Goal: Task Accomplishment & Management: Use online tool/utility

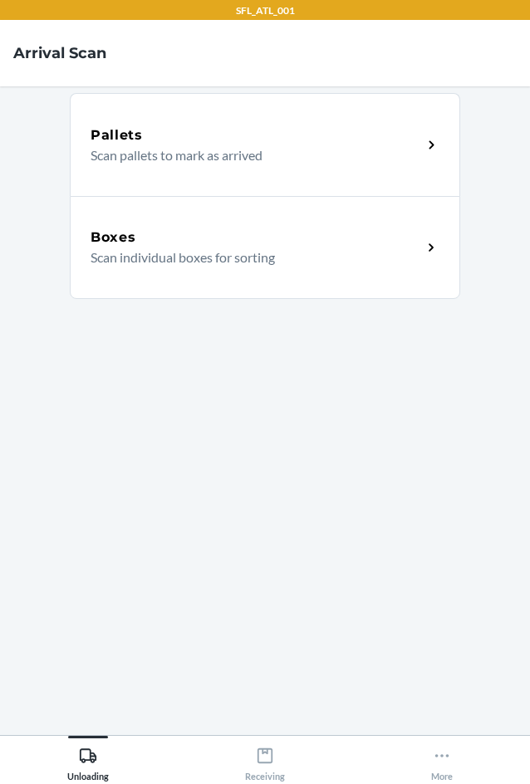
click at [347, 282] on div "Boxes Scan individual boxes for sorting" at bounding box center [265, 247] width 391 height 103
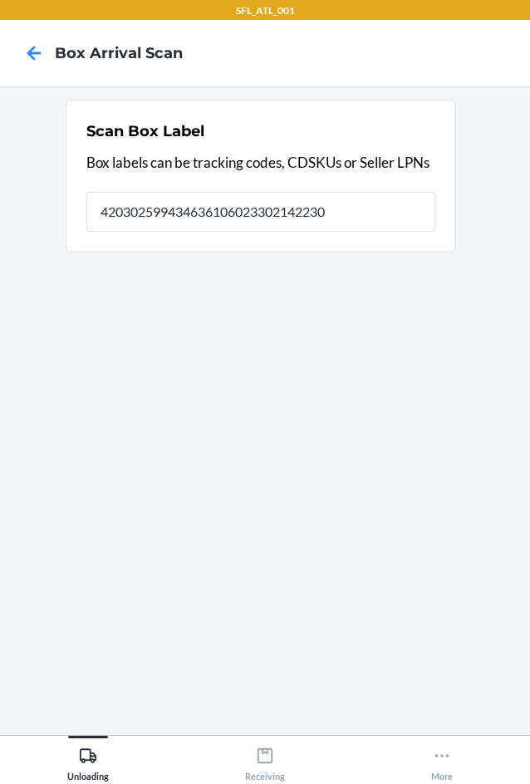
type input "420302599434636106023302142230"
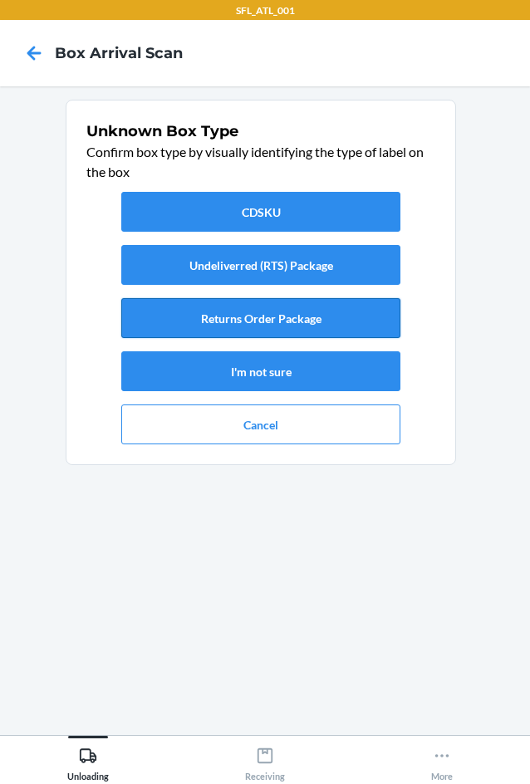
click at [305, 330] on button "Returns Order Package" at bounding box center [260, 318] width 279 height 40
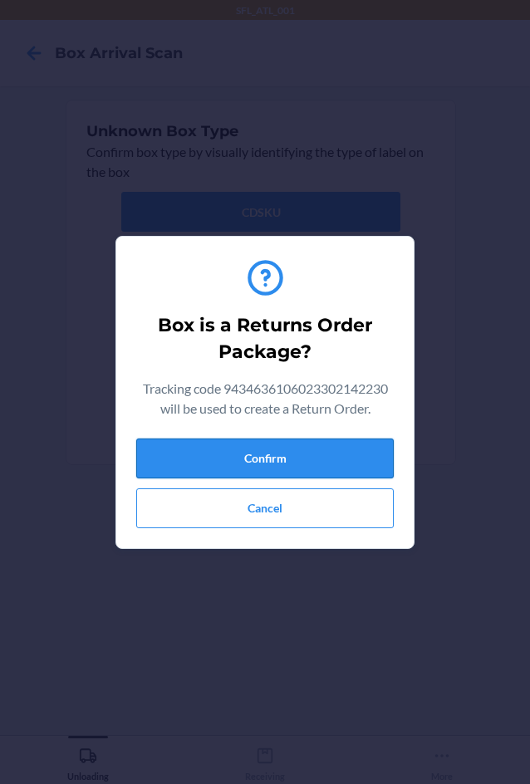
click at [263, 459] on button "Confirm" at bounding box center [265, 459] width 258 height 40
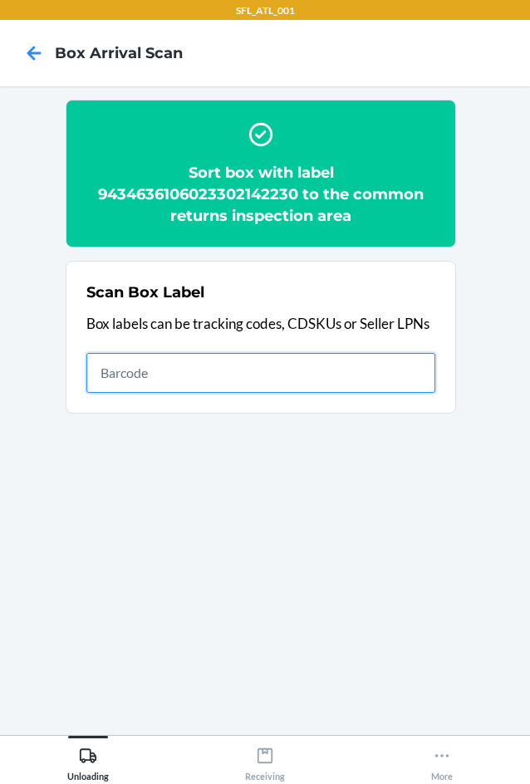
click at [311, 368] on input "text" at bounding box center [260, 373] width 349 height 40
type input "420302599434636106023304138583"
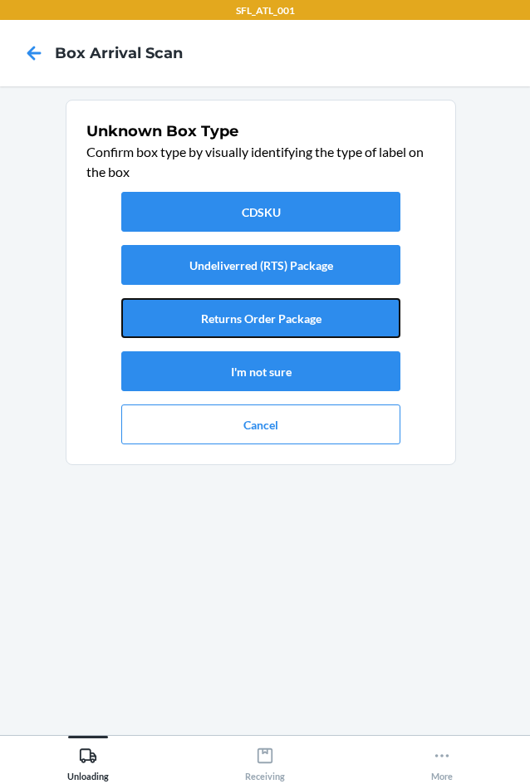
drag, startPoint x: 331, startPoint y: 321, endPoint x: 329, endPoint y: 339, distance: 18.4
click at [329, 334] on button "Returns Order Package" at bounding box center [260, 318] width 279 height 40
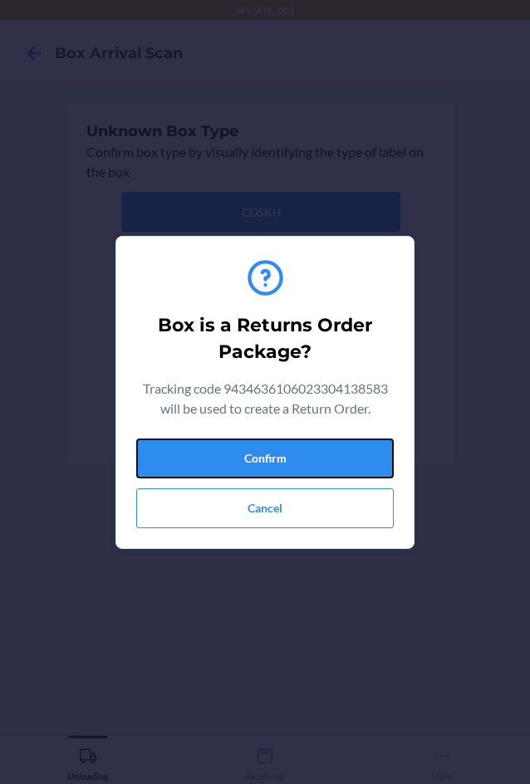
drag, startPoint x: 339, startPoint y: 449, endPoint x: 522, endPoint y: 479, distance: 185.4
click at [347, 447] on button "Confirm" at bounding box center [265, 459] width 258 height 40
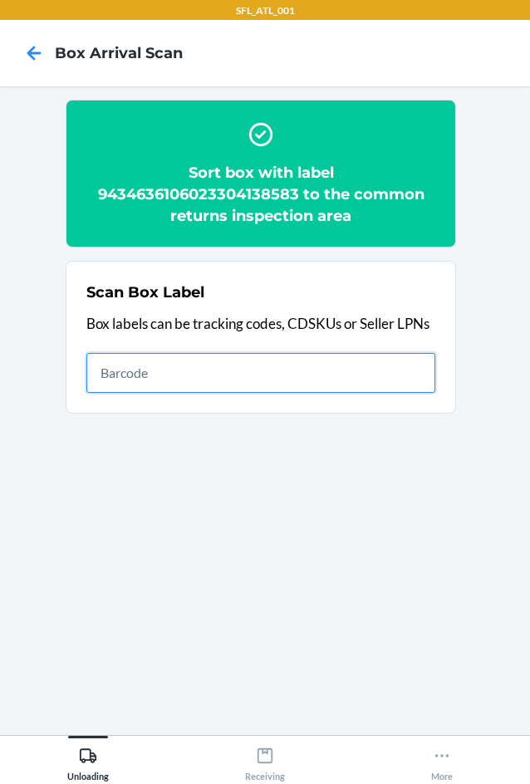
click at [406, 381] on input "text" at bounding box center [260, 373] width 349 height 40
type input "420302599434636106023304602862"
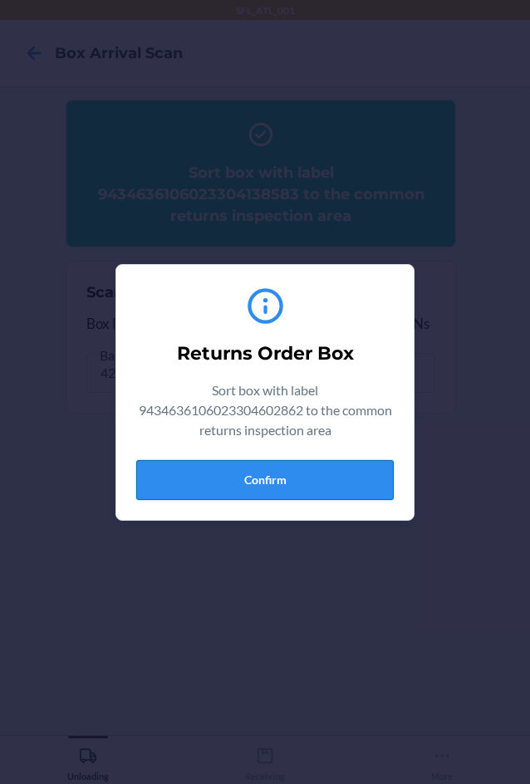
click at [248, 475] on button "Confirm" at bounding box center [265, 480] width 258 height 40
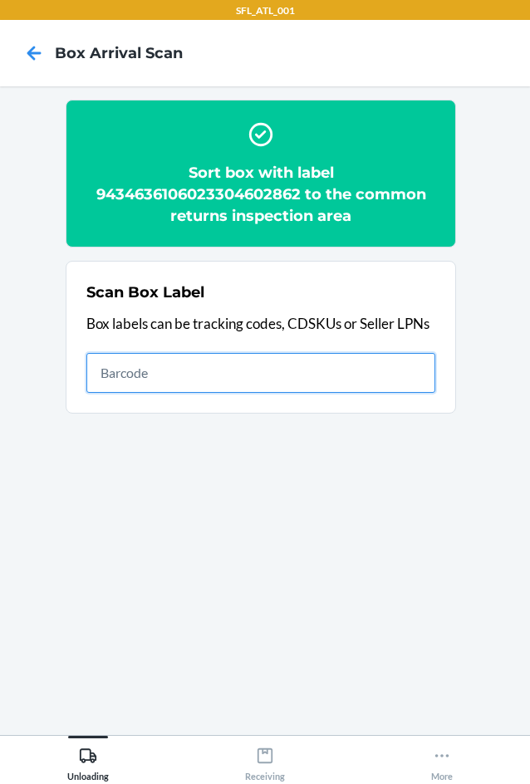
drag, startPoint x: 335, startPoint y: 353, endPoint x: 345, endPoint y: 362, distance: 13.5
click at [346, 362] on input "text" at bounding box center [260, 373] width 349 height 40
type input "420302599434636106023304481153"
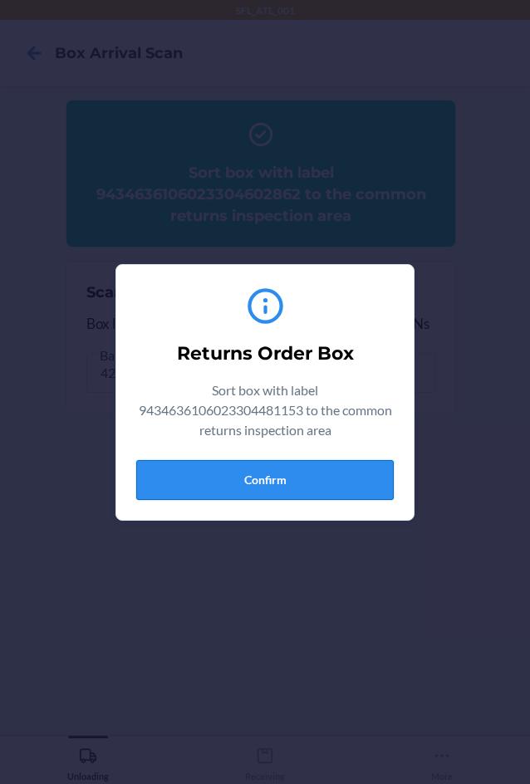
click at [303, 489] on button "Confirm" at bounding box center [265, 480] width 258 height 40
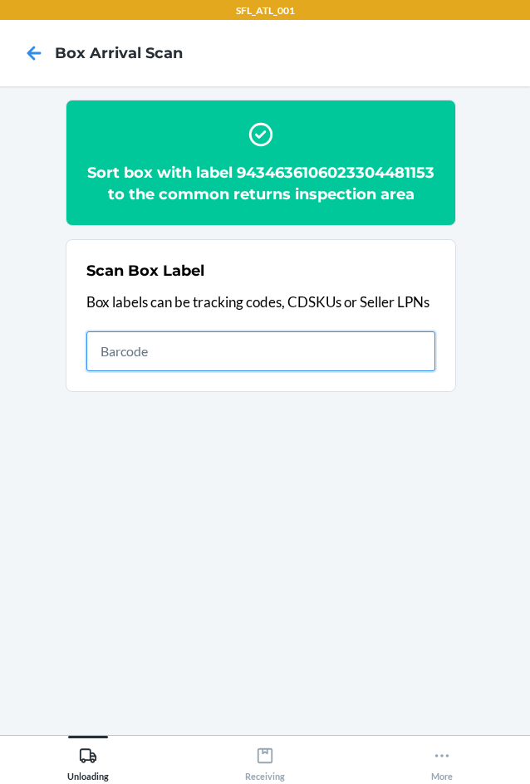
click at [433, 367] on input "text" at bounding box center [260, 352] width 349 height 40
type input "420302599434636106023304345073"
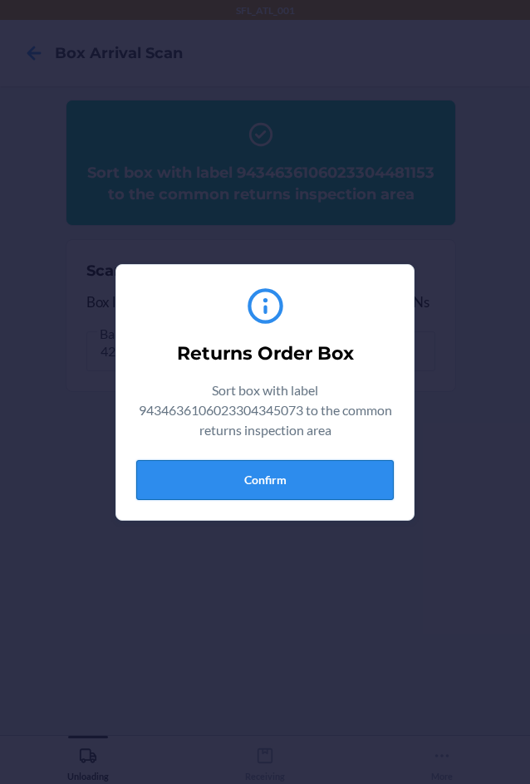
click at [259, 468] on button "Confirm" at bounding box center [265, 480] width 258 height 40
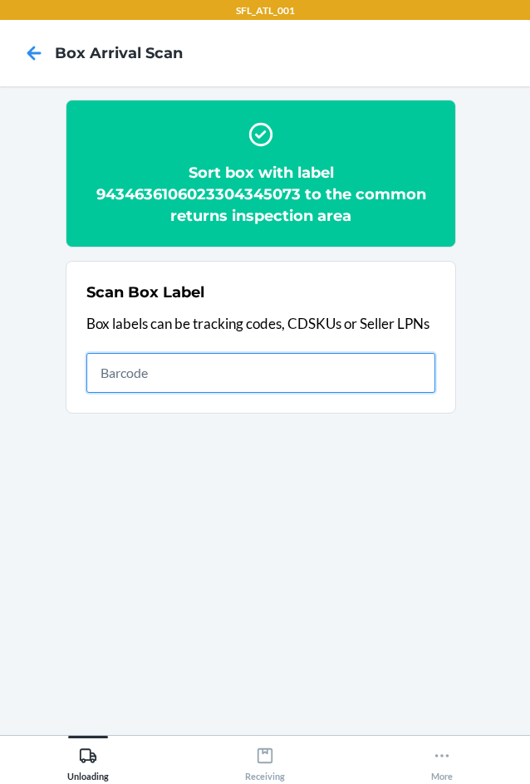
click at [332, 376] on input "text" at bounding box center [260, 373] width 349 height 40
type input "420302599434636106023304502087"
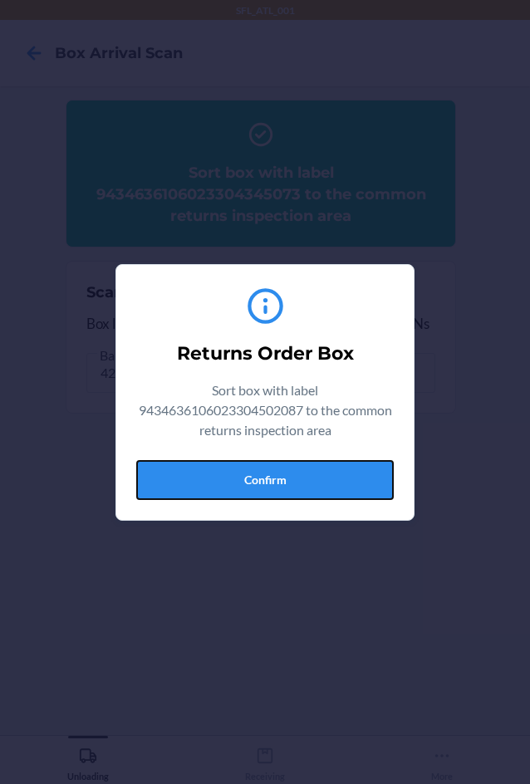
drag, startPoint x: 337, startPoint y: 467, endPoint x: 494, endPoint y: 439, distance: 159.6
click at [391, 477] on button "Confirm" at bounding box center [265, 480] width 258 height 40
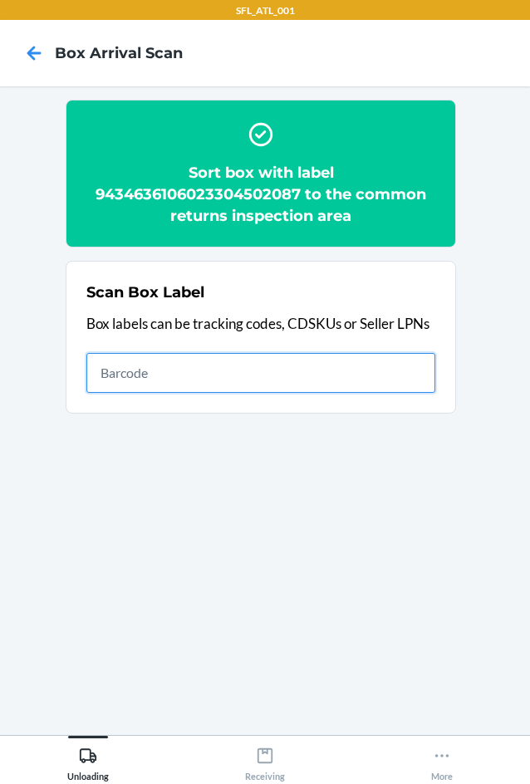
click at [353, 381] on input "text" at bounding box center [260, 373] width 349 height 40
type input "420302599434636106023304167293"
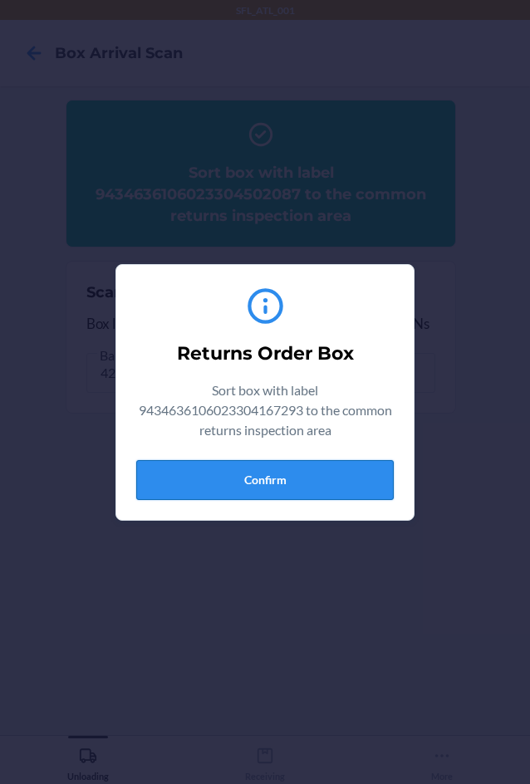
click at [330, 480] on button "Confirm" at bounding box center [265, 480] width 258 height 40
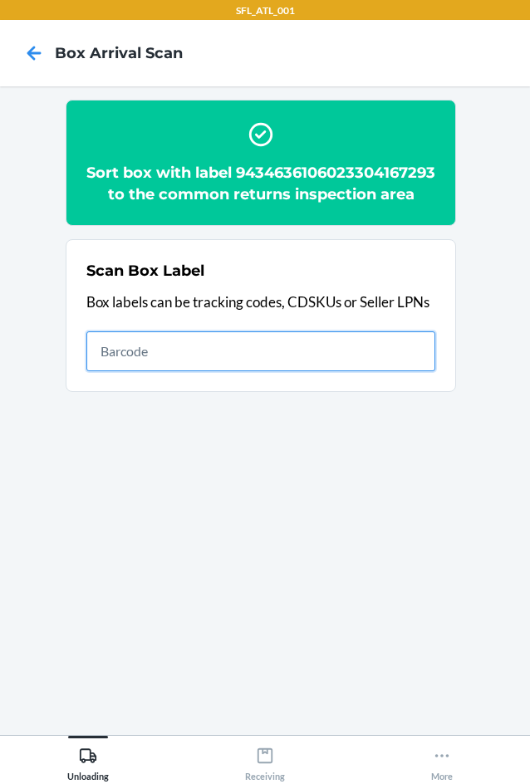
click at [390, 371] on input "text" at bounding box center [260, 352] width 349 height 40
type input "420302599434636106023304065568"
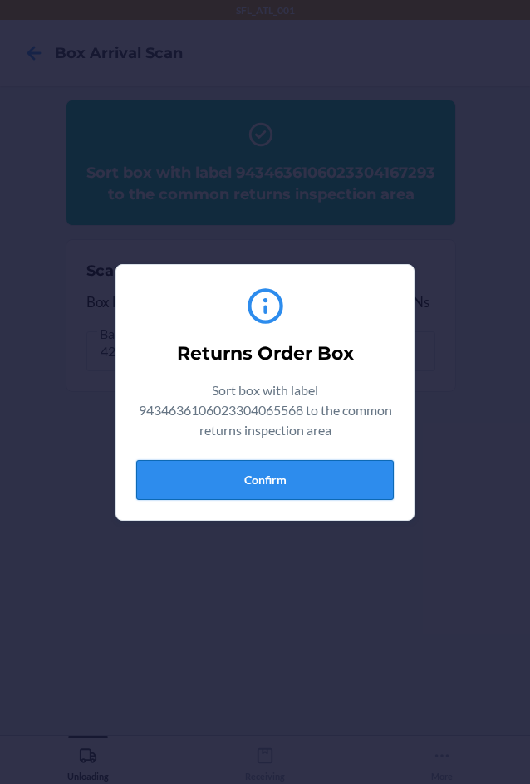
click at [329, 488] on button "Confirm" at bounding box center [265, 480] width 258 height 40
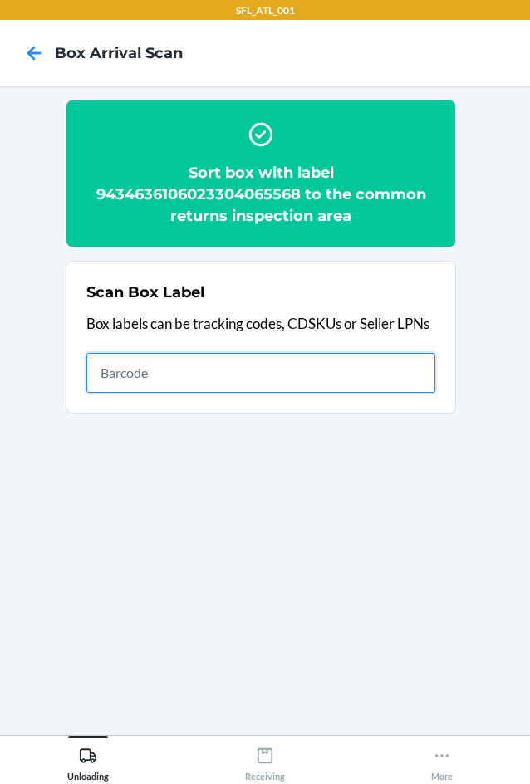
click at [324, 374] on input "text" at bounding box center [260, 373] width 349 height 40
type input "5018F07676F94084B29051"
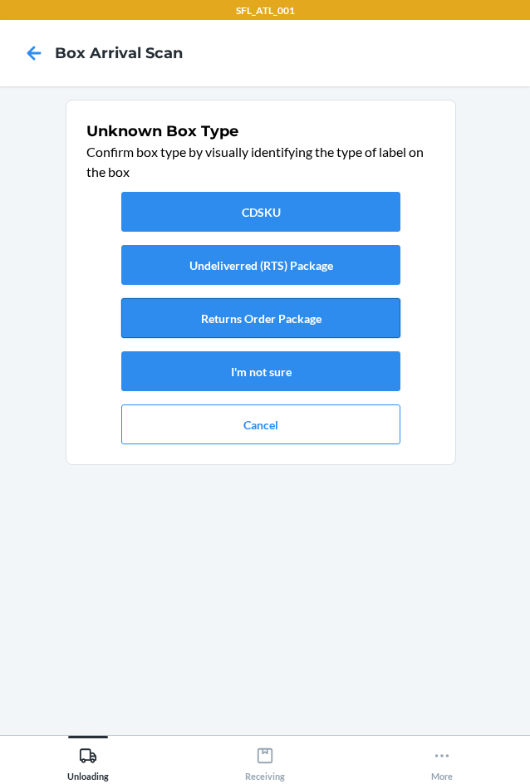
click at [288, 330] on button "Returns Order Package" at bounding box center [260, 318] width 279 height 40
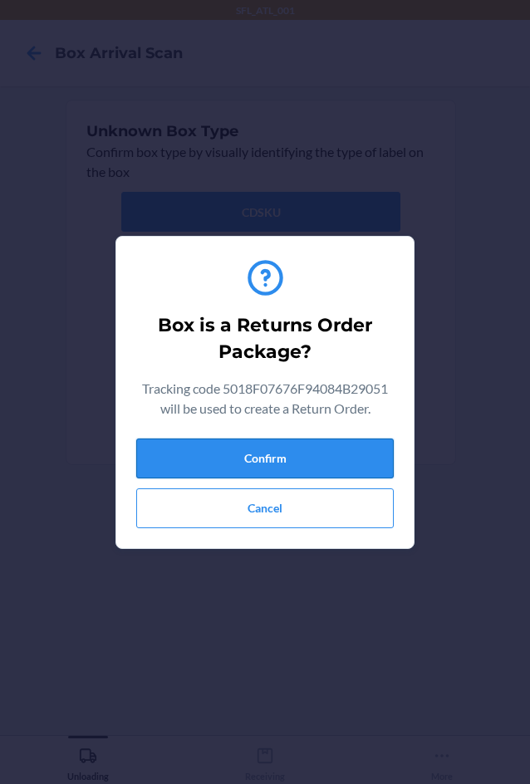
drag, startPoint x: 321, startPoint y: 471, endPoint x: 388, endPoint y: 455, distance: 69.3
click at [327, 470] on button "Confirm" at bounding box center [265, 459] width 258 height 40
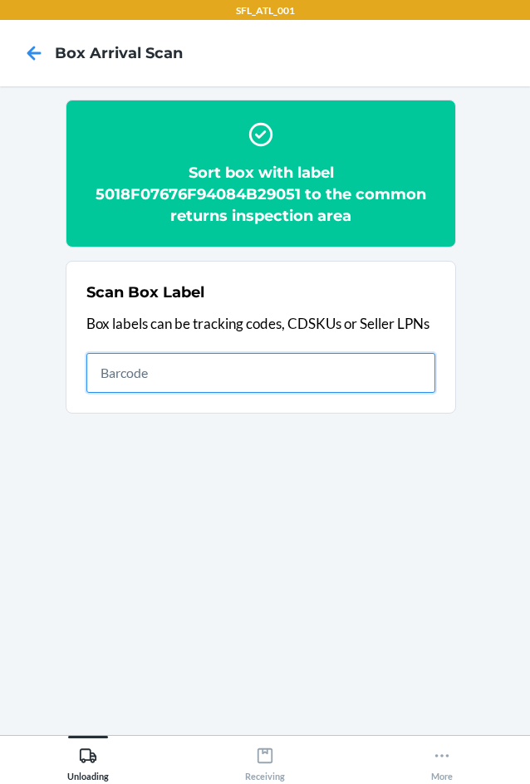
click at [384, 374] on input "text" at bounding box center [260, 373] width 349 height 40
type input "420302599434636106023303351075"
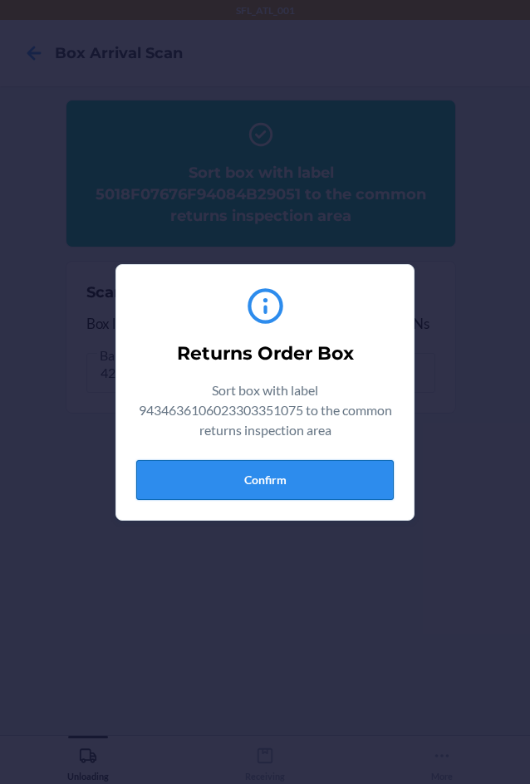
click at [332, 496] on button "Confirm" at bounding box center [265, 480] width 258 height 40
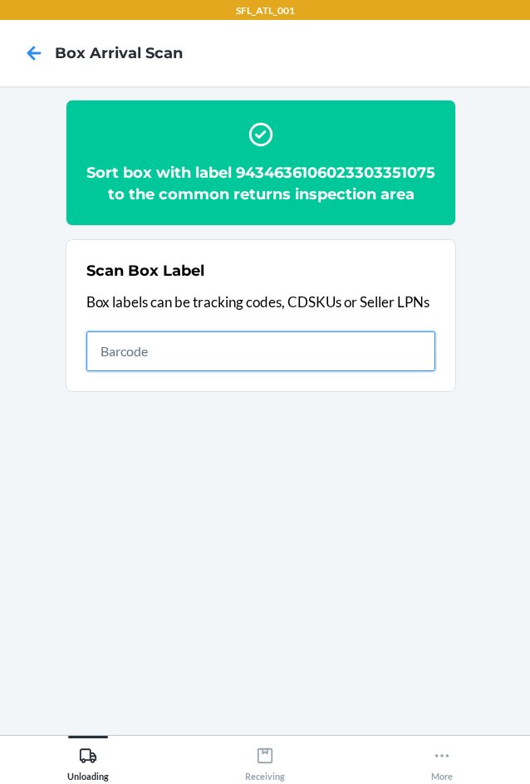
click at [398, 371] on input "text" at bounding box center [260, 352] width 349 height 40
type input "420302599434636106023304533180"
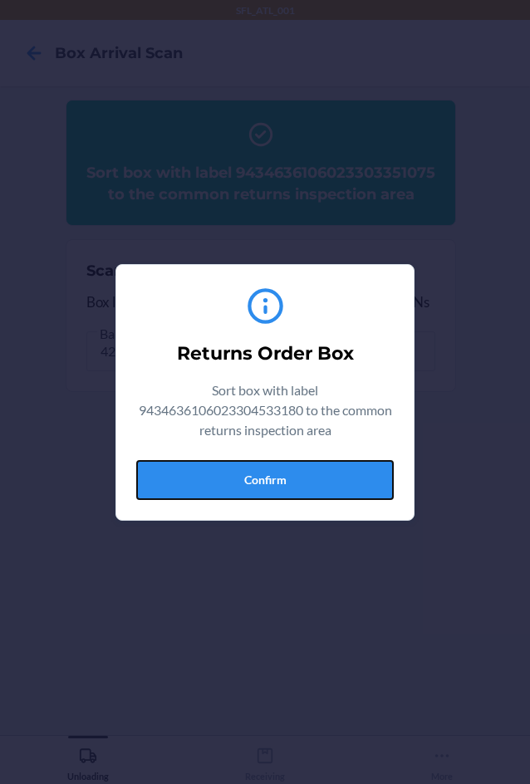
drag, startPoint x: 304, startPoint y: 476, endPoint x: 306, endPoint y: 456, distance: 20.0
click at [306, 476] on button "Confirm" at bounding box center [265, 480] width 258 height 40
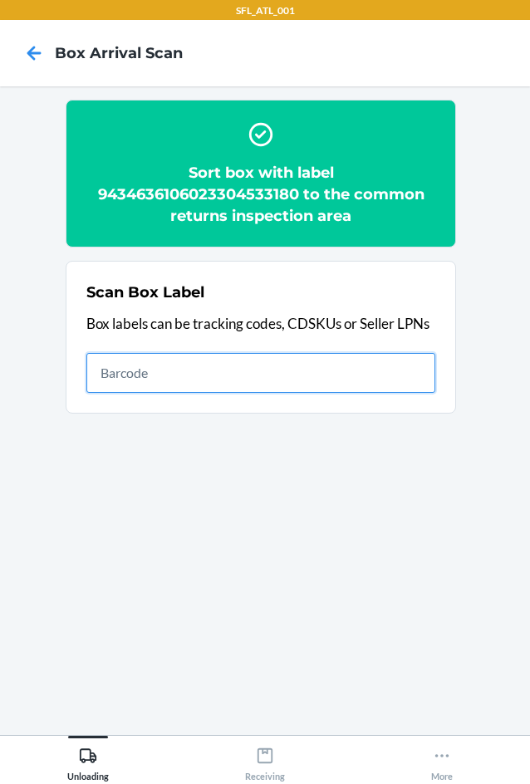
click at [221, 376] on input "text" at bounding box center [260, 373] width 349 height 40
type input "420943069261290316871746372493"
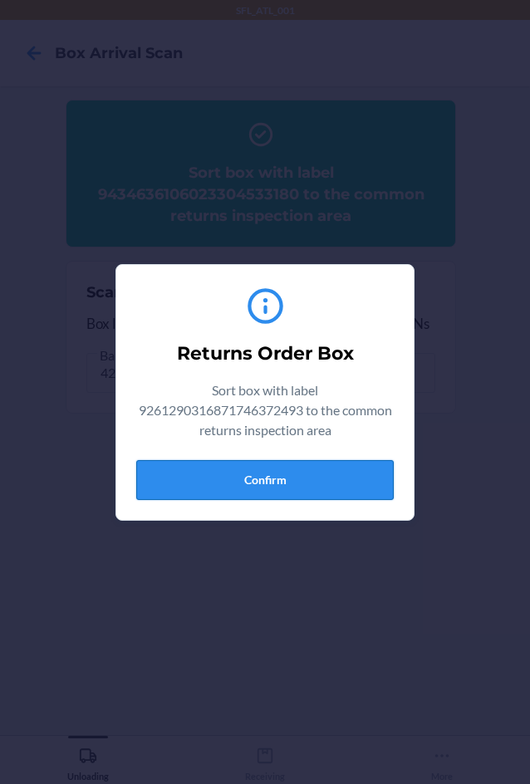
click at [343, 473] on button "Confirm" at bounding box center [265, 480] width 258 height 40
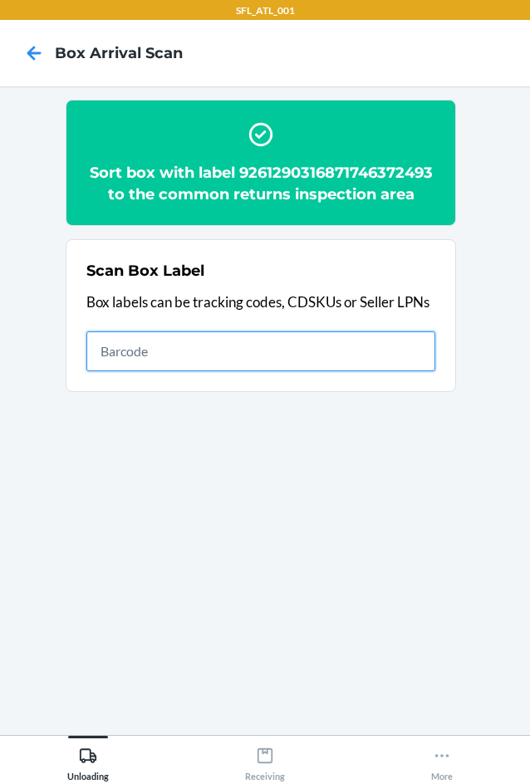
click at [415, 353] on input "text" at bounding box center [260, 352] width 349 height 40
type input "420302599434636106023303184567"
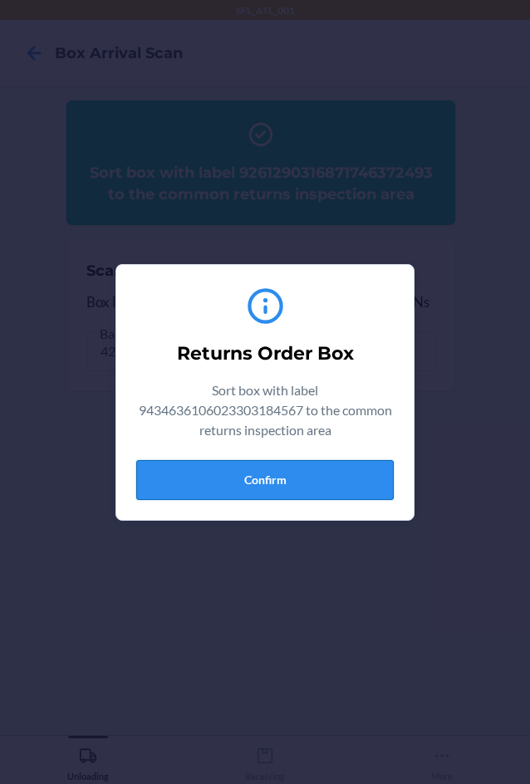
click at [317, 484] on button "Confirm" at bounding box center [265, 480] width 258 height 40
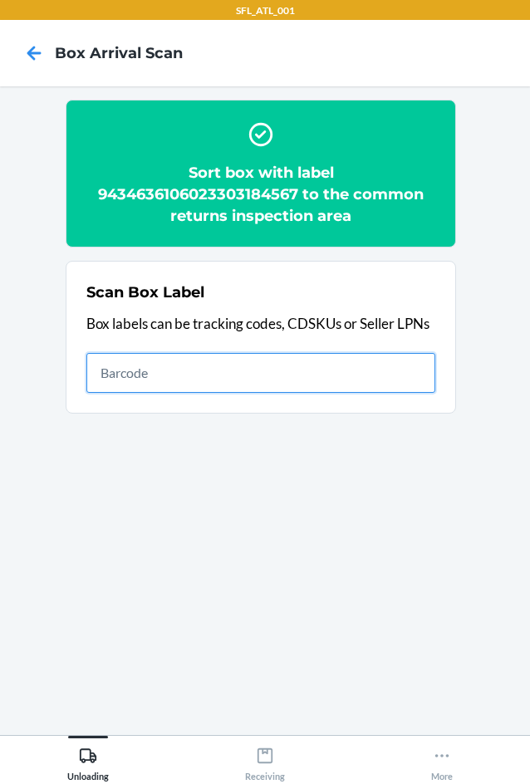
click at [401, 384] on input "text" at bounding box center [260, 373] width 349 height 40
type input "420302599434636106023304290571"
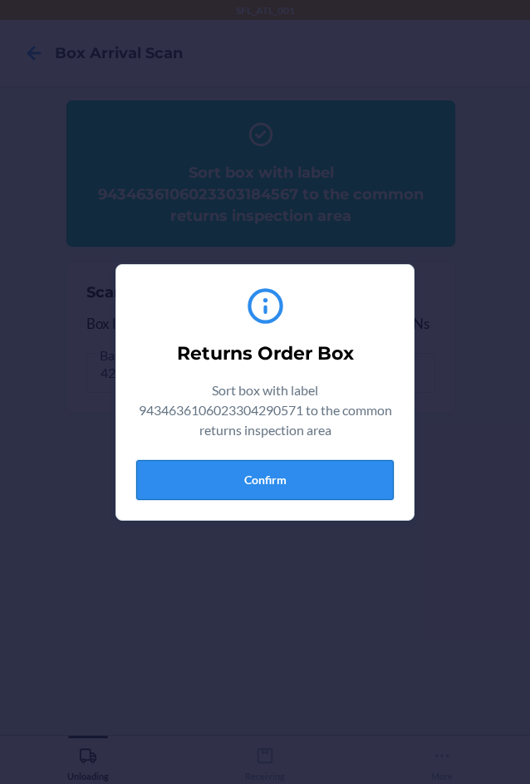
click at [300, 495] on button "Confirm" at bounding box center [265, 480] width 258 height 40
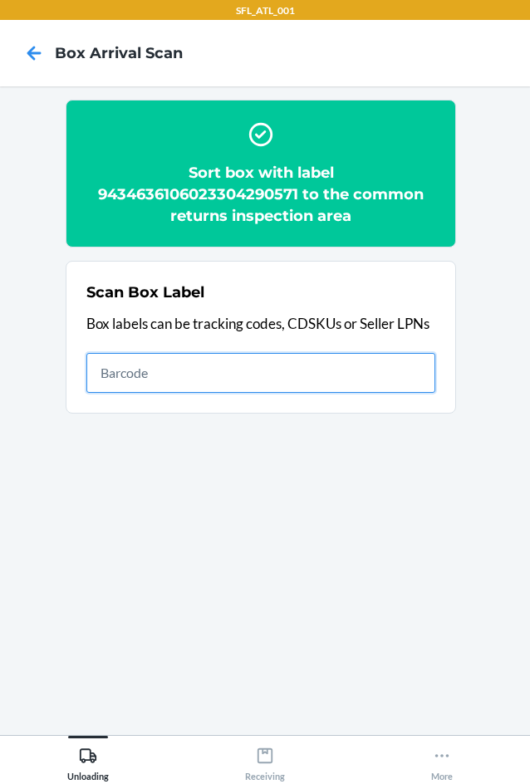
click at [376, 379] on input "text" at bounding box center [260, 373] width 349 height 40
type input "420302599434636106023304439154"
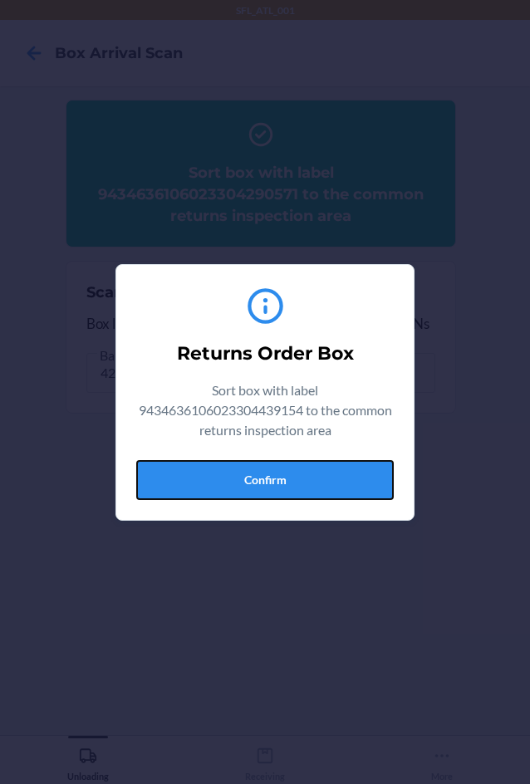
drag, startPoint x: 301, startPoint y: 492, endPoint x: 425, endPoint y: 468, distance: 127.0
click at [314, 492] on button "Confirm" at bounding box center [265, 480] width 258 height 40
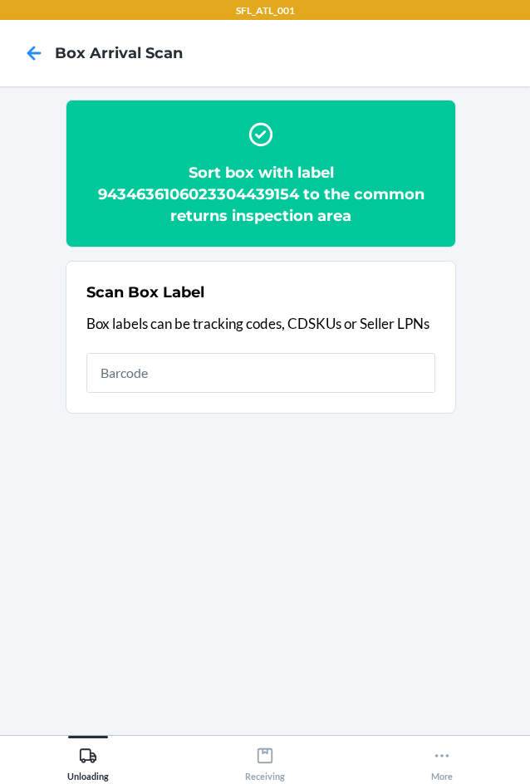
drag, startPoint x: 312, startPoint y: 400, endPoint x: 312, endPoint y: 384, distance: 15.8
click at [315, 387] on section "Scan Box Label Box labels can be tracking codes, CDSKUs or Seller LPNs" at bounding box center [261, 337] width 391 height 153
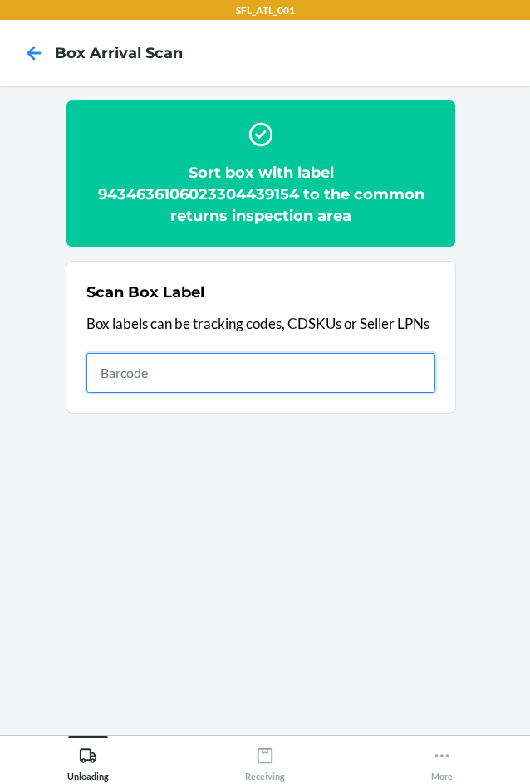
click at [329, 376] on input "text" at bounding box center [260, 373] width 349 height 40
click at [330, 374] on input "text" at bounding box center [260, 373] width 349 height 40
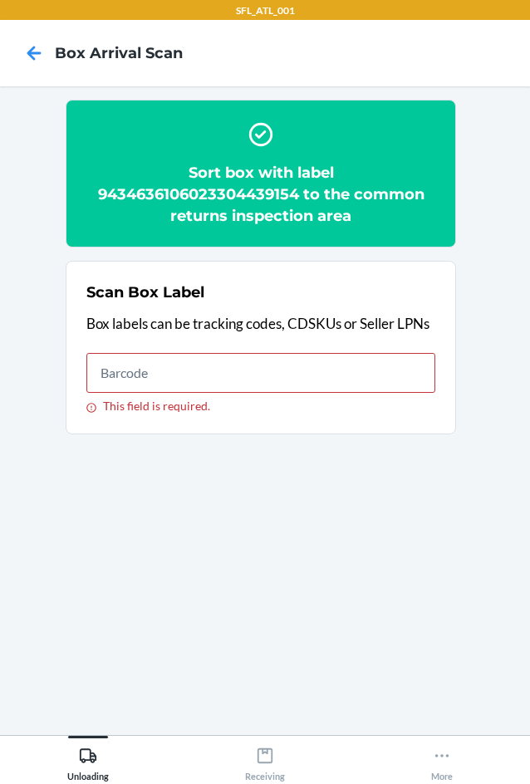
drag, startPoint x: 132, startPoint y: 384, endPoint x: 165, endPoint y: 376, distance: 34.1
click at [165, 376] on input "This field is required." at bounding box center [260, 373] width 349 height 40
type input "42031059549434636106023304974887"
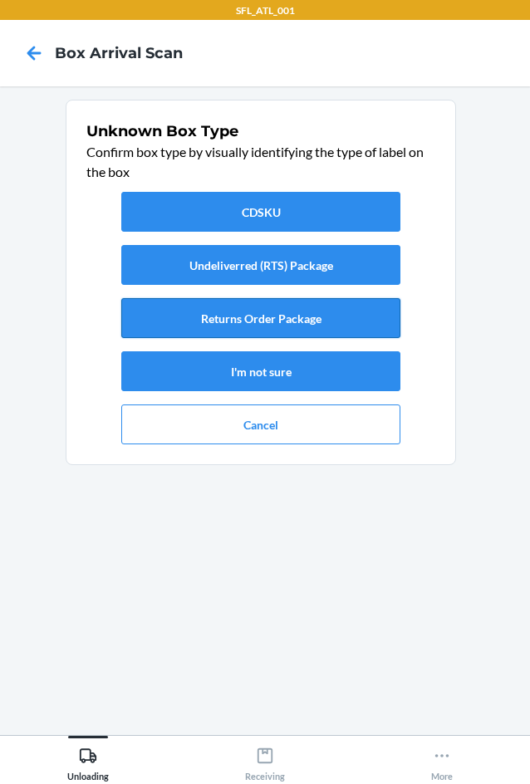
click at [269, 322] on button "Returns Order Package" at bounding box center [260, 318] width 279 height 40
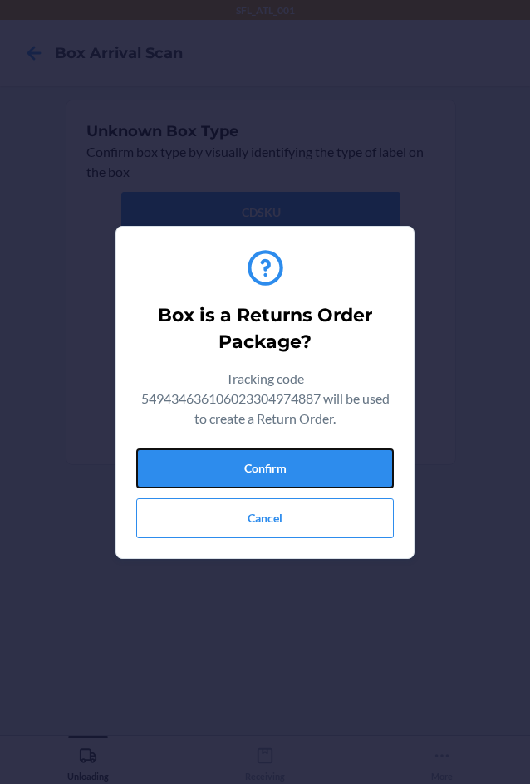
drag, startPoint x: 315, startPoint y: 465, endPoint x: 486, endPoint y: 375, distance: 193.3
click at [322, 458] on button "Confirm" at bounding box center [265, 469] width 258 height 40
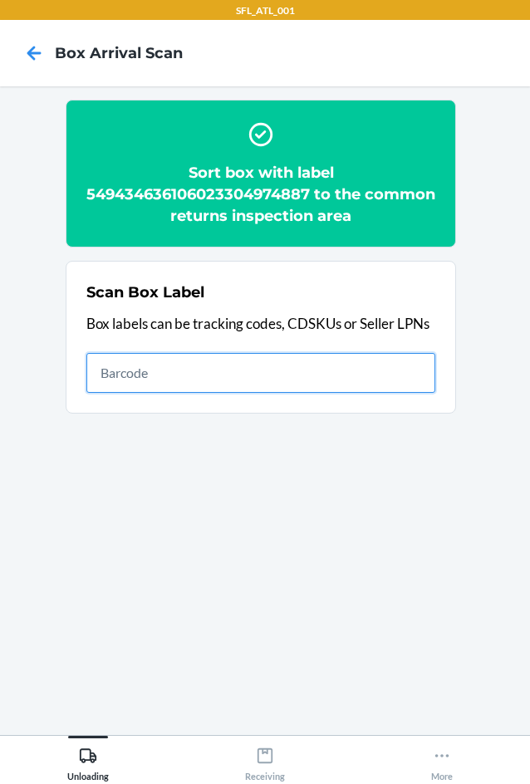
click at [391, 391] on input "text" at bounding box center [260, 373] width 349 height 40
type input "420302599434636106023304311061"
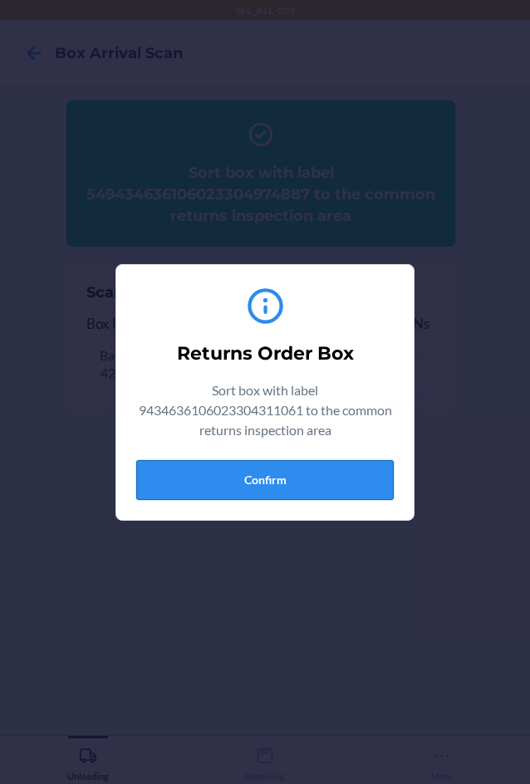
click at [327, 466] on button "Confirm" at bounding box center [265, 480] width 258 height 40
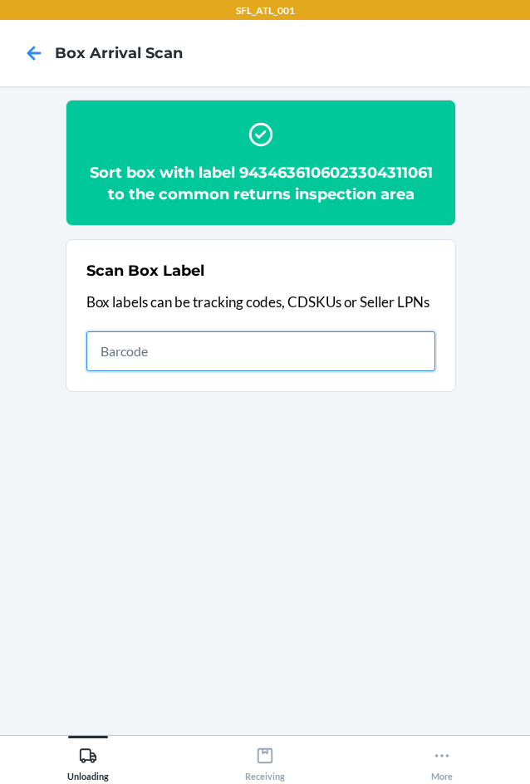
click at [374, 355] on input "text" at bounding box center [260, 352] width 349 height 40
type input "420302599434636106023304200730"
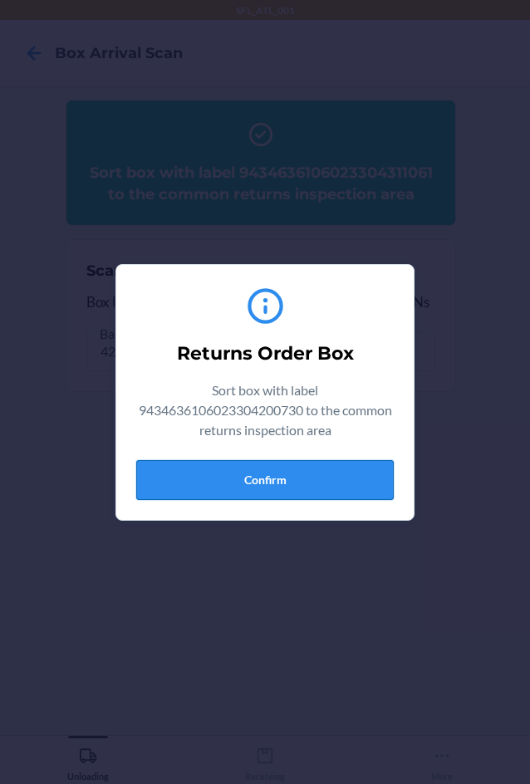
click at [297, 474] on button "Confirm" at bounding box center [265, 480] width 258 height 40
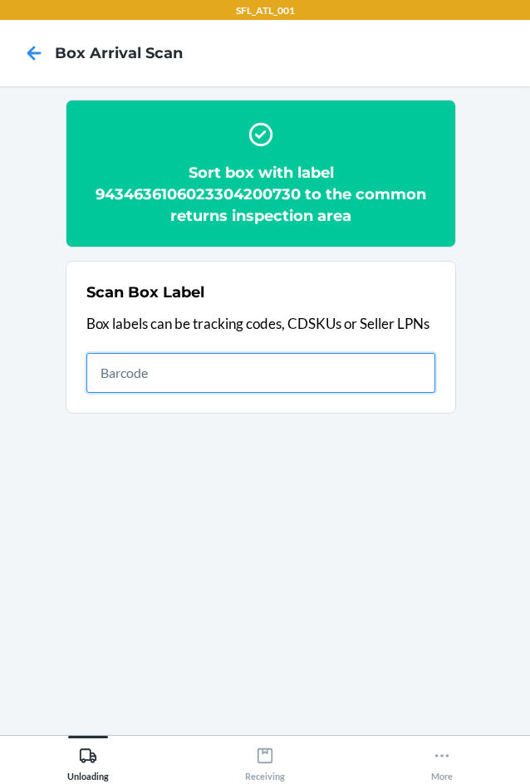
click at [326, 368] on input "text" at bounding box center [260, 373] width 349 height 40
type input "420302599434636106023304639349"
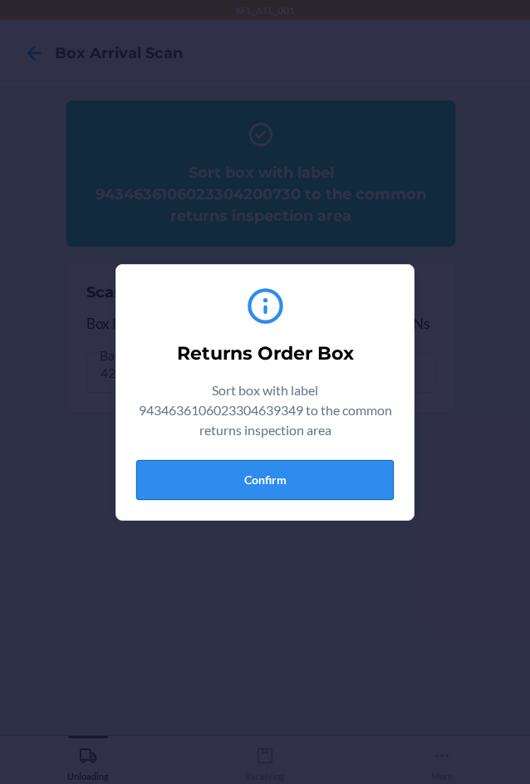
click at [281, 474] on button "Confirm" at bounding box center [265, 480] width 258 height 40
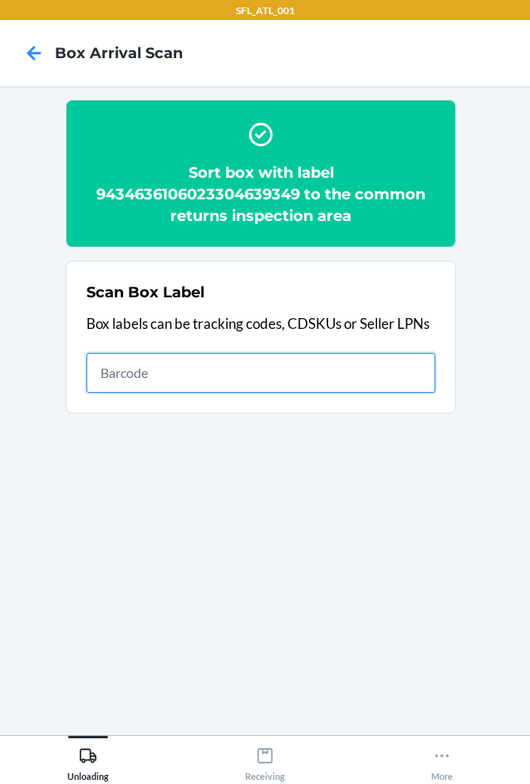
click at [334, 370] on input "text" at bounding box center [260, 373] width 349 height 40
type input "420302599434636106023304462770"
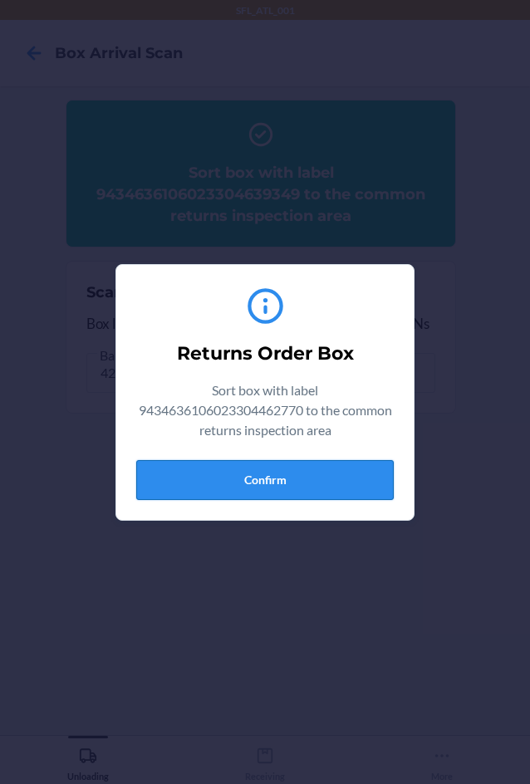
click at [249, 483] on button "Confirm" at bounding box center [265, 480] width 258 height 40
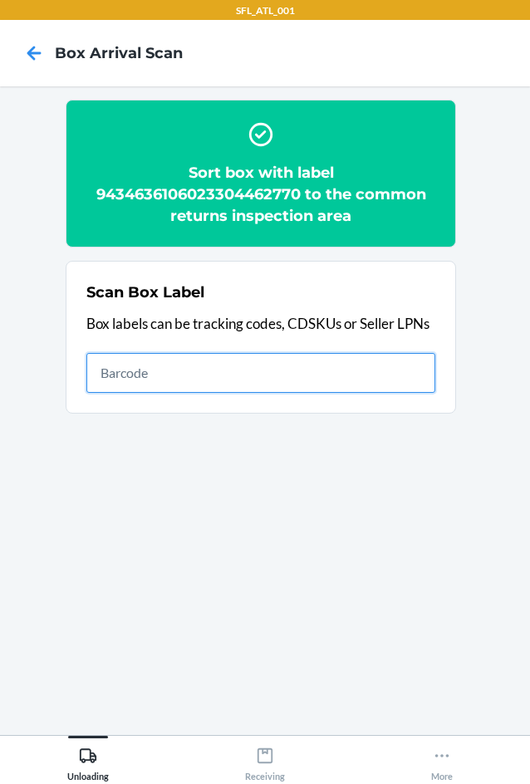
click at [332, 366] on input "text" at bounding box center [260, 373] width 349 height 40
type input "420302599434636106023303719752"
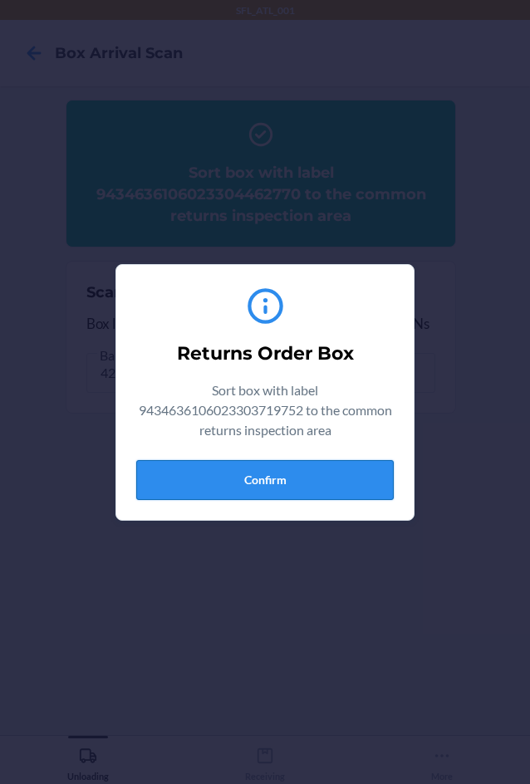
click at [268, 478] on button "Confirm" at bounding box center [265, 480] width 258 height 40
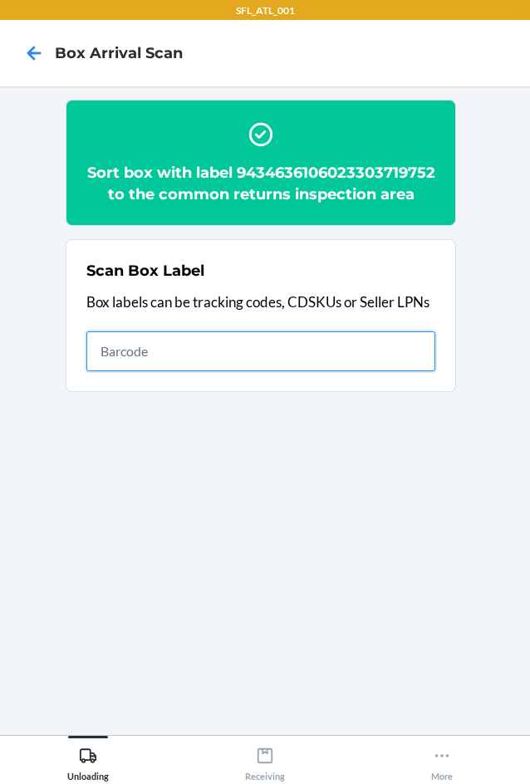
click at [389, 371] on input "text" at bounding box center [260, 352] width 349 height 40
type input "420302599434636106023304628411"
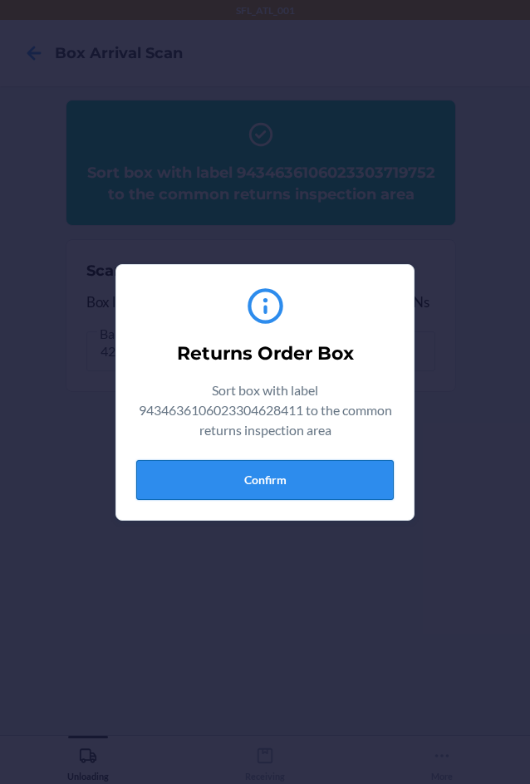
click at [279, 484] on button "Confirm" at bounding box center [265, 480] width 258 height 40
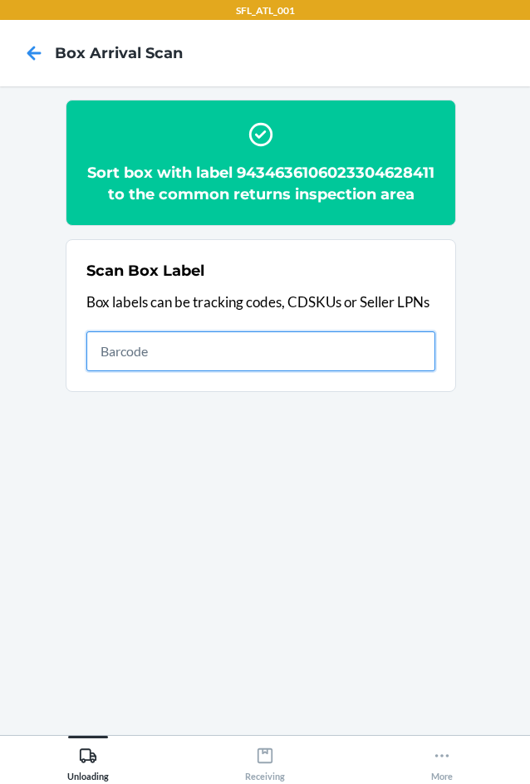
click at [336, 369] on input "text" at bounding box center [260, 352] width 349 height 40
type input "420302599434636106023304260765"
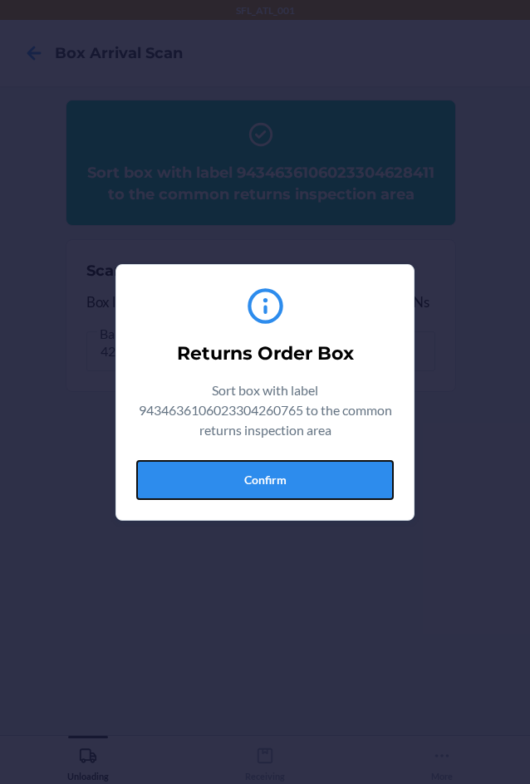
click at [271, 479] on button "Confirm" at bounding box center [265, 480] width 258 height 40
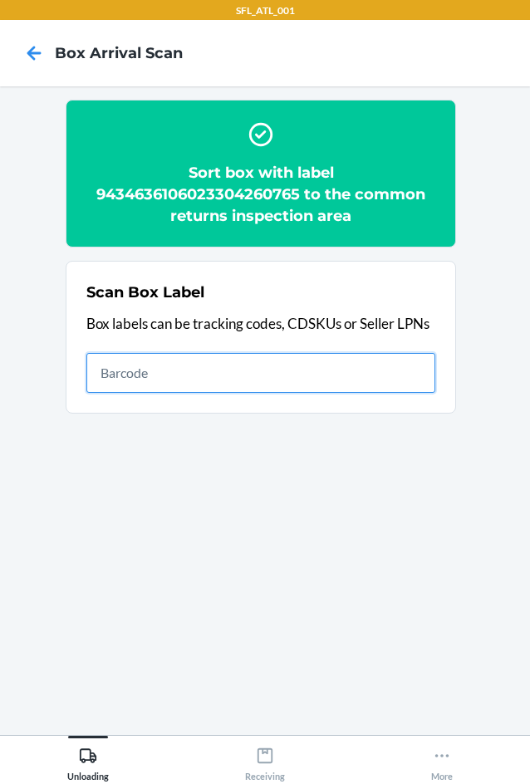
click at [288, 373] on input "text" at bounding box center [260, 373] width 349 height 40
type input "420331579261290316871739617730"
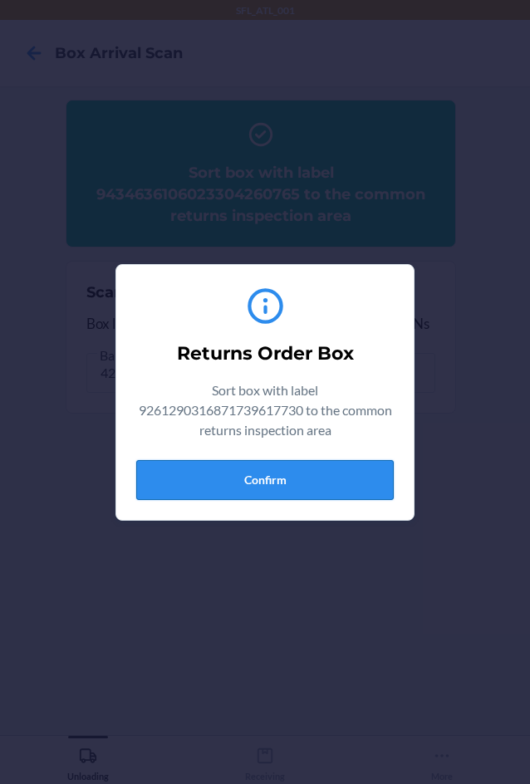
click at [302, 480] on button "Confirm" at bounding box center [265, 480] width 258 height 40
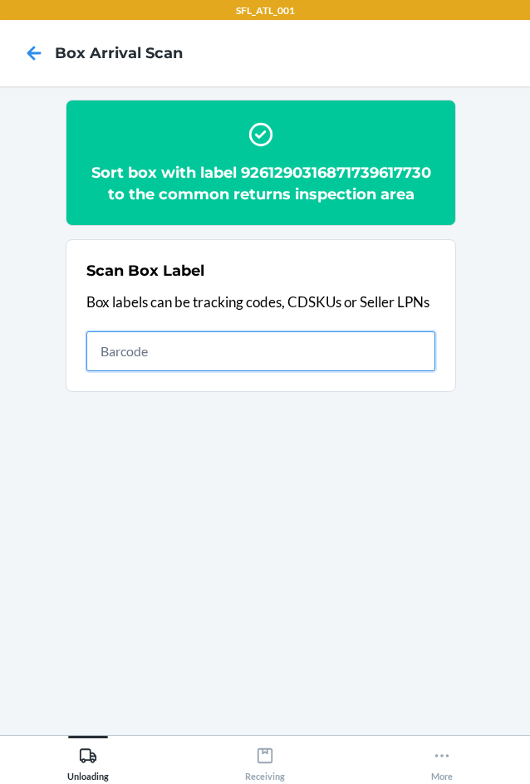
click at [278, 344] on input "text" at bounding box center [260, 352] width 349 height 40
type input "{"trackingCode":"420317939261290316871746816805","sortCode":"ATL-D3"}"
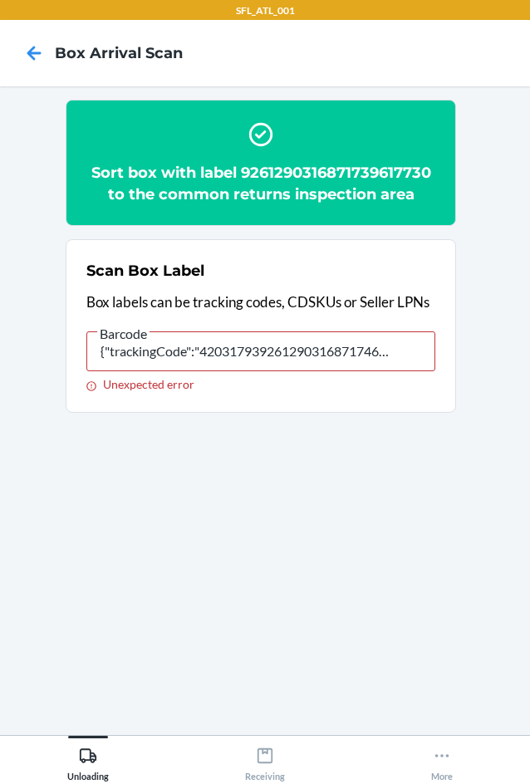
drag, startPoint x: 416, startPoint y: 351, endPoint x: -1, endPoint y: 381, distance: 418.2
click at [0, 381] on html "SFL_ATL_001 Box Arrival Scan Sort box with label 9261290316871739617730 to the …" at bounding box center [265, 392] width 530 height 784
type input "177589C35ADC4DD19216CA"
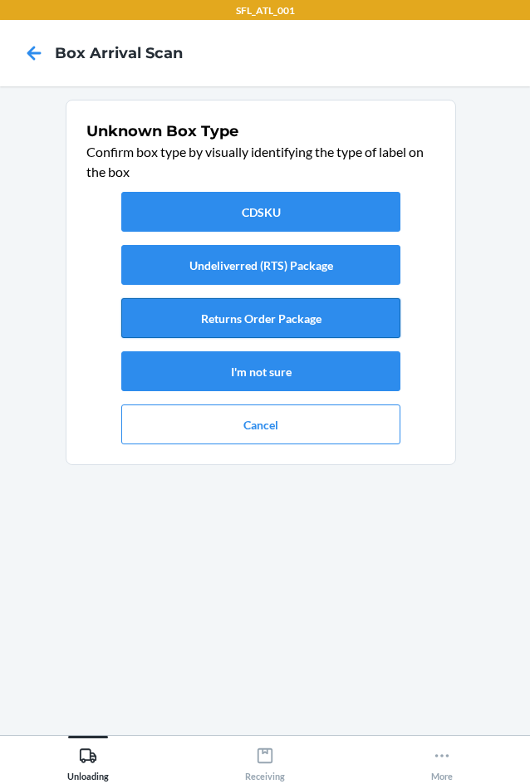
click at [191, 322] on button "Returns Order Package" at bounding box center [260, 318] width 279 height 40
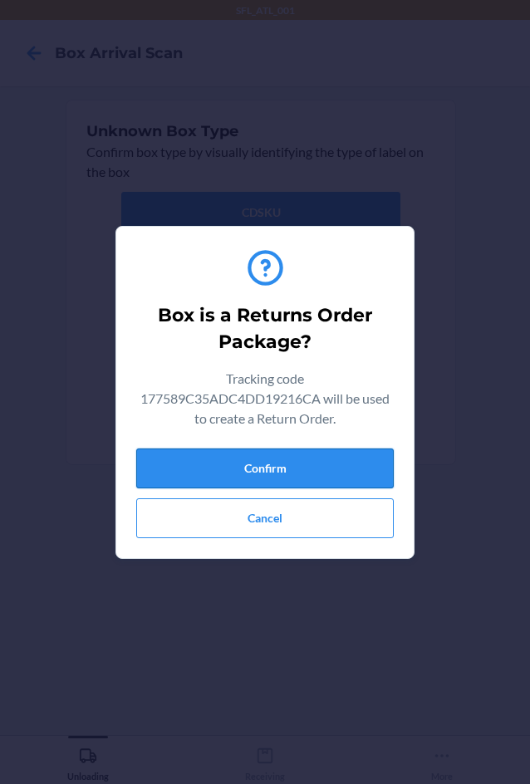
drag, startPoint x: 274, startPoint y: 466, endPoint x: 329, endPoint y: 450, distance: 57.3
click at [288, 458] on button "Confirm" at bounding box center [265, 469] width 258 height 40
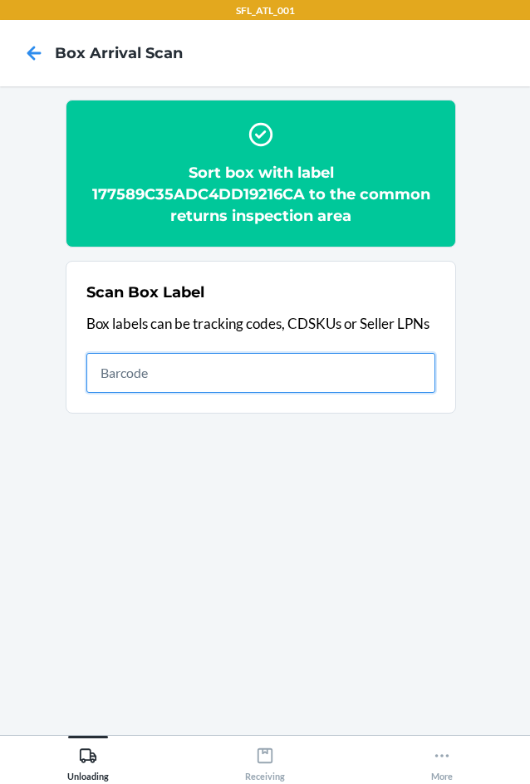
click at [383, 374] on input "text" at bounding box center [260, 373] width 349 height 40
type input "420302599434636106023299531871"
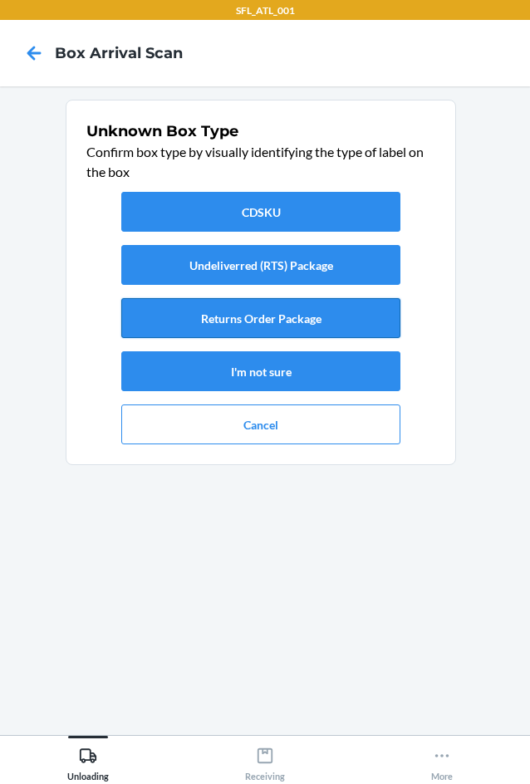
click at [292, 327] on button "Returns Order Package" at bounding box center [260, 318] width 279 height 40
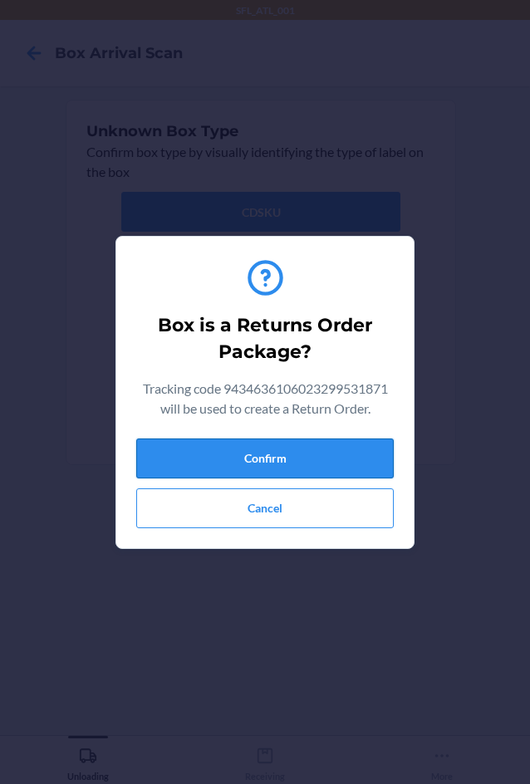
click at [348, 453] on button "Confirm" at bounding box center [265, 459] width 258 height 40
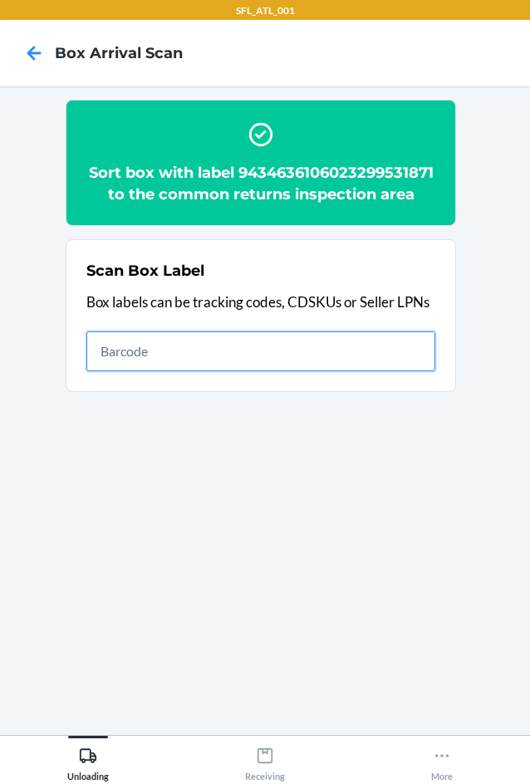
click at [298, 362] on input "text" at bounding box center [260, 352] width 349 height 40
type input "D703434157CA4C9FB1813D"
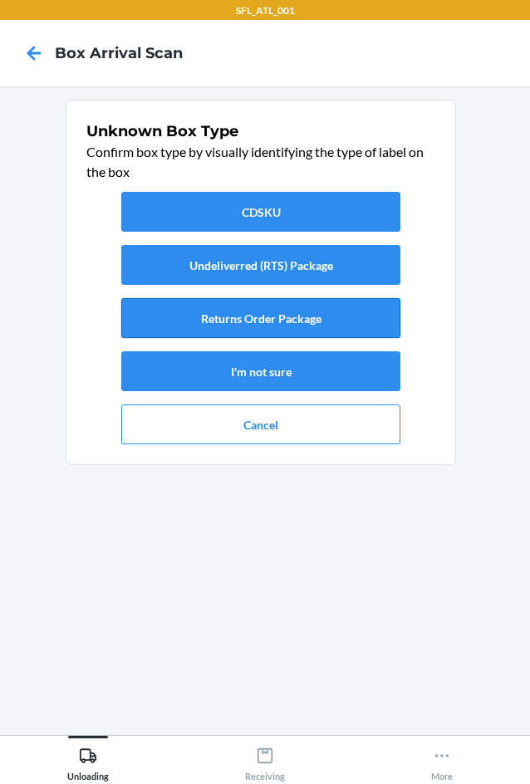
click at [289, 323] on button "Returns Order Package" at bounding box center [260, 318] width 279 height 40
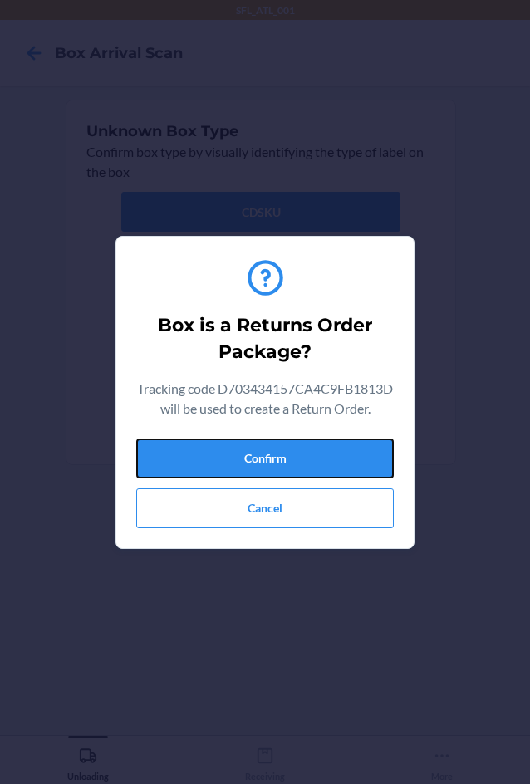
drag, startPoint x: 304, startPoint y: 479, endPoint x: 526, endPoint y: 453, distance: 223.5
click at [316, 472] on button "Confirm" at bounding box center [265, 459] width 258 height 40
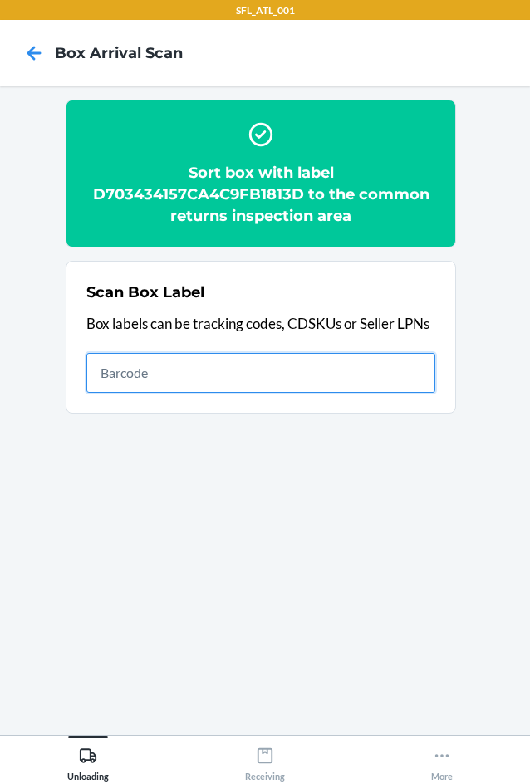
click at [353, 382] on input "text" at bounding box center [260, 373] width 349 height 40
type input "420302599400150899563086218075"
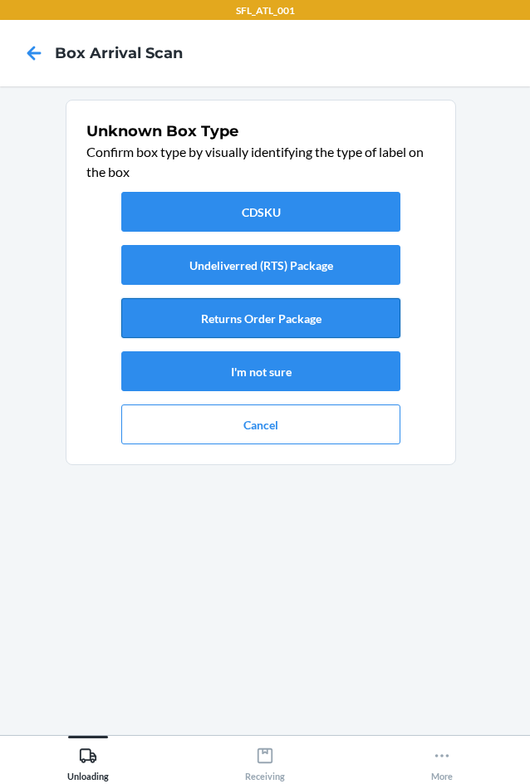
click at [288, 325] on button "Returns Order Package" at bounding box center [260, 318] width 279 height 40
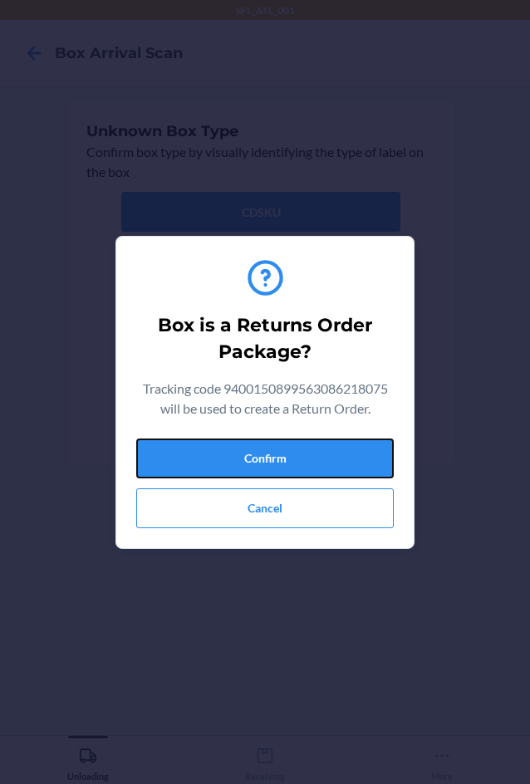
drag, startPoint x: 292, startPoint y: 467, endPoint x: 524, endPoint y: 396, distance: 242.4
click at [293, 465] on button "Confirm" at bounding box center [265, 459] width 258 height 40
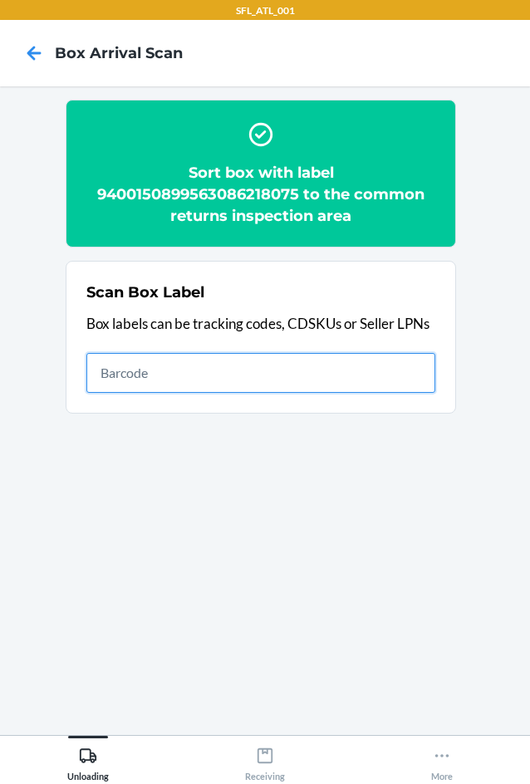
click at [398, 376] on input "text" at bounding box center [260, 373] width 349 height 40
type input "DD05A2AF71D7409E92FB16"
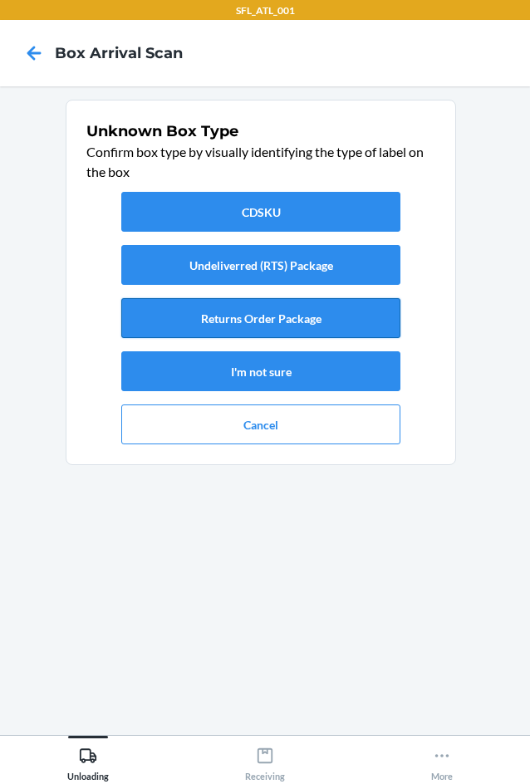
click at [301, 319] on button "Returns Order Package" at bounding box center [260, 318] width 279 height 40
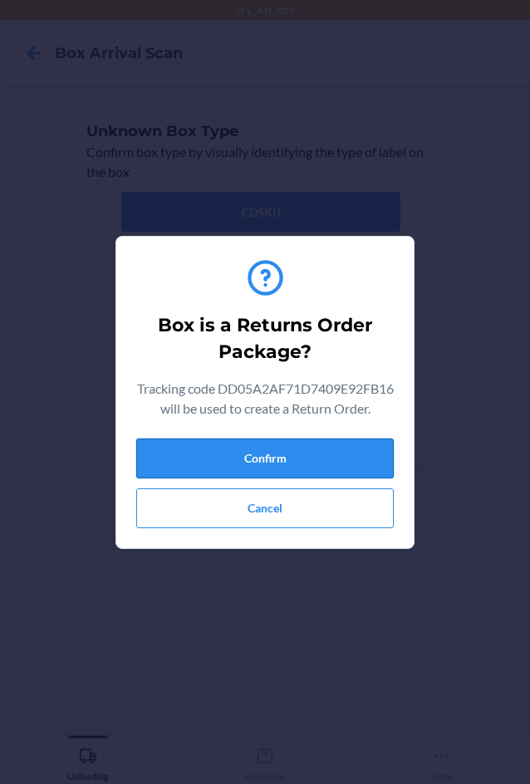
click at [306, 460] on button "Confirm" at bounding box center [265, 459] width 258 height 40
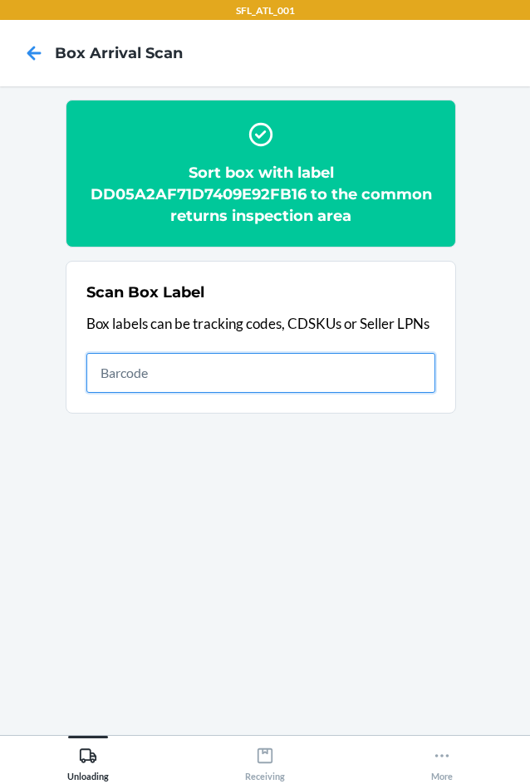
click at [263, 366] on input "text" at bounding box center [260, 373] width 349 height 40
type input "420302599434636106023303288104"
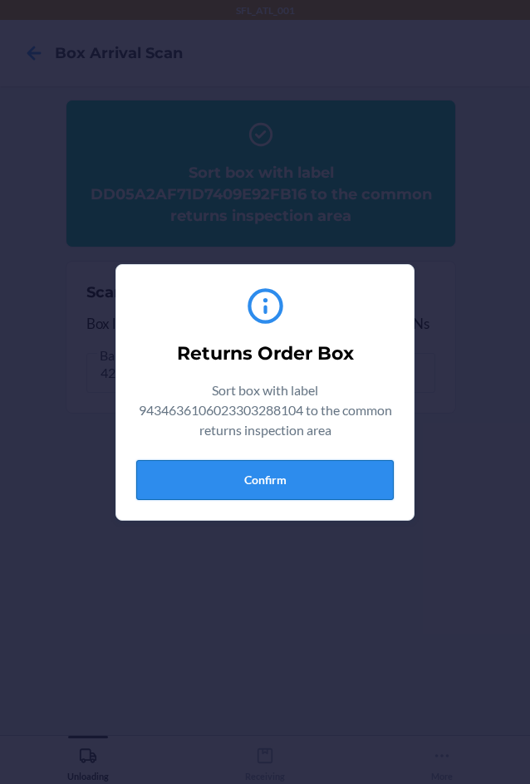
click at [320, 478] on button "Confirm" at bounding box center [265, 480] width 258 height 40
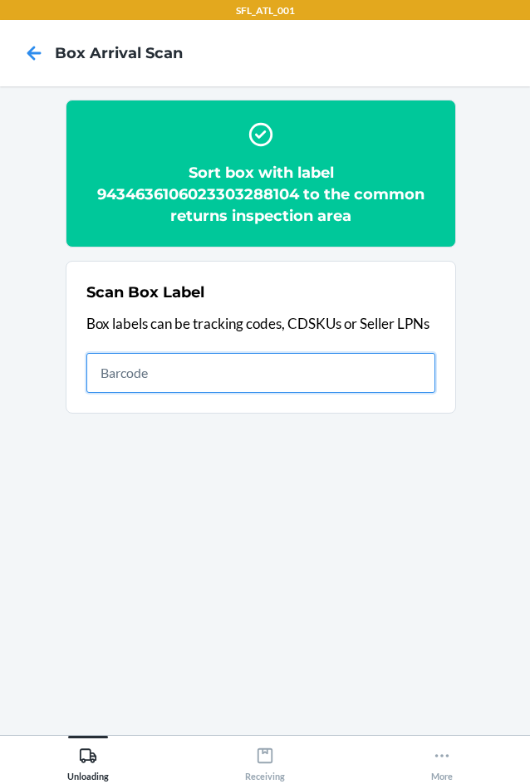
click at [358, 386] on input "text" at bounding box center [260, 373] width 349 height 40
type input "420302599434636106023303474460"
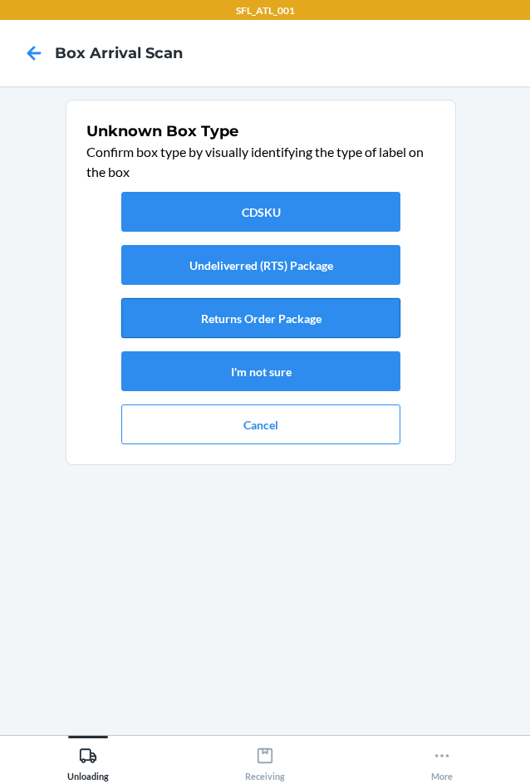
click at [309, 321] on button "Returns Order Package" at bounding box center [260, 318] width 279 height 40
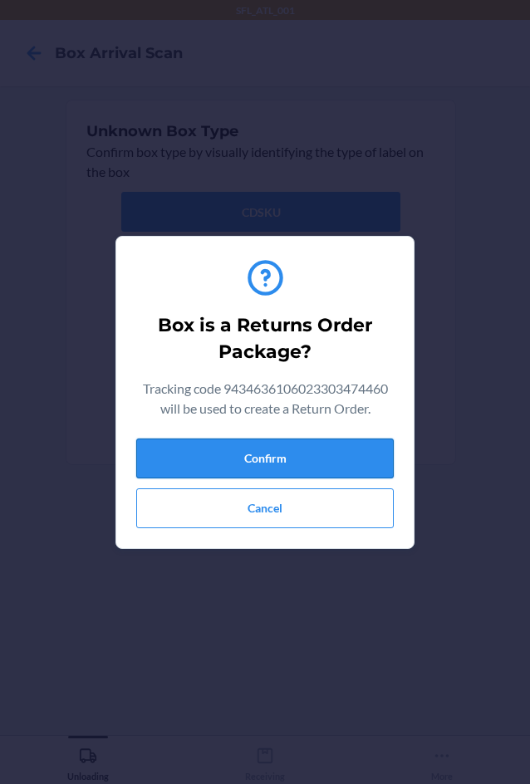
click at [296, 450] on button "Confirm" at bounding box center [265, 459] width 258 height 40
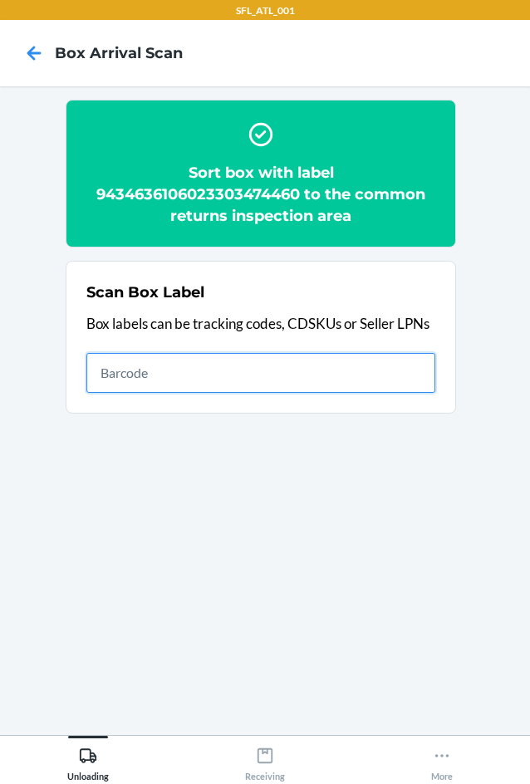
drag, startPoint x: 285, startPoint y: 371, endPoint x: 278, endPoint y: 379, distance: 10.6
click at [285, 371] on input "text" at bounding box center [260, 373] width 349 height 40
type input "420302599434636106023303879982"
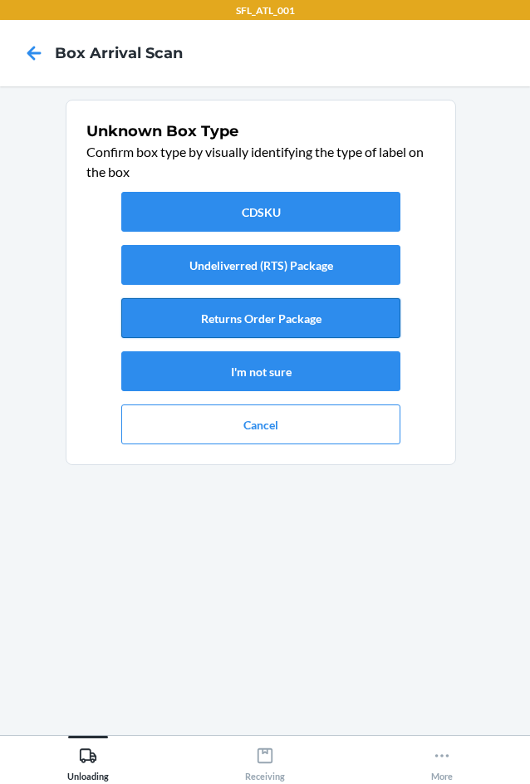
click at [302, 331] on button "Returns Order Package" at bounding box center [260, 318] width 279 height 40
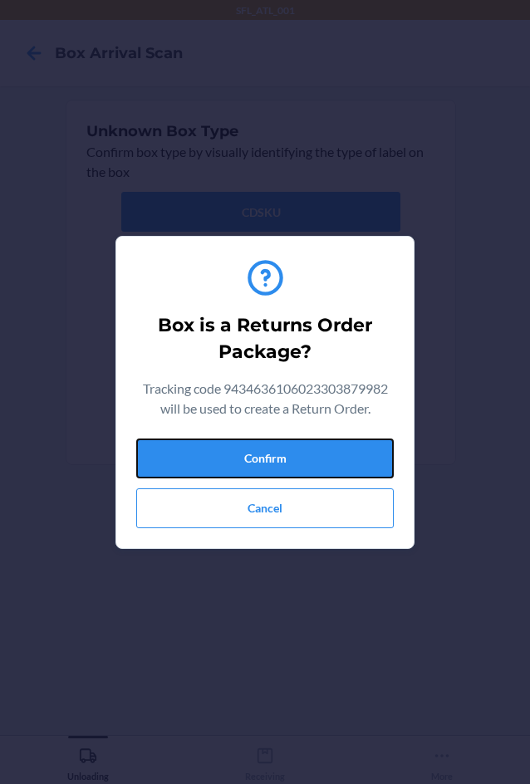
drag, startPoint x: 322, startPoint y: 457, endPoint x: 408, endPoint y: 422, distance: 93.2
click at [327, 453] on button "Confirm" at bounding box center [265, 459] width 258 height 40
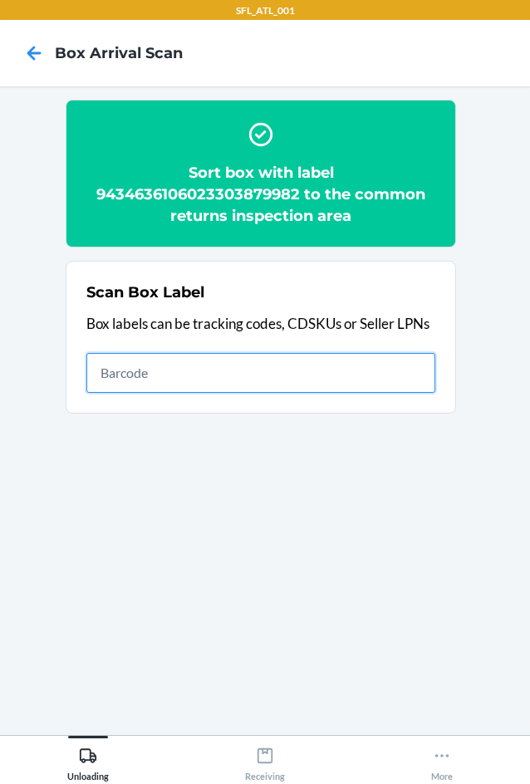
click at [351, 368] on input "text" at bounding box center [260, 373] width 349 height 40
type input "420302599434636106023304168528"
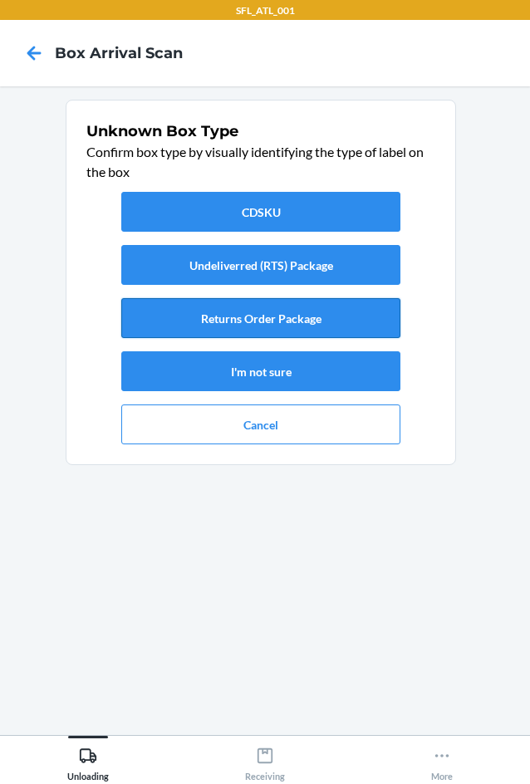
click at [331, 324] on button "Returns Order Package" at bounding box center [260, 318] width 279 height 40
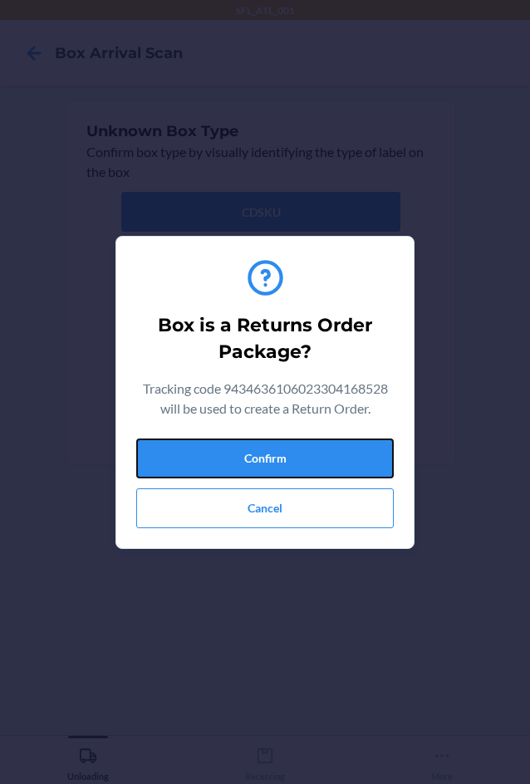
drag, startPoint x: 356, startPoint y: 456, endPoint x: 528, endPoint y: 455, distance: 171.2
click at [402, 446] on section "Box is a Returns Order Package? Tracking code 9434636106023304168528 will be us…" at bounding box center [265, 392] width 299 height 313
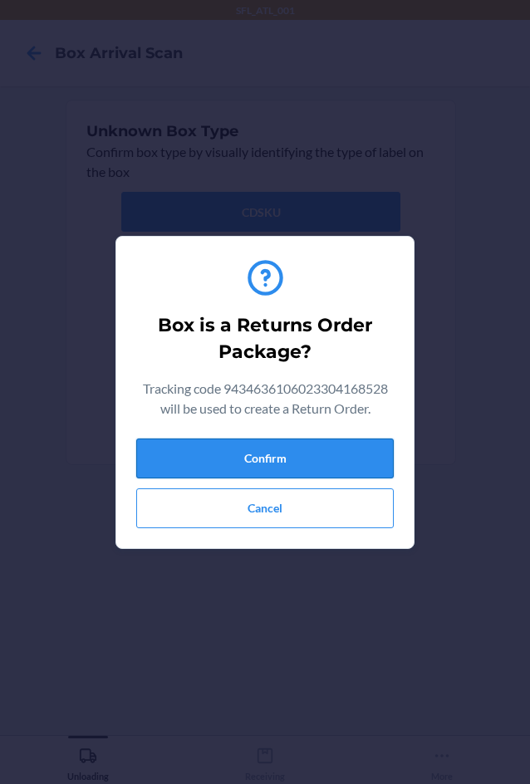
click at [365, 458] on button "Confirm" at bounding box center [265, 459] width 258 height 40
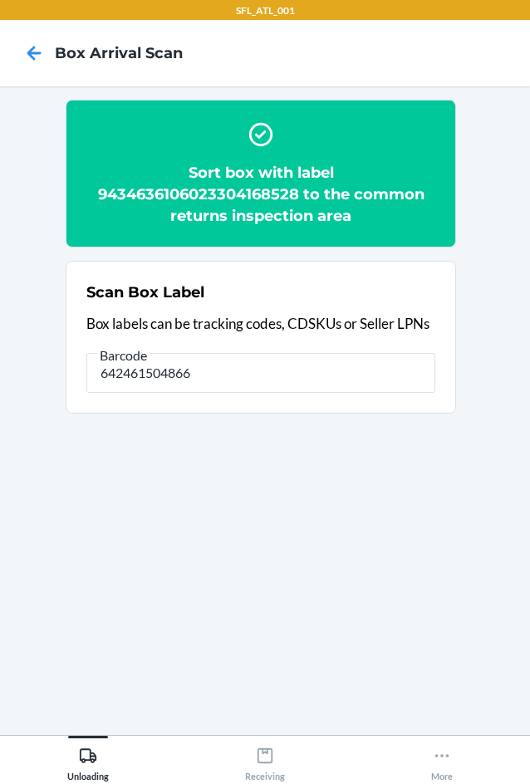
type input "642461504866"
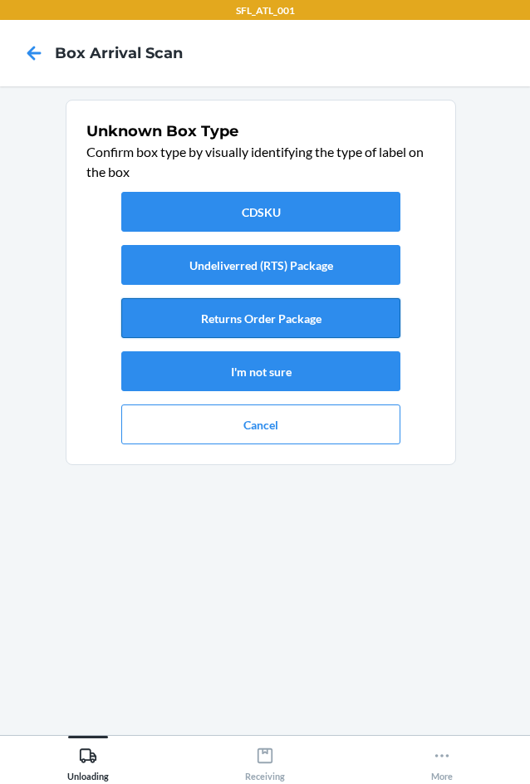
click at [282, 317] on button "Returns Order Package" at bounding box center [260, 318] width 279 height 40
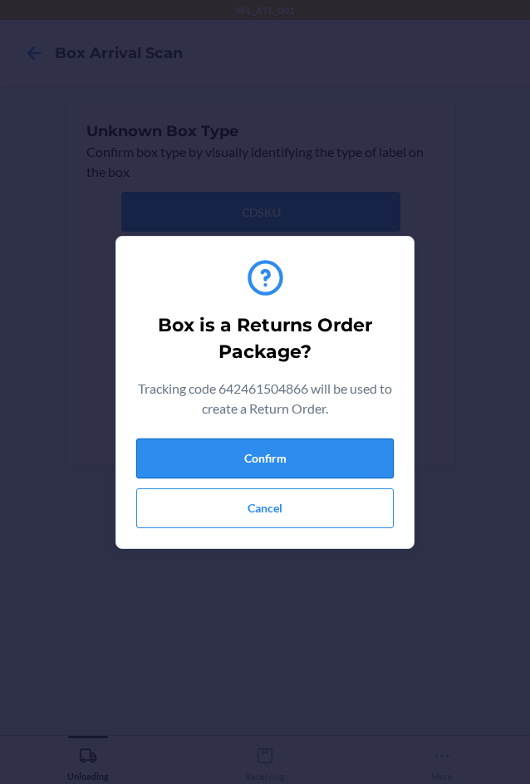
drag, startPoint x: 311, startPoint y: 453, endPoint x: 334, endPoint y: 443, distance: 25.3
click at [313, 453] on button "Confirm" at bounding box center [265, 459] width 258 height 40
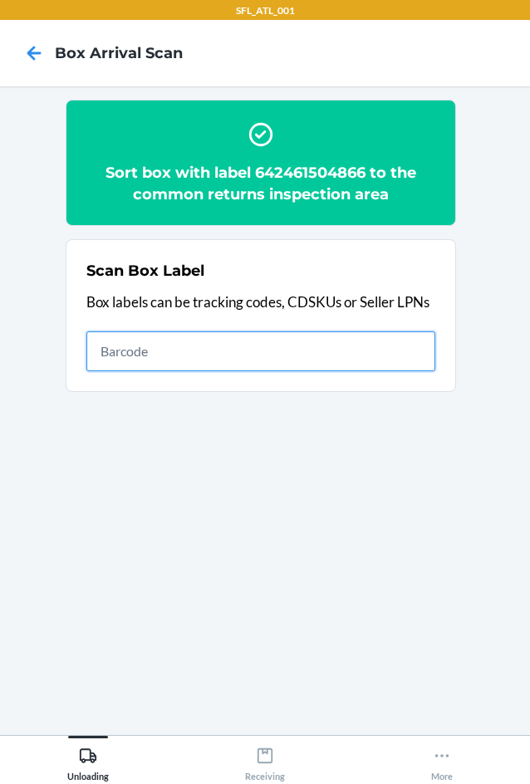
click at [302, 348] on input "text" at bounding box center [260, 352] width 349 height 40
type input "420302599434636106023303978272"
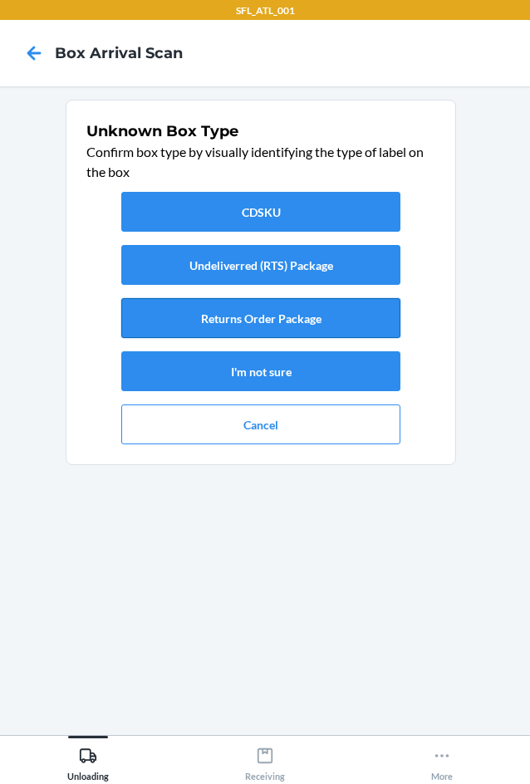
drag, startPoint x: 327, startPoint y: 320, endPoint x: 331, endPoint y: 331, distance: 11.3
click at [330, 331] on button "Returns Order Package" at bounding box center [260, 318] width 279 height 40
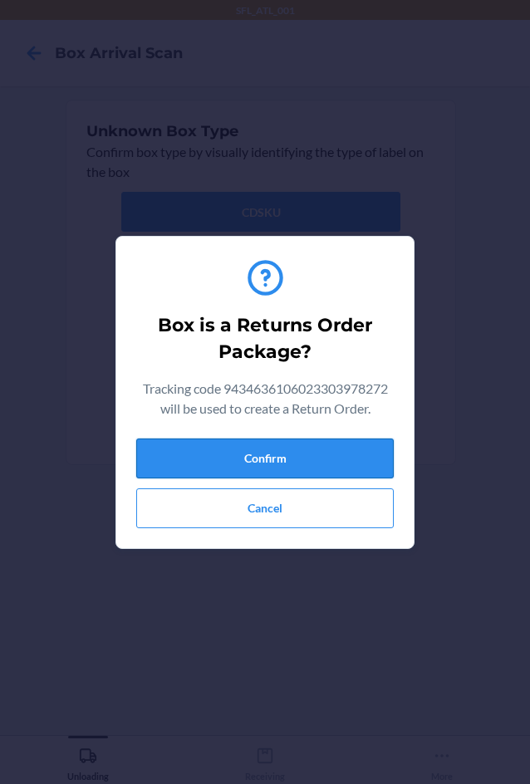
click at [357, 463] on button "Confirm" at bounding box center [265, 459] width 258 height 40
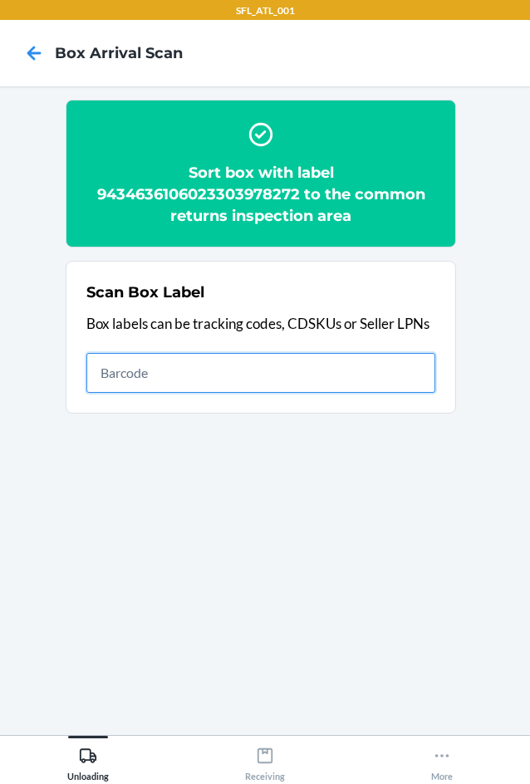
click at [416, 381] on input "text" at bounding box center [260, 373] width 349 height 40
type input "420302599434636106023303971693"
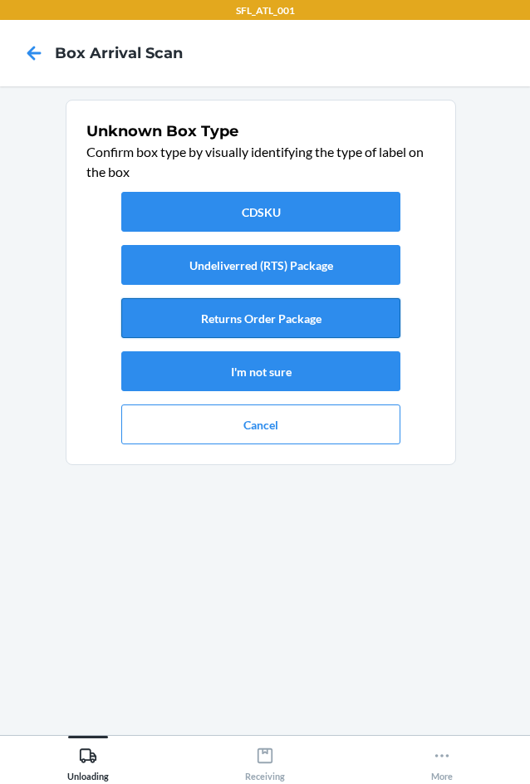
click at [337, 322] on button "Returns Order Package" at bounding box center [260, 318] width 279 height 40
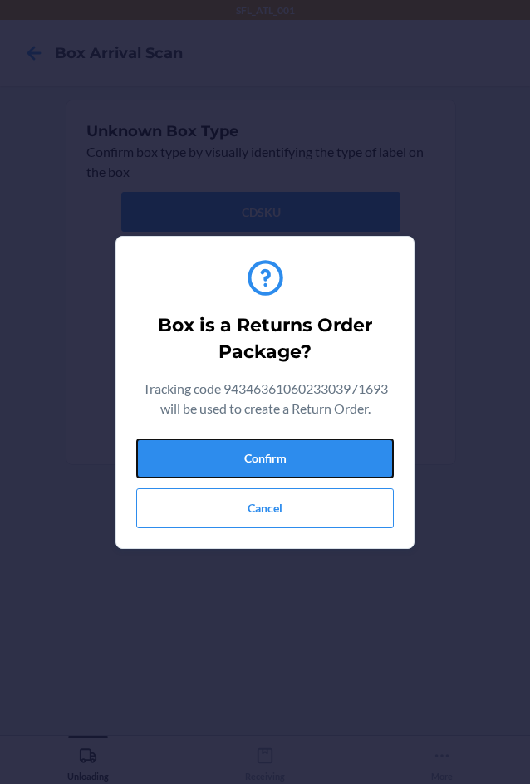
drag, startPoint x: 337, startPoint y: 473, endPoint x: 322, endPoint y: 437, distance: 38.4
click at [335, 464] on button "Confirm" at bounding box center [265, 459] width 258 height 40
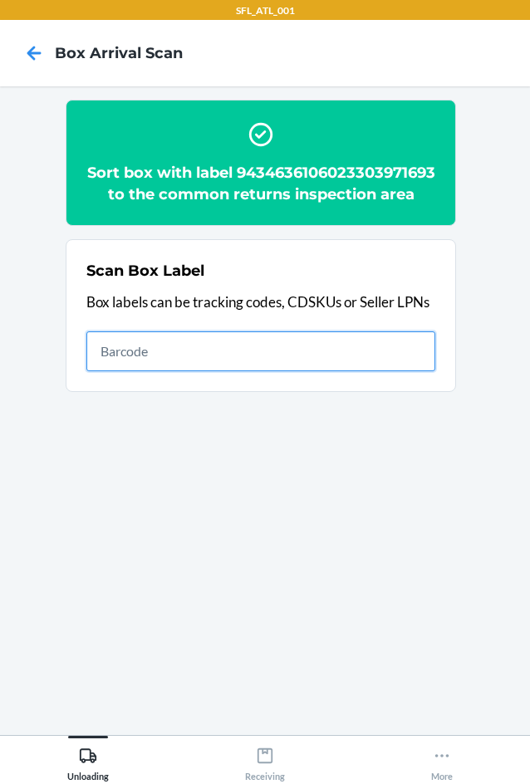
click at [376, 370] on input "text" at bounding box center [260, 352] width 349 height 40
type input "420302599434636106023303610530"
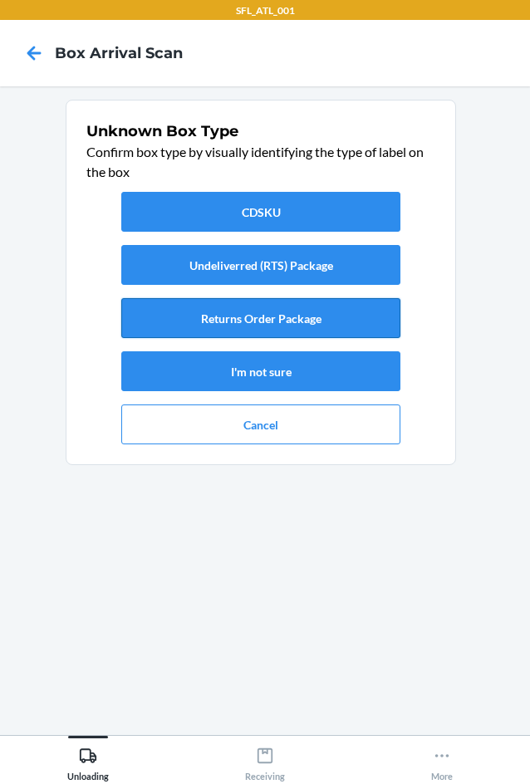
click at [314, 332] on button "Returns Order Package" at bounding box center [260, 318] width 279 height 40
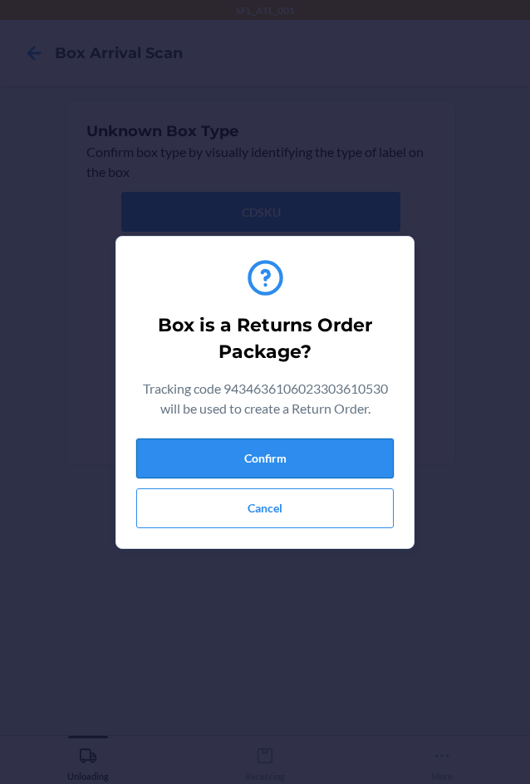
click at [365, 469] on button "Confirm" at bounding box center [265, 459] width 258 height 40
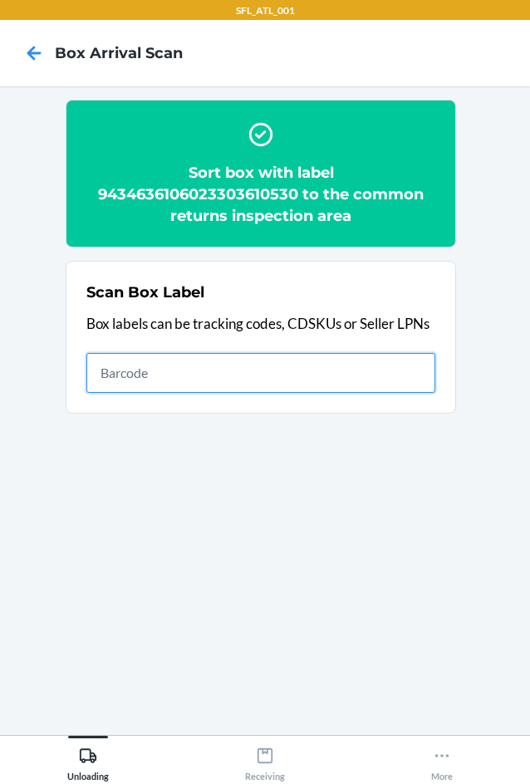
click at [386, 373] on input "text" at bounding box center [260, 373] width 349 height 40
type input "420302599434636106023303741722"
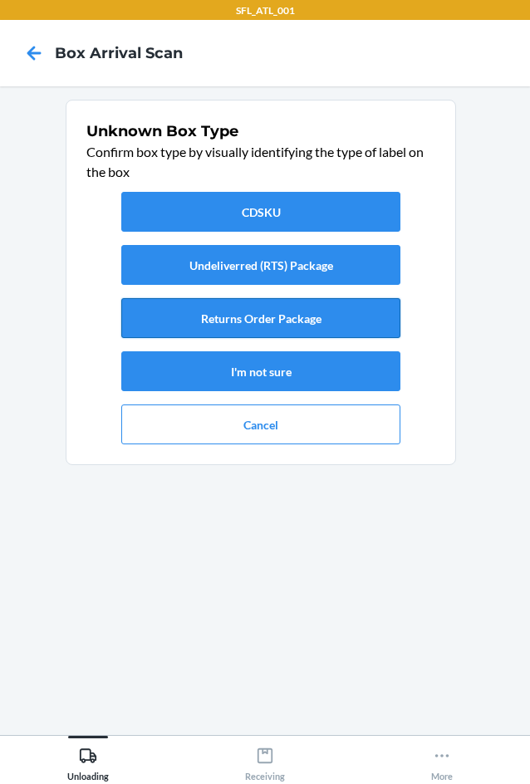
click at [277, 329] on button "Returns Order Package" at bounding box center [260, 318] width 279 height 40
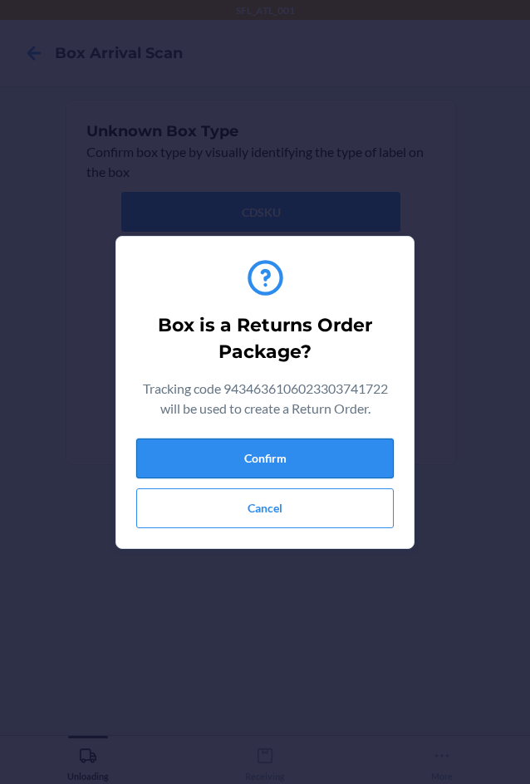
drag, startPoint x: 315, startPoint y: 435, endPoint x: 334, endPoint y: 452, distance: 25.9
click at [336, 454] on div "Box is a Returns Order Package? Tracking code 9434636106023303741722 will be us…" at bounding box center [265, 392] width 258 height 285
drag, startPoint x: 332, startPoint y: 447, endPoint x: 366, endPoint y: 440, distance: 33.9
click at [333, 447] on button "Confirm" at bounding box center [265, 459] width 258 height 40
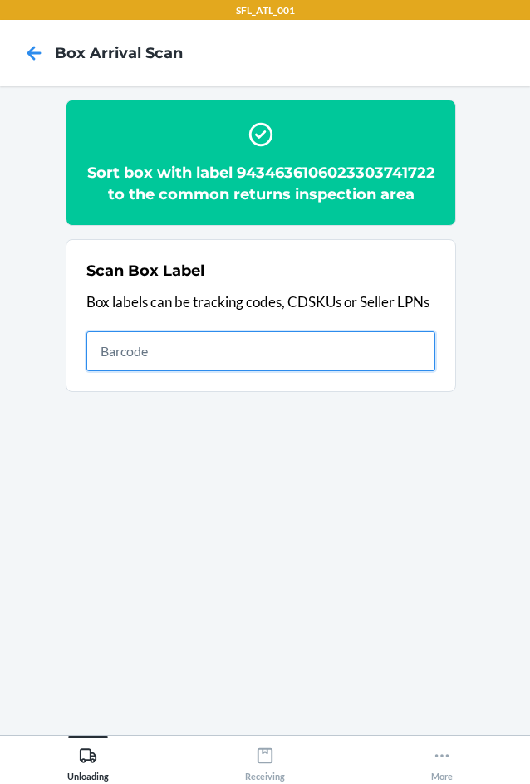
drag, startPoint x: 367, startPoint y: 369, endPoint x: 376, endPoint y: 371, distance: 8.5
click at [367, 369] on input "text" at bounding box center [260, 352] width 349 height 40
type input "420302599434636106023304245014"
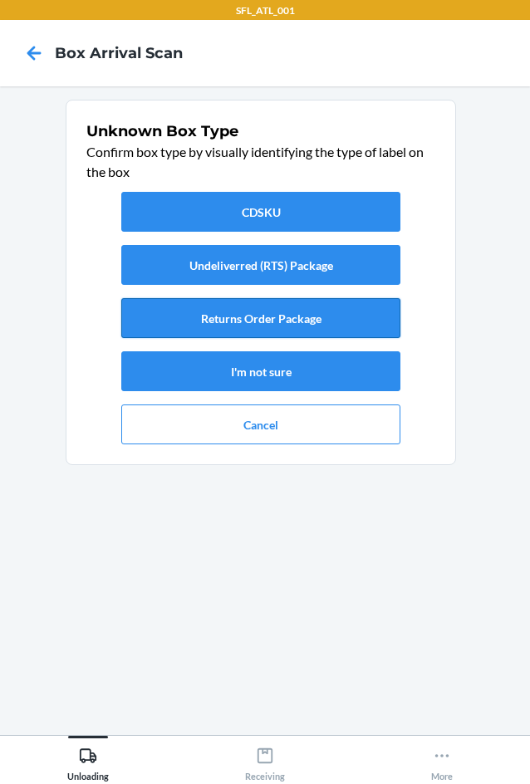
click at [301, 329] on button "Returns Order Package" at bounding box center [260, 318] width 279 height 40
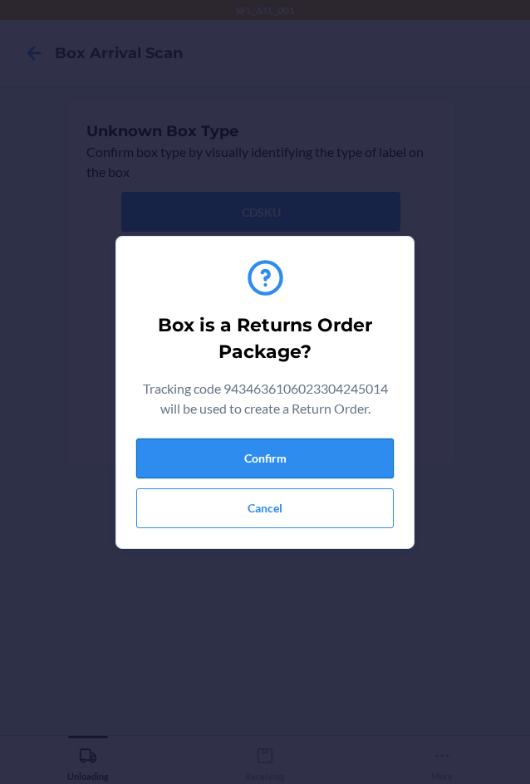
click at [331, 468] on button "Confirm" at bounding box center [265, 459] width 258 height 40
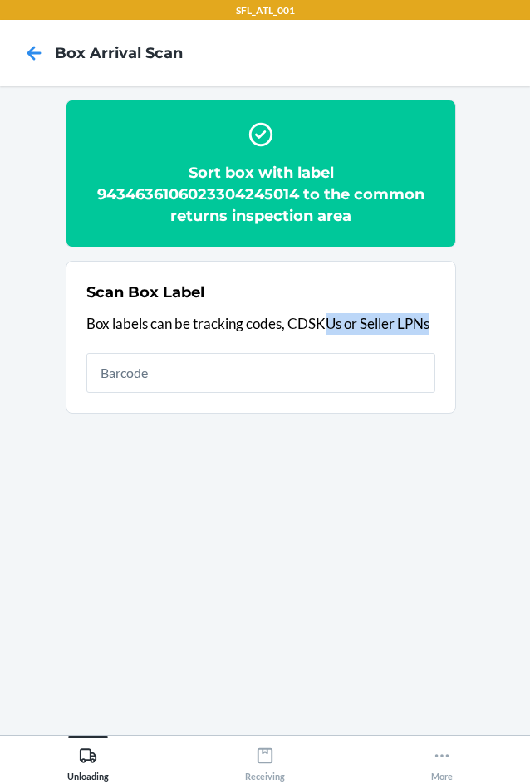
drag, startPoint x: 322, startPoint y: 337, endPoint x: 322, endPoint y: 346, distance: 9.1
click at [322, 346] on div "Scan Box Label Box labels can be tracking codes, CDSKUs or Seller LPNs" at bounding box center [260, 337] width 349 height 121
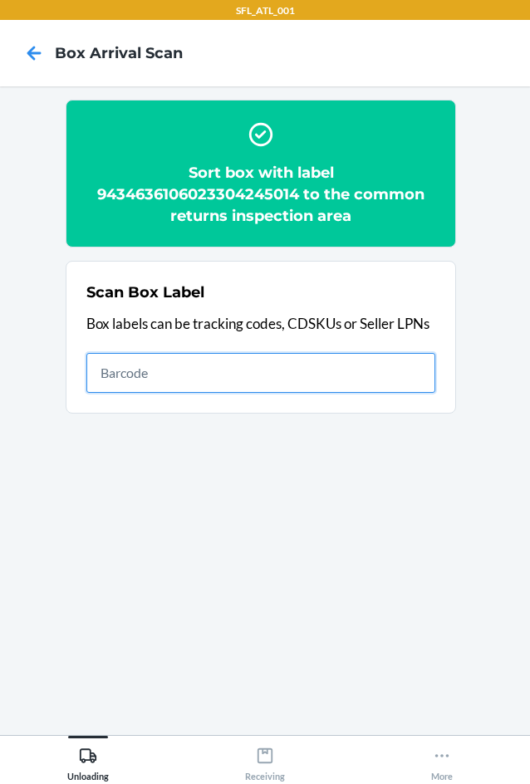
click at [308, 365] on input "text" at bounding box center [260, 373] width 349 height 40
type input "420302599434636106023304078926"
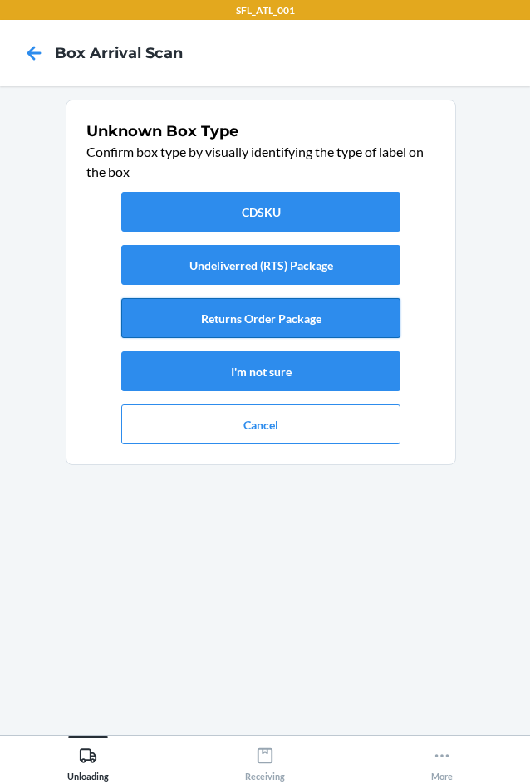
click at [330, 336] on button "Returns Order Package" at bounding box center [260, 318] width 279 height 40
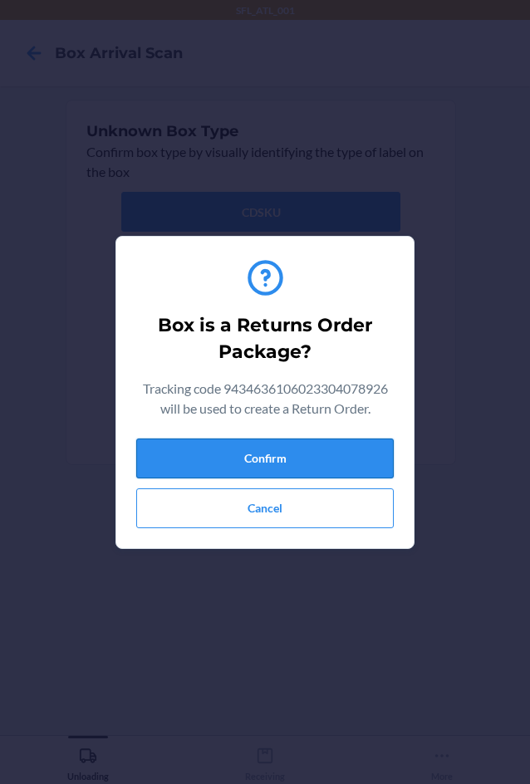
click at [336, 469] on button "Confirm" at bounding box center [265, 459] width 258 height 40
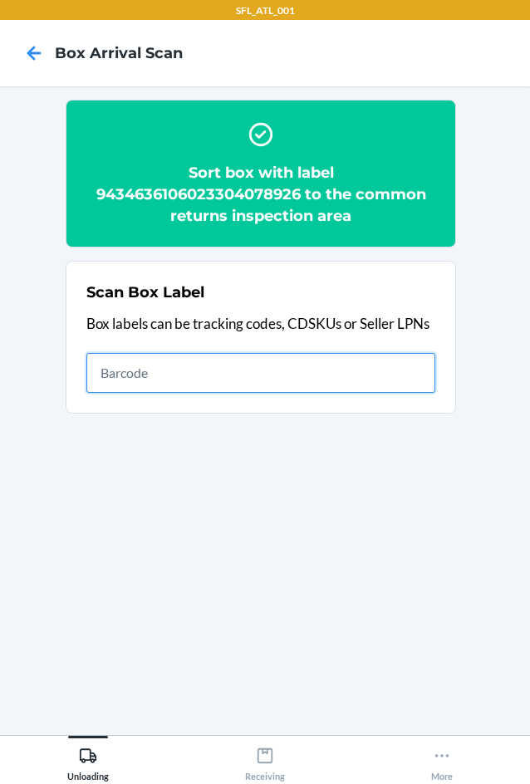
click at [411, 384] on input "text" at bounding box center [260, 373] width 349 height 40
type input "420302599434636106023303787348"
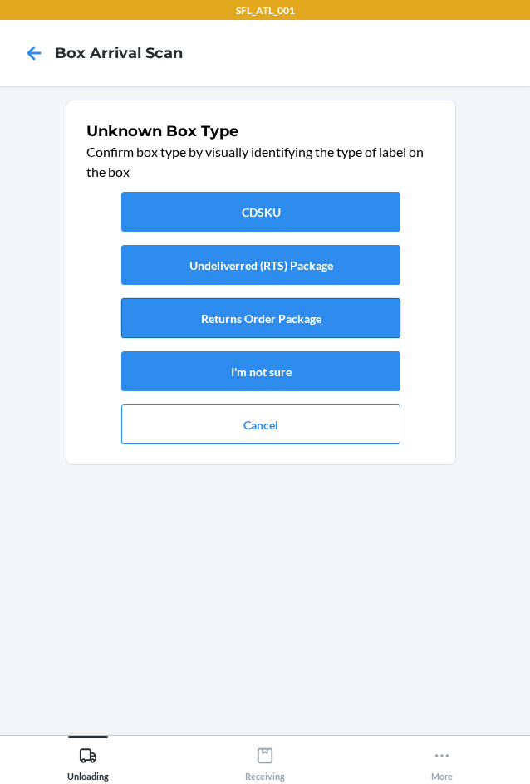
click at [238, 325] on button "Returns Order Package" at bounding box center [260, 318] width 279 height 40
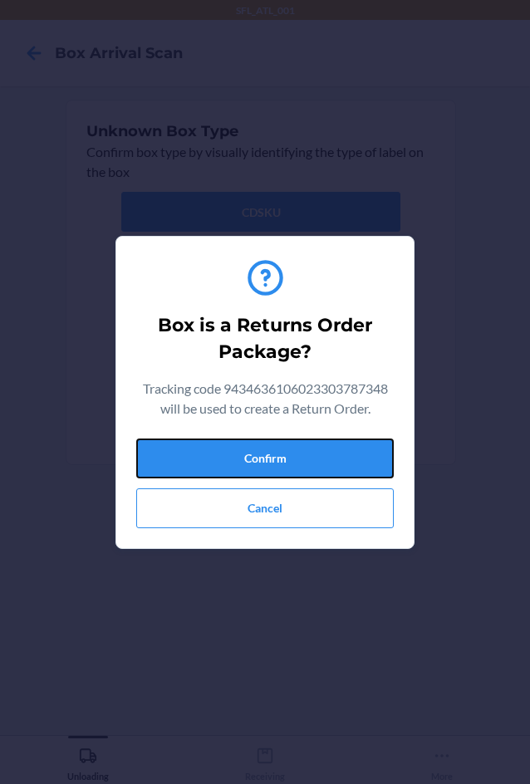
drag, startPoint x: 286, startPoint y: 460, endPoint x: 402, endPoint y: 418, distance: 123.5
click at [287, 462] on button "Confirm" at bounding box center [265, 459] width 258 height 40
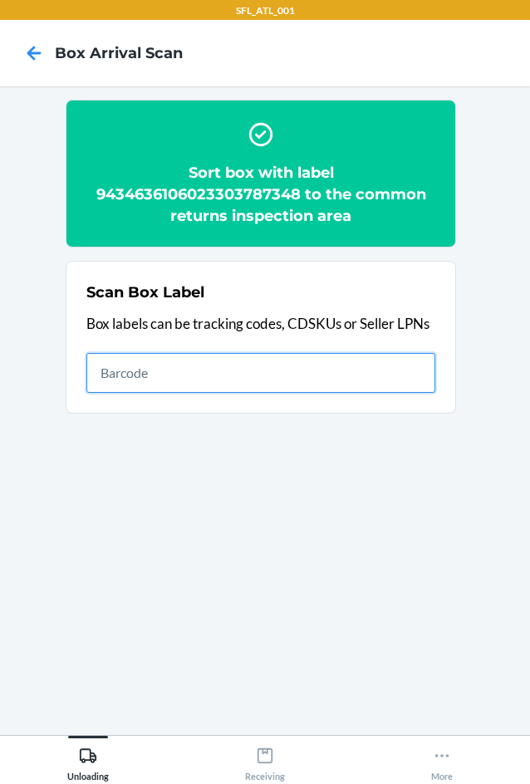
click at [375, 372] on input "text" at bounding box center [260, 373] width 349 height 40
type input "420302599434636106023304320025"
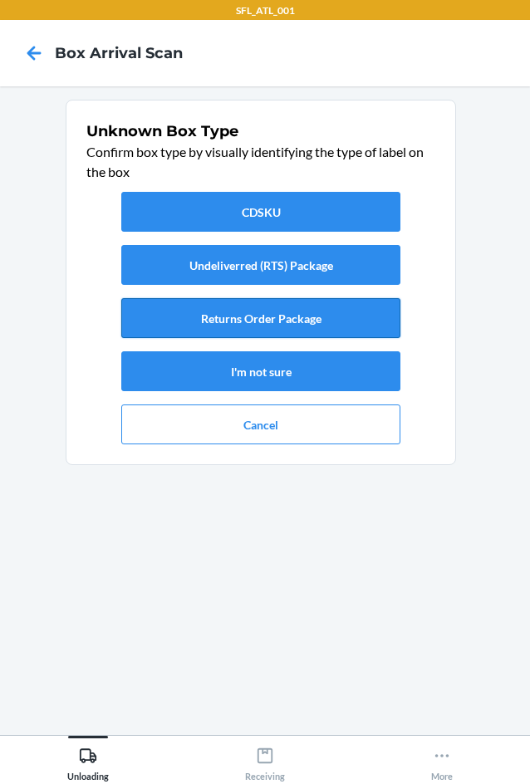
click at [311, 318] on button "Returns Order Package" at bounding box center [260, 318] width 279 height 40
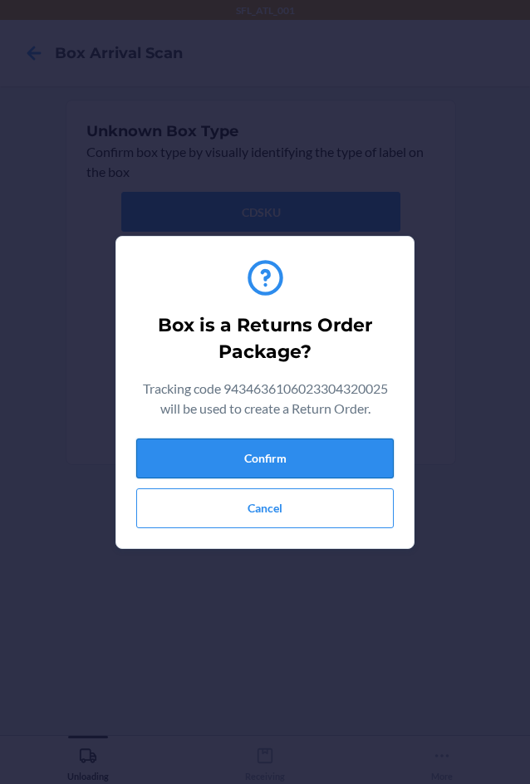
click at [286, 465] on button "Confirm" at bounding box center [265, 459] width 258 height 40
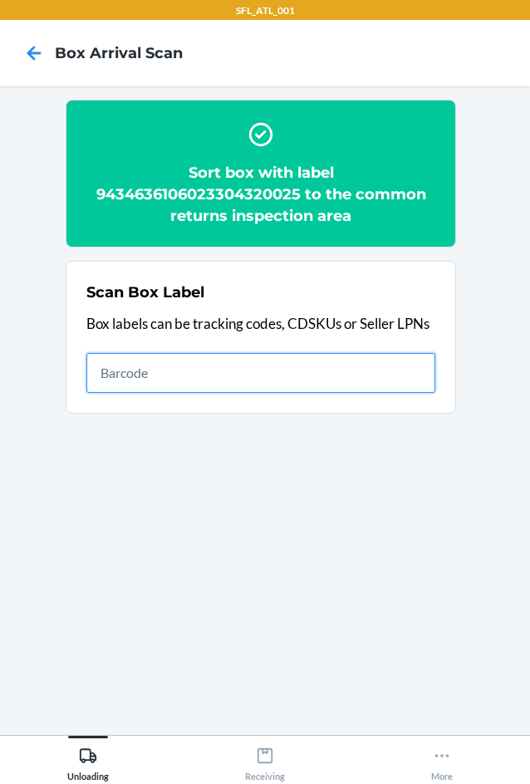
click at [418, 380] on input "text" at bounding box center [260, 373] width 349 height 40
type input "PB319x24"
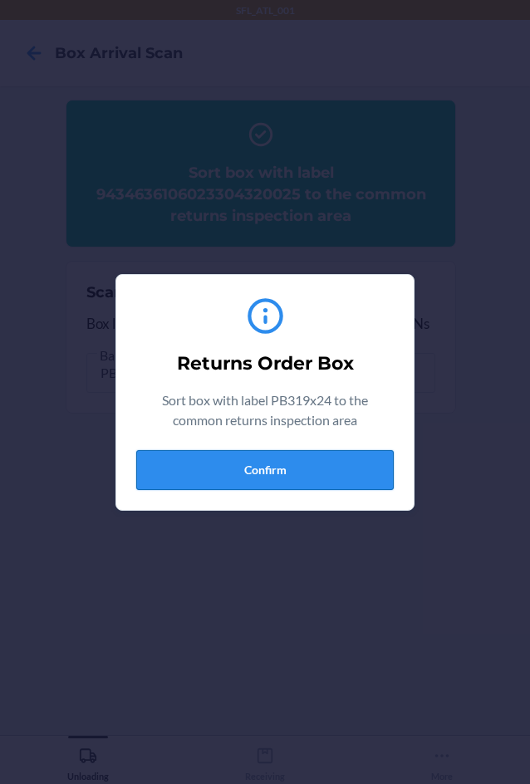
click at [299, 474] on button "Confirm" at bounding box center [265, 470] width 258 height 40
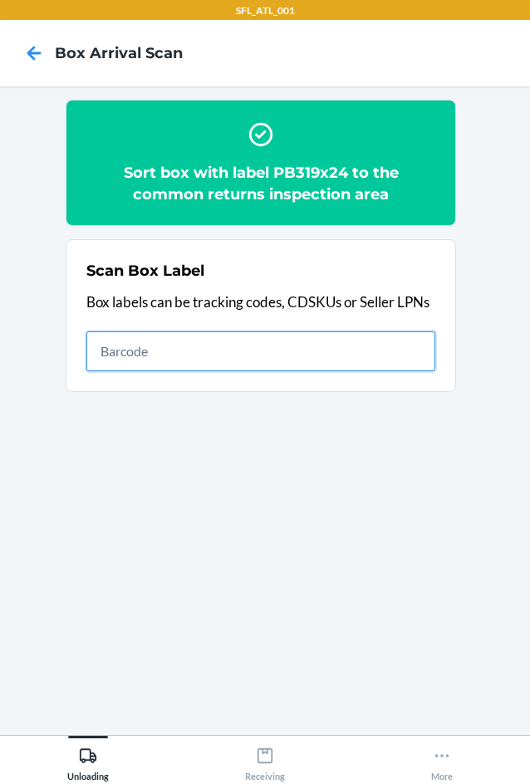
click at [383, 359] on input "text" at bounding box center [260, 352] width 349 height 40
type input "420302599434636106023303885341"
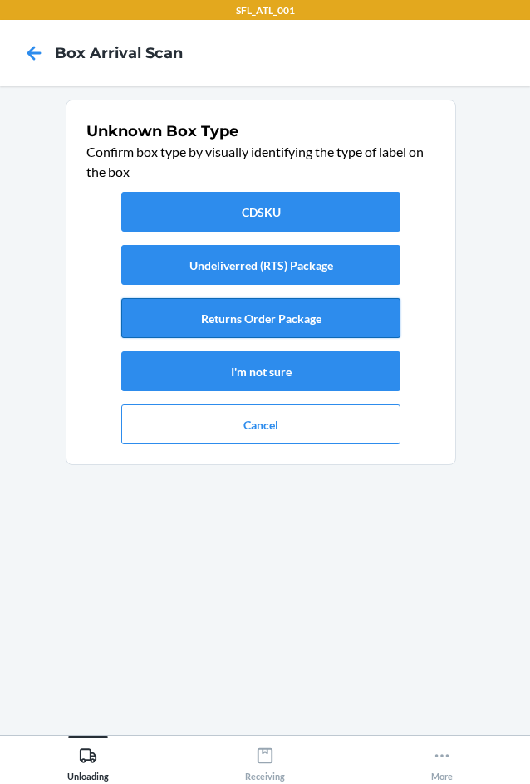
click at [278, 317] on button "Returns Order Package" at bounding box center [260, 318] width 279 height 40
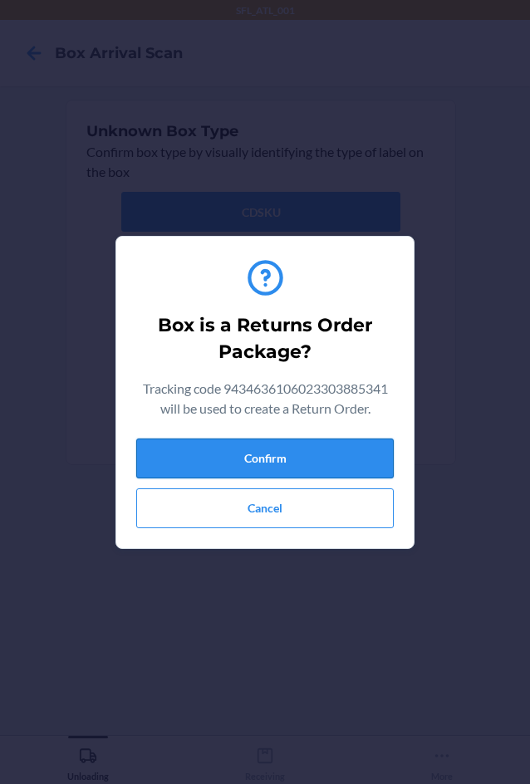
drag, startPoint x: 263, startPoint y: 445, endPoint x: 312, endPoint y: 438, distance: 50.4
click at [267, 446] on button "Confirm" at bounding box center [265, 459] width 258 height 40
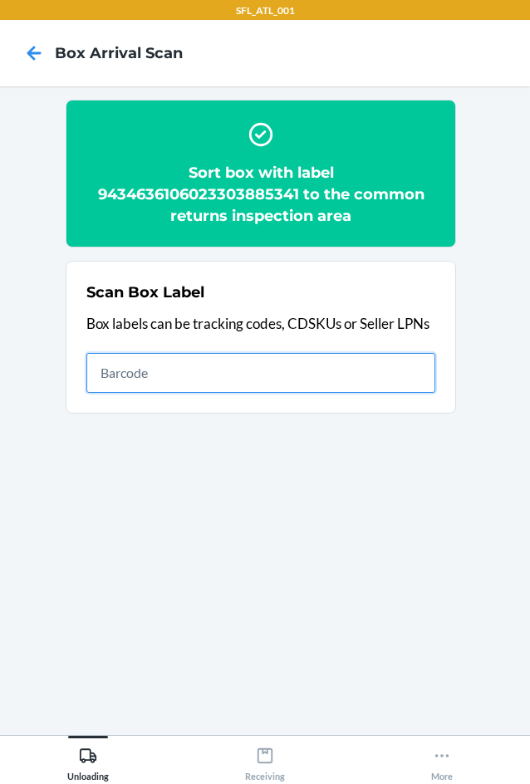
click at [309, 383] on input "text" at bounding box center [260, 373] width 349 height 40
type input "420302599434636106023303771415"
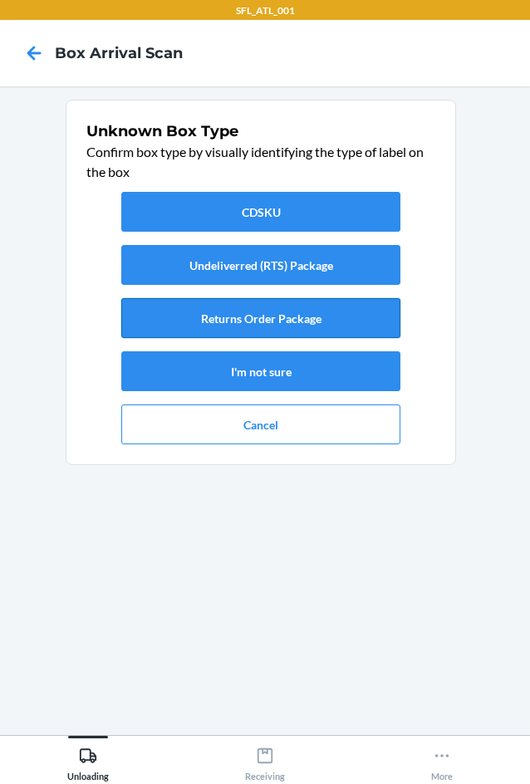
click at [301, 336] on button "Returns Order Package" at bounding box center [260, 318] width 279 height 40
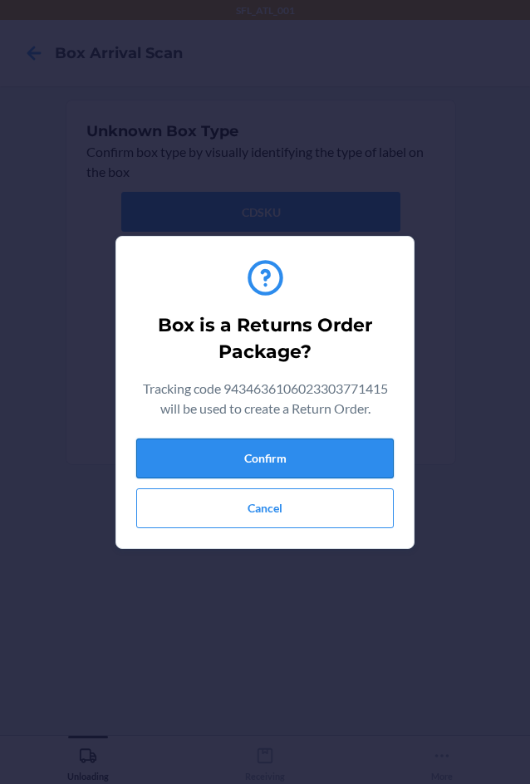
click at [322, 444] on button "Confirm" at bounding box center [265, 459] width 258 height 40
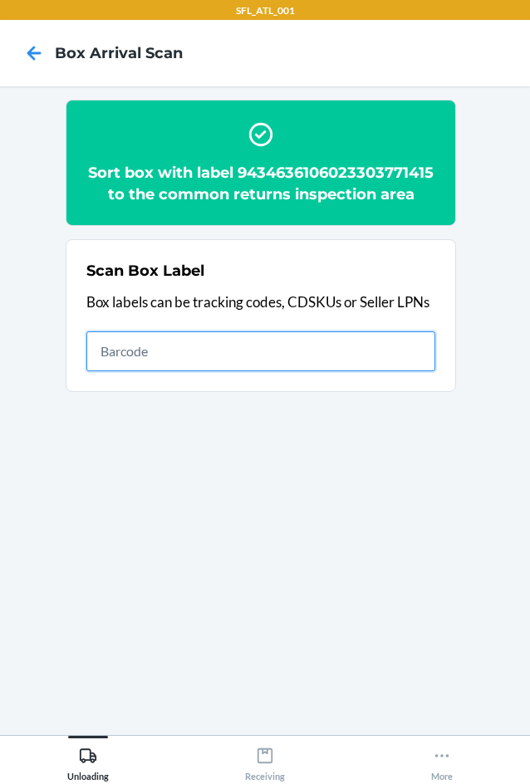
click at [219, 344] on input "text" at bounding box center [260, 352] width 349 height 40
type input "420302599434636106023304259189"
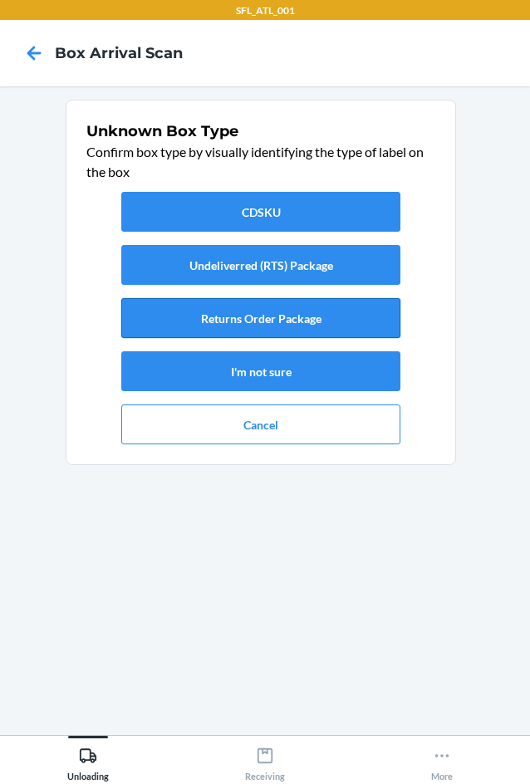
click at [298, 316] on button "Returns Order Package" at bounding box center [260, 318] width 279 height 40
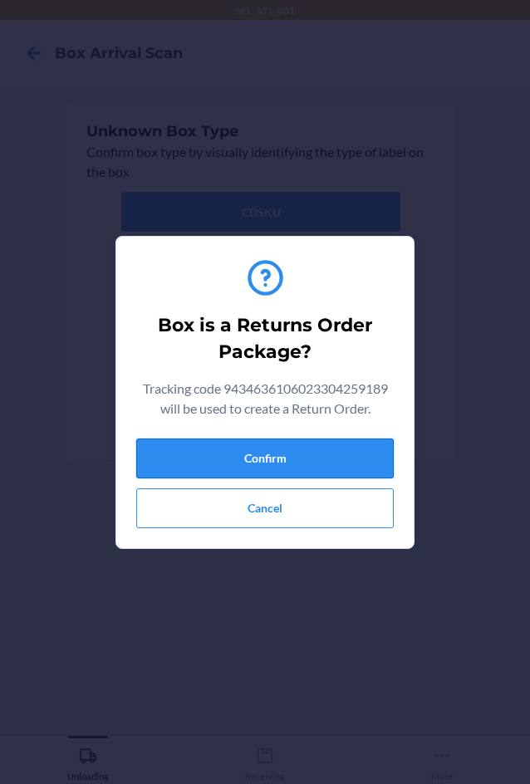
click at [271, 463] on button "Confirm" at bounding box center [265, 459] width 258 height 40
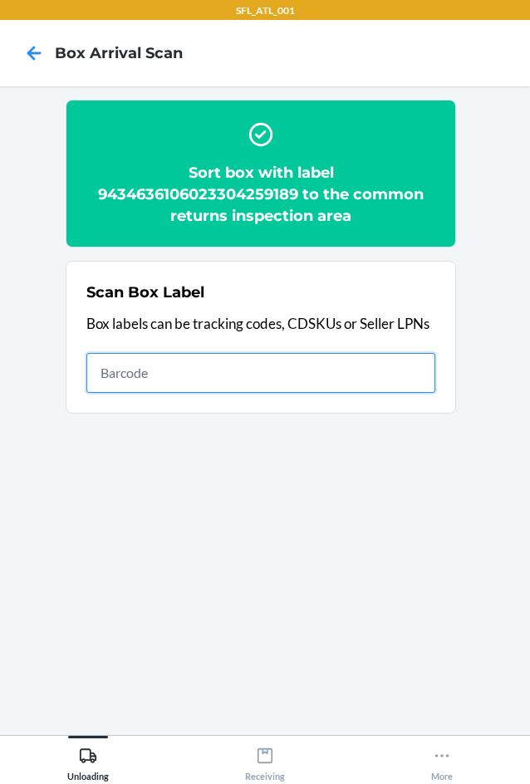
click at [383, 387] on input "text" at bounding box center [260, 373] width 349 height 40
type input "420302599434636106023303814716"
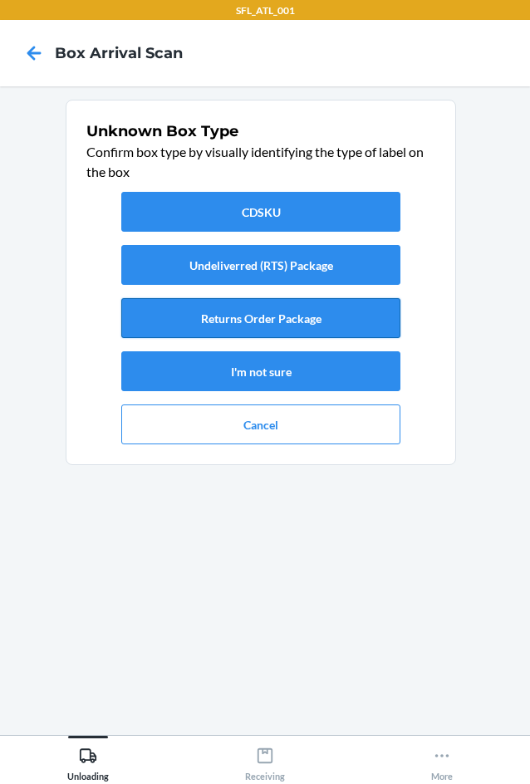
click at [307, 323] on button "Returns Order Package" at bounding box center [260, 318] width 279 height 40
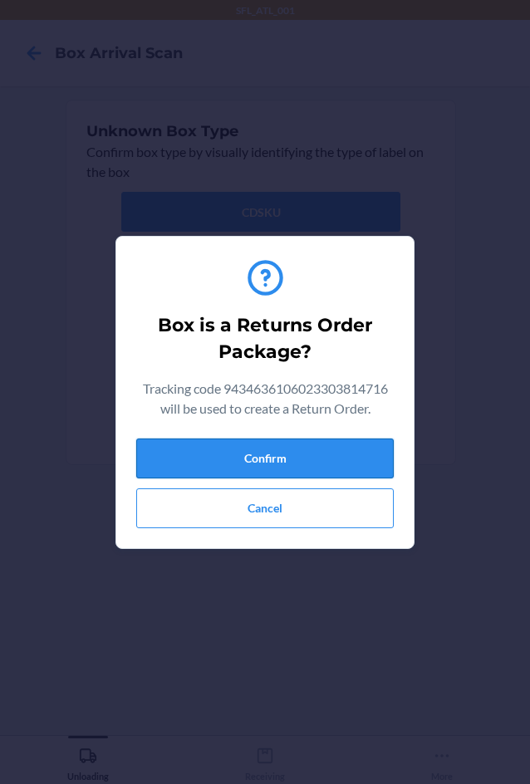
click at [248, 456] on button "Confirm" at bounding box center [265, 459] width 258 height 40
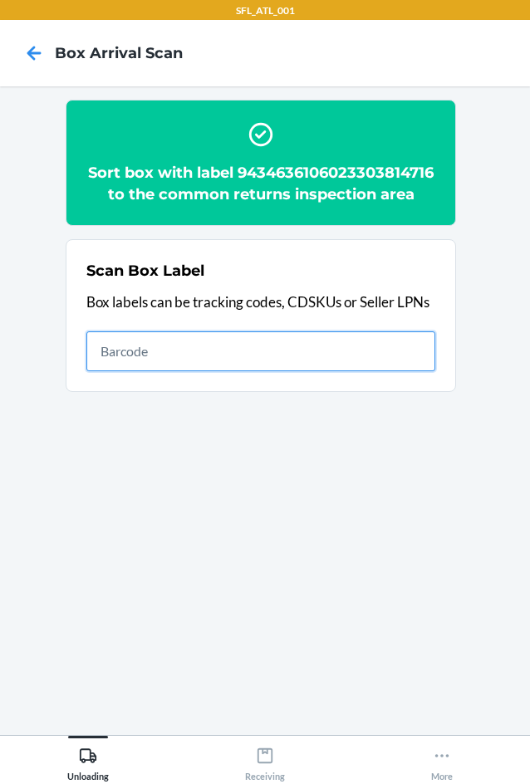
click at [386, 371] on input "text" at bounding box center [260, 352] width 349 height 40
type input "420302599434636106023304300263"
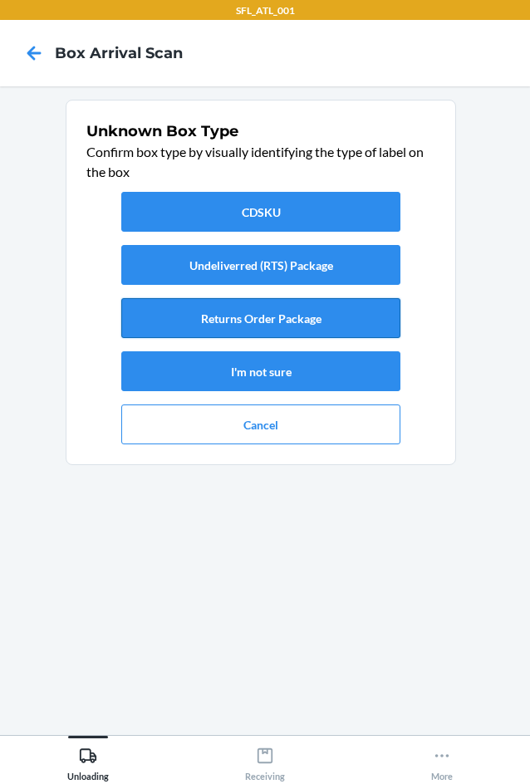
click at [271, 317] on button "Returns Order Package" at bounding box center [260, 318] width 279 height 40
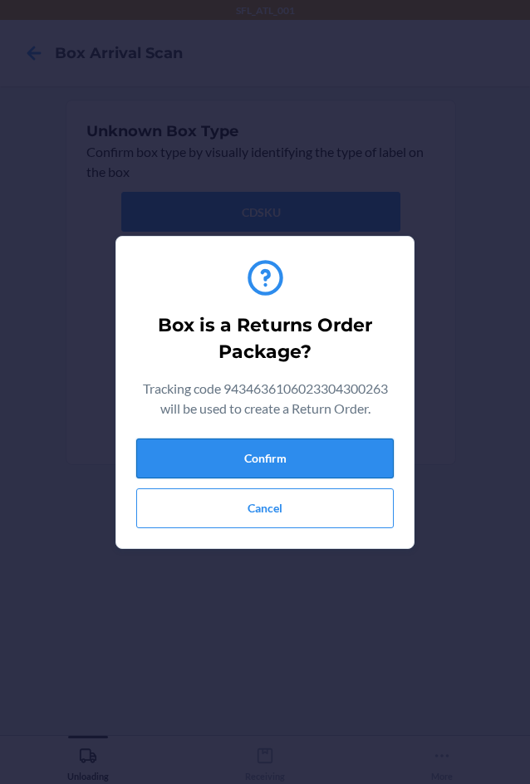
click at [323, 452] on button "Confirm" at bounding box center [265, 459] width 258 height 40
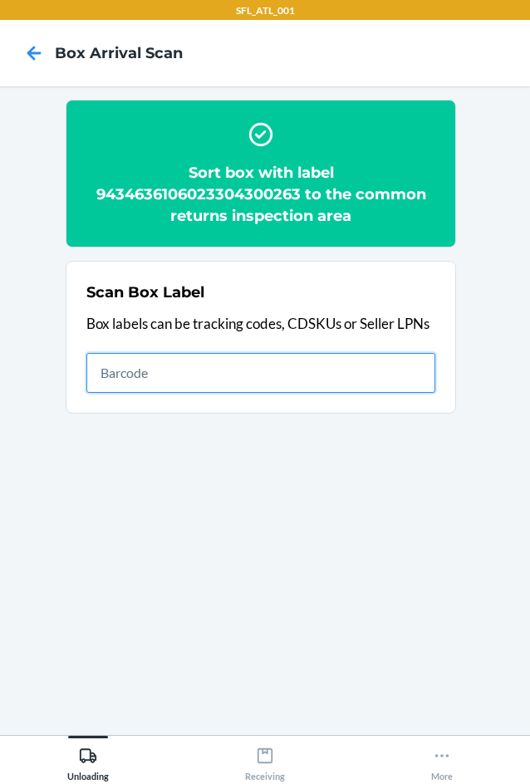
click at [365, 379] on input "text" at bounding box center [260, 373] width 349 height 40
type input "420302599434636106023304067739"
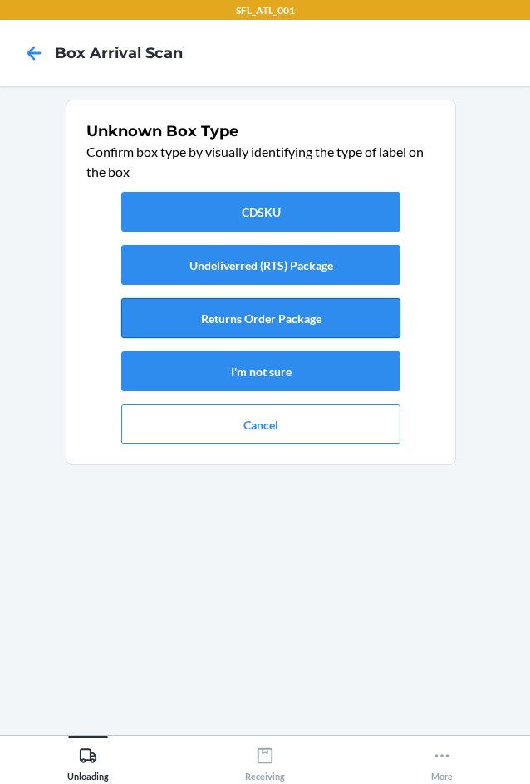
click at [266, 320] on button "Returns Order Package" at bounding box center [260, 318] width 279 height 40
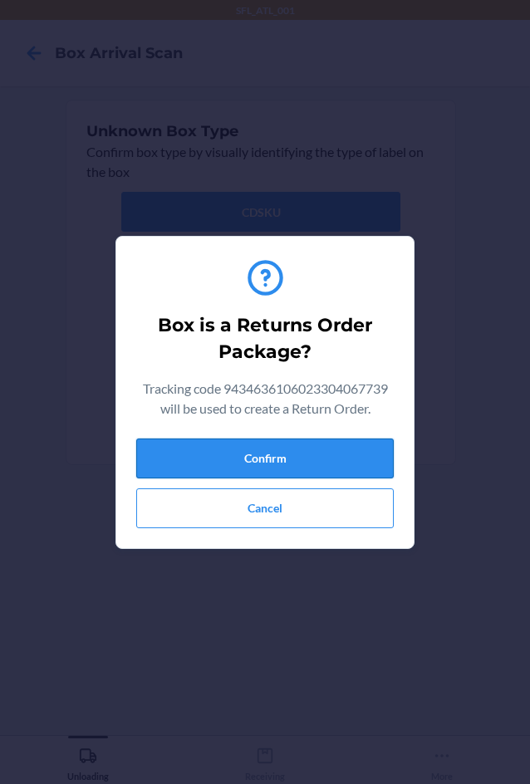
click at [295, 469] on button "Confirm" at bounding box center [265, 459] width 258 height 40
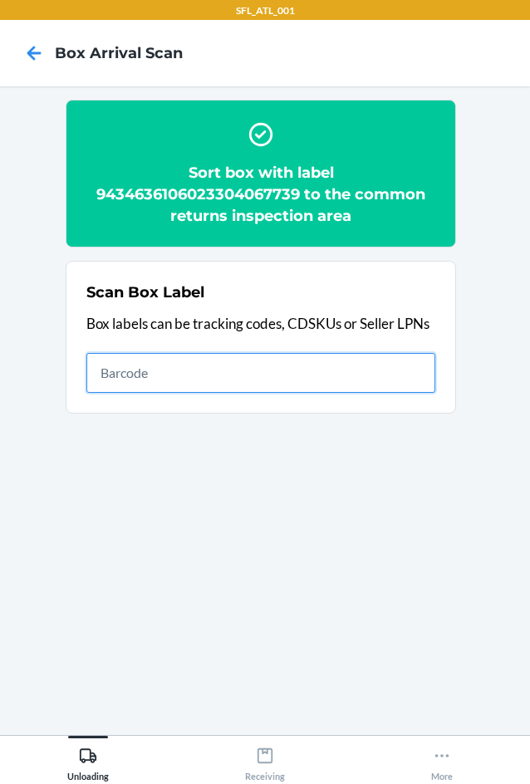
click at [381, 379] on input "text" at bounding box center [260, 373] width 349 height 40
type input "420302599434636106023303804359"
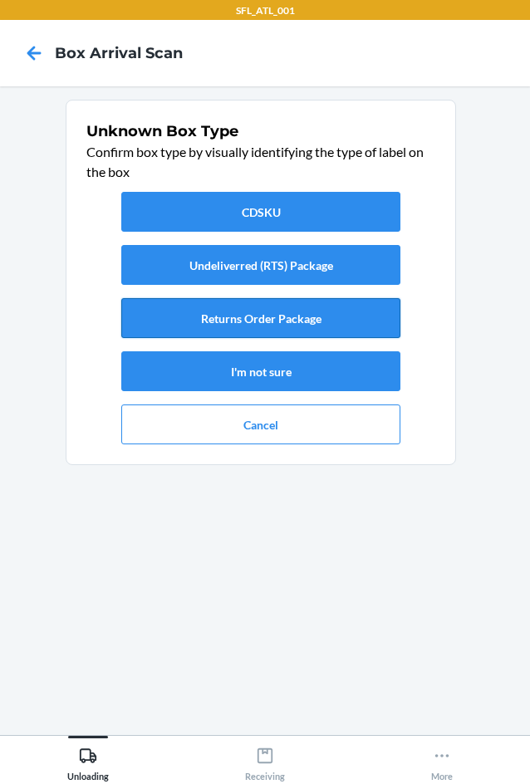
click at [386, 314] on button "Returns Order Package" at bounding box center [260, 318] width 279 height 40
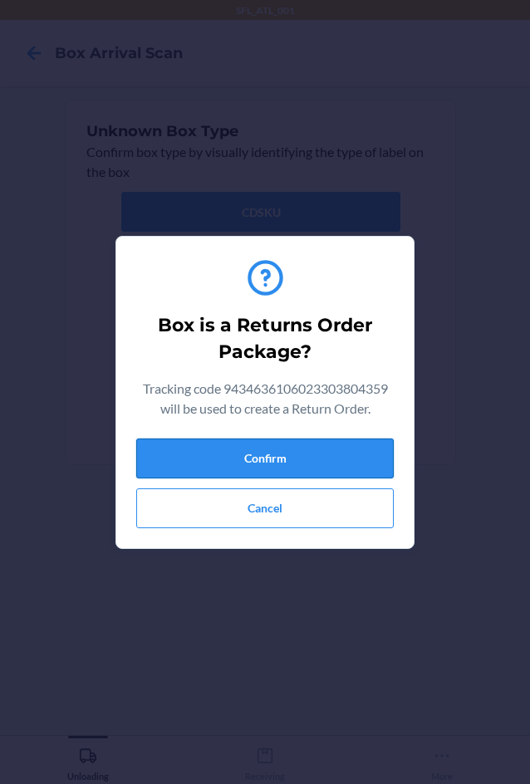
click at [288, 456] on button "Confirm" at bounding box center [265, 459] width 258 height 40
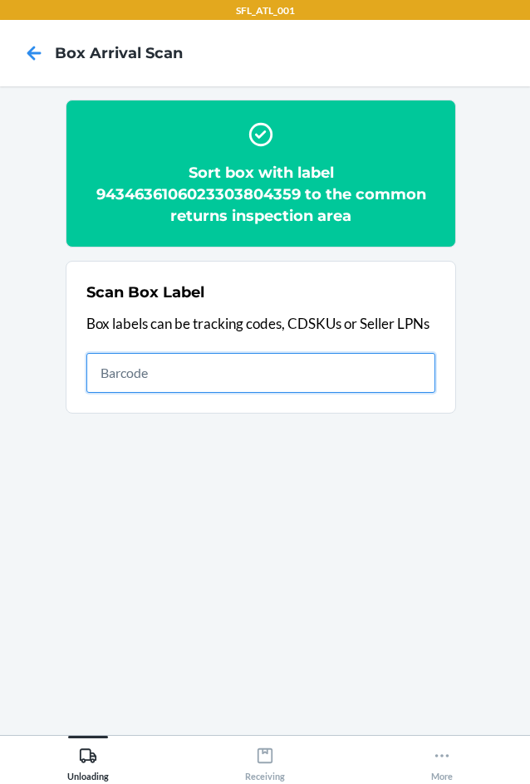
click at [377, 365] on input "text" at bounding box center [260, 373] width 349 height 40
type input "420302599434636106023303806902"
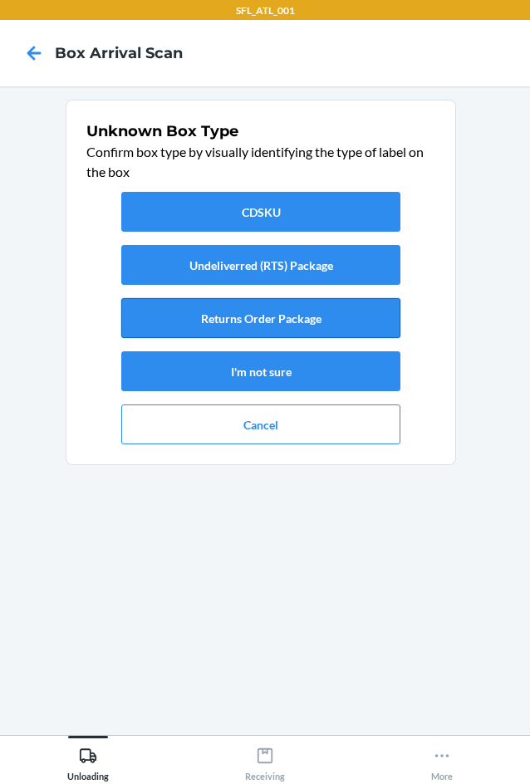
click at [261, 333] on button "Returns Order Package" at bounding box center [260, 318] width 279 height 40
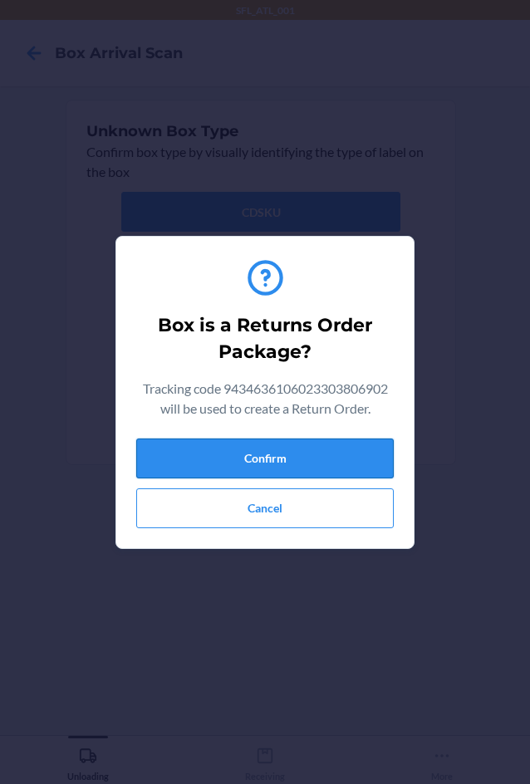
click at [285, 460] on button "Confirm" at bounding box center [265, 459] width 258 height 40
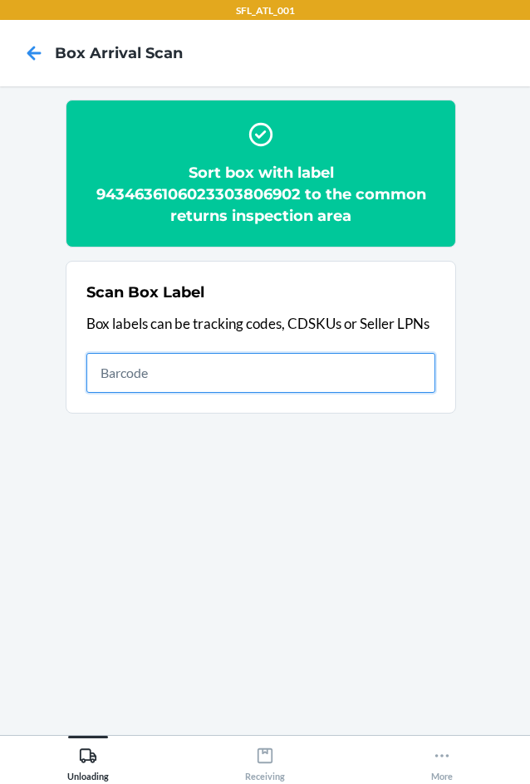
click at [401, 360] on input "text" at bounding box center [260, 373] width 349 height 40
type input "420302599434636106023303750540"
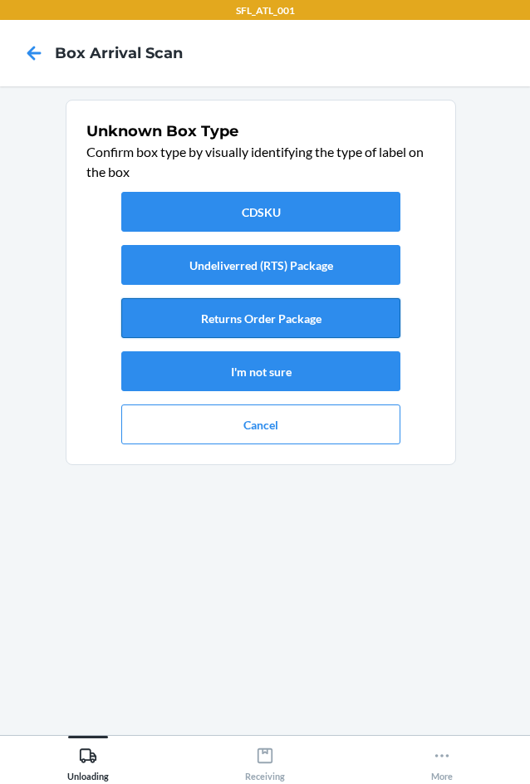
click at [298, 330] on button "Returns Order Package" at bounding box center [260, 318] width 279 height 40
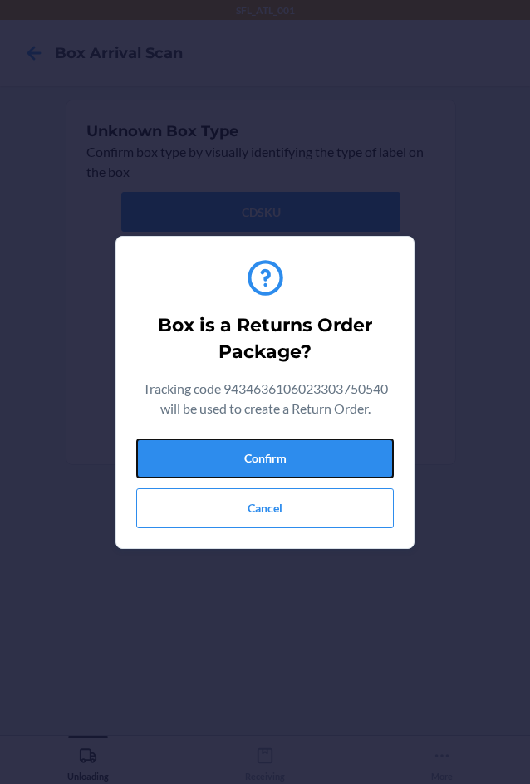
drag, startPoint x: 289, startPoint y: 452, endPoint x: 527, endPoint y: 465, distance: 238.0
click at [296, 452] on button "Confirm" at bounding box center [265, 459] width 258 height 40
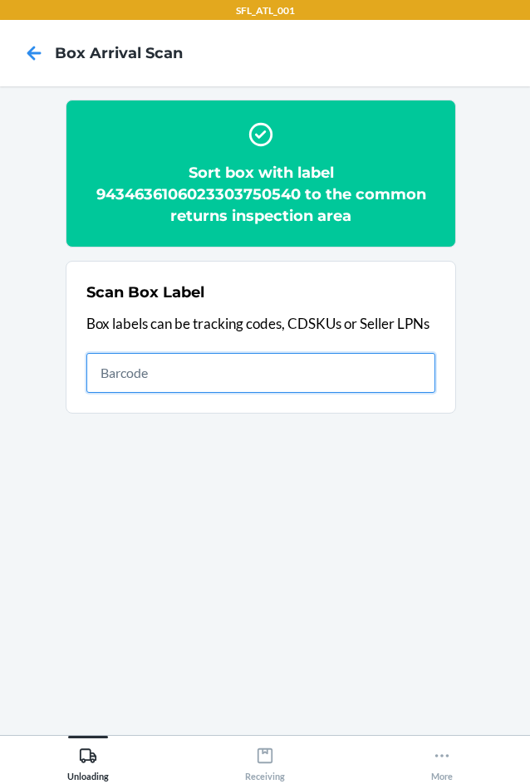
drag, startPoint x: 341, startPoint y: 371, endPoint x: 338, endPoint y: 353, distance: 18.5
click at [341, 359] on input "text" at bounding box center [260, 373] width 349 height 40
type input "420302599434636106023303941559"
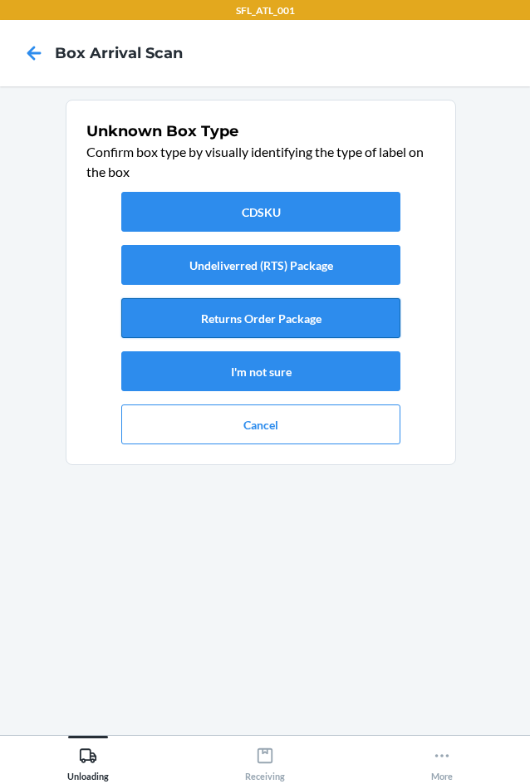
click at [290, 333] on button "Returns Order Package" at bounding box center [260, 318] width 279 height 40
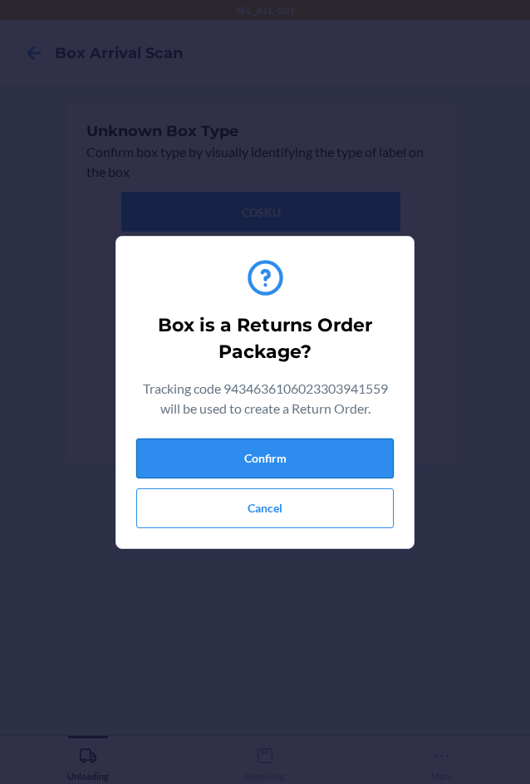
click at [274, 453] on button "Confirm" at bounding box center [265, 459] width 258 height 40
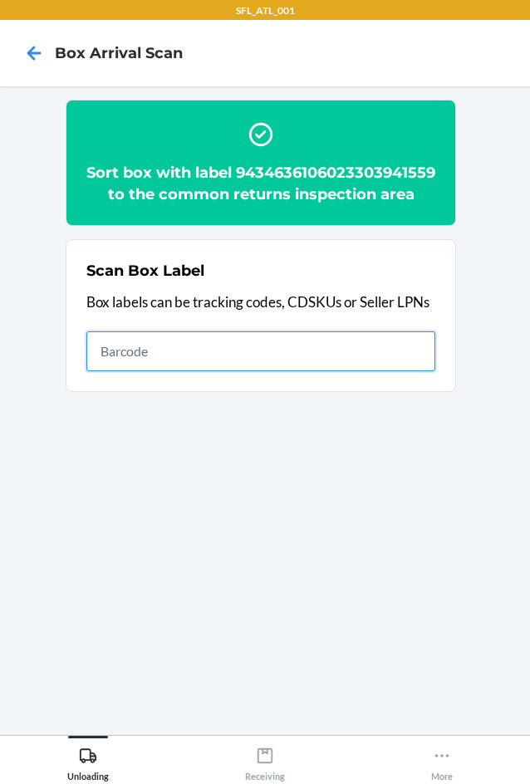
drag, startPoint x: 367, startPoint y: 376, endPoint x: 369, endPoint y: 363, distance: 12.6
click at [368, 367] on input "text" at bounding box center [260, 352] width 349 height 40
type input "420302599434636106023300769507"
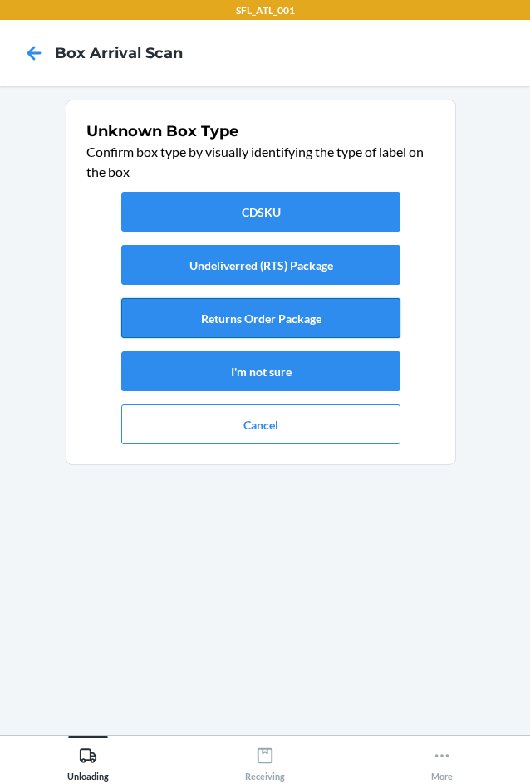
click at [254, 331] on button "Returns Order Package" at bounding box center [260, 318] width 279 height 40
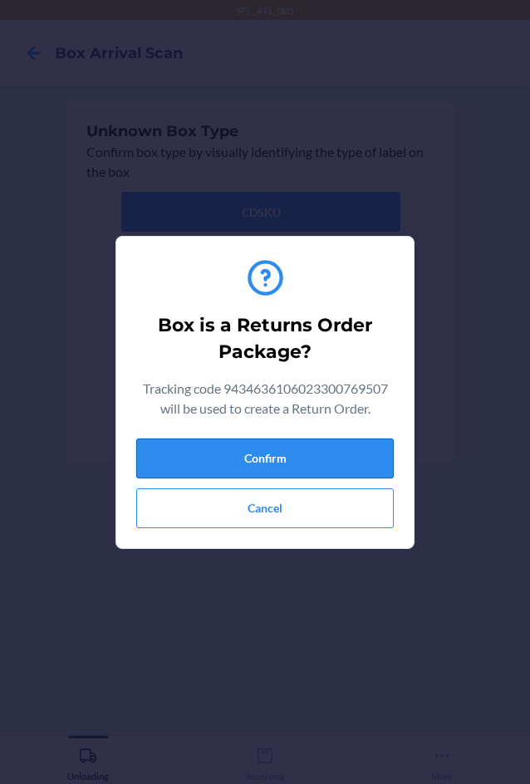
drag, startPoint x: 287, startPoint y: 465, endPoint x: 343, endPoint y: 453, distance: 57.7
click at [288, 465] on button "Confirm" at bounding box center [265, 459] width 258 height 40
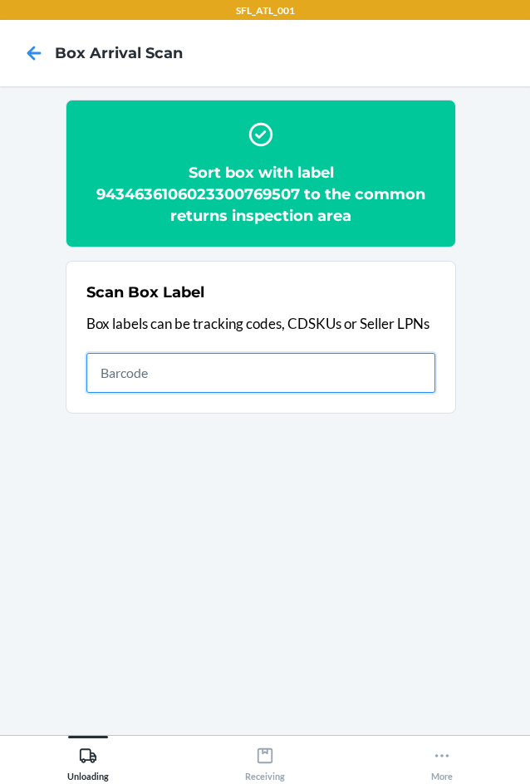
click at [343, 369] on input "text" at bounding box center [260, 373] width 349 height 40
type input "420302599434636106023302498849"
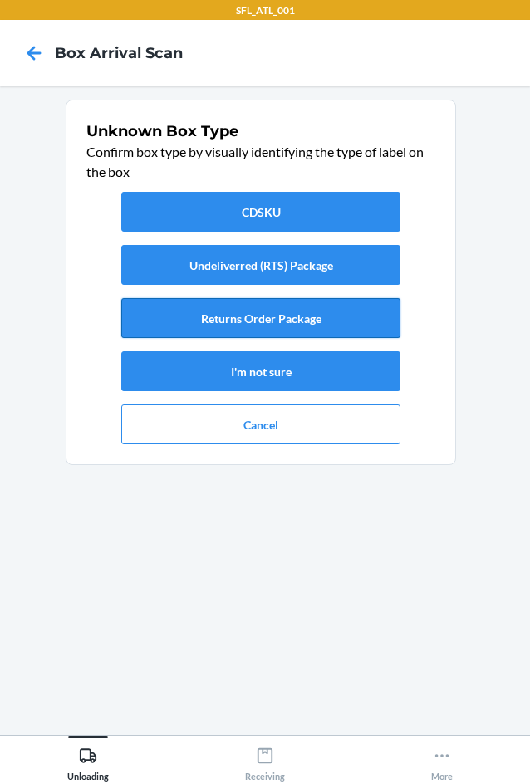
click at [322, 317] on button "Returns Order Package" at bounding box center [260, 318] width 279 height 40
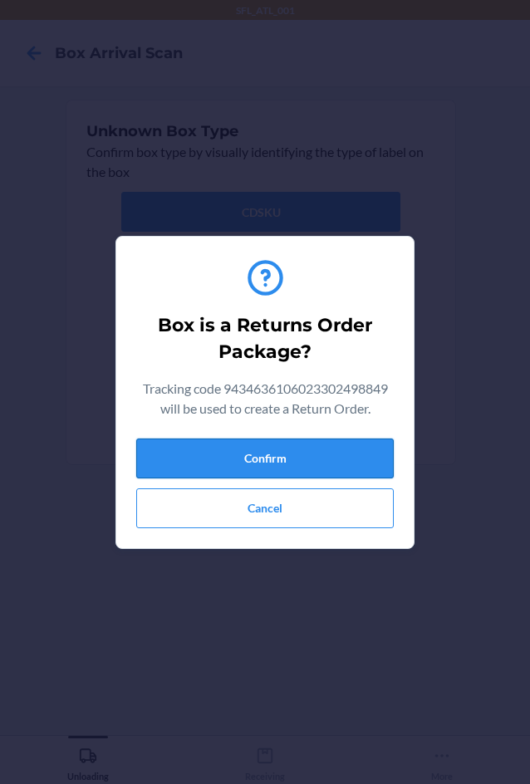
click at [318, 465] on button "Confirm" at bounding box center [265, 459] width 258 height 40
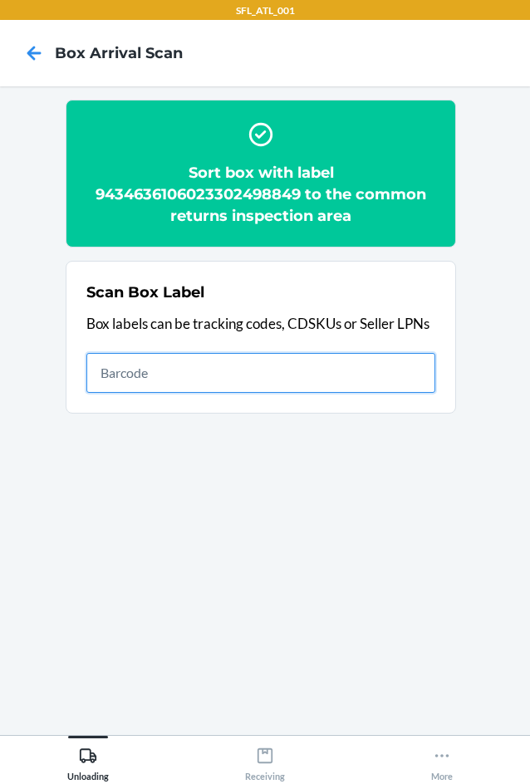
click at [376, 366] on input "text" at bounding box center [260, 373] width 349 height 40
type input "420302599434636106023304109910"
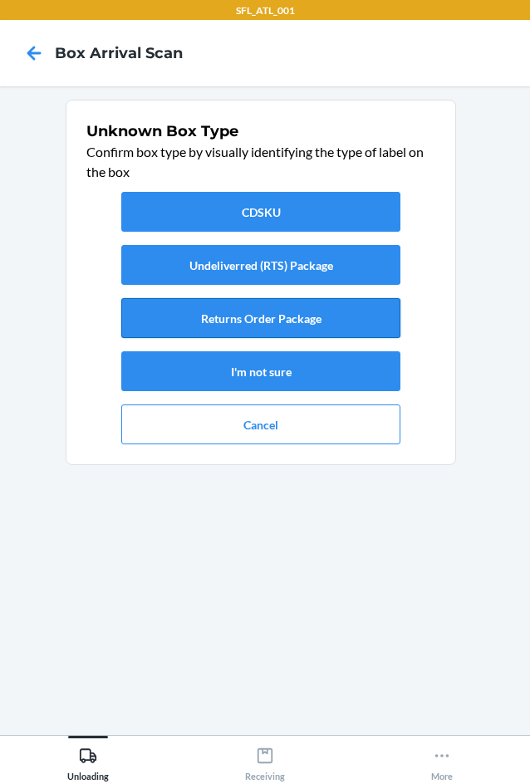
click at [356, 332] on button "Returns Order Package" at bounding box center [260, 318] width 279 height 40
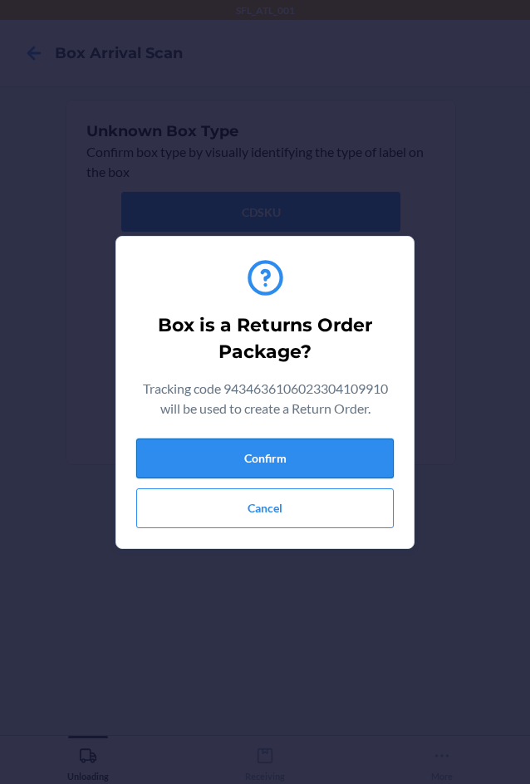
click at [347, 467] on button "Confirm" at bounding box center [265, 459] width 258 height 40
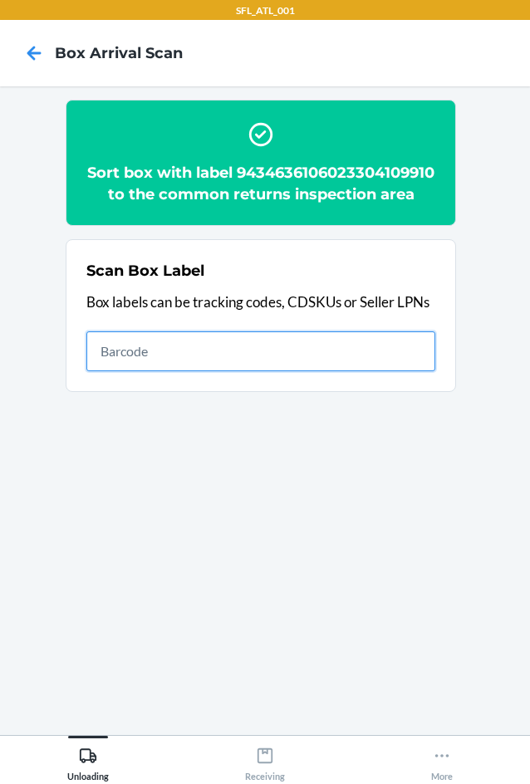
click at [371, 370] on input "text" at bounding box center [260, 352] width 349 height 40
type input "420302599434636106023302441883"
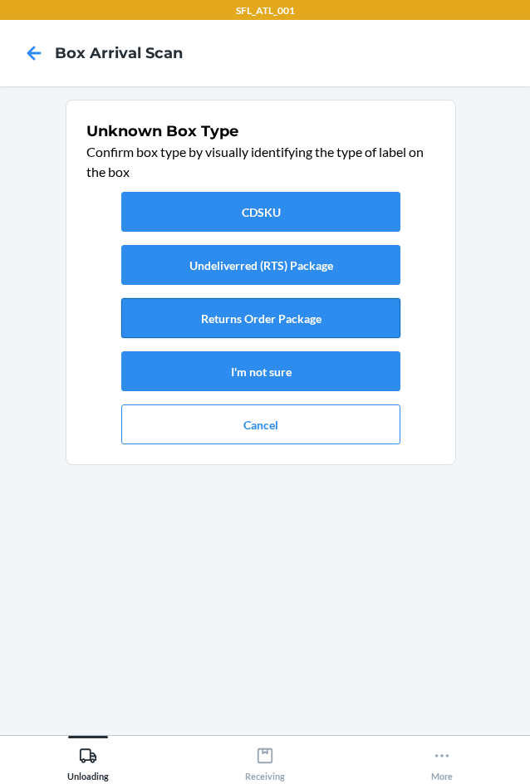
click at [322, 337] on button "Returns Order Package" at bounding box center [260, 318] width 279 height 40
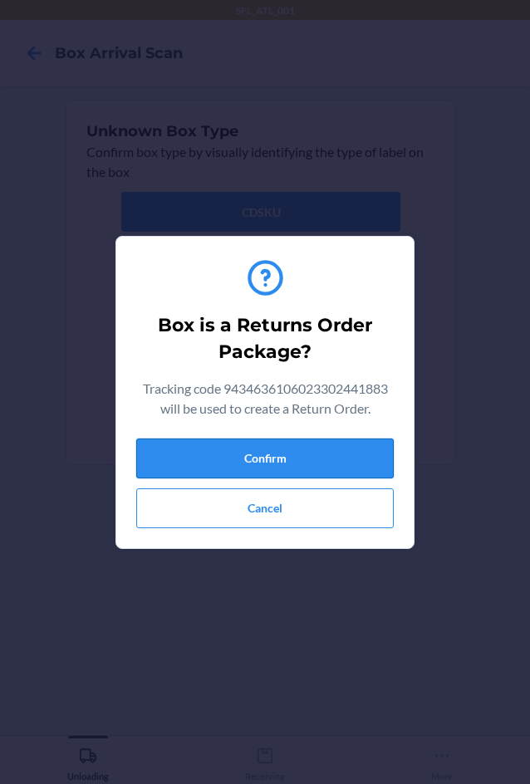
drag, startPoint x: 310, startPoint y: 469, endPoint x: 386, endPoint y: 454, distance: 77.1
click at [312, 468] on button "Confirm" at bounding box center [265, 459] width 258 height 40
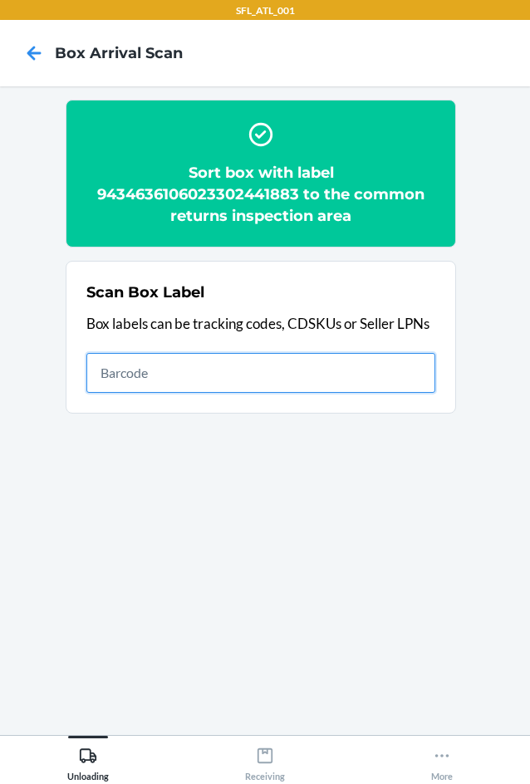
click at [284, 378] on input "text" at bounding box center [260, 373] width 349 height 40
type input "420302599434636106023303957307"
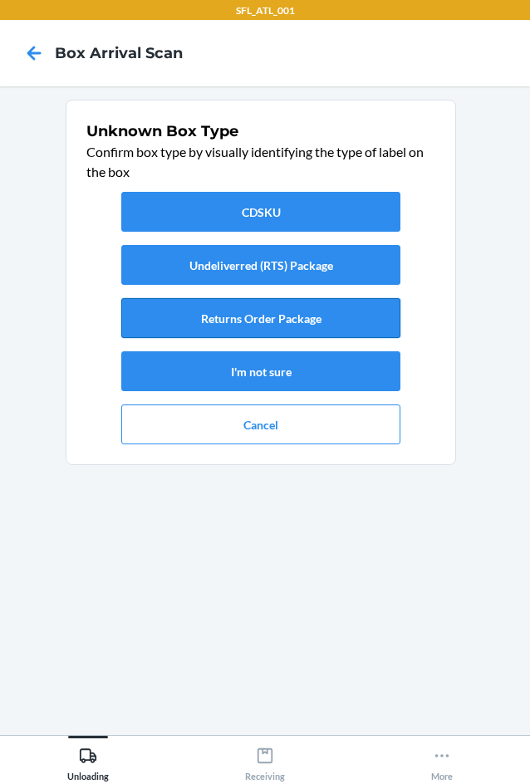
click at [214, 328] on button "Returns Order Package" at bounding box center [260, 318] width 279 height 40
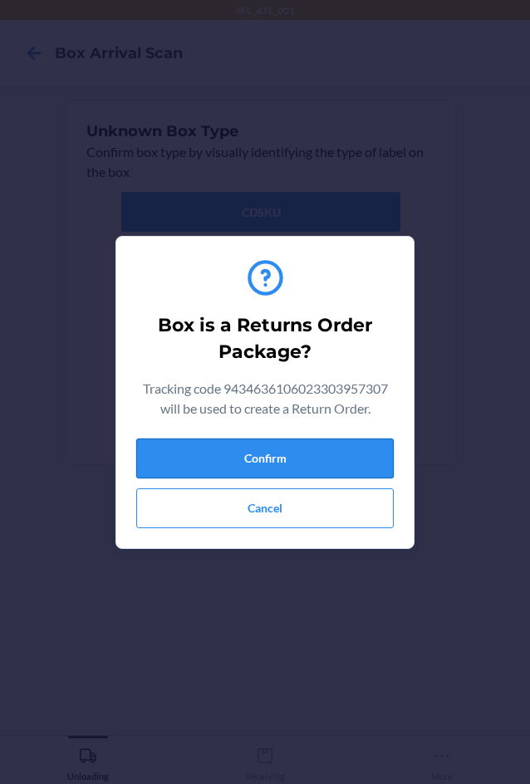
click at [263, 456] on button "Confirm" at bounding box center [265, 459] width 258 height 40
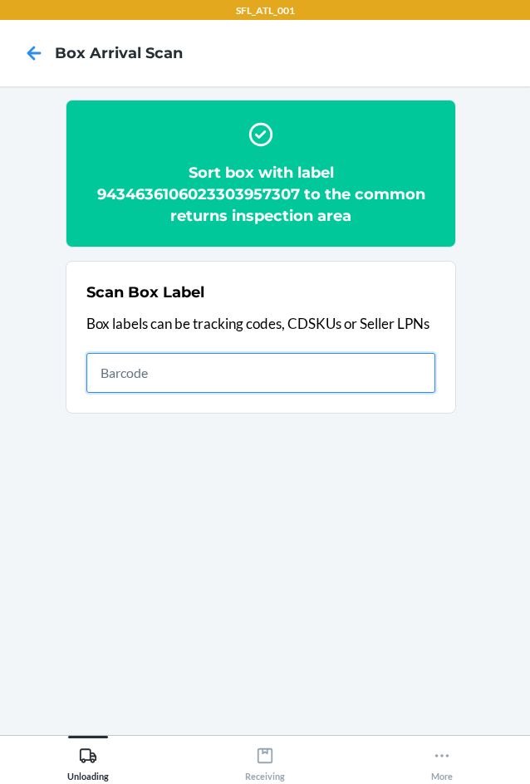
click at [346, 372] on input "text" at bounding box center [260, 373] width 349 height 40
type input "420302599434636106023303385766"
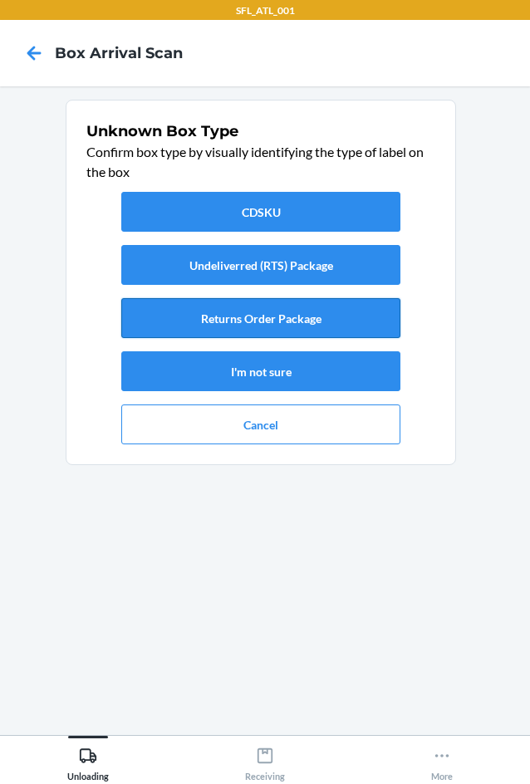
click at [283, 326] on button "Returns Order Package" at bounding box center [260, 318] width 279 height 40
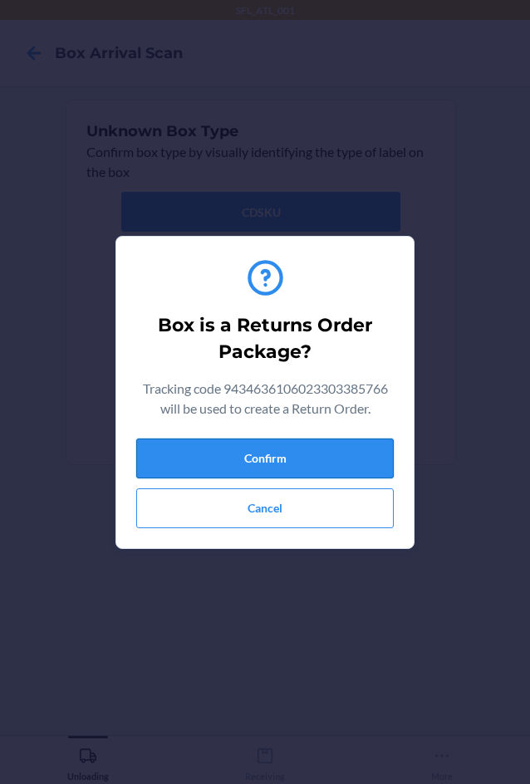
click at [312, 457] on button "Confirm" at bounding box center [265, 459] width 258 height 40
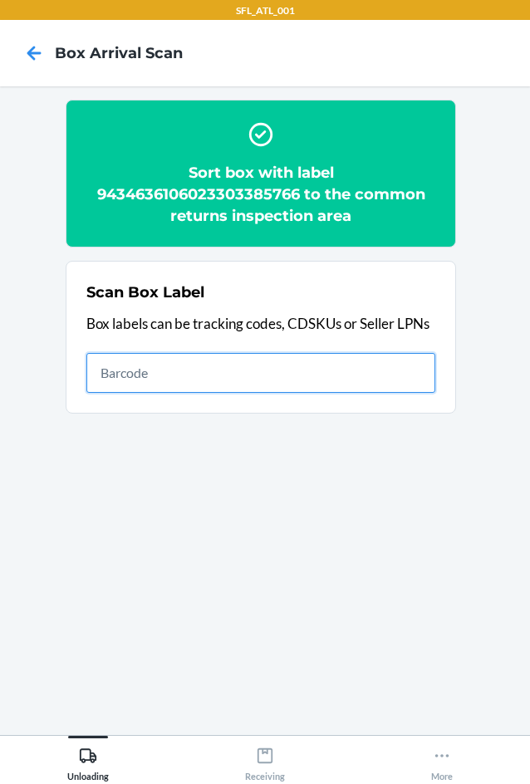
click at [402, 378] on input "text" at bounding box center [260, 373] width 349 height 40
type input "420302599434636106023302956851"
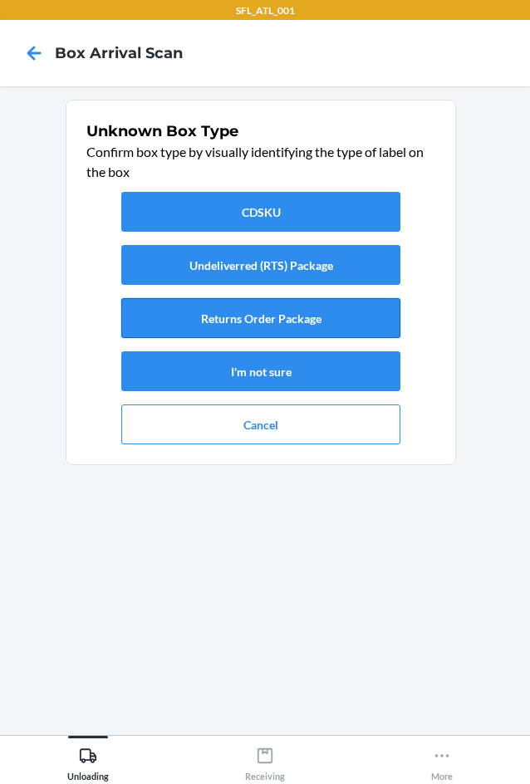
click at [340, 318] on button "Returns Order Package" at bounding box center [260, 318] width 279 height 40
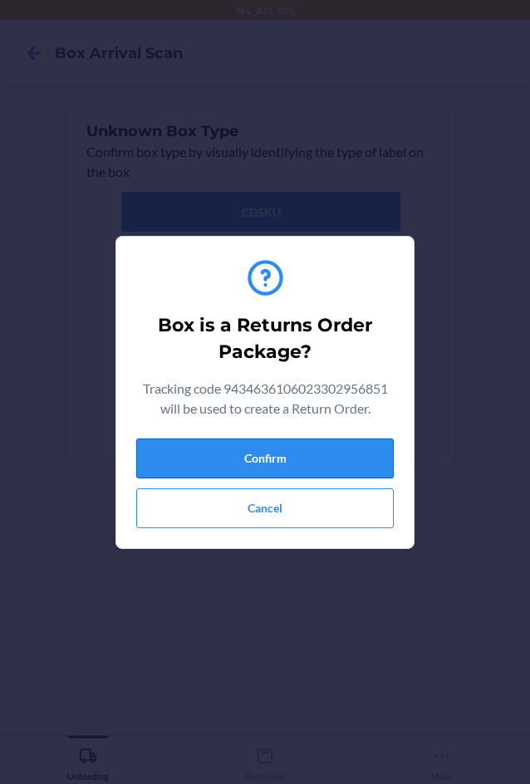
drag, startPoint x: 251, startPoint y: 462, endPoint x: 352, endPoint y: 440, distance: 103.8
click at [249, 460] on button "Confirm" at bounding box center [265, 459] width 258 height 40
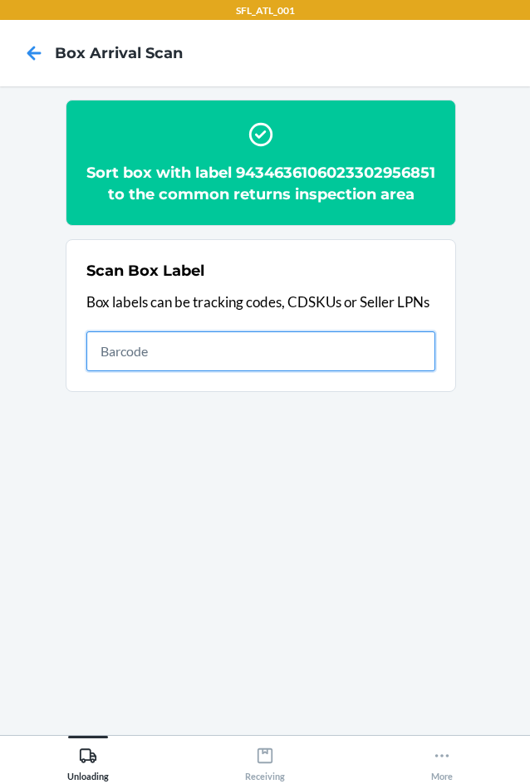
click at [346, 363] on input "text" at bounding box center [260, 352] width 349 height 40
type input "420302599434636106023303142383"
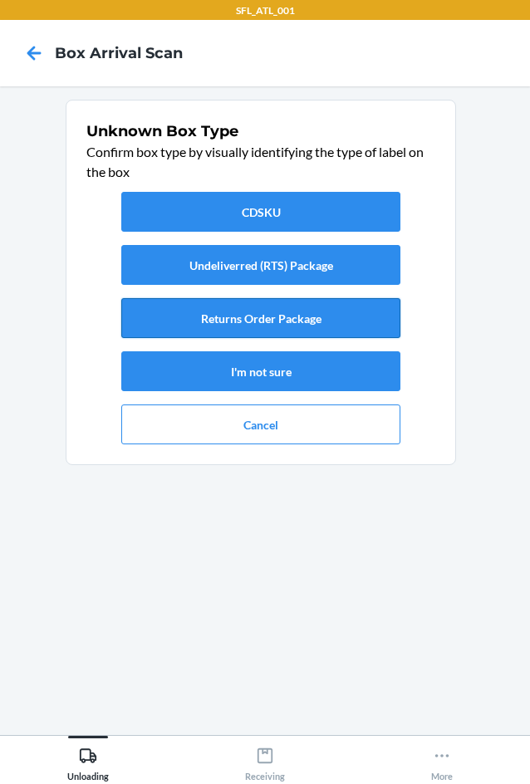
click at [289, 328] on button "Returns Order Package" at bounding box center [260, 318] width 279 height 40
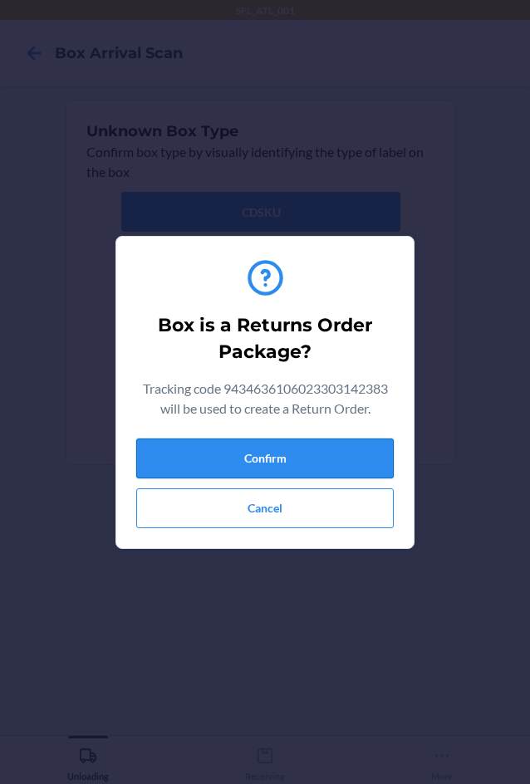
click at [361, 443] on button "Confirm" at bounding box center [265, 459] width 258 height 40
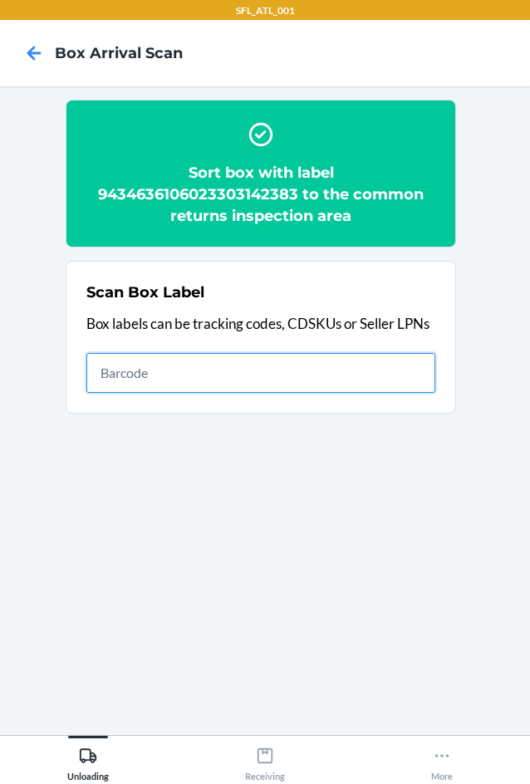
click at [347, 363] on input "text" at bounding box center [260, 373] width 349 height 40
type input "420302599434636106023303754883"
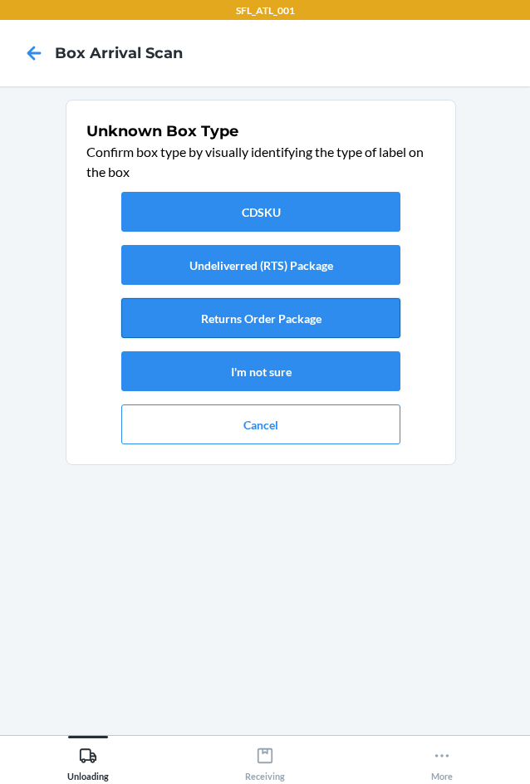
click at [333, 332] on button "Returns Order Package" at bounding box center [260, 318] width 279 height 40
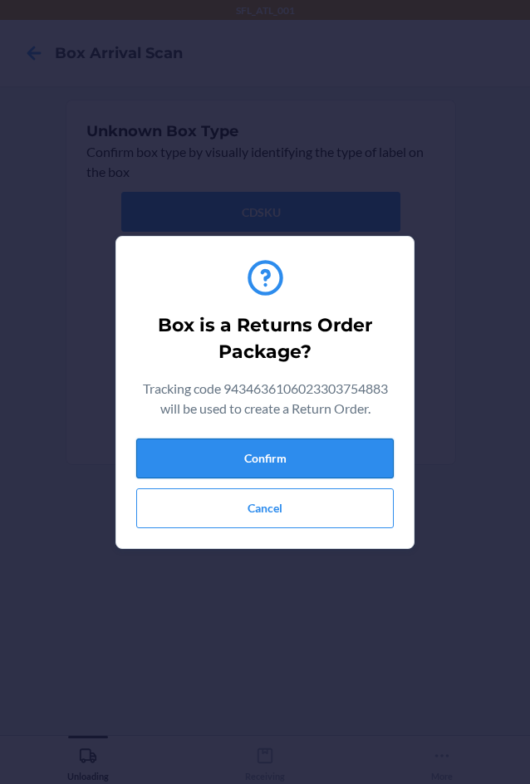
click at [297, 456] on button "Confirm" at bounding box center [265, 459] width 258 height 40
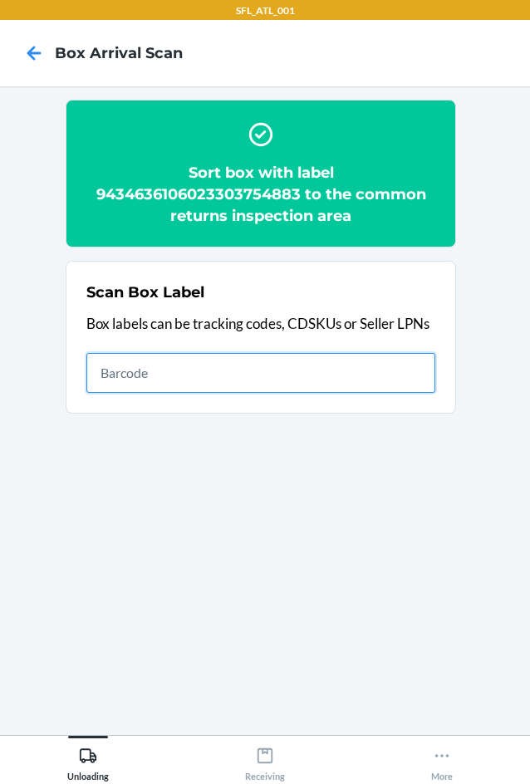
click at [401, 385] on input "text" at bounding box center [260, 373] width 349 height 40
click at [313, 381] on input "text" at bounding box center [260, 373] width 349 height 40
type input "420302599434636106023303527814"
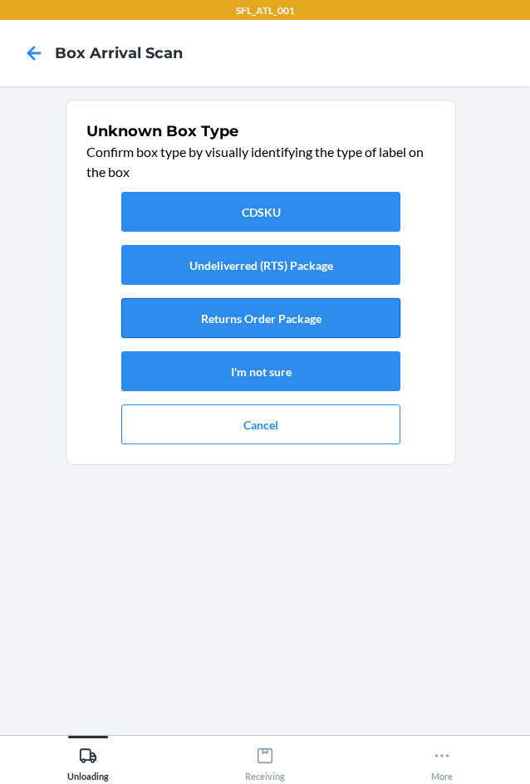
click at [301, 318] on button "Returns Order Package" at bounding box center [260, 318] width 279 height 40
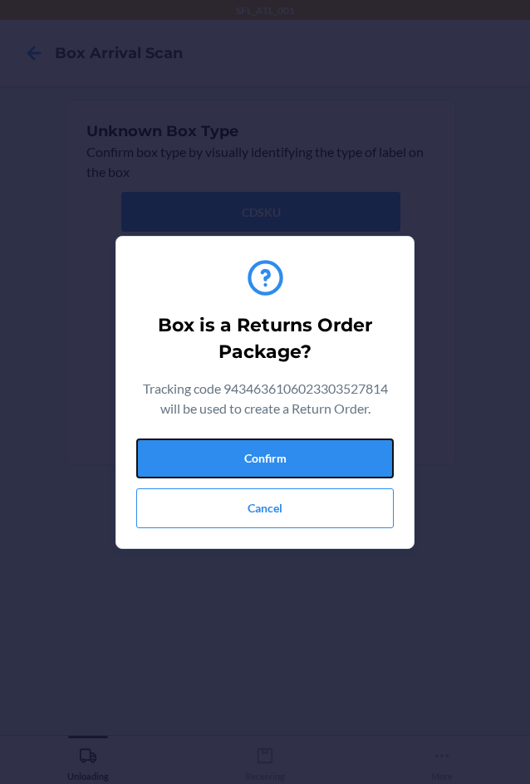
drag, startPoint x: 337, startPoint y: 455, endPoint x: 523, endPoint y: 455, distance: 185.3
click at [345, 449] on button "Confirm" at bounding box center [265, 459] width 258 height 40
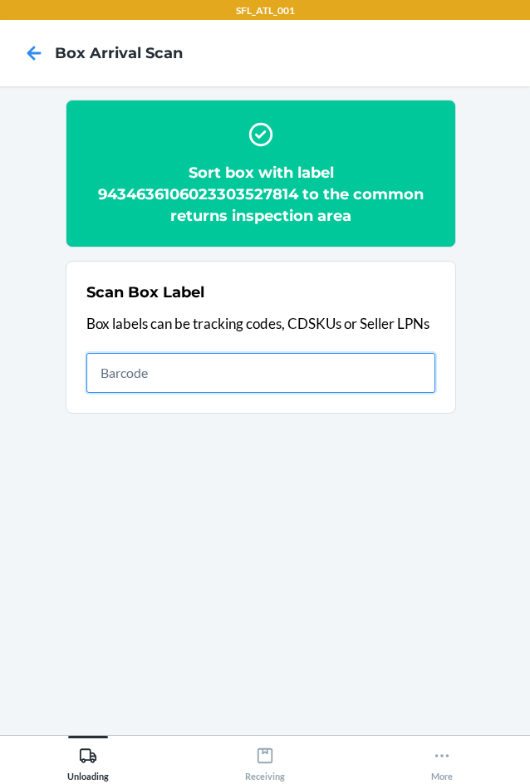
click at [385, 376] on input "text" at bounding box center [260, 373] width 349 height 40
type input "420302599434636106023304162236"
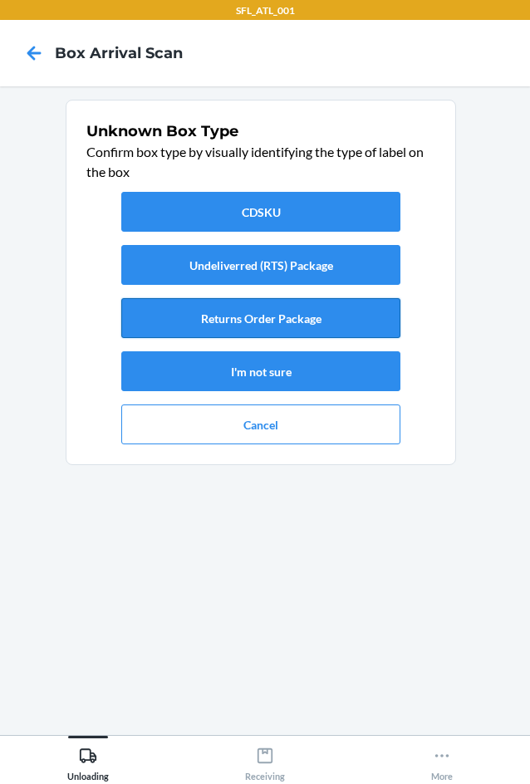
click at [279, 324] on button "Returns Order Package" at bounding box center [260, 318] width 279 height 40
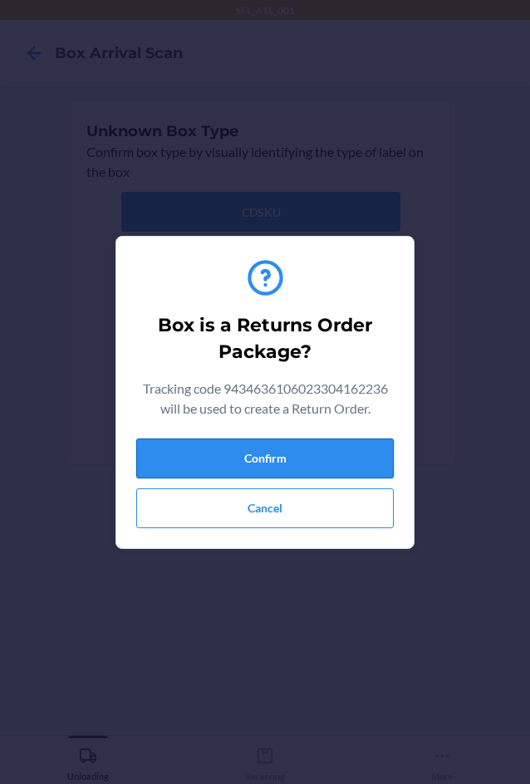
click at [273, 450] on button "Confirm" at bounding box center [265, 459] width 258 height 40
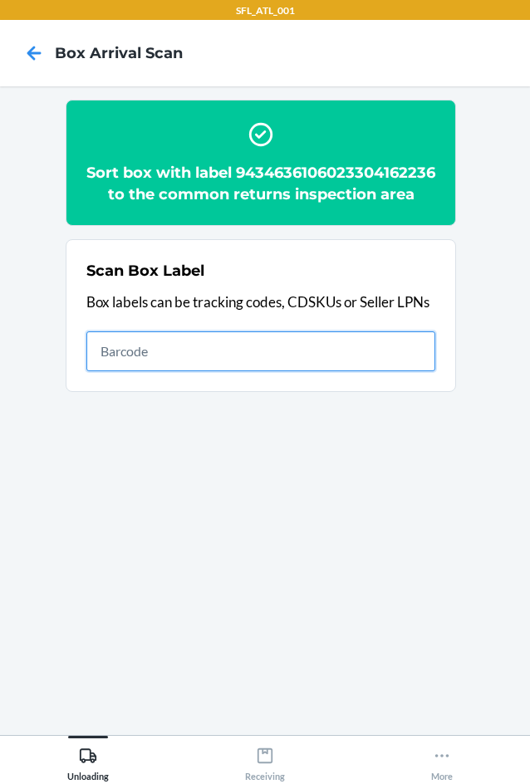
click at [361, 371] on input "text" at bounding box center [260, 352] width 349 height 40
type input "420302599434636106023304112026"
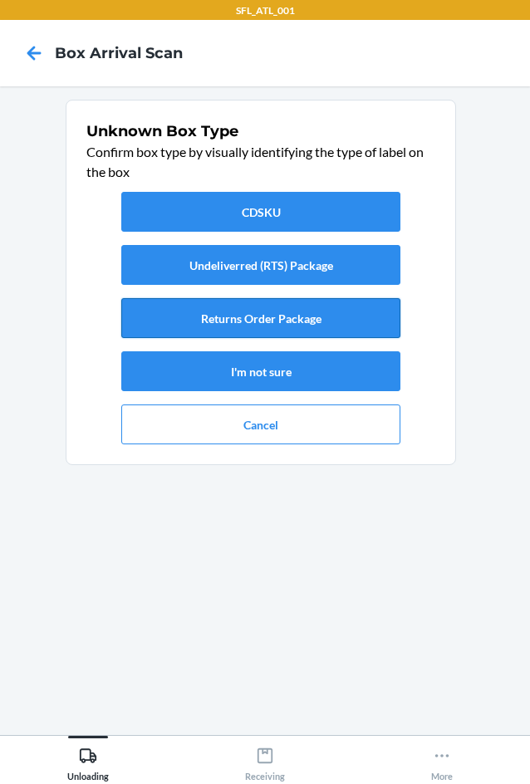
click at [263, 323] on button "Returns Order Package" at bounding box center [260, 318] width 279 height 40
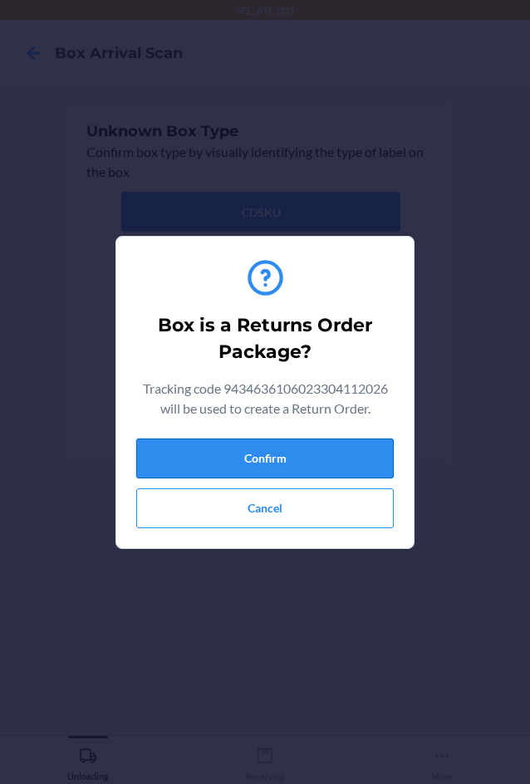
click at [317, 463] on button "Confirm" at bounding box center [265, 459] width 258 height 40
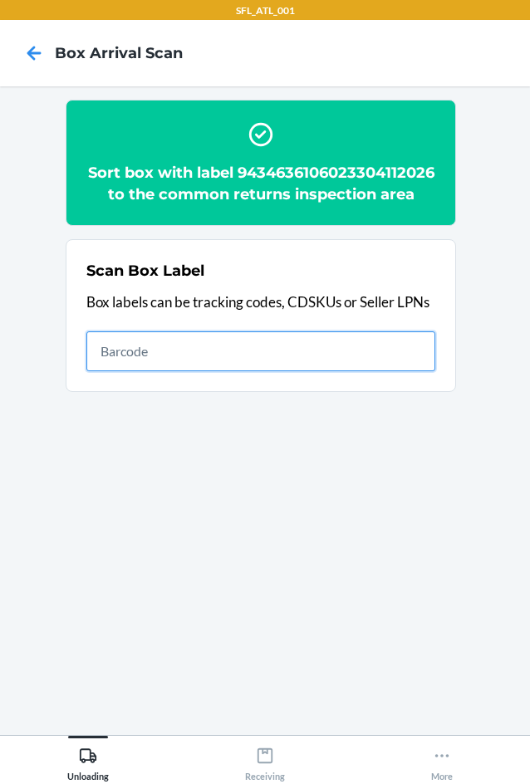
drag, startPoint x: 303, startPoint y: 383, endPoint x: 314, endPoint y: 372, distance: 15.3
click at [314, 371] on input "text" at bounding box center [260, 352] width 349 height 40
type input "420302599434636106023303938412"
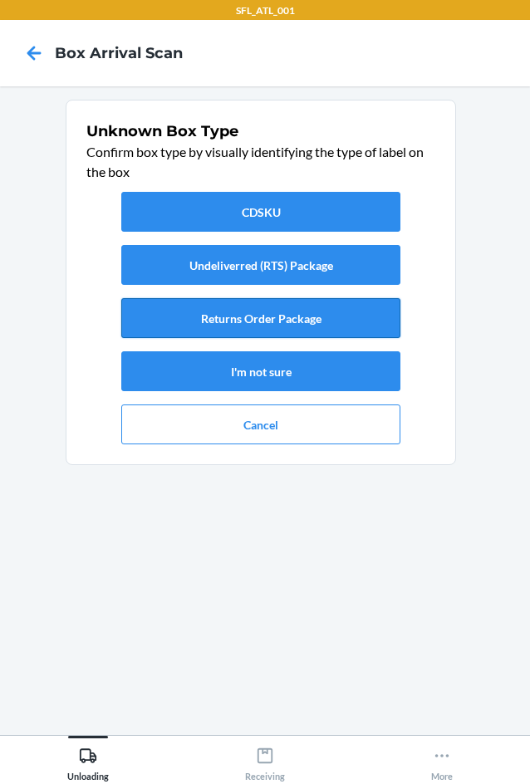
click at [288, 327] on button "Returns Order Package" at bounding box center [260, 318] width 279 height 40
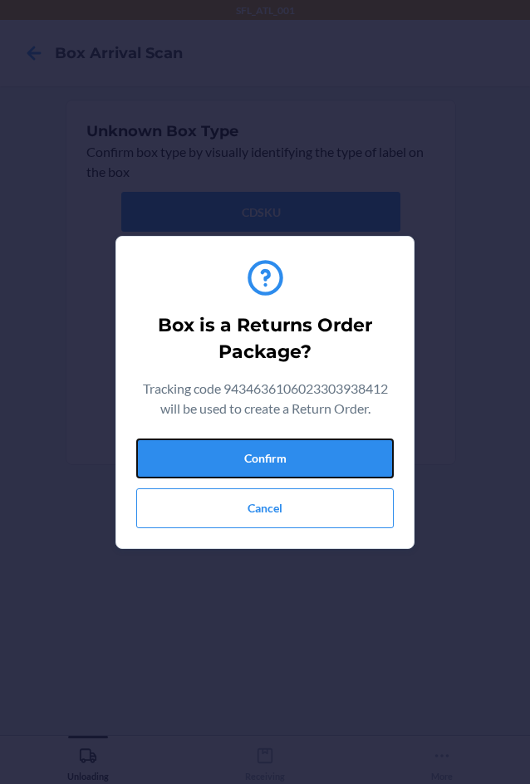
drag, startPoint x: 299, startPoint y: 455, endPoint x: 529, endPoint y: 433, distance: 231.3
click at [301, 452] on button "Confirm" at bounding box center [265, 459] width 258 height 40
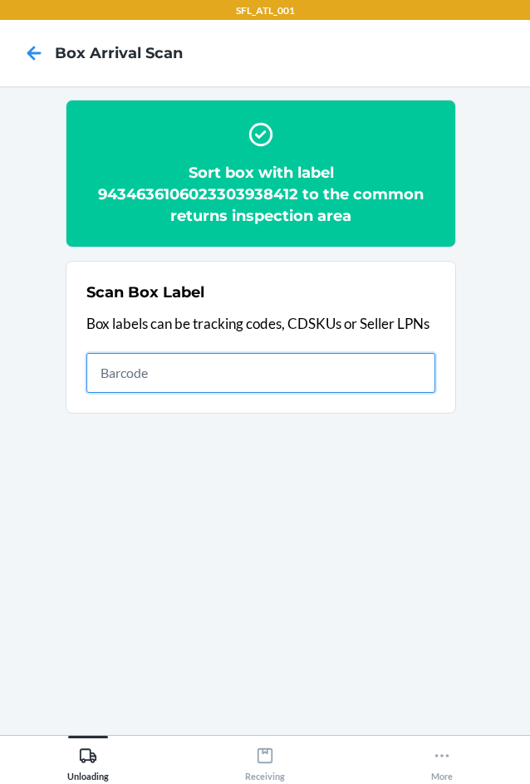
click at [366, 369] on input "text" at bounding box center [260, 373] width 349 height 40
type input "420302599434636106023303455247"
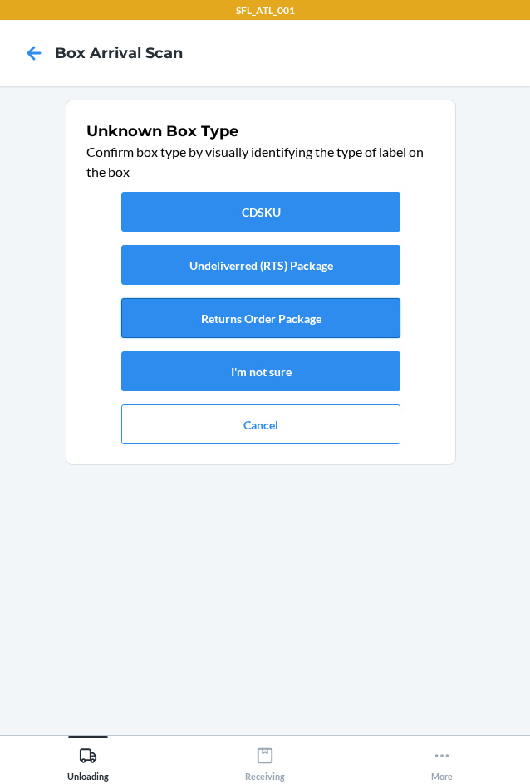
click at [321, 324] on button "Returns Order Package" at bounding box center [260, 318] width 279 height 40
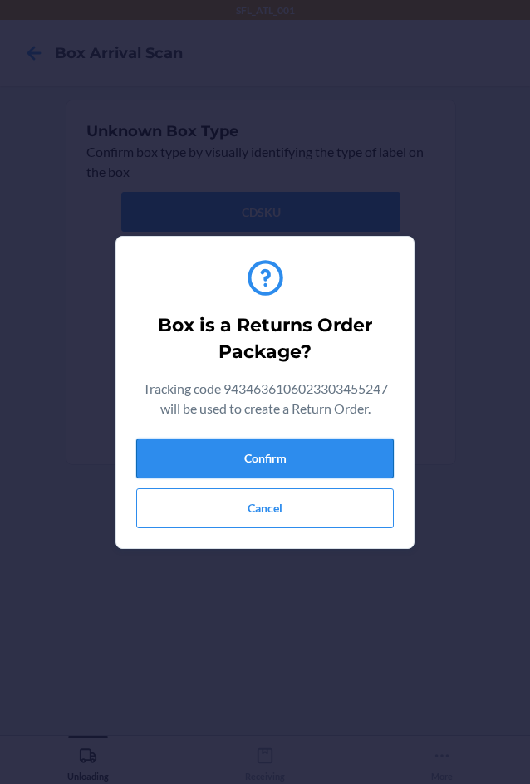
drag, startPoint x: 342, startPoint y: 448, endPoint x: 352, endPoint y: 448, distance: 10.0
click at [344, 448] on button "Confirm" at bounding box center [265, 459] width 258 height 40
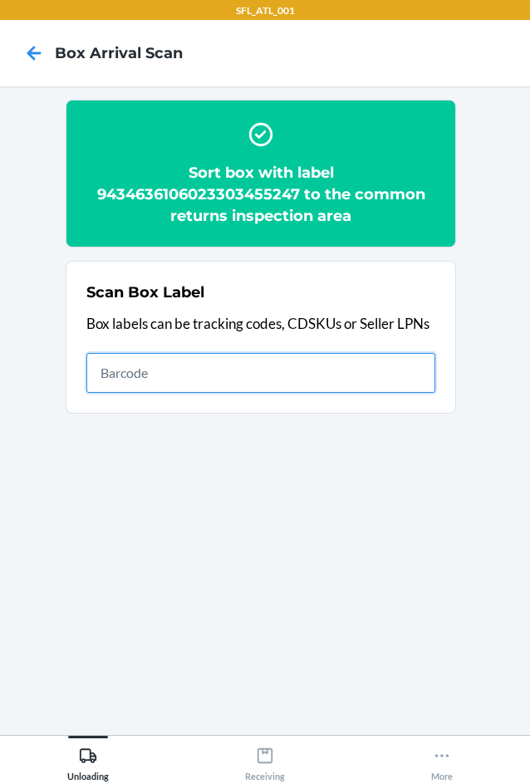
click at [254, 375] on input "text" at bounding box center [260, 373] width 349 height 40
type input "420302599434636106023303729362"
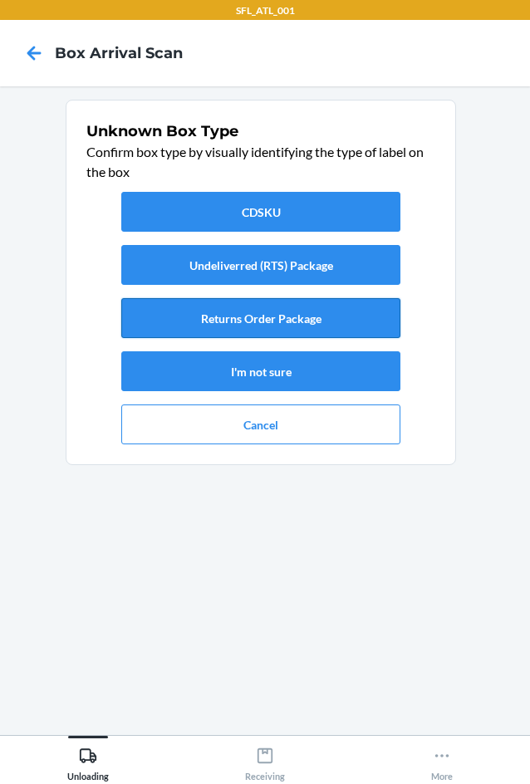
click at [317, 317] on button "Returns Order Package" at bounding box center [260, 318] width 279 height 40
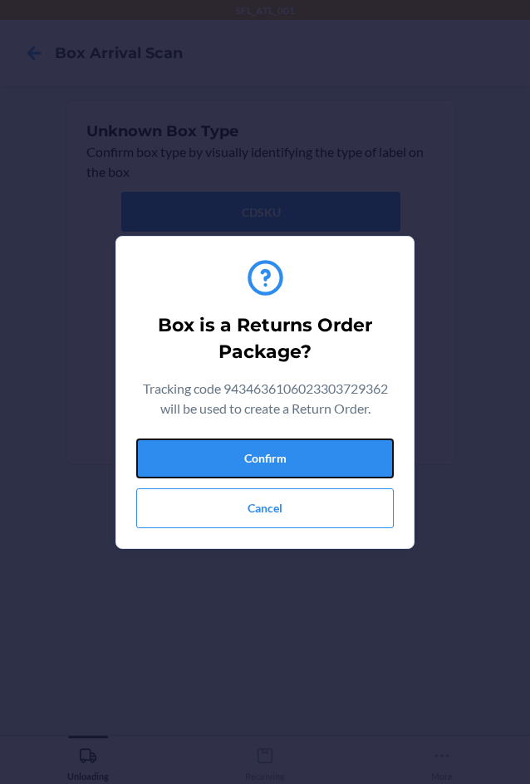
drag, startPoint x: 356, startPoint y: 459, endPoint x: 496, endPoint y: 455, distance: 139.7
click at [357, 458] on button "Confirm" at bounding box center [265, 459] width 258 height 40
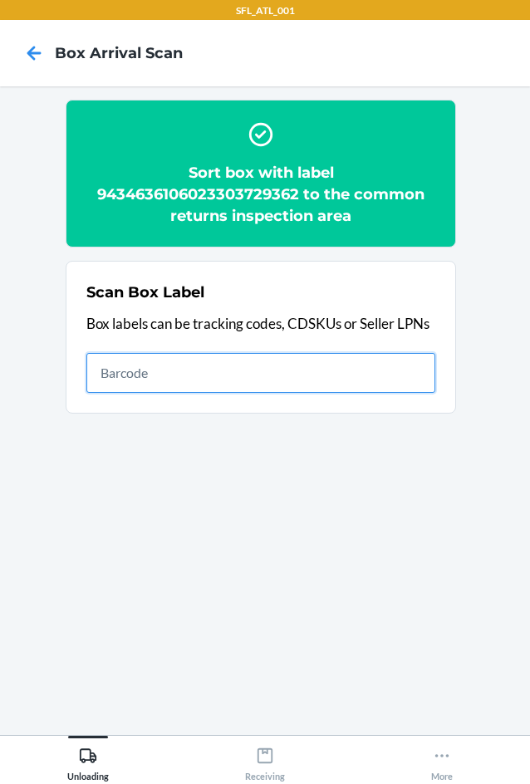
click at [383, 378] on input "text" at bounding box center [260, 373] width 349 height 40
type input "420302599434636106023304190536"
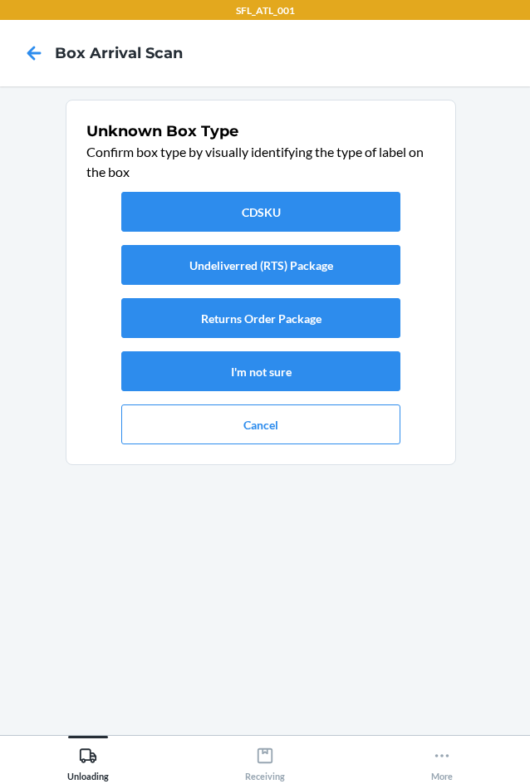
click at [331, 342] on div "CDSKU Undeliverred (RTS) Package Returns Order Package I'm not sure Cancel" at bounding box center [260, 318] width 349 height 266
click at [354, 308] on button "Returns Order Package" at bounding box center [260, 318] width 279 height 40
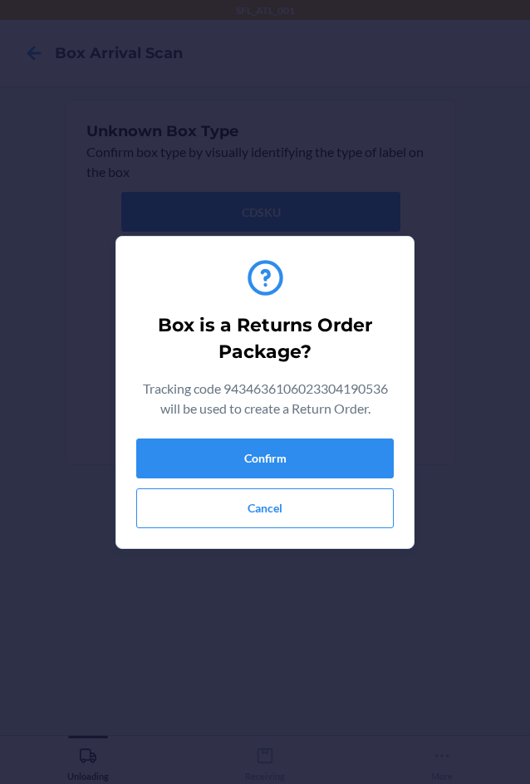
click at [356, 435] on div "Box is a Returns Order Package? Tracking code 9434636106023304190536 will be us…" at bounding box center [265, 392] width 258 height 285
click at [342, 450] on button "Confirm" at bounding box center [265, 459] width 258 height 40
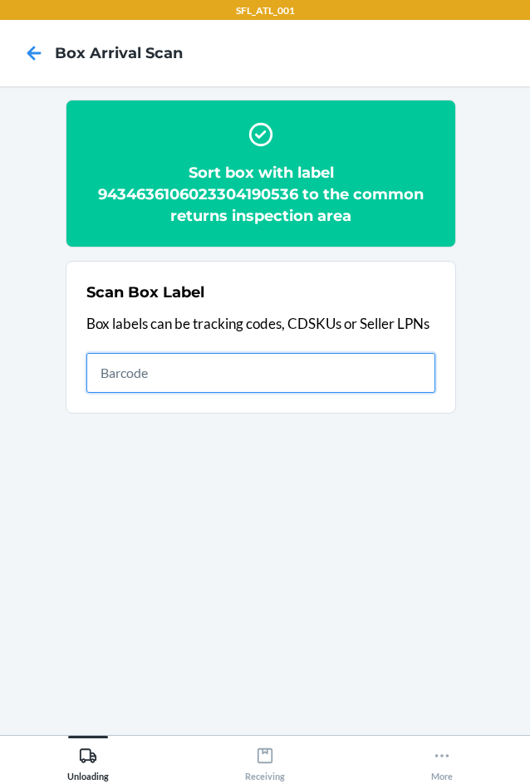
click at [356, 367] on input "text" at bounding box center [260, 373] width 349 height 40
type input "420302599434636106023304095299"
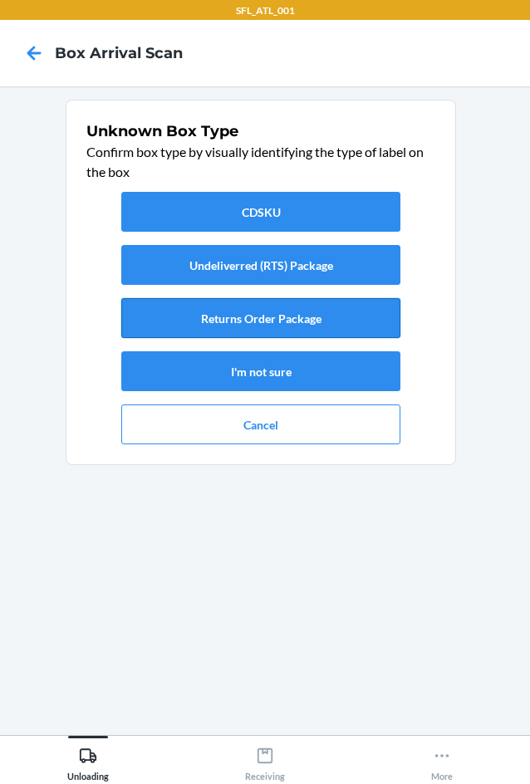
click at [323, 312] on button "Returns Order Package" at bounding box center [260, 318] width 279 height 40
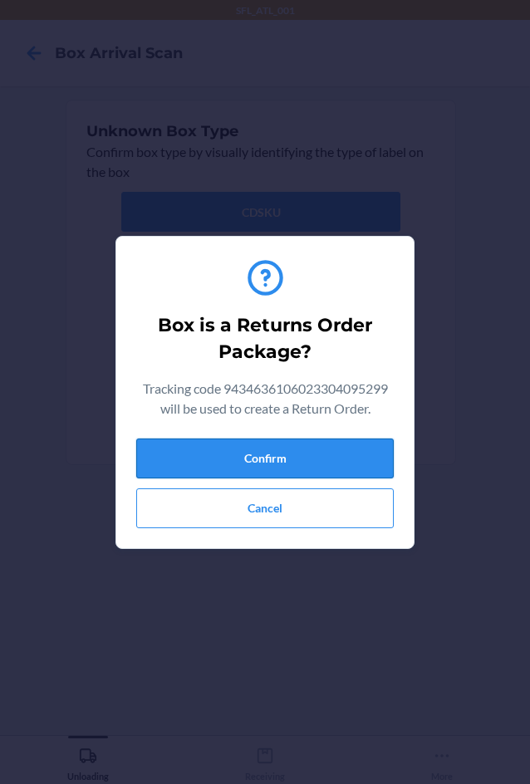
click at [334, 452] on button "Confirm" at bounding box center [265, 459] width 258 height 40
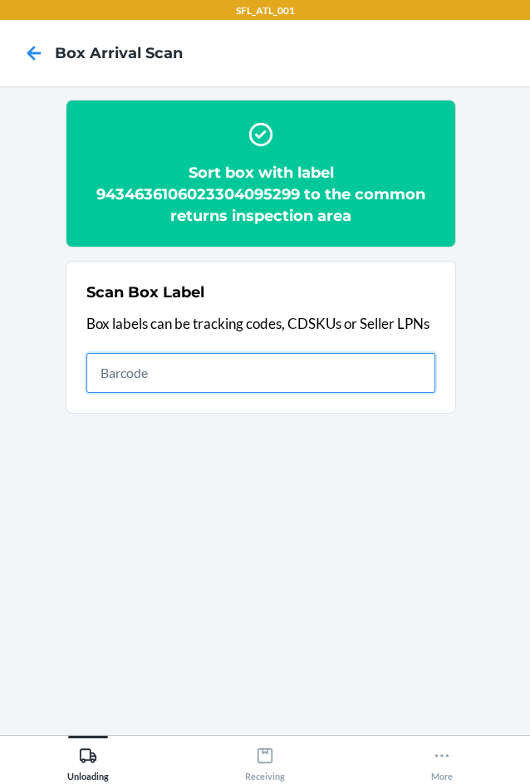
click at [403, 384] on input "text" at bounding box center [260, 373] width 349 height 40
type input "420302599434636106023304034809"
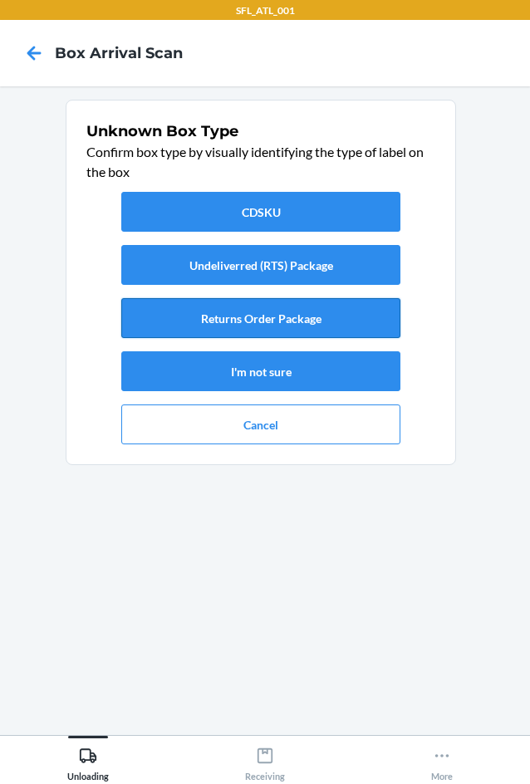
click at [265, 330] on button "Returns Order Package" at bounding box center [260, 318] width 279 height 40
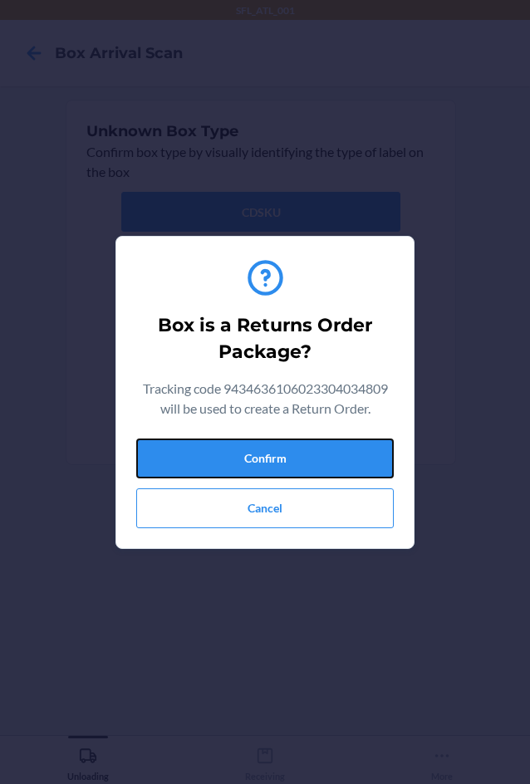
drag, startPoint x: 240, startPoint y: 460, endPoint x: 499, endPoint y: 430, distance: 261.1
click at [244, 456] on button "Confirm" at bounding box center [265, 459] width 258 height 40
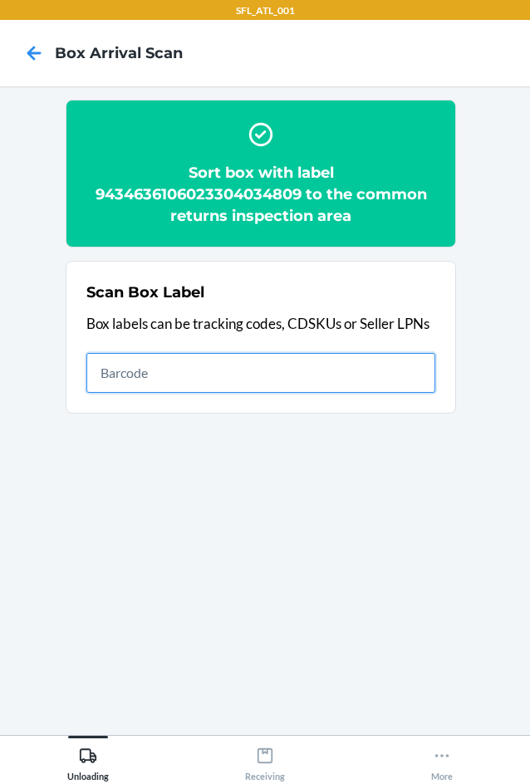
click at [322, 373] on input "text" at bounding box center [260, 373] width 349 height 40
type input "420302599434636106023304201874"
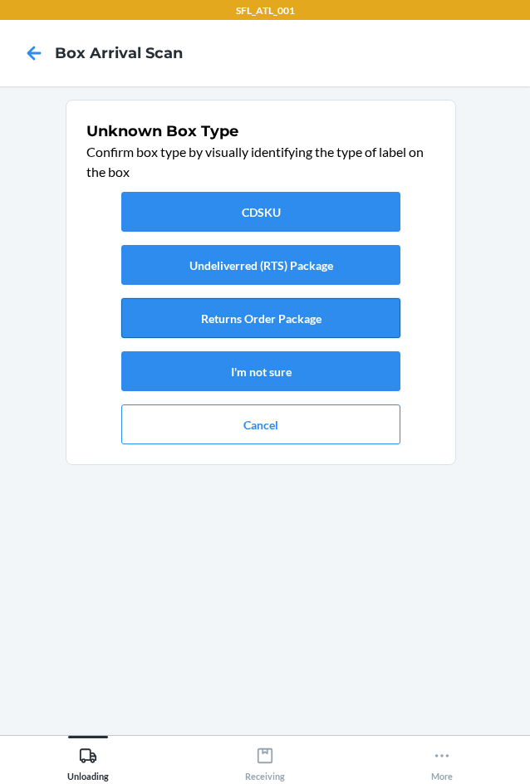
click at [324, 321] on button "Returns Order Package" at bounding box center [260, 318] width 279 height 40
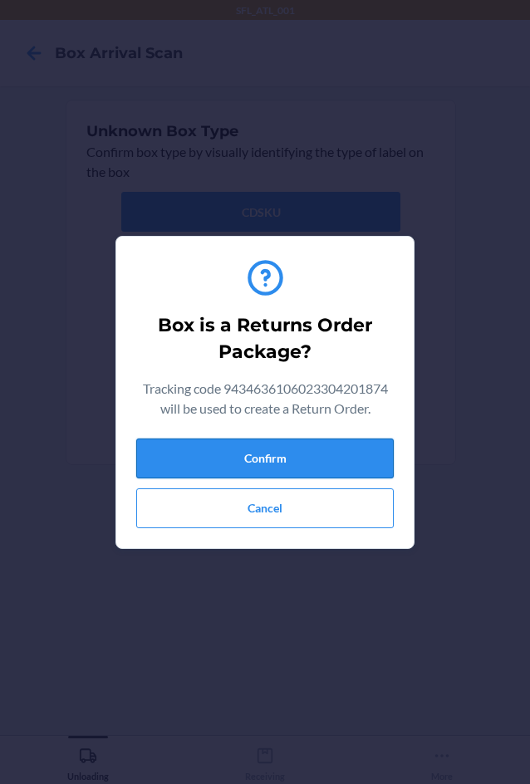
click at [291, 455] on button "Confirm" at bounding box center [265, 459] width 258 height 40
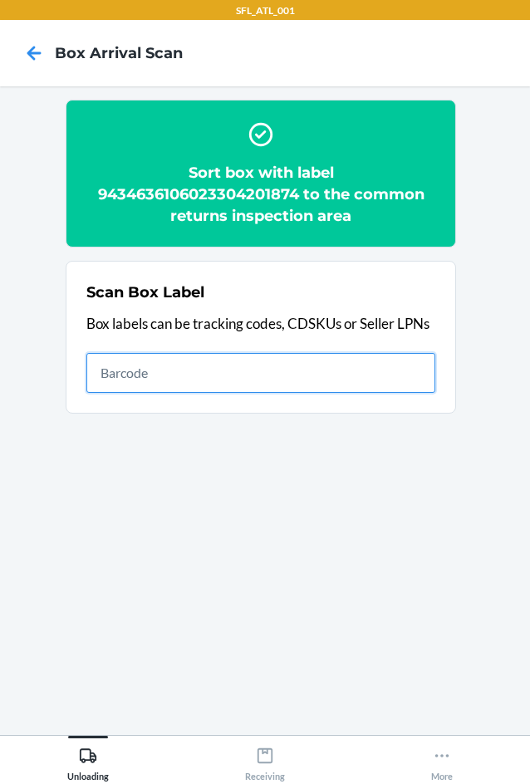
drag, startPoint x: 420, startPoint y: 374, endPoint x: 409, endPoint y: 382, distance: 14.3
click at [420, 374] on input "text" at bounding box center [260, 373] width 349 height 40
type input "420302599434636106023303986062"
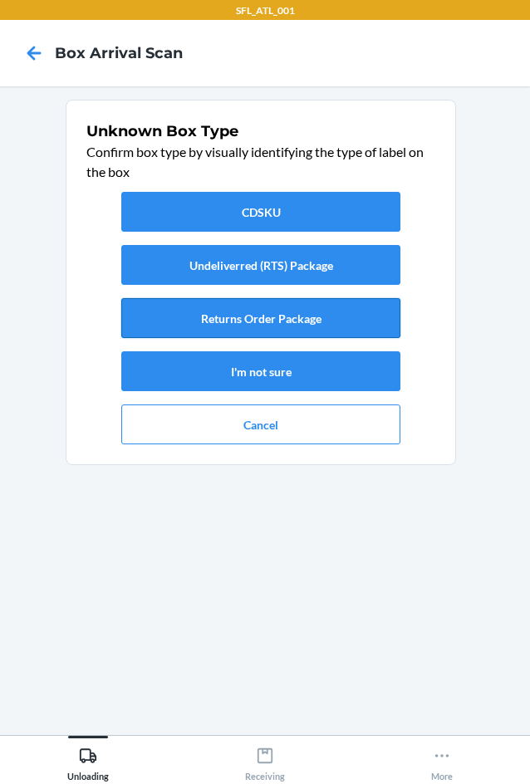
click at [307, 320] on button "Returns Order Package" at bounding box center [260, 318] width 279 height 40
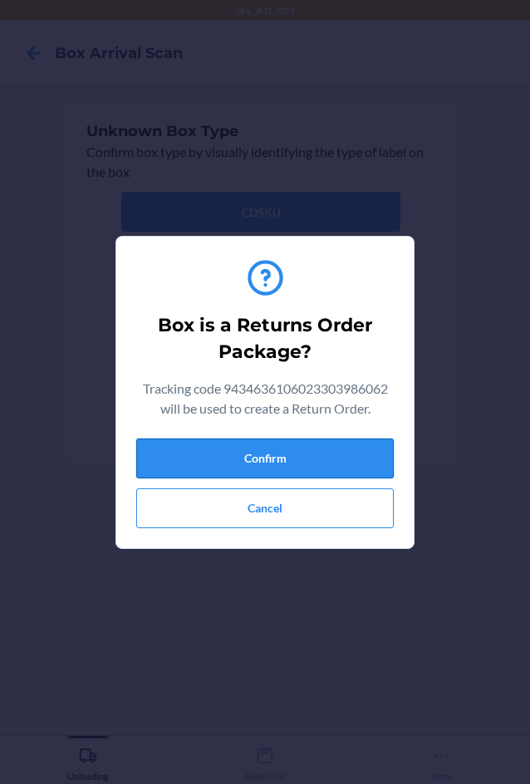
click at [280, 465] on button "Confirm" at bounding box center [265, 459] width 258 height 40
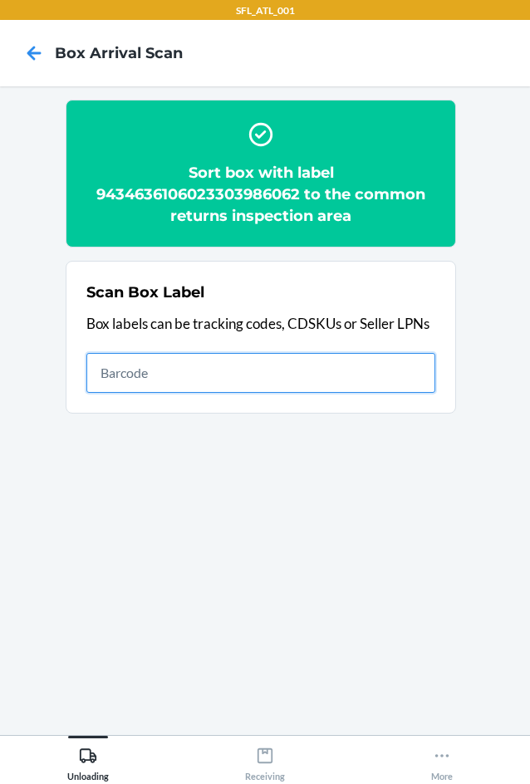
click at [396, 376] on input "text" at bounding box center [260, 373] width 349 height 40
type input "420302599434636106023304058997"
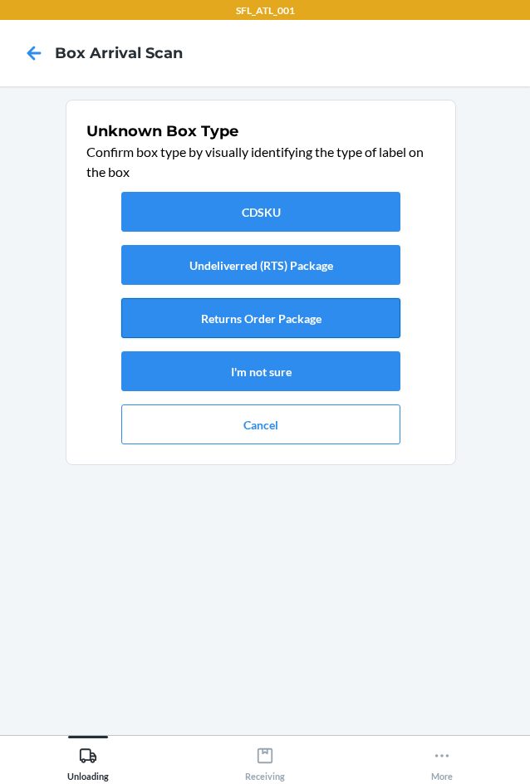
click at [297, 332] on button "Returns Order Package" at bounding box center [260, 318] width 279 height 40
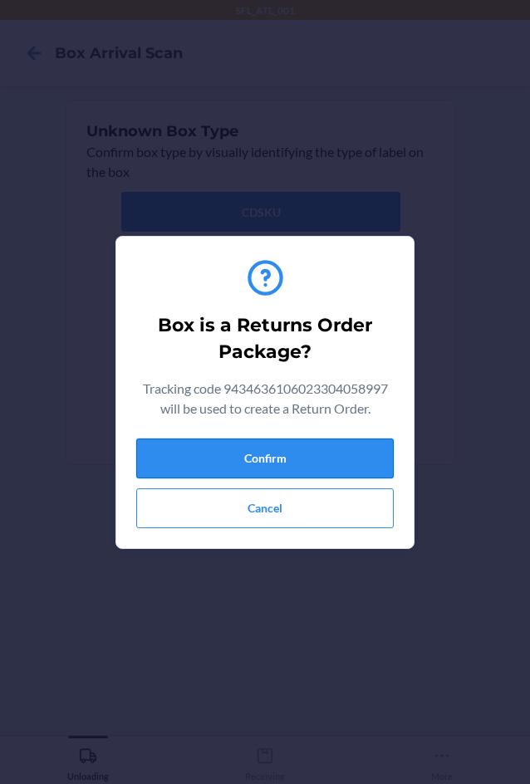
click at [286, 471] on button "Confirm" at bounding box center [265, 459] width 258 height 40
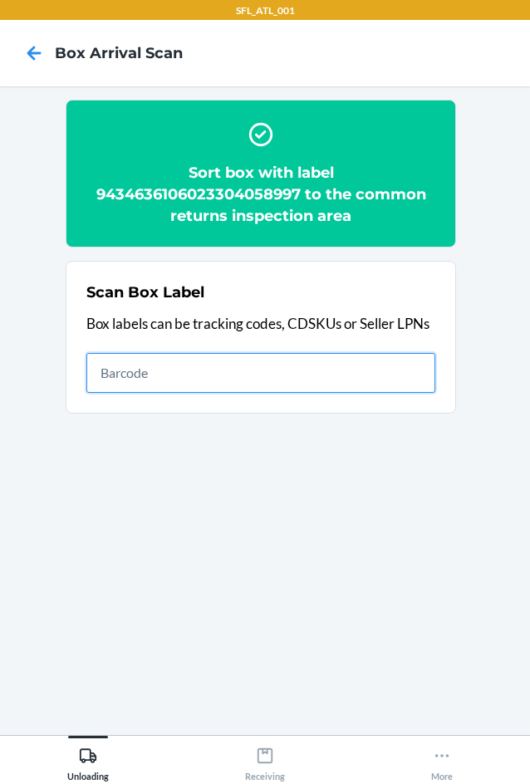
click at [396, 374] on input "text" at bounding box center [260, 373] width 349 height 40
type input "420302599434636106023303917653"
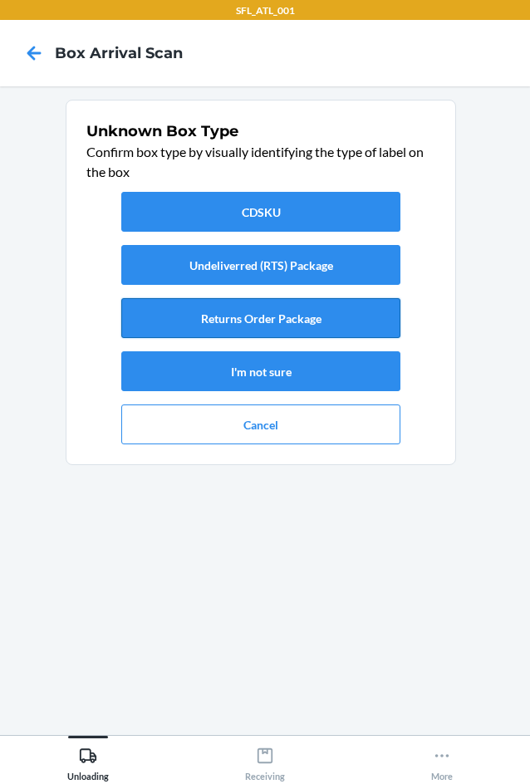
click at [303, 327] on button "Returns Order Package" at bounding box center [260, 318] width 279 height 40
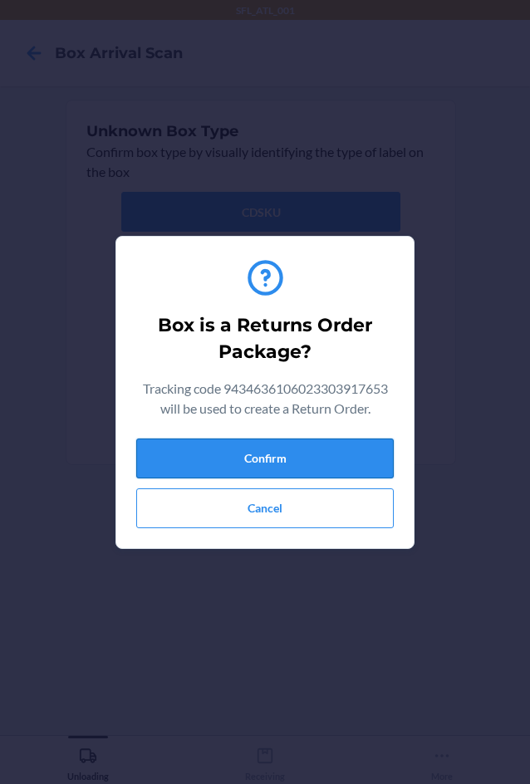
click at [289, 465] on button "Confirm" at bounding box center [265, 459] width 258 height 40
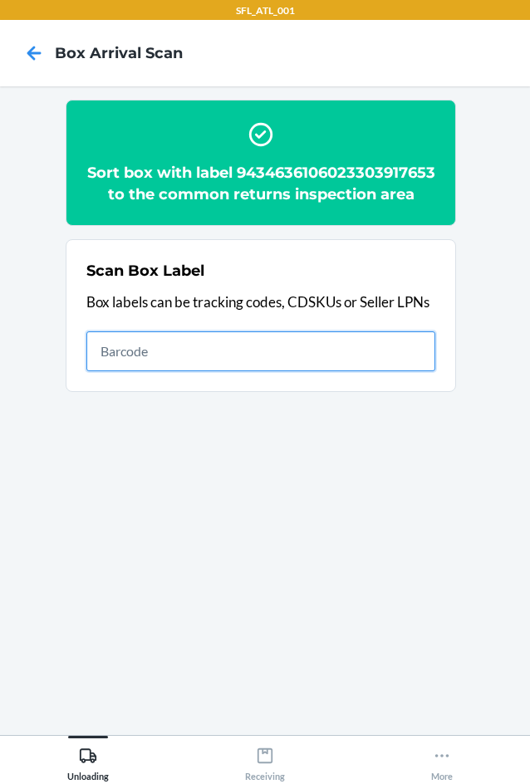
click at [394, 367] on input "text" at bounding box center [260, 352] width 349 height 40
type input "420302599434636106023304165343"
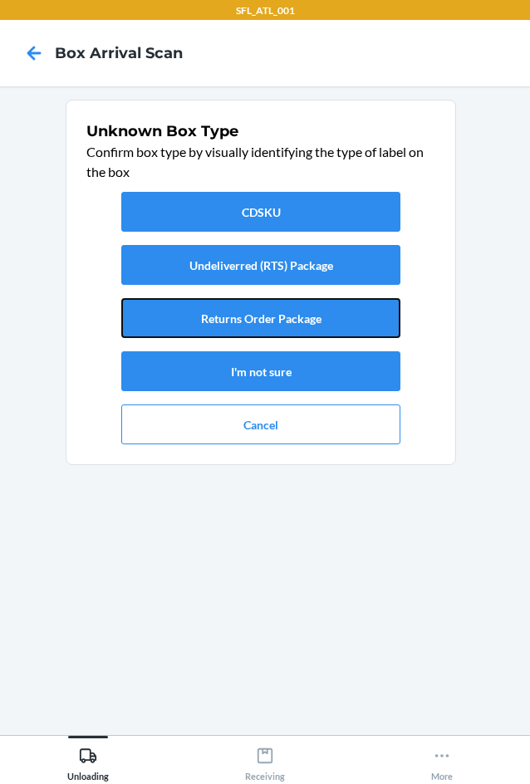
click at [318, 329] on button "Returns Order Package" at bounding box center [260, 318] width 279 height 40
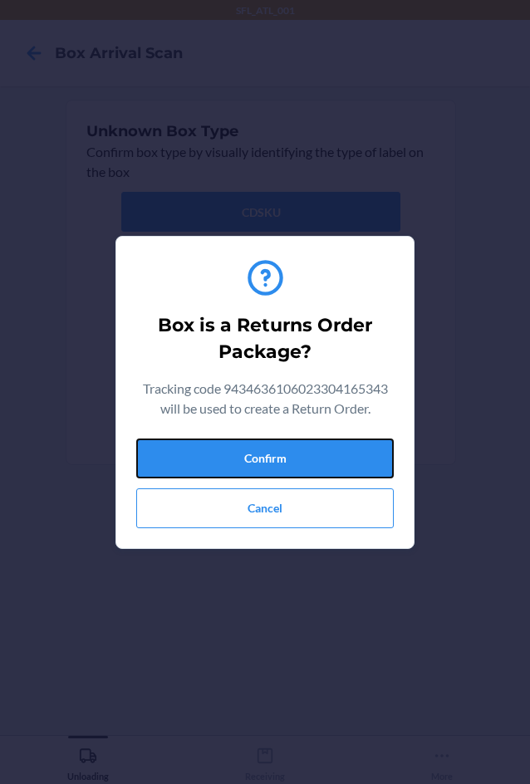
drag, startPoint x: 327, startPoint y: 454, endPoint x: 501, endPoint y: 439, distance: 174.3
click at [335, 453] on button "Confirm" at bounding box center [265, 459] width 258 height 40
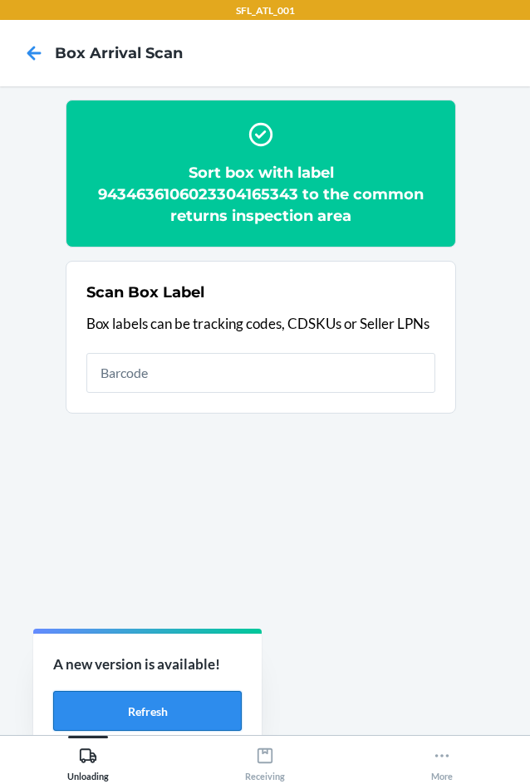
drag, startPoint x: 109, startPoint y: 707, endPoint x: 128, endPoint y: 698, distance: 21.2
click at [110, 707] on button "Refresh" at bounding box center [147, 711] width 189 height 40
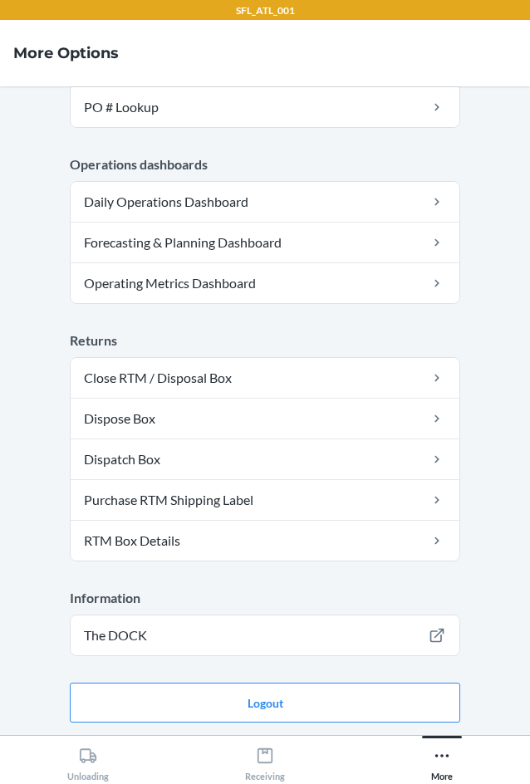
scroll to position [420, 0]
click at [264, 764] on icon at bounding box center [265, 756] width 15 height 15
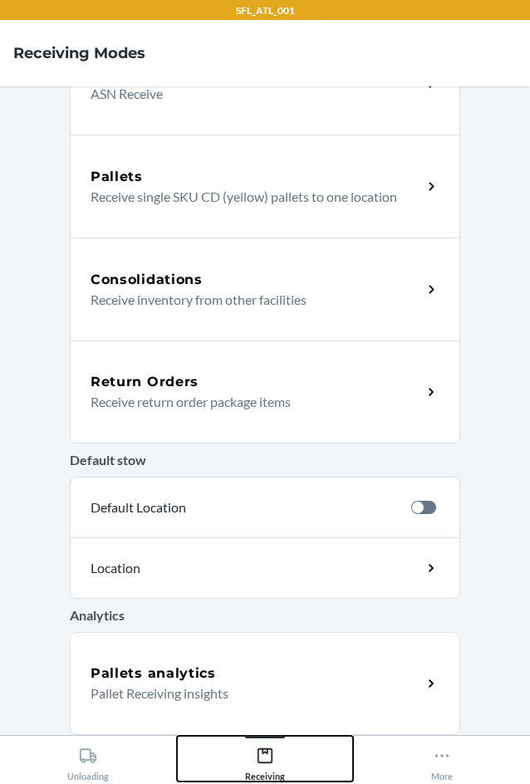
scroll to position [271, 0]
click at [241, 415] on div "Return Orders Receive return order package items" at bounding box center [265, 392] width 391 height 103
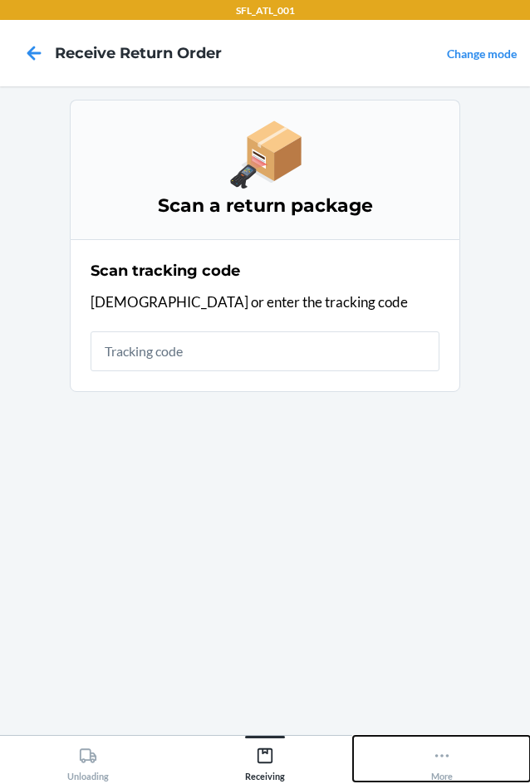
click at [443, 767] on div "More" at bounding box center [442, 761] width 22 height 42
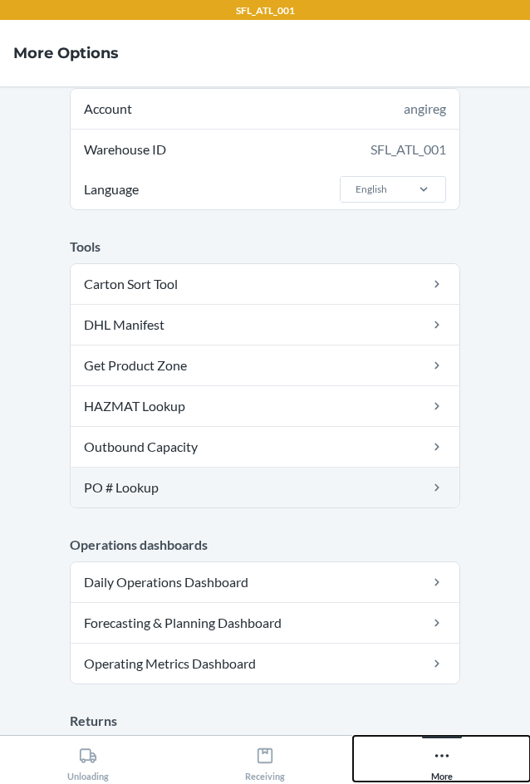
scroll to position [4, 0]
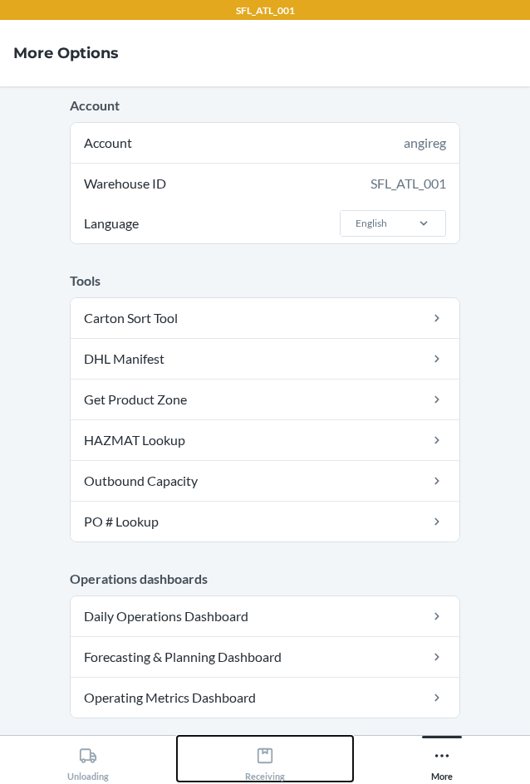
click at [273, 759] on icon at bounding box center [265, 756] width 18 height 18
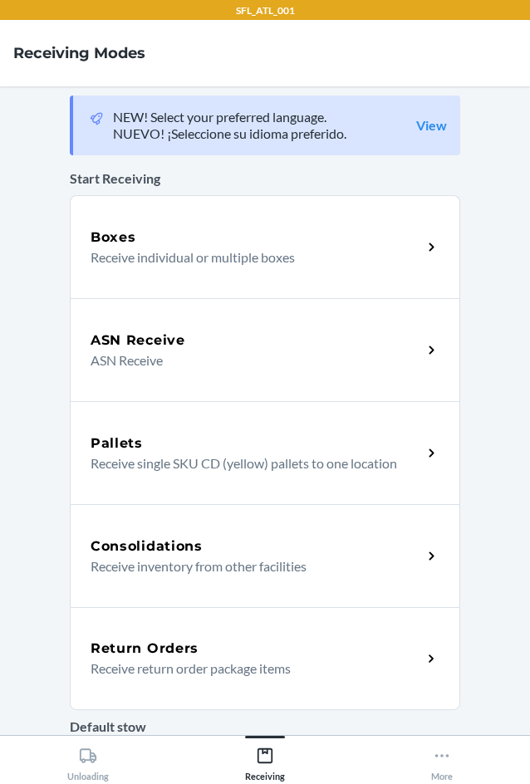
click at [224, 648] on div "Return Orders" at bounding box center [257, 649] width 332 height 20
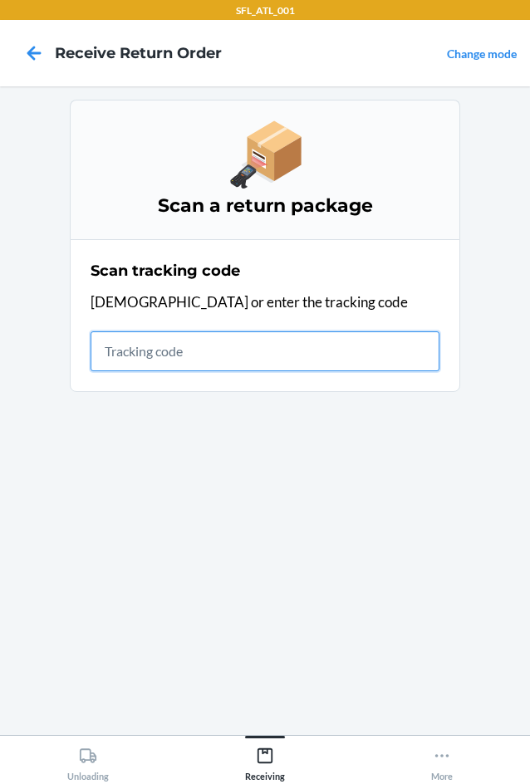
drag, startPoint x: 112, startPoint y: 352, endPoint x: 100, endPoint y: 366, distance: 18.2
click at [113, 352] on input "text" at bounding box center [265, 352] width 349 height 40
type input "4203025994346361060"
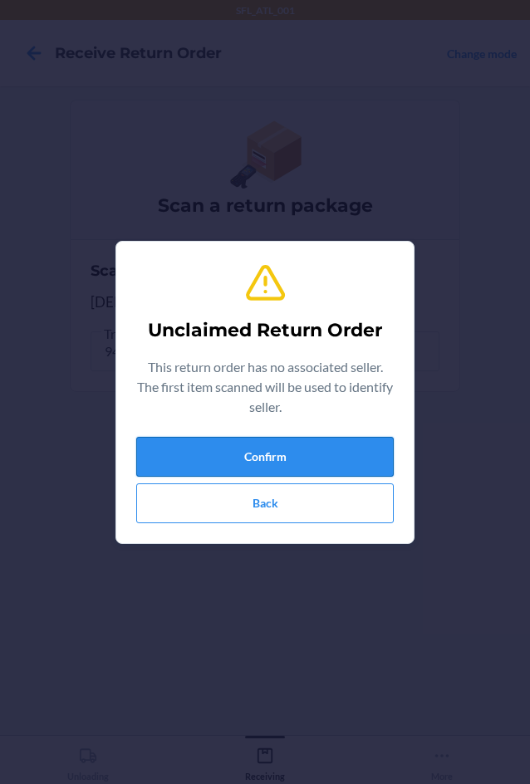
click at [241, 458] on button "Confirm" at bounding box center [265, 457] width 258 height 40
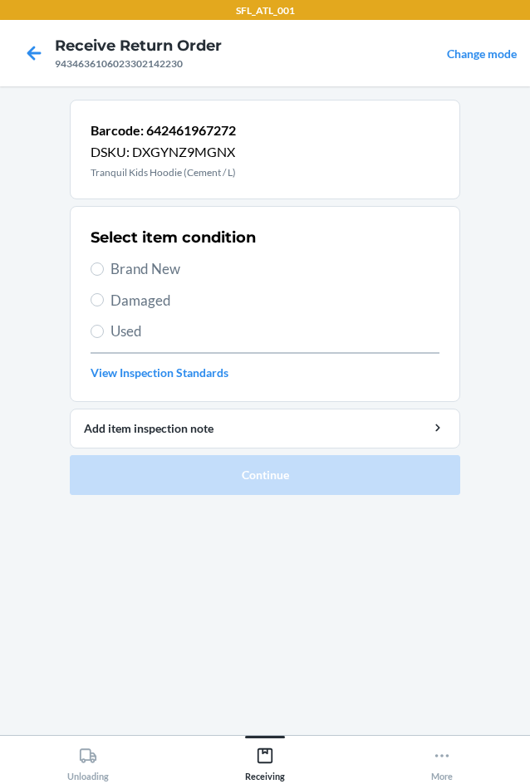
drag, startPoint x: 115, startPoint y: 257, endPoint x: 135, endPoint y: 286, distance: 35.7
click at [118, 265] on div "Select item condition Brand New Damaged Used View Inspection Standards" at bounding box center [265, 304] width 349 height 165
click at [95, 268] on input "Brand New" at bounding box center [97, 269] width 13 height 13
radio input "true"
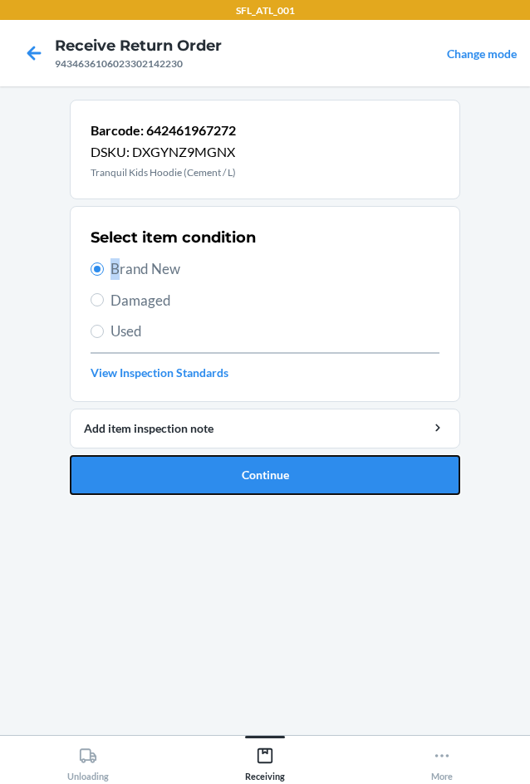
drag, startPoint x: 284, startPoint y: 470, endPoint x: 238, endPoint y: 327, distance: 150.1
click at [283, 466] on button "Continue" at bounding box center [265, 475] width 391 height 40
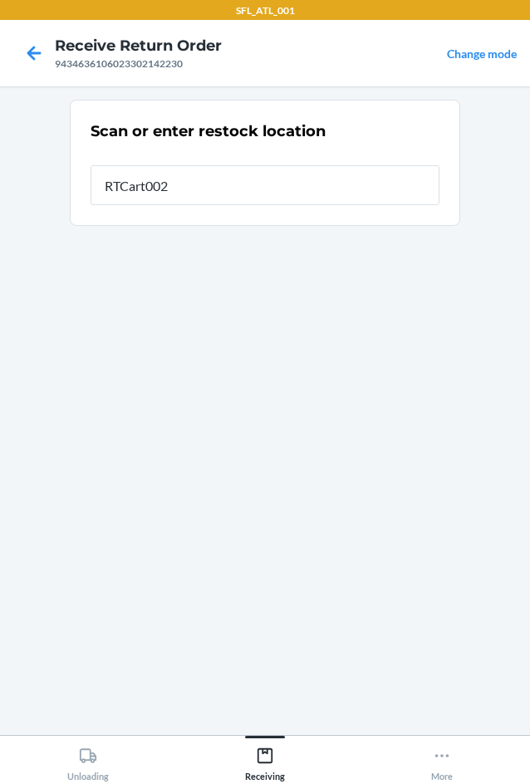
type input "RTCart002"
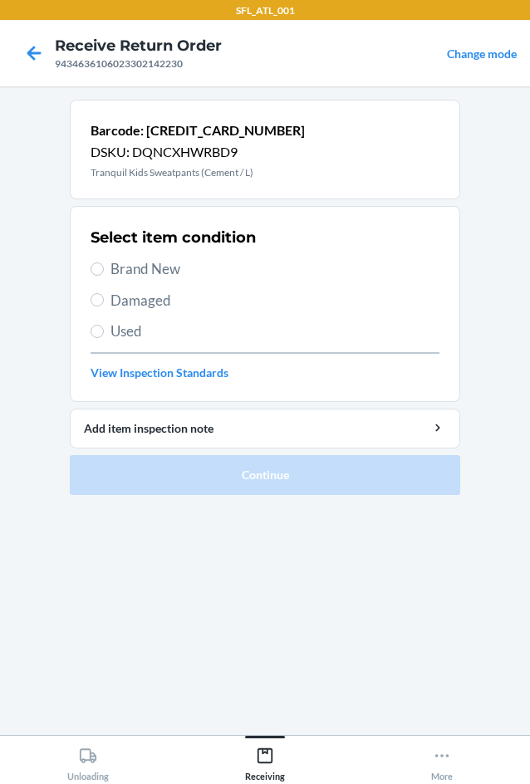
click at [112, 265] on span "Brand New" at bounding box center [275, 269] width 329 height 22
click at [104, 265] on input "Brand New" at bounding box center [97, 269] width 13 height 13
radio input "true"
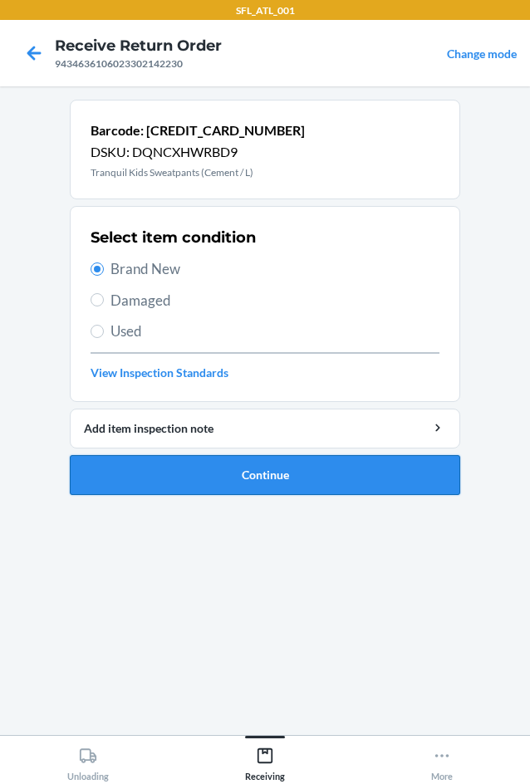
drag, startPoint x: 211, startPoint y: 473, endPoint x: 223, endPoint y: 455, distance: 21.0
click at [220, 461] on button "Continue" at bounding box center [265, 475] width 391 height 40
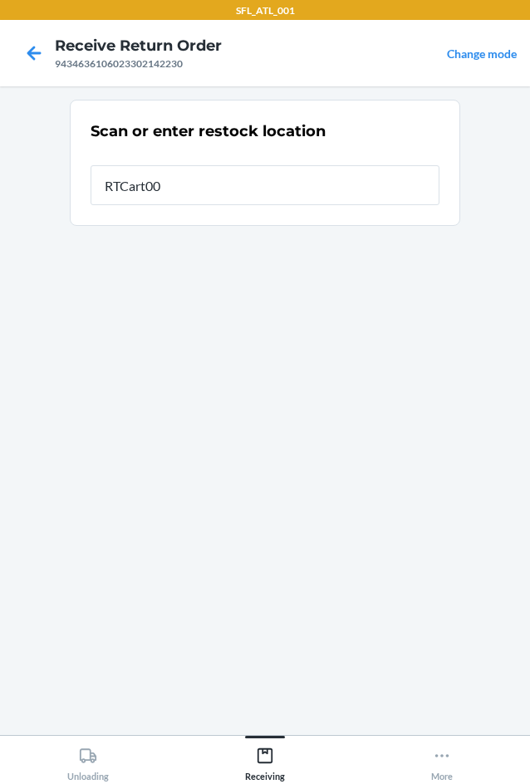
type input "RTCart002"
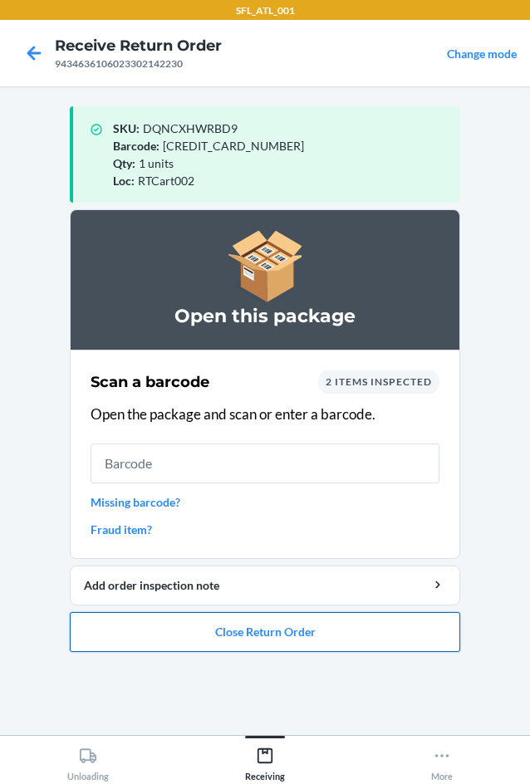
click at [258, 645] on button "Close Return Order" at bounding box center [265, 632] width 391 height 40
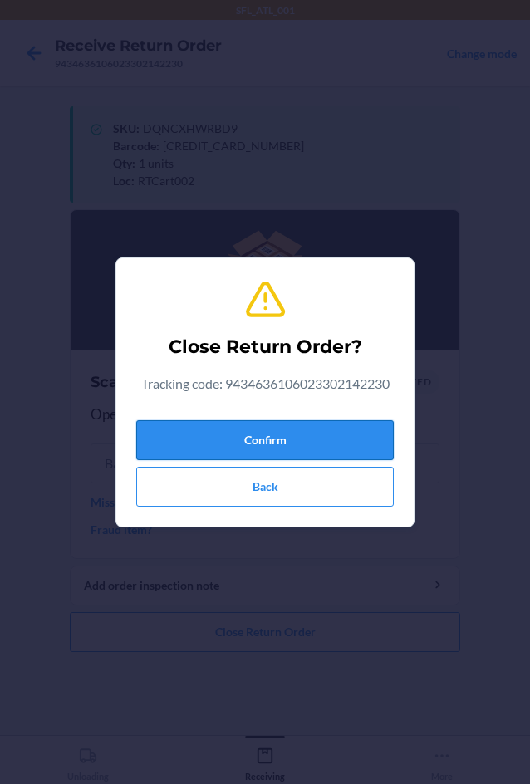
click at [288, 443] on button "Confirm" at bounding box center [265, 440] width 258 height 40
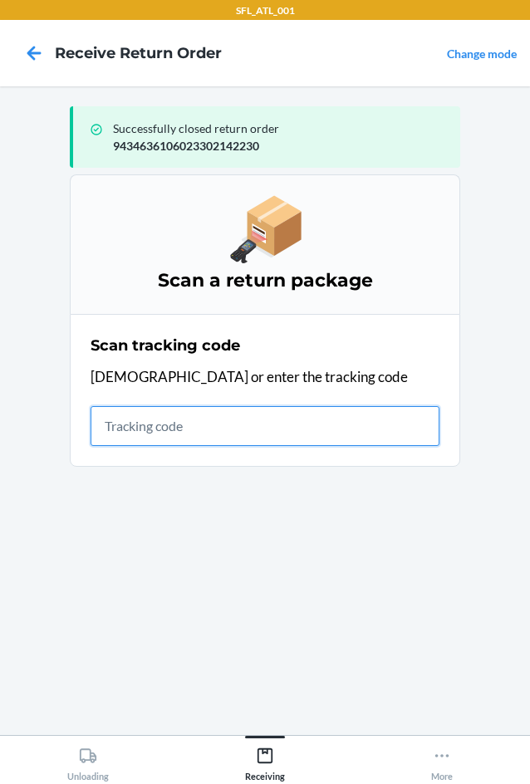
drag, startPoint x: 170, startPoint y: 435, endPoint x: 141, endPoint y: 449, distance: 31.2
click at [170, 435] on input "text" at bounding box center [265, 426] width 349 height 40
type input "420302599434636"
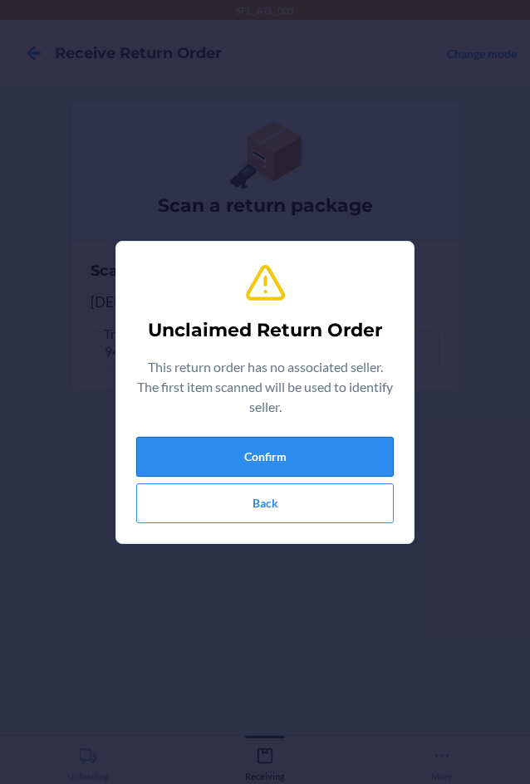
click at [297, 475] on button "Confirm" at bounding box center [265, 457] width 258 height 40
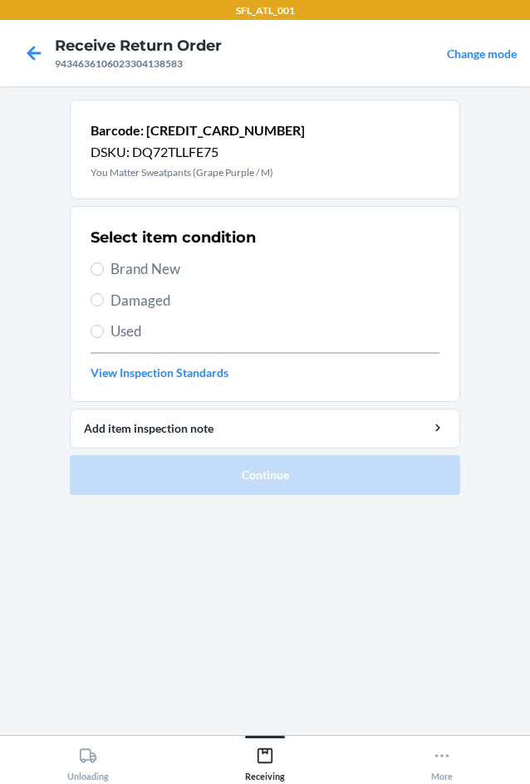
click at [109, 271] on label "Brand New" at bounding box center [265, 269] width 349 height 22
click at [104, 271] on input "Brand New" at bounding box center [97, 269] width 13 height 13
radio input "true"
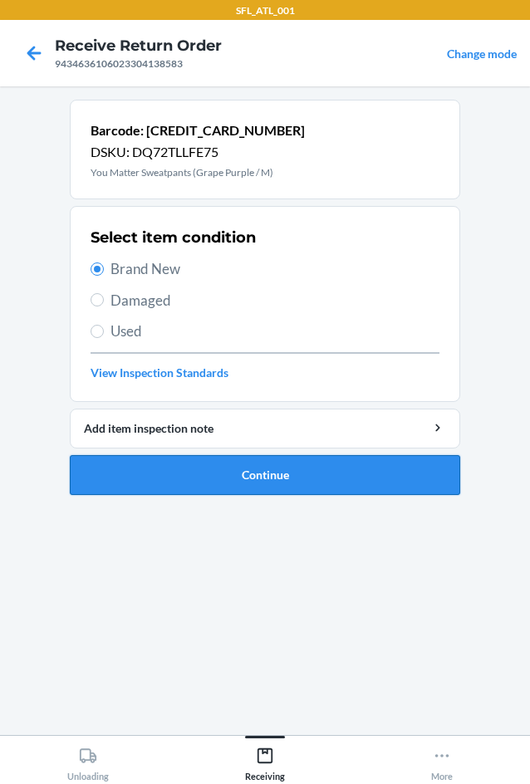
click at [314, 464] on button "Continue" at bounding box center [265, 475] width 391 height 40
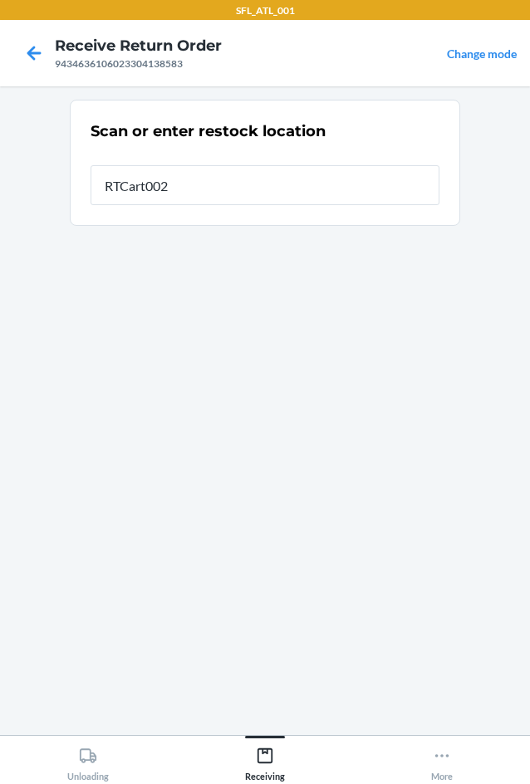
type input "RTCart002"
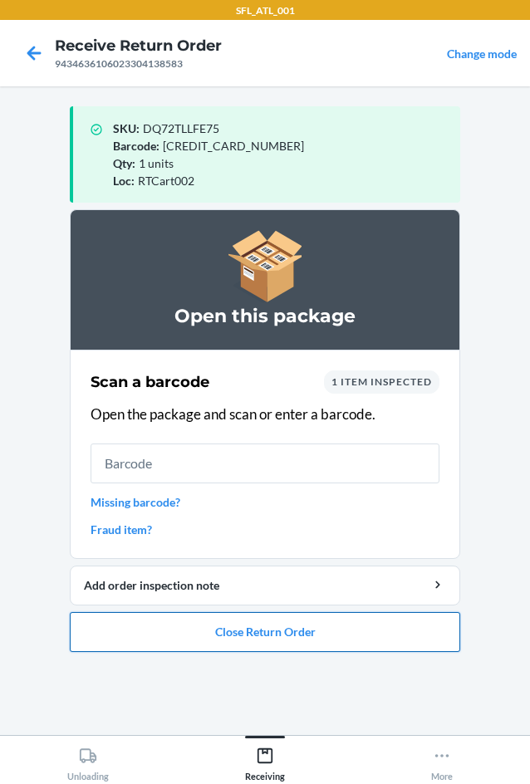
click at [322, 647] on button "Close Return Order" at bounding box center [265, 632] width 391 height 40
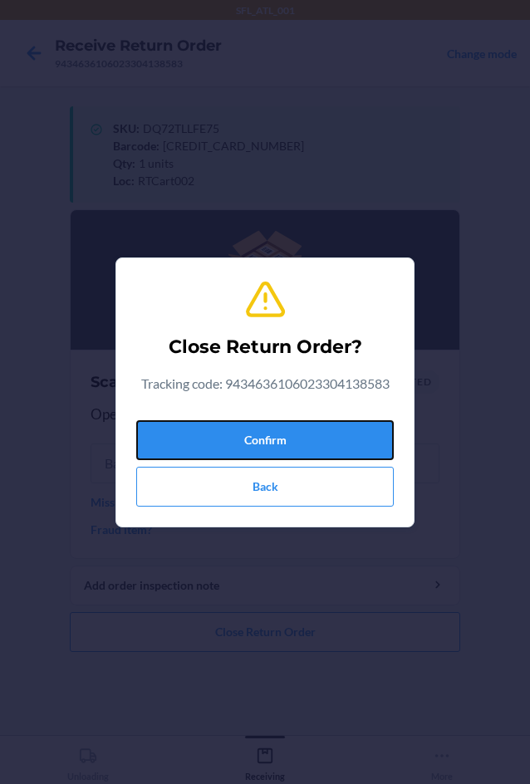
drag, startPoint x: 351, startPoint y: 441, endPoint x: 17, endPoint y: 452, distance: 334.2
click at [345, 443] on button "Confirm" at bounding box center [265, 440] width 258 height 40
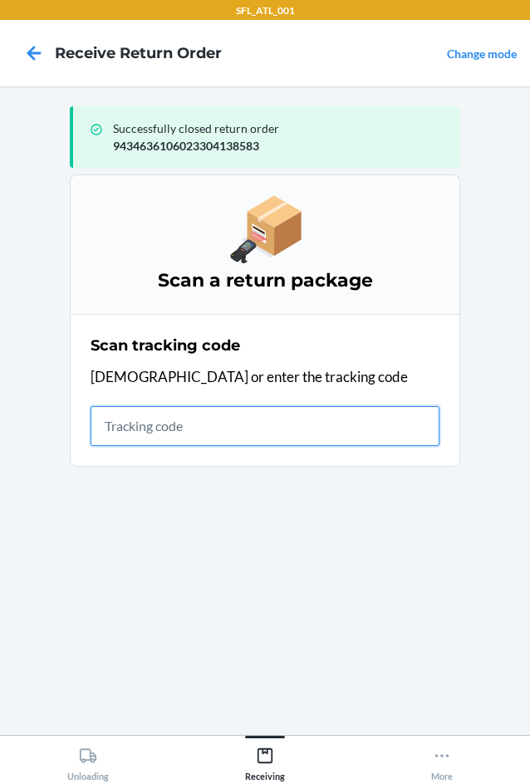
click at [152, 421] on input "text" at bounding box center [265, 426] width 349 height 40
type input "42030259943"
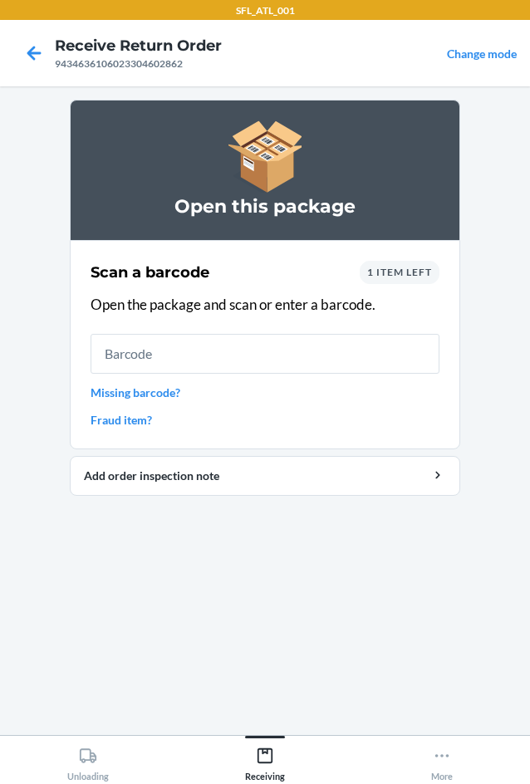
click at [132, 390] on link "Missing barcode?" at bounding box center [265, 392] width 349 height 17
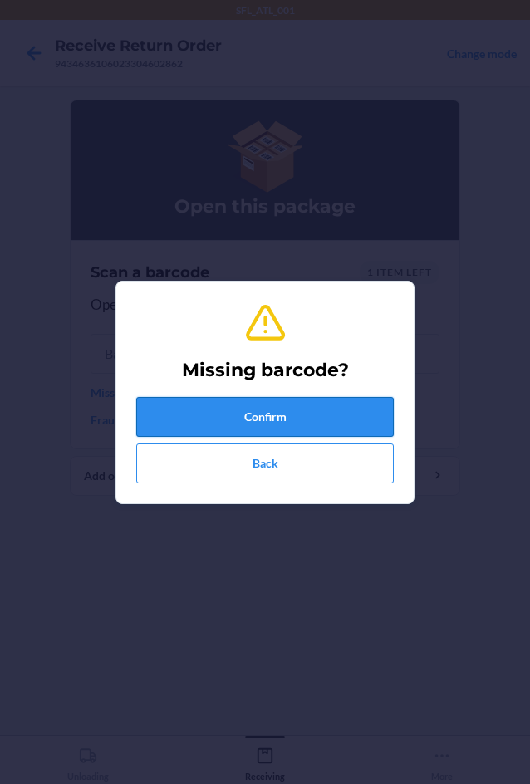
click at [258, 410] on button "Confirm" at bounding box center [265, 417] width 258 height 40
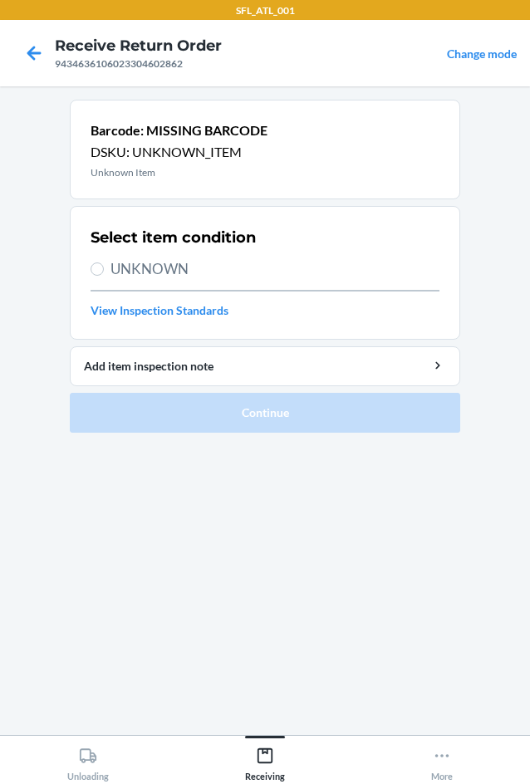
click at [139, 268] on span "UNKNOWN" at bounding box center [275, 269] width 329 height 22
click at [104, 268] on input "UNKNOWN" at bounding box center [97, 269] width 13 height 13
radio input "true"
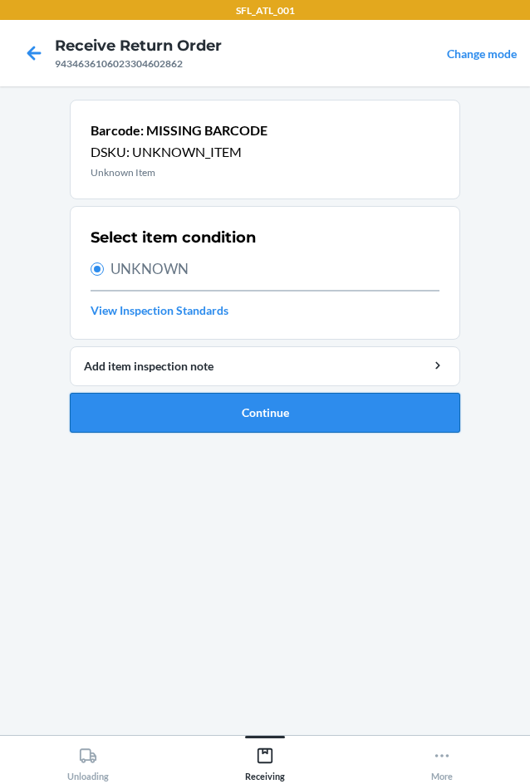
click at [278, 409] on button "Continue" at bounding box center [265, 413] width 391 height 40
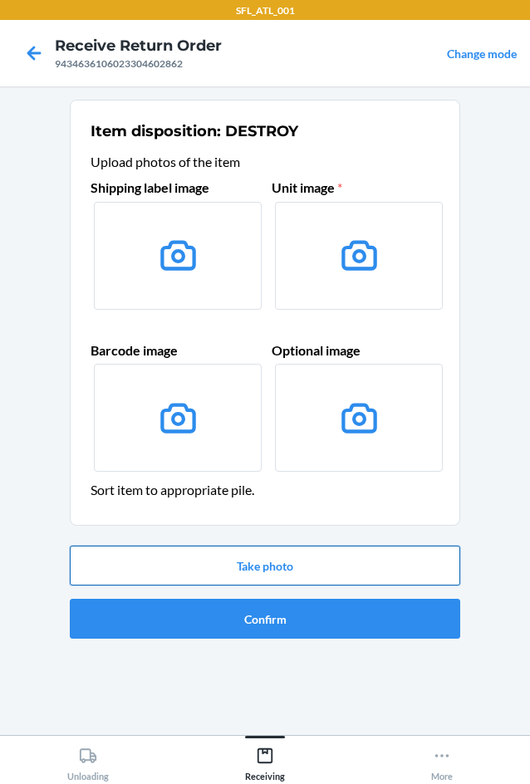
click at [298, 577] on button "Take photo" at bounding box center [265, 566] width 391 height 40
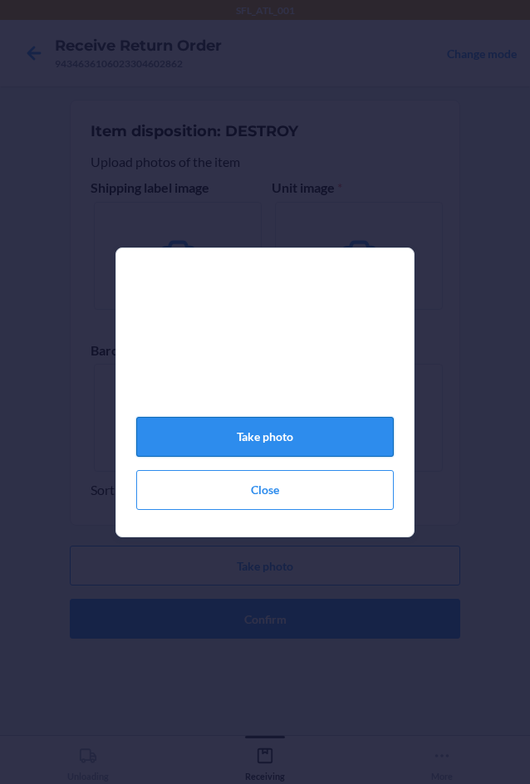
click at [347, 446] on button "Take photo" at bounding box center [265, 437] width 258 height 40
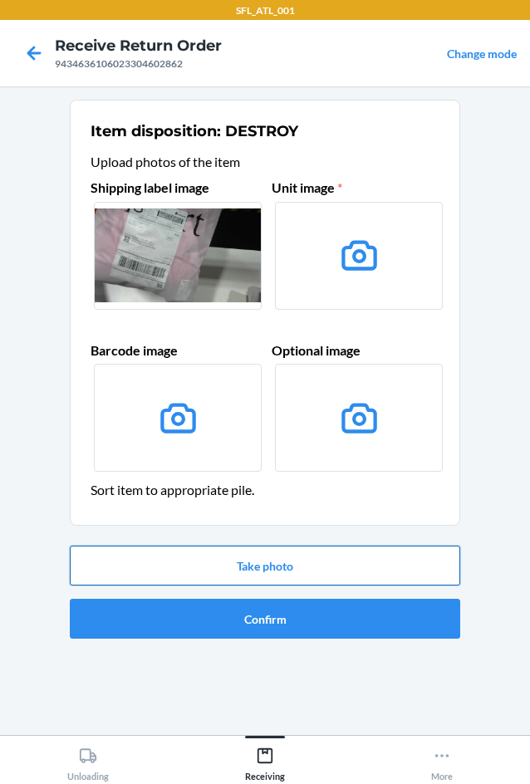
click at [299, 563] on button "Take photo" at bounding box center [265, 566] width 391 height 40
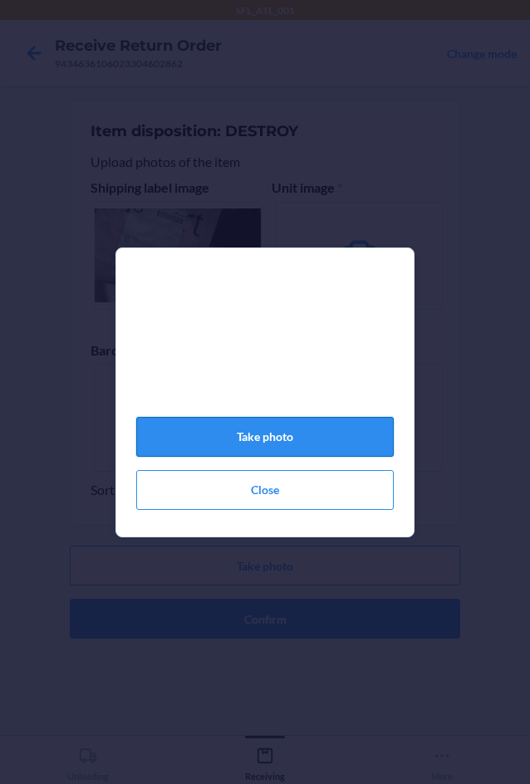
click at [322, 444] on button "Take photo" at bounding box center [265, 437] width 258 height 40
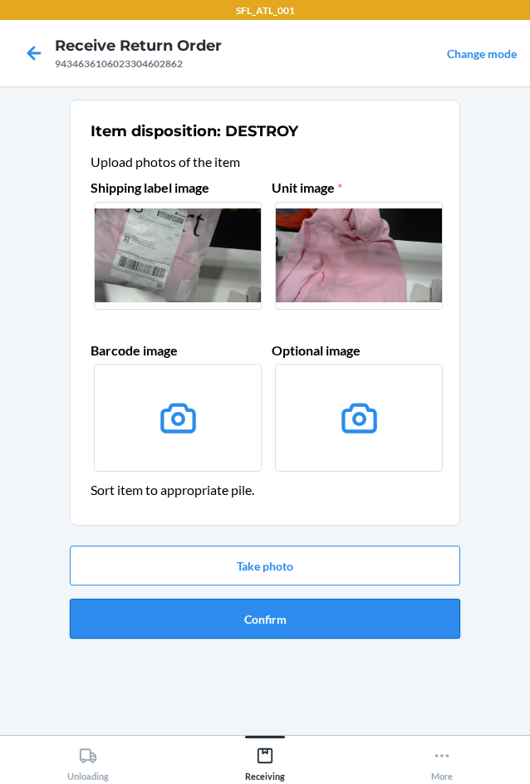
click at [262, 622] on button "Confirm" at bounding box center [265, 619] width 391 height 40
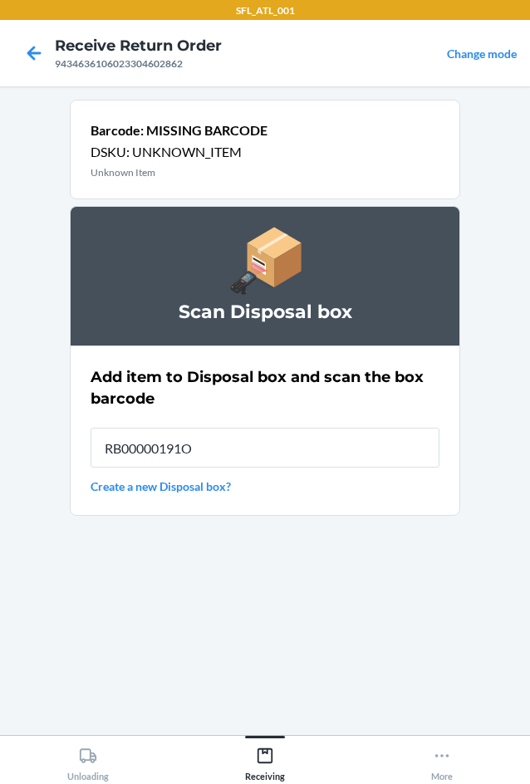
type input "RB00000191O"
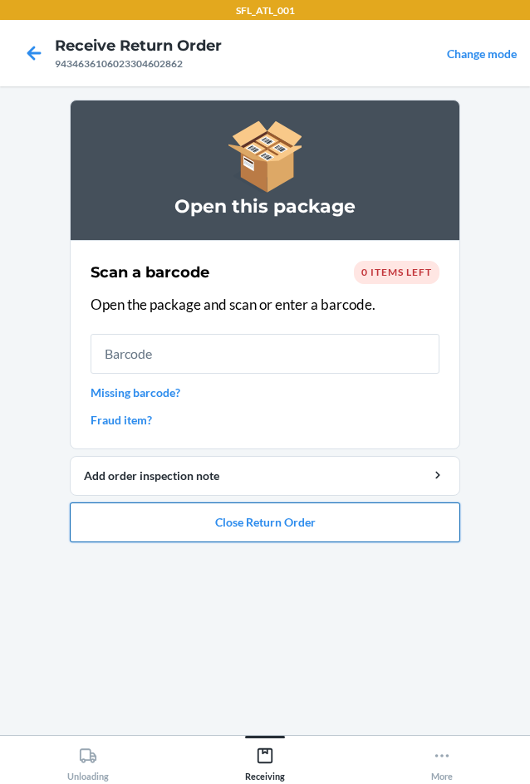
drag, startPoint x: 359, startPoint y: 524, endPoint x: 342, endPoint y: 499, distance: 30.4
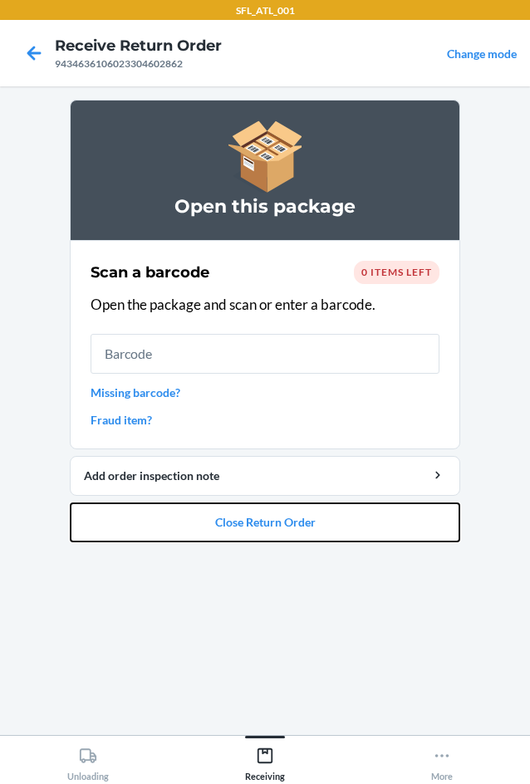
click at [349, 508] on button "Close Return Order" at bounding box center [265, 523] width 391 height 40
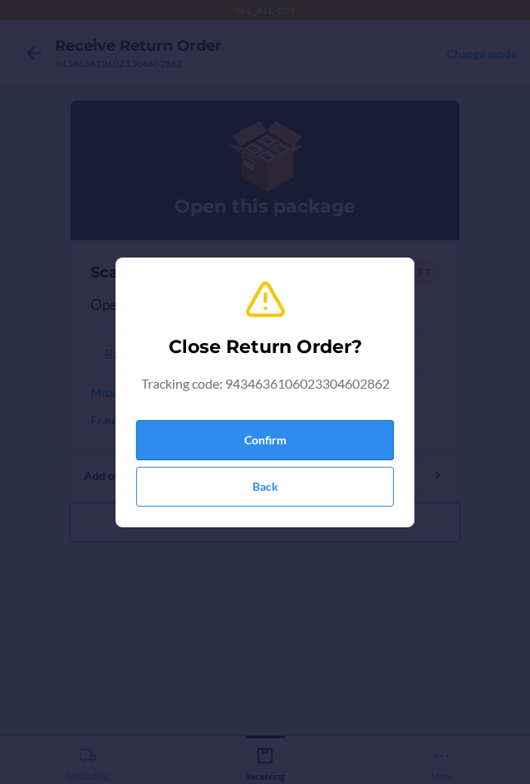
click at [324, 435] on button "Confirm" at bounding box center [265, 440] width 258 height 40
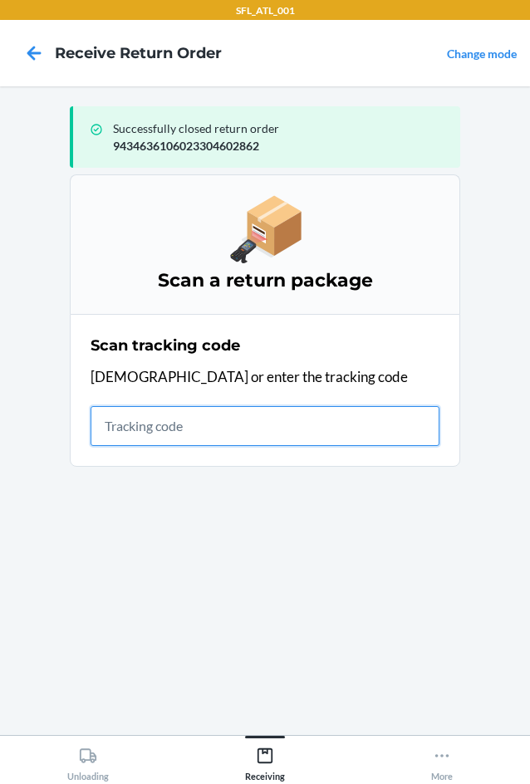
click at [189, 435] on input "text" at bounding box center [265, 426] width 349 height 40
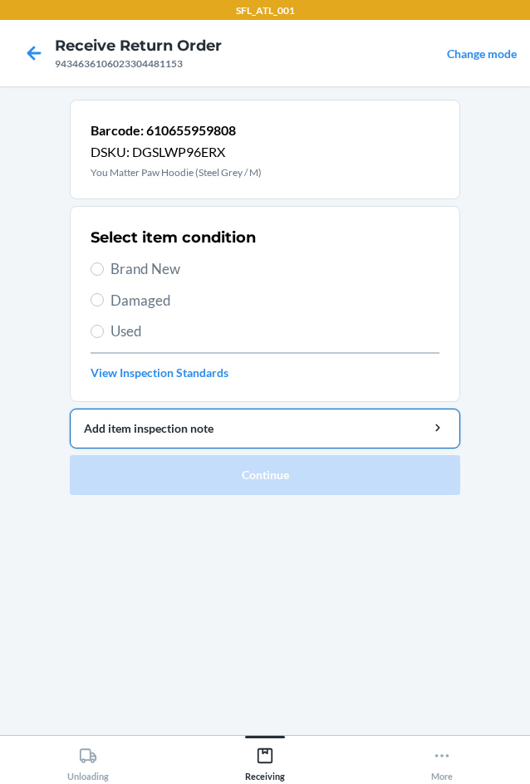
drag, startPoint x: 121, startPoint y: 264, endPoint x: 207, endPoint y: 410, distance: 168.7
click at [121, 272] on span "Brand New" at bounding box center [275, 269] width 329 height 22
click at [104, 272] on input "Brand New" at bounding box center [97, 269] width 13 height 13
radio input "true"
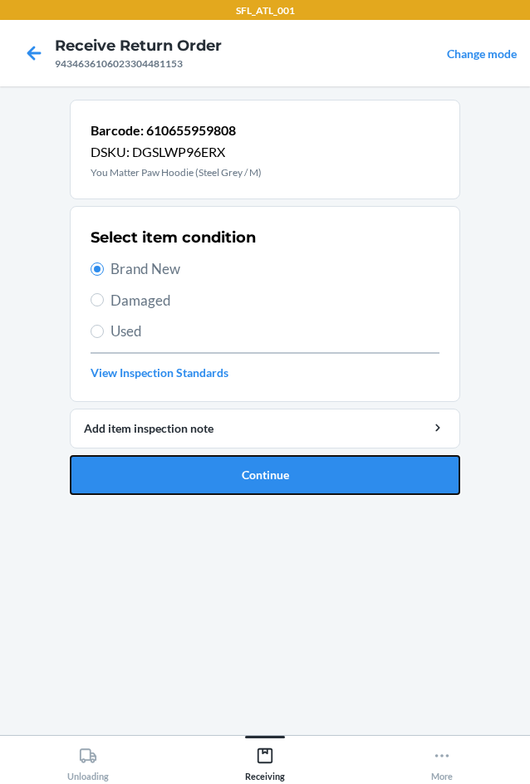
drag, startPoint x: 271, startPoint y: 478, endPoint x: 239, endPoint y: 283, distance: 197.8
click at [271, 468] on button "Continue" at bounding box center [265, 475] width 391 height 40
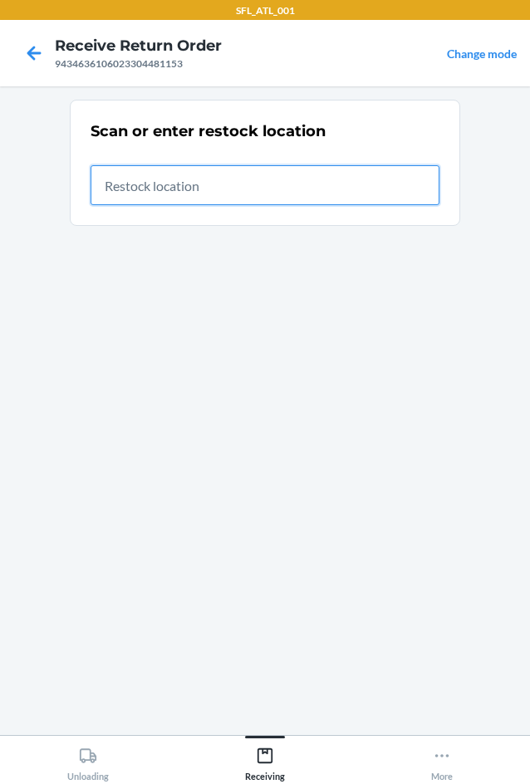
click at [149, 190] on input "text" at bounding box center [265, 185] width 349 height 40
type input "RTCart002"
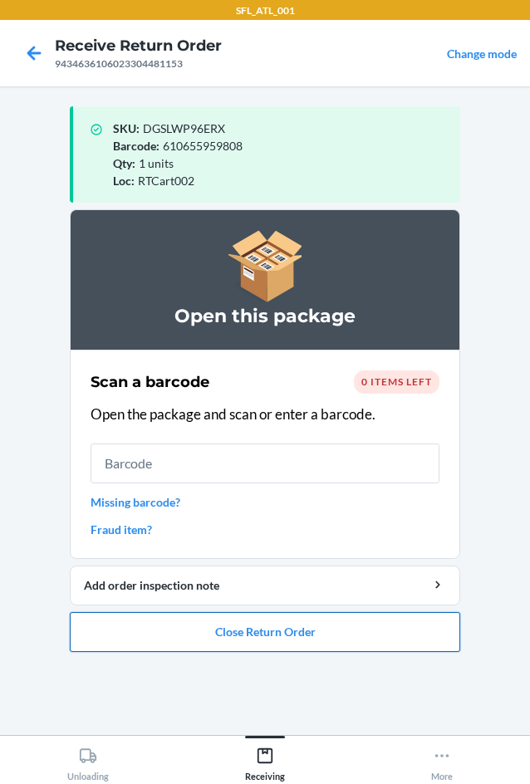
click at [306, 637] on button "Close Return Order" at bounding box center [265, 632] width 391 height 40
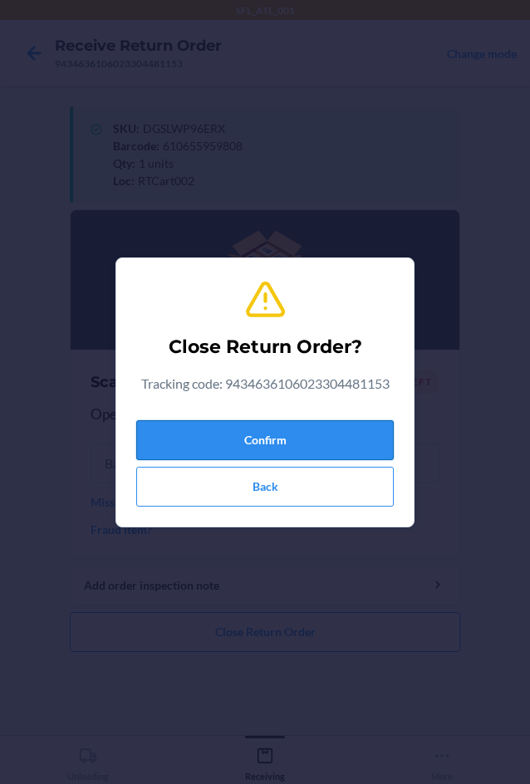
click at [224, 441] on button "Confirm" at bounding box center [265, 440] width 258 height 40
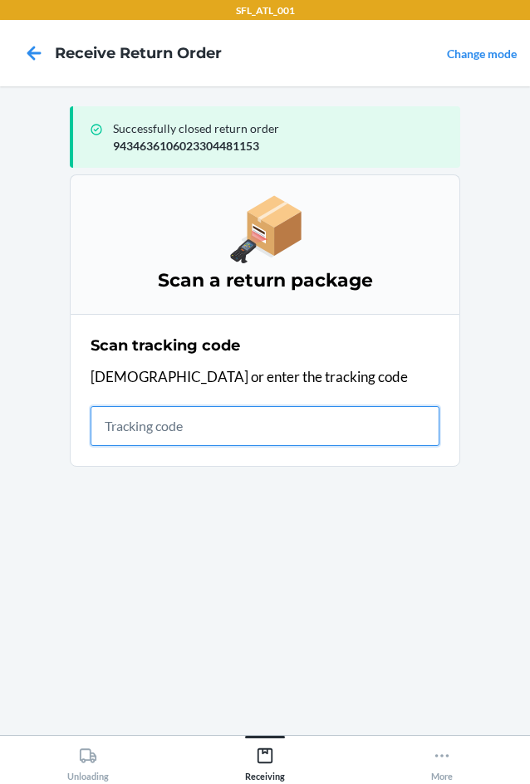
click at [135, 420] on input "text" at bounding box center [265, 426] width 349 height 40
type input "420302599434636106023"
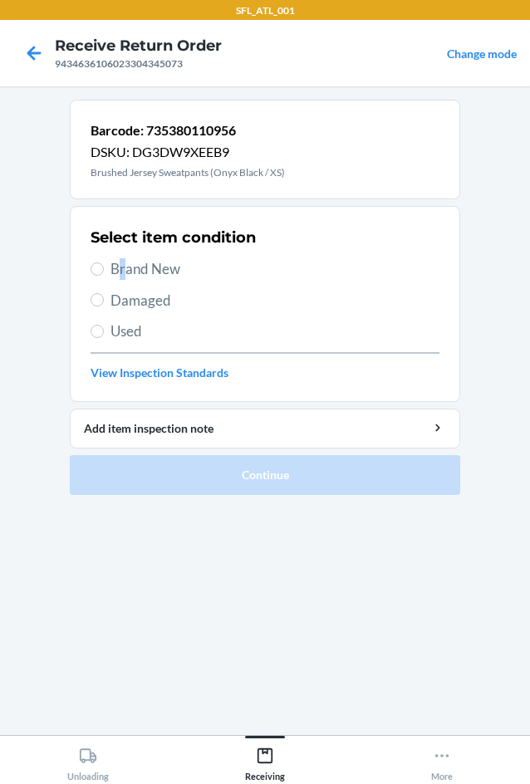
drag, startPoint x: 123, startPoint y: 269, endPoint x: 165, endPoint y: 323, distance: 68.7
click at [126, 263] on span "Brand New" at bounding box center [275, 269] width 329 height 22
click at [93, 266] on input "Brand New" at bounding box center [97, 269] width 13 height 13
radio input "true"
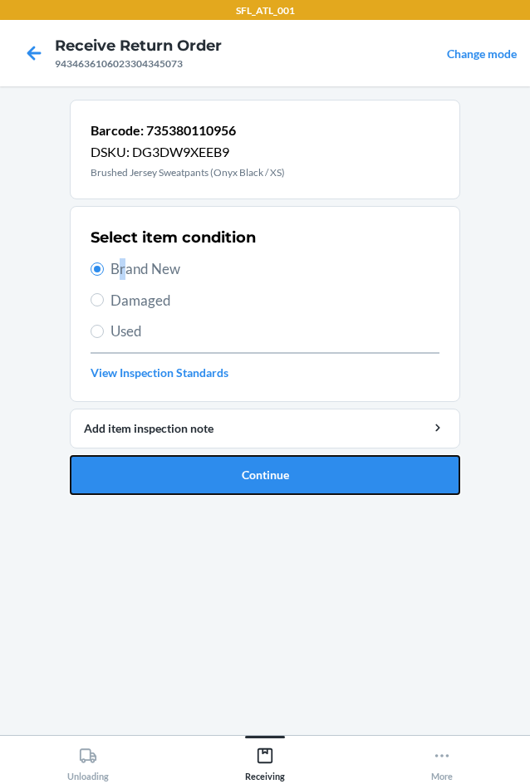
click at [168, 466] on button "Continue" at bounding box center [265, 475] width 391 height 40
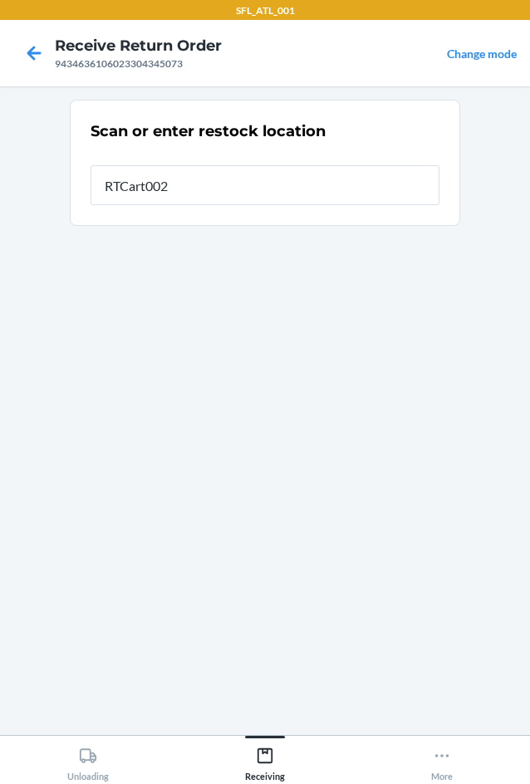
type input "RTCart002"
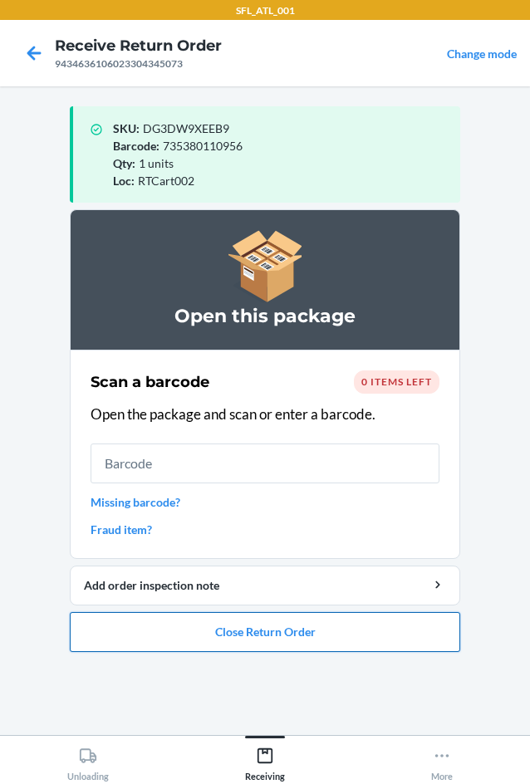
click at [278, 628] on button "Close Return Order" at bounding box center [265, 632] width 391 height 40
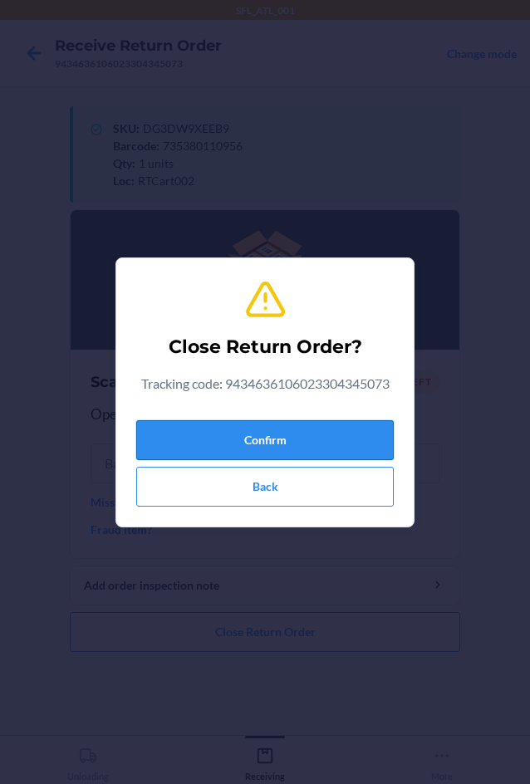
click at [327, 437] on button "Confirm" at bounding box center [265, 440] width 258 height 40
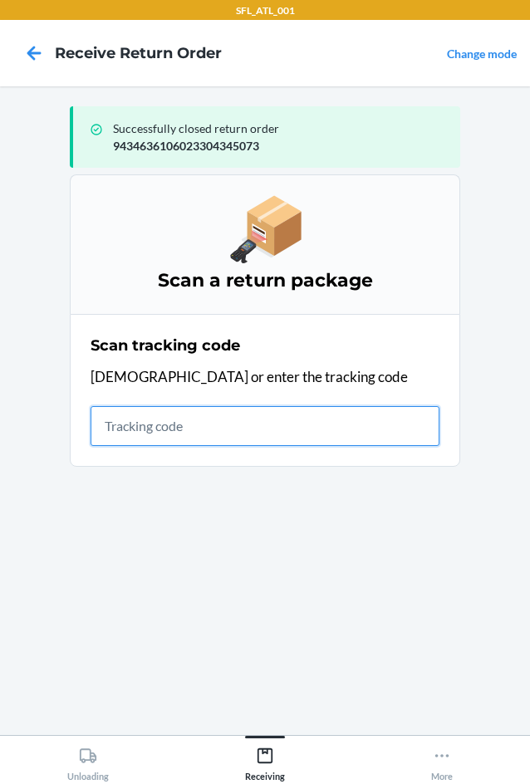
click at [209, 425] on input "text" at bounding box center [265, 426] width 349 height 40
type input "42030259943463610602330"
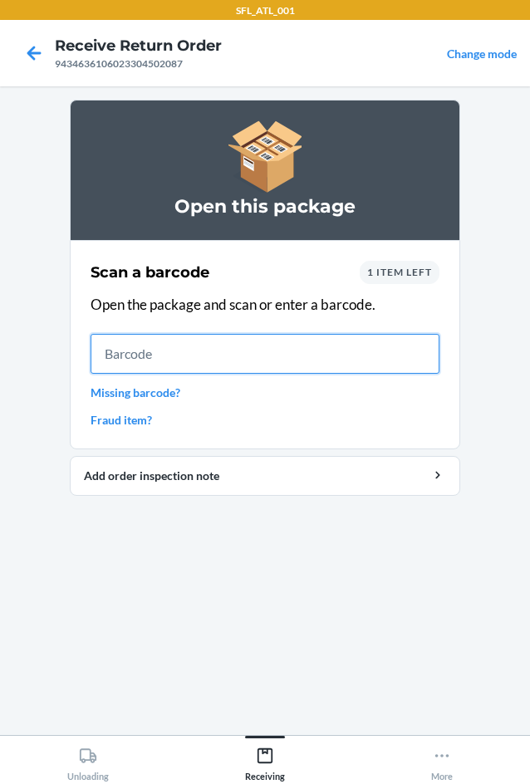
click at [130, 356] on input "text" at bounding box center [265, 354] width 349 height 40
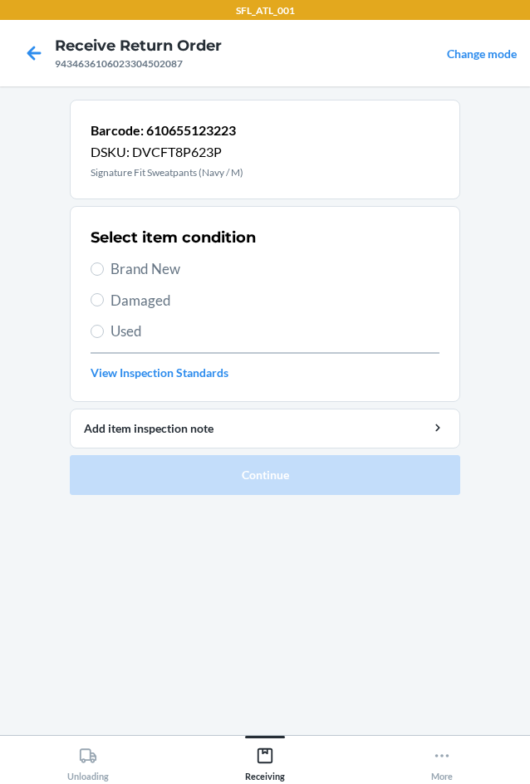
click at [125, 273] on span "Brand New" at bounding box center [275, 269] width 329 height 22
click at [104, 273] on input "Brand New" at bounding box center [97, 269] width 13 height 13
radio input "true"
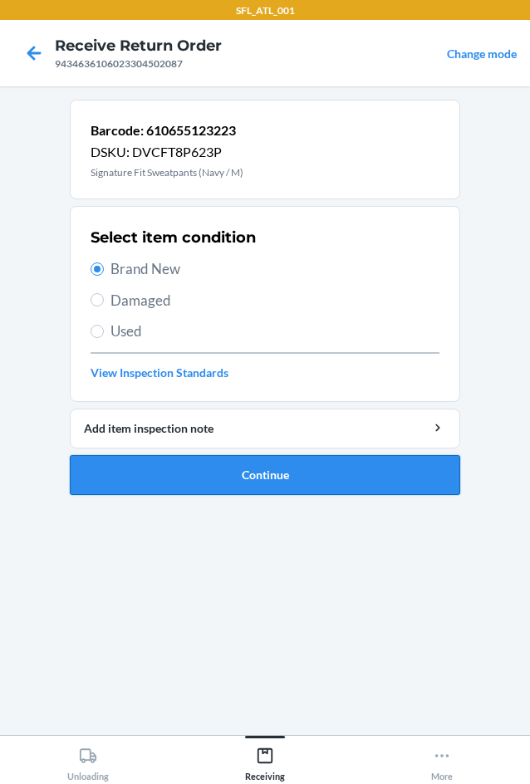
click at [193, 474] on button "Continue" at bounding box center [265, 475] width 391 height 40
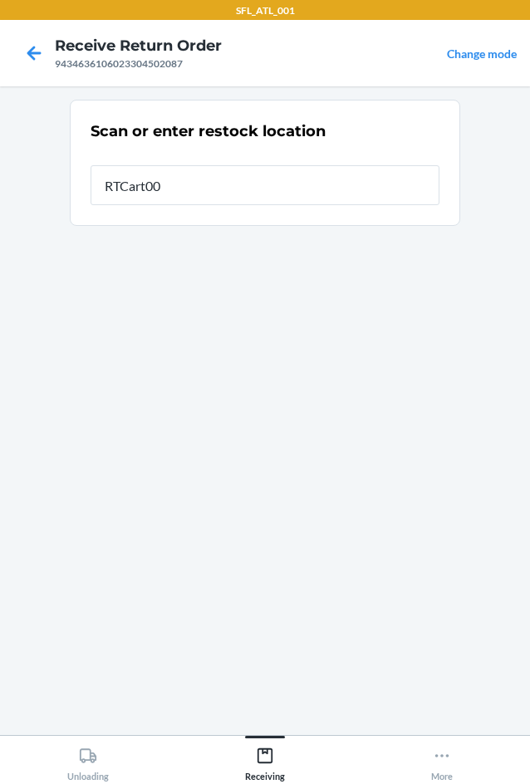
type input "RTCart002"
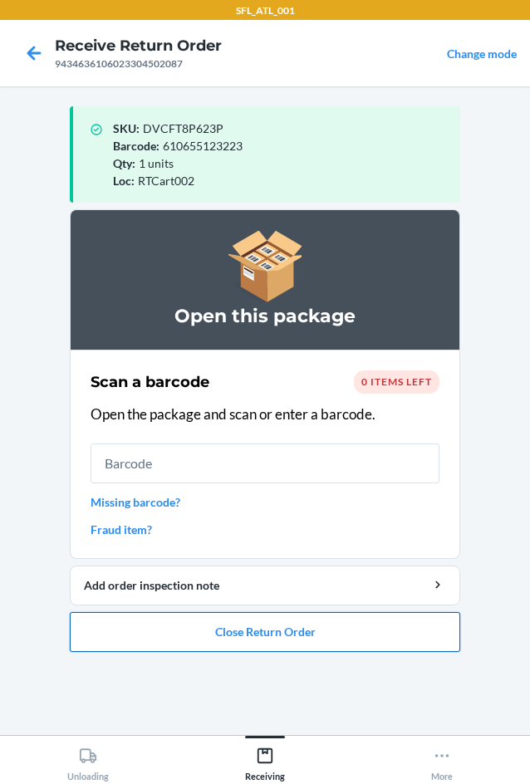
click at [266, 633] on button "Close Return Order" at bounding box center [265, 632] width 391 height 40
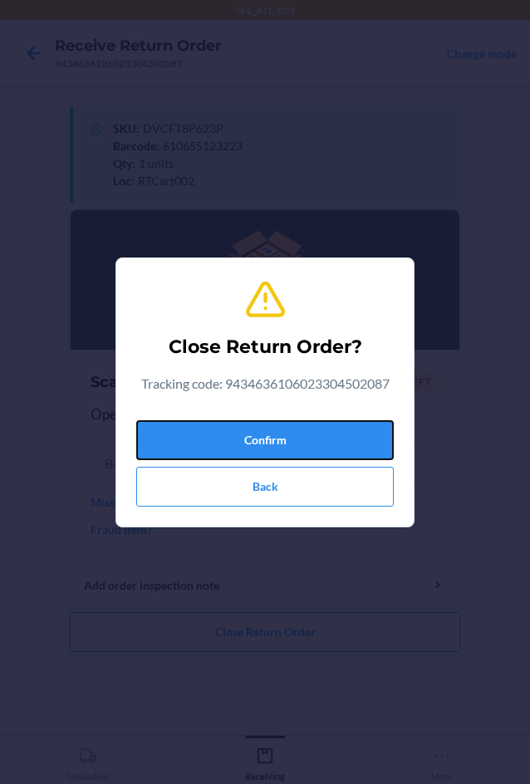
drag, startPoint x: 336, startPoint y: 438, endPoint x: 8, endPoint y: 412, distance: 328.4
click at [307, 441] on button "Confirm" at bounding box center [265, 440] width 258 height 40
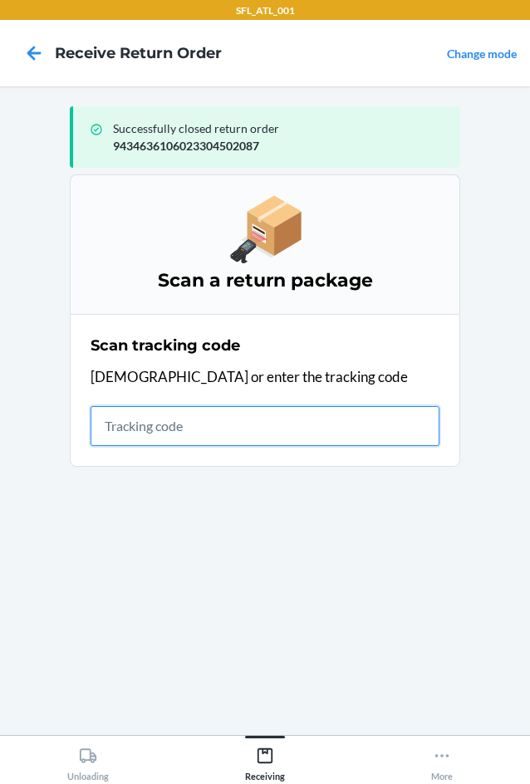
drag, startPoint x: 155, startPoint y: 438, endPoint x: 140, endPoint y: 429, distance: 17.5
click at [155, 438] on input "text" at bounding box center [265, 426] width 349 height 40
type input "420302599434636106023"
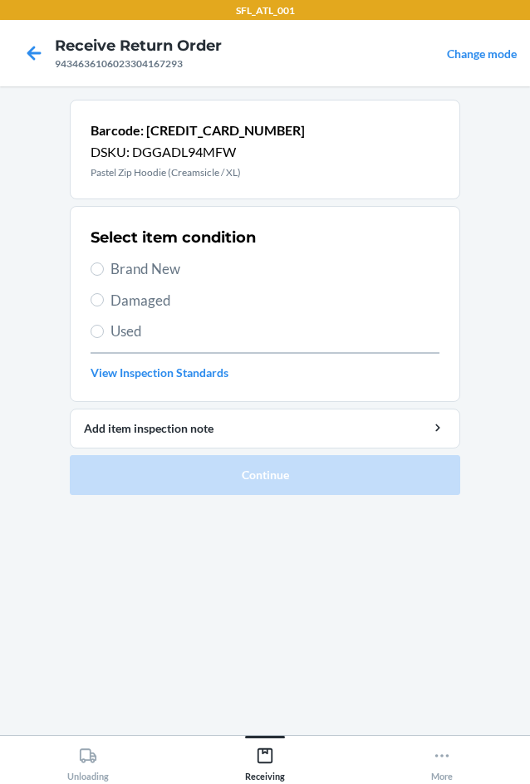
click at [119, 261] on span "Brand New" at bounding box center [275, 269] width 329 height 22
click at [104, 263] on input "Brand New" at bounding box center [97, 269] width 13 height 13
radio input "true"
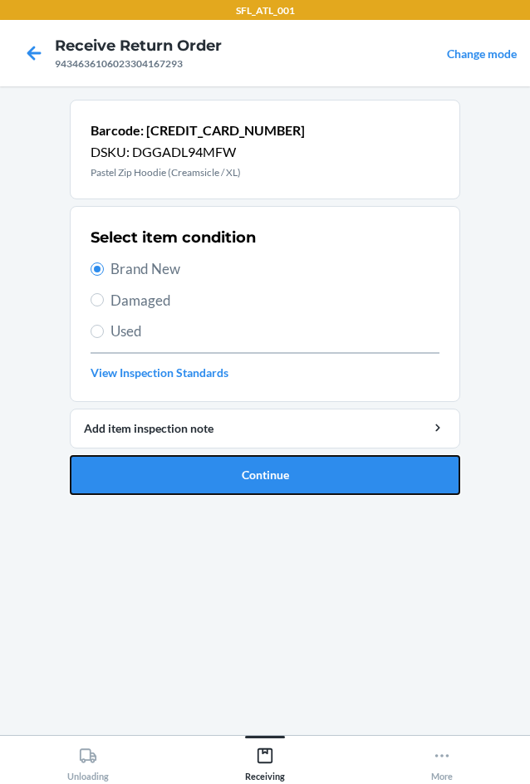
click at [272, 465] on button "Continue" at bounding box center [265, 475] width 391 height 40
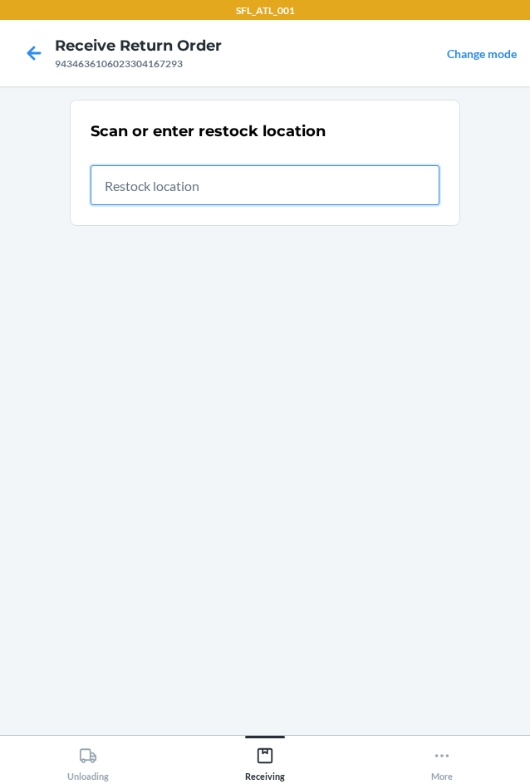
click at [406, 184] on input "text" at bounding box center [265, 185] width 349 height 40
type input "RTCart002"
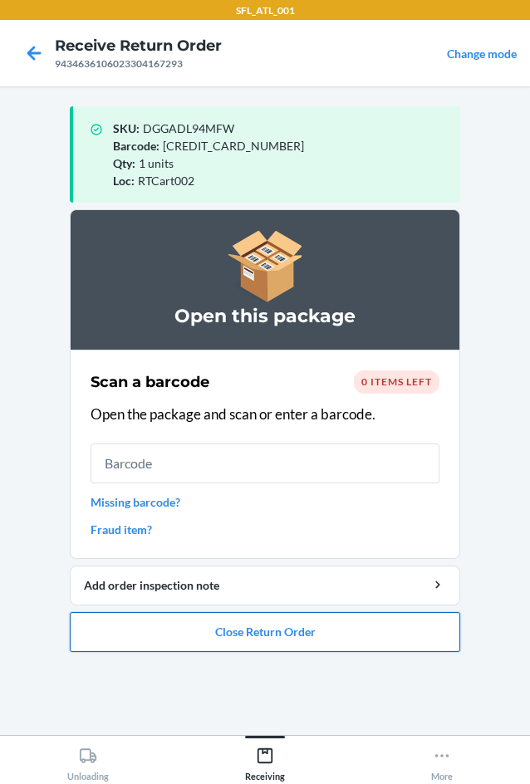
click at [240, 627] on button "Close Return Order" at bounding box center [265, 632] width 391 height 40
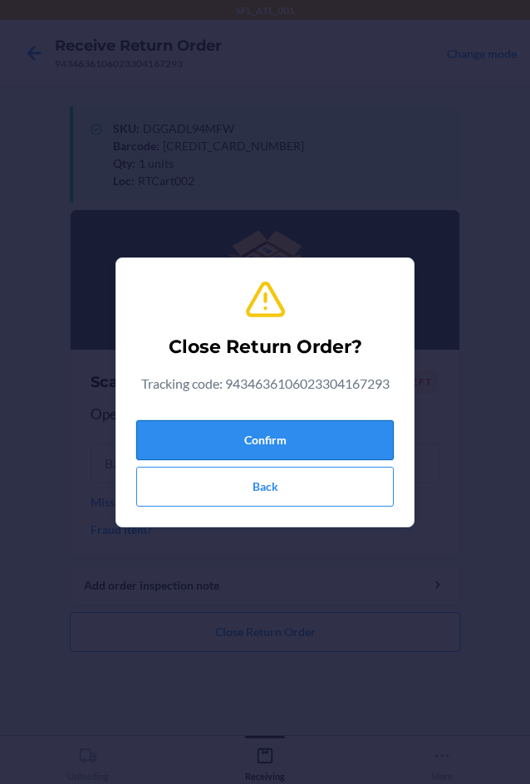
click at [307, 450] on button "Confirm" at bounding box center [265, 440] width 258 height 40
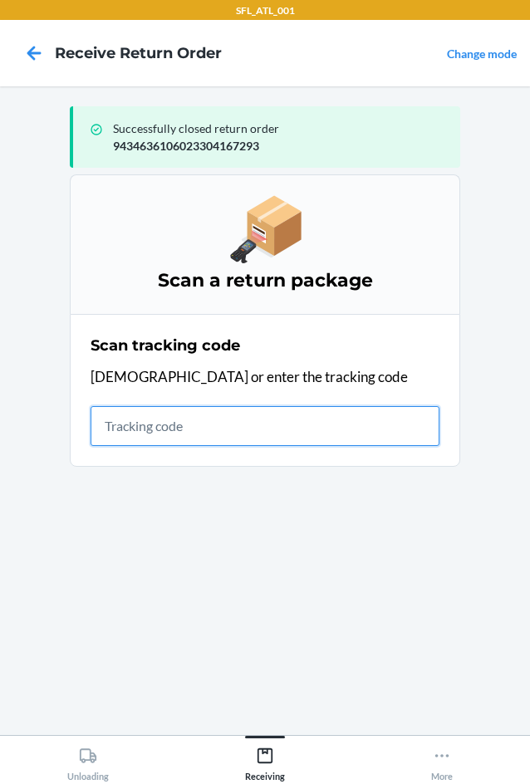
click at [153, 426] on input "text" at bounding box center [265, 426] width 349 height 40
type input "4203025994346361060233040655"
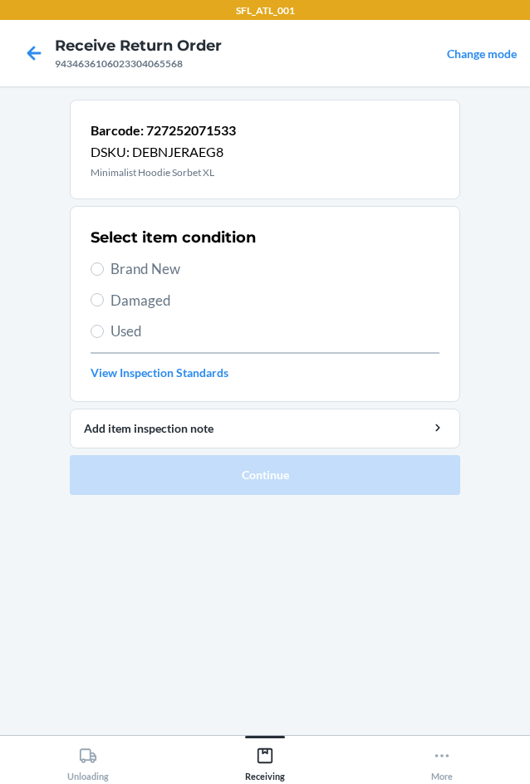
click at [106, 268] on label "Brand New" at bounding box center [265, 269] width 349 height 22
click at [104, 268] on input "Brand New" at bounding box center [97, 269] width 13 height 13
radio input "true"
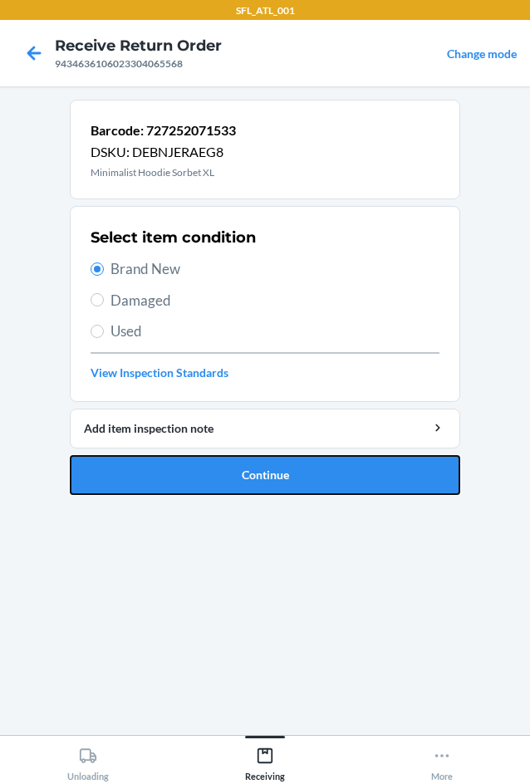
drag, startPoint x: 192, startPoint y: 489, endPoint x: 195, endPoint y: 474, distance: 16.1
click at [193, 489] on button "Continue" at bounding box center [265, 475] width 391 height 40
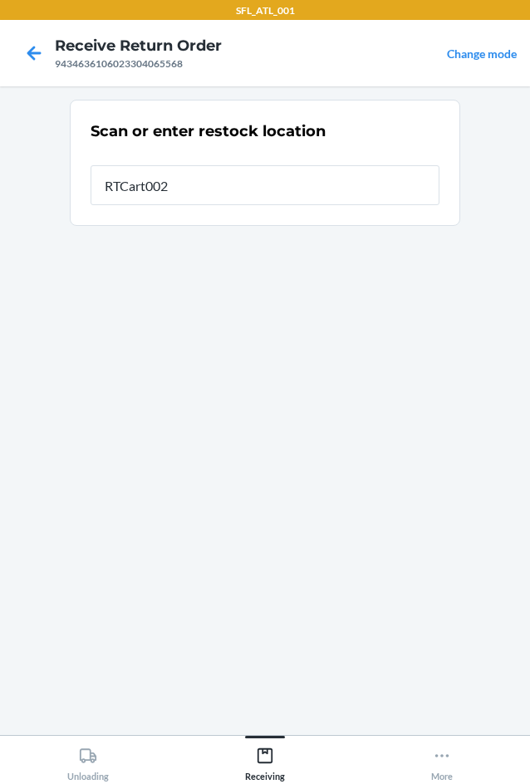
type input "RTCart002"
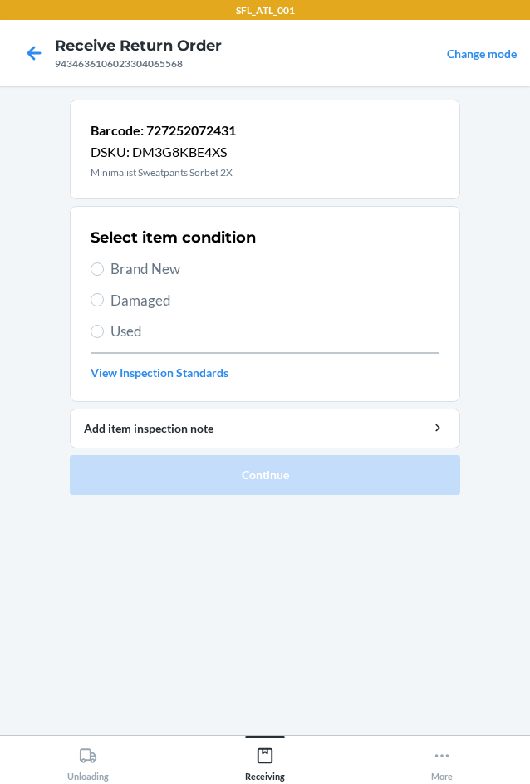
click at [140, 272] on span "Brand New" at bounding box center [275, 269] width 329 height 22
click at [104, 272] on input "Brand New" at bounding box center [97, 269] width 13 height 13
radio input "true"
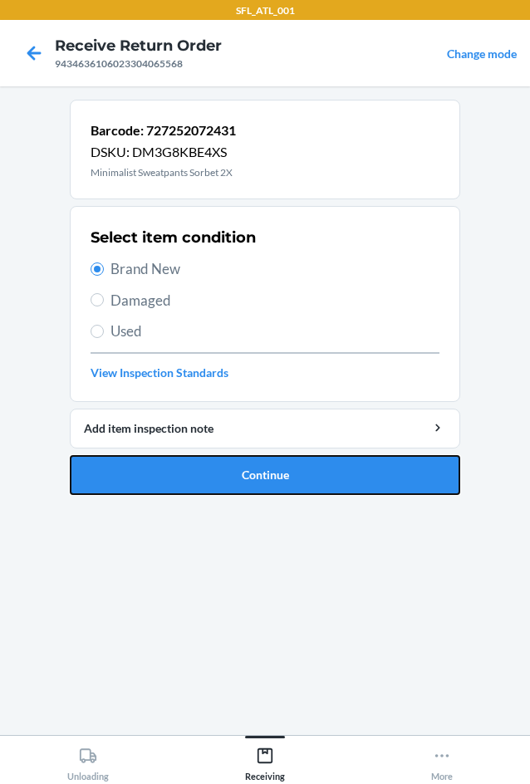
drag, startPoint x: 274, startPoint y: 469, endPoint x: 268, endPoint y: 298, distance: 171.3
click at [274, 469] on button "Continue" at bounding box center [265, 475] width 391 height 40
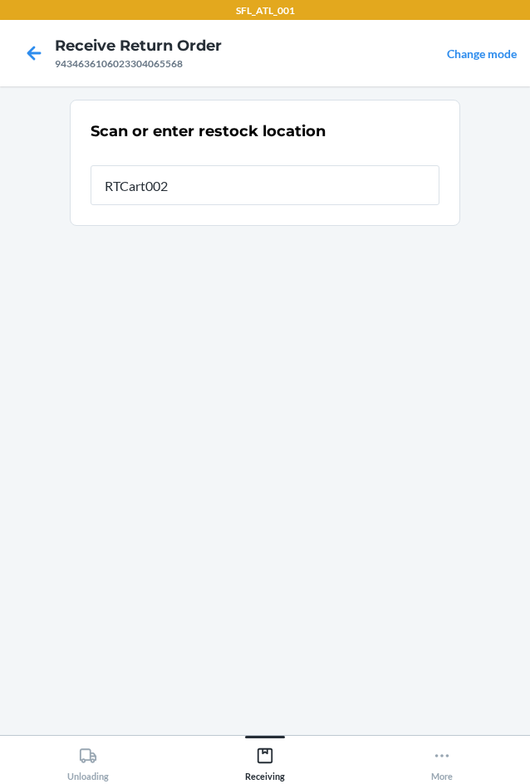
type input "RTCart002"
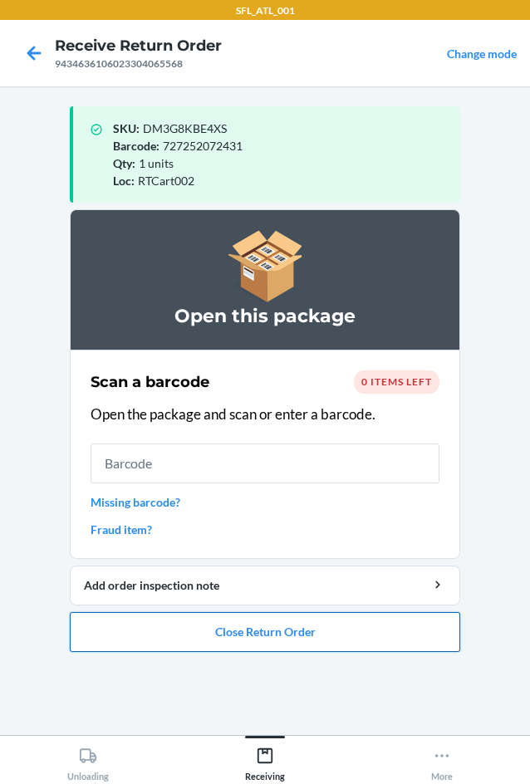
click at [403, 637] on button "Close Return Order" at bounding box center [265, 632] width 391 height 40
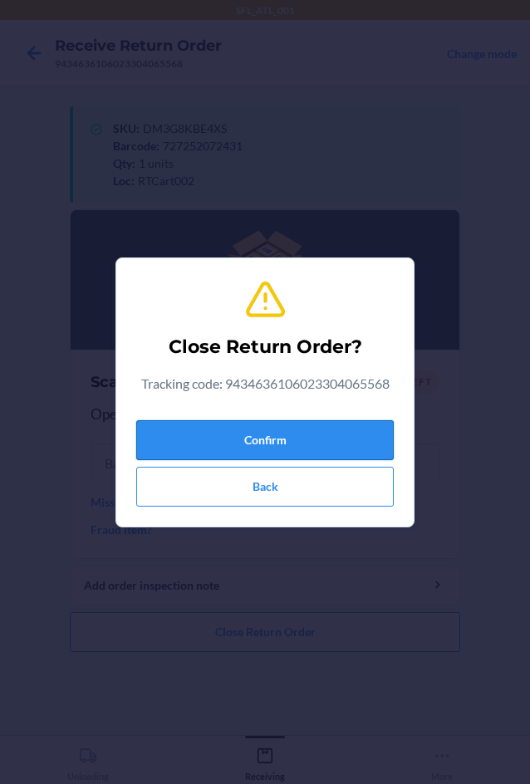
click at [245, 426] on button "Confirm" at bounding box center [265, 440] width 258 height 40
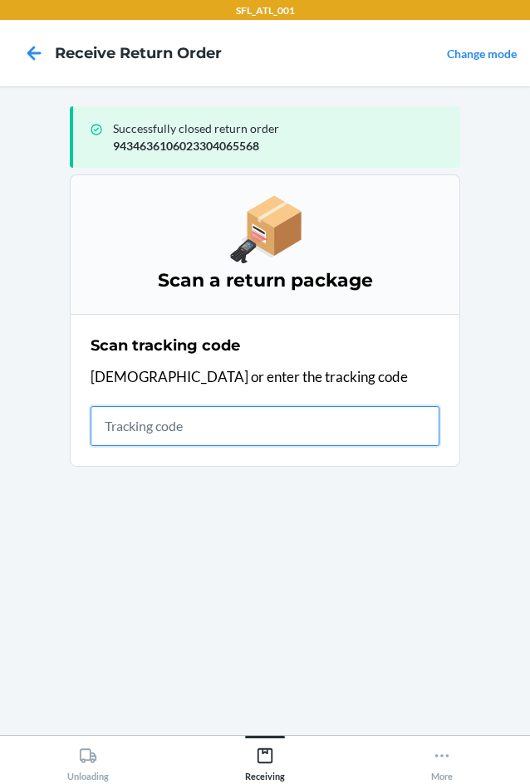
click at [119, 432] on input "text" at bounding box center [265, 426] width 349 height 40
type input "{"trackingCode":"420325639261290316871745731383","sortCode":""
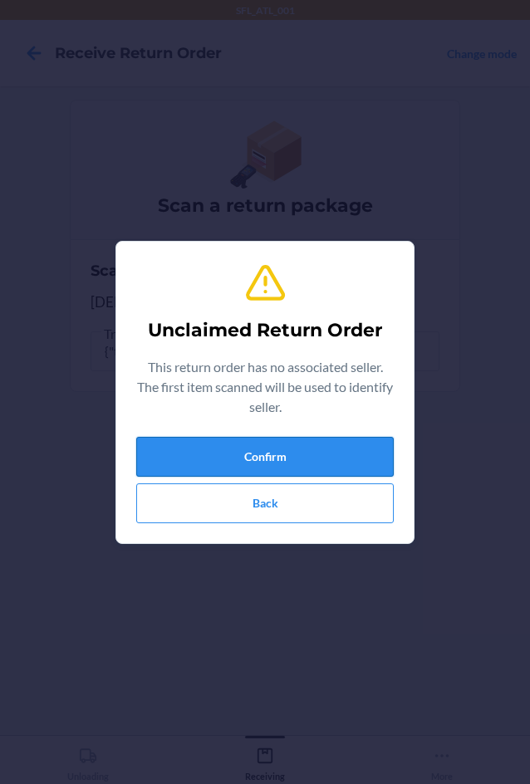
click at [325, 458] on button "Confirm" at bounding box center [265, 457] width 258 height 40
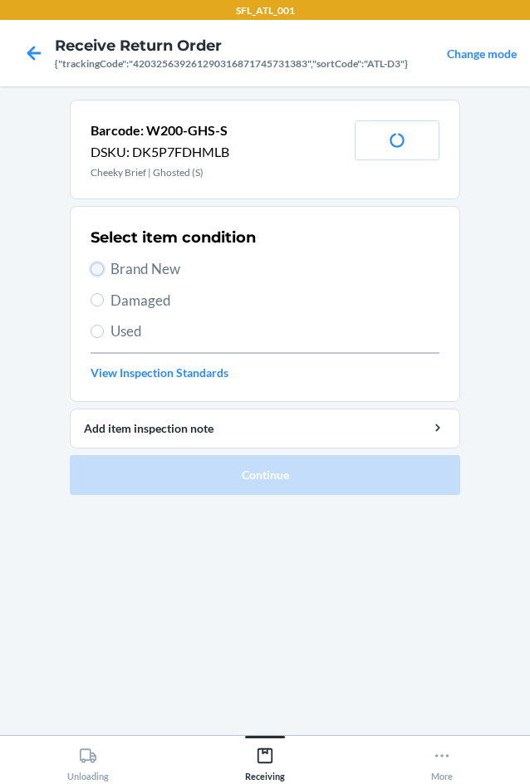
click at [97, 269] on input "Brand New" at bounding box center [97, 269] width 13 height 13
radio input "true"
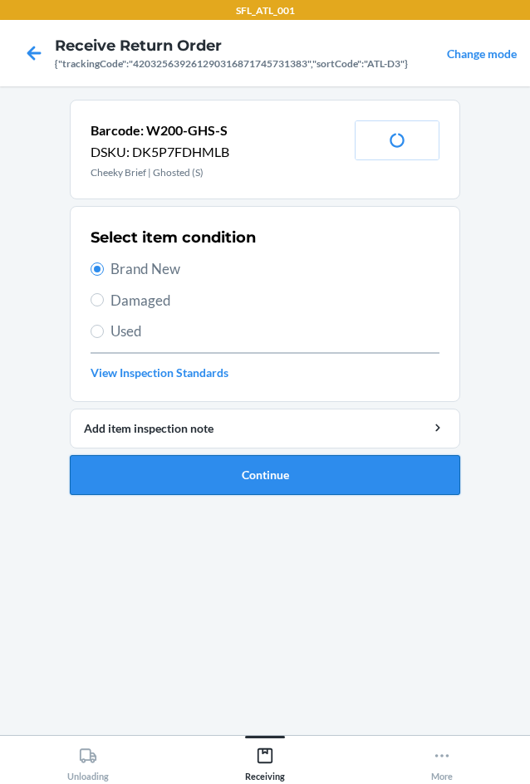
click at [238, 474] on button "Continue" at bounding box center [265, 475] width 391 height 40
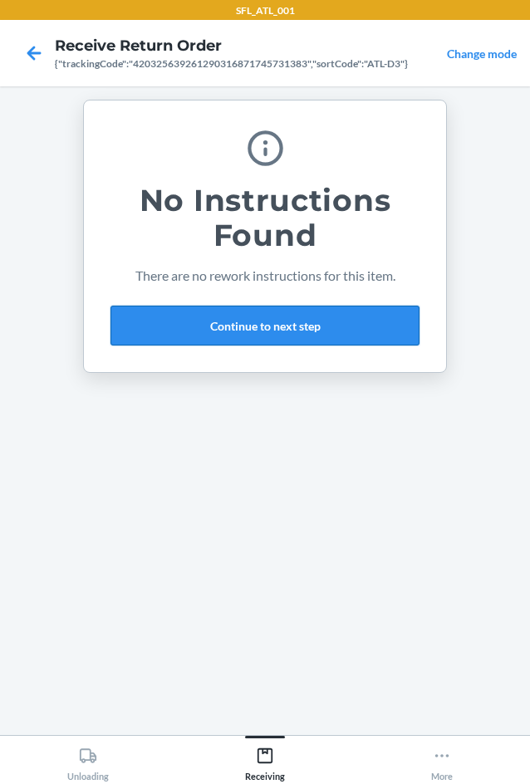
click at [317, 320] on button "Continue to next step" at bounding box center [265, 326] width 309 height 40
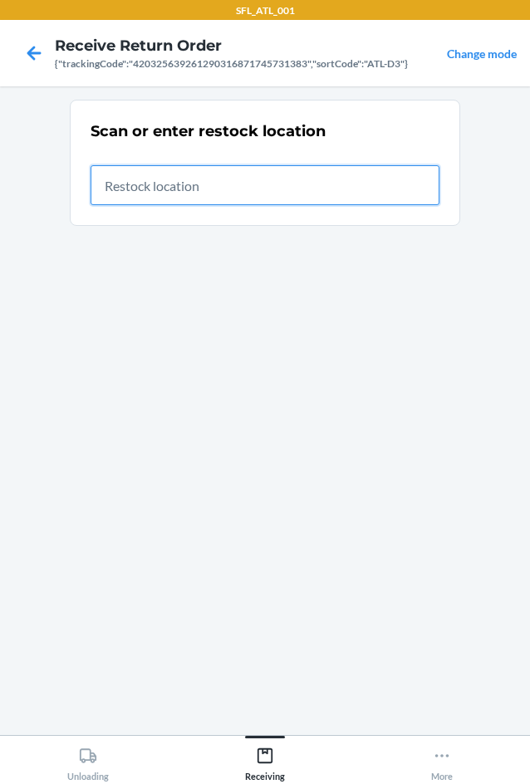
click at [416, 177] on input "text" at bounding box center [265, 185] width 349 height 40
type input "RTCart007"
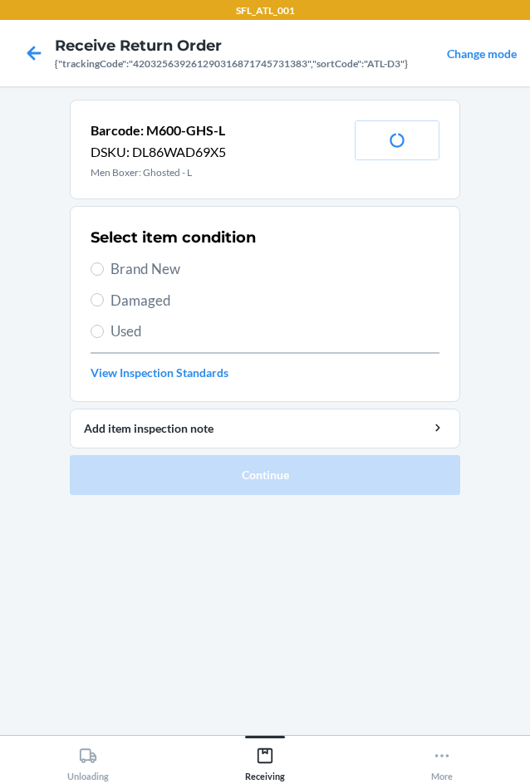
click at [154, 274] on span "Brand New" at bounding box center [275, 269] width 329 height 22
click at [104, 274] on input "Brand New" at bounding box center [97, 269] width 13 height 13
radio input "true"
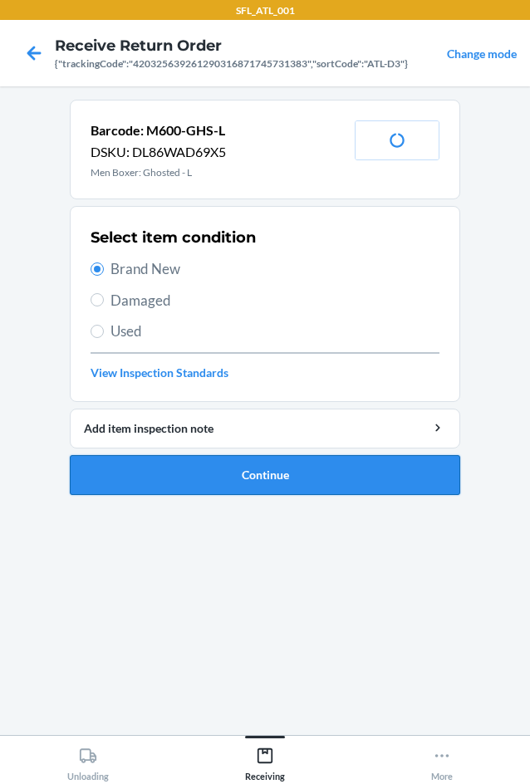
click at [308, 478] on button "Continue" at bounding box center [265, 475] width 391 height 40
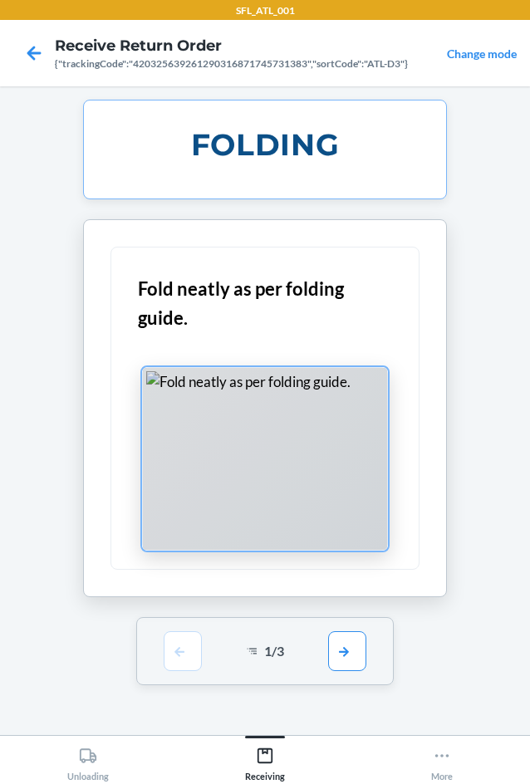
click at [151, 421] on div at bounding box center [265, 459] width 246 height 184
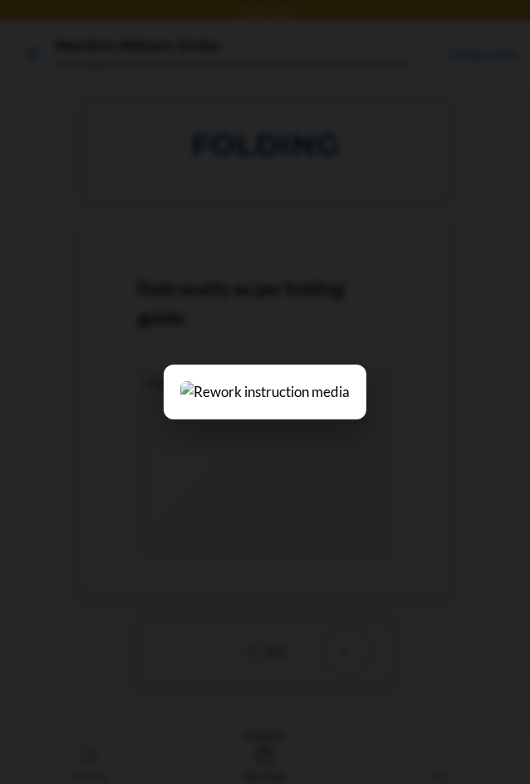
click at [180, 381] on img at bounding box center [265, 392] width 170 height 22
click at [242, 524] on div at bounding box center [265, 392] width 530 height 784
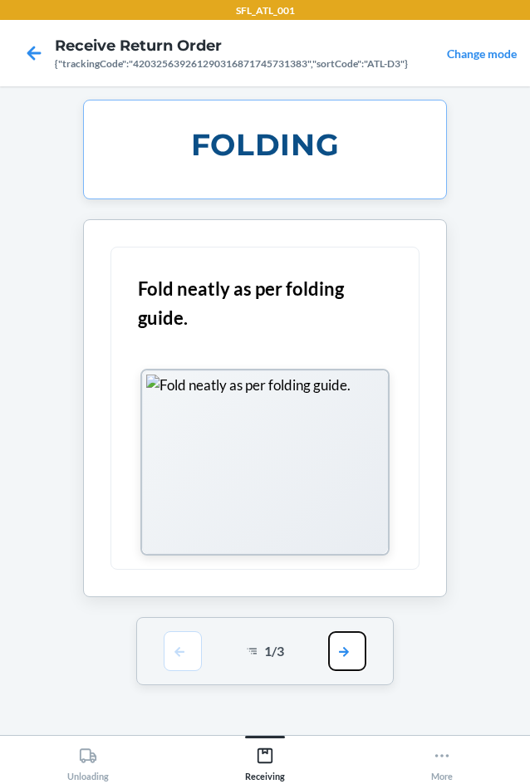
click at [358, 656] on button "button" at bounding box center [347, 652] width 38 height 40
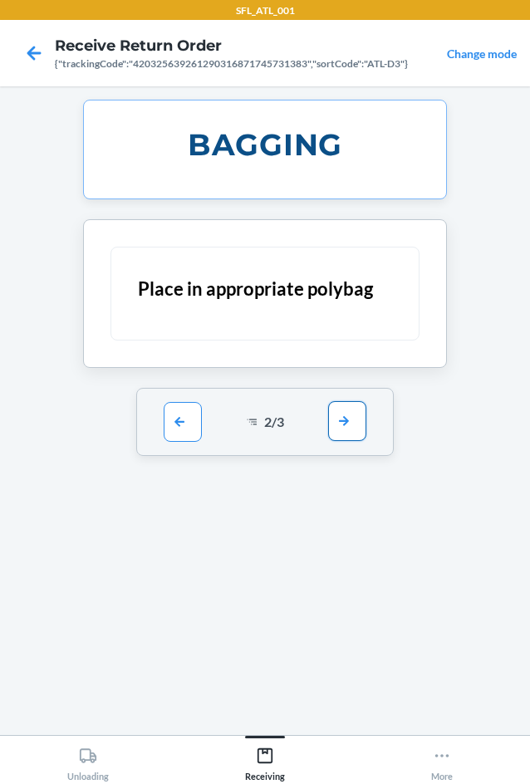
click at [354, 422] on button "button" at bounding box center [347, 421] width 38 height 40
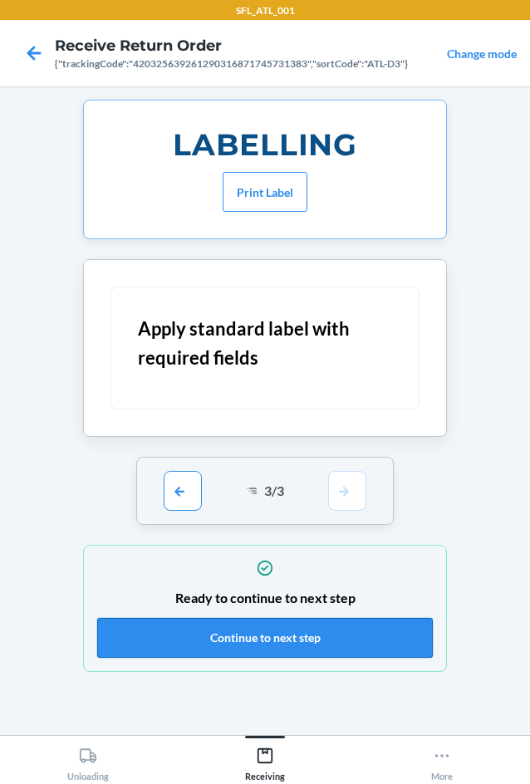
drag, startPoint x: 293, startPoint y: 640, endPoint x: 297, endPoint y: 629, distance: 11.3
click at [294, 636] on button "Continue to next step" at bounding box center [265, 638] width 336 height 40
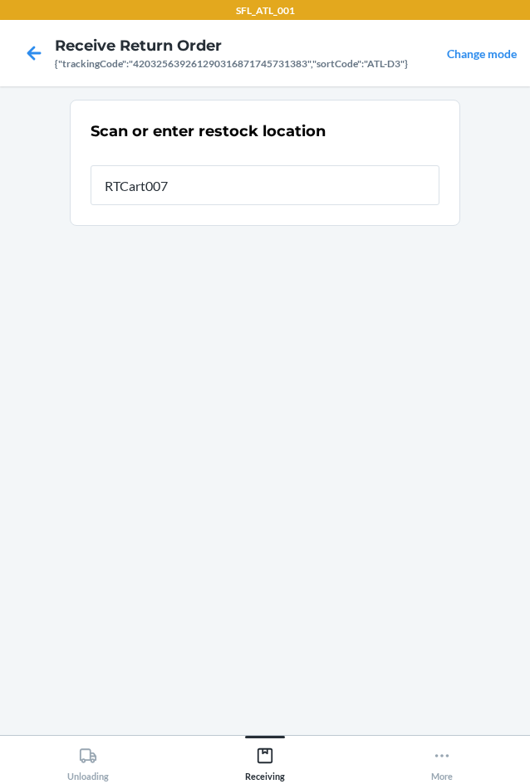
type input "RTCart007"
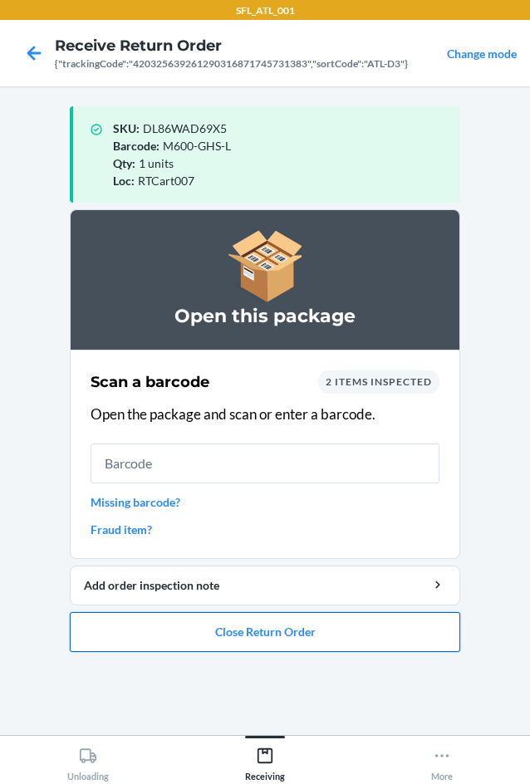
click at [283, 624] on button "Close Return Order" at bounding box center [265, 632] width 391 height 40
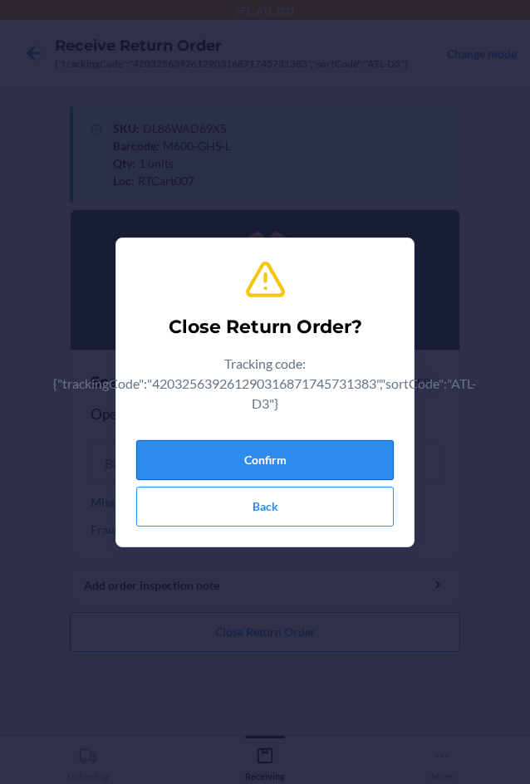
click at [320, 465] on button "Confirm" at bounding box center [265, 460] width 258 height 40
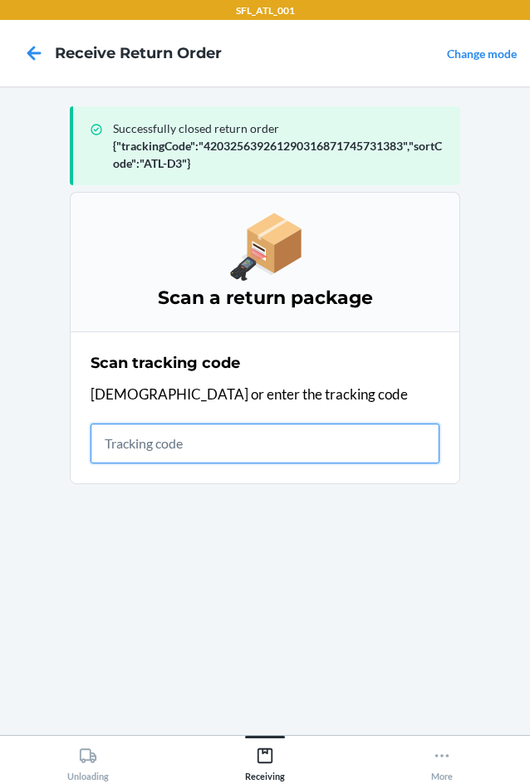
click at [212, 463] on input "text" at bounding box center [265, 444] width 349 height 40
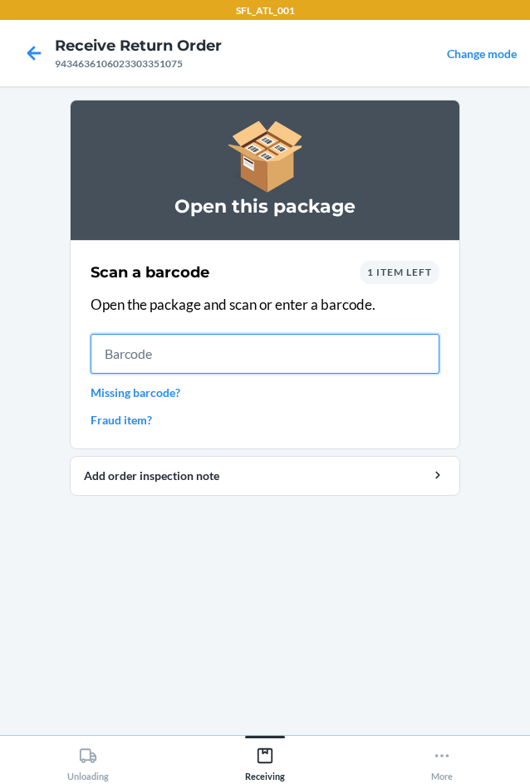
click at [286, 359] on input "text" at bounding box center [265, 354] width 349 height 40
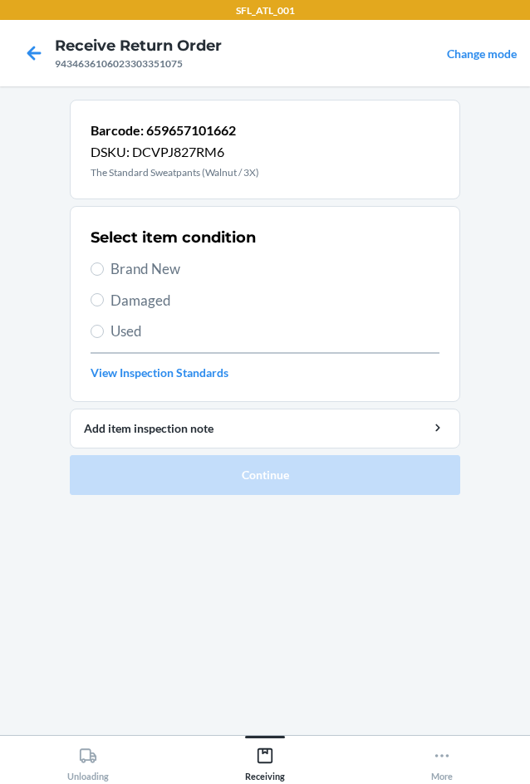
click at [102, 275] on label "Brand New" at bounding box center [265, 269] width 349 height 22
click at [102, 275] on input "Brand New" at bounding box center [97, 269] width 13 height 13
radio input "true"
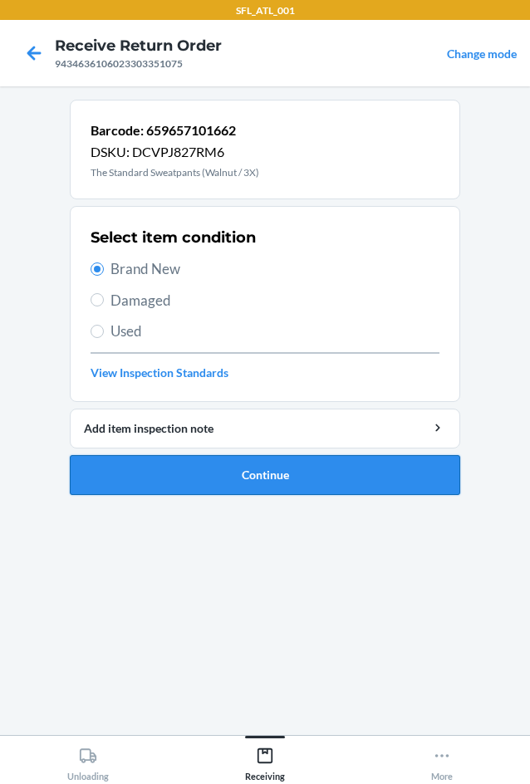
click at [241, 477] on button "Continue" at bounding box center [265, 475] width 391 height 40
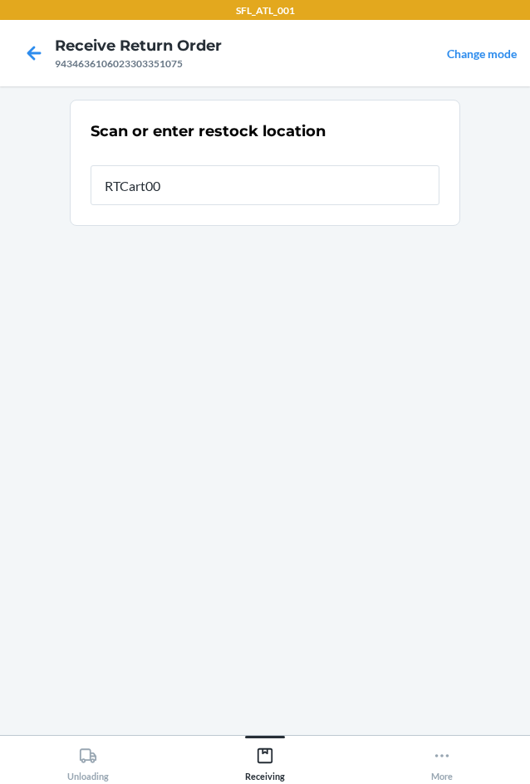
type input "RTCart002"
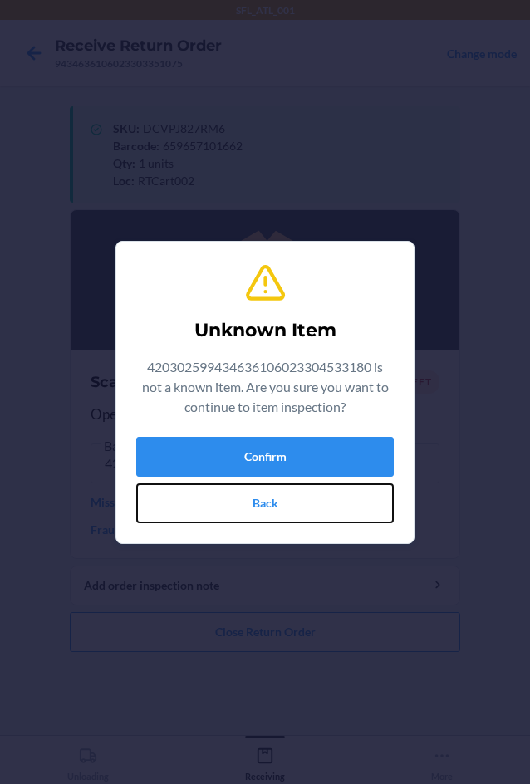
drag, startPoint x: 280, startPoint y: 499, endPoint x: 272, endPoint y: 447, distance: 53.0
click at [280, 499] on button "Back" at bounding box center [265, 504] width 258 height 40
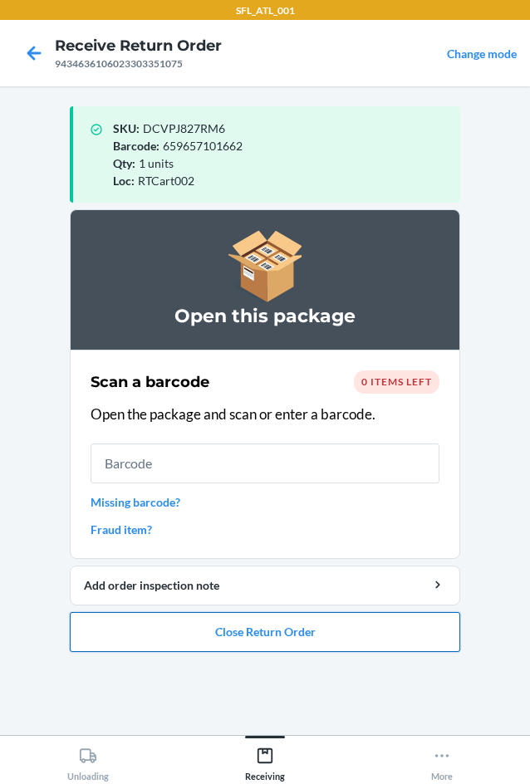
click at [263, 628] on button "Close Return Order" at bounding box center [265, 632] width 391 height 40
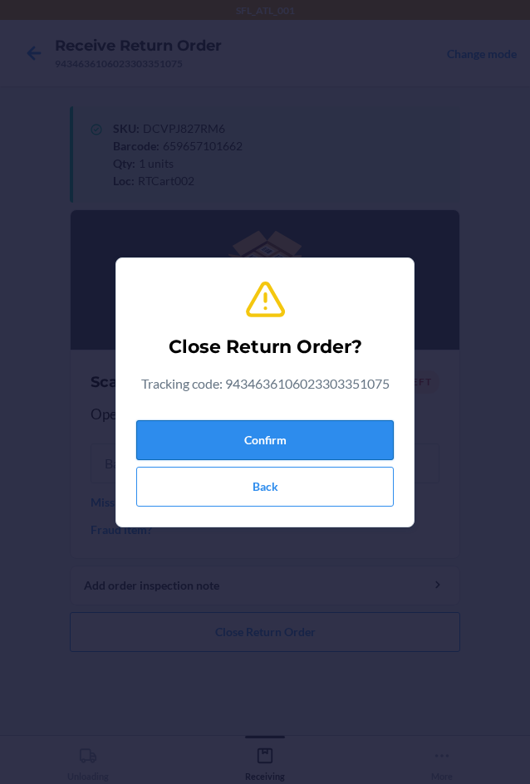
click at [263, 435] on button "Confirm" at bounding box center [265, 440] width 258 height 40
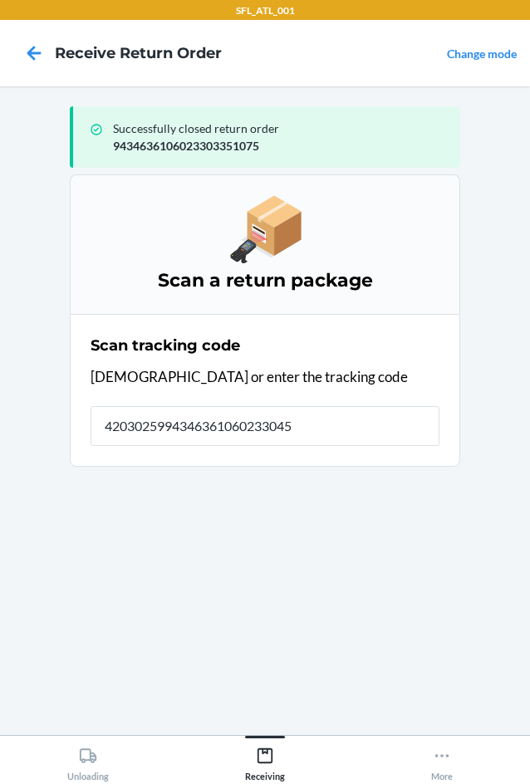
type input "42030259943463610602330453"
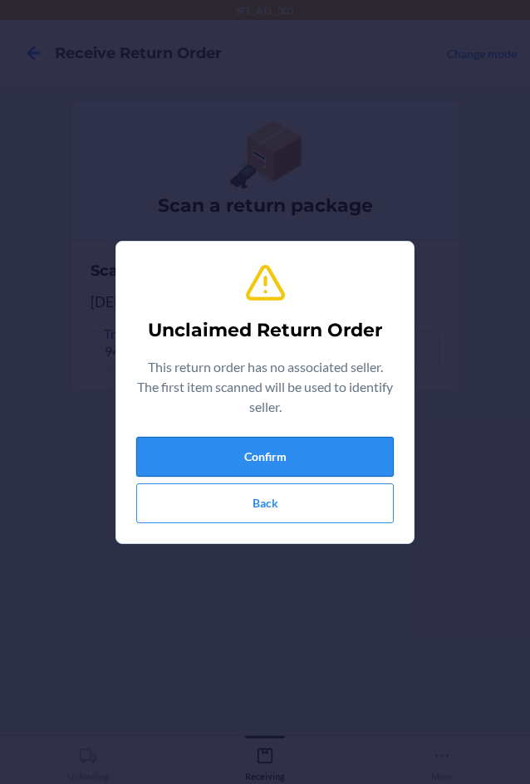
click at [278, 465] on button "Confirm" at bounding box center [265, 457] width 258 height 40
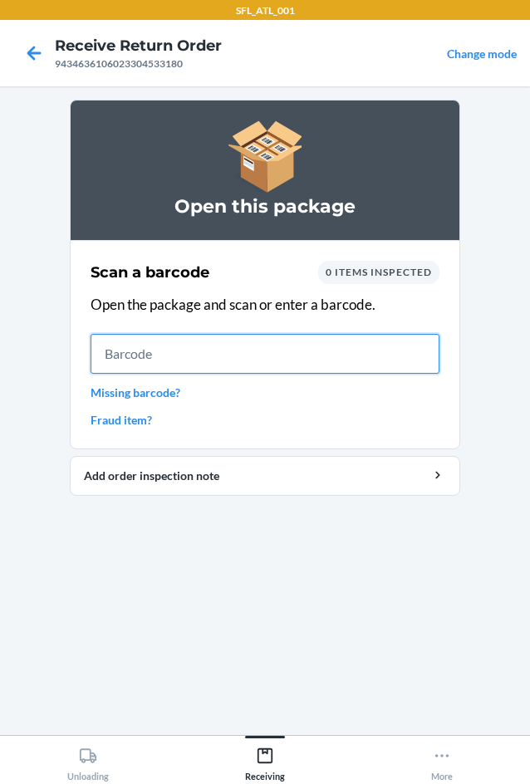
click at [283, 373] on input "text" at bounding box center [265, 354] width 349 height 40
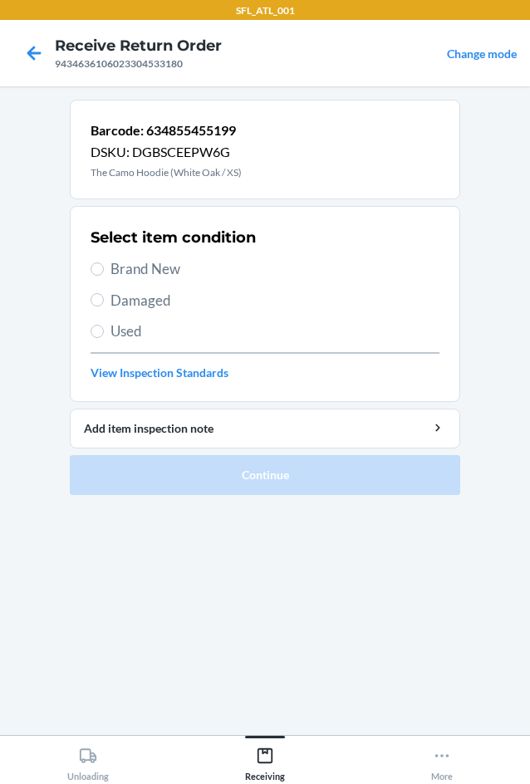
drag, startPoint x: 118, startPoint y: 261, endPoint x: 145, endPoint y: 337, distance: 81.2
click at [118, 264] on span "Brand New" at bounding box center [275, 269] width 329 height 22
click at [104, 264] on input "Brand New" at bounding box center [97, 269] width 13 height 13
radio input "true"
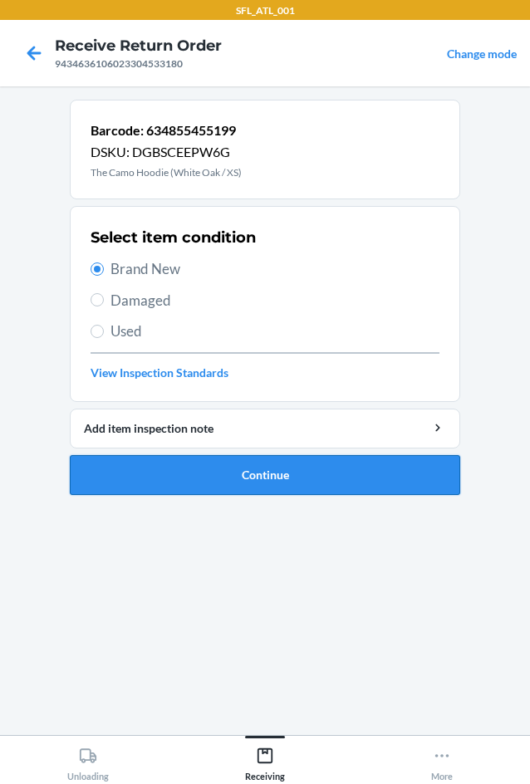
drag, startPoint x: 224, startPoint y: 473, endPoint x: 227, endPoint y: 465, distance: 8.7
click at [227, 465] on button "Continue" at bounding box center [265, 475] width 391 height 40
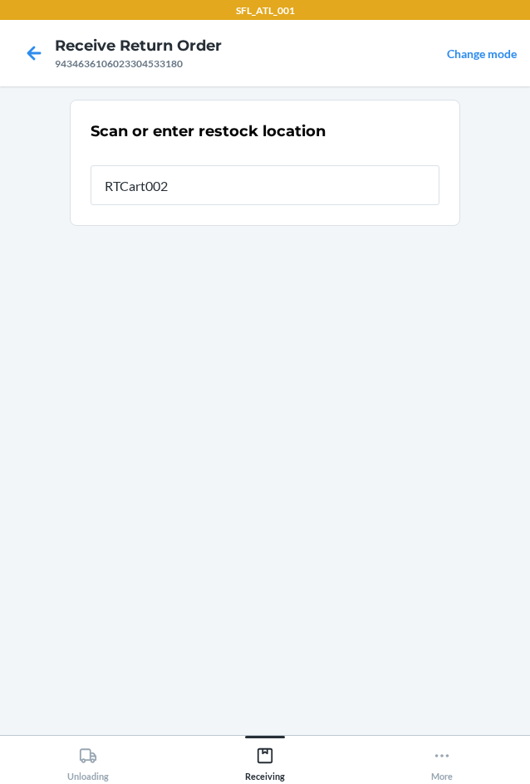
type input "RTCart002"
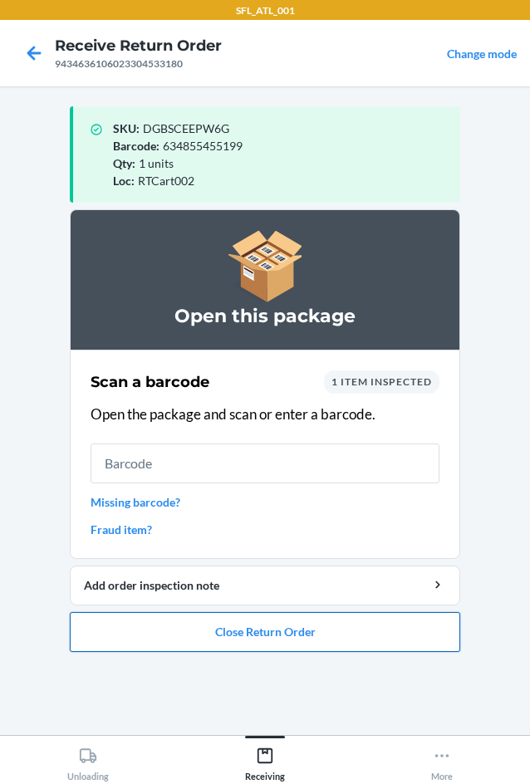
click at [311, 627] on button "Close Return Order" at bounding box center [265, 632] width 391 height 40
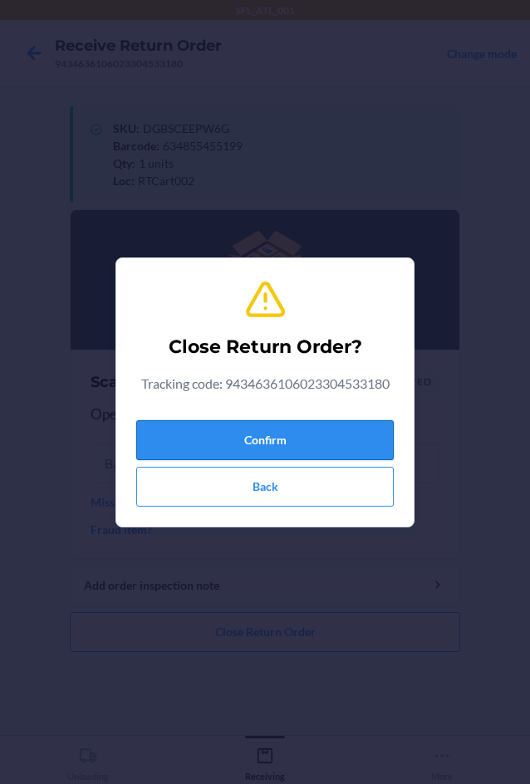
click at [308, 455] on button "Confirm" at bounding box center [265, 440] width 258 height 40
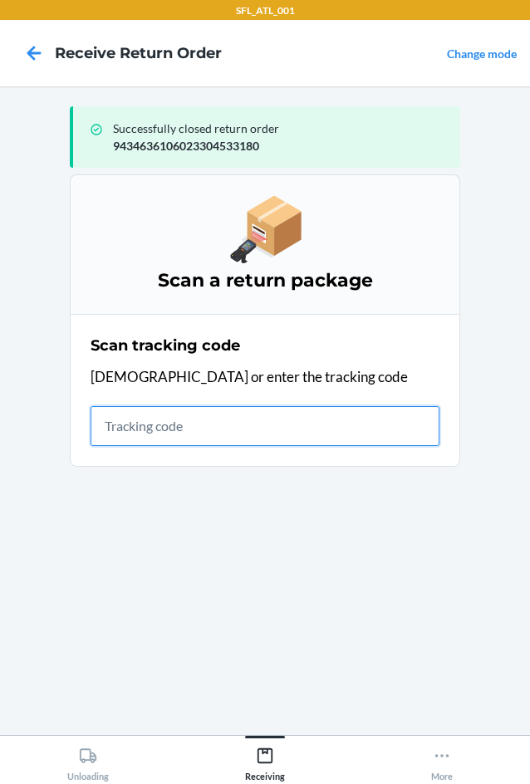
click at [112, 425] on input "text" at bounding box center [265, 426] width 349 height 40
type input "4209430692612903168"
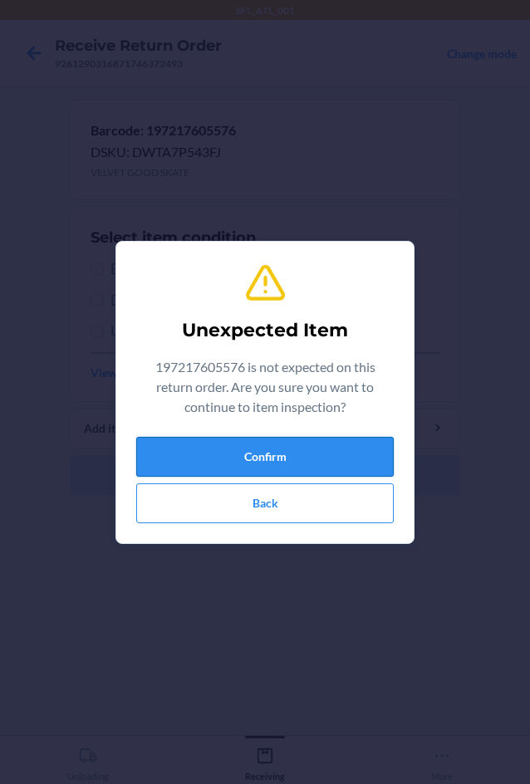
click at [246, 469] on button "Confirm" at bounding box center [265, 457] width 258 height 40
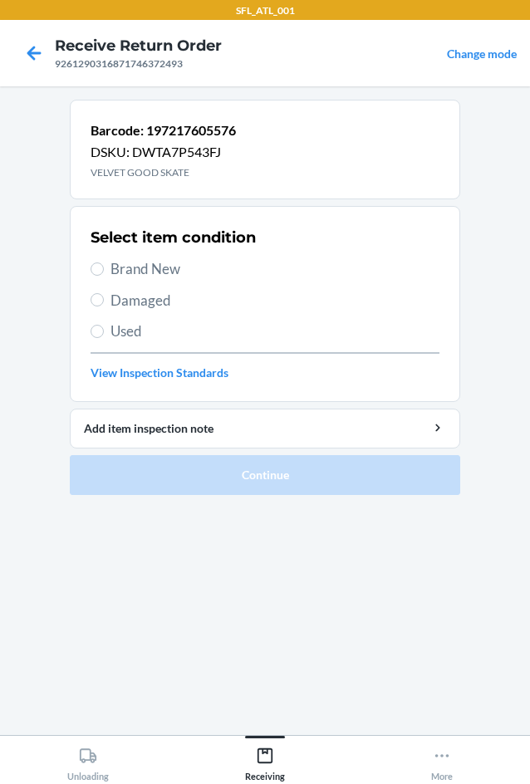
click at [111, 267] on span "Brand New" at bounding box center [275, 269] width 329 height 22
click at [104, 267] on input "Brand New" at bounding box center [97, 269] width 13 height 13
radio input "true"
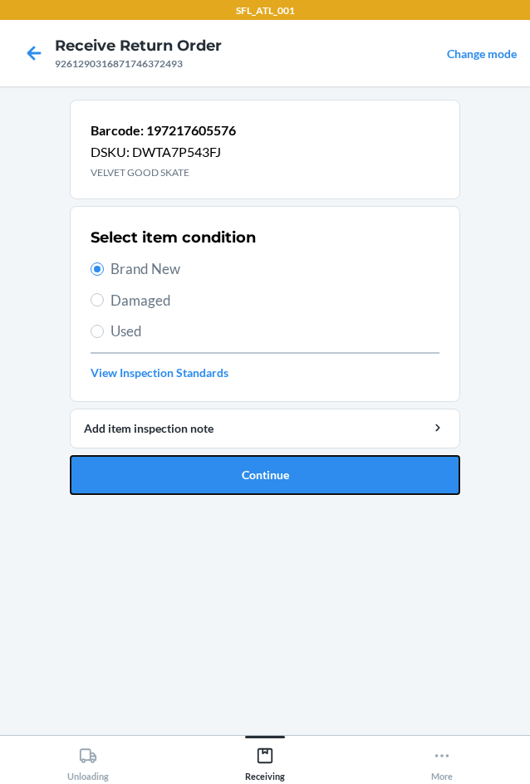
drag, startPoint x: 211, startPoint y: 487, endPoint x: 204, endPoint y: 474, distance: 14.9
click at [211, 486] on button "Continue" at bounding box center [265, 475] width 391 height 40
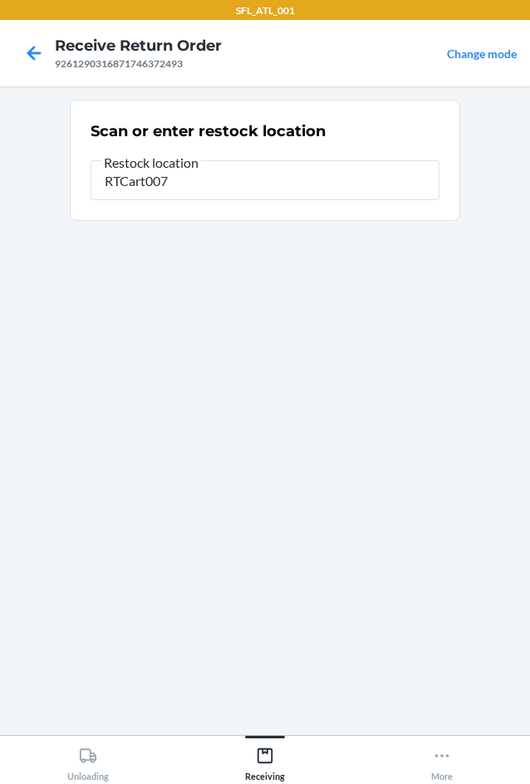
type input "RTCart007"
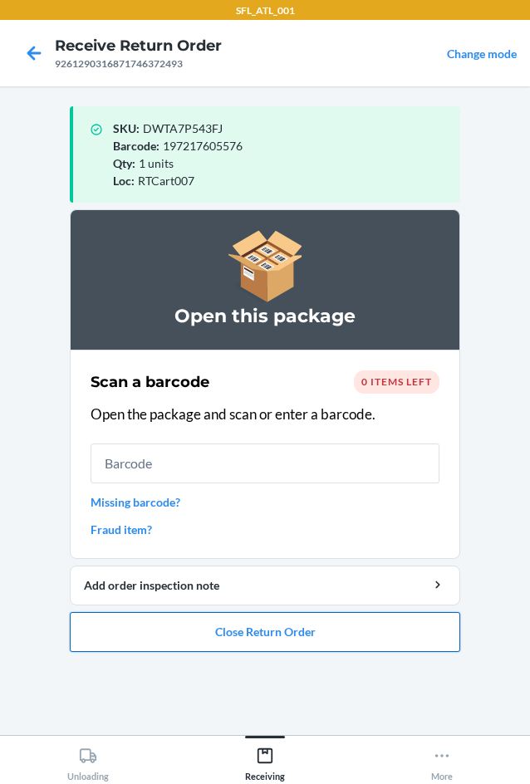
click at [318, 646] on button "Close Return Order" at bounding box center [265, 632] width 391 height 40
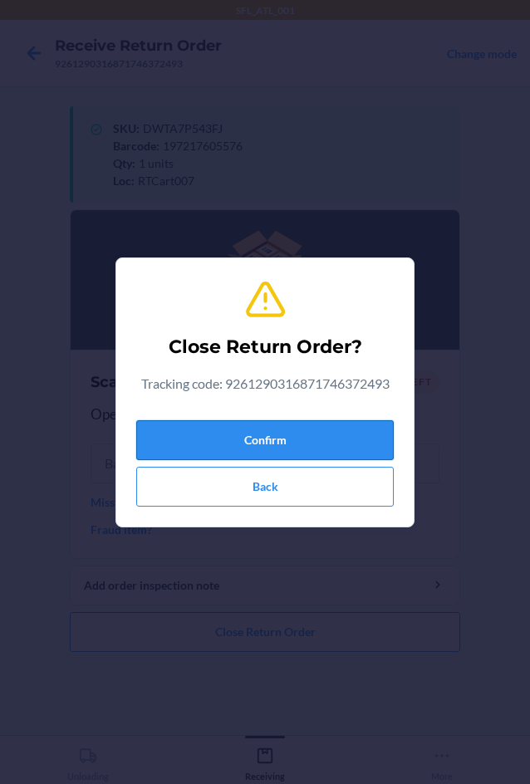
click at [269, 442] on button "Confirm" at bounding box center [265, 440] width 258 height 40
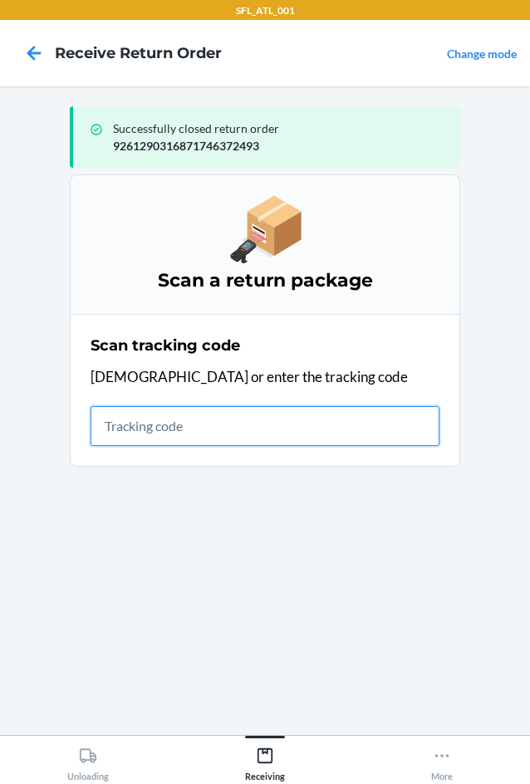
click at [159, 434] on input "text" at bounding box center [265, 426] width 349 height 40
type input "420302599434636106023"
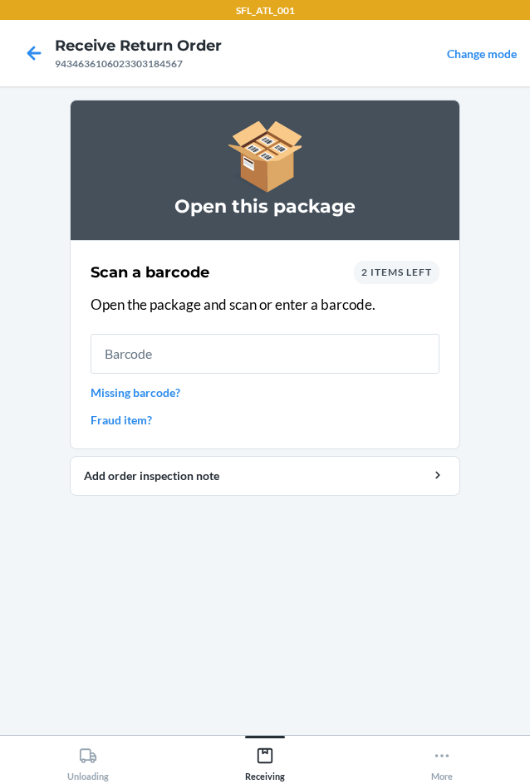
click at [165, 398] on link "Missing barcode?" at bounding box center [265, 392] width 349 height 17
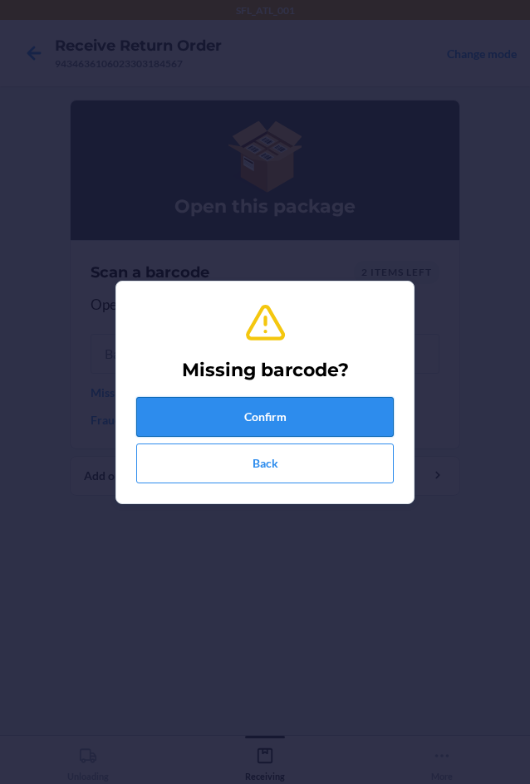
click at [188, 405] on button "Confirm" at bounding box center [265, 417] width 258 height 40
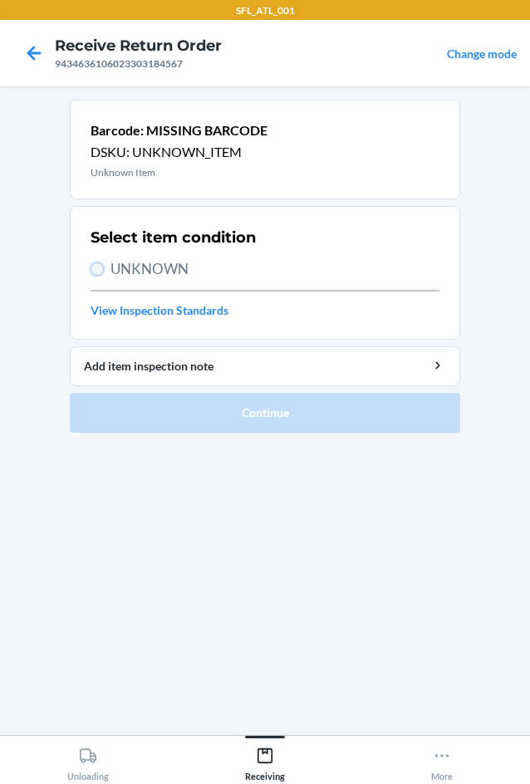
click at [92, 267] on input "UNKNOWN" at bounding box center [97, 269] width 13 height 13
radio input "true"
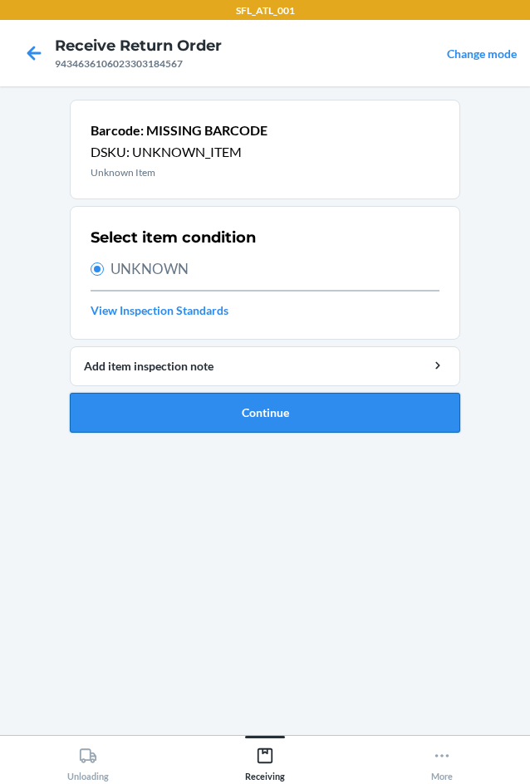
click at [219, 412] on button "Continue" at bounding box center [265, 413] width 391 height 40
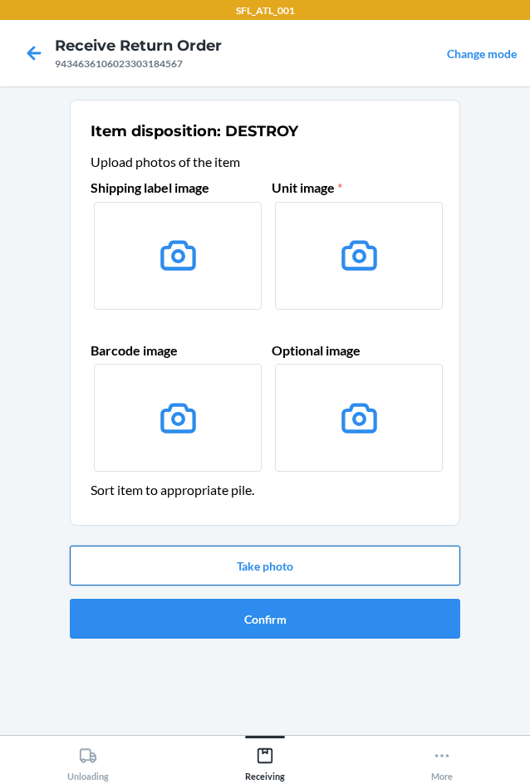
click at [284, 552] on button "Take photo" at bounding box center [265, 566] width 391 height 40
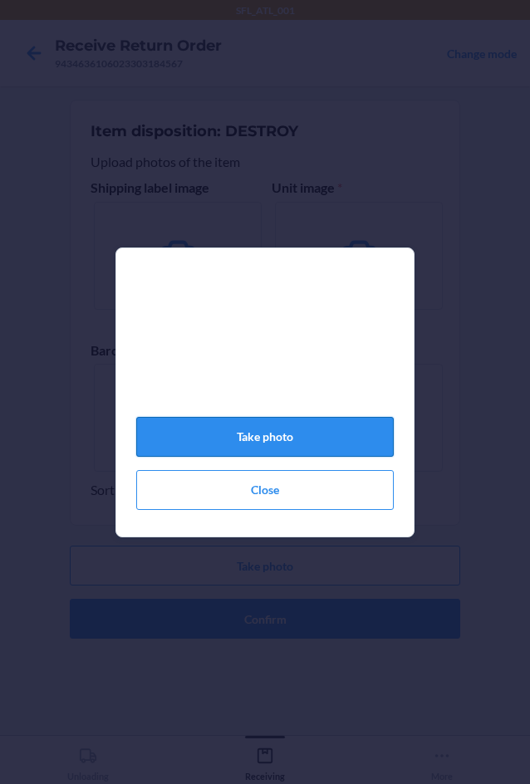
click at [263, 435] on button "Take photo" at bounding box center [265, 437] width 258 height 40
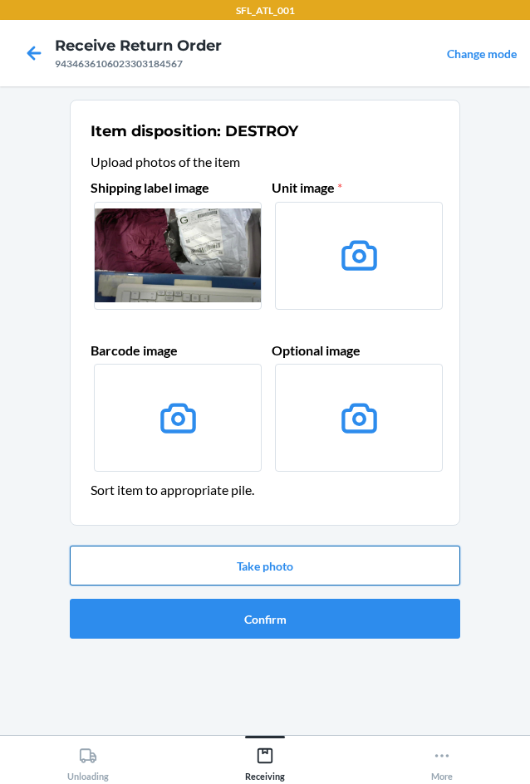
click at [286, 548] on button "Take photo" at bounding box center [265, 566] width 391 height 40
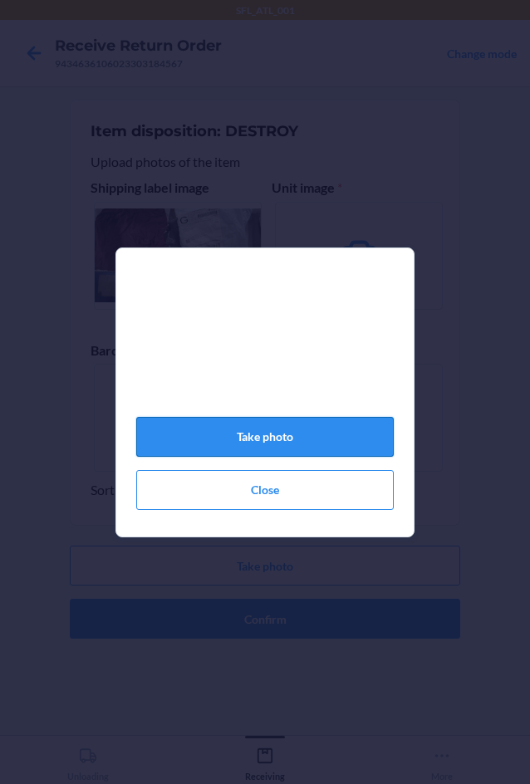
click at [295, 439] on button "Take photo" at bounding box center [265, 437] width 258 height 40
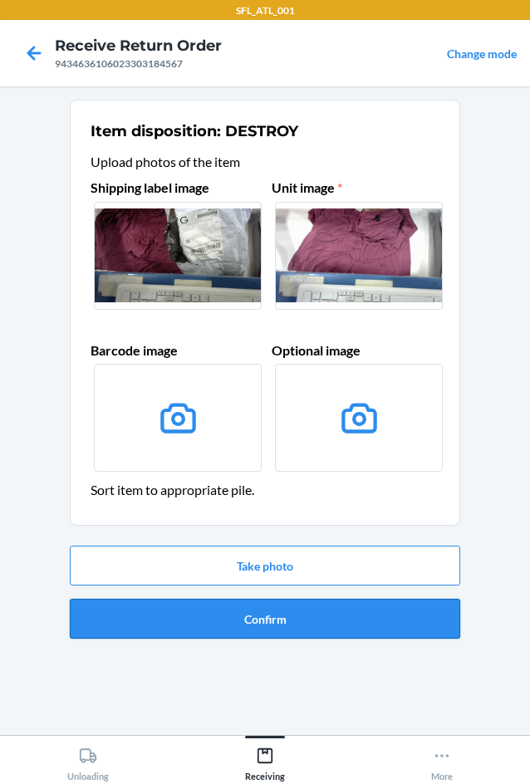
click at [325, 611] on button "Confirm" at bounding box center [265, 619] width 391 height 40
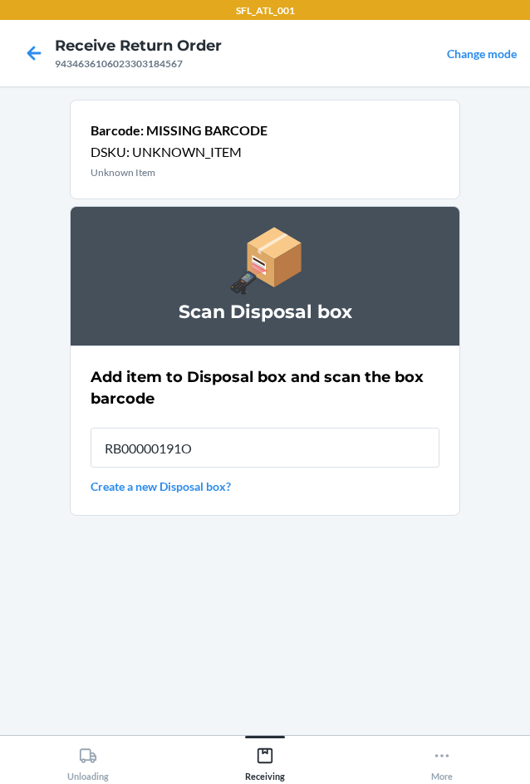
type input "RB00000191O"
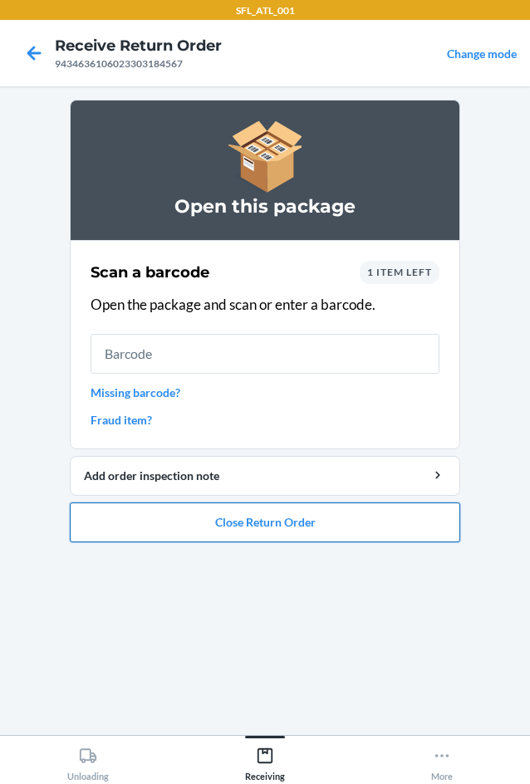
click at [253, 527] on button "Close Return Order" at bounding box center [265, 523] width 391 height 40
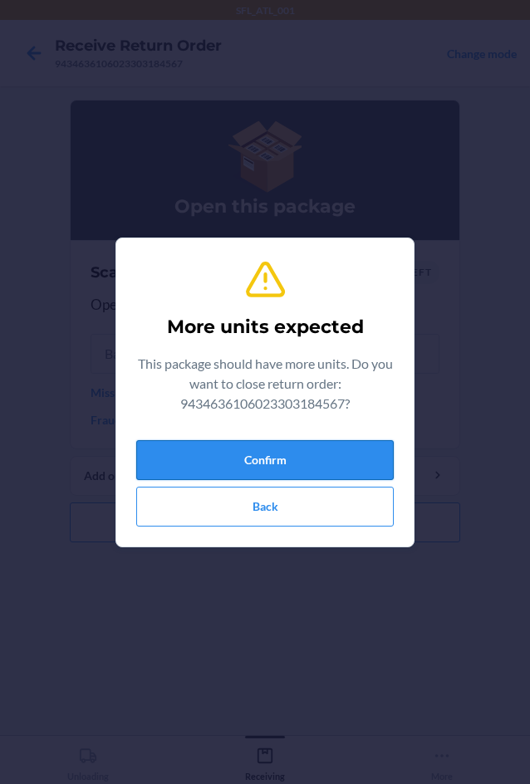
click at [288, 468] on button "Confirm" at bounding box center [265, 460] width 258 height 40
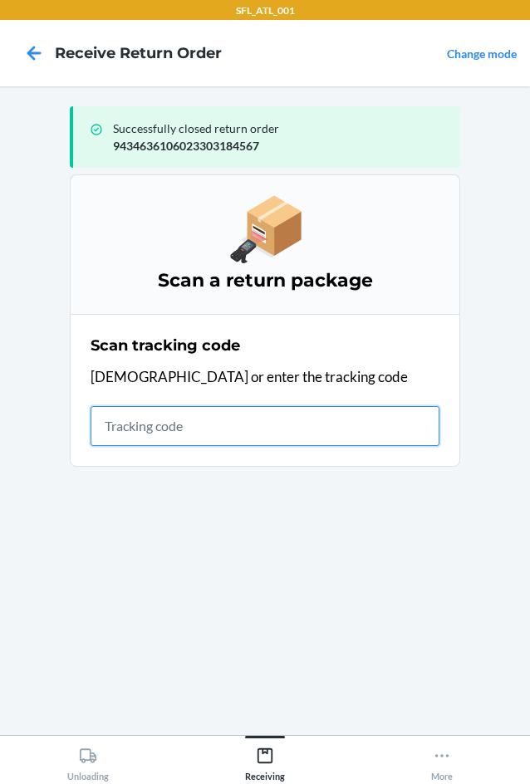
click at [150, 417] on input "text" at bounding box center [265, 426] width 349 height 40
type input "420302599434636106"
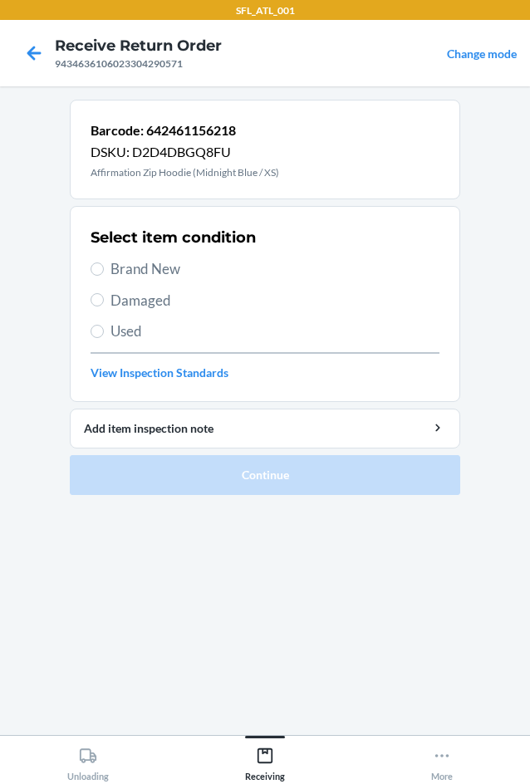
click at [112, 268] on span "Brand New" at bounding box center [275, 269] width 329 height 22
click at [104, 268] on input "Brand New" at bounding box center [97, 269] width 13 height 13
radio input "true"
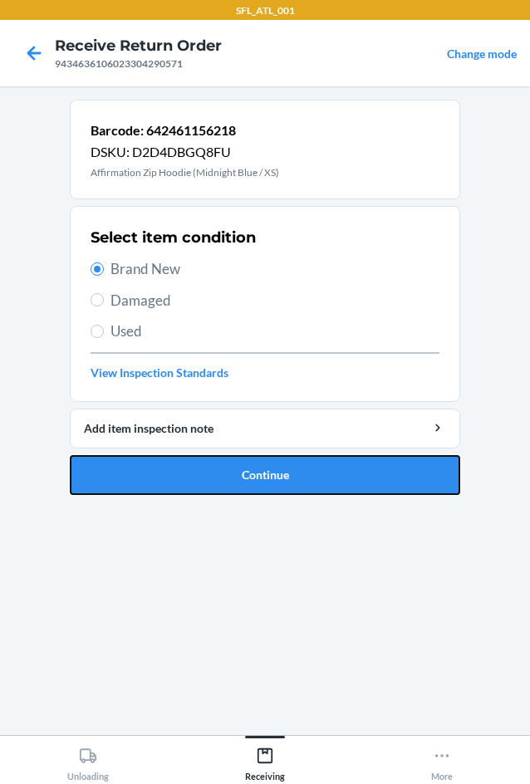
drag, startPoint x: 267, startPoint y: 479, endPoint x: 158, endPoint y: 425, distance: 121.5
click at [266, 478] on button "Continue" at bounding box center [265, 475] width 391 height 40
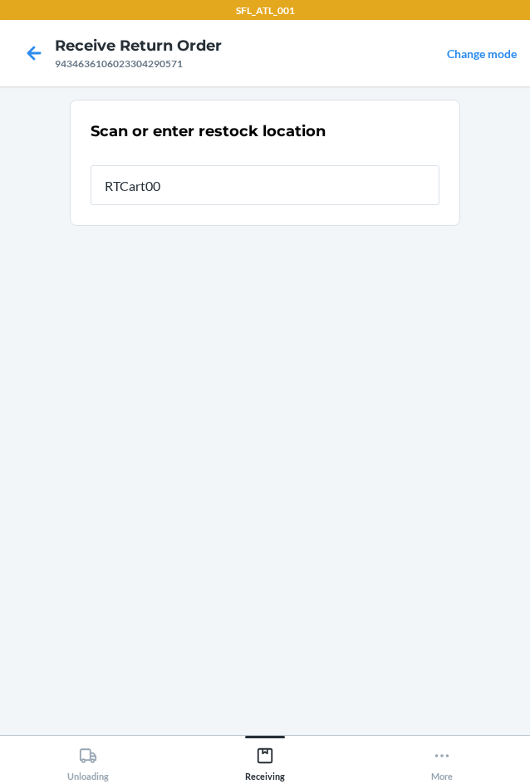
type input "RTCart002"
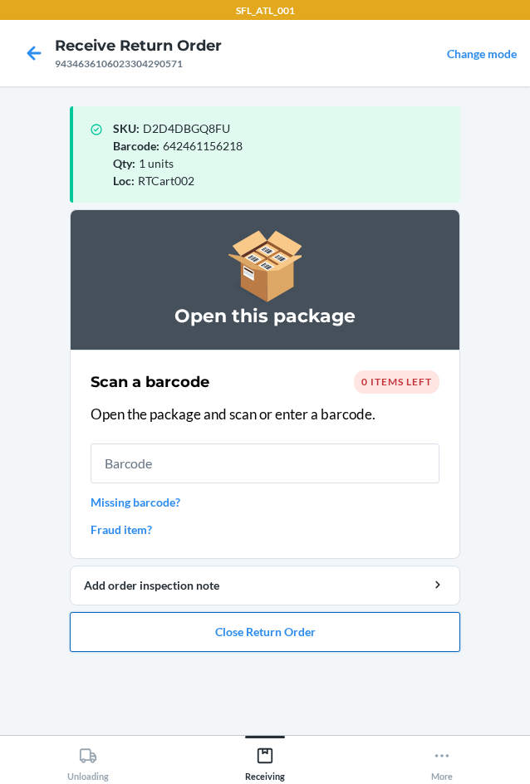
drag, startPoint x: 340, startPoint y: 651, endPoint x: 337, endPoint y: 641, distance: 10.3
click at [339, 646] on button "Close Return Order" at bounding box center [265, 632] width 391 height 40
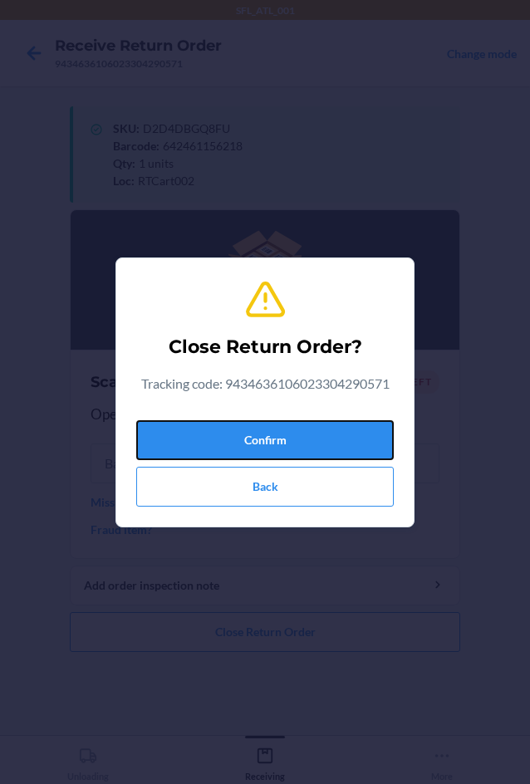
drag, startPoint x: 283, startPoint y: 445, endPoint x: 5, endPoint y: 407, distance: 280.0
click at [282, 443] on button "Confirm" at bounding box center [265, 440] width 258 height 40
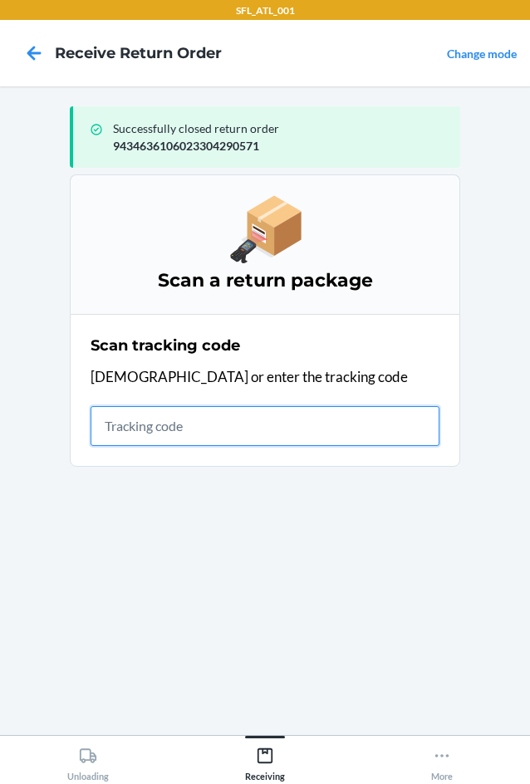
click at [160, 439] on input "text" at bounding box center [265, 426] width 349 height 40
type input "4203025994346361"
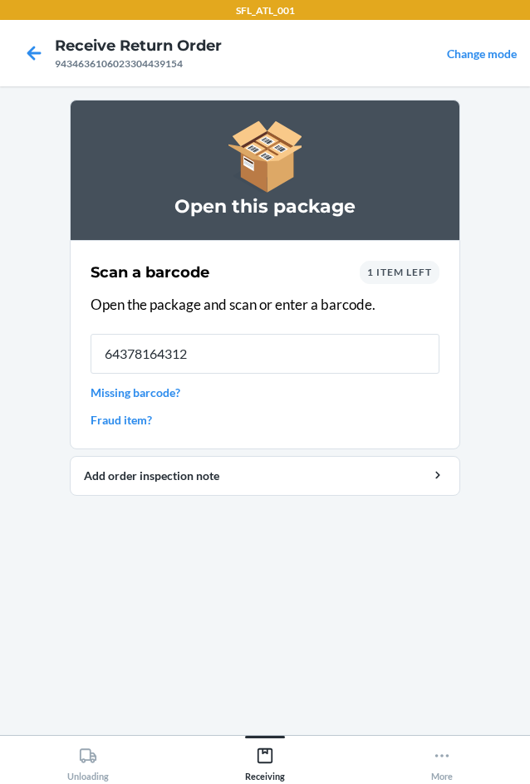
type input "643781643129"
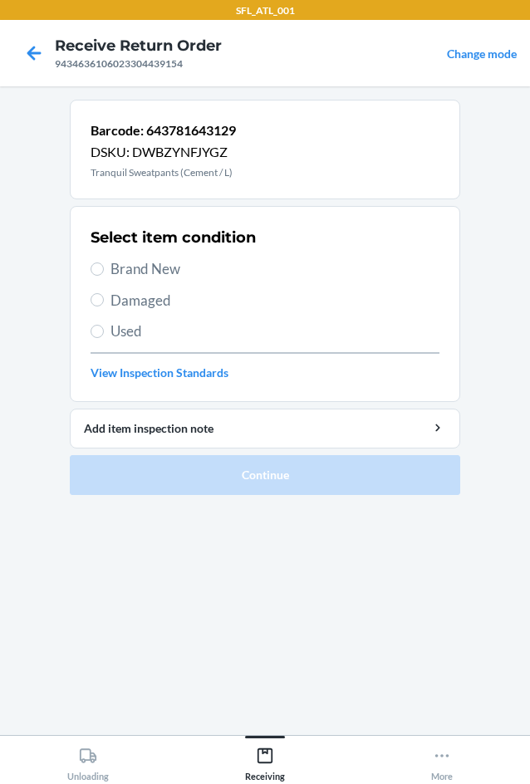
drag, startPoint x: 120, startPoint y: 259, endPoint x: 190, endPoint y: 328, distance: 98.7
click at [119, 268] on span "Brand New" at bounding box center [275, 269] width 329 height 22
click at [104, 268] on input "Brand New" at bounding box center [97, 269] width 13 height 13
radio input "true"
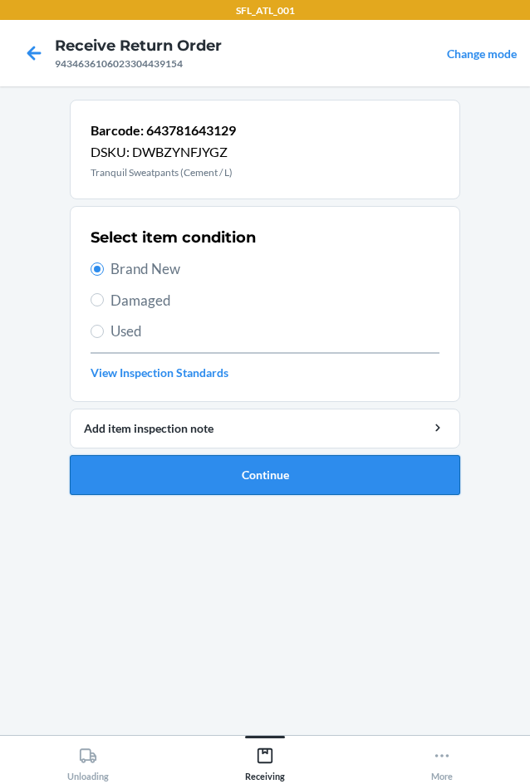
drag, startPoint x: 316, startPoint y: 495, endPoint x: 319, endPoint y: 482, distance: 13.7
click at [319, 483] on ol "Barcode: 643781643129 DSKU: DWBZYNFJYGZ Tranquil Sweatpants (Cement / L) Select…" at bounding box center [265, 304] width 391 height 409
click at [317, 476] on button "Continue" at bounding box center [265, 475] width 391 height 40
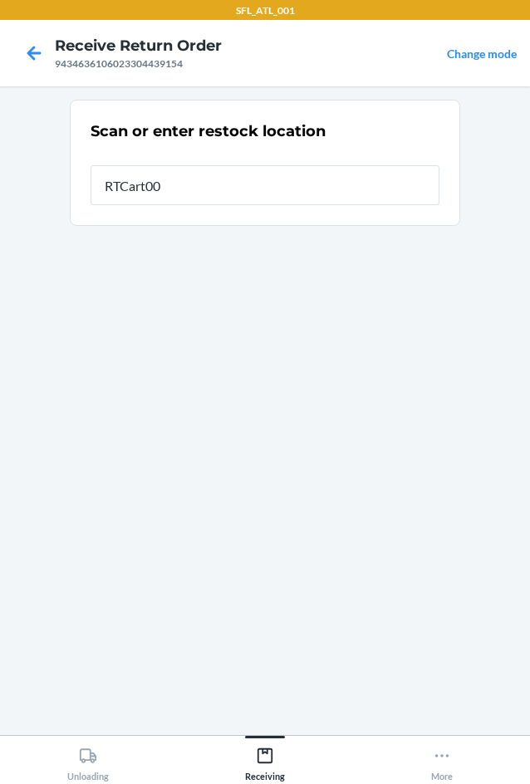
type input "RTCart002"
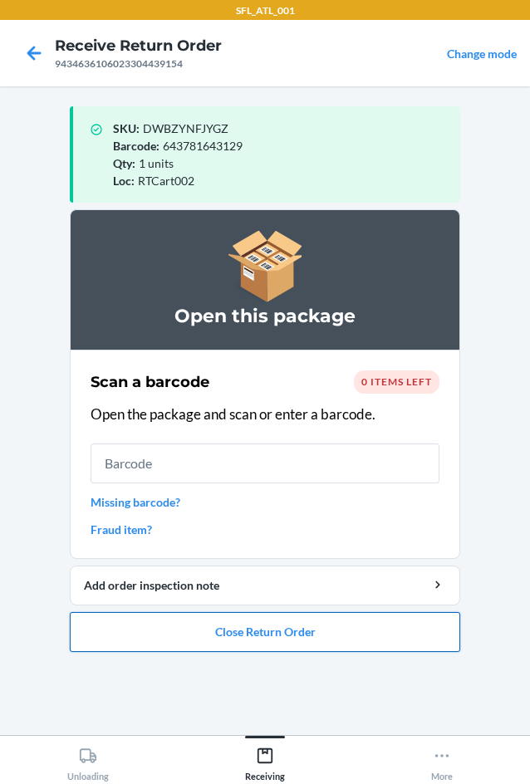
click at [367, 643] on button "Close Return Order" at bounding box center [265, 632] width 391 height 40
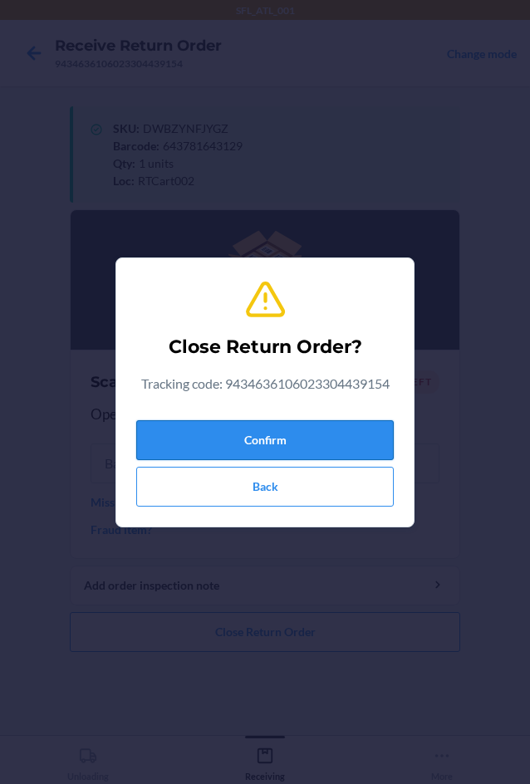
click at [336, 445] on button "Confirm" at bounding box center [265, 440] width 258 height 40
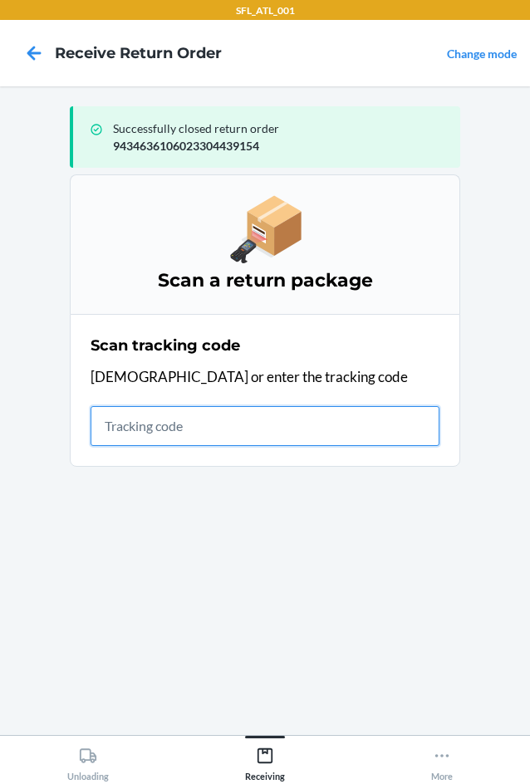
click at [161, 425] on input "text" at bounding box center [265, 426] width 349 height 40
type input "420302599434636"
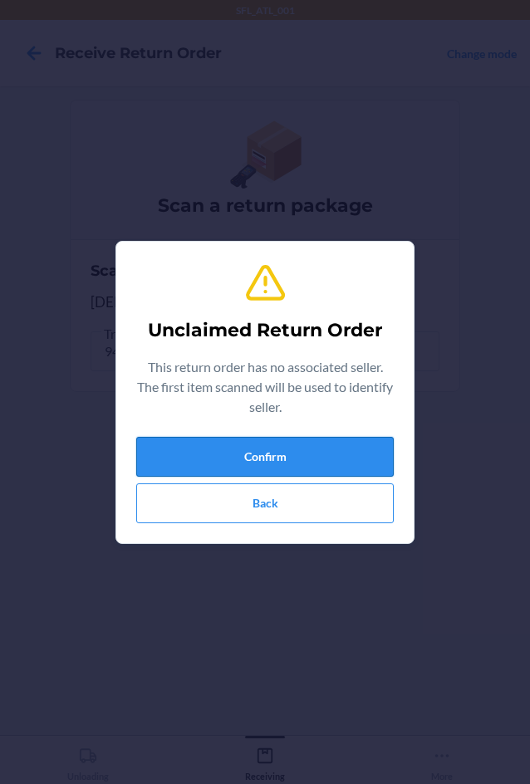
click at [240, 453] on button "Confirm" at bounding box center [265, 457] width 258 height 40
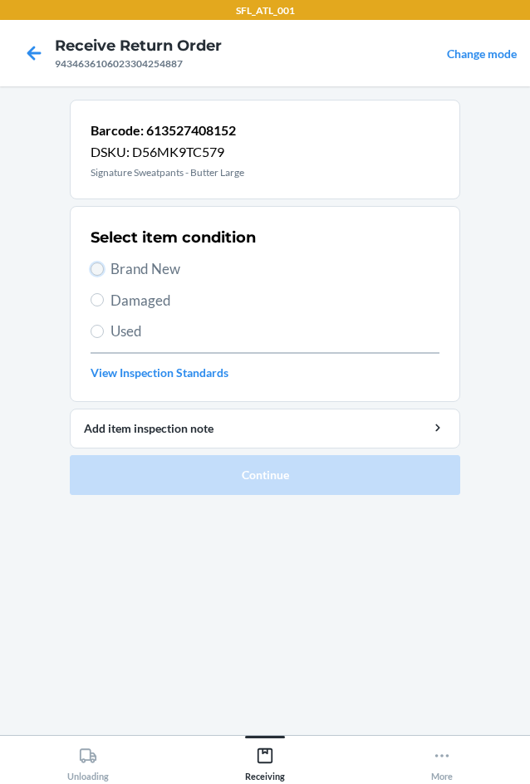
click at [101, 264] on input "Brand New" at bounding box center [97, 269] width 13 height 13
radio input "true"
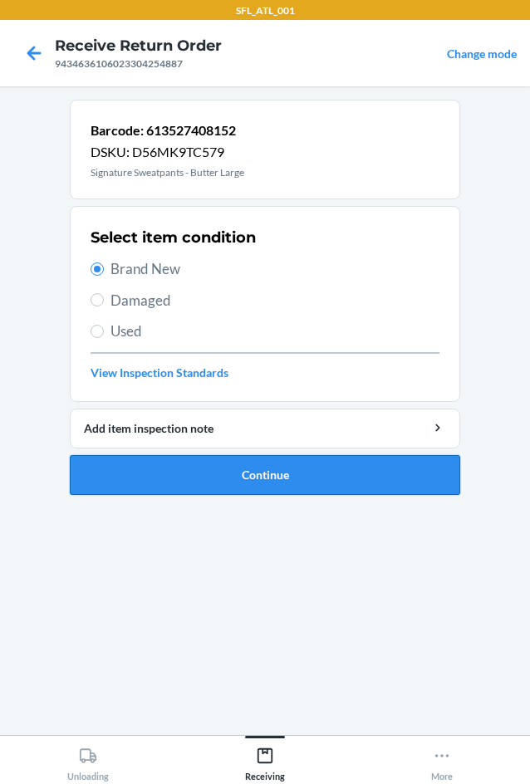
click at [376, 475] on button "Continue" at bounding box center [265, 475] width 391 height 40
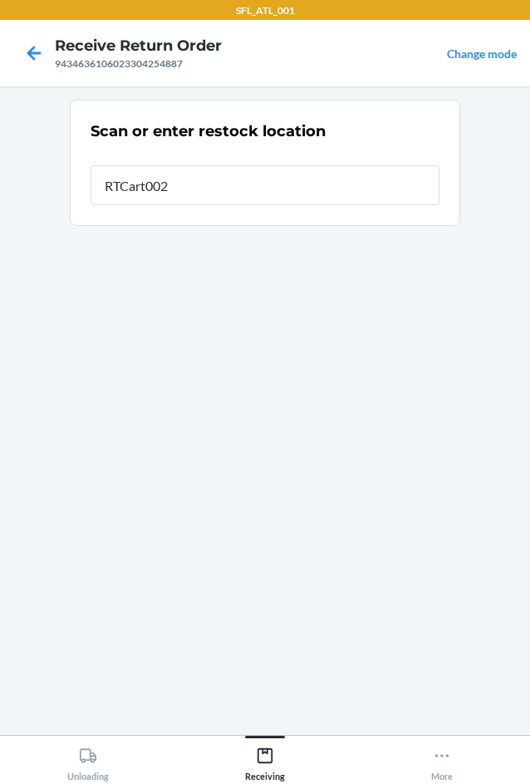
type input "RTCart002"
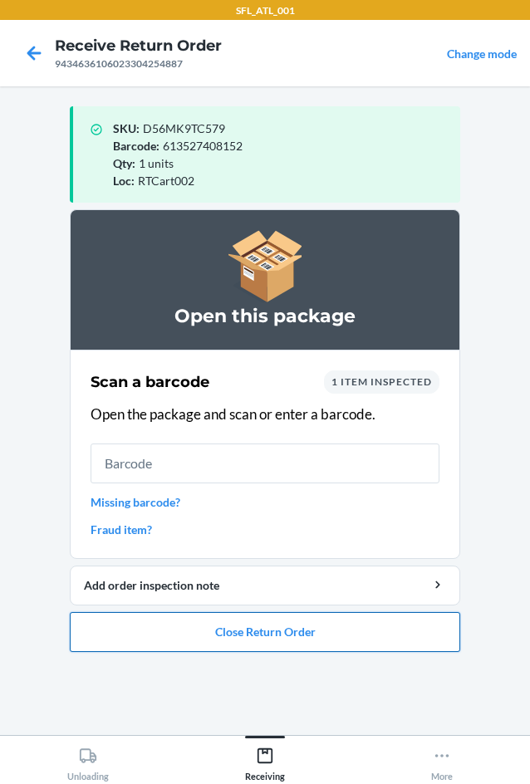
click at [314, 638] on button "Close Return Order" at bounding box center [265, 632] width 391 height 40
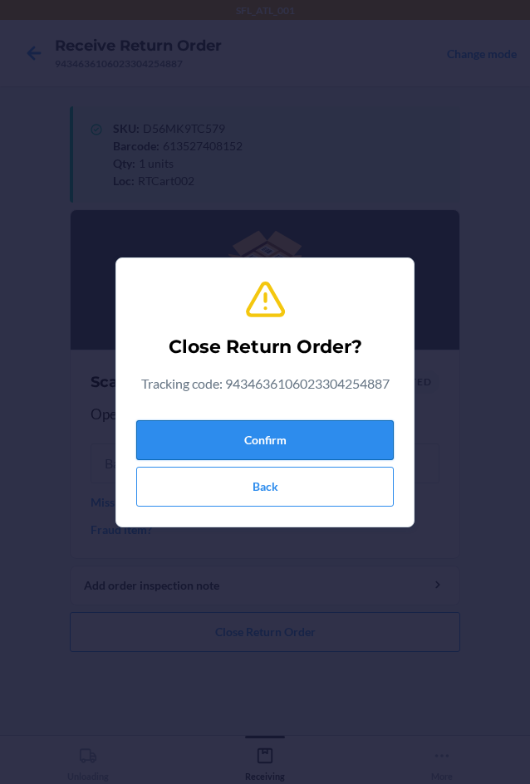
click at [361, 458] on button "Confirm" at bounding box center [265, 440] width 258 height 40
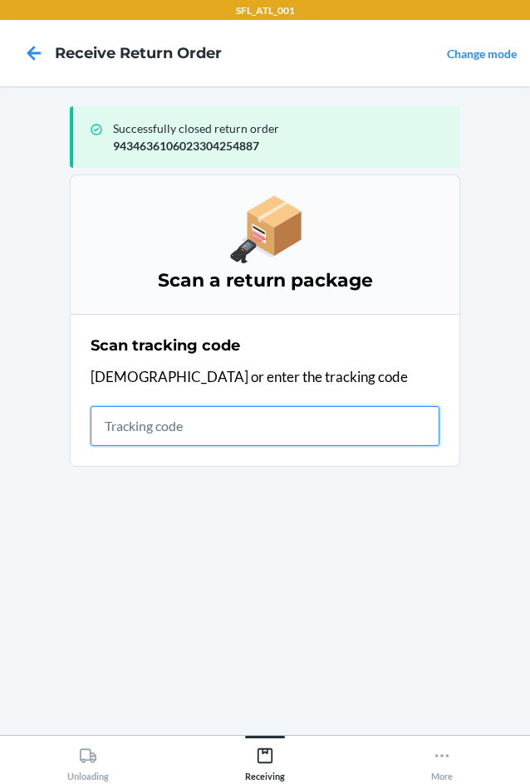
click at [211, 422] on input "text" at bounding box center [265, 426] width 349 height 40
type input "42030259943"
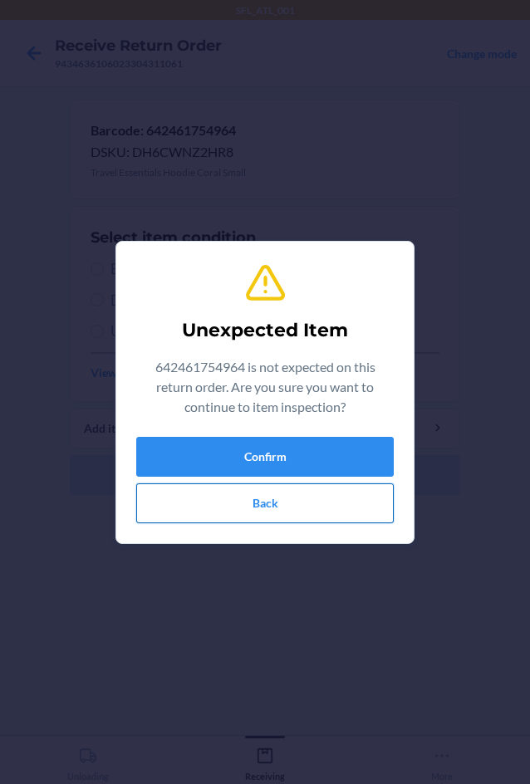
click at [237, 494] on button "Back" at bounding box center [265, 504] width 258 height 40
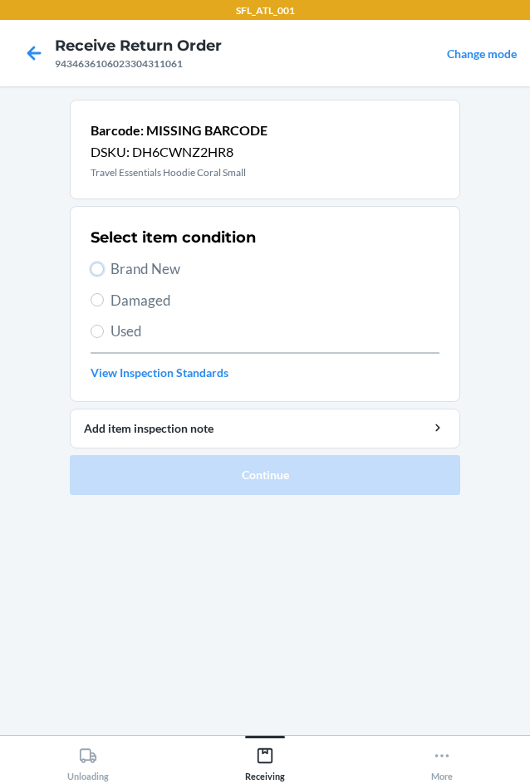
drag, startPoint x: 102, startPoint y: 268, endPoint x: 118, endPoint y: 273, distance: 16.6
click at [104, 268] on label "Brand New" at bounding box center [265, 269] width 349 height 22
click at [104, 268] on input "Brand New" at bounding box center [97, 269] width 13 height 13
radio input "true"
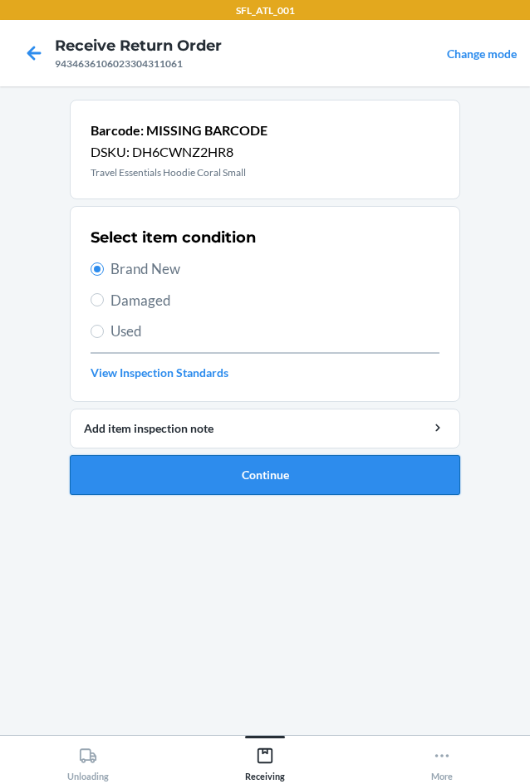
click at [288, 468] on button "Continue" at bounding box center [265, 475] width 391 height 40
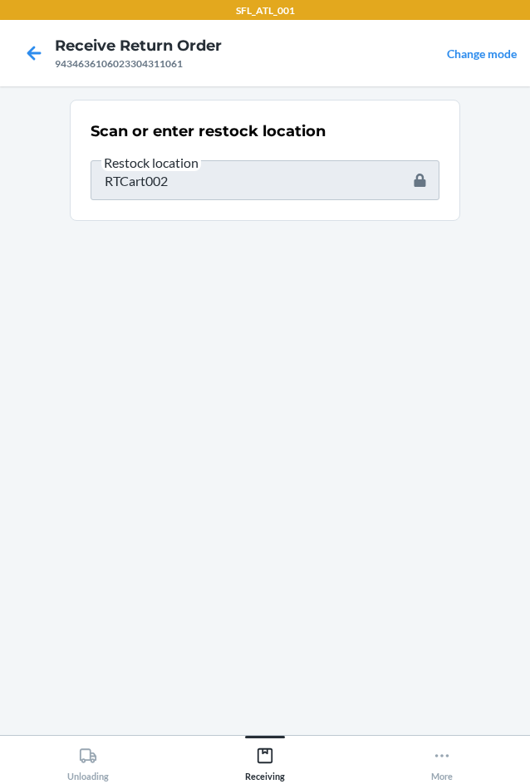
type input "642461794205"
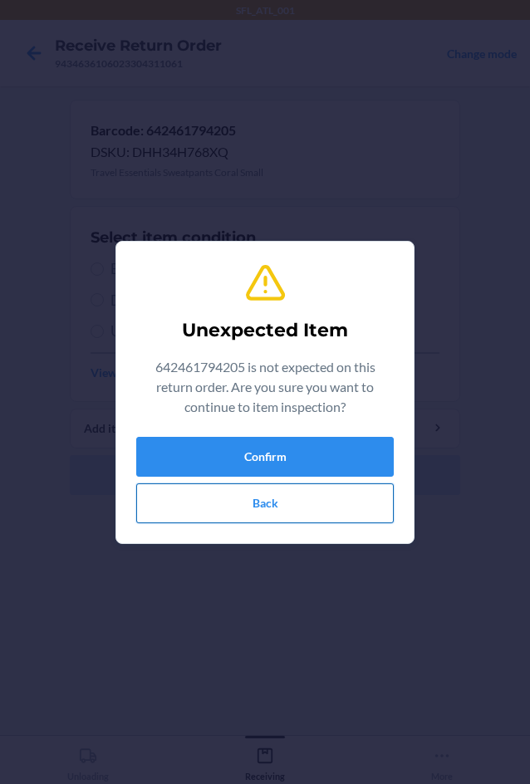
click at [356, 519] on button "Back" at bounding box center [265, 504] width 258 height 40
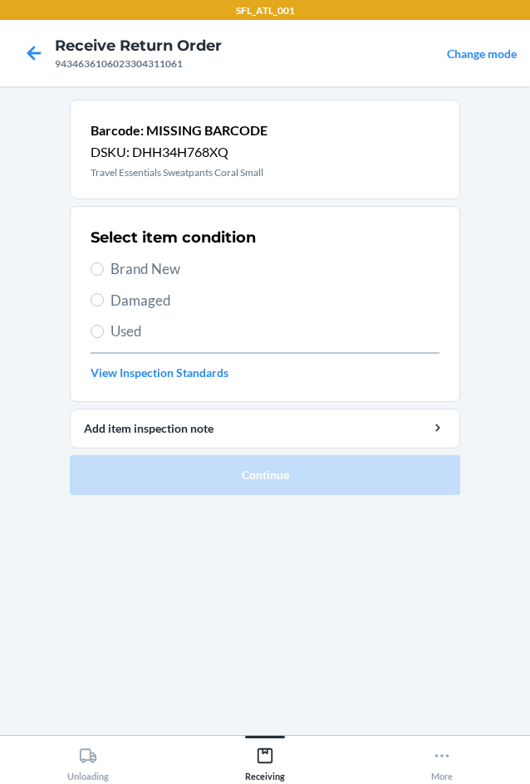
click at [165, 274] on span "Brand New" at bounding box center [275, 269] width 329 height 22
click at [104, 274] on input "Brand New" at bounding box center [97, 269] width 13 height 13
radio input "true"
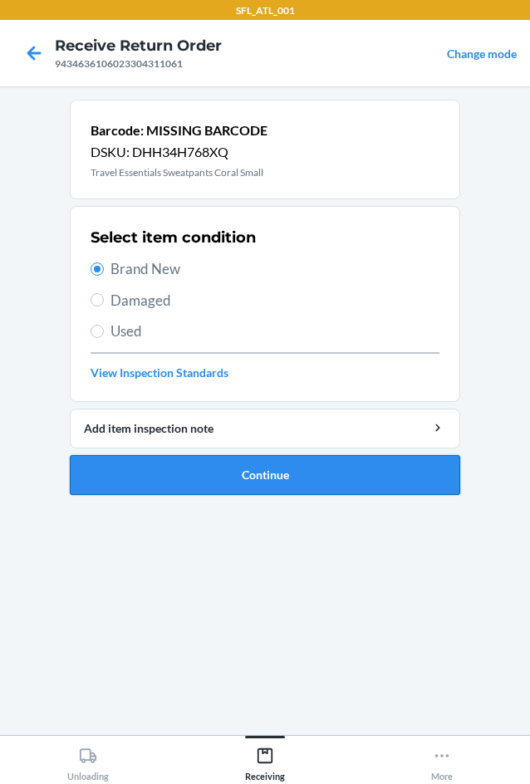
click at [347, 472] on button "Continue" at bounding box center [265, 475] width 391 height 40
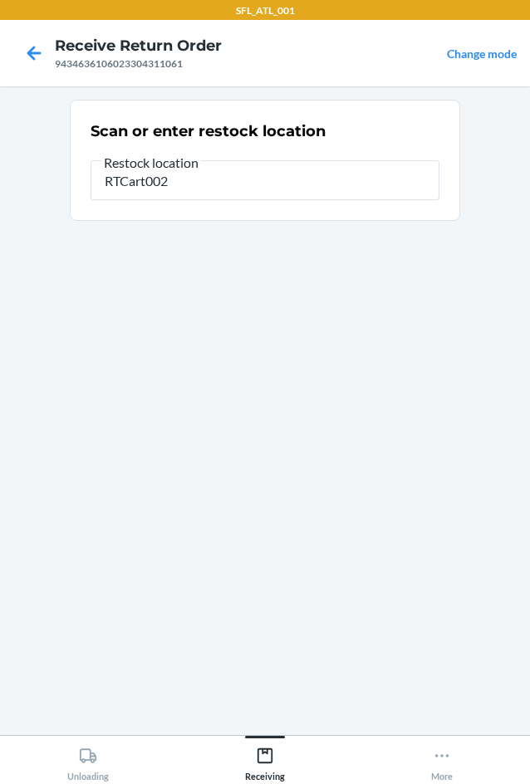
type input "RTCart002"
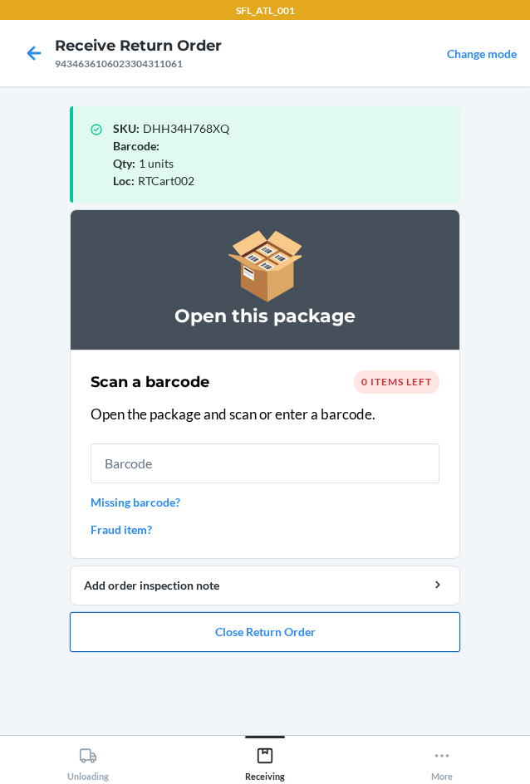
click at [241, 640] on button "Close Return Order" at bounding box center [265, 632] width 391 height 40
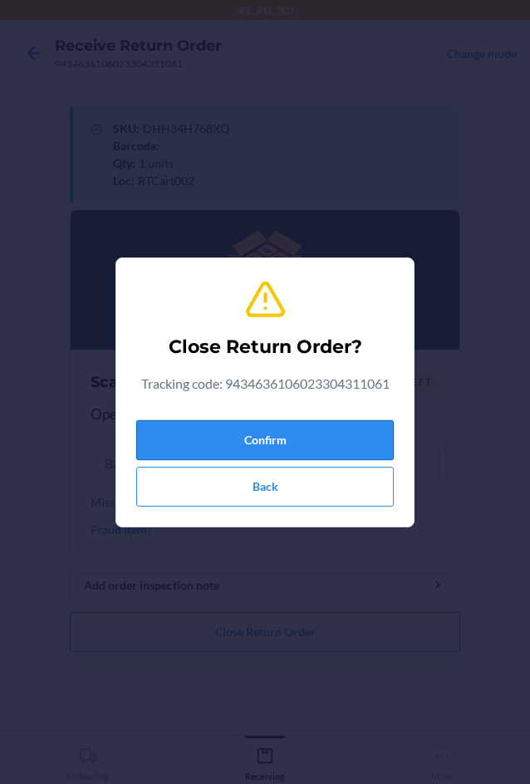
click at [288, 440] on button "Confirm" at bounding box center [265, 440] width 258 height 40
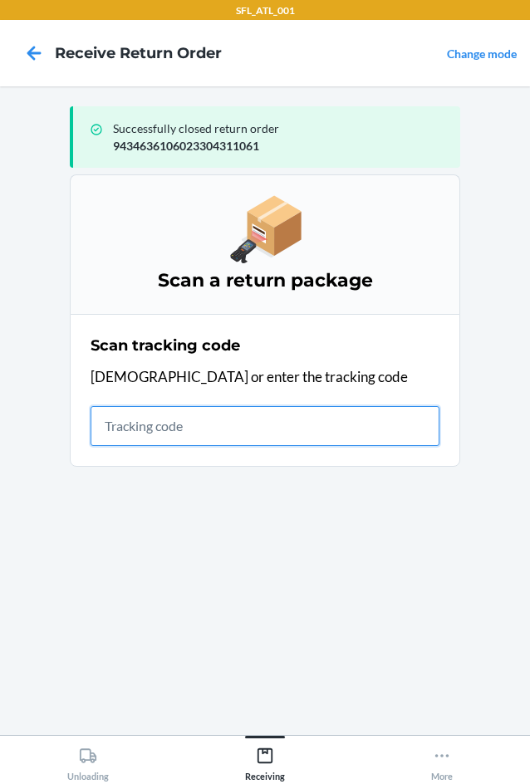
click at [119, 427] on input "text" at bounding box center [265, 426] width 349 height 40
type input "420302599434636106023304"
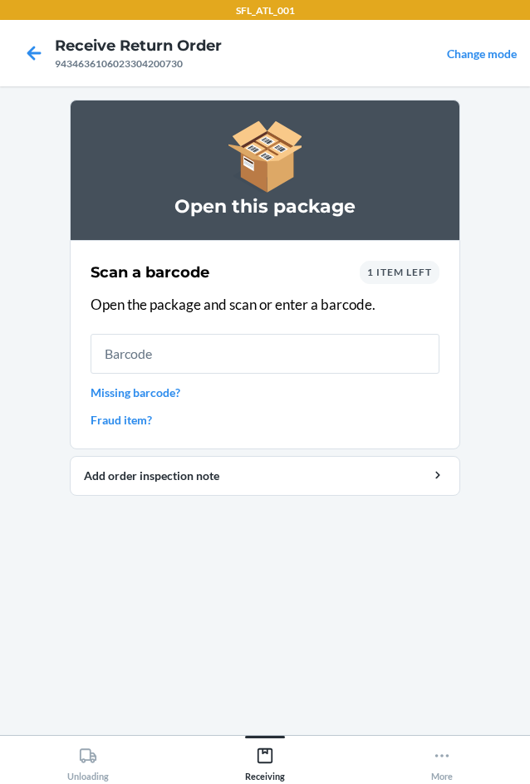
click at [130, 391] on link "Missing barcode?" at bounding box center [265, 392] width 349 height 17
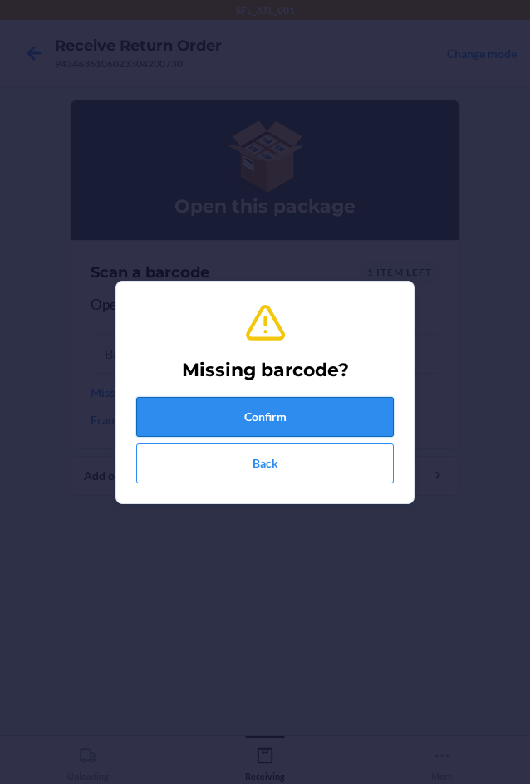
click at [214, 425] on button "Confirm" at bounding box center [265, 417] width 258 height 40
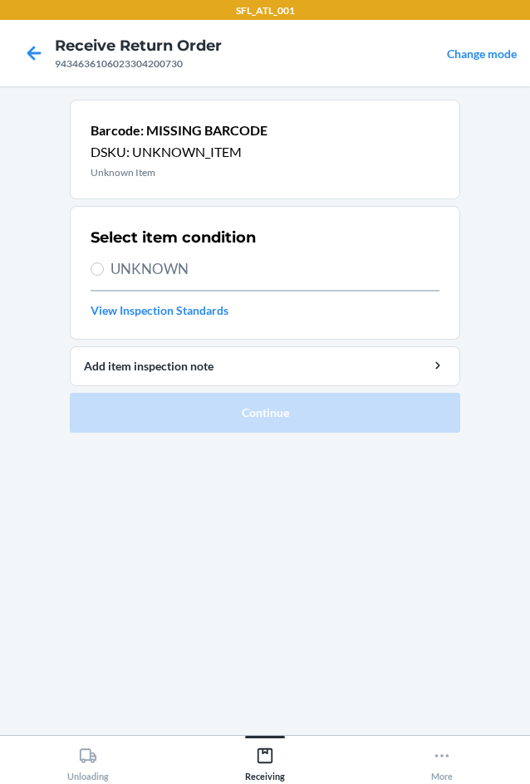
click at [101, 251] on div "Select item condition UNKNOWN View Inspection Standards" at bounding box center [265, 273] width 349 height 102
click at [127, 285] on div "Select item condition UNKNOWN View Inspection Standards" at bounding box center [265, 273] width 349 height 102
click at [129, 269] on span "UNKNOWN" at bounding box center [275, 269] width 329 height 22
click at [104, 269] on input "UNKNOWN" at bounding box center [97, 269] width 13 height 13
radio input "true"
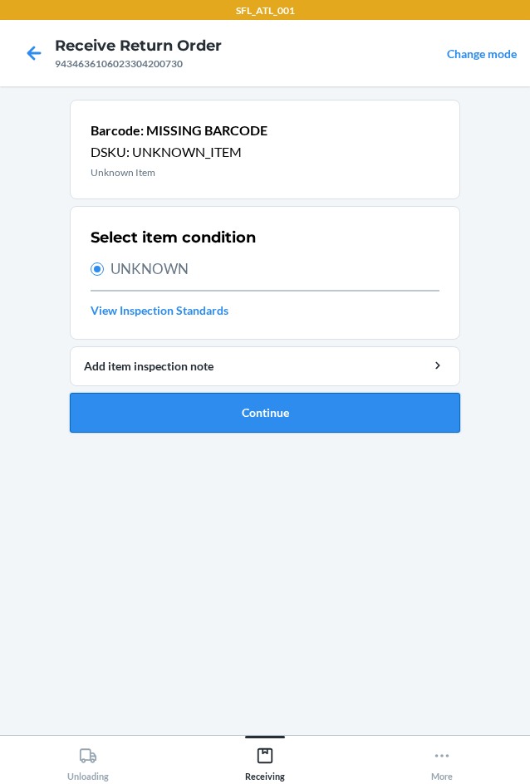
click at [241, 415] on button "Continue" at bounding box center [265, 413] width 391 height 40
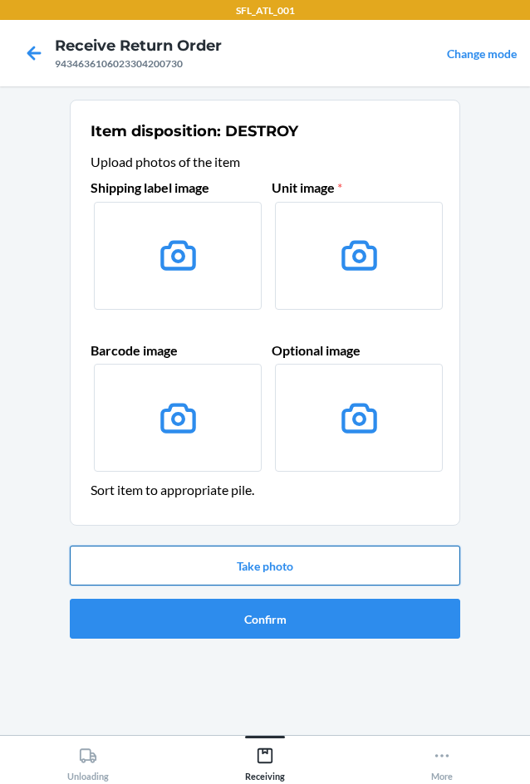
click at [241, 557] on button "Take photo" at bounding box center [265, 566] width 391 height 40
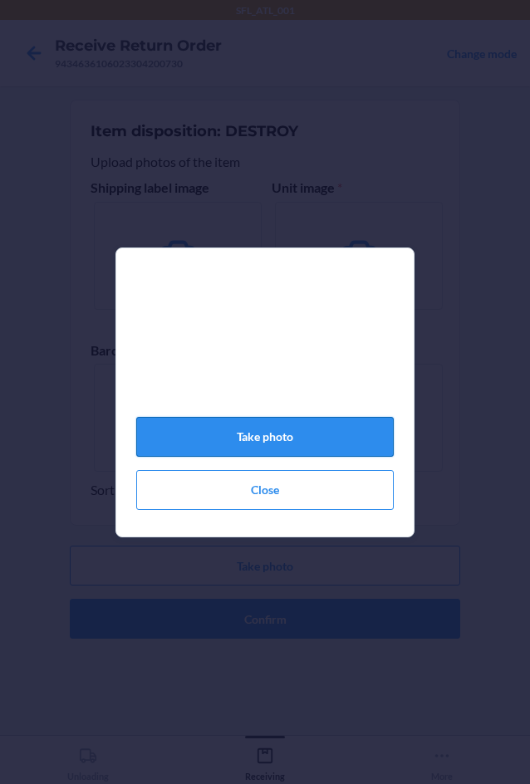
click at [292, 450] on button "Take photo" at bounding box center [265, 437] width 258 height 40
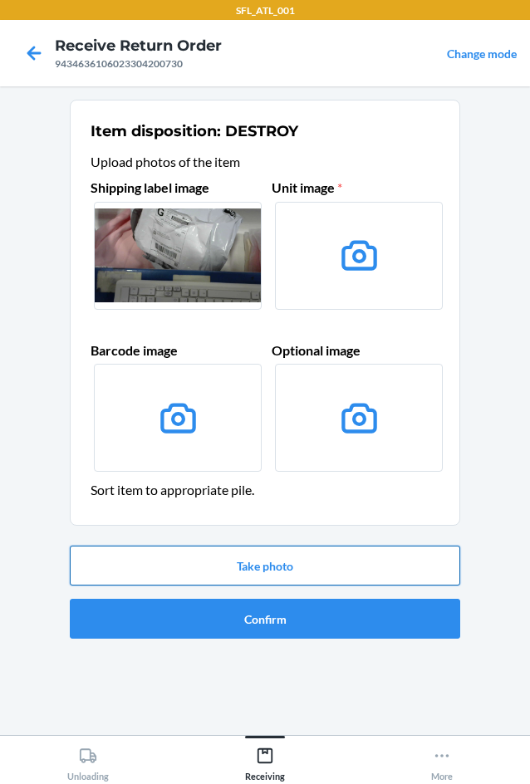
click at [268, 565] on button "Take photo" at bounding box center [265, 566] width 391 height 40
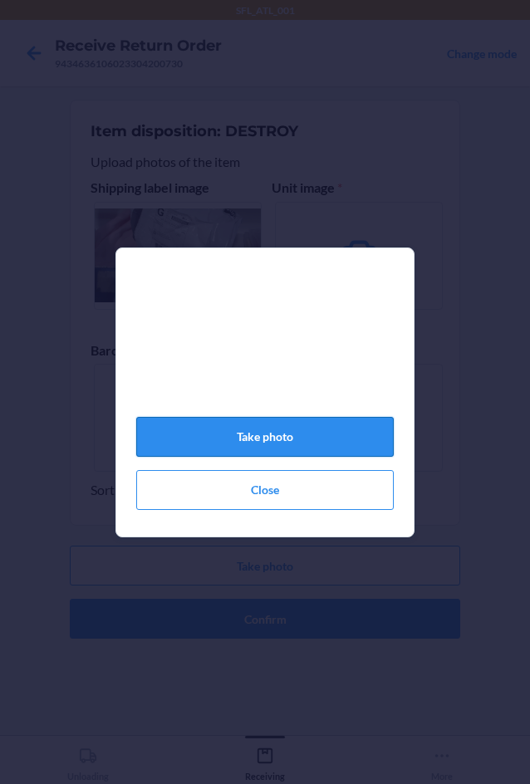
click at [314, 440] on button "Take photo" at bounding box center [265, 437] width 258 height 40
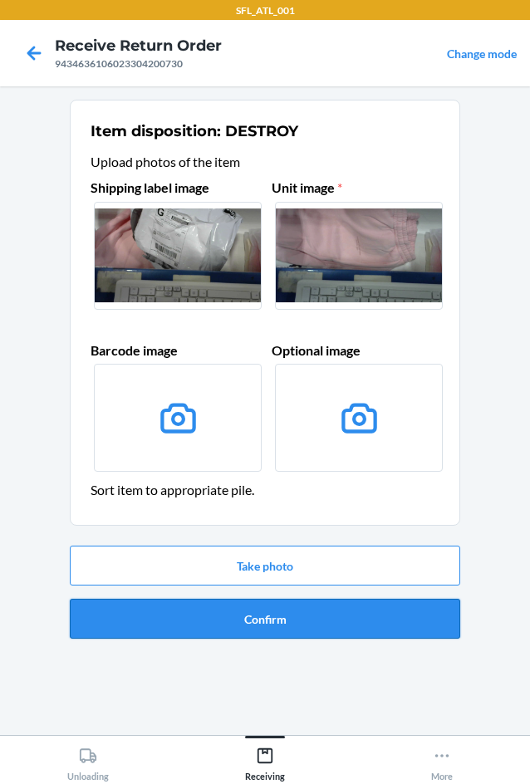
click at [288, 628] on button "Confirm" at bounding box center [265, 619] width 391 height 40
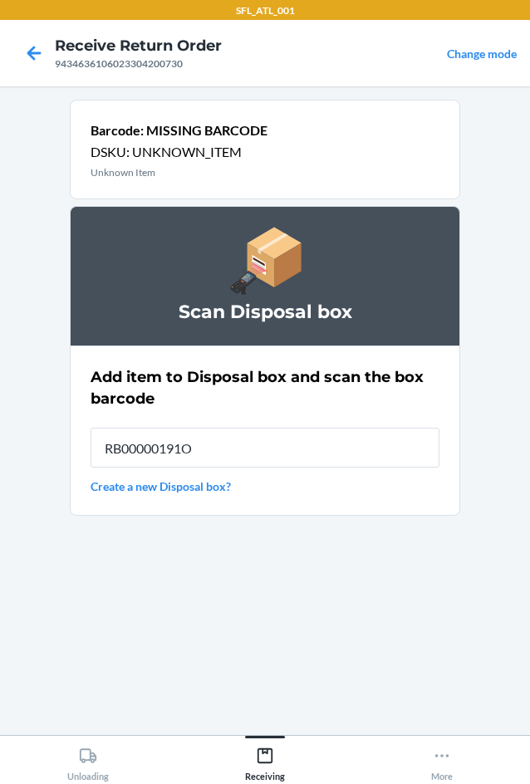
type input "RB00000191O"
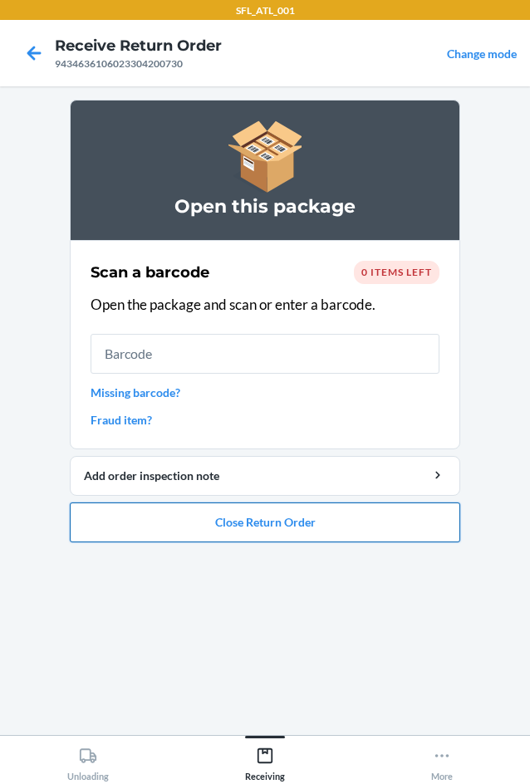
click at [258, 518] on button "Close Return Order" at bounding box center [265, 523] width 391 height 40
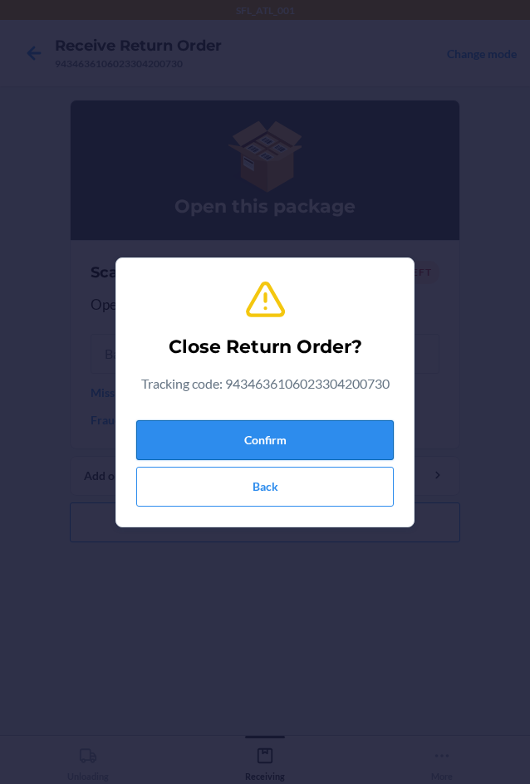
click at [268, 439] on button "Confirm" at bounding box center [265, 440] width 258 height 40
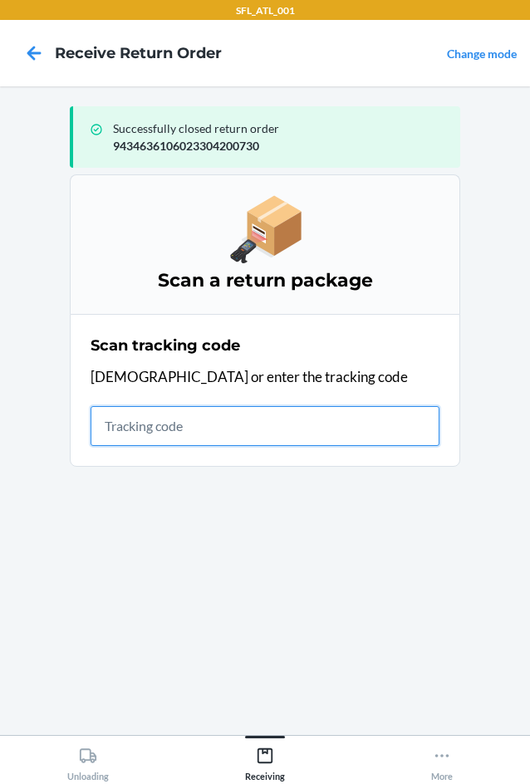
click at [171, 434] on input "text" at bounding box center [265, 426] width 349 height 40
type input "420302599434636"
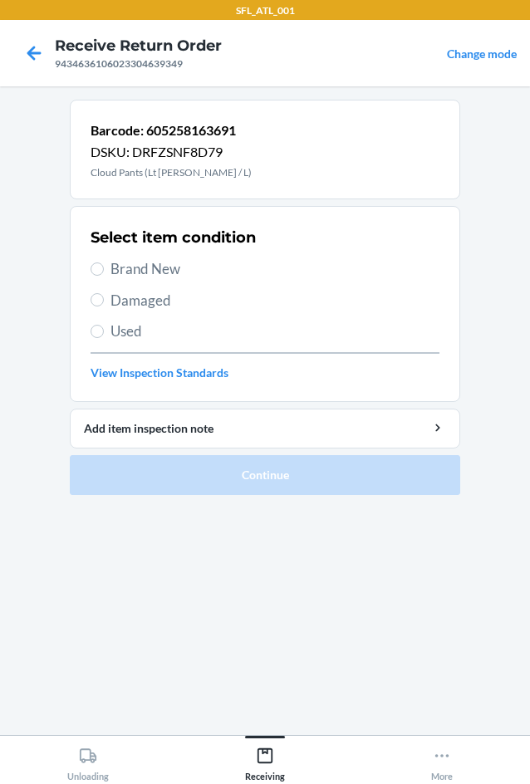
click at [118, 264] on span "Brand New" at bounding box center [275, 269] width 329 height 22
click at [104, 264] on input "Brand New" at bounding box center [97, 269] width 13 height 13
radio input "true"
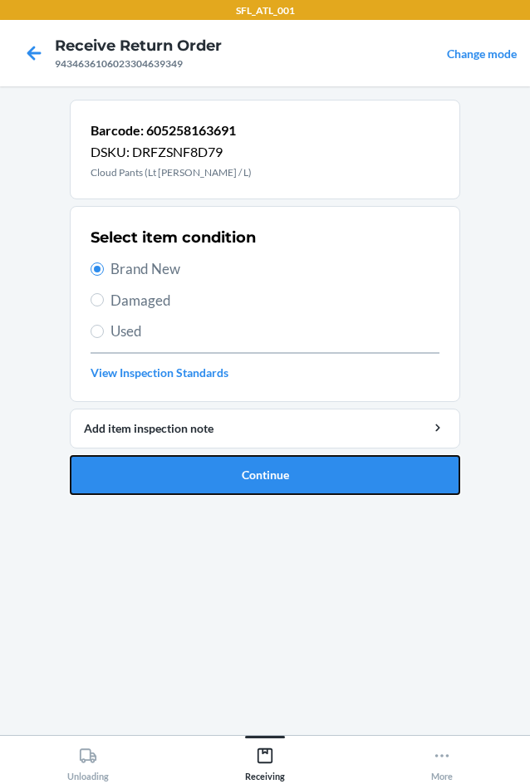
click at [258, 467] on button "Continue" at bounding box center [265, 475] width 391 height 40
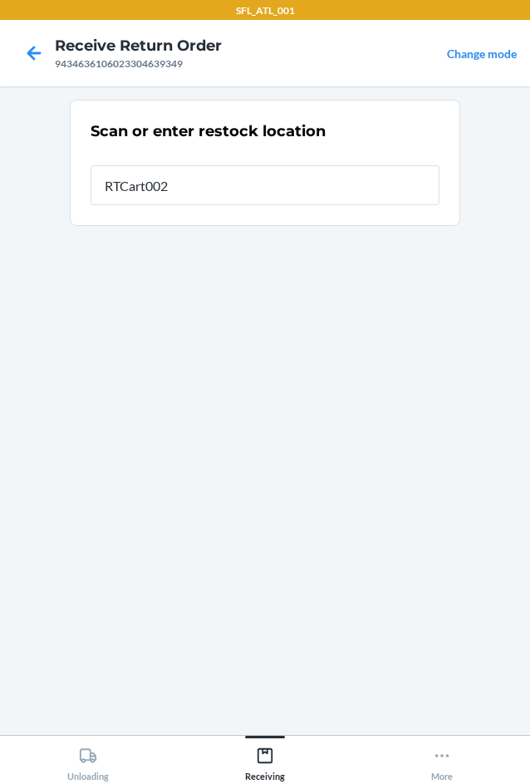
type input "RTCart002"
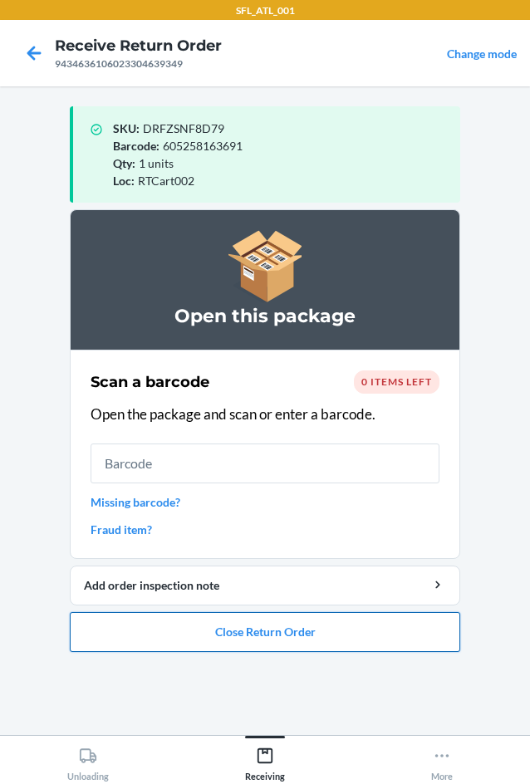
drag, startPoint x: 343, startPoint y: 635, endPoint x: 366, endPoint y: 620, distance: 27.0
click at [366, 620] on button "Close Return Order" at bounding box center [265, 632] width 391 height 40
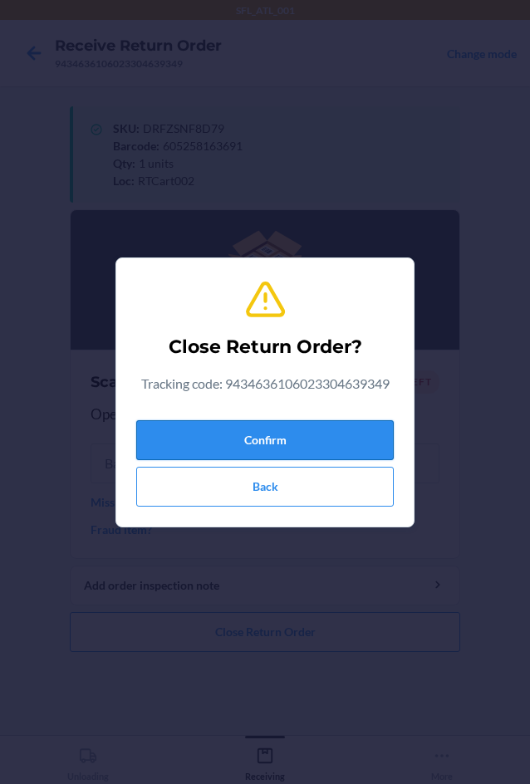
click at [334, 446] on button "Confirm" at bounding box center [265, 440] width 258 height 40
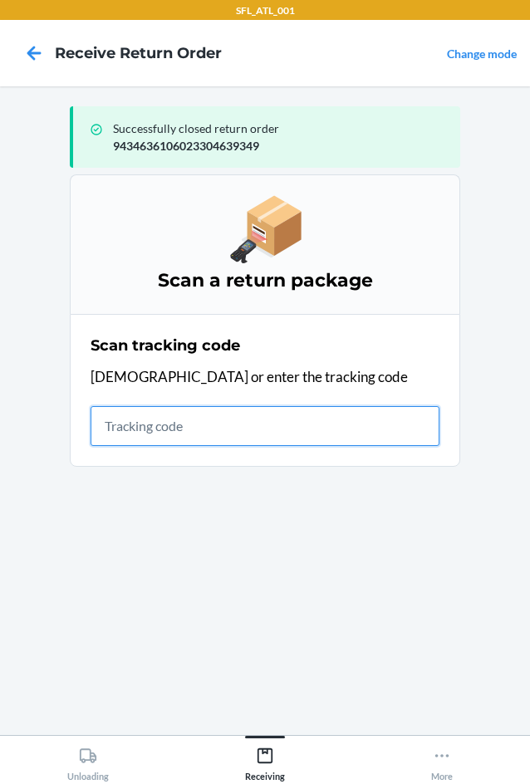
click at [130, 430] on input "text" at bounding box center [265, 426] width 349 height 40
type input "42030259"
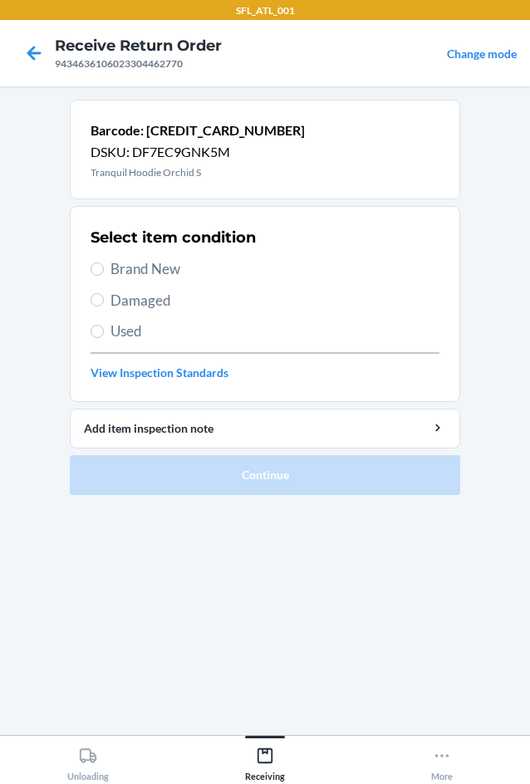
click at [139, 273] on span "Brand New" at bounding box center [275, 269] width 329 height 22
click at [104, 273] on input "Brand New" at bounding box center [97, 269] width 13 height 13
radio input "true"
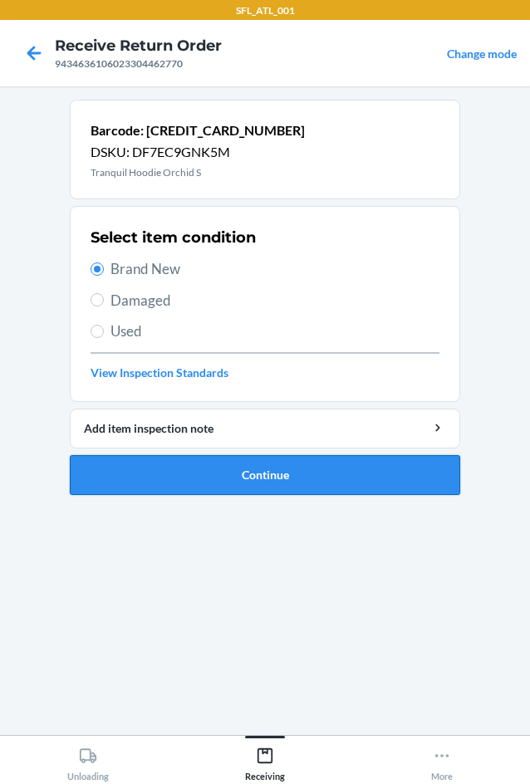
click at [236, 474] on button "Continue" at bounding box center [265, 475] width 391 height 40
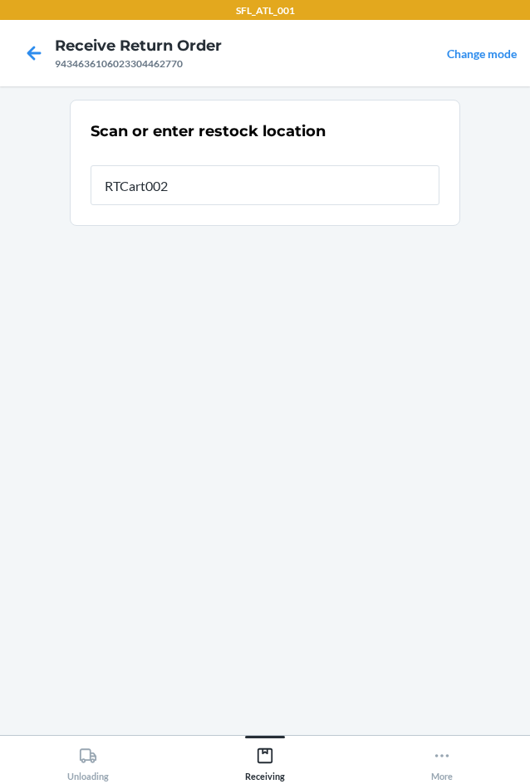
type input "RTCart002"
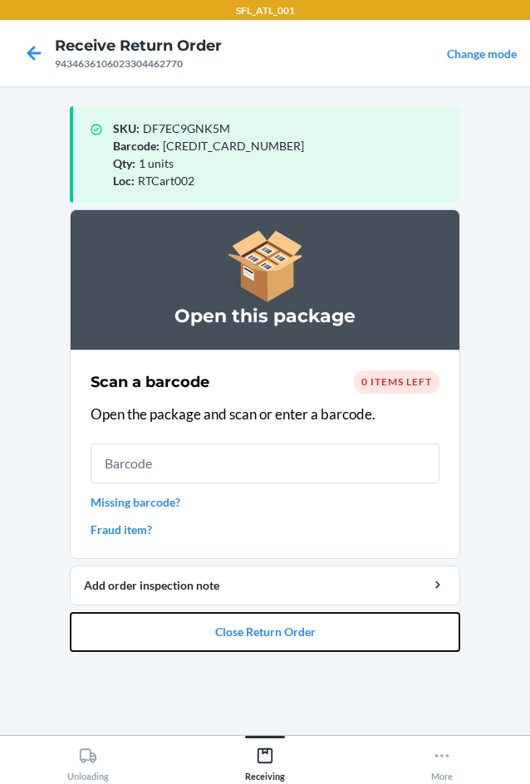
drag, startPoint x: 278, startPoint y: 631, endPoint x: 276, endPoint y: 608, distance: 22.5
click at [277, 617] on button "Close Return Order" at bounding box center [265, 632] width 391 height 40
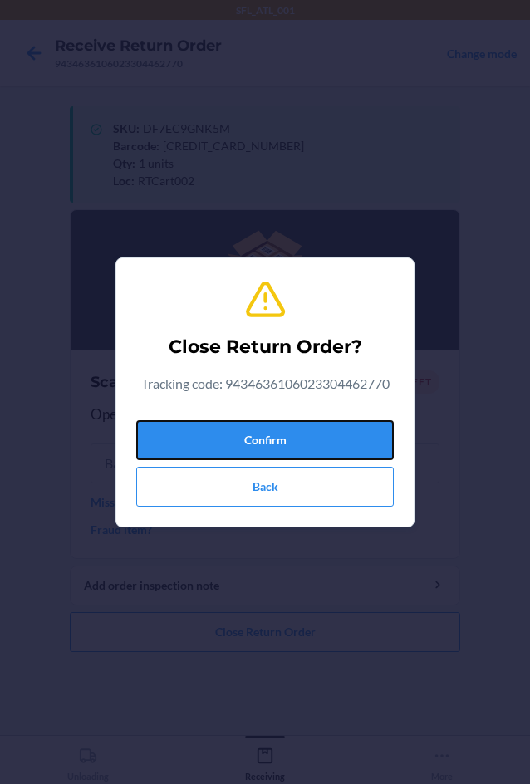
click at [288, 440] on button "Confirm" at bounding box center [265, 440] width 258 height 40
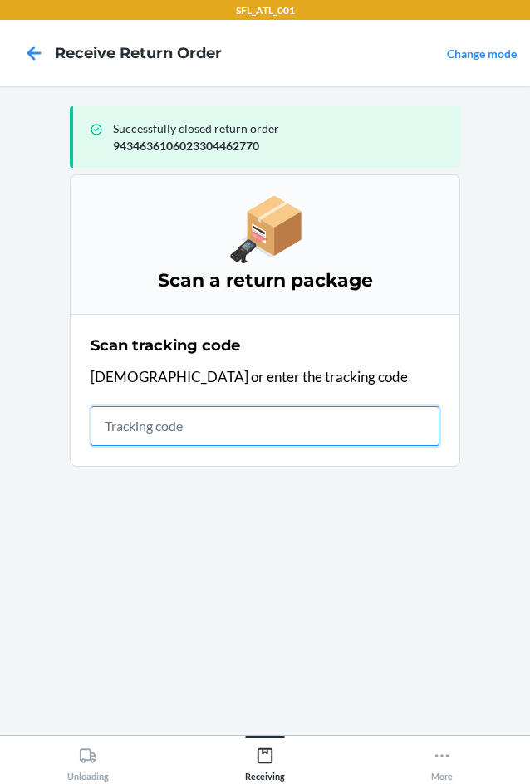
click at [122, 425] on input "text" at bounding box center [265, 426] width 349 height 40
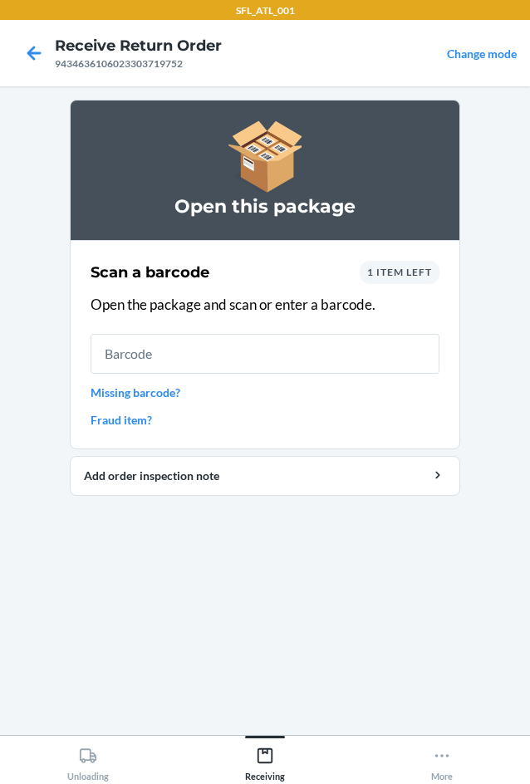
click at [150, 391] on link "Missing barcode?" at bounding box center [265, 392] width 349 height 17
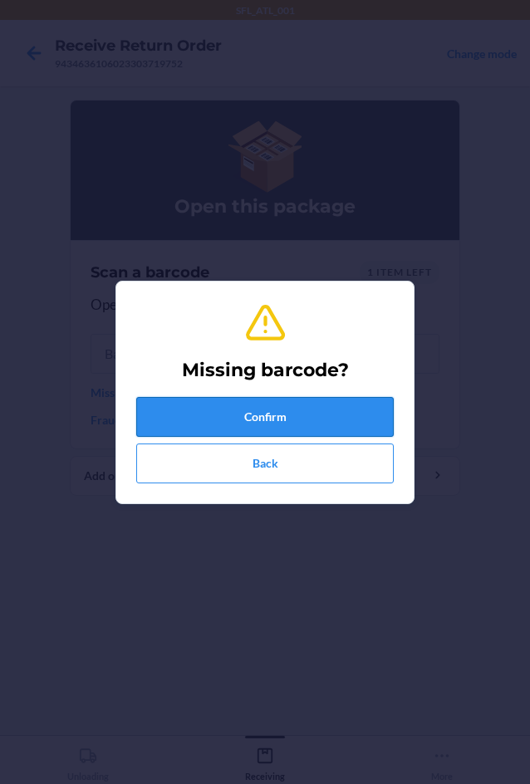
drag, startPoint x: 237, startPoint y: 431, endPoint x: 234, endPoint y: 421, distance: 10.3
click at [235, 422] on button "Confirm" at bounding box center [265, 417] width 258 height 40
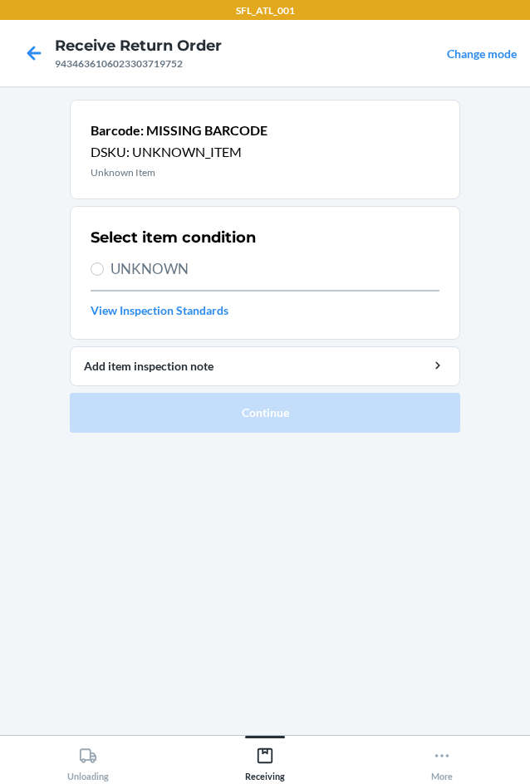
click at [96, 276] on label "UNKNOWN" at bounding box center [265, 269] width 349 height 22
click at [96, 276] on input "UNKNOWN" at bounding box center [97, 269] width 13 height 13
radio input "true"
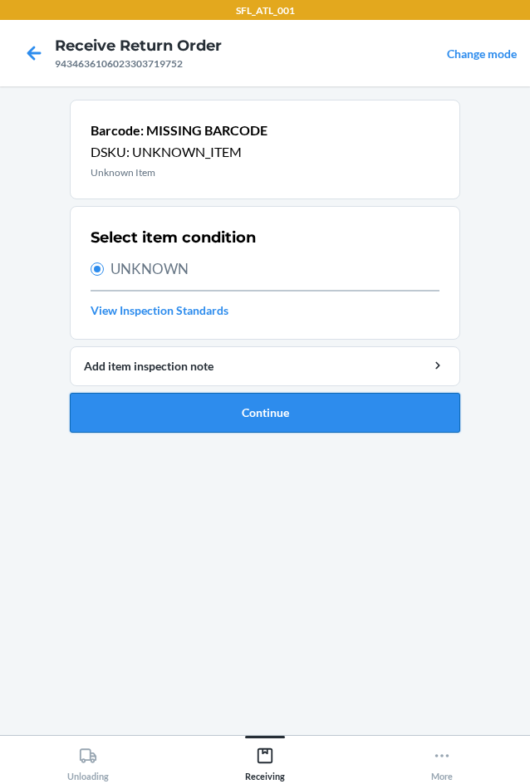
click at [211, 415] on button "Continue" at bounding box center [265, 413] width 391 height 40
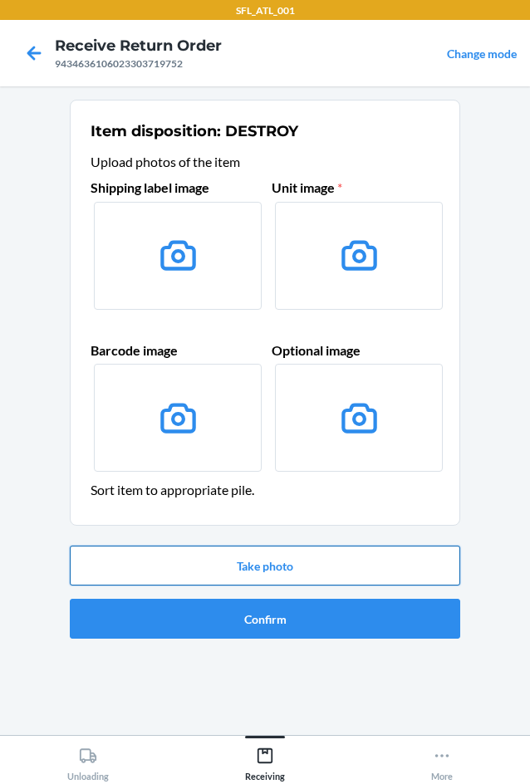
click at [254, 561] on button "Take photo" at bounding box center [265, 566] width 391 height 40
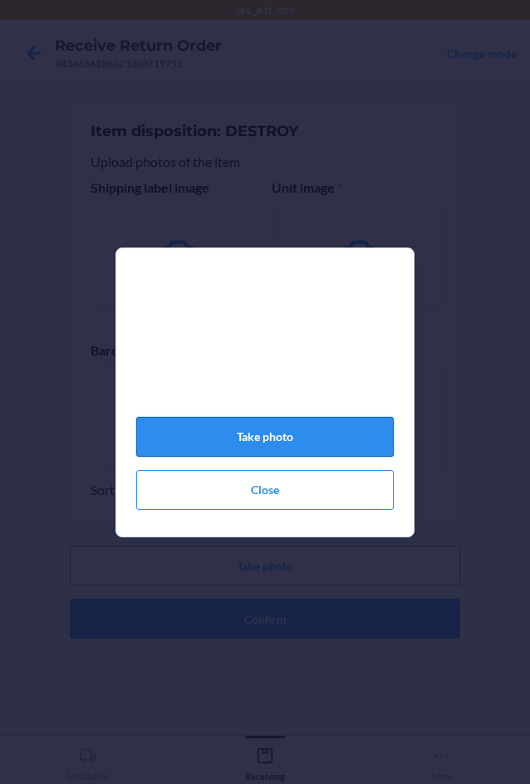
click at [259, 448] on button "Take photo" at bounding box center [265, 437] width 258 height 40
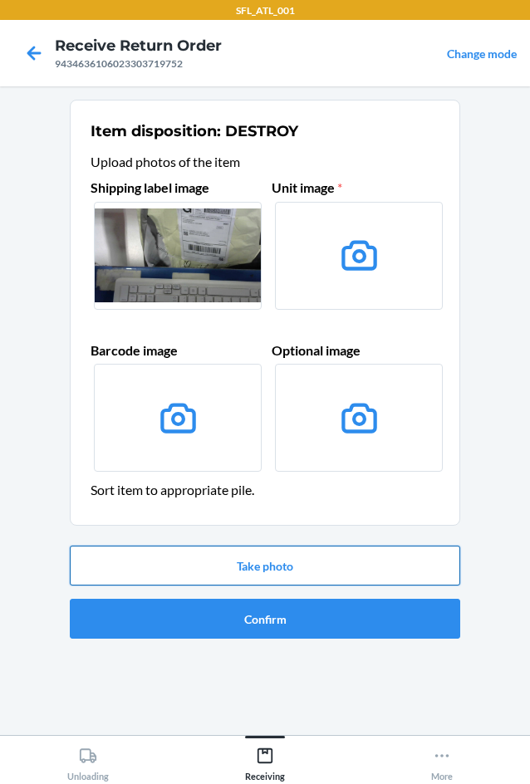
click at [312, 571] on button "Take photo" at bounding box center [265, 566] width 391 height 40
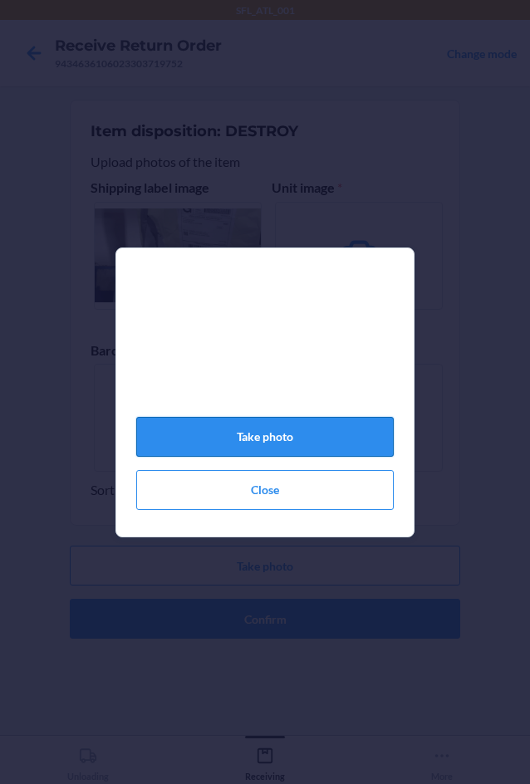
click at [314, 442] on button "Take photo" at bounding box center [265, 437] width 258 height 40
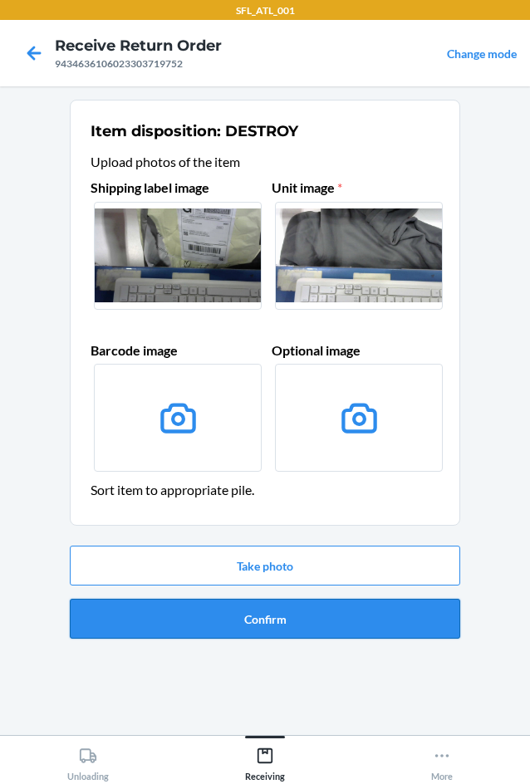
click at [279, 617] on button "Confirm" at bounding box center [265, 619] width 391 height 40
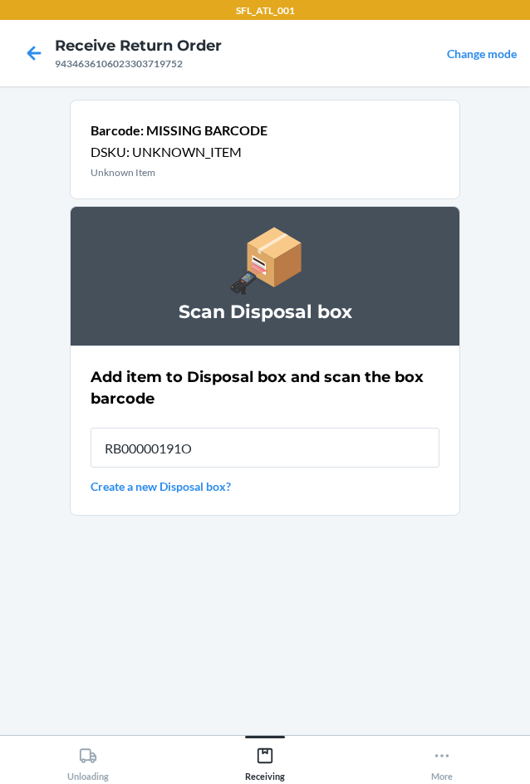
type input "RB00000191O"
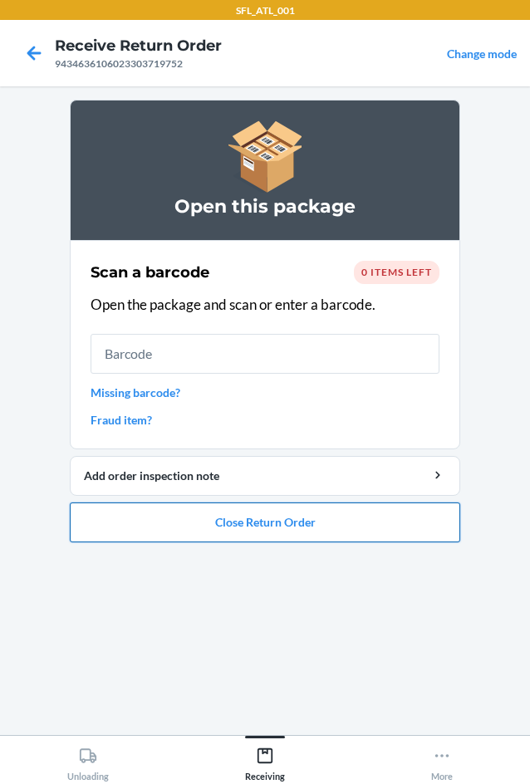
click at [271, 528] on button "Close Return Order" at bounding box center [265, 523] width 391 height 40
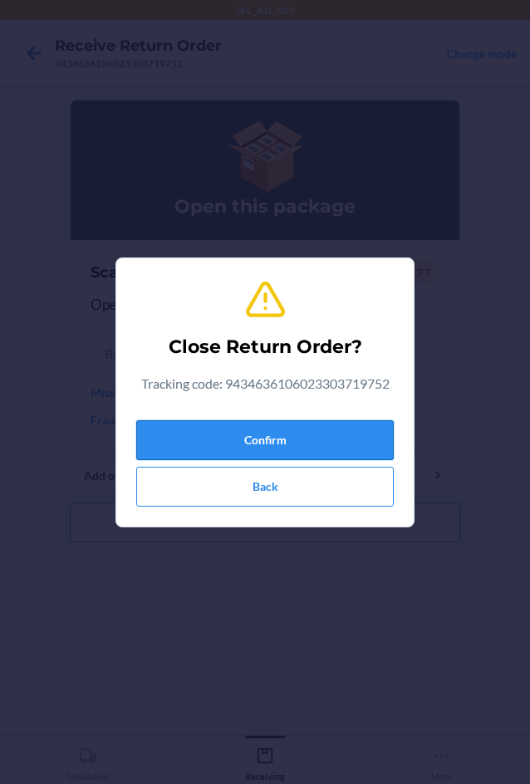
click at [249, 439] on button "Confirm" at bounding box center [265, 440] width 258 height 40
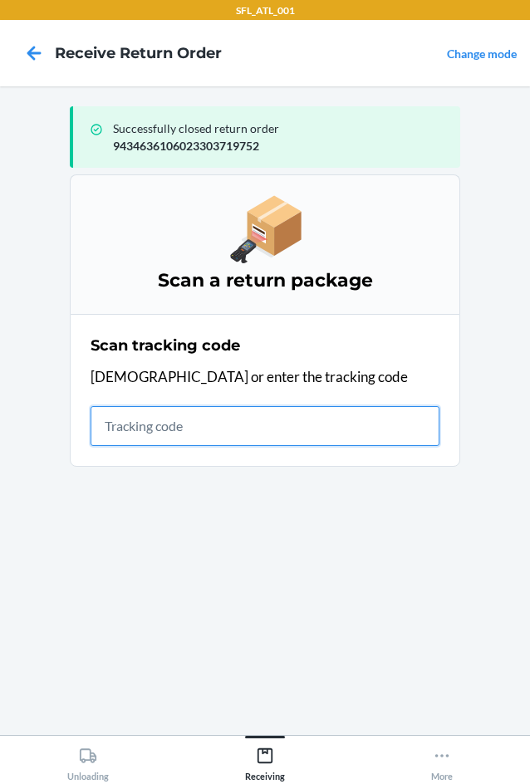
click at [161, 426] on input "text" at bounding box center [265, 426] width 349 height 40
type input "4203025994346361060233046284"
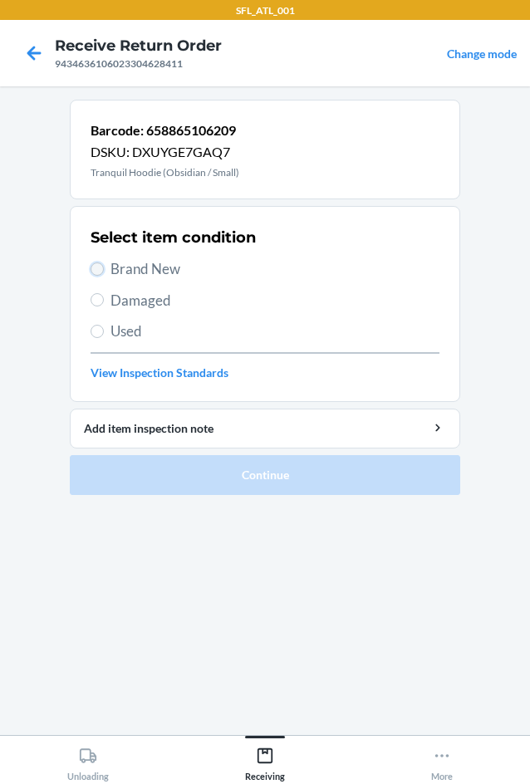
click at [103, 270] on input "Brand New" at bounding box center [97, 269] width 13 height 13
radio input "true"
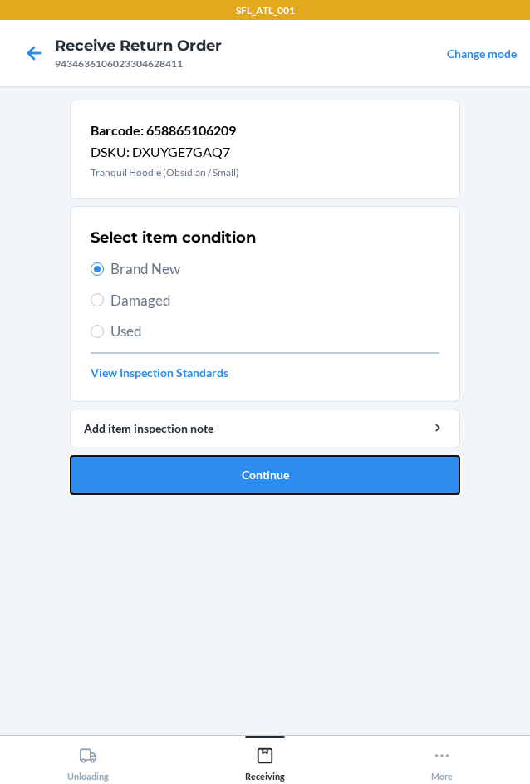
drag, startPoint x: 207, startPoint y: 474, endPoint x: 210, endPoint y: 460, distance: 14.5
click at [209, 474] on button "Continue" at bounding box center [265, 475] width 391 height 40
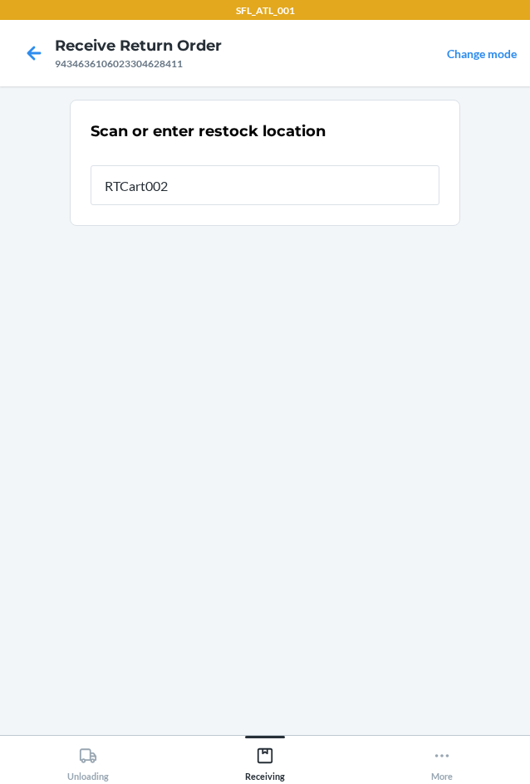
type input "RTCart002"
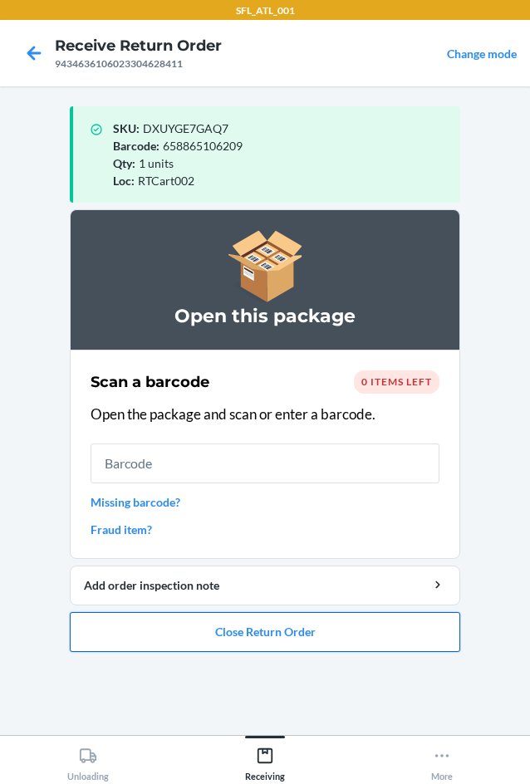
click at [304, 634] on button "Close Return Order" at bounding box center [265, 632] width 391 height 40
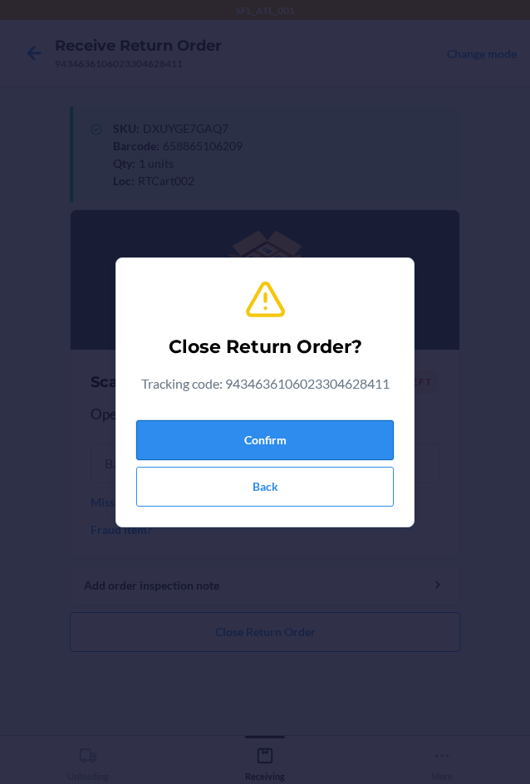
click at [307, 436] on button "Confirm" at bounding box center [265, 440] width 258 height 40
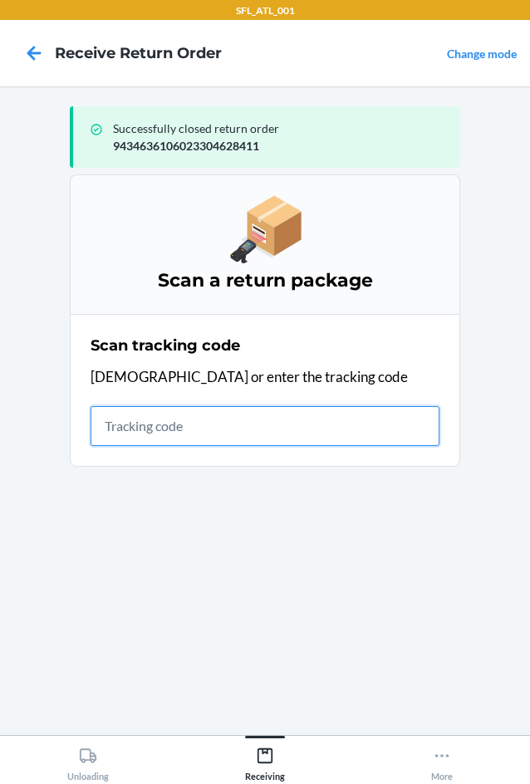
click at [217, 436] on input "text" at bounding box center [265, 426] width 349 height 40
type input "42030259943463610602330"
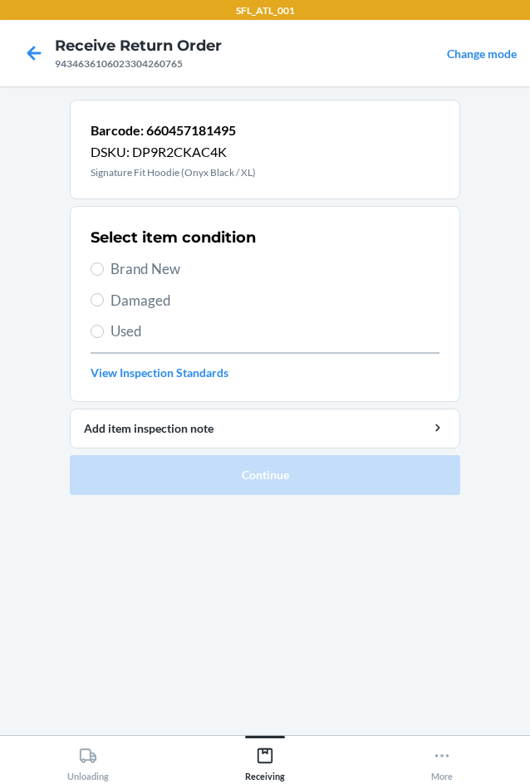
click at [120, 341] on span "Used" at bounding box center [275, 332] width 329 height 22
click at [104, 338] on input "Used" at bounding box center [97, 331] width 13 height 13
radio input "true"
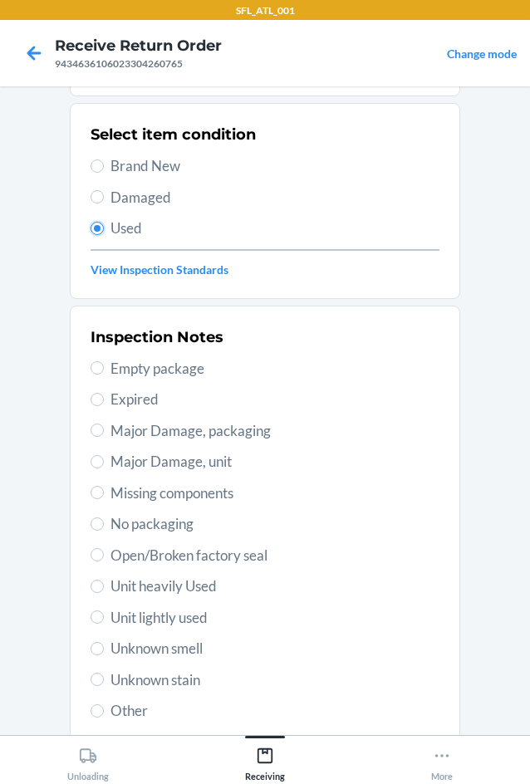
scroll to position [217, 0]
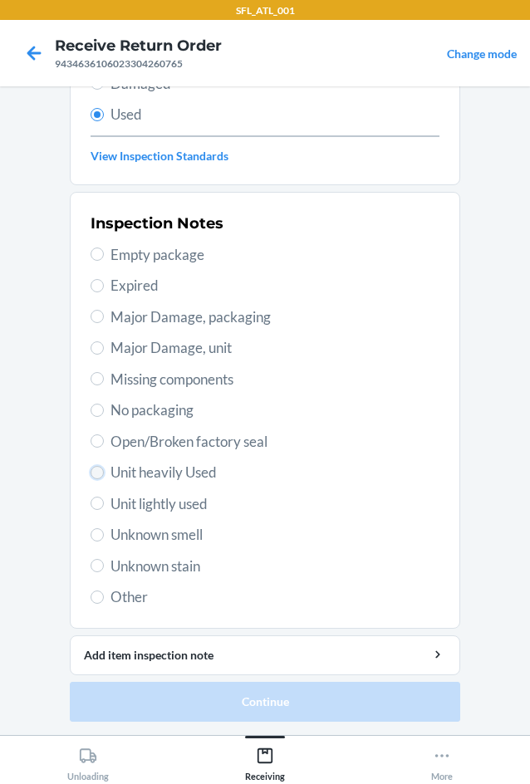
click at [95, 474] on input "Unit heavily Used" at bounding box center [97, 472] width 13 height 13
radio input "true"
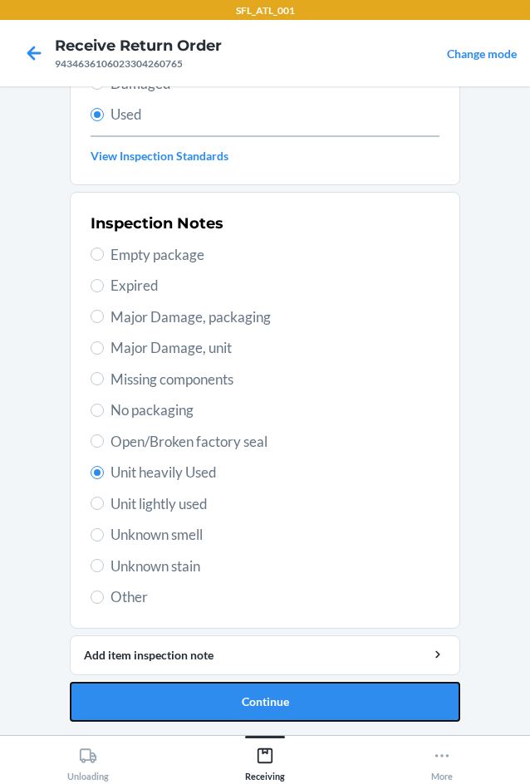
drag, startPoint x: 220, startPoint y: 692, endPoint x: 208, endPoint y: 656, distance: 37.8
click at [220, 691] on button "Continue" at bounding box center [265, 702] width 391 height 40
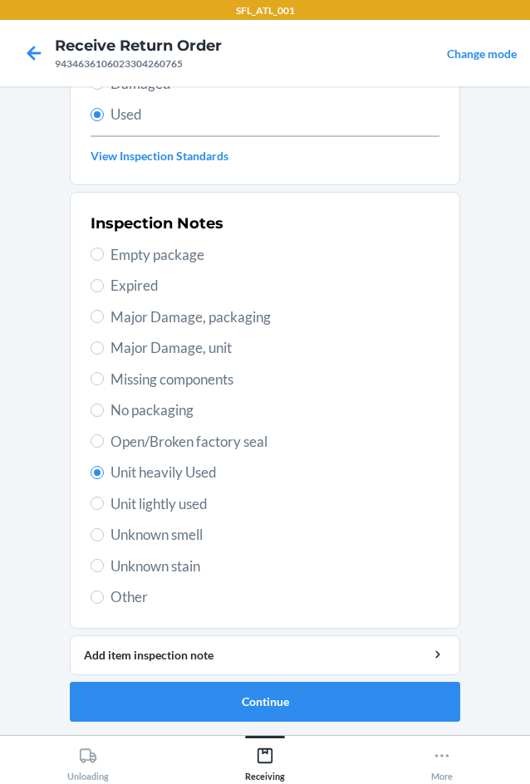
scroll to position [0, 0]
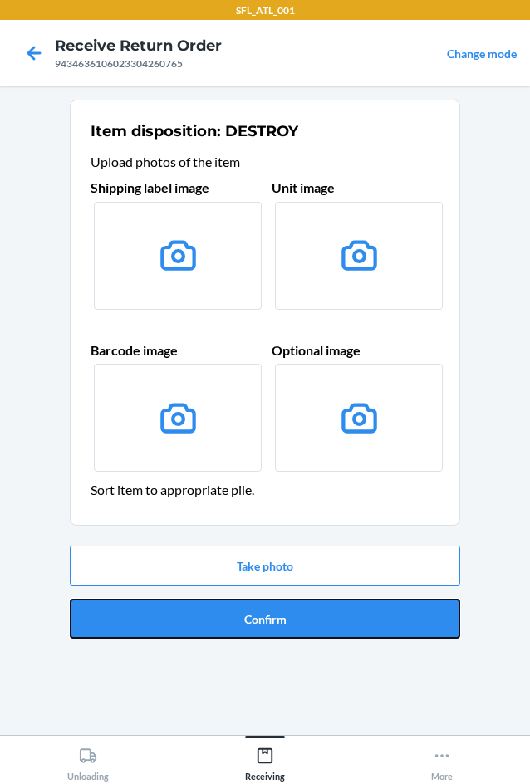
drag, startPoint x: 278, startPoint y: 618, endPoint x: 256, endPoint y: 595, distance: 31.8
click at [279, 622] on button "Confirm" at bounding box center [265, 619] width 391 height 40
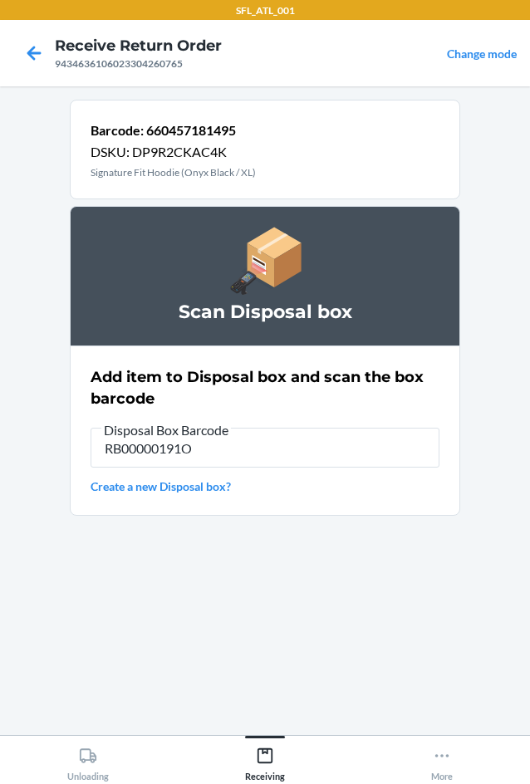
type input "RB00000191O"
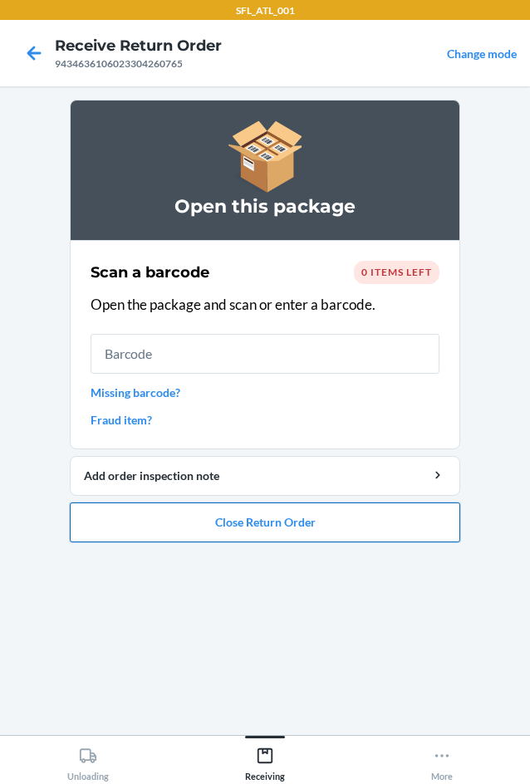
click at [302, 516] on button "Close Return Order" at bounding box center [265, 523] width 391 height 40
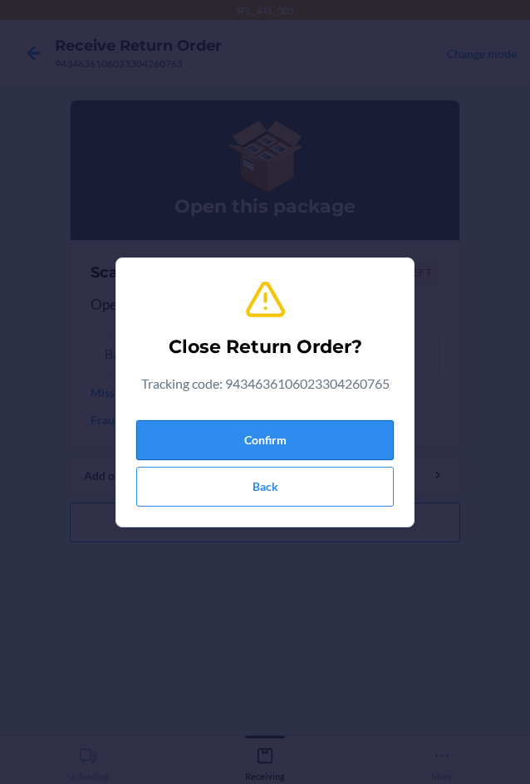
click at [309, 438] on button "Confirm" at bounding box center [265, 440] width 258 height 40
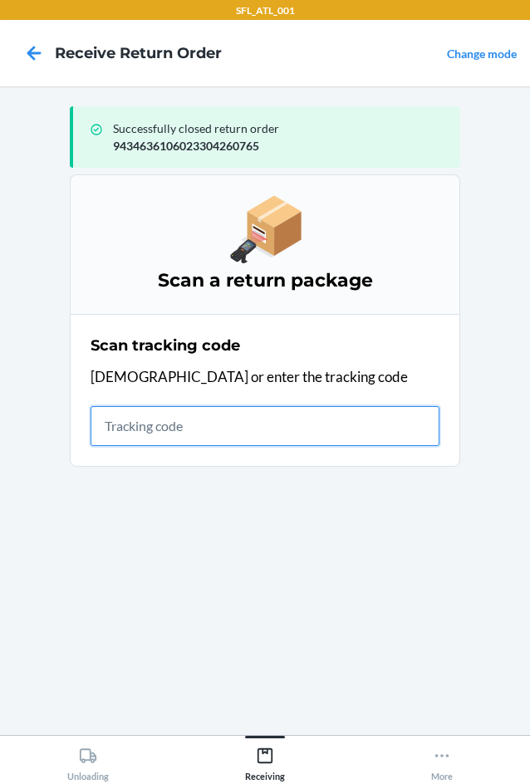
click at [195, 431] on input "text" at bounding box center [265, 426] width 349 height 40
type input "{"trackingCode":"420331579261290316871739617730","sortCode":"ATL-D"
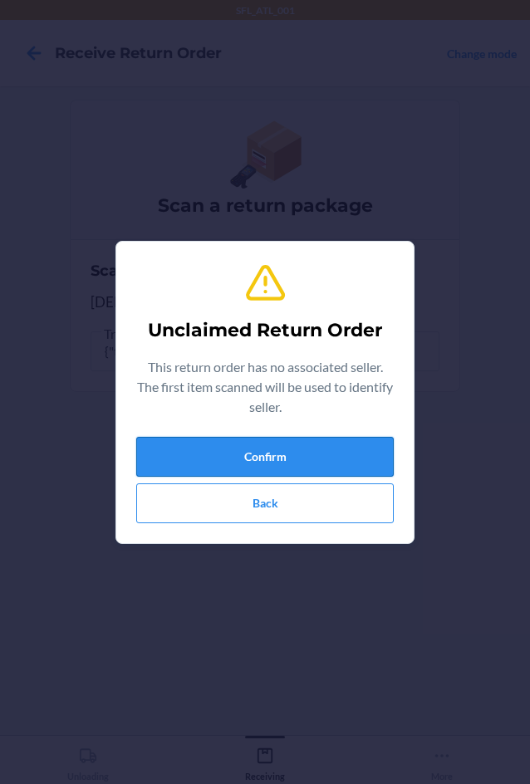
click at [206, 450] on button "Confirm" at bounding box center [265, 457] width 258 height 40
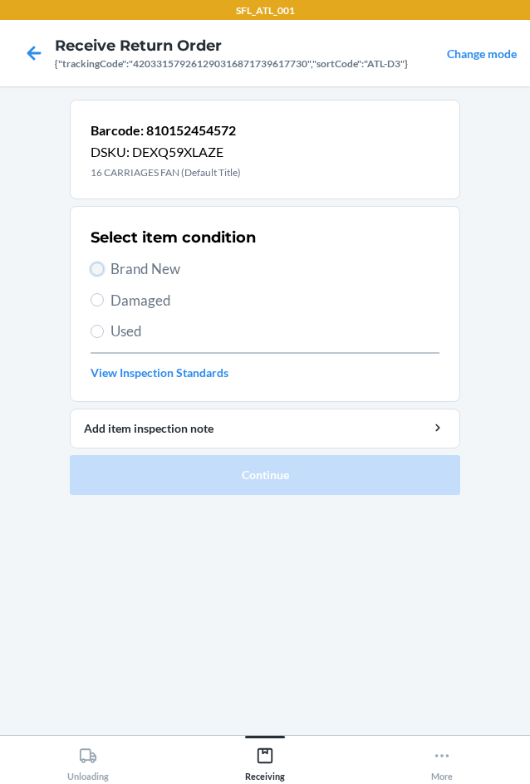
click at [97, 269] on input "Brand New" at bounding box center [97, 269] width 13 height 13
radio input "true"
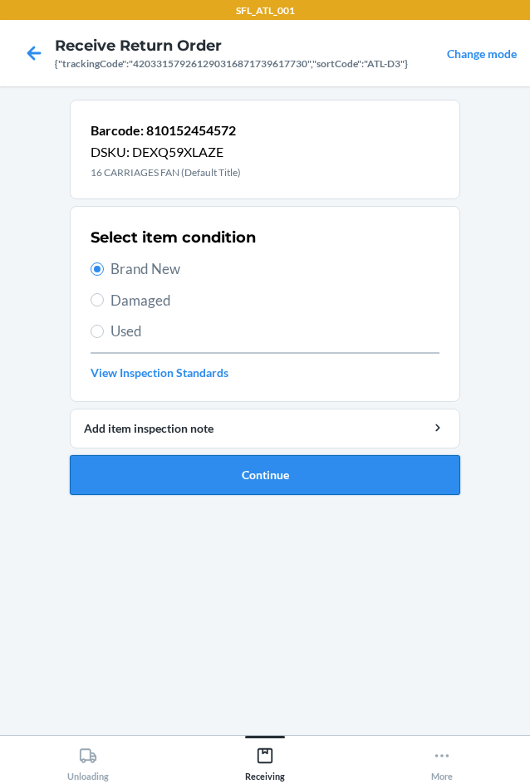
click at [219, 479] on button "Continue" at bounding box center [265, 475] width 391 height 40
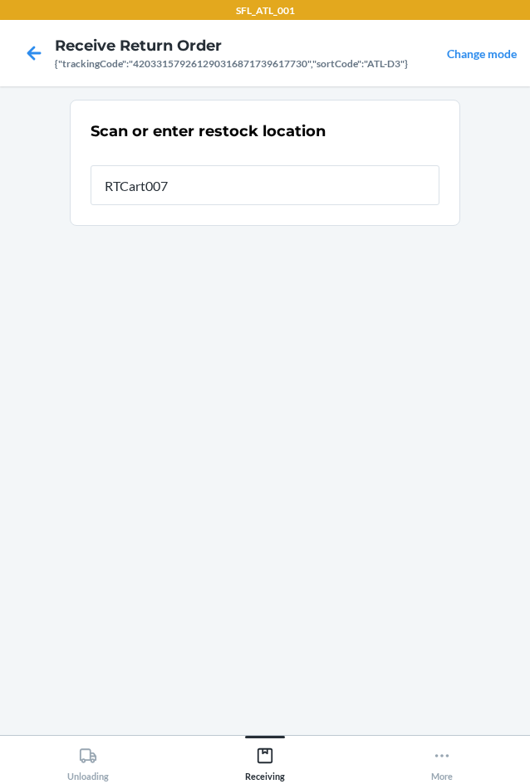
type input "RTCart007"
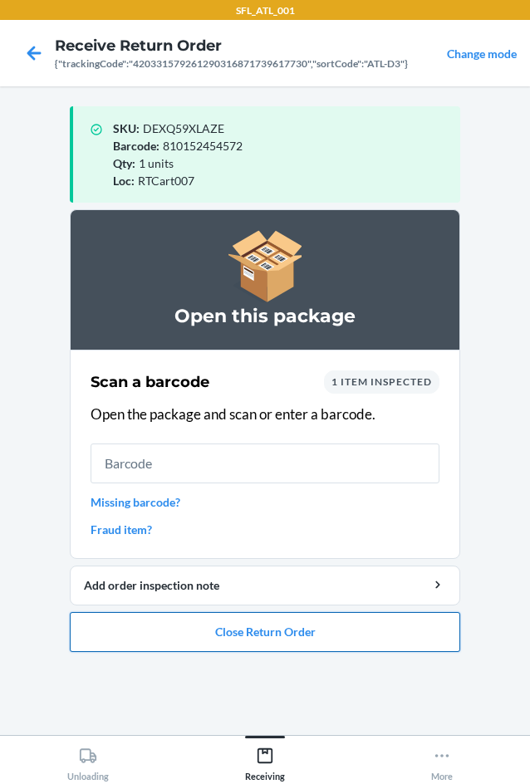
click at [235, 639] on button "Close Return Order" at bounding box center [265, 632] width 391 height 40
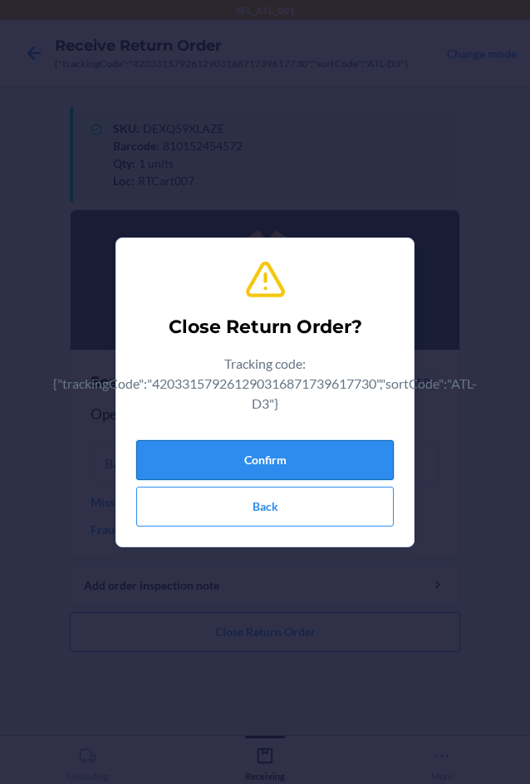
click at [275, 471] on button "Confirm" at bounding box center [265, 460] width 258 height 40
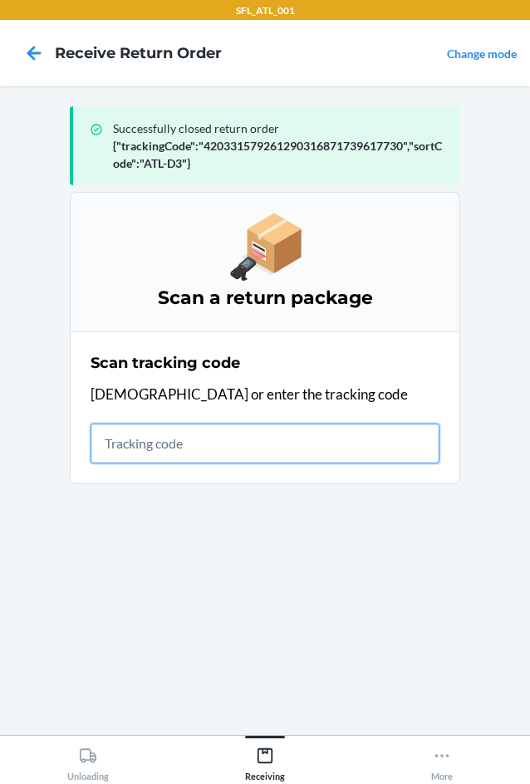
click at [164, 439] on input "text" at bounding box center [265, 444] width 349 height 40
type input "177589C35ADC4D"
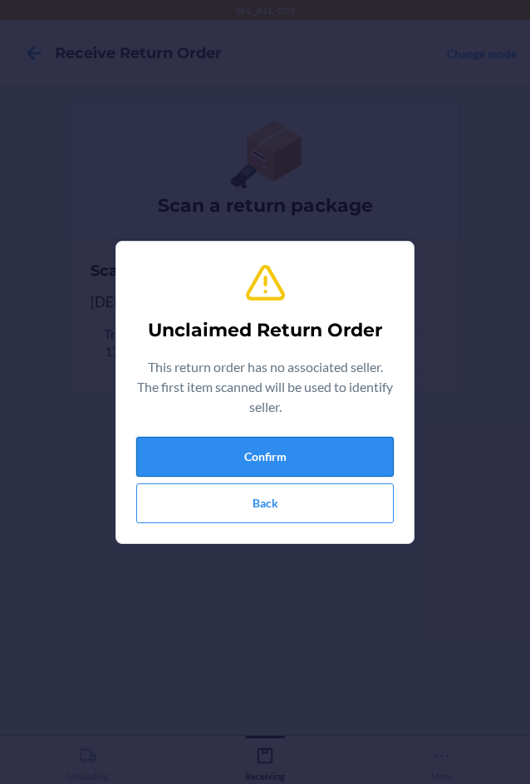
click at [300, 472] on button "Confirm" at bounding box center [265, 457] width 258 height 40
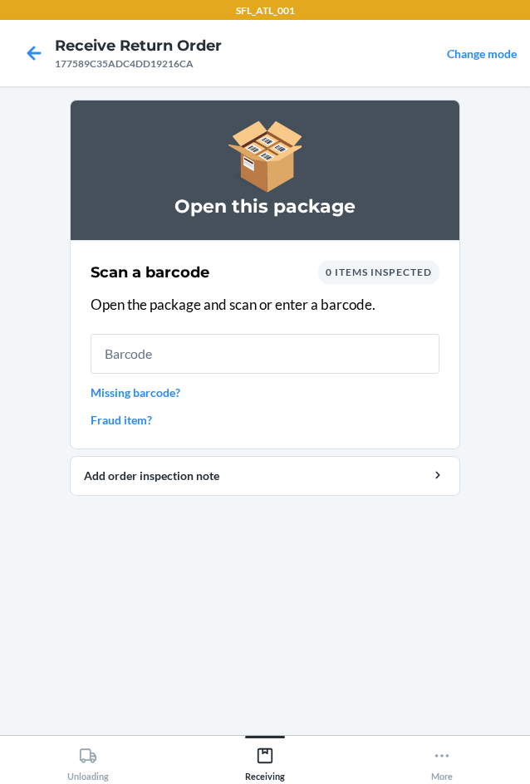
click at [263, 366] on input "text" at bounding box center [265, 354] width 349 height 40
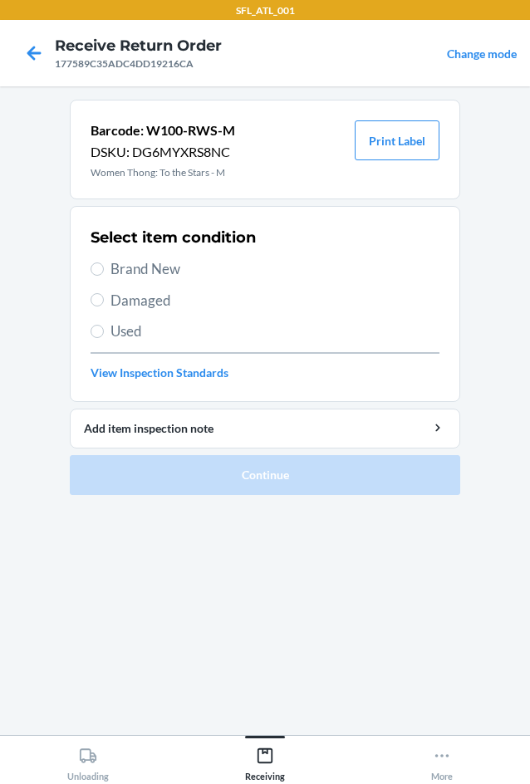
click at [109, 300] on label "Damaged" at bounding box center [265, 301] width 349 height 22
click at [104, 300] on input "Damaged" at bounding box center [97, 299] width 13 height 13
radio input "true"
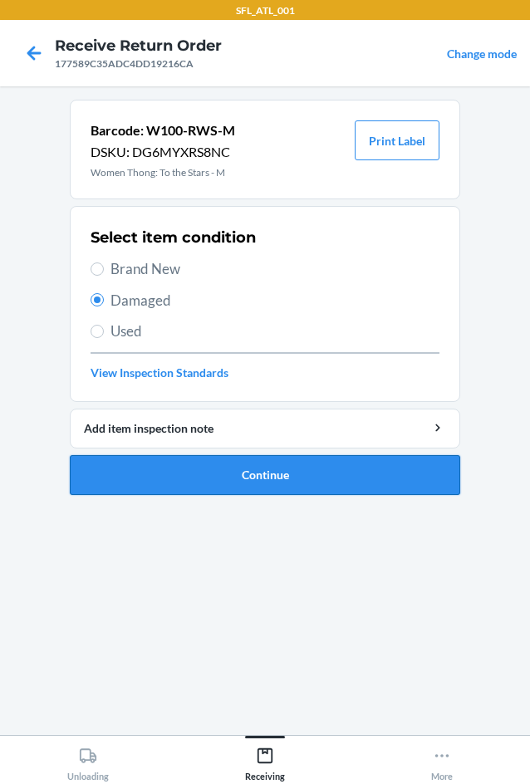
click at [240, 469] on button "Continue" at bounding box center [265, 475] width 391 height 40
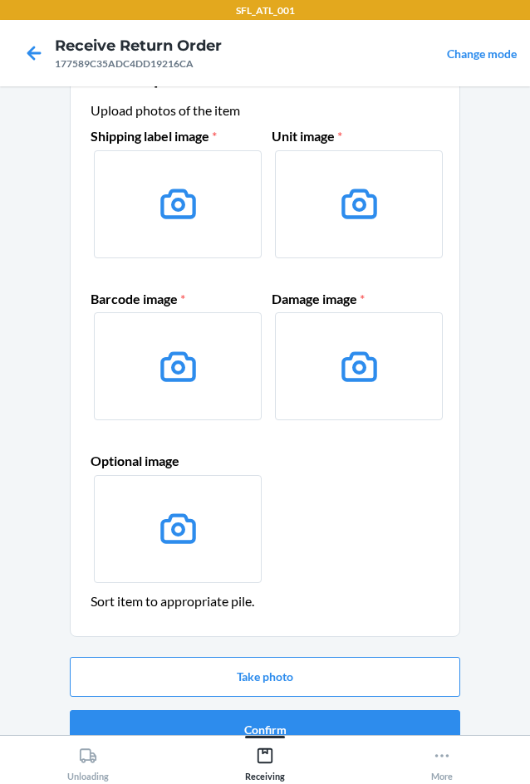
scroll to position [80, 0]
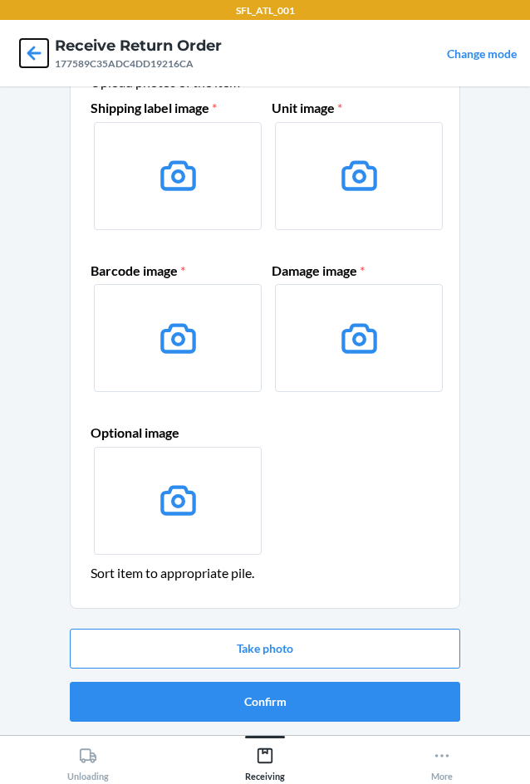
click at [34, 49] on icon at bounding box center [34, 53] width 28 height 28
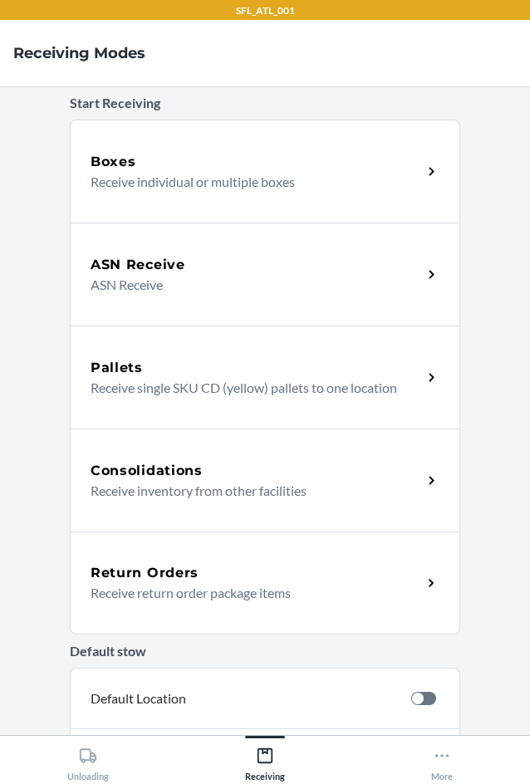
click at [228, 595] on p "Receive return order package items" at bounding box center [250, 593] width 318 height 20
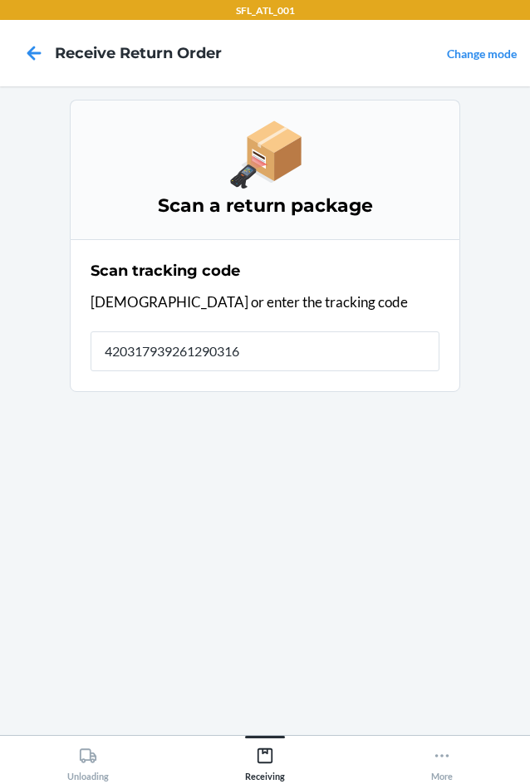
type input "4203179392612903168"
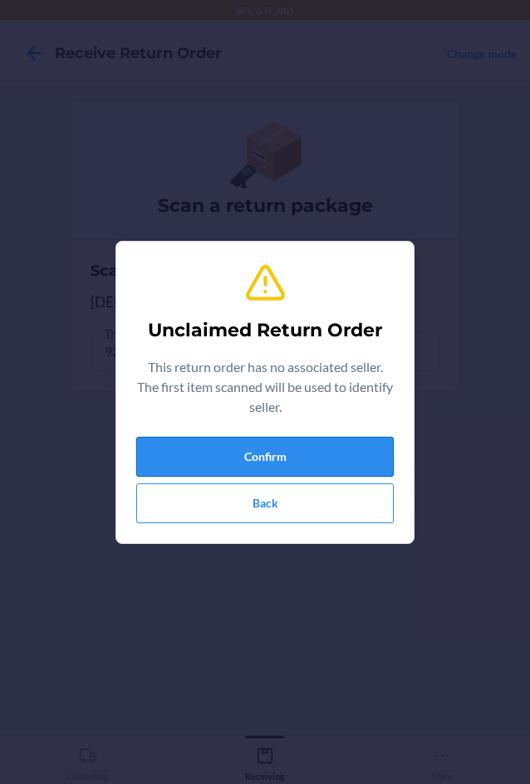
click at [321, 452] on button "Confirm" at bounding box center [265, 457] width 258 height 40
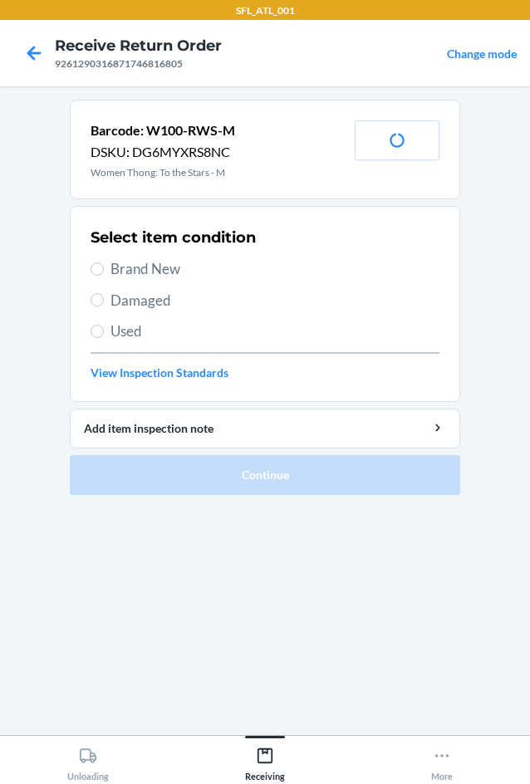
click at [125, 329] on span "Used" at bounding box center [275, 332] width 329 height 22
click at [104, 329] on input "Used" at bounding box center [97, 331] width 13 height 13
radio input "true"
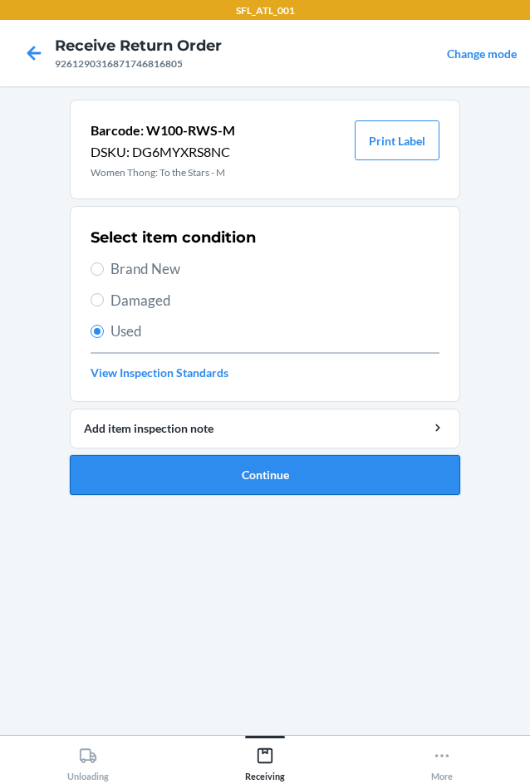
click at [263, 474] on button "Continue" at bounding box center [265, 475] width 391 height 40
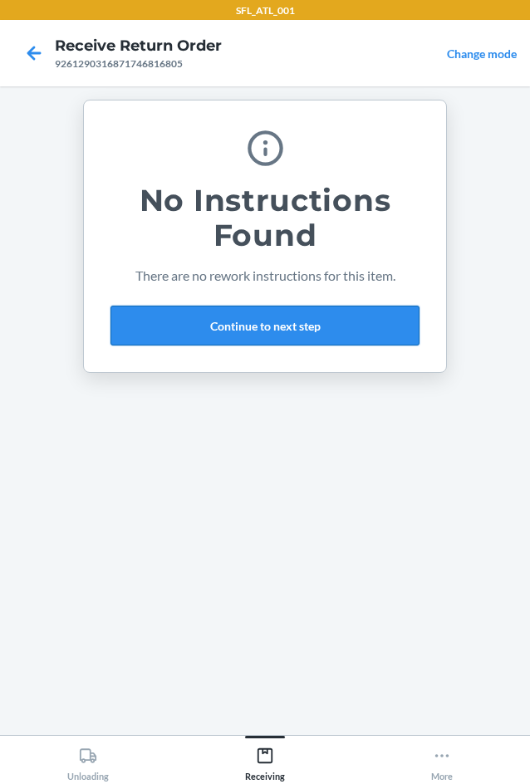
click at [209, 328] on button "Continue to next step" at bounding box center [265, 326] width 309 height 40
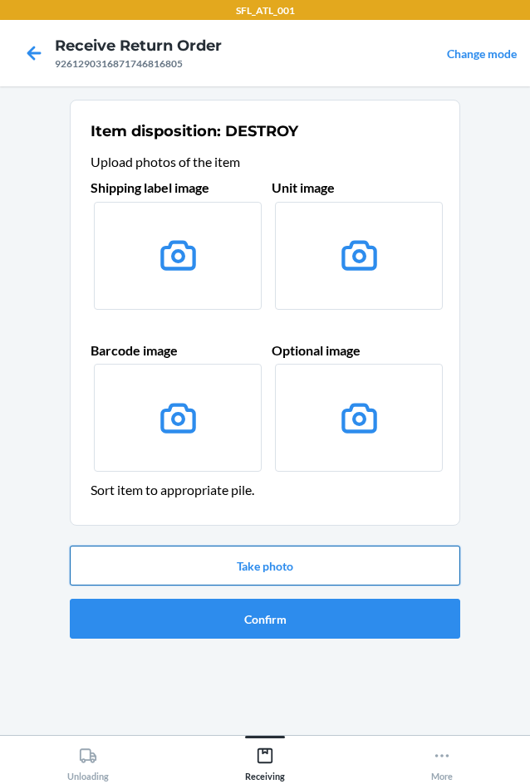
click at [284, 569] on button "Take photo" at bounding box center [265, 566] width 391 height 40
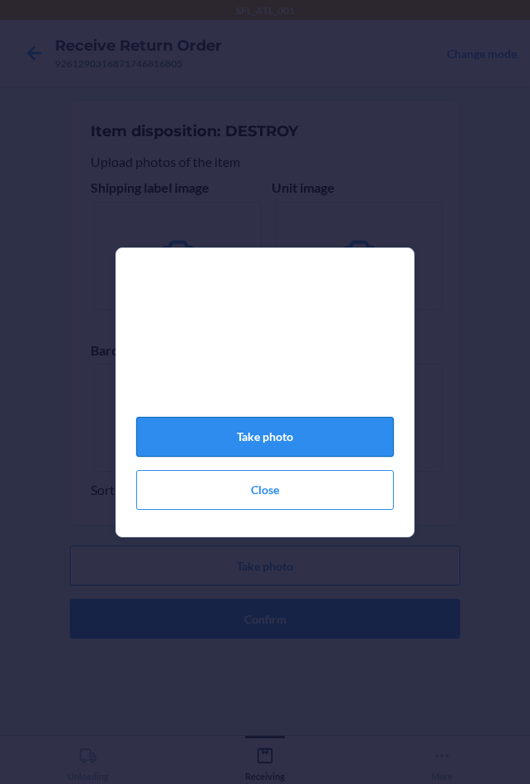
click at [253, 455] on button "Take photo" at bounding box center [265, 437] width 258 height 40
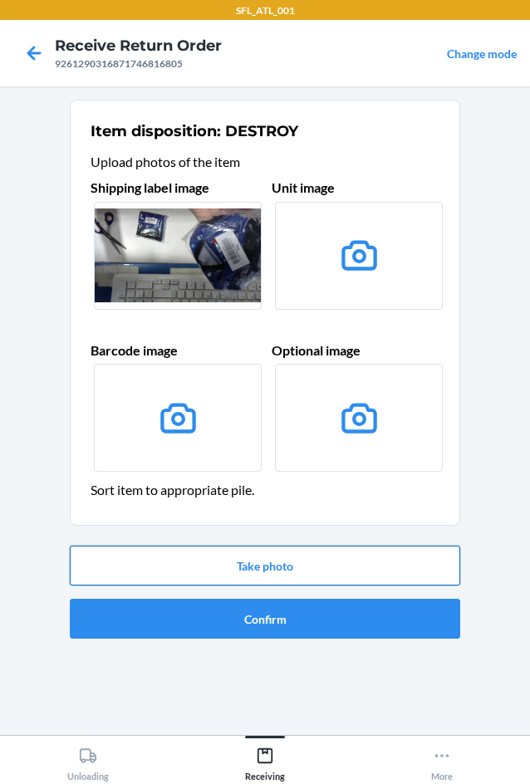
click at [280, 564] on button "Take photo" at bounding box center [265, 566] width 391 height 40
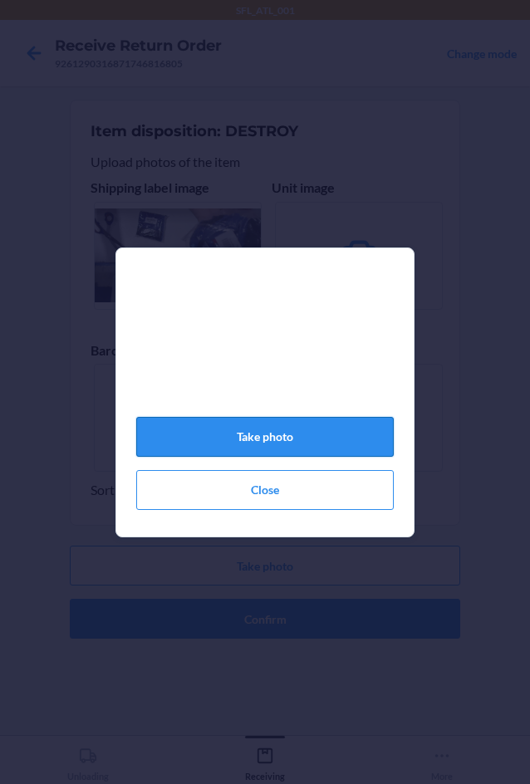
click at [295, 445] on button "Take photo" at bounding box center [265, 437] width 258 height 40
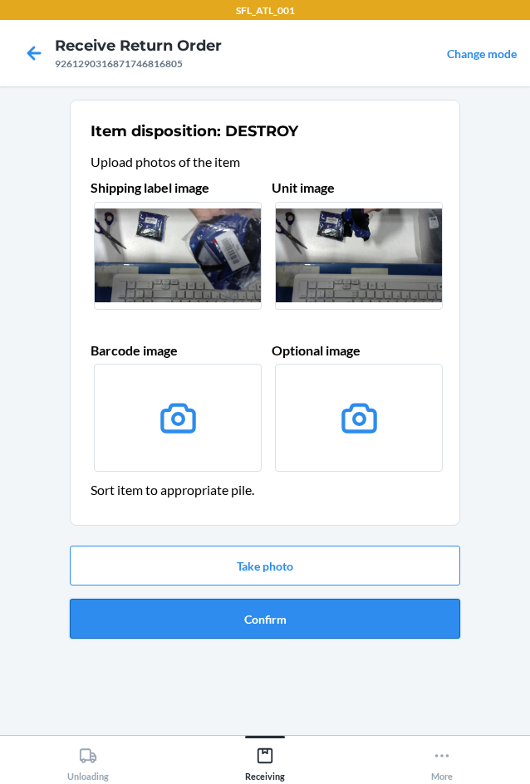
click at [255, 623] on button "Confirm" at bounding box center [265, 619] width 391 height 40
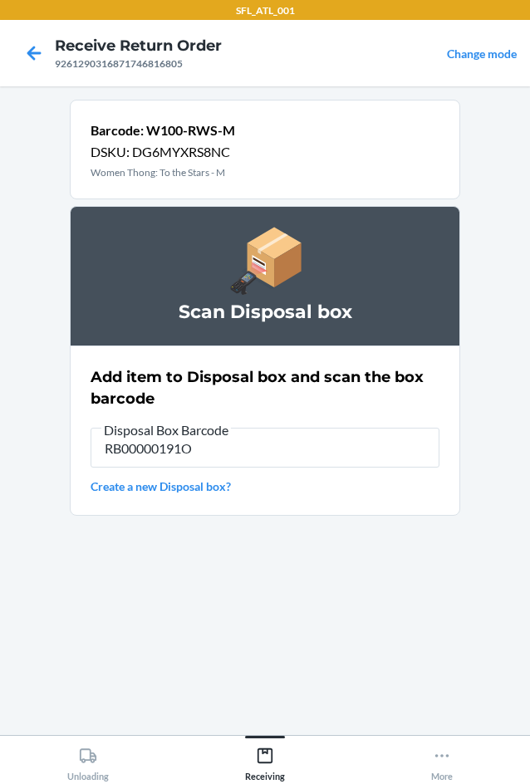
type input "RB00000191O"
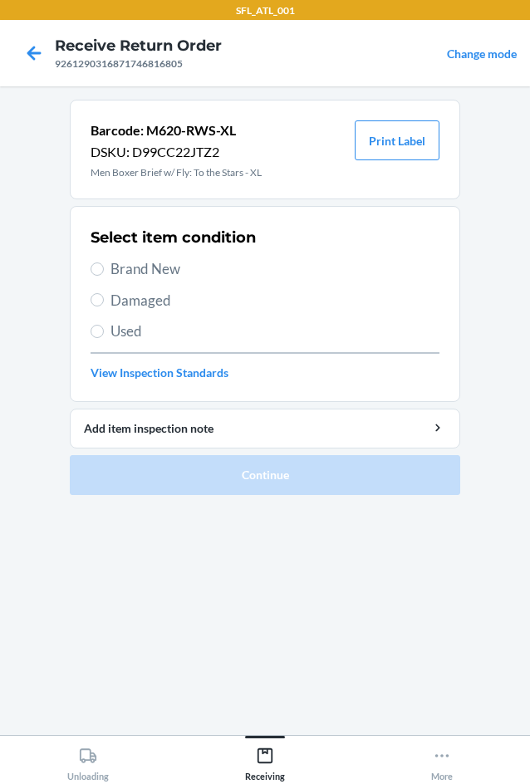
click at [106, 274] on label "Brand New" at bounding box center [265, 269] width 349 height 22
click at [104, 274] on input "Brand New" at bounding box center [97, 269] width 13 height 13
radio input "true"
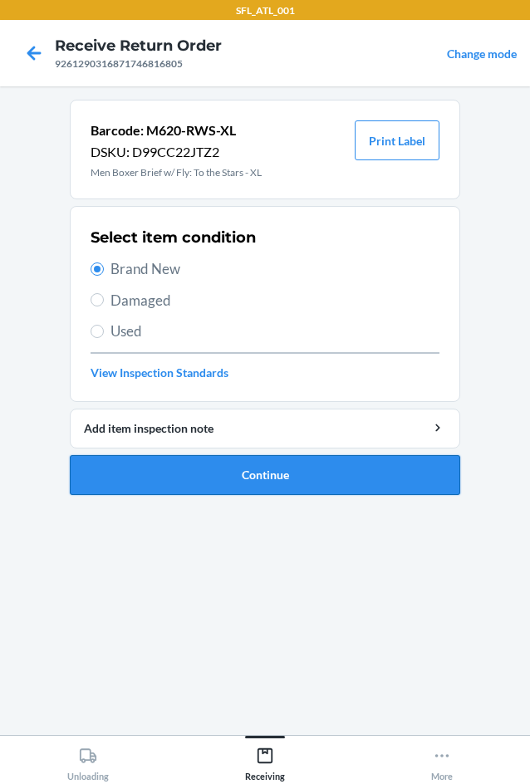
click at [242, 474] on button "Continue" at bounding box center [265, 475] width 391 height 40
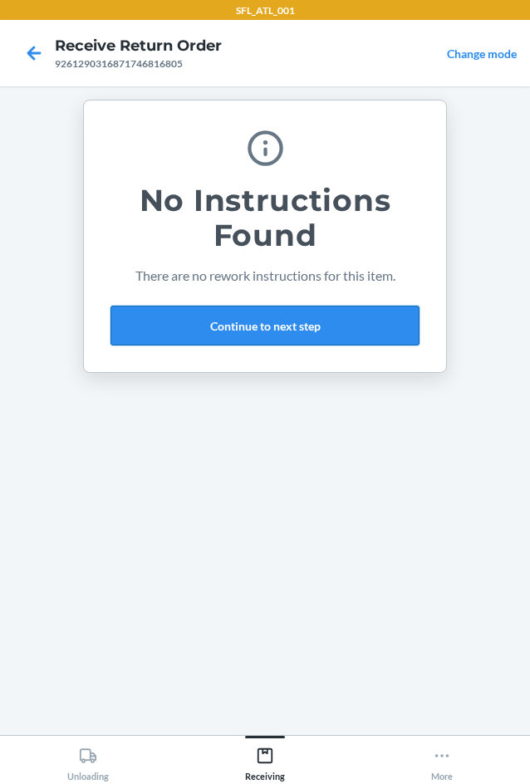
click at [293, 330] on button "Continue to next step" at bounding box center [265, 326] width 309 height 40
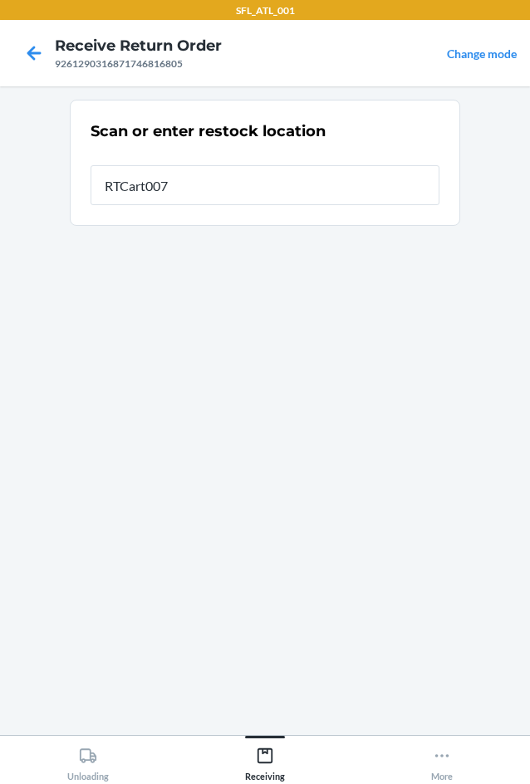
type input "RTCart007"
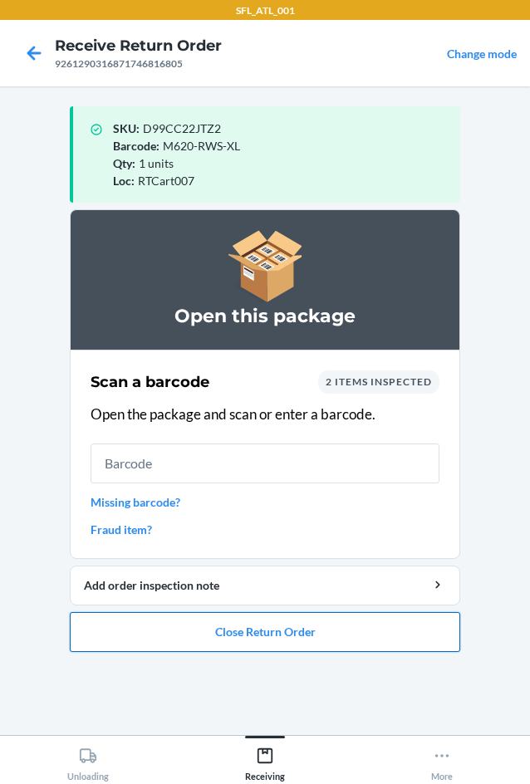
click at [290, 630] on button "Close Return Order" at bounding box center [265, 632] width 391 height 40
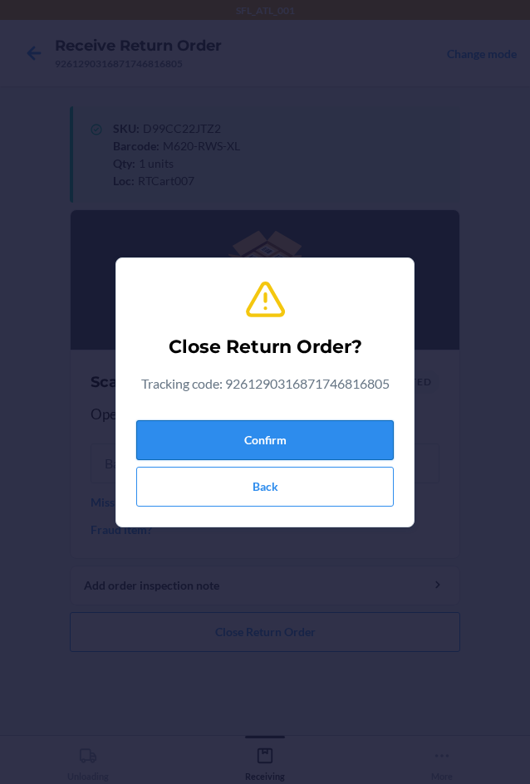
click at [273, 440] on button "Confirm" at bounding box center [265, 440] width 258 height 40
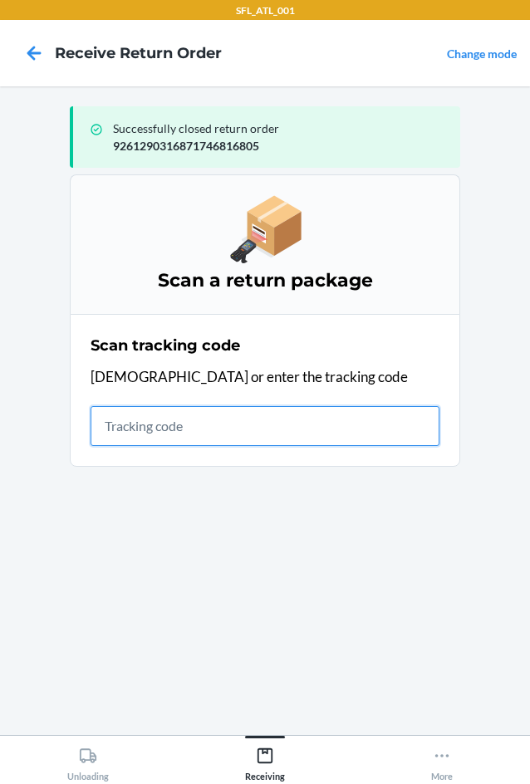
click at [179, 426] on input "text" at bounding box center [265, 426] width 349 height 40
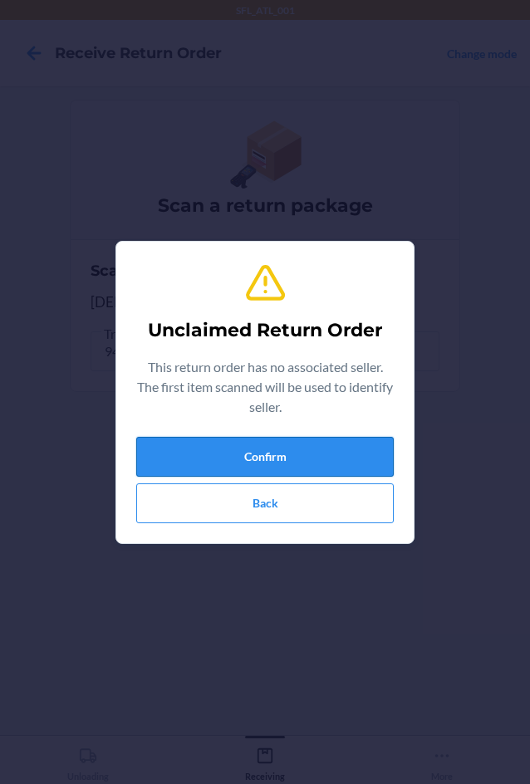
click at [268, 456] on button "Confirm" at bounding box center [265, 457] width 258 height 40
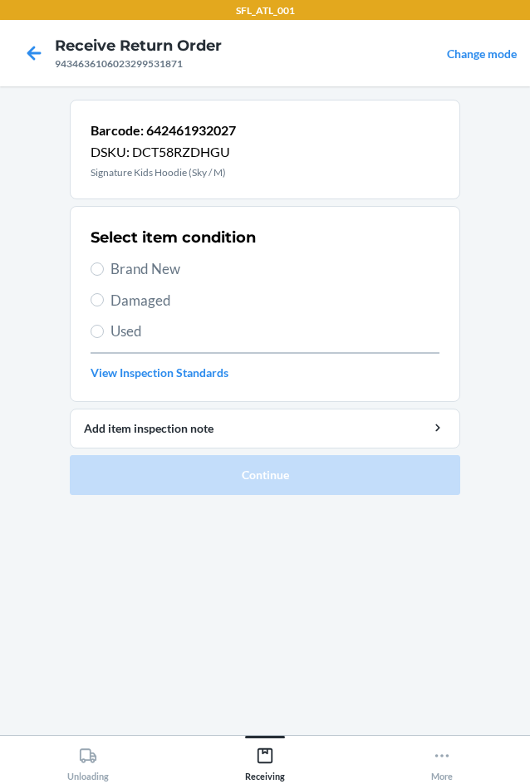
click at [111, 268] on span "Brand New" at bounding box center [275, 269] width 329 height 22
click at [104, 268] on input "Brand New" at bounding box center [97, 269] width 13 height 13
radio input "true"
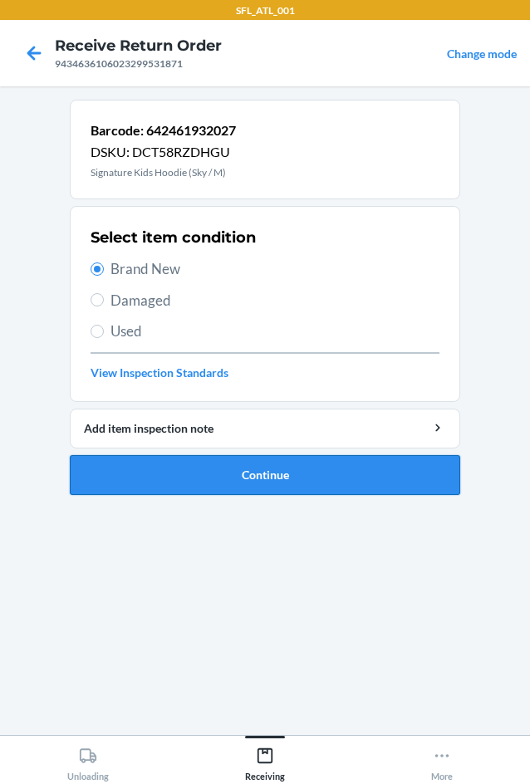
click at [229, 478] on button "Continue" at bounding box center [265, 475] width 391 height 40
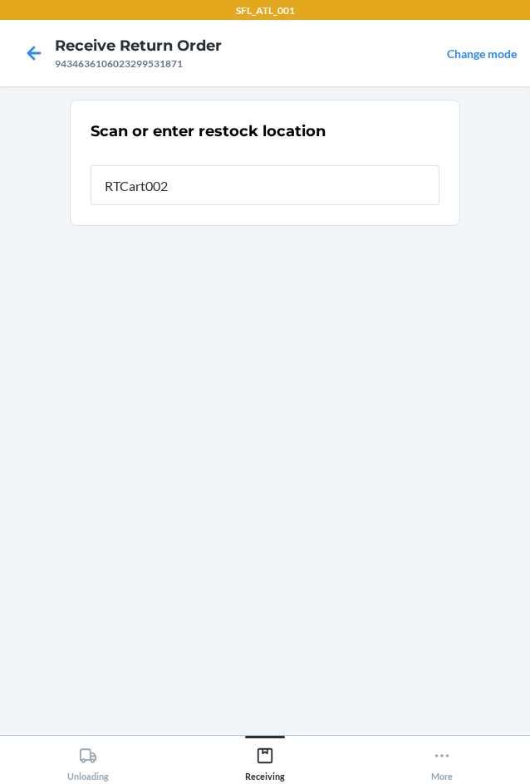
type input "RTCart002"
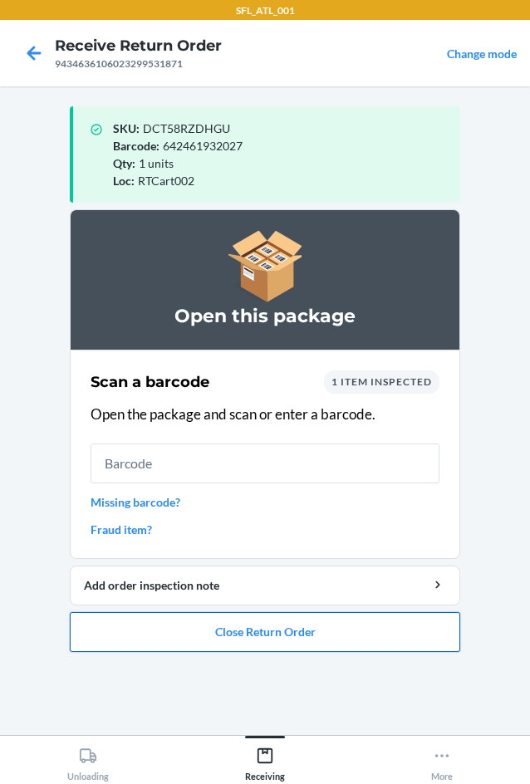
drag, startPoint x: 238, startPoint y: 646, endPoint x: 255, endPoint y: 631, distance: 23.5
click at [249, 638] on button "Close Return Order" at bounding box center [265, 632] width 391 height 40
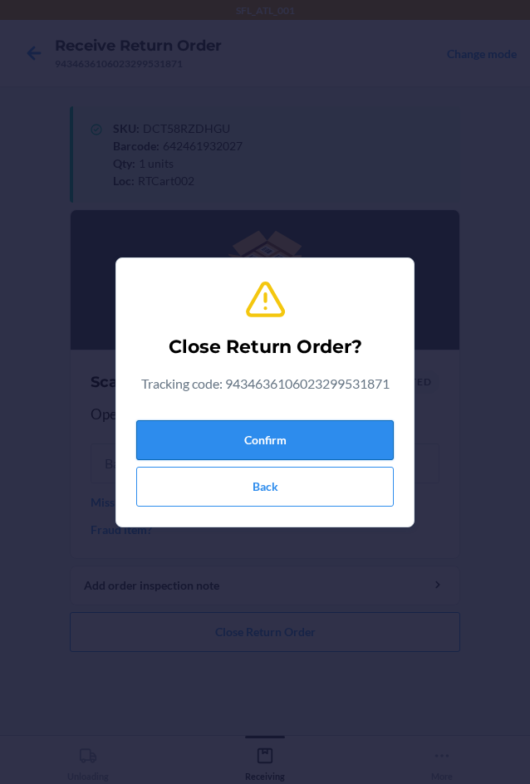
click at [344, 434] on button "Confirm" at bounding box center [265, 440] width 258 height 40
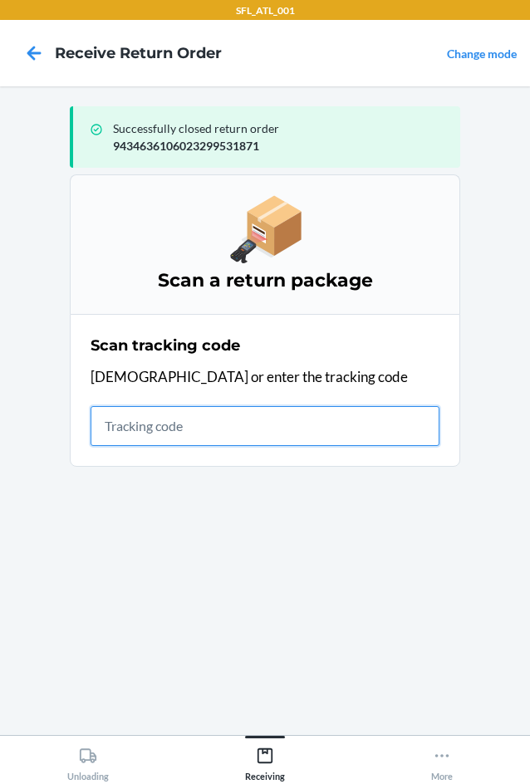
click at [189, 425] on input "text" at bounding box center [265, 426] width 349 height 40
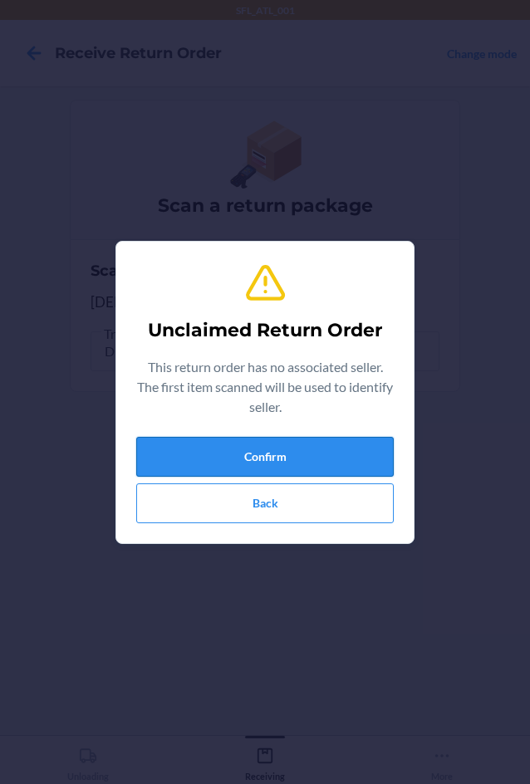
click at [264, 447] on button "Confirm" at bounding box center [265, 457] width 258 height 40
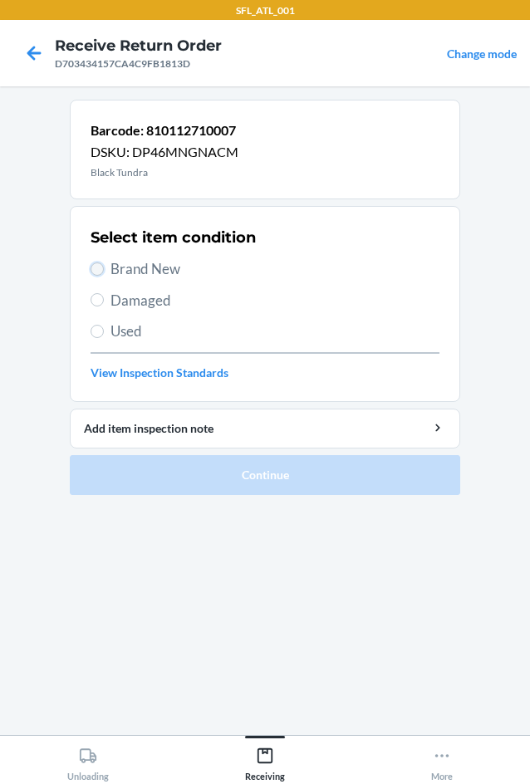
click at [99, 267] on input "Brand New" at bounding box center [97, 269] width 13 height 13
radio input "true"
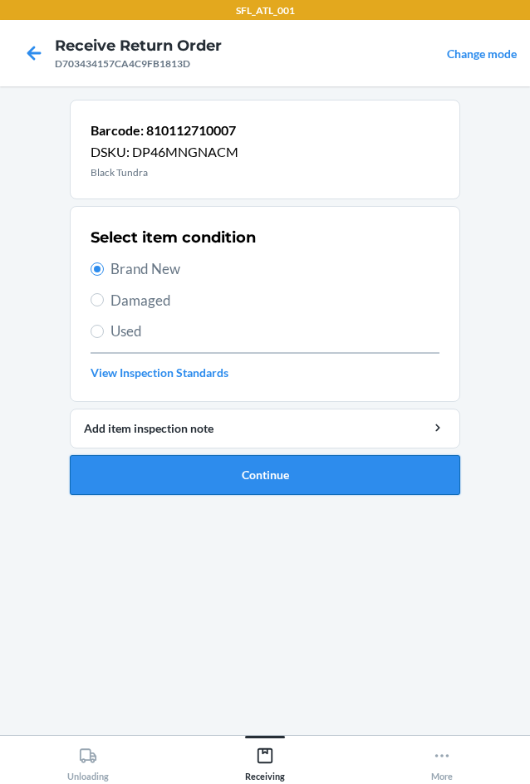
click at [209, 486] on button "Continue" at bounding box center [265, 475] width 391 height 40
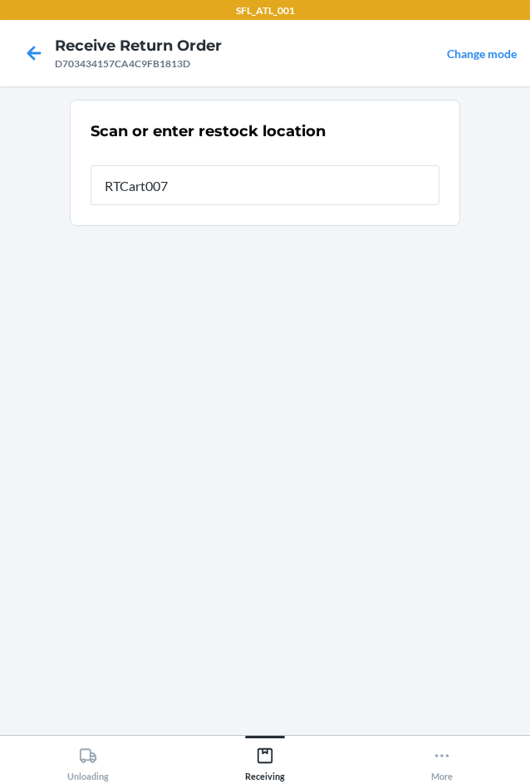
type input "RTCart007"
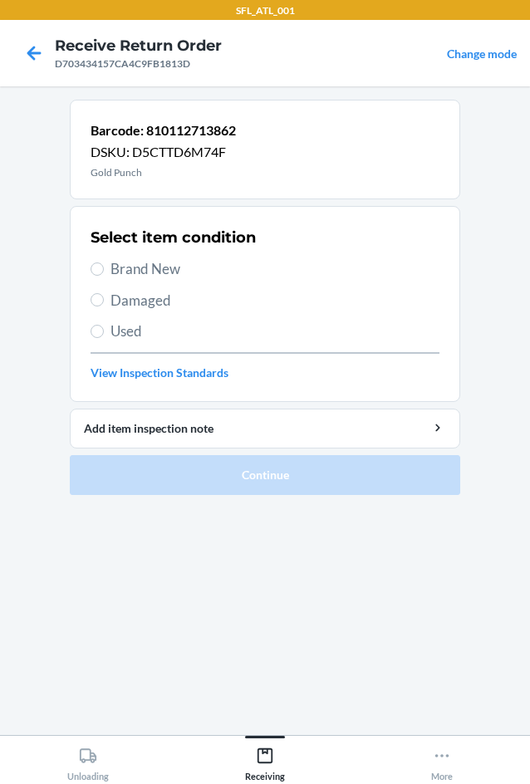
click at [116, 263] on span "Brand New" at bounding box center [275, 269] width 329 height 22
click at [104, 263] on input "Brand New" at bounding box center [97, 269] width 13 height 13
radio input "true"
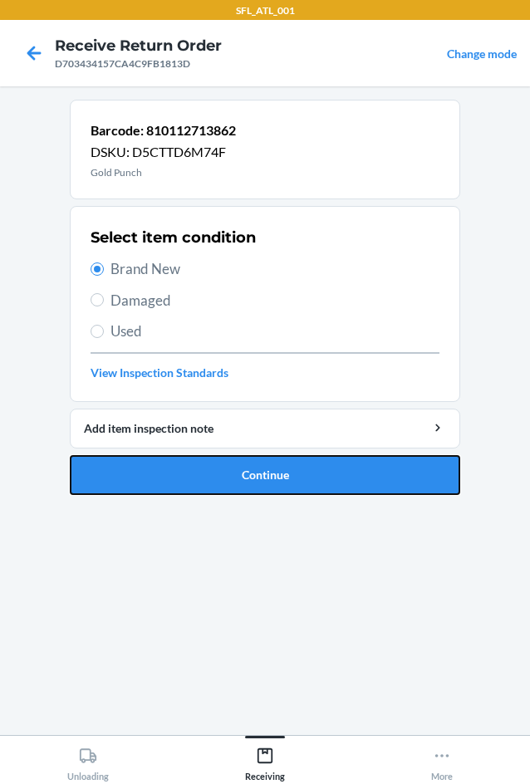
drag, startPoint x: 262, startPoint y: 469, endPoint x: 248, endPoint y: 404, distance: 66.3
click at [261, 460] on button "Continue" at bounding box center [265, 475] width 391 height 40
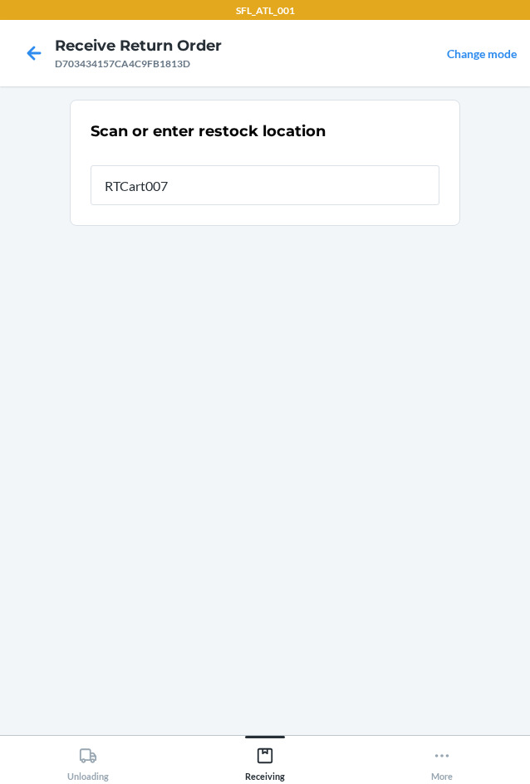
type input "RTCart007"
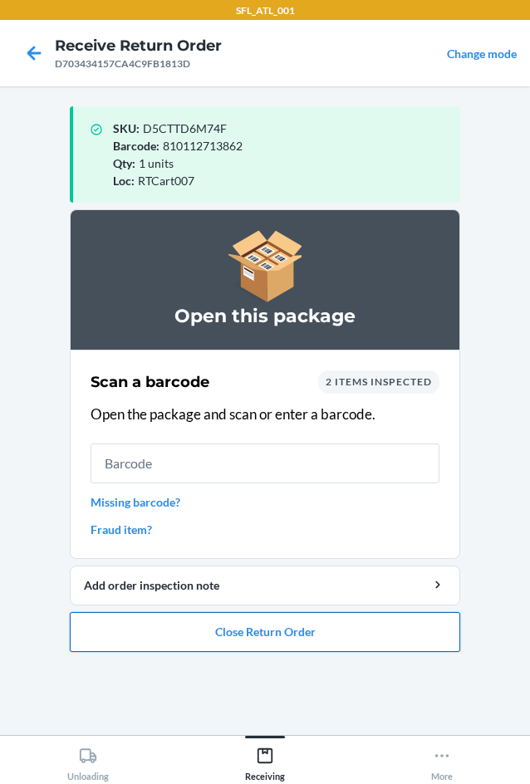
click at [254, 628] on button "Close Return Order" at bounding box center [265, 632] width 391 height 40
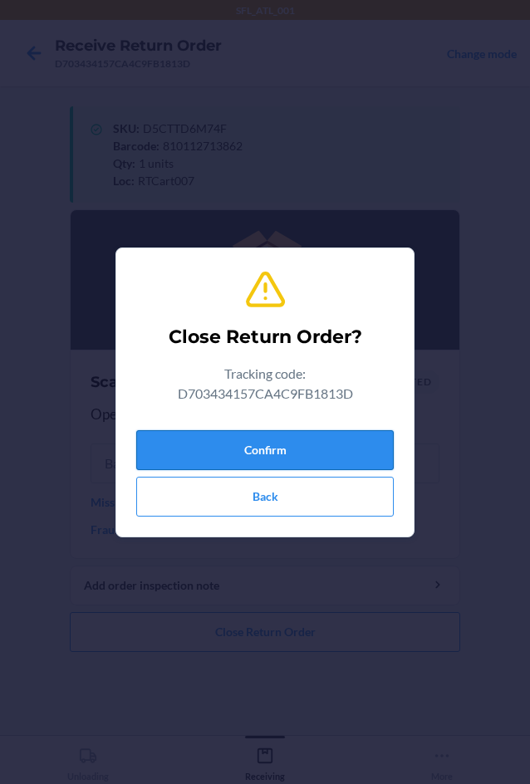
click at [219, 452] on button "Confirm" at bounding box center [265, 450] width 258 height 40
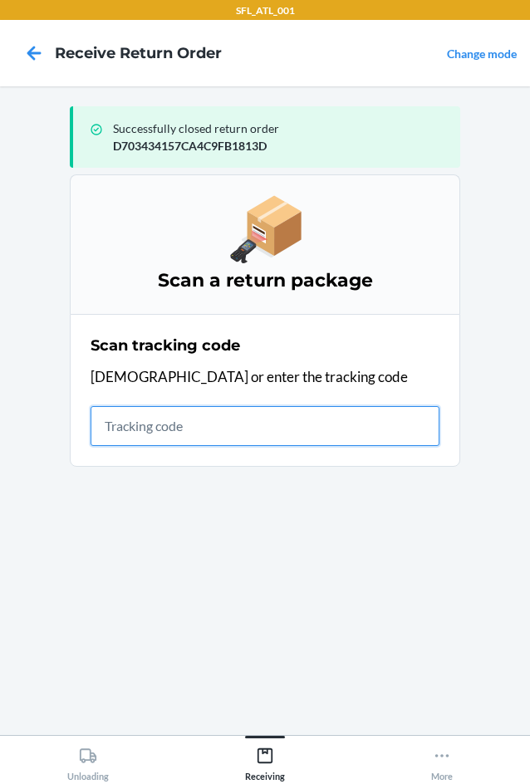
click at [104, 430] on input "text" at bounding box center [265, 426] width 349 height 40
type input "420302599400150"
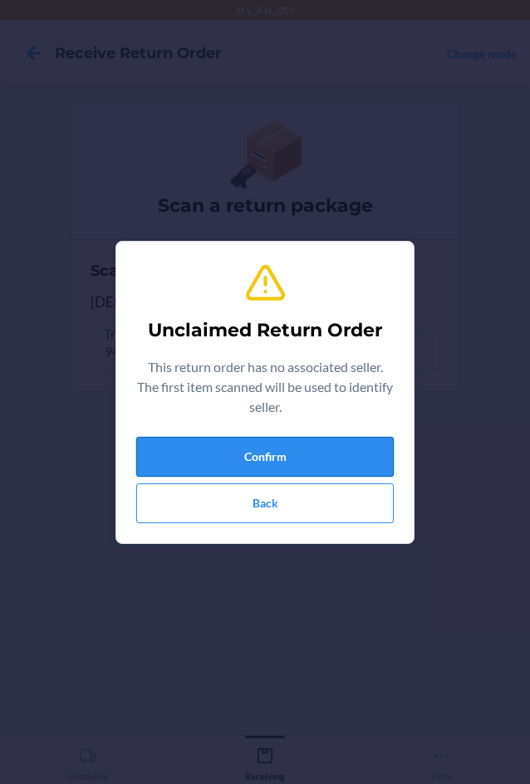
click at [214, 444] on button "Confirm" at bounding box center [265, 457] width 258 height 40
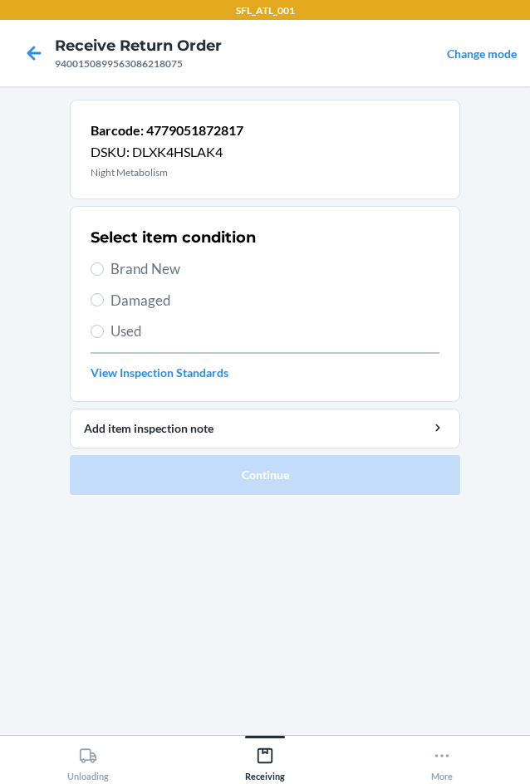
click at [120, 295] on span "Damaged" at bounding box center [275, 301] width 329 height 22
click at [104, 295] on input "Damaged" at bounding box center [97, 299] width 13 height 13
radio input "true"
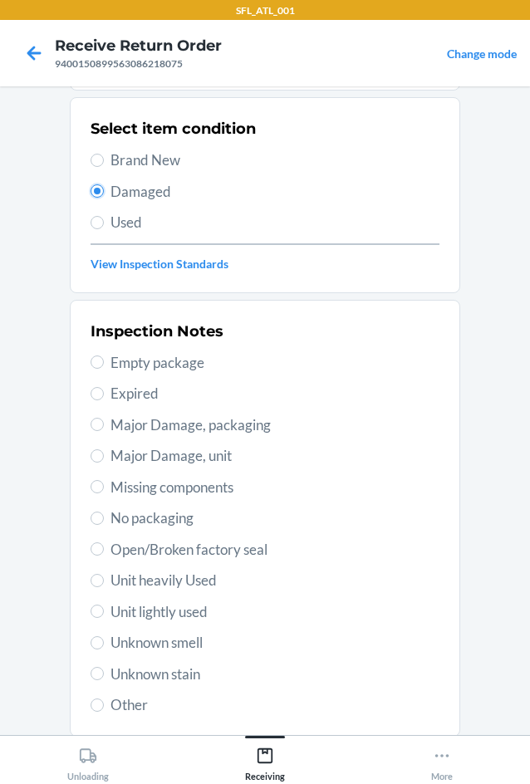
scroll to position [217, 0]
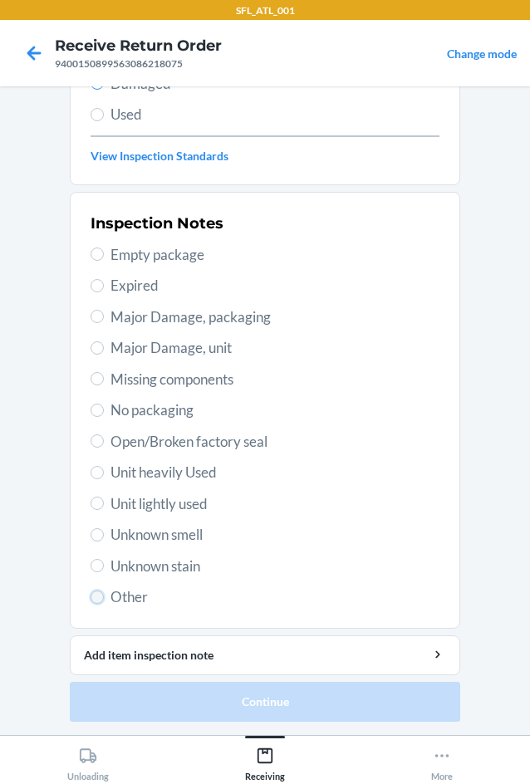
click at [93, 601] on input "Other" at bounding box center [97, 597] width 13 height 13
radio input "true"
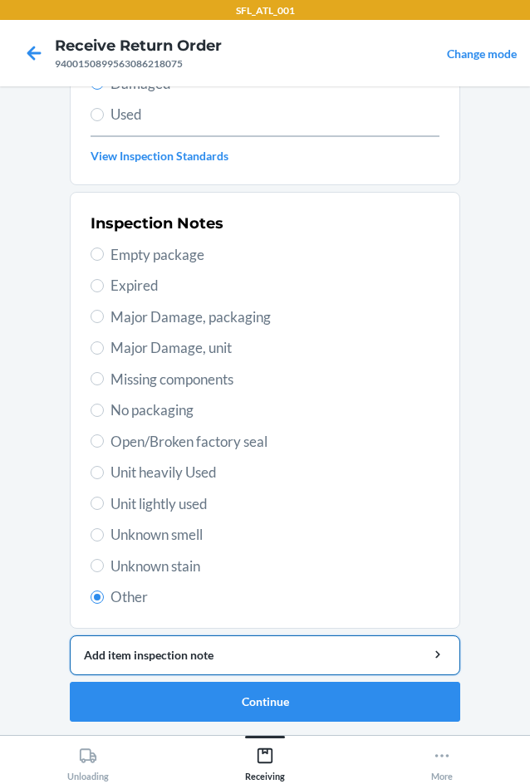
click at [189, 659] on div "Add item inspection note" at bounding box center [265, 654] width 362 height 17
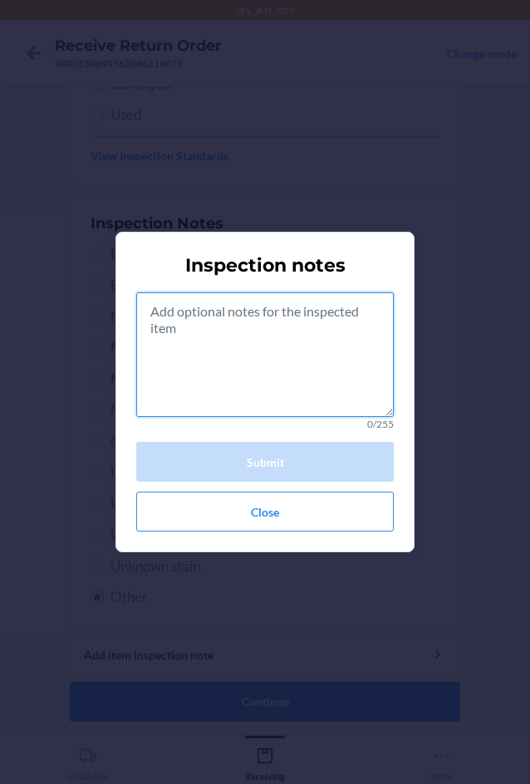
click at [255, 313] on textarea at bounding box center [265, 354] width 258 height 125
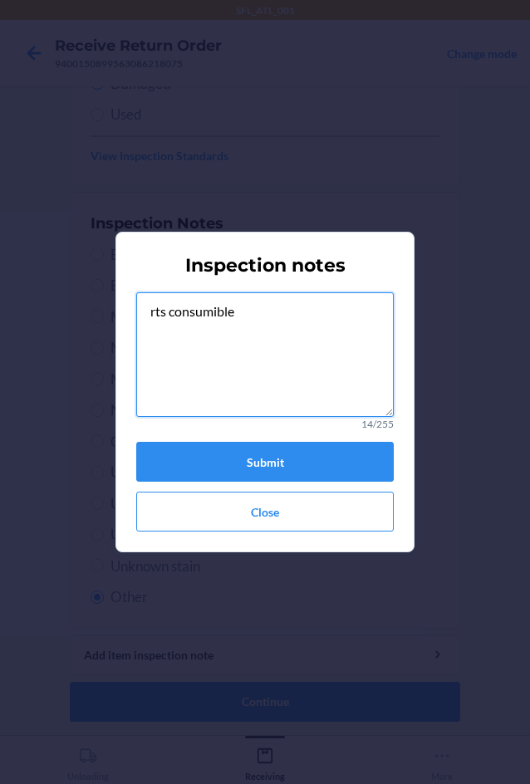
drag, startPoint x: 246, startPoint y: 322, endPoint x: 138, endPoint y: 309, distance: 108.7
click at [138, 309] on textarea "rts consumible" at bounding box center [265, 354] width 258 height 125
type textarea "rts consumible"
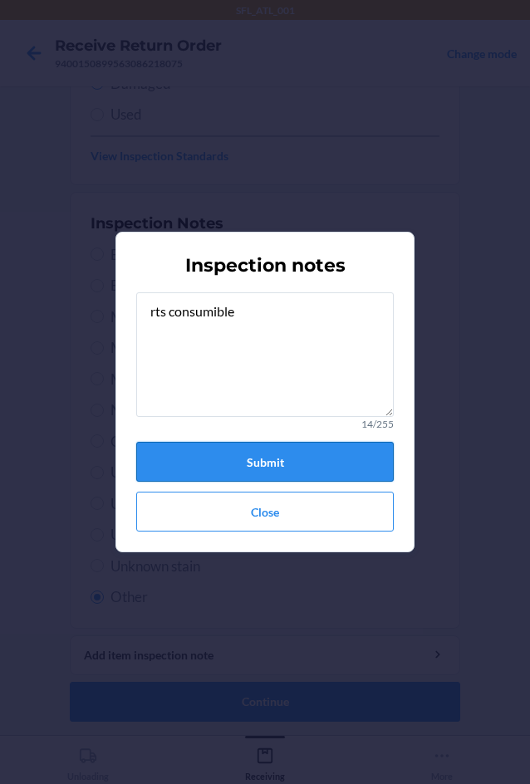
click at [255, 460] on button "Submit" at bounding box center [265, 462] width 258 height 40
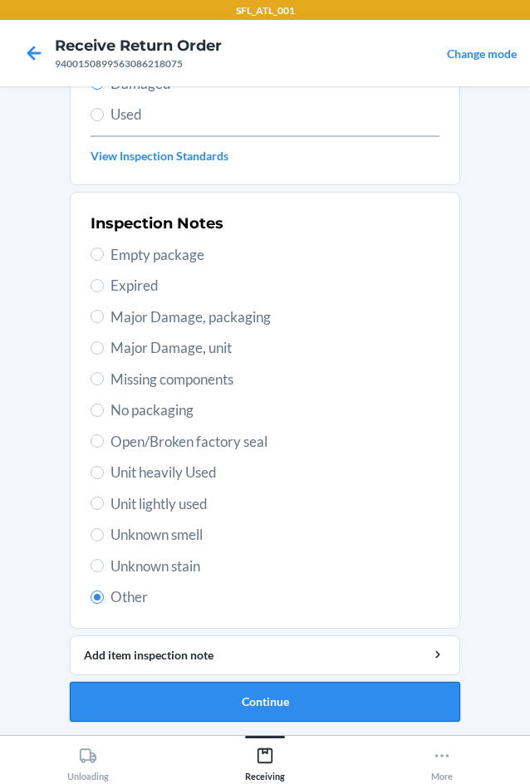
drag, startPoint x: 253, startPoint y: 712, endPoint x: 246, endPoint y: 700, distance: 13.4
click at [248, 706] on button "Continue" at bounding box center [265, 702] width 391 height 40
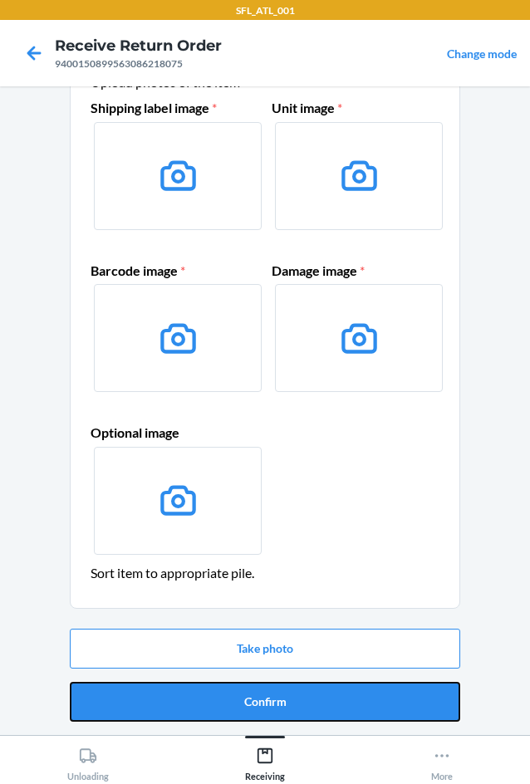
drag, startPoint x: 277, startPoint y: 699, endPoint x: 155, endPoint y: 659, distance: 128.5
click at [269, 696] on button "Confirm" at bounding box center [265, 702] width 391 height 40
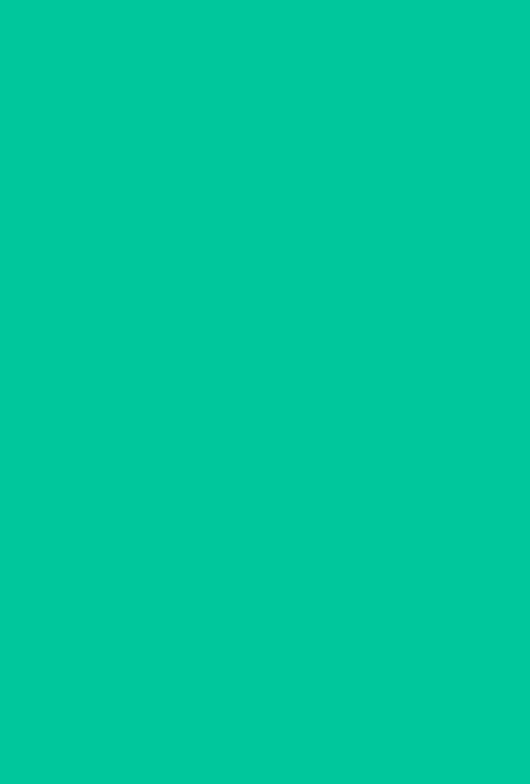
scroll to position [0, 0]
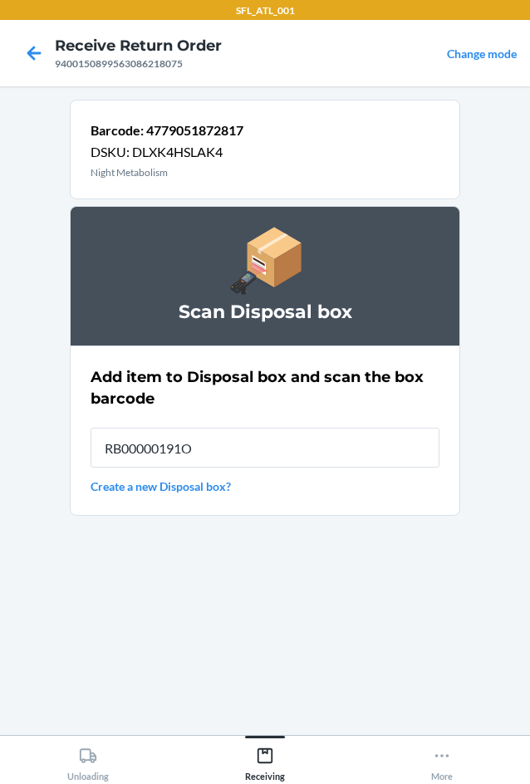
type input "RB00000191O"
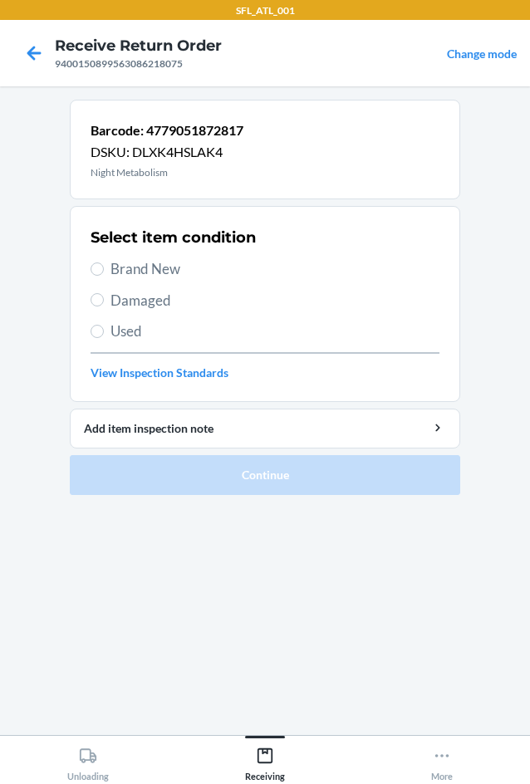
click at [90, 297] on section "Select item condition Brand New Damaged Used View Inspection Standards" at bounding box center [265, 304] width 391 height 196
click at [126, 311] on div "Select item condition Brand New Damaged Used View Inspection Standards" at bounding box center [265, 304] width 349 height 165
click at [127, 302] on span "Damaged" at bounding box center [275, 301] width 329 height 22
click at [104, 302] on input "Damaged" at bounding box center [97, 299] width 13 height 13
radio input "true"
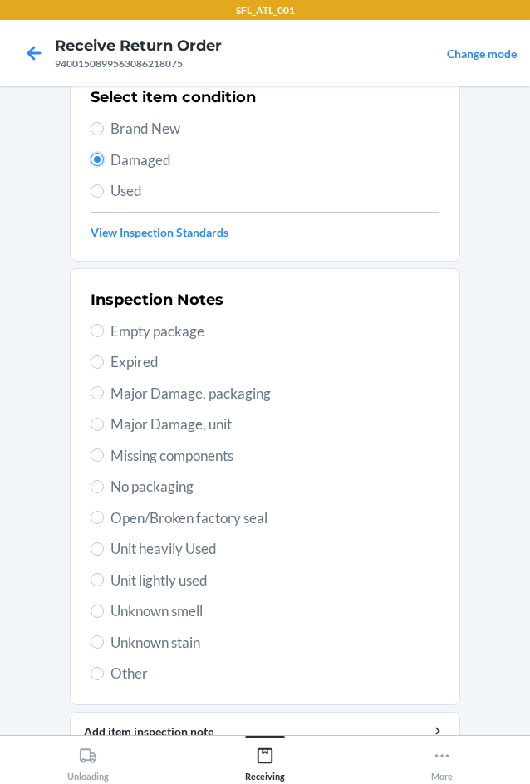
scroll to position [217, 0]
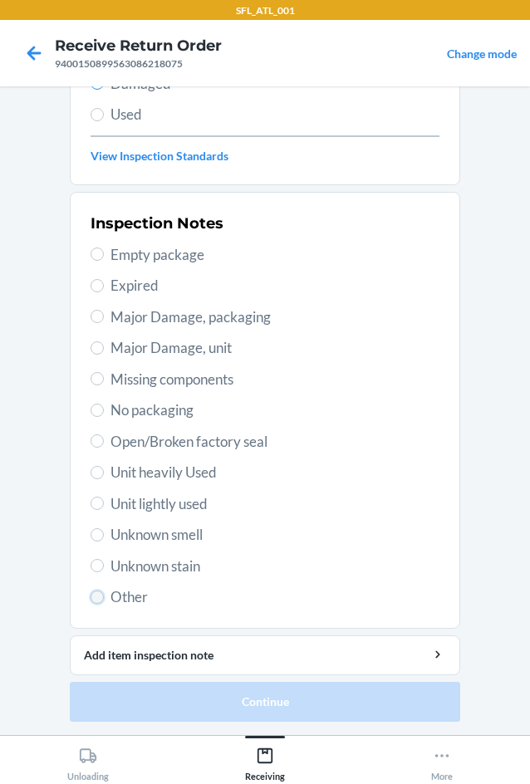
click at [91, 596] on input "Other" at bounding box center [97, 597] width 13 height 13
radio input "true"
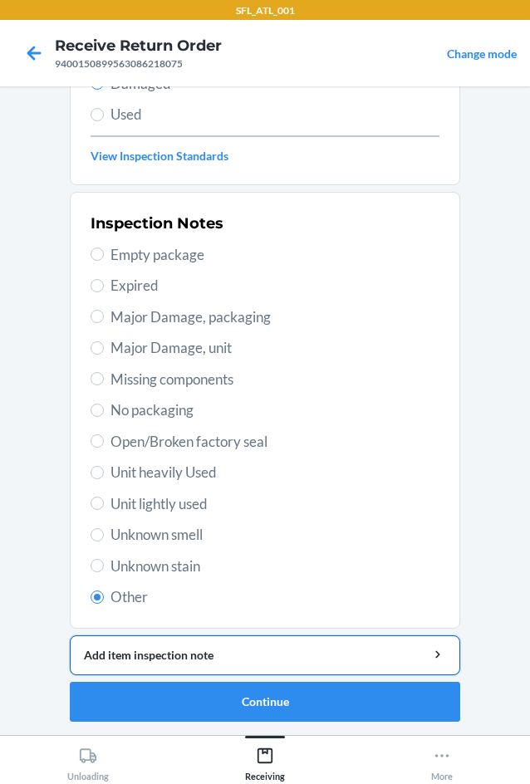
click at [161, 656] on div "Add item inspection note" at bounding box center [265, 654] width 362 height 17
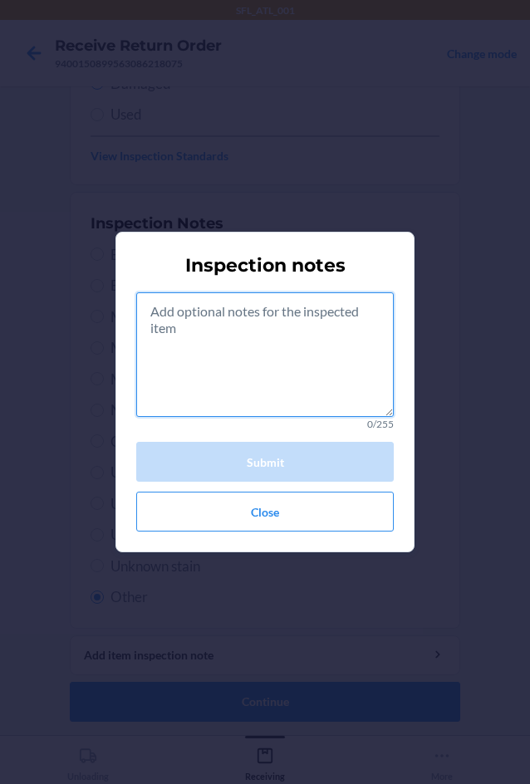
paste textarea "rts consumible"
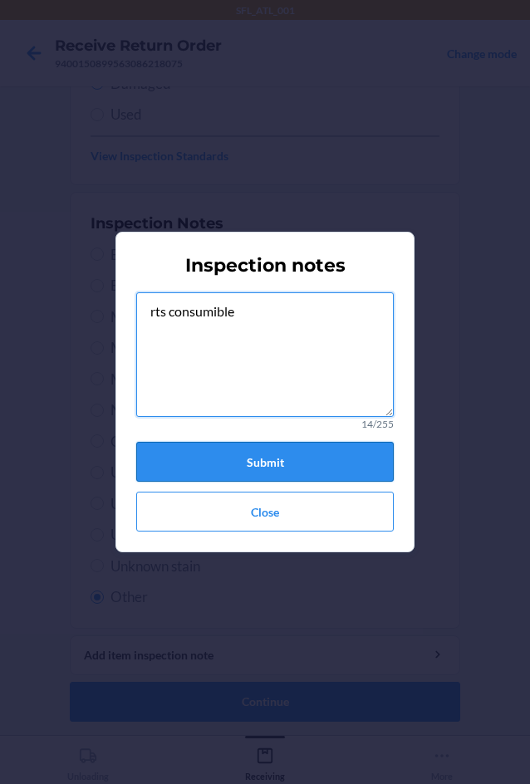
type textarea "rts consumible"
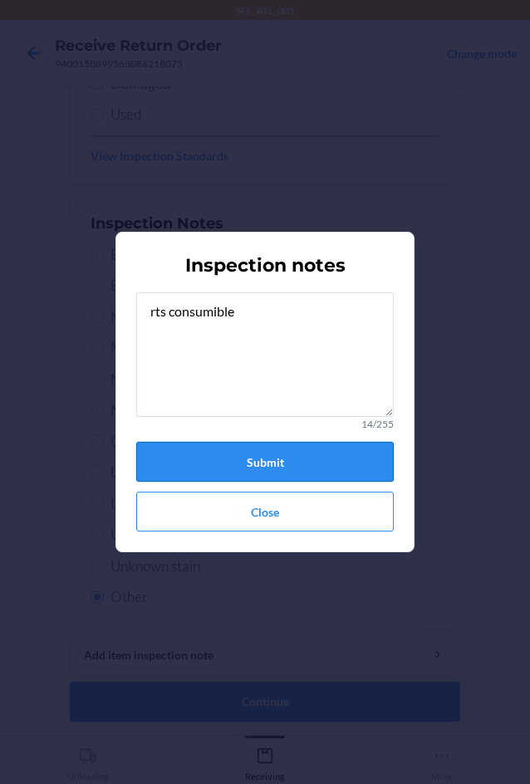
click at [267, 468] on button "Submit" at bounding box center [265, 462] width 258 height 40
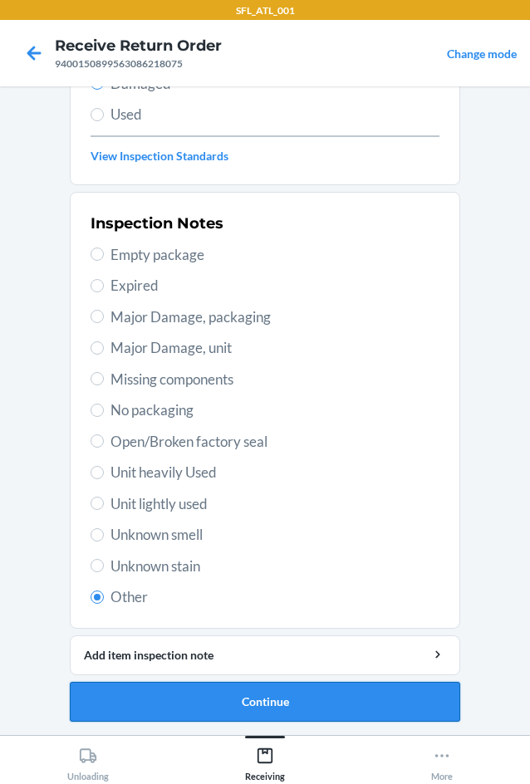
click at [264, 700] on button "Continue" at bounding box center [265, 702] width 391 height 40
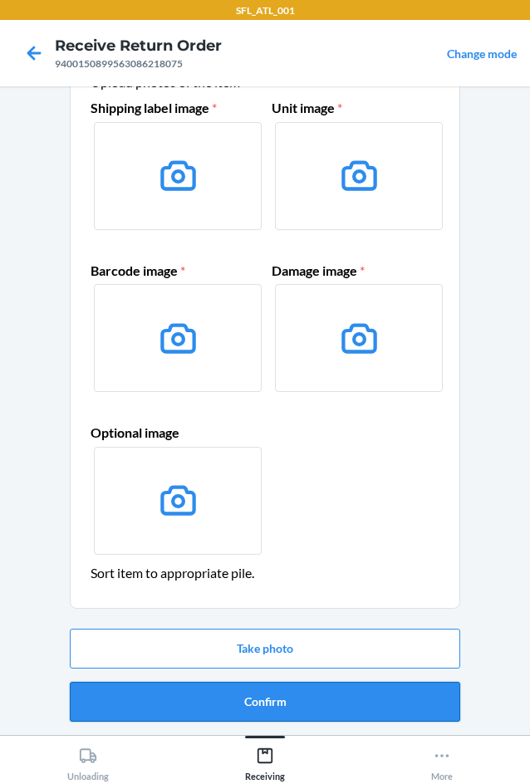
click at [278, 703] on button "Confirm" at bounding box center [265, 702] width 391 height 40
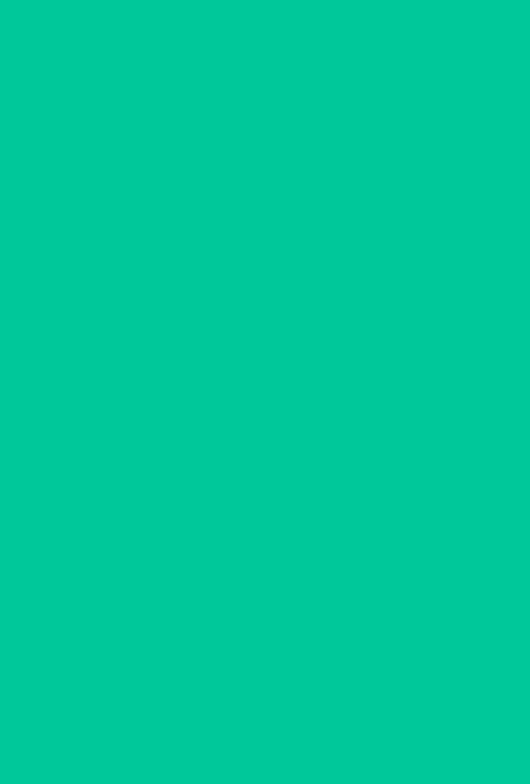
scroll to position [0, 0]
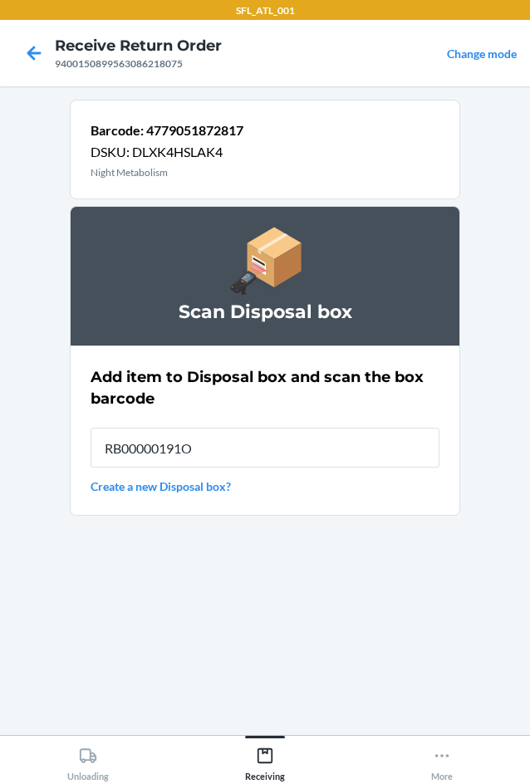
type input "RB00000191O"
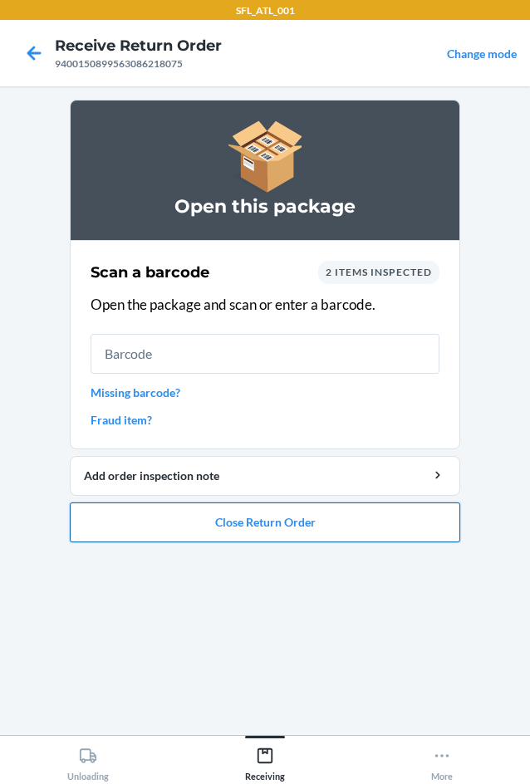
click at [329, 533] on button "Close Return Order" at bounding box center [265, 523] width 391 height 40
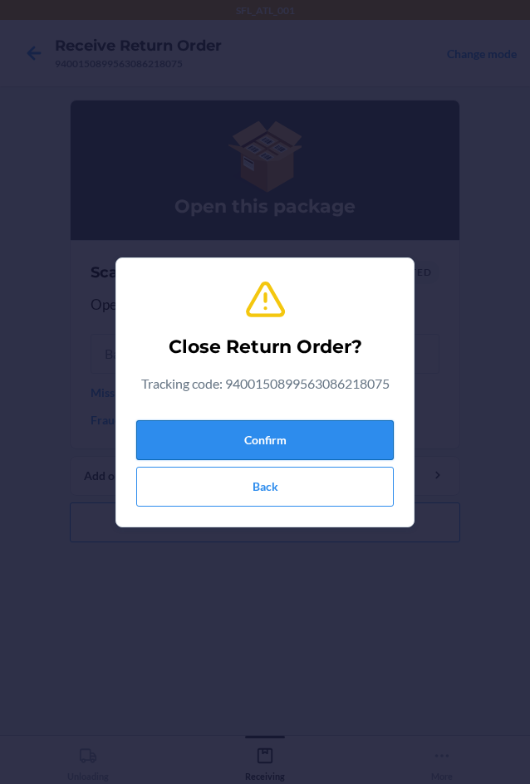
click at [280, 423] on button "Confirm" at bounding box center [265, 440] width 258 height 40
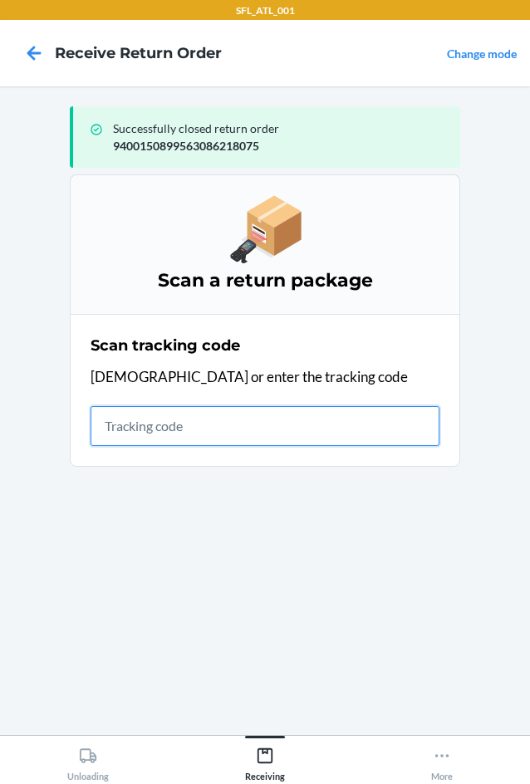
click at [111, 427] on input "text" at bounding box center [265, 426] width 349 height 40
type input "42031047926129031687174"
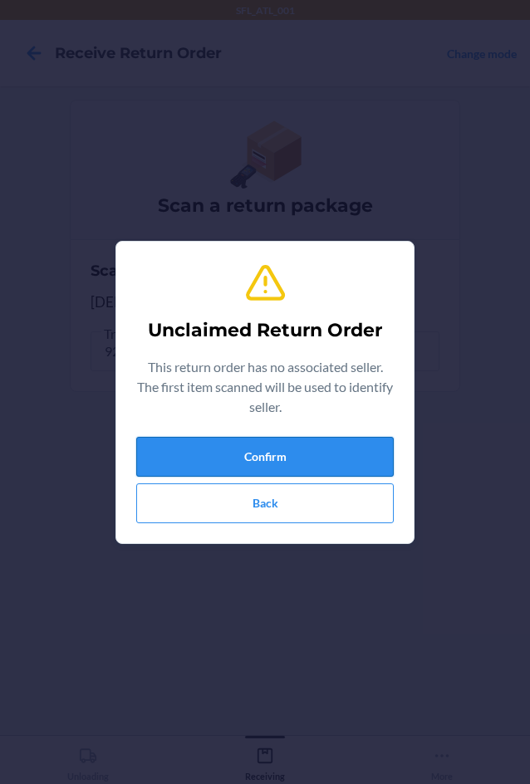
drag, startPoint x: 274, startPoint y: 449, endPoint x: 276, endPoint y: 440, distance: 8.5
click at [275, 442] on button "Confirm" at bounding box center [265, 457] width 258 height 40
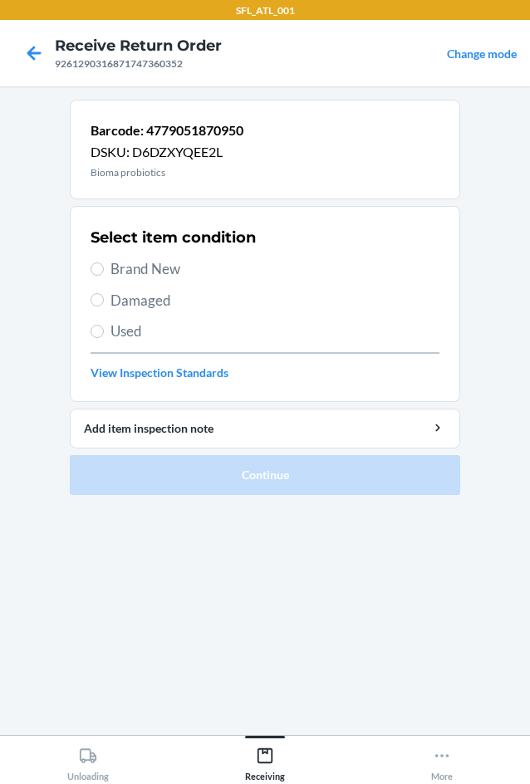
click at [108, 296] on label "Damaged" at bounding box center [265, 301] width 349 height 22
click at [104, 296] on input "Damaged" at bounding box center [97, 299] width 13 height 13
radio input "true"
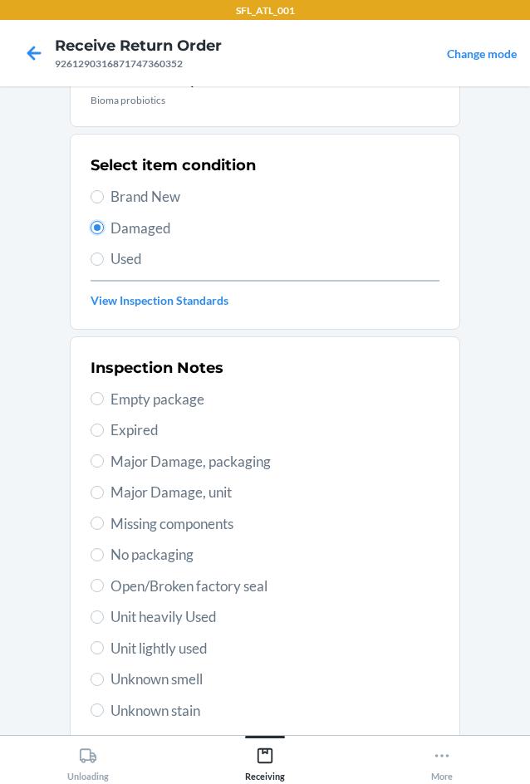
scroll to position [217, 0]
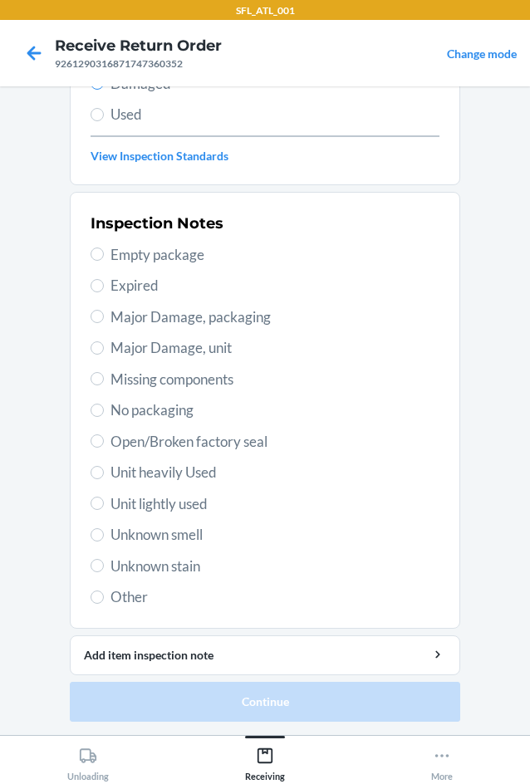
click at [111, 597] on span "Other" at bounding box center [275, 598] width 329 height 22
click at [104, 597] on input "Other" at bounding box center [97, 597] width 13 height 13
radio input "true"
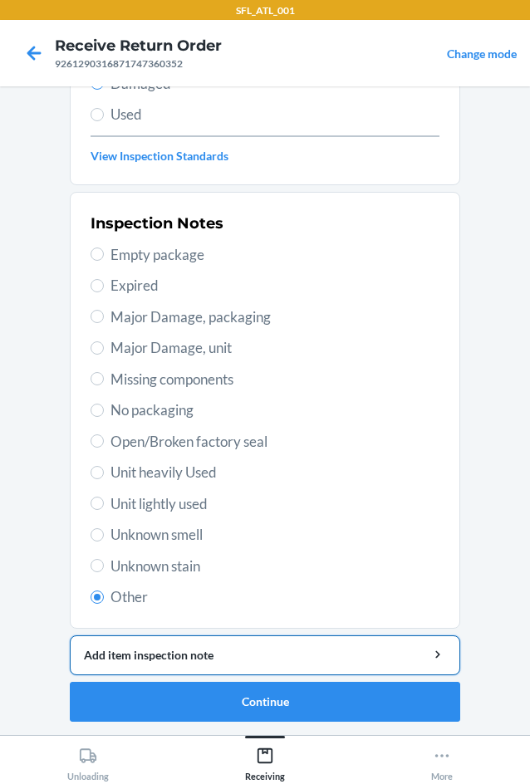
click at [163, 656] on div "Add item inspection note" at bounding box center [265, 654] width 362 height 17
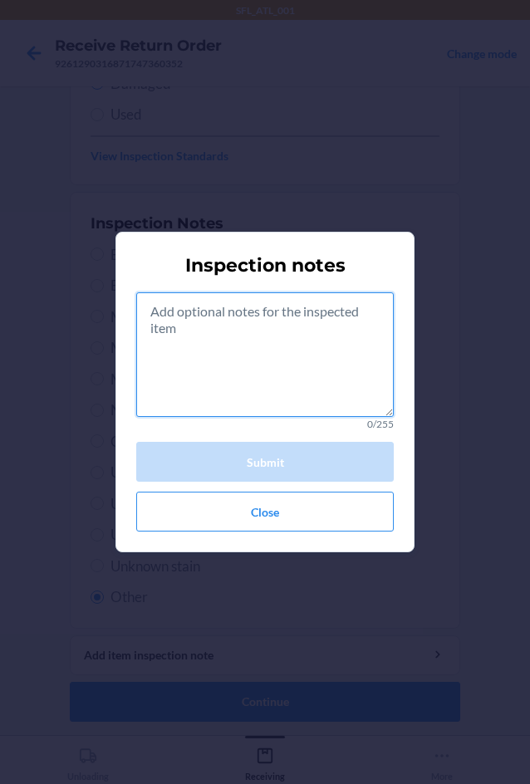
paste textarea "rts consumible"
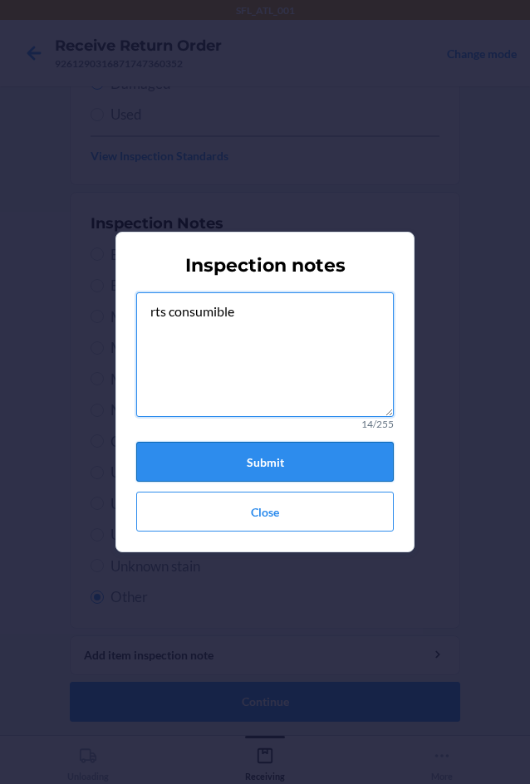
type textarea "rts consumible"
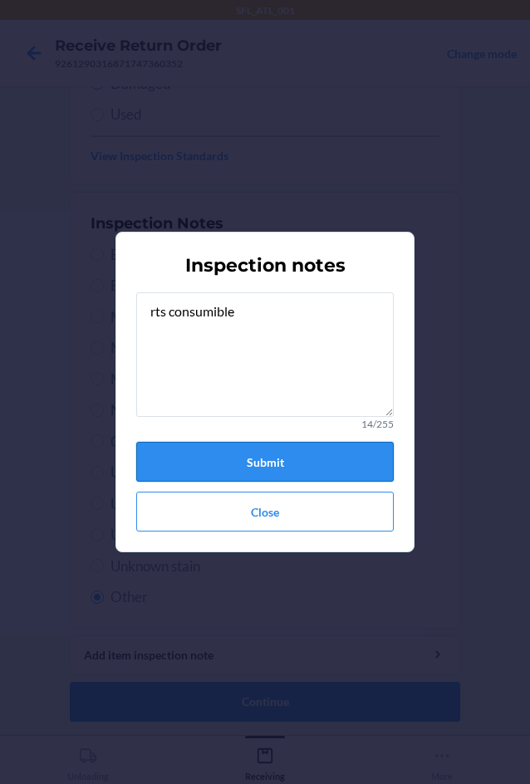
click at [278, 457] on button "Submit" at bounding box center [265, 462] width 258 height 40
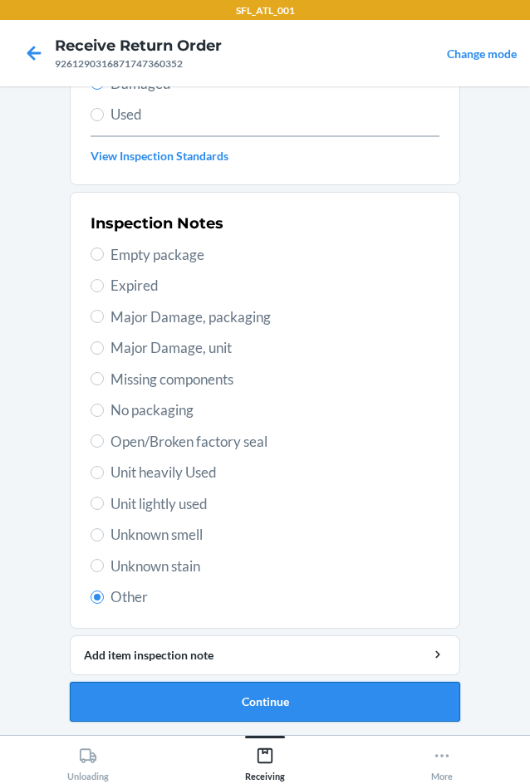
click at [233, 688] on button "Continue" at bounding box center [265, 702] width 391 height 40
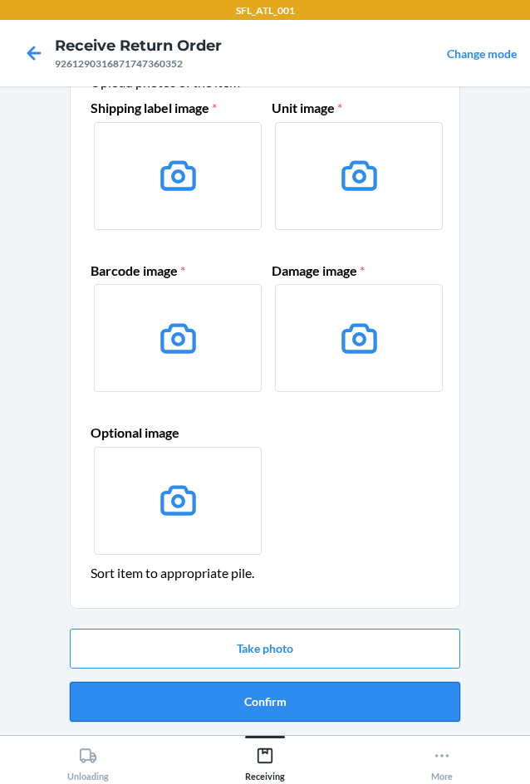
click at [259, 708] on button "Confirm" at bounding box center [265, 702] width 391 height 40
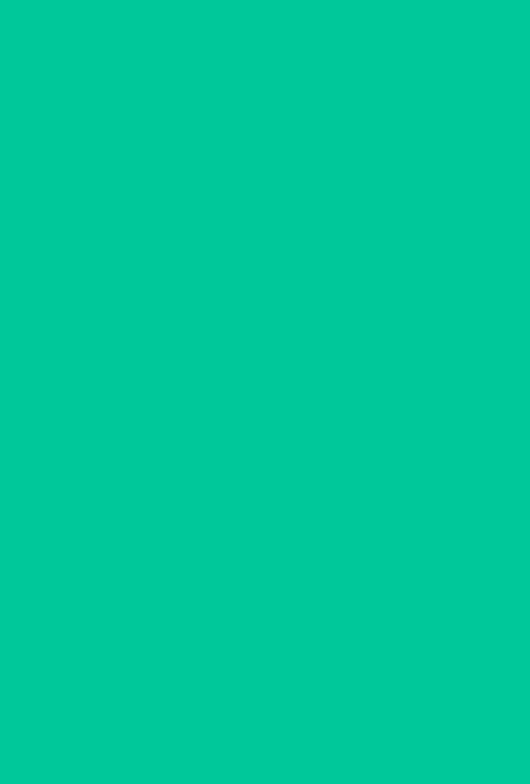
scroll to position [0, 0]
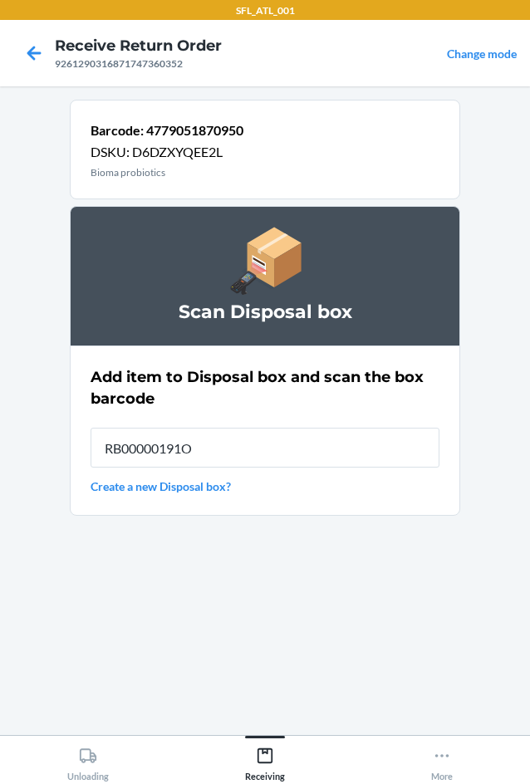
type input "RB00000191O"
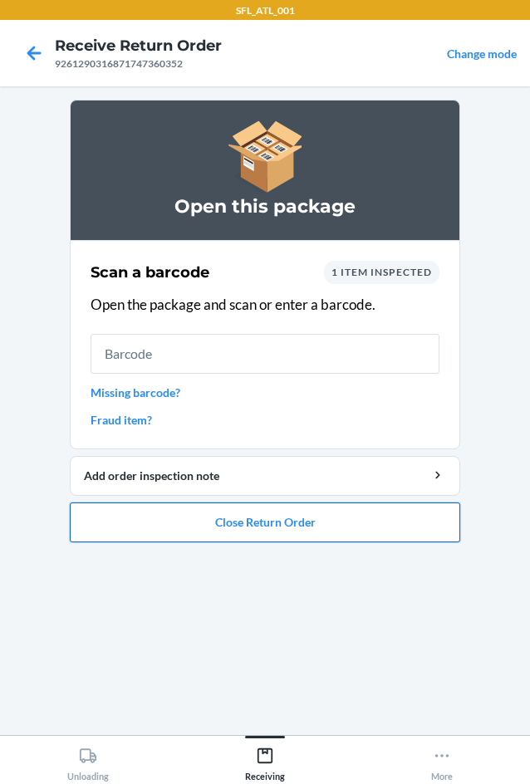
click at [191, 514] on button "Close Return Order" at bounding box center [265, 523] width 391 height 40
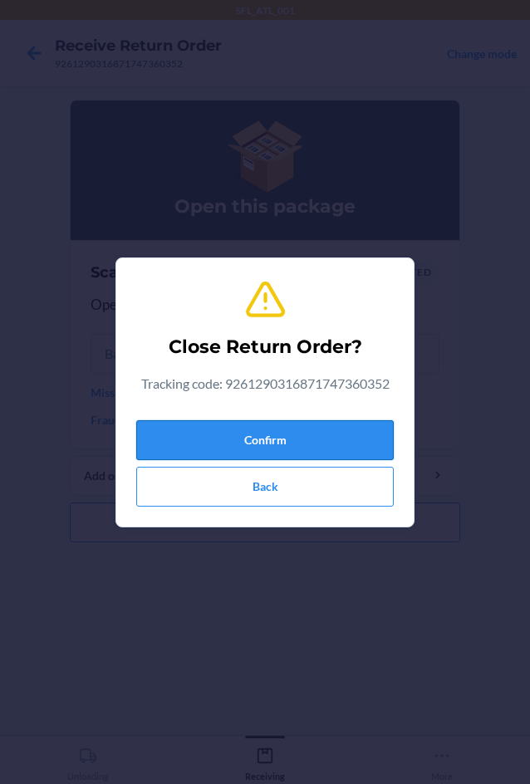
click at [204, 435] on button "Confirm" at bounding box center [265, 440] width 258 height 40
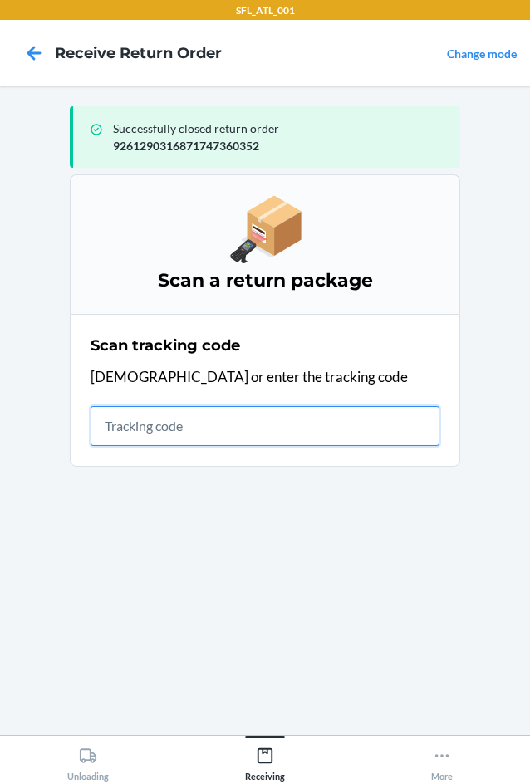
click at [150, 433] on input "text" at bounding box center [265, 426] width 349 height 40
type input "42030259943463610602"
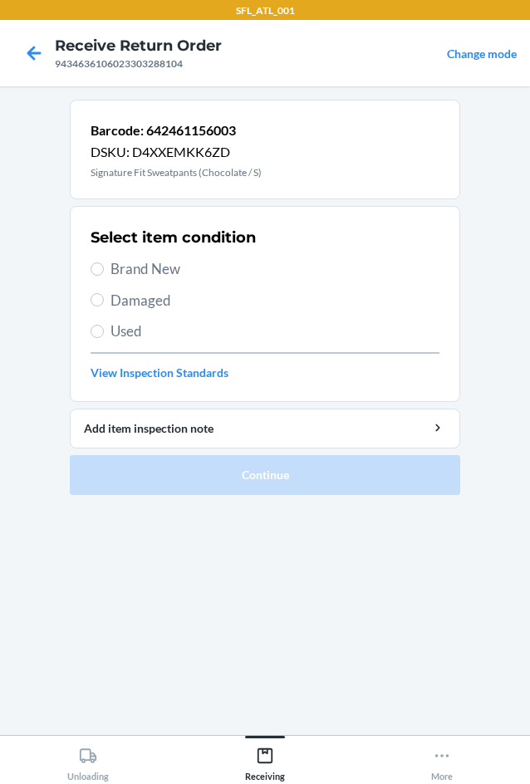
click at [126, 273] on span "Brand New" at bounding box center [275, 269] width 329 height 22
click at [104, 273] on input "Brand New" at bounding box center [97, 269] width 13 height 13
radio input "true"
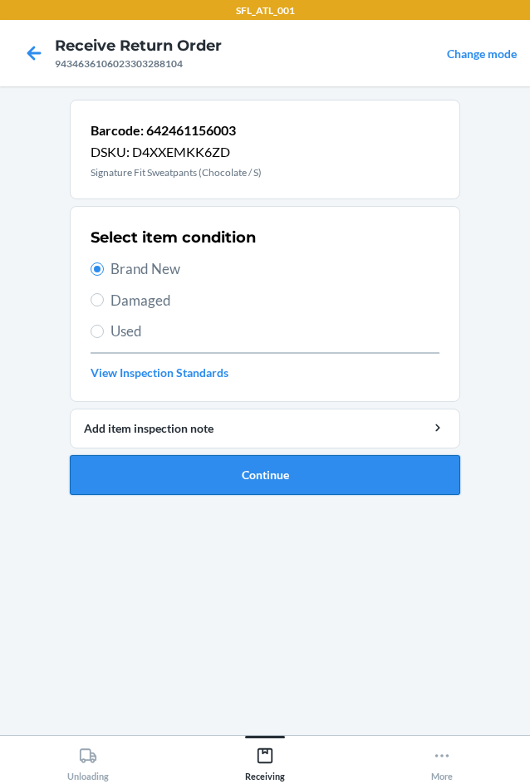
click at [244, 479] on button "Continue" at bounding box center [265, 475] width 391 height 40
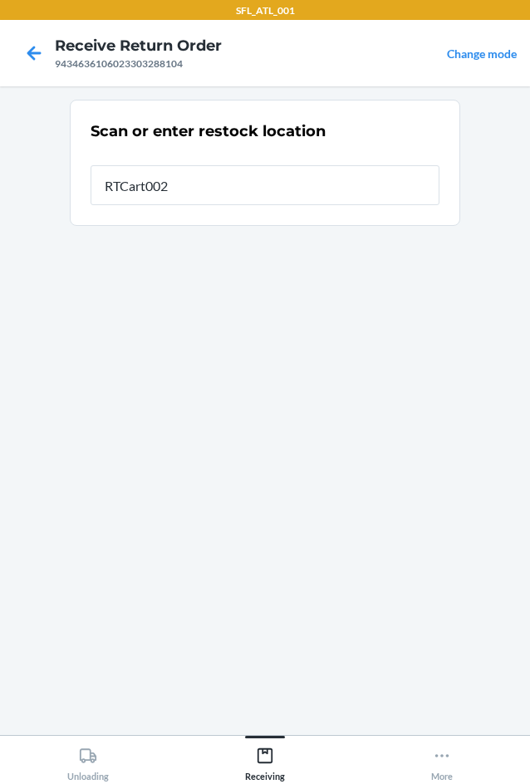
type input "RTCart002"
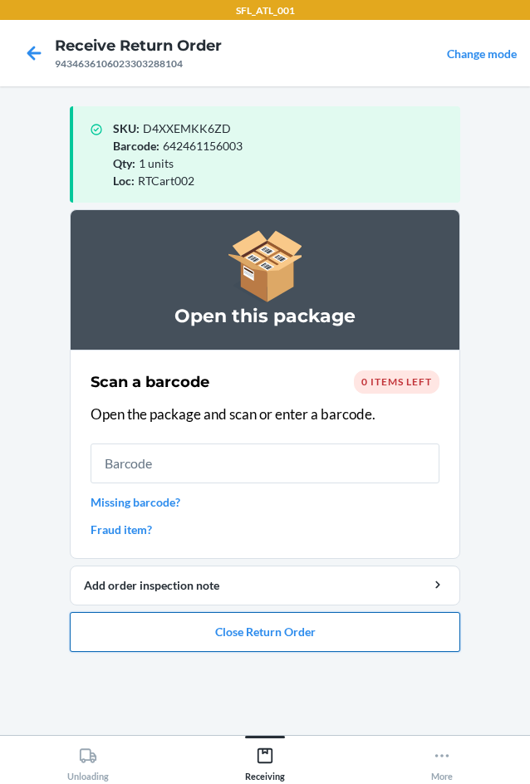
click at [262, 633] on button "Close Return Order" at bounding box center [265, 632] width 391 height 40
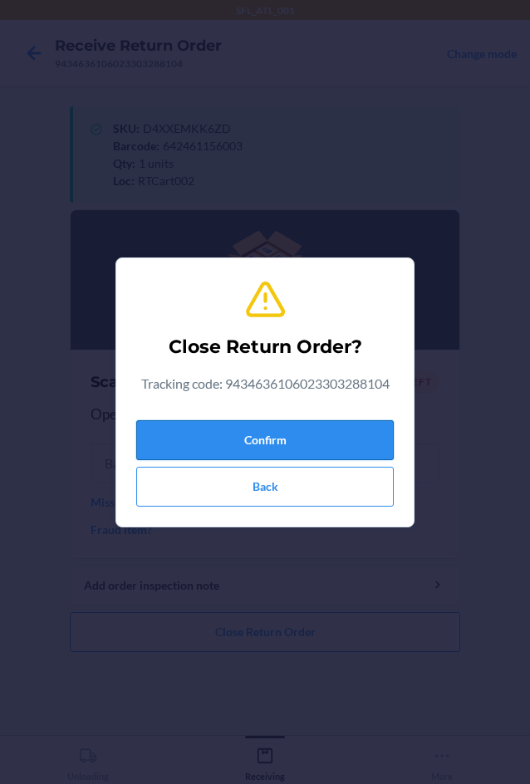
drag, startPoint x: 308, startPoint y: 434, endPoint x: 296, endPoint y: 435, distance: 12.6
click at [308, 435] on button "Confirm" at bounding box center [265, 440] width 258 height 40
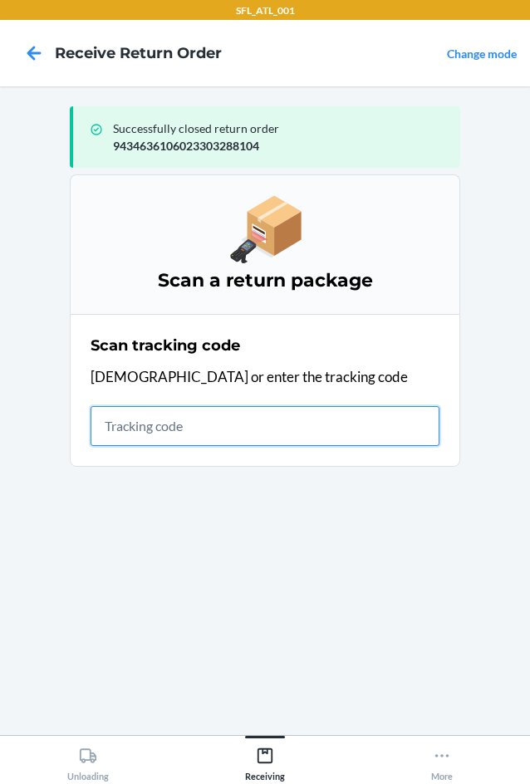
click at [116, 425] on input "text" at bounding box center [265, 426] width 349 height 40
type input "420302599434636106023303"
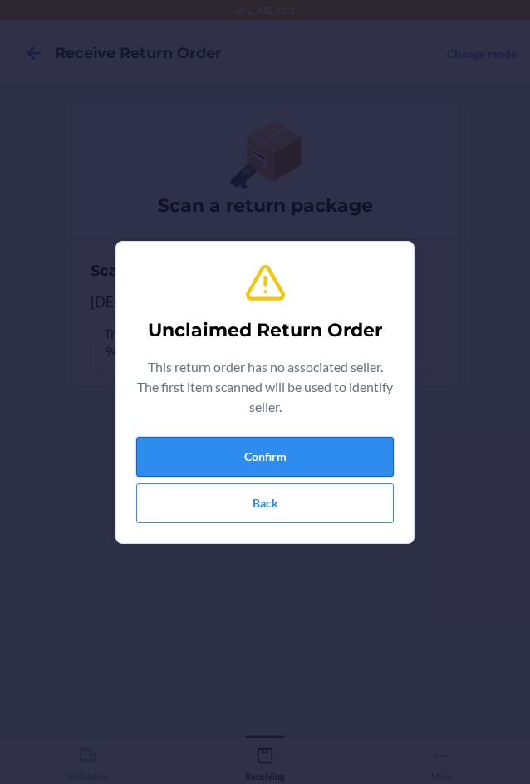
click at [190, 446] on button "Confirm" at bounding box center [265, 457] width 258 height 40
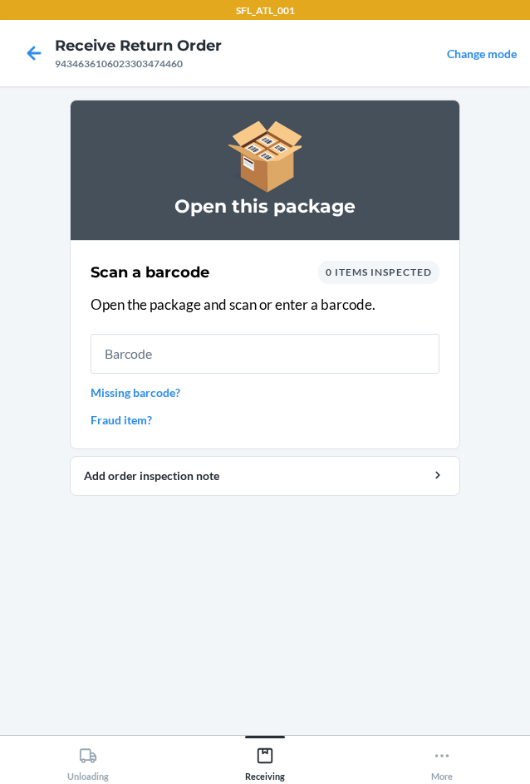
click at [153, 392] on link "Missing barcode?" at bounding box center [265, 392] width 349 height 17
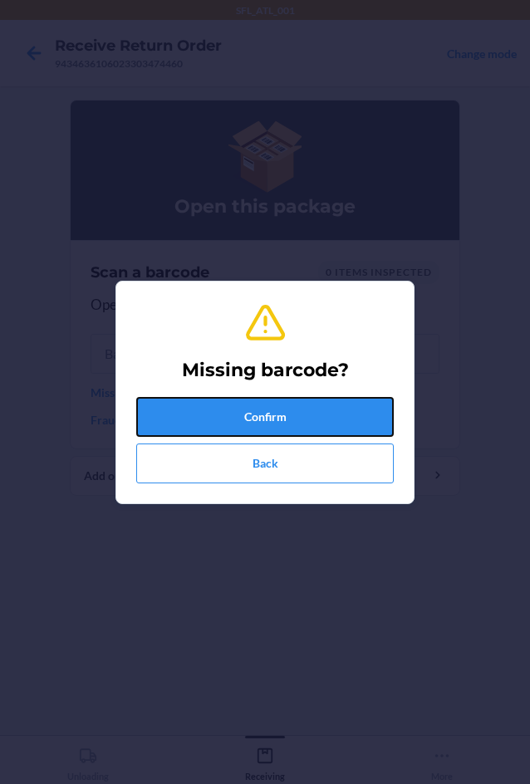
drag, startPoint x: 233, startPoint y: 421, endPoint x: 240, endPoint y: 410, distance: 13.1
click at [236, 421] on button "Confirm" at bounding box center [265, 417] width 258 height 40
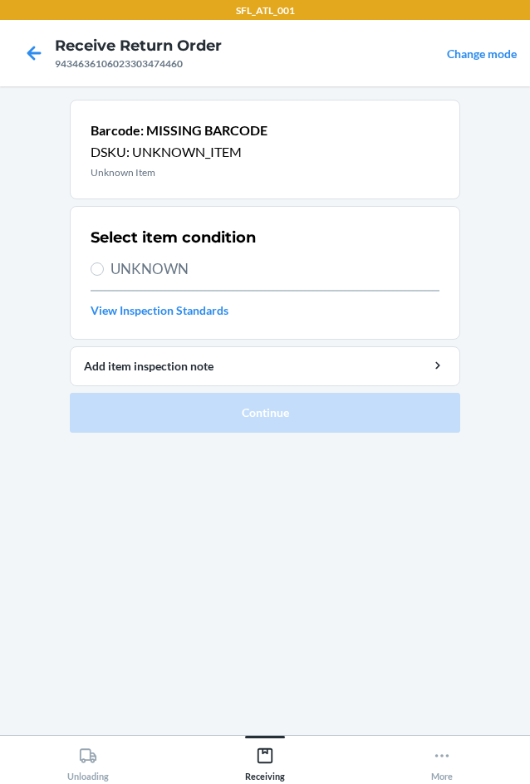
click at [114, 273] on span "UNKNOWN" at bounding box center [275, 269] width 329 height 22
click at [104, 273] on input "UNKNOWN" at bounding box center [97, 269] width 13 height 13
radio input "true"
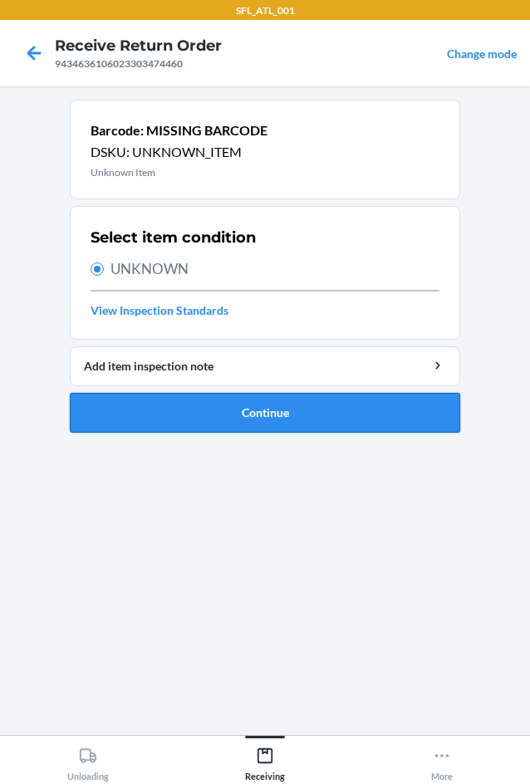
click at [165, 405] on button "Continue" at bounding box center [265, 413] width 391 height 40
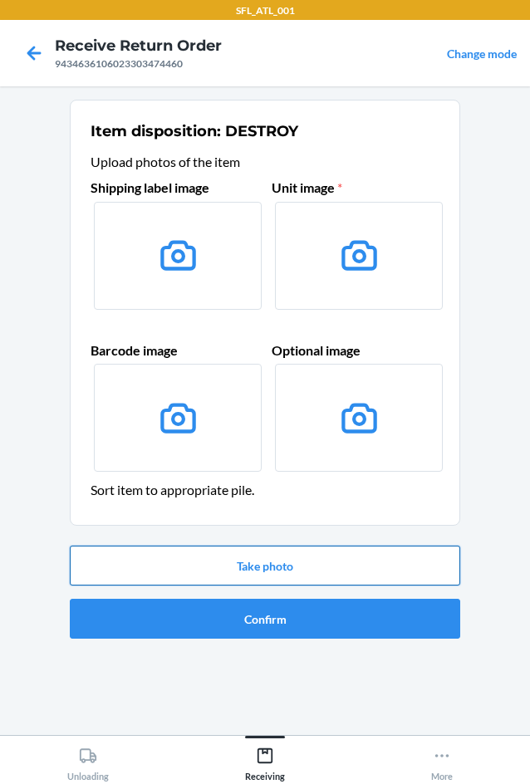
click at [303, 558] on button "Take photo" at bounding box center [265, 566] width 391 height 40
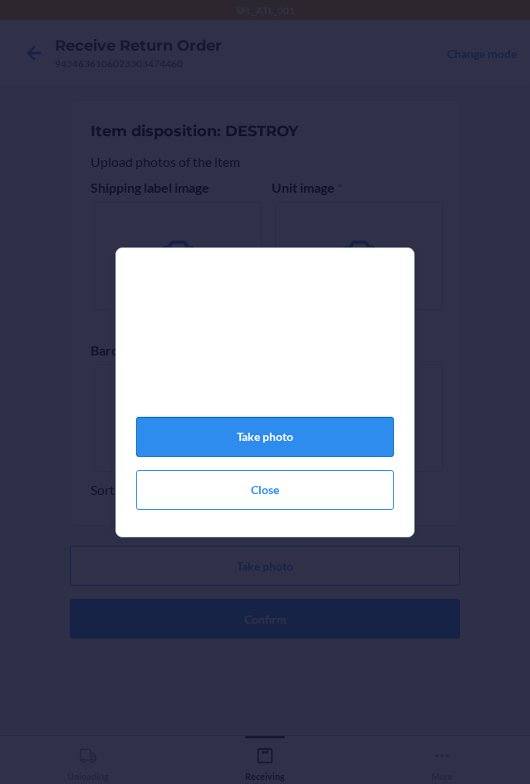
click at [301, 445] on button "Take photo" at bounding box center [265, 437] width 258 height 40
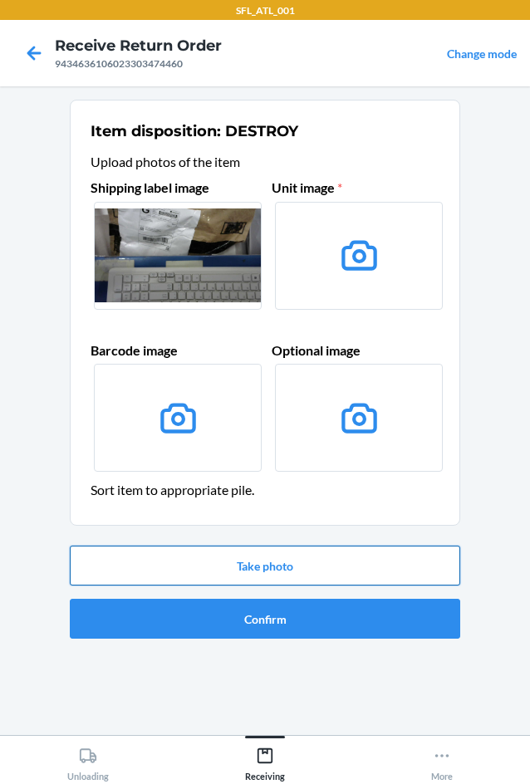
click at [273, 566] on button "Take photo" at bounding box center [265, 566] width 391 height 40
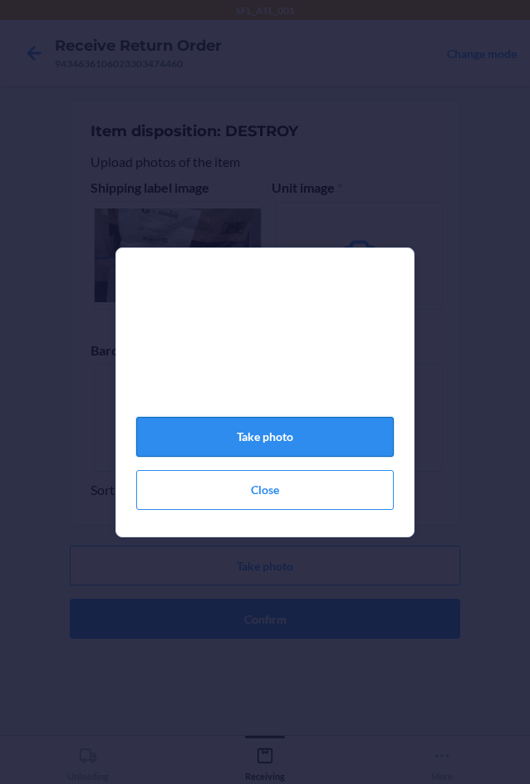
click at [301, 443] on button "Take photo" at bounding box center [265, 437] width 258 height 40
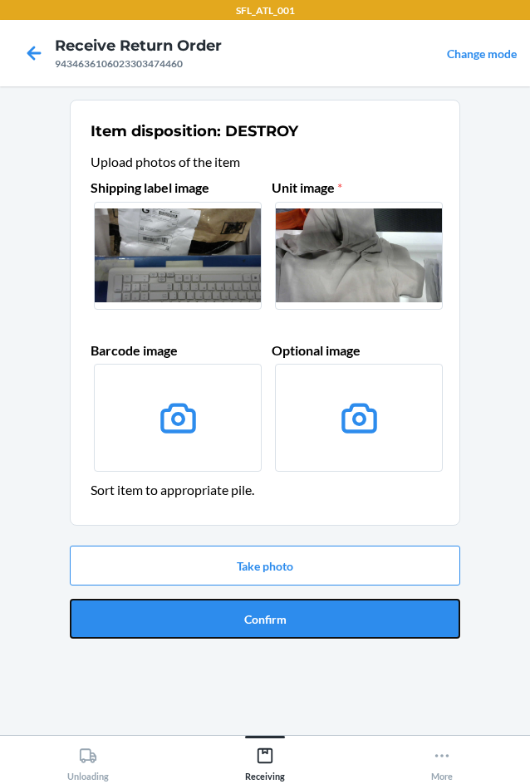
drag, startPoint x: 307, startPoint y: 625, endPoint x: 307, endPoint y: 606, distance: 19.1
click at [307, 623] on button "Confirm" at bounding box center [265, 619] width 391 height 40
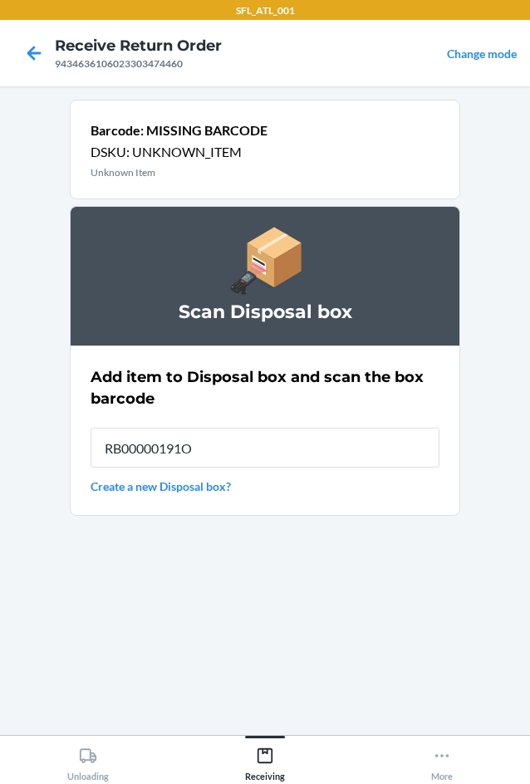
type input "RB00000191O"
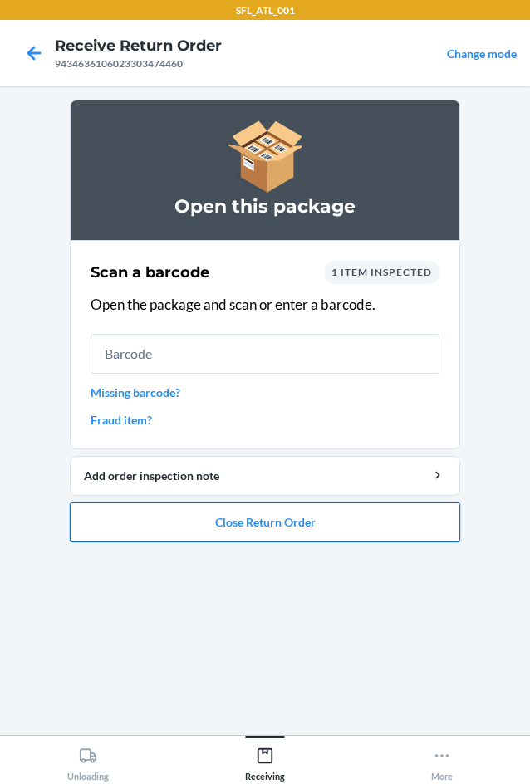
click at [267, 523] on button "Close Return Order" at bounding box center [265, 523] width 391 height 40
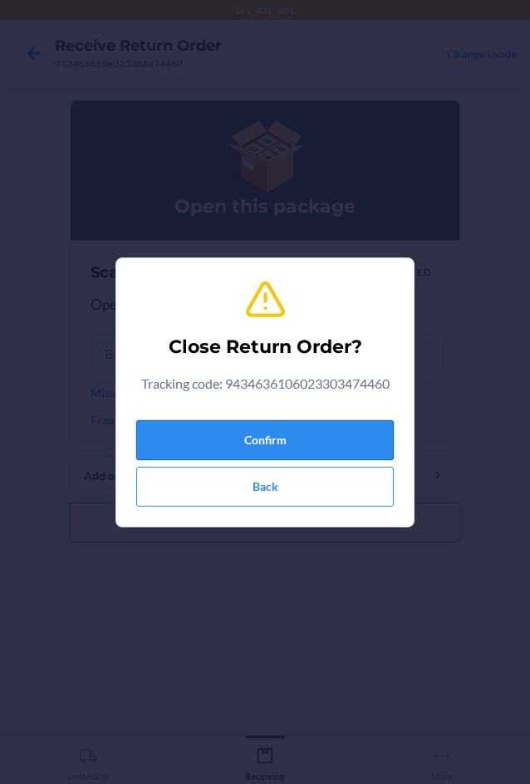
click at [300, 434] on button "Confirm" at bounding box center [265, 440] width 258 height 40
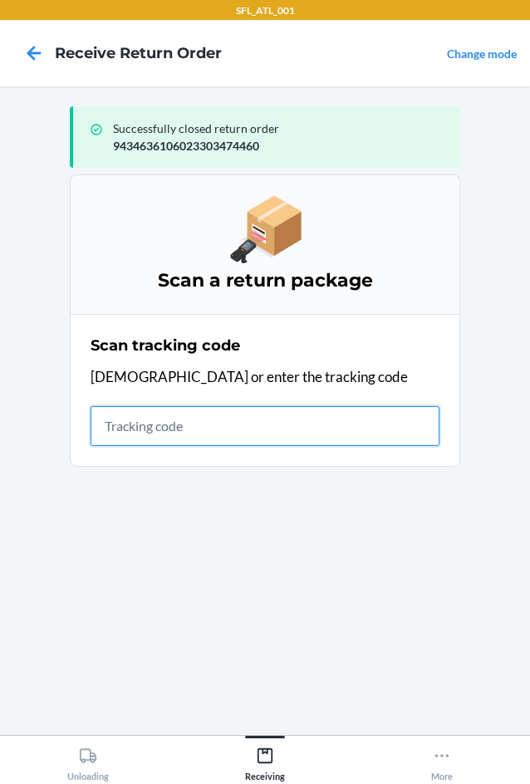
click at [127, 420] on input "text" at bounding box center [265, 426] width 349 height 40
type input "42030259943463610602"
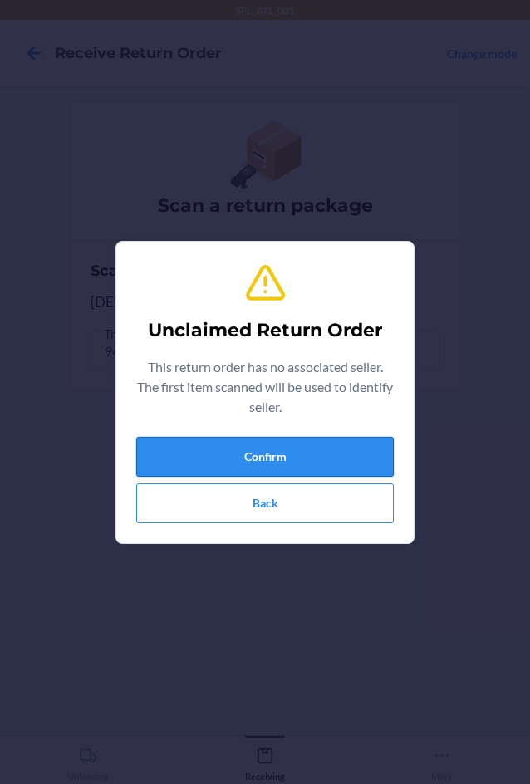
click at [242, 452] on button "Confirm" at bounding box center [265, 457] width 258 height 40
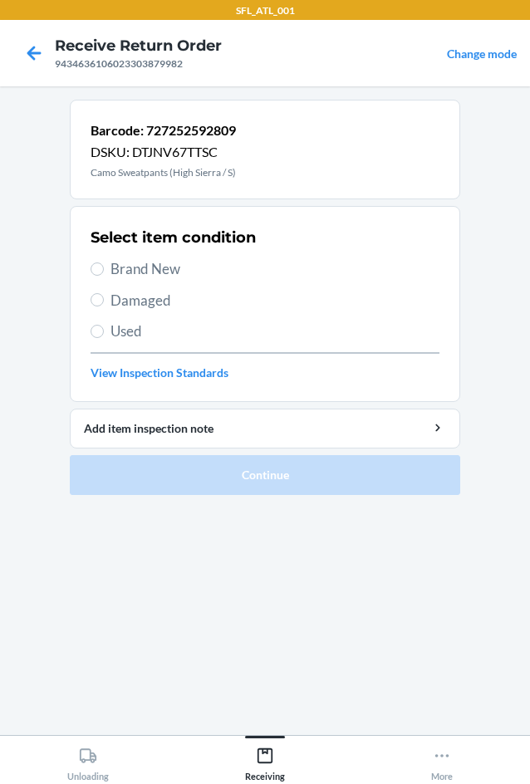
click at [115, 267] on span "Brand New" at bounding box center [275, 269] width 329 height 22
click at [104, 267] on input "Brand New" at bounding box center [97, 269] width 13 height 13
radio input "true"
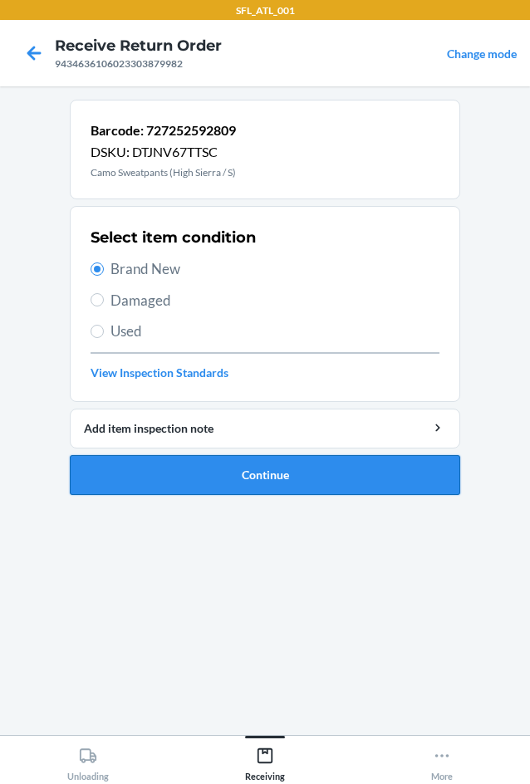
click at [209, 470] on button "Continue" at bounding box center [265, 475] width 391 height 40
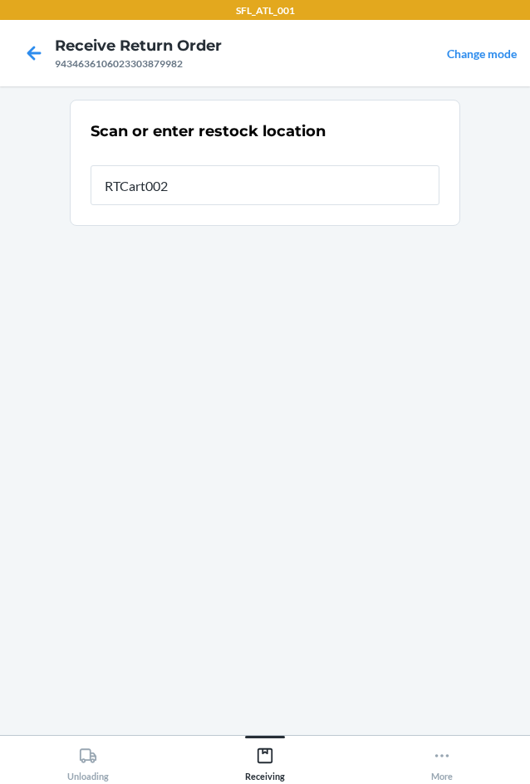
type input "RTCart002"
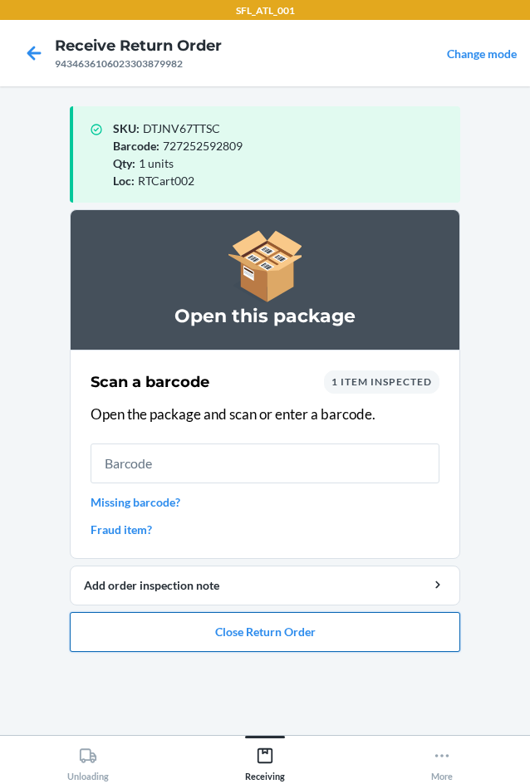
click at [183, 630] on button "Close Return Order" at bounding box center [265, 632] width 391 height 40
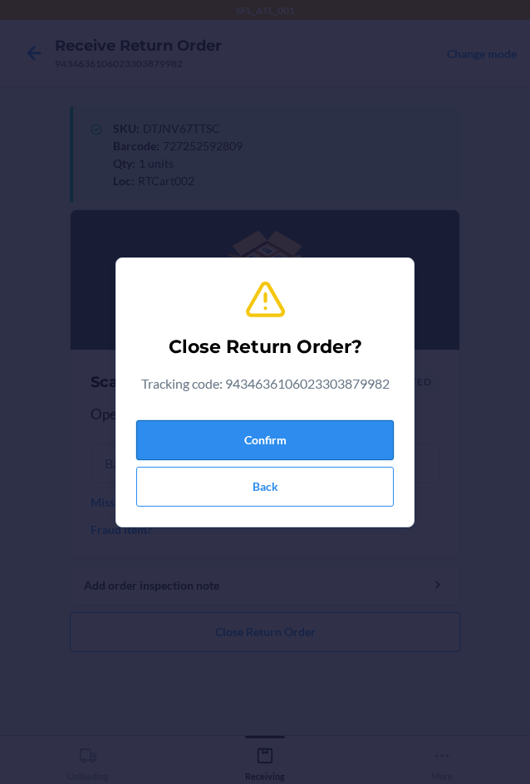
click at [270, 447] on button "Confirm" at bounding box center [265, 440] width 258 height 40
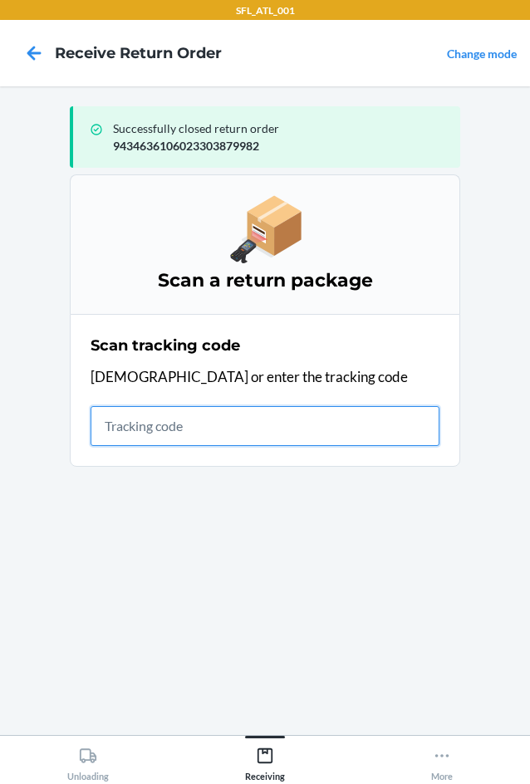
click at [163, 429] on input "text" at bounding box center [265, 426] width 349 height 40
type input "4203025994346361060233"
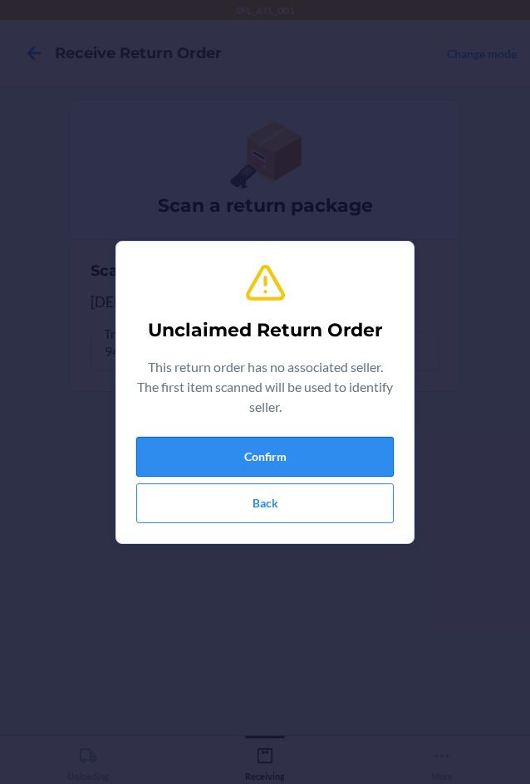
click at [194, 465] on button "Confirm" at bounding box center [265, 457] width 258 height 40
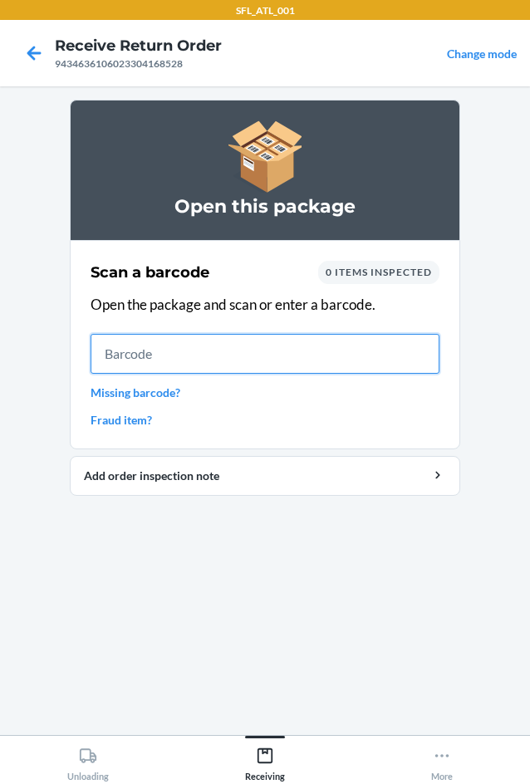
click at [140, 359] on input "text" at bounding box center [265, 354] width 349 height 40
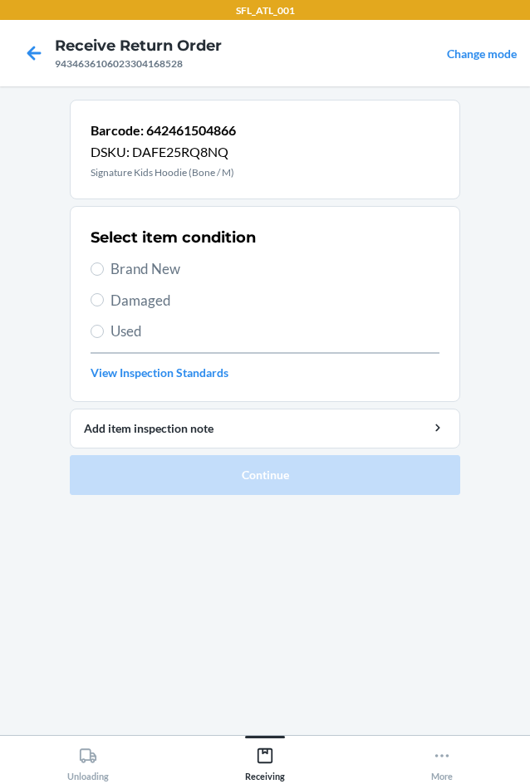
click at [130, 270] on span "Brand New" at bounding box center [275, 269] width 329 height 22
click at [104, 270] on input "Brand New" at bounding box center [97, 269] width 13 height 13
radio input "true"
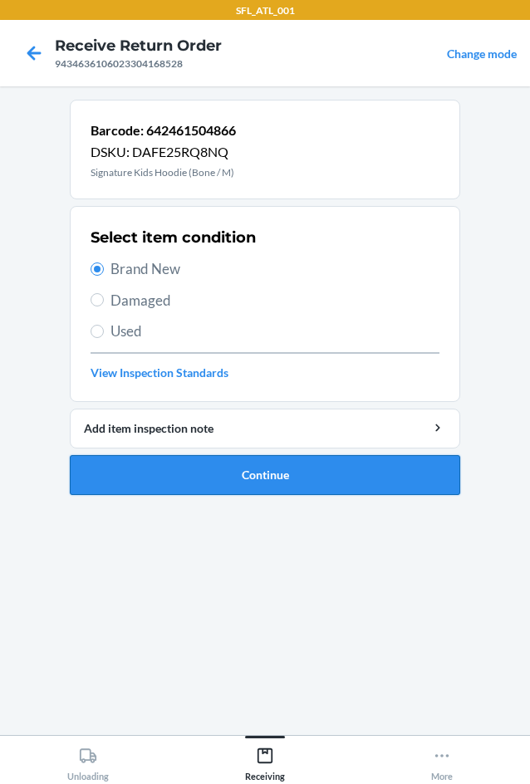
click at [235, 465] on button "Continue" at bounding box center [265, 475] width 391 height 40
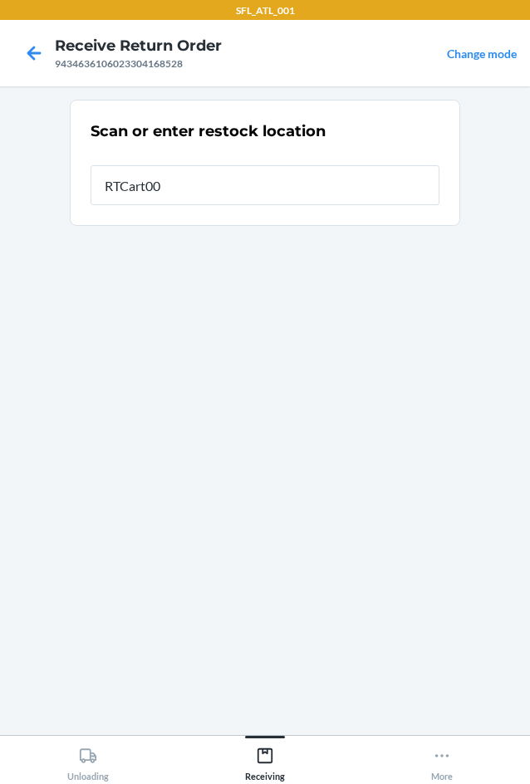
type input "RTCart002"
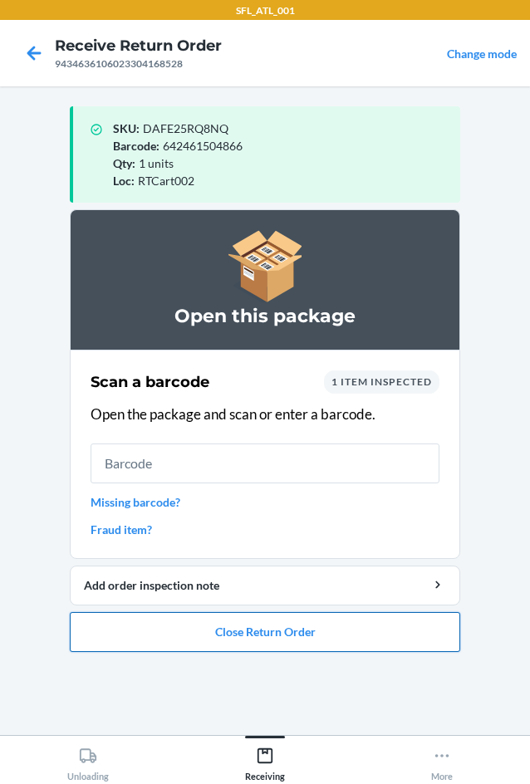
drag, startPoint x: 233, startPoint y: 637, endPoint x: 241, endPoint y: 627, distance: 12.4
click at [240, 629] on button "Close Return Order" at bounding box center [265, 632] width 391 height 40
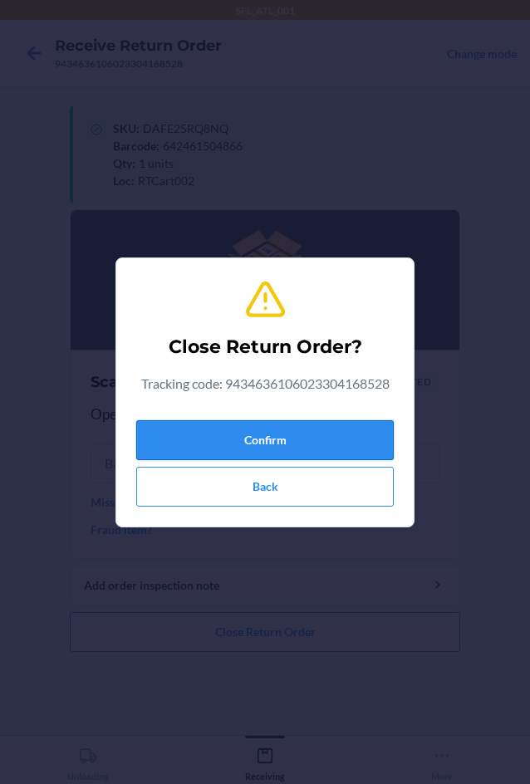
click at [284, 443] on button "Confirm" at bounding box center [265, 440] width 258 height 40
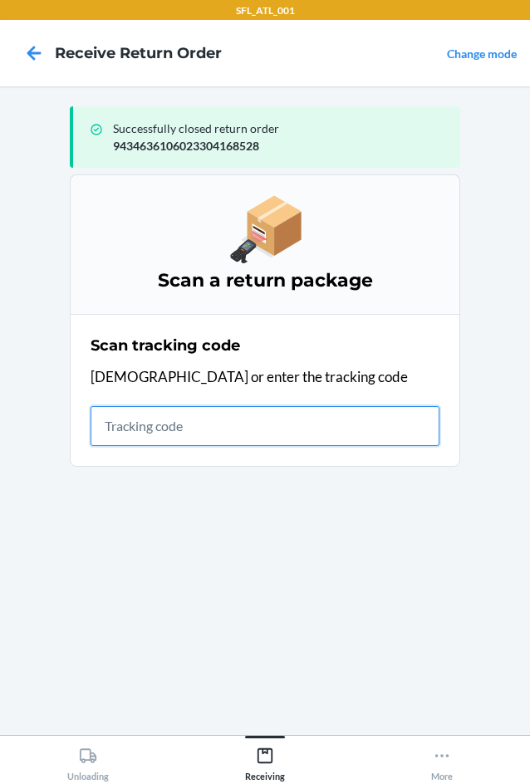
click at [116, 421] on input "text" at bounding box center [265, 426] width 349 height 40
type input "4203025994346"
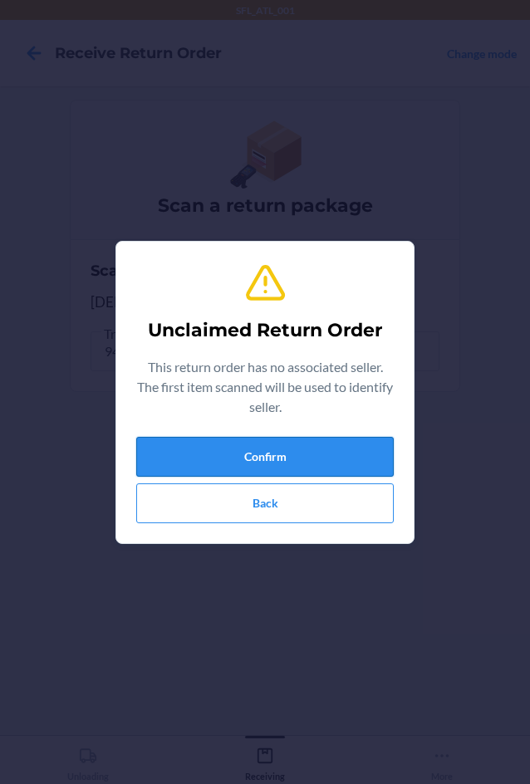
click at [157, 468] on button "Confirm" at bounding box center [265, 457] width 258 height 40
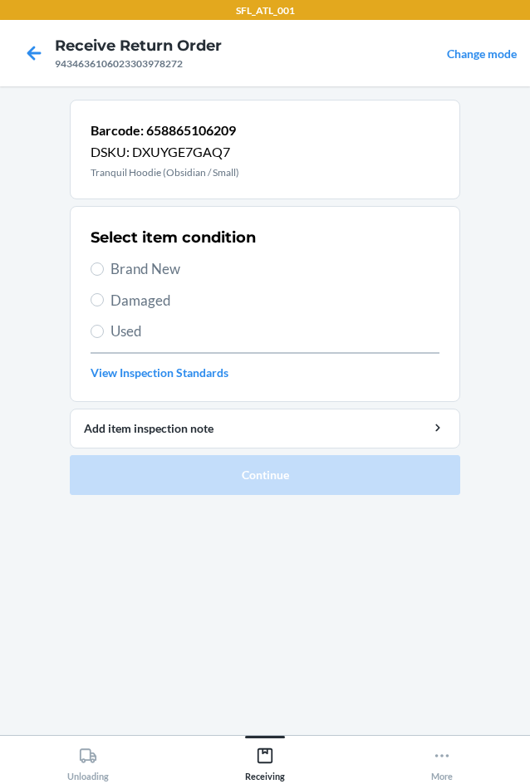
click at [131, 272] on span "Brand New" at bounding box center [275, 269] width 329 height 22
click at [104, 272] on input "Brand New" at bounding box center [97, 269] width 13 height 13
radio input "true"
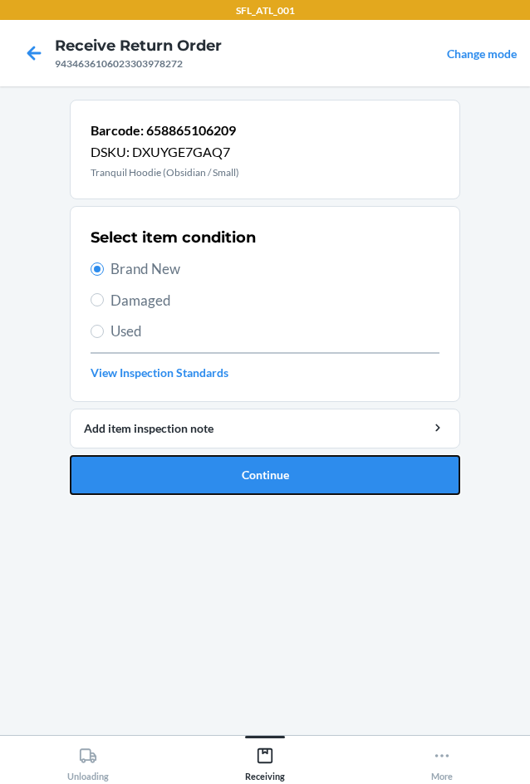
click at [179, 474] on button "Continue" at bounding box center [265, 475] width 391 height 40
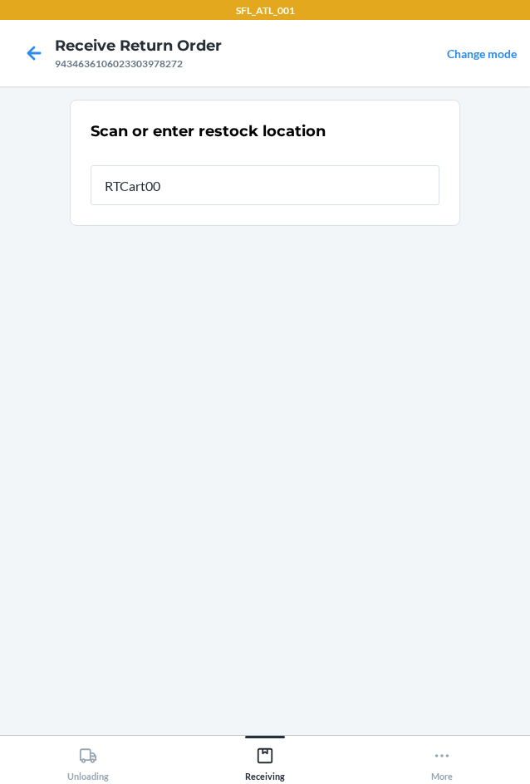
type input "RTCart002"
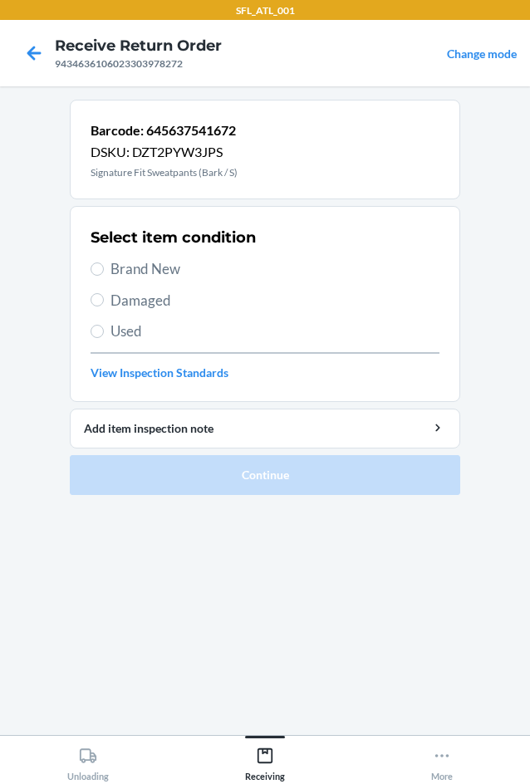
click at [133, 268] on span "Brand New" at bounding box center [275, 269] width 329 height 22
click at [104, 268] on input "Brand New" at bounding box center [97, 269] width 13 height 13
radio input "true"
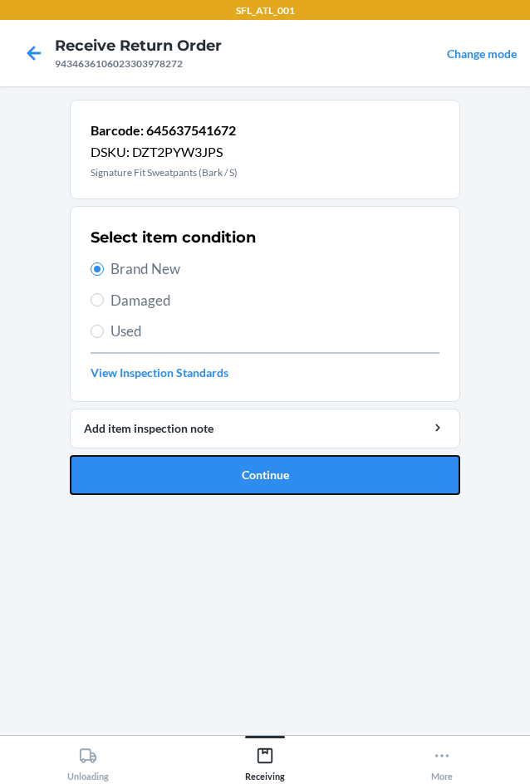
drag, startPoint x: 215, startPoint y: 468, endPoint x: 224, endPoint y: 442, distance: 27.3
click at [219, 470] on button "Continue" at bounding box center [265, 475] width 391 height 40
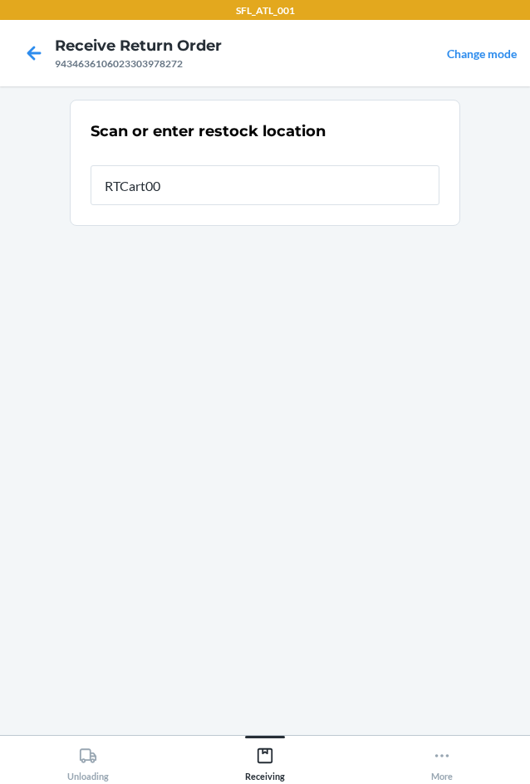
type input "RTCart002"
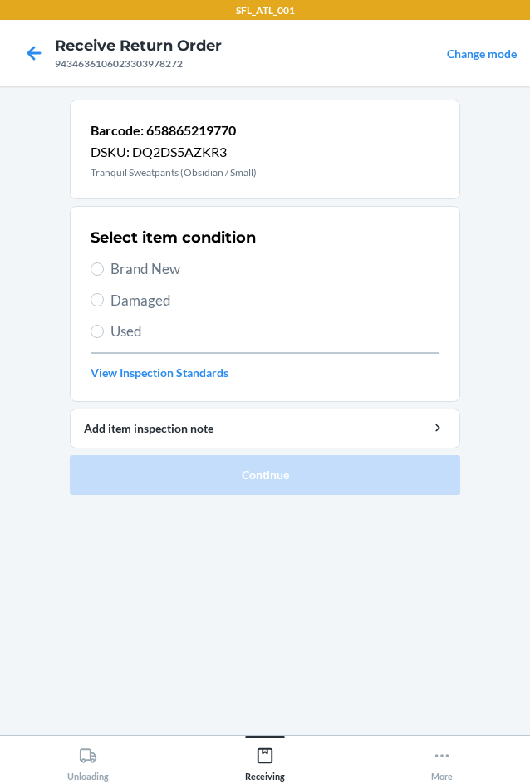
click at [114, 268] on span "Brand New" at bounding box center [275, 269] width 329 height 22
click at [104, 268] on input "Brand New" at bounding box center [97, 269] width 13 height 13
radio input "true"
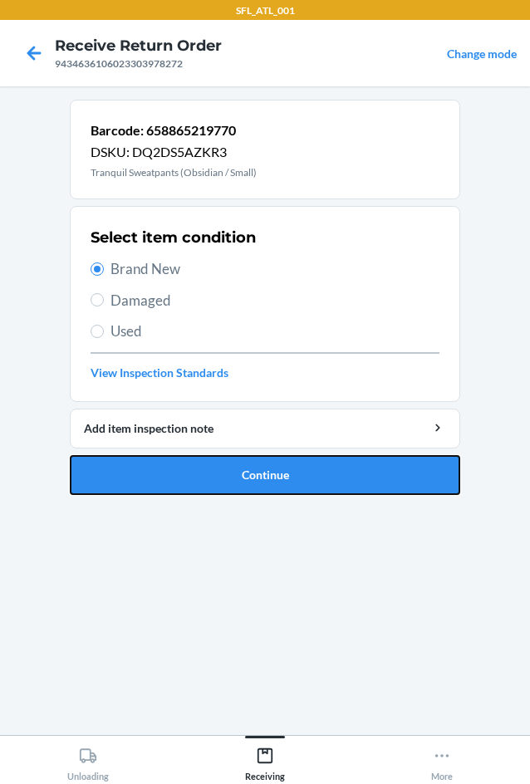
drag, startPoint x: 193, startPoint y: 466, endPoint x: 170, endPoint y: 447, distance: 30.1
click at [197, 473] on button "Continue" at bounding box center [265, 475] width 391 height 40
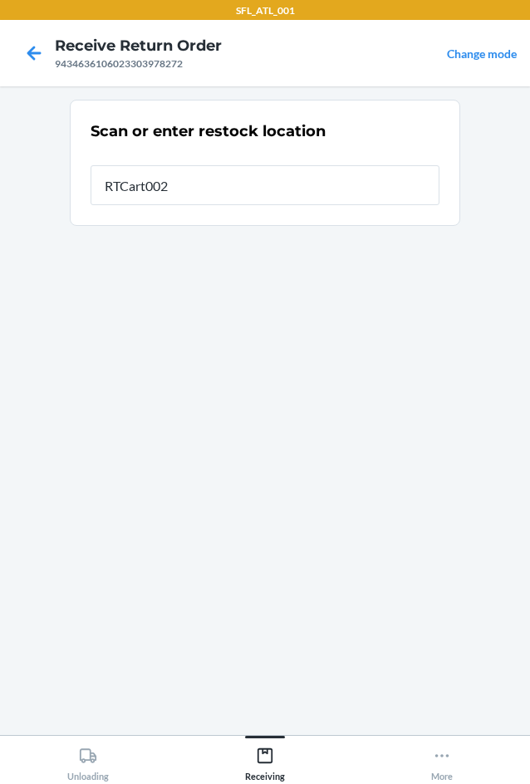
type input "RTCart002"
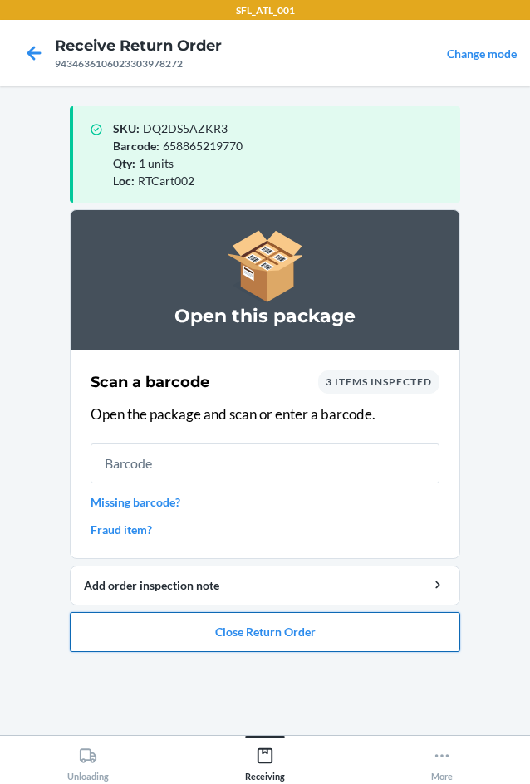
drag, startPoint x: 271, startPoint y: 628, endPoint x: 278, endPoint y: 612, distance: 18.2
click at [278, 617] on button "Close Return Order" at bounding box center [265, 632] width 391 height 40
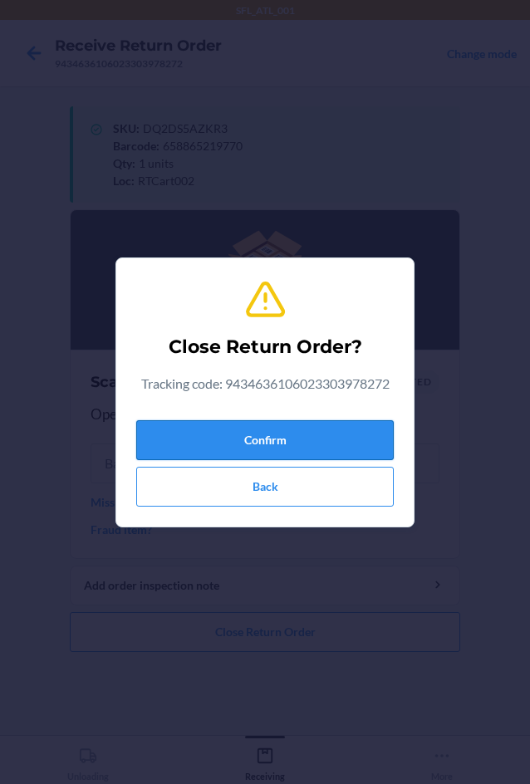
click at [291, 455] on button "Confirm" at bounding box center [265, 440] width 258 height 40
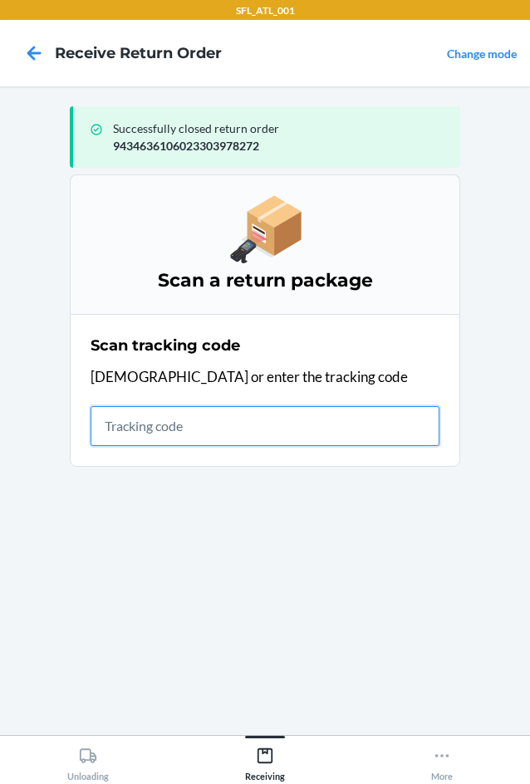
click at [240, 423] on input "text" at bounding box center [265, 426] width 349 height 40
type input "42030259943463"
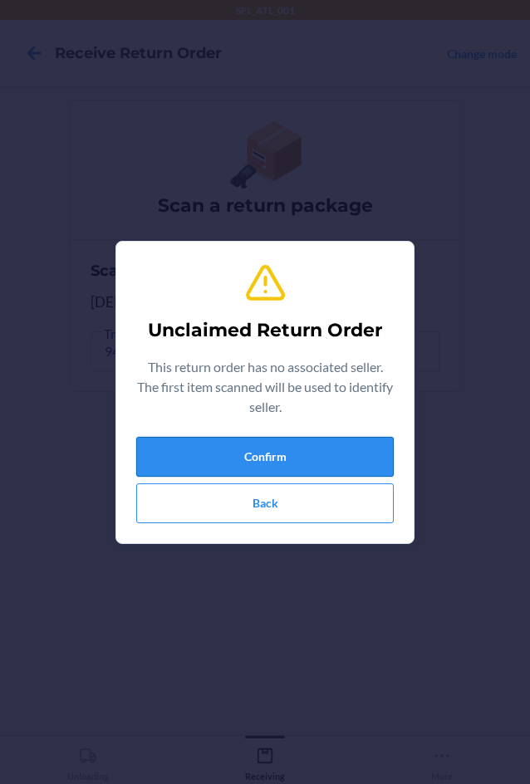
click at [259, 463] on button "Confirm" at bounding box center [265, 457] width 258 height 40
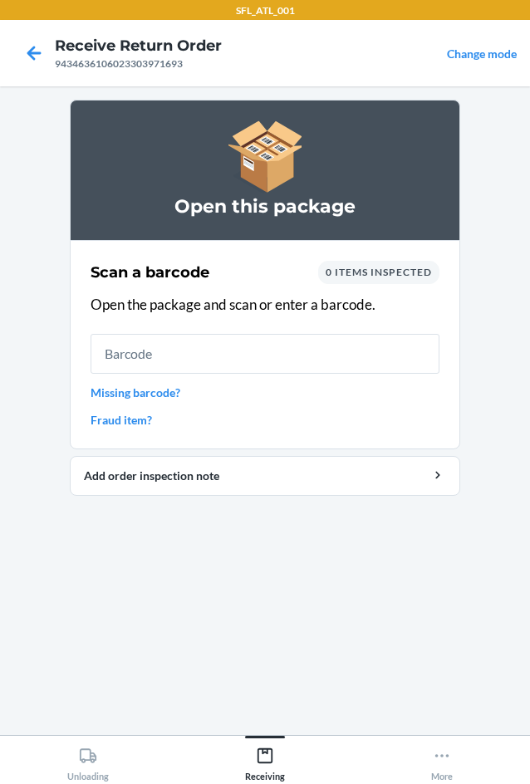
click at [180, 396] on link "Missing barcode?" at bounding box center [265, 392] width 349 height 17
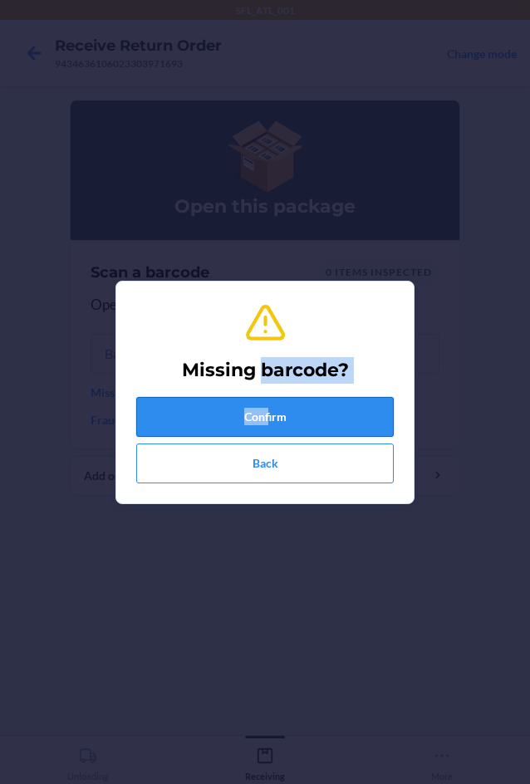
drag, startPoint x: 266, startPoint y: 364, endPoint x: 268, endPoint y: 417, distance: 53.2
click at [268, 417] on div "Missing barcode? Confirm Back" at bounding box center [265, 392] width 258 height 195
click at [302, 423] on button "Confirm" at bounding box center [265, 417] width 258 height 40
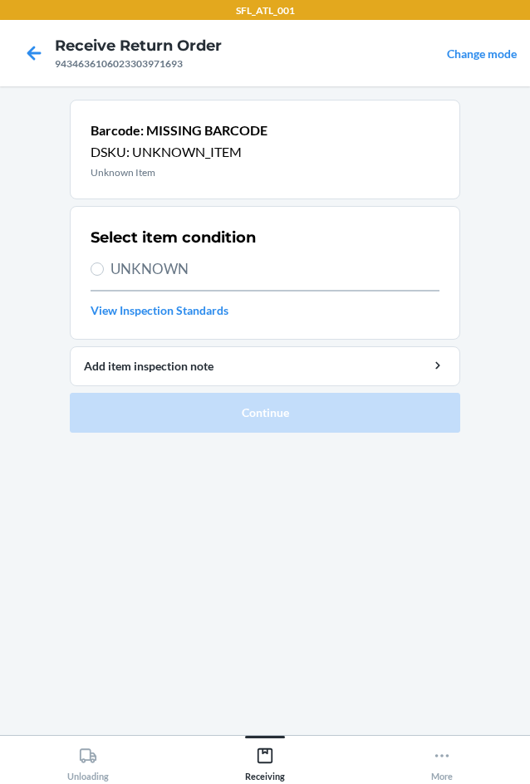
drag, startPoint x: 111, startPoint y: 254, endPoint x: 107, endPoint y: 267, distance: 12.9
click at [109, 263] on div "Select item condition UNKNOWN View Inspection Standards" at bounding box center [265, 273] width 349 height 102
click at [107, 267] on label "UNKNOWN" at bounding box center [265, 269] width 349 height 22
click at [104, 267] on input "UNKNOWN" at bounding box center [97, 269] width 13 height 13
radio input "true"
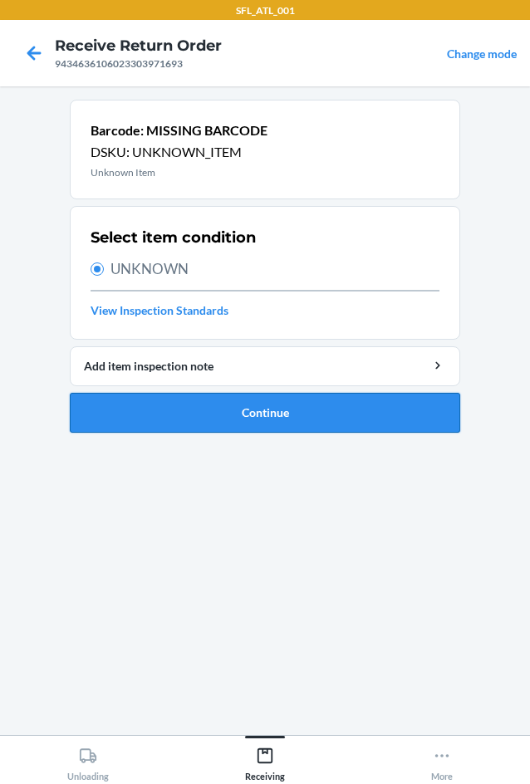
click at [276, 421] on button "Continue" at bounding box center [265, 413] width 391 height 40
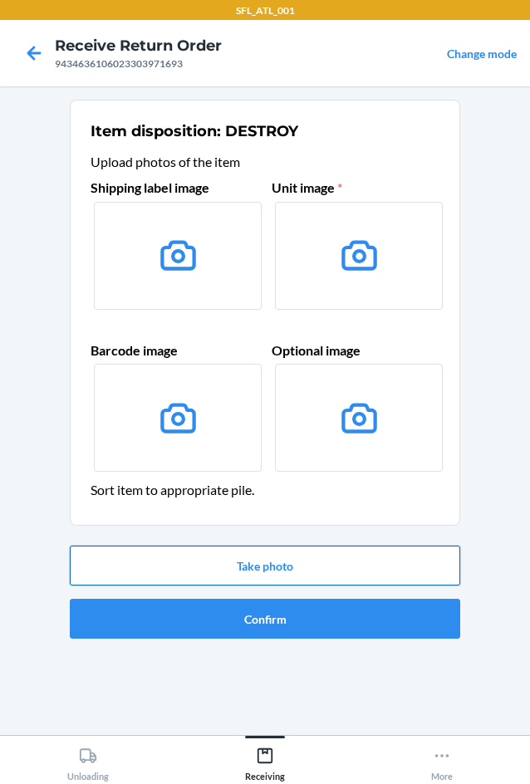
click at [298, 558] on button "Take photo" at bounding box center [265, 566] width 391 height 40
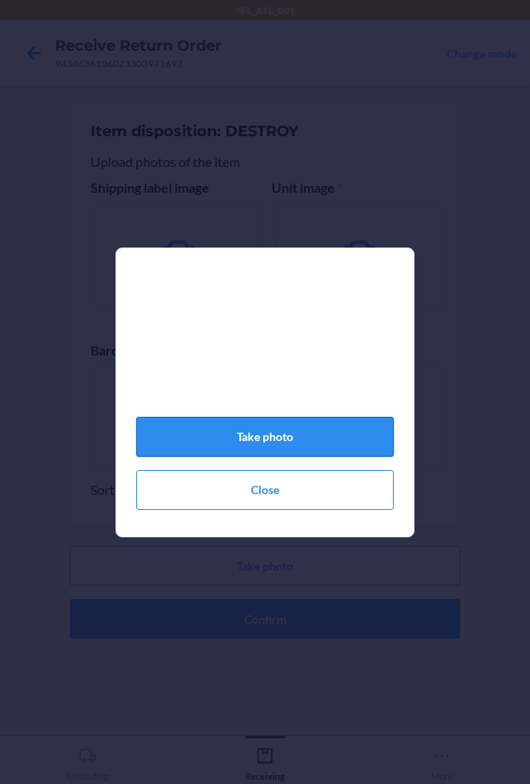
click at [229, 439] on button "Take photo" at bounding box center [265, 437] width 258 height 40
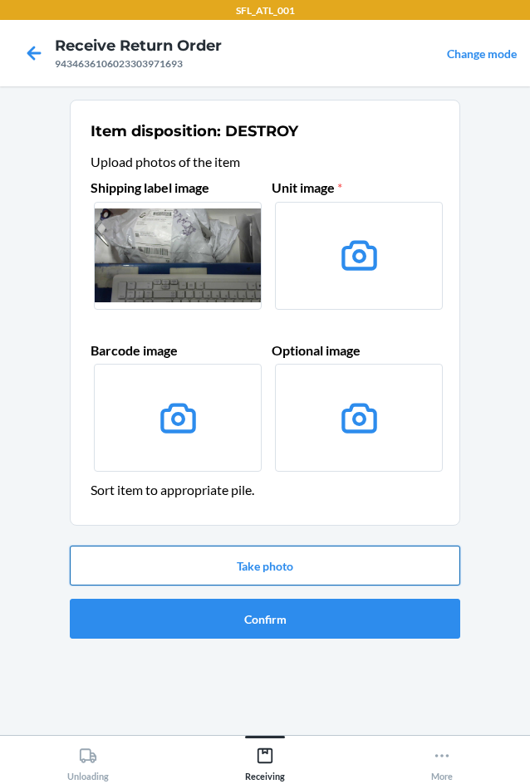
drag, startPoint x: 306, startPoint y: 573, endPoint x: 295, endPoint y: 577, distance: 11.3
click at [305, 577] on button "Take photo" at bounding box center [265, 566] width 391 height 40
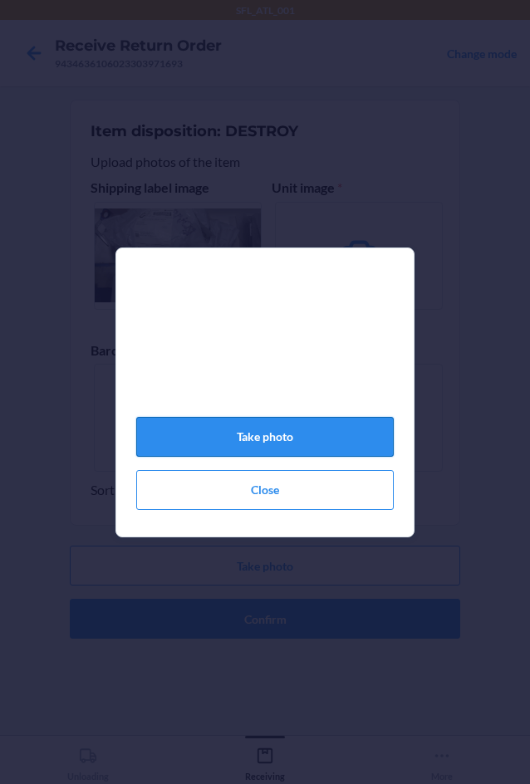
click at [273, 437] on button "Take photo" at bounding box center [265, 437] width 258 height 40
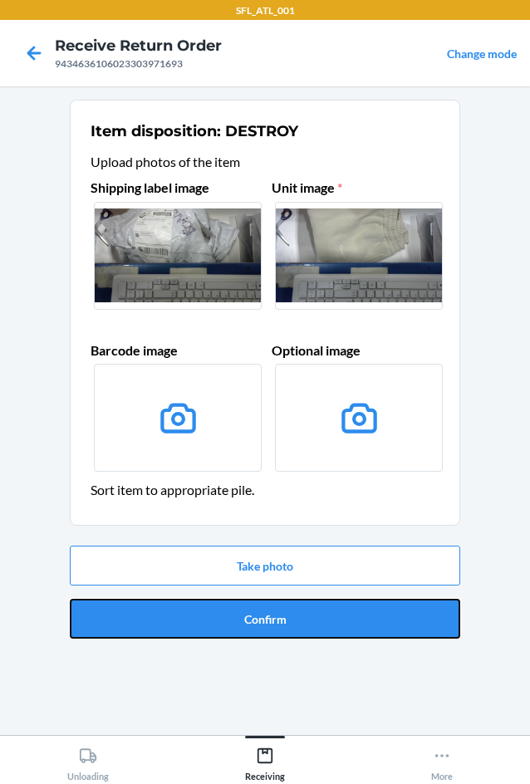
click at [300, 609] on button "Confirm" at bounding box center [265, 619] width 391 height 40
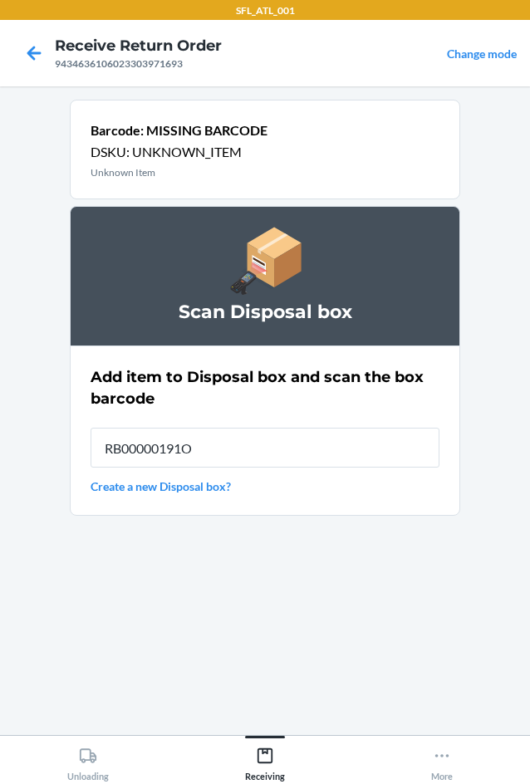
type input "RB00000191O"
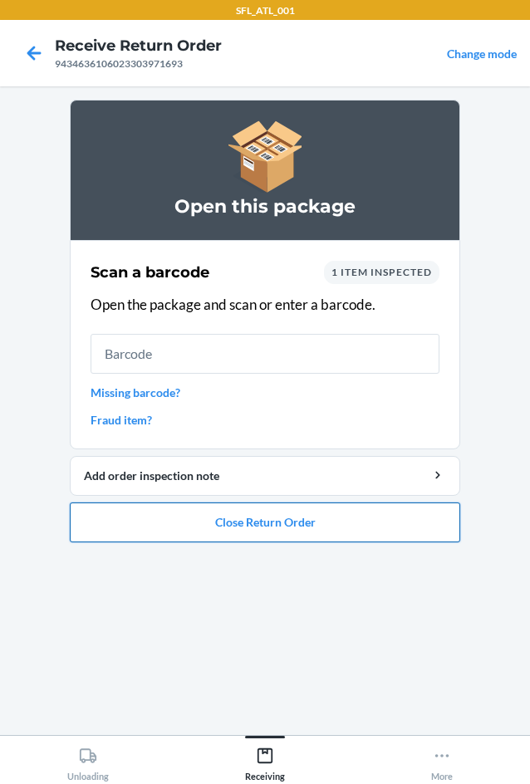
click at [302, 524] on button "Close Return Order" at bounding box center [265, 523] width 391 height 40
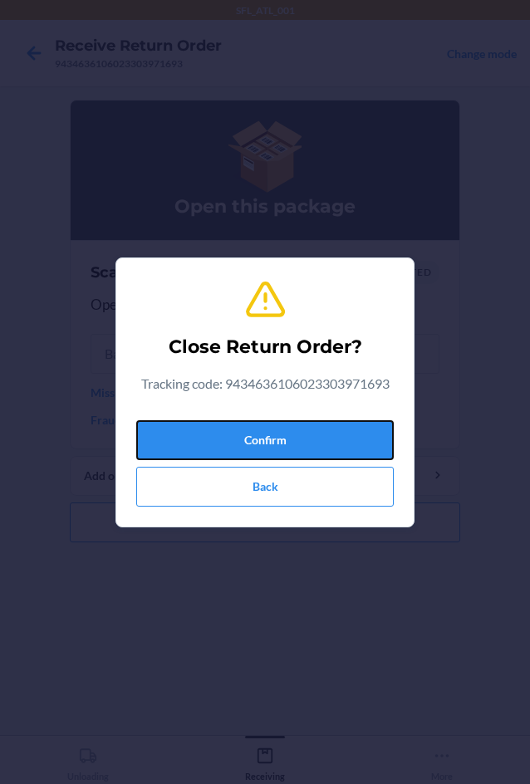
drag, startPoint x: 302, startPoint y: 439, endPoint x: 15, endPoint y: 425, distance: 287.0
click at [296, 435] on button "Confirm" at bounding box center [265, 440] width 258 height 40
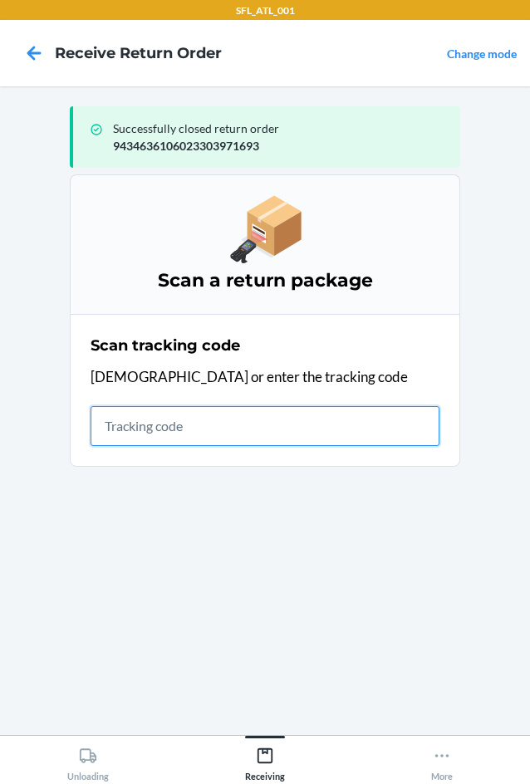
click at [104, 429] on input "text" at bounding box center [265, 426] width 349 height 40
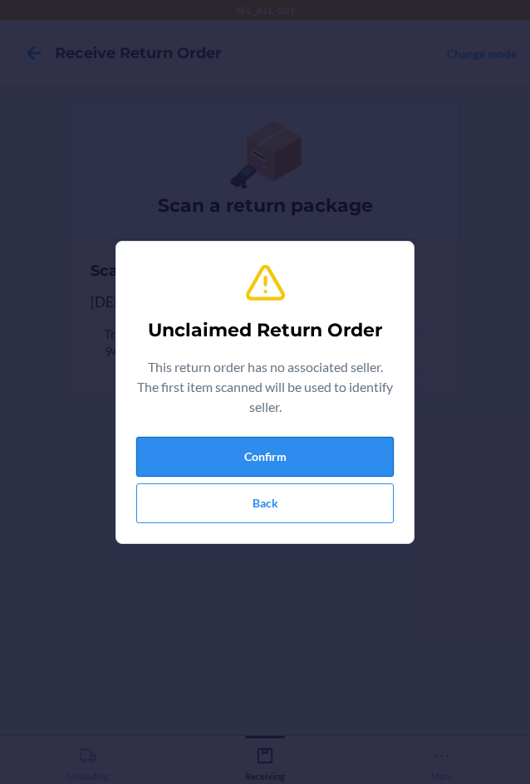
click at [325, 443] on button "Confirm" at bounding box center [265, 457] width 258 height 40
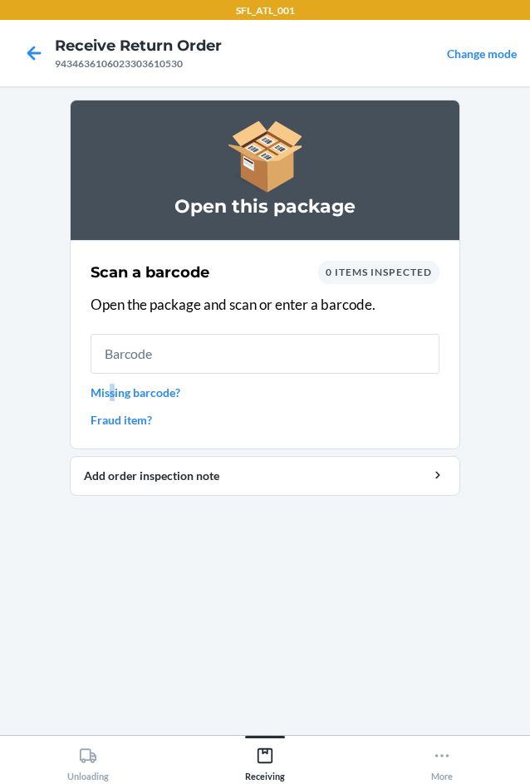
click at [113, 390] on link "Missing barcode?" at bounding box center [265, 392] width 349 height 17
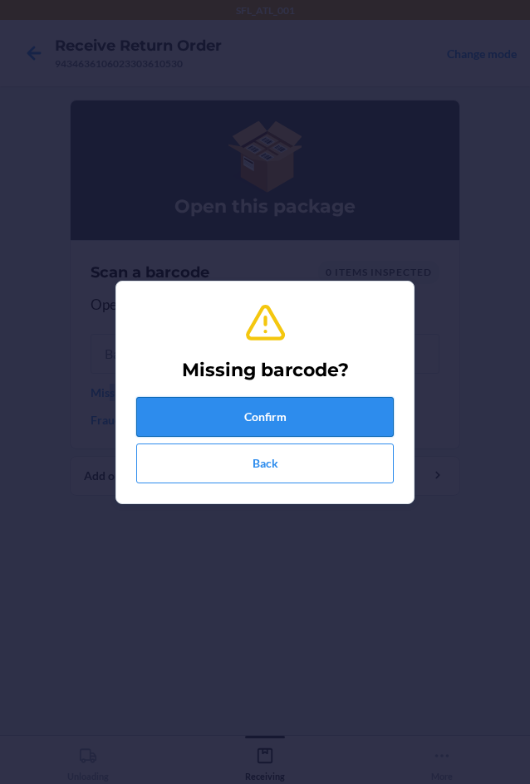
click at [250, 422] on button "Confirm" at bounding box center [265, 417] width 258 height 40
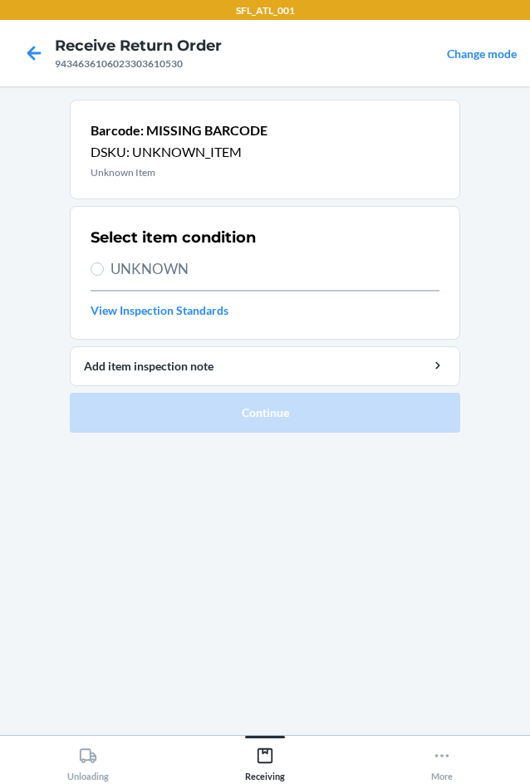
click at [119, 273] on span "UNKNOWN" at bounding box center [275, 269] width 329 height 22
click at [104, 273] on input "UNKNOWN" at bounding box center [97, 269] width 13 height 13
radio input "true"
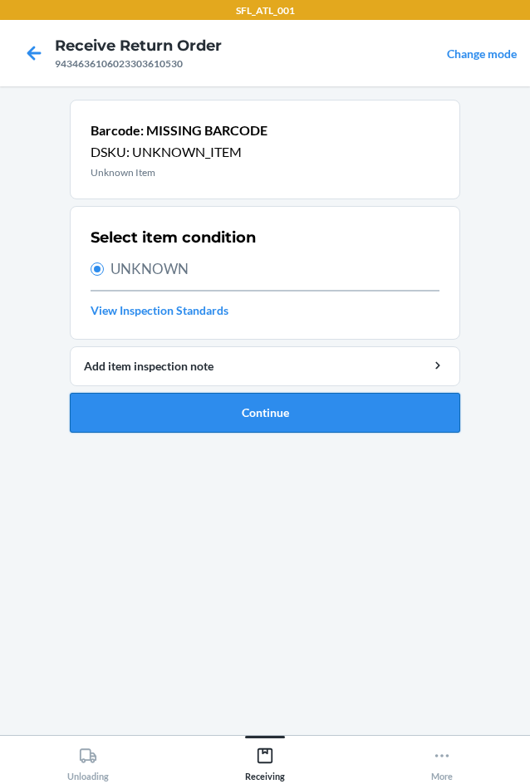
click at [224, 416] on button "Continue" at bounding box center [265, 413] width 391 height 40
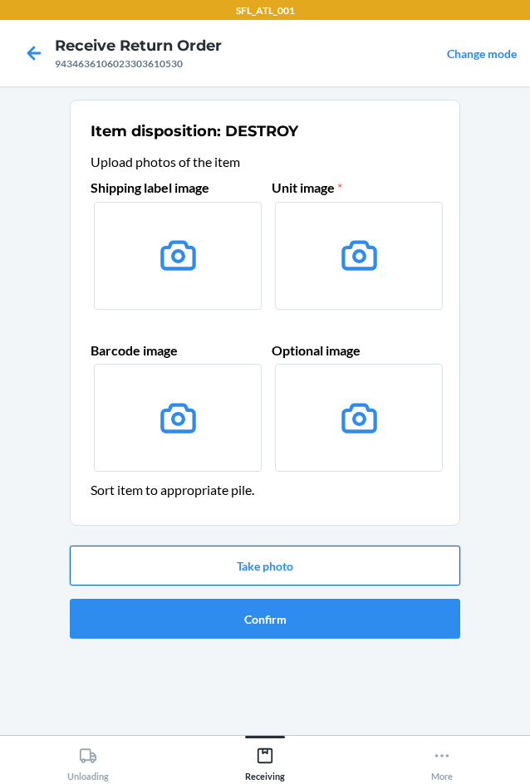
click at [312, 551] on button "Take photo" at bounding box center [265, 566] width 391 height 40
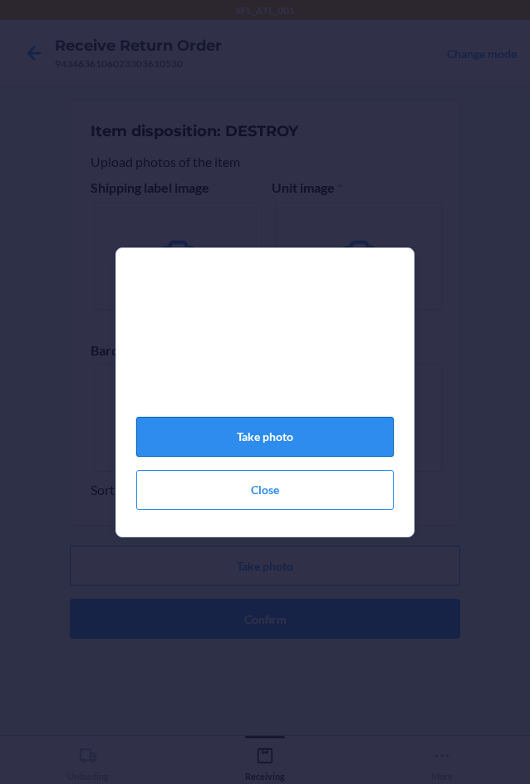
click at [279, 453] on button "Take photo" at bounding box center [265, 437] width 258 height 40
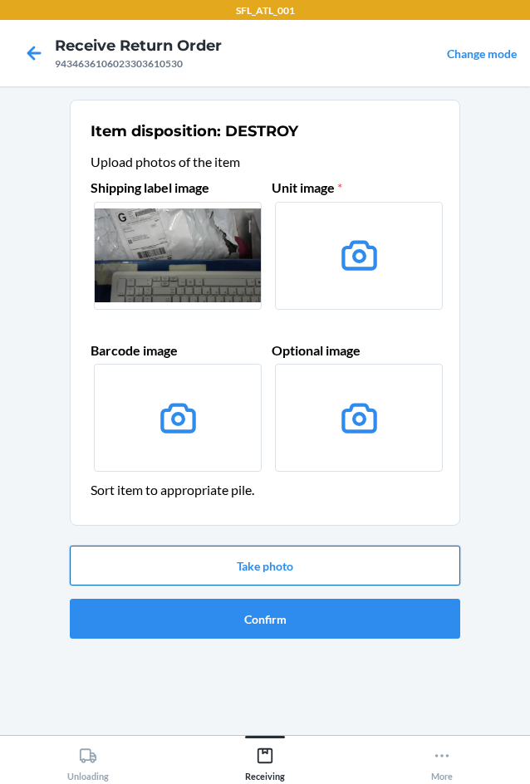
click at [278, 569] on button "Take photo" at bounding box center [265, 566] width 391 height 40
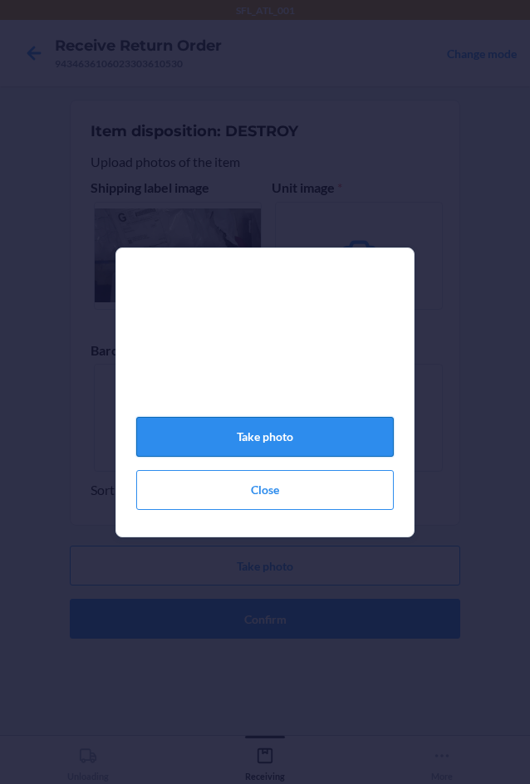
click at [277, 444] on button "Take photo" at bounding box center [265, 437] width 258 height 40
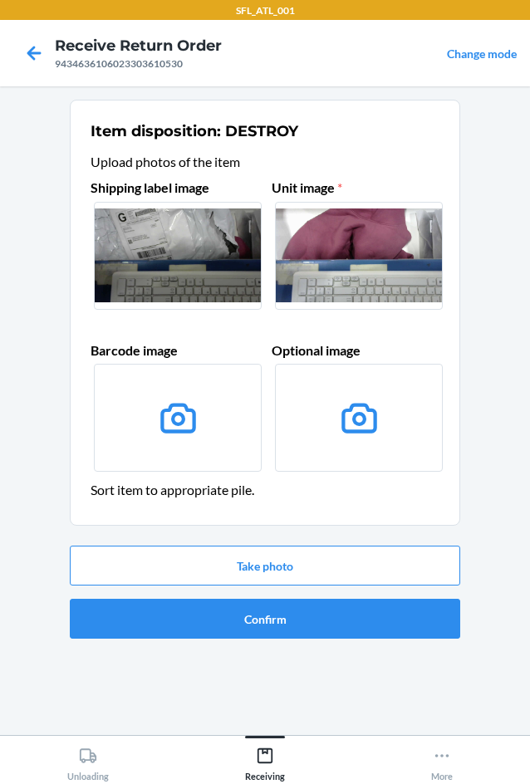
click at [317, 593] on div "Take photo Confirm" at bounding box center [265, 592] width 391 height 106
click at [283, 622] on button "Confirm" at bounding box center [265, 619] width 391 height 40
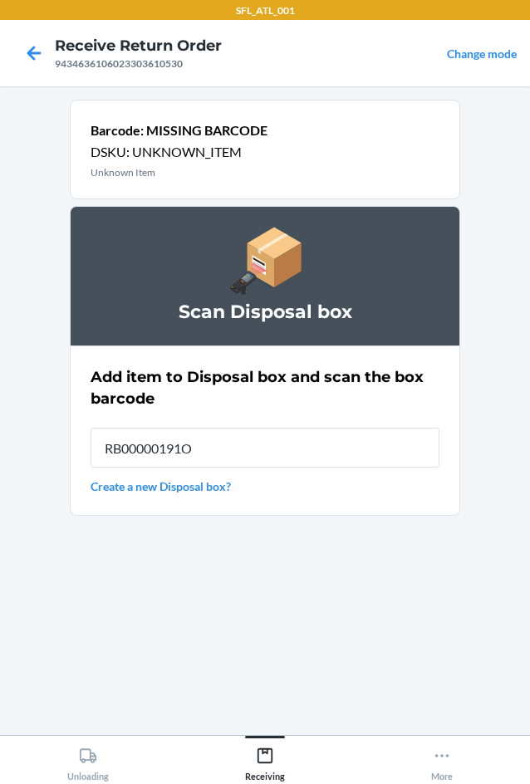
type input "RB00000191O"
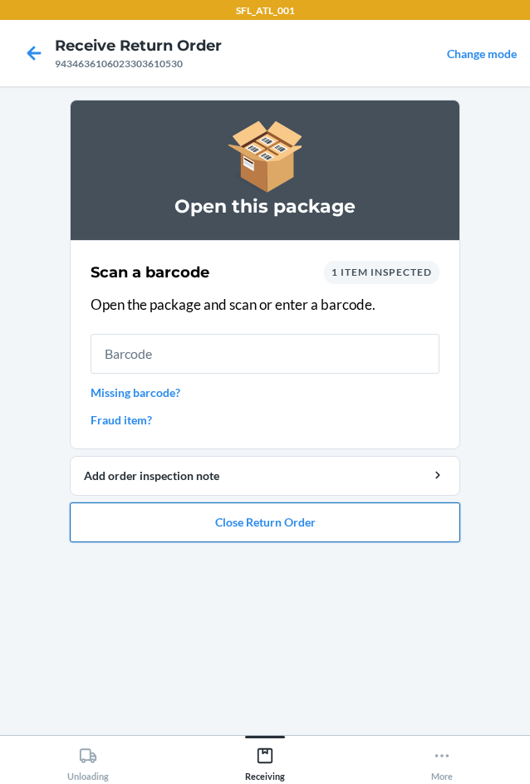
drag, startPoint x: 366, startPoint y: 524, endPoint x: 387, endPoint y: 508, distance: 26.1
click at [387, 508] on button "Close Return Order" at bounding box center [265, 523] width 391 height 40
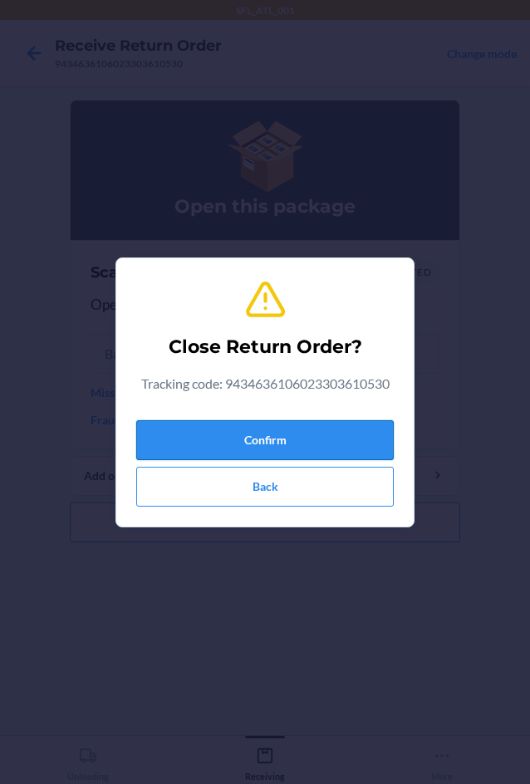
click at [278, 445] on button "Confirm" at bounding box center [265, 440] width 258 height 40
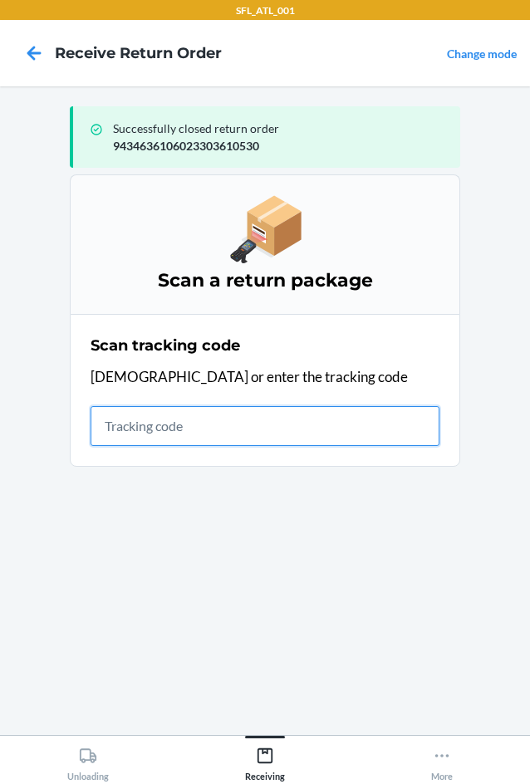
click at [97, 424] on input "text" at bounding box center [265, 426] width 349 height 40
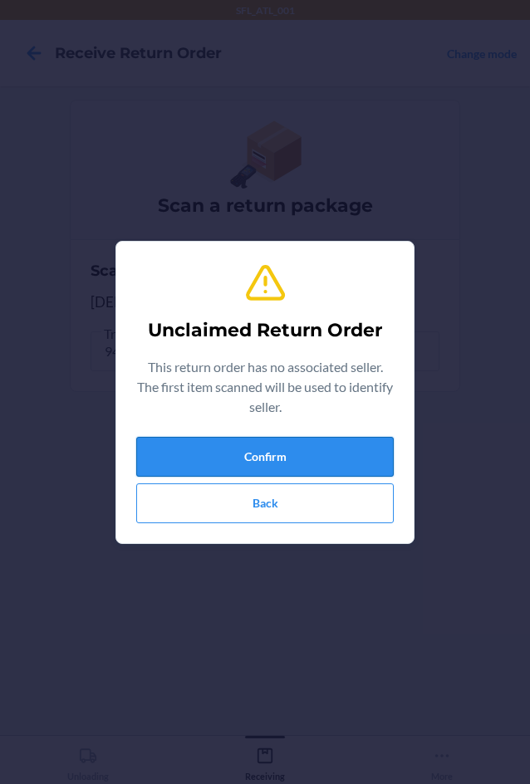
click at [265, 449] on button "Confirm" at bounding box center [265, 457] width 258 height 40
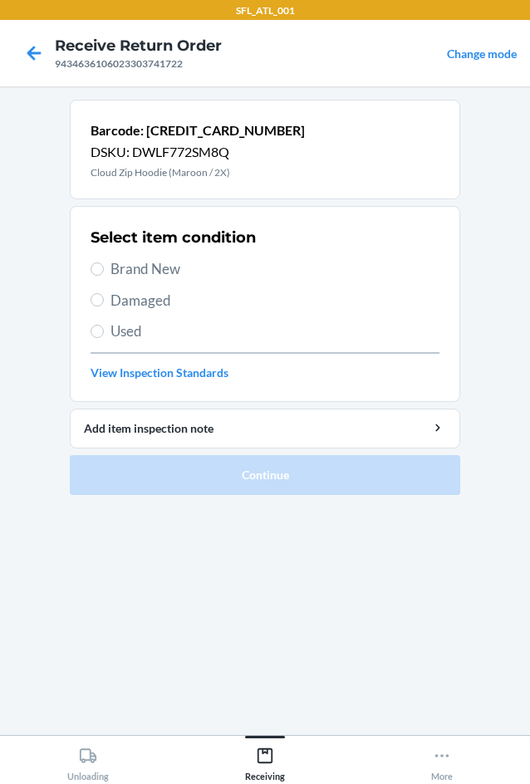
click at [120, 269] on span "Brand New" at bounding box center [275, 269] width 329 height 22
click at [104, 269] on input "Brand New" at bounding box center [97, 269] width 13 height 13
radio input "true"
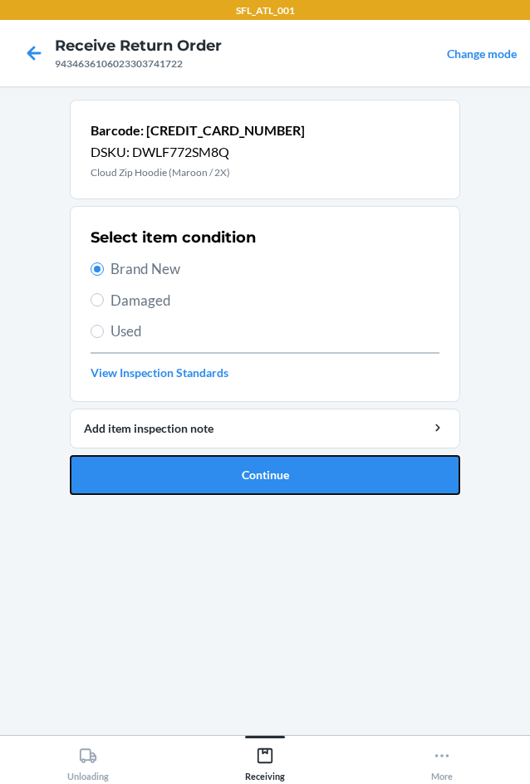
click at [209, 468] on button "Continue" at bounding box center [265, 475] width 391 height 40
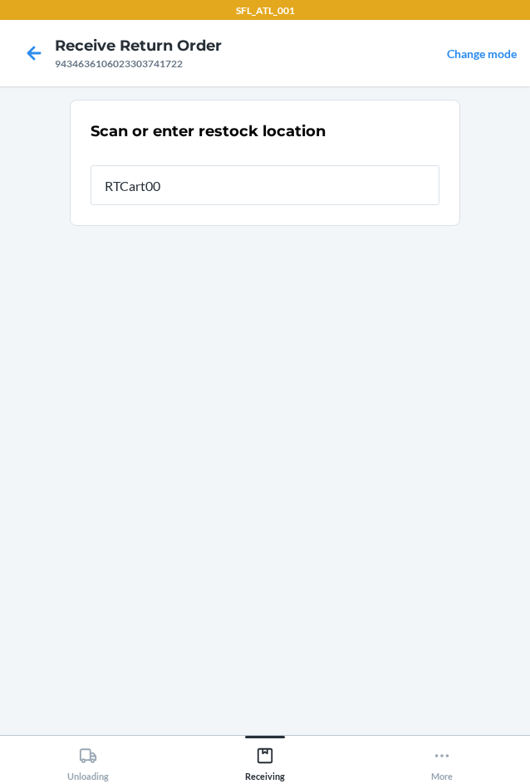
type input "RTCart002"
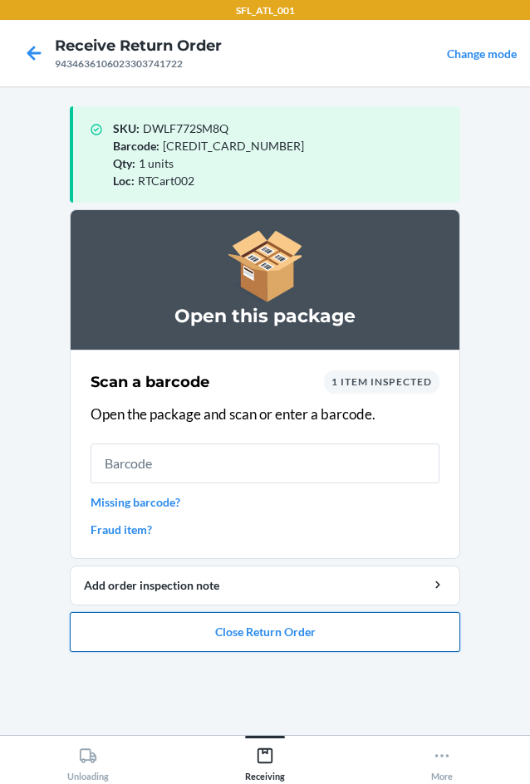
click at [242, 631] on button "Close Return Order" at bounding box center [265, 632] width 391 height 40
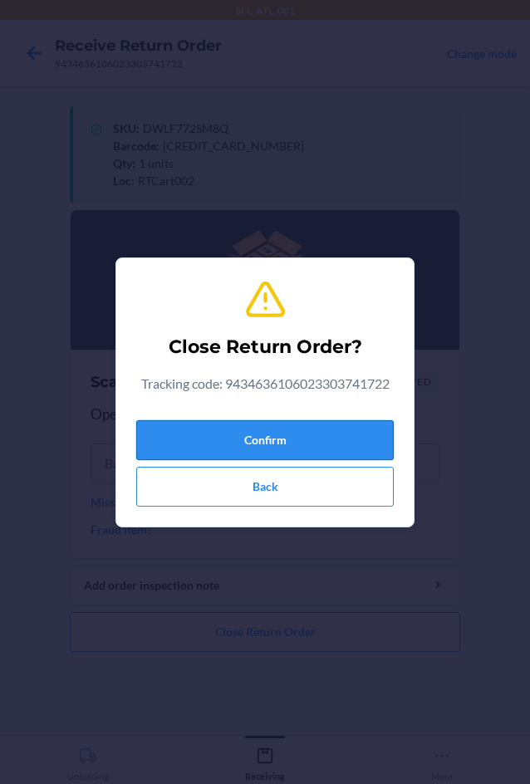
click at [290, 445] on button "Confirm" at bounding box center [265, 440] width 258 height 40
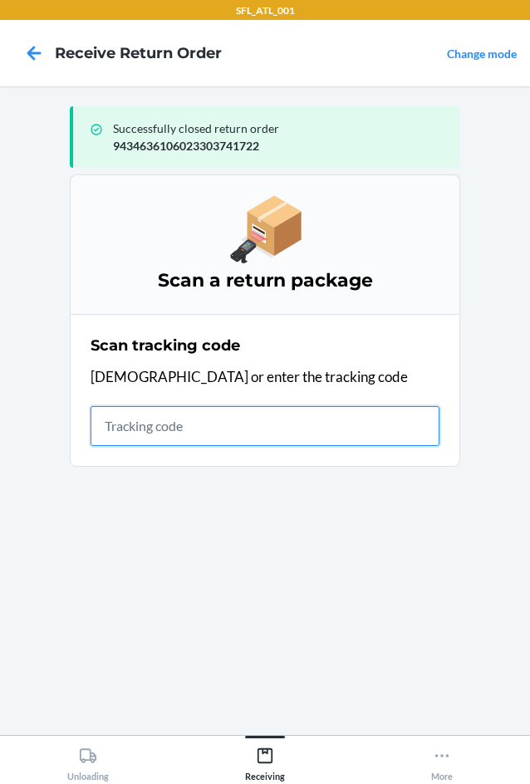
click at [146, 433] on input "text" at bounding box center [265, 426] width 349 height 40
type input "42030259"
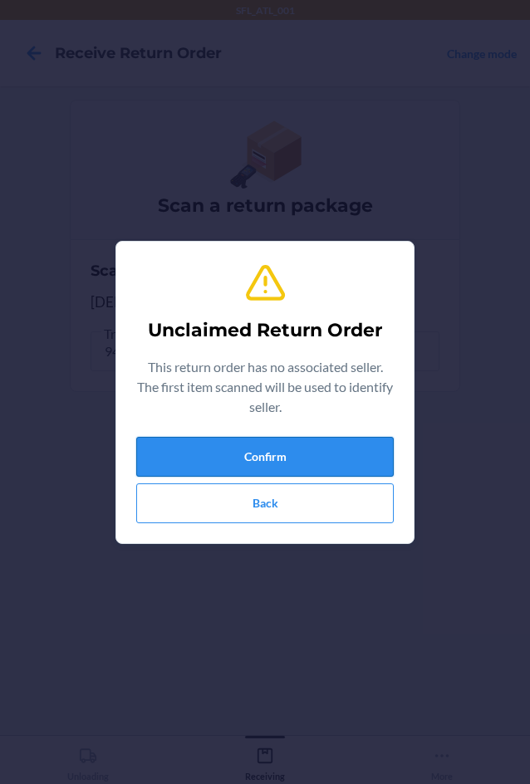
click at [254, 454] on button "Confirm" at bounding box center [265, 457] width 258 height 40
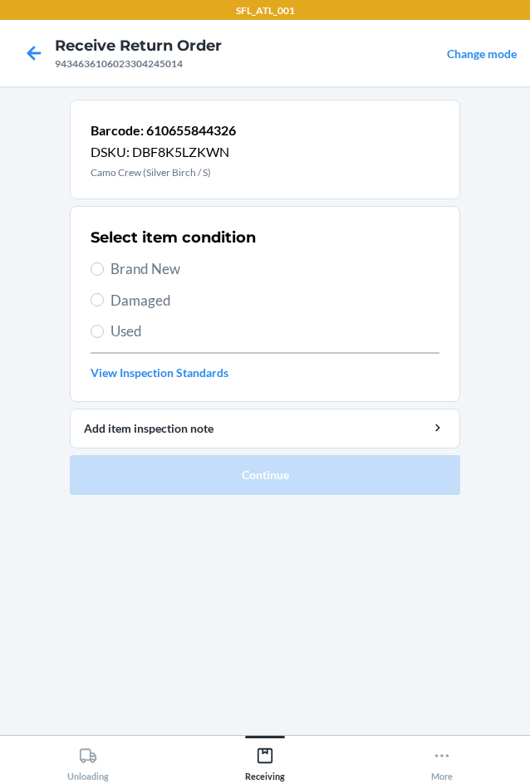
click at [122, 275] on span "Brand New" at bounding box center [275, 269] width 329 height 22
click at [104, 275] on input "Brand New" at bounding box center [97, 269] width 13 height 13
radio input "true"
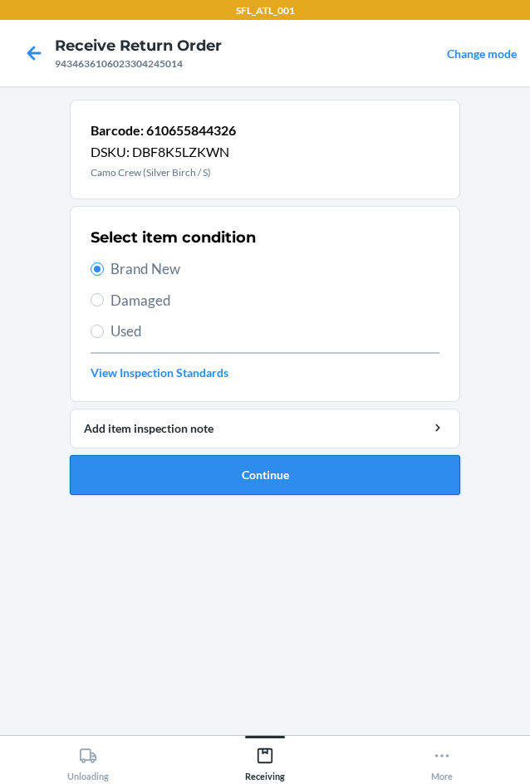
click at [253, 494] on button "Continue" at bounding box center [265, 475] width 391 height 40
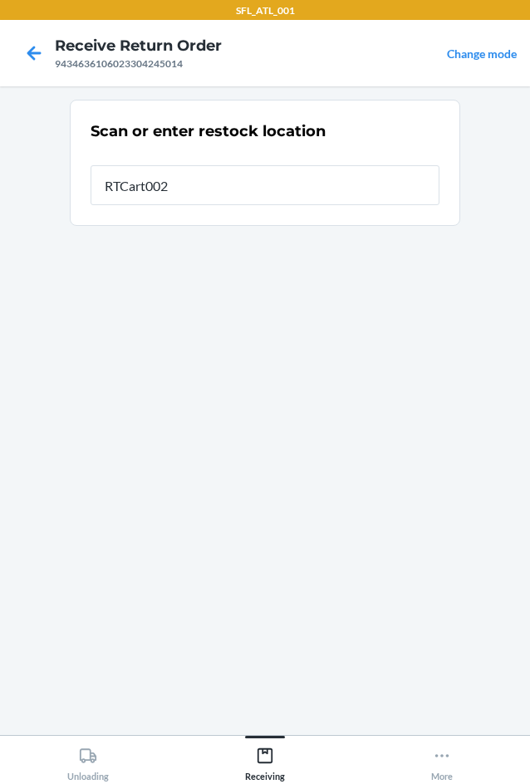
type input "RTCart002"
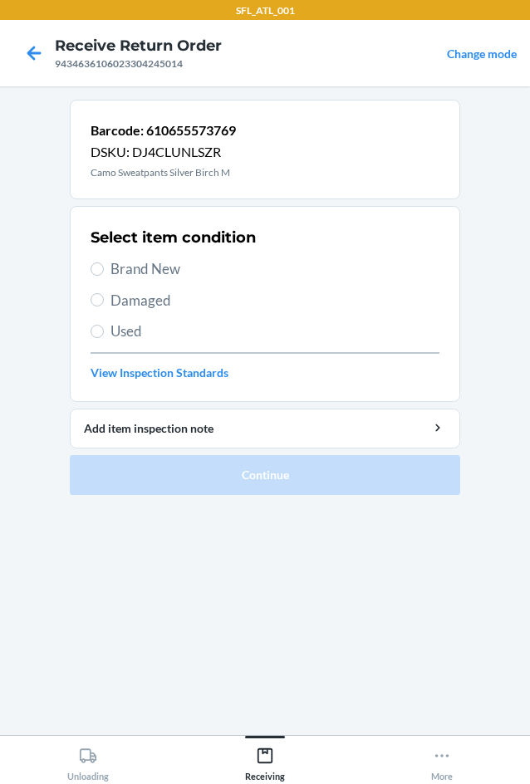
click at [117, 273] on span "Brand New" at bounding box center [275, 269] width 329 height 22
click at [104, 273] on input "Brand New" at bounding box center [97, 269] width 13 height 13
radio input "true"
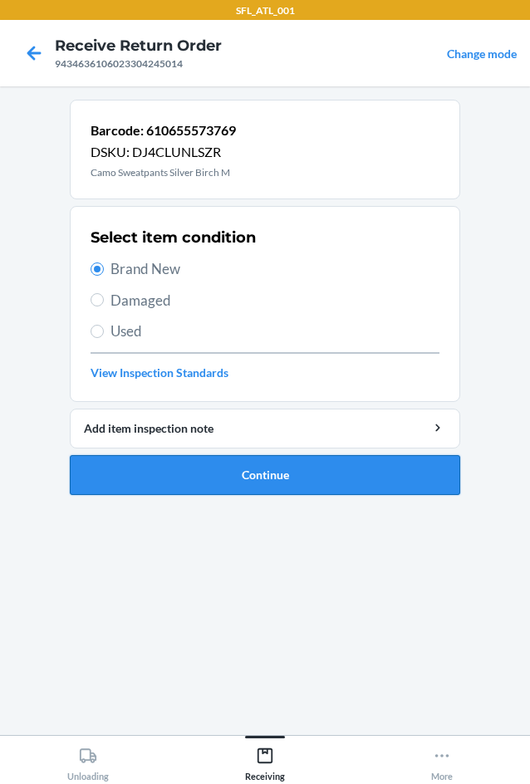
drag, startPoint x: 262, startPoint y: 483, endPoint x: 268, endPoint y: 476, distance: 9.4
click at [268, 476] on button "Continue" at bounding box center [265, 475] width 391 height 40
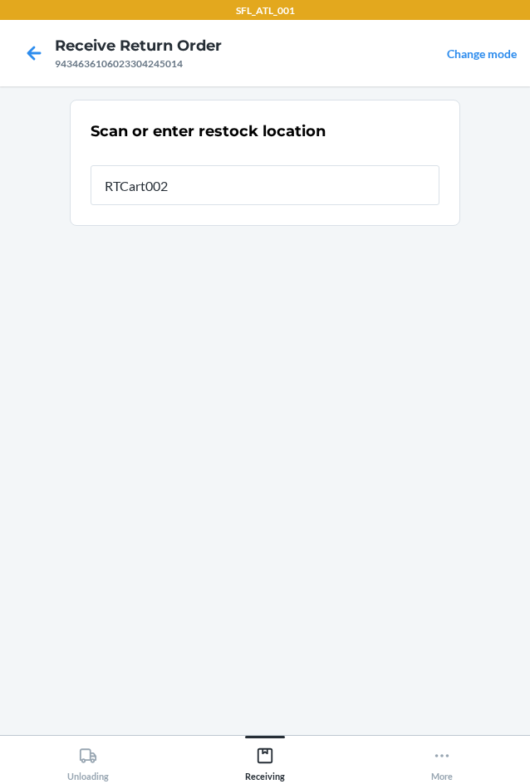
type input "RTCart002"
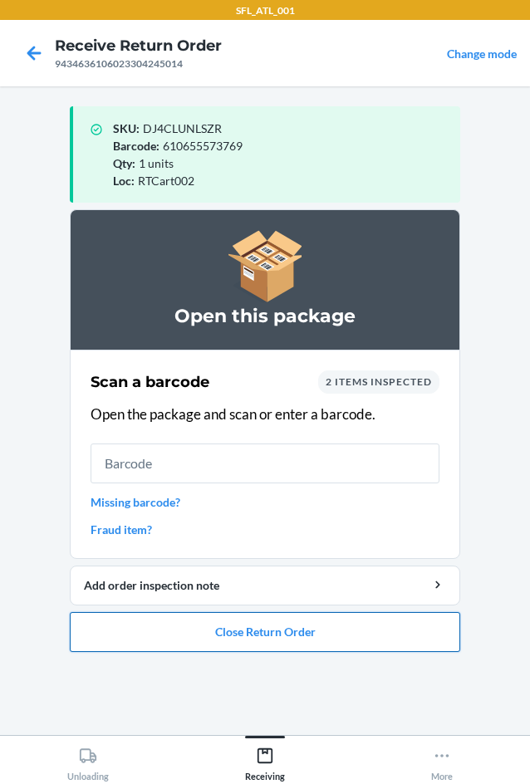
click at [304, 635] on button "Close Return Order" at bounding box center [265, 632] width 391 height 40
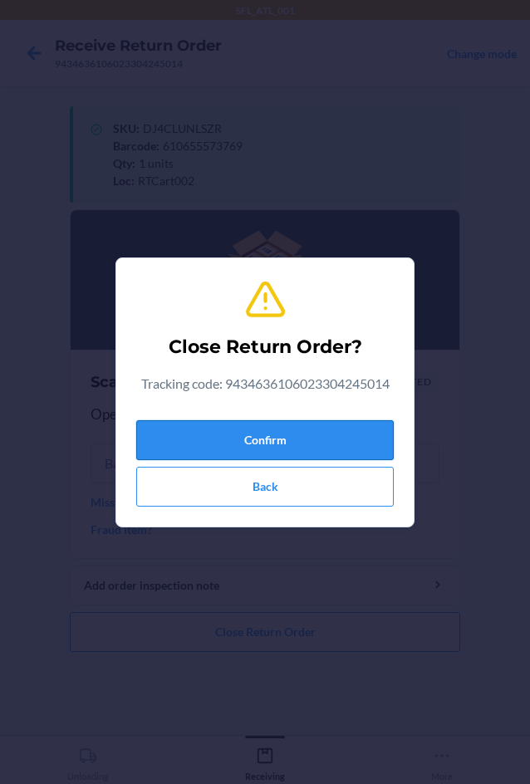
click at [223, 447] on button "Confirm" at bounding box center [265, 440] width 258 height 40
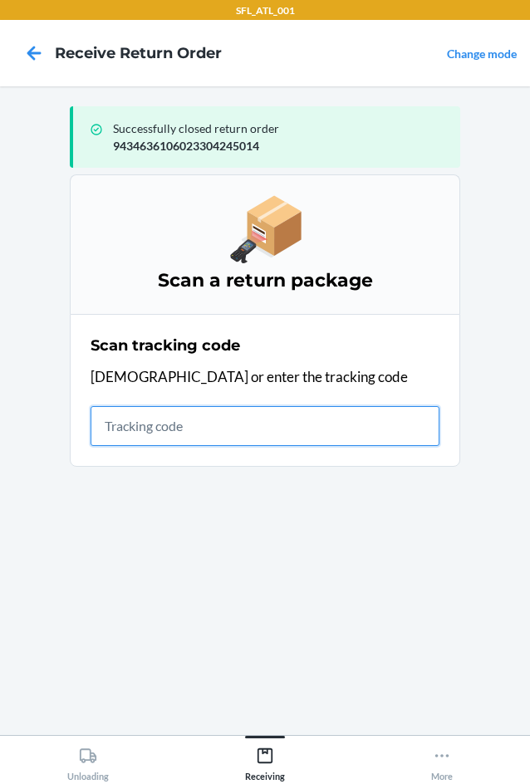
click at [168, 422] on input "text" at bounding box center [265, 426] width 349 height 40
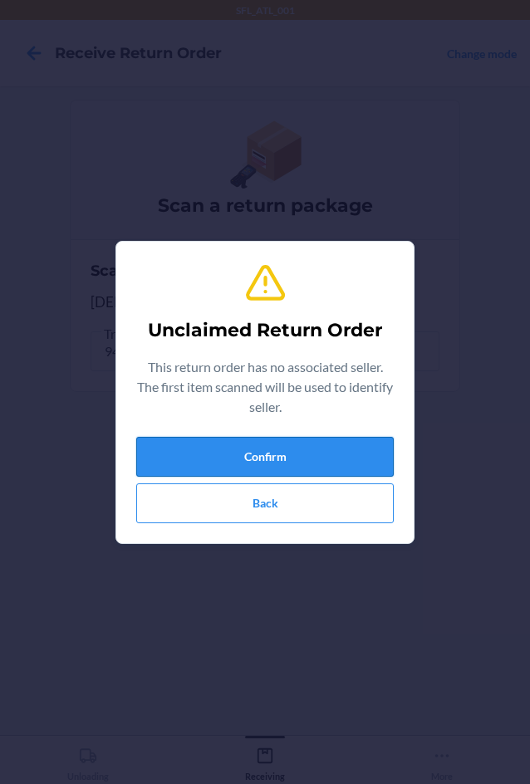
drag, startPoint x: 229, startPoint y: 453, endPoint x: 224, endPoint y: 460, distance: 9.0
click at [224, 460] on button "Confirm" at bounding box center [265, 457] width 258 height 40
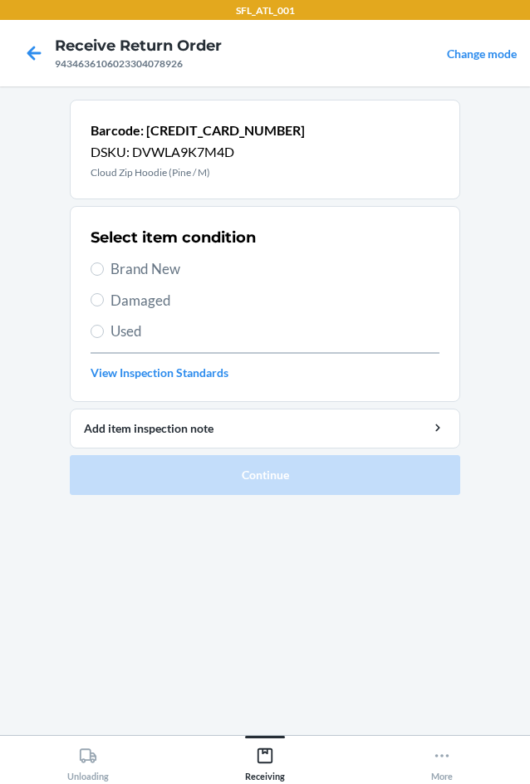
click at [124, 273] on span "Brand New" at bounding box center [275, 269] width 329 height 22
click at [104, 273] on input "Brand New" at bounding box center [97, 269] width 13 height 13
radio input "true"
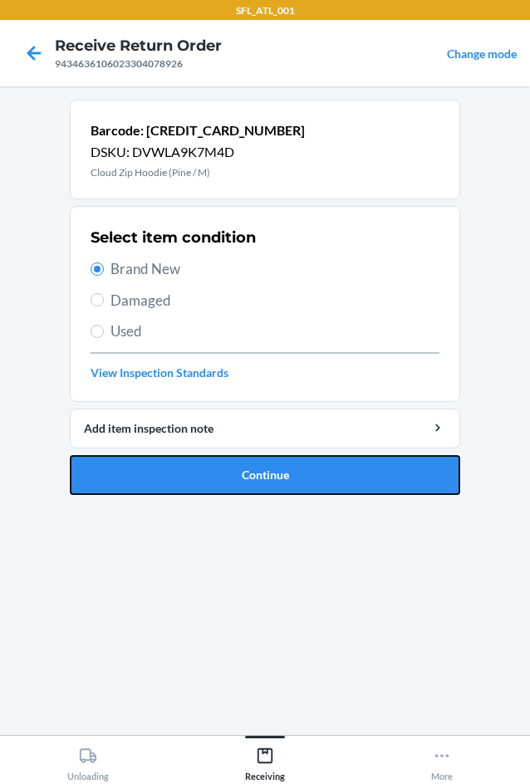
click at [277, 478] on button "Continue" at bounding box center [265, 475] width 391 height 40
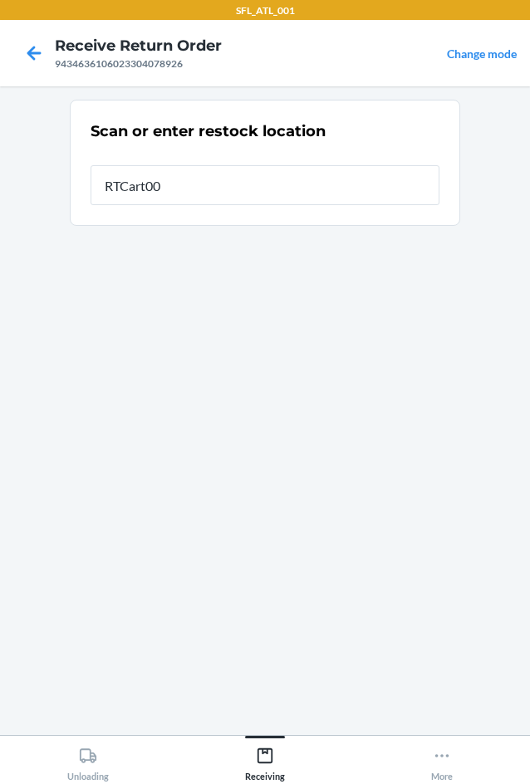
type input "RTCart002"
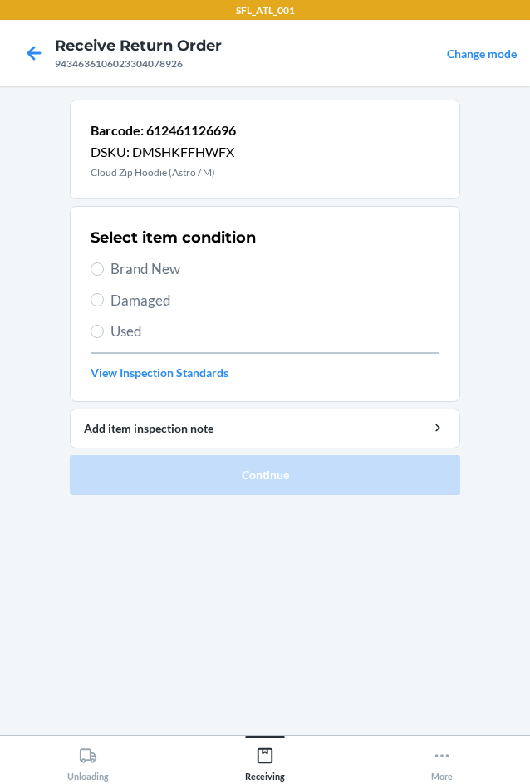
click at [118, 263] on span "Brand New" at bounding box center [275, 269] width 329 height 22
click at [104, 263] on input "Brand New" at bounding box center [97, 269] width 13 height 13
radio input "true"
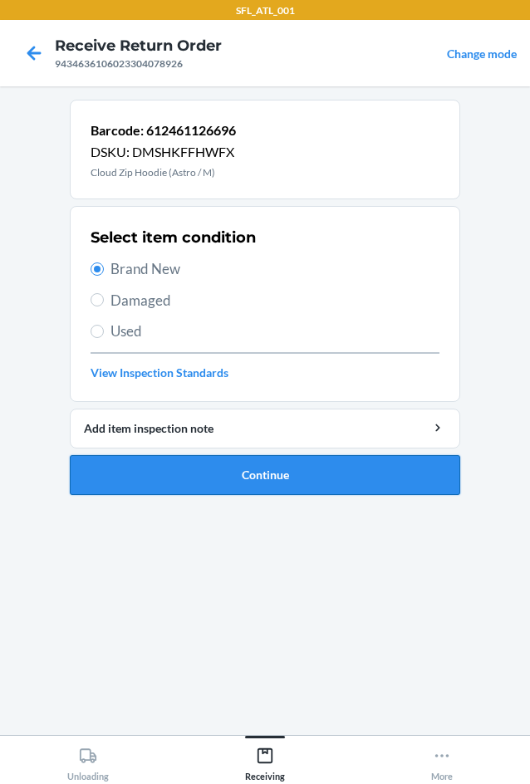
click at [316, 474] on button "Continue" at bounding box center [265, 475] width 391 height 40
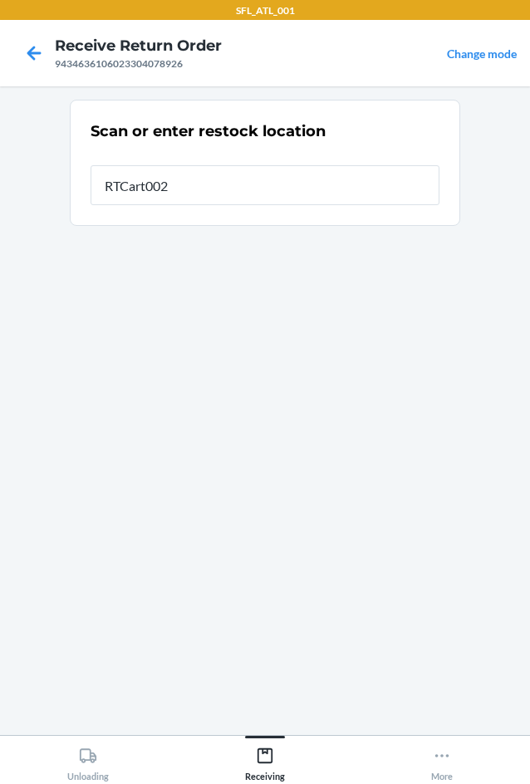
type input "RTCart002"
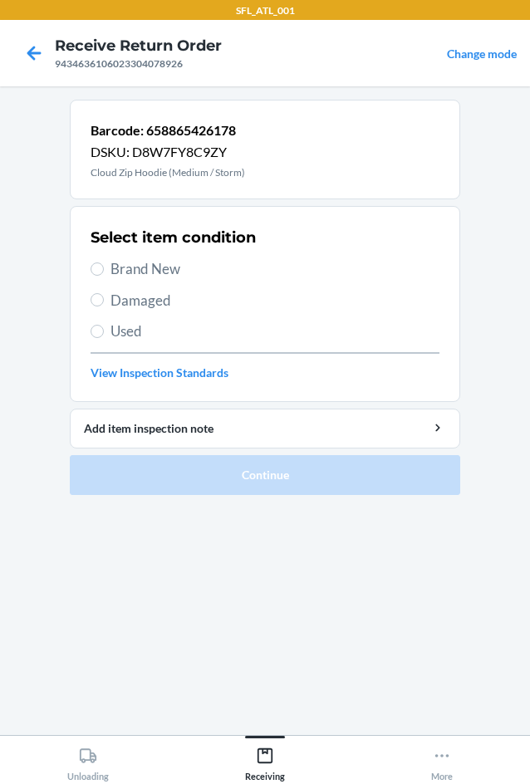
click at [124, 267] on span "Brand New" at bounding box center [275, 269] width 329 height 22
click at [104, 267] on input "Brand New" at bounding box center [97, 269] width 13 height 13
radio input "true"
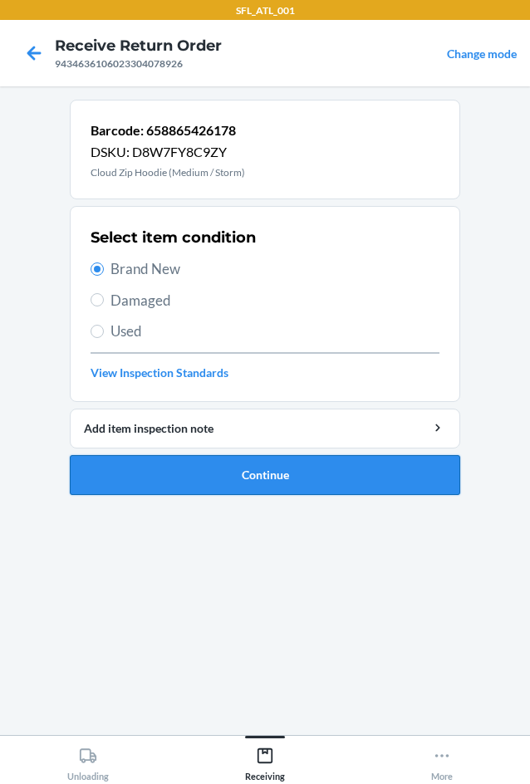
click at [258, 468] on button "Continue" at bounding box center [265, 475] width 391 height 40
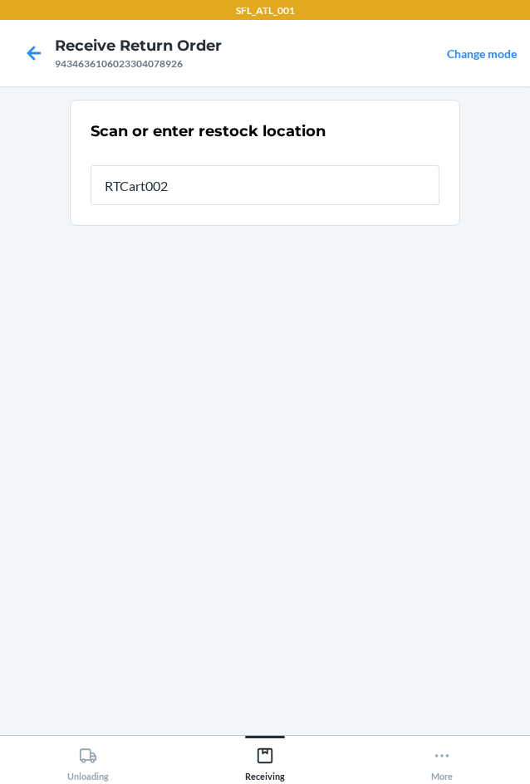
type input "RTCart002"
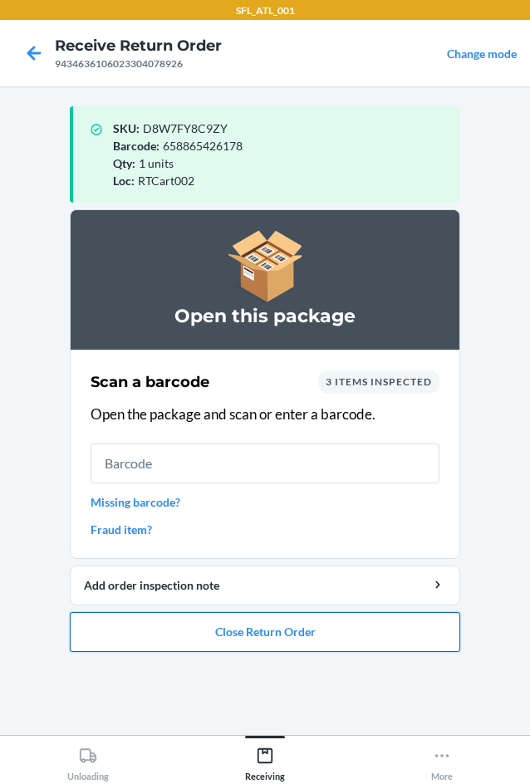
click at [265, 642] on button "Close Return Order" at bounding box center [265, 632] width 391 height 40
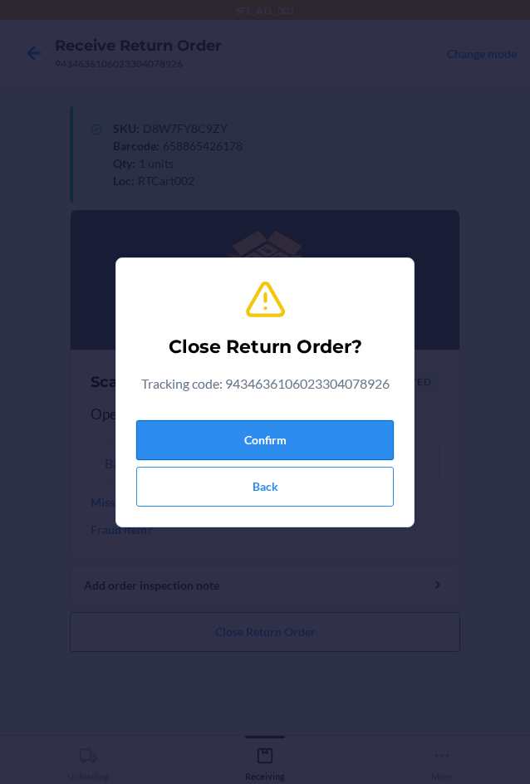
click at [317, 450] on button "Confirm" at bounding box center [265, 440] width 258 height 40
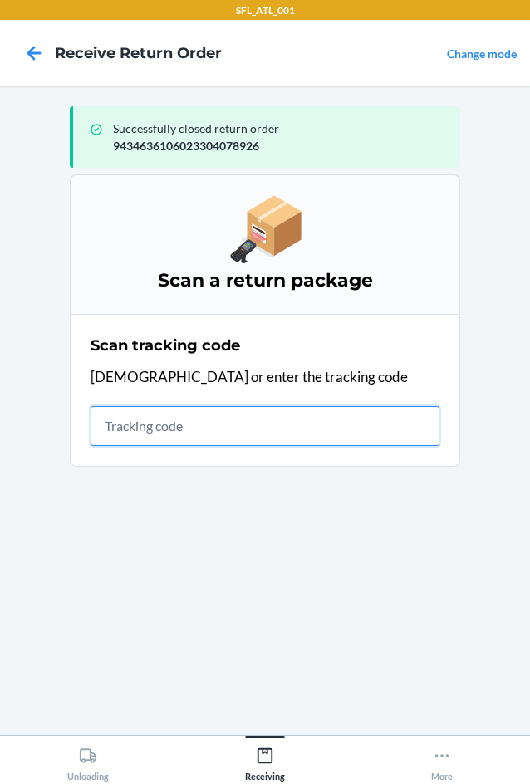
click at [179, 424] on input "text" at bounding box center [265, 426] width 349 height 40
type input "420302599434636106023"
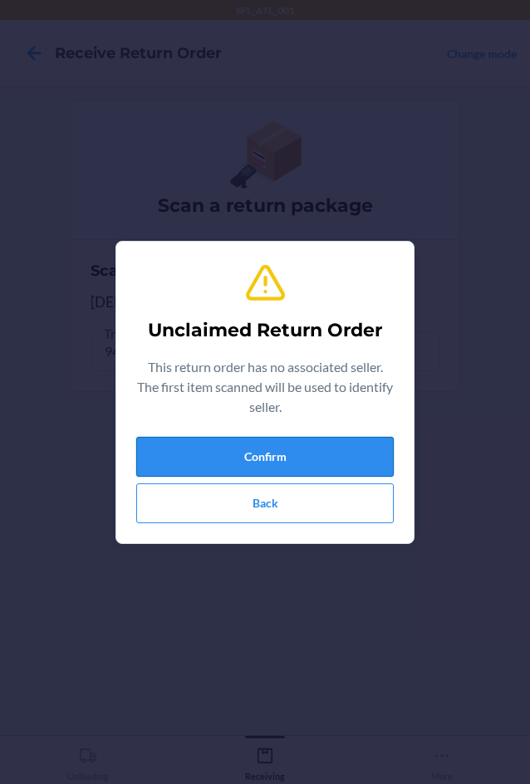
click at [245, 464] on button "Confirm" at bounding box center [265, 457] width 258 height 40
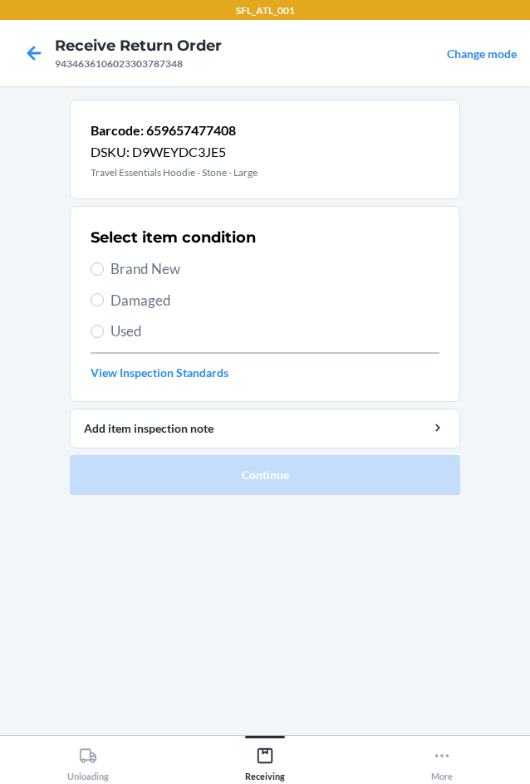
drag, startPoint x: 113, startPoint y: 274, endPoint x: 130, endPoint y: 357, distance: 84.9
click at [114, 278] on span "Brand New" at bounding box center [275, 269] width 329 height 22
click at [104, 276] on input "Brand New" at bounding box center [97, 269] width 13 height 13
radio input "true"
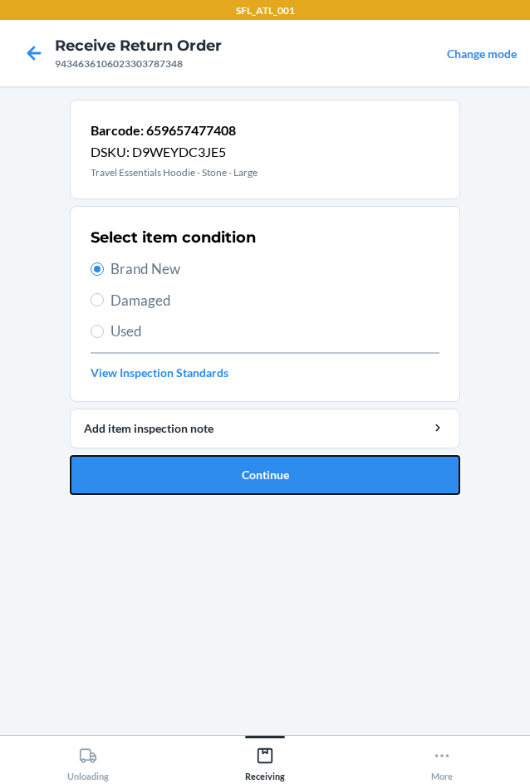
click at [234, 481] on button "Continue" at bounding box center [265, 475] width 391 height 40
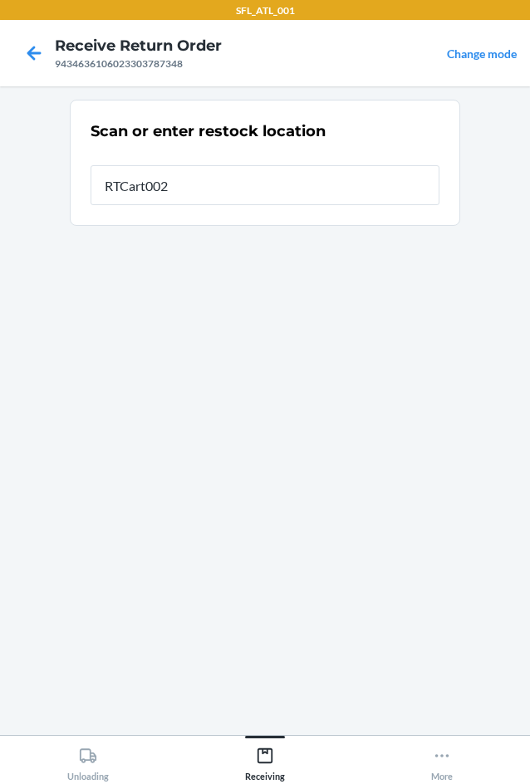
type input "RTCart002"
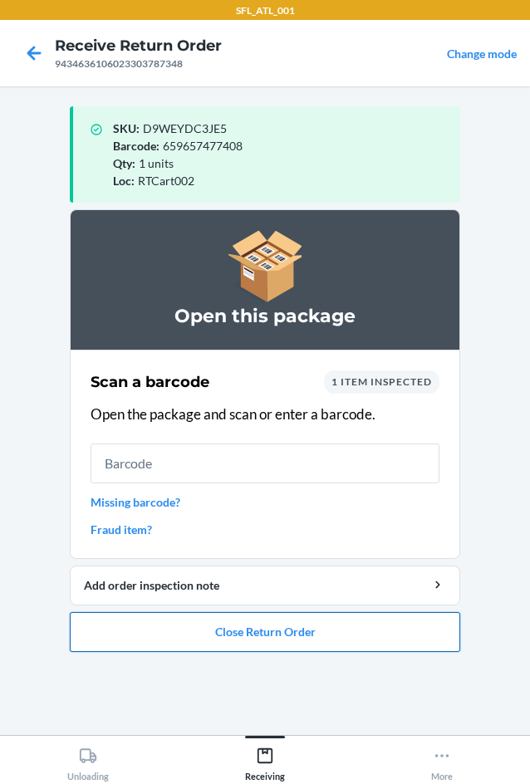
click at [261, 627] on button "Close Return Order" at bounding box center [265, 632] width 391 height 40
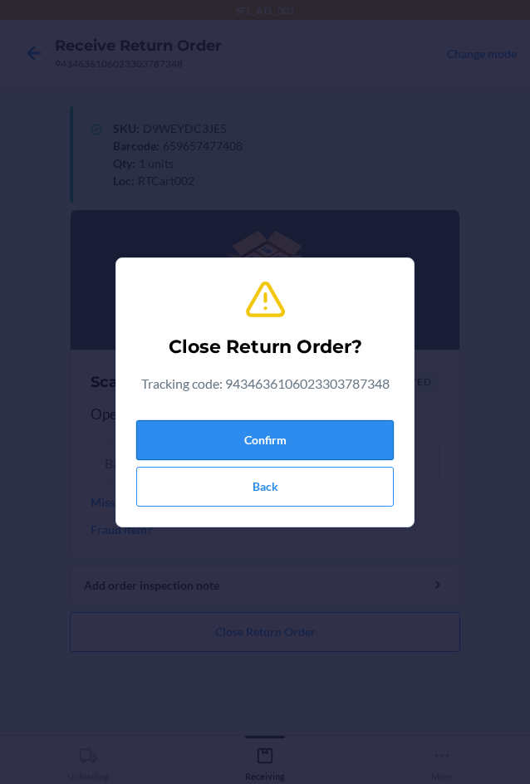
click at [311, 435] on button "Confirm" at bounding box center [265, 440] width 258 height 40
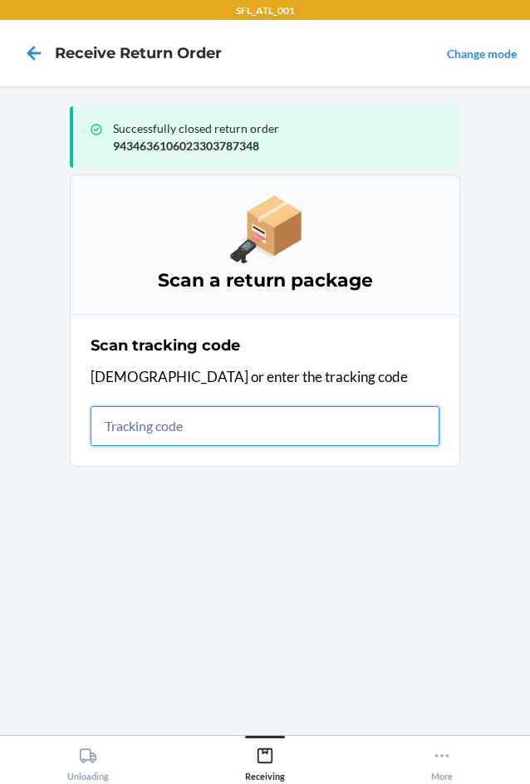
click at [140, 426] on input "text" at bounding box center [265, 426] width 349 height 40
type input "420302599434636106023304320"
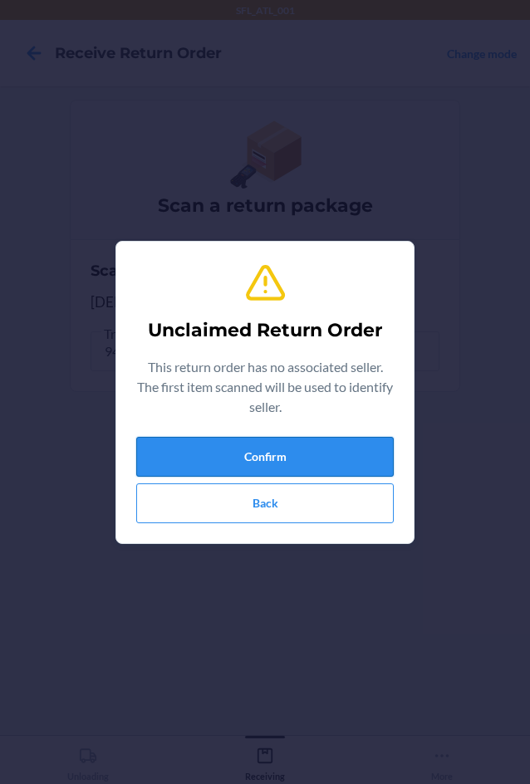
click at [173, 453] on button "Confirm" at bounding box center [265, 457] width 258 height 40
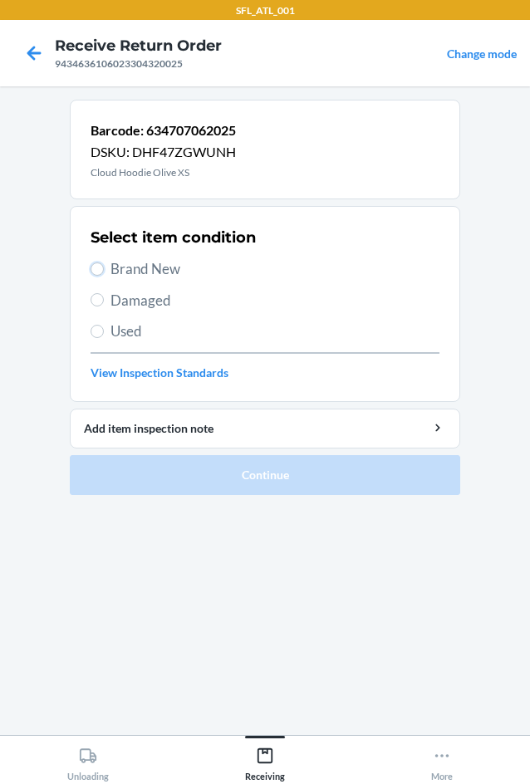
drag, startPoint x: 96, startPoint y: 268, endPoint x: 106, endPoint y: 269, distance: 10.0
click at [106, 269] on label "Brand New" at bounding box center [265, 269] width 349 height 22
click at [104, 269] on input "Brand New" at bounding box center [97, 269] width 13 height 13
radio input "true"
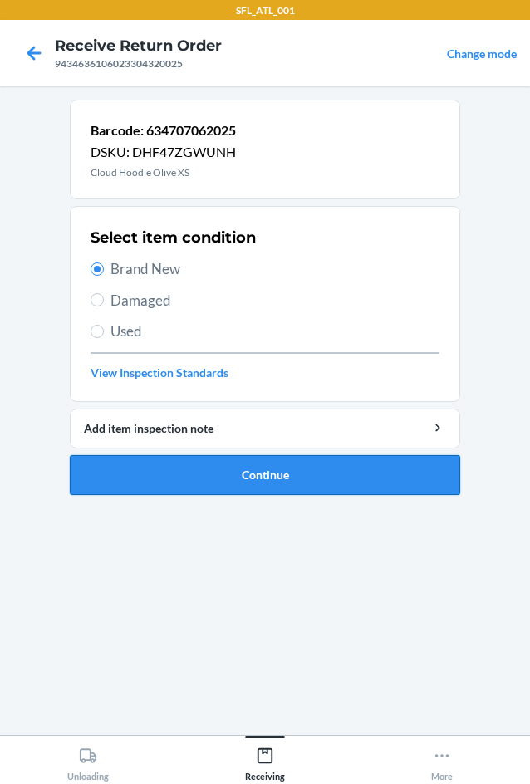
click at [221, 485] on button "Continue" at bounding box center [265, 475] width 391 height 40
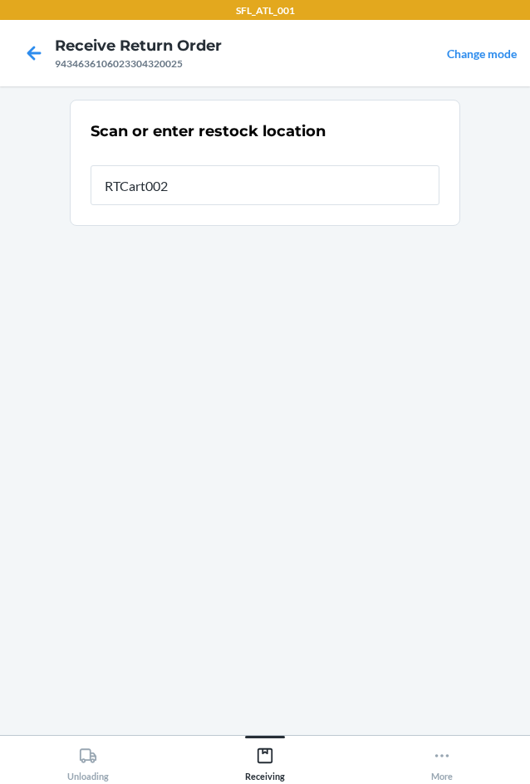
type input "RTCart002"
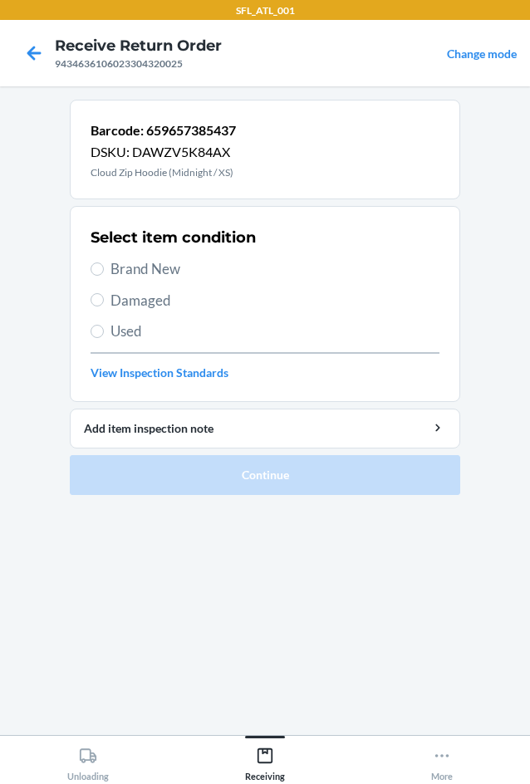
click at [106, 271] on label "Brand New" at bounding box center [265, 269] width 349 height 22
click at [104, 271] on input "Brand New" at bounding box center [97, 269] width 13 height 13
radio input "true"
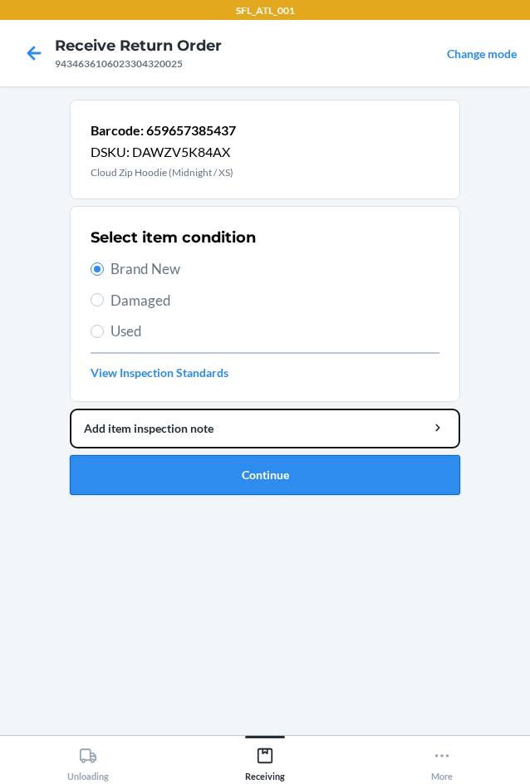
click at [145, 471] on li "Barcode: 659657385437 DSKU: DAWZV5K84AX Cloud Zip Hoodie (Midnight / XS) Select…" at bounding box center [265, 298] width 391 height 396
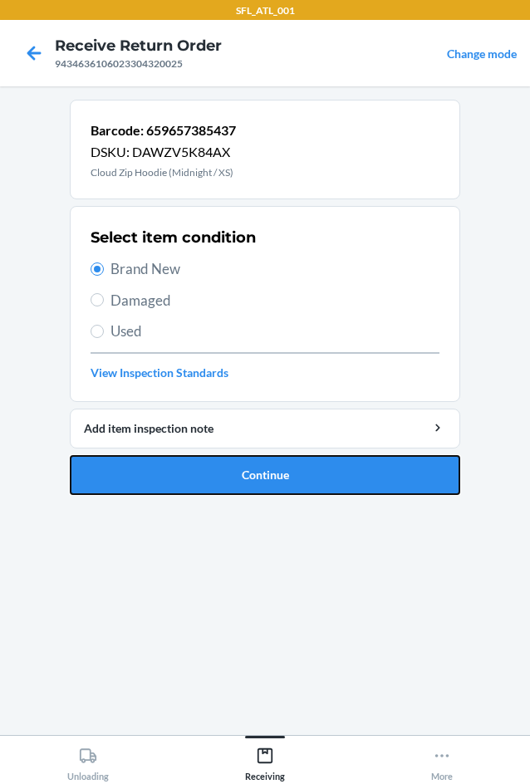
click at [142, 471] on button "Continue" at bounding box center [265, 475] width 391 height 40
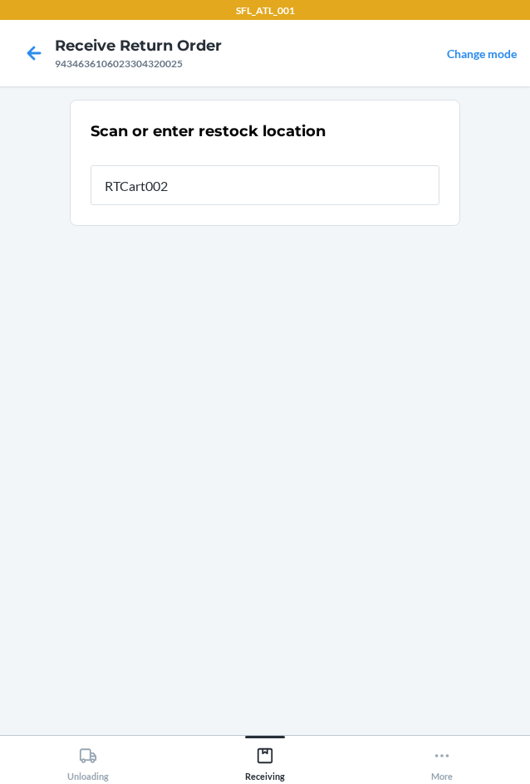
type input "RTCart002"
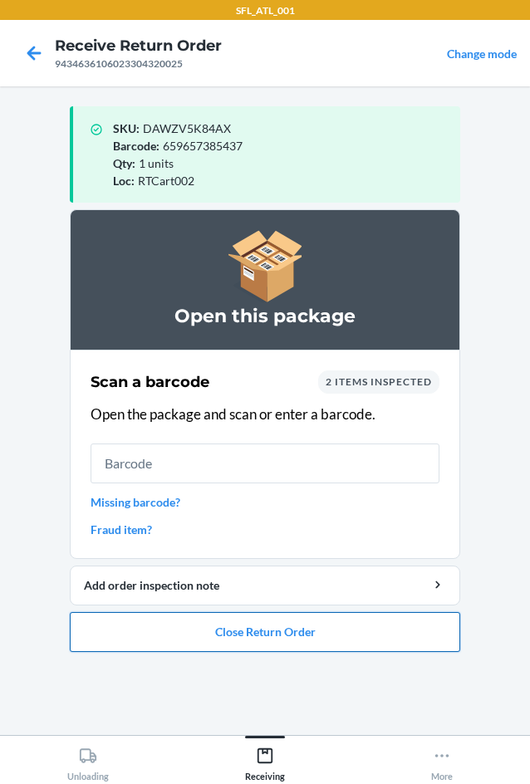
drag, startPoint x: 237, startPoint y: 635, endPoint x: 240, endPoint y: 625, distance: 10.5
click at [240, 625] on button "Close Return Order" at bounding box center [265, 632] width 391 height 40
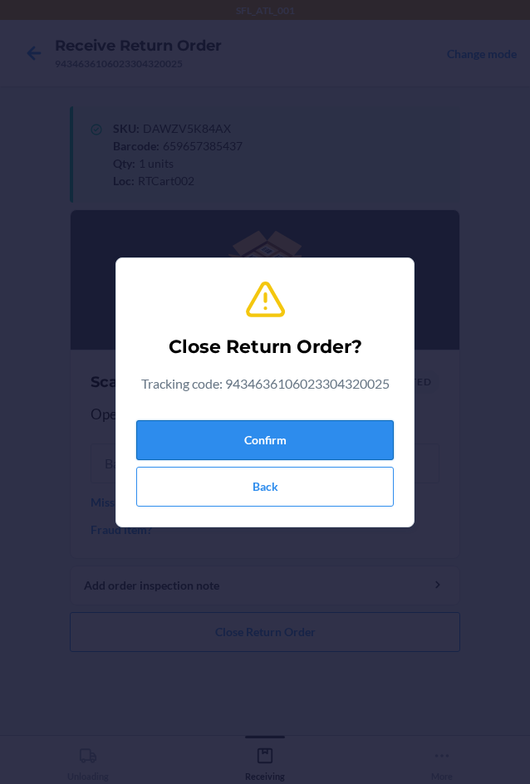
click at [326, 439] on button "Confirm" at bounding box center [265, 440] width 258 height 40
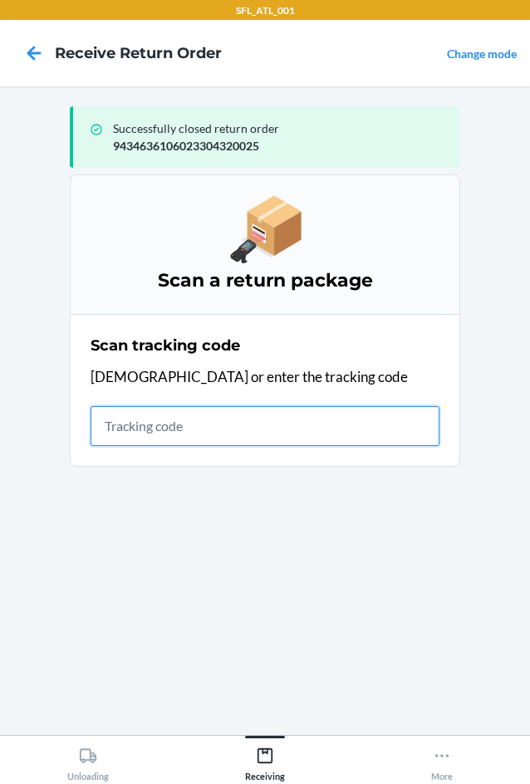
click at [138, 426] on input "text" at bounding box center [265, 426] width 349 height 40
type input "42030259943463610"
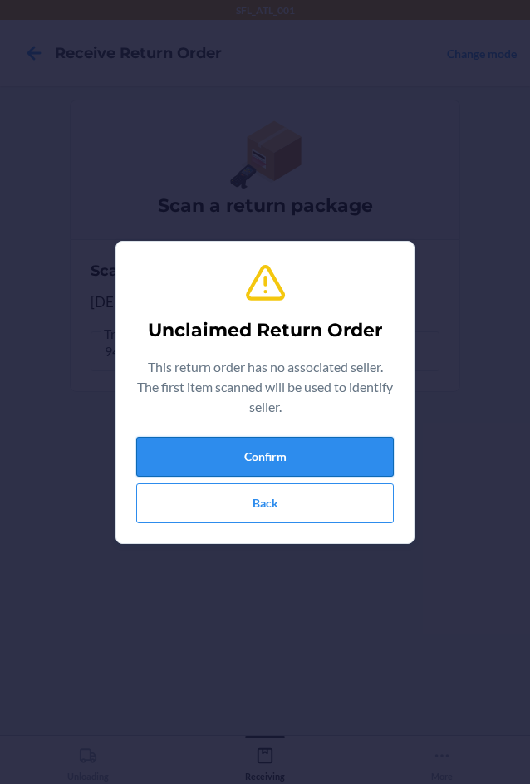
click at [219, 458] on button "Confirm" at bounding box center [265, 457] width 258 height 40
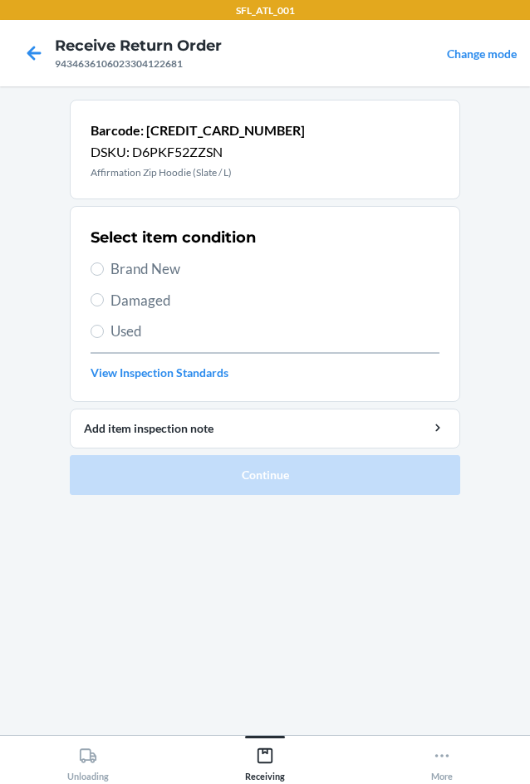
drag, startPoint x: 125, startPoint y: 263, endPoint x: 184, endPoint y: 364, distance: 117.3
click at [125, 265] on span "Brand New" at bounding box center [275, 269] width 329 height 22
click at [104, 265] on input "Brand New" at bounding box center [97, 269] width 13 height 13
radio input "true"
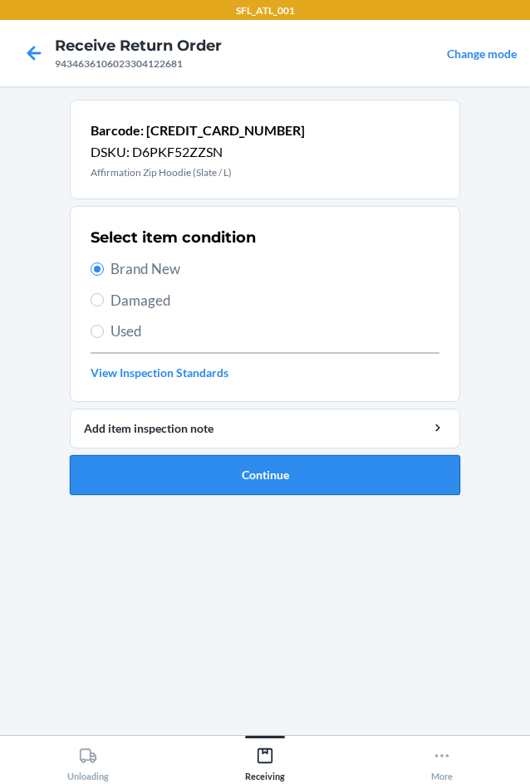
click at [283, 488] on button "Continue" at bounding box center [265, 475] width 391 height 40
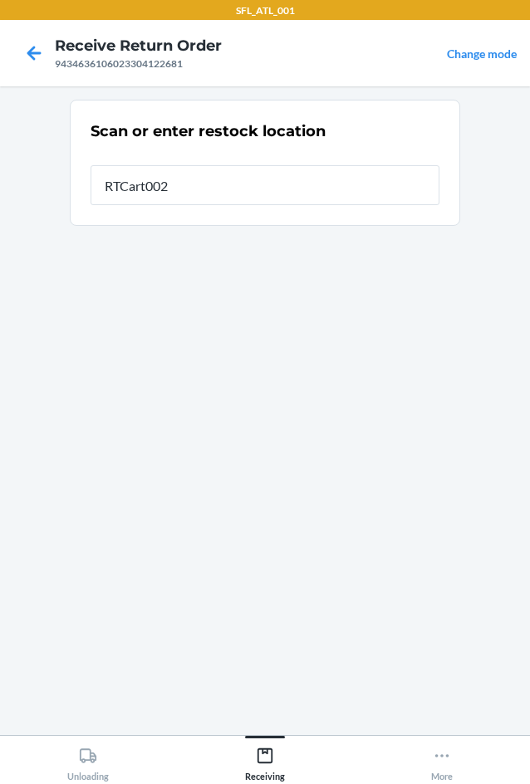
type input "RTCart002"
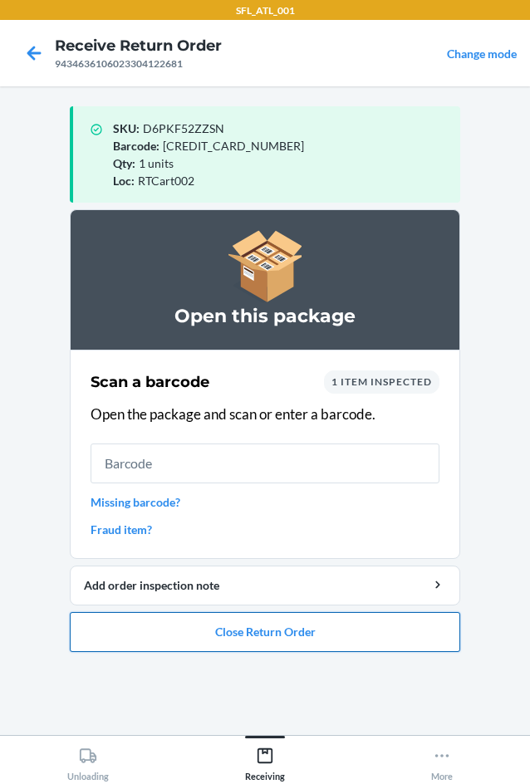
click at [286, 635] on button "Close Return Order" at bounding box center [265, 632] width 391 height 40
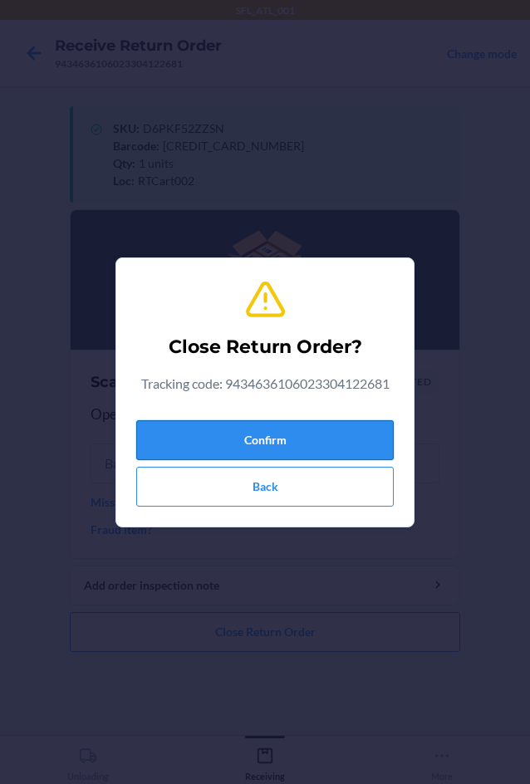
click at [307, 450] on button "Confirm" at bounding box center [265, 440] width 258 height 40
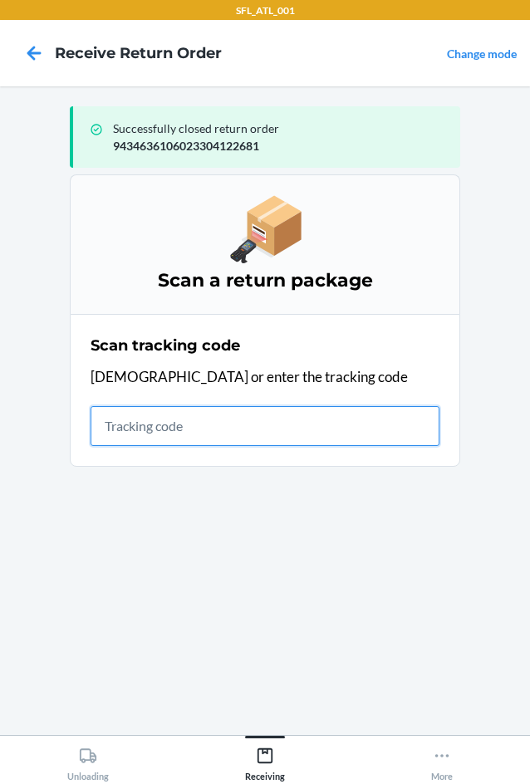
click at [118, 432] on input "text" at bounding box center [265, 426] width 349 height 40
type input "420302599434636106023"
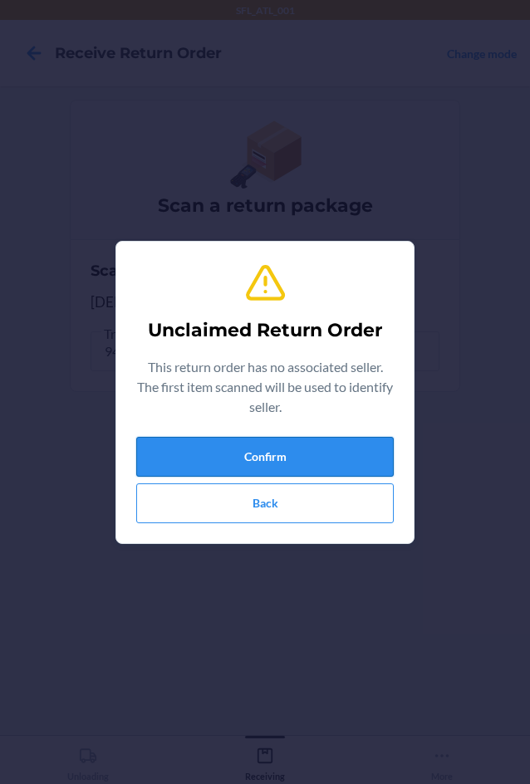
click at [188, 452] on button "Confirm" at bounding box center [265, 457] width 258 height 40
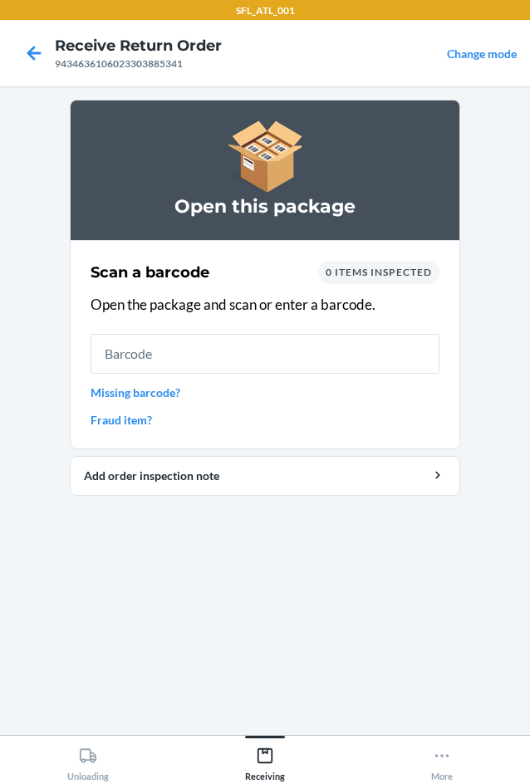
click at [120, 394] on link "Missing barcode?" at bounding box center [265, 392] width 349 height 17
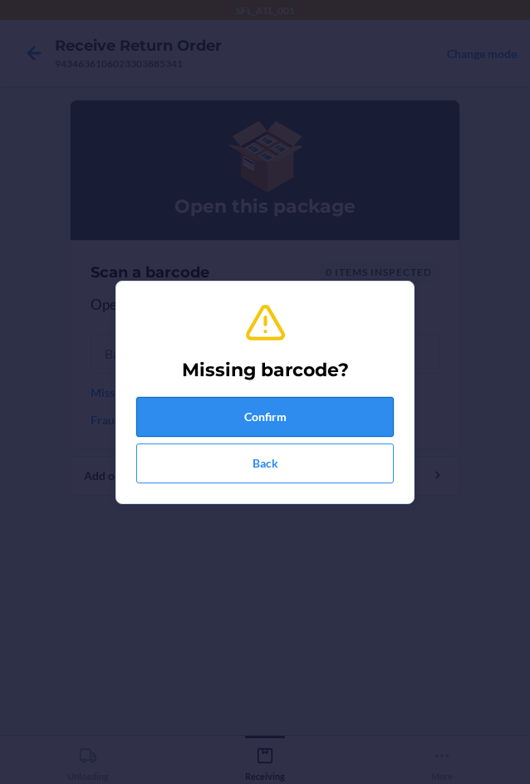
click at [179, 419] on button "Confirm" at bounding box center [265, 417] width 258 height 40
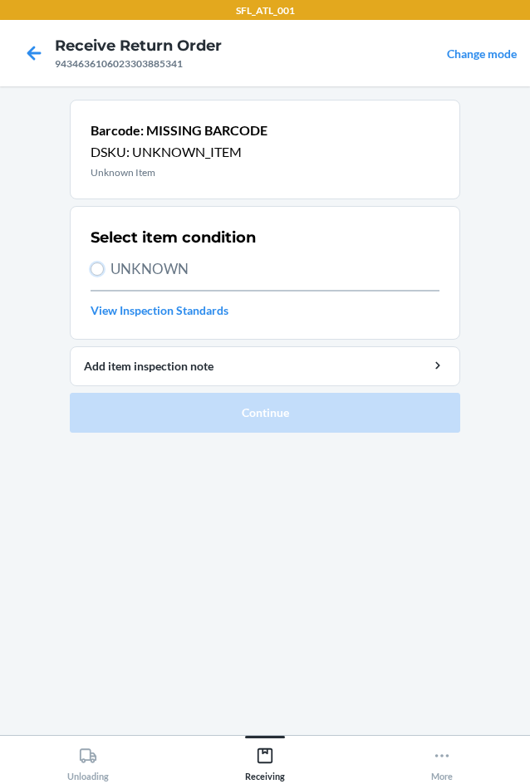
drag, startPoint x: 100, startPoint y: 266, endPoint x: 109, endPoint y: 281, distance: 17.5
click at [102, 262] on label "UNKNOWN" at bounding box center [265, 269] width 349 height 22
click at [102, 263] on input "UNKNOWN" at bounding box center [97, 269] width 13 height 13
radio input "true"
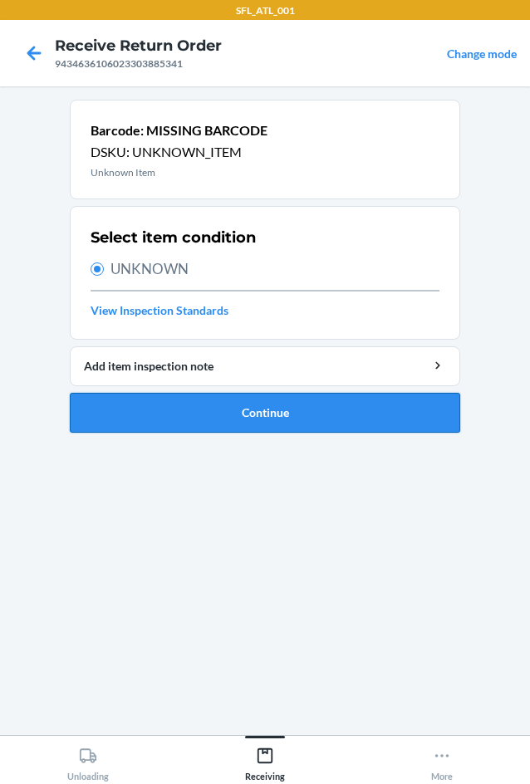
click at [155, 403] on button "Continue" at bounding box center [265, 413] width 391 height 40
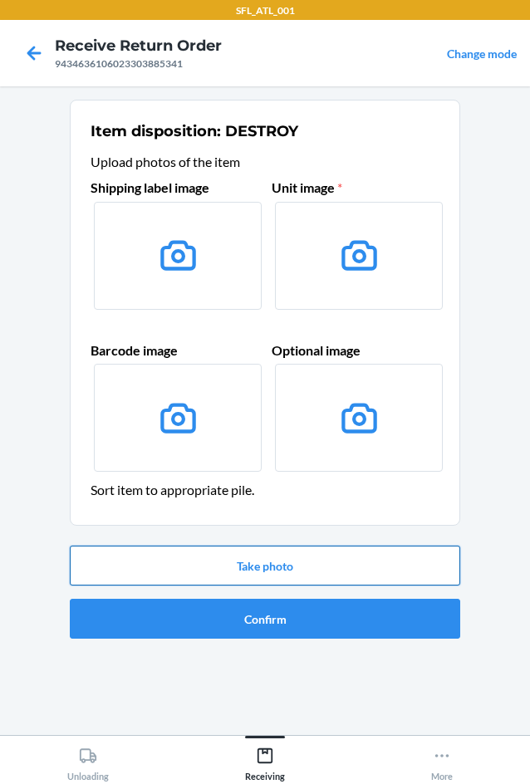
click at [209, 554] on button "Take photo" at bounding box center [265, 566] width 391 height 40
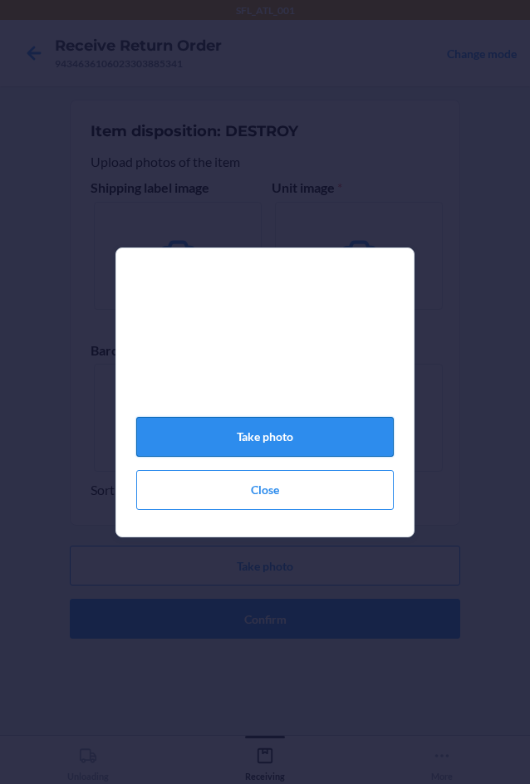
click at [222, 434] on button "Take photo" at bounding box center [265, 437] width 258 height 40
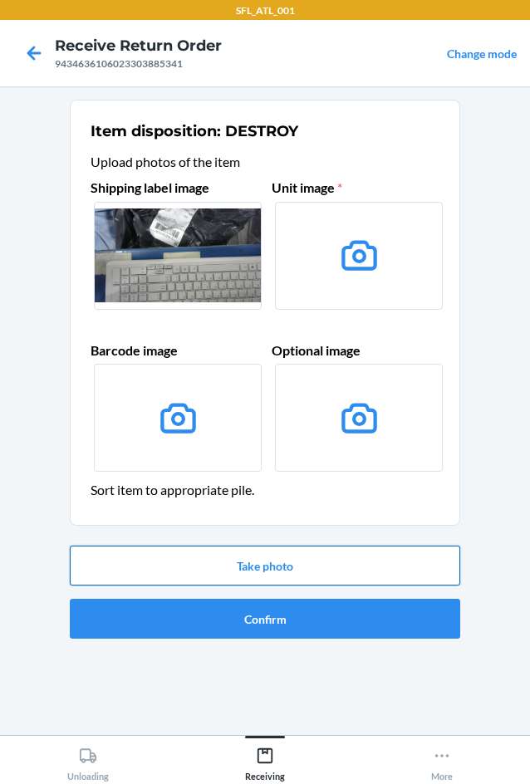
click at [268, 574] on button "Take photo" at bounding box center [265, 566] width 391 height 40
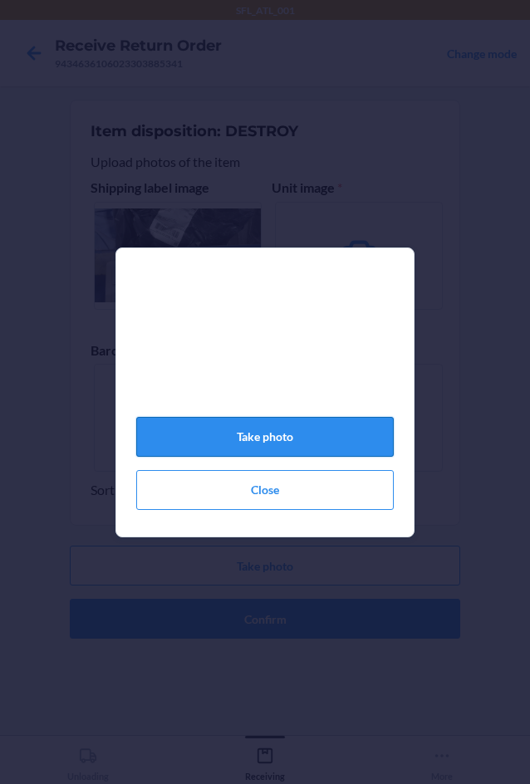
click at [311, 449] on button "Take photo" at bounding box center [265, 437] width 258 height 40
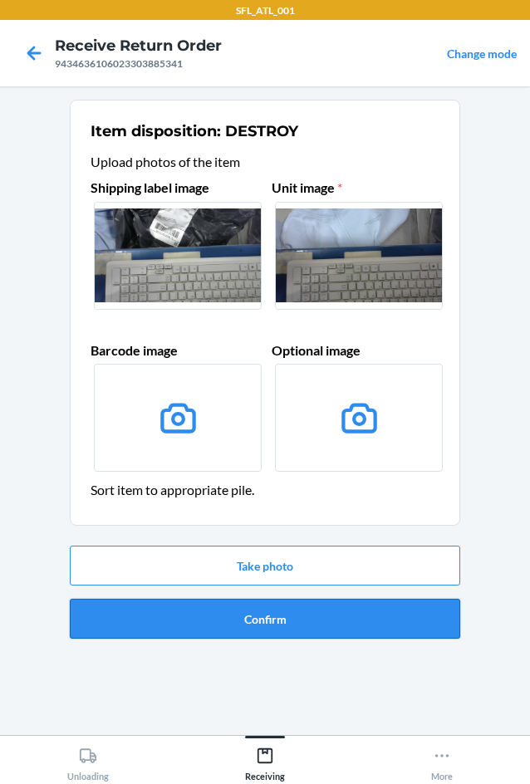
click at [285, 632] on button "Confirm" at bounding box center [265, 619] width 391 height 40
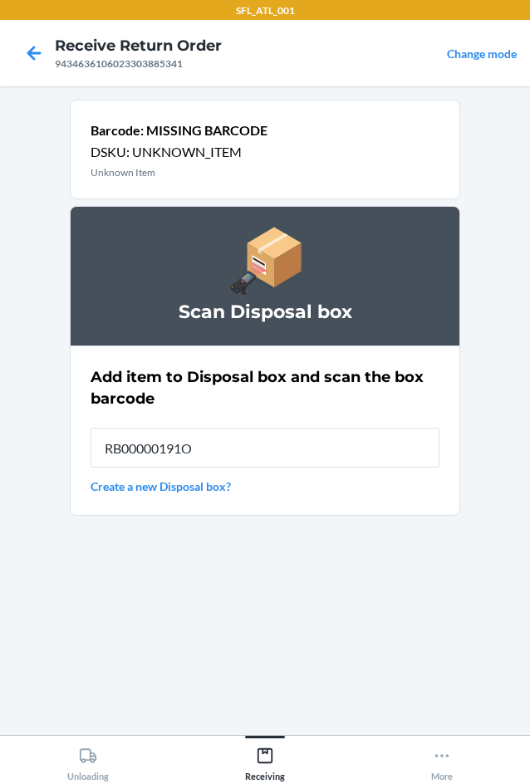
type input "RB00000191O"
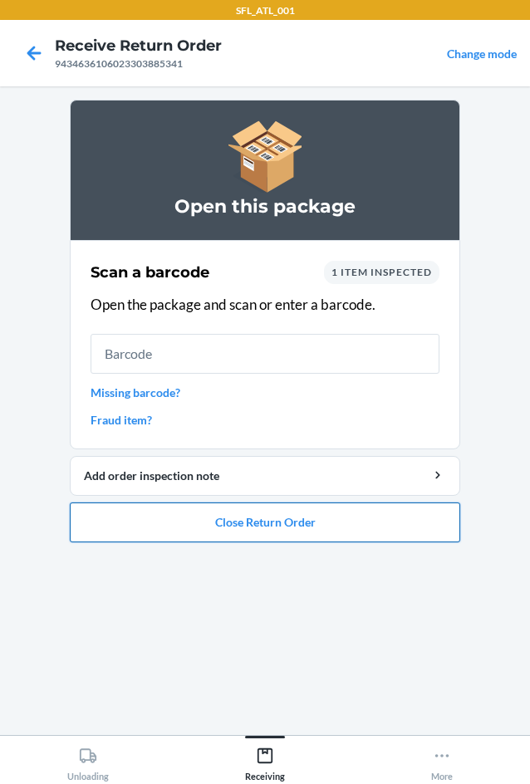
click at [156, 530] on button "Close Return Order" at bounding box center [265, 523] width 391 height 40
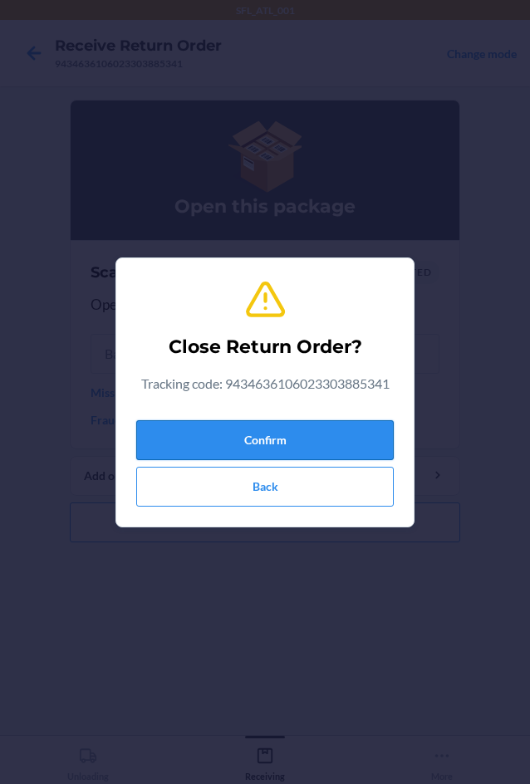
click at [263, 452] on button "Confirm" at bounding box center [265, 440] width 258 height 40
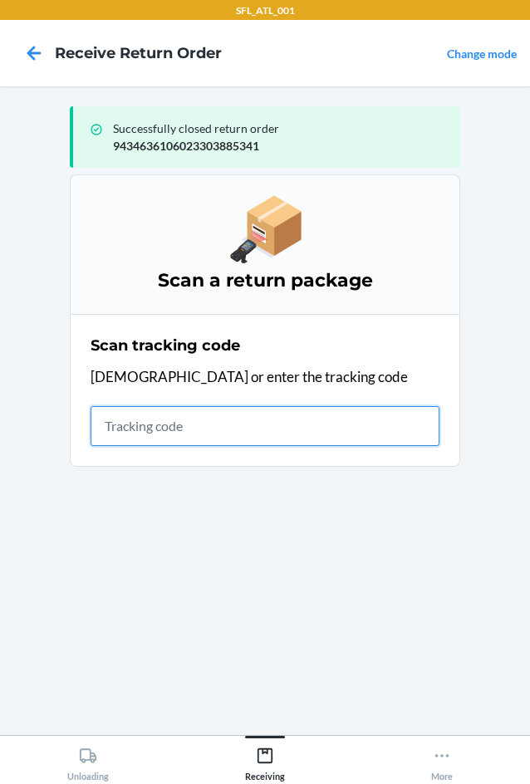
click at [116, 420] on input "text" at bounding box center [265, 426] width 349 height 40
type input "4203025994346361"
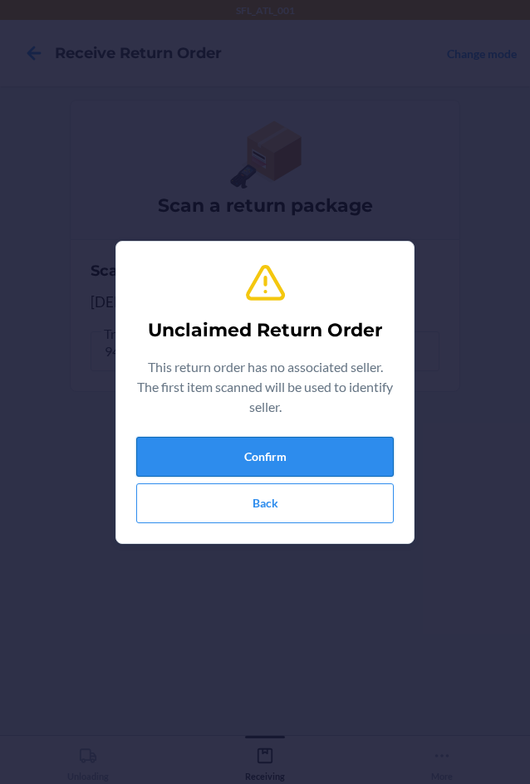
click at [259, 469] on button "Confirm" at bounding box center [265, 457] width 258 height 40
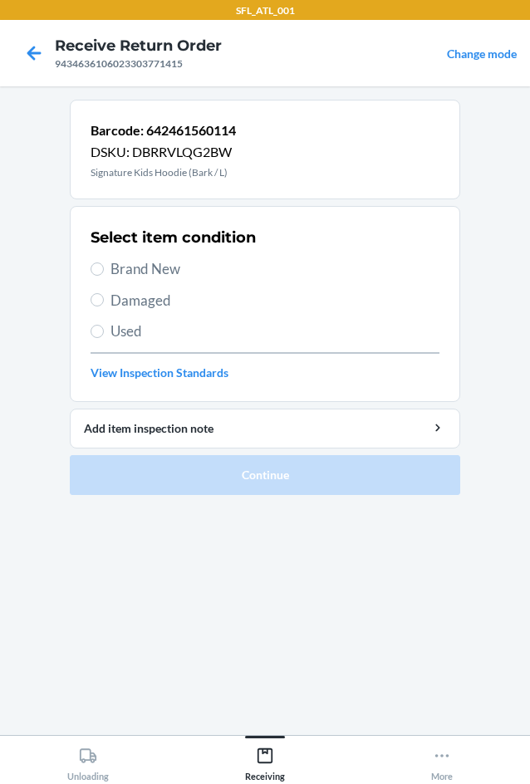
click at [119, 264] on span "Brand New" at bounding box center [275, 269] width 329 height 22
click at [104, 264] on input "Brand New" at bounding box center [97, 269] width 13 height 13
radio input "true"
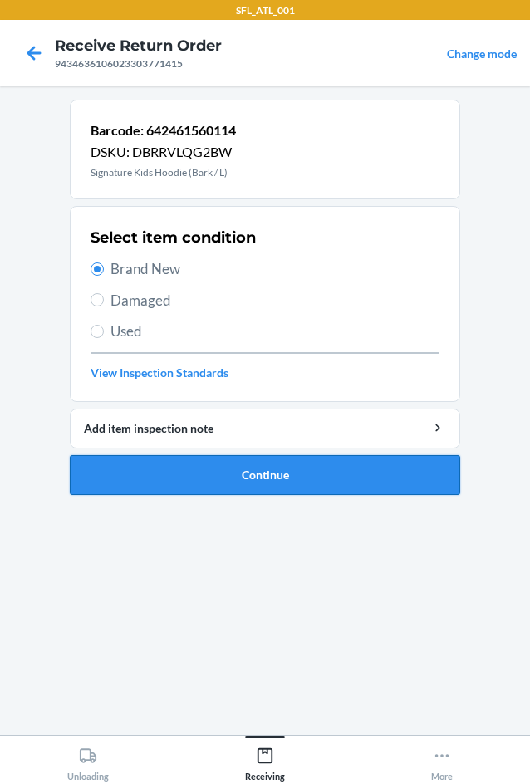
click at [227, 479] on button "Continue" at bounding box center [265, 475] width 391 height 40
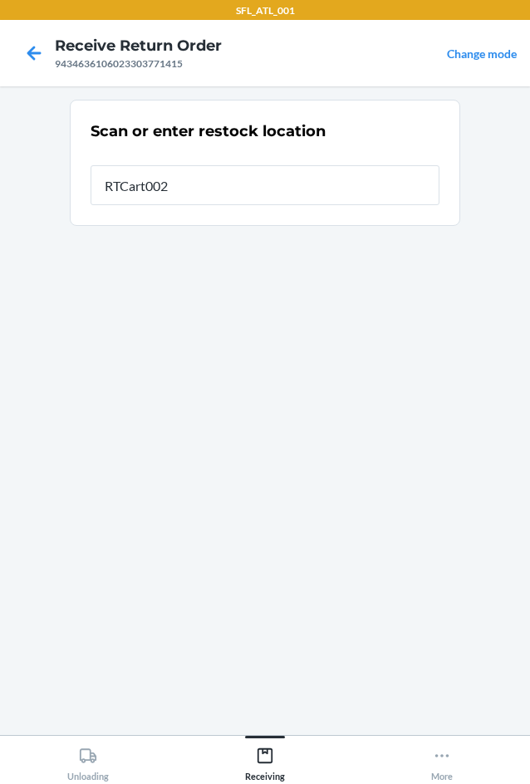
type input "RTCart002"
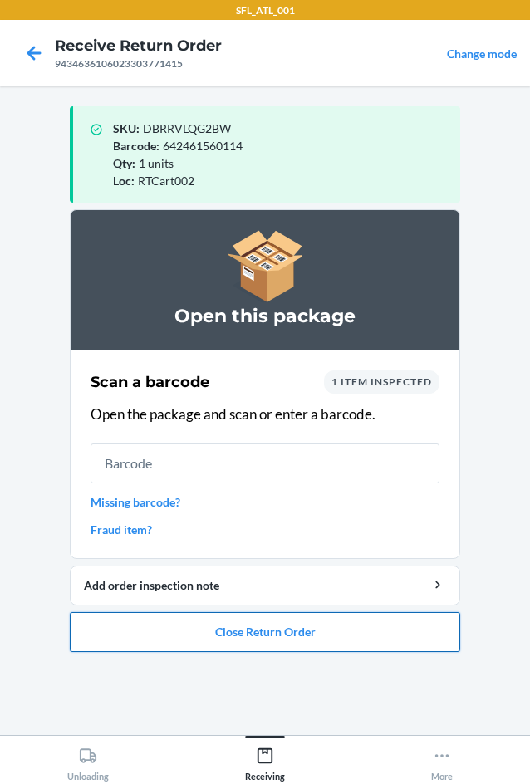
click at [274, 635] on button "Close Return Order" at bounding box center [265, 632] width 391 height 40
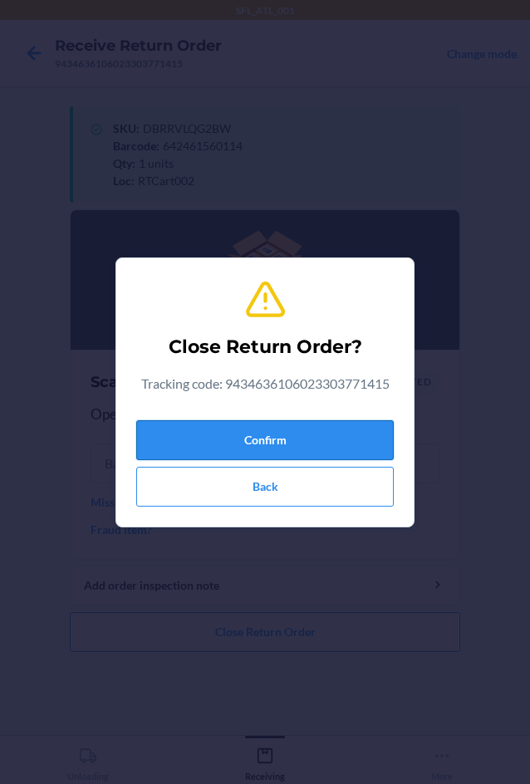
click at [275, 447] on button "Confirm" at bounding box center [265, 440] width 258 height 40
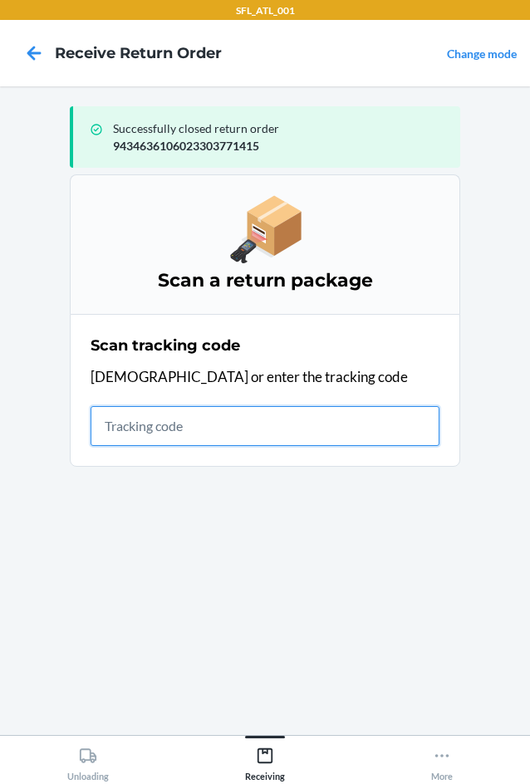
click at [222, 431] on input "text" at bounding box center [265, 426] width 349 height 40
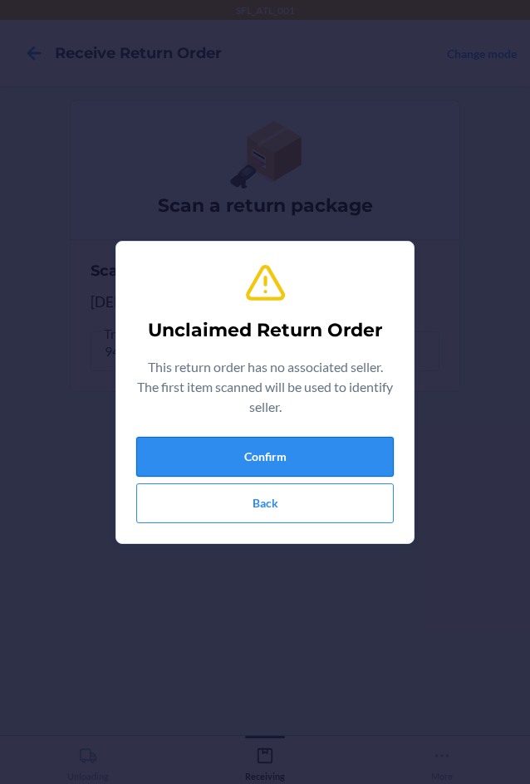
click at [237, 474] on button "Confirm" at bounding box center [265, 457] width 258 height 40
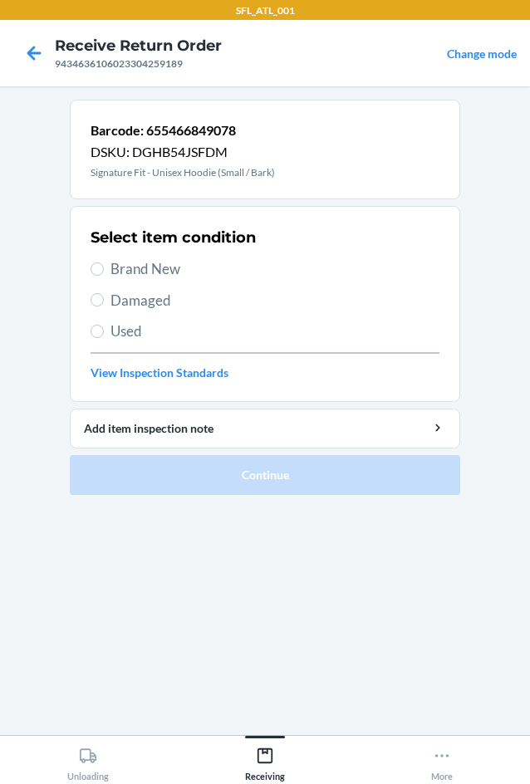
click at [154, 273] on span "Brand New" at bounding box center [275, 269] width 329 height 22
click at [104, 273] on input "Brand New" at bounding box center [97, 269] width 13 height 13
radio input "true"
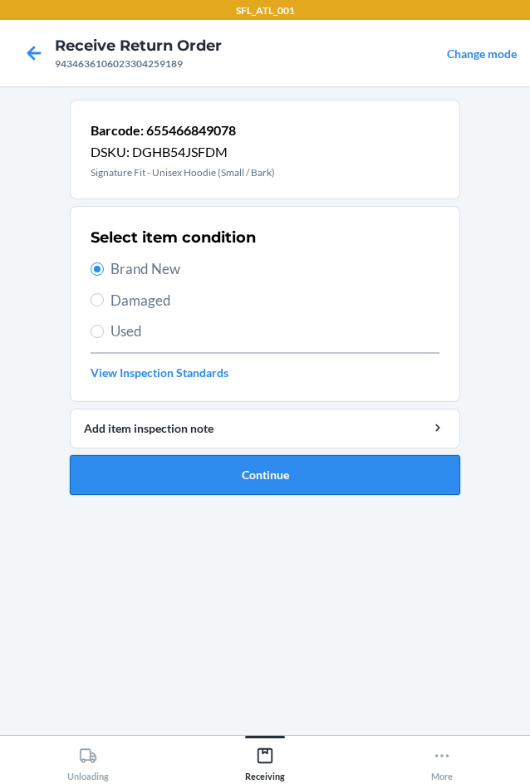
click at [241, 462] on button "Continue" at bounding box center [265, 475] width 391 height 40
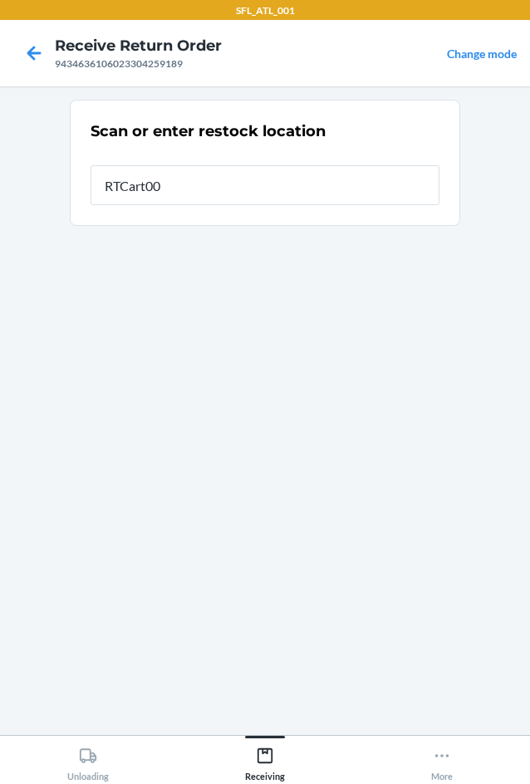
type input "RTCart002"
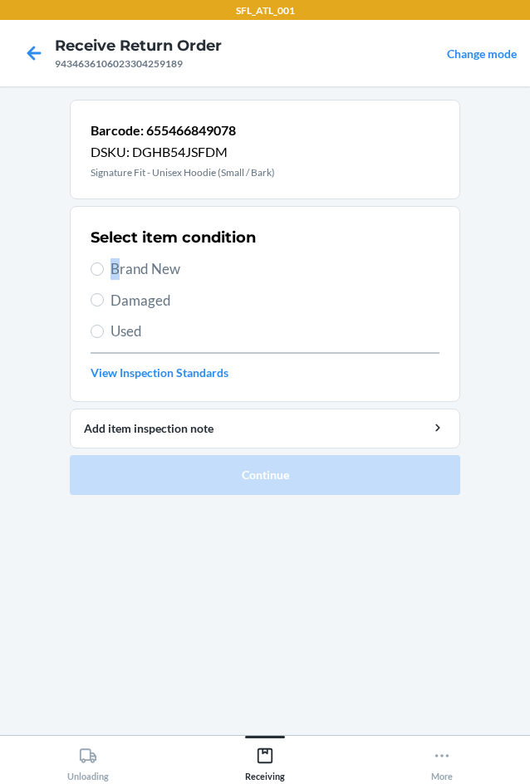
click at [116, 273] on span "Brand New" at bounding box center [275, 269] width 329 height 22
click at [100, 269] on input "Brand New" at bounding box center [97, 269] width 13 height 13
radio input "true"
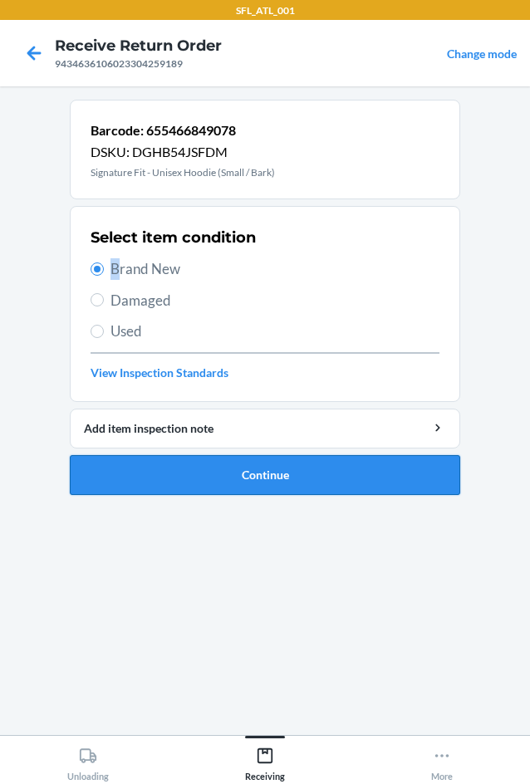
click at [155, 480] on button "Continue" at bounding box center [265, 475] width 391 height 40
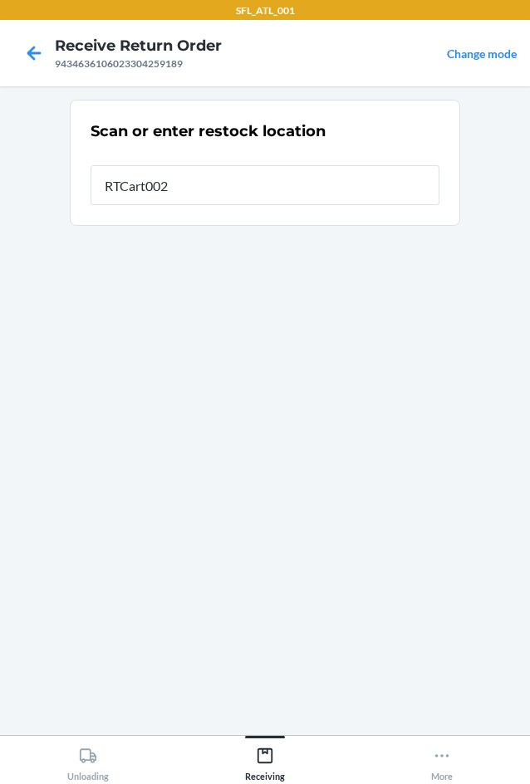
type input "RTCart002"
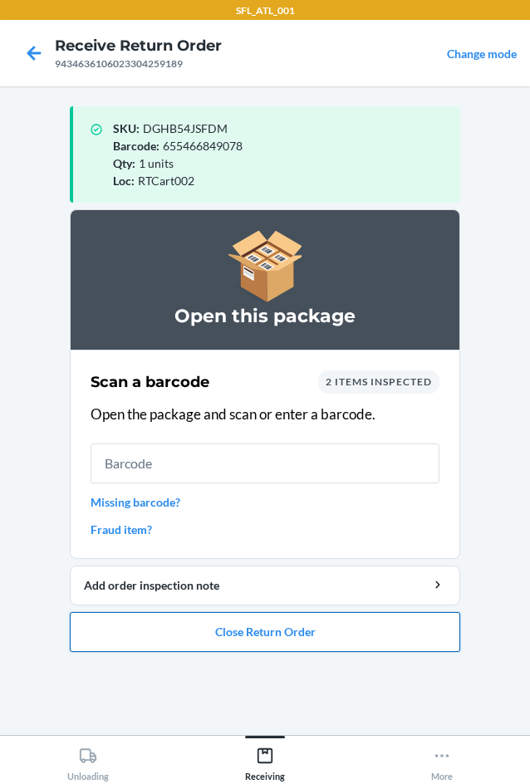
click at [245, 634] on button "Close Return Order" at bounding box center [265, 632] width 391 height 40
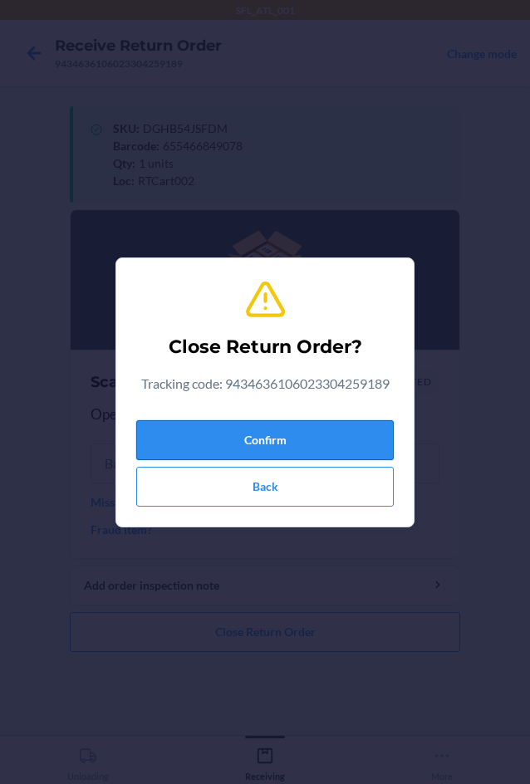
click at [254, 433] on button "Confirm" at bounding box center [265, 440] width 258 height 40
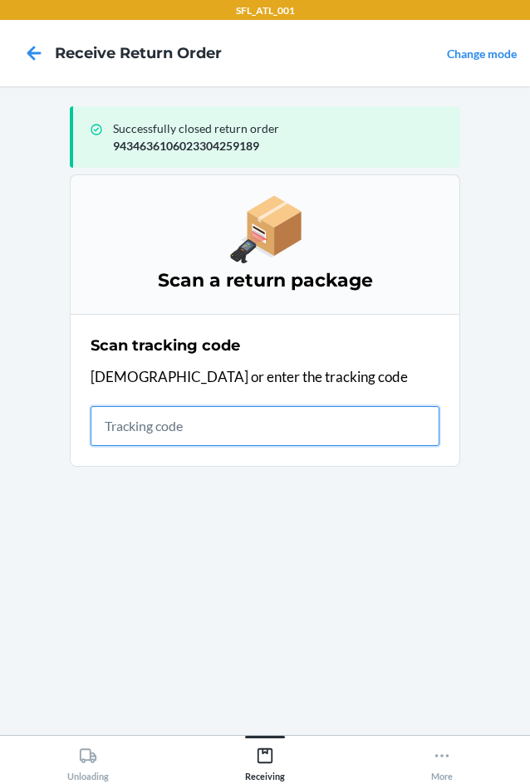
click at [106, 432] on input "text" at bounding box center [265, 426] width 349 height 40
type input "420302599434636106023"
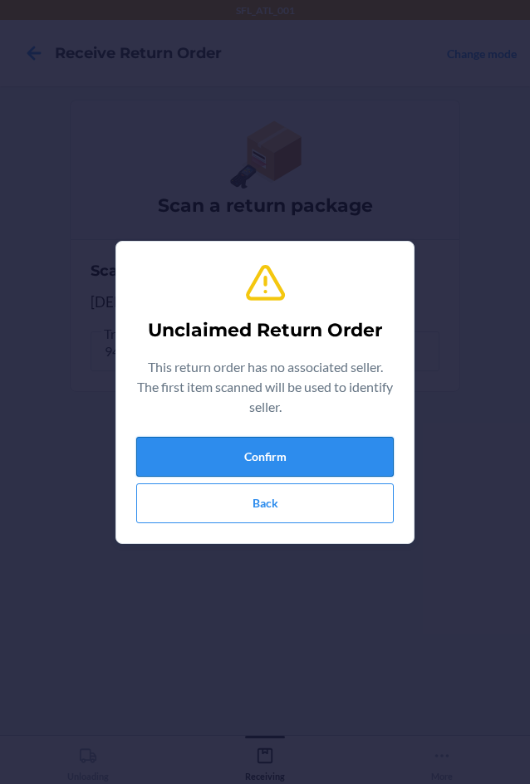
click at [333, 460] on button "Confirm" at bounding box center [265, 457] width 258 height 40
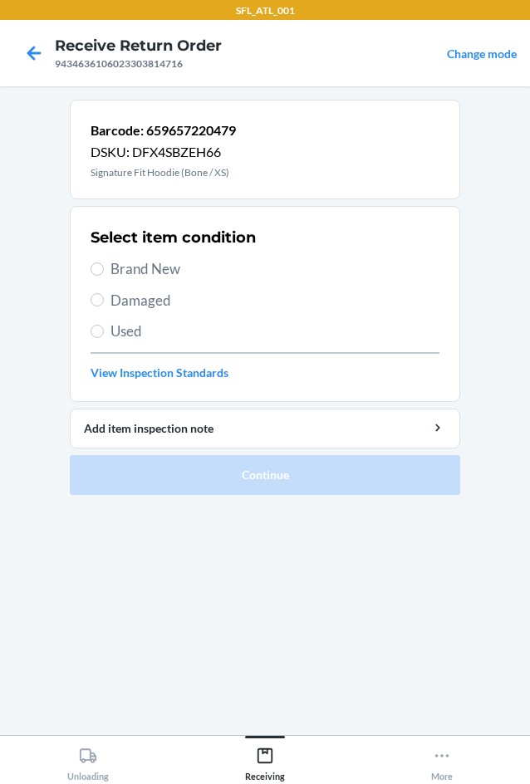
click at [106, 265] on label "Brand New" at bounding box center [265, 269] width 349 height 22
click at [104, 265] on input "Brand New" at bounding box center [97, 269] width 13 height 13
radio input "true"
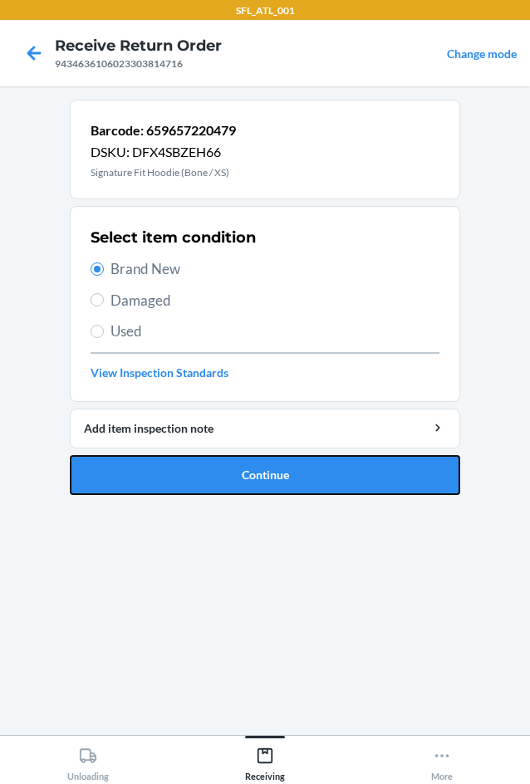
drag, startPoint x: 166, startPoint y: 469, endPoint x: 145, endPoint y: 280, distance: 190.7
click at [167, 469] on button "Continue" at bounding box center [265, 475] width 391 height 40
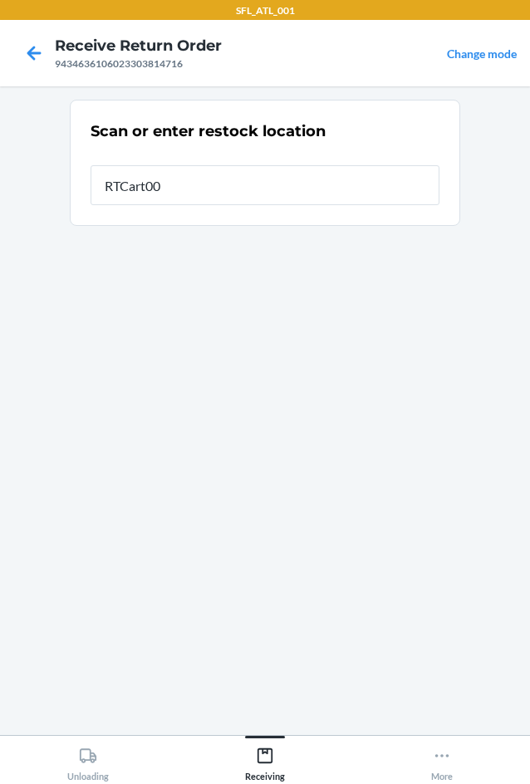
type input "RTCart002"
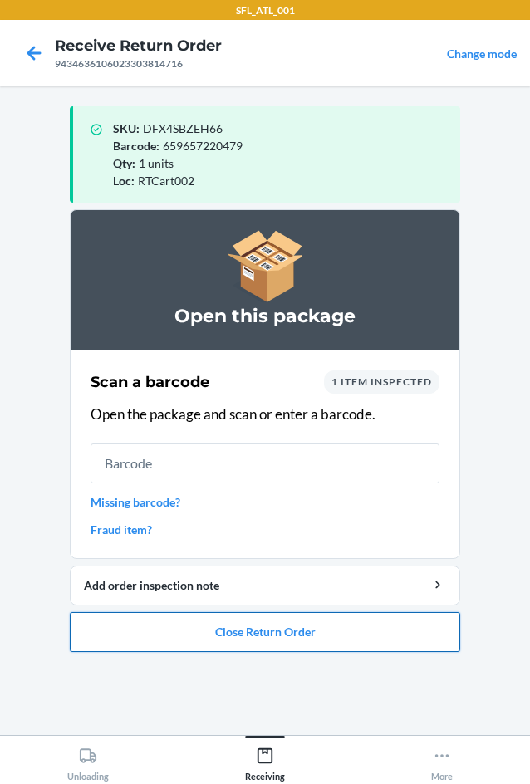
click at [255, 626] on button "Close Return Order" at bounding box center [265, 632] width 391 height 40
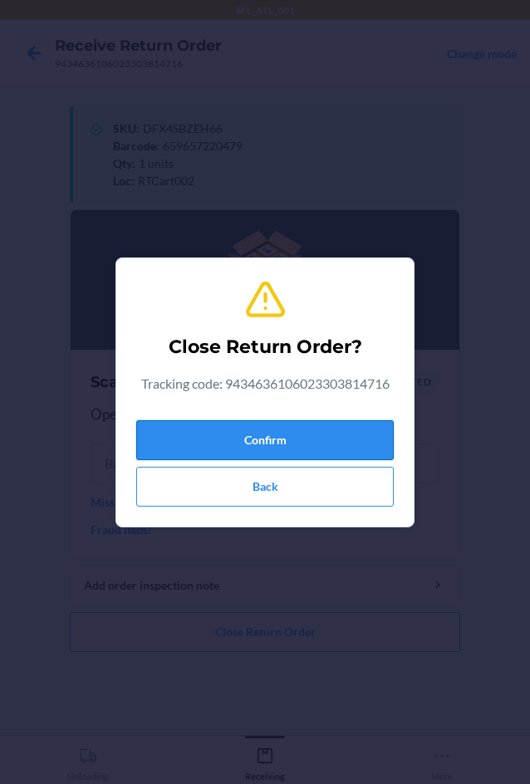
click at [313, 439] on button "Confirm" at bounding box center [265, 440] width 258 height 40
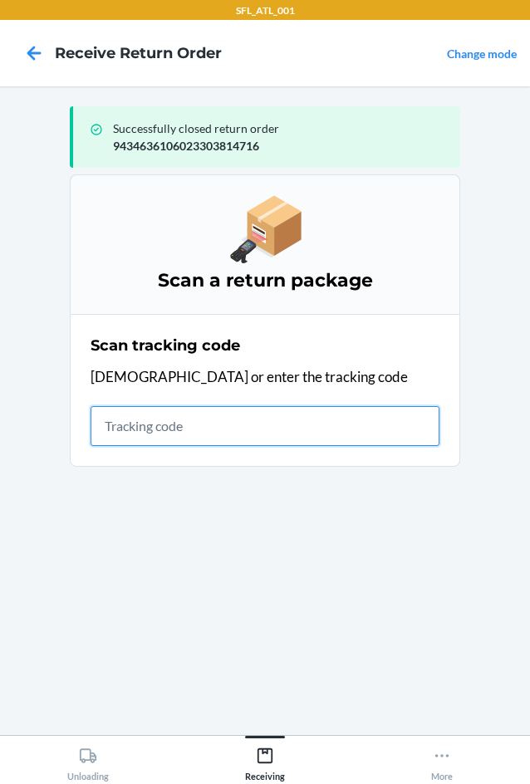
click at [126, 426] on input "text" at bounding box center [265, 426] width 349 height 40
type input "42030259943463610602330430"
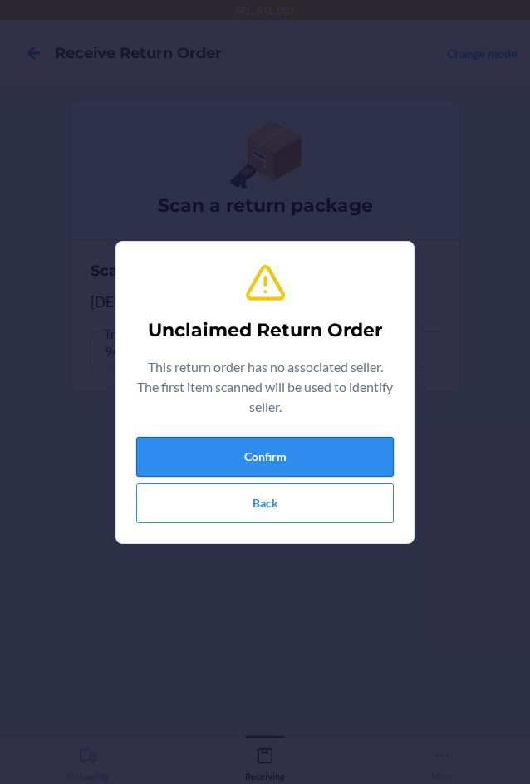
click at [235, 461] on button "Confirm" at bounding box center [265, 457] width 258 height 40
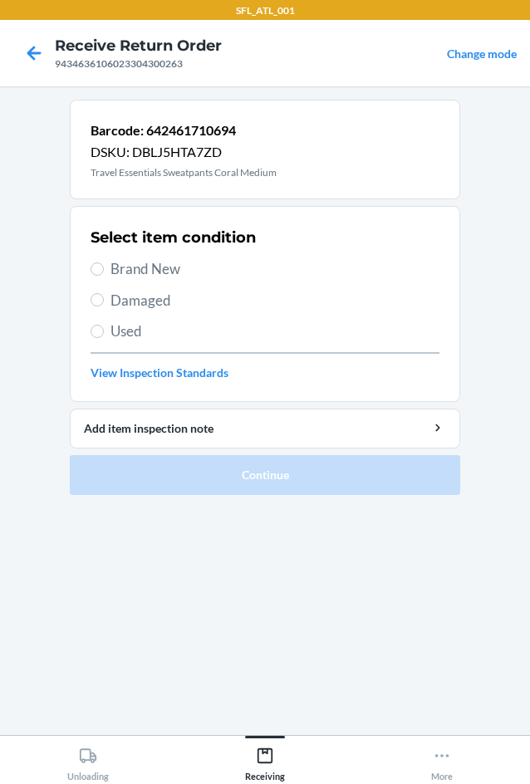
click at [106, 268] on label "Brand New" at bounding box center [265, 269] width 349 height 22
click at [104, 268] on input "Brand New" at bounding box center [97, 269] width 13 height 13
radio input "true"
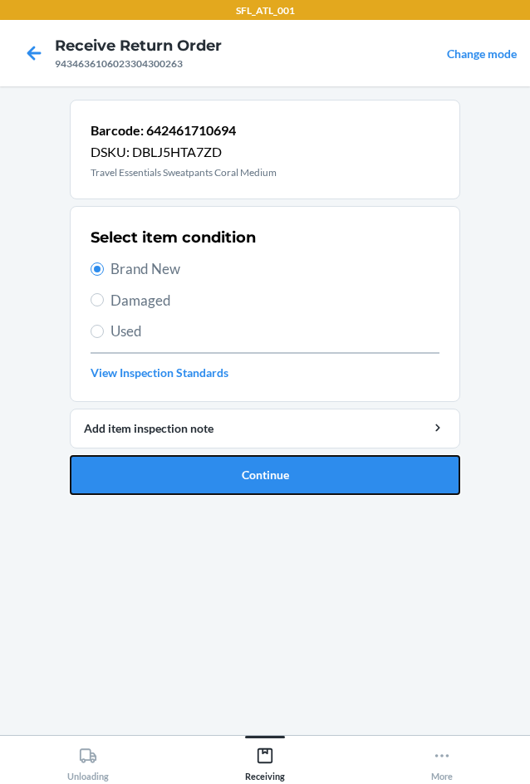
click at [224, 475] on button "Continue" at bounding box center [265, 475] width 391 height 40
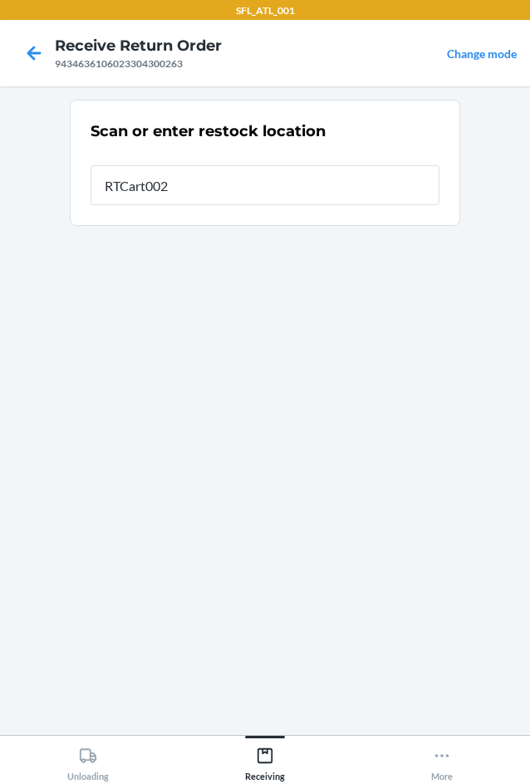
type input "RTCart002"
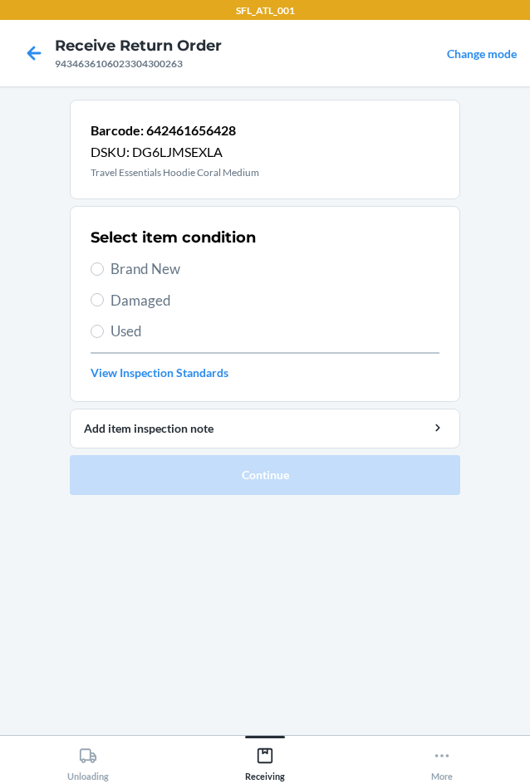
click at [126, 268] on span "Brand New" at bounding box center [275, 269] width 329 height 22
click at [104, 268] on input "Brand New" at bounding box center [97, 269] width 13 height 13
radio input "true"
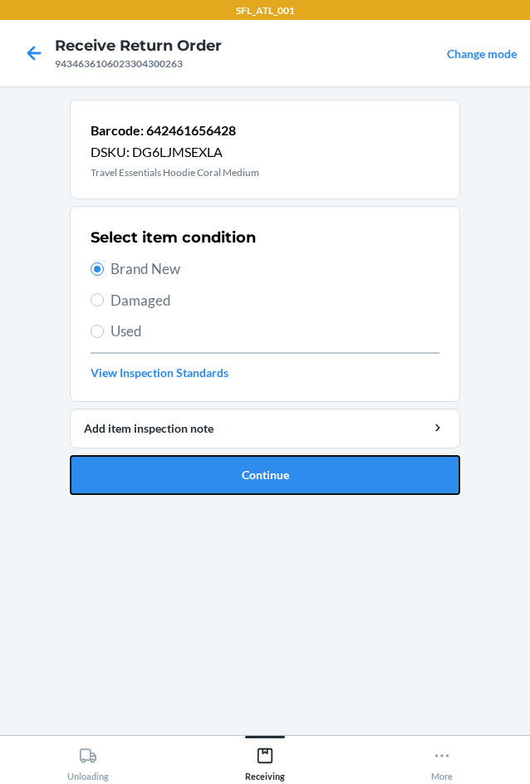
drag, startPoint x: 229, startPoint y: 484, endPoint x: 230, endPoint y: 446, distance: 37.4
click at [231, 481] on button "Continue" at bounding box center [265, 475] width 391 height 40
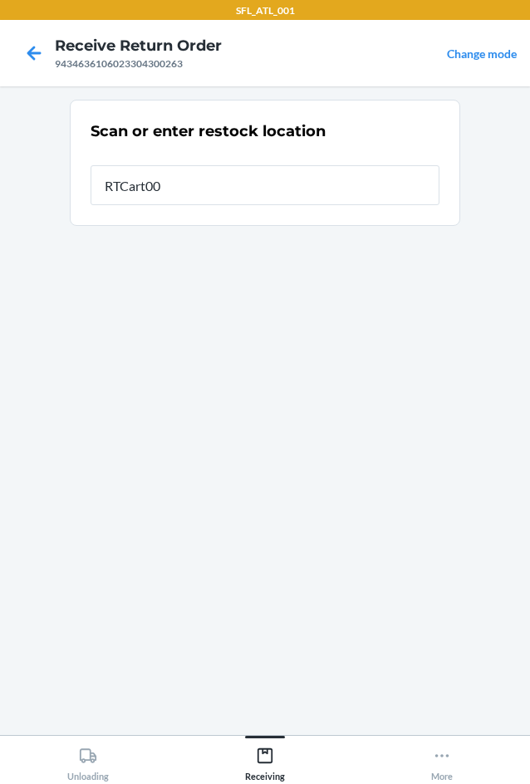
type input "RTCart002"
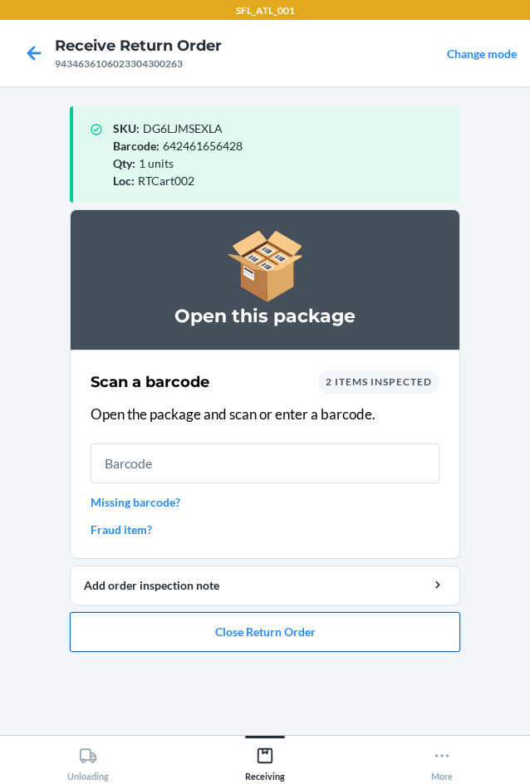
click at [268, 628] on button "Close Return Order" at bounding box center [265, 632] width 391 height 40
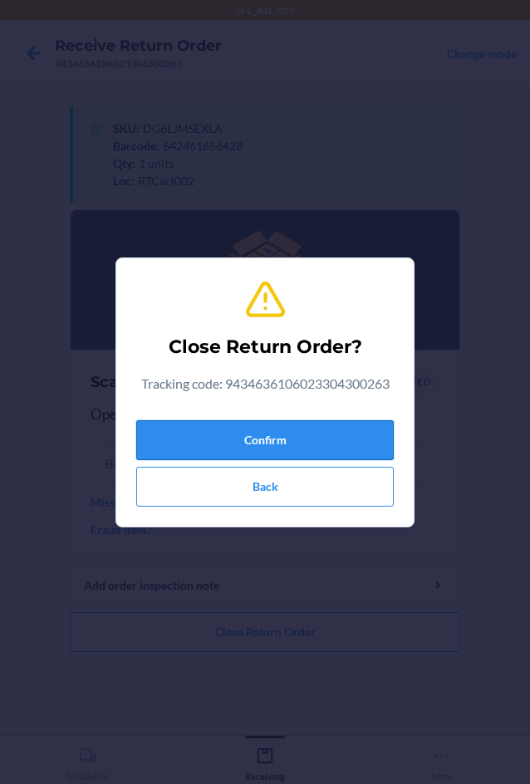
click at [259, 452] on button "Confirm" at bounding box center [265, 440] width 258 height 40
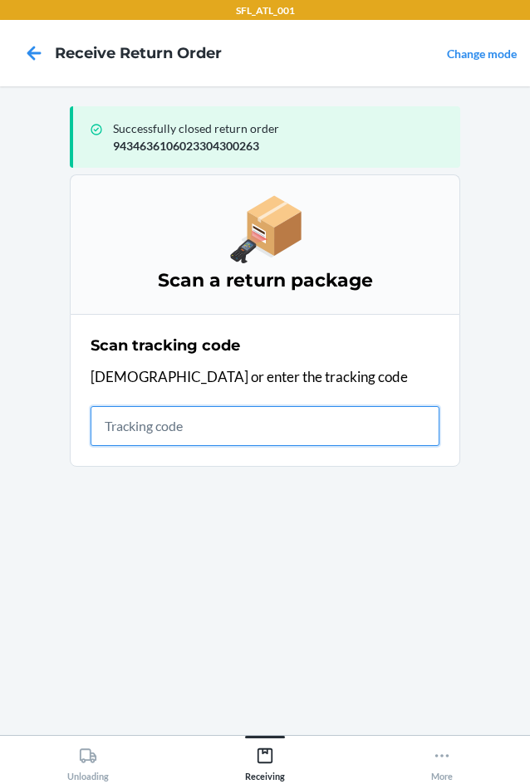
click at [191, 438] on input "text" at bounding box center [265, 426] width 349 height 40
type input "42030259943463610"
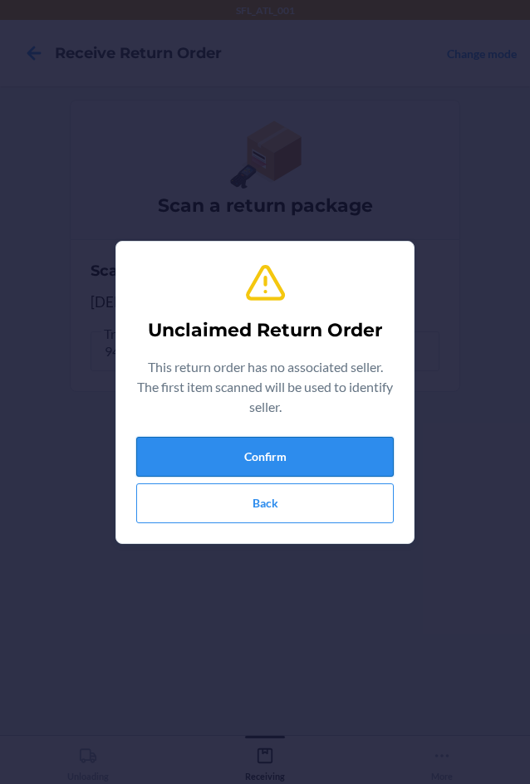
drag, startPoint x: 214, startPoint y: 448, endPoint x: 226, endPoint y: 439, distance: 15.5
click at [226, 439] on button "Confirm" at bounding box center [265, 457] width 258 height 40
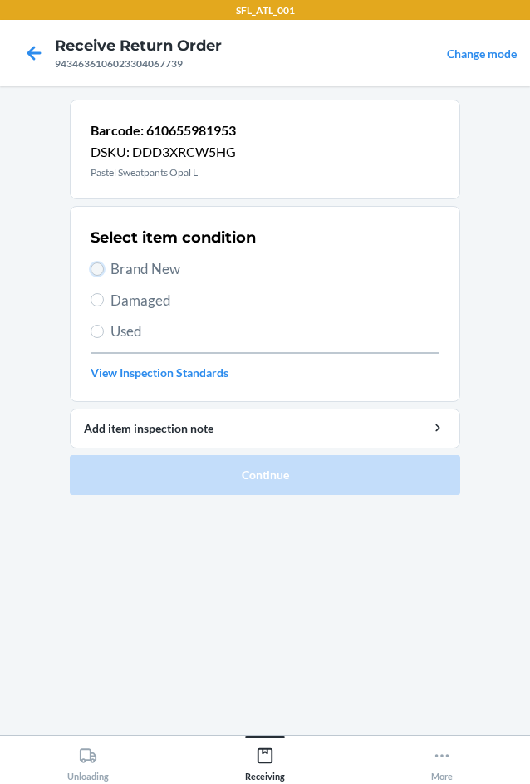
click at [99, 265] on input "Brand New" at bounding box center [97, 269] width 13 height 13
radio input "true"
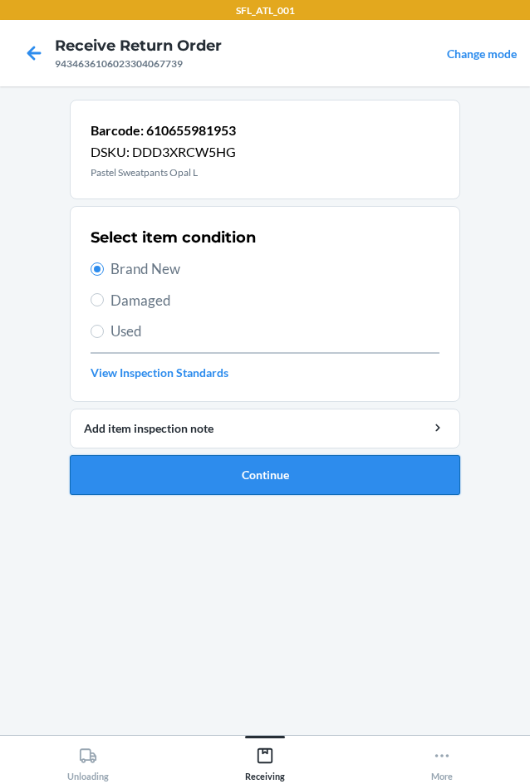
click at [214, 466] on button "Continue" at bounding box center [265, 475] width 391 height 40
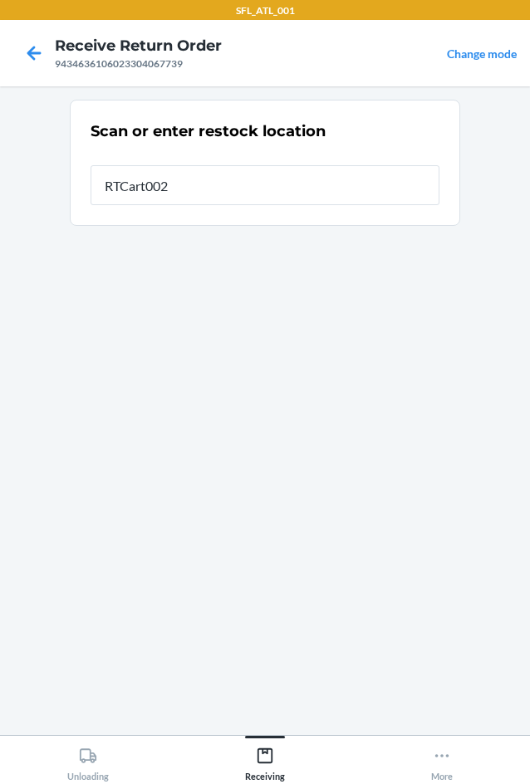
type input "RTCart002"
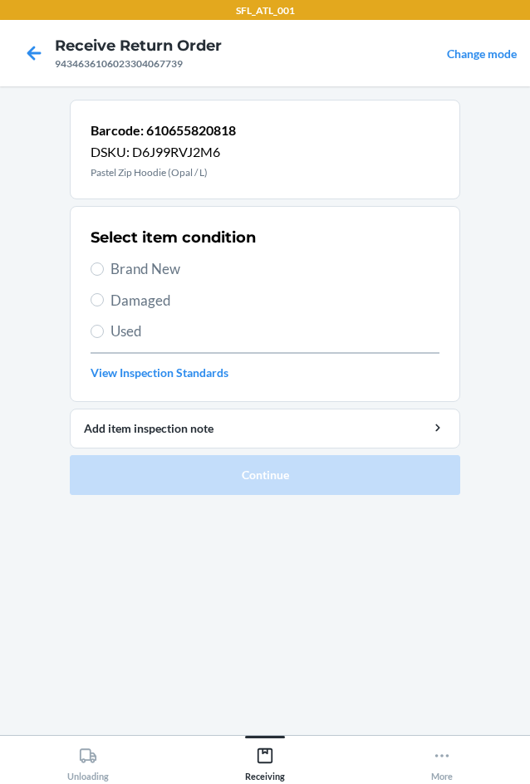
drag, startPoint x: 113, startPoint y: 262, endPoint x: 181, endPoint y: 322, distance: 91.2
click at [113, 261] on label "Brand New" at bounding box center [265, 269] width 349 height 22
click at [104, 263] on input "Brand New" at bounding box center [97, 269] width 13 height 13
radio input "true"
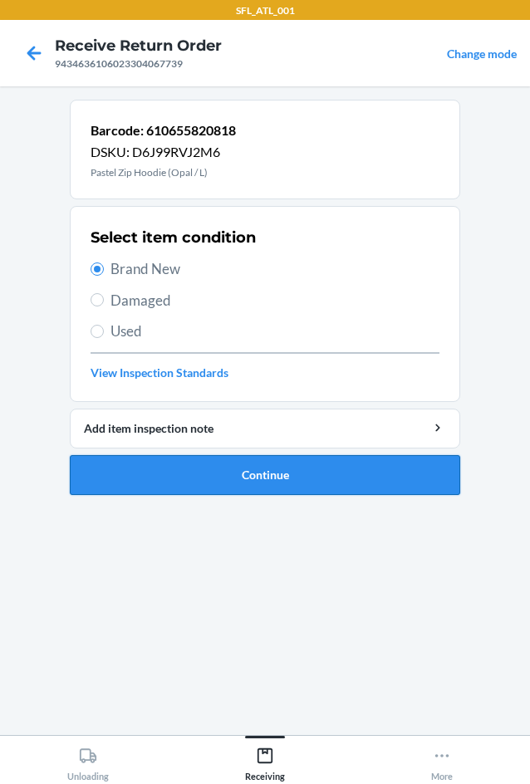
click at [214, 479] on button "Continue" at bounding box center [265, 475] width 391 height 40
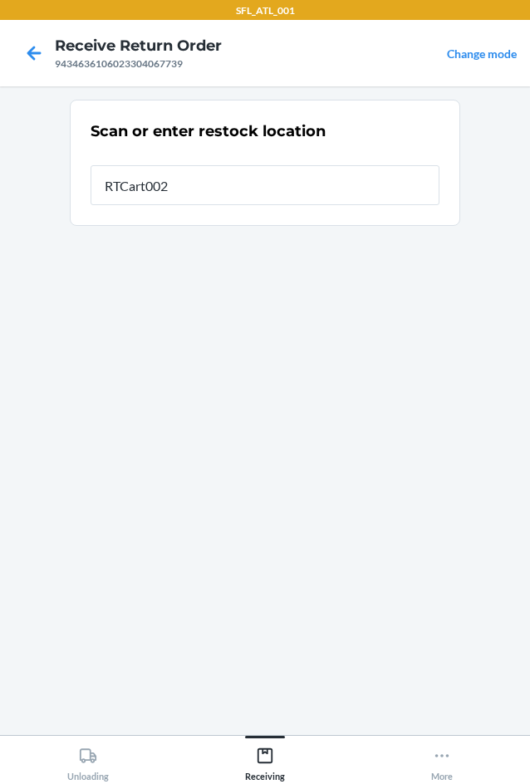
type input "RTCart002"
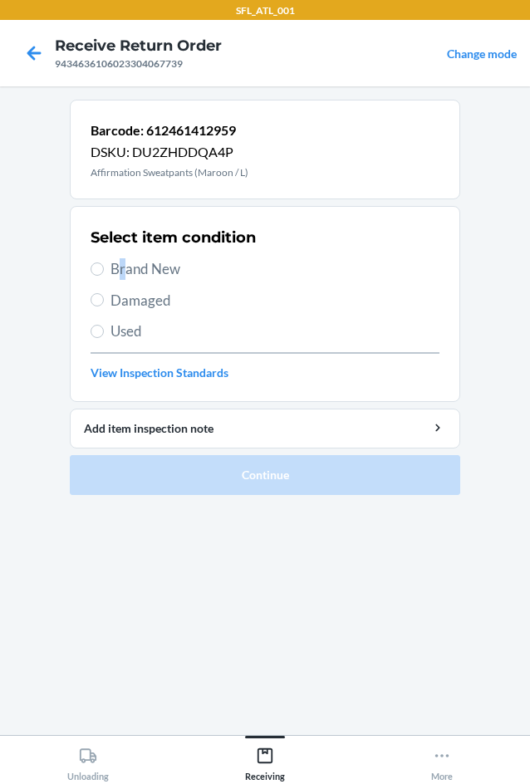
drag, startPoint x: 120, startPoint y: 268, endPoint x: 134, endPoint y: 267, distance: 13.3
click at [130, 264] on span "Brand New" at bounding box center [275, 269] width 329 height 22
click at [105, 272] on label "Brand New" at bounding box center [265, 269] width 349 height 22
click at [104, 272] on input "Brand New" at bounding box center [97, 269] width 13 height 13
radio input "true"
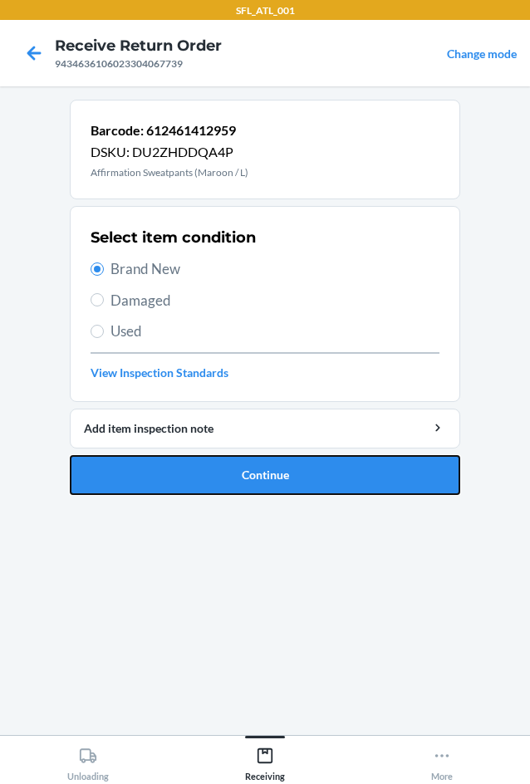
click at [246, 479] on button "Continue" at bounding box center [265, 475] width 391 height 40
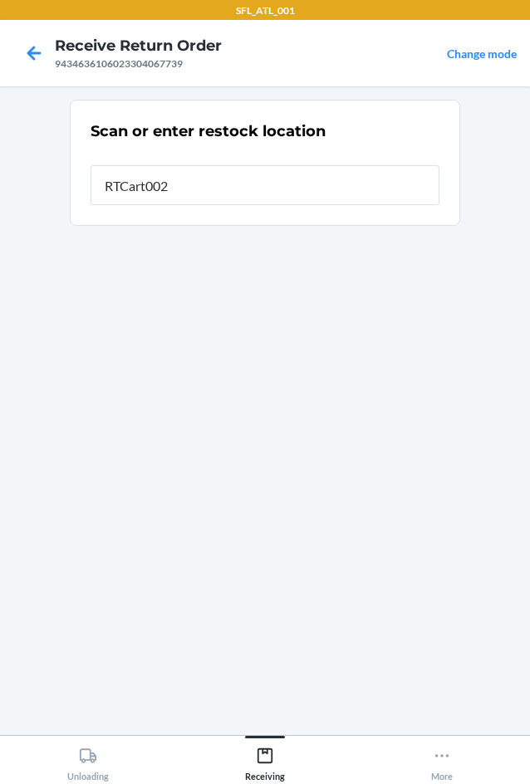
type input "RTCart002"
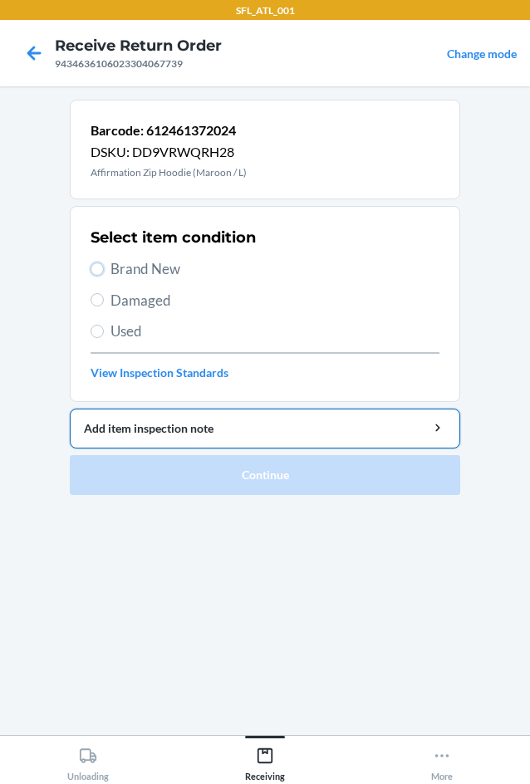
drag, startPoint x: 98, startPoint y: 268, endPoint x: 234, endPoint y: 431, distance: 213.0
click at [97, 265] on input "Brand New" at bounding box center [97, 269] width 13 height 13
radio input "true"
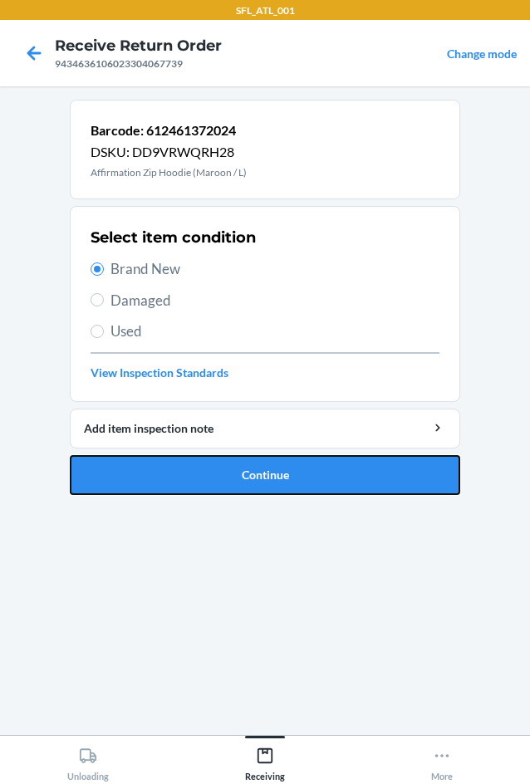
drag, startPoint x: 227, startPoint y: 472, endPoint x: 224, endPoint y: 351, distance: 120.5
click at [231, 474] on button "Continue" at bounding box center [265, 475] width 391 height 40
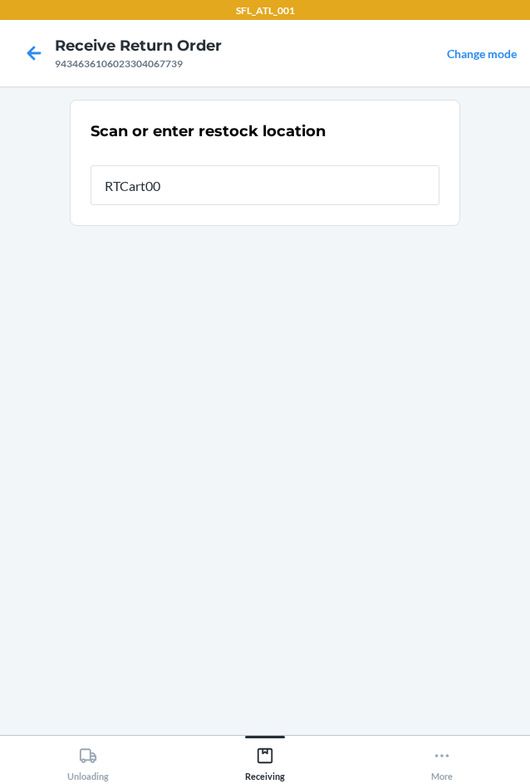
type input "RTCart002"
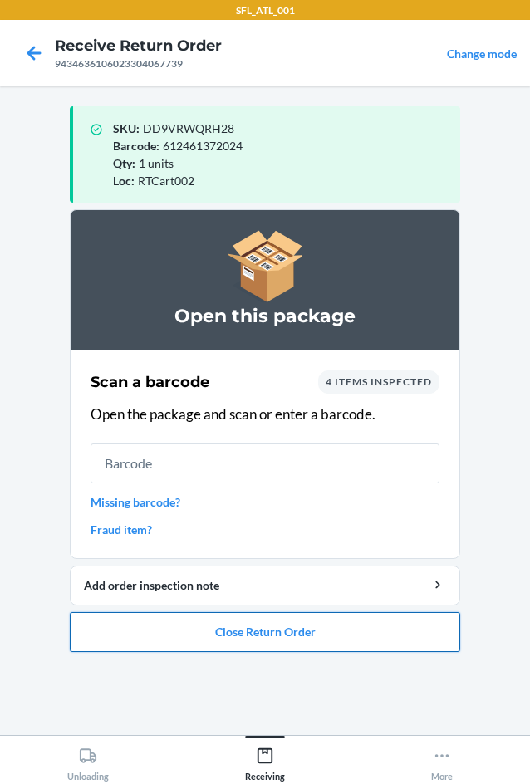
click at [259, 629] on button "Close Return Order" at bounding box center [265, 632] width 391 height 40
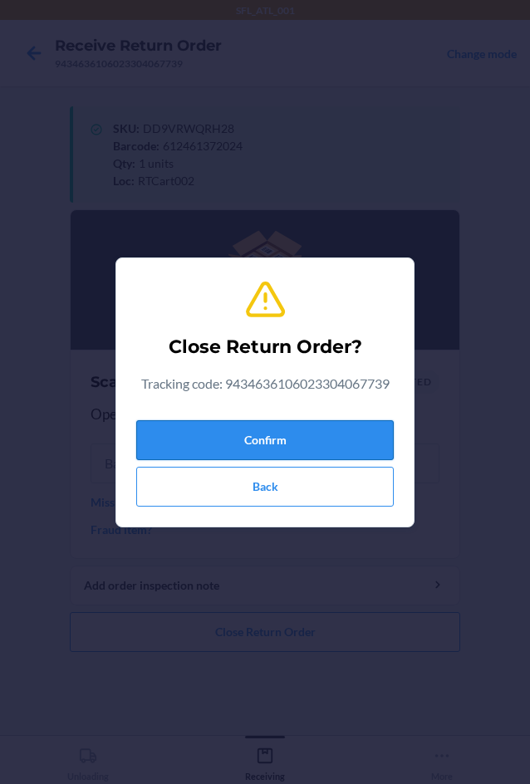
click at [261, 449] on button "Confirm" at bounding box center [265, 440] width 258 height 40
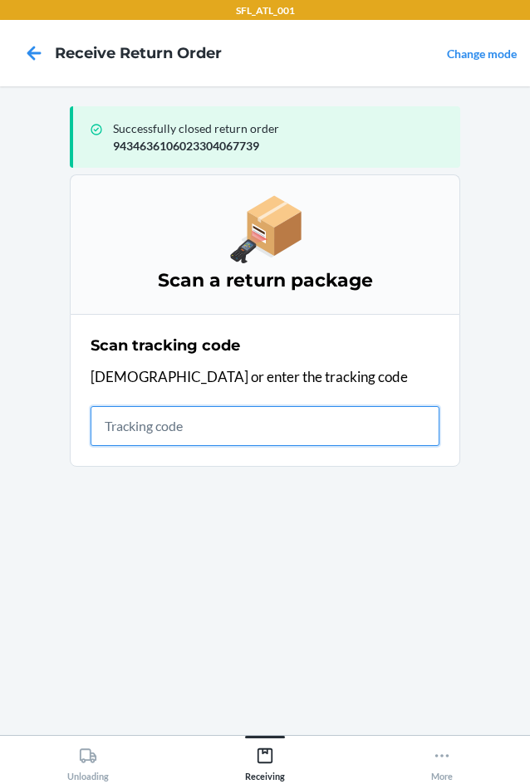
click at [294, 439] on input "text" at bounding box center [265, 426] width 349 height 40
type input "4203025994346361060233038043"
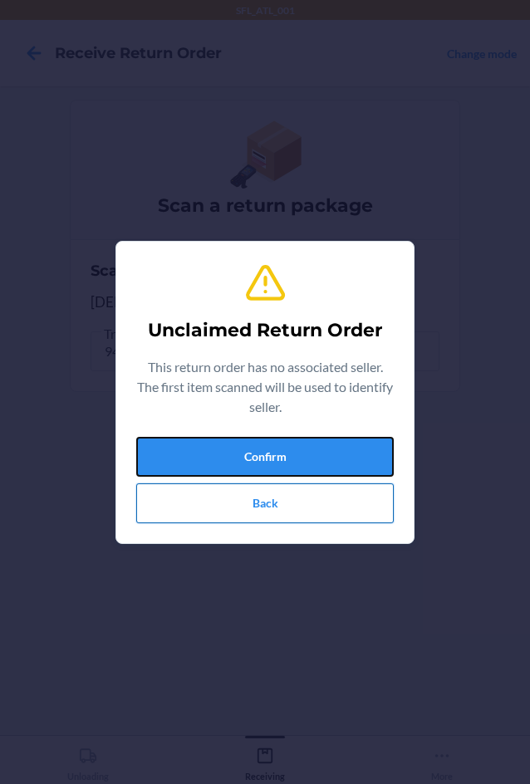
drag, startPoint x: 214, startPoint y: 460, endPoint x: 223, endPoint y: 484, distance: 24.7
click at [223, 483] on div "Confirm Back" at bounding box center [265, 480] width 258 height 86
click at [329, 445] on button "Confirm" at bounding box center [265, 457] width 258 height 40
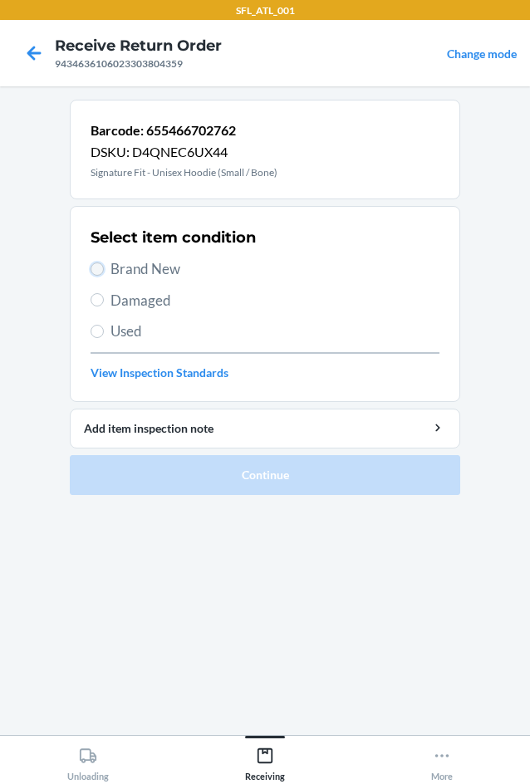
drag, startPoint x: 96, startPoint y: 266, endPoint x: 100, endPoint y: 275, distance: 10.0
click at [96, 266] on input "Brand New" at bounding box center [97, 269] width 13 height 13
radio input "true"
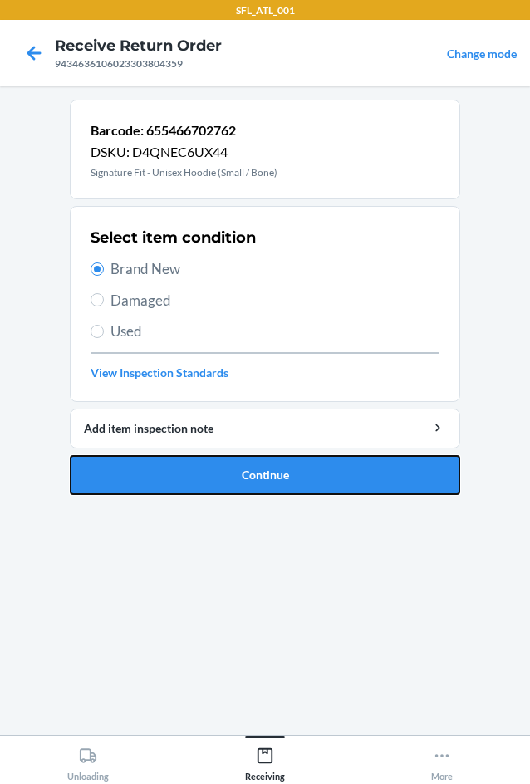
drag, startPoint x: 175, startPoint y: 474, endPoint x: 143, endPoint y: 171, distance: 305.0
click at [178, 461] on button "Continue" at bounding box center [265, 475] width 391 height 40
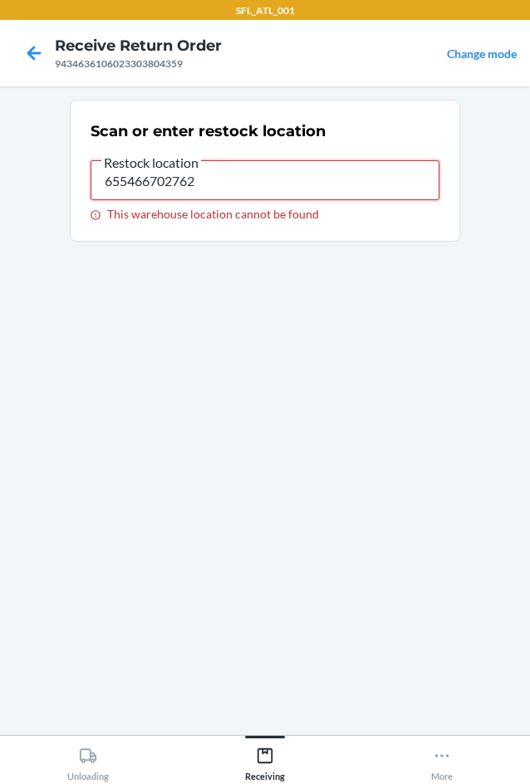
drag, startPoint x: 198, startPoint y: 179, endPoint x: 91, endPoint y: 161, distance: 107.8
click at [91, 161] on input "655466702762" at bounding box center [265, 180] width 349 height 40
type input "RTCart002"
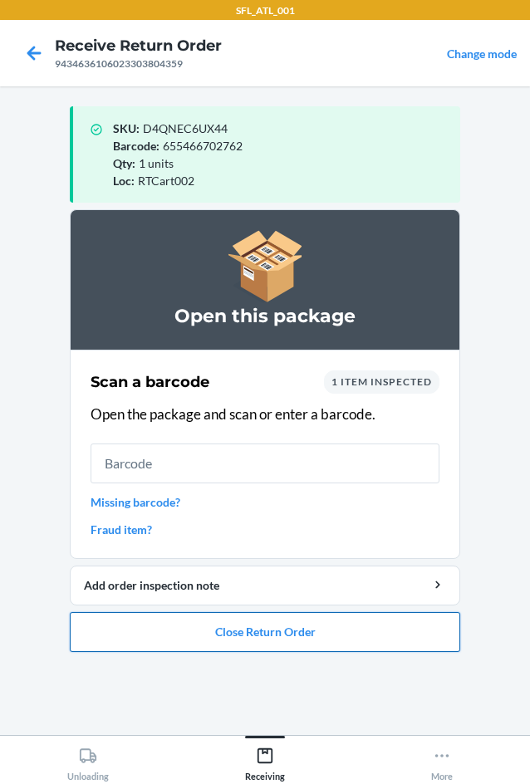
click at [275, 623] on button "Close Return Order" at bounding box center [265, 632] width 391 height 40
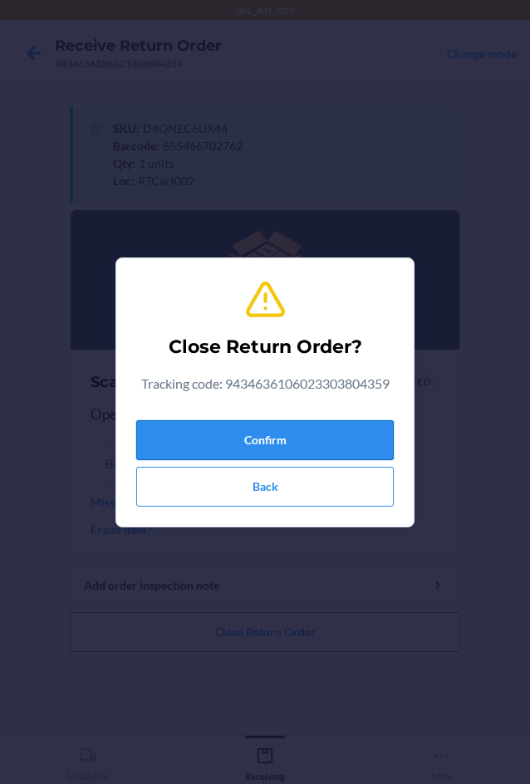
click at [281, 444] on button "Confirm" at bounding box center [265, 440] width 258 height 40
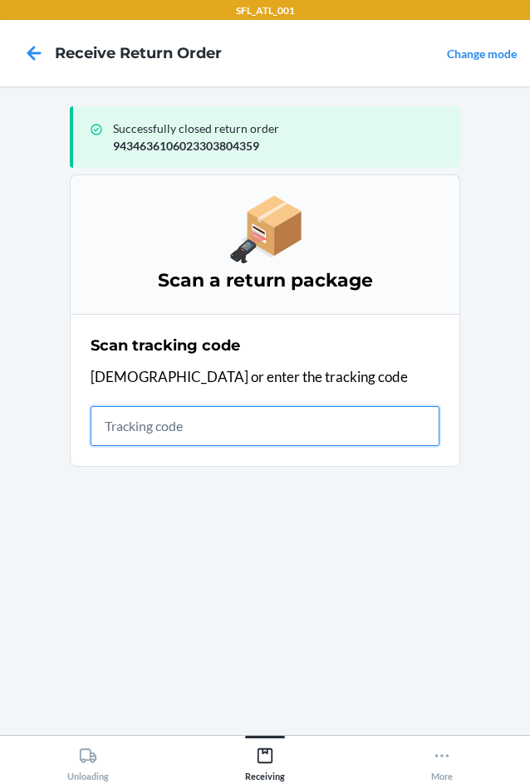
click at [125, 436] on input "text" at bounding box center [265, 426] width 349 height 40
type input "42030259943463610"
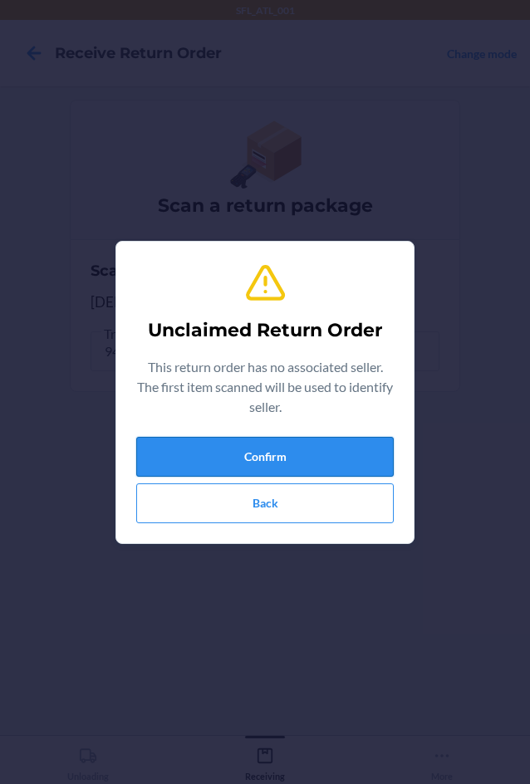
click at [250, 453] on button "Confirm" at bounding box center [265, 457] width 258 height 40
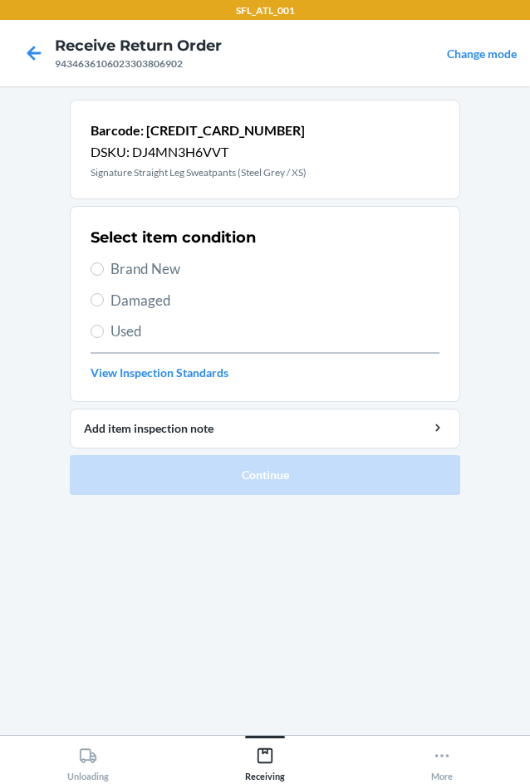
click at [107, 256] on div "Select item condition Brand New Damaged Used View Inspection Standards" at bounding box center [265, 304] width 349 height 165
click at [114, 272] on span "Brand New" at bounding box center [275, 269] width 329 height 22
click at [104, 272] on input "Brand New" at bounding box center [97, 269] width 13 height 13
radio input "true"
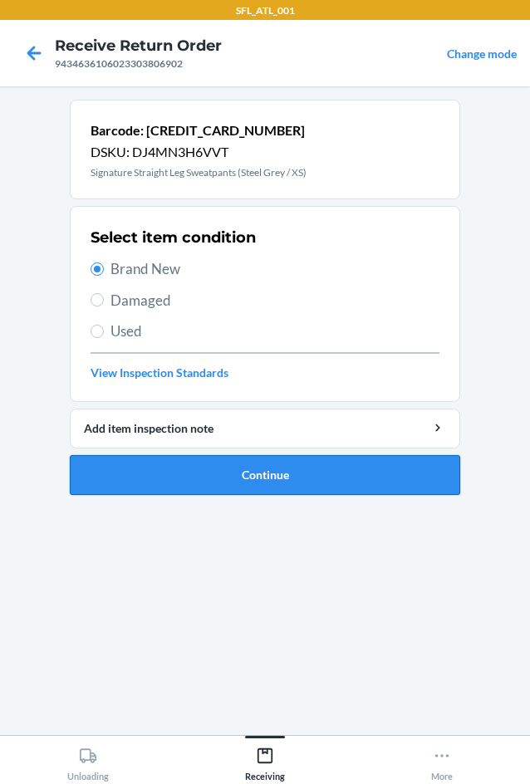
click at [208, 478] on button "Continue" at bounding box center [265, 475] width 391 height 40
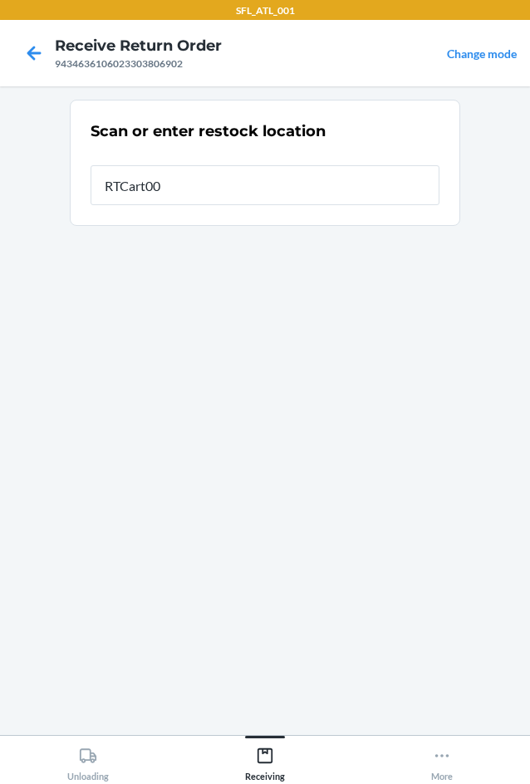
type input "RTCart002"
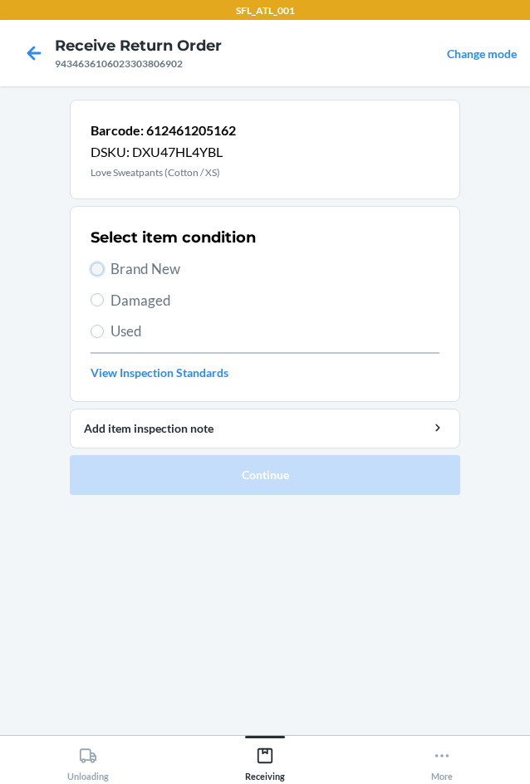
click at [99, 265] on input "Brand New" at bounding box center [97, 269] width 13 height 13
radio input "true"
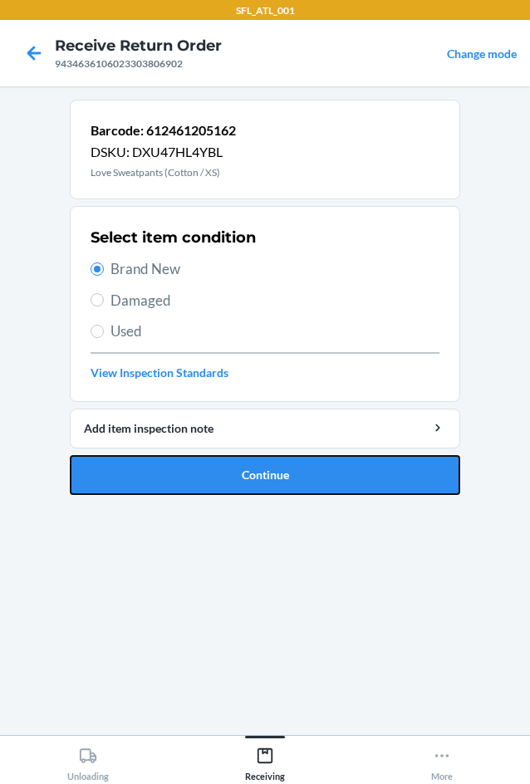
click at [295, 460] on button "Continue" at bounding box center [265, 475] width 391 height 40
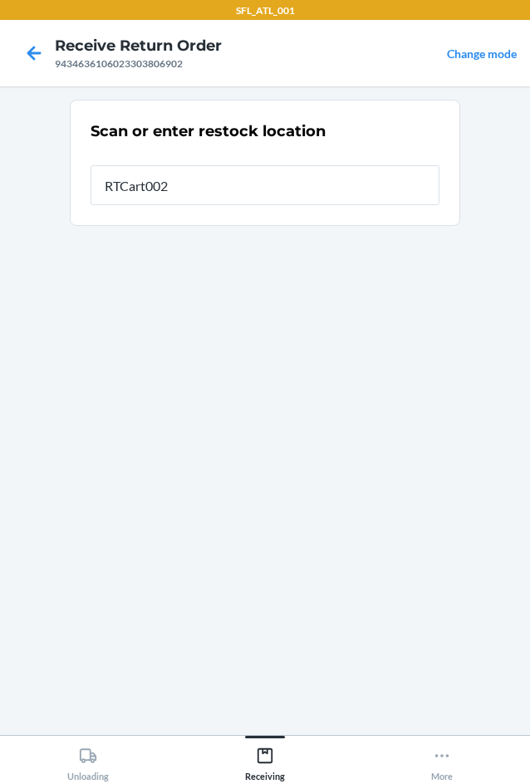
type input "RTCart002"
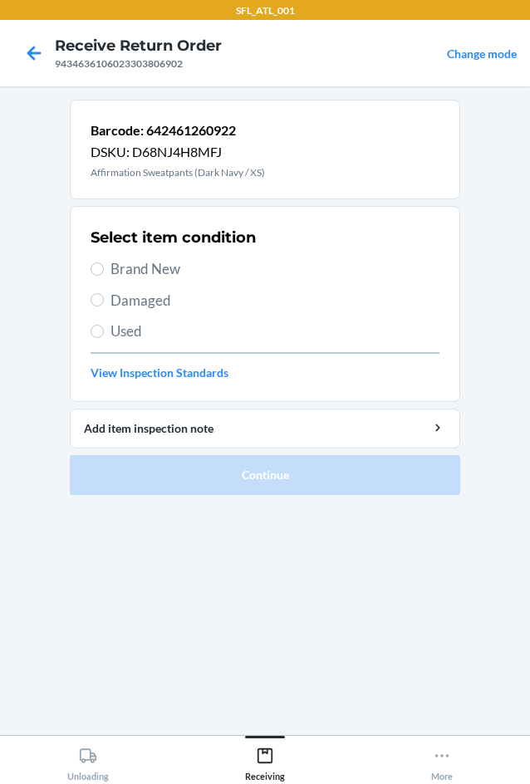
click at [113, 274] on span "Brand New" at bounding box center [275, 269] width 329 height 22
click at [104, 274] on input "Brand New" at bounding box center [97, 269] width 13 height 13
radio input "true"
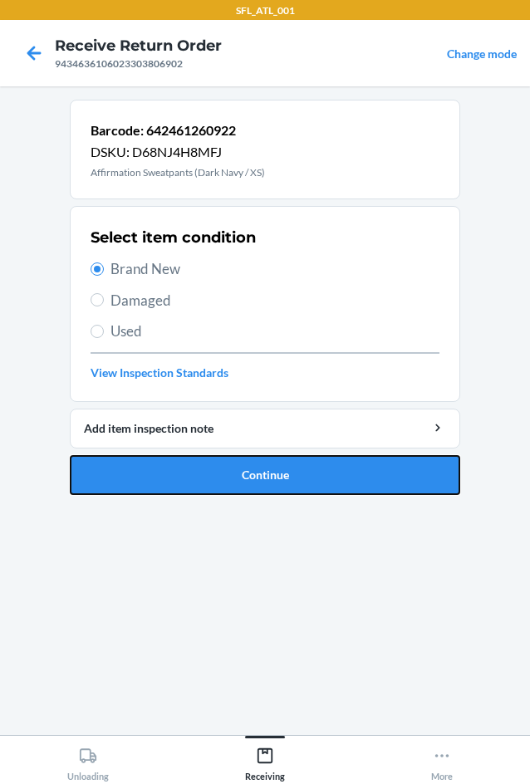
click at [164, 467] on button "Continue" at bounding box center [265, 475] width 391 height 40
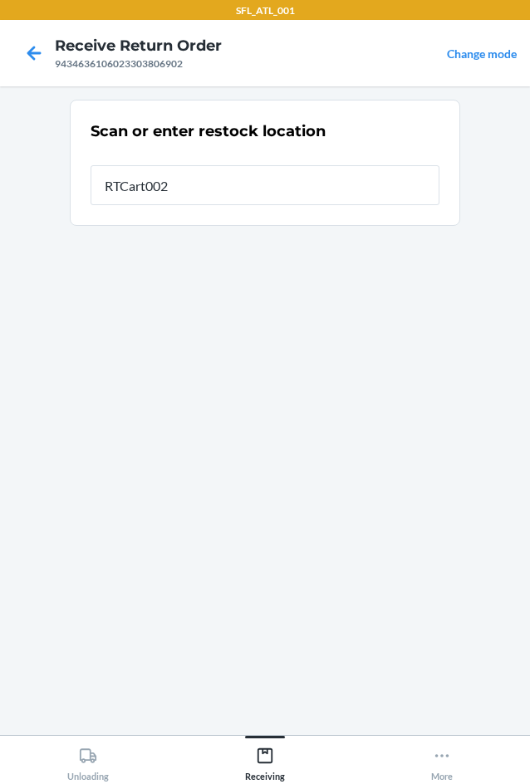
type input "RTCart002"
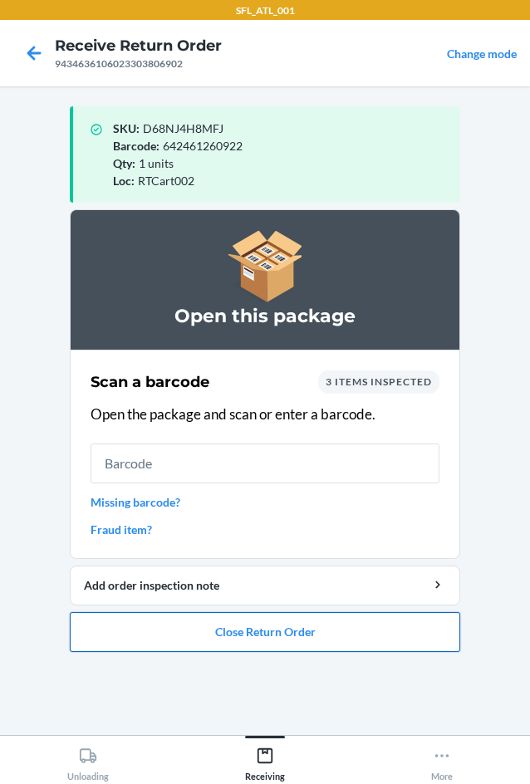
click at [219, 637] on button "Close Return Order" at bounding box center [265, 632] width 391 height 40
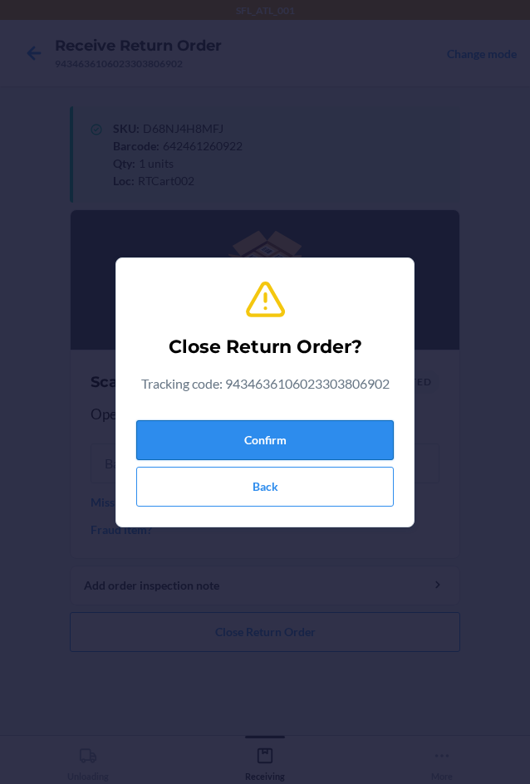
click at [277, 425] on button "Confirm" at bounding box center [265, 440] width 258 height 40
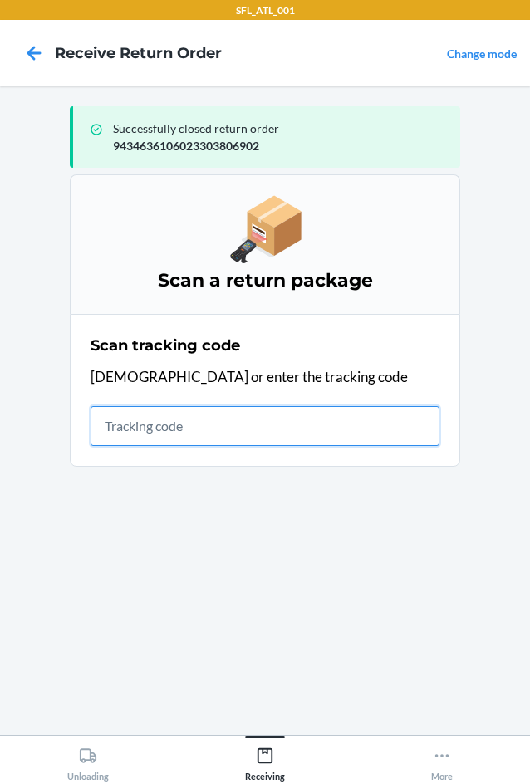
drag, startPoint x: 191, startPoint y: 429, endPoint x: 167, endPoint y: 433, distance: 24.5
click at [202, 434] on input "text" at bounding box center [265, 426] width 349 height 40
type input "42030259"
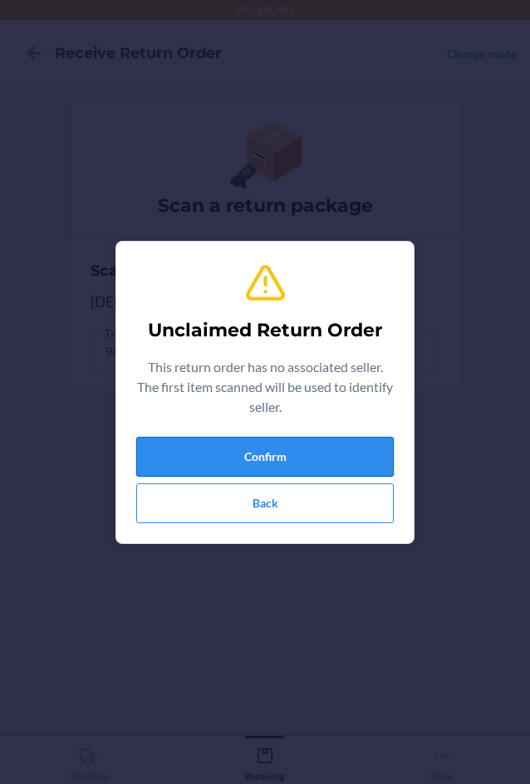
click at [226, 462] on button "Confirm" at bounding box center [265, 457] width 258 height 40
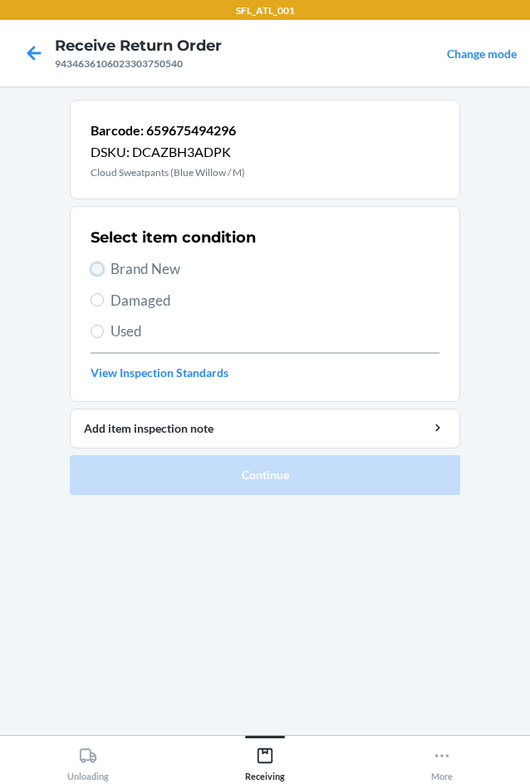
click at [101, 273] on input "Brand New" at bounding box center [97, 269] width 13 height 13
radio input "true"
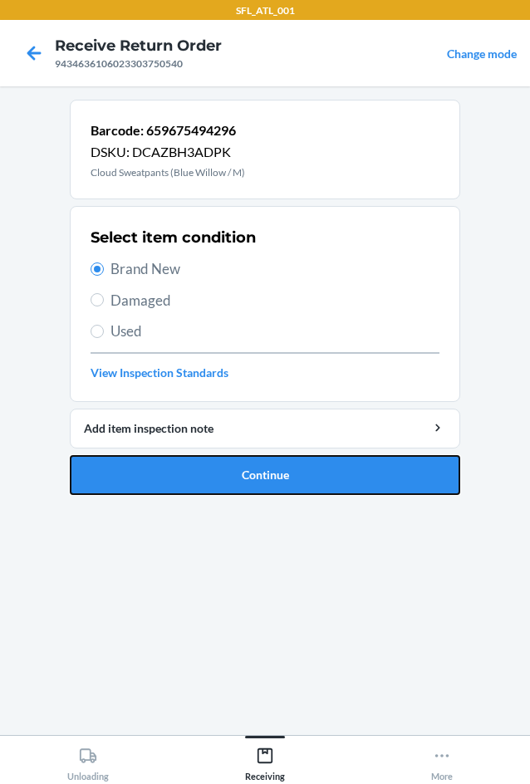
drag, startPoint x: 224, startPoint y: 465, endPoint x: 236, endPoint y: 374, distance: 92.3
click at [229, 461] on button "Continue" at bounding box center [265, 475] width 391 height 40
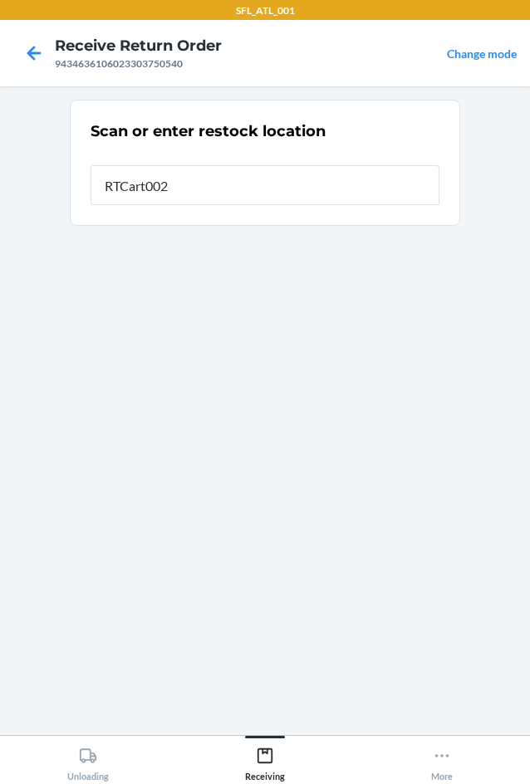
type input "RTCart002"
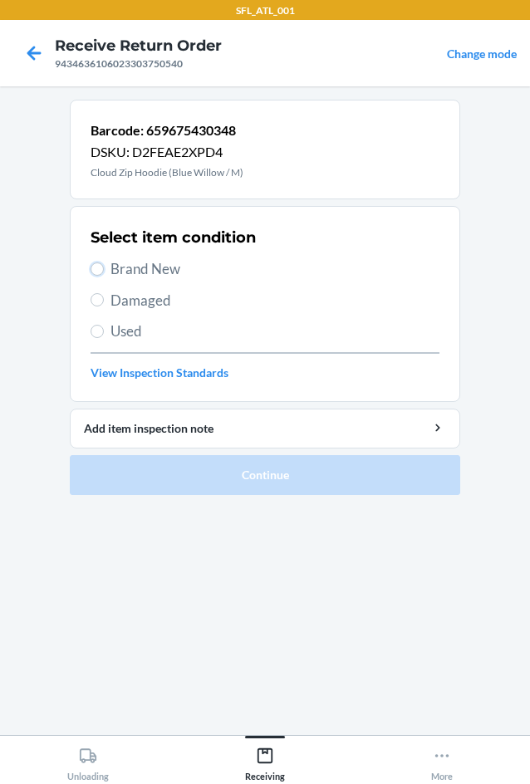
drag, startPoint x: 98, startPoint y: 274, endPoint x: 111, endPoint y: 283, distance: 16.1
click at [98, 273] on input "Brand New" at bounding box center [97, 269] width 13 height 13
radio input "true"
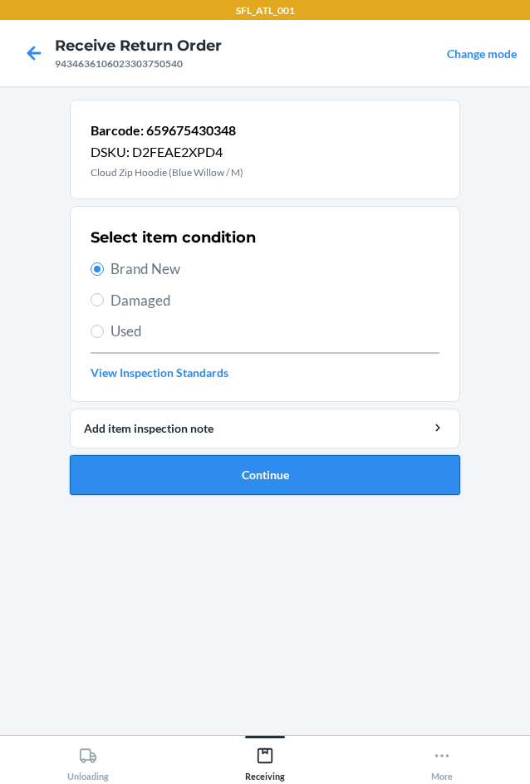
click at [189, 486] on button "Continue" at bounding box center [265, 475] width 391 height 40
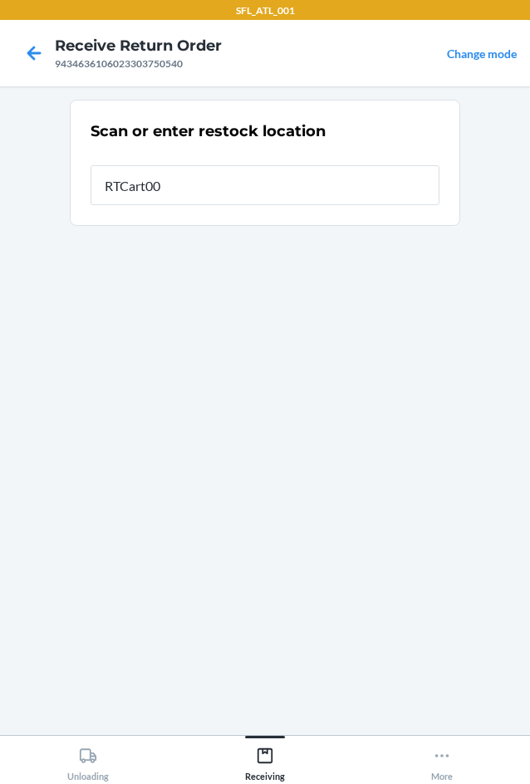
type input "RTCart002"
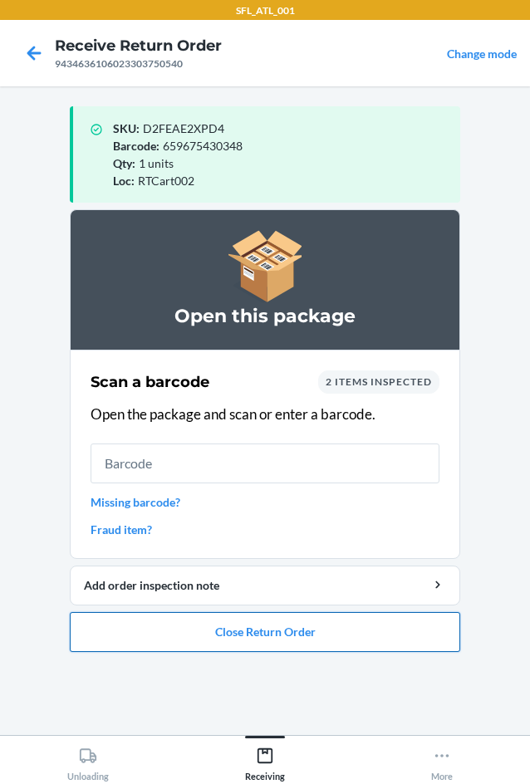
click at [339, 637] on button "Close Return Order" at bounding box center [265, 632] width 391 height 40
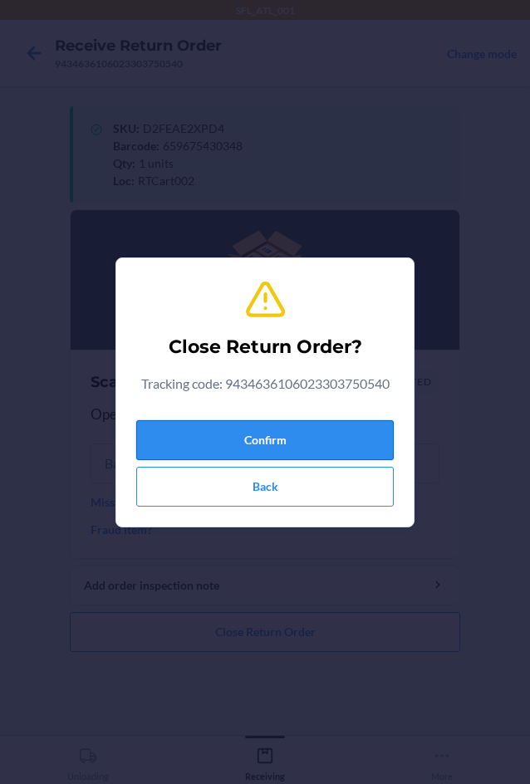
drag, startPoint x: 324, startPoint y: 440, endPoint x: 154, endPoint y: 435, distance: 170.4
click at [309, 443] on button "Confirm" at bounding box center [265, 440] width 258 height 40
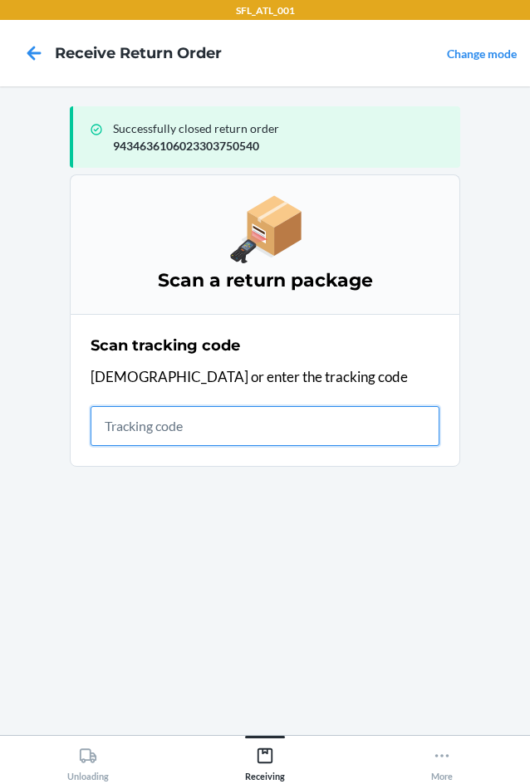
drag, startPoint x: 170, startPoint y: 434, endPoint x: 152, endPoint y: 435, distance: 17.5
click at [170, 435] on input "text" at bounding box center [265, 426] width 349 height 40
type input "42030259943463610602"
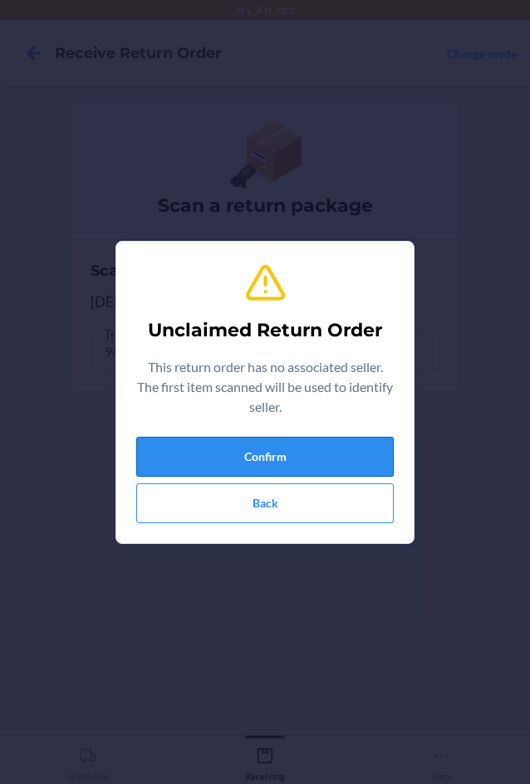
click at [208, 455] on button "Confirm" at bounding box center [265, 457] width 258 height 40
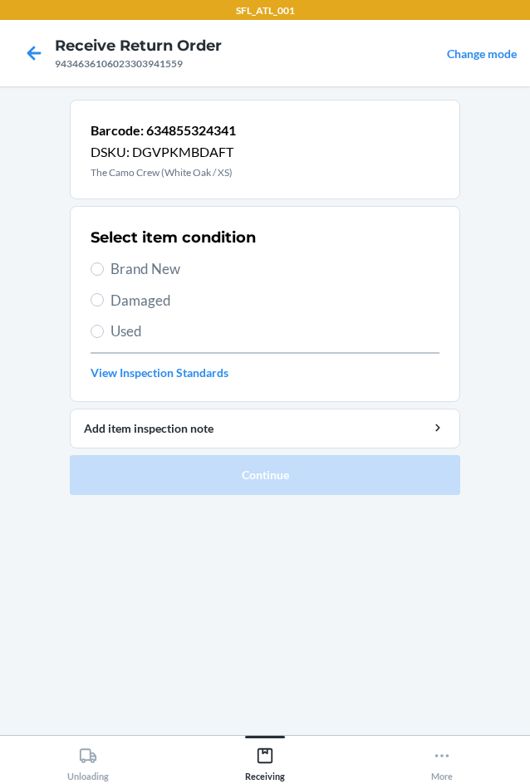
drag, startPoint x: 64, startPoint y: 258, endPoint x: 91, endPoint y: 259, distance: 27.5
click at [86, 258] on main "Barcode: 634855324341 DSKU: DGVPKMBDAFT The Camo Crew (White Oak / XS) Select i…" at bounding box center [265, 410] width 530 height 649
click at [130, 271] on span "Brand New" at bounding box center [275, 269] width 329 height 22
click at [104, 271] on input "Brand New" at bounding box center [97, 269] width 13 height 13
radio input "true"
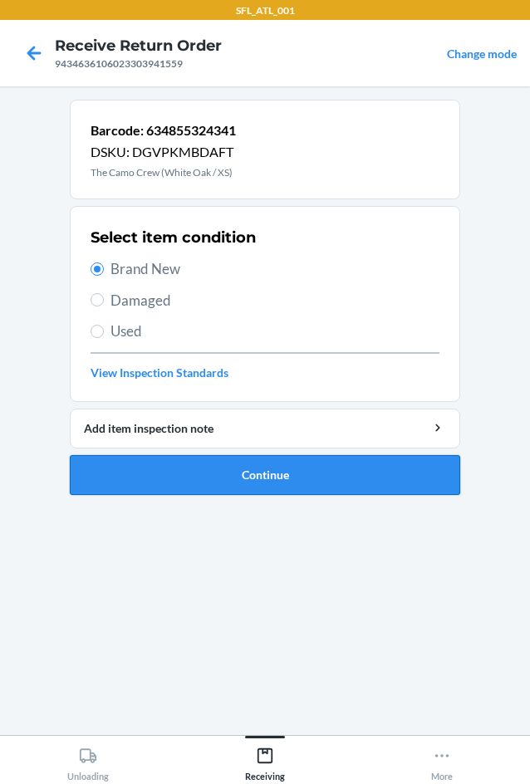
click at [214, 465] on button "Continue" at bounding box center [265, 475] width 391 height 40
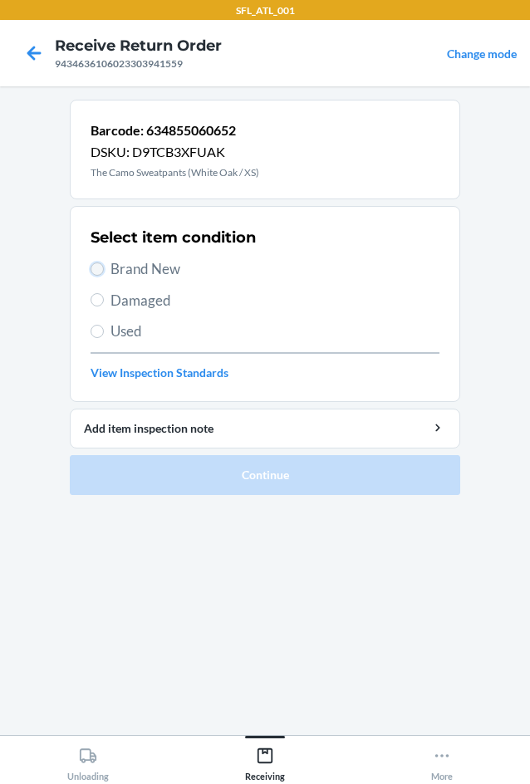
click at [94, 272] on input "Brand New" at bounding box center [97, 269] width 13 height 13
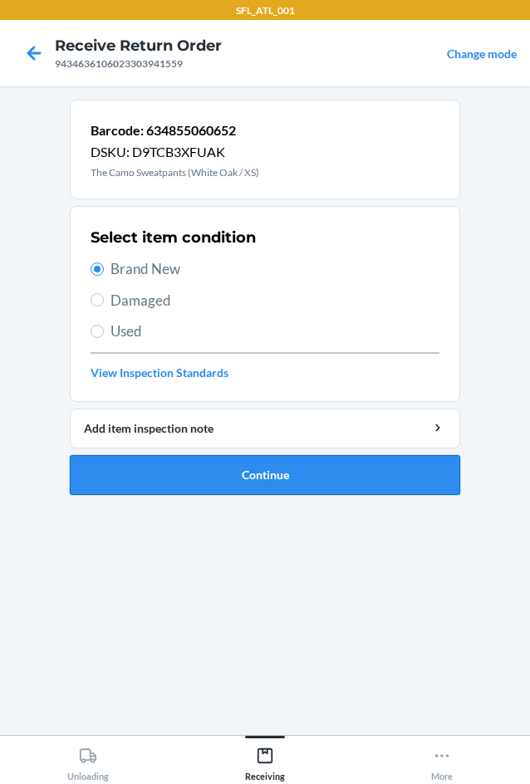
click at [200, 488] on button "Continue" at bounding box center [265, 475] width 391 height 40
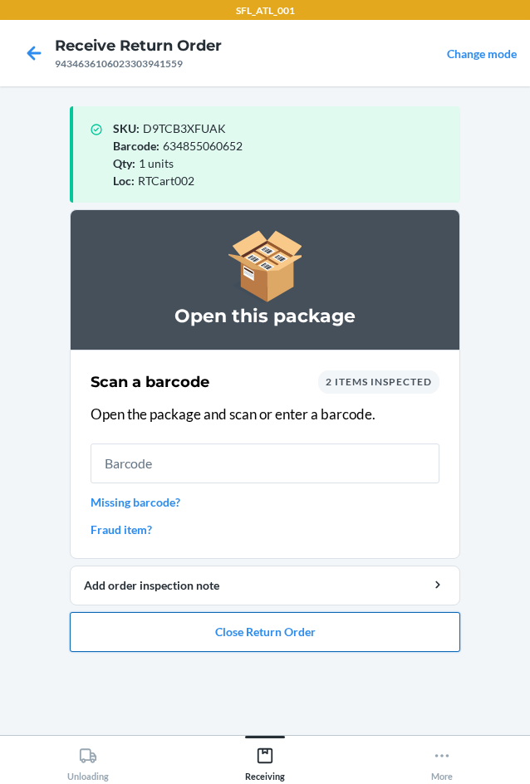
click at [222, 627] on button "Close Return Order" at bounding box center [265, 632] width 391 height 40
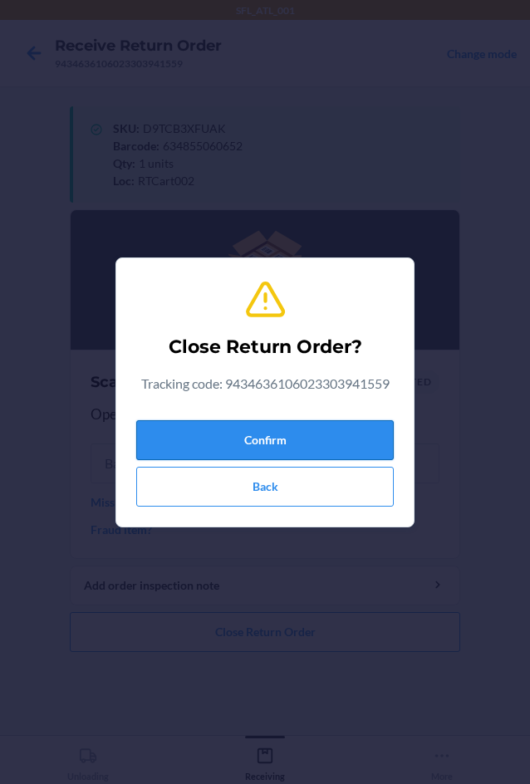
click at [245, 445] on button "Confirm" at bounding box center [265, 440] width 258 height 40
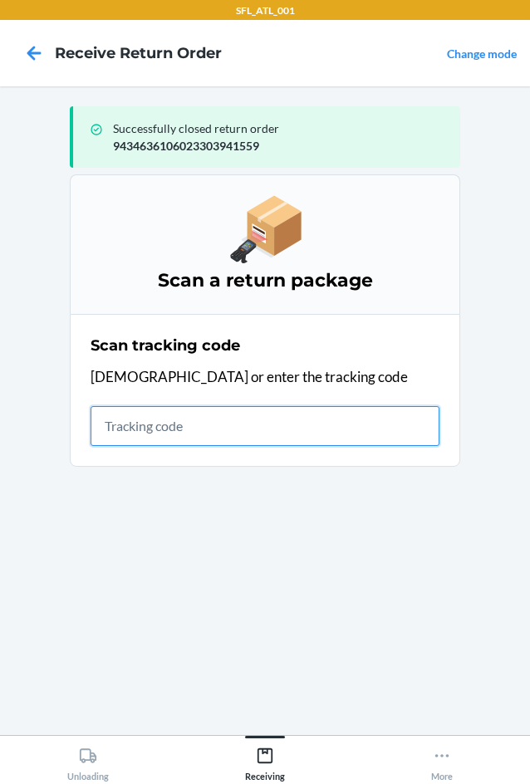
drag, startPoint x: 148, startPoint y: 432, endPoint x: 114, endPoint y: 431, distance: 34.1
click at [142, 430] on input "text" at bounding box center [265, 426] width 349 height 40
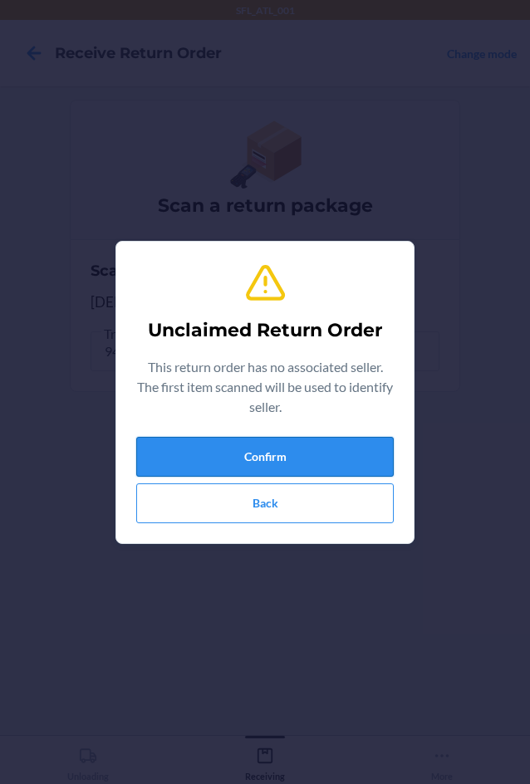
click at [248, 459] on button "Confirm" at bounding box center [265, 457] width 258 height 40
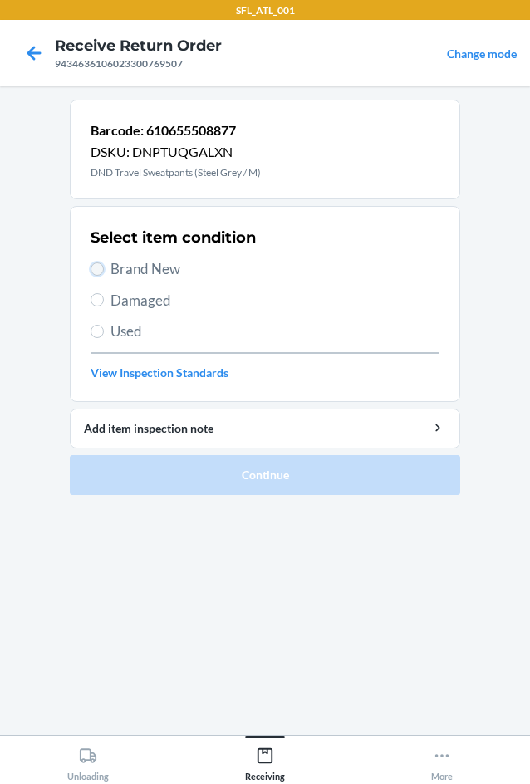
click at [96, 272] on input "Brand New" at bounding box center [97, 269] width 13 height 13
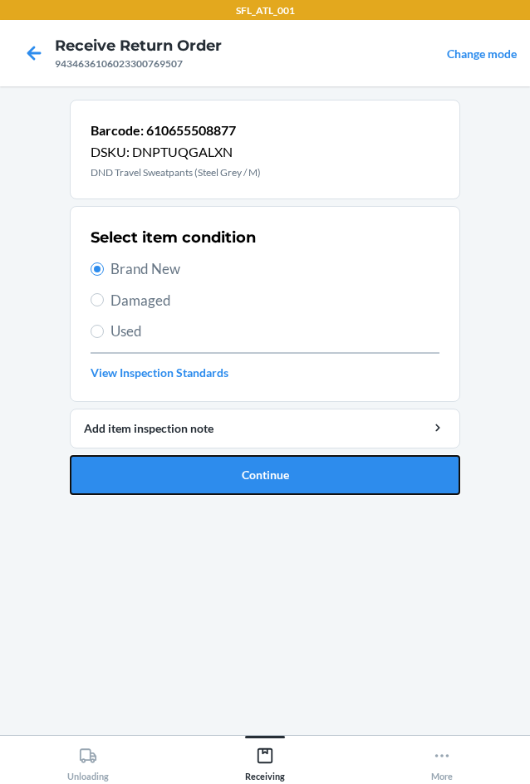
drag, startPoint x: 157, startPoint y: 468, endPoint x: 147, endPoint y: 466, distance: 10.1
click at [157, 465] on button "Continue" at bounding box center [265, 475] width 391 height 40
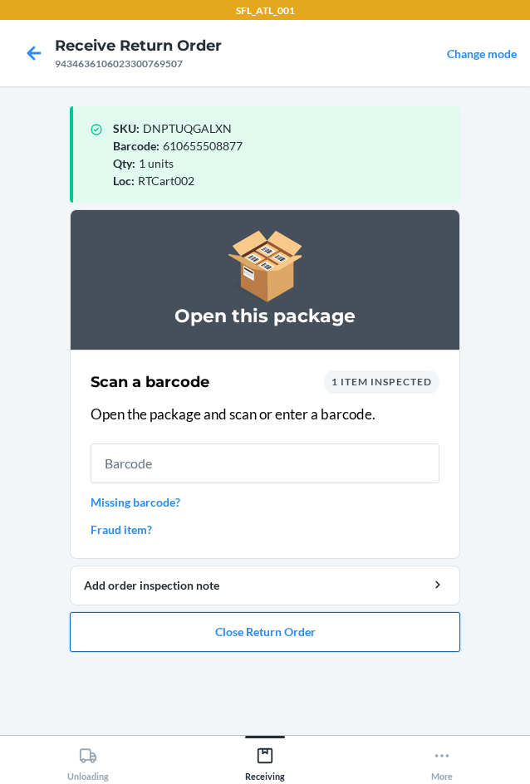
click at [328, 632] on button "Close Return Order" at bounding box center [265, 632] width 391 height 40
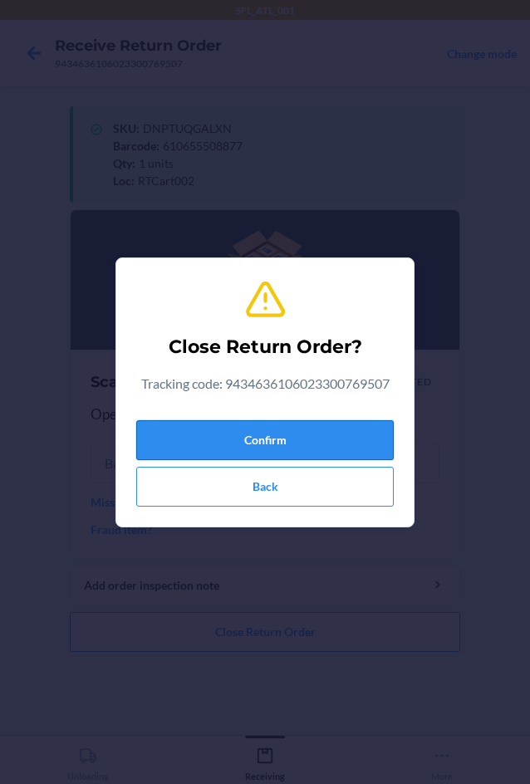
click at [318, 447] on button "Confirm" at bounding box center [265, 440] width 258 height 40
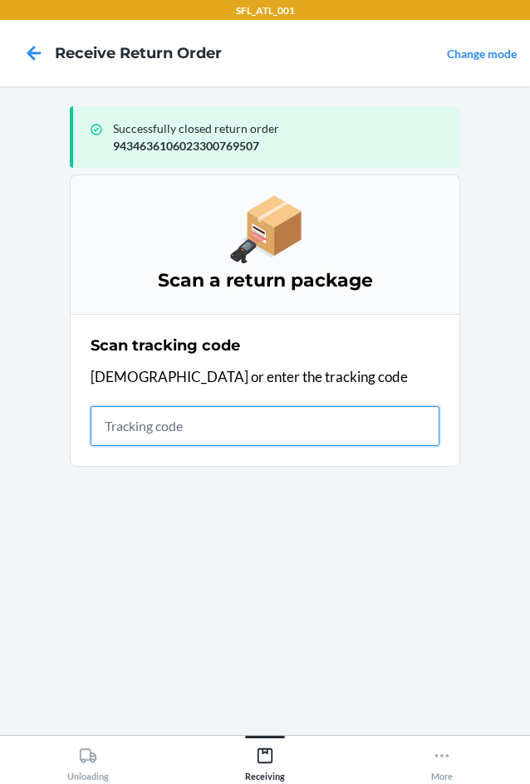
drag, startPoint x: 169, startPoint y: 427, endPoint x: 149, endPoint y: 426, distance: 20.0
click at [160, 425] on input "text" at bounding box center [265, 426] width 349 height 40
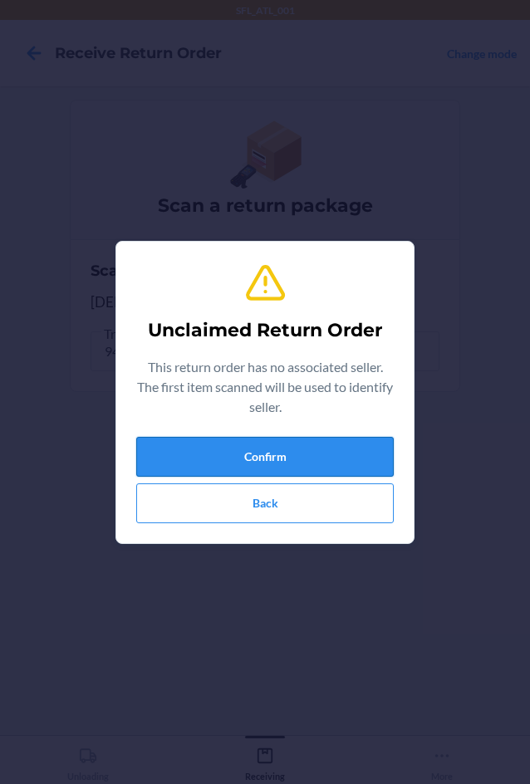
click at [261, 459] on button "Confirm" at bounding box center [265, 457] width 258 height 40
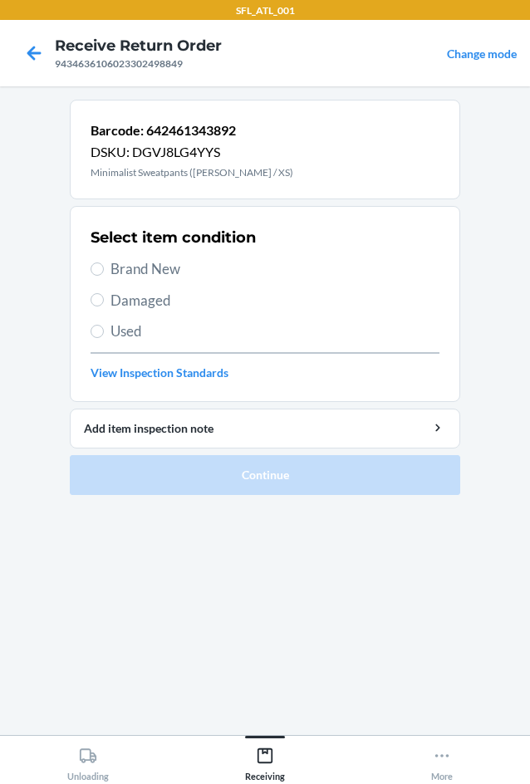
click at [108, 258] on label "Brand New" at bounding box center [265, 269] width 349 height 22
click at [104, 263] on input "Brand New" at bounding box center [97, 269] width 13 height 13
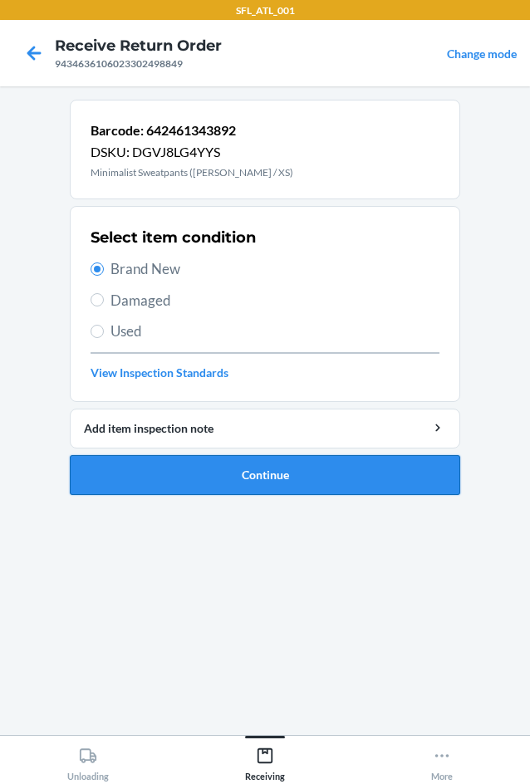
click at [237, 479] on button "Continue" at bounding box center [265, 475] width 391 height 40
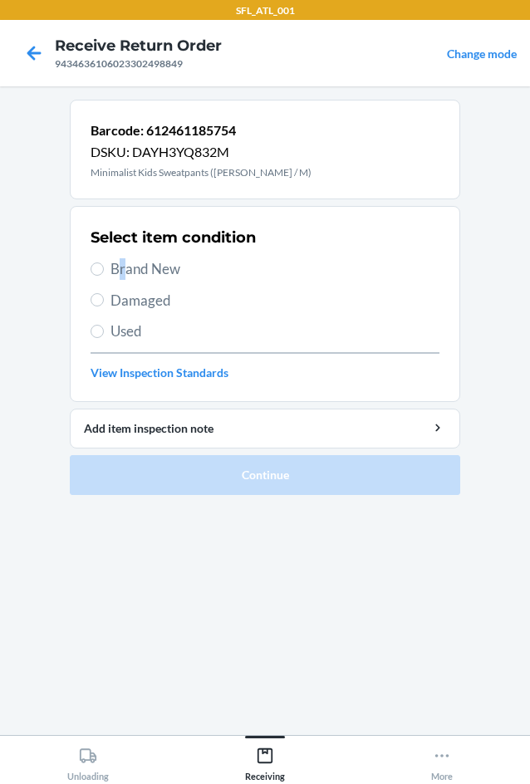
drag, startPoint x: 116, startPoint y: 263, endPoint x: 160, endPoint y: 317, distance: 70.3
click at [125, 257] on div "Select item condition Brand New Damaged Used View Inspection Standards" at bounding box center [265, 304] width 349 height 165
click at [93, 269] on input "Brand New" at bounding box center [97, 269] width 13 height 13
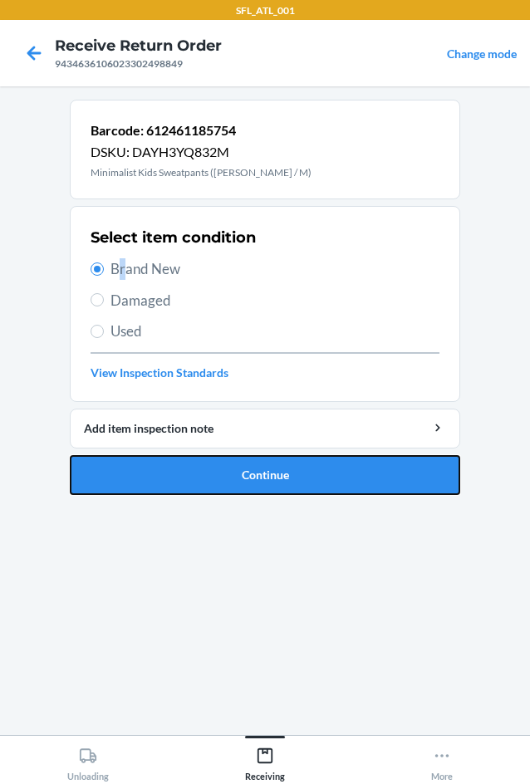
click at [170, 473] on button "Continue" at bounding box center [265, 475] width 391 height 40
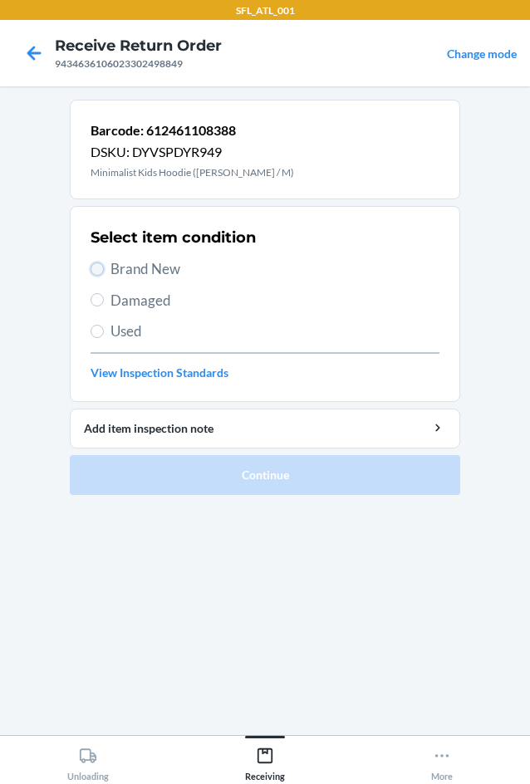
drag, startPoint x: 104, startPoint y: 265, endPoint x: 95, endPoint y: 268, distance: 9.5
click at [103, 265] on label "Brand New" at bounding box center [265, 269] width 349 height 22
click at [103, 265] on input "Brand New" at bounding box center [97, 269] width 13 height 13
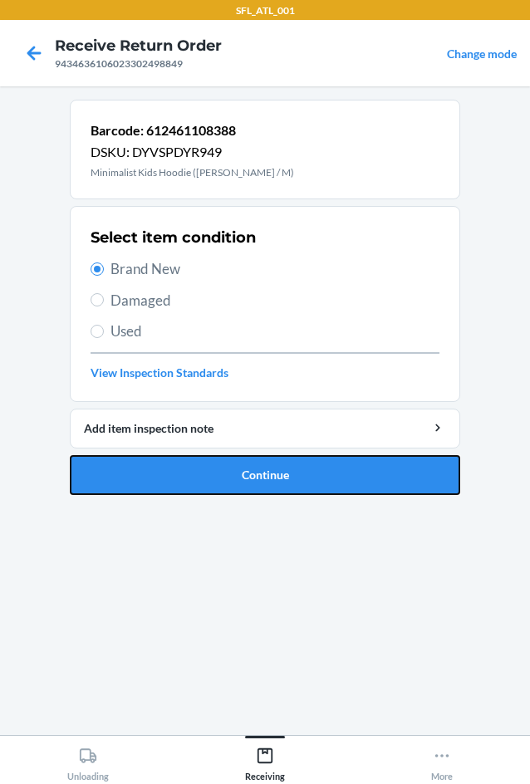
click at [171, 479] on button "Continue" at bounding box center [265, 475] width 391 height 40
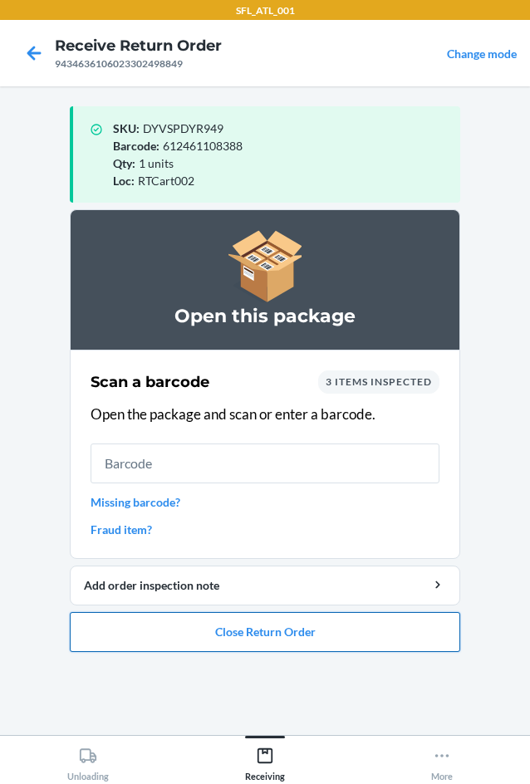
drag, startPoint x: 235, startPoint y: 642, endPoint x: 232, endPoint y: 629, distance: 13.7
click at [232, 635] on button "Close Return Order" at bounding box center [265, 632] width 391 height 40
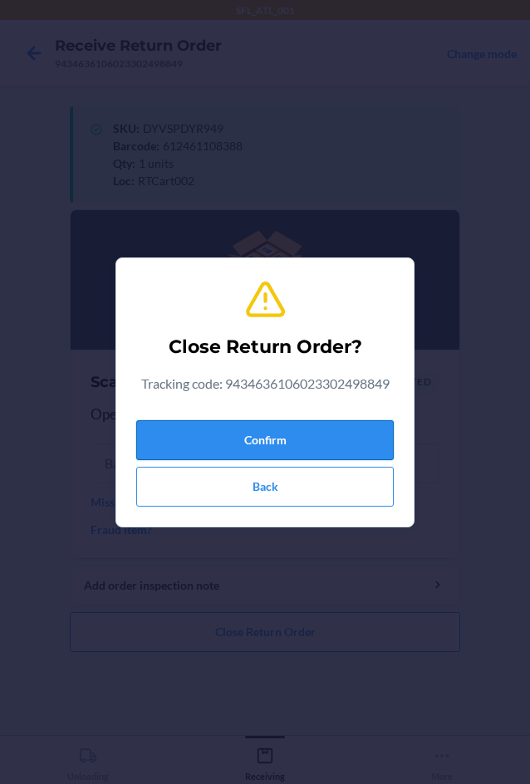
click at [289, 448] on button "Confirm" at bounding box center [265, 440] width 258 height 40
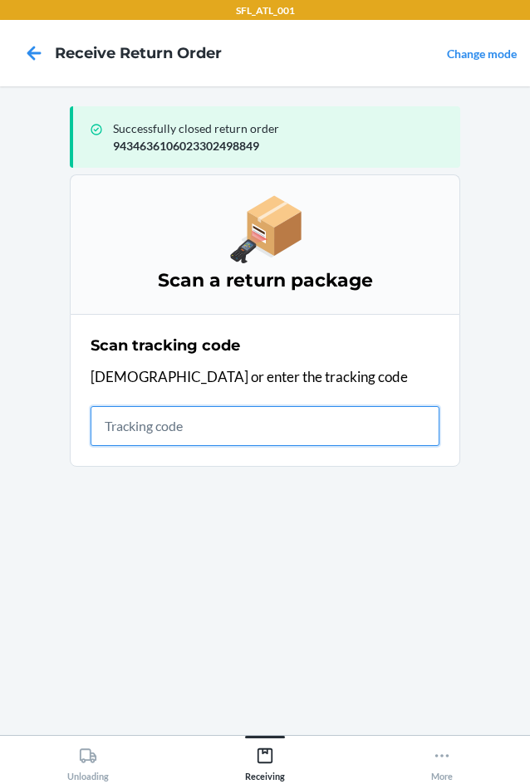
click at [145, 428] on input "text" at bounding box center [265, 426] width 349 height 40
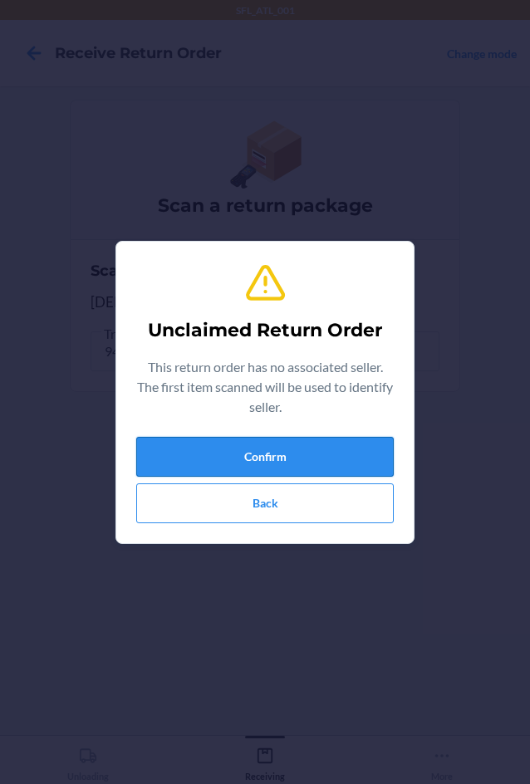
click at [212, 453] on button "Confirm" at bounding box center [265, 457] width 258 height 40
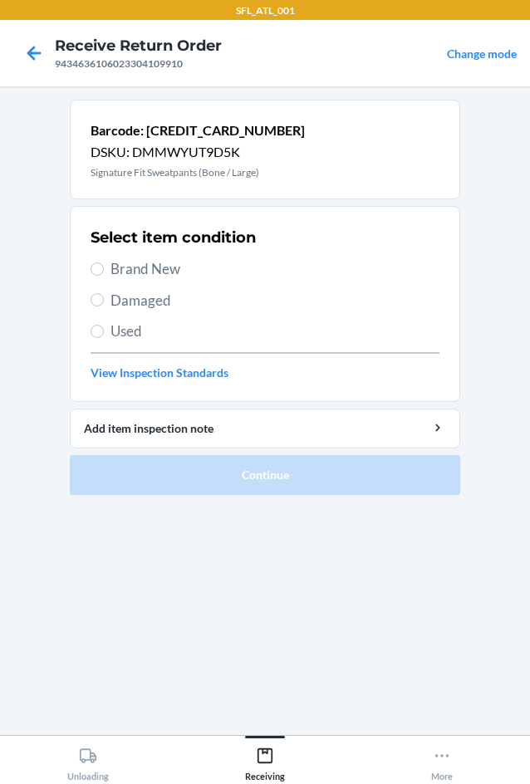
drag, startPoint x: 126, startPoint y: 270, endPoint x: 146, endPoint y: 285, distance: 24.9
click at [126, 268] on span "Brand New" at bounding box center [275, 269] width 329 height 22
click at [104, 268] on input "Brand New" at bounding box center [97, 269] width 13 height 13
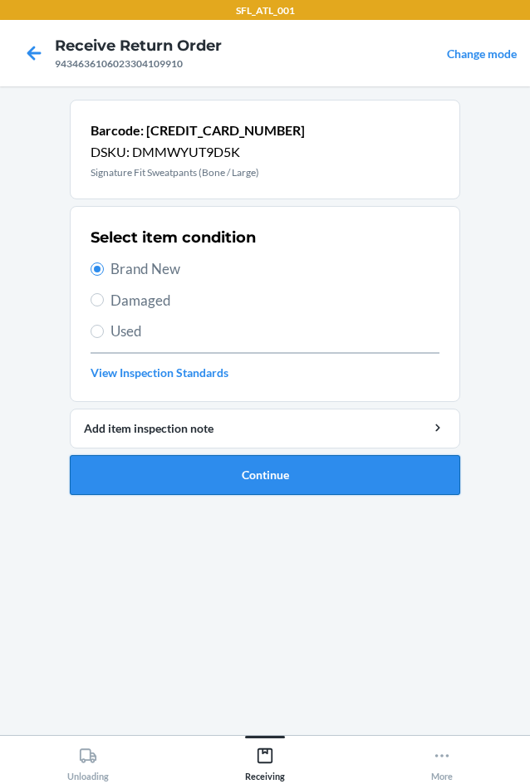
click at [221, 480] on button "Continue" at bounding box center [265, 475] width 391 height 40
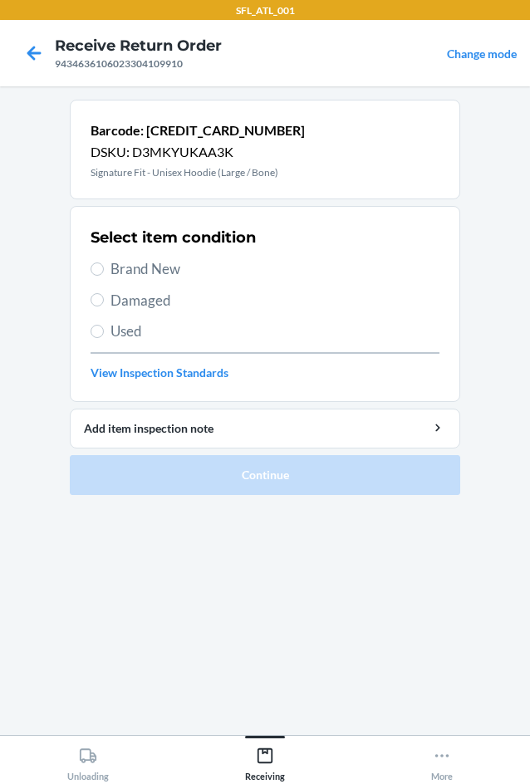
drag, startPoint x: 102, startPoint y: 261, endPoint x: 105, endPoint y: 271, distance: 10.3
click at [103, 264] on label "Brand New" at bounding box center [265, 269] width 349 height 22
click at [103, 264] on input "Brand New" at bounding box center [97, 269] width 13 height 13
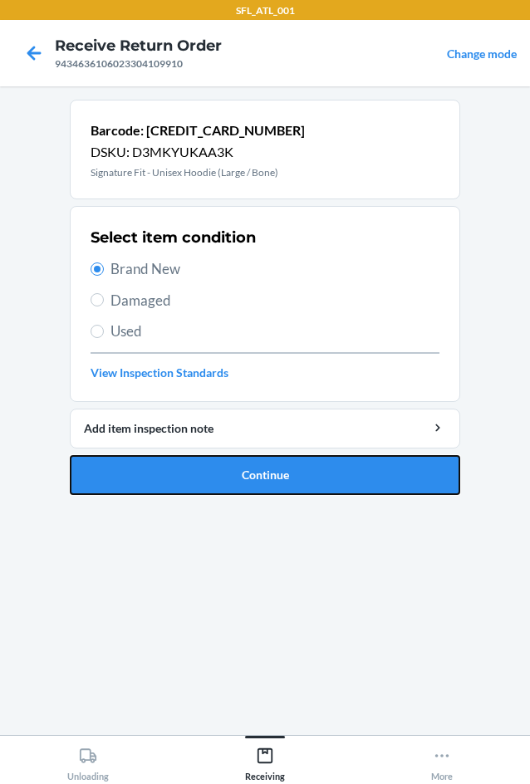
click at [238, 468] on button "Continue" at bounding box center [265, 475] width 391 height 40
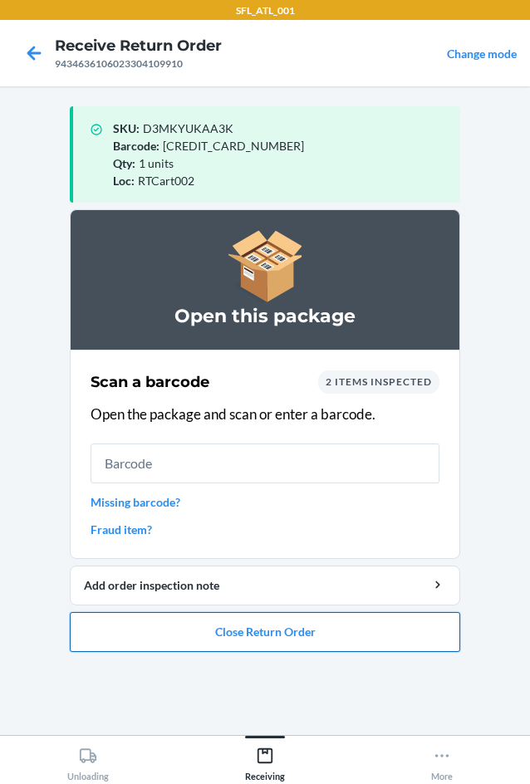
drag, startPoint x: 238, startPoint y: 637, endPoint x: 228, endPoint y: 632, distance: 11.9
click at [237, 636] on button "Close Return Order" at bounding box center [265, 632] width 391 height 40
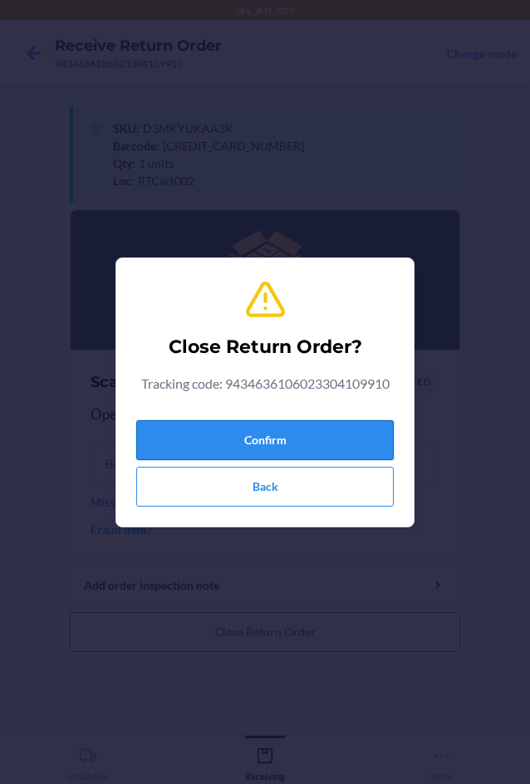
click at [255, 437] on button "Confirm" at bounding box center [265, 440] width 258 height 40
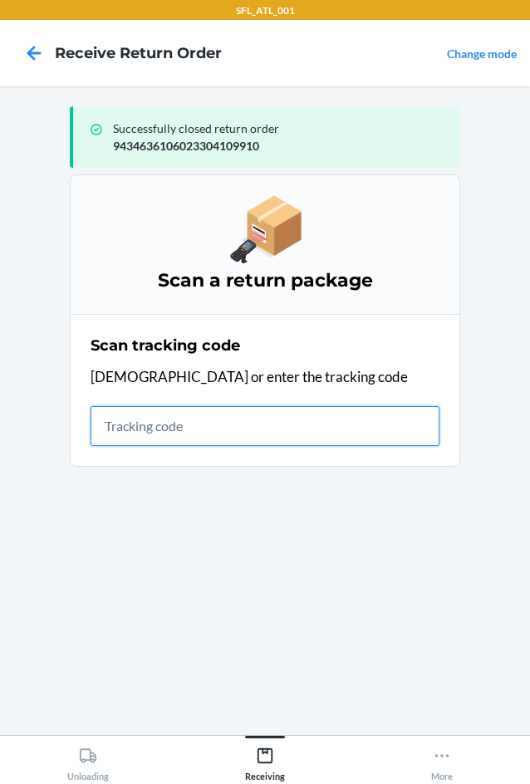
click at [118, 434] on input "text" at bounding box center [265, 426] width 349 height 40
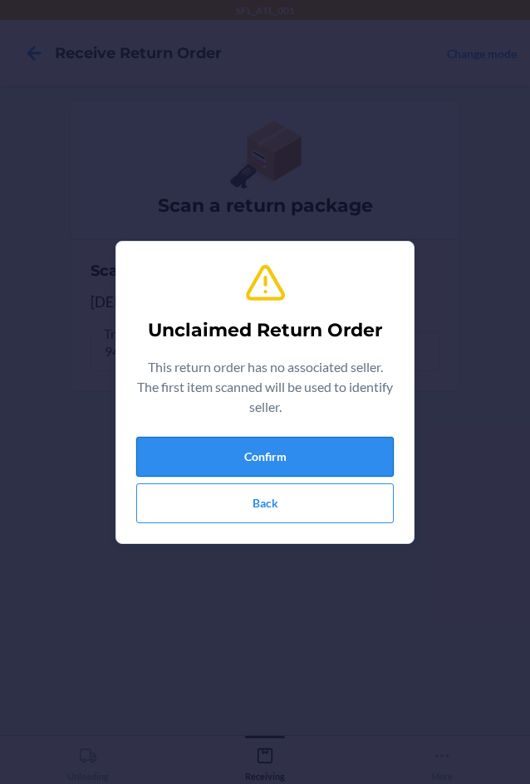
click at [253, 450] on button "Confirm" at bounding box center [265, 457] width 258 height 40
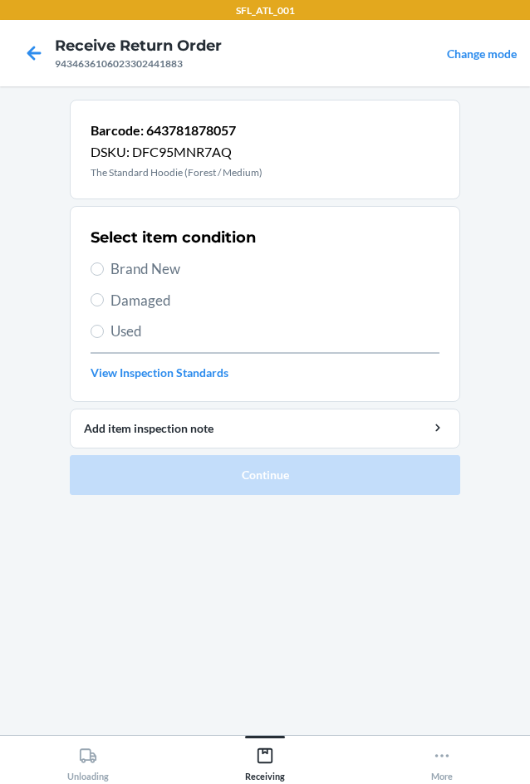
click at [109, 270] on label "Brand New" at bounding box center [265, 269] width 349 height 22
click at [104, 270] on input "Brand New" at bounding box center [97, 269] width 13 height 13
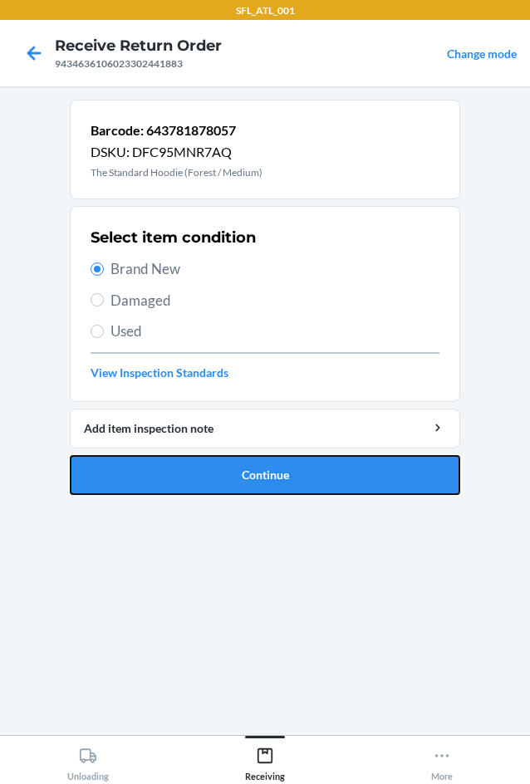
drag, startPoint x: 234, startPoint y: 485, endPoint x: 264, endPoint y: 399, distance: 91.5
click at [234, 480] on button "Continue" at bounding box center [265, 475] width 391 height 40
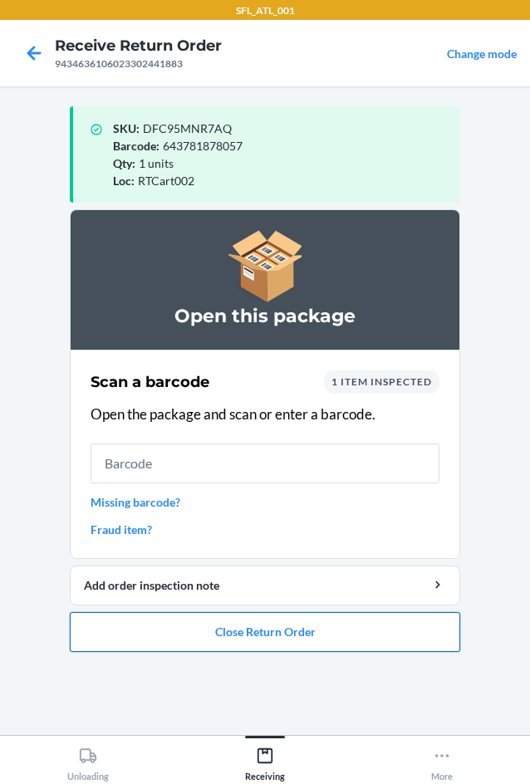
click at [268, 652] on ol "Open this package Scan a barcode 1 item inspected Open the package and scan or …" at bounding box center [265, 437] width 391 height 456
click at [273, 644] on button "Close Return Order" at bounding box center [265, 632] width 391 height 40
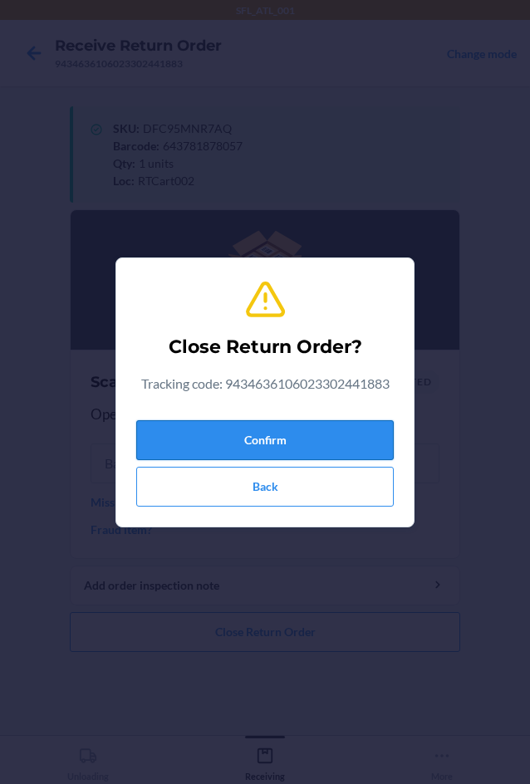
click at [305, 449] on button "Confirm" at bounding box center [265, 440] width 258 height 40
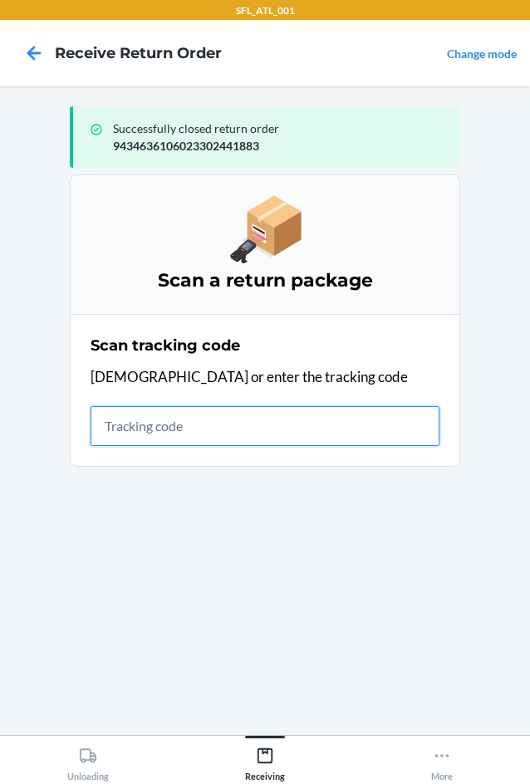
drag, startPoint x: 134, startPoint y: 437, endPoint x: 117, endPoint y: 439, distance: 16.7
click at [134, 437] on input "text" at bounding box center [265, 426] width 349 height 40
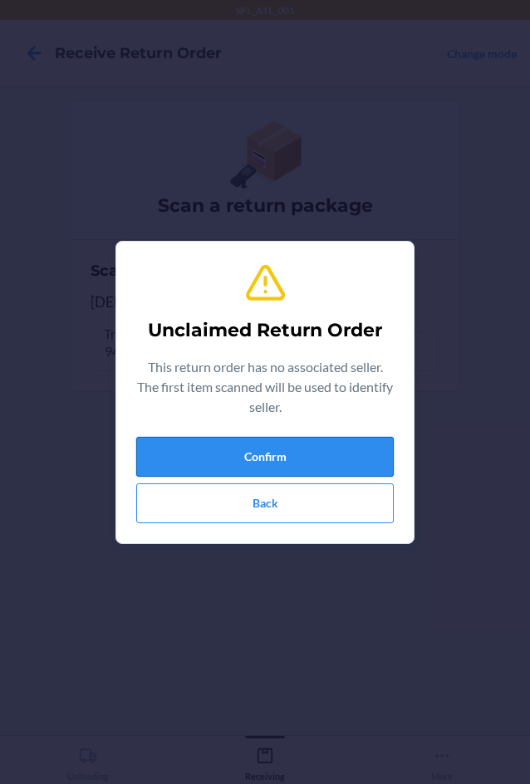
click at [238, 441] on button "Confirm" at bounding box center [265, 457] width 258 height 40
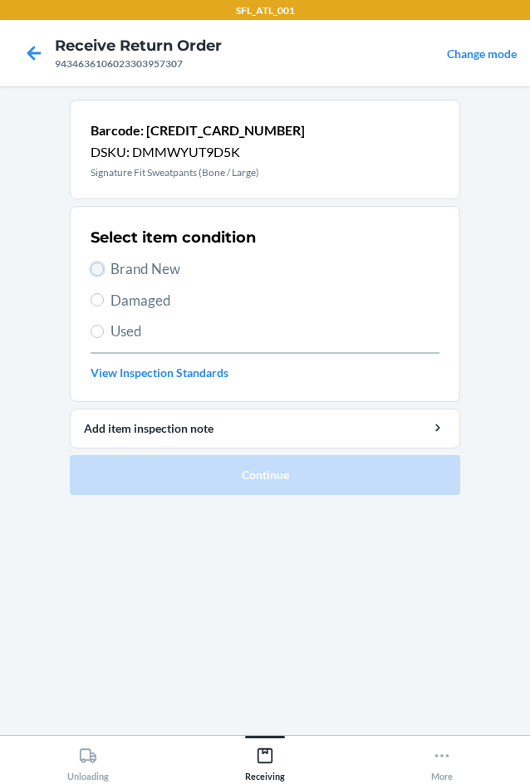
click at [97, 268] on input "Brand New" at bounding box center [97, 269] width 13 height 13
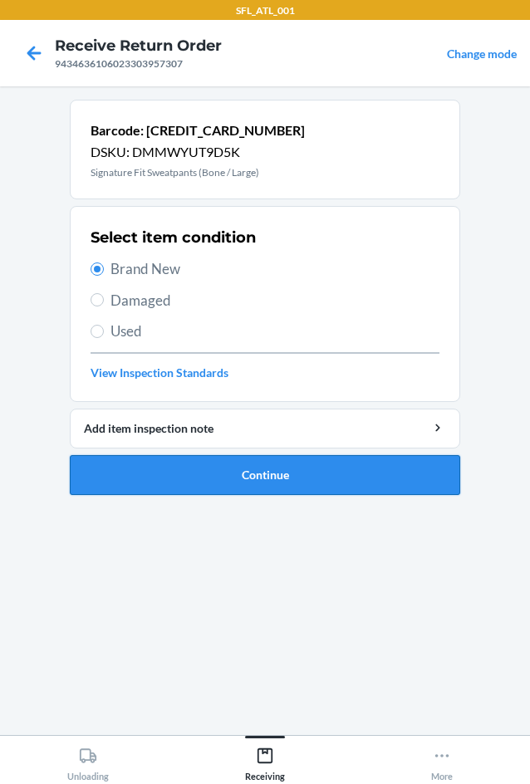
click at [214, 466] on button "Continue" at bounding box center [265, 475] width 391 height 40
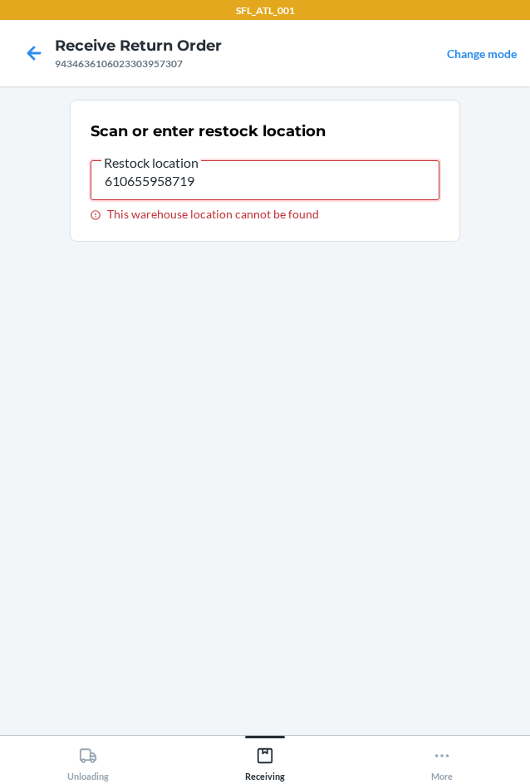
drag, startPoint x: 235, startPoint y: 187, endPoint x: -126, endPoint y: 139, distance: 364.7
click at [0, 139] on html "SFL_ATL_001 Receive Return Order 9434636106023303957307 Change mode Scan or ent…" at bounding box center [265, 392] width 530 height 784
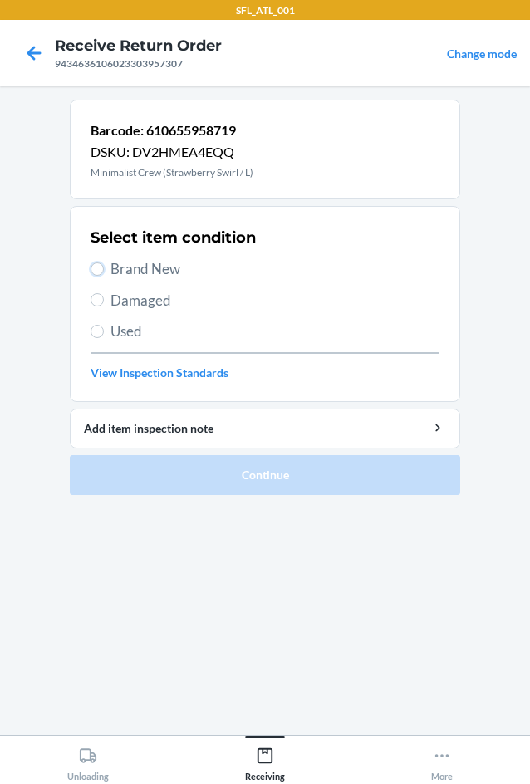
drag, startPoint x: 96, startPoint y: 268, endPoint x: 122, endPoint y: 306, distance: 45.9
click at [94, 271] on input "Brand New" at bounding box center [97, 269] width 13 height 13
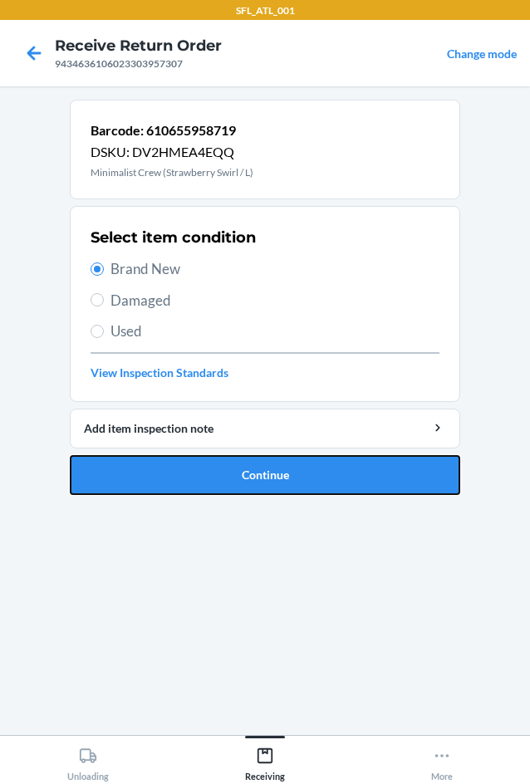
click at [252, 479] on button "Continue" at bounding box center [265, 475] width 391 height 40
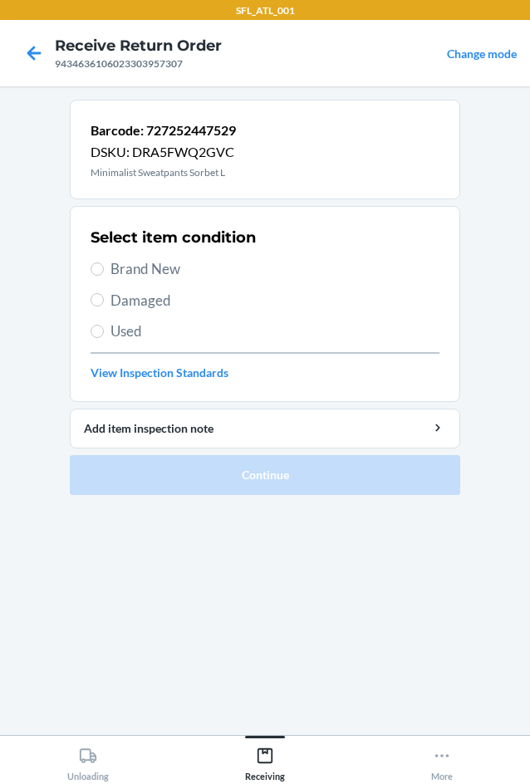
click at [126, 278] on span "Brand New" at bounding box center [275, 269] width 329 height 22
click at [104, 276] on input "Brand New" at bounding box center [97, 269] width 13 height 13
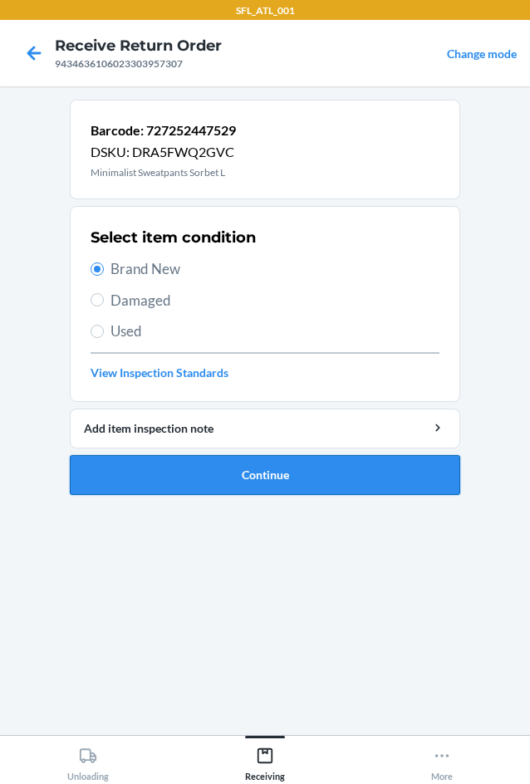
click at [259, 477] on button "Continue" at bounding box center [265, 475] width 391 height 40
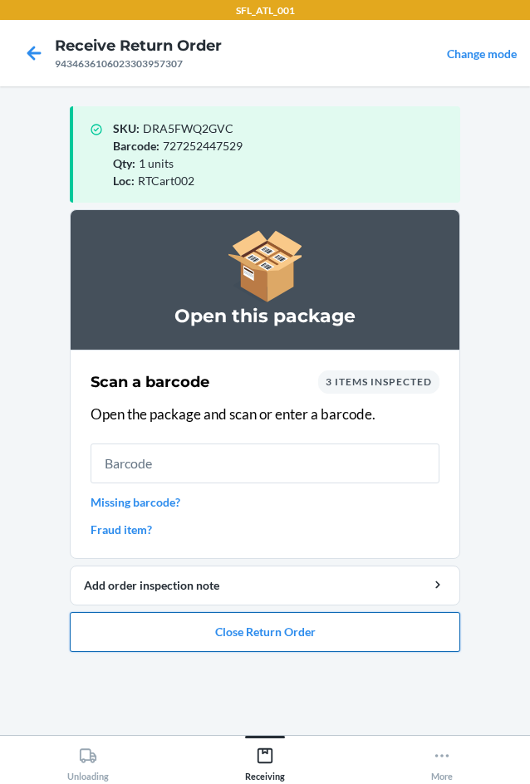
click at [229, 629] on button "Close Return Order" at bounding box center [265, 632] width 391 height 40
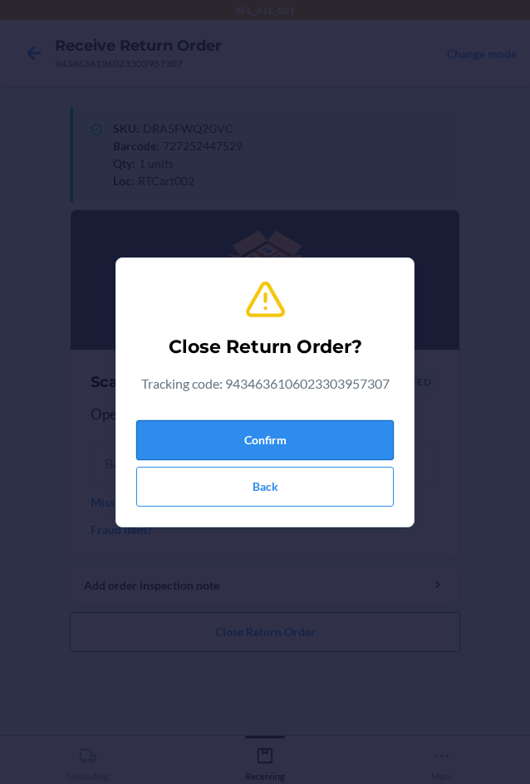
click at [231, 445] on button "Confirm" at bounding box center [265, 440] width 258 height 40
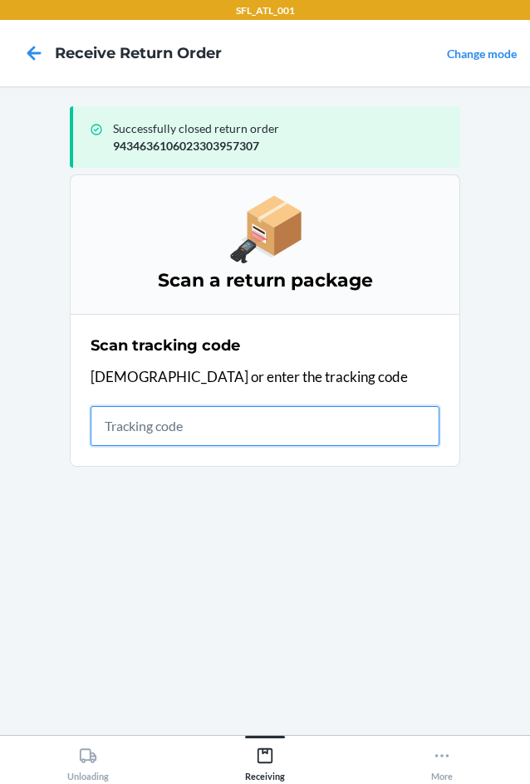
click at [104, 422] on input "text" at bounding box center [265, 426] width 349 height 40
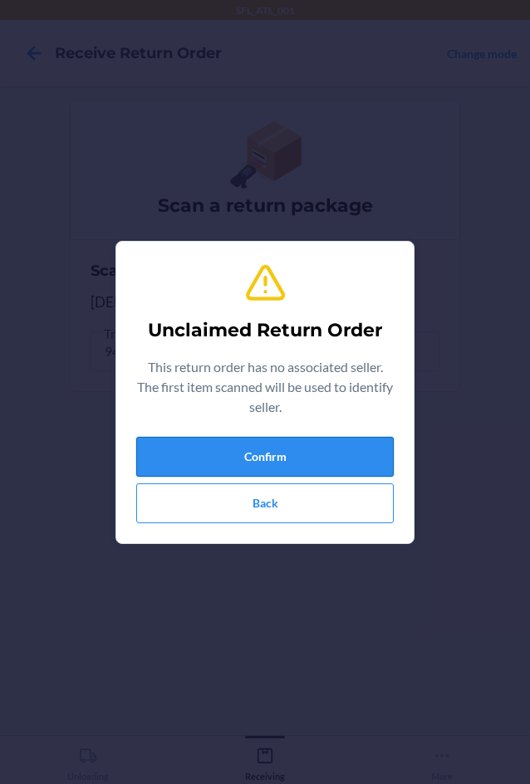
click at [256, 455] on button "Confirm" at bounding box center [265, 457] width 258 height 40
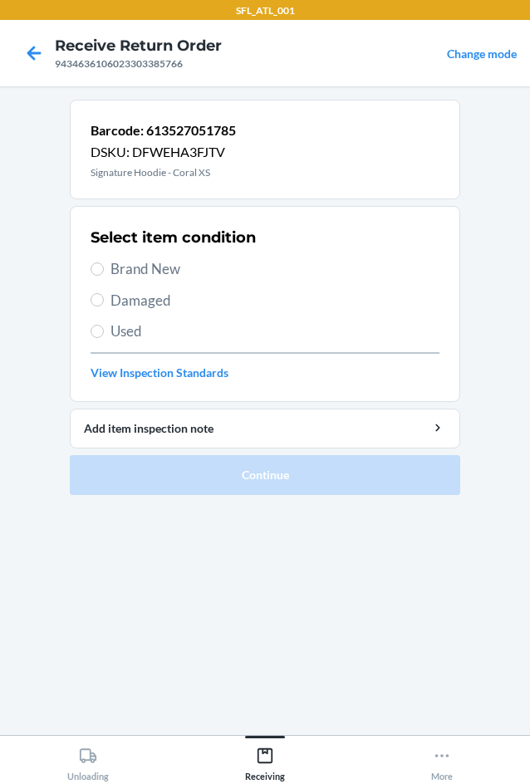
drag, startPoint x: 120, startPoint y: 268, endPoint x: 198, endPoint y: 351, distance: 112.9
click at [120, 268] on span "Brand New" at bounding box center [275, 269] width 329 height 22
click at [104, 268] on input "Brand New" at bounding box center [97, 269] width 13 height 13
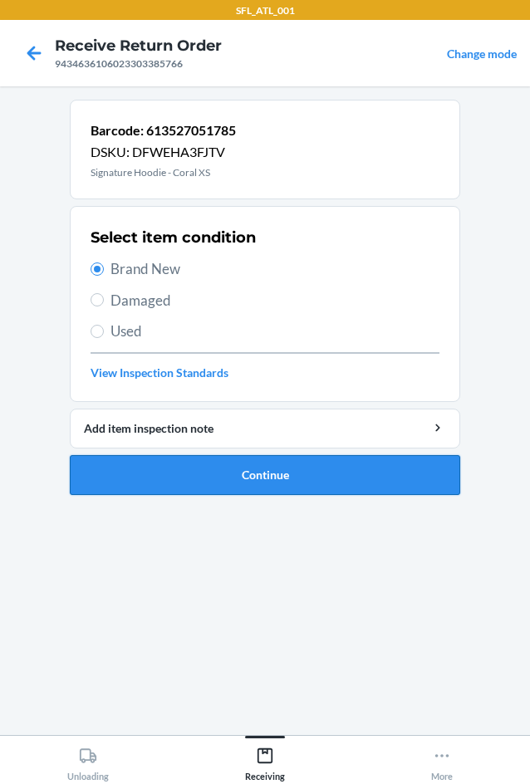
click at [252, 485] on button "Continue" at bounding box center [265, 475] width 391 height 40
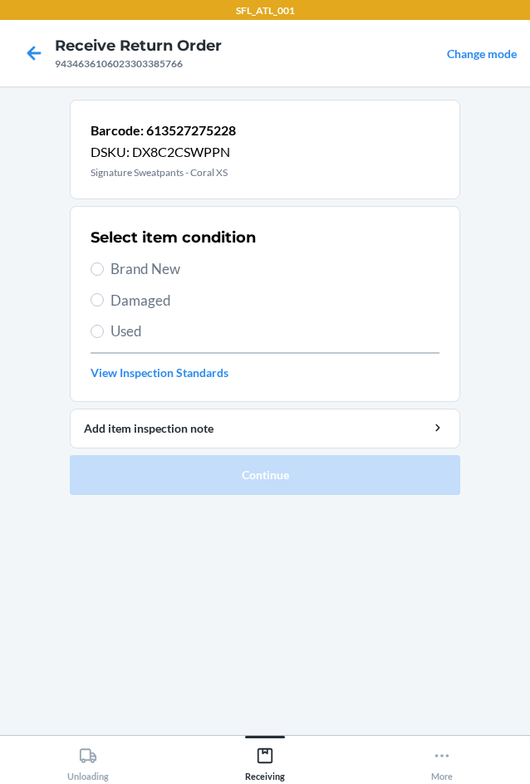
click at [105, 266] on label "Brand New" at bounding box center [265, 269] width 349 height 22
click at [104, 266] on input "Brand New" at bounding box center [97, 269] width 13 height 13
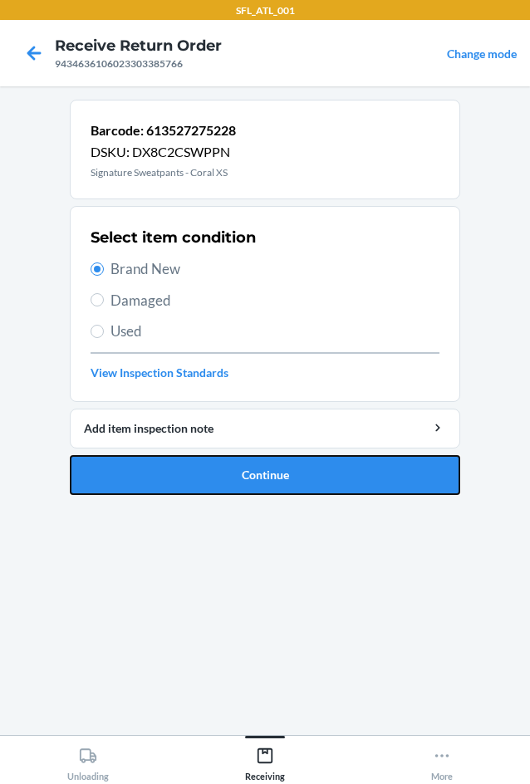
click at [208, 465] on button "Continue" at bounding box center [265, 475] width 391 height 40
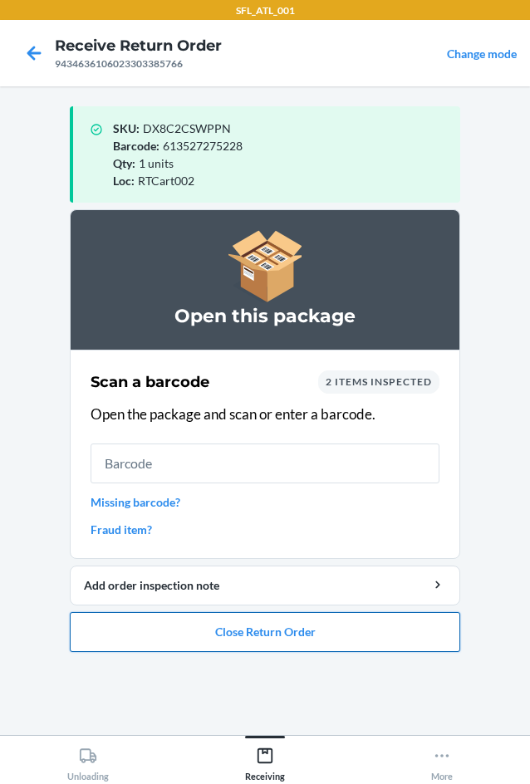
click at [130, 621] on button "Close Return Order" at bounding box center [265, 632] width 391 height 40
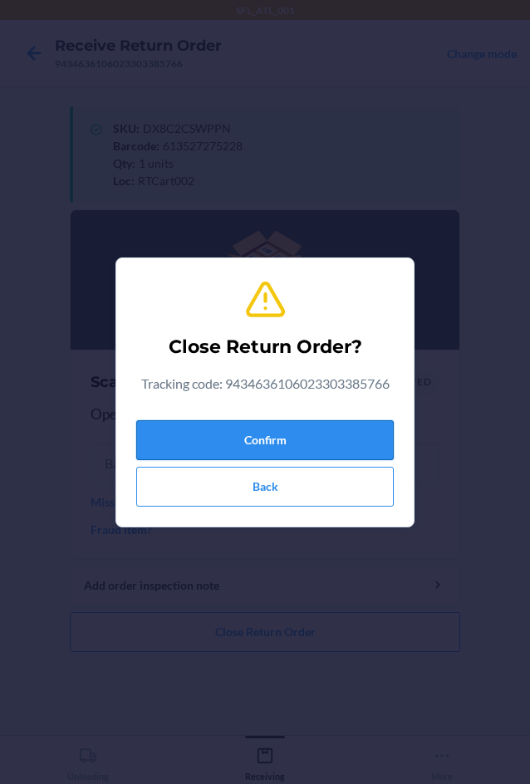
click at [144, 435] on button "Confirm" at bounding box center [265, 440] width 258 height 40
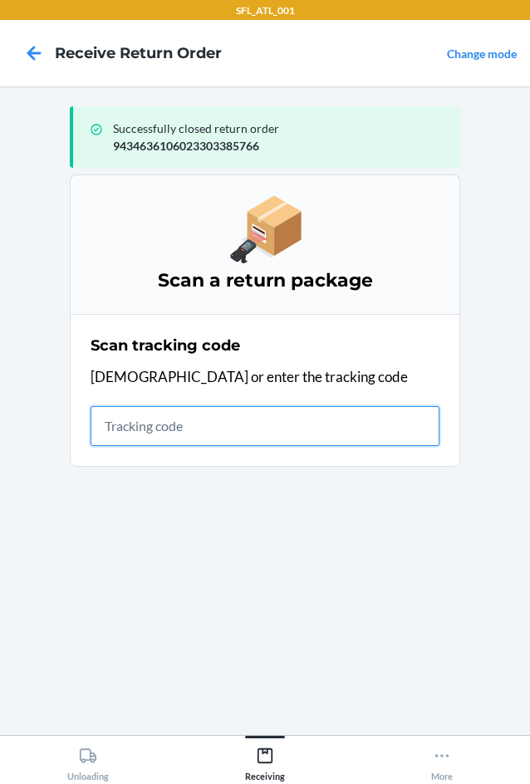
click at [140, 435] on input "text" at bounding box center [265, 426] width 349 height 40
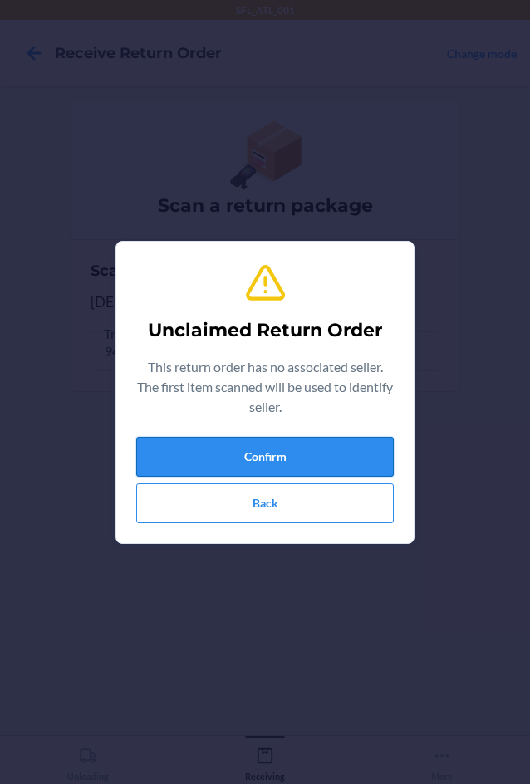
click at [189, 457] on button "Confirm" at bounding box center [265, 457] width 258 height 40
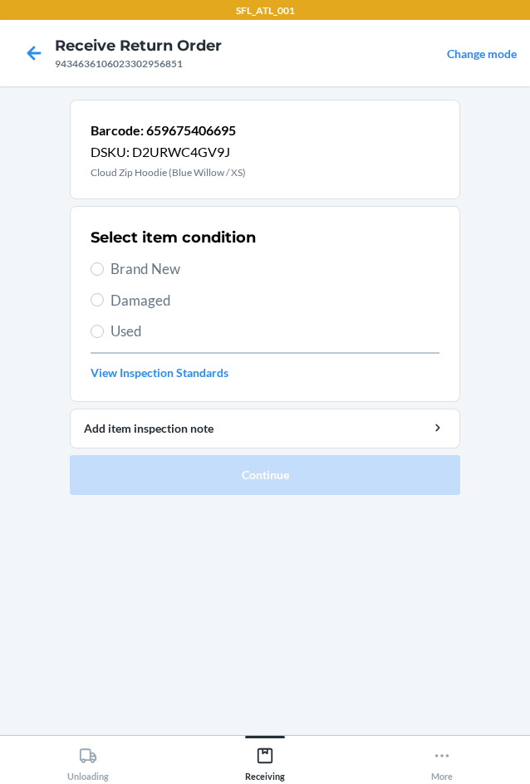
drag, startPoint x: 111, startPoint y: 268, endPoint x: 128, endPoint y: 334, distance: 67.7
click at [112, 267] on span "Brand New" at bounding box center [275, 269] width 329 height 22
click at [104, 267] on input "Brand New" at bounding box center [97, 269] width 13 height 13
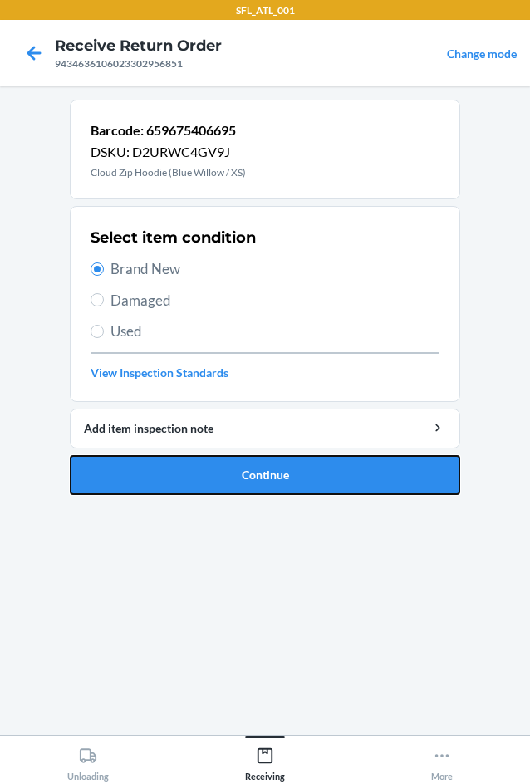
click at [150, 476] on button "Continue" at bounding box center [265, 475] width 391 height 40
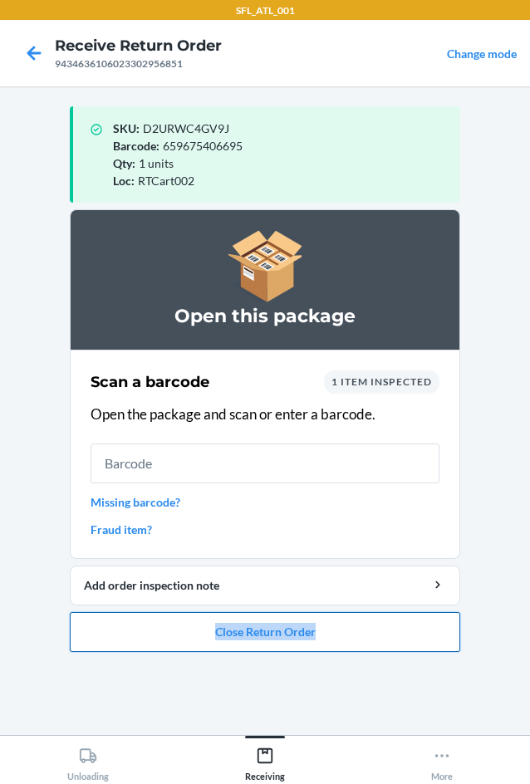
click at [204, 651] on ol "Open this package Scan a barcode 1 item inspected Open the package and scan or …" at bounding box center [265, 437] width 391 height 456
click at [214, 640] on button "Close Return Order" at bounding box center [265, 632] width 391 height 40
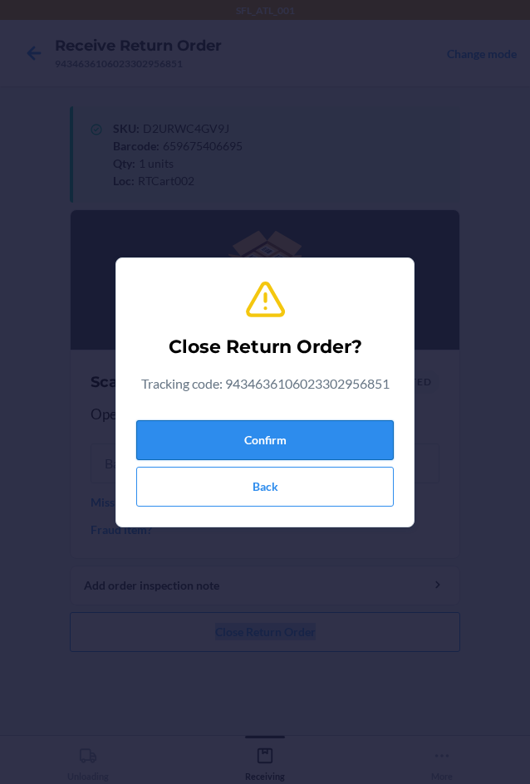
click at [268, 440] on button "Confirm" at bounding box center [265, 440] width 258 height 40
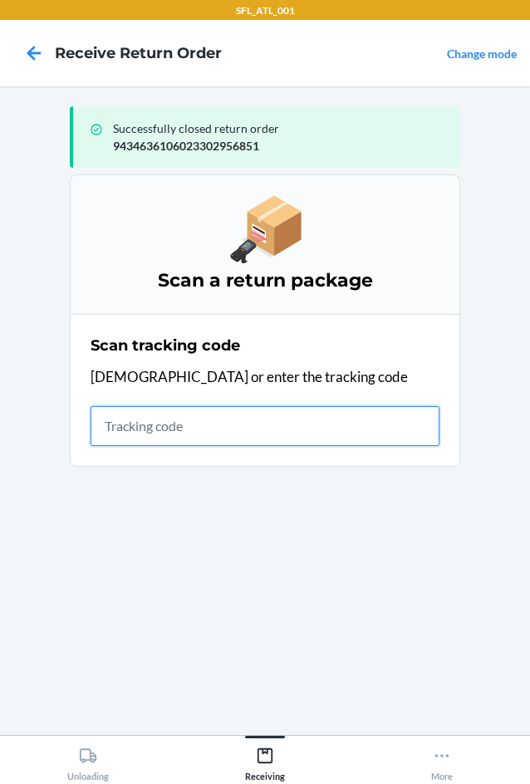
click at [139, 437] on input "text" at bounding box center [265, 426] width 349 height 40
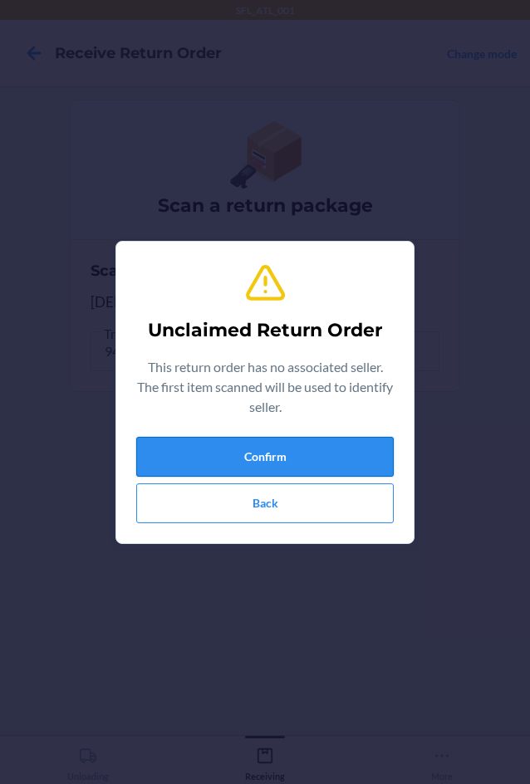
click at [200, 464] on button "Confirm" at bounding box center [265, 457] width 258 height 40
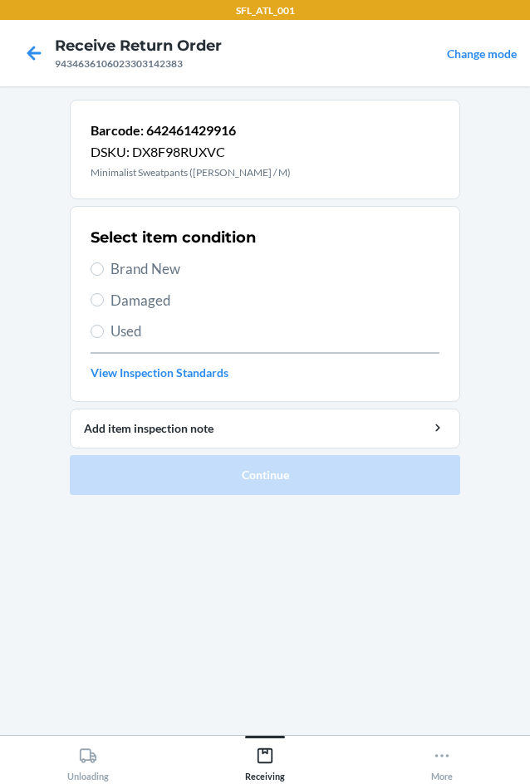
drag, startPoint x: 118, startPoint y: 272, endPoint x: 162, endPoint y: 327, distance: 70.3
click at [115, 274] on span "Brand New" at bounding box center [275, 269] width 329 height 22
click at [102, 264] on label "Brand New" at bounding box center [265, 269] width 349 height 22
click at [102, 264] on input "Brand New" at bounding box center [97, 269] width 13 height 13
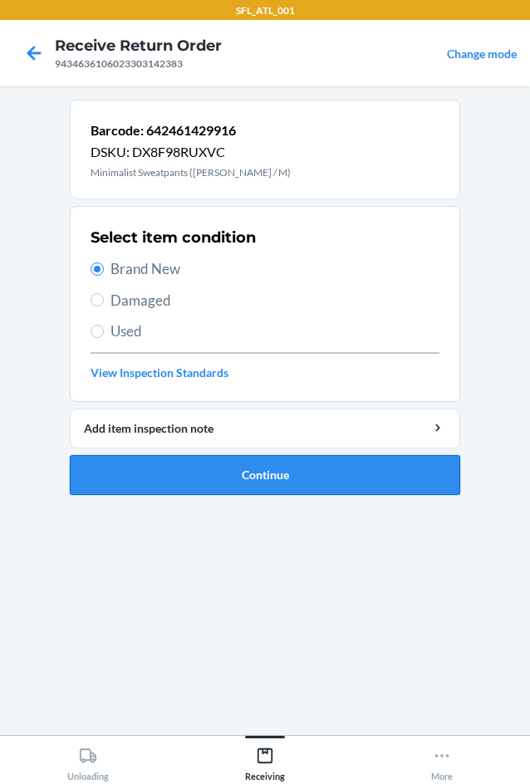
click at [283, 474] on button "Continue" at bounding box center [265, 475] width 391 height 40
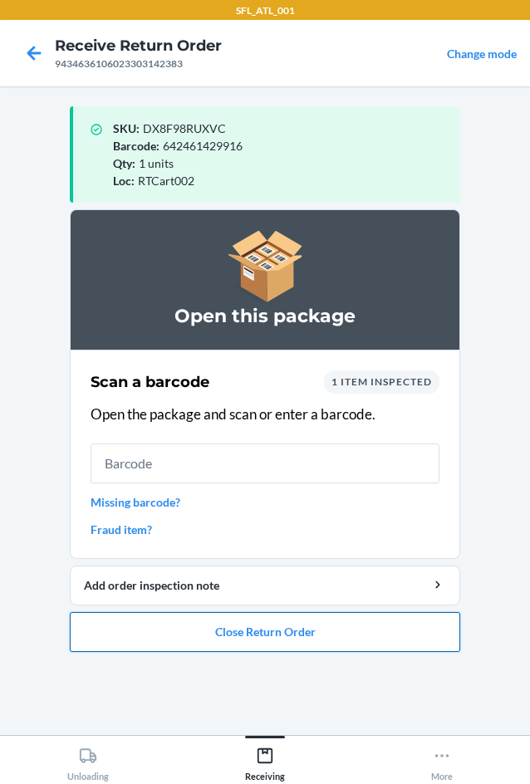
click at [236, 647] on button "Close Return Order" at bounding box center [265, 632] width 391 height 40
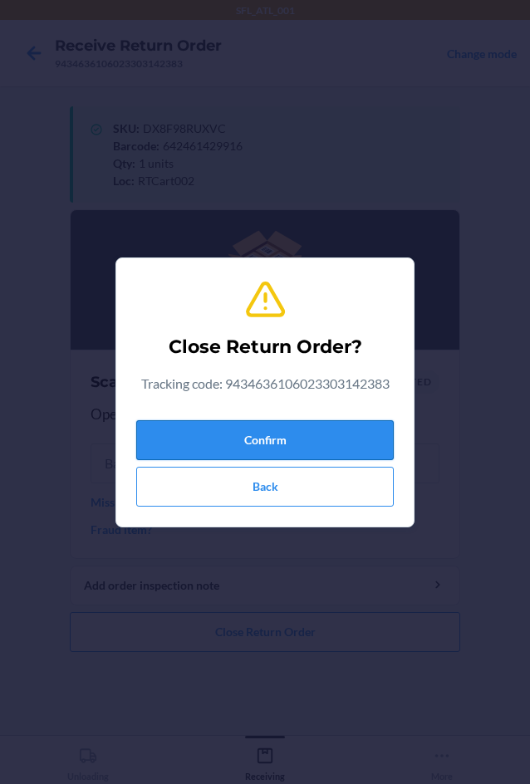
drag, startPoint x: 254, startPoint y: 431, endPoint x: 228, endPoint y: 436, distance: 27.1
click at [254, 432] on button "Confirm" at bounding box center [265, 440] width 258 height 40
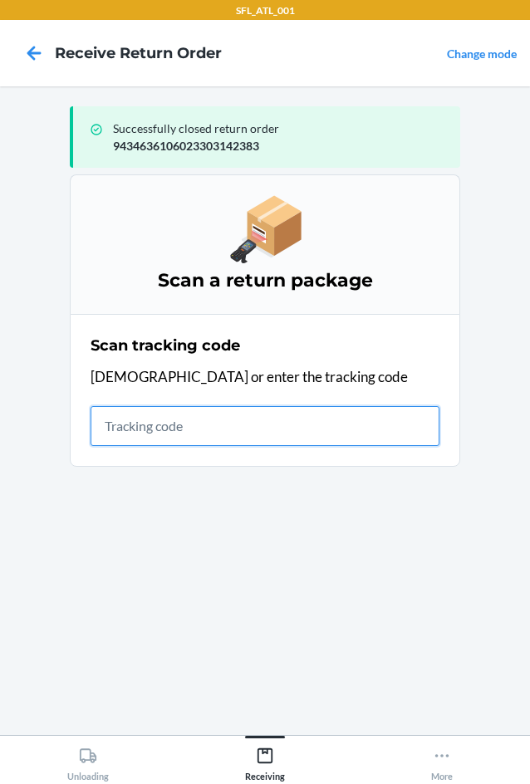
click at [174, 431] on input "text" at bounding box center [265, 426] width 349 height 40
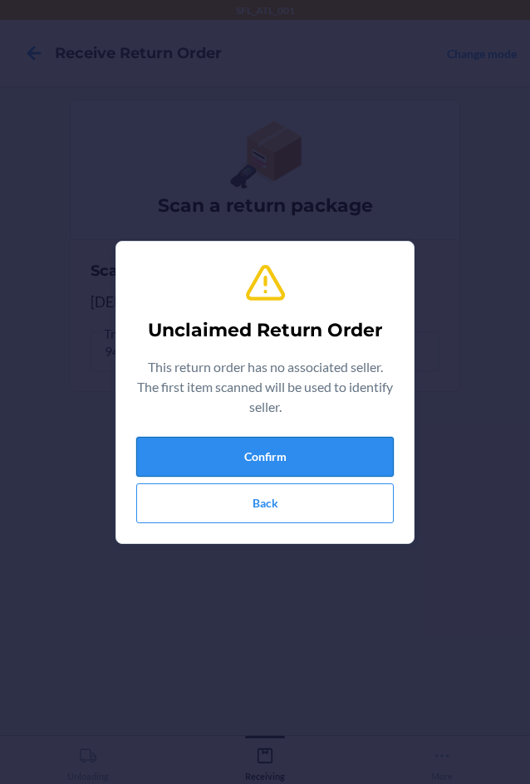
click at [241, 461] on button "Confirm" at bounding box center [265, 457] width 258 height 40
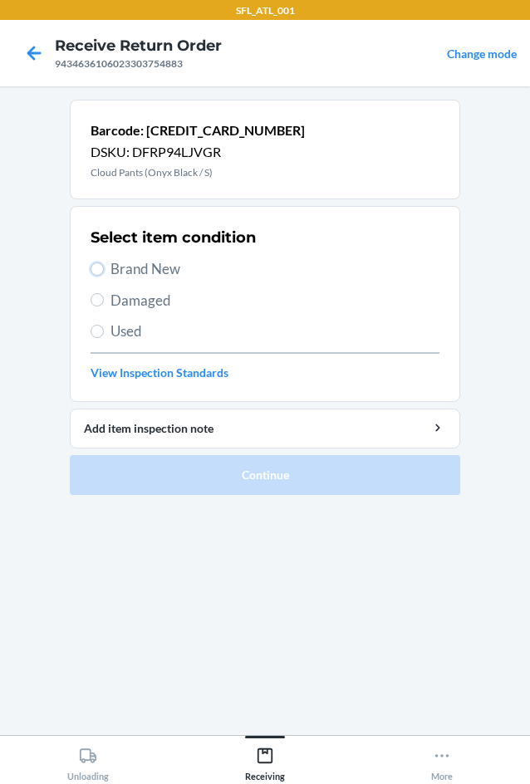
drag, startPoint x: 101, startPoint y: 268, endPoint x: 105, endPoint y: 322, distance: 55.0
click at [100, 268] on input "Brand New" at bounding box center [97, 269] width 13 height 13
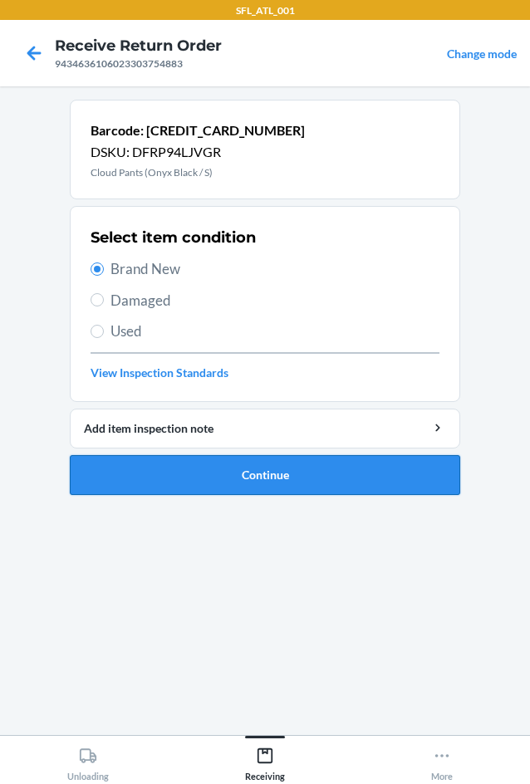
click at [241, 478] on button "Continue" at bounding box center [265, 475] width 391 height 40
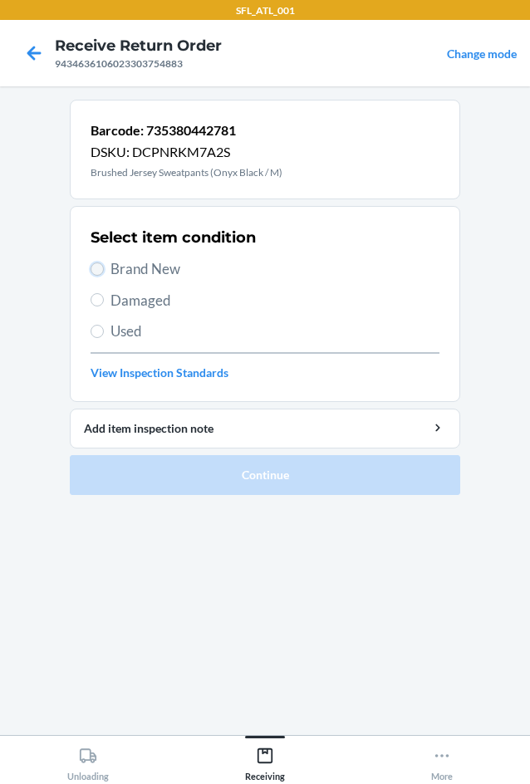
click at [101, 270] on input "Brand New" at bounding box center [97, 269] width 13 height 13
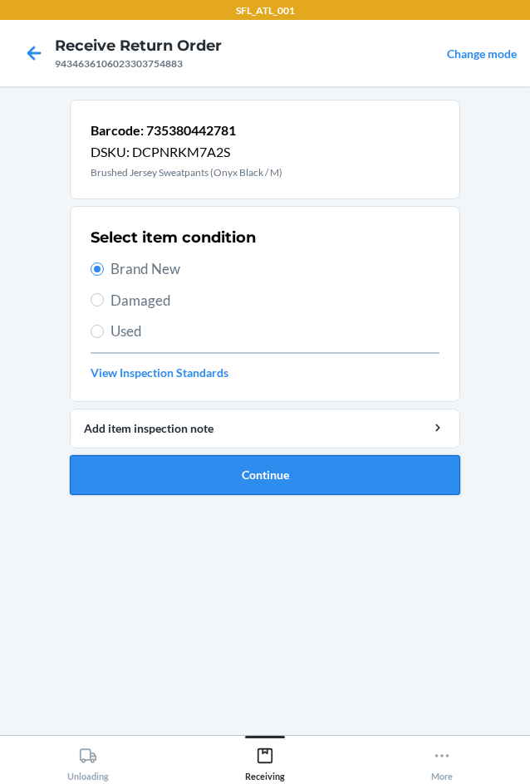
drag, startPoint x: 209, startPoint y: 477, endPoint x: 188, endPoint y: 266, distance: 212.2
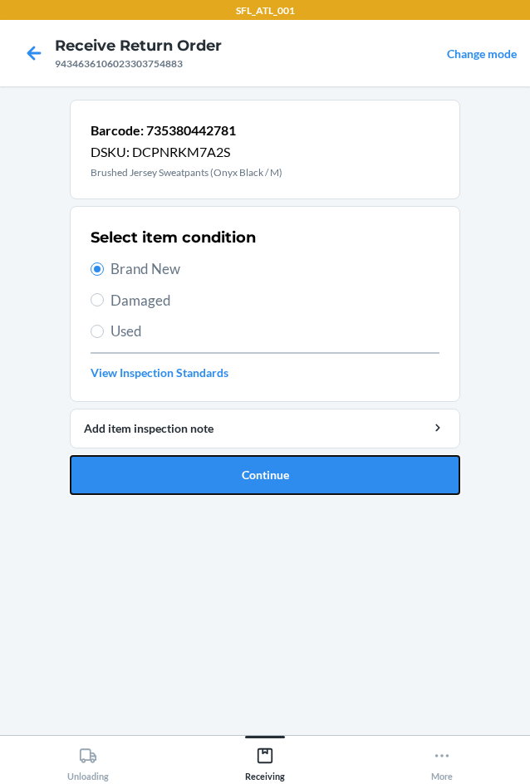
click at [211, 477] on button "Continue" at bounding box center [265, 475] width 391 height 40
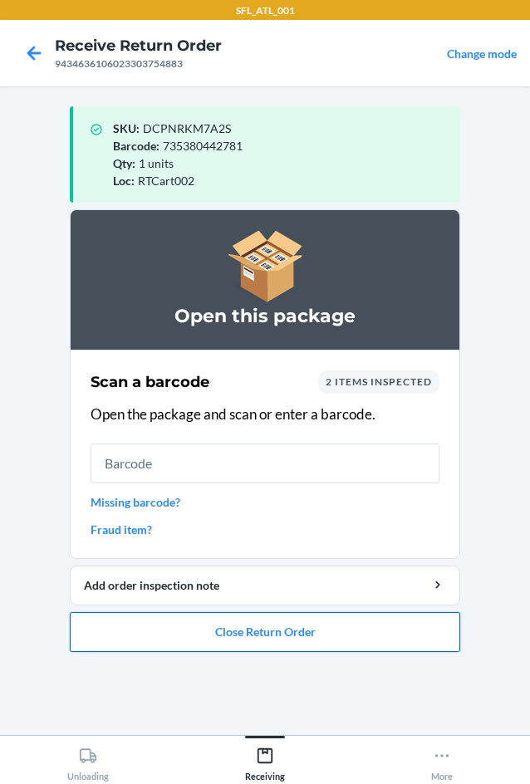
click at [291, 638] on button "Close Return Order" at bounding box center [265, 632] width 391 height 40
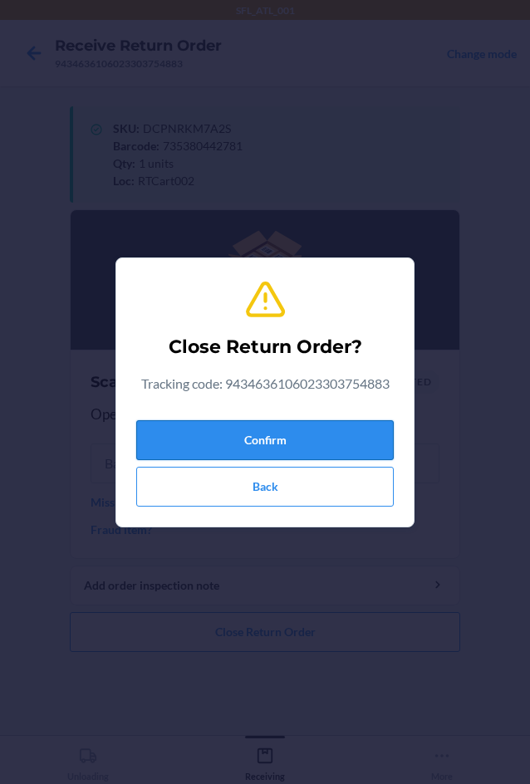
click at [280, 458] on button "Confirm" at bounding box center [265, 440] width 258 height 40
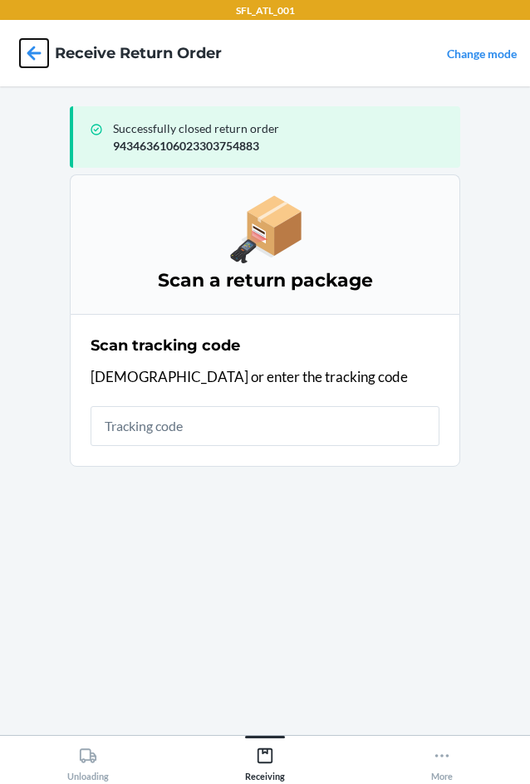
click at [33, 51] on icon at bounding box center [34, 53] width 28 height 28
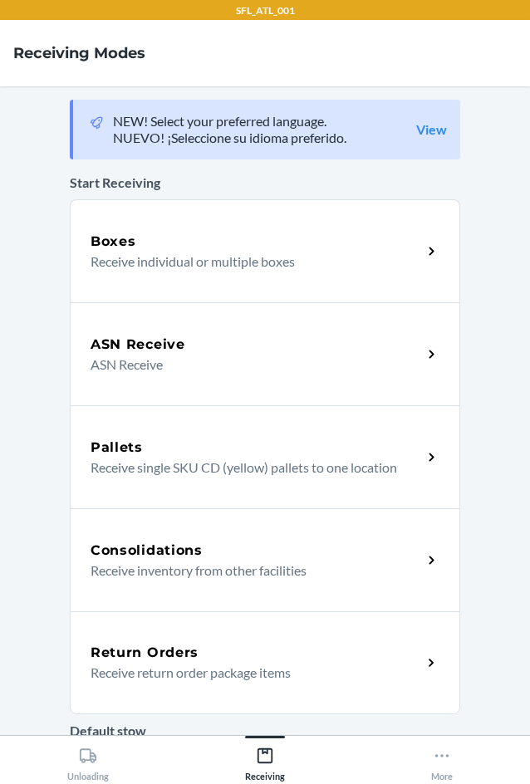
click at [177, 673] on p "Receive return order package items" at bounding box center [250, 673] width 318 height 20
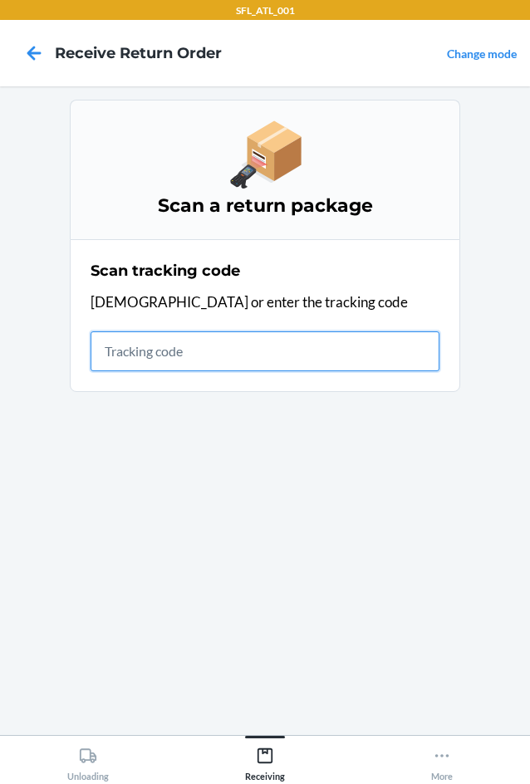
click at [153, 353] on input "text" at bounding box center [265, 352] width 349 height 40
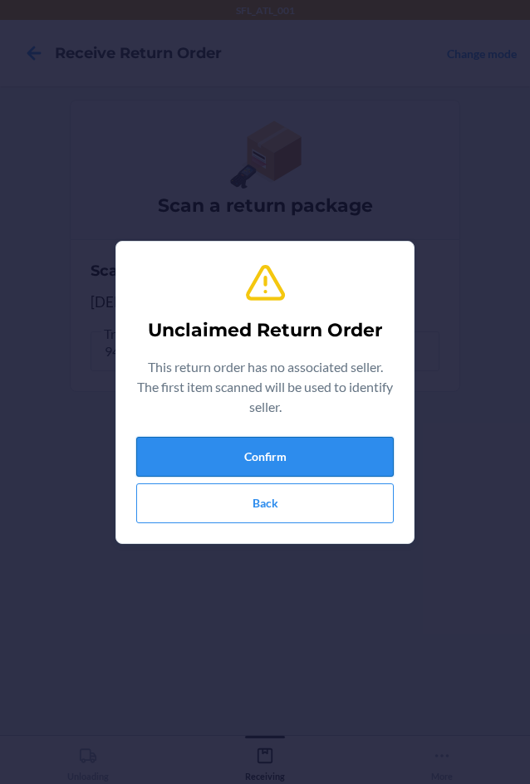
click at [292, 458] on button "Confirm" at bounding box center [265, 457] width 258 height 40
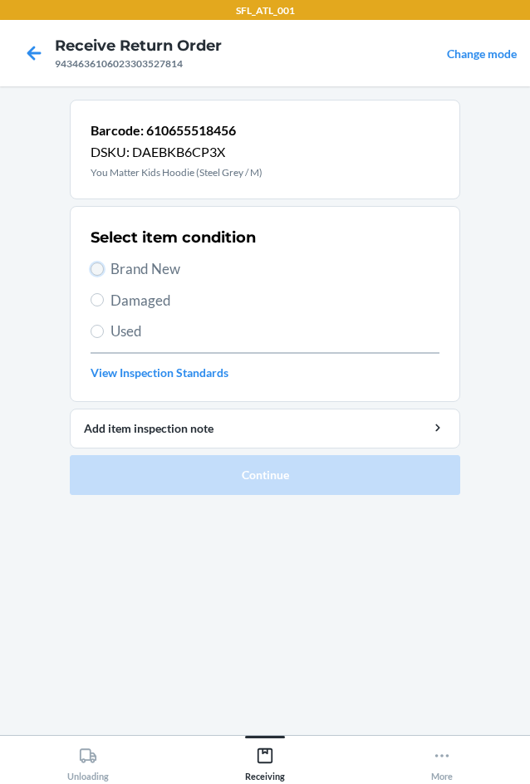
click at [95, 271] on input "Brand New" at bounding box center [97, 269] width 13 height 13
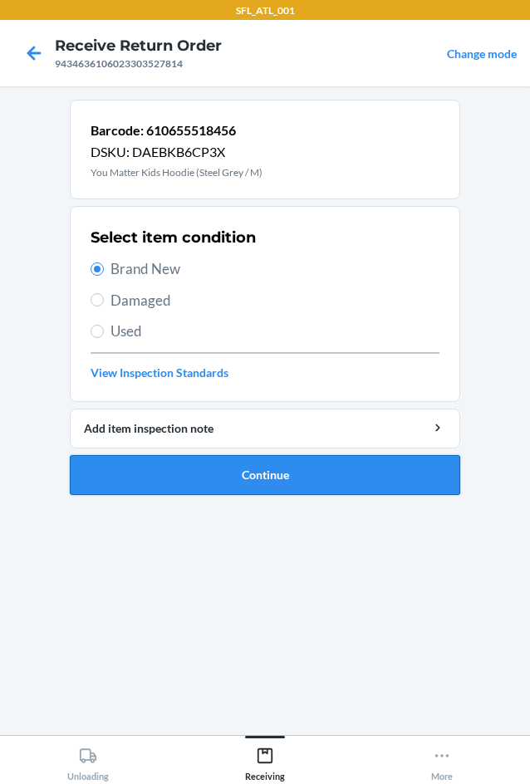
click at [240, 483] on button "Continue" at bounding box center [265, 475] width 391 height 40
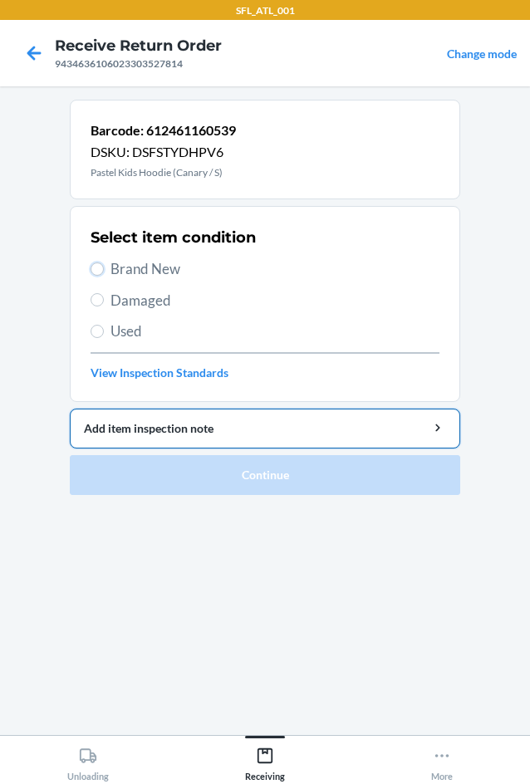
drag, startPoint x: 101, startPoint y: 270, endPoint x: 237, endPoint y: 430, distance: 210.5
click at [101, 270] on input "Brand New" at bounding box center [97, 269] width 13 height 13
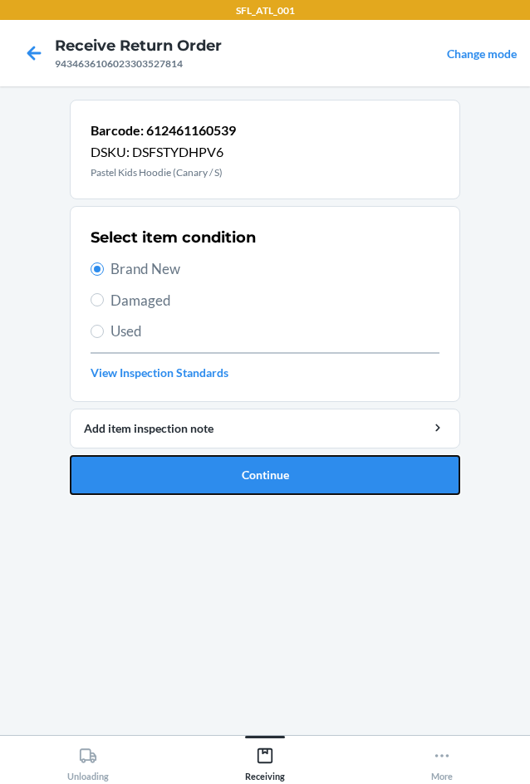
drag, startPoint x: 292, startPoint y: 483, endPoint x: 259, endPoint y: 485, distance: 33.3
click at [295, 482] on button "Continue" at bounding box center [265, 475] width 391 height 40
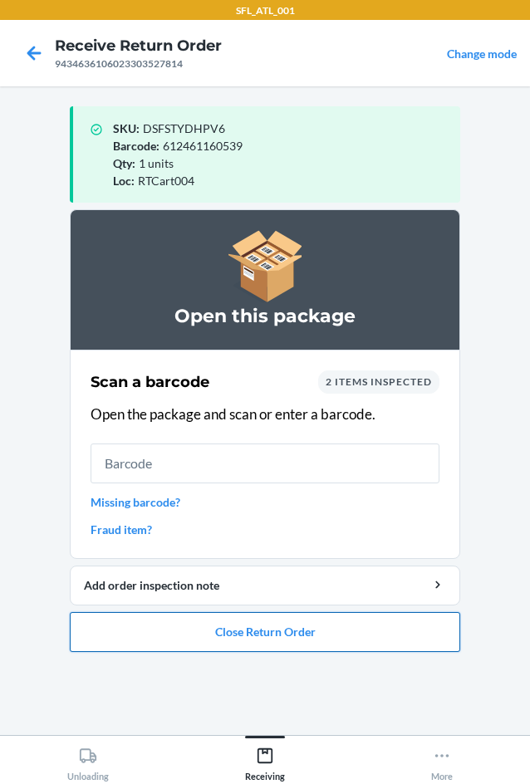
click at [307, 637] on button "Close Return Order" at bounding box center [265, 632] width 391 height 40
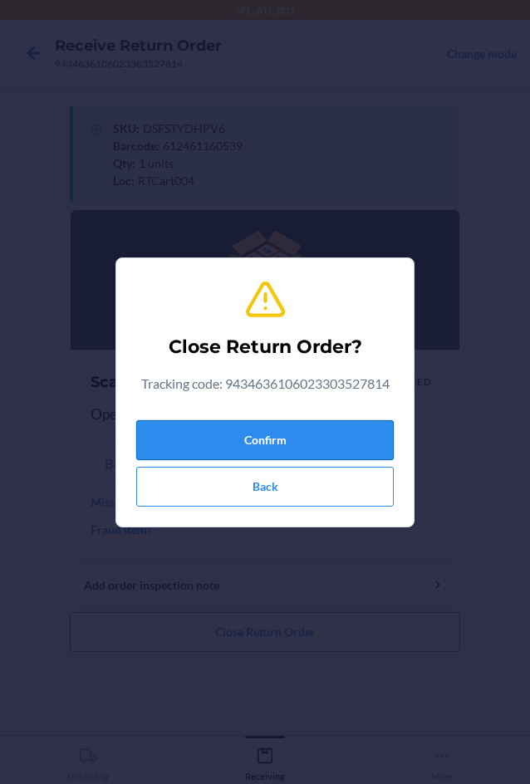
click at [217, 438] on button "Confirm" at bounding box center [265, 440] width 258 height 40
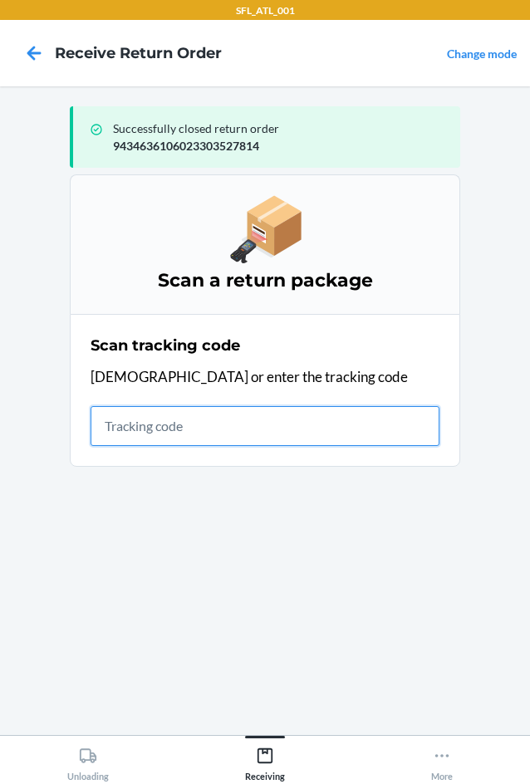
click at [120, 415] on input "text" at bounding box center [265, 426] width 349 height 40
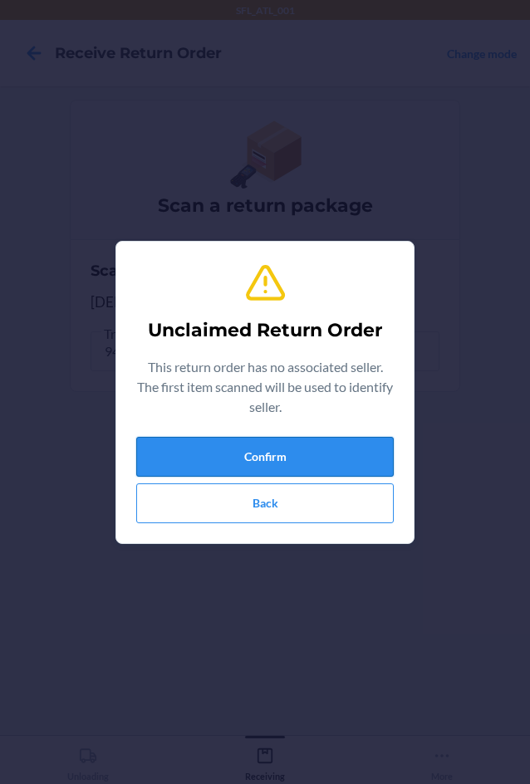
click at [227, 457] on button "Confirm" at bounding box center [265, 457] width 258 height 40
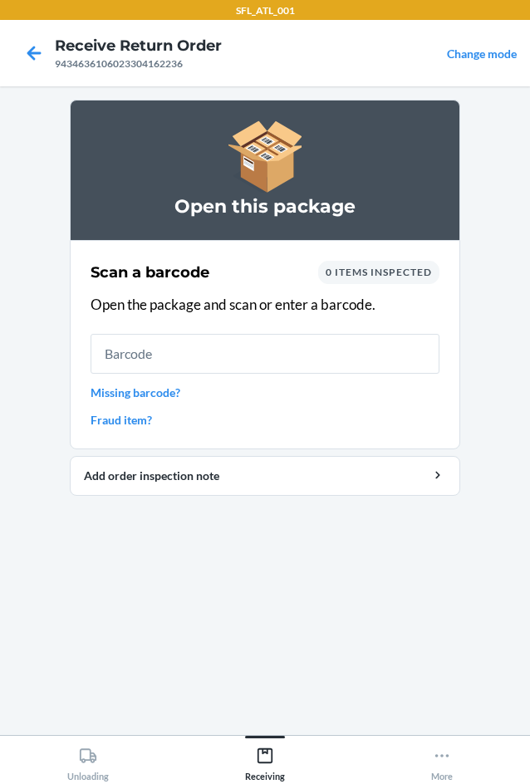
click at [131, 387] on link "Missing barcode?" at bounding box center [265, 392] width 349 height 17
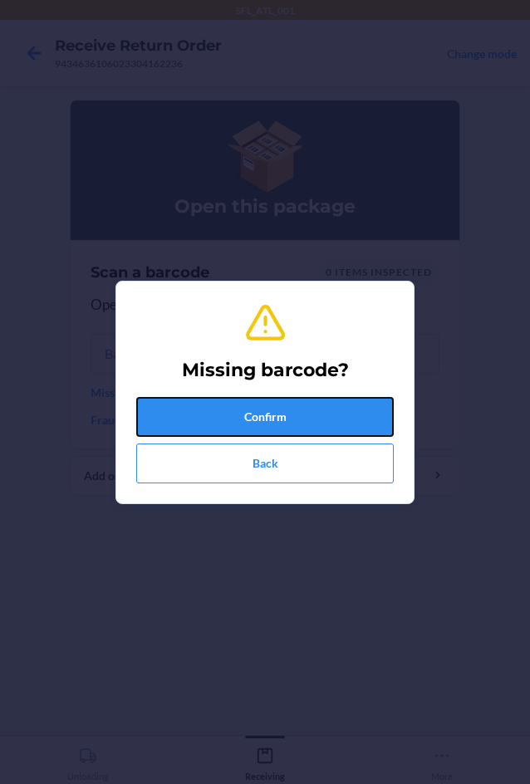
drag, startPoint x: 229, startPoint y: 419, endPoint x: 150, endPoint y: 396, distance: 82.1
click at [224, 420] on button "Confirm" at bounding box center [265, 417] width 258 height 40
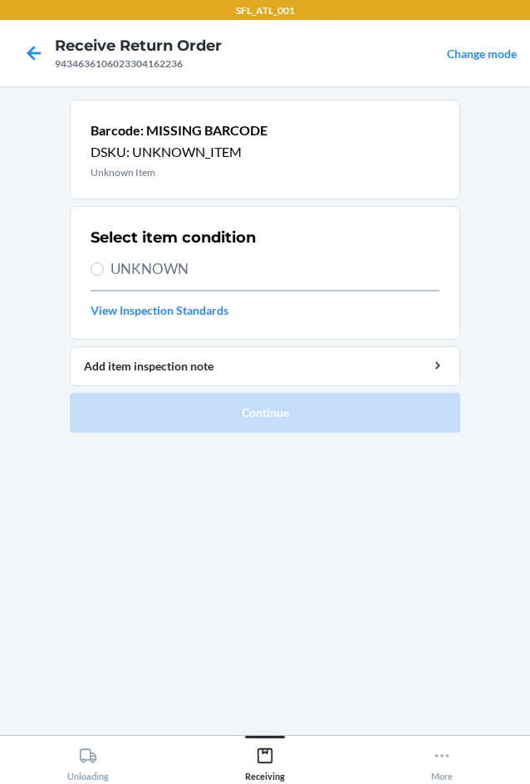
click at [120, 263] on span "UNKNOWN" at bounding box center [275, 269] width 329 height 22
click at [104, 263] on input "UNKNOWN" at bounding box center [97, 269] width 13 height 13
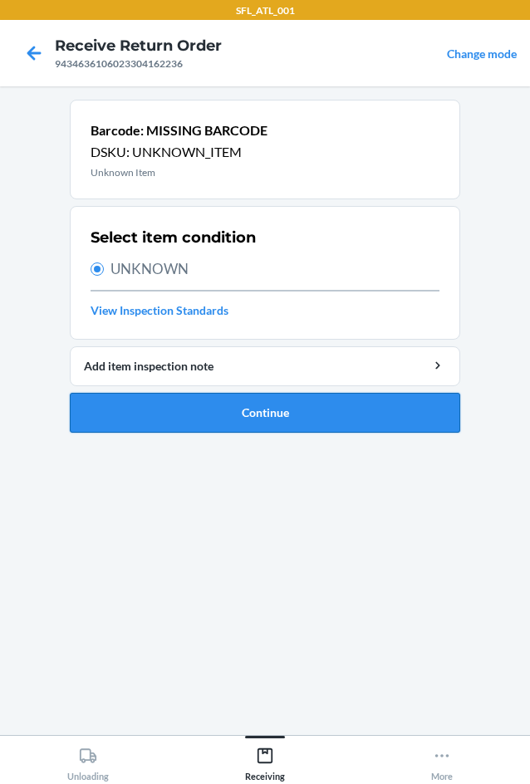
click at [209, 409] on button "Continue" at bounding box center [265, 413] width 391 height 40
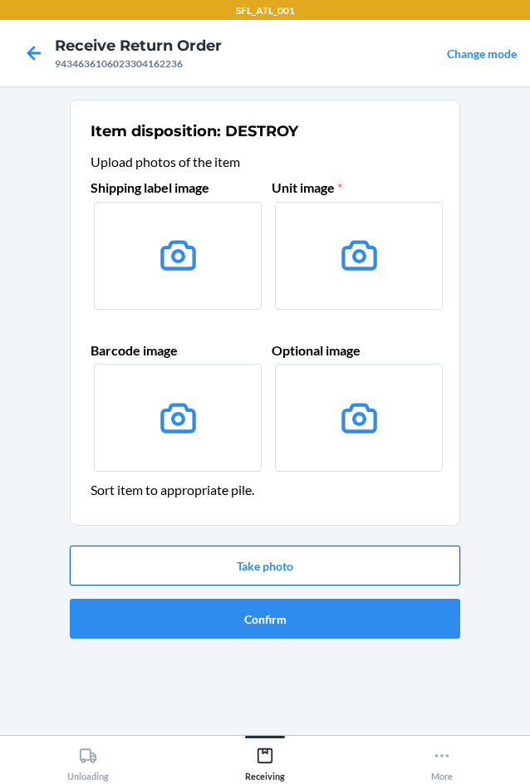
click at [292, 555] on button "Take photo" at bounding box center [265, 566] width 391 height 40
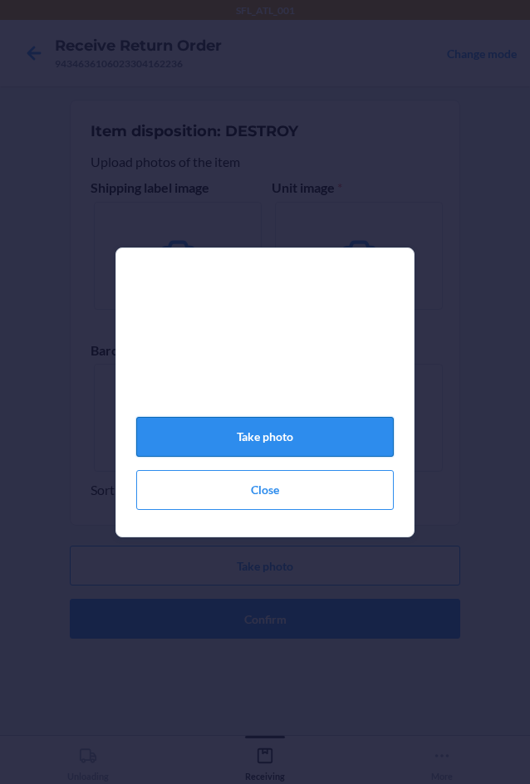
click at [284, 443] on button "Take photo" at bounding box center [265, 437] width 258 height 40
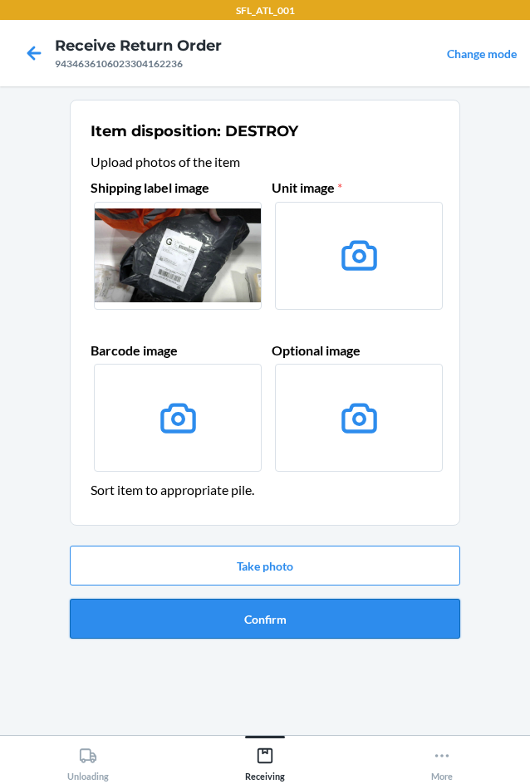
click at [305, 622] on button "Confirm" at bounding box center [265, 619] width 391 height 40
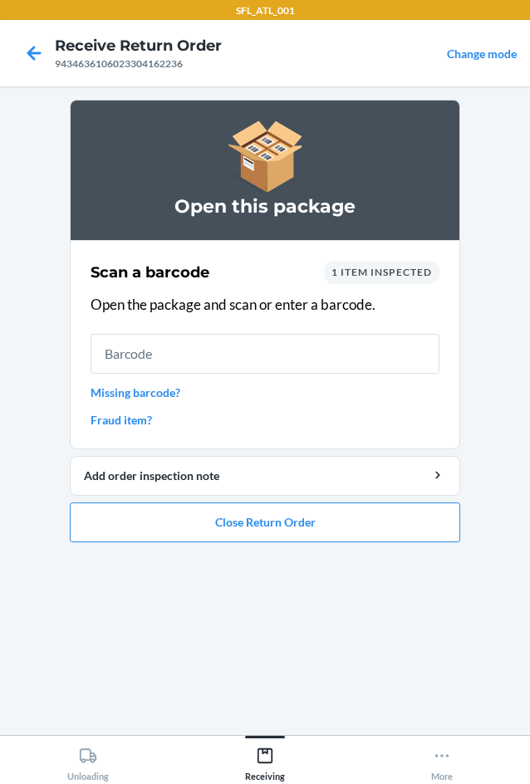
click at [125, 399] on link "Missing barcode?" at bounding box center [265, 392] width 349 height 17
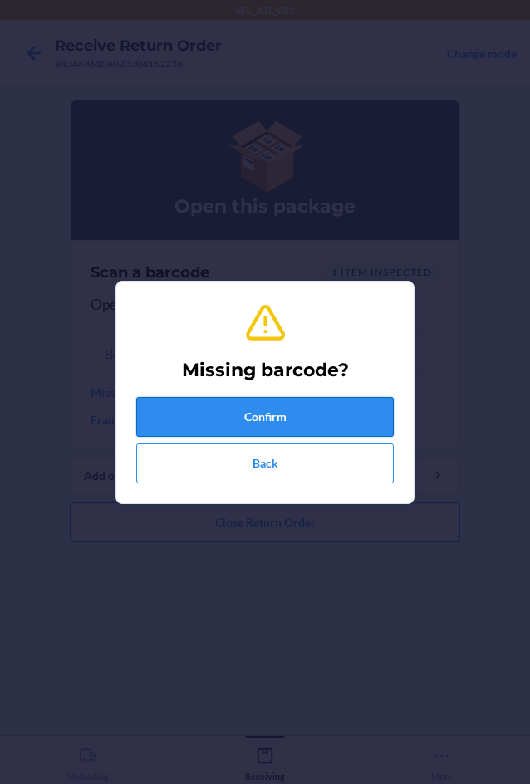
click at [241, 420] on button "Confirm" at bounding box center [265, 417] width 258 height 40
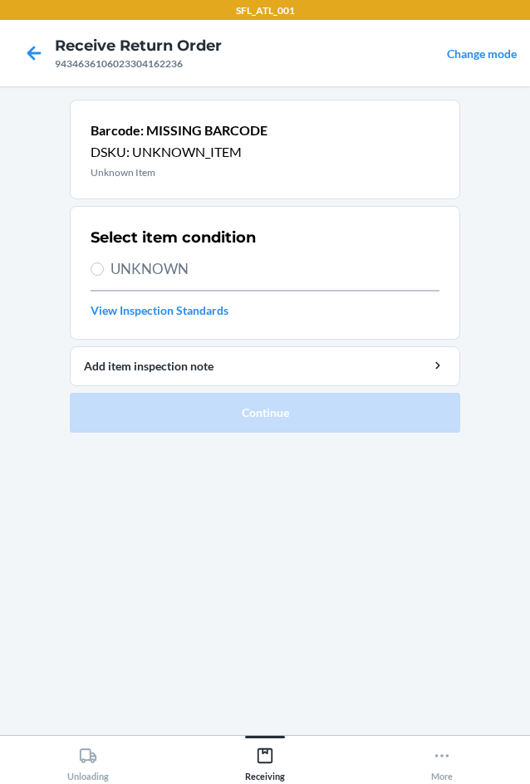
click at [110, 269] on label "UNKNOWN" at bounding box center [265, 269] width 349 height 22
click at [104, 269] on input "UNKNOWN" at bounding box center [97, 269] width 13 height 13
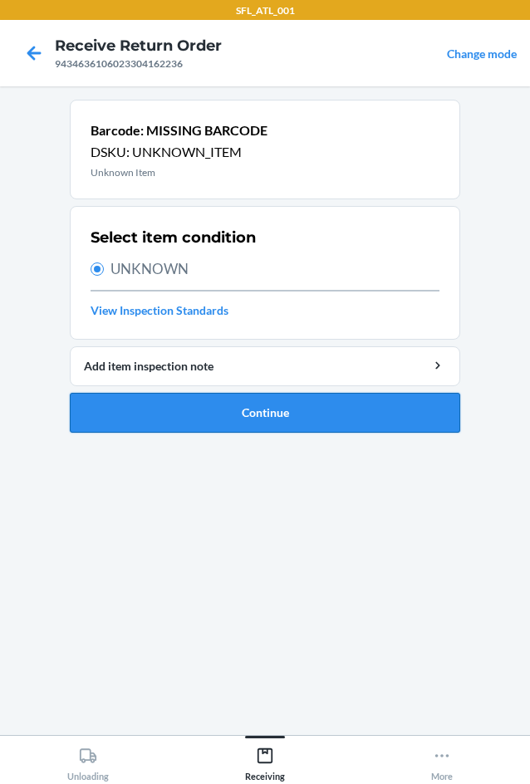
click at [272, 402] on button "Continue" at bounding box center [265, 413] width 391 height 40
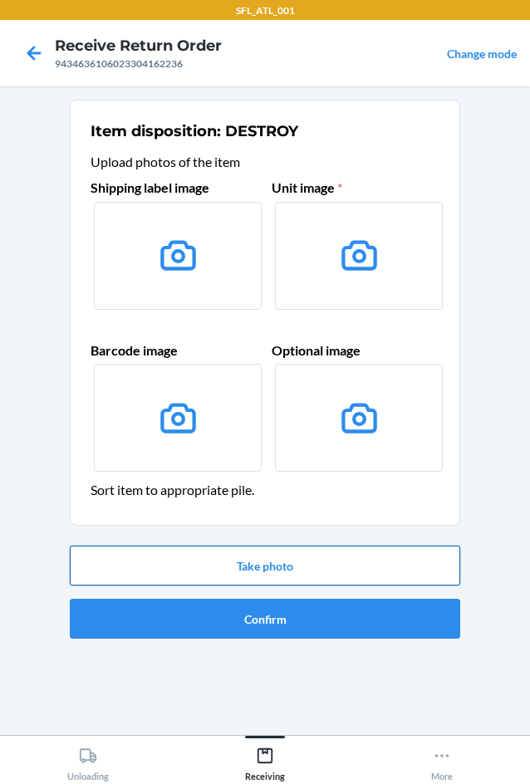
click at [302, 561] on button "Take photo" at bounding box center [265, 566] width 391 height 40
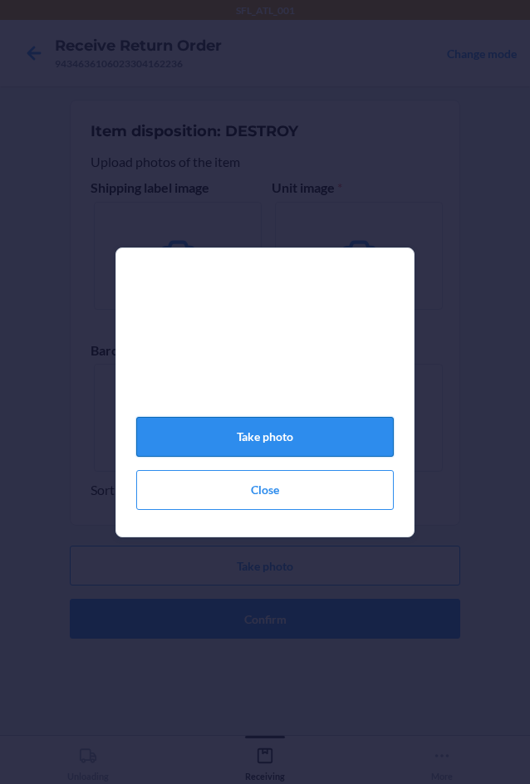
click at [305, 449] on button "Take photo" at bounding box center [265, 437] width 258 height 40
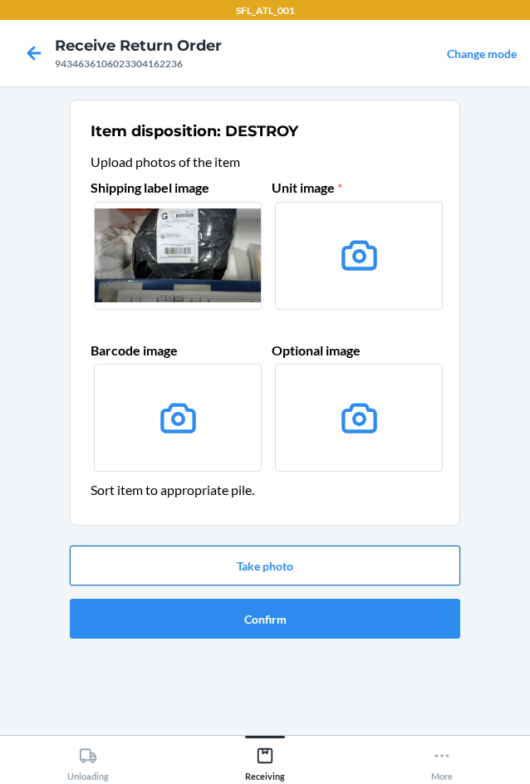
click at [298, 557] on button "Take photo" at bounding box center [265, 566] width 391 height 40
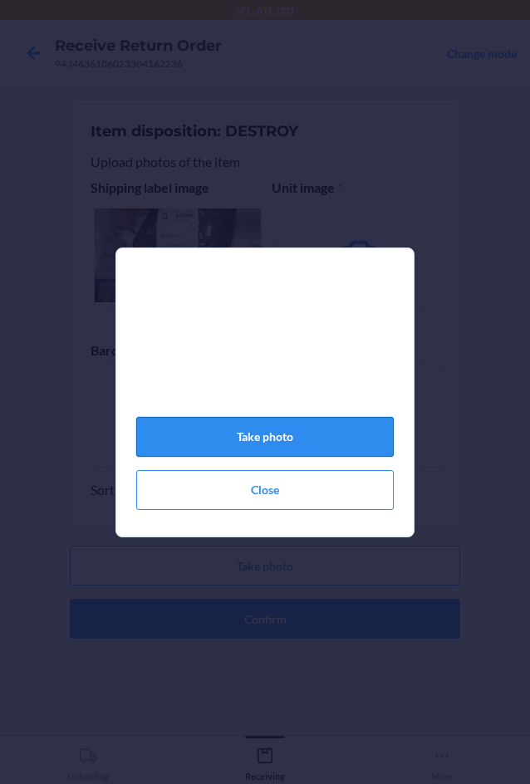
click at [279, 440] on button "Take photo" at bounding box center [265, 437] width 258 height 40
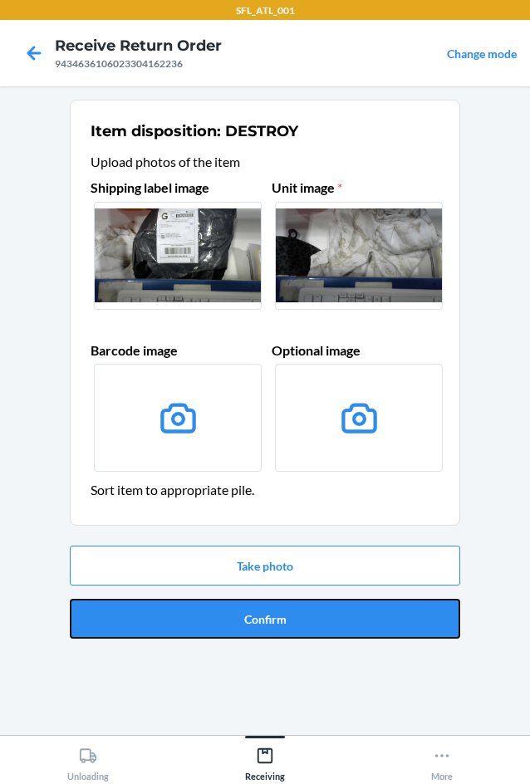
drag, startPoint x: 290, startPoint y: 622, endPoint x: 299, endPoint y: 620, distance: 9.3
click at [296, 627] on button "Confirm" at bounding box center [265, 619] width 391 height 40
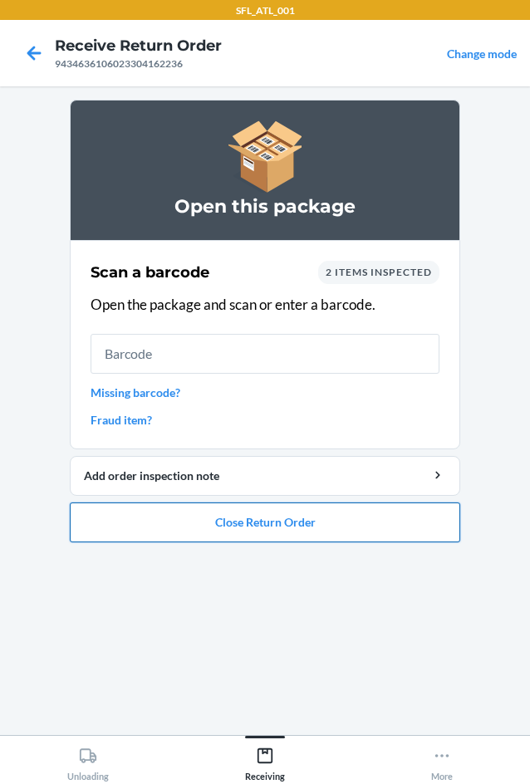
click at [248, 533] on button "Close Return Order" at bounding box center [265, 523] width 391 height 40
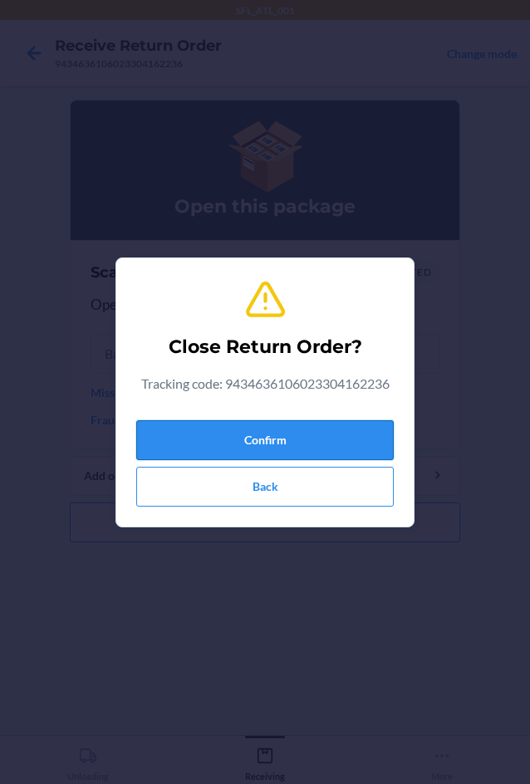
click at [258, 434] on button "Confirm" at bounding box center [265, 440] width 258 height 40
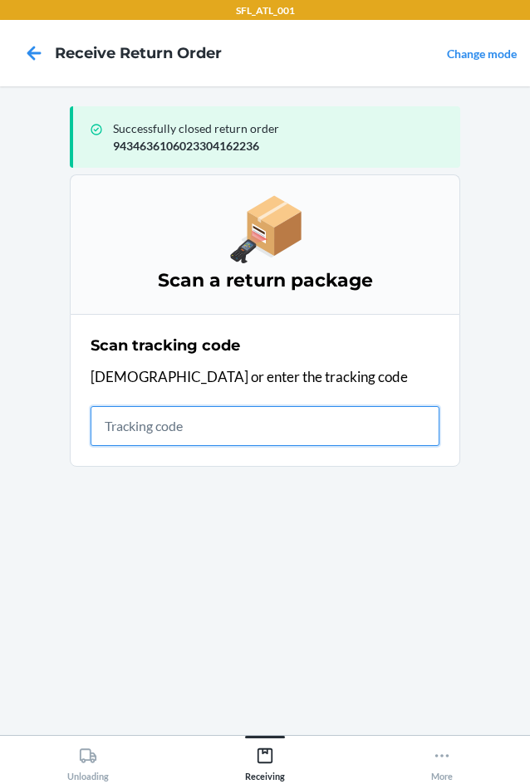
click at [170, 432] on input "text" at bounding box center [265, 426] width 349 height 40
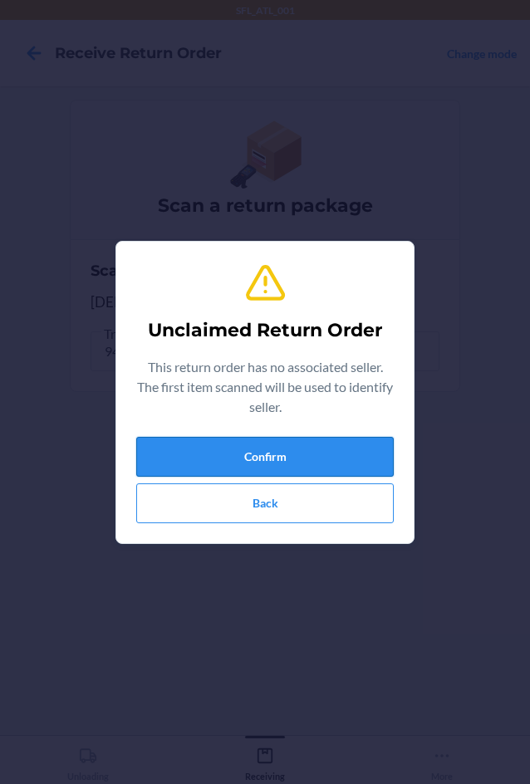
click at [198, 449] on button "Confirm" at bounding box center [265, 457] width 258 height 40
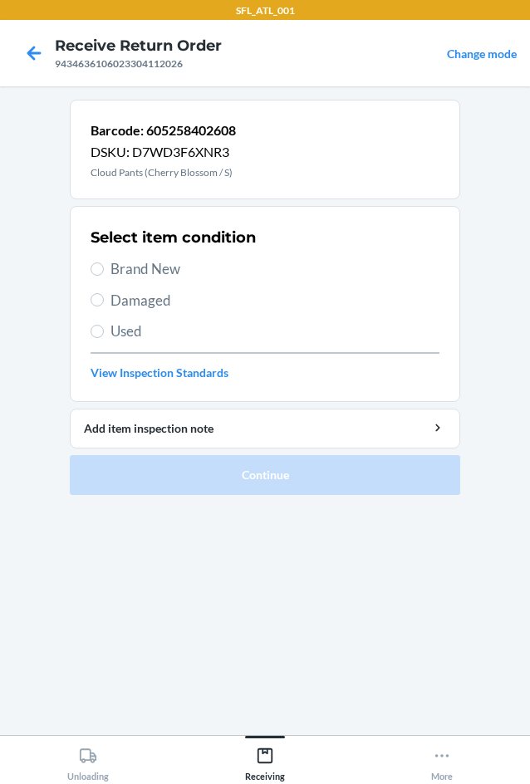
click at [87, 263] on section "Select item condition Brand New Damaged Used View Inspection Standards" at bounding box center [265, 304] width 391 height 196
click at [96, 268] on input "Brand New" at bounding box center [97, 269] width 13 height 13
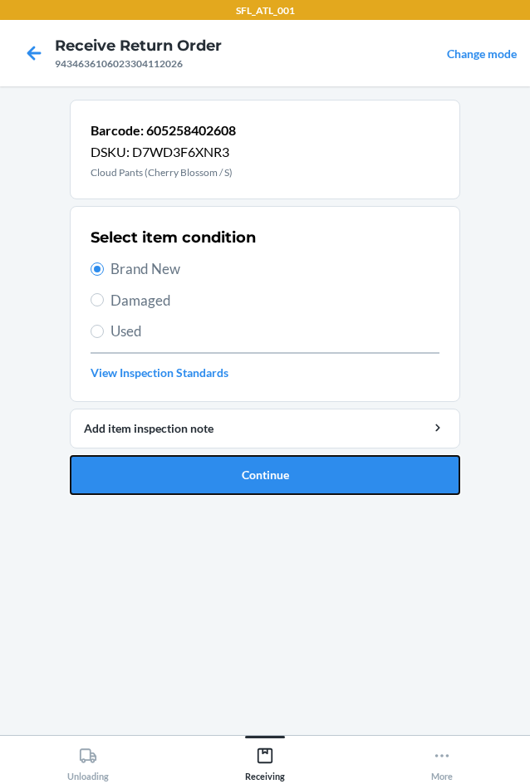
click at [213, 473] on button "Continue" at bounding box center [265, 475] width 391 height 40
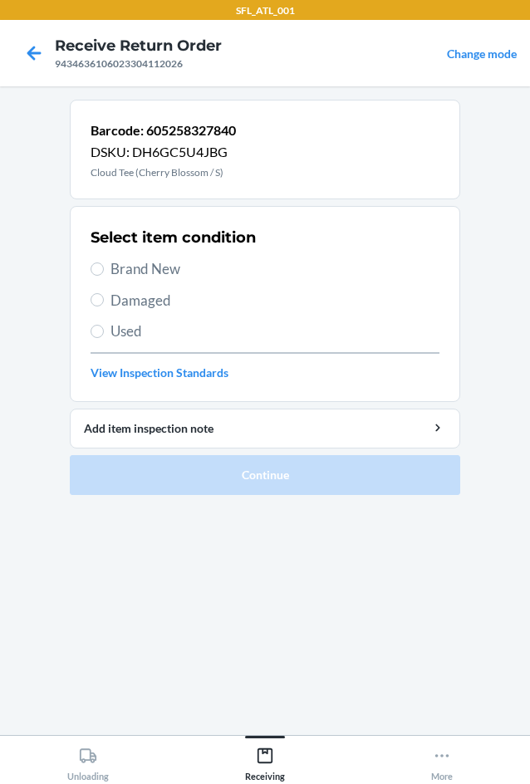
drag, startPoint x: 105, startPoint y: 266, endPoint x: 111, endPoint y: 280, distance: 15.6
click at [106, 266] on label "Brand New" at bounding box center [265, 269] width 349 height 22
click at [104, 266] on input "Brand New" at bounding box center [97, 269] width 13 height 13
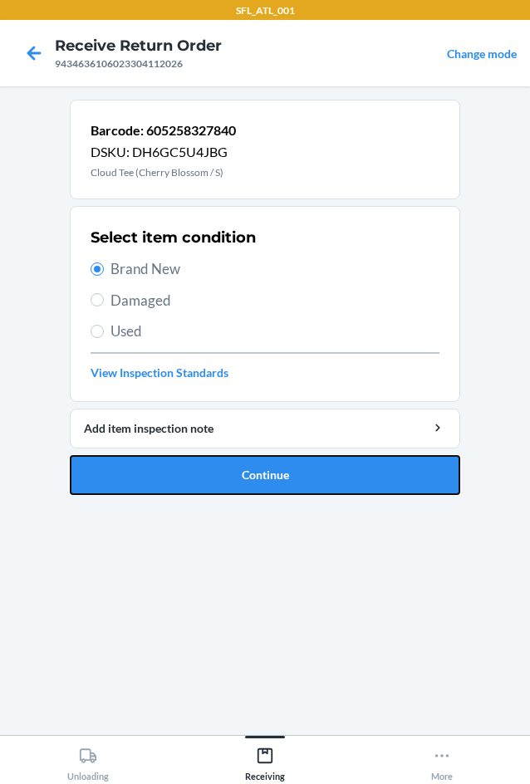
drag, startPoint x: 229, startPoint y: 469, endPoint x: 228, endPoint y: 338, distance: 130.5
click at [240, 455] on button "Continue" at bounding box center [265, 475] width 391 height 40
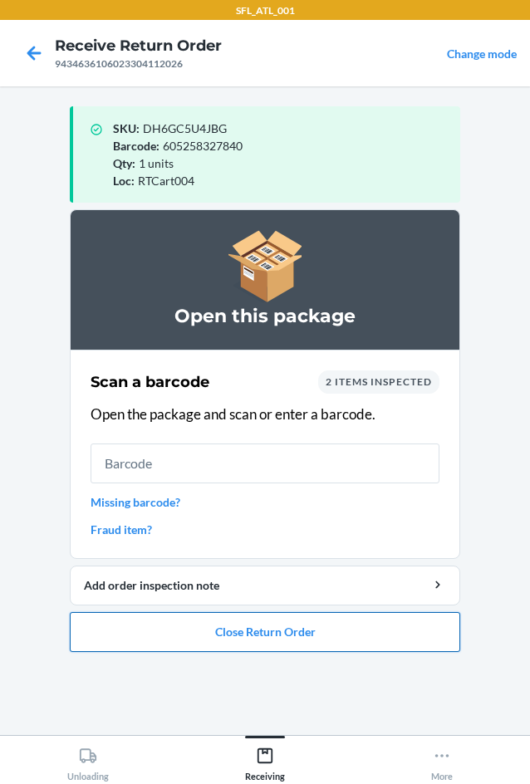
click at [277, 645] on button "Close Return Order" at bounding box center [265, 632] width 391 height 40
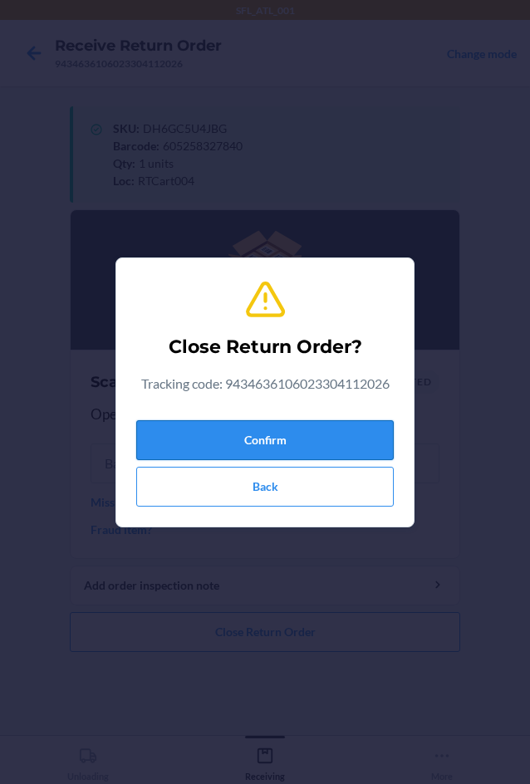
click at [288, 442] on button "Confirm" at bounding box center [265, 440] width 258 height 40
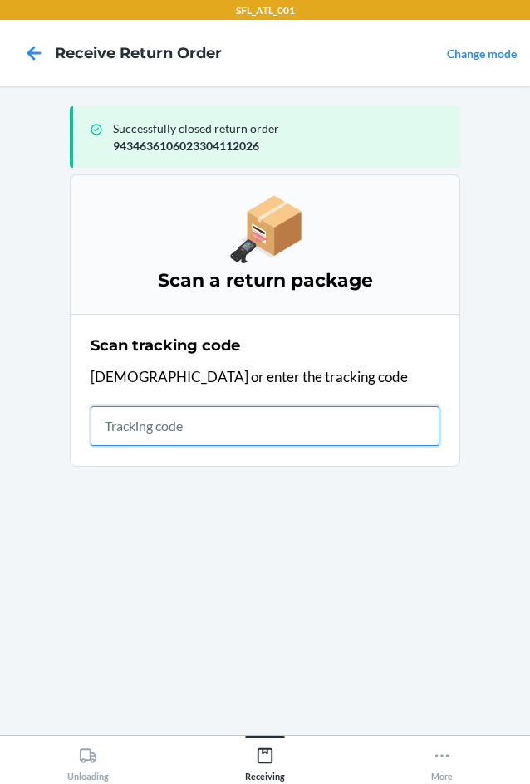
click at [106, 427] on input "text" at bounding box center [265, 426] width 349 height 40
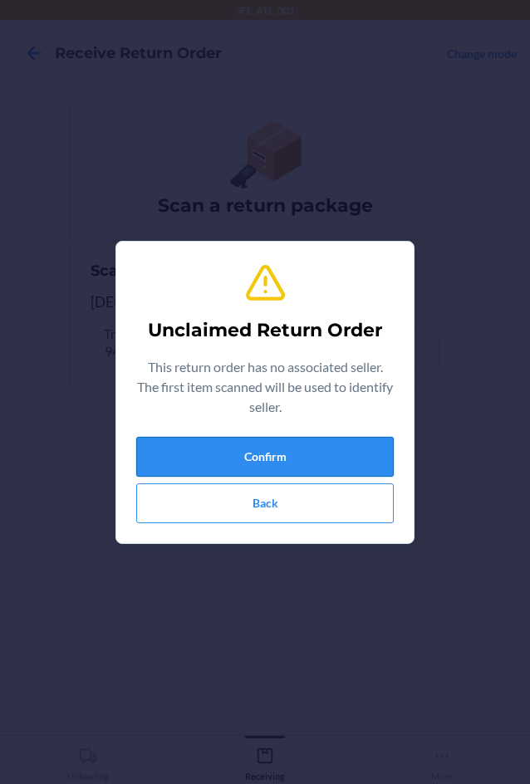
click at [223, 474] on button "Confirm" at bounding box center [265, 457] width 258 height 40
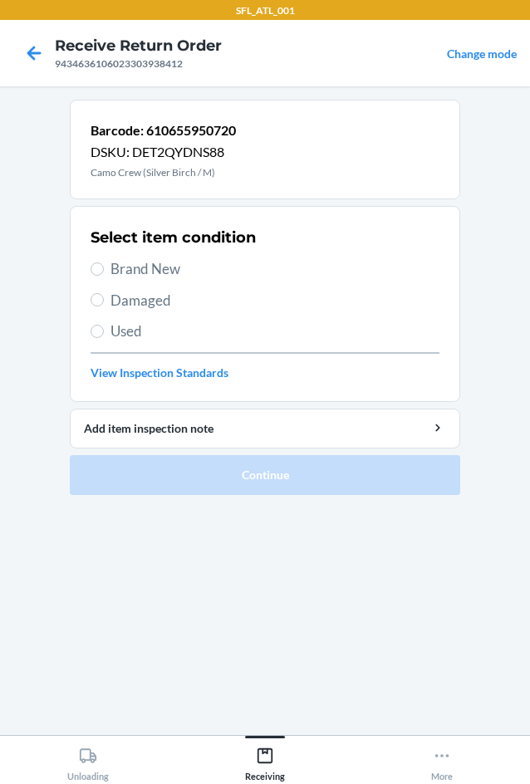
click at [104, 266] on label "Brand New" at bounding box center [265, 269] width 349 height 22
click at [104, 266] on input "Brand New" at bounding box center [97, 269] width 13 height 13
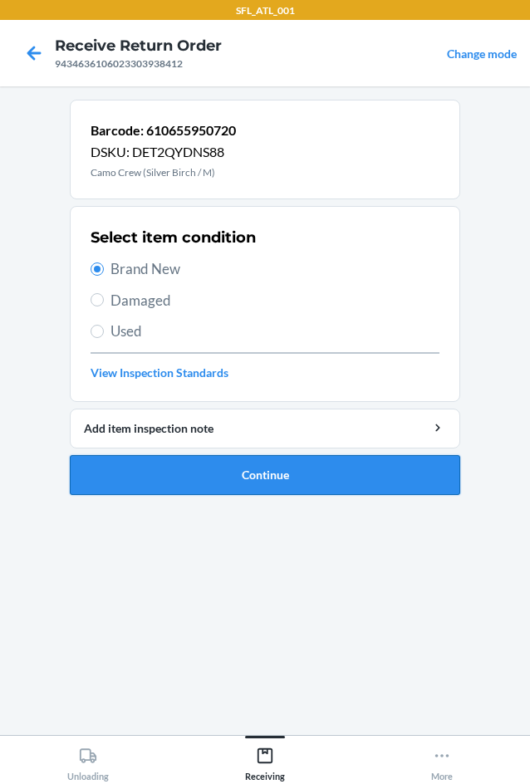
click at [306, 474] on button "Continue" at bounding box center [265, 475] width 391 height 40
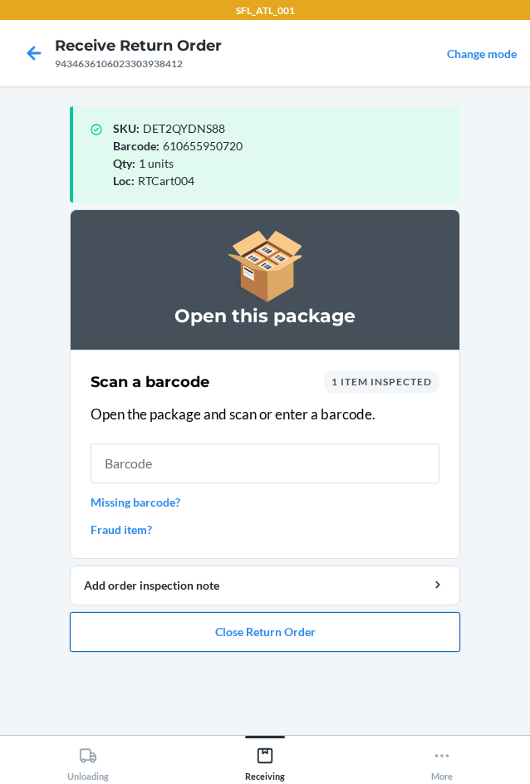
click at [338, 629] on button "Close Return Order" at bounding box center [265, 632] width 391 height 40
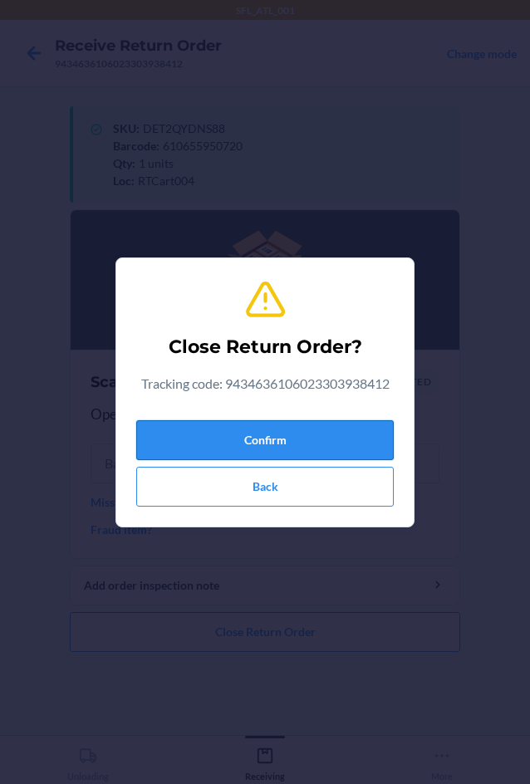
click at [276, 450] on button "Confirm" at bounding box center [265, 440] width 258 height 40
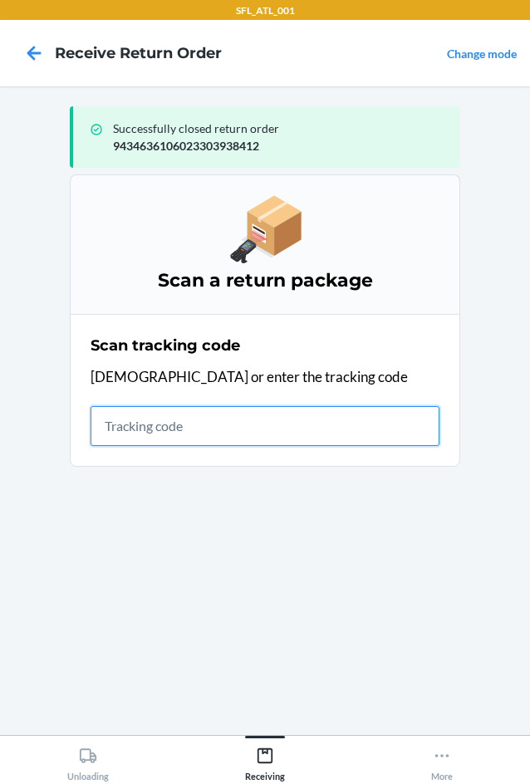
click at [221, 434] on input "text" at bounding box center [265, 426] width 349 height 40
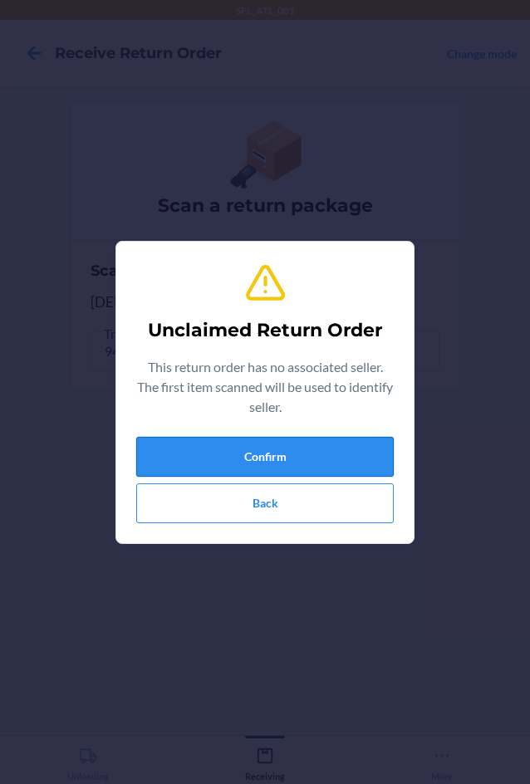
drag, startPoint x: 219, startPoint y: 450, endPoint x: 227, endPoint y: 441, distance: 11.8
click at [227, 441] on button "Confirm" at bounding box center [265, 457] width 258 height 40
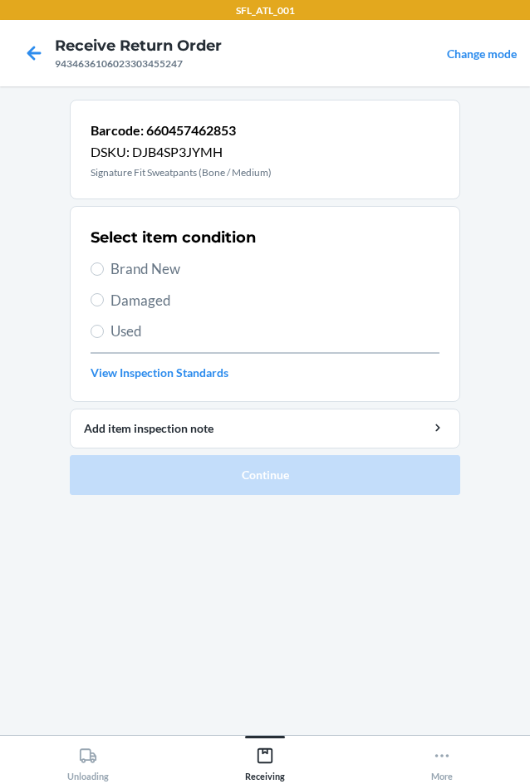
click at [104, 267] on label "Brand New" at bounding box center [265, 269] width 349 height 22
click at [104, 267] on input "Brand New" at bounding box center [97, 269] width 13 height 13
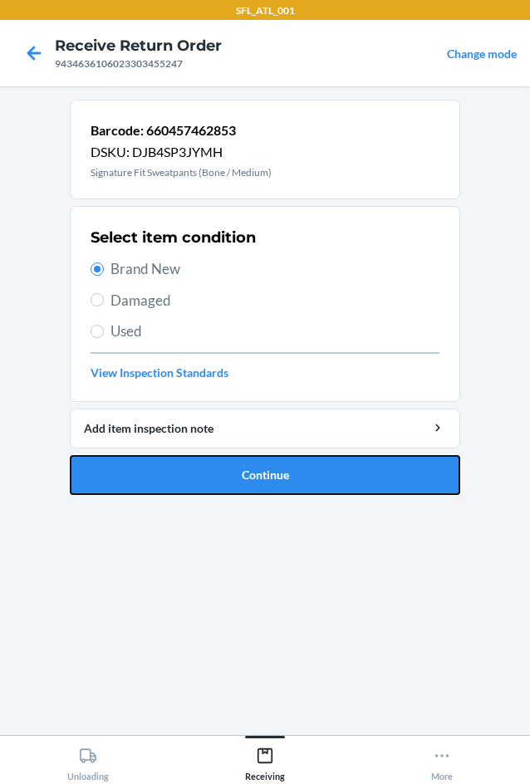
drag, startPoint x: 195, startPoint y: 483, endPoint x: 205, endPoint y: 387, distance: 96.1
click at [196, 474] on button "Continue" at bounding box center [265, 475] width 391 height 40
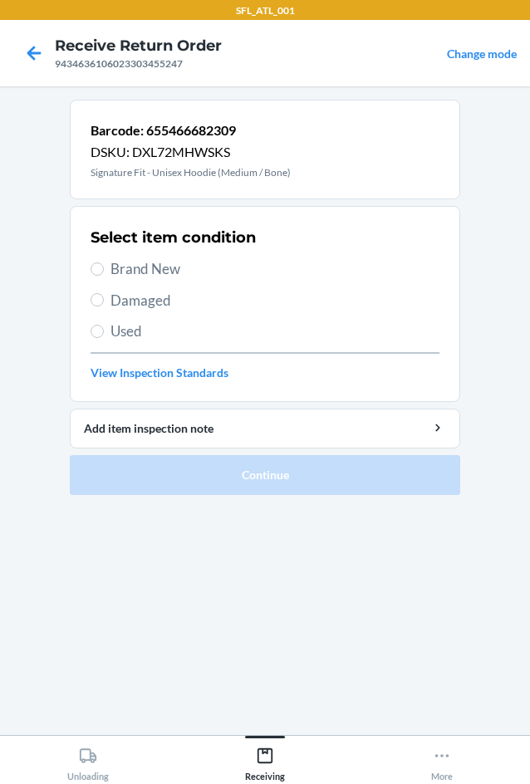
click at [105, 271] on label "Brand New" at bounding box center [265, 269] width 349 height 22
click at [104, 271] on input "Brand New" at bounding box center [97, 269] width 13 height 13
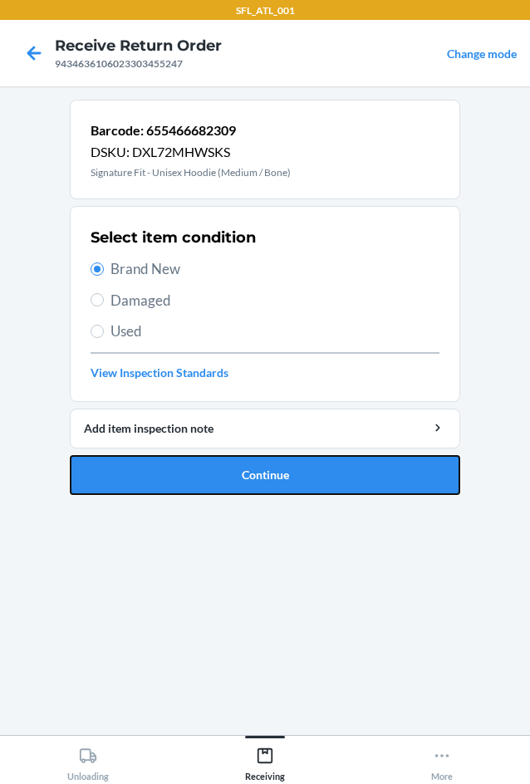
drag, startPoint x: 240, startPoint y: 466, endPoint x: 235, endPoint y: 452, distance: 15.0
click at [241, 461] on button "Continue" at bounding box center [265, 475] width 391 height 40
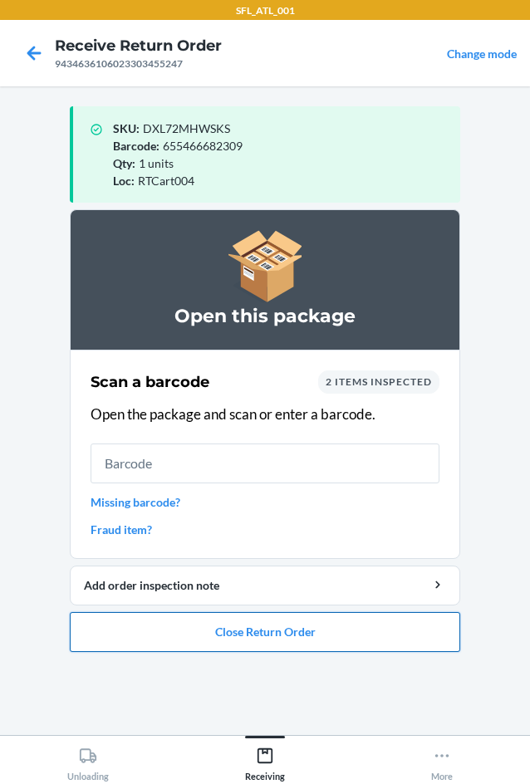
click at [351, 637] on button "Close Return Order" at bounding box center [265, 632] width 391 height 40
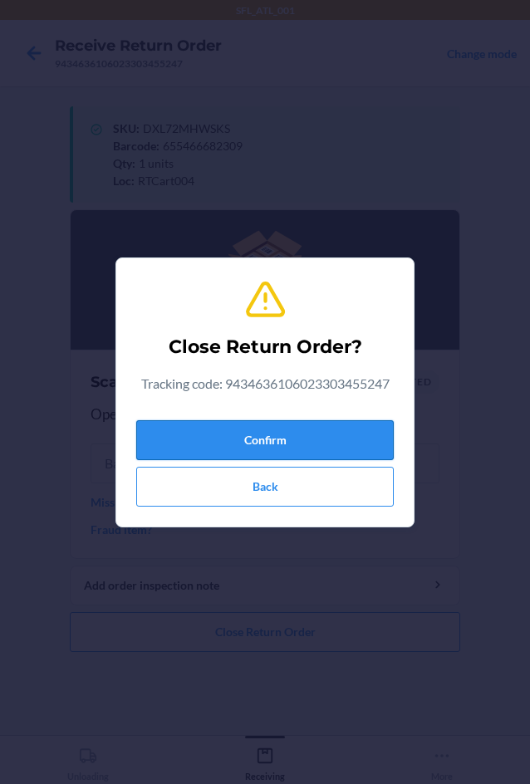
drag, startPoint x: 287, startPoint y: 442, endPoint x: 136, endPoint y: 424, distance: 151.5
click at [288, 442] on button "Confirm" at bounding box center [265, 440] width 258 height 40
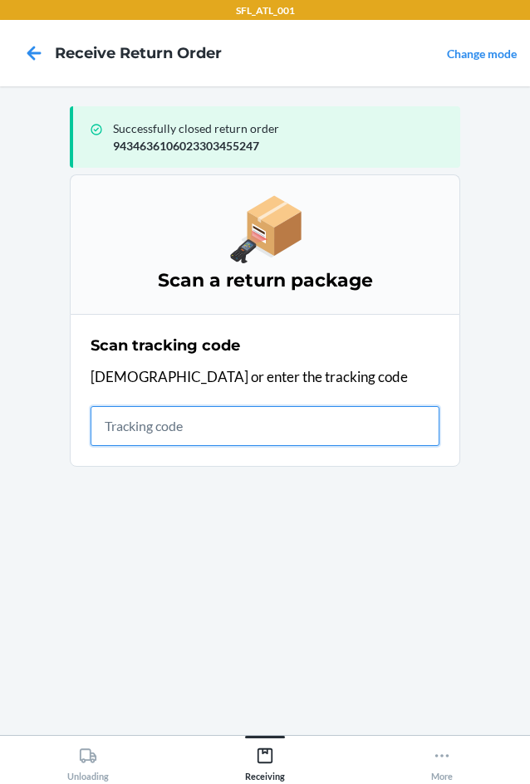
click at [123, 423] on input "text" at bounding box center [265, 426] width 349 height 40
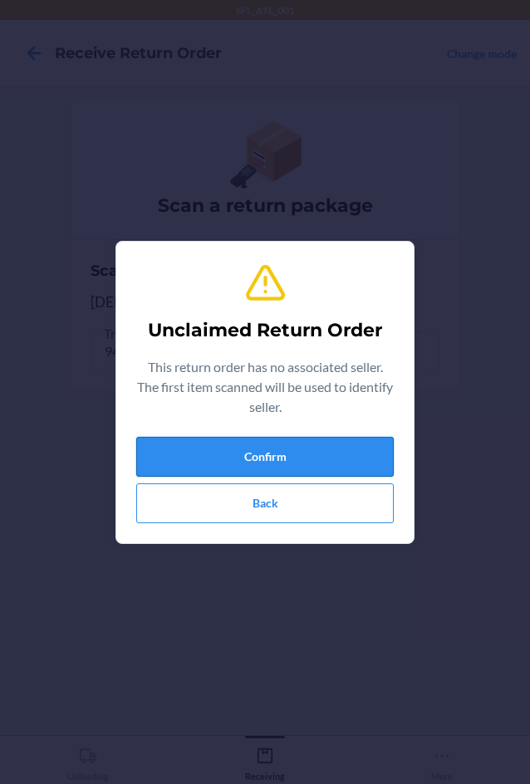
click at [209, 456] on button "Confirm" at bounding box center [265, 457] width 258 height 40
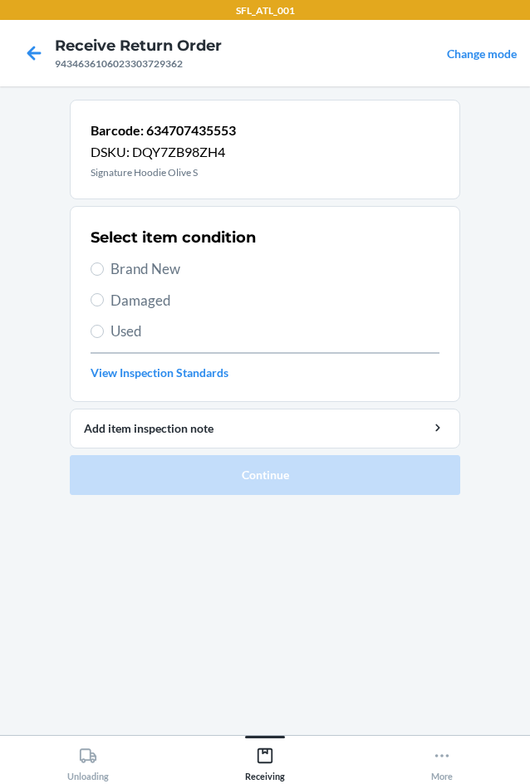
click at [85, 266] on section "Select item condition Brand New Damaged Used View Inspection Standards" at bounding box center [265, 304] width 391 height 196
click at [117, 269] on span "Brand New" at bounding box center [275, 269] width 329 height 22
click at [104, 269] on input "Brand New" at bounding box center [97, 269] width 13 height 13
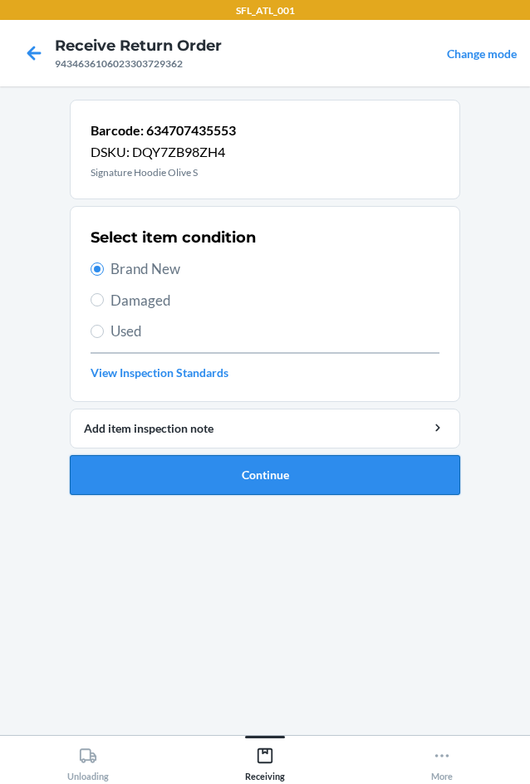
click at [222, 475] on button "Continue" at bounding box center [265, 475] width 391 height 40
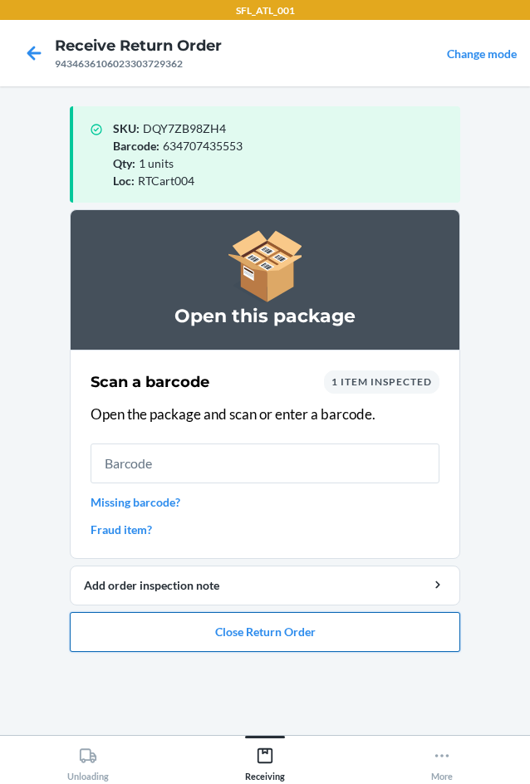
click at [241, 632] on button "Close Return Order" at bounding box center [265, 632] width 391 height 40
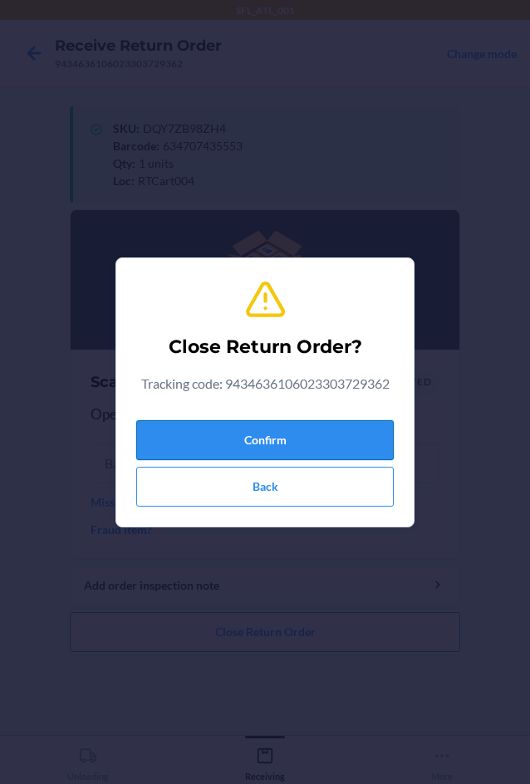
click at [323, 436] on button "Confirm" at bounding box center [265, 440] width 258 height 40
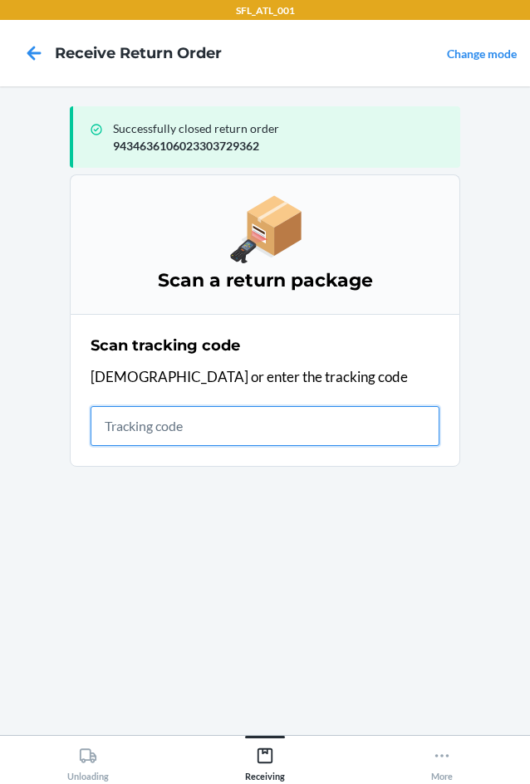
click at [121, 421] on input "text" at bounding box center [265, 426] width 349 height 40
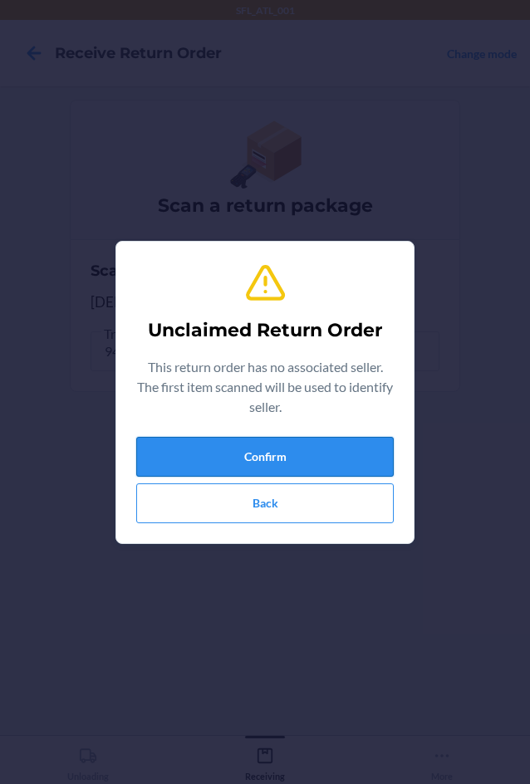
click at [266, 464] on button "Confirm" at bounding box center [265, 457] width 258 height 40
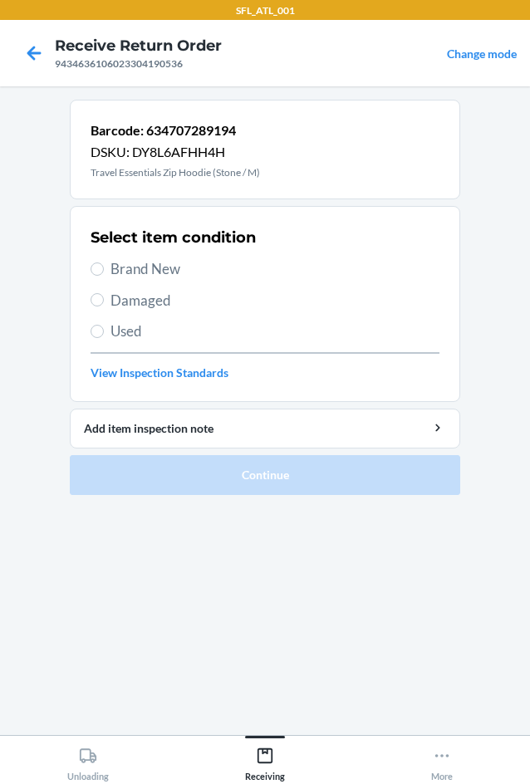
click at [100, 323] on label "Used" at bounding box center [265, 332] width 349 height 22
click at [100, 325] on input "Used" at bounding box center [97, 331] width 13 height 13
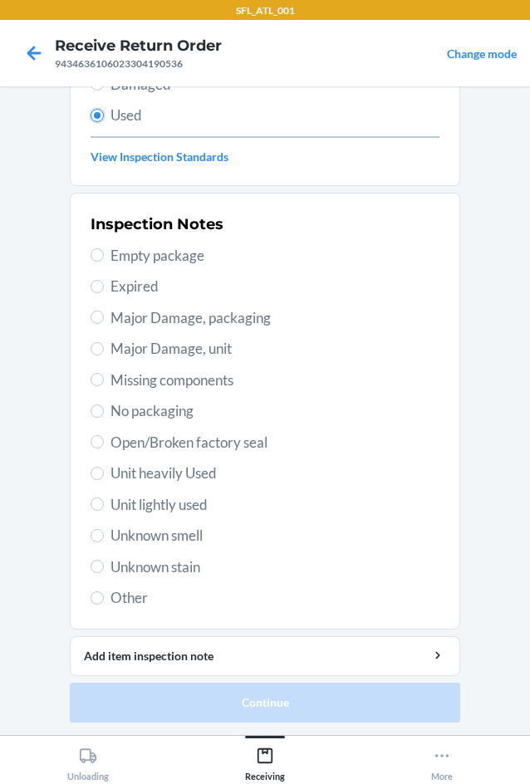
scroll to position [217, 0]
click at [103, 483] on label "Unit heavily Used" at bounding box center [265, 473] width 349 height 22
click at [103, 479] on input "Unit heavily Used" at bounding box center [97, 472] width 13 height 13
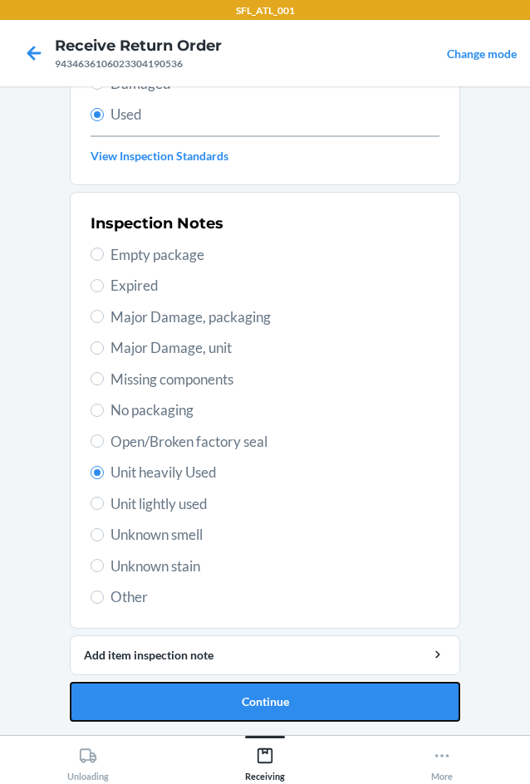
drag, startPoint x: 267, startPoint y: 696, endPoint x: 271, endPoint y: 686, distance: 10.8
click at [269, 690] on button "Continue" at bounding box center [265, 702] width 391 height 40
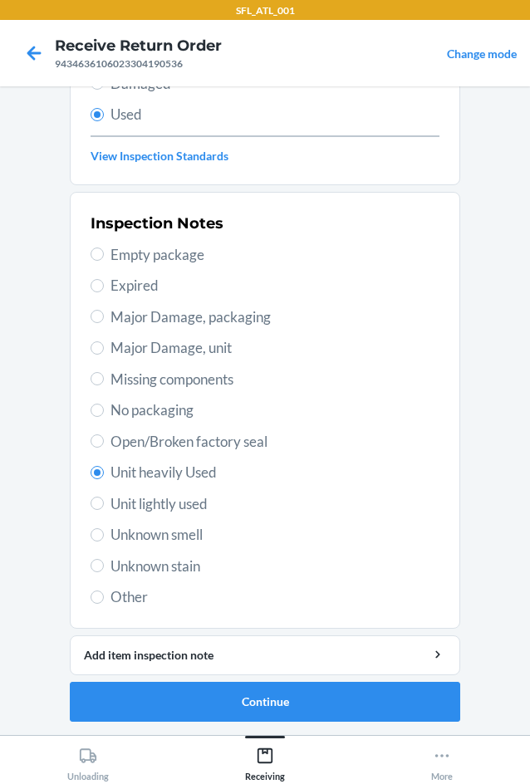
scroll to position [0, 0]
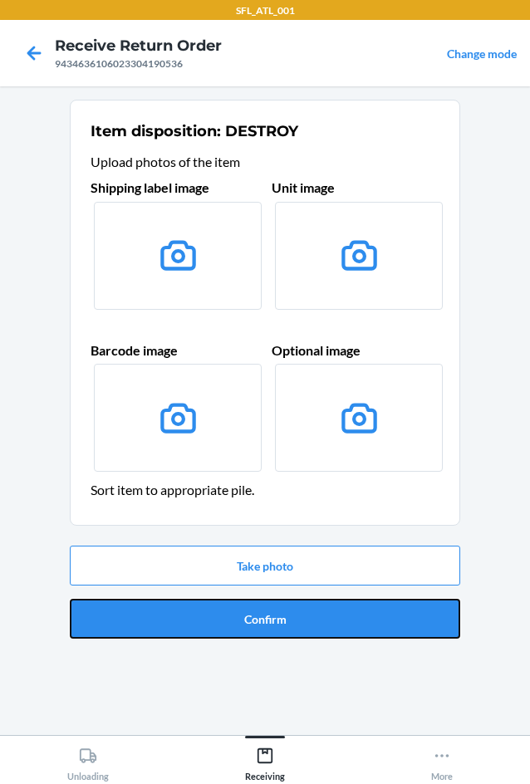
click at [271, 613] on button "Confirm" at bounding box center [265, 619] width 391 height 40
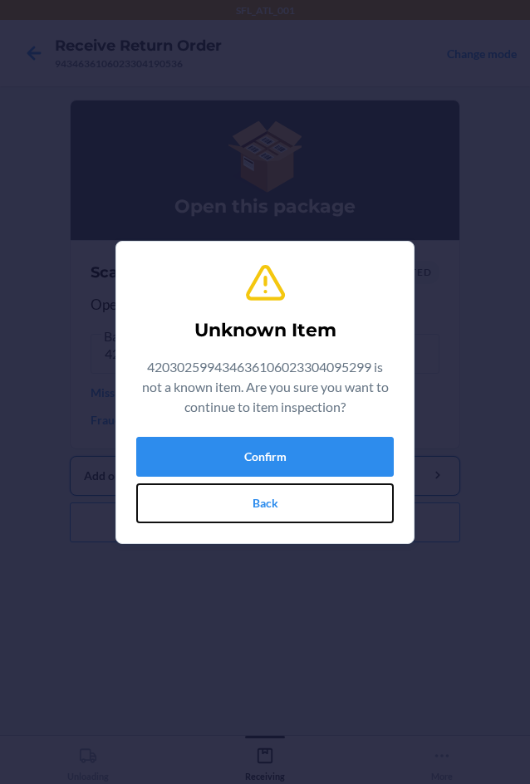
drag, startPoint x: 240, startPoint y: 501, endPoint x: 253, endPoint y: 481, distance: 24.0
click at [245, 495] on button "Back" at bounding box center [265, 504] width 258 height 40
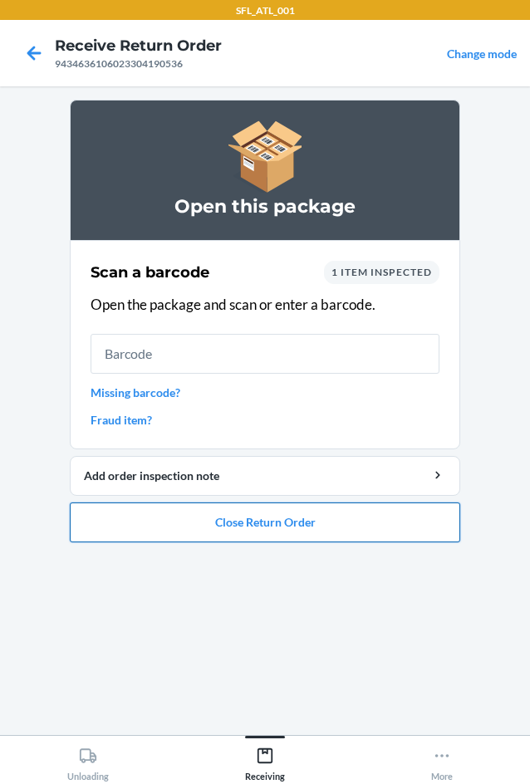
click at [237, 524] on button "Close Return Order" at bounding box center [265, 523] width 391 height 40
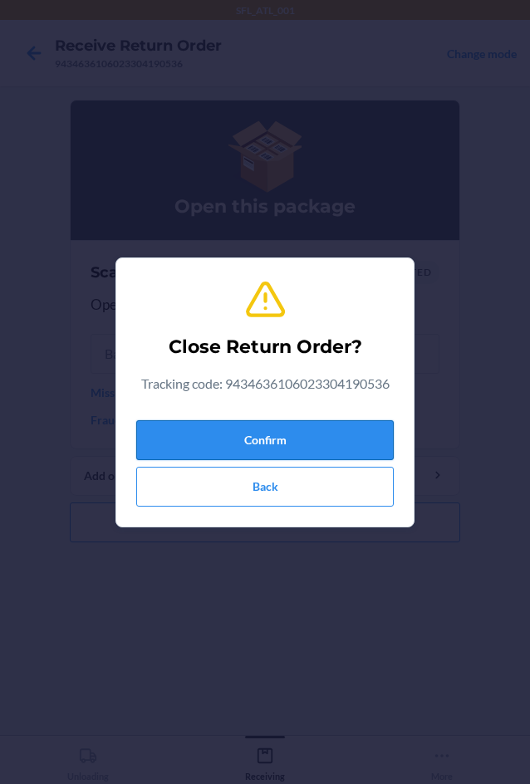
click at [237, 457] on button "Confirm" at bounding box center [265, 440] width 258 height 40
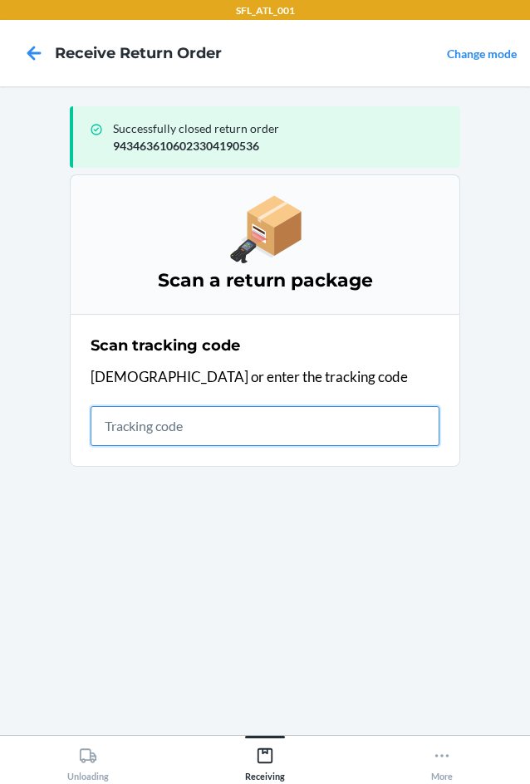
click at [133, 420] on input "text" at bounding box center [265, 426] width 349 height 40
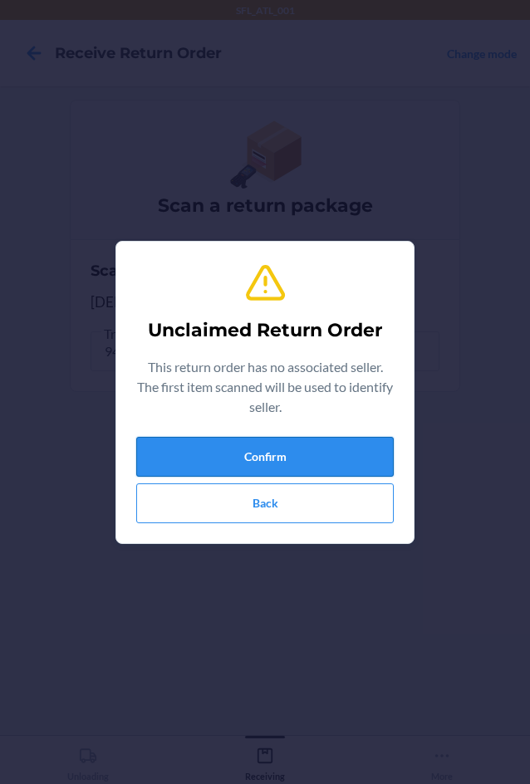
click at [189, 450] on button "Confirm" at bounding box center [265, 457] width 258 height 40
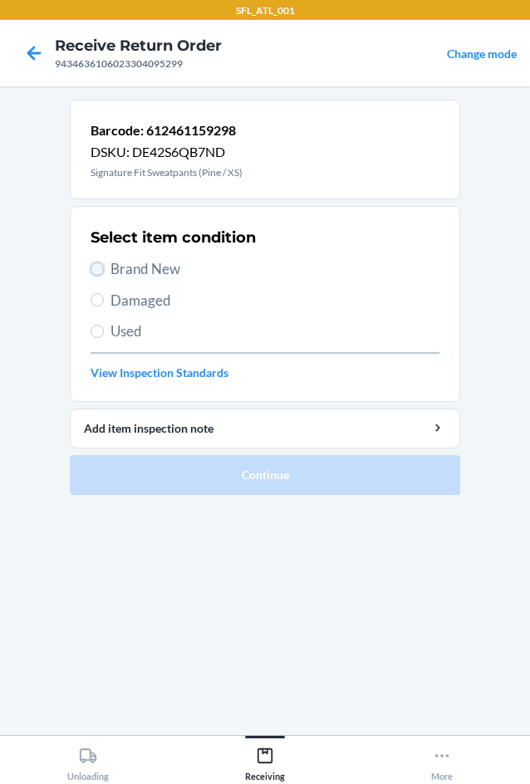
click at [101, 270] on input "Brand New" at bounding box center [97, 269] width 13 height 13
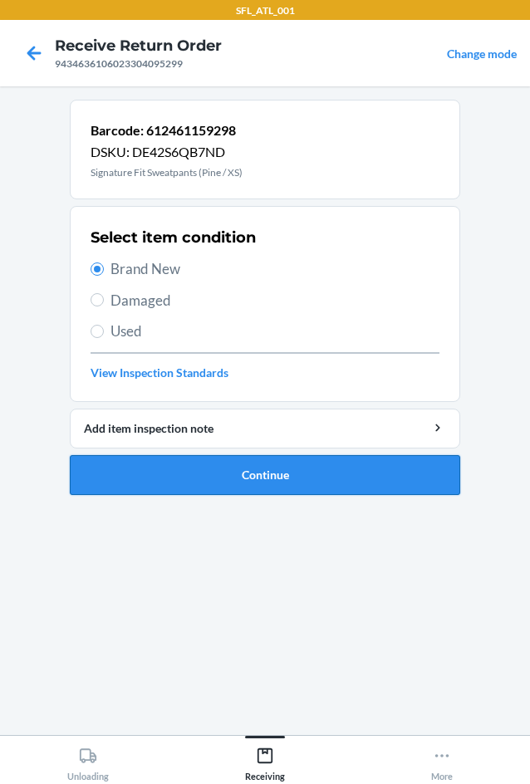
click at [252, 475] on button "Continue" at bounding box center [265, 475] width 391 height 40
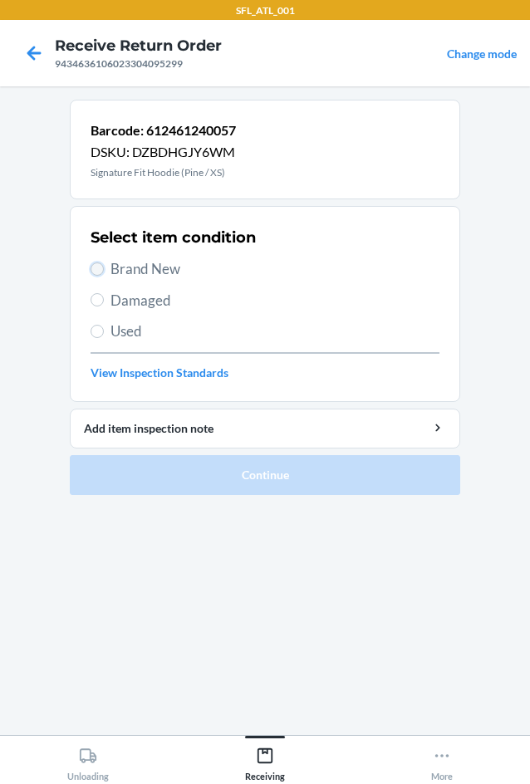
click at [99, 271] on input "Brand New" at bounding box center [97, 269] width 13 height 13
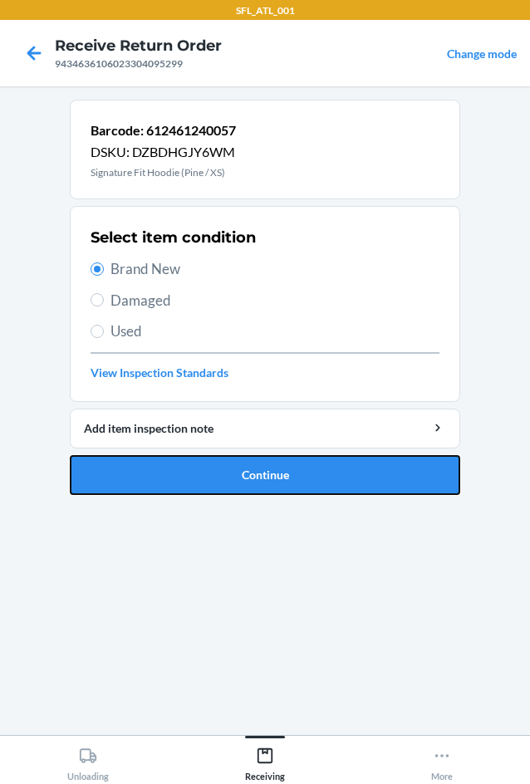
click at [186, 461] on button "Continue" at bounding box center [265, 475] width 391 height 40
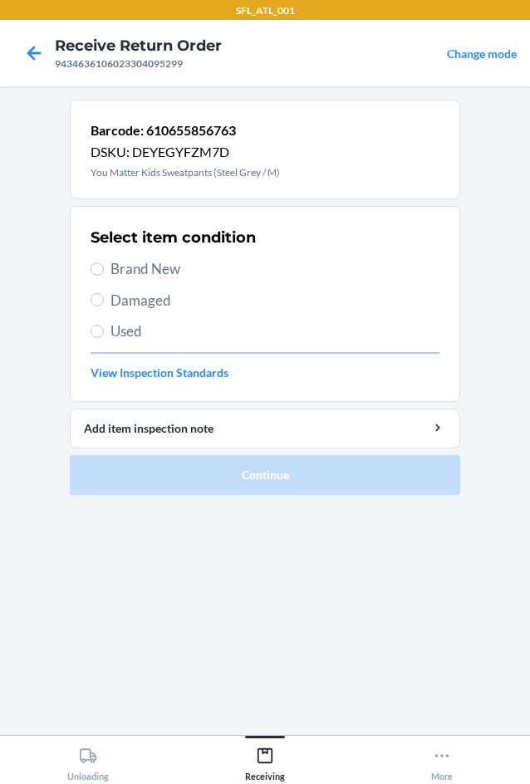
drag, startPoint x: 113, startPoint y: 259, endPoint x: 116, endPoint y: 271, distance: 11.9
click at [115, 261] on span "Brand New" at bounding box center [275, 269] width 329 height 22
click at [104, 263] on input "Brand New" at bounding box center [97, 269] width 13 height 13
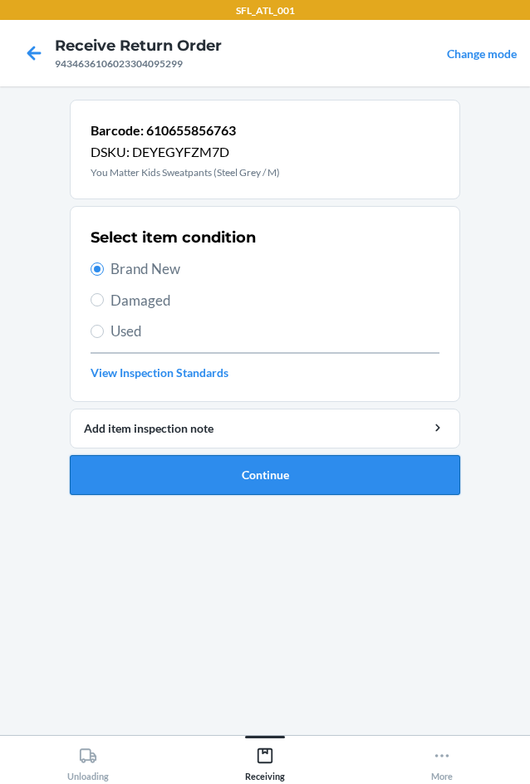
click at [265, 478] on button "Continue" at bounding box center [265, 475] width 391 height 40
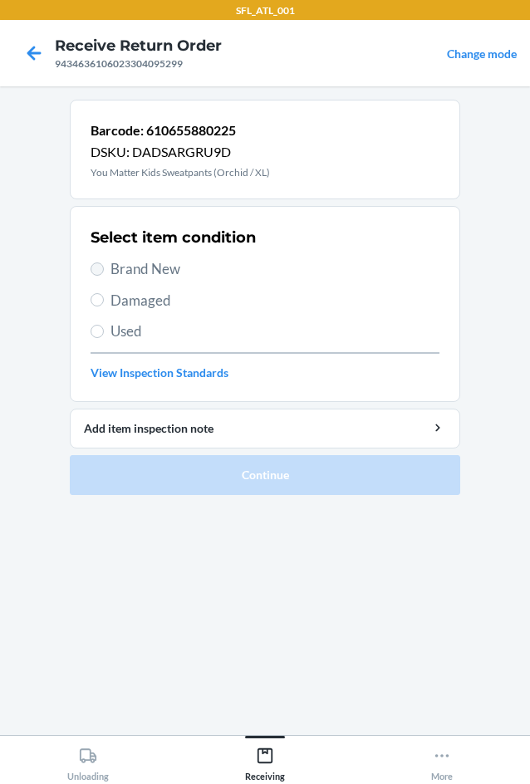
click at [101, 270] on label "Brand New" at bounding box center [265, 269] width 349 height 22
click at [101, 270] on input "Brand New" at bounding box center [97, 269] width 13 height 13
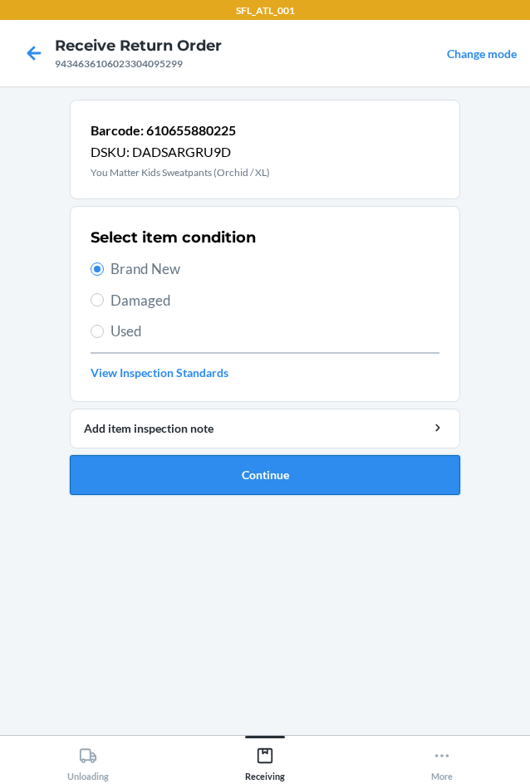
click at [209, 465] on button "Continue" at bounding box center [265, 475] width 391 height 40
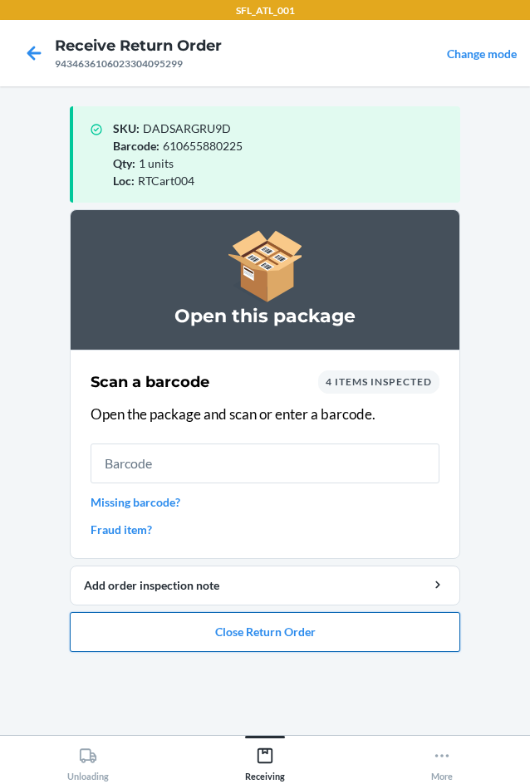
click at [288, 641] on button "Close Return Order" at bounding box center [265, 632] width 391 height 40
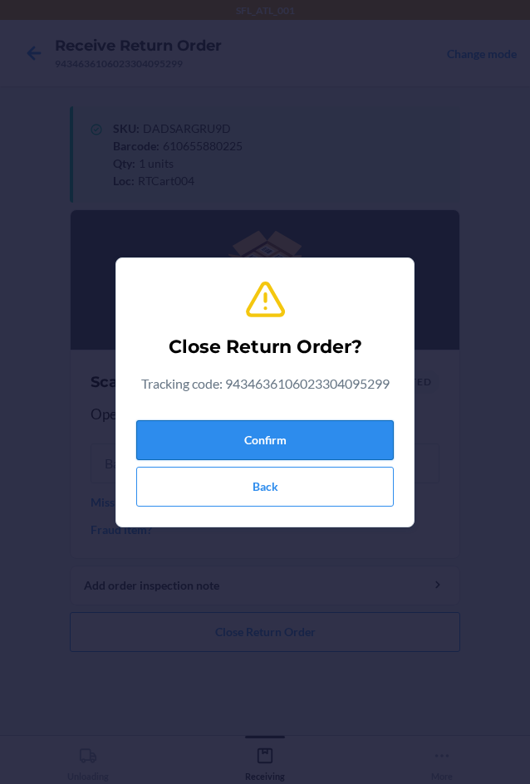
click at [302, 445] on button "Confirm" at bounding box center [265, 440] width 258 height 40
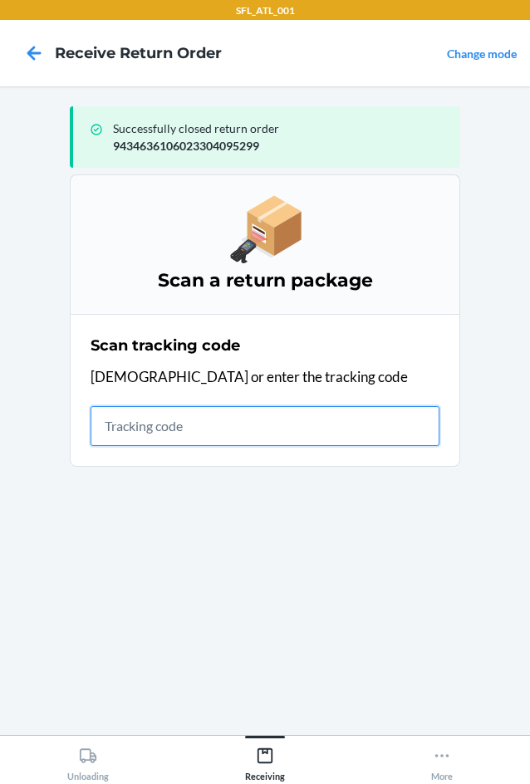
click at [200, 430] on input "text" at bounding box center [265, 426] width 349 height 40
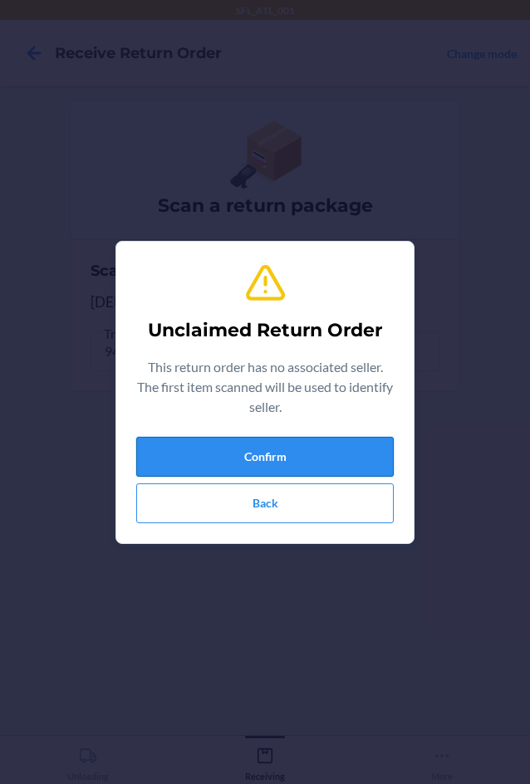
click at [255, 464] on button "Confirm" at bounding box center [265, 457] width 258 height 40
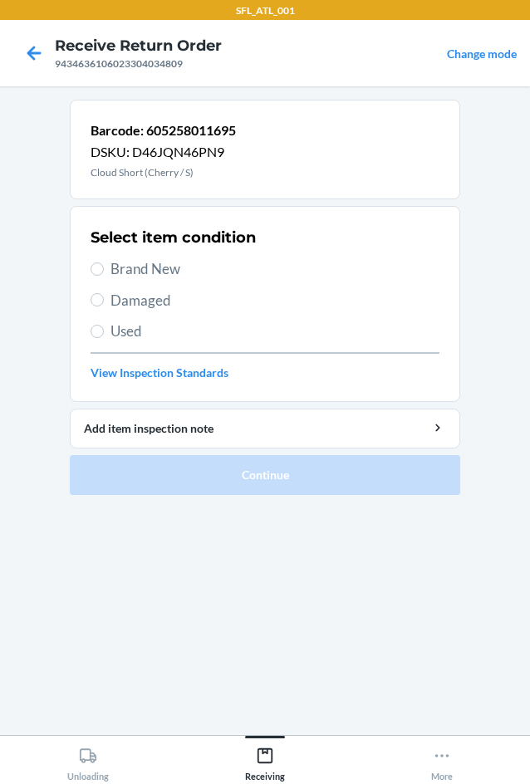
drag, startPoint x: 110, startPoint y: 268, endPoint x: 101, endPoint y: 279, distance: 13.6
click at [108, 268] on label "Brand New" at bounding box center [265, 269] width 349 height 22
click at [104, 268] on input "Brand New" at bounding box center [97, 269] width 13 height 13
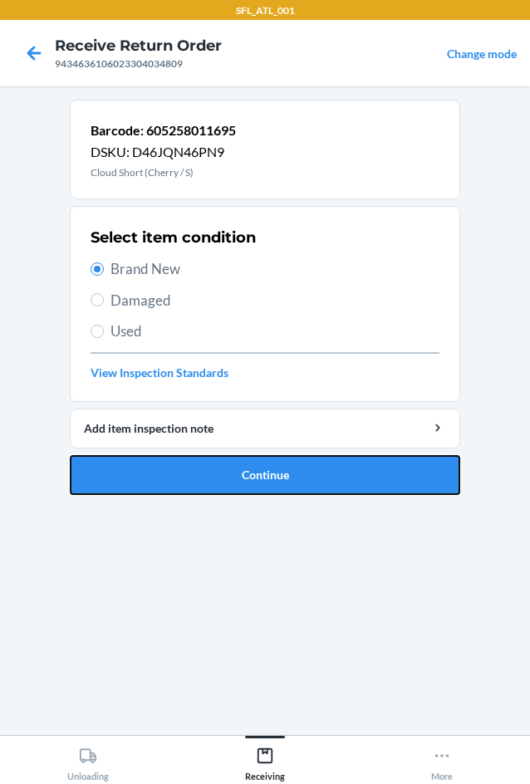
click at [185, 468] on button "Continue" at bounding box center [265, 475] width 391 height 40
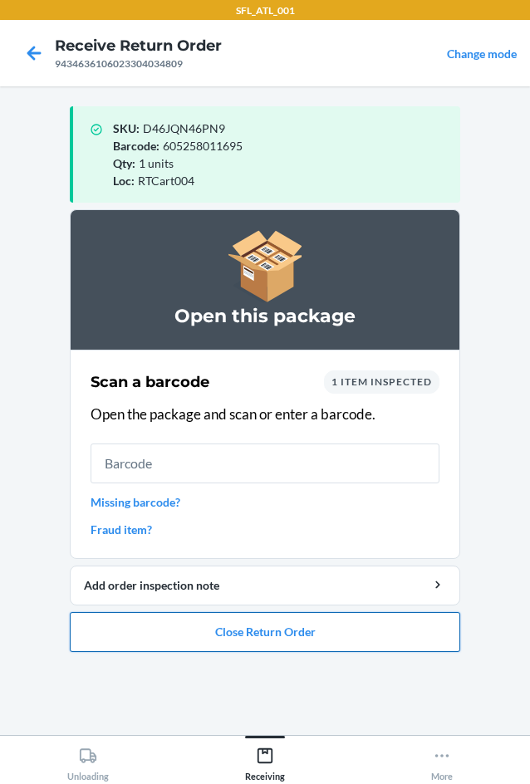
click at [281, 632] on button "Close Return Order" at bounding box center [265, 632] width 391 height 40
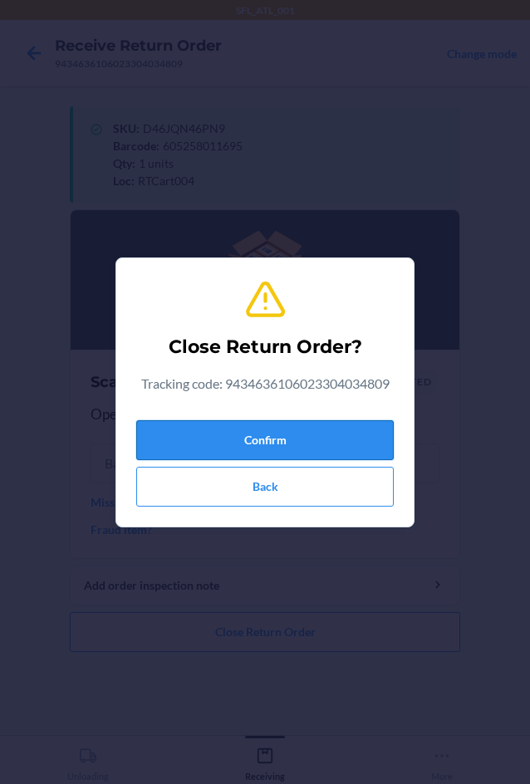
click at [315, 438] on button "Confirm" at bounding box center [265, 440] width 258 height 40
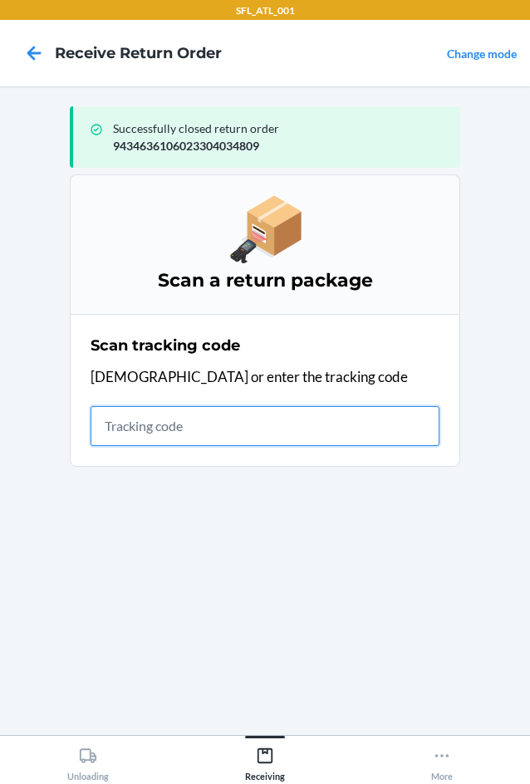
click at [203, 423] on input "text" at bounding box center [265, 426] width 349 height 40
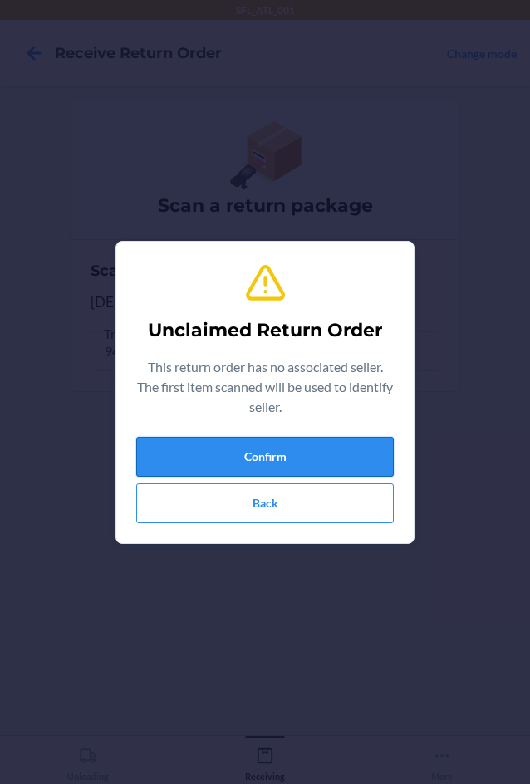
click at [221, 465] on button "Confirm" at bounding box center [265, 457] width 258 height 40
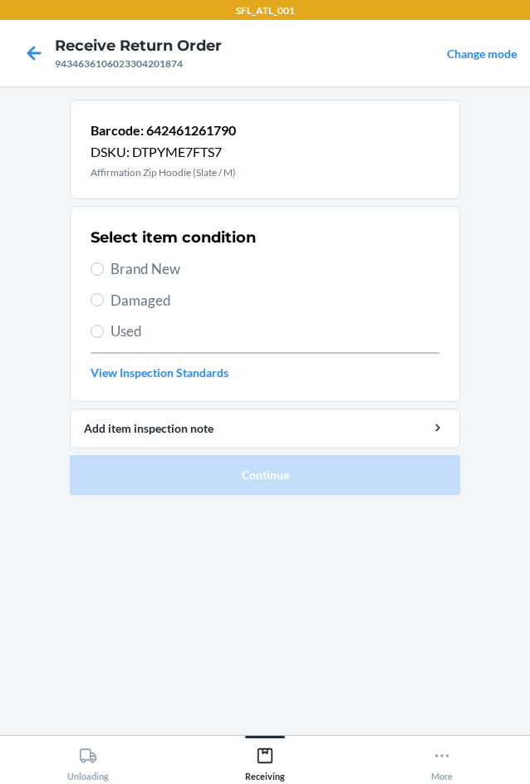
drag, startPoint x: 105, startPoint y: 269, endPoint x: 120, endPoint y: 295, distance: 29.8
click at [102, 270] on label "Brand New" at bounding box center [265, 269] width 349 height 22
click at [102, 270] on input "Brand New" at bounding box center [97, 269] width 13 height 13
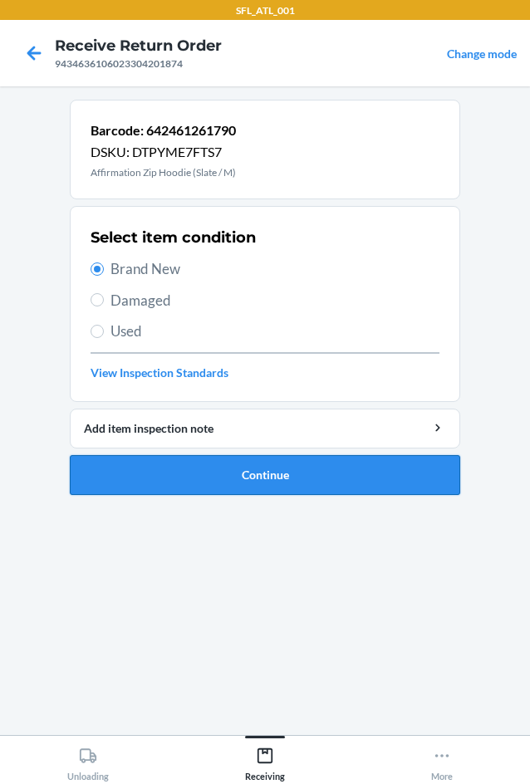
click at [228, 462] on button "Continue" at bounding box center [265, 475] width 391 height 40
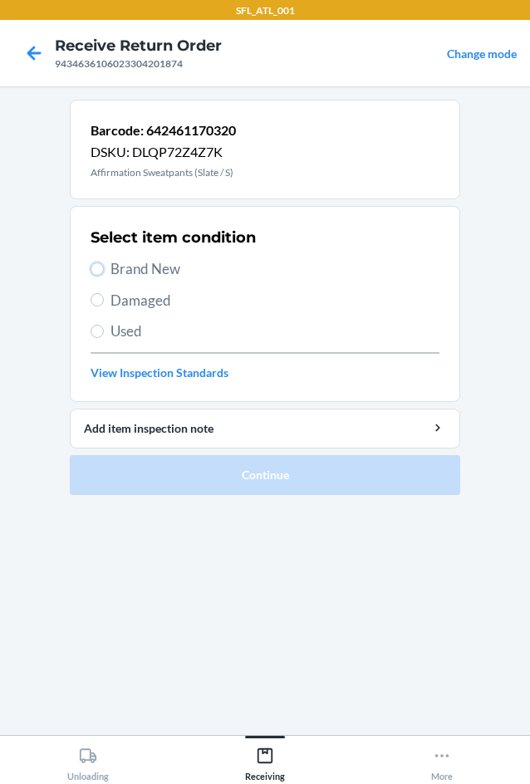
click at [103, 260] on label "Brand New" at bounding box center [265, 269] width 349 height 22
click at [103, 263] on input "Brand New" at bounding box center [97, 269] width 13 height 13
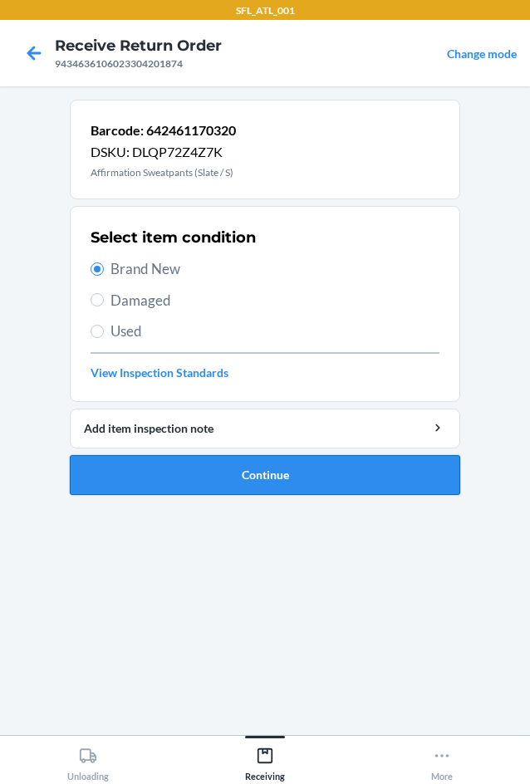
click at [269, 465] on button "Continue" at bounding box center [265, 475] width 391 height 40
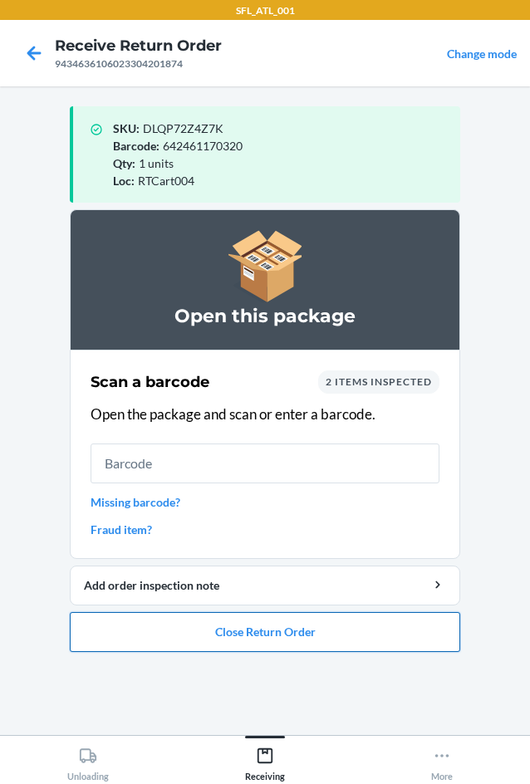
click at [243, 620] on button "Close Return Order" at bounding box center [265, 632] width 391 height 40
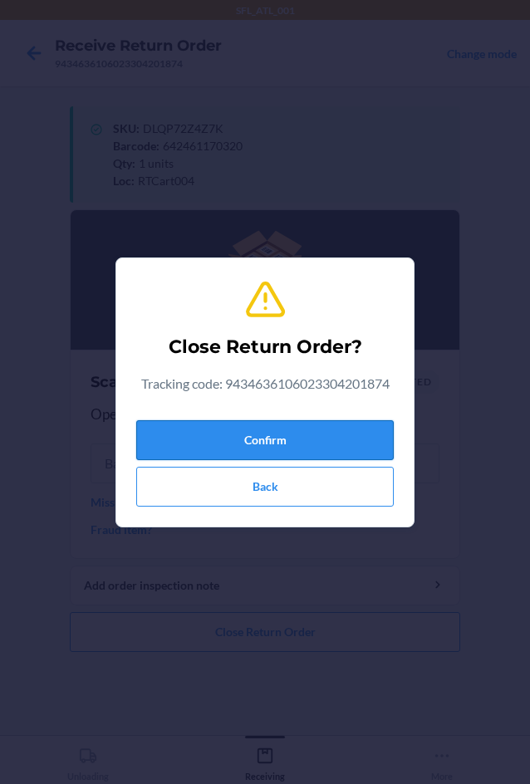
click at [285, 459] on button "Confirm" at bounding box center [265, 440] width 258 height 40
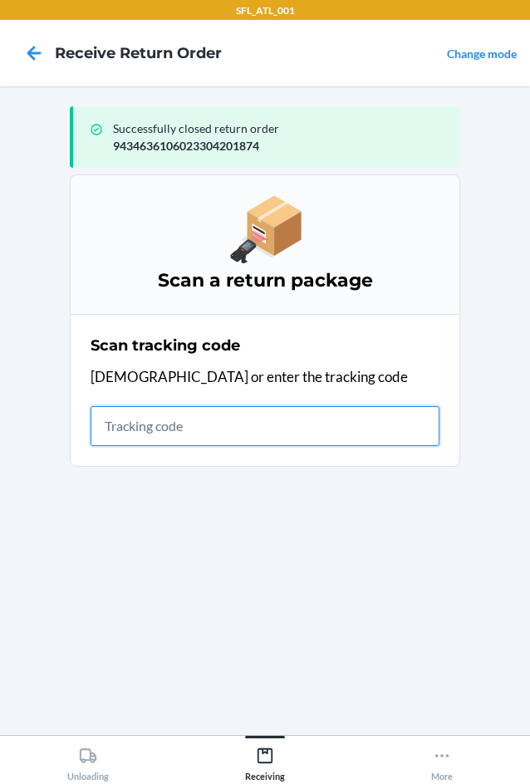
click at [108, 427] on input "text" at bounding box center [265, 426] width 349 height 40
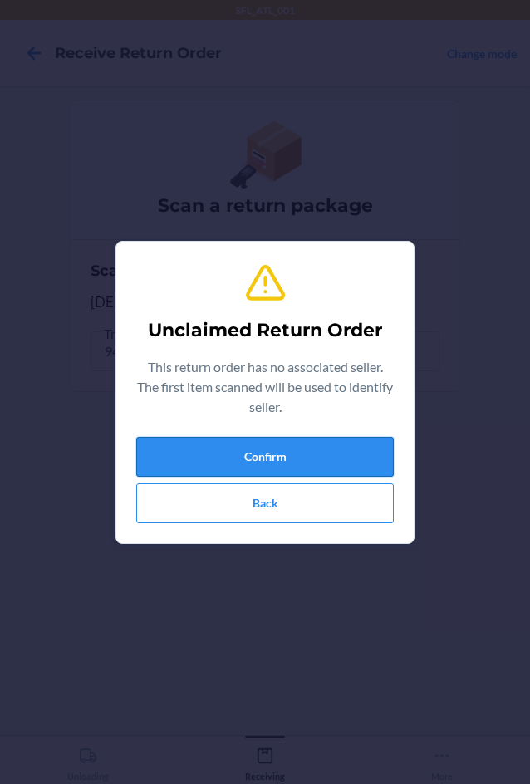
click at [150, 472] on button "Confirm" at bounding box center [265, 457] width 258 height 40
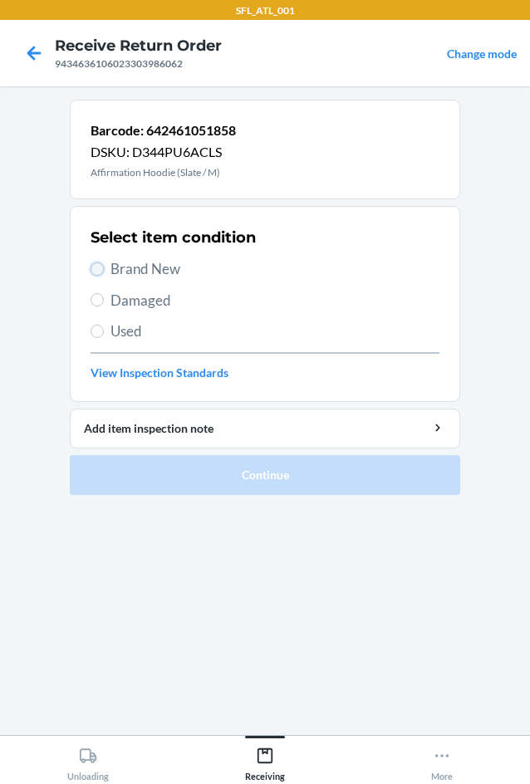
drag, startPoint x: 98, startPoint y: 266, endPoint x: 146, endPoint y: 378, distance: 122.1
click at [95, 268] on input "Brand New" at bounding box center [97, 269] width 13 height 13
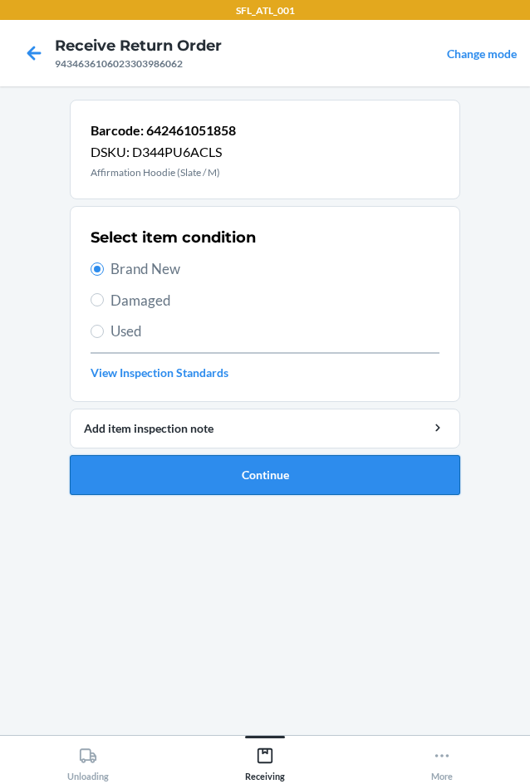
click at [243, 482] on button "Continue" at bounding box center [265, 475] width 391 height 40
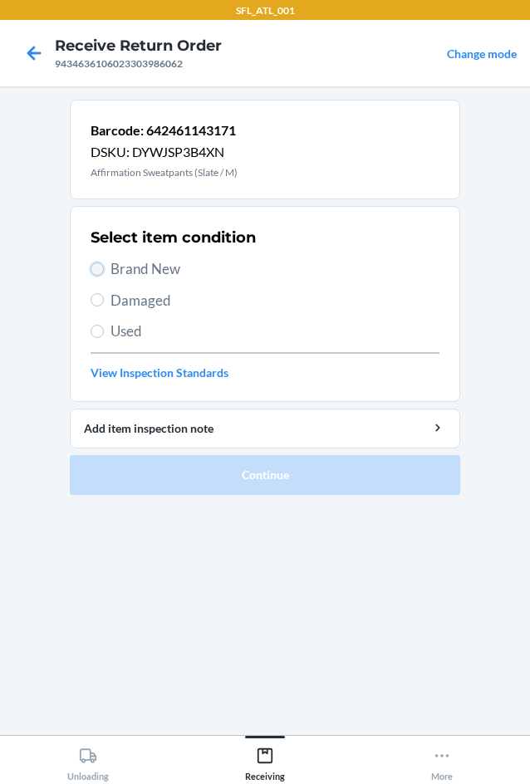
click at [95, 270] on input "Brand New" at bounding box center [97, 269] width 13 height 13
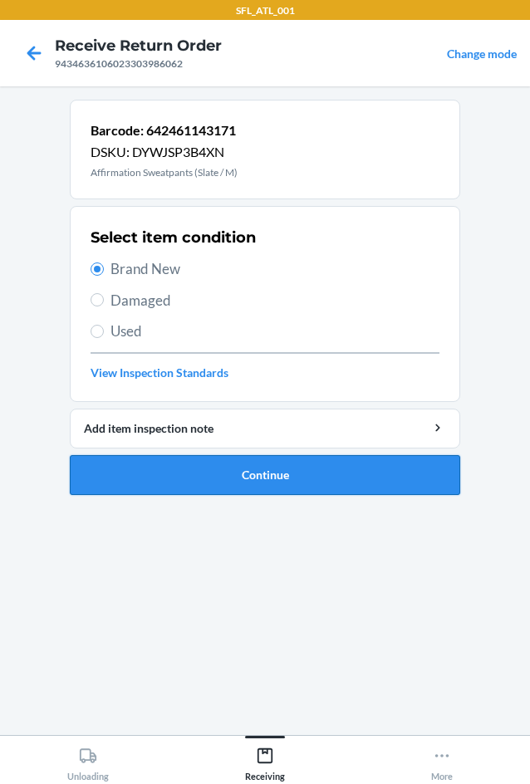
click at [200, 469] on button "Continue" at bounding box center [265, 475] width 391 height 40
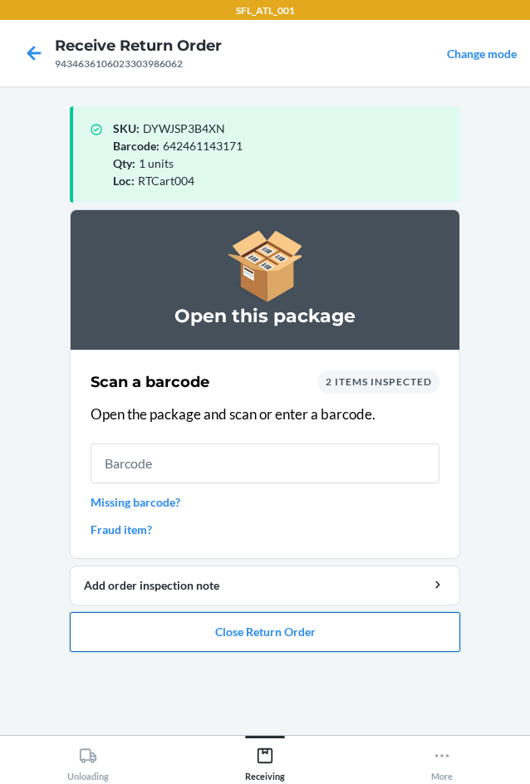
click at [255, 637] on button "Close Return Order" at bounding box center [265, 632] width 391 height 40
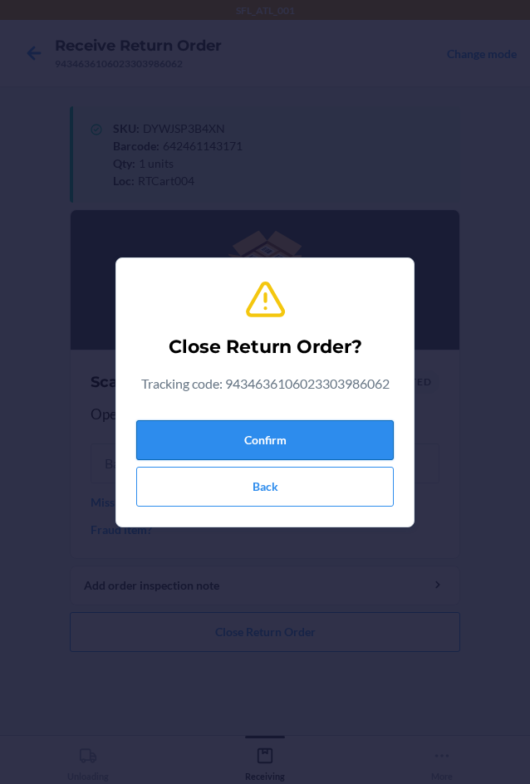
click at [234, 440] on button "Confirm" at bounding box center [265, 440] width 258 height 40
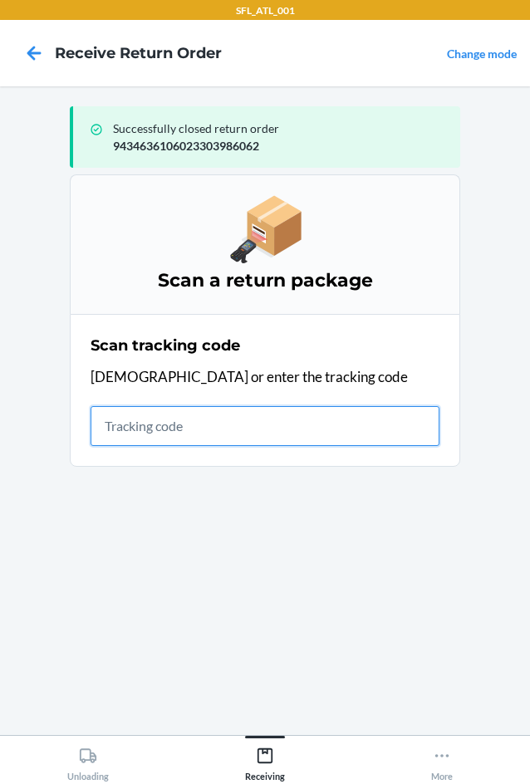
click at [153, 431] on input "text" at bounding box center [265, 426] width 349 height 40
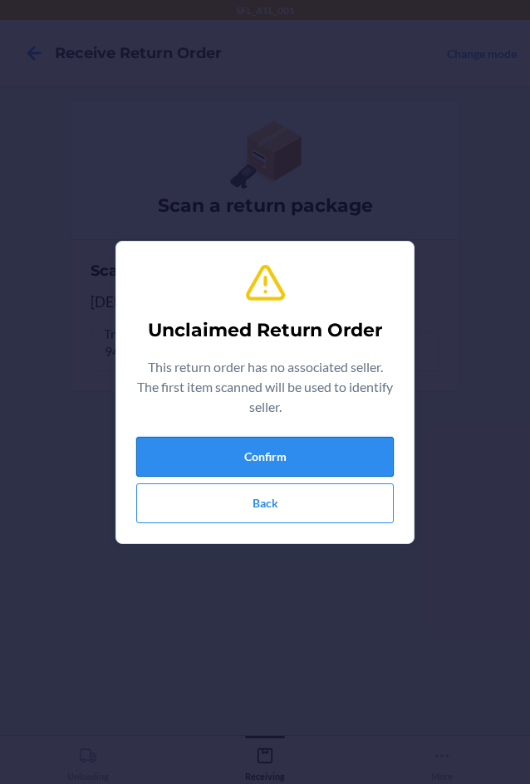
click at [246, 469] on button "Confirm" at bounding box center [265, 457] width 258 height 40
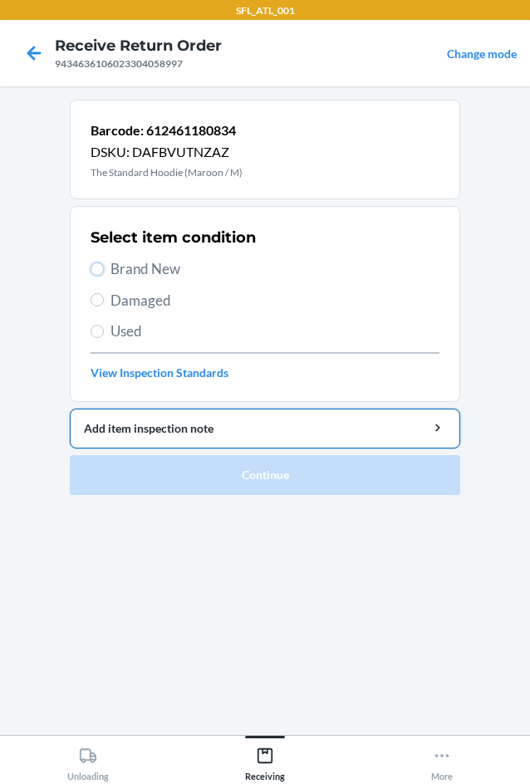
drag, startPoint x: 94, startPoint y: 270, endPoint x: 263, endPoint y: 419, distance: 224.9
click at [94, 271] on input "Brand New" at bounding box center [97, 269] width 13 height 13
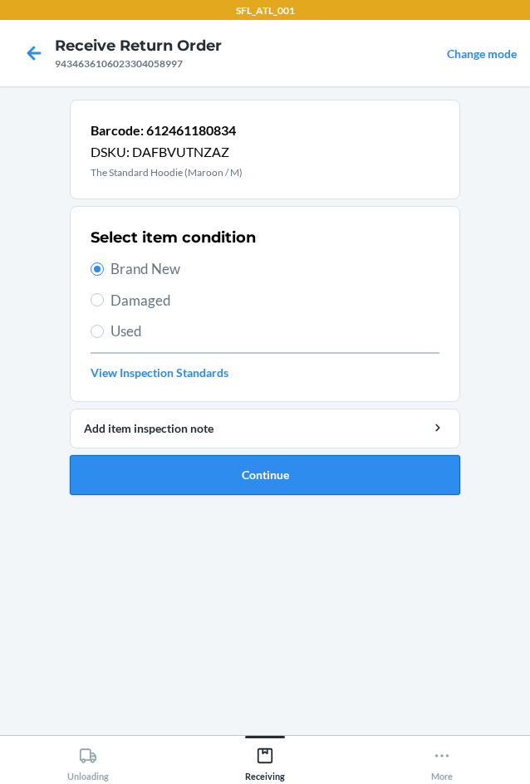
click at [254, 466] on button "Continue" at bounding box center [265, 475] width 391 height 40
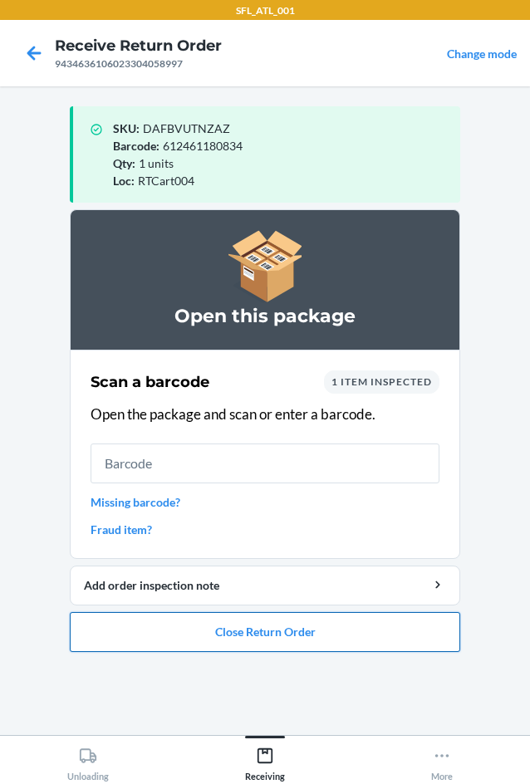
click at [224, 623] on button "Close Return Order" at bounding box center [265, 632] width 391 height 40
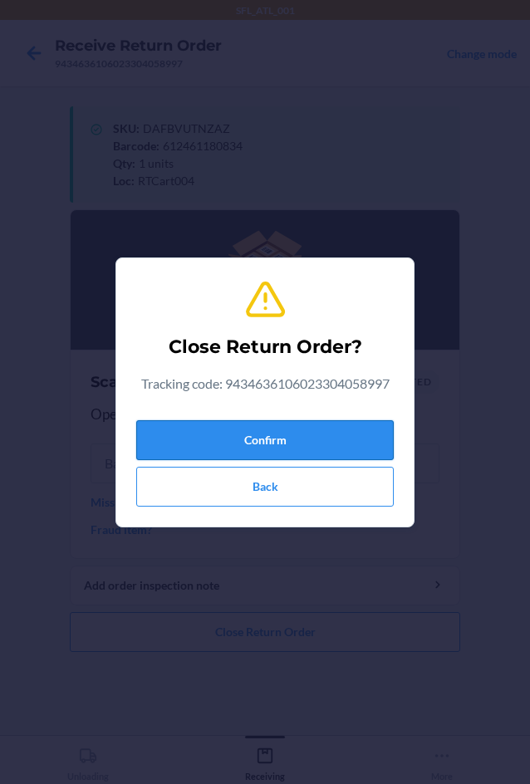
click at [233, 458] on button "Confirm" at bounding box center [265, 440] width 258 height 40
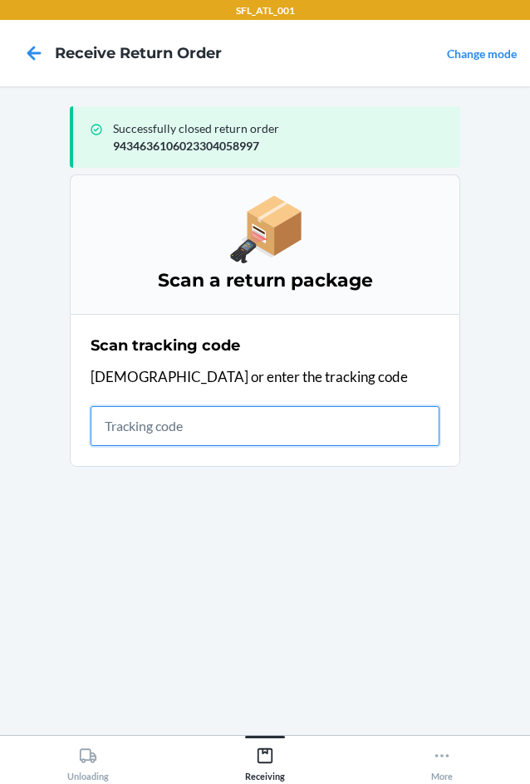
click at [113, 423] on input "text" at bounding box center [265, 426] width 349 height 40
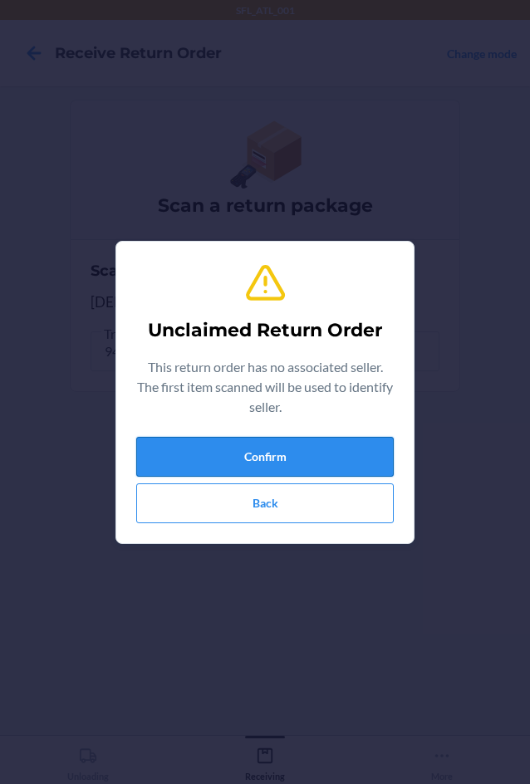
click at [142, 449] on button "Confirm" at bounding box center [265, 457] width 258 height 40
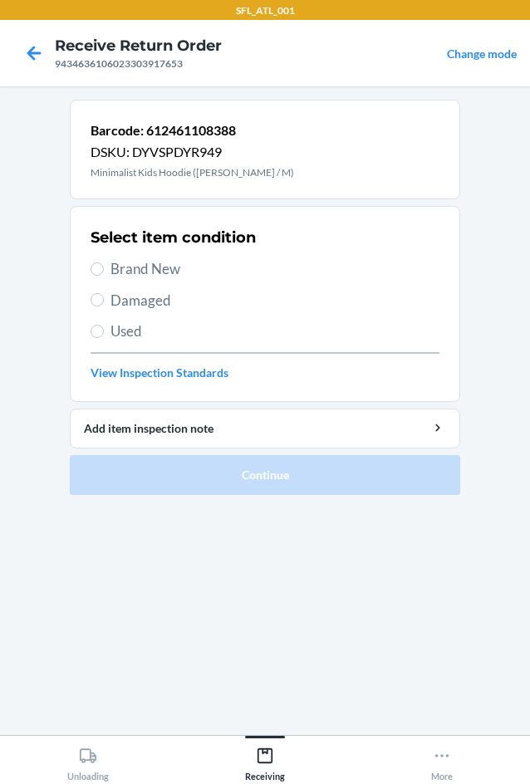
click at [105, 329] on label "Used" at bounding box center [265, 332] width 349 height 22
click at [104, 329] on input "Used" at bounding box center [97, 331] width 13 height 13
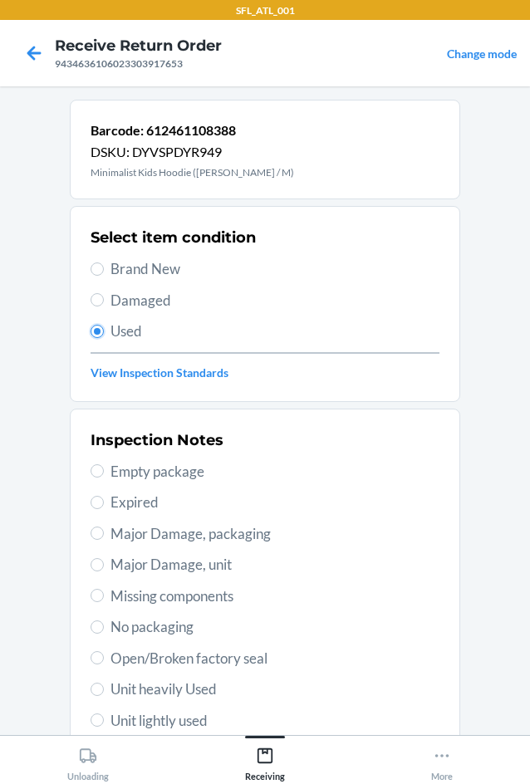
scroll to position [217, 0]
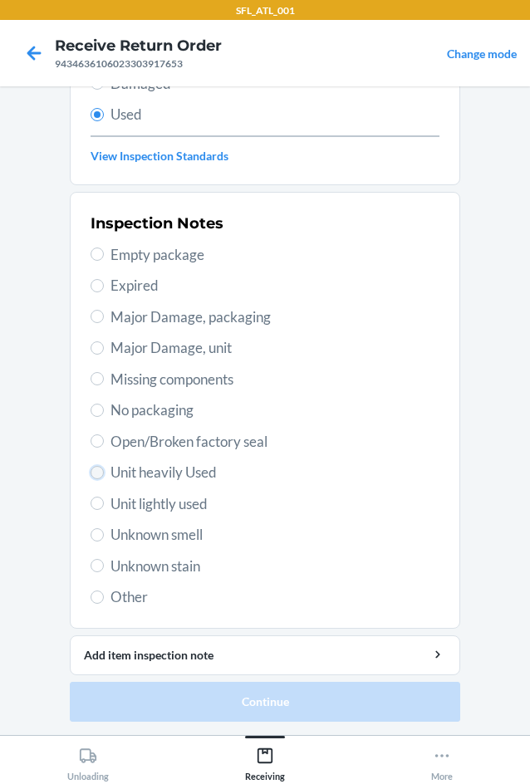
click at [96, 476] on input "Unit heavily Used" at bounding box center [97, 472] width 13 height 13
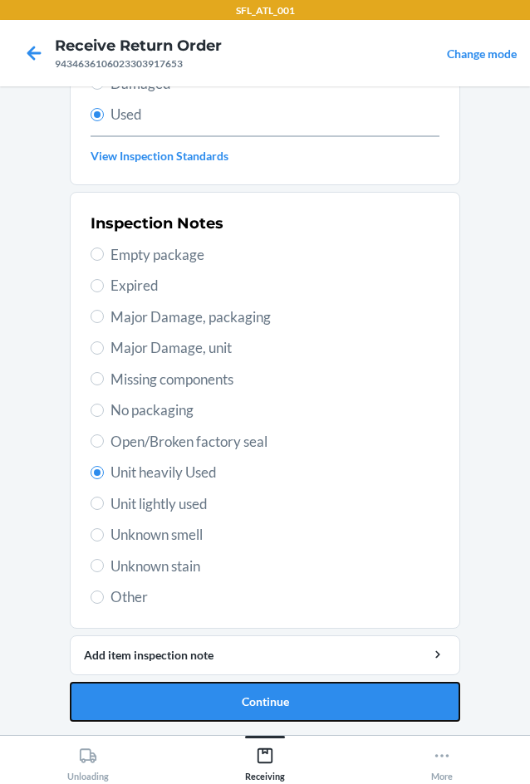
drag, startPoint x: 253, startPoint y: 698, endPoint x: 245, endPoint y: 646, distance: 52.2
click at [253, 691] on button "Continue" at bounding box center [265, 702] width 391 height 40
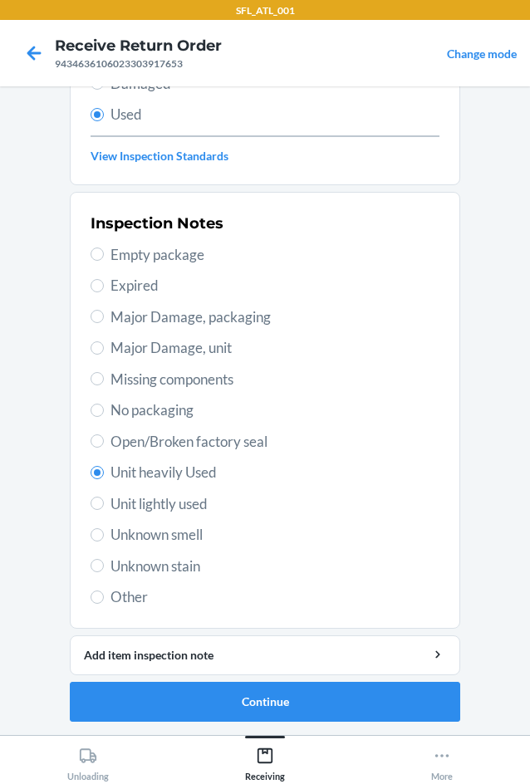
scroll to position [0, 0]
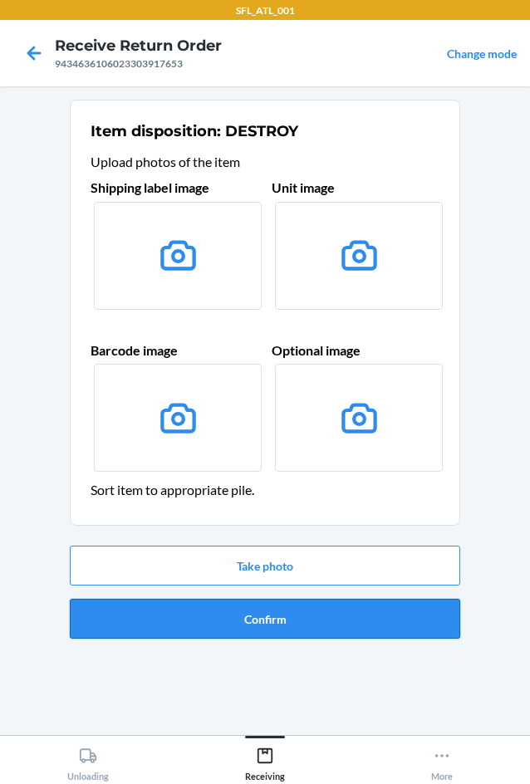
click at [249, 632] on button "Confirm" at bounding box center [265, 619] width 391 height 40
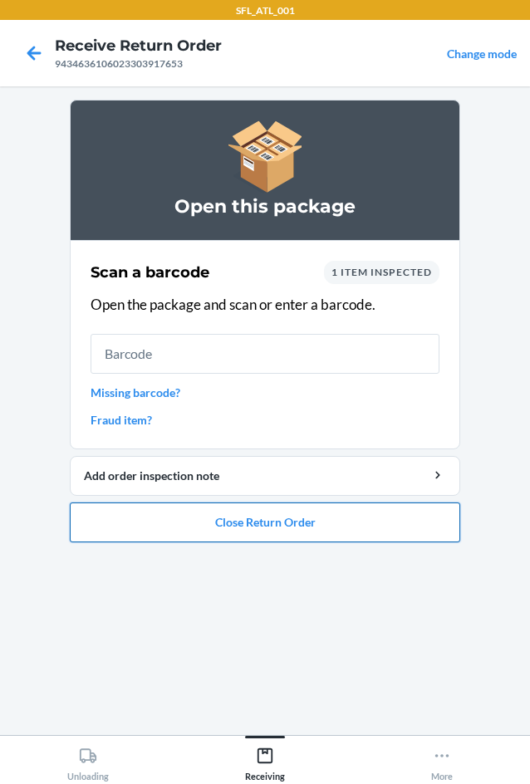
click at [251, 521] on button "Close Return Order" at bounding box center [265, 523] width 391 height 40
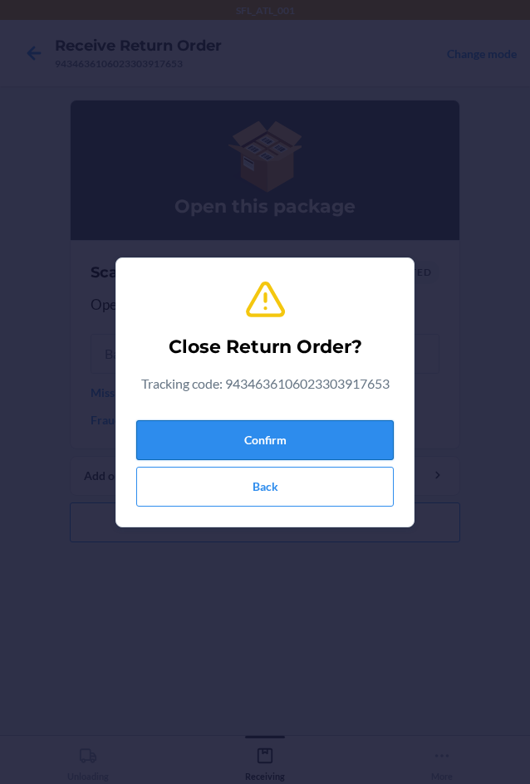
click at [280, 444] on button "Confirm" at bounding box center [265, 440] width 258 height 40
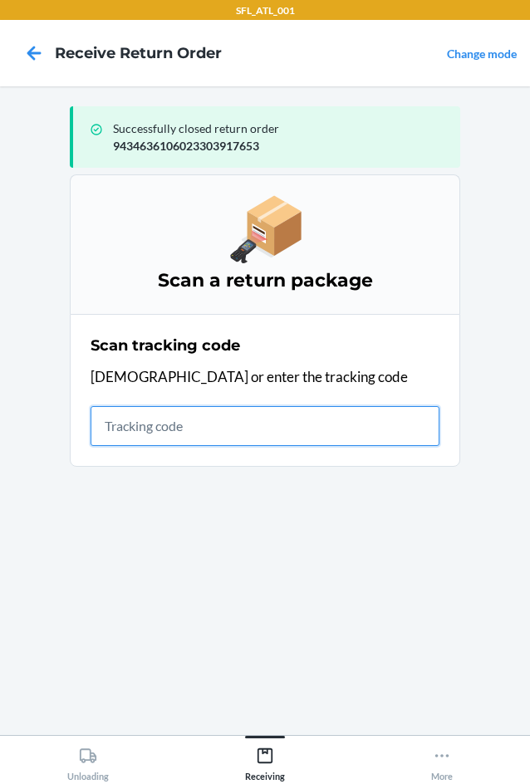
click at [131, 430] on input "text" at bounding box center [265, 426] width 349 height 40
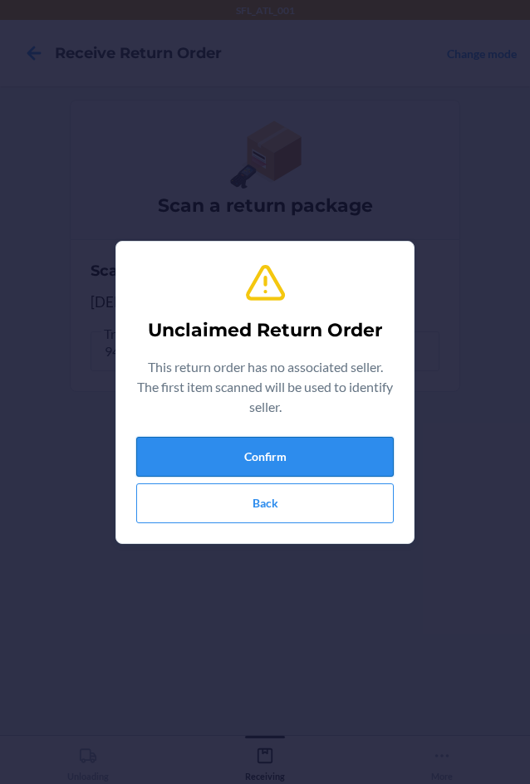
click at [196, 444] on button "Confirm" at bounding box center [265, 457] width 258 height 40
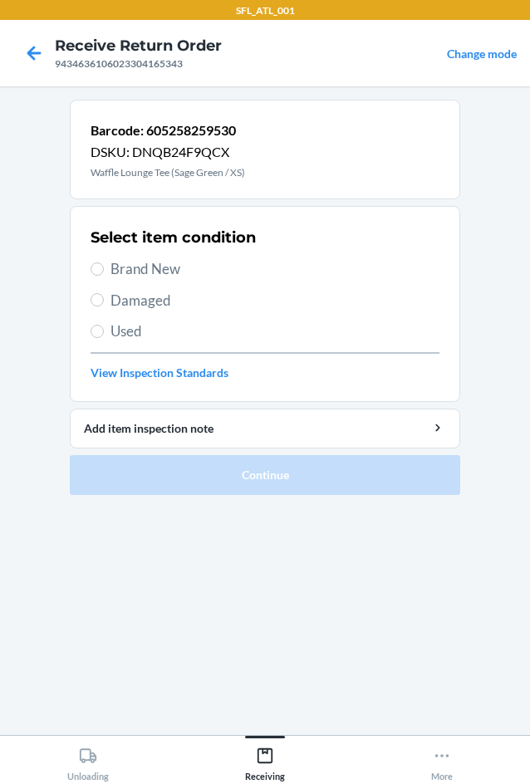
click at [96, 278] on label "Brand New" at bounding box center [265, 269] width 349 height 22
click at [96, 276] on input "Brand New" at bounding box center [97, 269] width 13 height 13
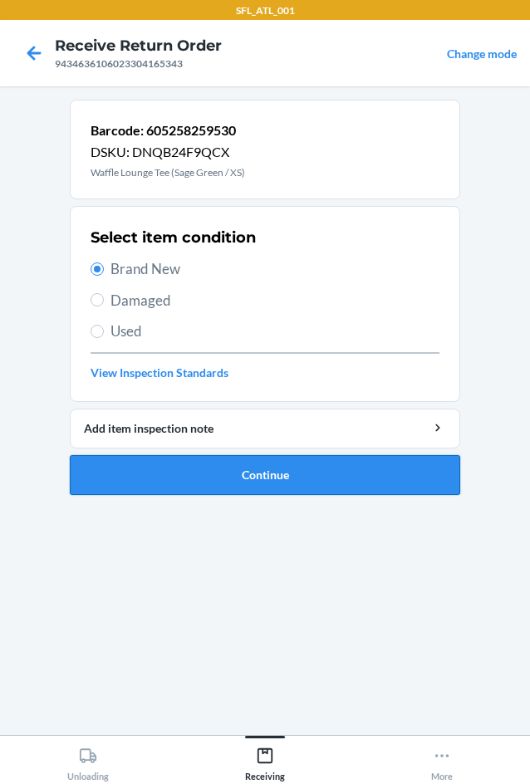
click at [266, 484] on button "Continue" at bounding box center [265, 475] width 391 height 40
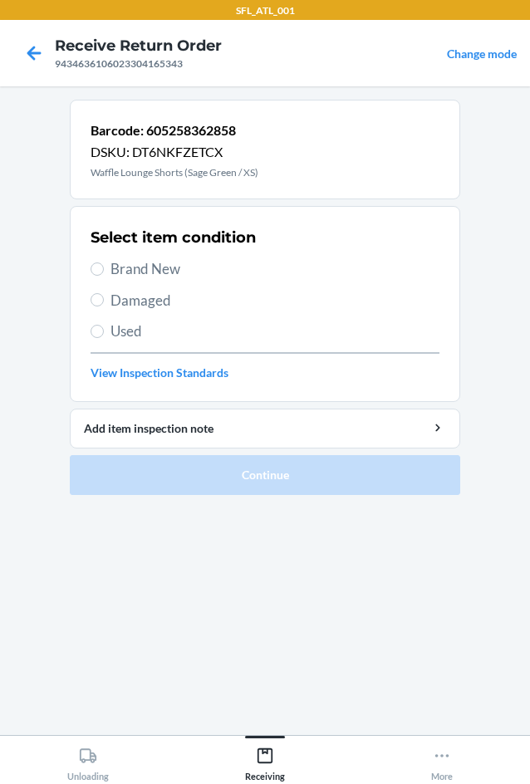
drag, startPoint x: 105, startPoint y: 270, endPoint x: 111, endPoint y: 289, distance: 20.2
click at [103, 273] on label "Brand New" at bounding box center [265, 269] width 349 height 22
click at [103, 273] on input "Brand New" at bounding box center [97, 269] width 13 height 13
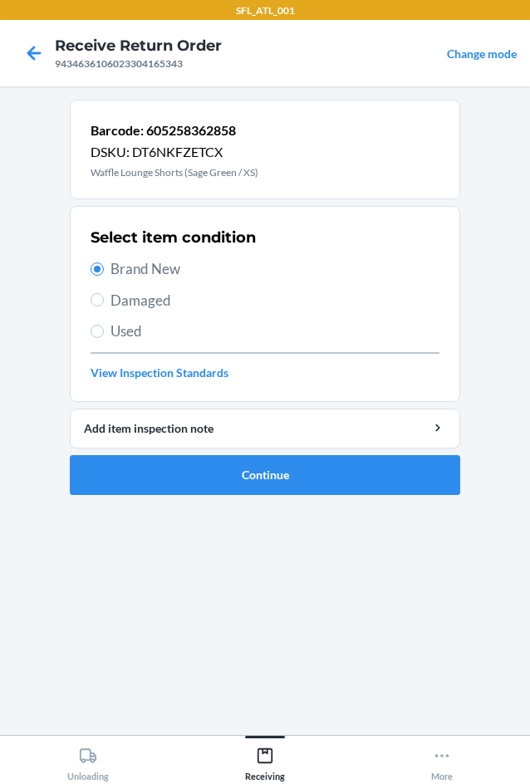
click at [315, 496] on ol "Barcode: 605258362858 DSKU: DT6NKFZETCX Waffle Lounge Shorts (Sage Green / XS) …" at bounding box center [265, 304] width 391 height 409
click at [351, 484] on button "Continue" at bounding box center [265, 475] width 391 height 40
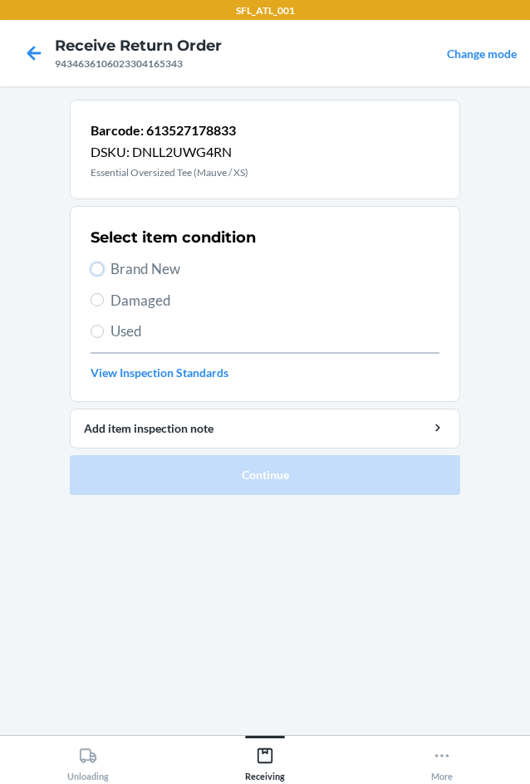
drag, startPoint x: 98, startPoint y: 266, endPoint x: 105, endPoint y: 292, distance: 27.4
click at [101, 267] on input "Brand New" at bounding box center [97, 269] width 13 height 13
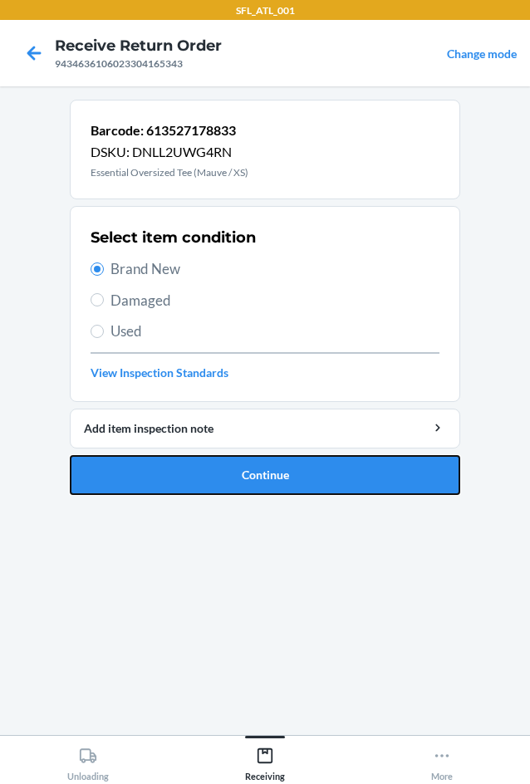
click at [275, 477] on button "Continue" at bounding box center [265, 475] width 391 height 40
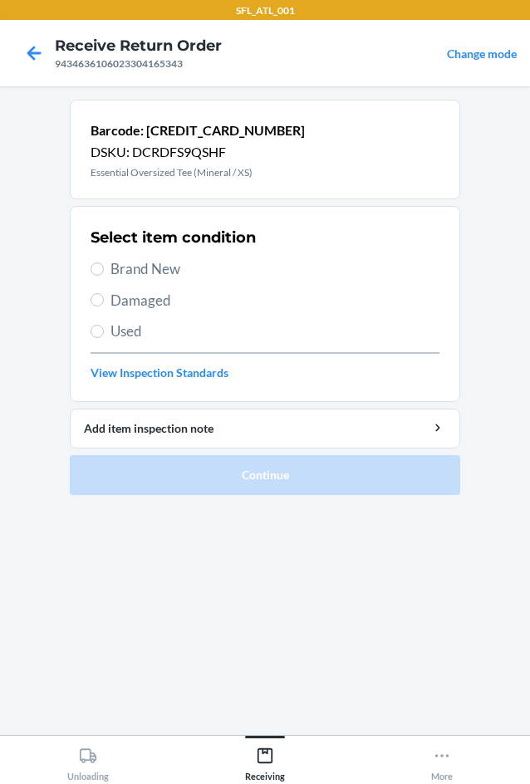
click at [110, 272] on label "Brand New" at bounding box center [265, 269] width 349 height 22
click at [104, 272] on input "Brand New" at bounding box center [97, 269] width 13 height 13
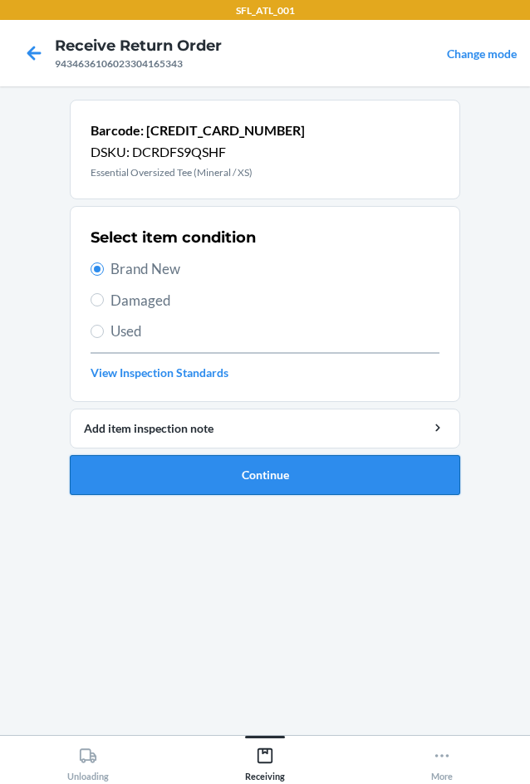
click at [297, 484] on button "Continue" at bounding box center [265, 475] width 391 height 40
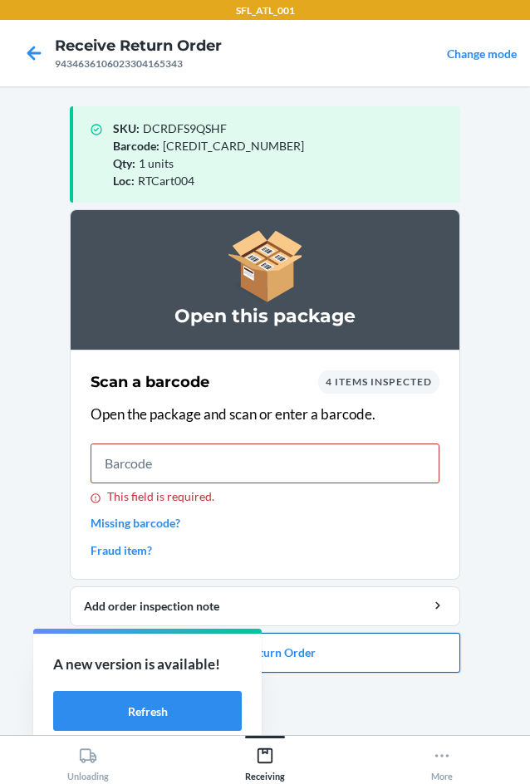
click at [371, 664] on button "Close Return Order" at bounding box center [265, 653] width 391 height 40
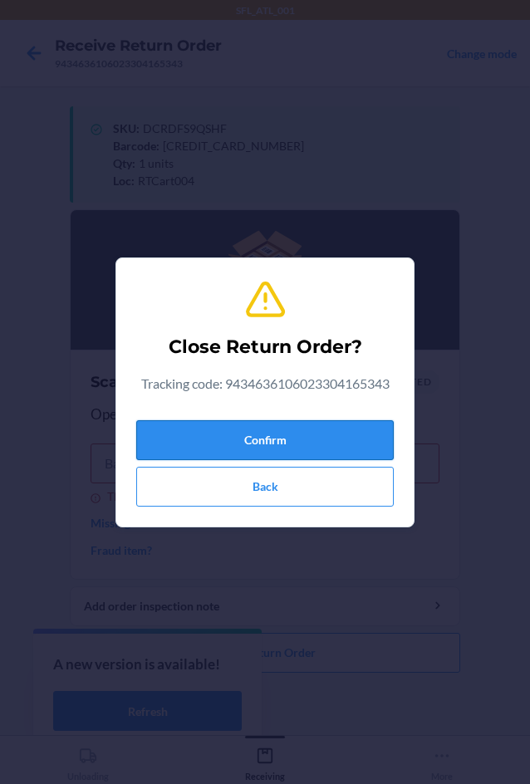
click at [213, 435] on button "Confirm" at bounding box center [265, 440] width 258 height 40
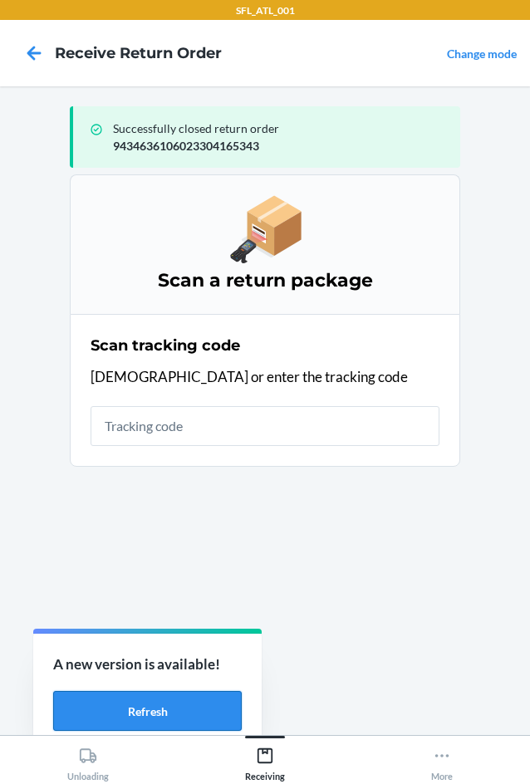
click at [161, 725] on button "Refresh" at bounding box center [147, 711] width 189 height 40
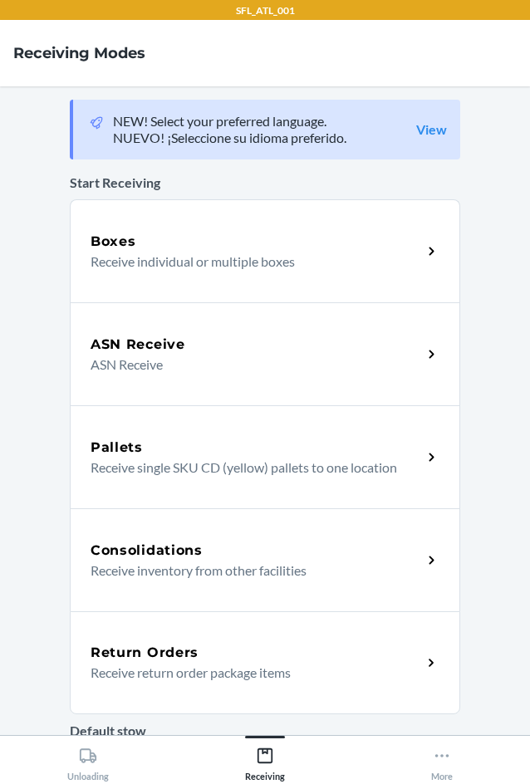
click at [198, 685] on div "Return Orders Receive return order package items" at bounding box center [265, 663] width 391 height 103
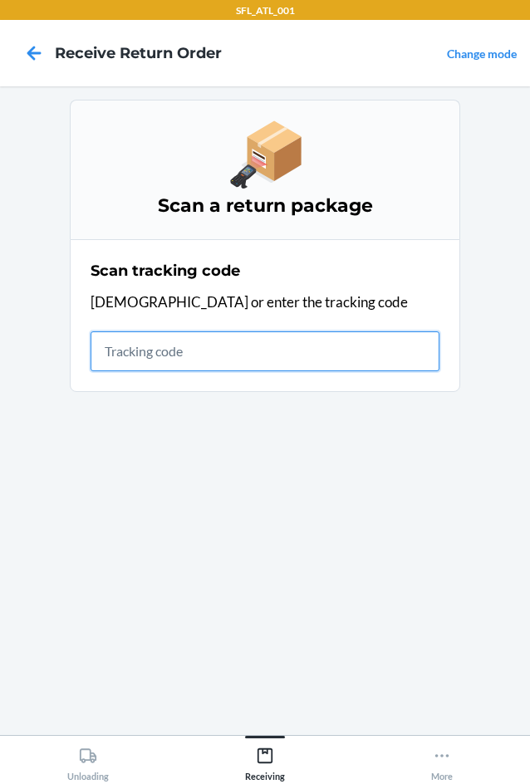
click at [133, 349] on input "text" at bounding box center [265, 352] width 349 height 40
type input "4203025994346361060233"
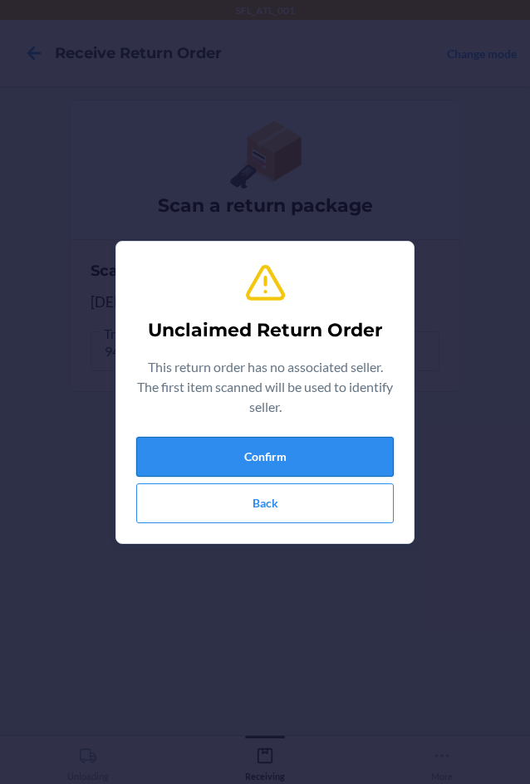
click at [185, 458] on button "Confirm" at bounding box center [265, 457] width 258 height 40
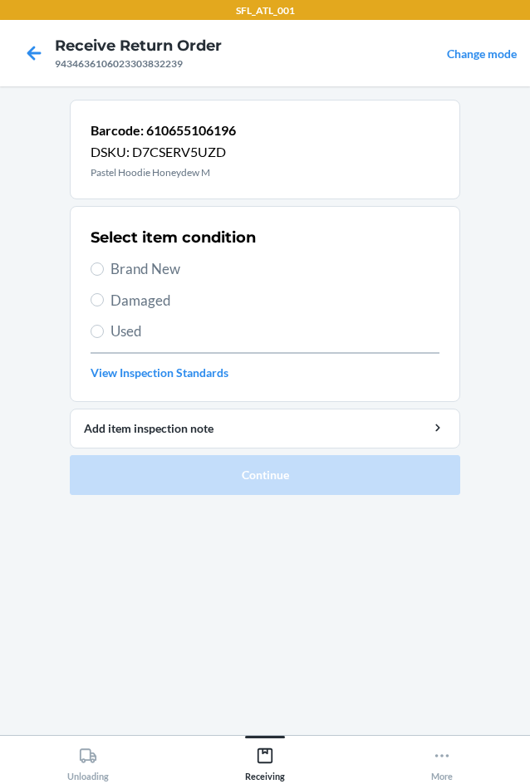
drag, startPoint x: 104, startPoint y: 268, endPoint x: 120, endPoint y: 347, distance: 80.5
click at [103, 268] on label "Brand New" at bounding box center [265, 269] width 349 height 22
click at [103, 268] on input "Brand New" at bounding box center [97, 269] width 13 height 13
radio input "true"
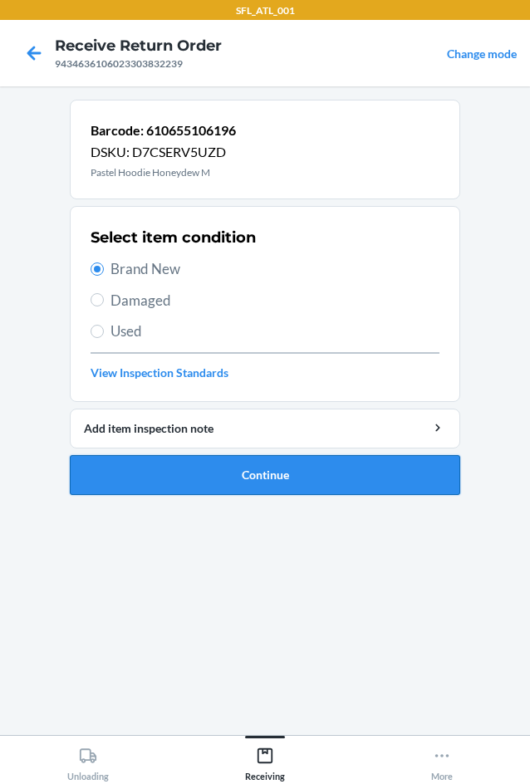
click at [219, 467] on button "Continue" at bounding box center [265, 475] width 391 height 40
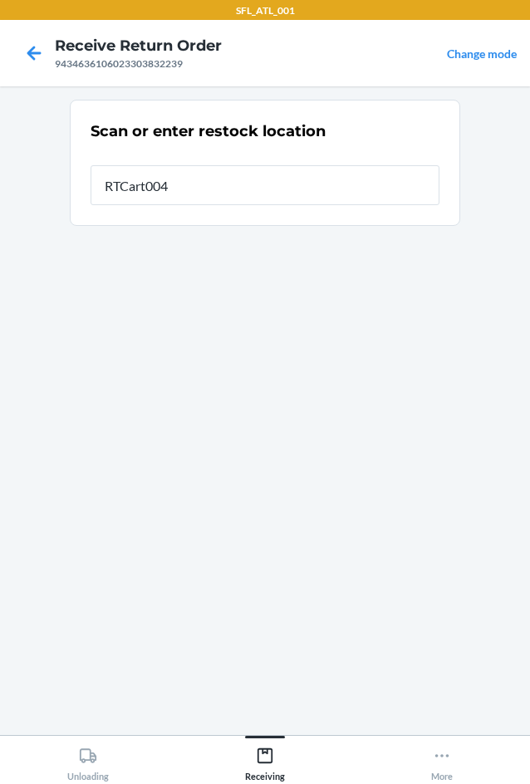
type input "RTCart004"
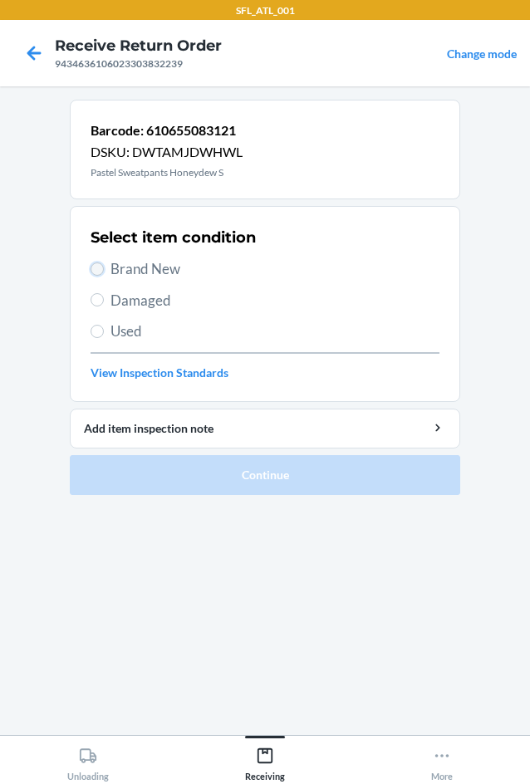
click at [101, 270] on input "Brand New" at bounding box center [97, 269] width 13 height 13
radio input "true"
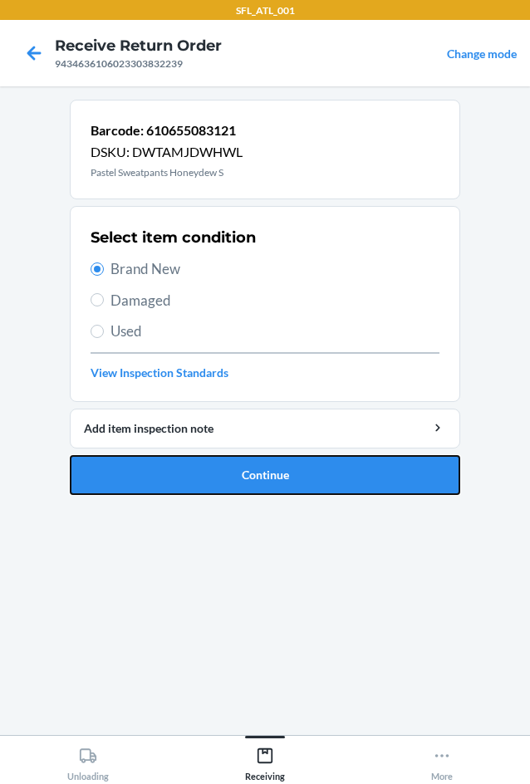
drag, startPoint x: 191, startPoint y: 486, endPoint x: 194, endPoint y: 477, distance: 9.7
click at [192, 485] on button "Continue" at bounding box center [265, 475] width 391 height 40
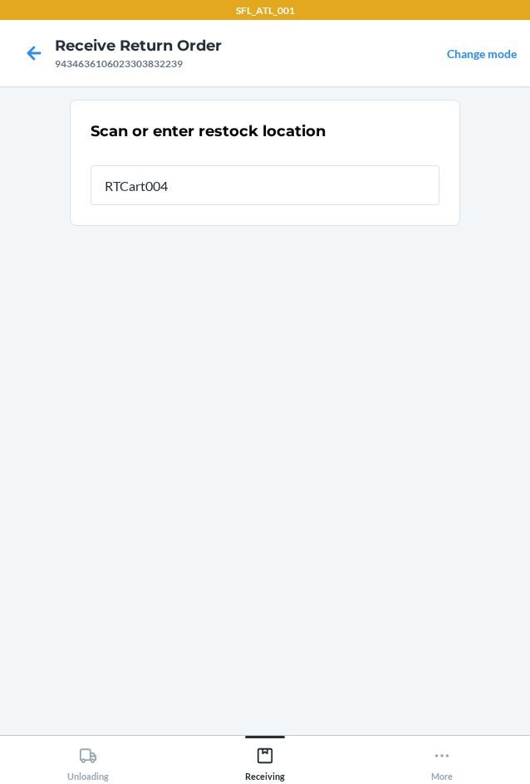
type input "RTCart004"
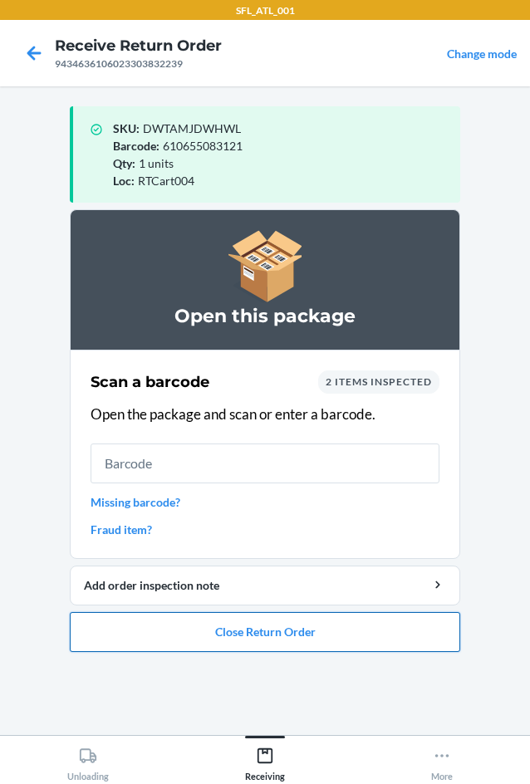
click at [293, 632] on button "Close Return Order" at bounding box center [265, 632] width 391 height 40
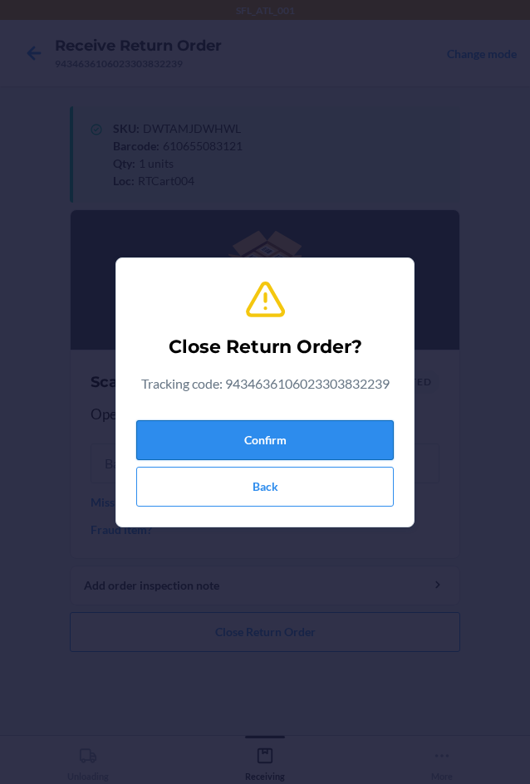
drag, startPoint x: 279, startPoint y: 435, endPoint x: 183, endPoint y: 425, distance: 96.9
click at [280, 431] on button "Confirm" at bounding box center [265, 440] width 258 height 40
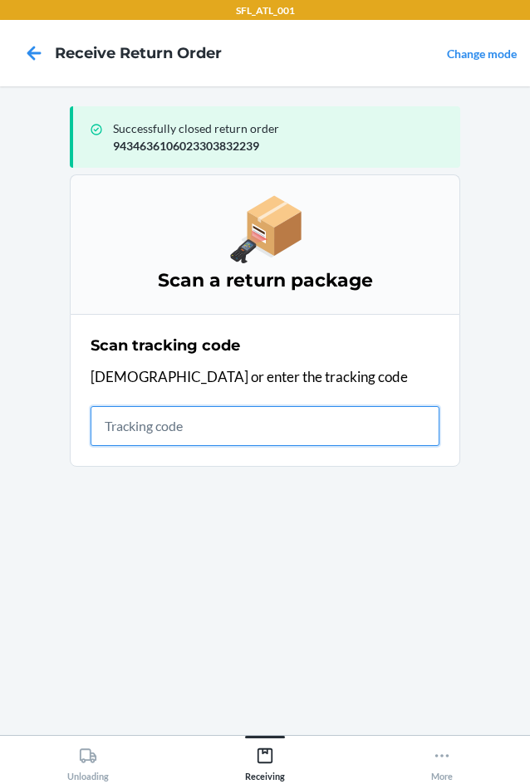
drag, startPoint x: 133, startPoint y: 422, endPoint x: 120, endPoint y: 428, distance: 14.5
click at [133, 422] on input "text" at bounding box center [265, 426] width 349 height 40
type input "4203025994346361060233038409"
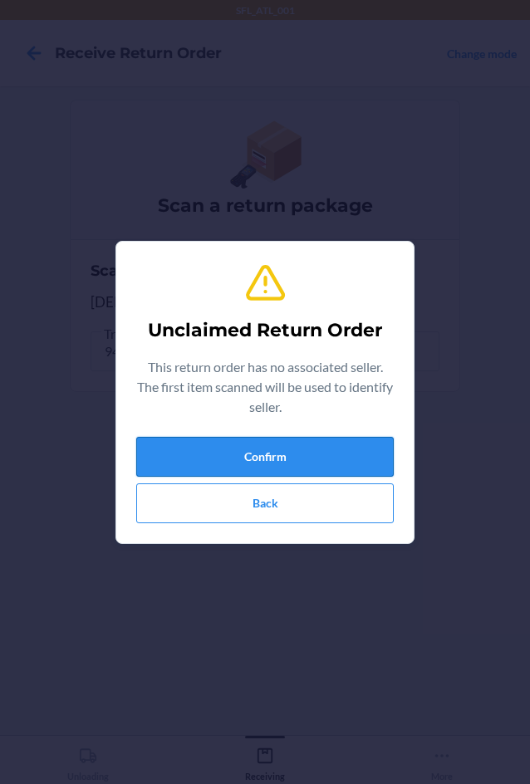
click at [214, 467] on button "Confirm" at bounding box center [265, 457] width 258 height 40
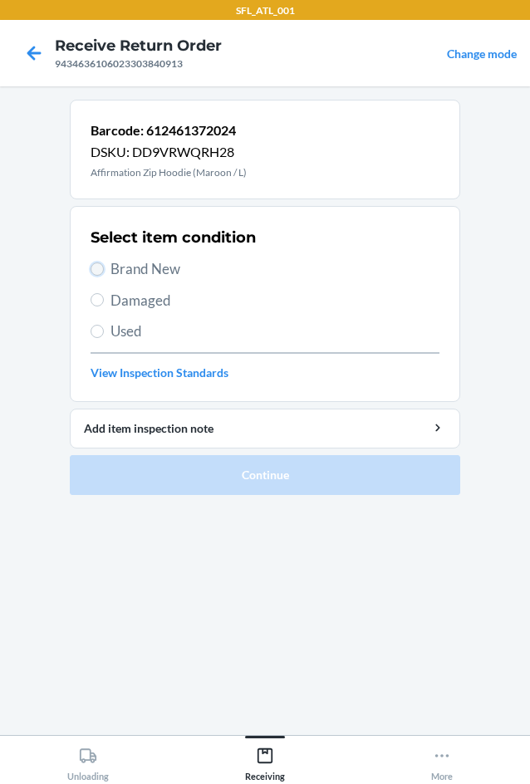
click at [101, 269] on input "Brand New" at bounding box center [97, 269] width 13 height 13
radio input "true"
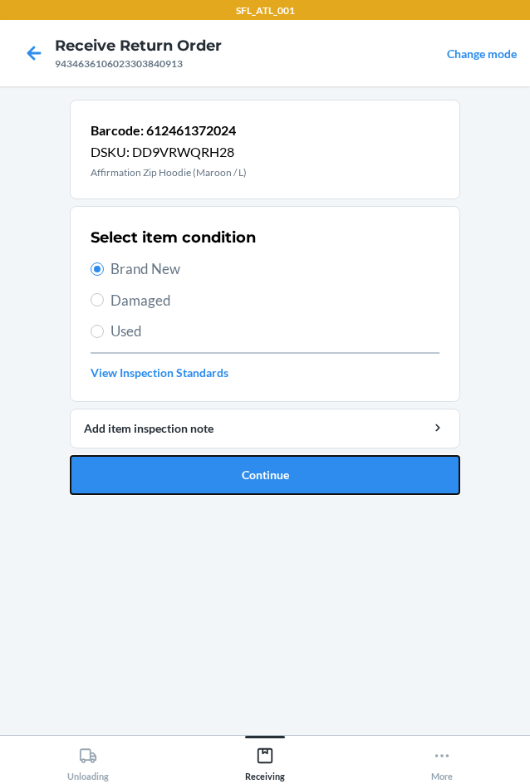
click at [283, 475] on button "Continue" at bounding box center [265, 475] width 391 height 40
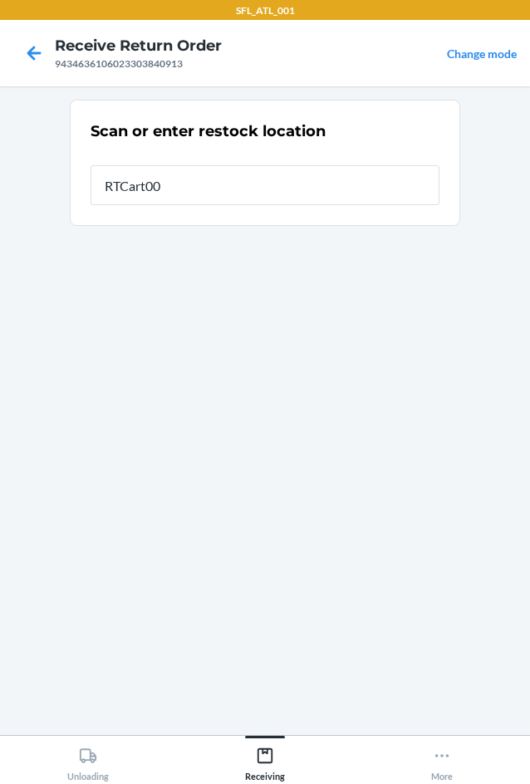
type input "RTCart004"
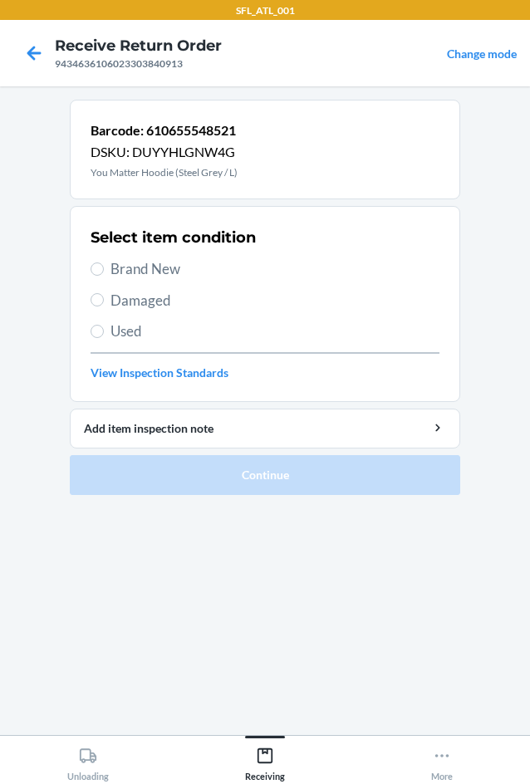
click at [102, 274] on label "Brand New" at bounding box center [265, 269] width 349 height 22
click at [102, 274] on input "Brand New" at bounding box center [97, 269] width 13 height 13
radio input "true"
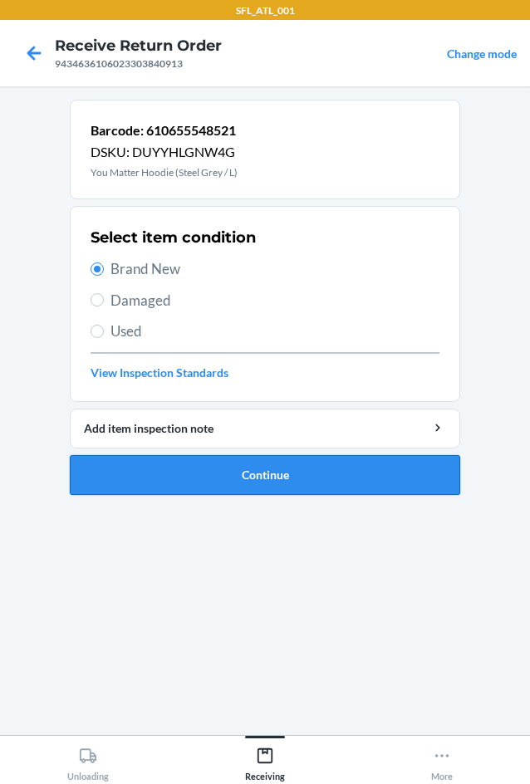
click at [257, 475] on button "Continue" at bounding box center [265, 475] width 391 height 40
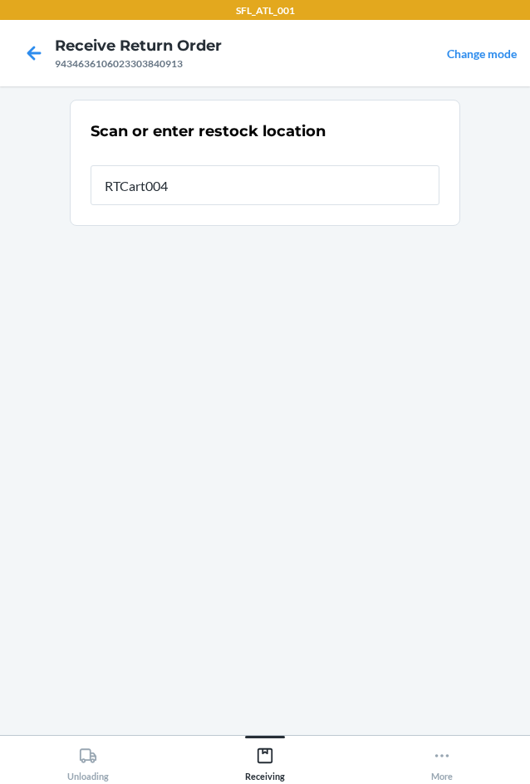
type input "RTCart004"
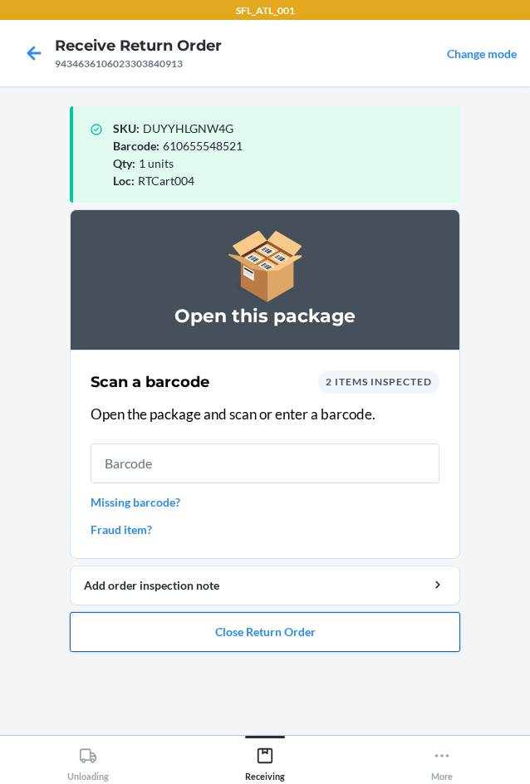
click at [230, 627] on button "Close Return Order" at bounding box center [265, 632] width 391 height 40
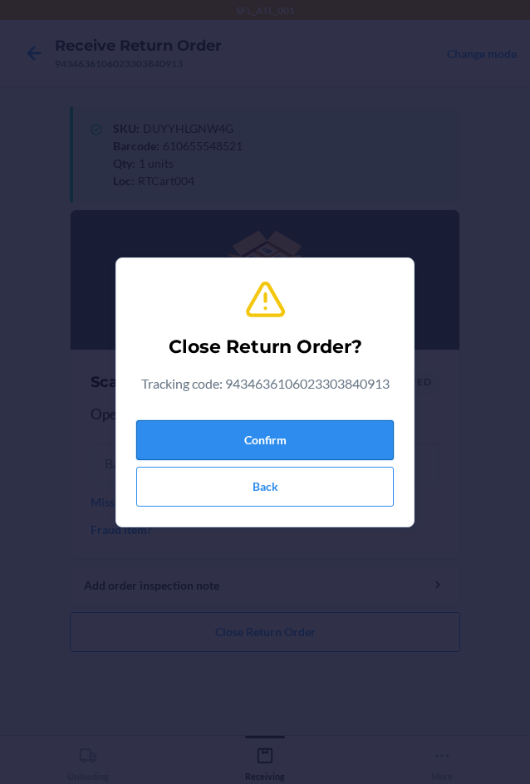
click at [253, 442] on button "Confirm" at bounding box center [265, 440] width 258 height 40
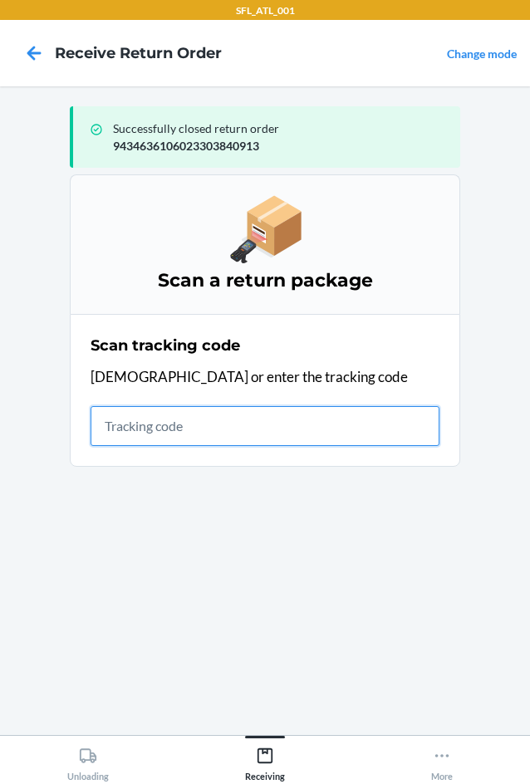
click at [168, 425] on input "text" at bounding box center [265, 426] width 349 height 40
type input "42030259943463610602330"
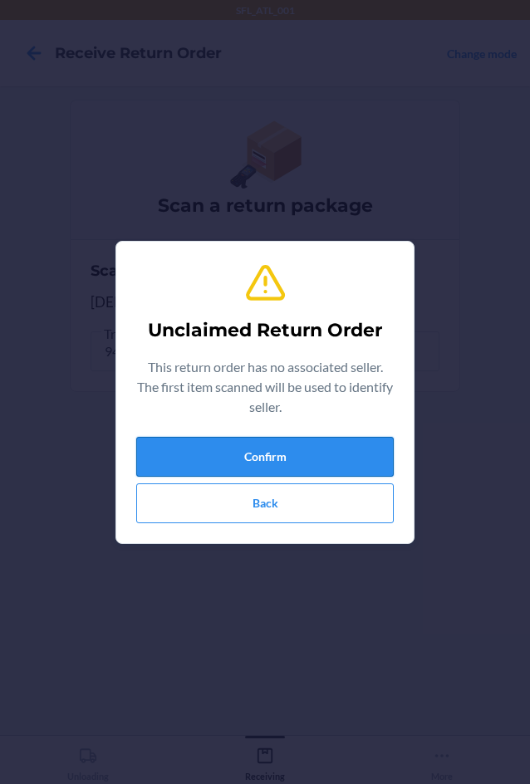
click at [230, 448] on button "Confirm" at bounding box center [265, 457] width 258 height 40
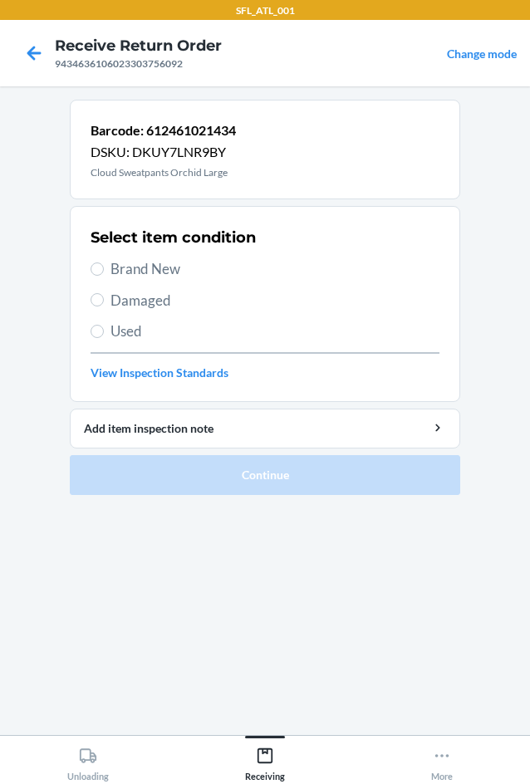
drag, startPoint x: 109, startPoint y: 268, endPoint x: 141, endPoint y: 331, distance: 70.2
click at [108, 268] on label "Brand New" at bounding box center [265, 269] width 349 height 22
click at [104, 268] on input "Brand New" at bounding box center [97, 269] width 13 height 13
radio input "true"
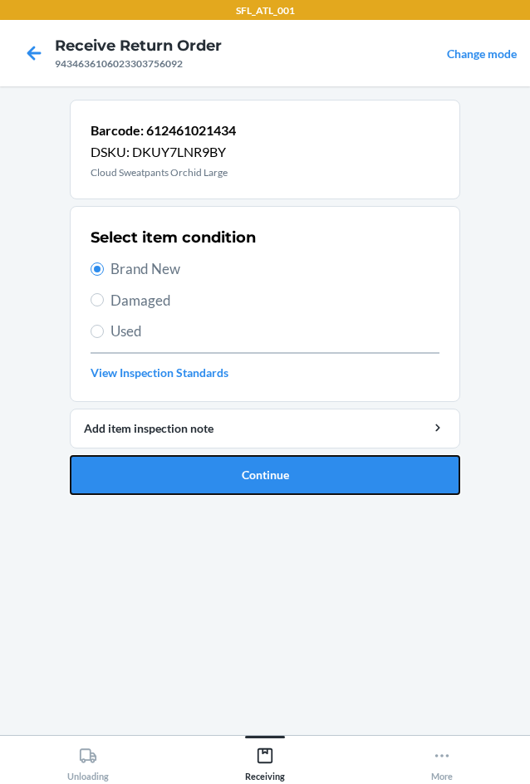
drag, startPoint x: 252, startPoint y: 494, endPoint x: 290, endPoint y: 467, distance: 46.6
click at [260, 489] on button "Continue" at bounding box center [265, 475] width 391 height 40
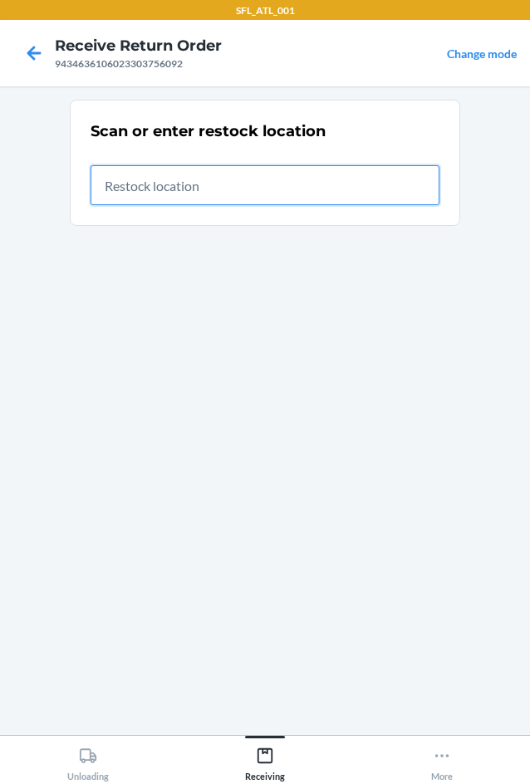
click at [207, 184] on input "text" at bounding box center [265, 185] width 349 height 40
type input "RTCart004"
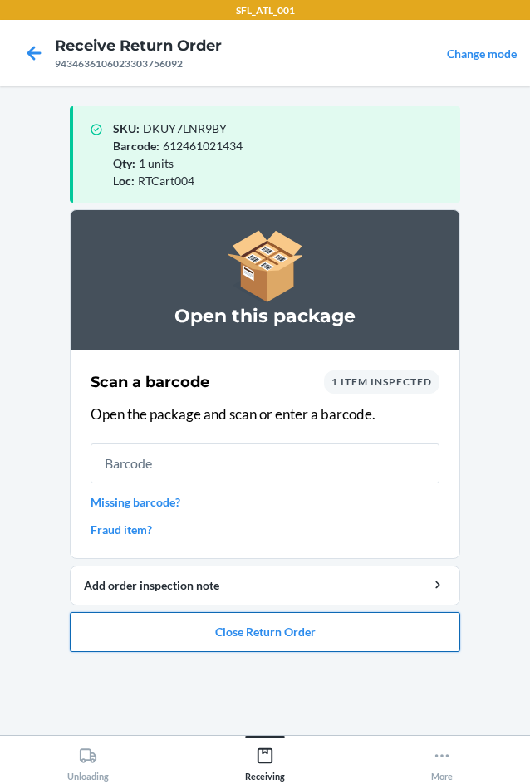
click at [199, 639] on button "Close Return Order" at bounding box center [265, 632] width 391 height 40
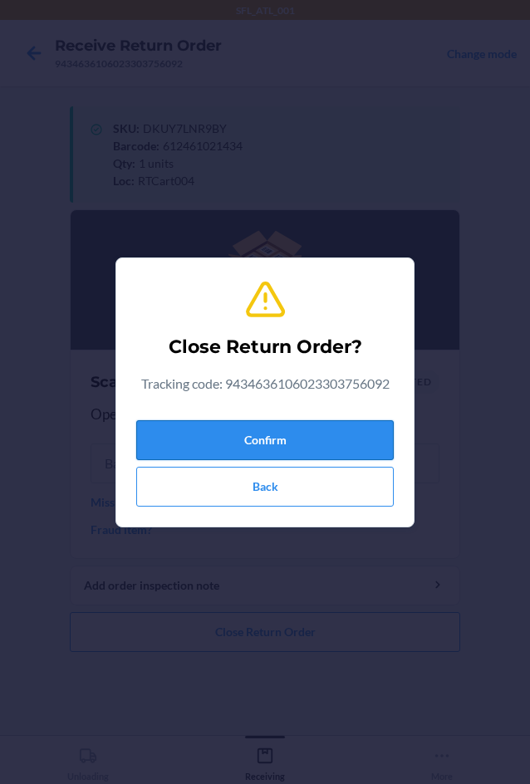
click at [325, 435] on button "Confirm" at bounding box center [265, 440] width 258 height 40
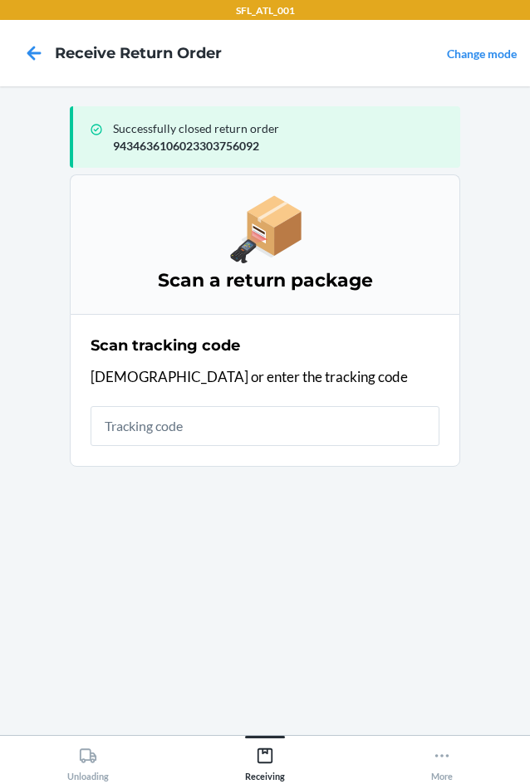
click at [93, 417] on section "Scan tracking code Scan or enter the tracking code" at bounding box center [265, 390] width 391 height 153
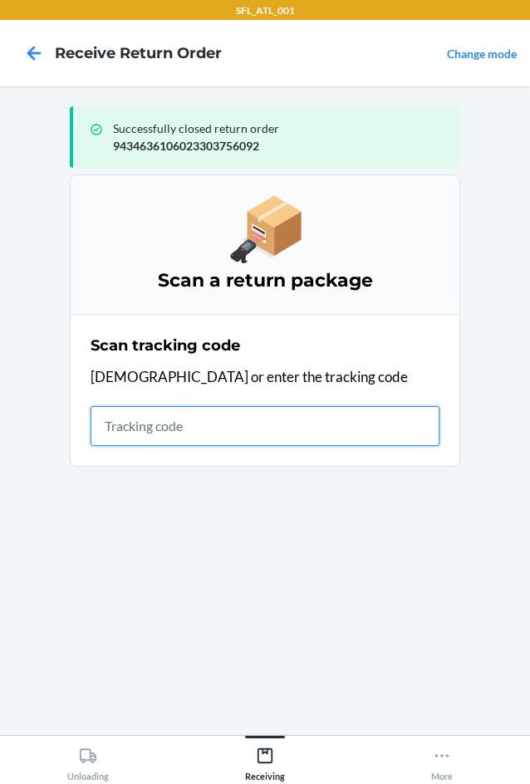
click at [111, 425] on input "text" at bounding box center [265, 426] width 349 height 40
type input "42030259943"
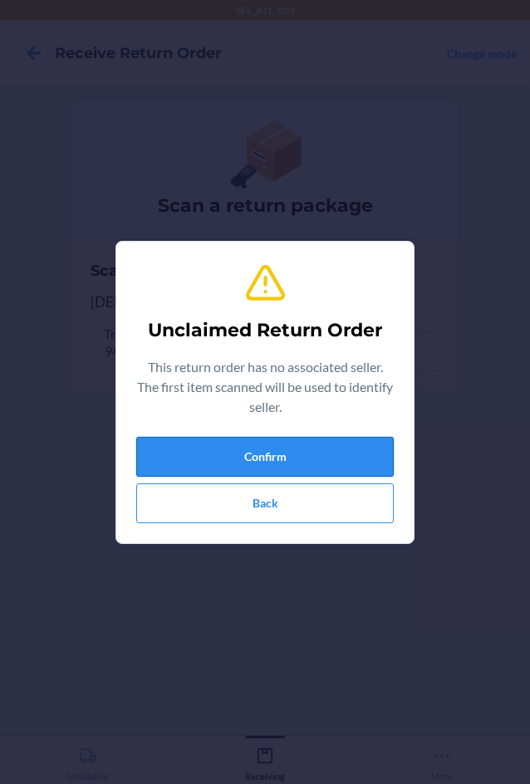
click at [194, 457] on button "Confirm" at bounding box center [265, 457] width 258 height 40
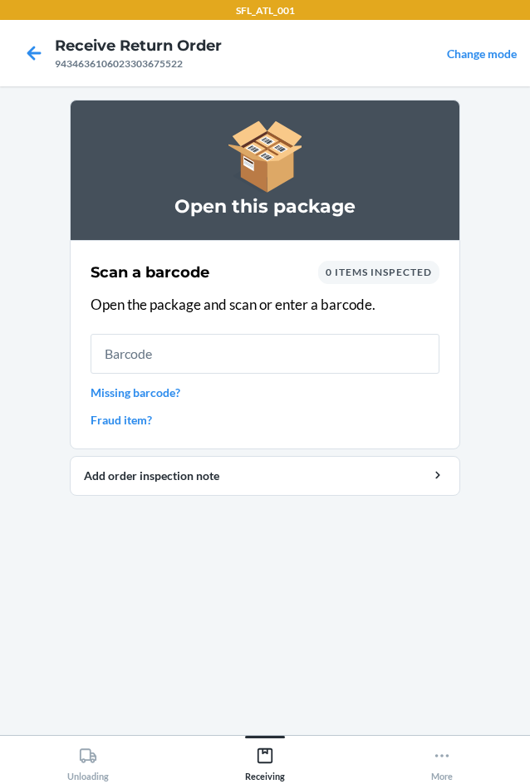
click at [169, 391] on link "Missing barcode?" at bounding box center [265, 392] width 349 height 17
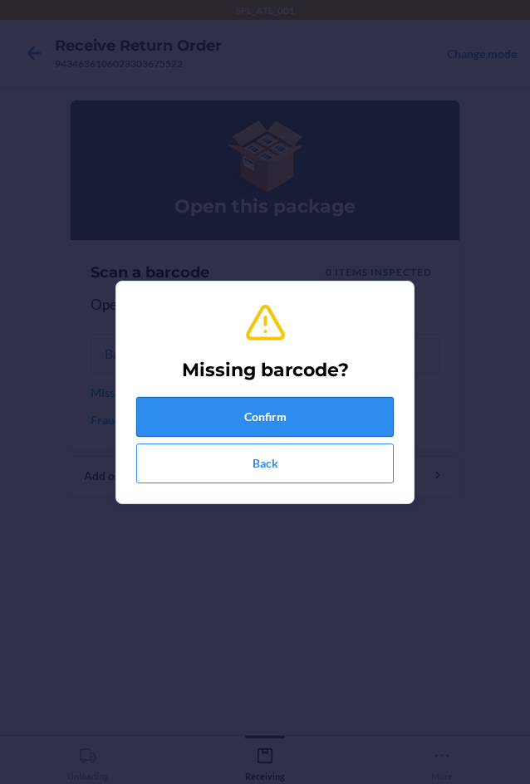
click at [302, 408] on button "Confirm" at bounding box center [265, 417] width 258 height 40
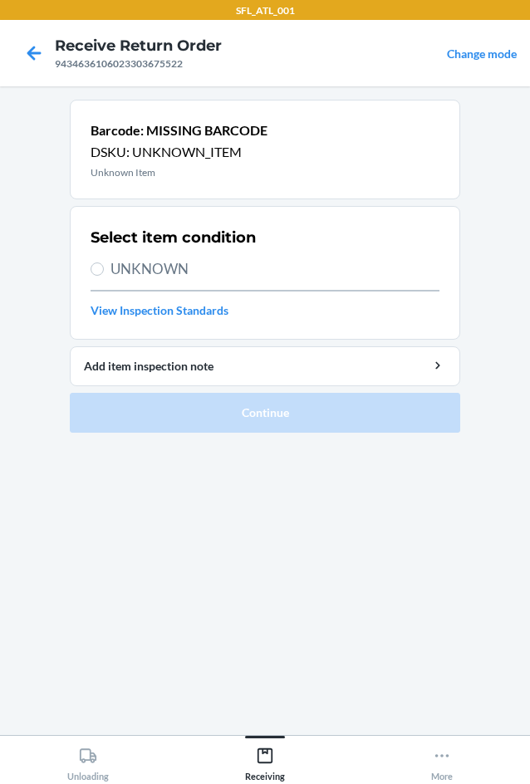
click at [86, 265] on section "Select item condition UNKNOWN View Inspection Standards" at bounding box center [265, 273] width 391 height 134
click at [101, 271] on input "UNKNOWN" at bounding box center [97, 269] width 13 height 13
radio input "true"
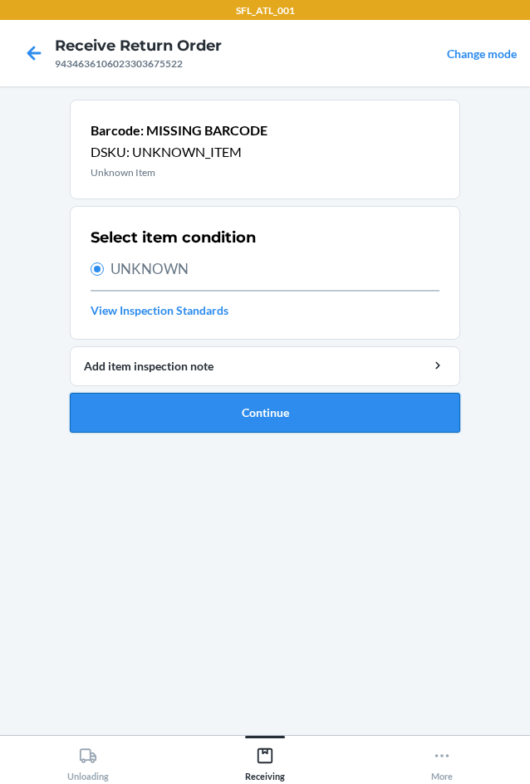
click at [278, 424] on button "Continue" at bounding box center [265, 413] width 391 height 40
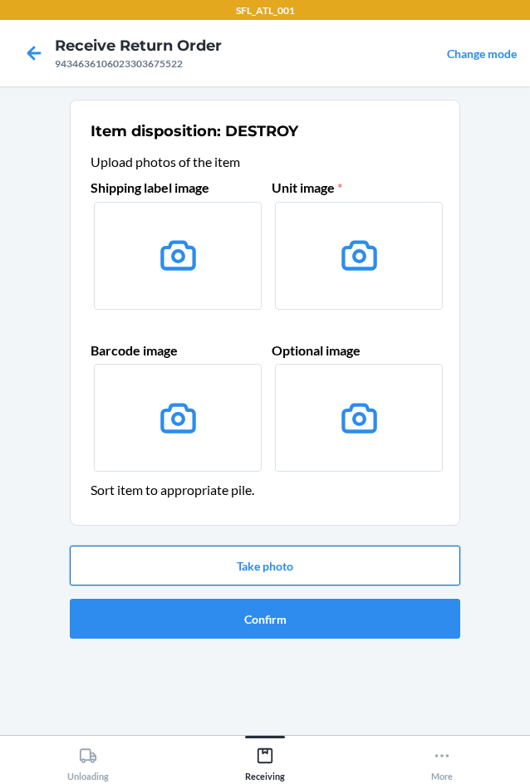
click at [276, 569] on button "Take photo" at bounding box center [265, 566] width 391 height 40
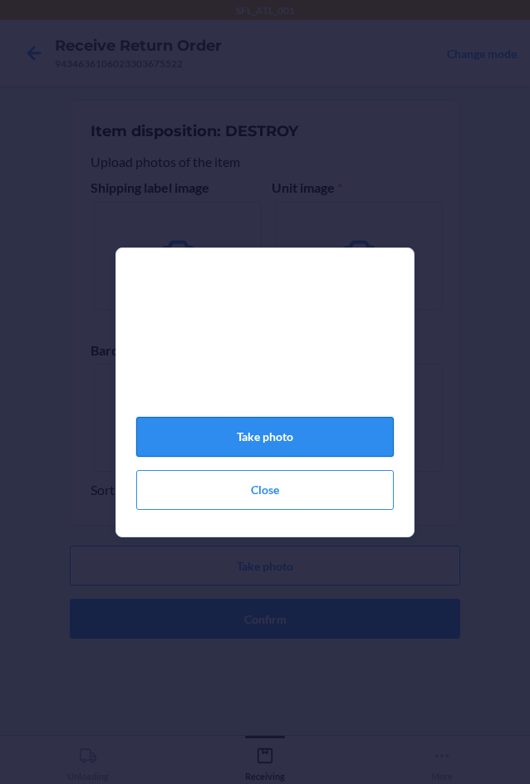
click at [278, 454] on button "Take photo" at bounding box center [265, 437] width 258 height 40
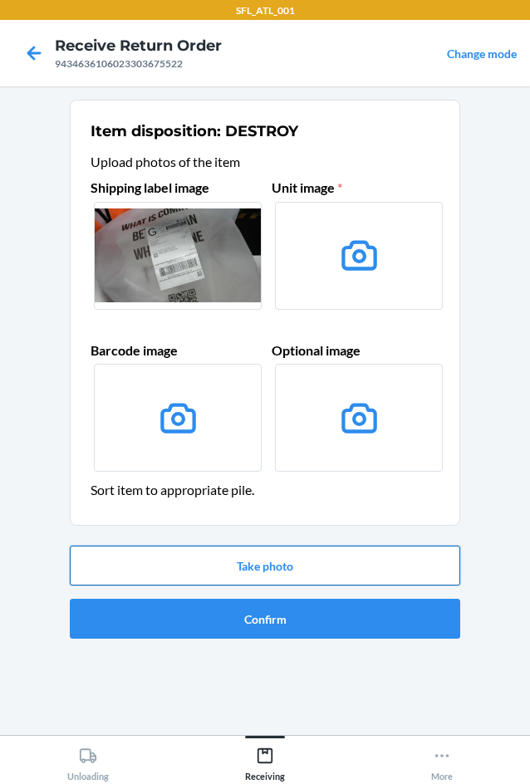
click at [274, 557] on button "Take photo" at bounding box center [265, 566] width 391 height 40
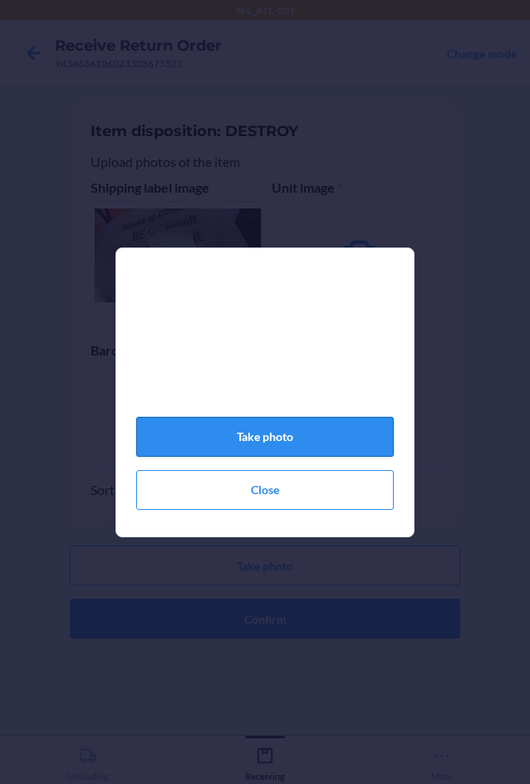
click at [343, 457] on button "Take photo" at bounding box center [265, 437] width 258 height 40
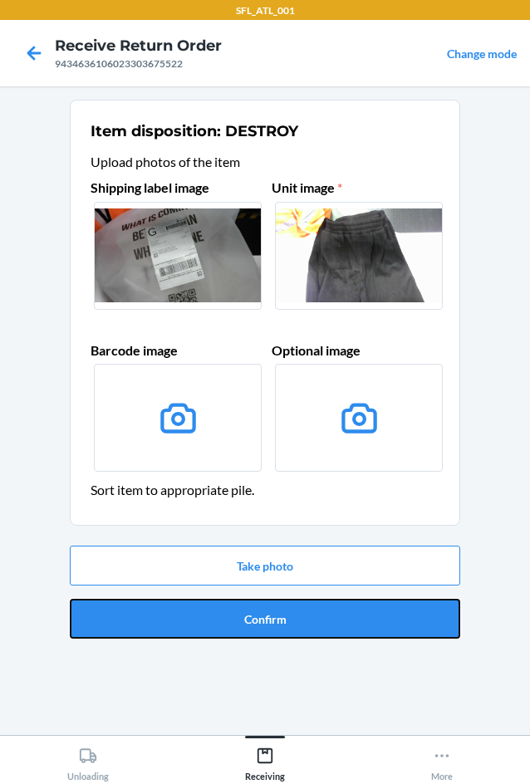
click at [330, 617] on button "Confirm" at bounding box center [265, 619] width 391 height 40
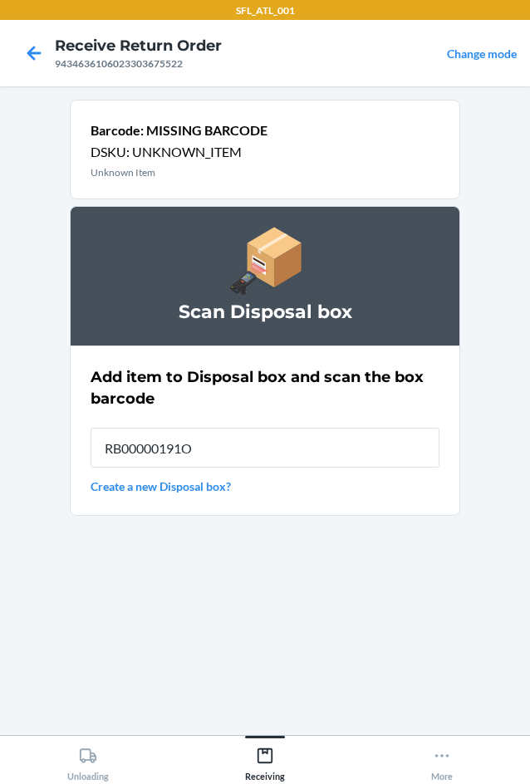
type input "RB00000191O"
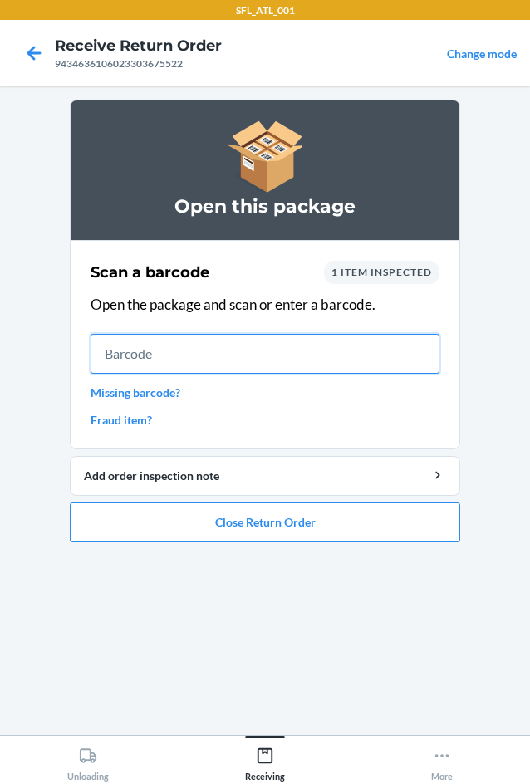
click at [145, 355] on input "text" at bounding box center [265, 354] width 349 height 40
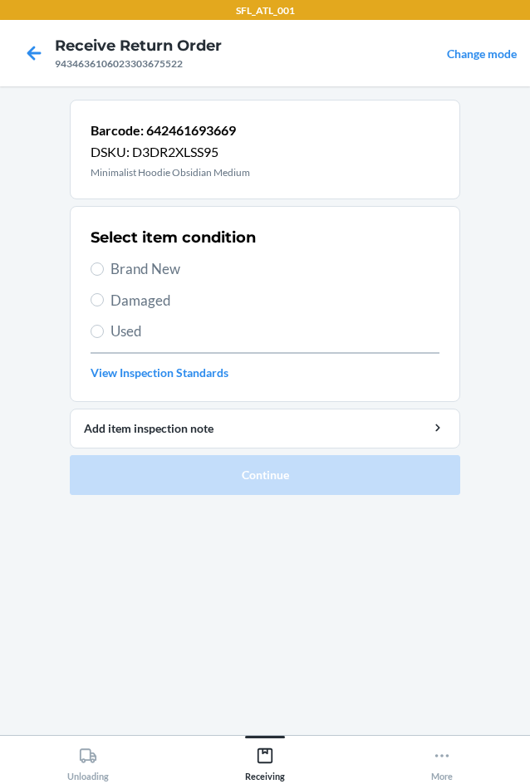
click at [100, 277] on label "Brand New" at bounding box center [265, 269] width 349 height 22
click at [100, 276] on input "Brand New" at bounding box center [97, 269] width 13 height 13
radio input "true"
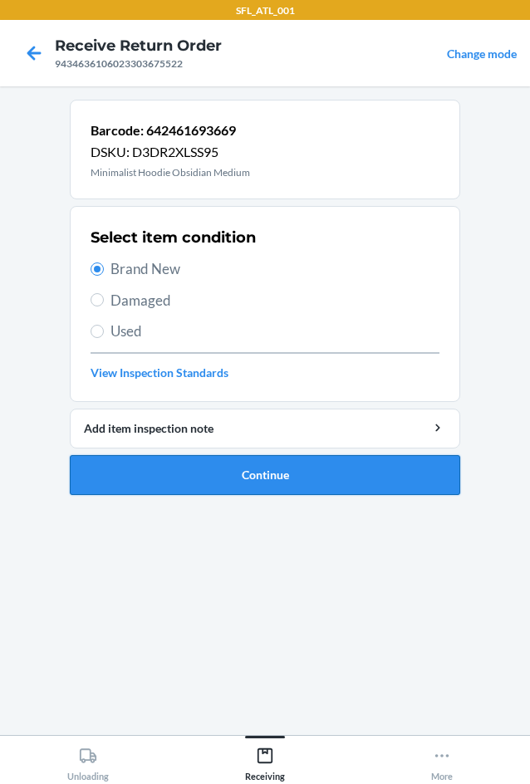
click at [212, 474] on button "Continue" at bounding box center [265, 475] width 391 height 40
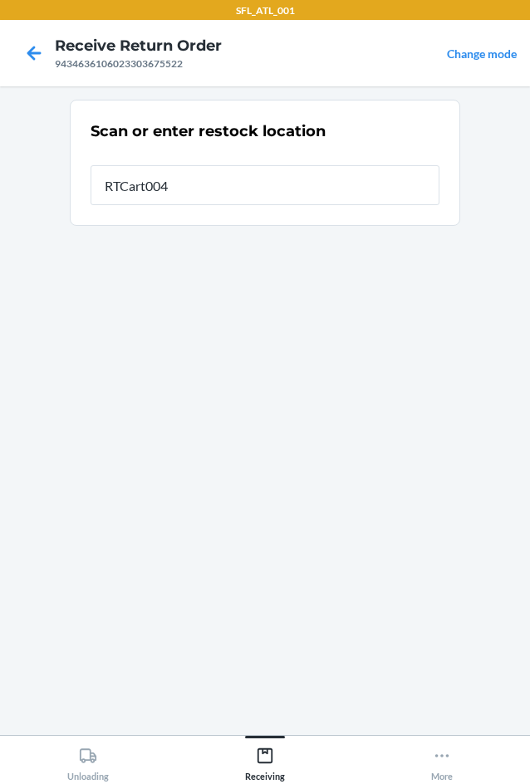
type input "RTCart004"
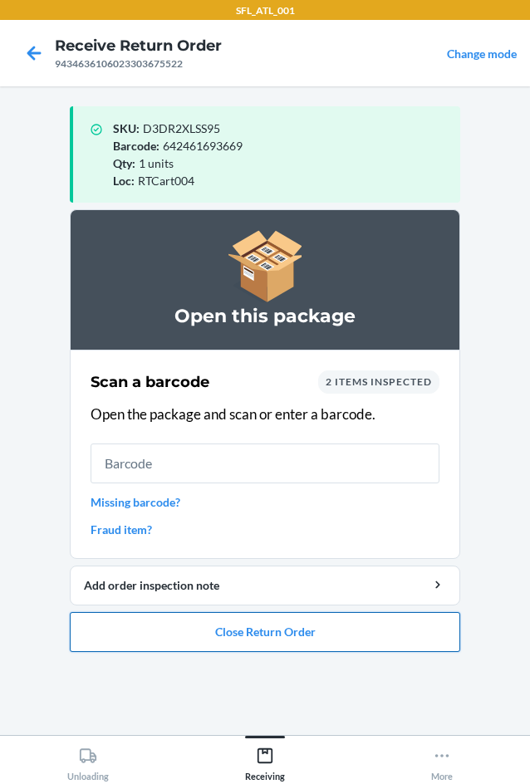
drag, startPoint x: 215, startPoint y: 628, endPoint x: 297, endPoint y: 615, distance: 82.5
click at [252, 627] on button "Close Return Order" at bounding box center [265, 632] width 391 height 40
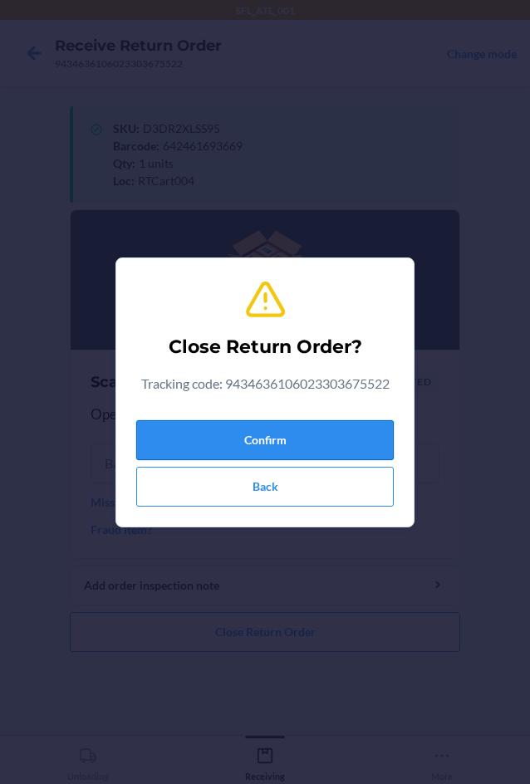
click at [252, 440] on button "Confirm" at bounding box center [265, 440] width 258 height 40
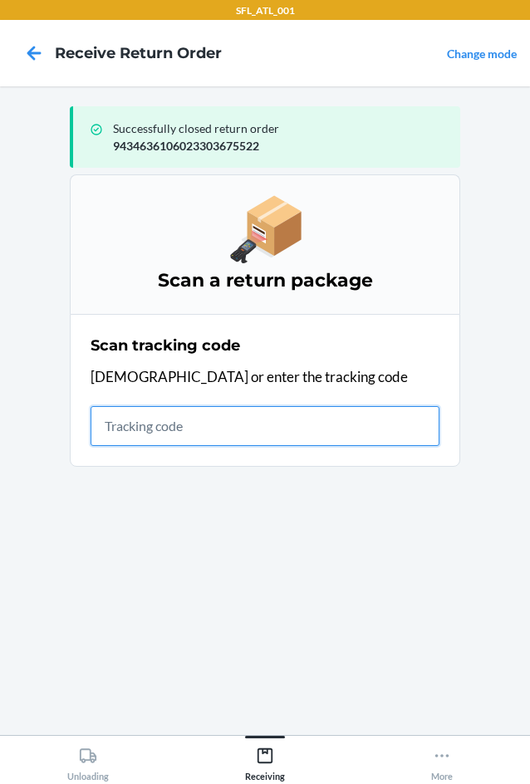
click at [127, 433] on input "text" at bounding box center [265, 426] width 349 height 40
type input "42030259943463610602330394"
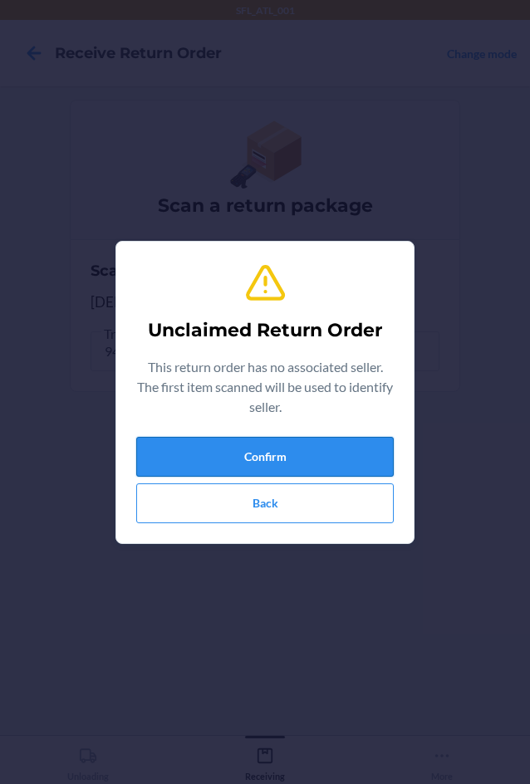
click at [239, 472] on button "Confirm" at bounding box center [265, 457] width 258 height 40
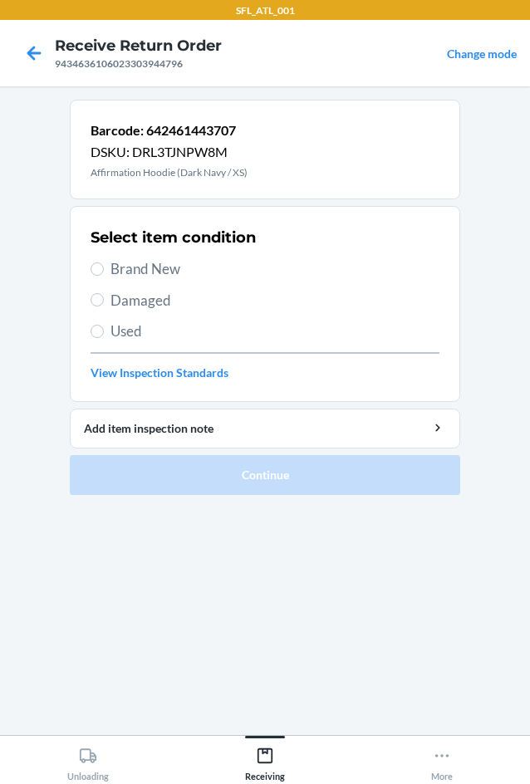
click at [122, 278] on span "Brand New" at bounding box center [275, 269] width 329 height 22
click at [104, 276] on input "Brand New" at bounding box center [97, 269] width 13 height 13
radio input "true"
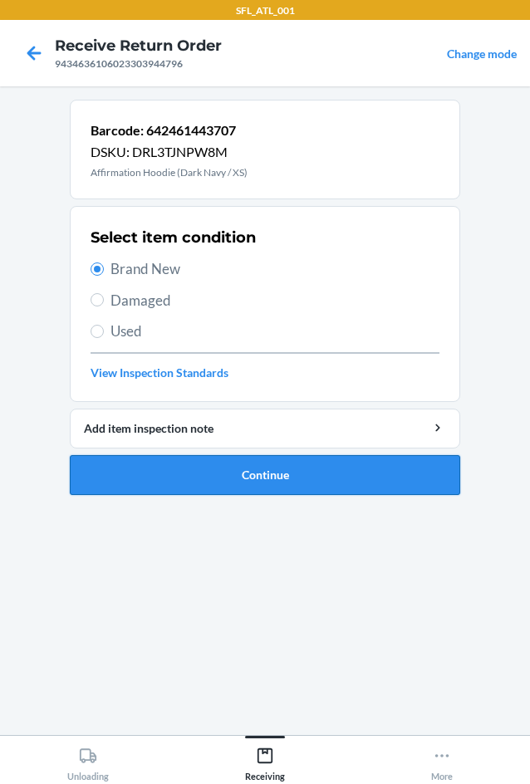
click at [284, 483] on button "Continue" at bounding box center [265, 475] width 391 height 40
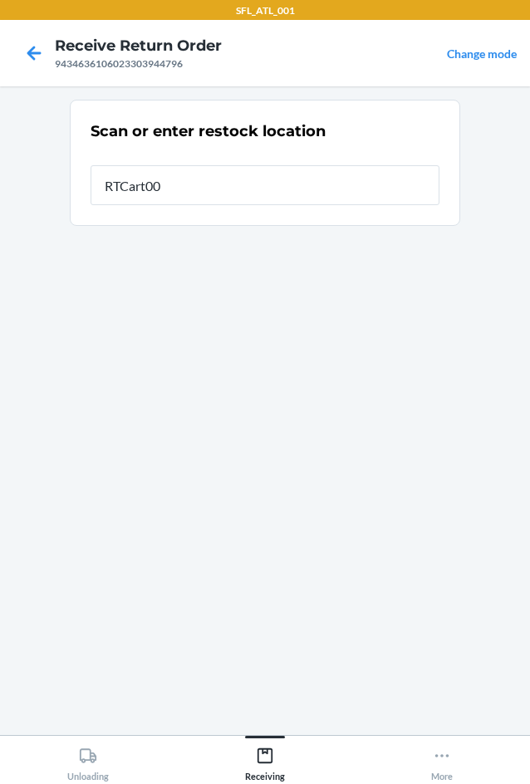
type input "RTCart004"
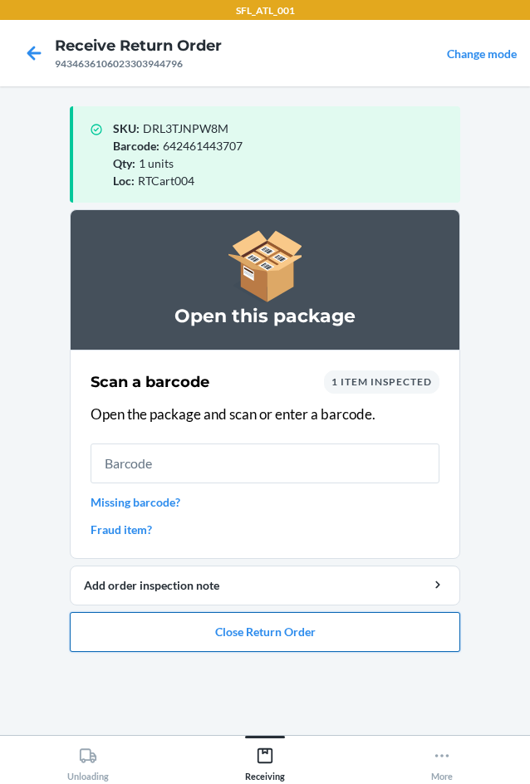
click at [296, 640] on button "Close Return Order" at bounding box center [265, 632] width 391 height 40
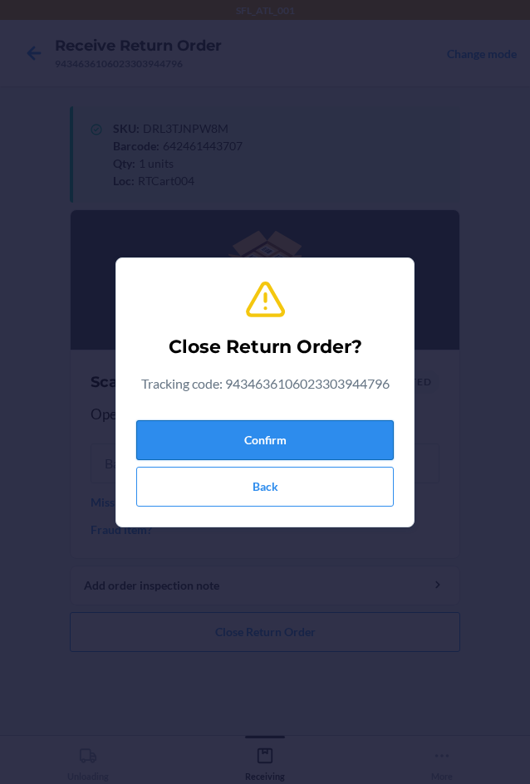
click at [283, 442] on button "Confirm" at bounding box center [265, 440] width 258 height 40
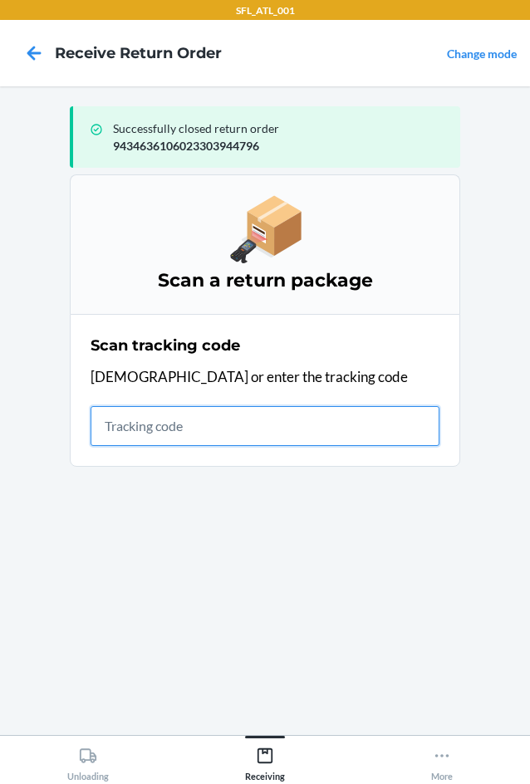
click at [126, 421] on input "text" at bounding box center [265, 426] width 349 height 40
type input "420302599434636106023304"
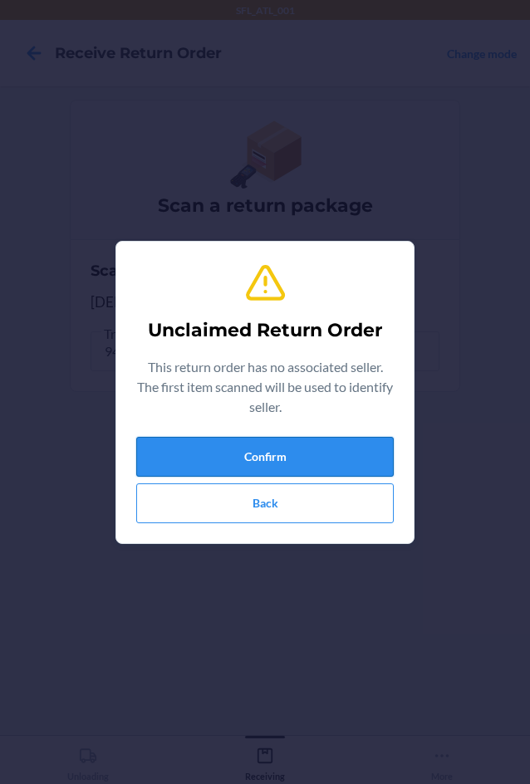
click at [258, 457] on button "Confirm" at bounding box center [265, 457] width 258 height 40
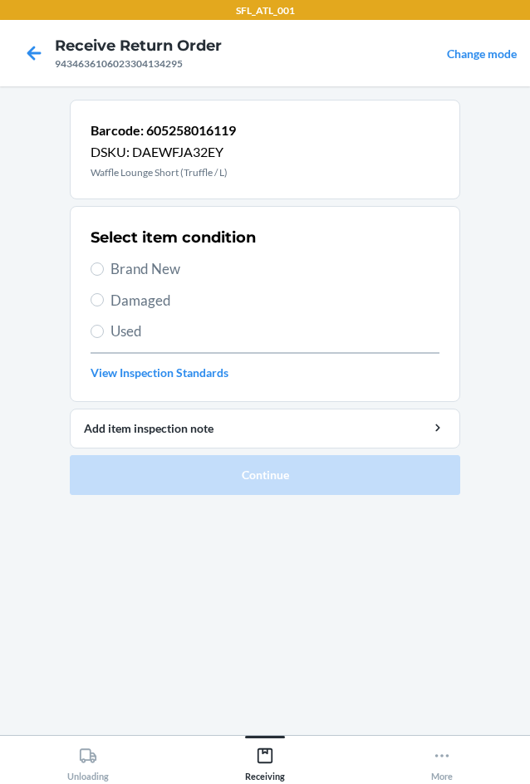
click at [108, 263] on label "Brand New" at bounding box center [265, 269] width 349 height 22
click at [104, 263] on input "Brand New" at bounding box center [97, 269] width 13 height 13
radio input "true"
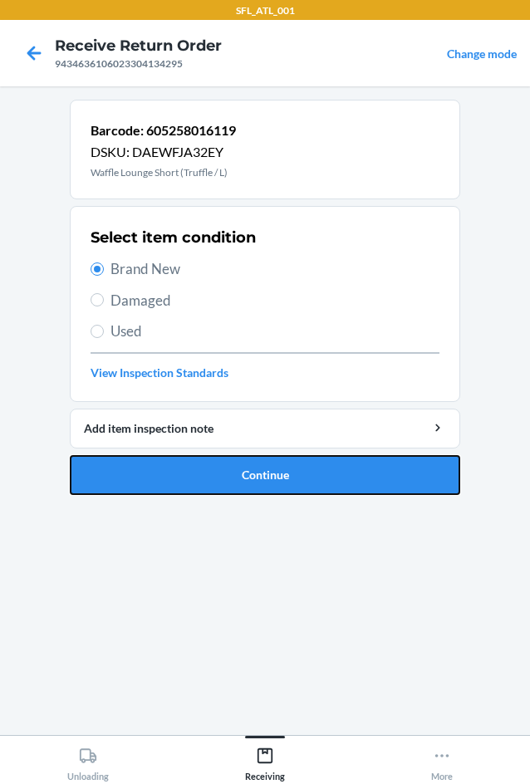
drag, startPoint x: 245, startPoint y: 477, endPoint x: 266, endPoint y: 467, distance: 23.0
click at [246, 477] on button "Continue" at bounding box center [265, 475] width 391 height 40
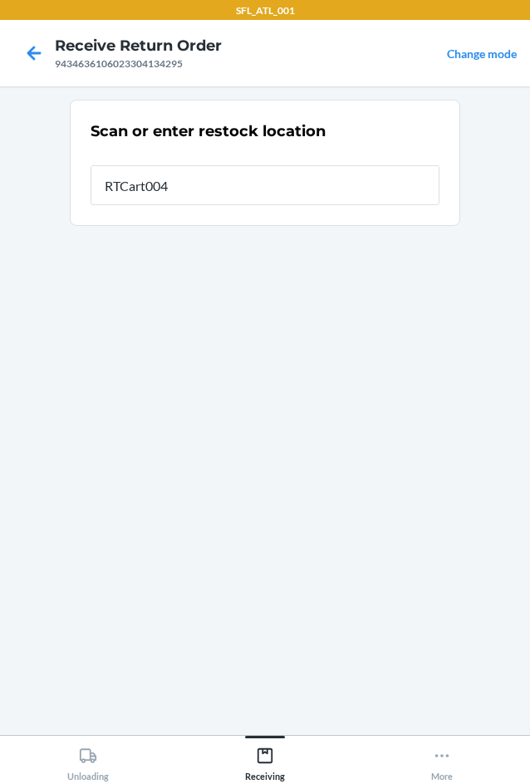
type input "RTCart004"
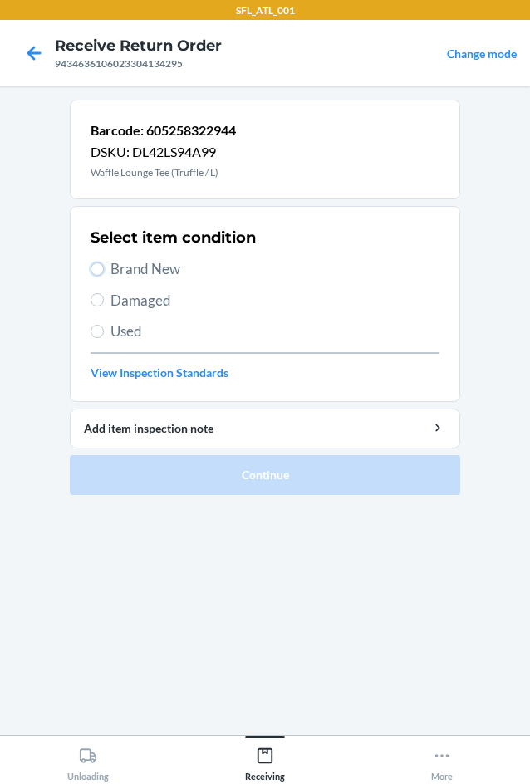
drag, startPoint x: 97, startPoint y: 269, endPoint x: 117, endPoint y: 301, distance: 37.3
click at [99, 269] on input "Brand New" at bounding box center [97, 269] width 13 height 13
radio input "true"
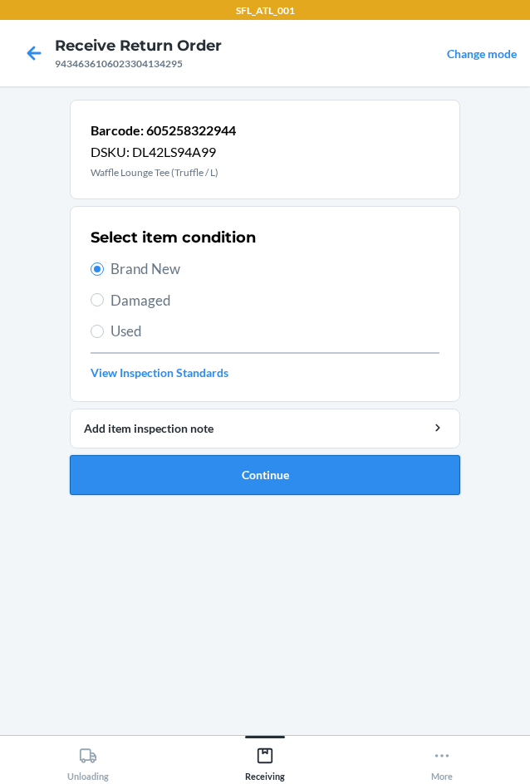
click at [226, 474] on button "Continue" at bounding box center [265, 475] width 391 height 40
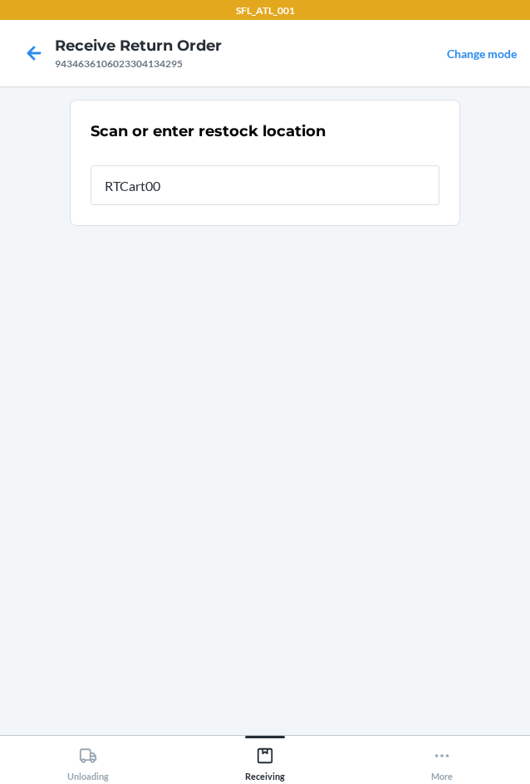
type input "RTCart004"
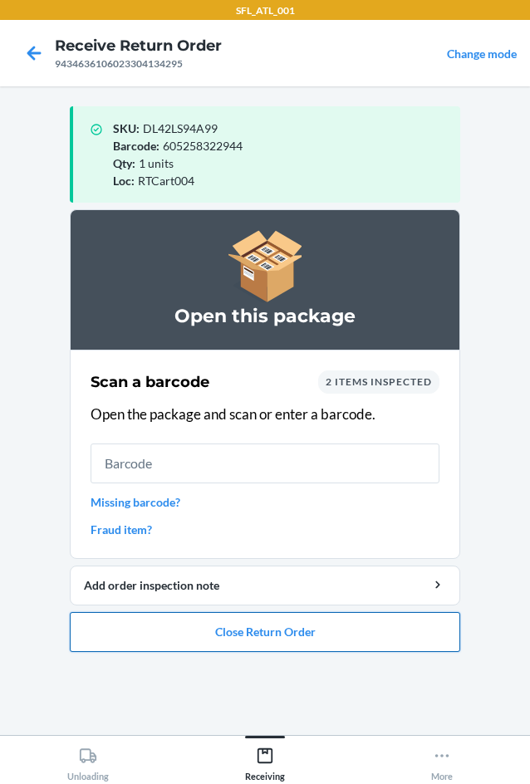
click at [247, 618] on button "Close Return Order" at bounding box center [265, 632] width 391 height 40
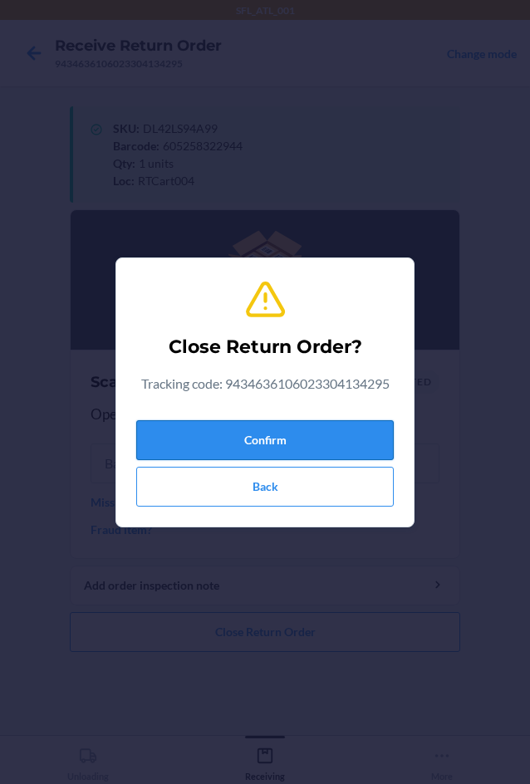
click at [309, 448] on button "Confirm" at bounding box center [265, 440] width 258 height 40
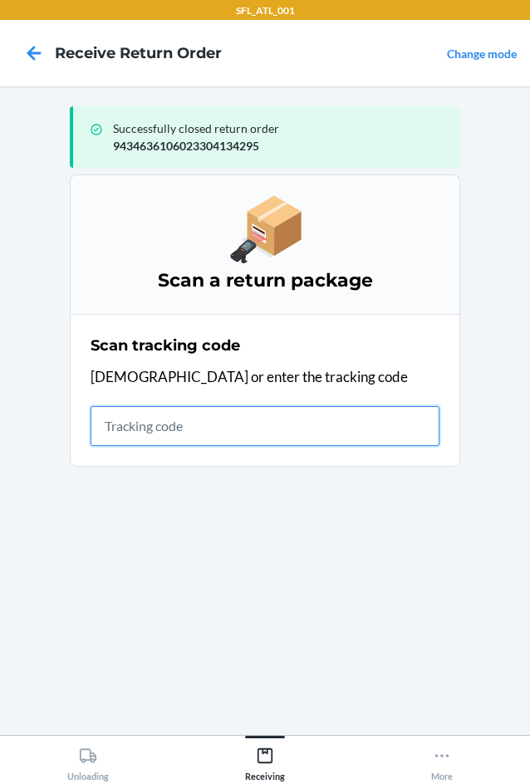
click at [145, 436] on input "text" at bounding box center [265, 426] width 349 height 40
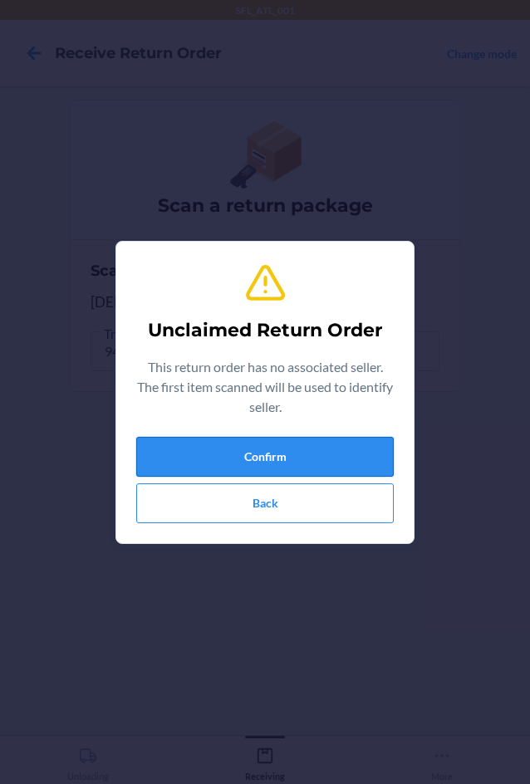
click at [191, 453] on button "Confirm" at bounding box center [265, 457] width 258 height 40
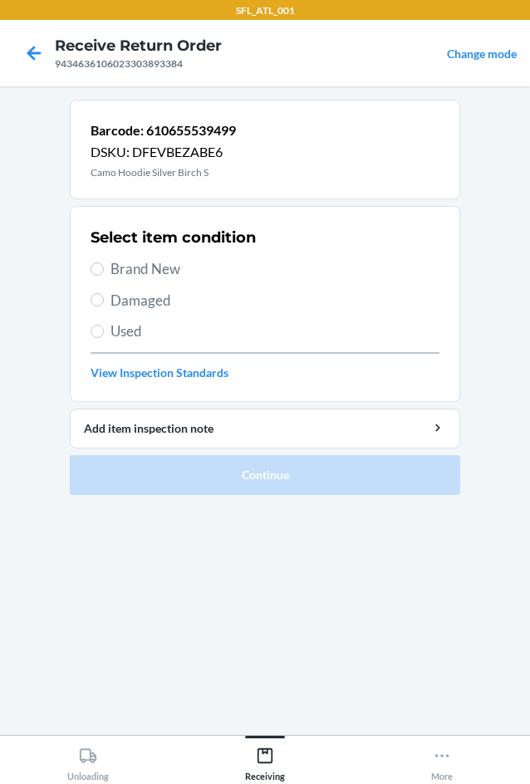
click at [105, 273] on label "Brand New" at bounding box center [265, 269] width 349 height 22
click at [104, 273] on input "Brand New" at bounding box center [97, 269] width 13 height 13
radio input "true"
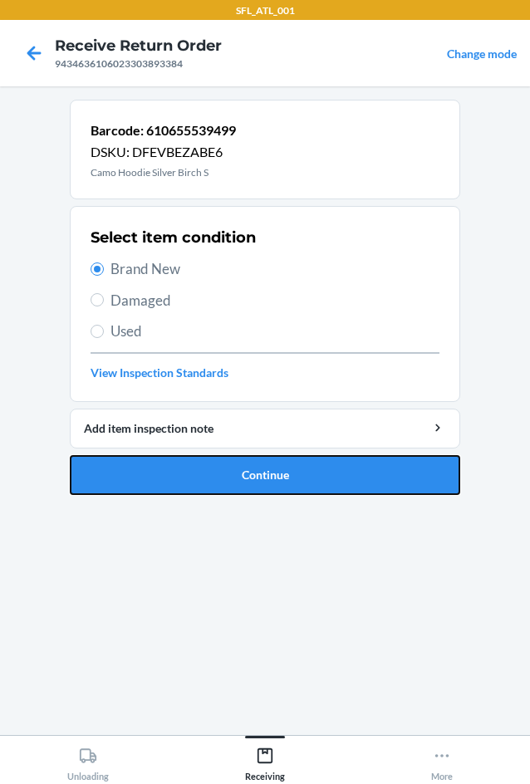
click at [204, 481] on button "Continue" at bounding box center [265, 475] width 391 height 40
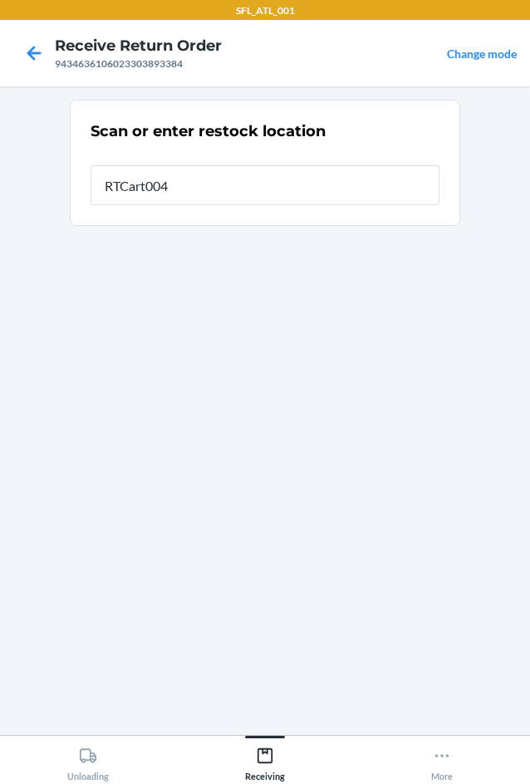
type input "RTCart004"
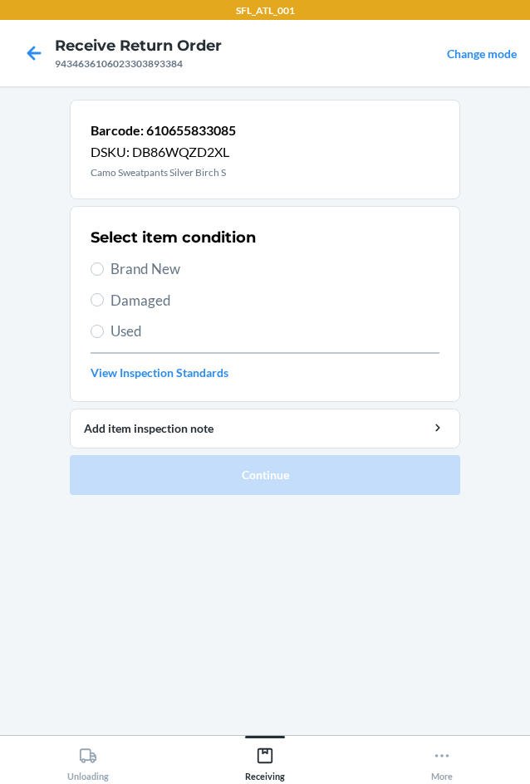
drag, startPoint x: 105, startPoint y: 268, endPoint x: 116, endPoint y: 274, distance: 13.0
click at [106, 268] on label "Brand New" at bounding box center [265, 269] width 349 height 22
click at [104, 268] on input "Brand New" at bounding box center [97, 269] width 13 height 13
radio input "true"
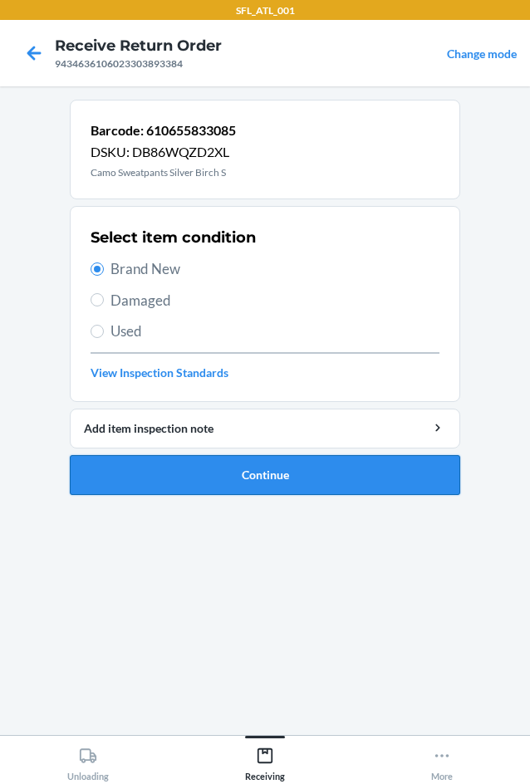
click at [250, 478] on button "Continue" at bounding box center [265, 475] width 391 height 40
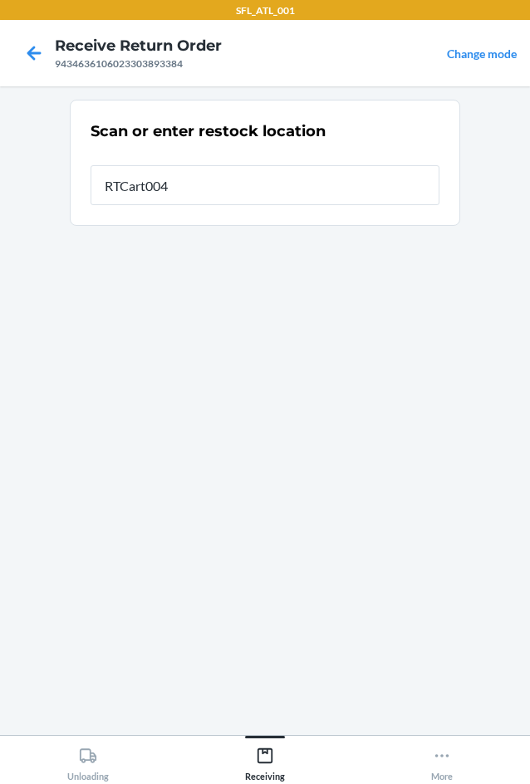
type input "RTCart004"
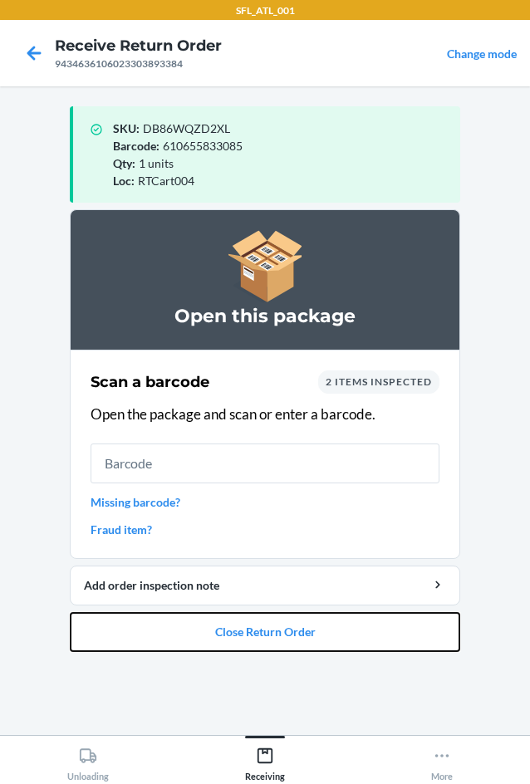
drag, startPoint x: 278, startPoint y: 634, endPoint x: 327, endPoint y: 548, distance: 99.8
click at [300, 608] on li "Open this package Scan a barcode 2 items inspected Open the package and scan or…" at bounding box center [265, 430] width 391 height 443
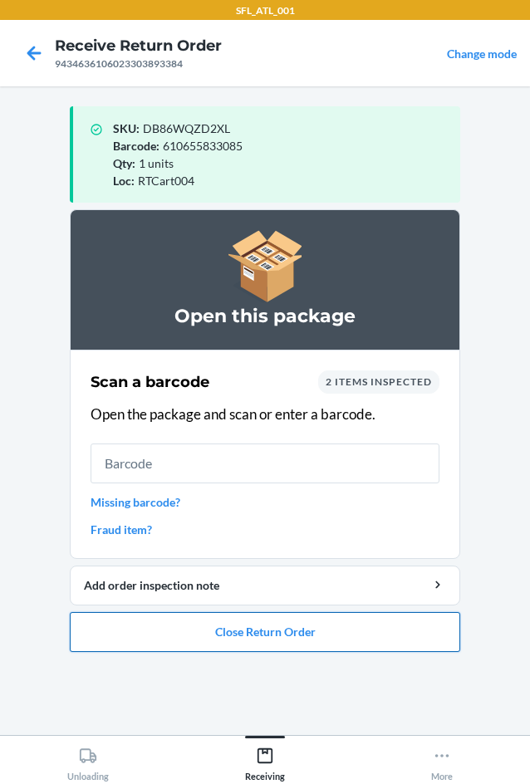
click at [256, 637] on button "Close Return Order" at bounding box center [265, 632] width 391 height 40
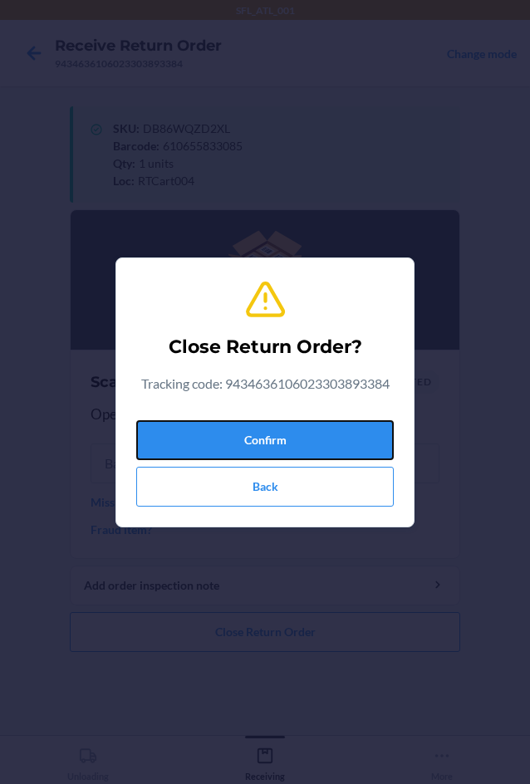
drag, startPoint x: 265, startPoint y: 438, endPoint x: 13, endPoint y: 335, distance: 272.0
click at [263, 434] on button "Confirm" at bounding box center [265, 440] width 258 height 40
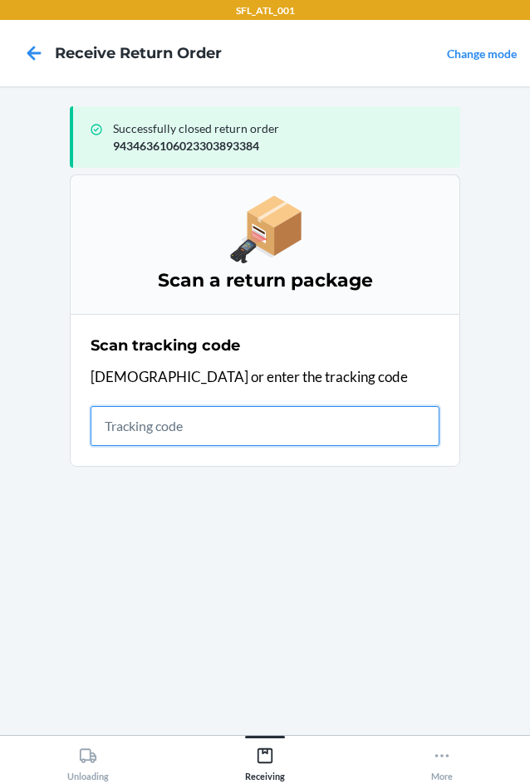
click at [175, 419] on input "text" at bounding box center [265, 426] width 349 height 40
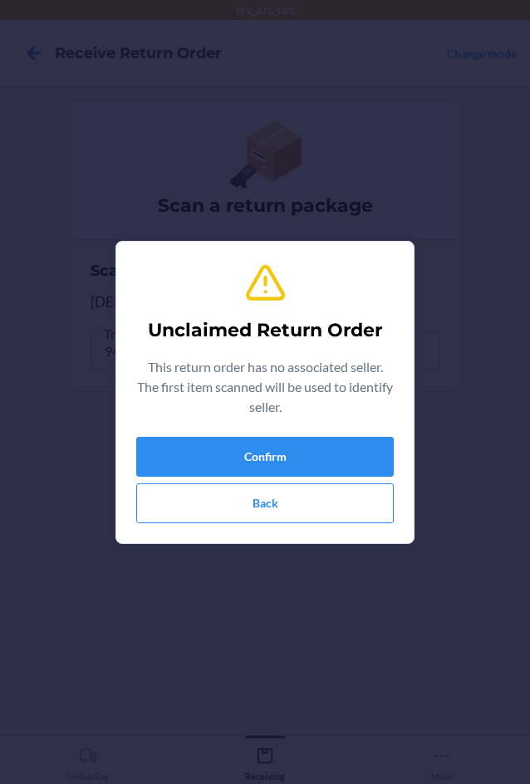
click at [283, 481] on div "Confirm Back" at bounding box center [265, 480] width 258 height 86
click at [289, 461] on button "Confirm" at bounding box center [265, 457] width 258 height 40
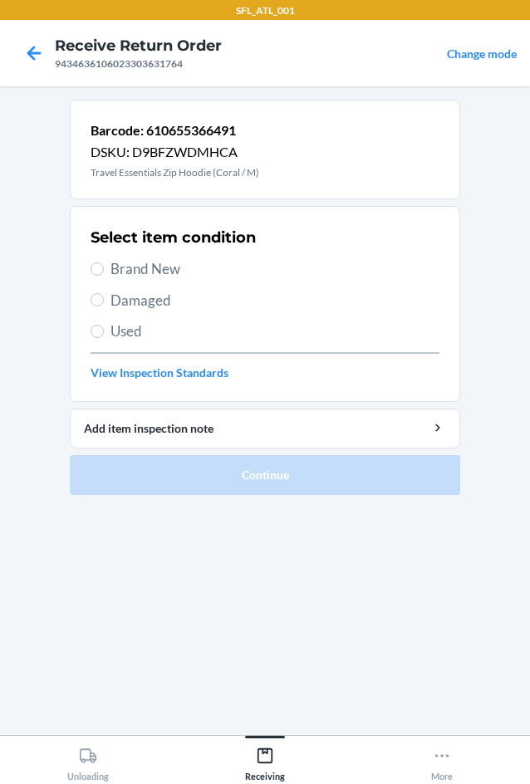
click at [107, 264] on label "Brand New" at bounding box center [265, 269] width 349 height 22
click at [104, 264] on input "Brand New" at bounding box center [97, 269] width 13 height 13
radio input "true"
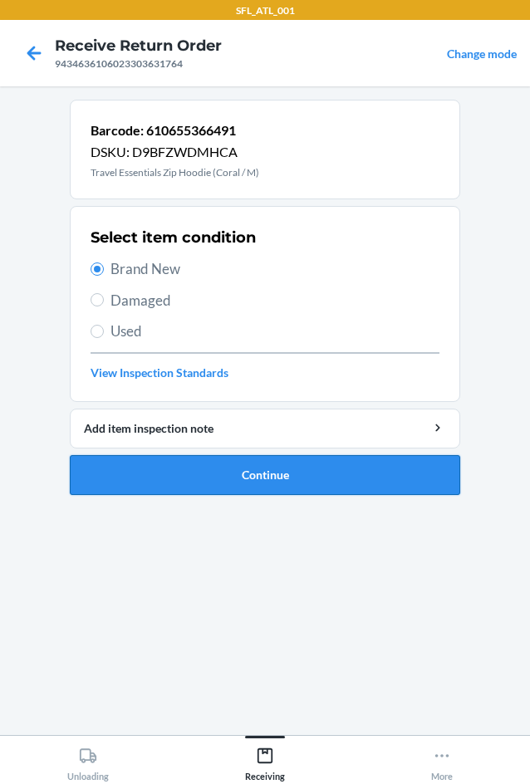
click at [187, 489] on button "Continue" at bounding box center [265, 475] width 391 height 40
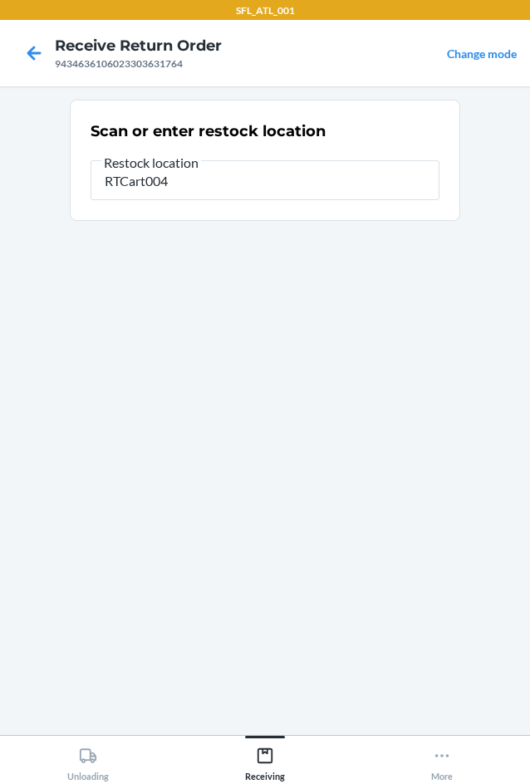
type input "RTCart004"
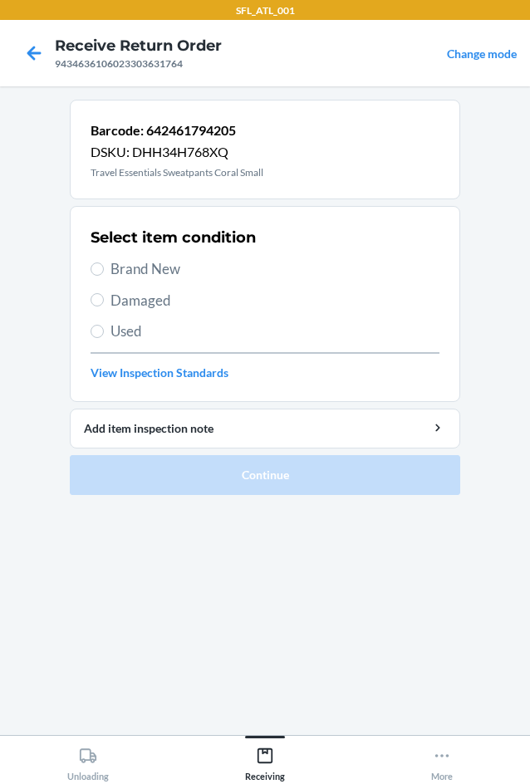
click at [104, 273] on label "Brand New" at bounding box center [265, 269] width 349 height 22
click at [104, 273] on input "Brand New" at bounding box center [97, 269] width 13 height 13
radio input "true"
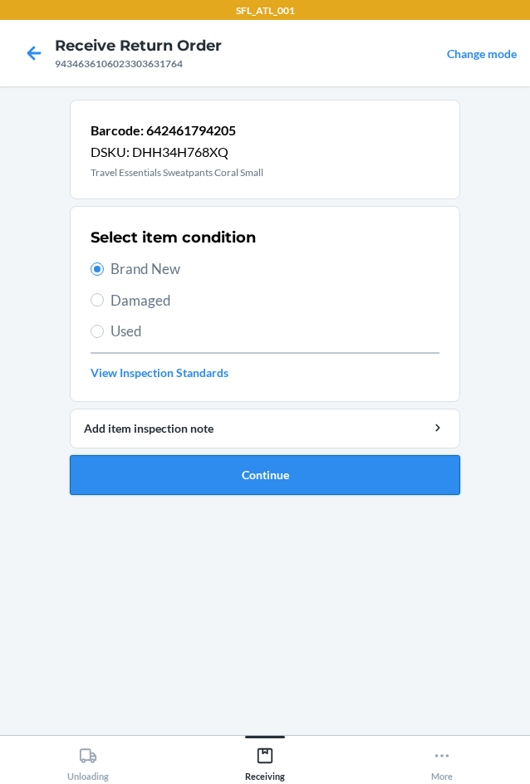
click at [230, 492] on button "Continue" at bounding box center [265, 475] width 391 height 40
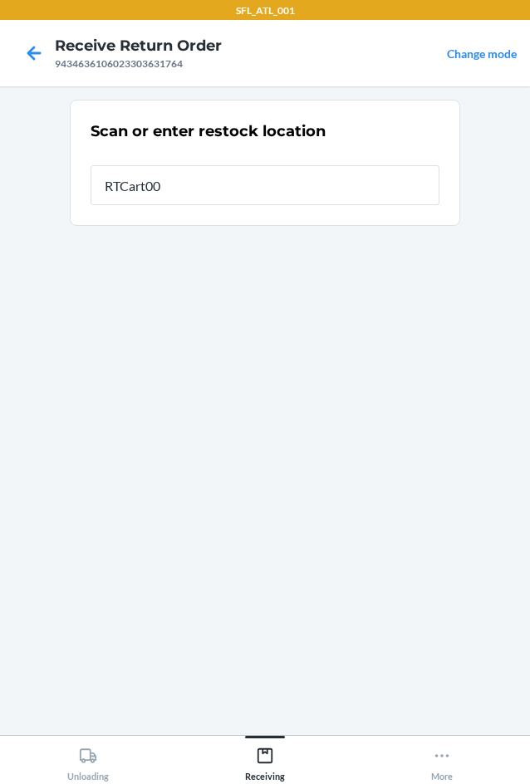
type input "RTCart004"
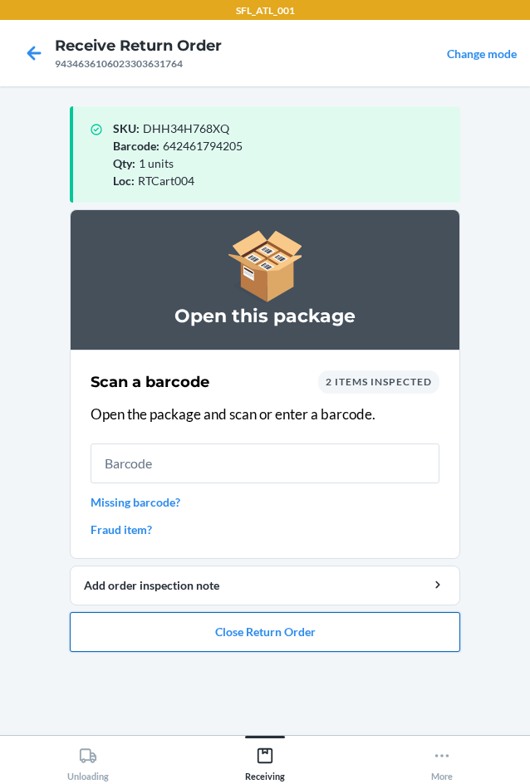
drag, startPoint x: 288, startPoint y: 633, endPoint x: 295, endPoint y: 627, distance: 9.5
click at [295, 627] on button "Close Return Order" at bounding box center [265, 632] width 391 height 40
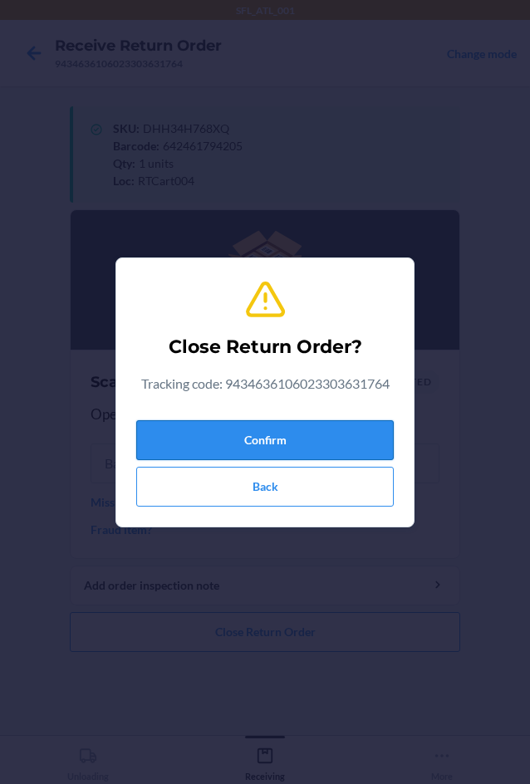
click at [283, 429] on button "Confirm" at bounding box center [265, 440] width 258 height 40
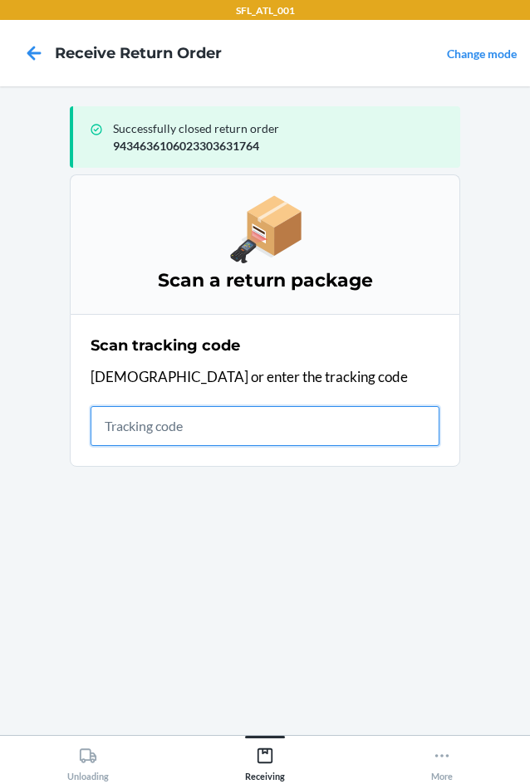
click at [144, 414] on input "text" at bounding box center [265, 426] width 349 height 40
type input "42030259943463610602330344"
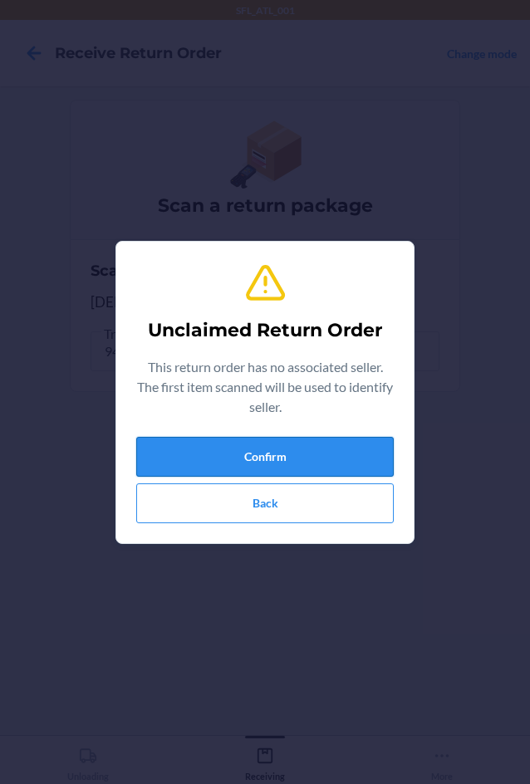
click at [233, 450] on button "Confirm" at bounding box center [265, 457] width 258 height 40
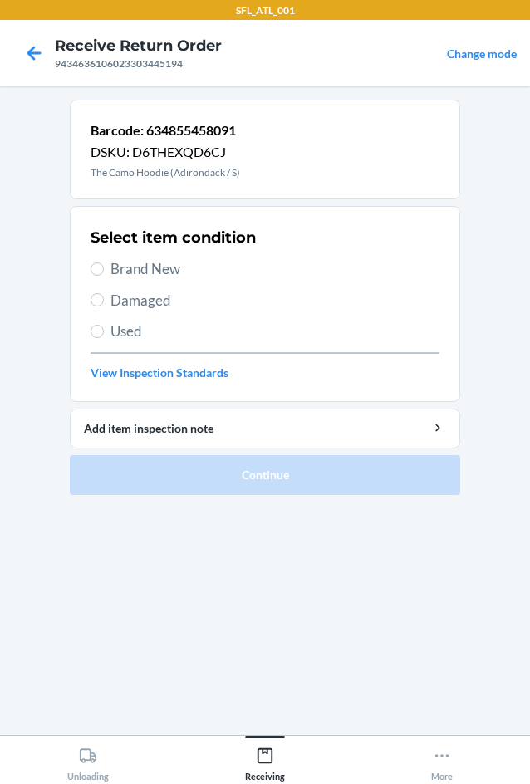
drag, startPoint x: 112, startPoint y: 264, endPoint x: 104, endPoint y: 272, distance: 11.2
click at [111, 267] on span "Brand New" at bounding box center [275, 269] width 329 height 22
click at [104, 267] on input "Brand New" at bounding box center [97, 269] width 13 height 13
radio input "true"
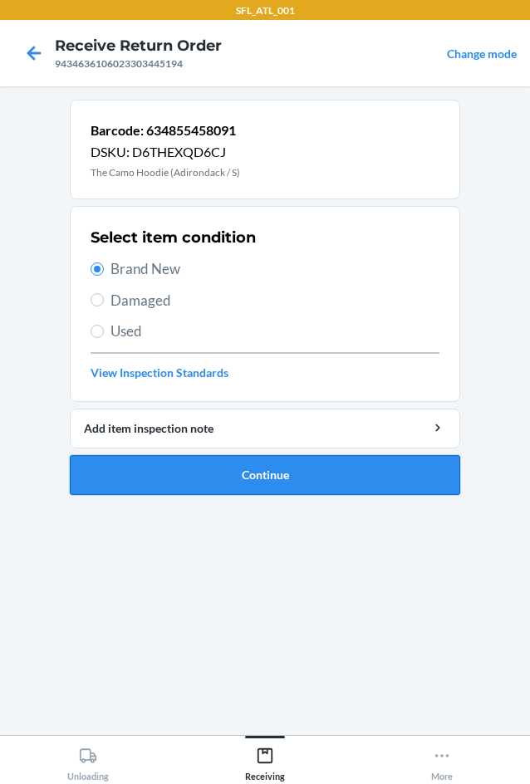
drag, startPoint x: 280, startPoint y: 482, endPoint x: 256, endPoint y: 384, distance: 101.0
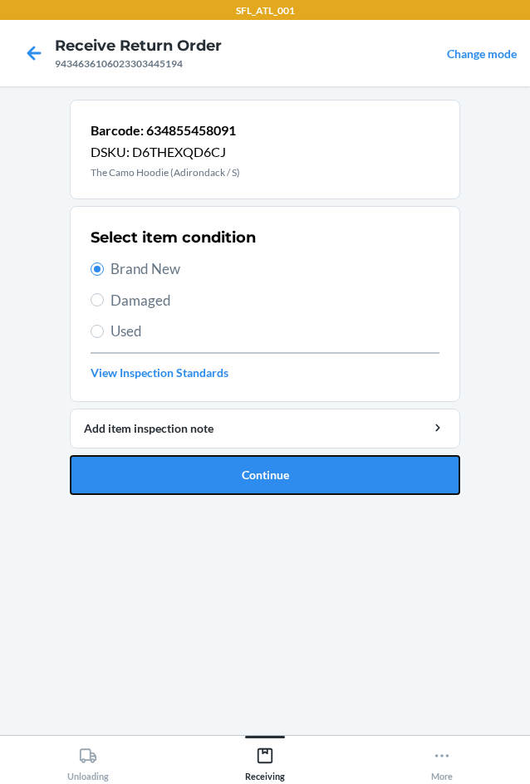
click at [279, 482] on button "Continue" at bounding box center [265, 475] width 391 height 40
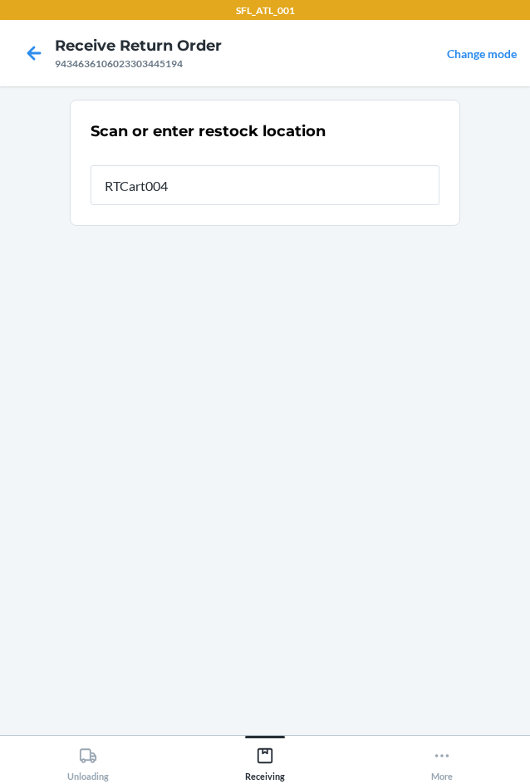
type input "RTCart004"
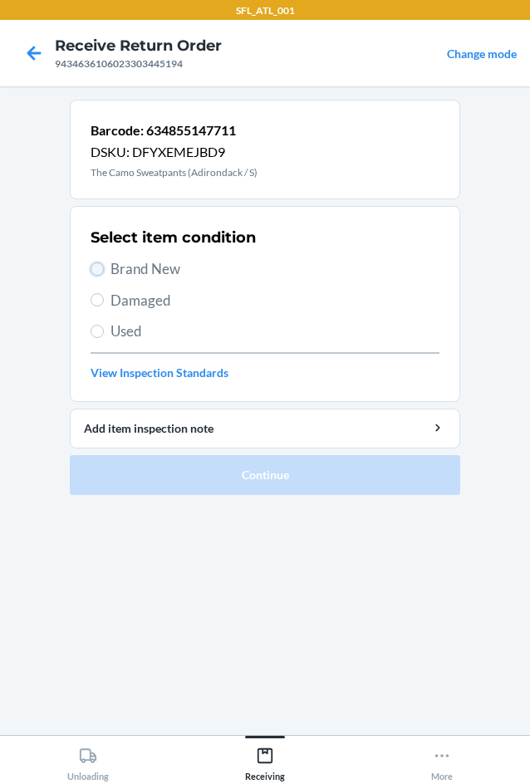
click at [100, 272] on input "Brand New" at bounding box center [97, 269] width 13 height 13
radio input "true"
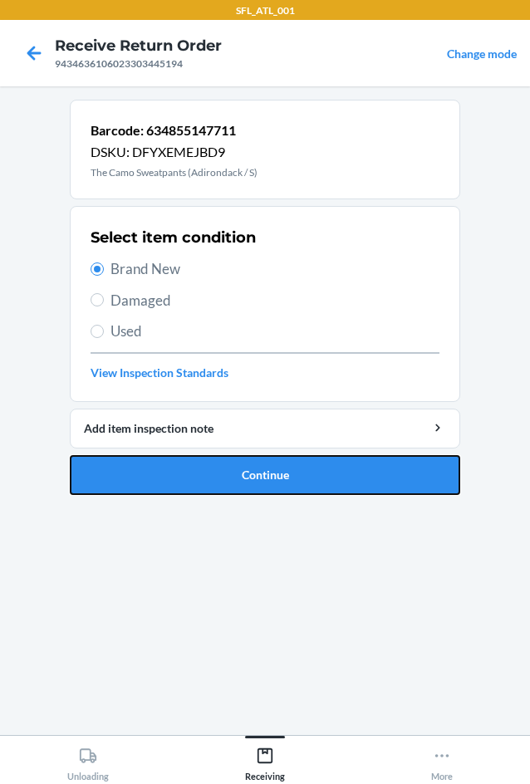
drag, startPoint x: 284, startPoint y: 485, endPoint x: 274, endPoint y: 469, distance: 19.4
click at [285, 485] on button "Continue" at bounding box center [265, 475] width 391 height 40
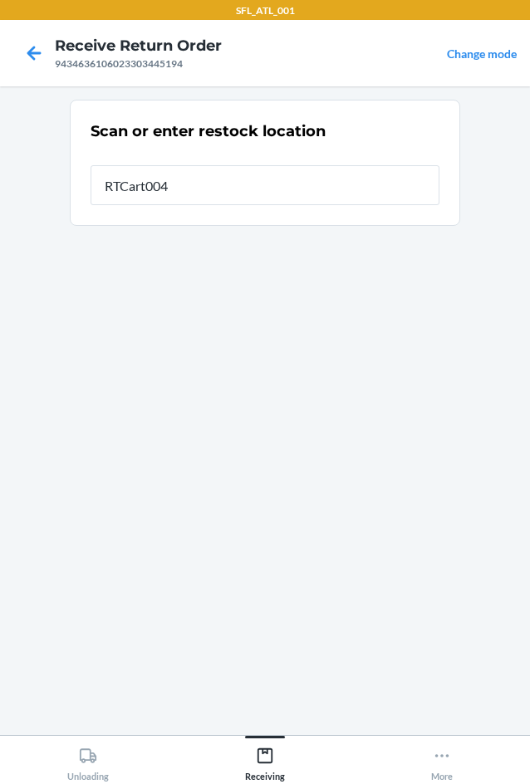
type input "RTCart004"
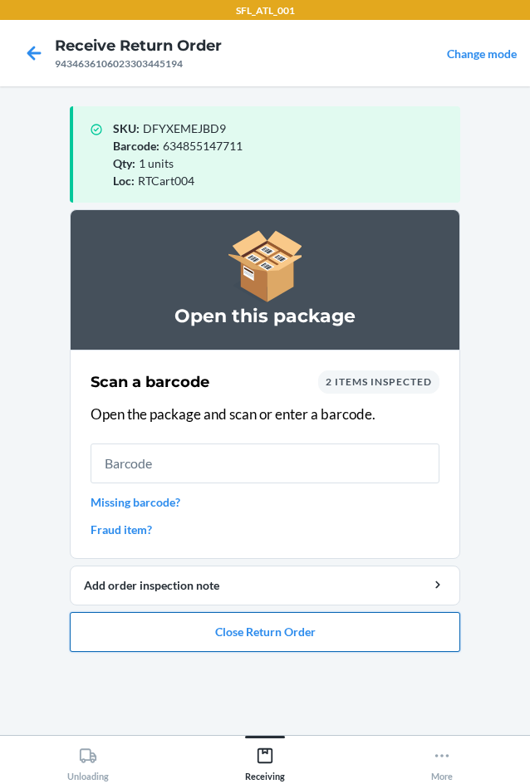
click at [267, 632] on button "Close Return Order" at bounding box center [265, 632] width 391 height 40
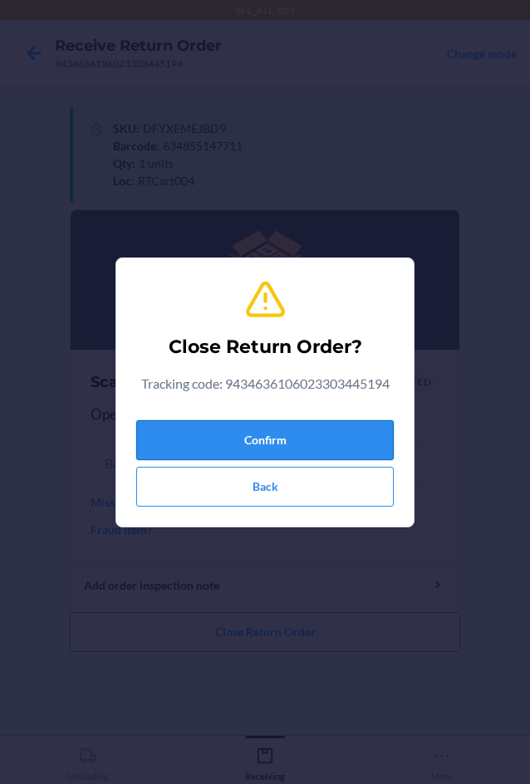
click at [285, 440] on button "Confirm" at bounding box center [265, 440] width 258 height 40
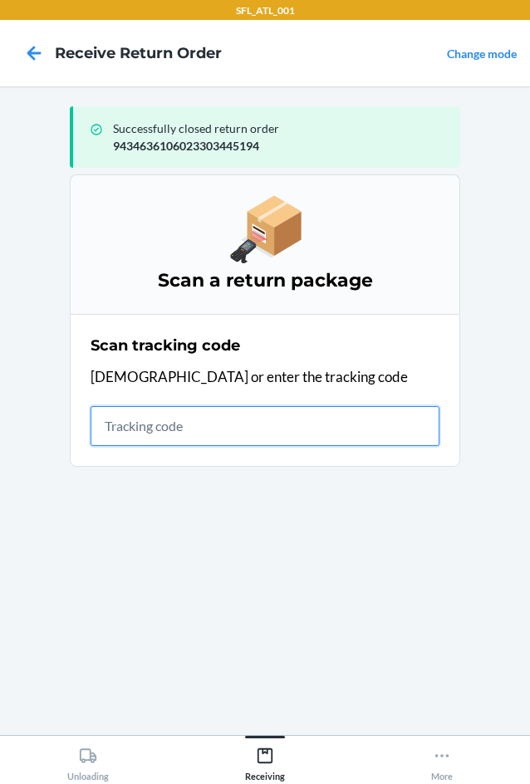
click at [140, 427] on input "text" at bounding box center [265, 426] width 349 height 40
type input "420302599434636106023"
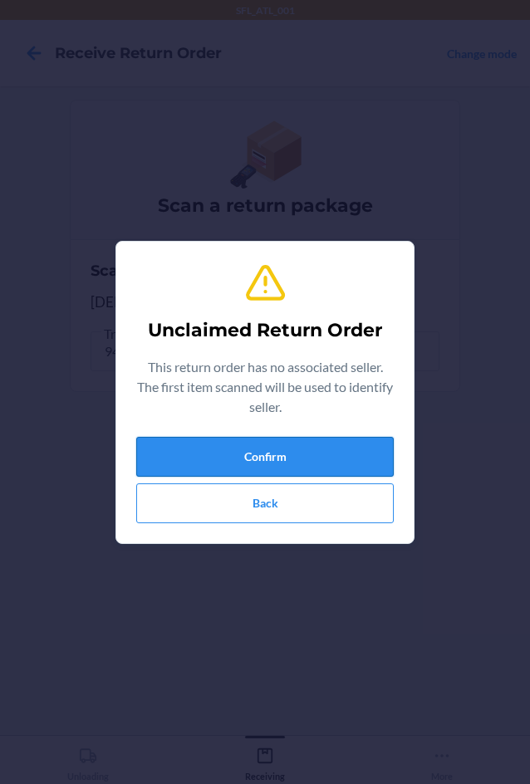
click at [221, 462] on button "Confirm" at bounding box center [265, 457] width 258 height 40
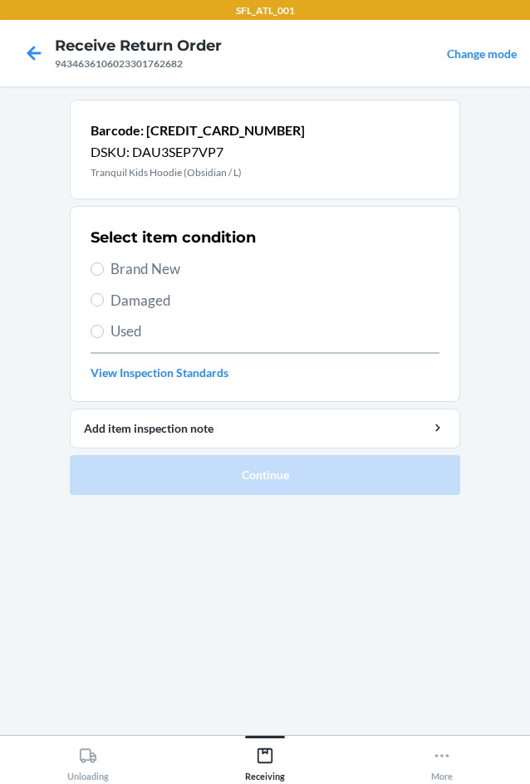
click at [108, 263] on label "Brand New" at bounding box center [265, 269] width 349 height 22
click at [104, 263] on input "Brand New" at bounding box center [97, 269] width 13 height 13
radio input "true"
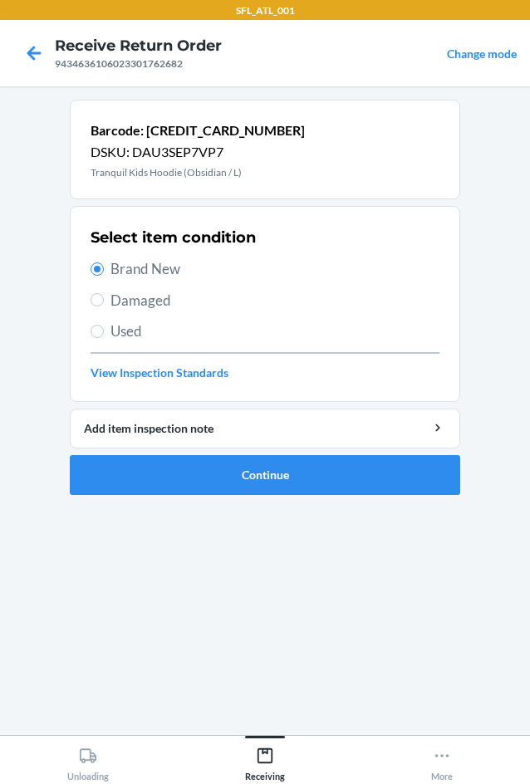
click at [234, 452] on li "Barcode: [CREDIT_CARD_NUMBER] DSKU: DAU3SEP7VP7 Tranquil Kids Hoodie (Obsidian …" at bounding box center [265, 298] width 391 height 396
click at [239, 477] on button "Continue" at bounding box center [265, 475] width 391 height 40
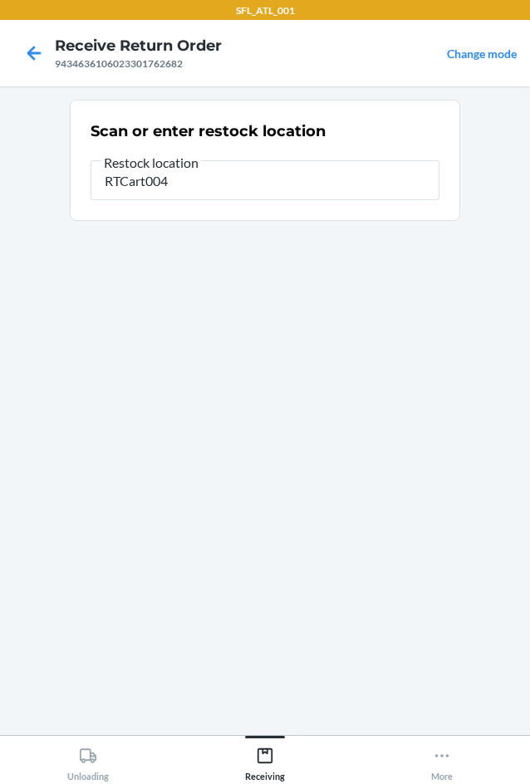
type input "RTCart004"
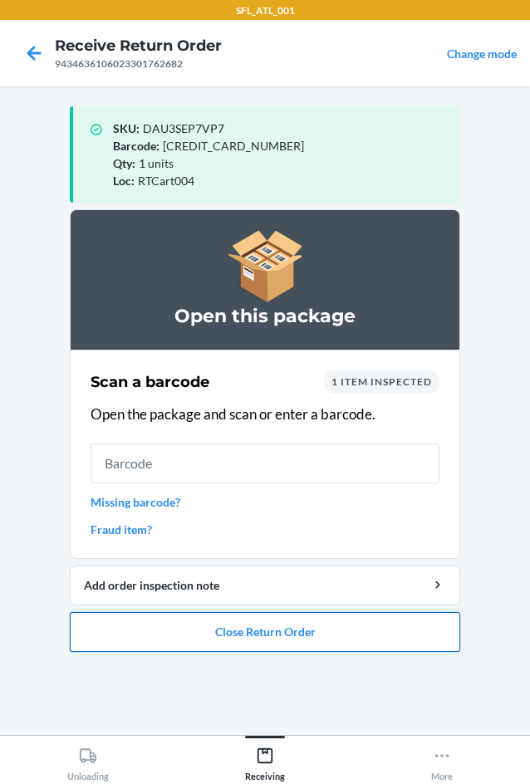
click at [300, 628] on button "Close Return Order" at bounding box center [265, 632] width 391 height 40
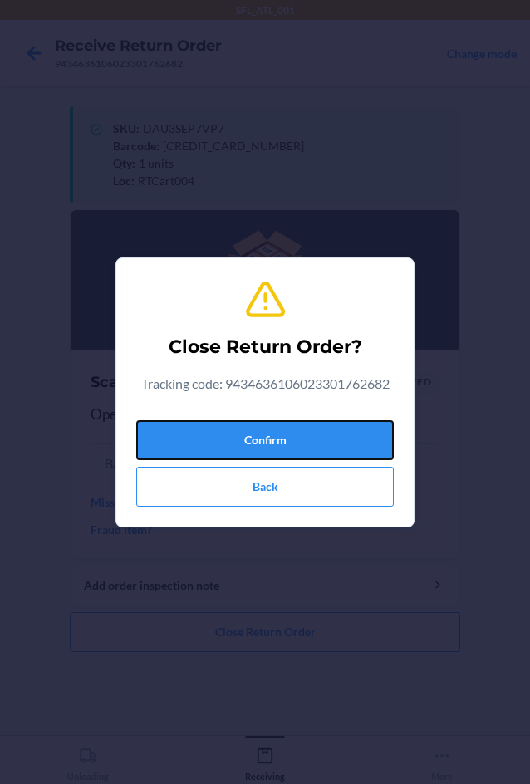
drag, startPoint x: 361, startPoint y: 434, endPoint x: 5, endPoint y: 411, distance: 357.2
click at [351, 434] on button "Confirm" at bounding box center [265, 440] width 258 height 40
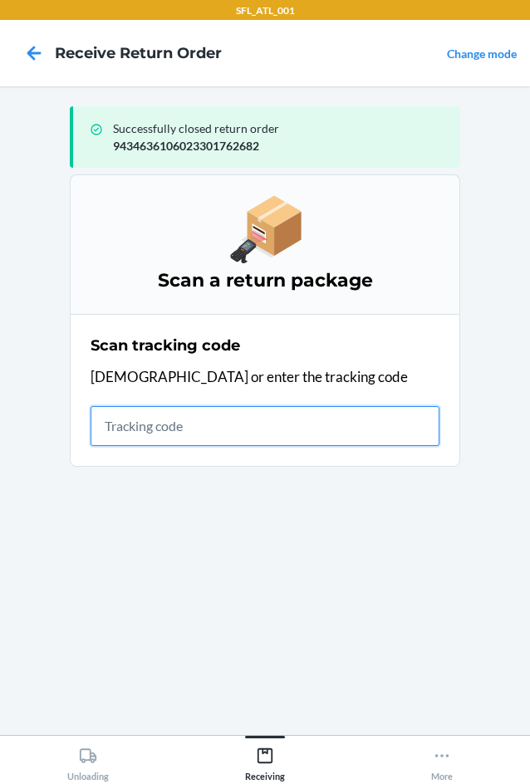
click at [175, 436] on input "text" at bounding box center [265, 426] width 349 height 40
type input "4203025994346361060233040"
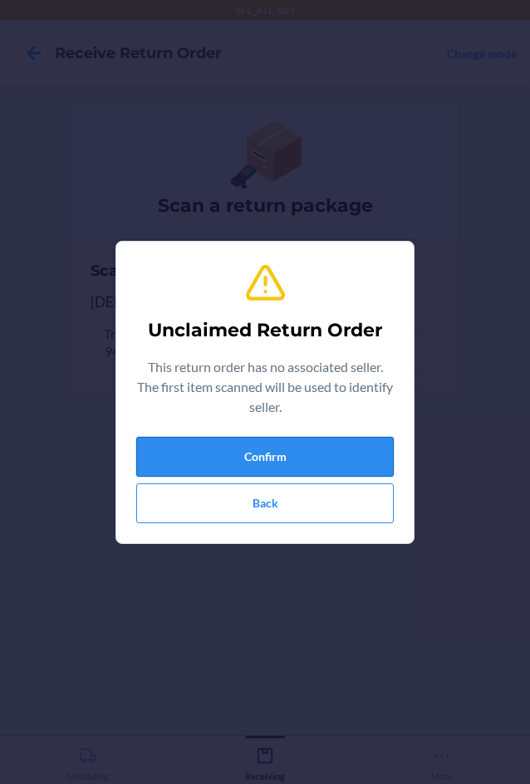
click at [235, 464] on button "Confirm" at bounding box center [265, 457] width 258 height 40
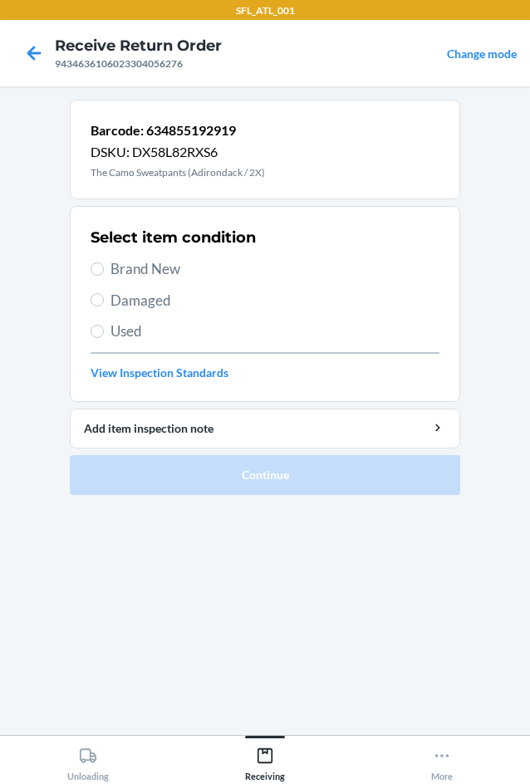
click at [108, 267] on label "Brand New" at bounding box center [265, 269] width 349 height 22
click at [104, 267] on input "Brand New" at bounding box center [97, 269] width 13 height 13
radio input "true"
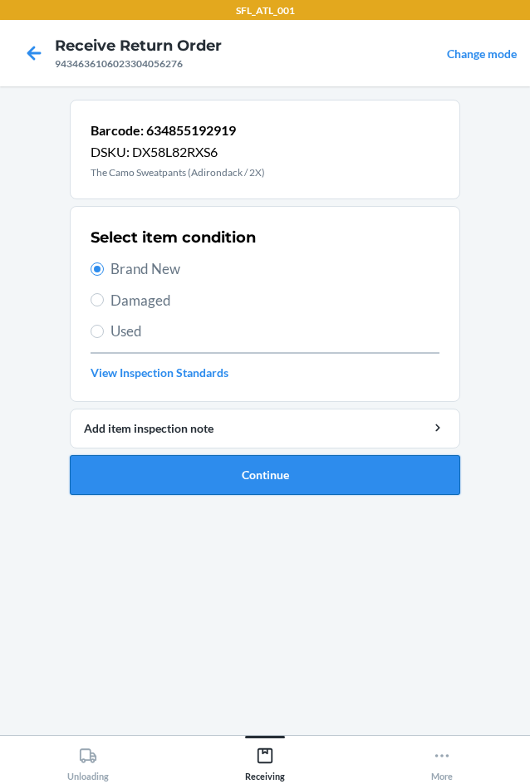
click at [199, 458] on button "Continue" at bounding box center [265, 475] width 391 height 40
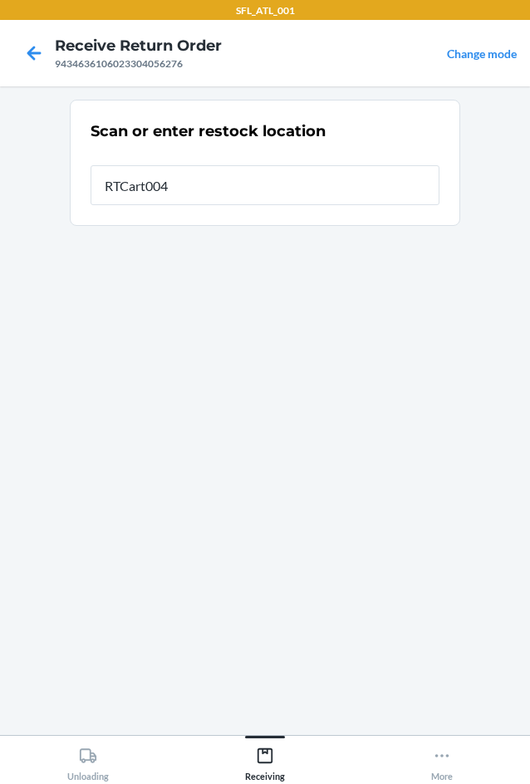
type input "RTCart004"
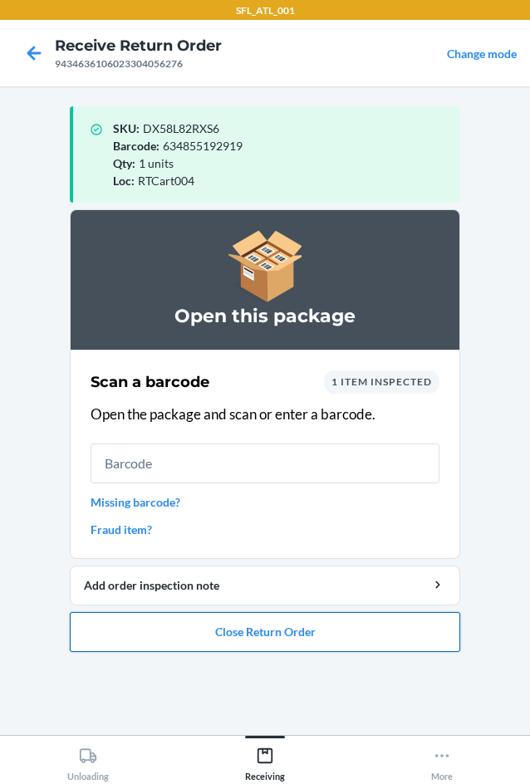
click at [353, 629] on button "Close Return Order" at bounding box center [265, 632] width 391 height 40
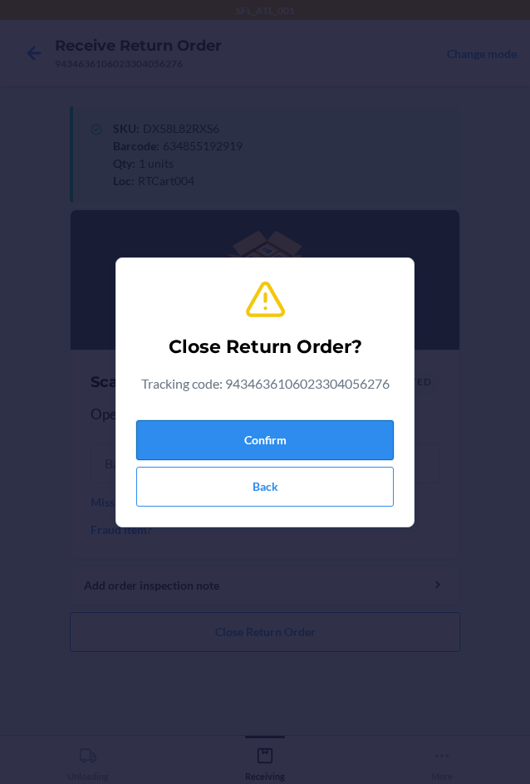
click at [229, 432] on button "Confirm" at bounding box center [265, 440] width 258 height 40
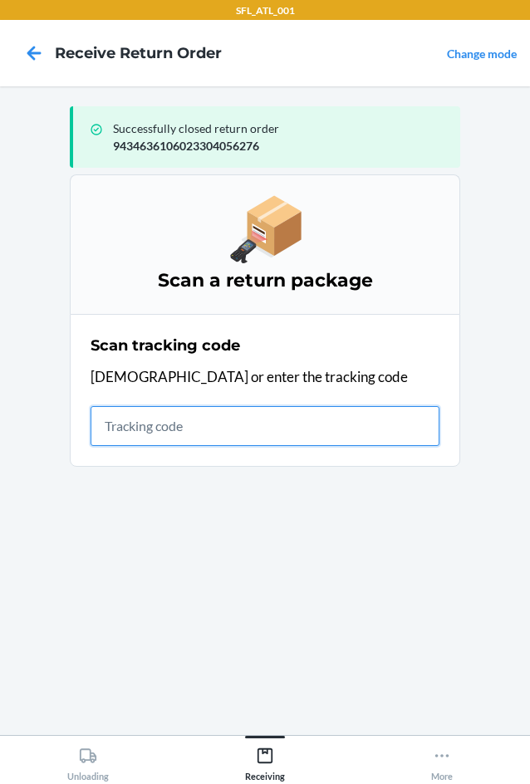
click at [159, 438] on input "text" at bounding box center [265, 426] width 349 height 40
type input "4203025994346361060"
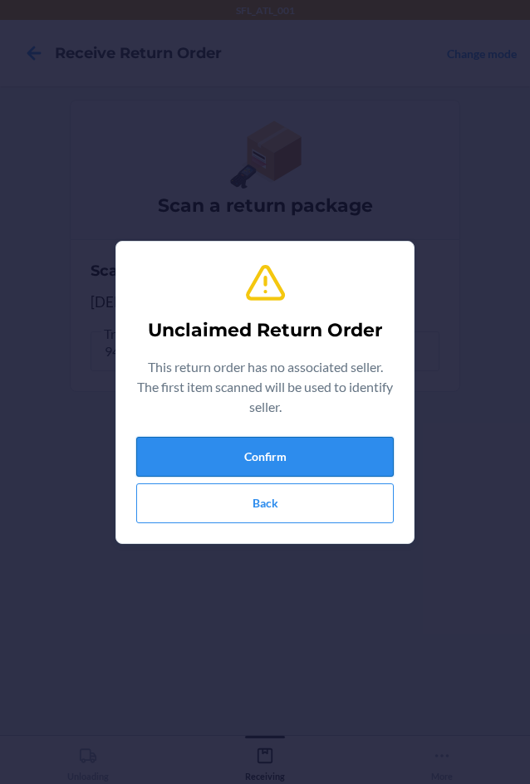
click at [218, 451] on button "Confirm" at bounding box center [265, 457] width 258 height 40
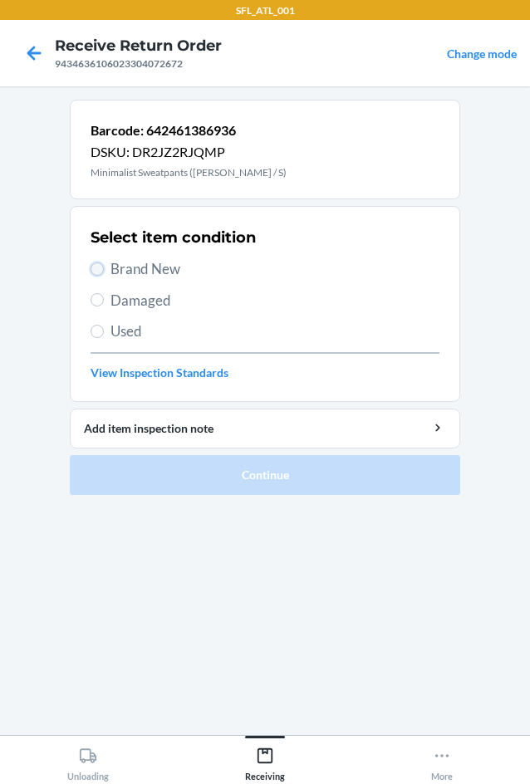
click at [101, 263] on input "Brand New" at bounding box center [97, 269] width 13 height 13
radio input "true"
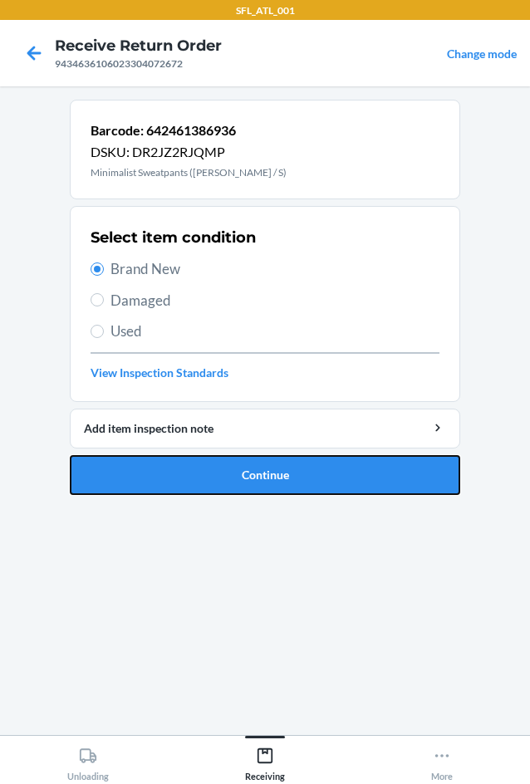
click at [189, 473] on button "Continue" at bounding box center [265, 475] width 391 height 40
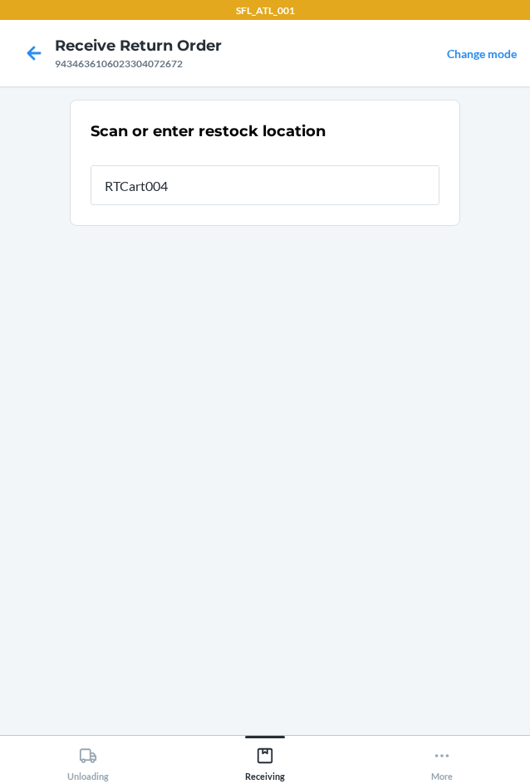
type input "RTCart004"
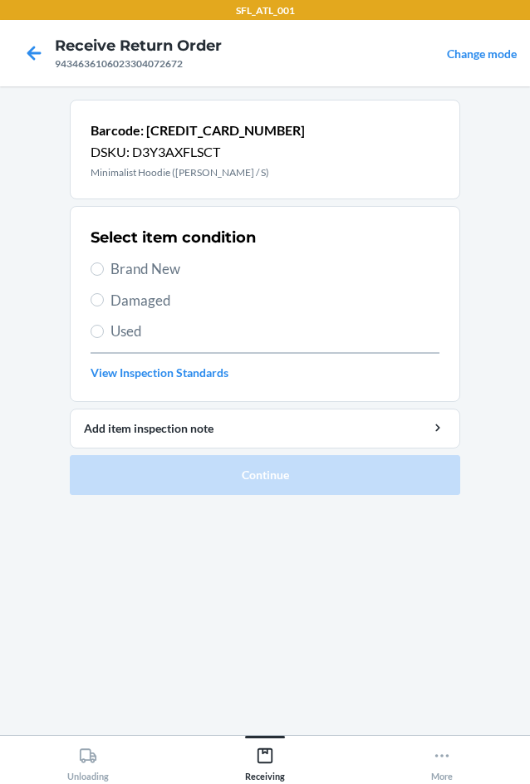
click at [90, 268] on section "Select item condition Brand New Damaged Used View Inspection Standards" at bounding box center [265, 304] width 391 height 196
click at [98, 270] on input "Brand New" at bounding box center [97, 269] width 13 height 13
radio input "true"
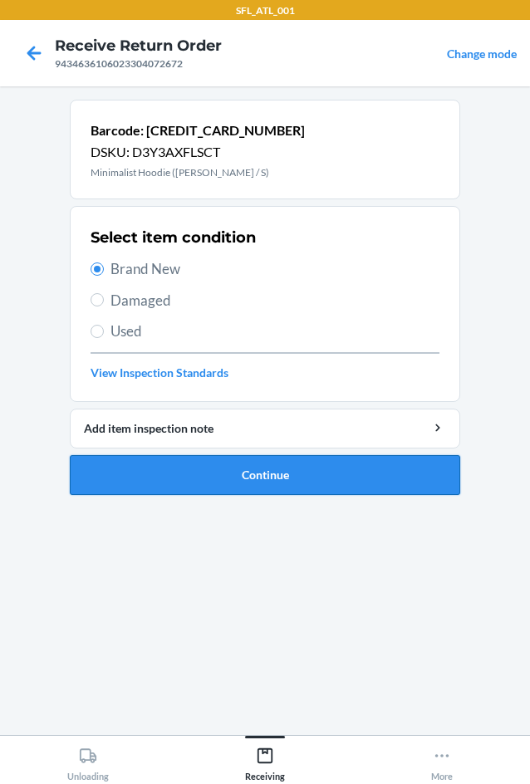
click at [248, 484] on button "Continue" at bounding box center [265, 475] width 391 height 40
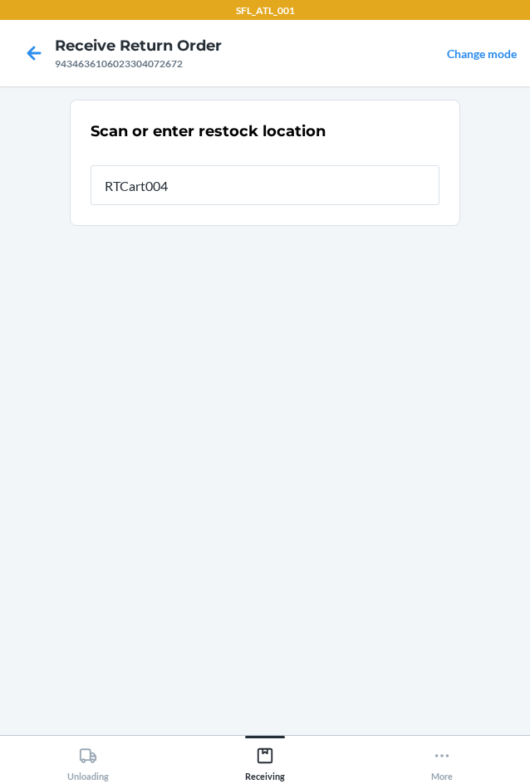
type input "RTCart004"
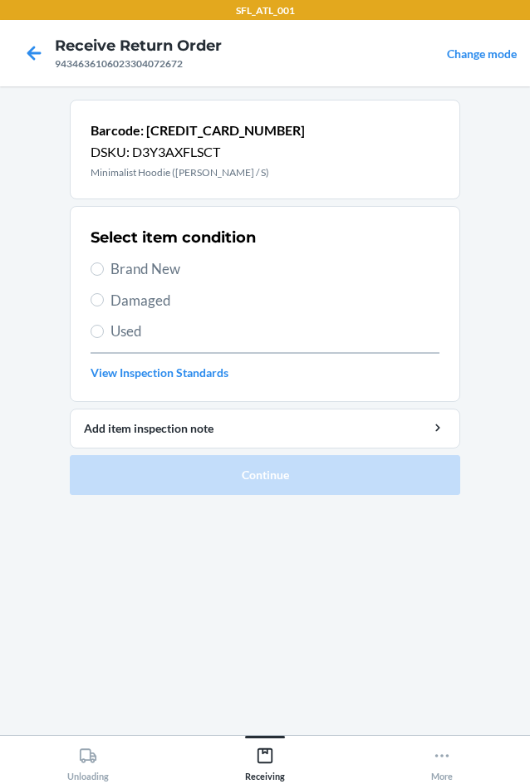
click at [106, 267] on label "Brand New" at bounding box center [265, 269] width 349 height 22
click at [104, 267] on input "Brand New" at bounding box center [97, 269] width 13 height 13
radio input "true"
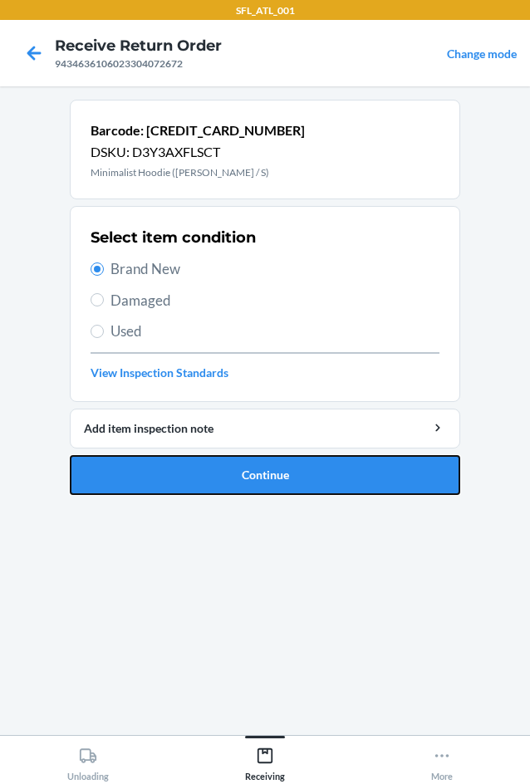
drag, startPoint x: 290, startPoint y: 483, endPoint x: 308, endPoint y: 458, distance: 30.9
click at [292, 483] on button "Continue" at bounding box center [265, 475] width 391 height 40
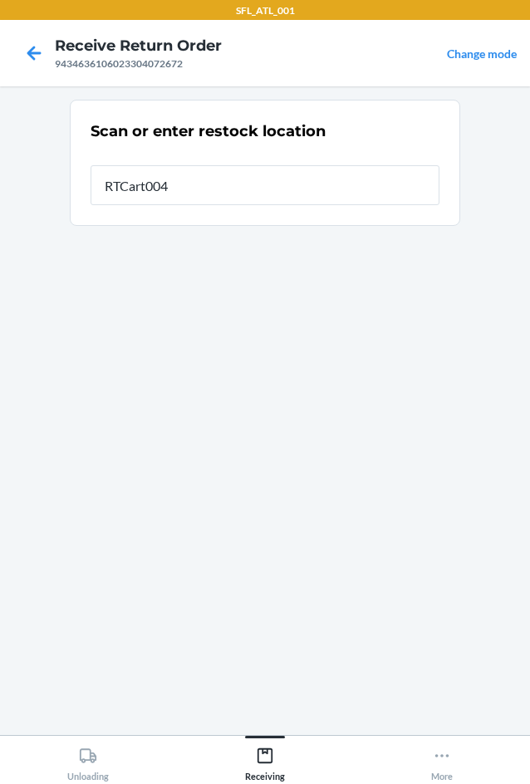
type input "RTCart004"
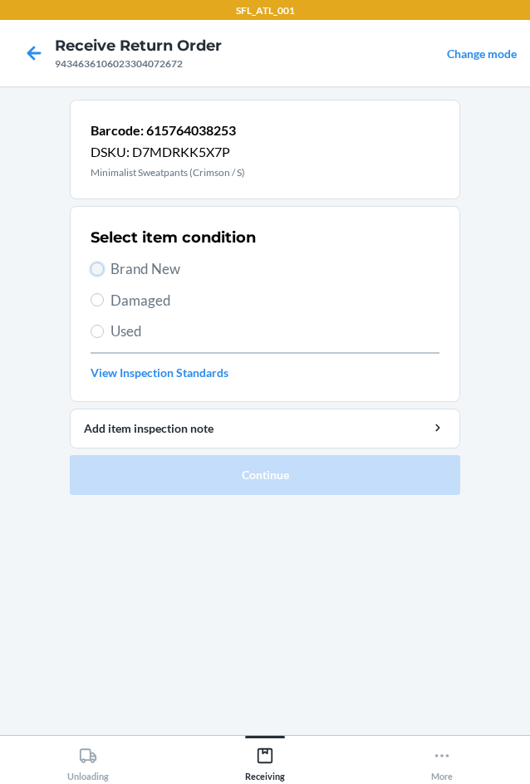
click at [96, 270] on input "Brand New" at bounding box center [97, 269] width 13 height 13
radio input "true"
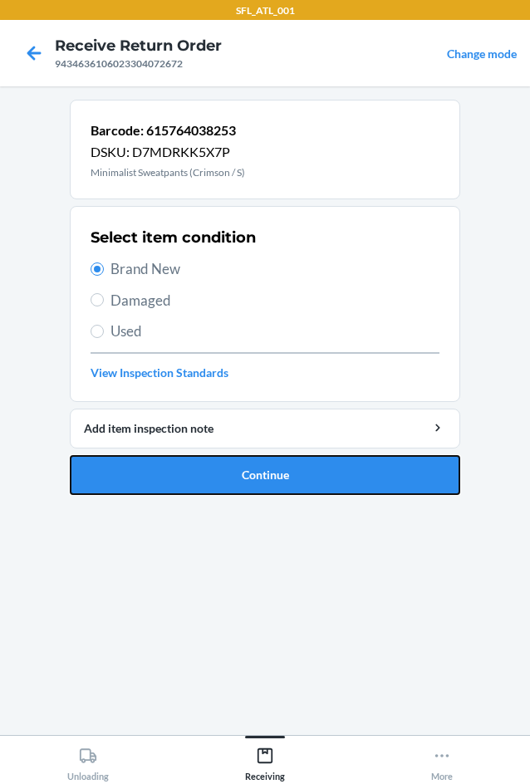
drag, startPoint x: 256, startPoint y: 491, endPoint x: 269, endPoint y: 449, distance: 44.4
click at [257, 491] on button "Continue" at bounding box center [265, 475] width 391 height 40
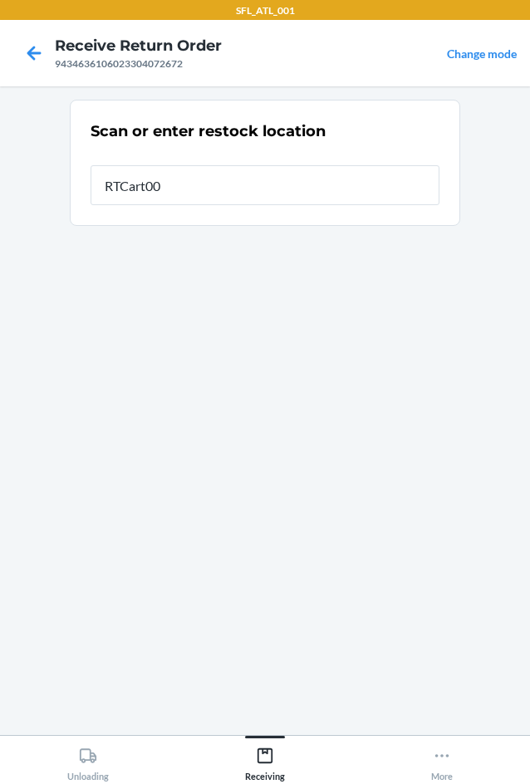
type input "RTCart004"
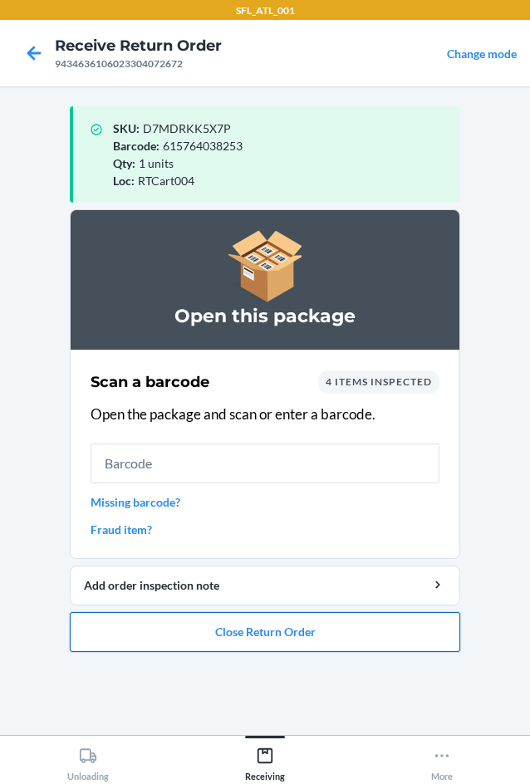
drag, startPoint x: 188, startPoint y: 633, endPoint x: 203, endPoint y: 625, distance: 17.1
click at [198, 628] on button "Close Return Order" at bounding box center [265, 632] width 391 height 40
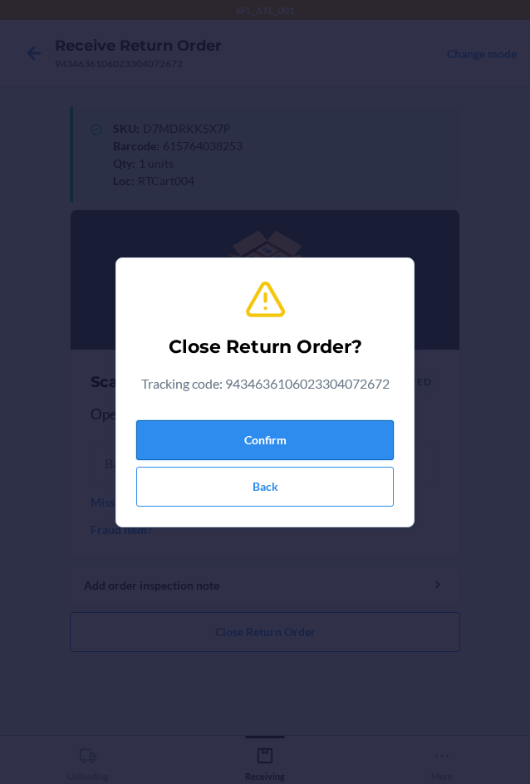
drag, startPoint x: 289, startPoint y: 438, endPoint x: 273, endPoint y: 442, distance: 17.1
click at [291, 438] on button "Confirm" at bounding box center [265, 440] width 258 height 40
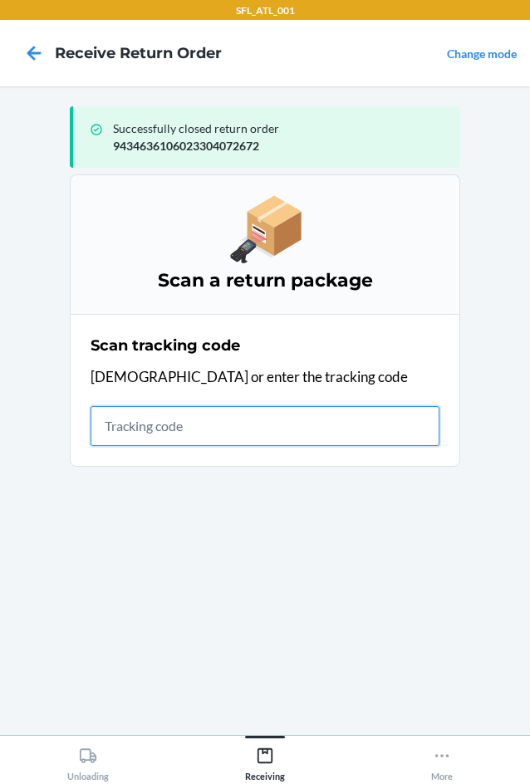
click at [145, 434] on input "text" at bounding box center [265, 426] width 349 height 40
type input "420302599434636106"
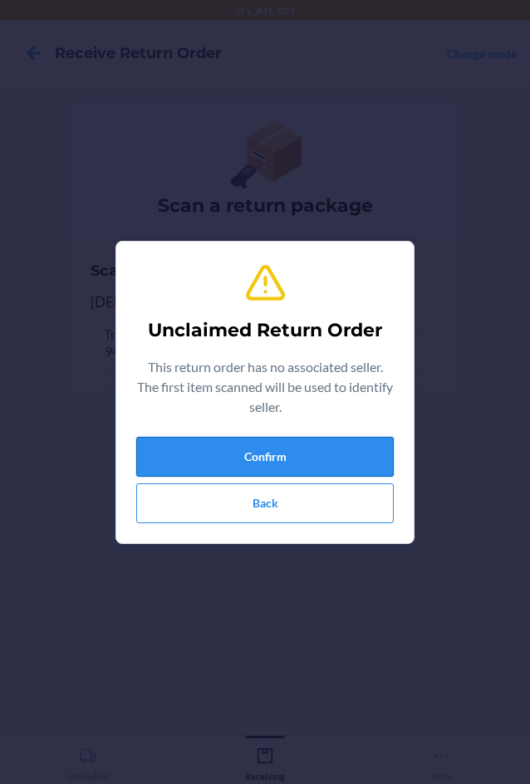
click at [213, 452] on button "Confirm" at bounding box center [265, 457] width 258 height 40
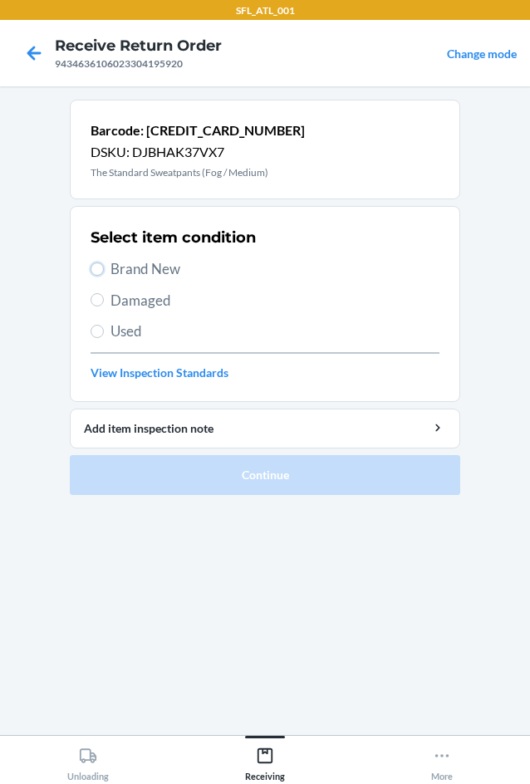
drag, startPoint x: 100, startPoint y: 268, endPoint x: 119, endPoint y: 284, distance: 24.8
click at [100, 268] on input "Brand New" at bounding box center [97, 269] width 13 height 13
radio input "true"
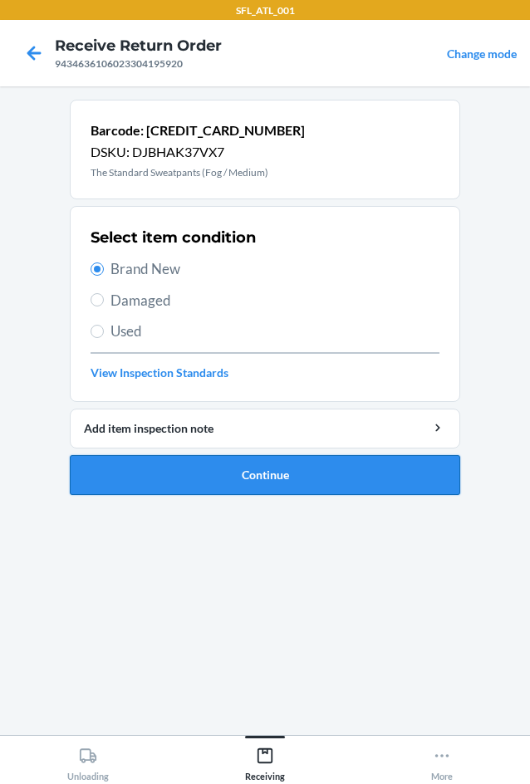
click at [248, 468] on button "Continue" at bounding box center [265, 475] width 391 height 40
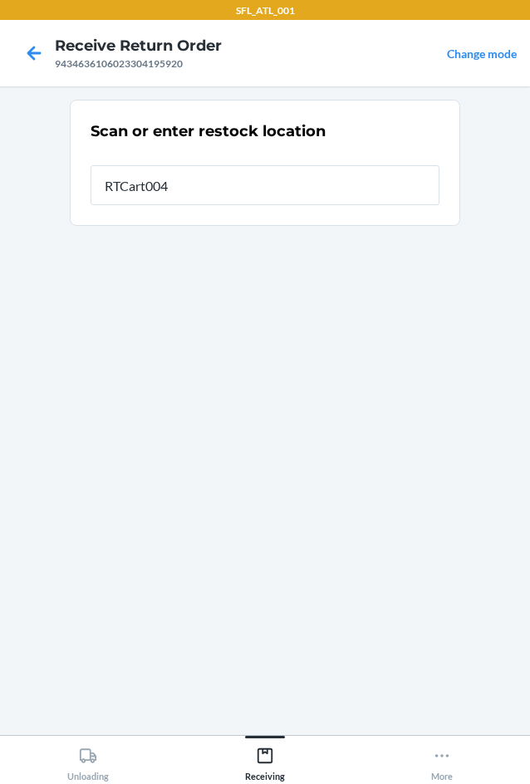
type input "RTCart004"
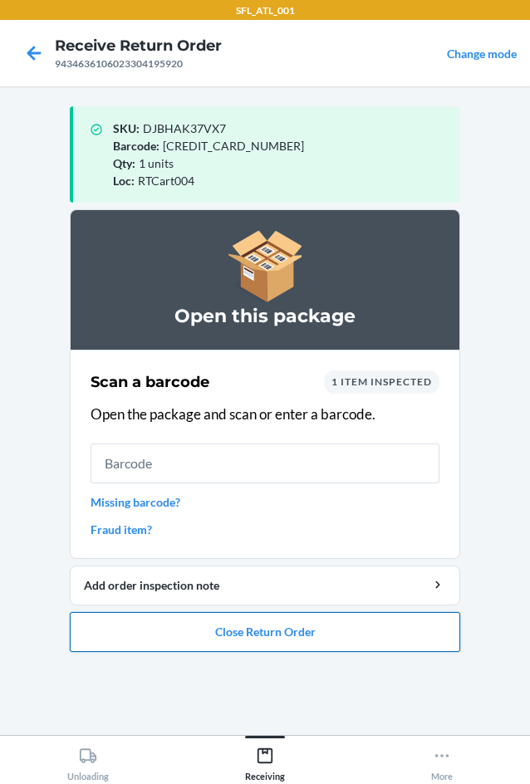
drag, startPoint x: 285, startPoint y: 644, endPoint x: 297, endPoint y: 638, distance: 13.8
click at [296, 640] on button "Close Return Order" at bounding box center [265, 632] width 391 height 40
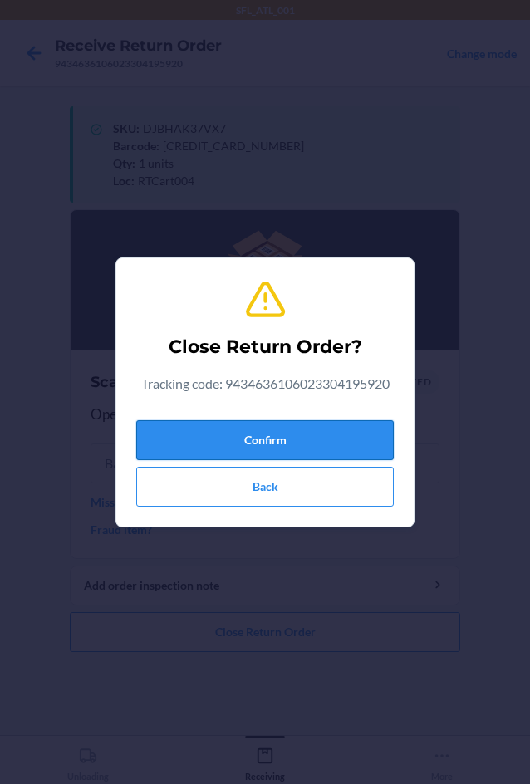
click at [329, 446] on button "Confirm" at bounding box center [265, 440] width 258 height 40
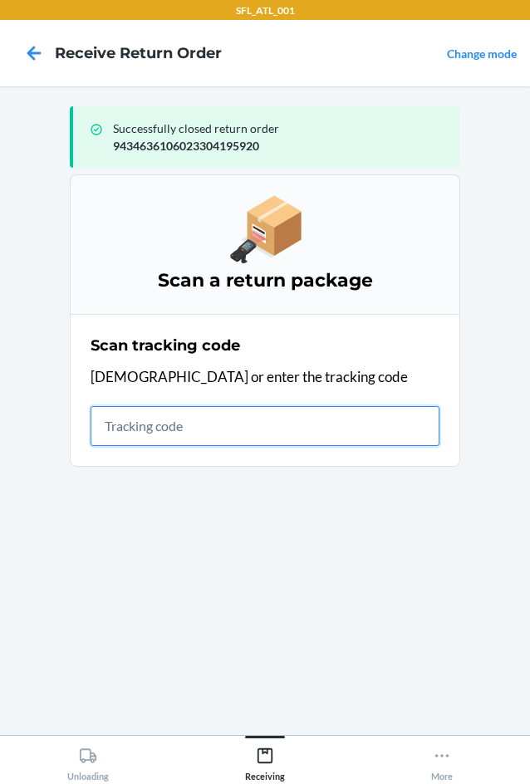
click at [122, 420] on input "text" at bounding box center [265, 426] width 349 height 40
type input "4203025994346361060233"
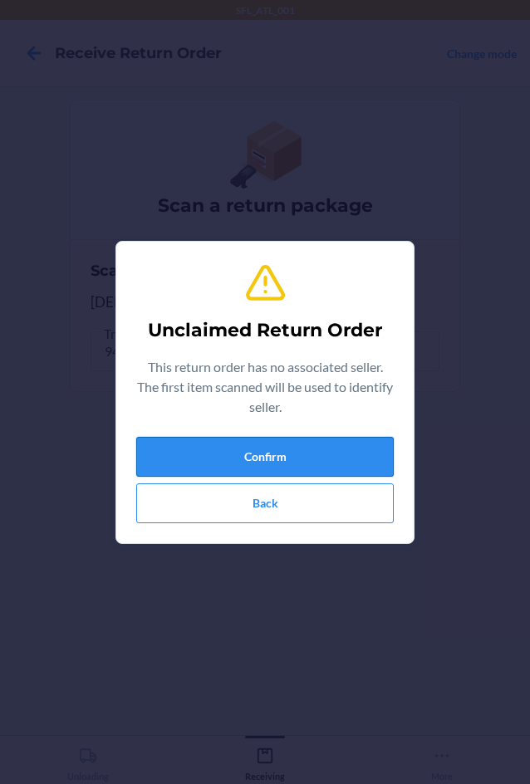
click at [214, 440] on button "Confirm" at bounding box center [265, 457] width 258 height 40
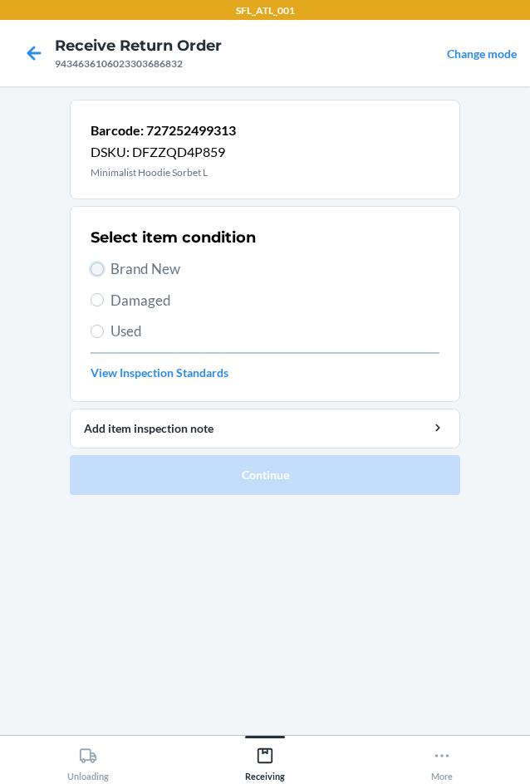
click at [96, 267] on input "Brand New" at bounding box center [97, 269] width 13 height 13
radio input "true"
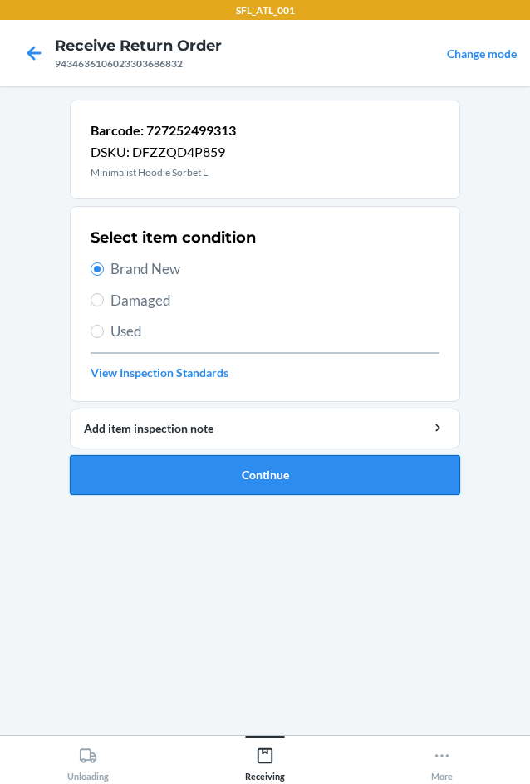
click at [174, 485] on button "Continue" at bounding box center [265, 475] width 391 height 40
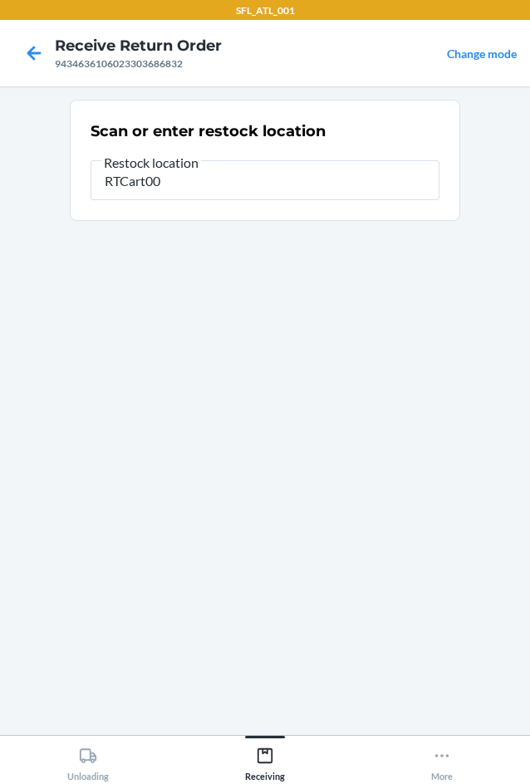
type input "RTCart004"
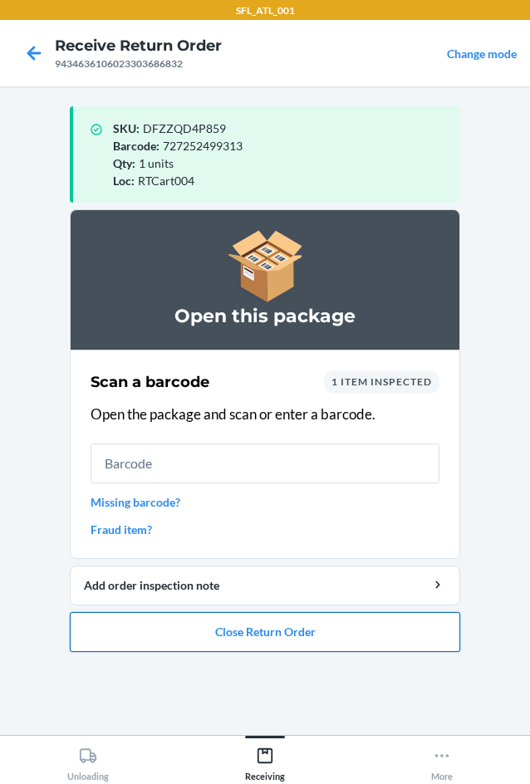
click at [260, 622] on button "Close Return Order" at bounding box center [265, 632] width 391 height 40
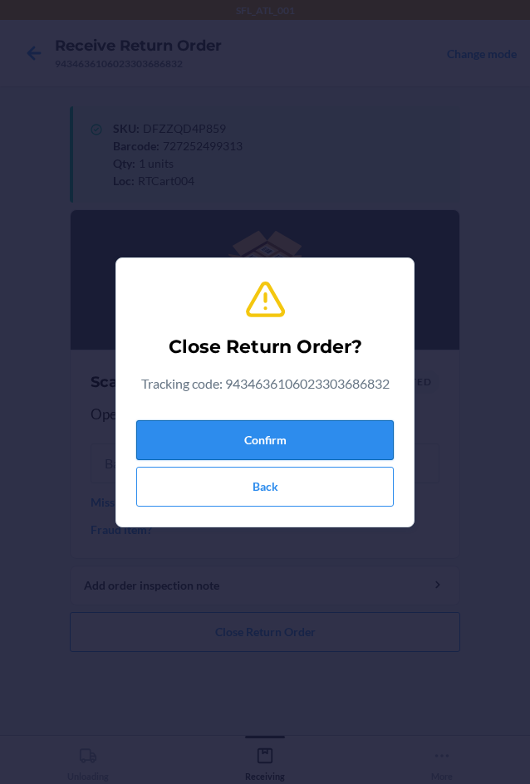
click at [310, 455] on button "Confirm" at bounding box center [265, 440] width 258 height 40
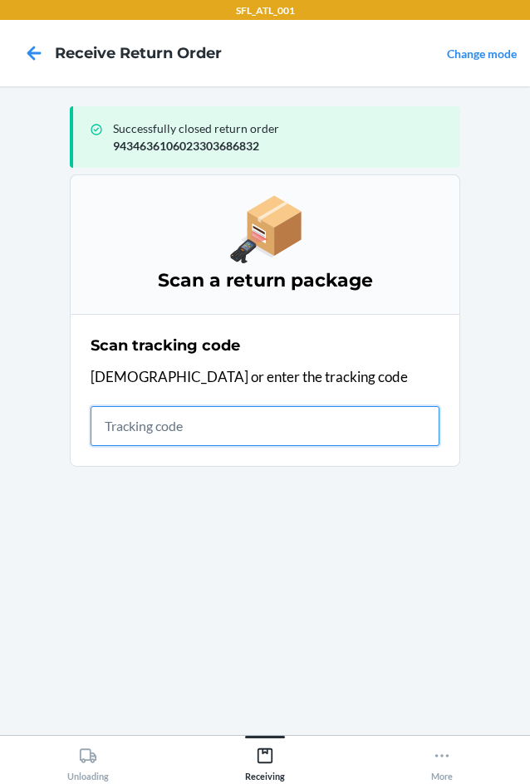
click at [223, 439] on input "text" at bounding box center [265, 426] width 349 height 40
type input "42030259943463610602330413043"
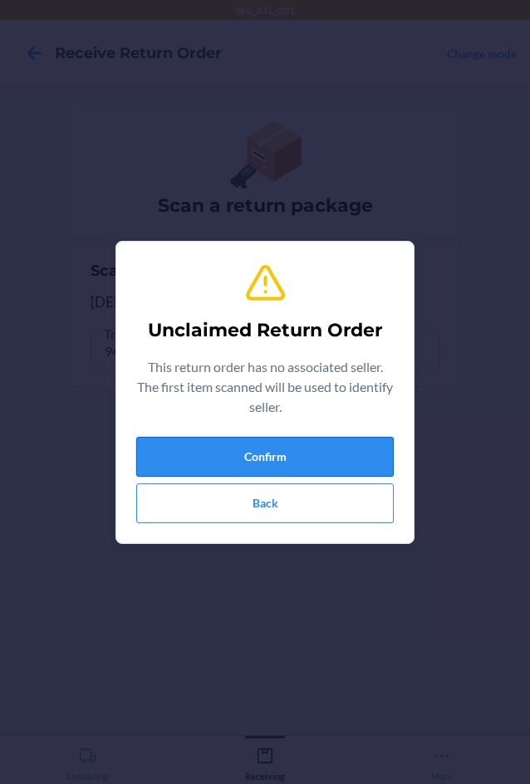
click at [238, 453] on button "Confirm" at bounding box center [265, 457] width 258 height 40
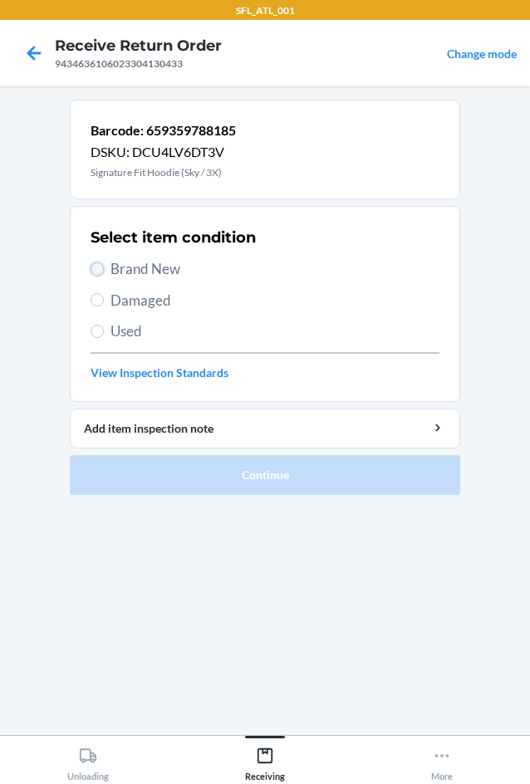
click at [94, 272] on input "Brand New" at bounding box center [97, 269] width 13 height 13
radio input "true"
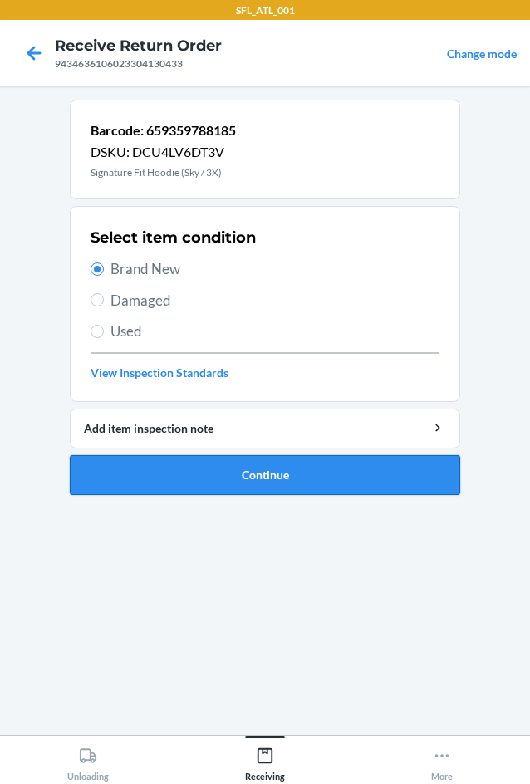
click at [202, 469] on button "Continue" at bounding box center [265, 475] width 391 height 40
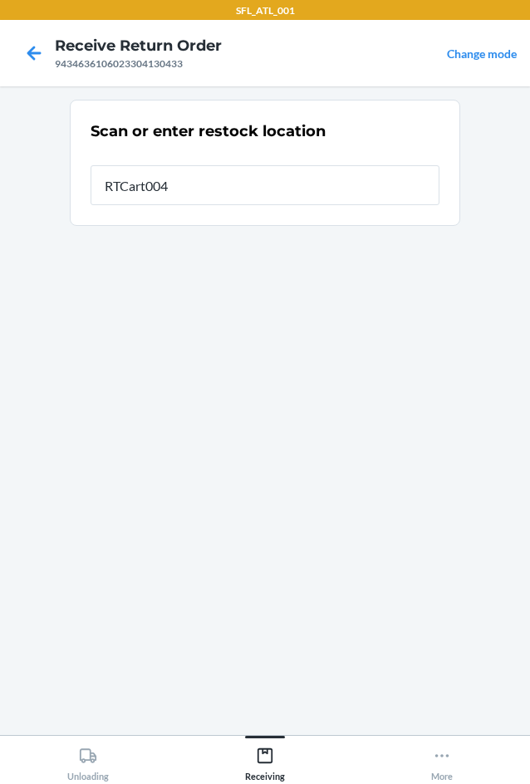
type input "RTCart004"
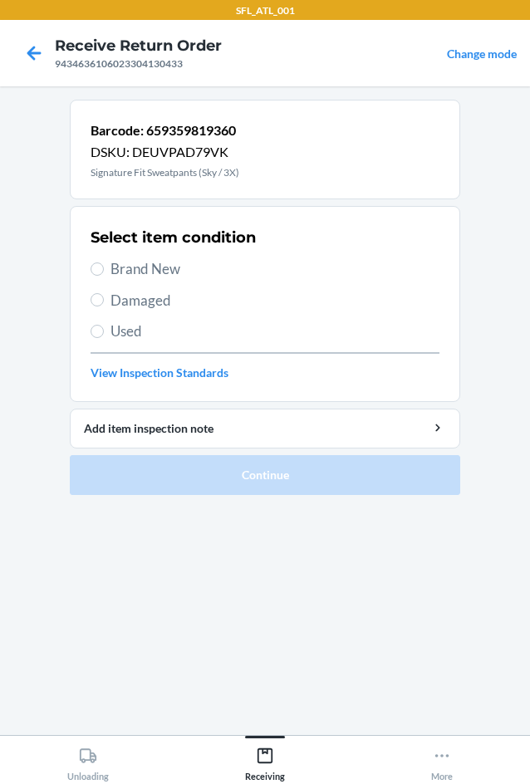
click at [106, 273] on label "Brand New" at bounding box center [265, 269] width 349 height 22
click at [104, 273] on input "Brand New" at bounding box center [97, 269] width 13 height 13
radio input "true"
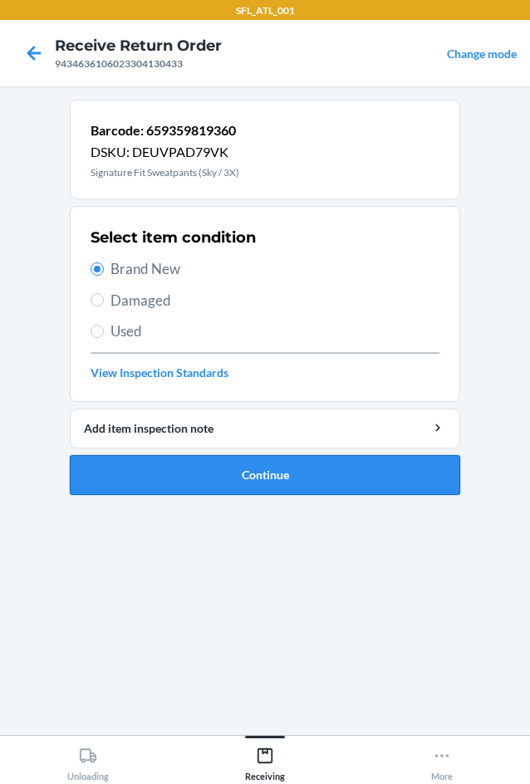
click at [194, 479] on button "Continue" at bounding box center [265, 475] width 391 height 40
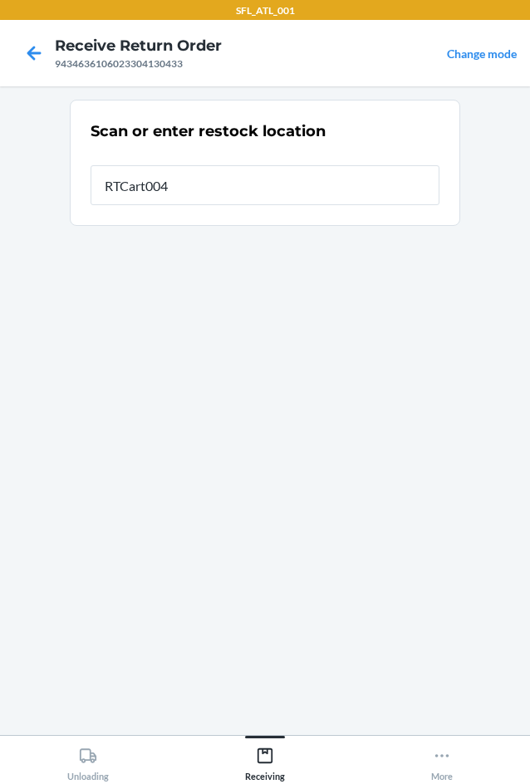
type input "RTCart004"
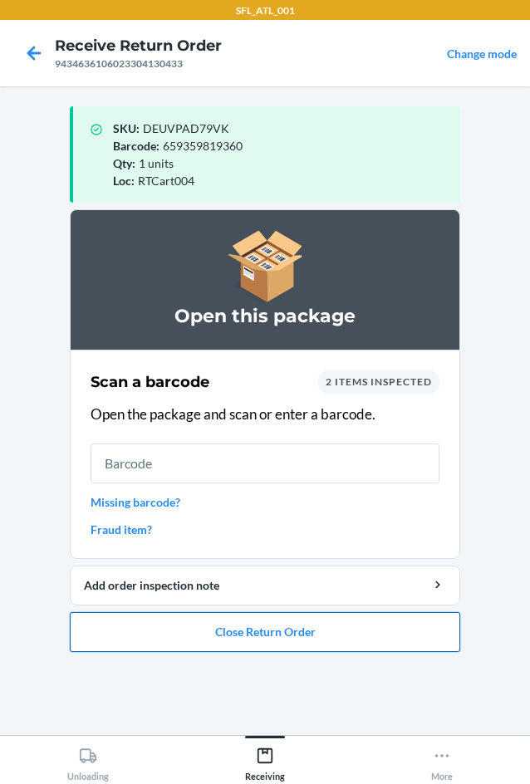
click at [289, 645] on button "Close Return Order" at bounding box center [265, 632] width 391 height 40
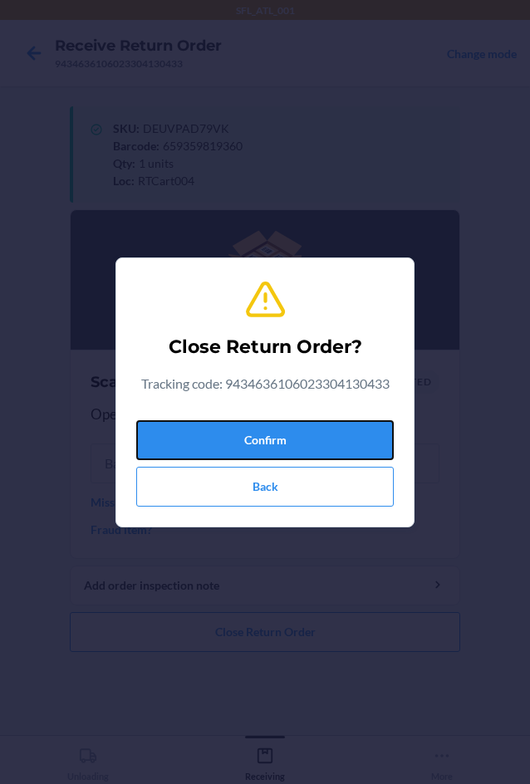
drag, startPoint x: 253, startPoint y: 434, endPoint x: 514, endPoint y: 233, distance: 330.1
click at [258, 426] on button "Confirm" at bounding box center [265, 440] width 258 height 40
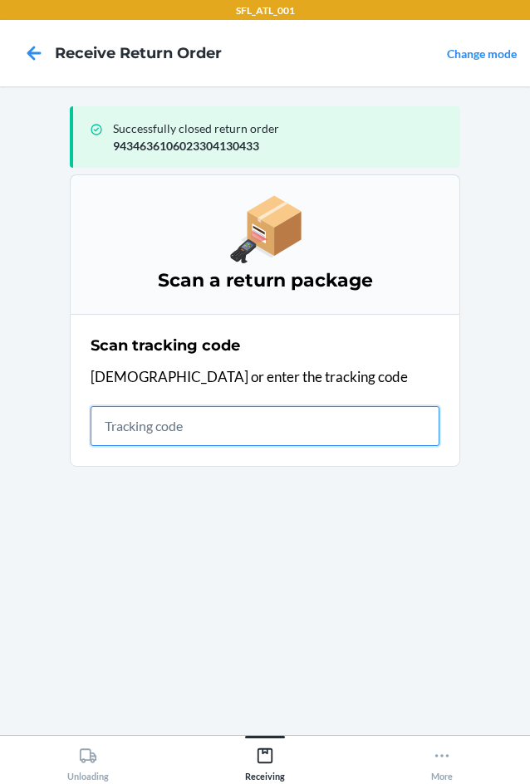
click at [149, 435] on input "text" at bounding box center [265, 426] width 349 height 40
type input "420302599434636106"
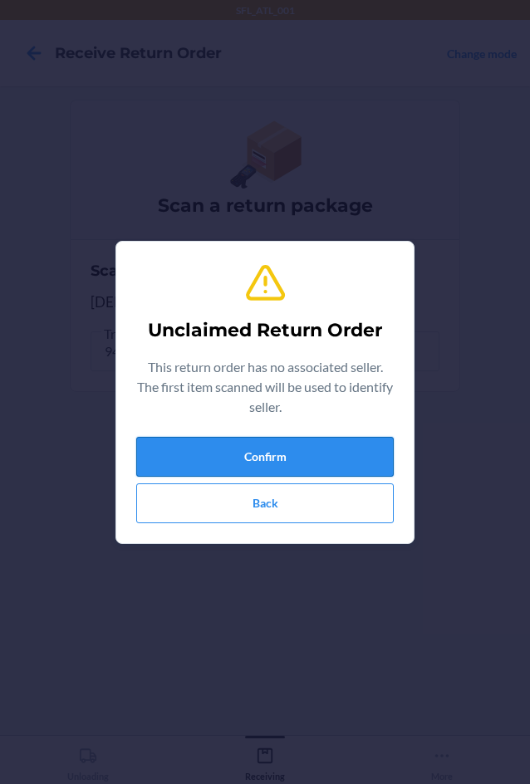
click at [262, 447] on button "Confirm" at bounding box center [265, 457] width 258 height 40
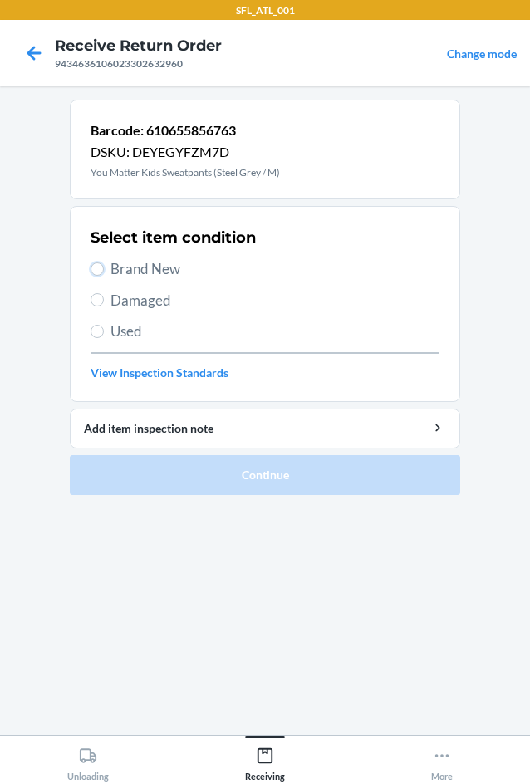
drag, startPoint x: 91, startPoint y: 272, endPoint x: 88, endPoint y: 283, distance: 11.9
click at [90, 272] on section "Select item condition Brand New Damaged Used View Inspection Standards" at bounding box center [265, 304] width 391 height 196
click at [100, 269] on input "Brand New" at bounding box center [97, 269] width 13 height 13
radio input "true"
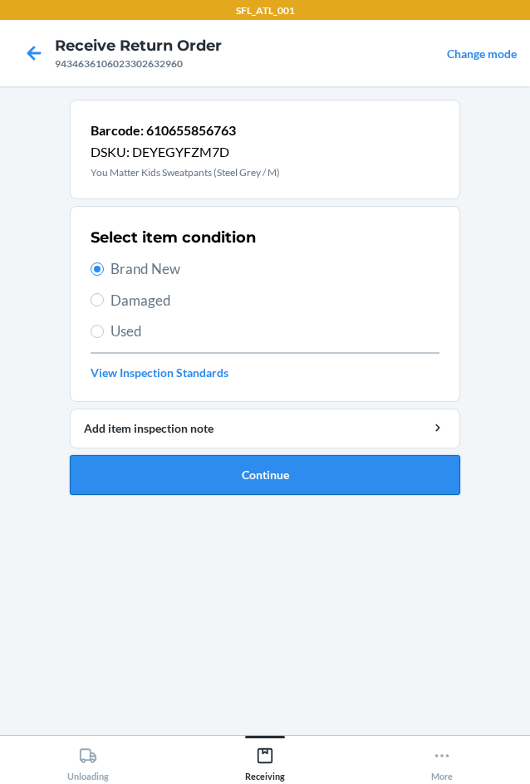
click at [297, 479] on button "Continue" at bounding box center [265, 475] width 391 height 40
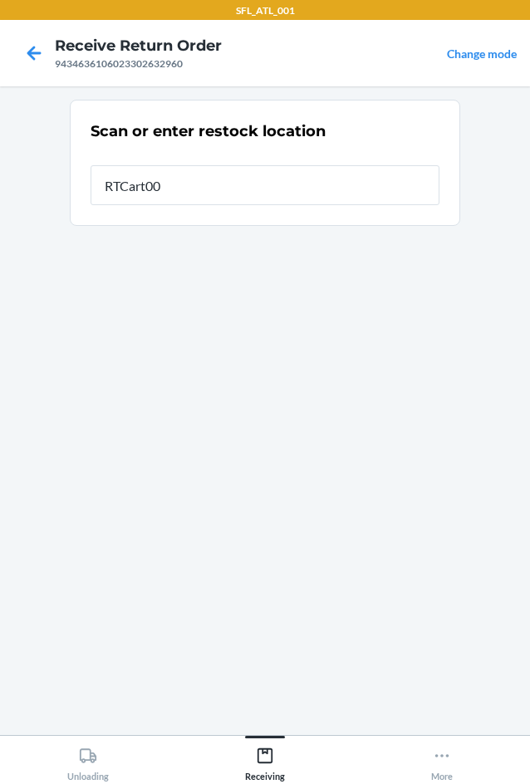
type input "RTCart004"
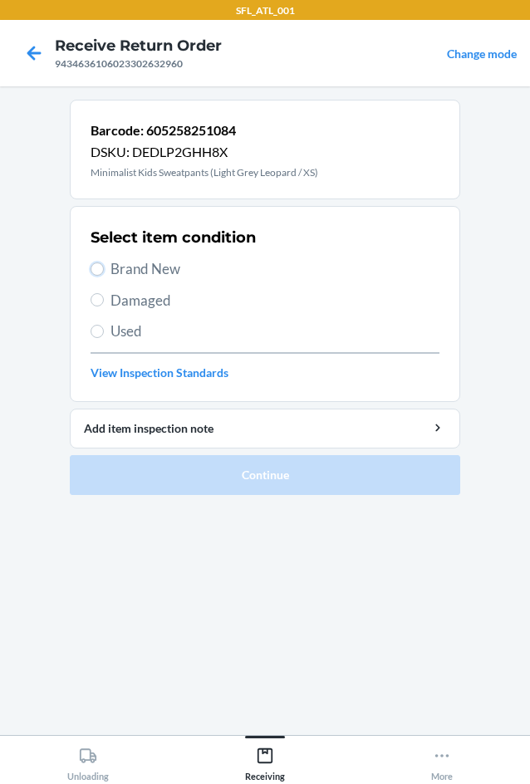
drag, startPoint x: 95, startPoint y: 263, endPoint x: 136, endPoint y: 297, distance: 53.7
click at [120, 287] on div "Select item condition Brand New Damaged Used View Inspection Standards" at bounding box center [265, 304] width 349 height 165
click at [106, 268] on label "Brand New" at bounding box center [265, 269] width 349 height 22
click at [104, 268] on input "Brand New" at bounding box center [97, 269] width 13 height 13
radio input "true"
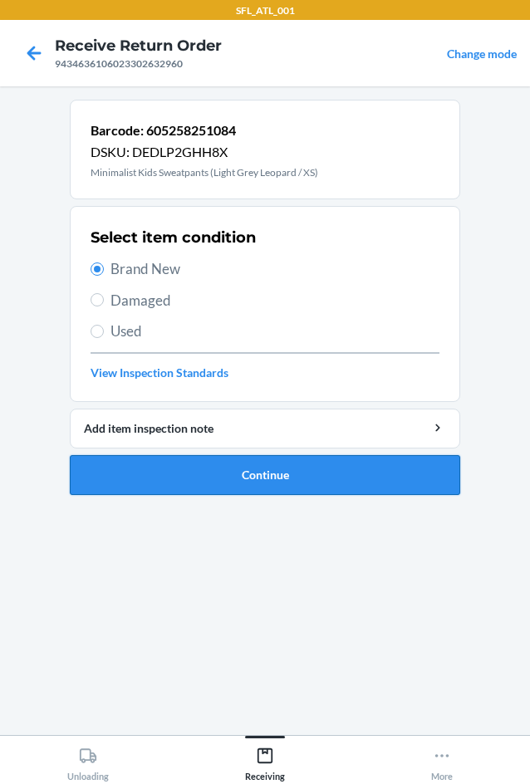
click at [273, 486] on button "Continue" at bounding box center [265, 475] width 391 height 40
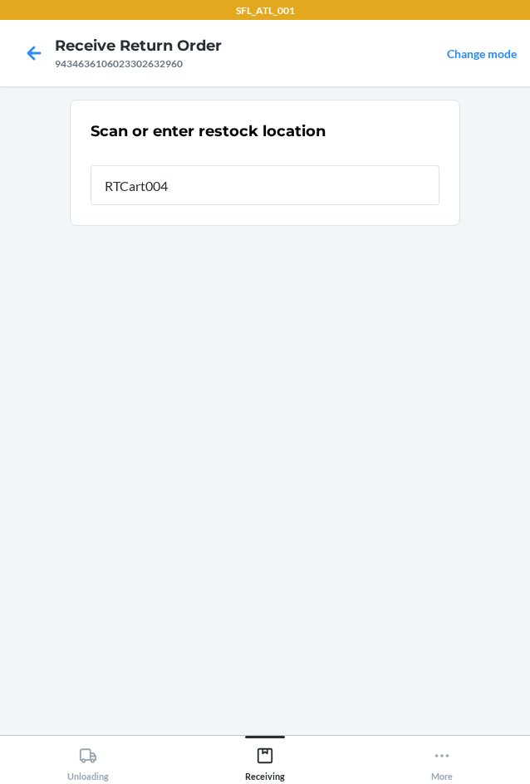
type input "RTCart004"
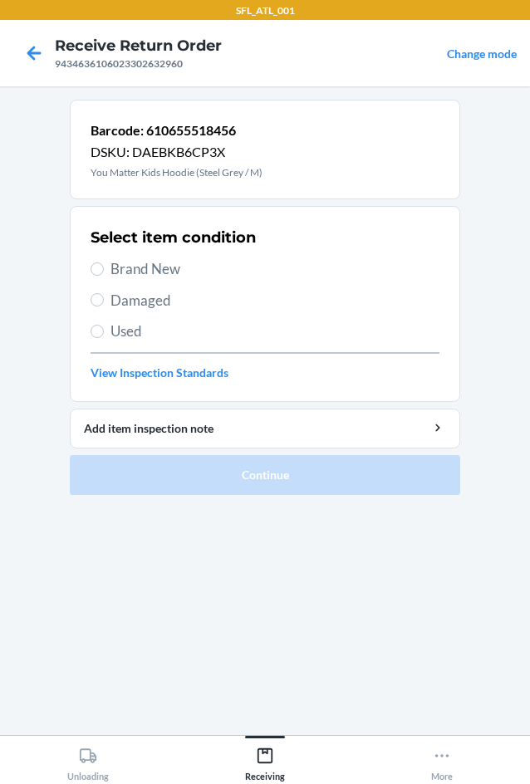
click at [108, 273] on label "Brand New" at bounding box center [265, 269] width 349 height 22
click at [104, 273] on input "Brand New" at bounding box center [97, 269] width 13 height 13
radio input "true"
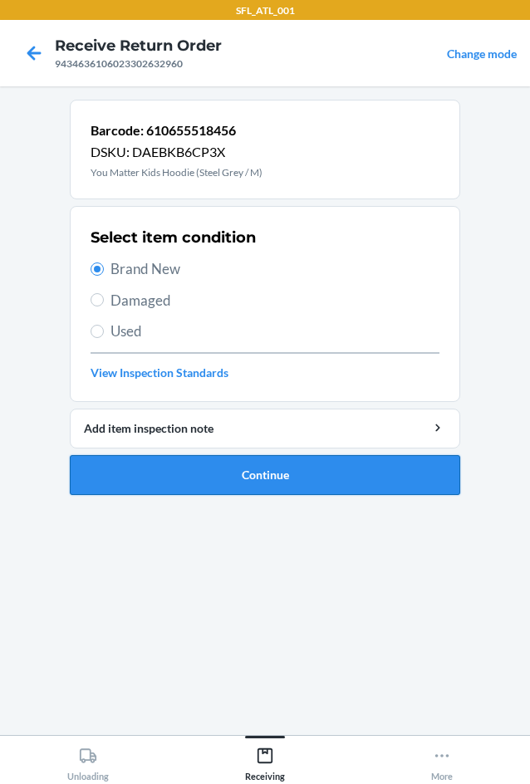
drag, startPoint x: 189, startPoint y: 469, endPoint x: 204, endPoint y: 413, distance: 58.5
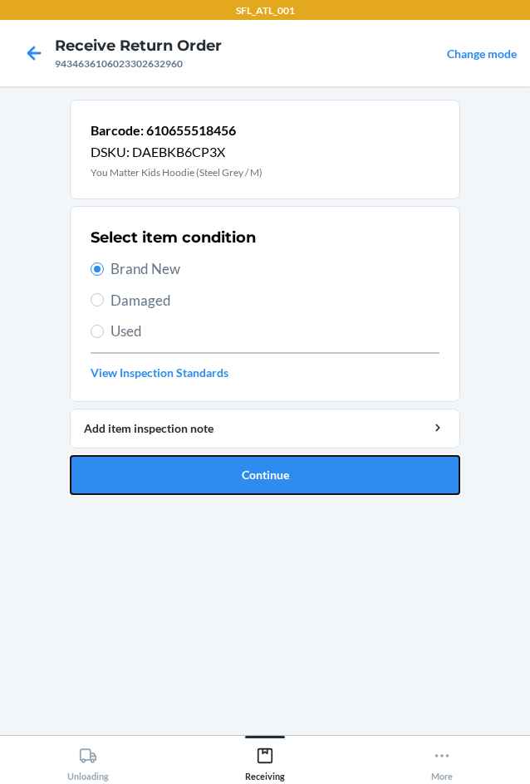
click at [191, 469] on button "Continue" at bounding box center [265, 475] width 391 height 40
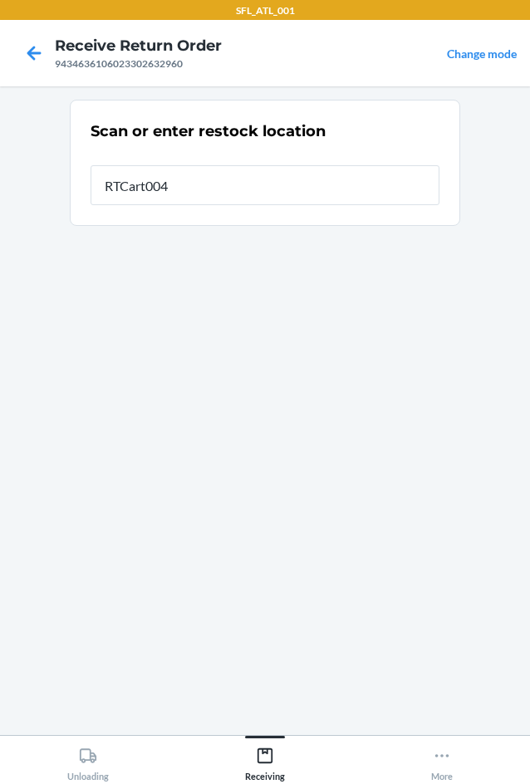
type input "RTCart004"
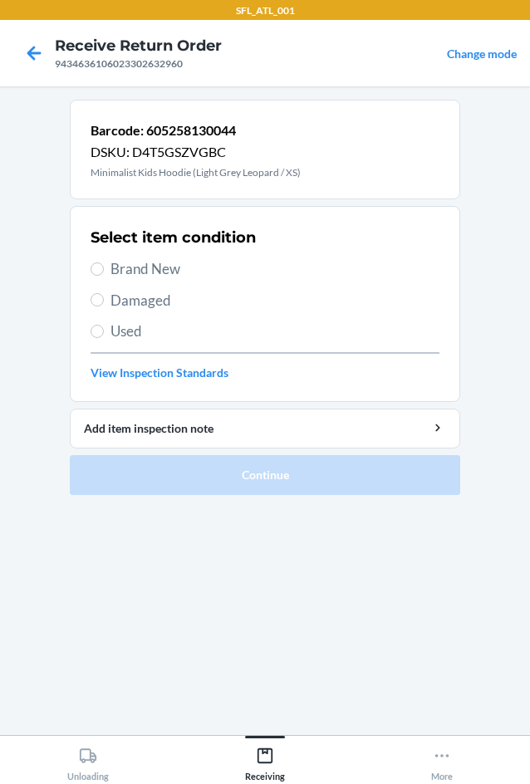
click at [111, 259] on span "Brand New" at bounding box center [275, 269] width 329 height 22
click at [104, 263] on input "Brand New" at bounding box center [97, 269] width 13 height 13
radio input "true"
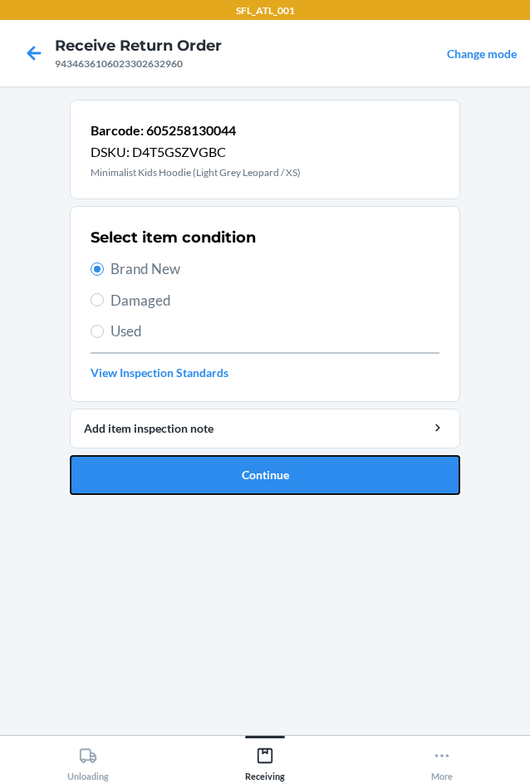
drag, startPoint x: 254, startPoint y: 476, endPoint x: 284, endPoint y: 438, distance: 48.5
click at [258, 472] on button "Continue" at bounding box center [265, 475] width 391 height 40
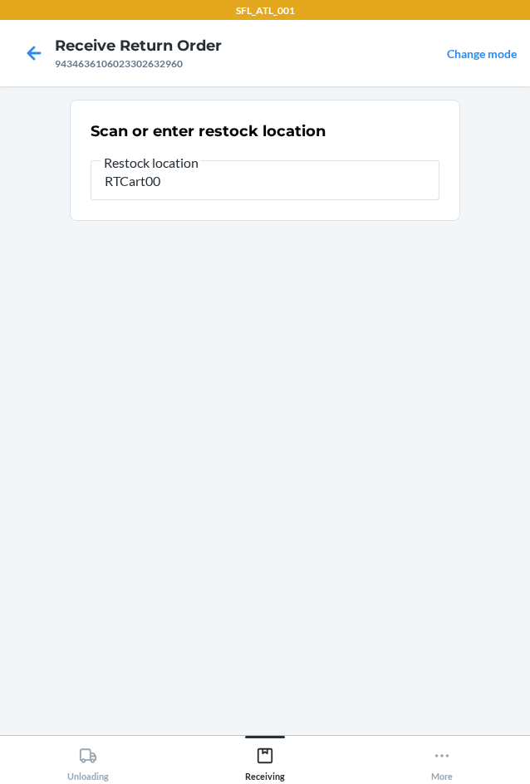
type input "RTCart004"
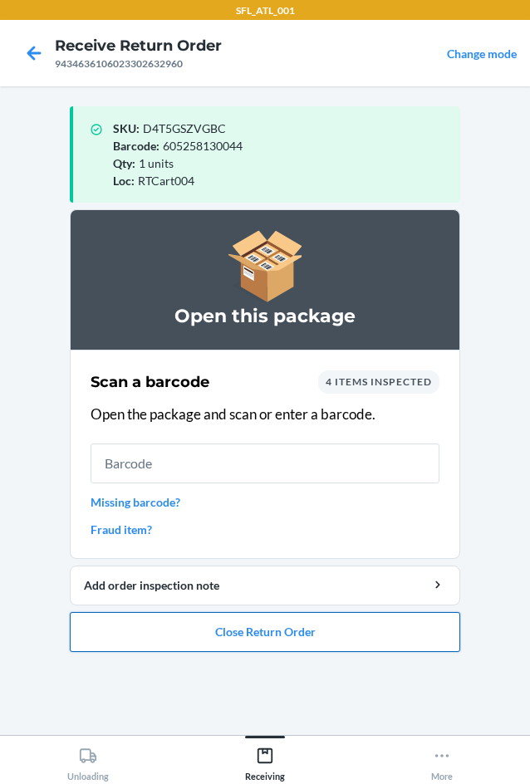
click at [367, 624] on button "Close Return Order" at bounding box center [265, 632] width 391 height 40
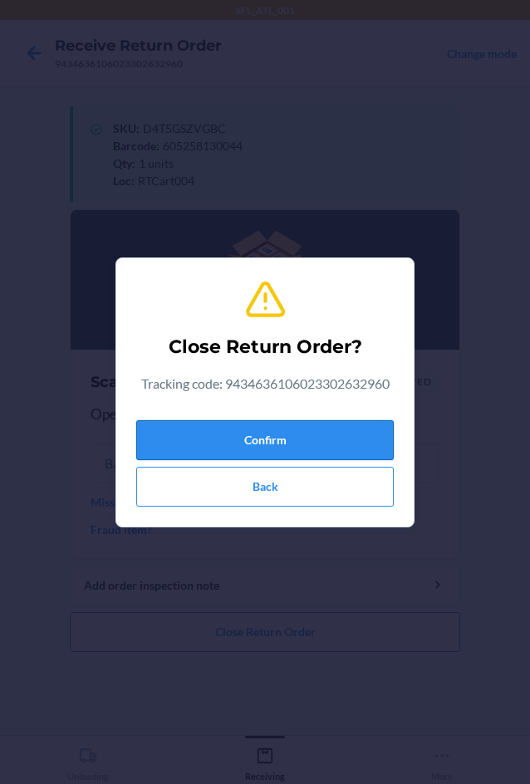
click at [295, 430] on button "Confirm" at bounding box center [265, 440] width 258 height 40
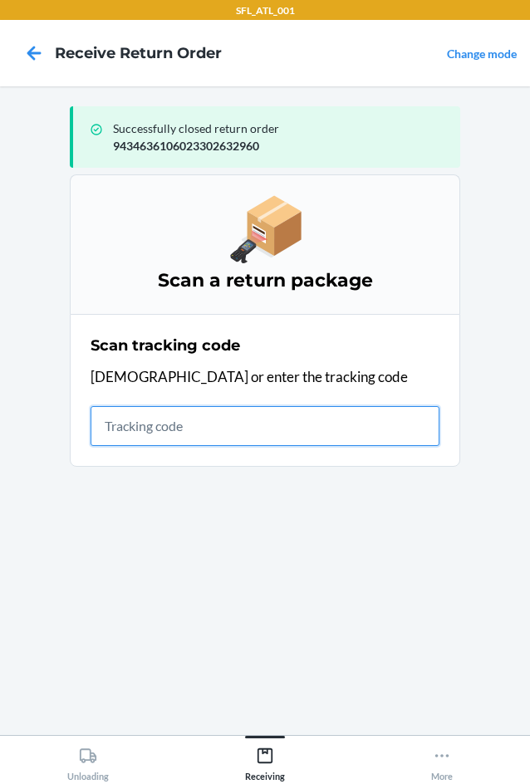
click at [114, 426] on input "text" at bounding box center [265, 426] width 349 height 40
type input "4203025994346"
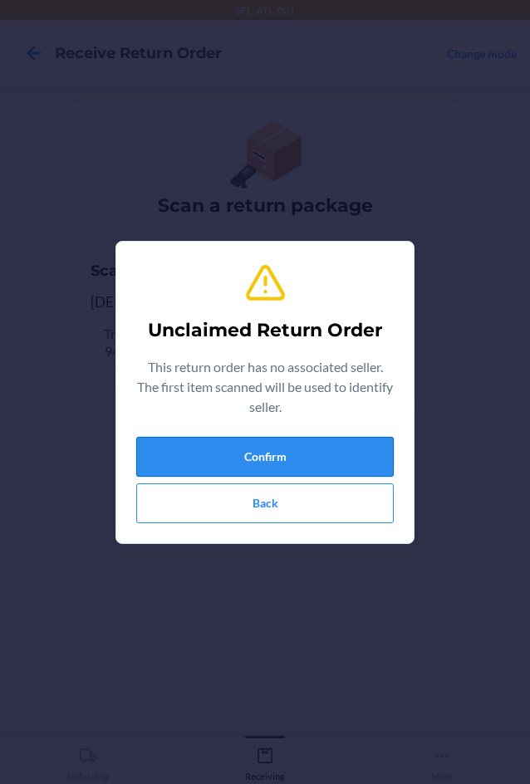
click at [221, 445] on button "Confirm" at bounding box center [265, 457] width 258 height 40
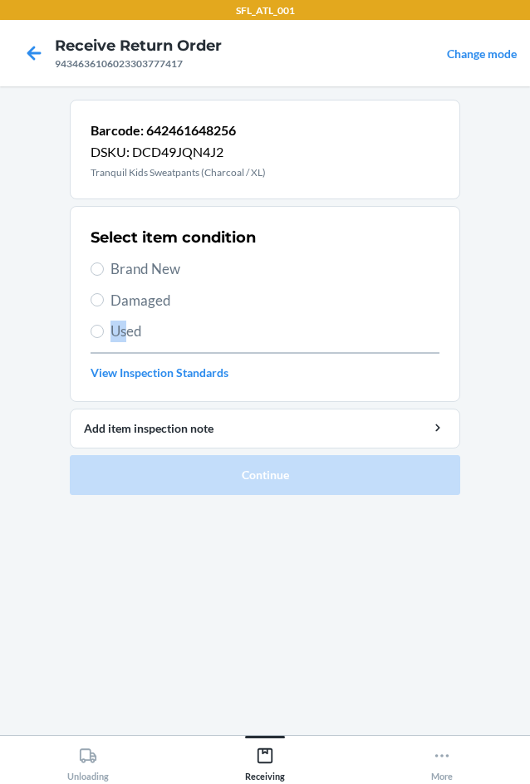
click at [129, 320] on div "Select item condition Brand New Damaged Used View Inspection Standards" at bounding box center [265, 304] width 349 height 165
click at [100, 329] on input "Used" at bounding box center [97, 331] width 13 height 13
radio input "true"
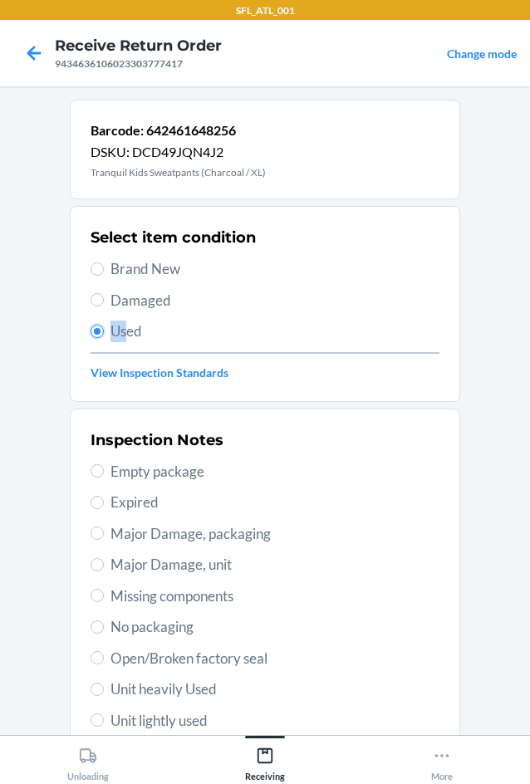
scroll to position [166, 0]
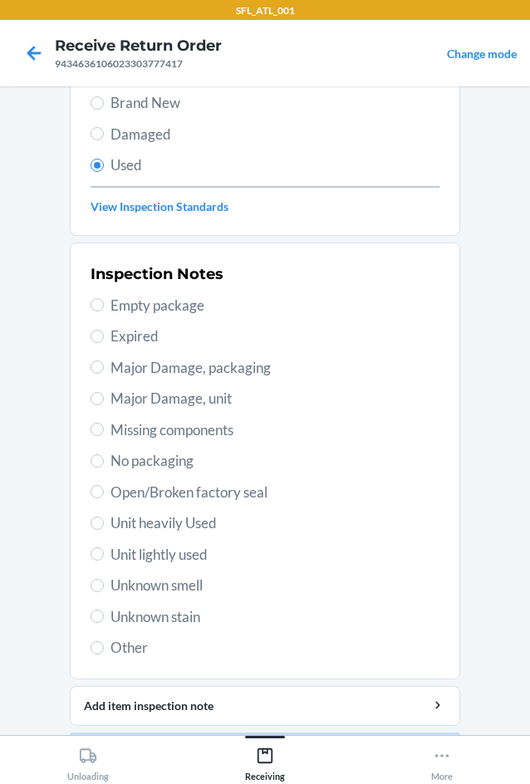
click at [106, 534] on div "Inspection Notes Empty package Expired Major Damage, packaging Major Damage, un…" at bounding box center [265, 461] width 349 height 406
click at [101, 523] on label "Unit heavily Used" at bounding box center [265, 524] width 349 height 22
click at [101, 523] on input "Unit heavily Used" at bounding box center [97, 523] width 13 height 13
radio input "true"
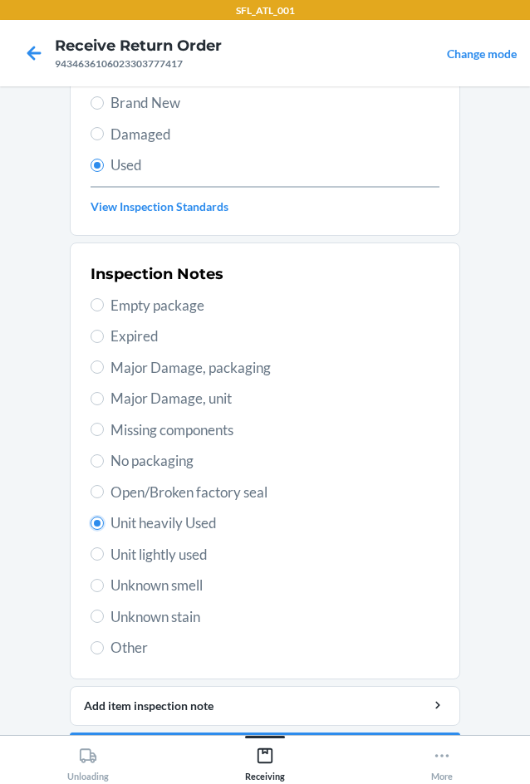
scroll to position [217, 0]
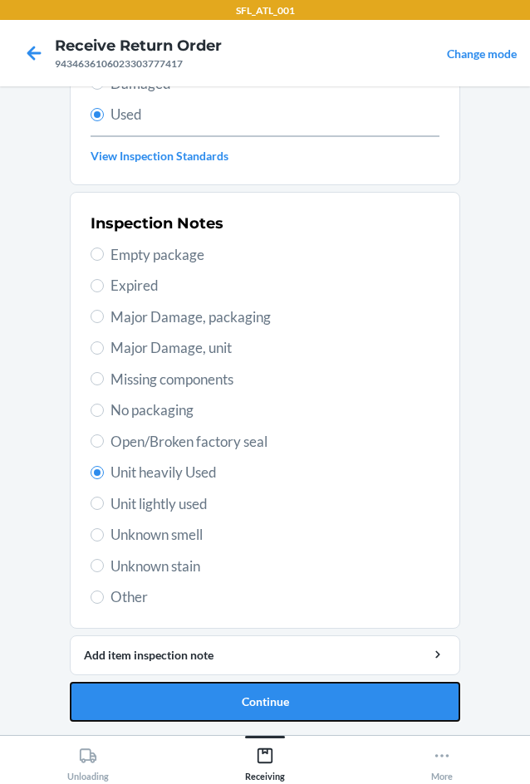
drag, startPoint x: 217, startPoint y: 694, endPoint x: 223, endPoint y: 678, distance: 16.8
click at [217, 695] on button "Continue" at bounding box center [265, 702] width 391 height 40
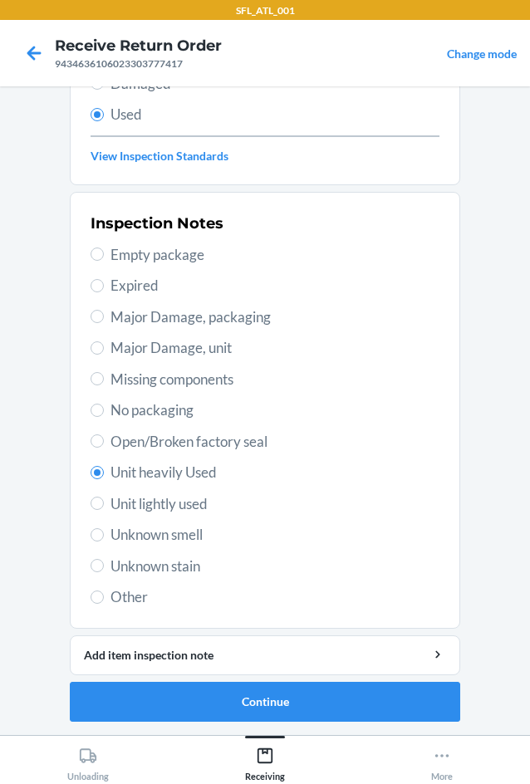
scroll to position [0, 0]
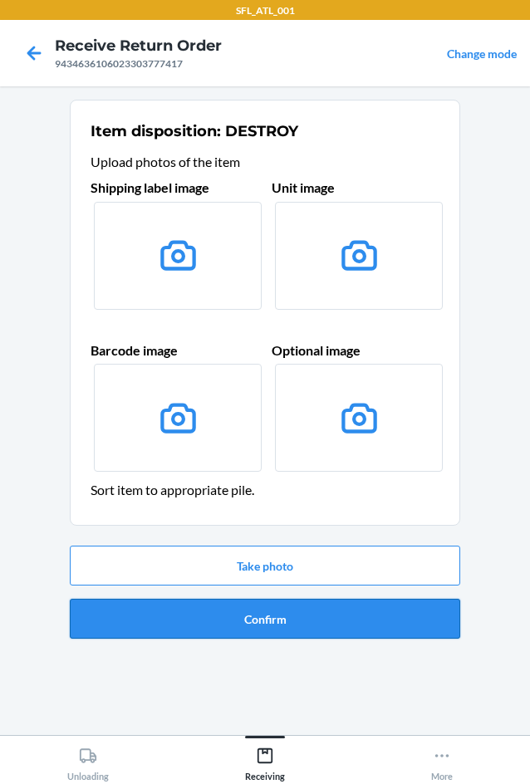
click at [265, 614] on button "Confirm" at bounding box center [265, 619] width 391 height 40
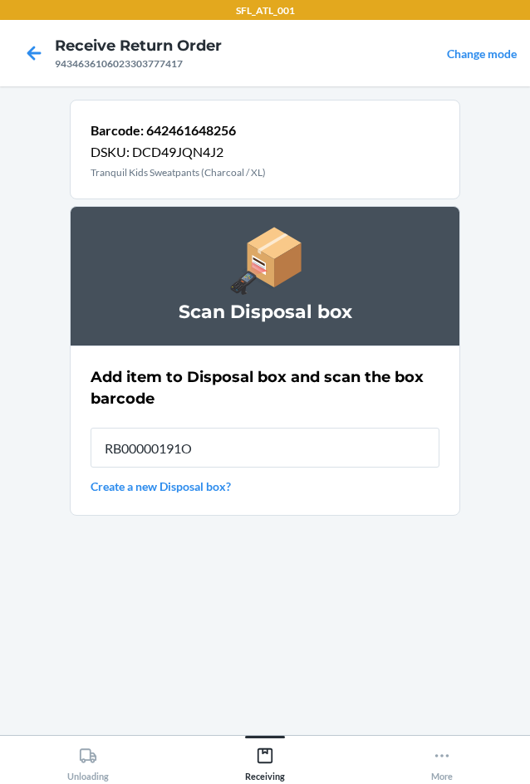
type input "RB00000191O"
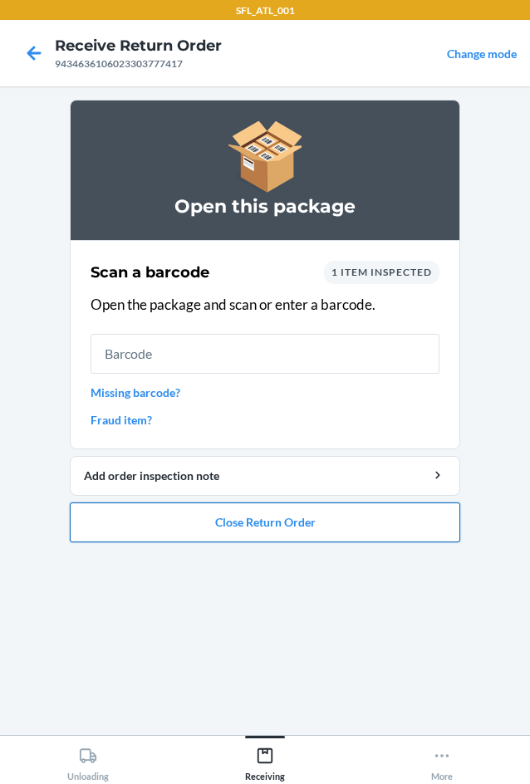
click at [205, 518] on button "Close Return Order" at bounding box center [265, 523] width 391 height 40
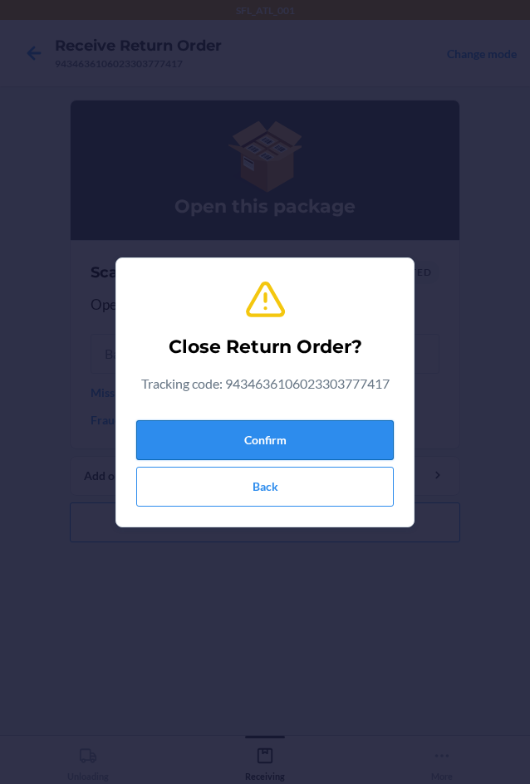
drag, startPoint x: 312, startPoint y: 452, endPoint x: 243, endPoint y: 420, distance: 75.5
click at [306, 445] on button "Confirm" at bounding box center [265, 440] width 258 height 40
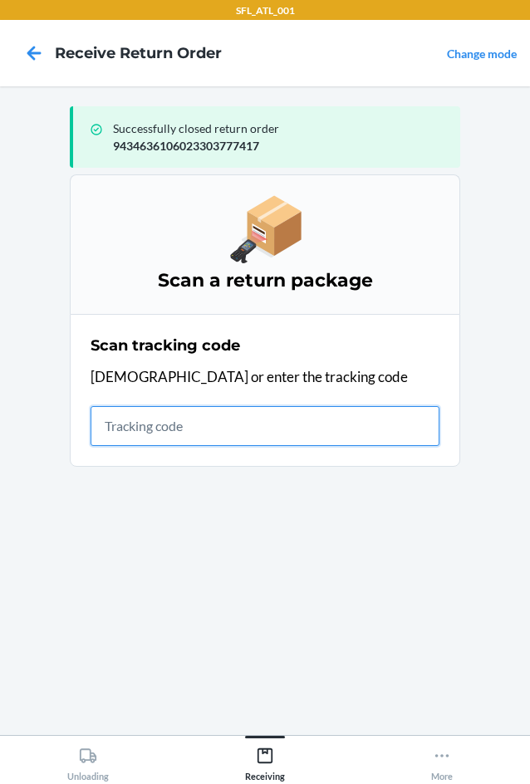
click at [128, 421] on input "text" at bounding box center [265, 426] width 349 height 40
type input "42030259943463"
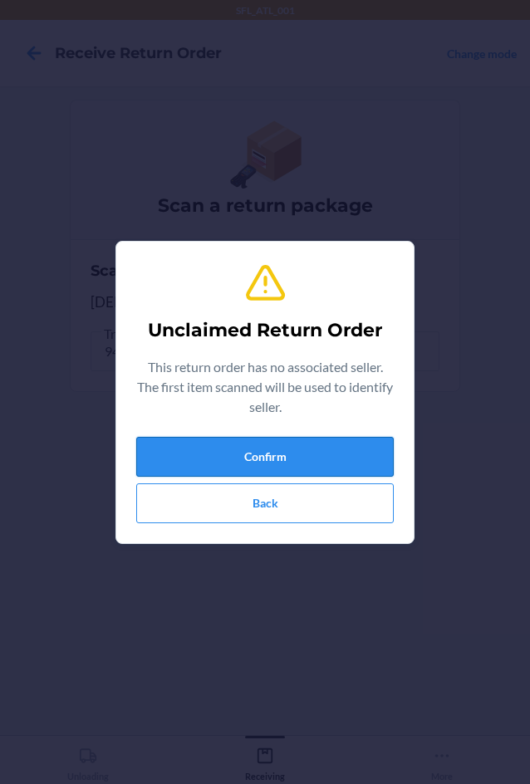
click at [209, 448] on button "Confirm" at bounding box center [265, 457] width 258 height 40
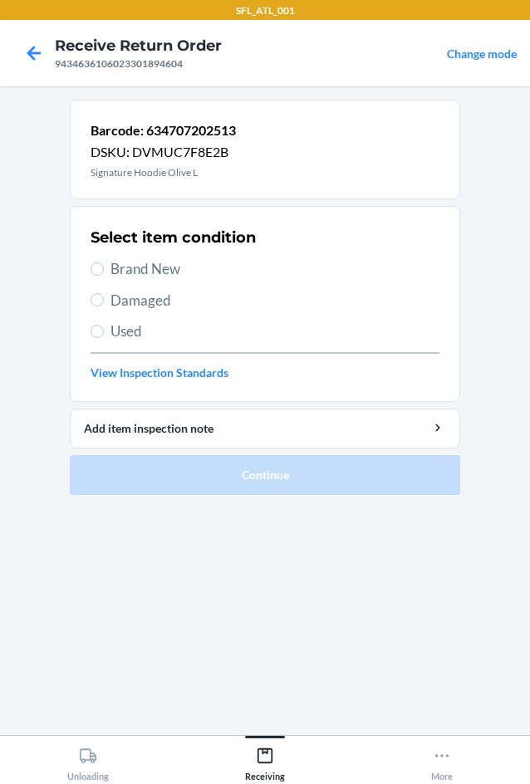
click at [108, 270] on label "Brand New" at bounding box center [265, 269] width 349 height 22
click at [104, 270] on input "Brand New" at bounding box center [97, 269] width 13 height 13
radio input "true"
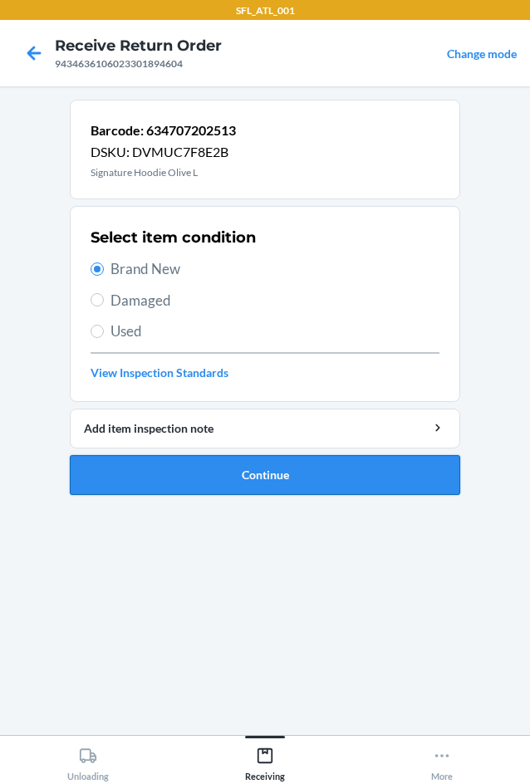
click at [222, 474] on button "Continue" at bounding box center [265, 475] width 391 height 40
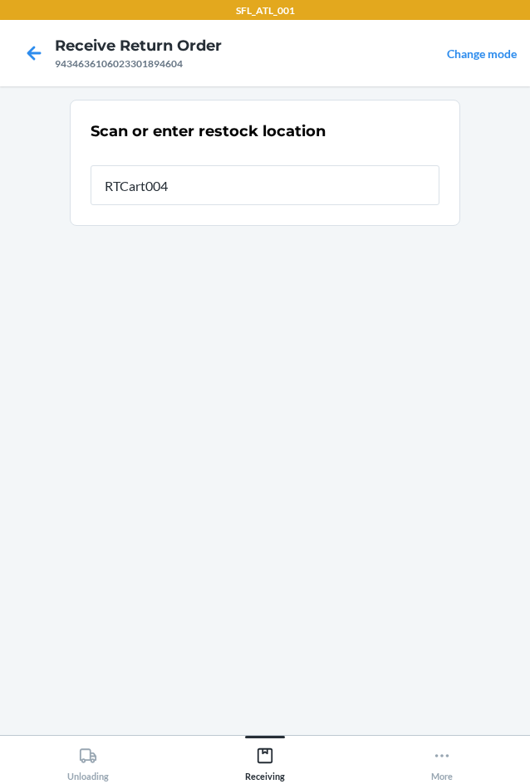
type input "RTCart004"
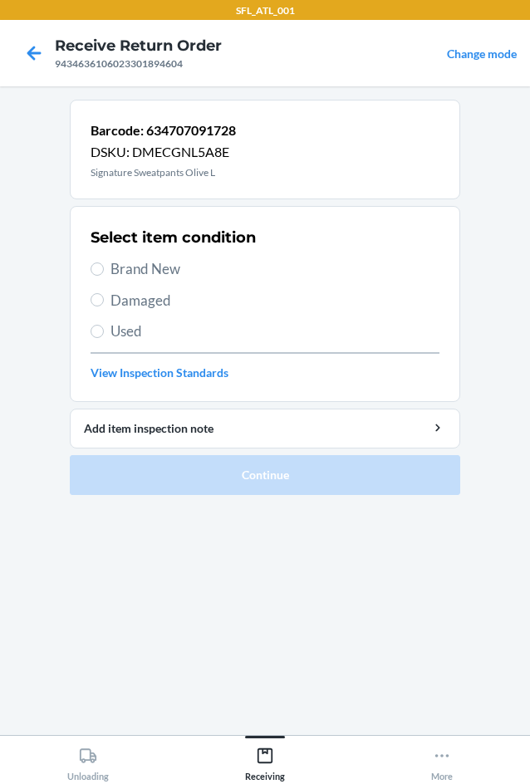
click at [105, 269] on label "Brand New" at bounding box center [265, 269] width 349 height 22
click at [104, 269] on input "Brand New" at bounding box center [97, 269] width 13 height 13
radio input "true"
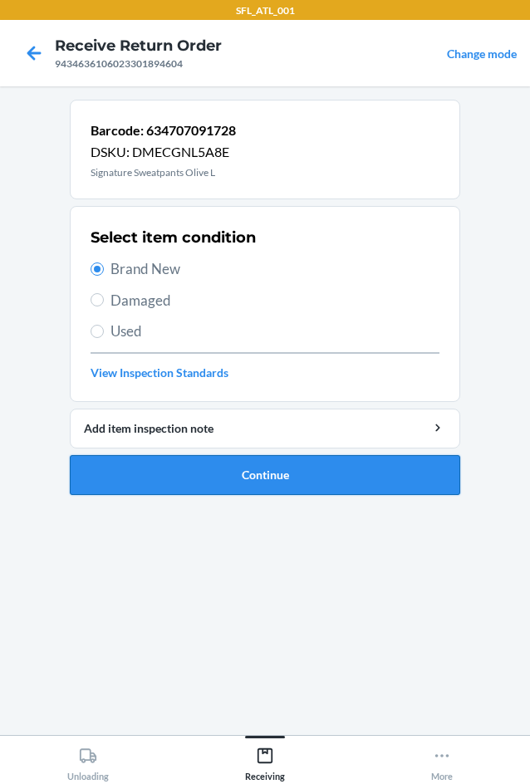
click at [263, 474] on button "Continue" at bounding box center [265, 475] width 391 height 40
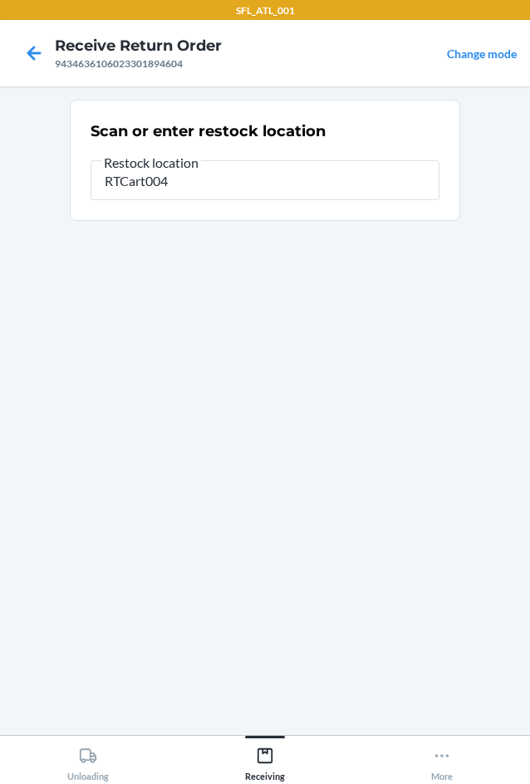
type input "RTCart004"
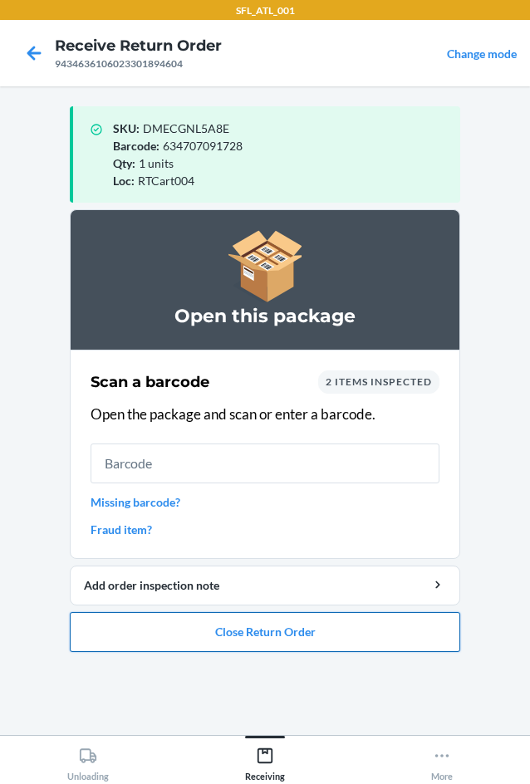
click at [212, 638] on button "Close Return Order" at bounding box center [265, 632] width 391 height 40
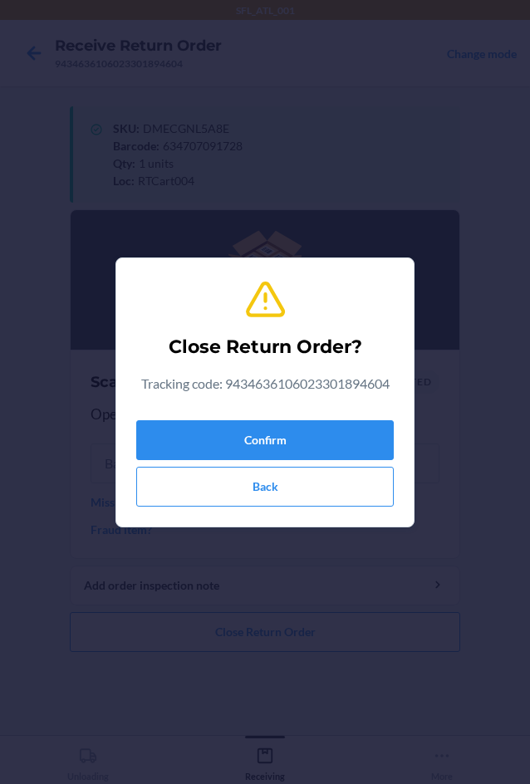
click at [222, 460] on div "Confirm Back" at bounding box center [265, 460] width 258 height 93
click at [226, 439] on button "Confirm" at bounding box center [265, 440] width 258 height 40
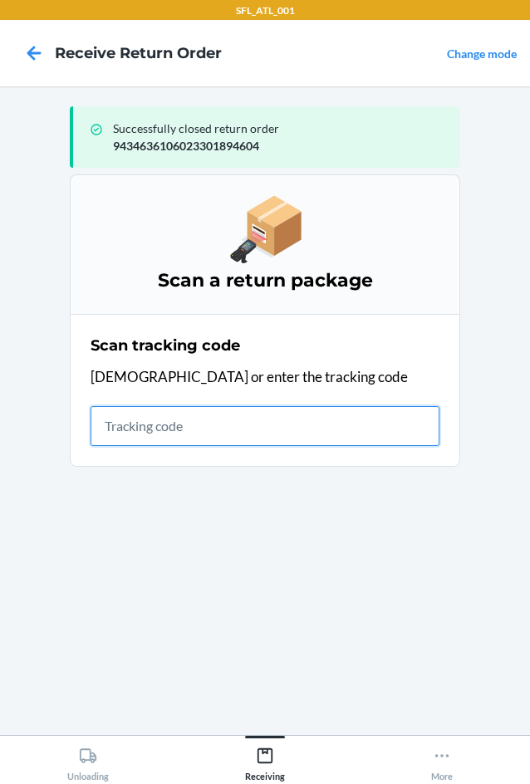
click at [130, 419] on input "text" at bounding box center [265, 426] width 349 height 40
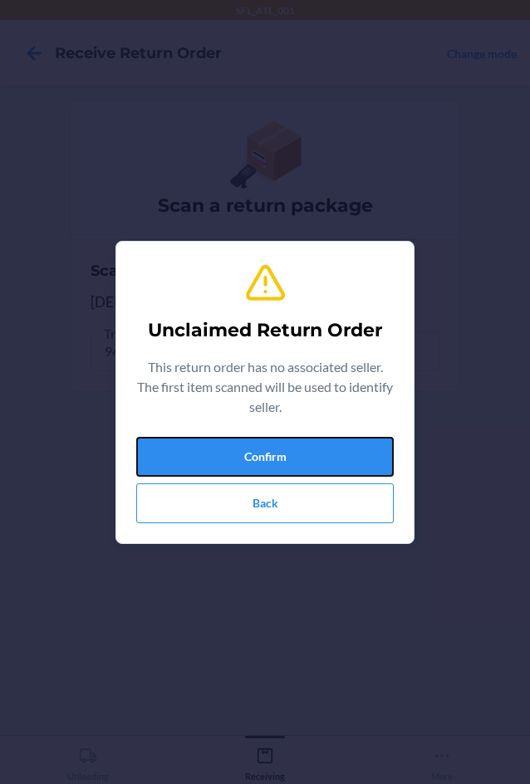
drag, startPoint x: 204, startPoint y: 446, endPoint x: 216, endPoint y: 420, distance: 28.3
click at [214, 431] on div "Unclaimed Return Order This return order has no associated seller. The first it…" at bounding box center [265, 392] width 258 height 275
click at [198, 442] on button "Confirm" at bounding box center [265, 457] width 258 height 40
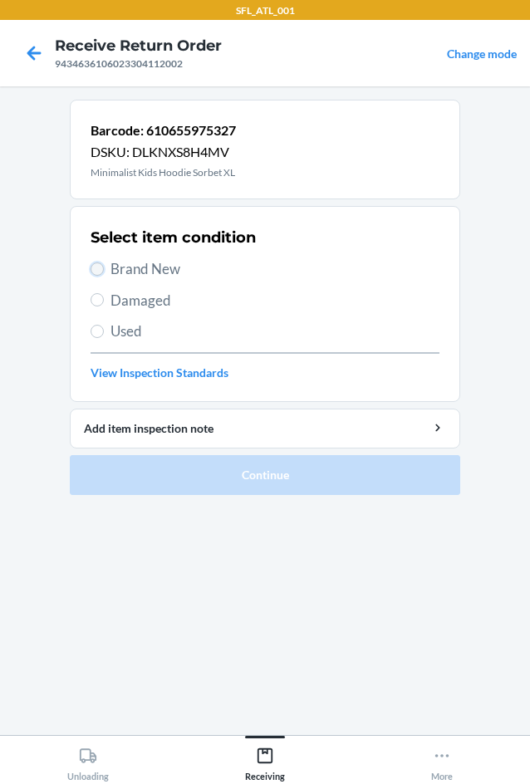
click at [98, 271] on input "Brand New" at bounding box center [97, 269] width 13 height 13
radio input "true"
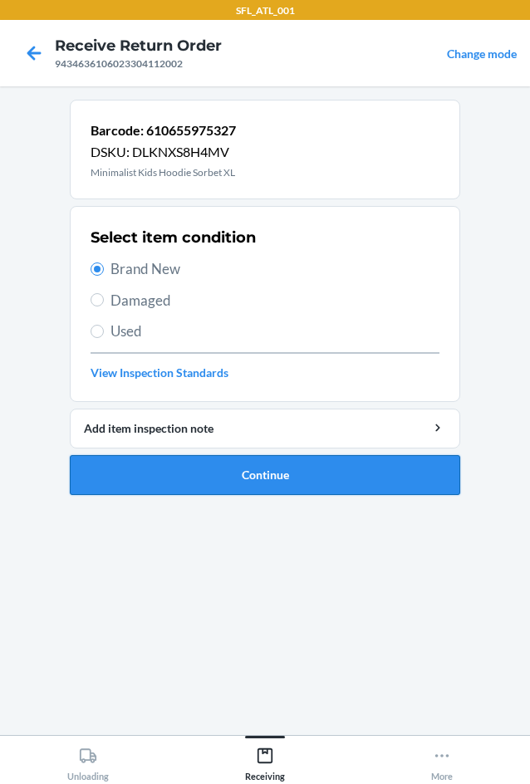
click at [293, 469] on button "Continue" at bounding box center [265, 475] width 391 height 40
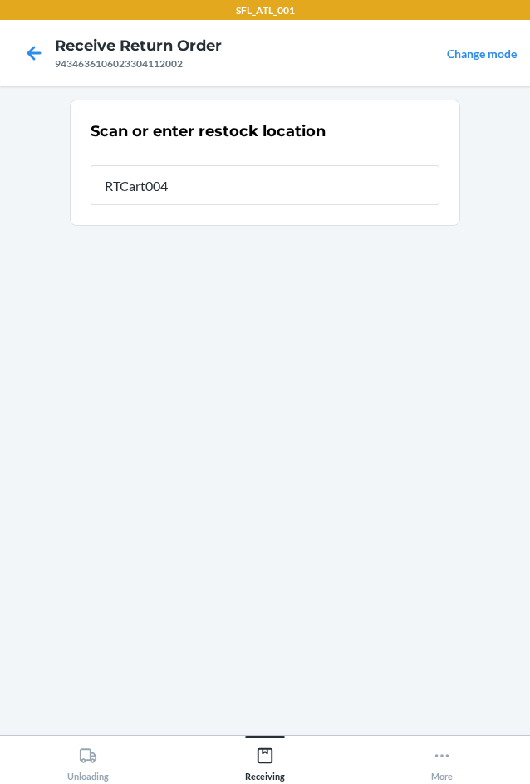
type input "RTCart004"
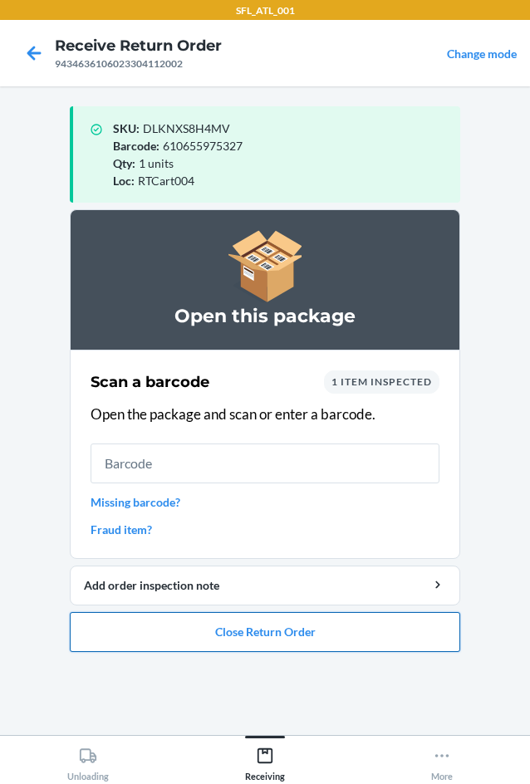
click at [285, 630] on button "Close Return Order" at bounding box center [265, 632] width 391 height 40
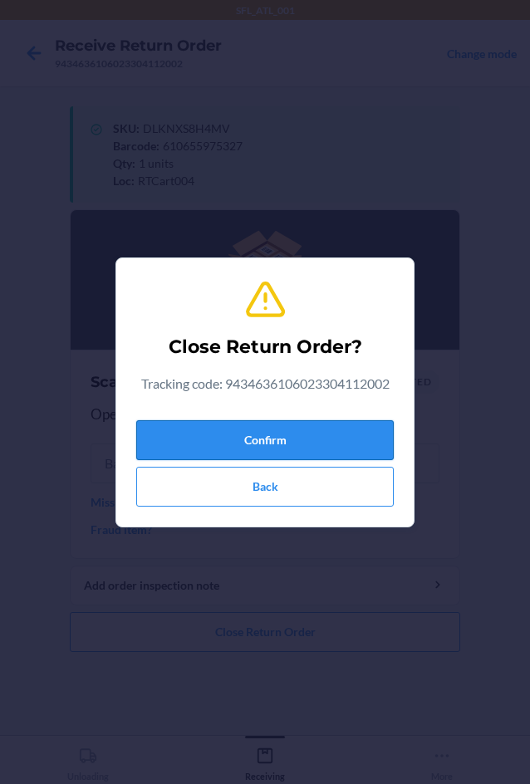
click at [291, 438] on button "Confirm" at bounding box center [265, 440] width 258 height 40
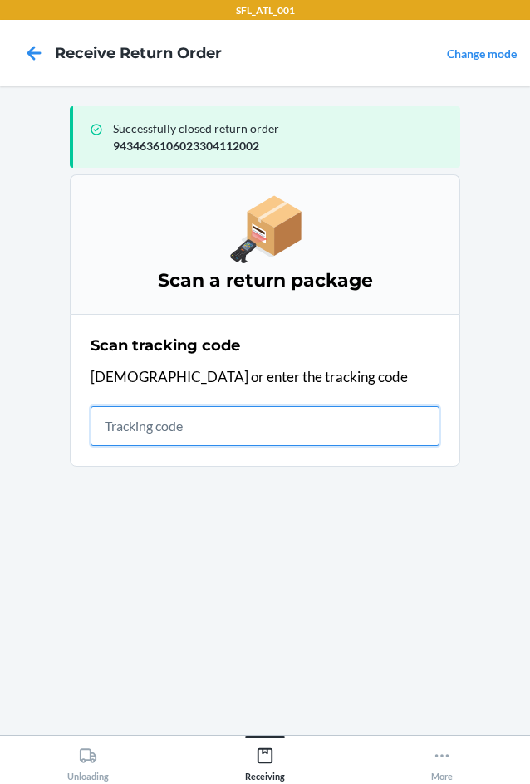
drag, startPoint x: 97, startPoint y: 435, endPoint x: 116, endPoint y: 435, distance: 18.3
click at [102, 435] on input "text" at bounding box center [265, 426] width 349 height 40
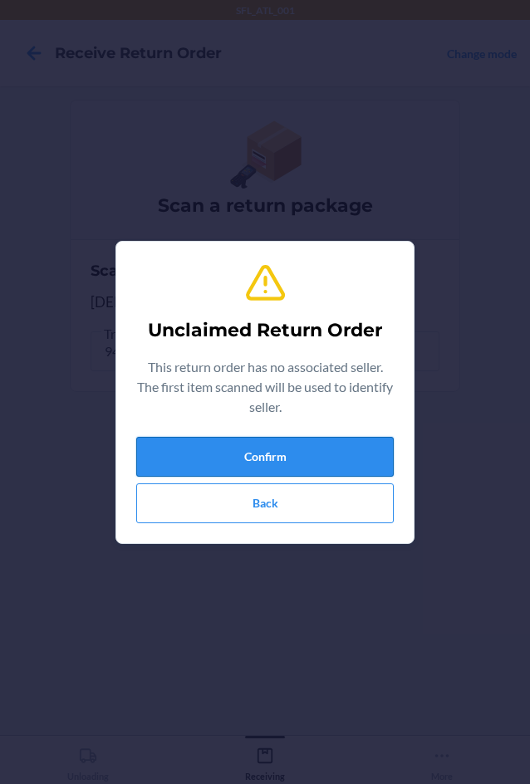
click at [201, 459] on button "Confirm" at bounding box center [265, 457] width 258 height 40
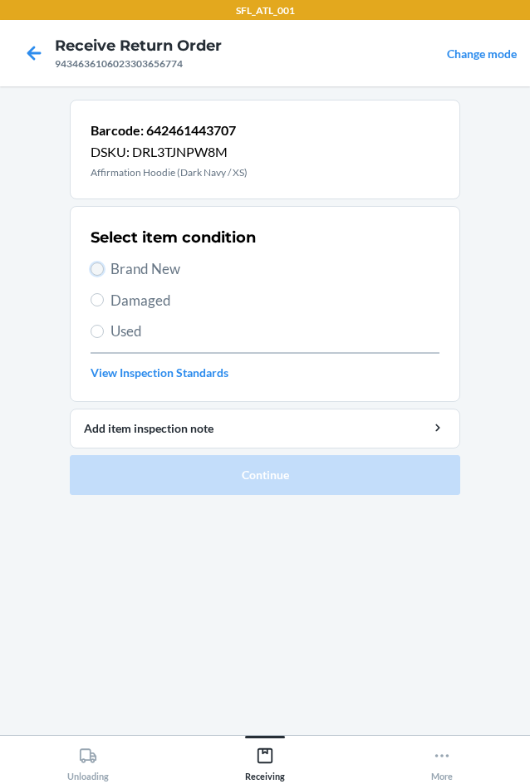
click at [99, 268] on input "Brand New" at bounding box center [97, 269] width 13 height 13
radio input "true"
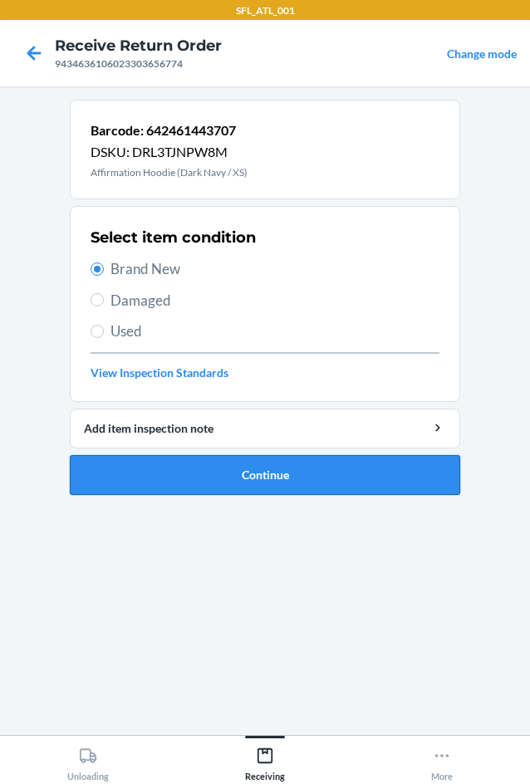
click at [289, 472] on button "Continue" at bounding box center [265, 475] width 391 height 40
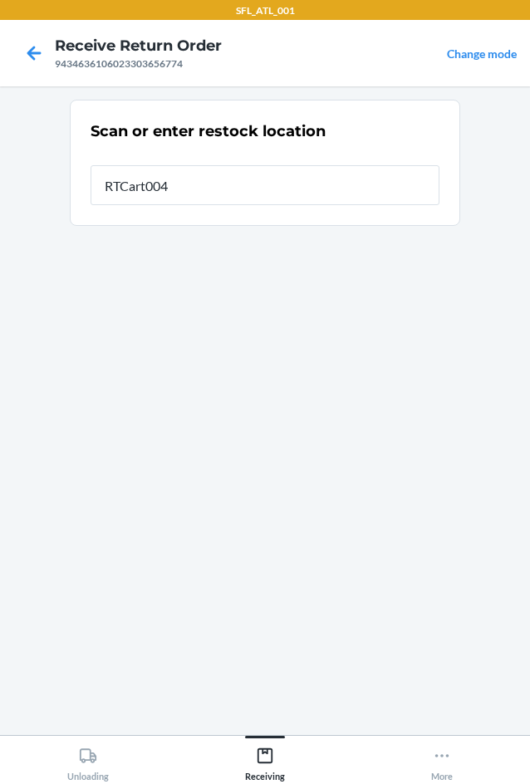
type input "RTCart004"
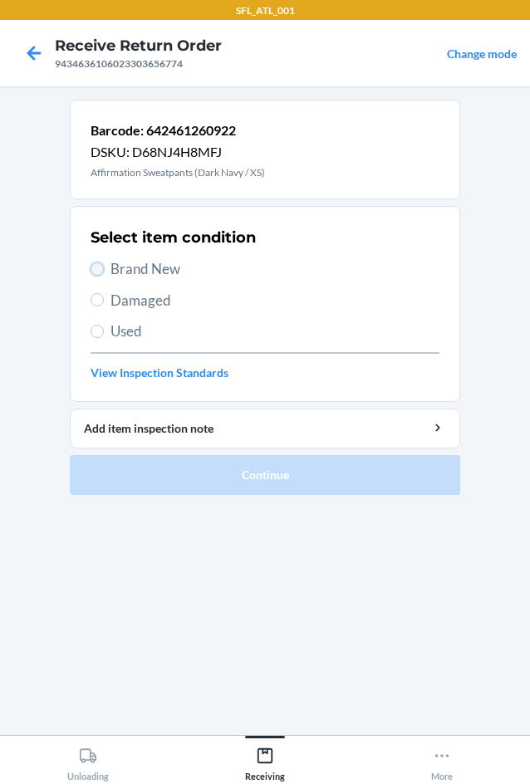
click at [100, 266] on input "Brand New" at bounding box center [97, 269] width 13 height 13
radio input "true"
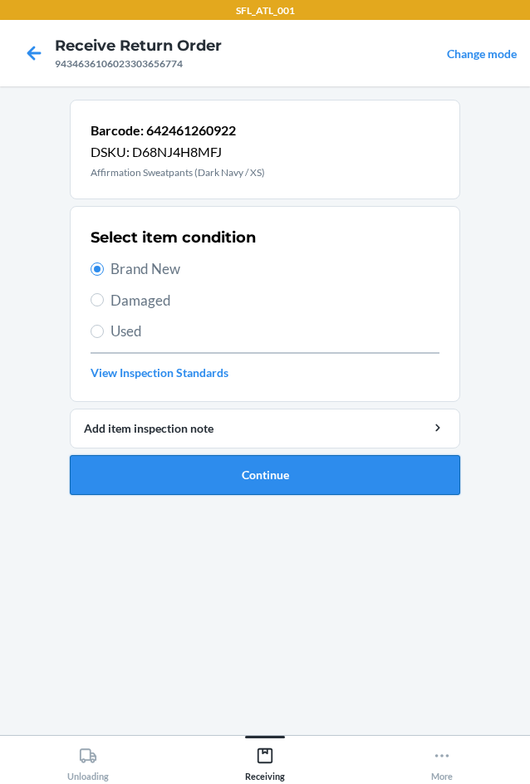
click at [284, 472] on button "Continue" at bounding box center [265, 475] width 391 height 40
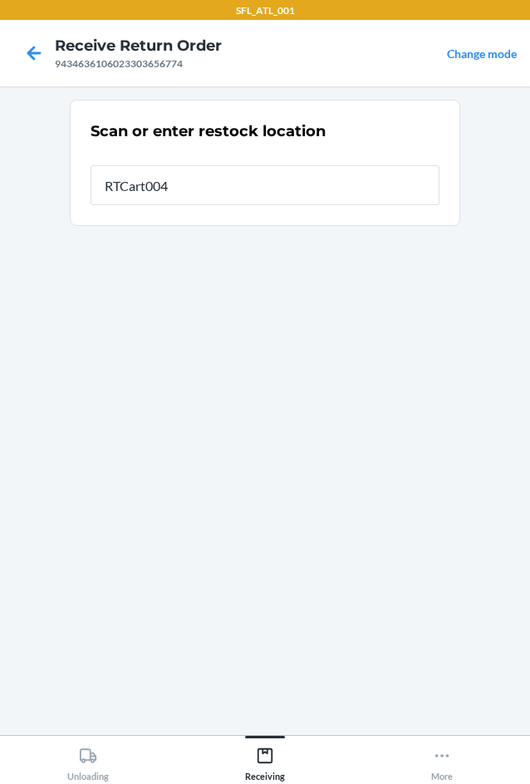
type input "RTCart004"
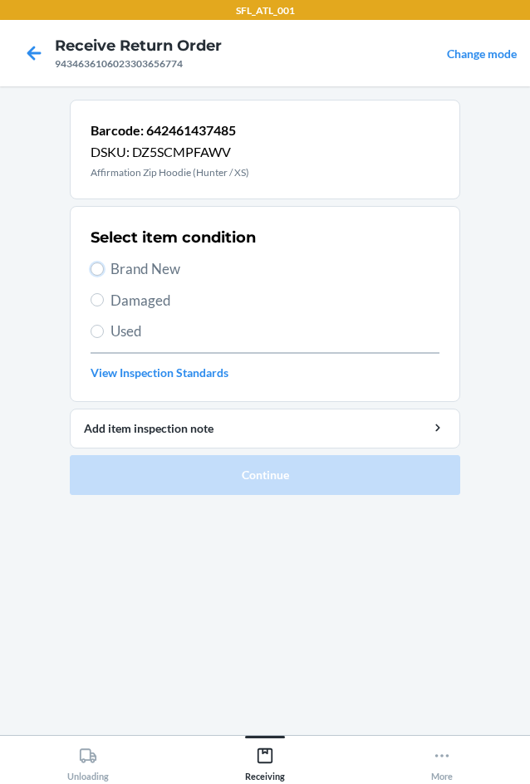
drag, startPoint x: 100, startPoint y: 273, endPoint x: 150, endPoint y: 364, distance: 104.5
click at [99, 273] on input "Brand New" at bounding box center [97, 269] width 13 height 13
radio input "true"
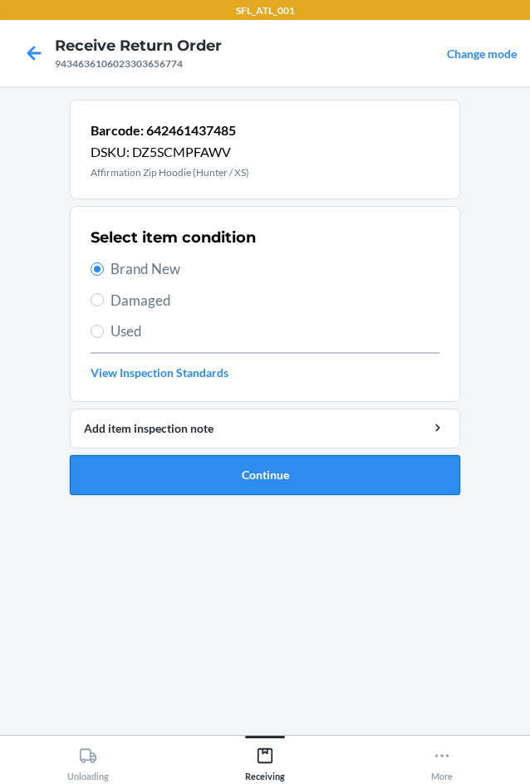
click at [203, 474] on button "Continue" at bounding box center [265, 475] width 391 height 40
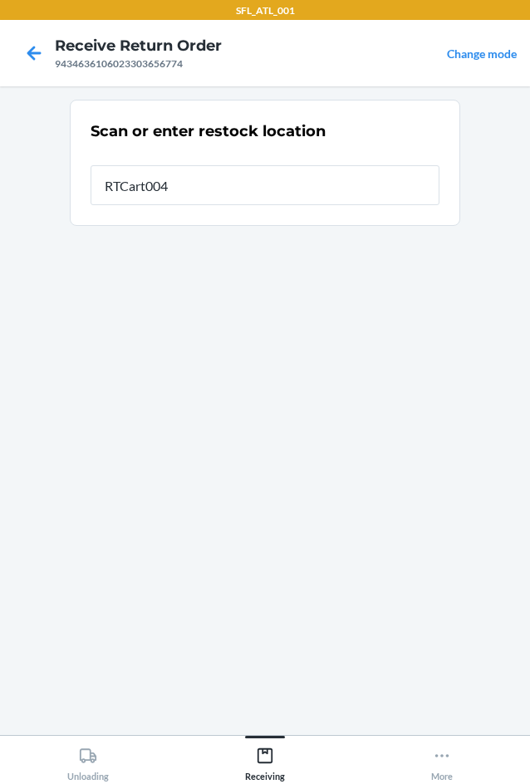
type input "RTCart004"
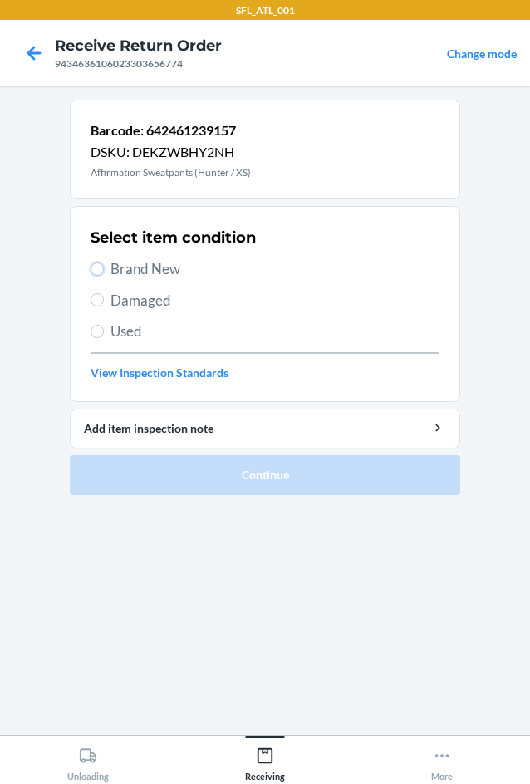
click at [100, 273] on input "Brand New" at bounding box center [97, 269] width 13 height 13
radio input "true"
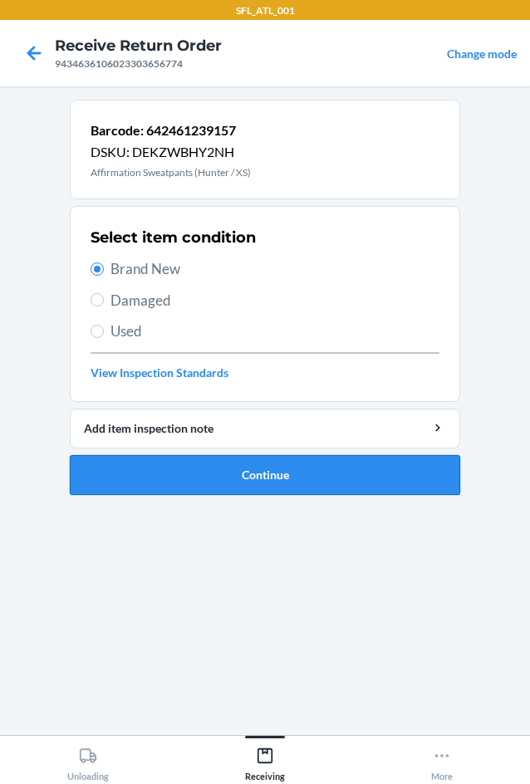
click at [229, 490] on button "Continue" at bounding box center [265, 475] width 391 height 40
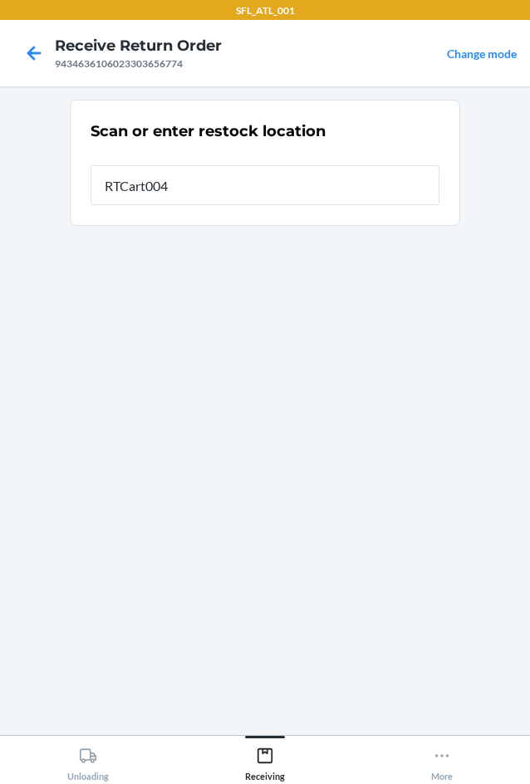
type input "RTCart004"
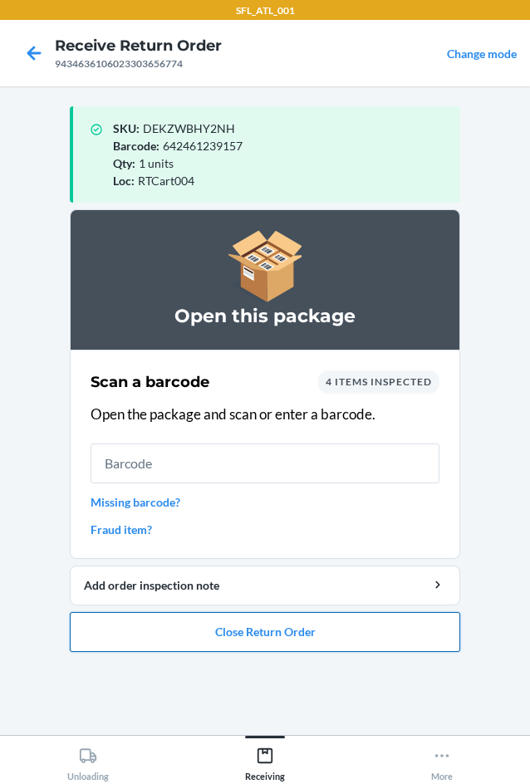
click at [317, 648] on button "Close Return Order" at bounding box center [265, 632] width 391 height 40
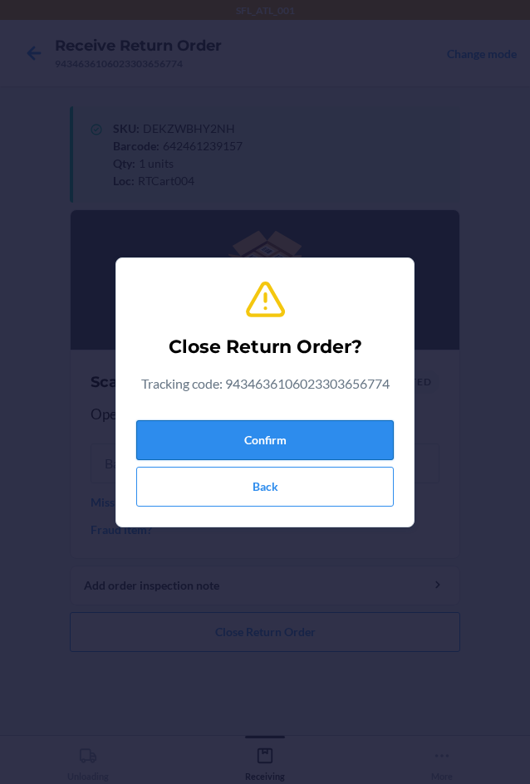
click at [381, 433] on button "Confirm" at bounding box center [265, 440] width 258 height 40
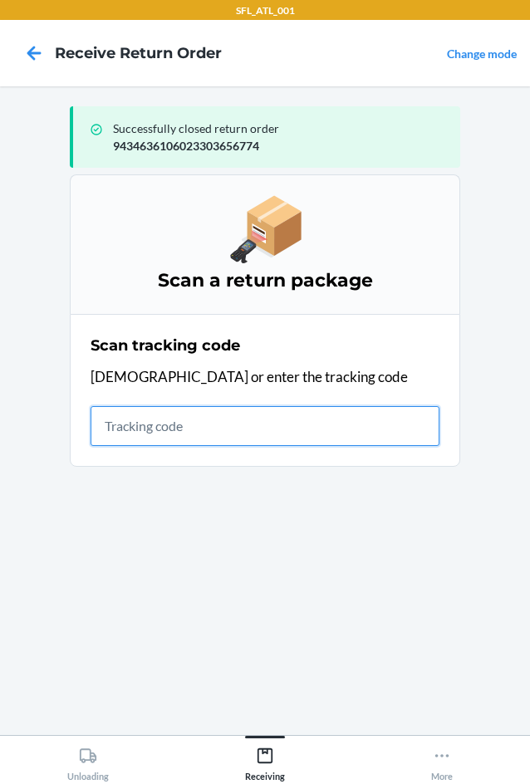
click at [238, 425] on input "text" at bounding box center [265, 426] width 349 height 40
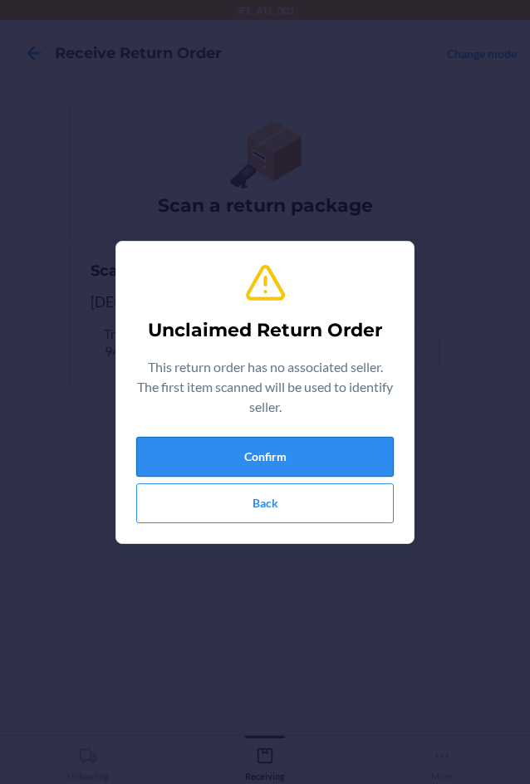
click at [223, 466] on button "Confirm" at bounding box center [265, 457] width 258 height 40
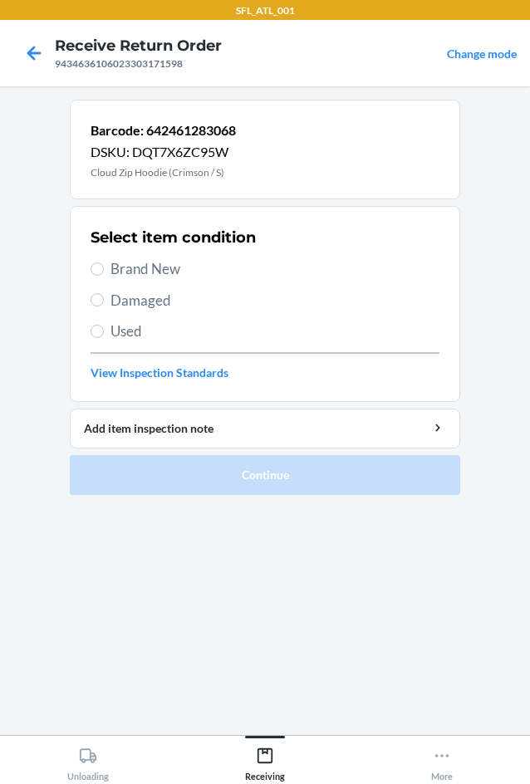
click at [111, 272] on span "Brand New" at bounding box center [275, 269] width 329 height 22
click at [104, 272] on input "Brand New" at bounding box center [97, 269] width 13 height 13
radio input "true"
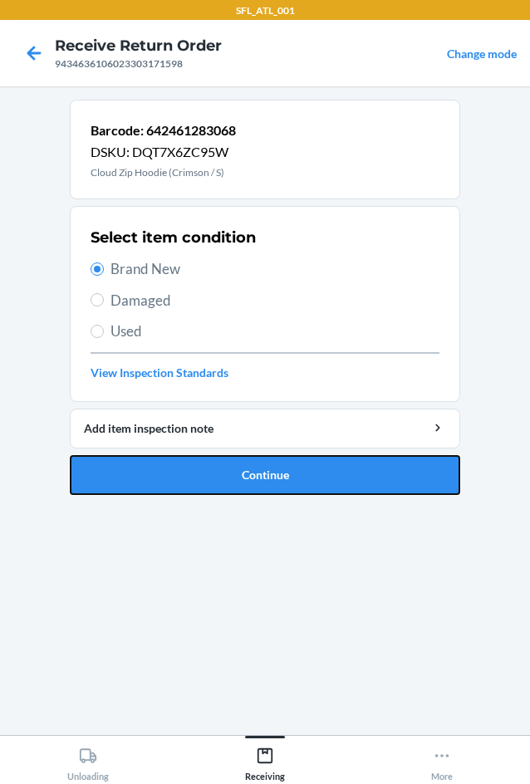
drag, startPoint x: 246, startPoint y: 481, endPoint x: 249, endPoint y: 450, distance: 31.8
click at [248, 478] on button "Continue" at bounding box center [265, 475] width 391 height 40
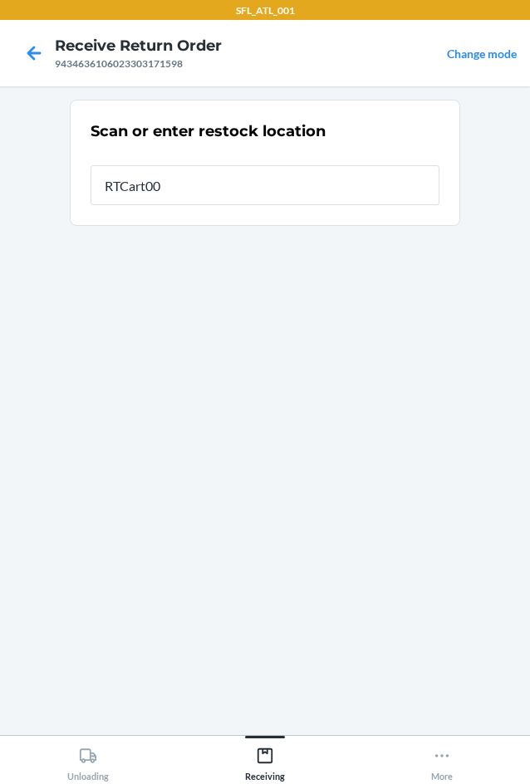
type input "RTCart004"
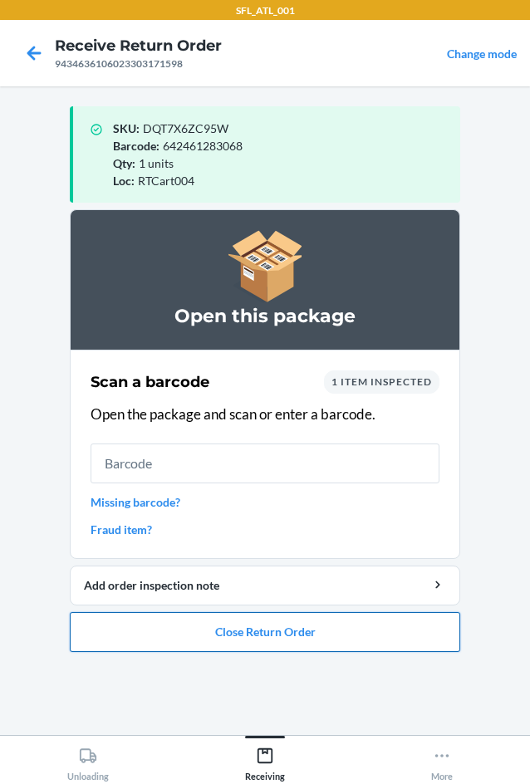
click at [273, 639] on button "Close Return Order" at bounding box center [265, 632] width 391 height 40
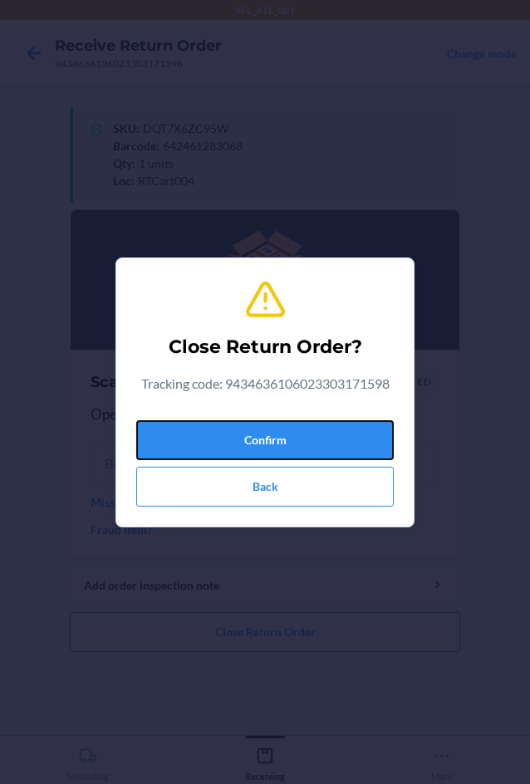
drag, startPoint x: 237, startPoint y: 446, endPoint x: 257, endPoint y: 408, distance: 43.1
click at [238, 446] on button "Confirm" at bounding box center [265, 440] width 258 height 40
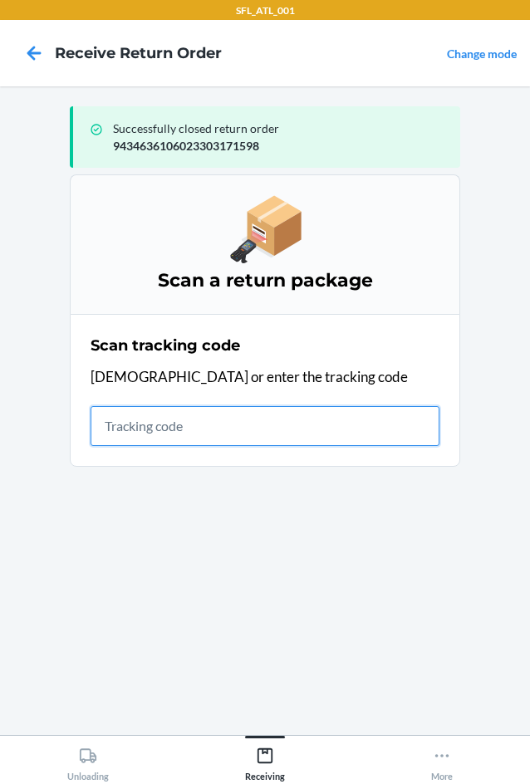
click at [111, 410] on input "text" at bounding box center [265, 426] width 349 height 40
type input "420302599434636106"
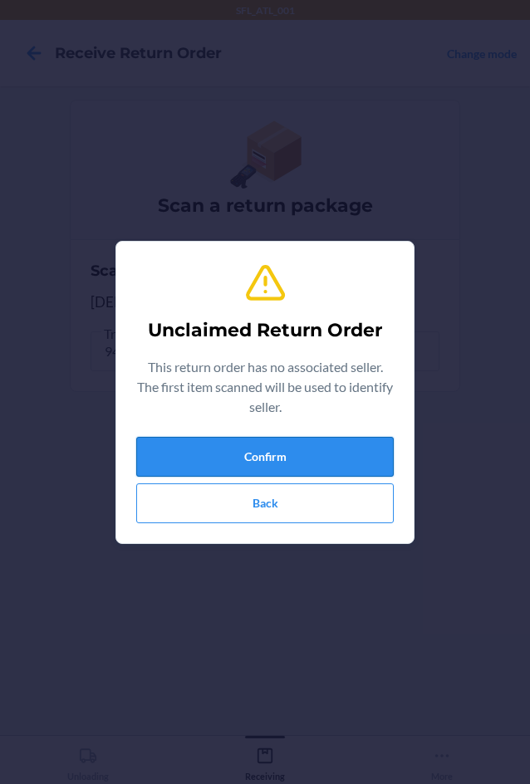
click at [238, 459] on button "Confirm" at bounding box center [265, 457] width 258 height 40
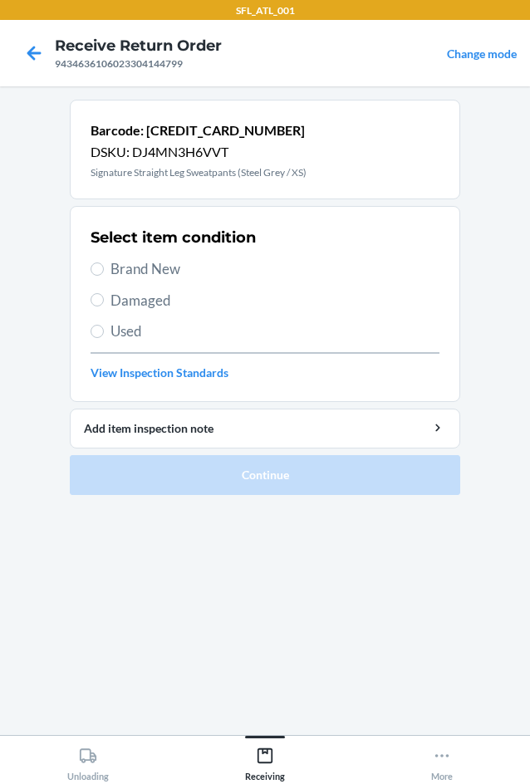
click at [109, 270] on label "Brand New" at bounding box center [265, 269] width 349 height 22
click at [104, 270] on input "Brand New" at bounding box center [97, 269] width 13 height 13
radio input "true"
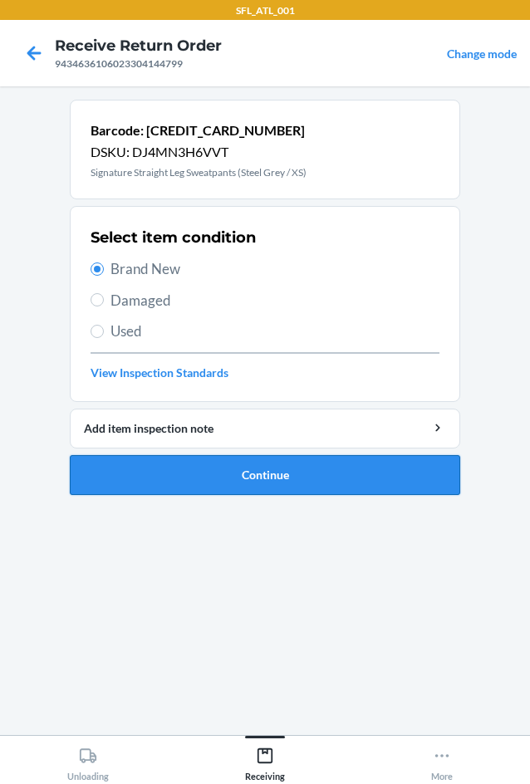
drag, startPoint x: 200, startPoint y: 474, endPoint x: 212, endPoint y: 352, distance: 122.7
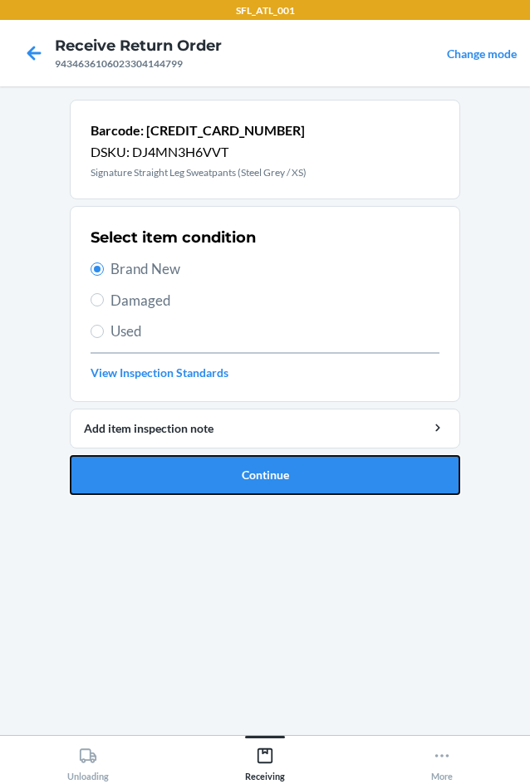
click at [200, 474] on button "Continue" at bounding box center [265, 475] width 391 height 40
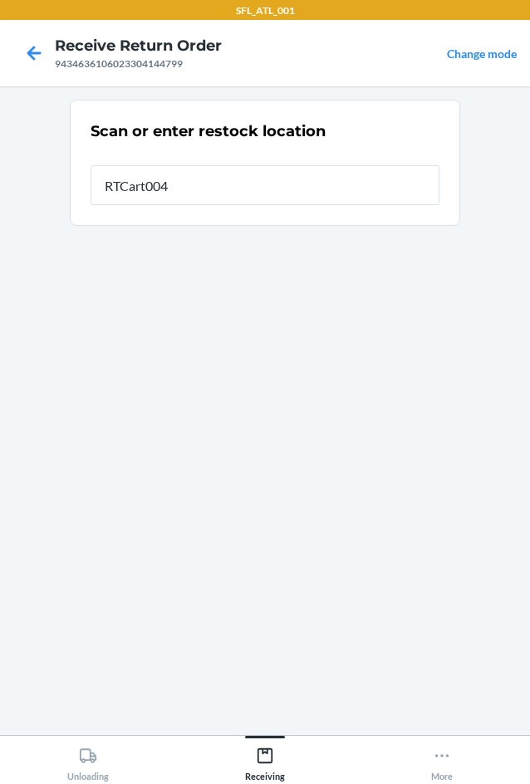
type input "RTCart004"
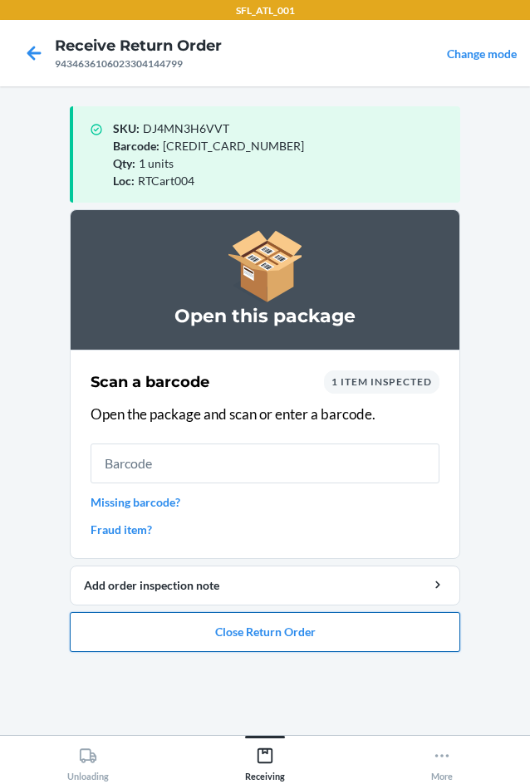
click at [252, 633] on button "Close Return Order" at bounding box center [265, 632] width 391 height 40
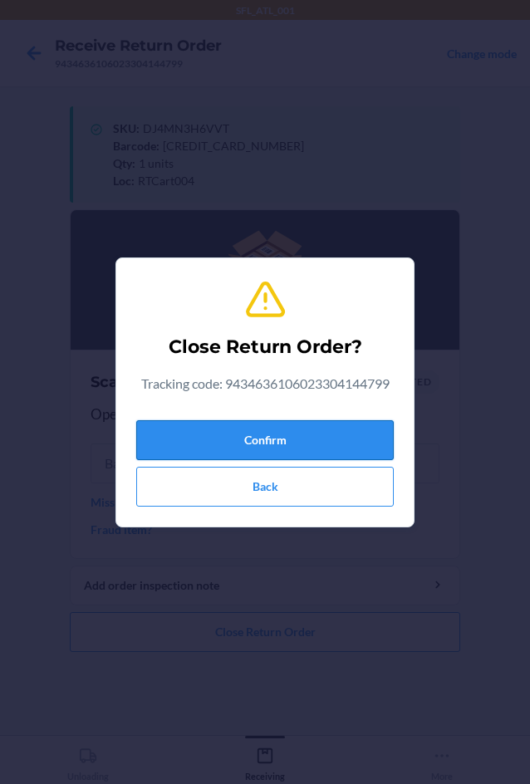
drag, startPoint x: 325, startPoint y: 434, endPoint x: 320, endPoint y: 442, distance: 9.7
click at [326, 434] on button "Confirm" at bounding box center [265, 440] width 258 height 40
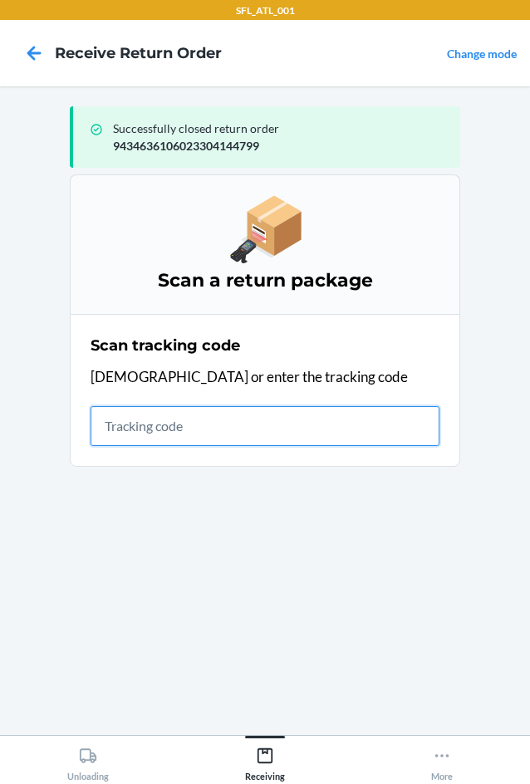
click at [119, 421] on input "text" at bounding box center [265, 426] width 349 height 40
type input "420302599434636106"
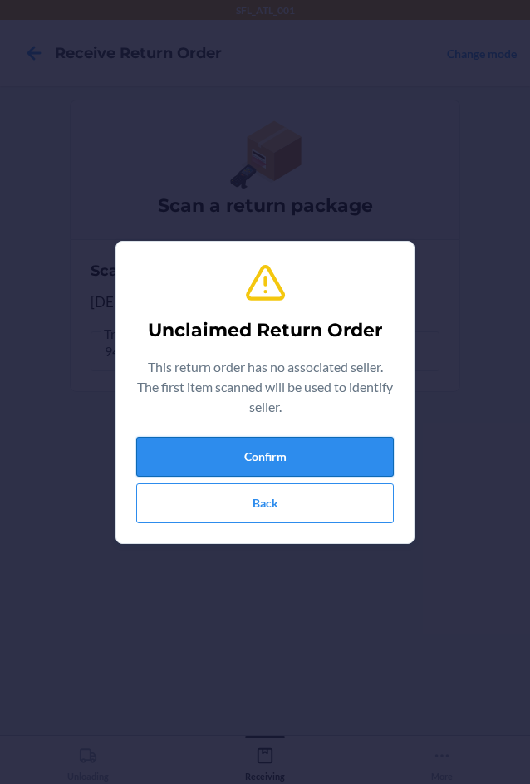
click at [182, 454] on button "Confirm" at bounding box center [265, 457] width 258 height 40
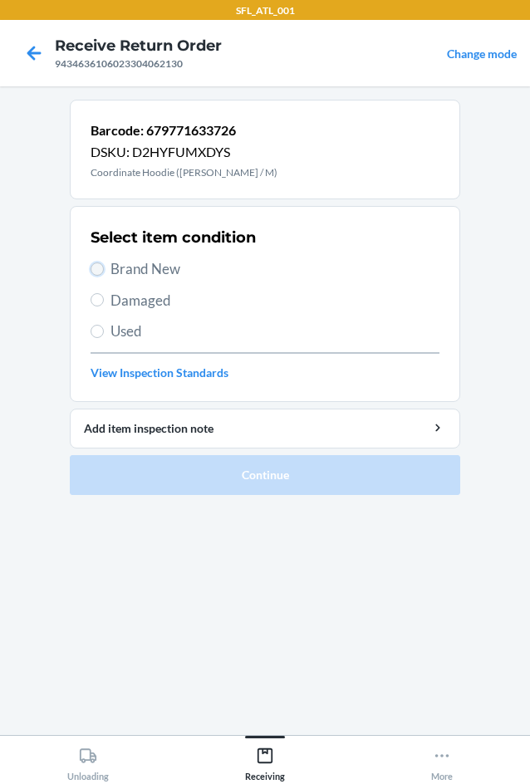
click at [96, 266] on input "Brand New" at bounding box center [97, 269] width 13 height 13
radio input "true"
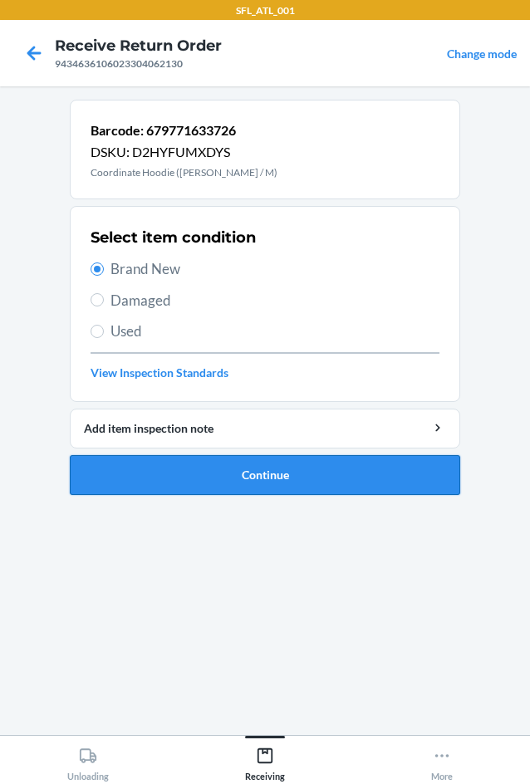
click at [198, 470] on button "Continue" at bounding box center [265, 475] width 391 height 40
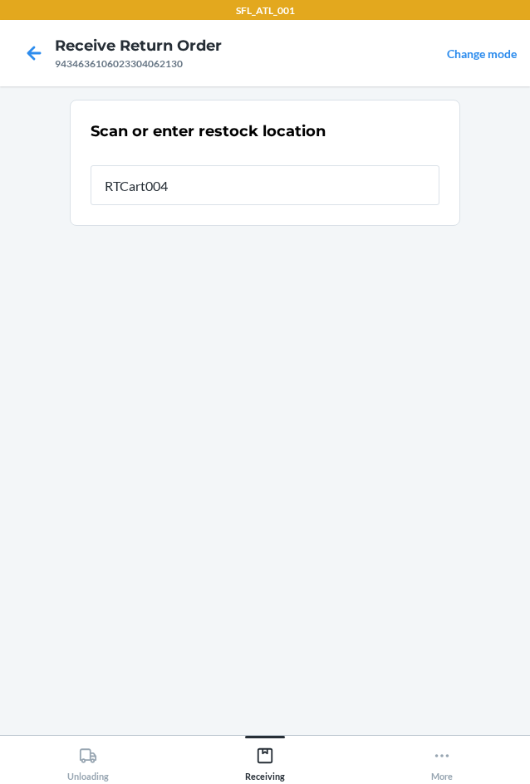
type input "RTCart004"
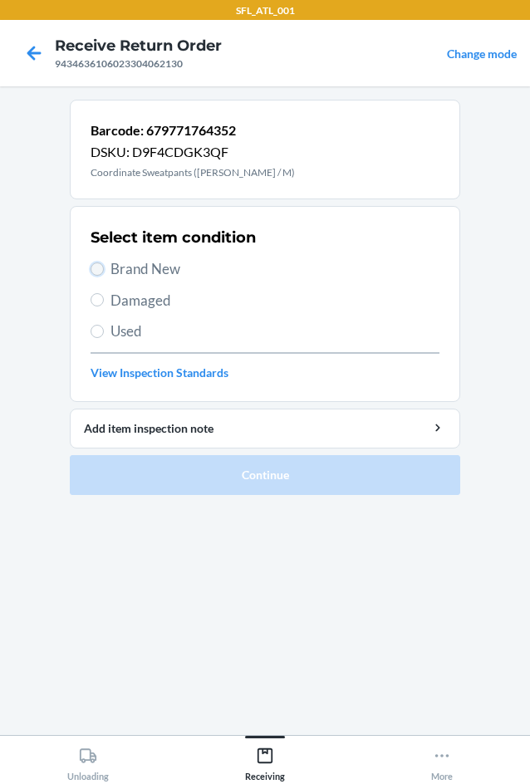
click at [98, 263] on input "Brand New" at bounding box center [97, 269] width 13 height 13
radio input "true"
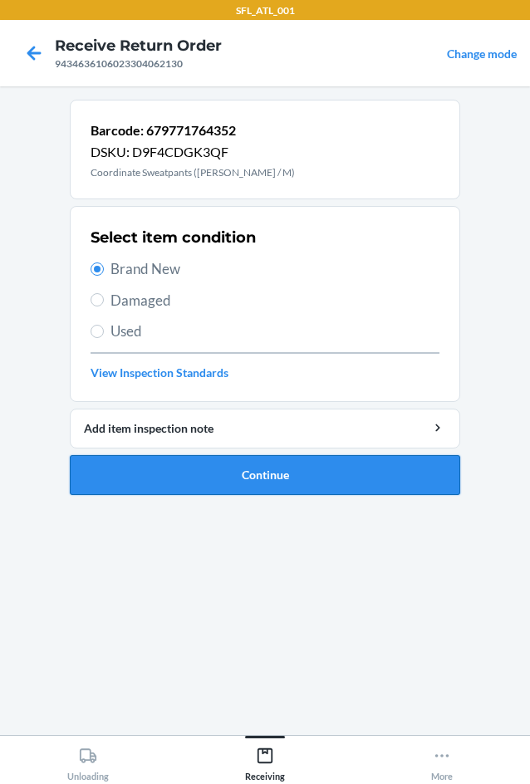
click at [185, 483] on button "Continue" at bounding box center [265, 475] width 391 height 40
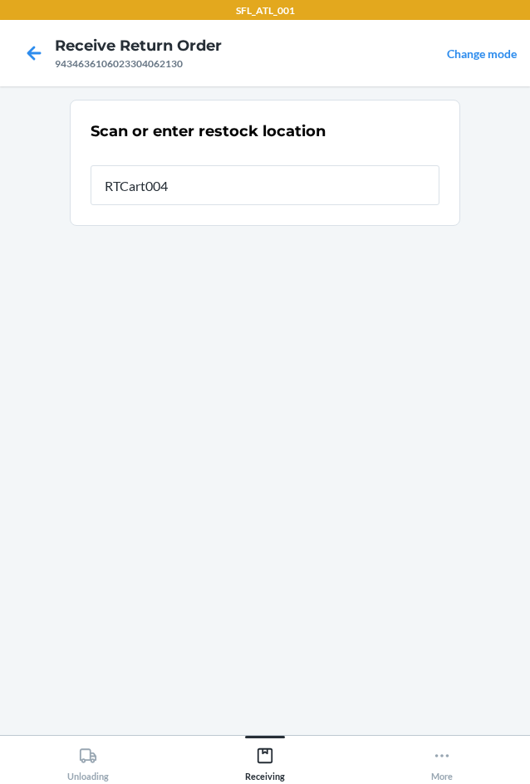
type input "RTCart004"
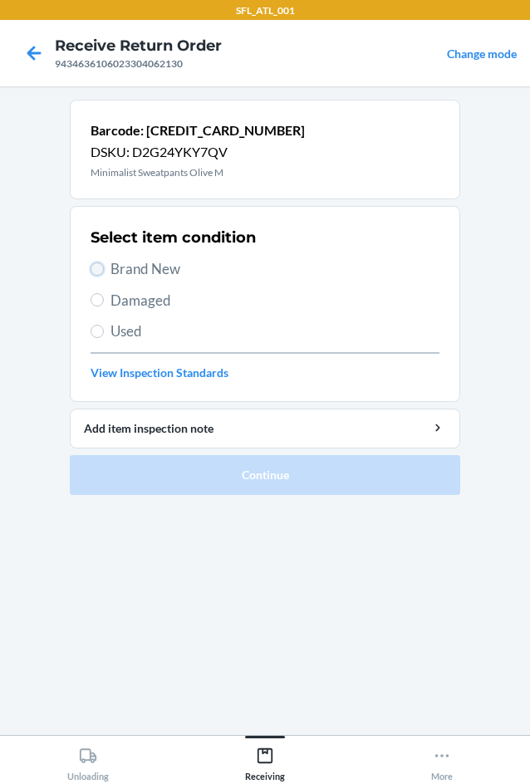
click at [99, 267] on input "Brand New" at bounding box center [97, 269] width 13 height 13
radio input "true"
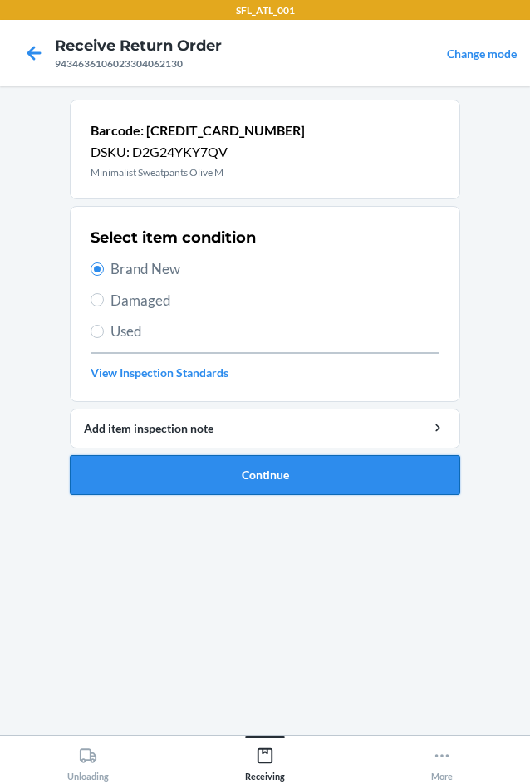
click at [247, 468] on button "Continue" at bounding box center [265, 475] width 391 height 40
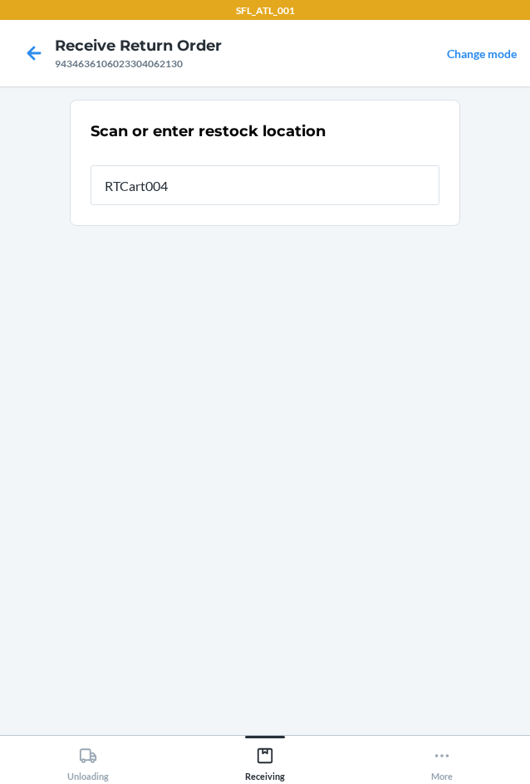
type input "RTCart004"
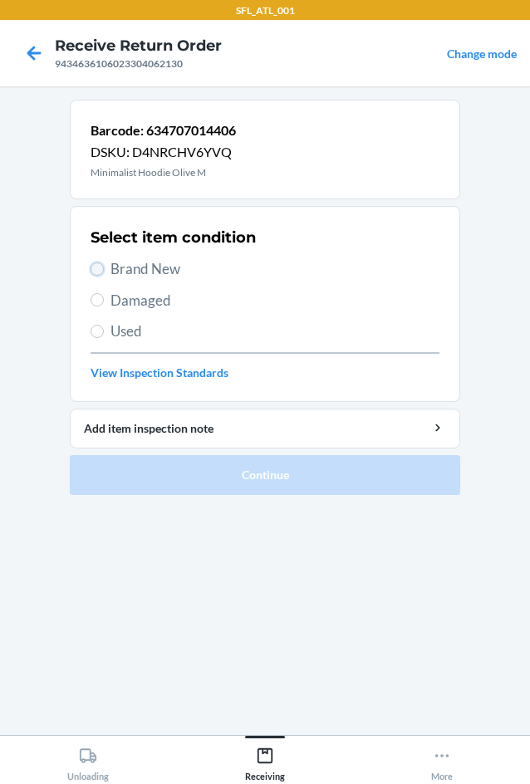
click at [101, 267] on input "Brand New" at bounding box center [97, 269] width 13 height 13
radio input "true"
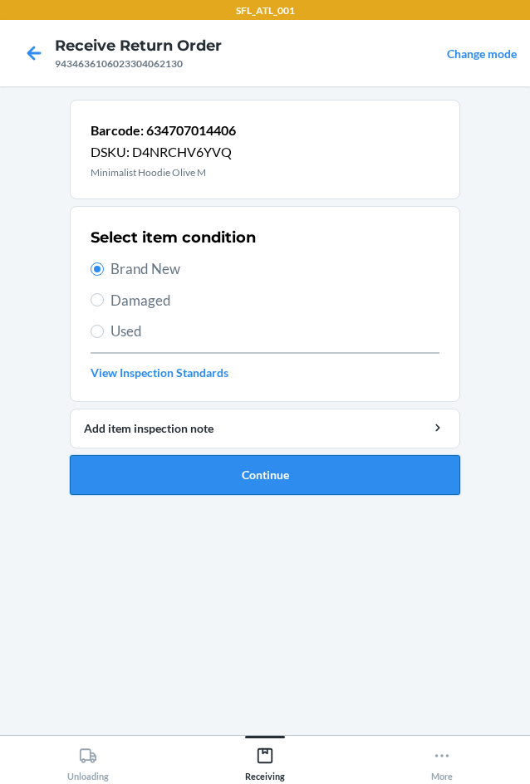
click at [183, 464] on button "Continue" at bounding box center [265, 475] width 391 height 40
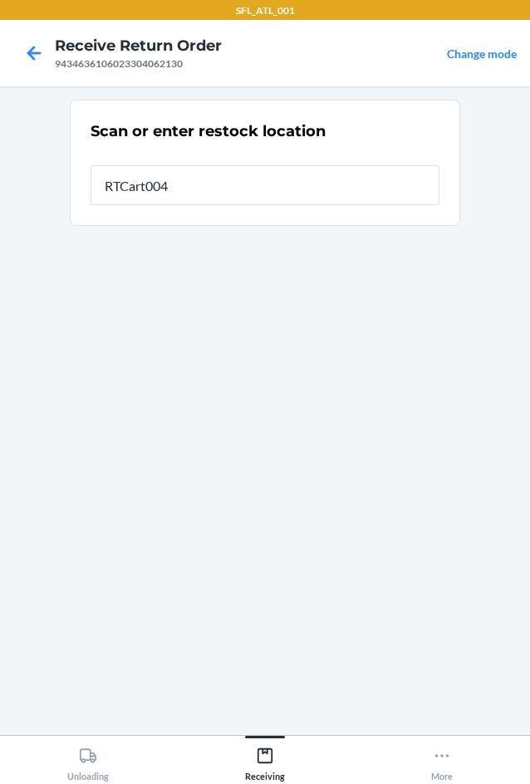
type input "RTCart004"
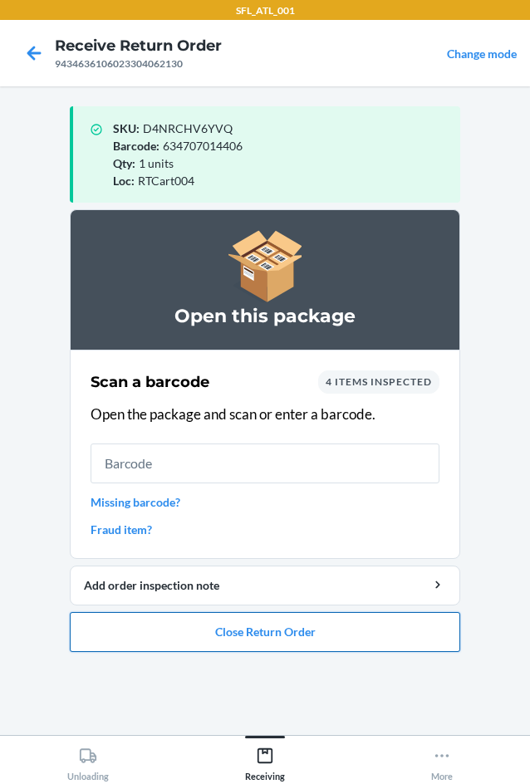
click at [248, 642] on button "Close Return Order" at bounding box center [265, 632] width 391 height 40
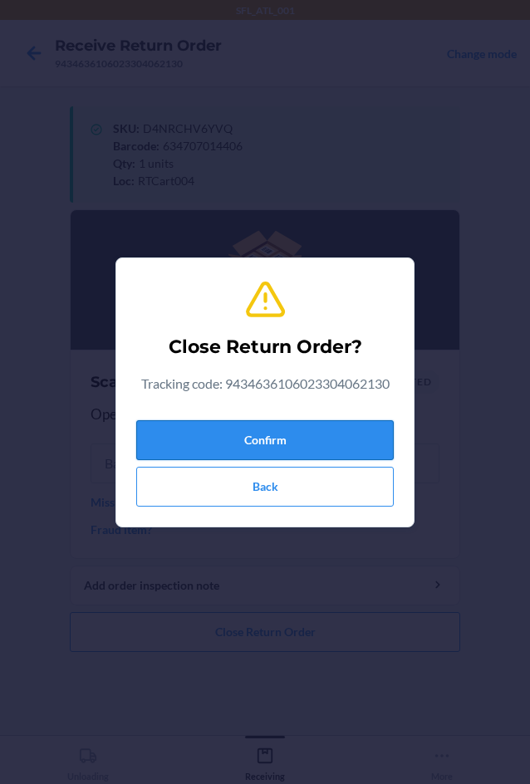
click at [258, 427] on button "Confirm" at bounding box center [265, 440] width 258 height 40
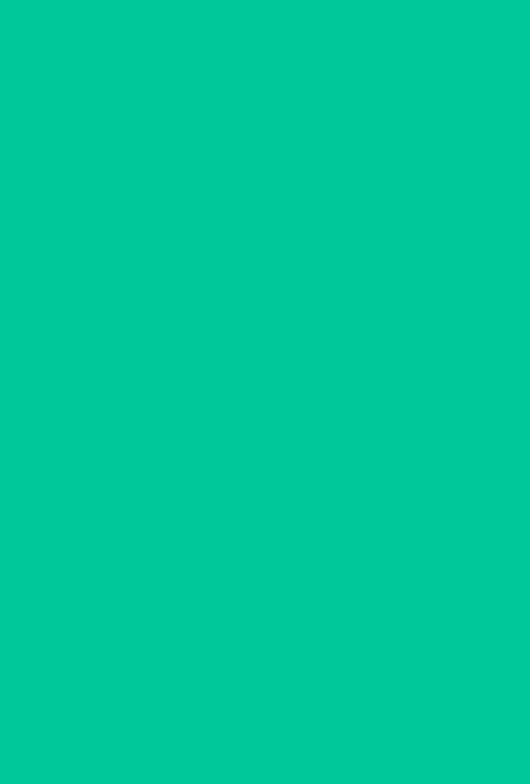
drag, startPoint x: 254, startPoint y: 435, endPoint x: 241, endPoint y: 442, distance: 15.3
click at [251, 437] on input "text" at bounding box center [265, 426] width 349 height 40
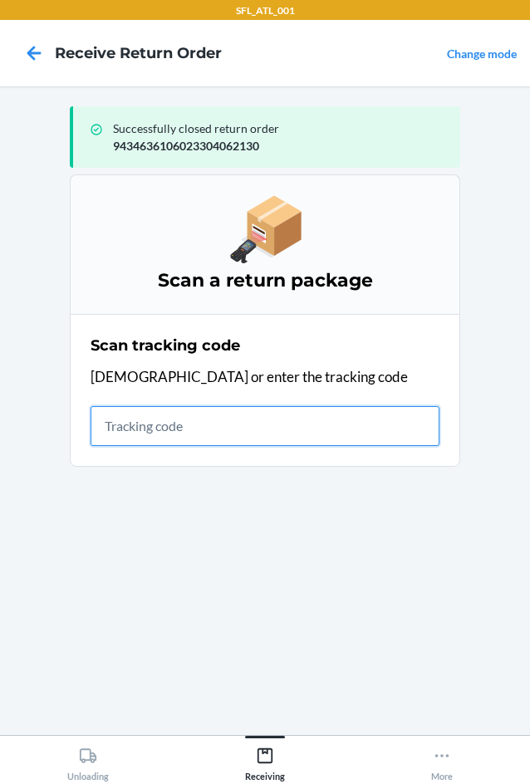
click at [116, 438] on input "text" at bounding box center [265, 426] width 349 height 40
type input "42030259943463610602"
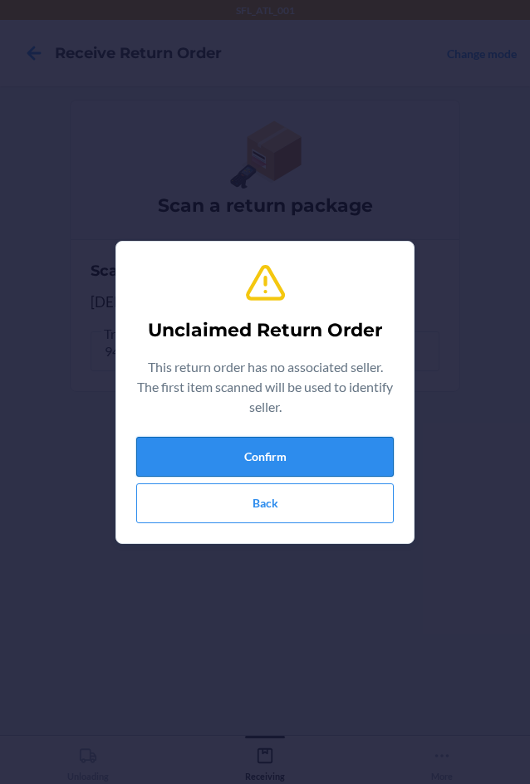
click at [169, 474] on button "Confirm" at bounding box center [265, 457] width 258 height 40
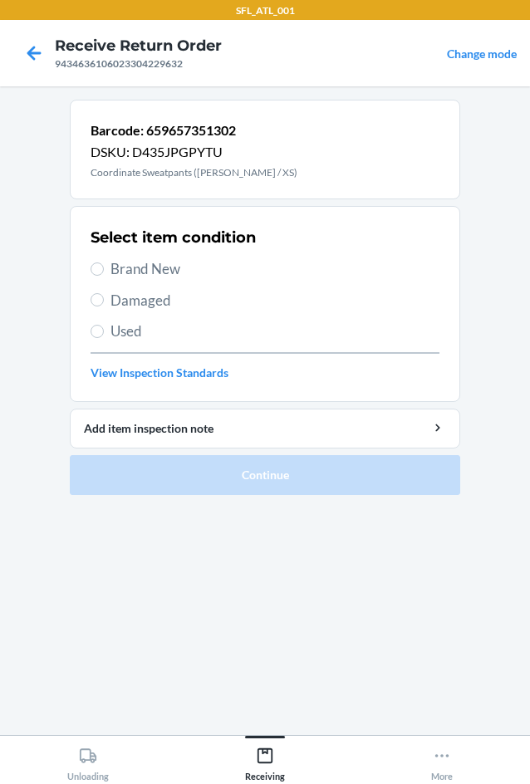
click at [108, 267] on label "Brand New" at bounding box center [265, 269] width 349 height 22
click at [104, 267] on input "Brand New" at bounding box center [97, 269] width 13 height 13
radio input "true"
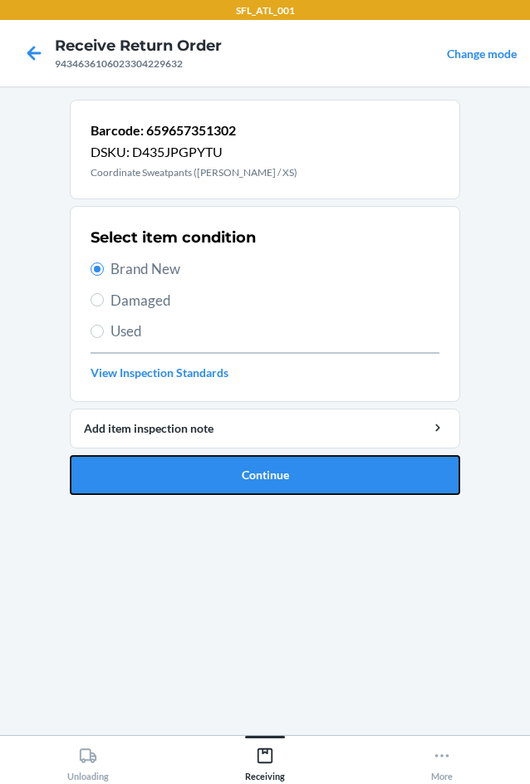
drag, startPoint x: 300, startPoint y: 484, endPoint x: 322, endPoint y: 439, distance: 49.8
click at [302, 480] on button "Continue" at bounding box center [265, 475] width 391 height 40
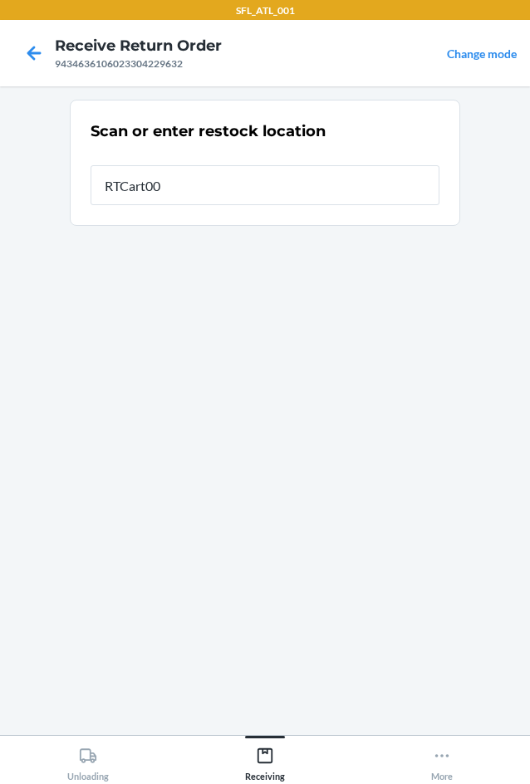
type input "RTCart004"
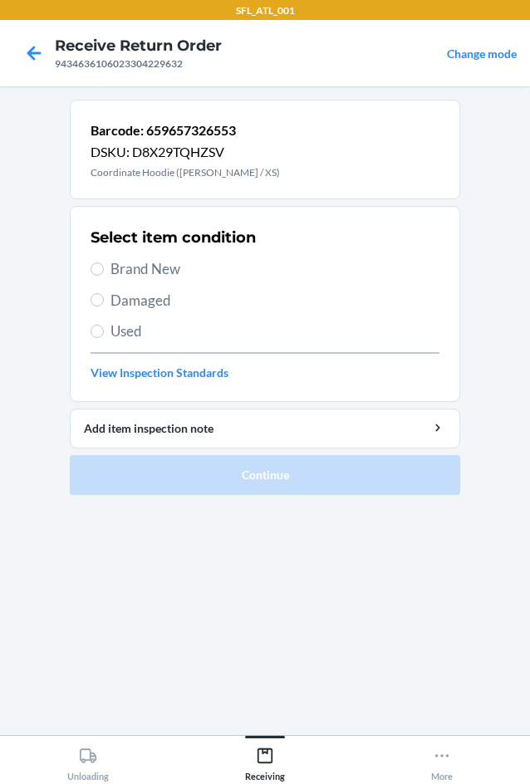
click at [116, 273] on span "Brand New" at bounding box center [275, 269] width 329 height 22
click at [104, 273] on input "Brand New" at bounding box center [97, 269] width 13 height 13
radio input "true"
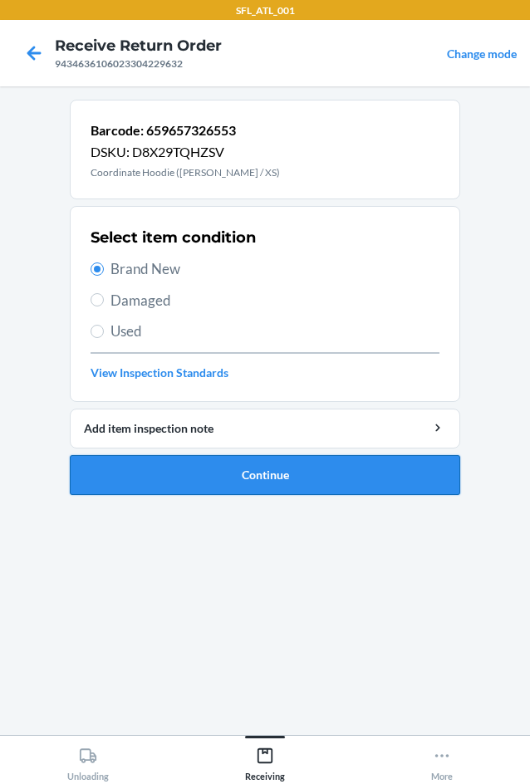
click at [262, 471] on button "Continue" at bounding box center [265, 475] width 391 height 40
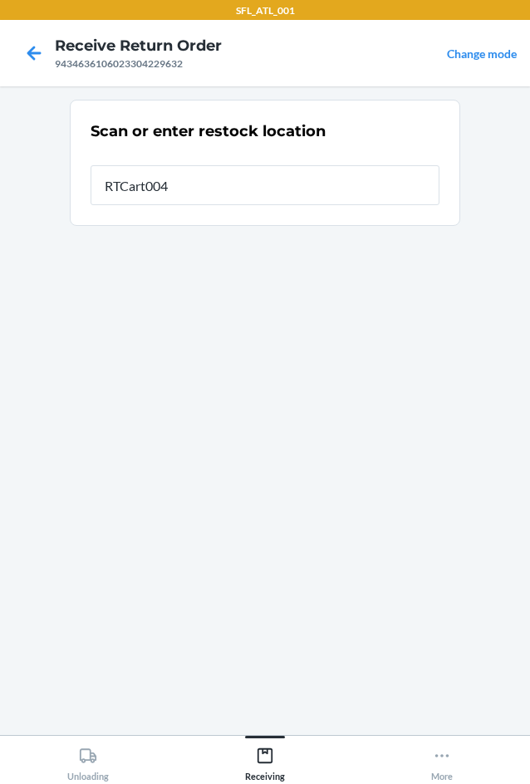
type input "RTCart004"
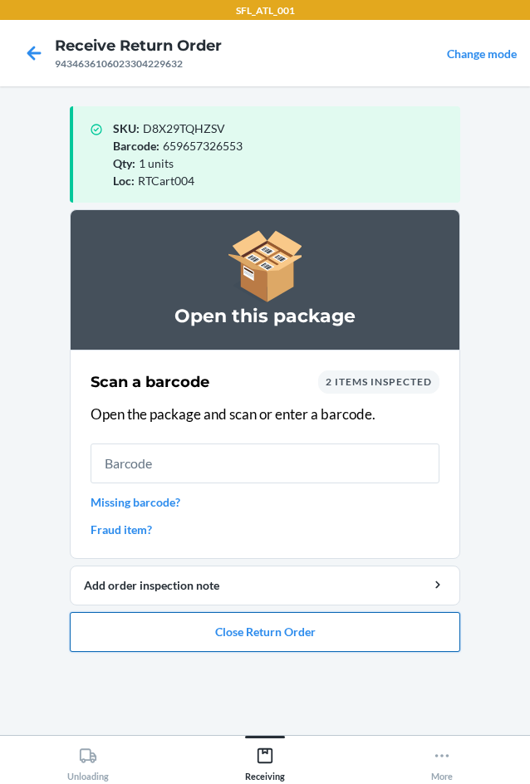
click at [248, 638] on button "Close Return Order" at bounding box center [265, 632] width 391 height 40
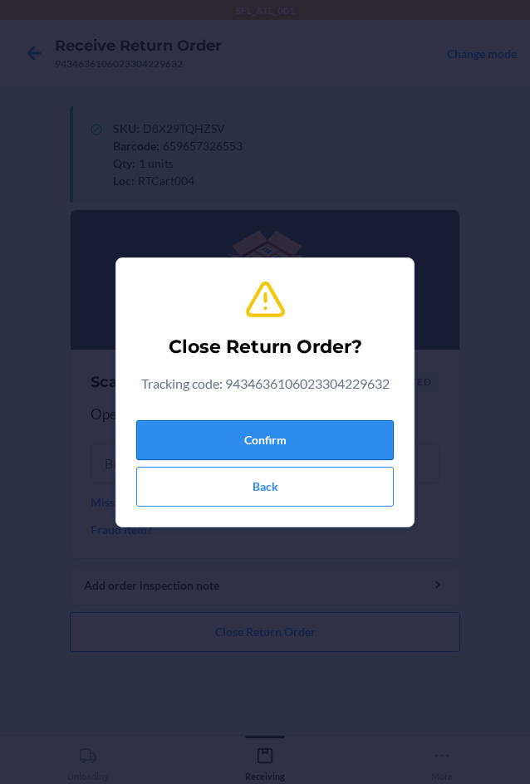
click at [295, 435] on button "Confirm" at bounding box center [265, 440] width 258 height 40
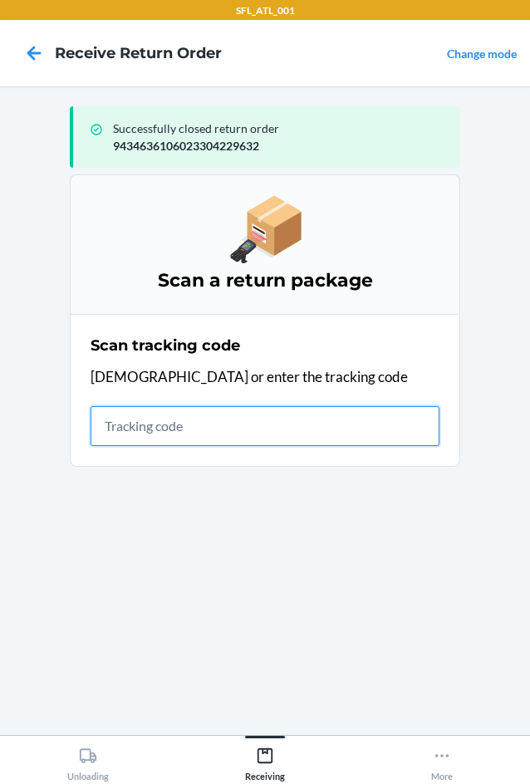
click at [229, 427] on input "text" at bounding box center [265, 426] width 349 height 40
type input "420302599434636106023304151"
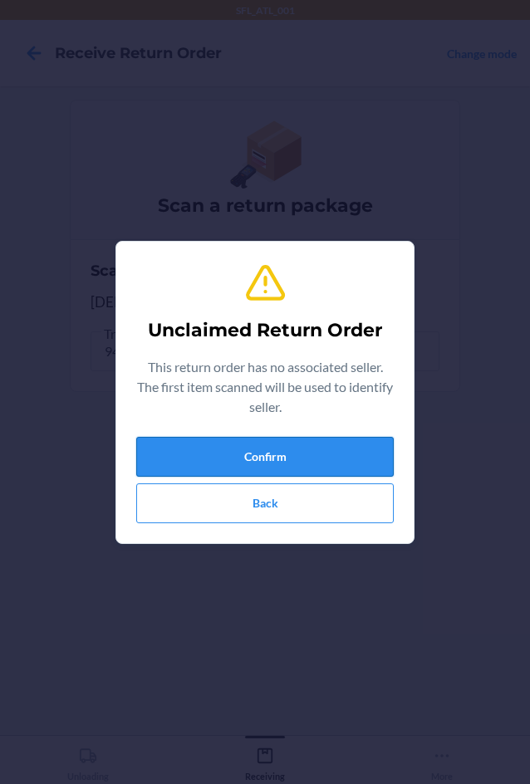
click at [253, 449] on button "Confirm" at bounding box center [265, 457] width 258 height 40
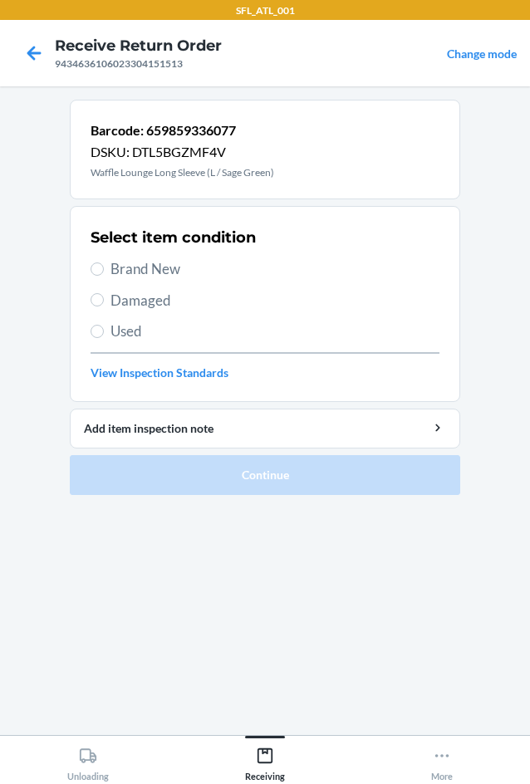
click at [116, 272] on span "Brand New" at bounding box center [275, 269] width 329 height 22
click at [104, 272] on input "Brand New" at bounding box center [97, 269] width 13 height 13
radio input "true"
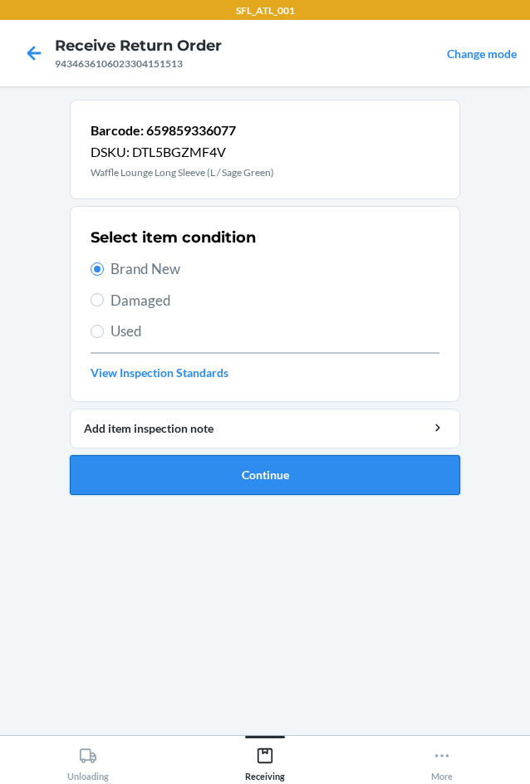
click at [278, 482] on button "Continue" at bounding box center [265, 475] width 391 height 40
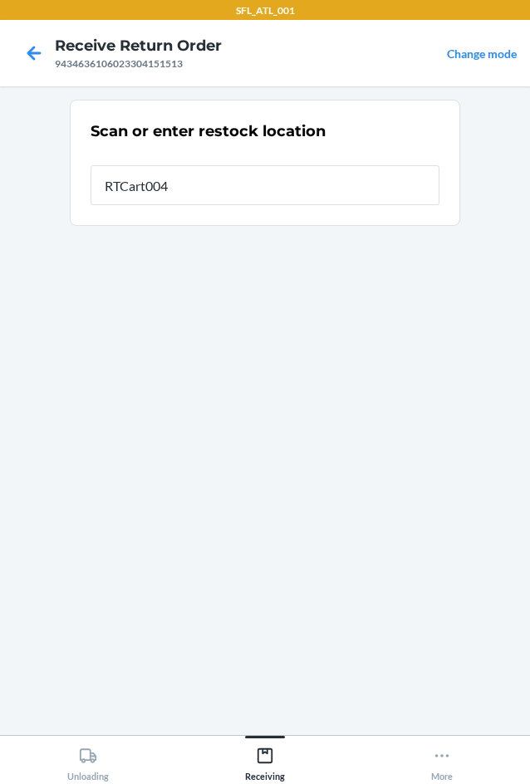
type input "RTCart004"
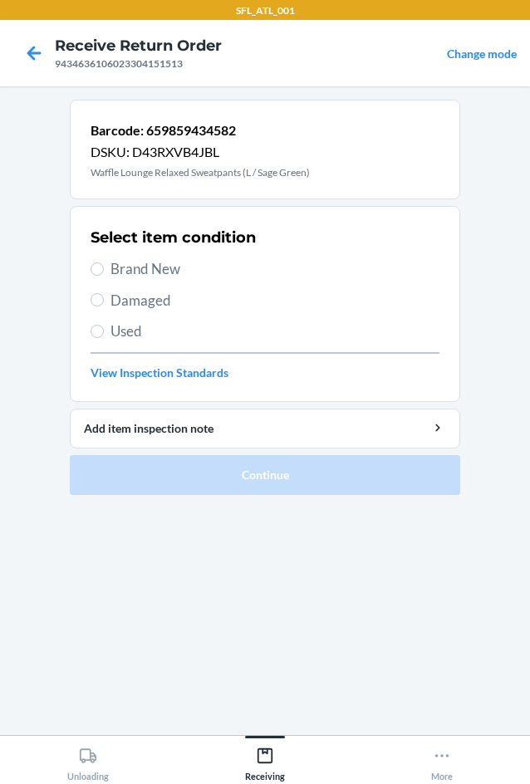
click at [110, 267] on label "Brand New" at bounding box center [265, 269] width 349 height 22
click at [104, 267] on input "Brand New" at bounding box center [97, 269] width 13 height 13
radio input "true"
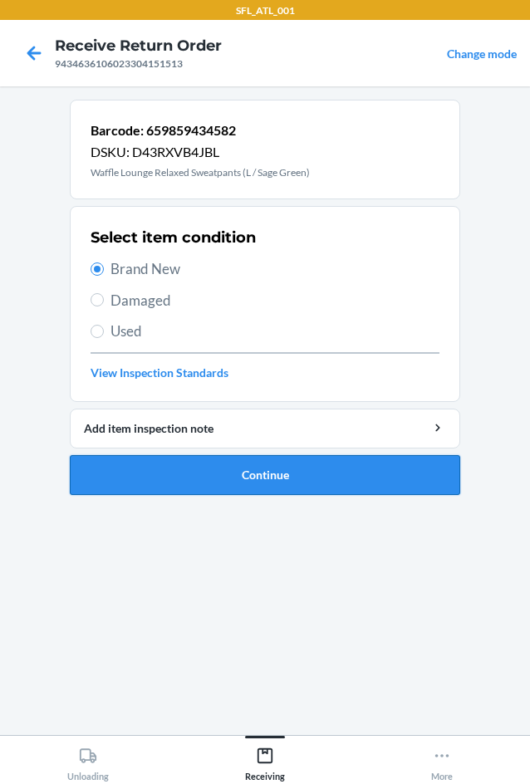
click at [229, 485] on button "Continue" at bounding box center [265, 475] width 391 height 40
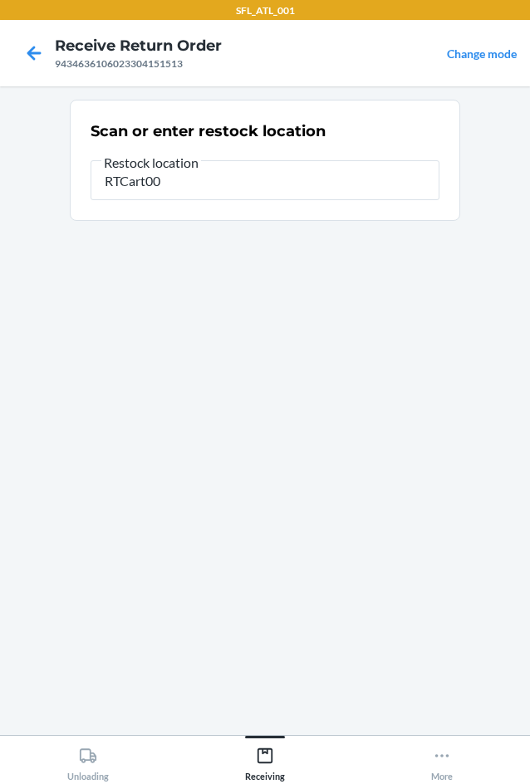
type input "RTCart004"
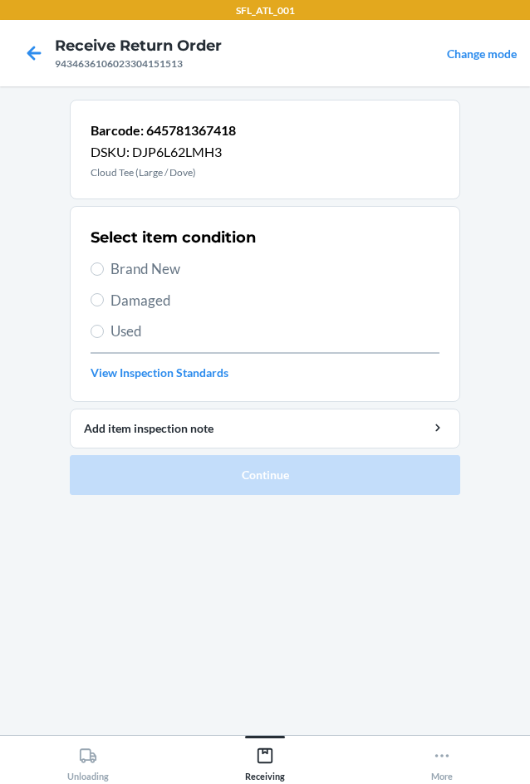
click at [109, 268] on label "Brand New" at bounding box center [265, 269] width 349 height 22
click at [104, 268] on input "Brand New" at bounding box center [97, 269] width 13 height 13
radio input "true"
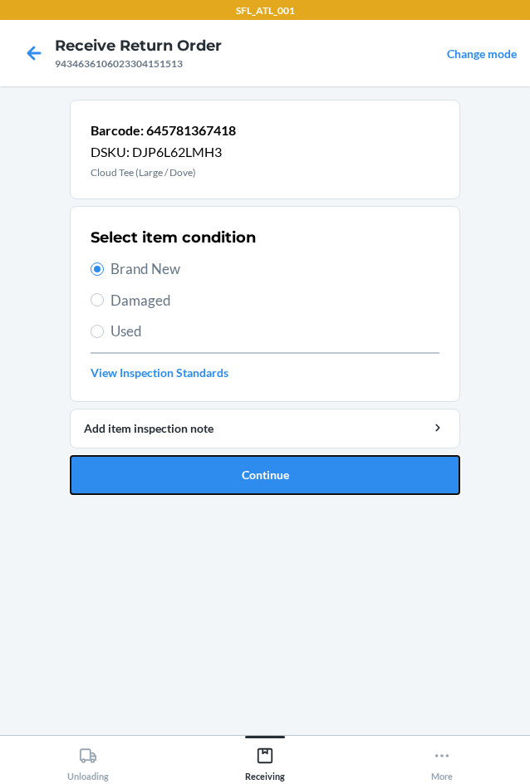
click at [264, 462] on button "Continue" at bounding box center [265, 475] width 391 height 40
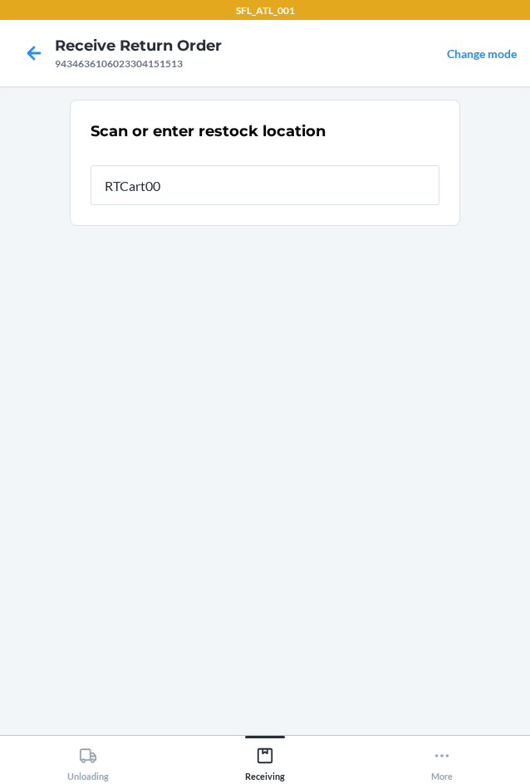
type input "RTCart004"
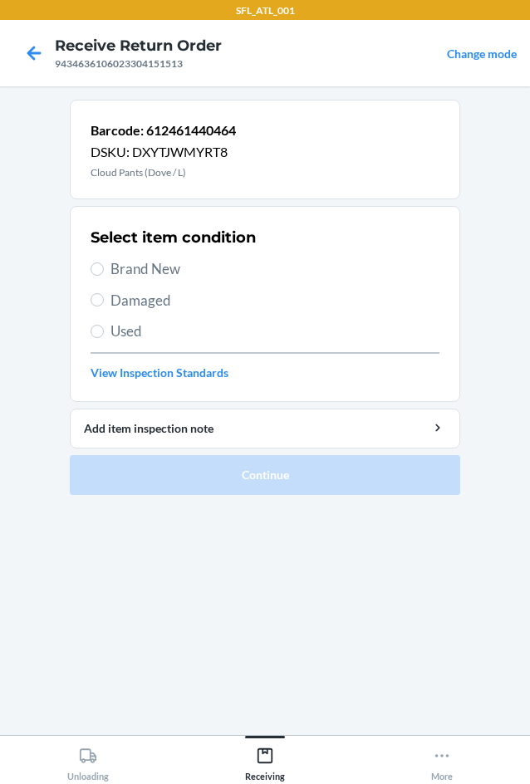
click at [110, 264] on label "Brand New" at bounding box center [265, 269] width 349 height 22
click at [104, 264] on input "Brand New" at bounding box center [97, 269] width 13 height 13
radio input "true"
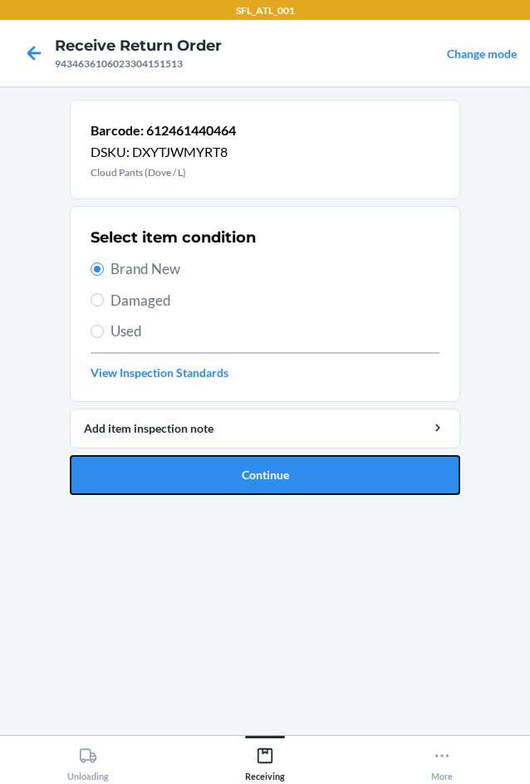
click at [292, 478] on button "Continue" at bounding box center [265, 475] width 391 height 40
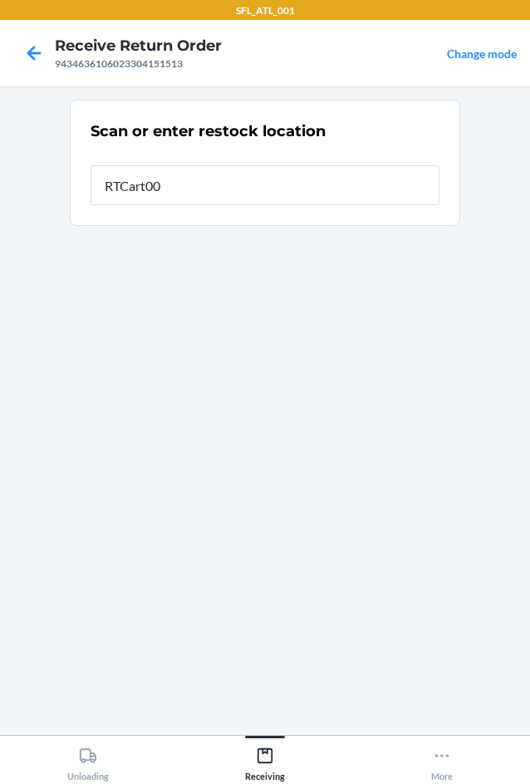
type input "RTCart004"
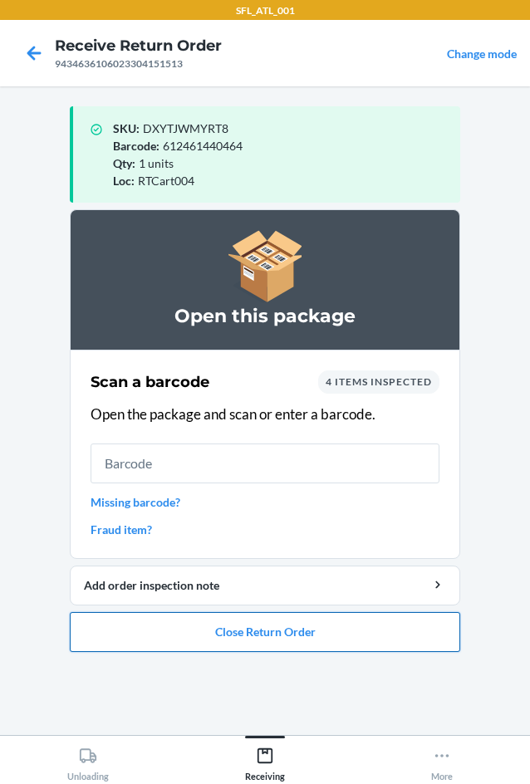
click at [243, 627] on button "Close Return Order" at bounding box center [265, 632] width 391 height 40
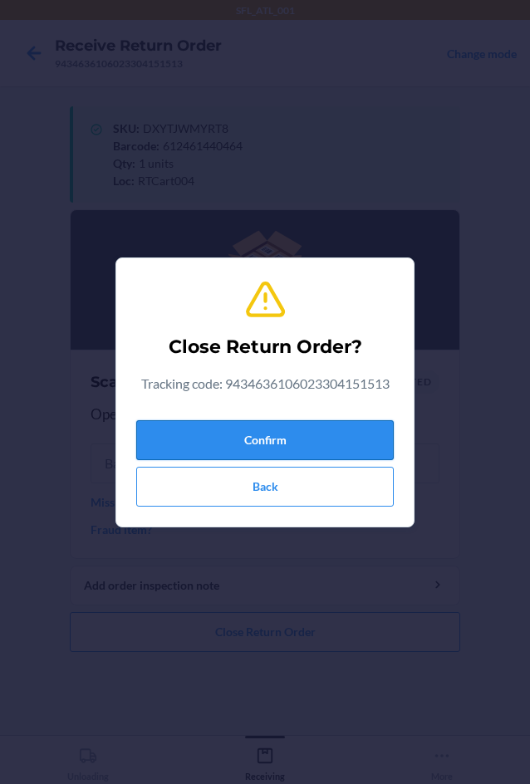
drag, startPoint x: 316, startPoint y: 442, endPoint x: 256, endPoint y: 440, distance: 59.9
click at [316, 443] on button "Confirm" at bounding box center [265, 440] width 258 height 40
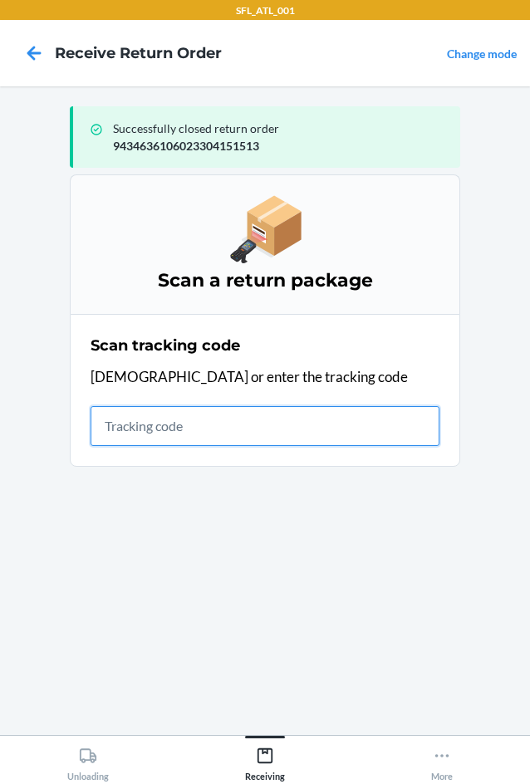
click at [143, 425] on input "text" at bounding box center [265, 426] width 349 height 40
type input "42030259943463610"
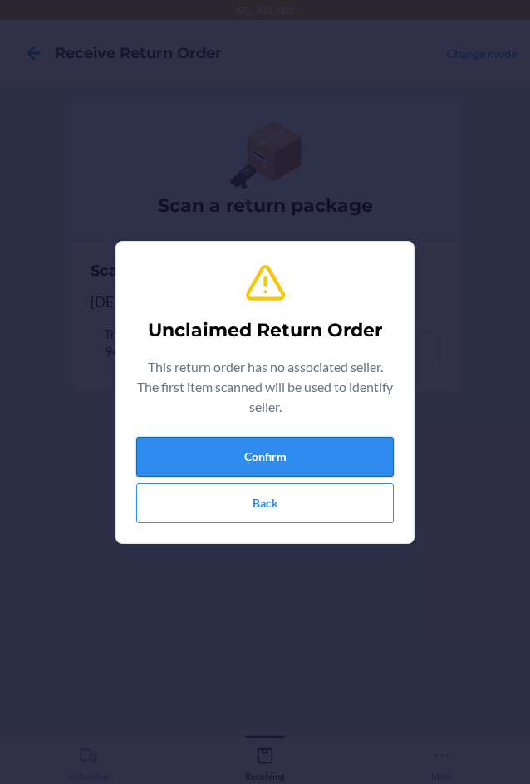
click at [244, 459] on button "Confirm" at bounding box center [265, 457] width 258 height 40
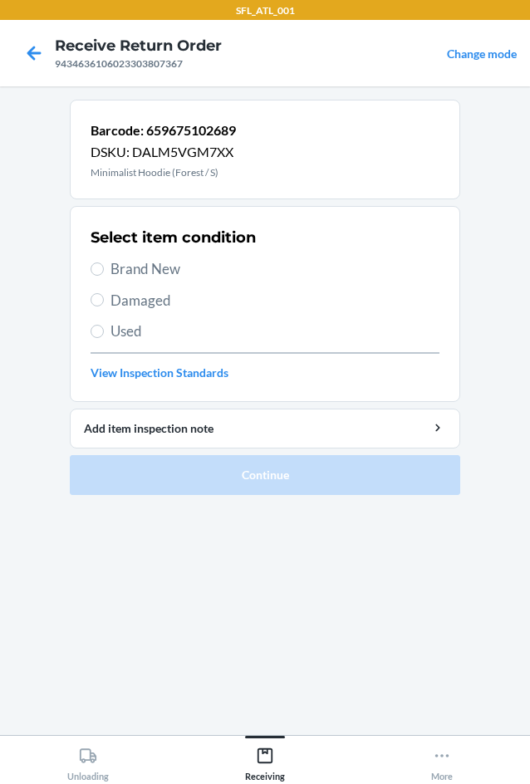
click at [116, 274] on span "Brand New" at bounding box center [275, 269] width 329 height 22
click at [104, 274] on input "Brand New" at bounding box center [97, 269] width 13 height 13
radio input "true"
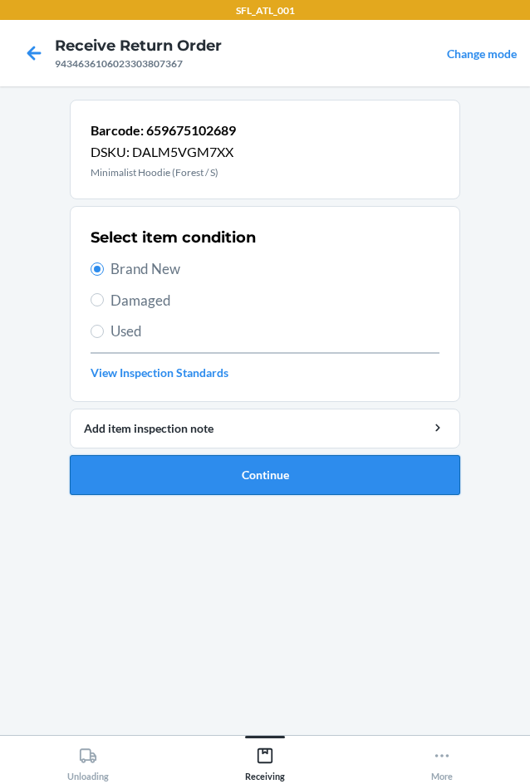
click at [270, 482] on button "Continue" at bounding box center [265, 475] width 391 height 40
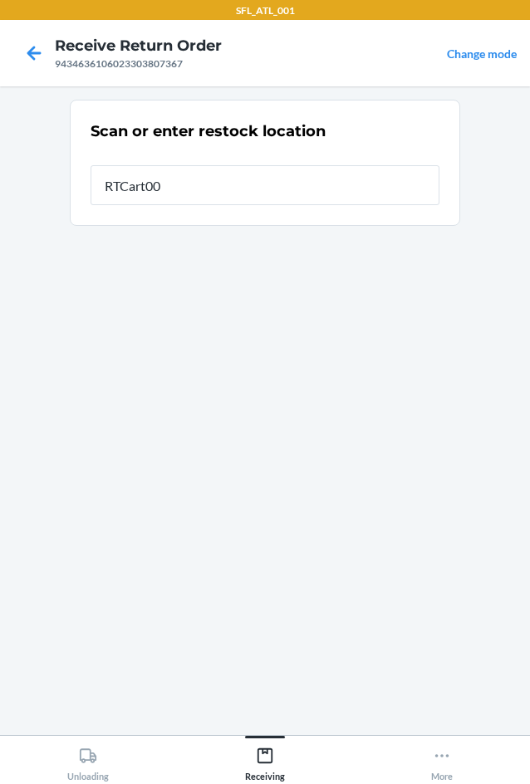
type input "RTCart004"
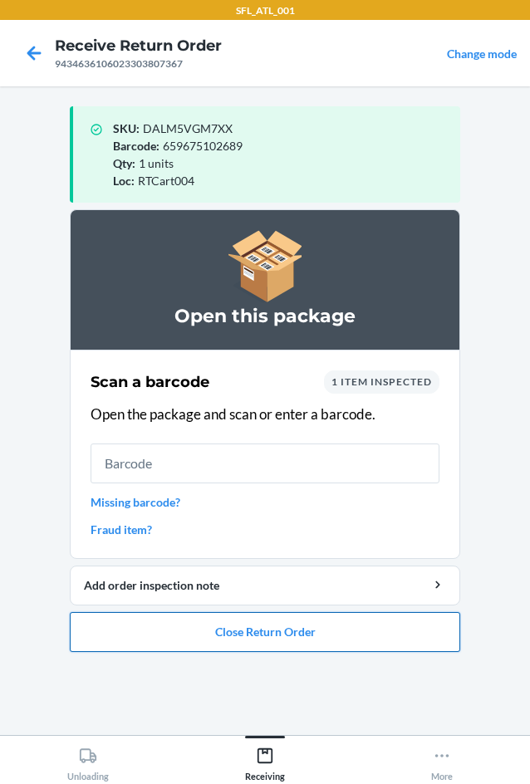
click at [291, 638] on button "Close Return Order" at bounding box center [265, 632] width 391 height 40
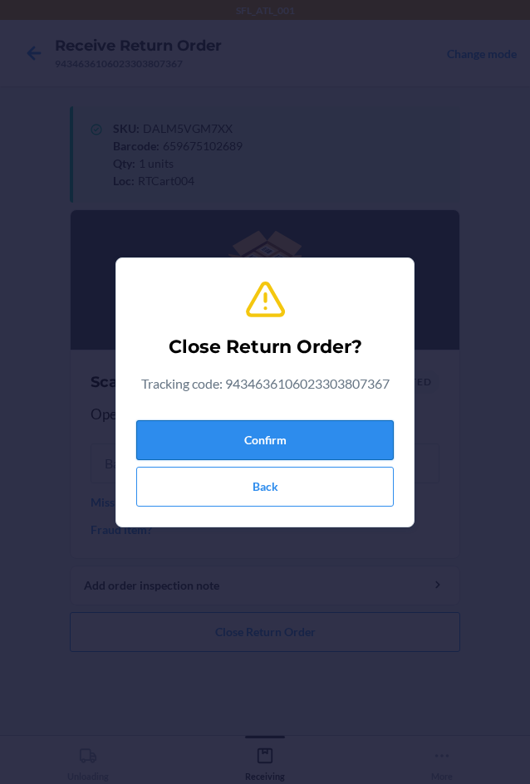
click at [257, 438] on button "Confirm" at bounding box center [265, 440] width 258 height 40
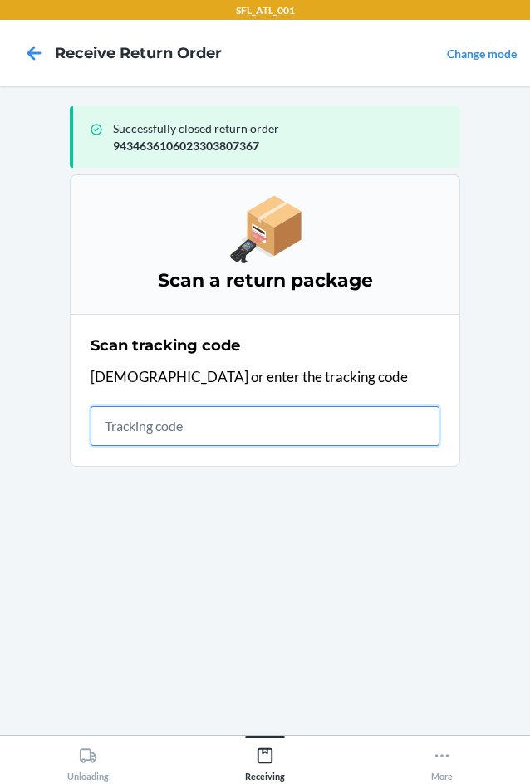
click at [126, 419] on input "text" at bounding box center [265, 426] width 349 height 40
type input "42030259943463610602330410"
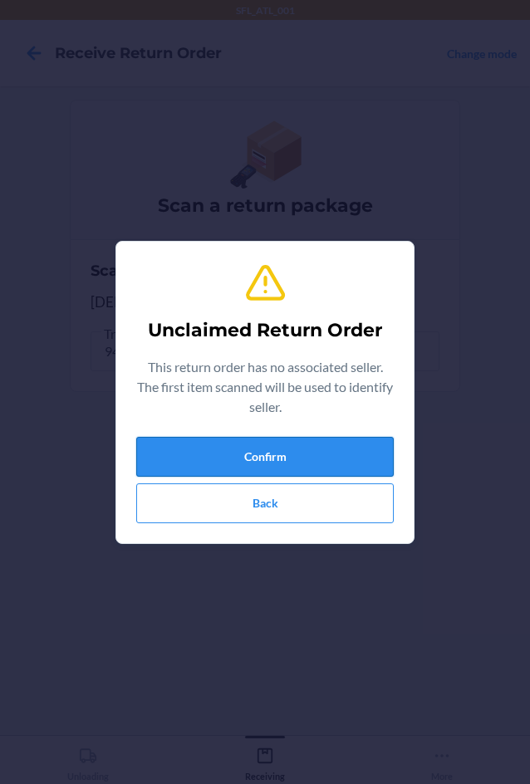
click at [232, 456] on button "Confirm" at bounding box center [265, 457] width 258 height 40
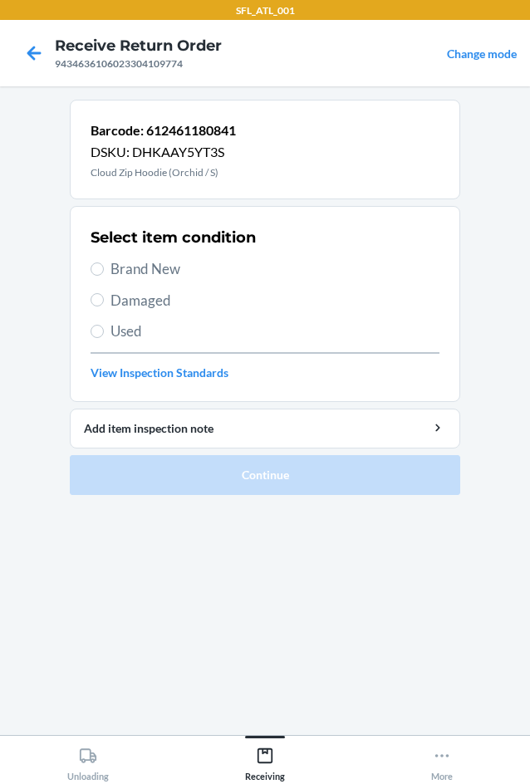
click at [116, 264] on span "Brand New" at bounding box center [275, 269] width 329 height 22
click at [104, 264] on input "Brand New" at bounding box center [97, 269] width 13 height 13
radio input "true"
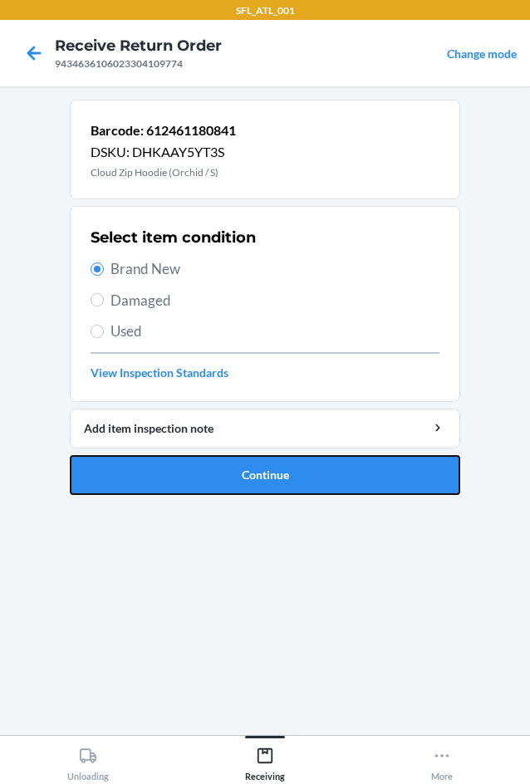
drag, startPoint x: 247, startPoint y: 474, endPoint x: 256, endPoint y: 407, distance: 67.9
click at [250, 459] on button "Continue" at bounding box center [265, 475] width 391 height 40
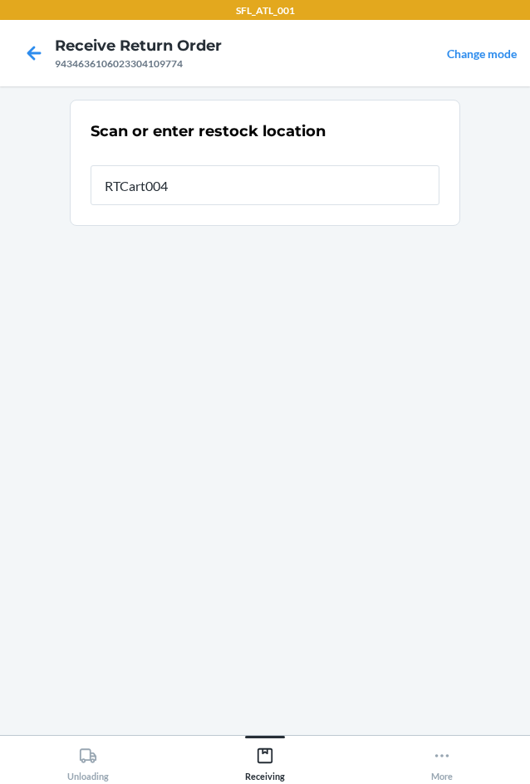
type input "RTCart004"
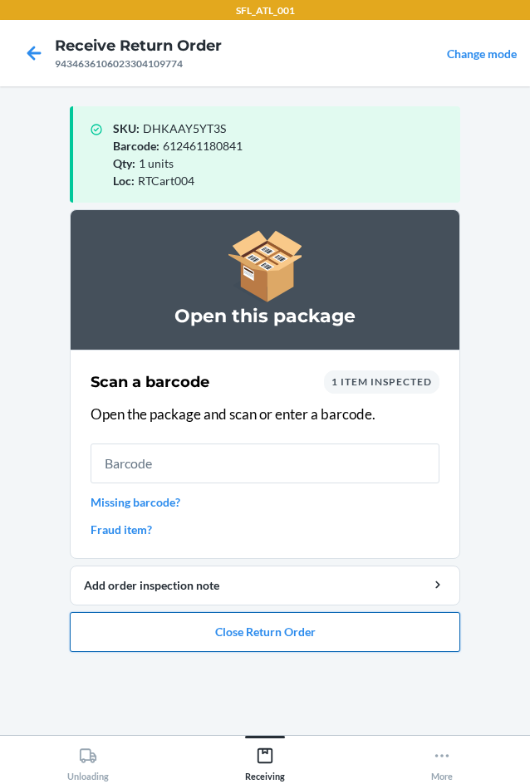
click at [218, 635] on button "Close Return Order" at bounding box center [265, 632] width 391 height 40
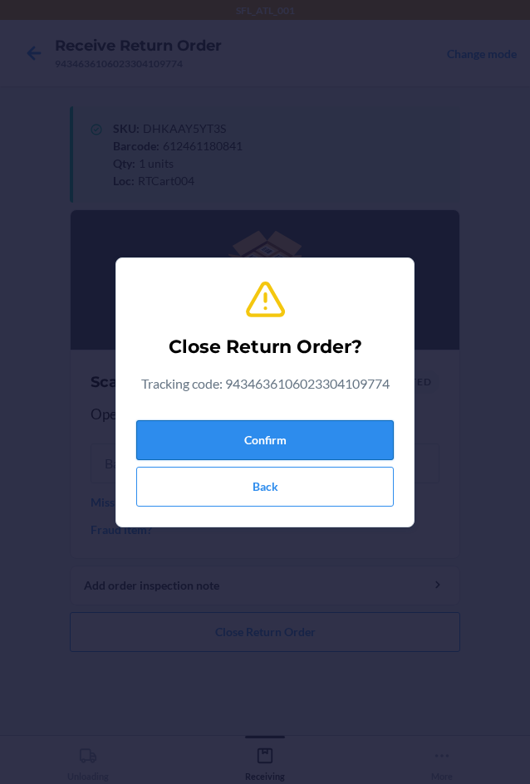
click at [331, 454] on button "Confirm" at bounding box center [265, 440] width 258 height 40
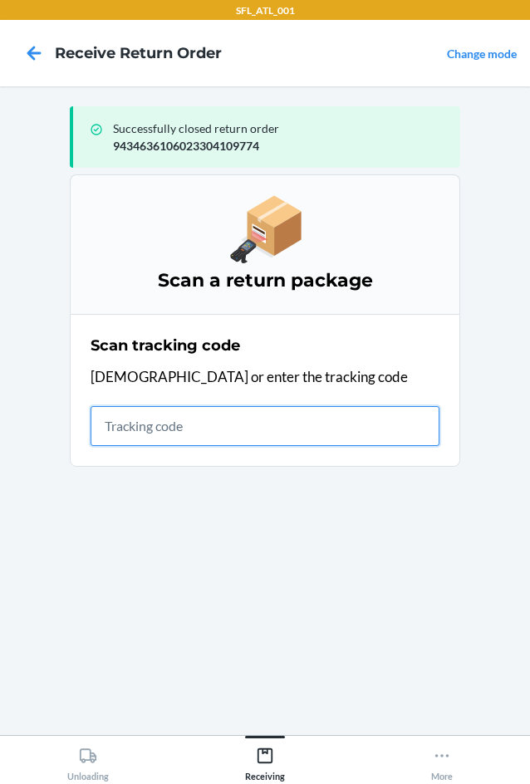
click at [118, 417] on input "text" at bounding box center [265, 426] width 349 height 40
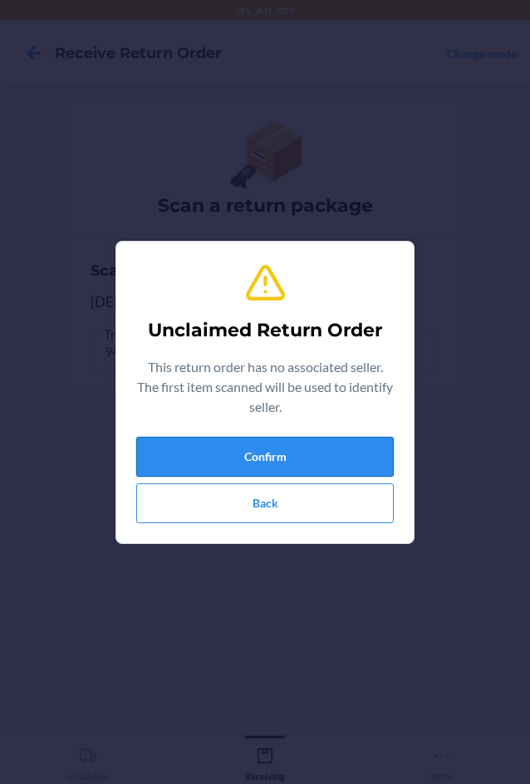
click at [254, 451] on button "Confirm" at bounding box center [265, 457] width 258 height 40
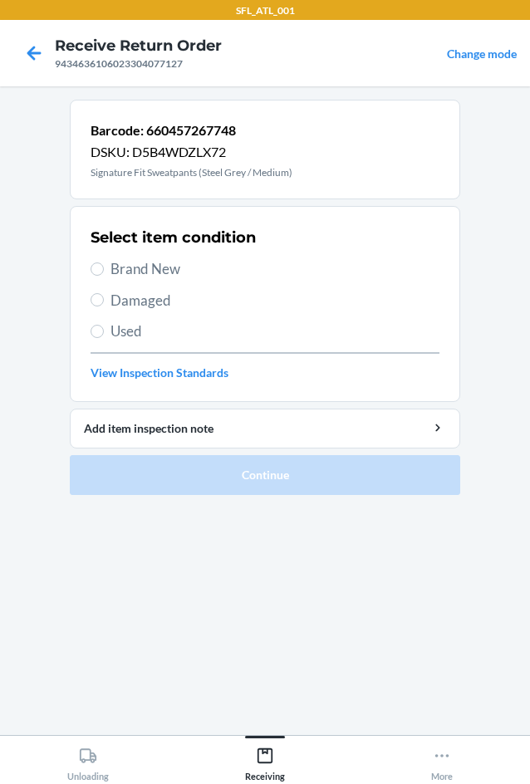
click at [111, 273] on span "Brand New" at bounding box center [275, 269] width 329 height 22
click at [104, 273] on input "Brand New" at bounding box center [97, 269] width 13 height 13
radio input "true"
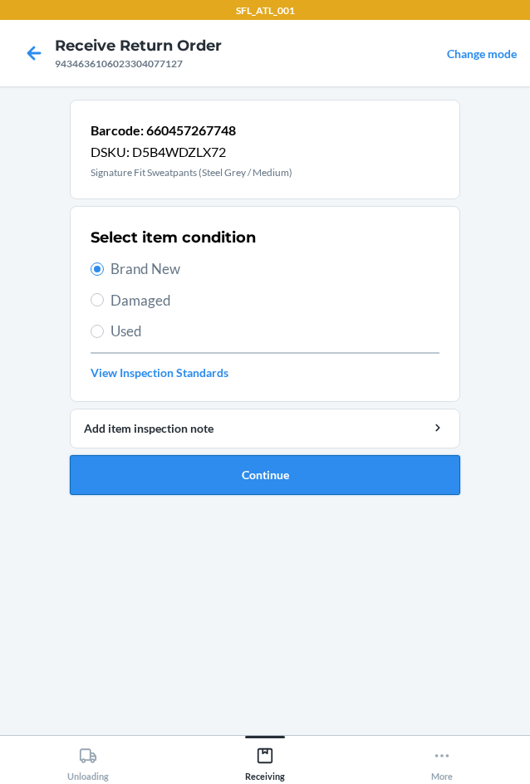
click at [219, 486] on button "Continue" at bounding box center [265, 475] width 391 height 40
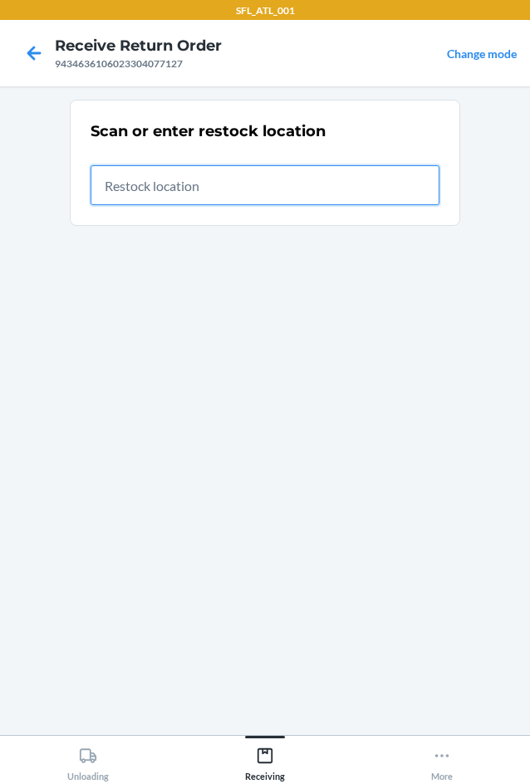
click at [116, 183] on input "text" at bounding box center [265, 185] width 349 height 40
type input "RTCart004"
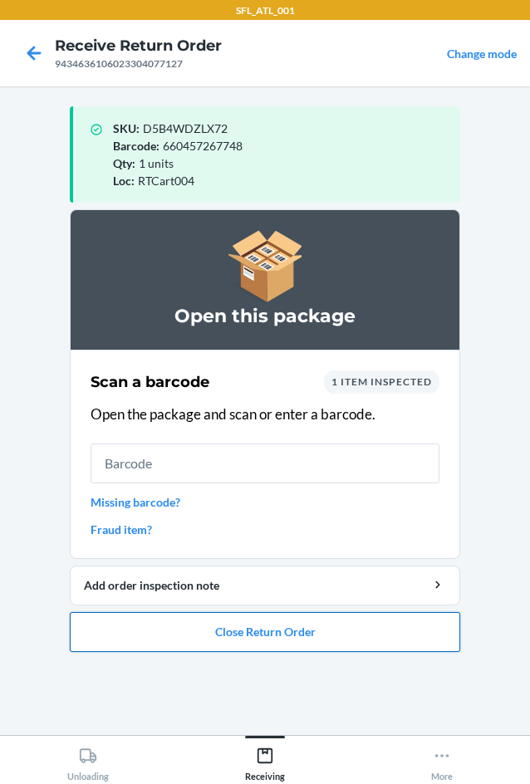
click at [259, 634] on button "Close Return Order" at bounding box center [265, 632] width 391 height 40
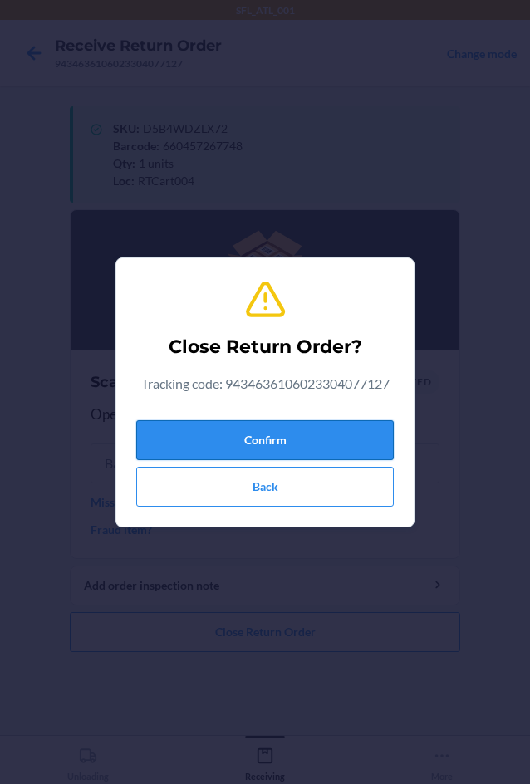
click at [282, 435] on button "Confirm" at bounding box center [265, 440] width 258 height 40
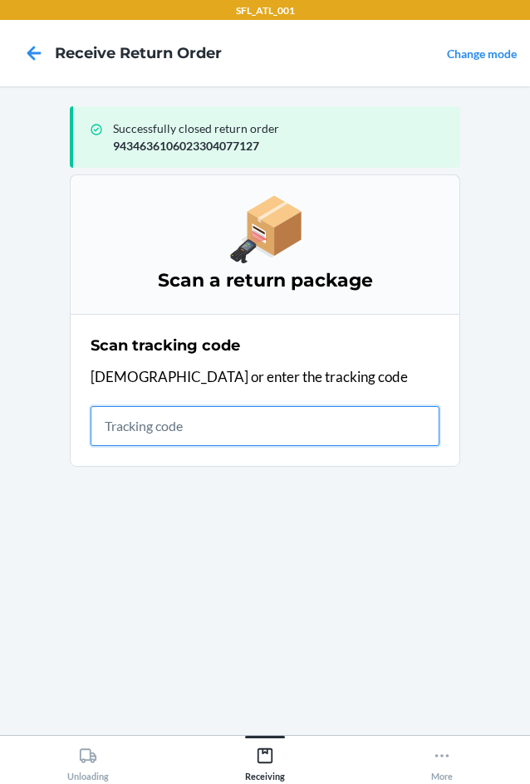
drag, startPoint x: 131, startPoint y: 423, endPoint x: 120, endPoint y: 425, distance: 10.9
click at [131, 423] on input "text" at bounding box center [265, 426] width 349 height 40
type input "420302599434636106023304181"
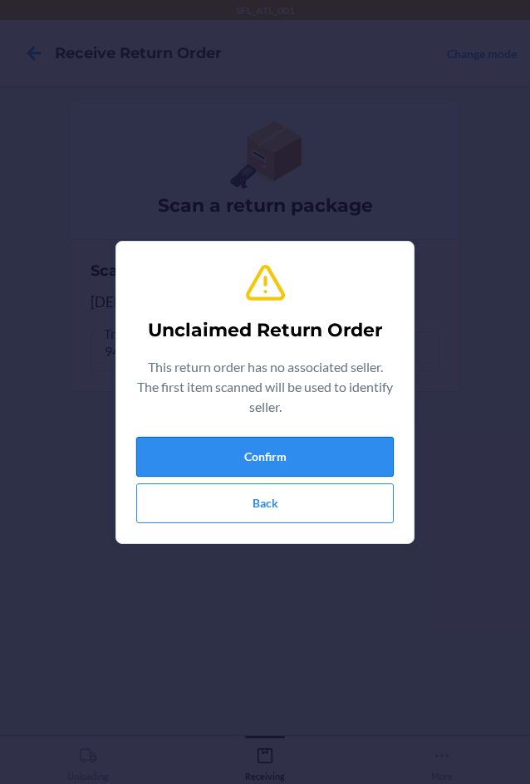
click at [162, 445] on button "Confirm" at bounding box center [265, 457] width 258 height 40
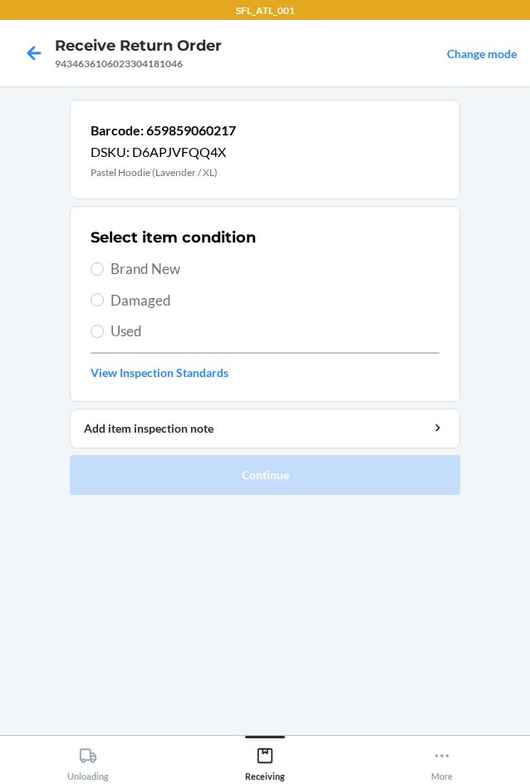
click at [142, 279] on span "Brand New" at bounding box center [275, 269] width 329 height 22
click at [104, 276] on input "Brand New" at bounding box center [97, 269] width 13 height 13
radio input "true"
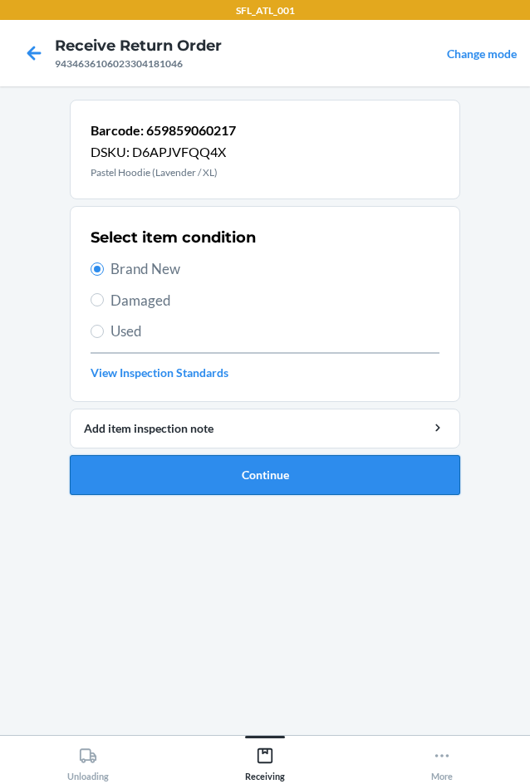
click at [255, 473] on button "Continue" at bounding box center [265, 475] width 391 height 40
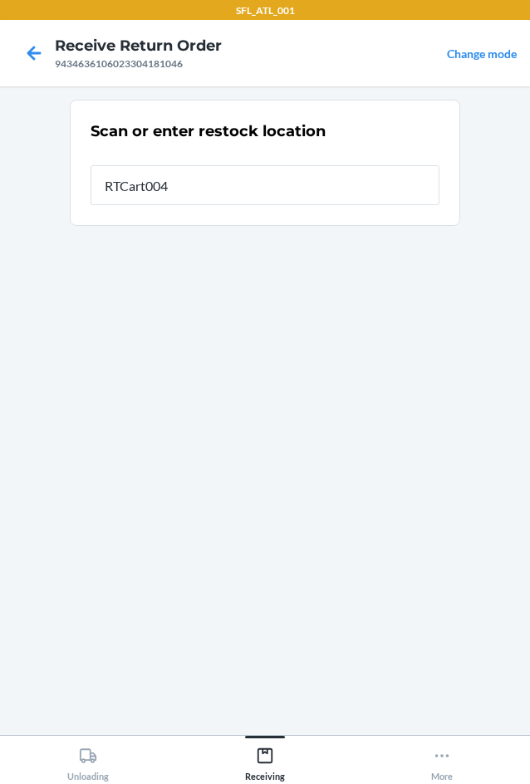
type input "RTCart004"
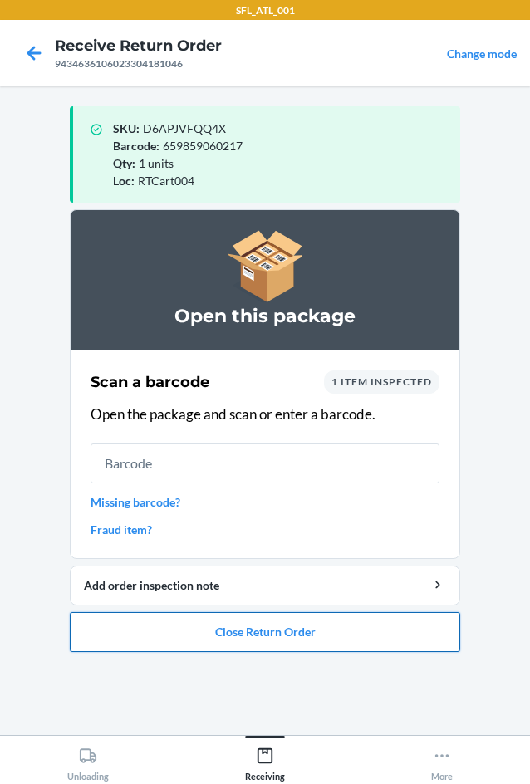
click at [279, 638] on button "Close Return Order" at bounding box center [265, 632] width 391 height 40
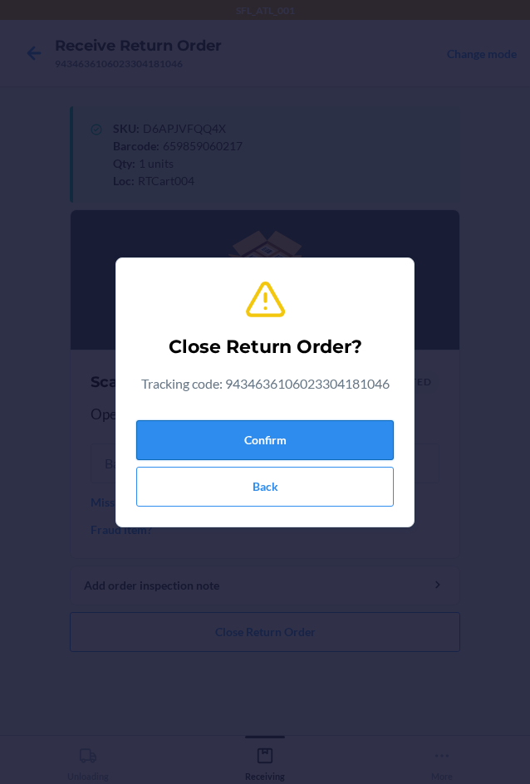
click at [254, 440] on button "Confirm" at bounding box center [265, 440] width 258 height 40
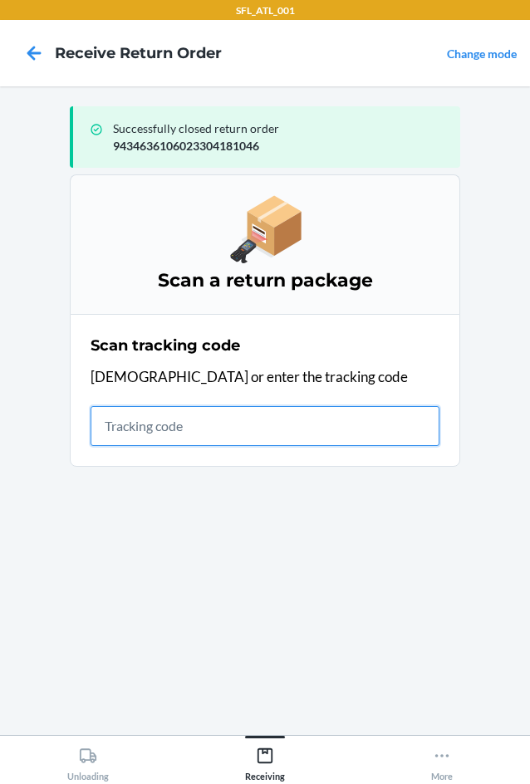
click at [113, 417] on input "text" at bounding box center [265, 426] width 349 height 40
type input "42030259943"
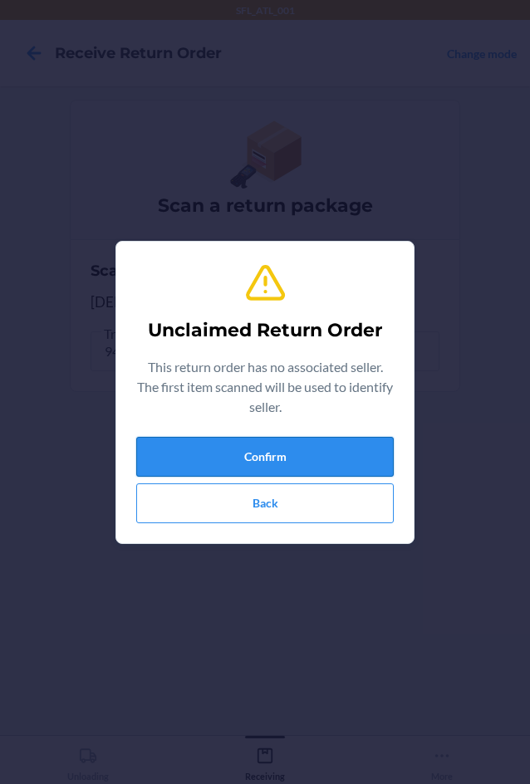
drag, startPoint x: 193, startPoint y: 461, endPoint x: 201, endPoint y: 445, distance: 17.8
click at [201, 445] on button "Confirm" at bounding box center [265, 457] width 258 height 40
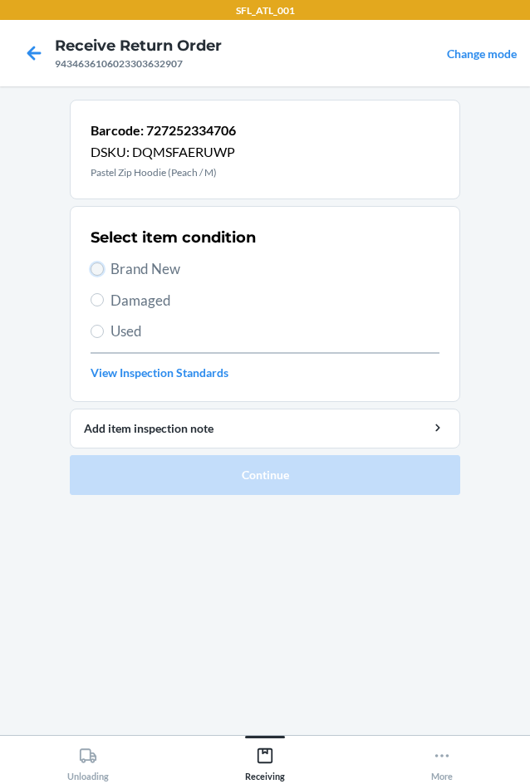
click at [96, 270] on input "Brand New" at bounding box center [97, 269] width 13 height 13
radio input "true"
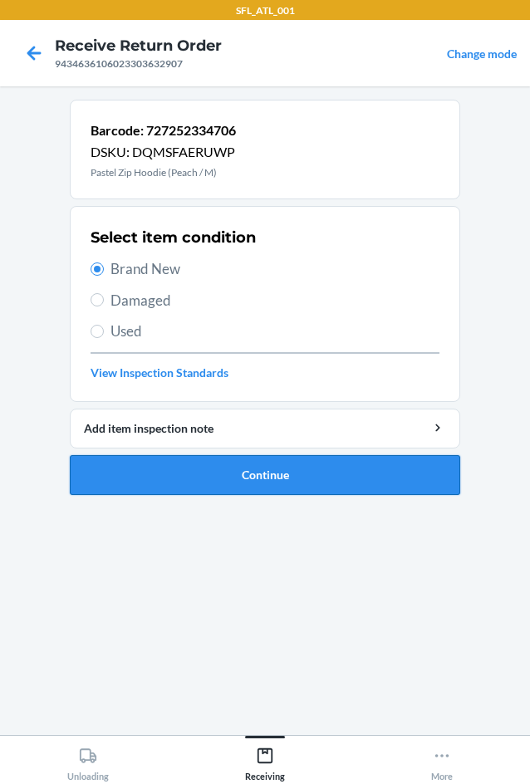
click at [201, 468] on button "Continue" at bounding box center [265, 475] width 391 height 40
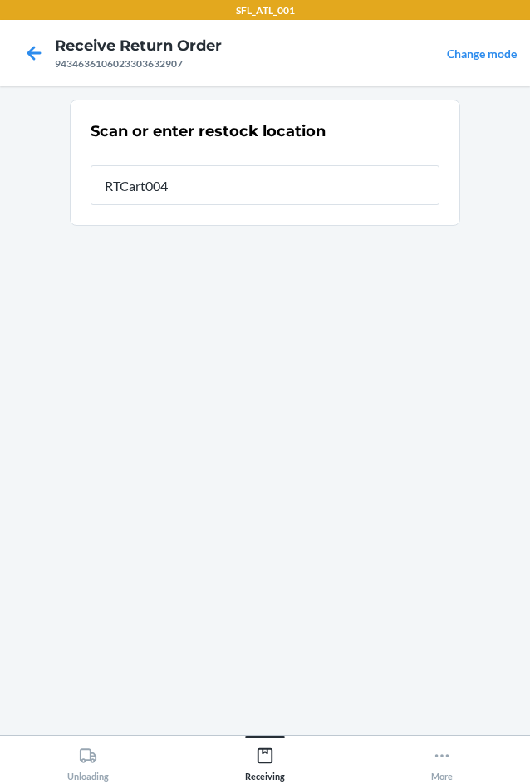
type input "RTCart004"
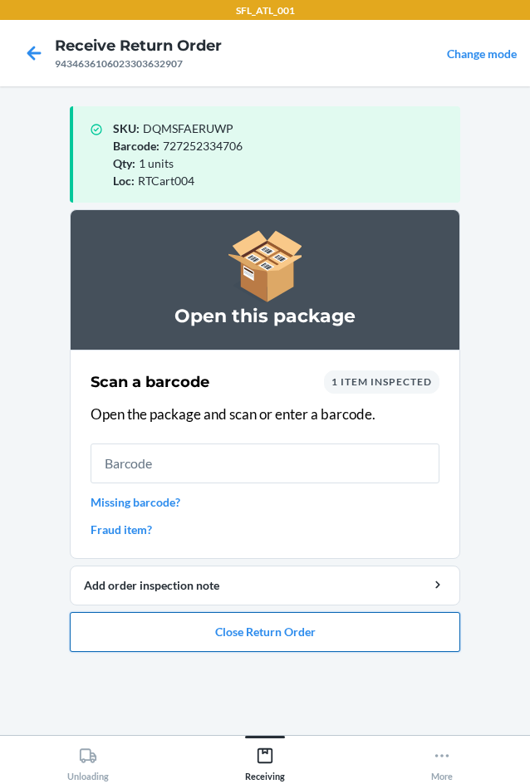
click at [335, 636] on button "Close Return Order" at bounding box center [265, 632] width 391 height 40
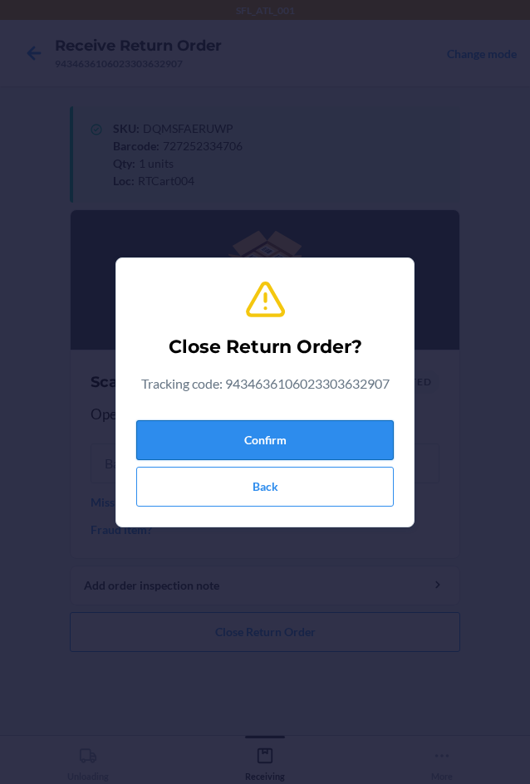
drag, startPoint x: 298, startPoint y: 441, endPoint x: 282, endPoint y: 437, distance: 17.1
click at [304, 438] on button "Confirm" at bounding box center [265, 440] width 258 height 40
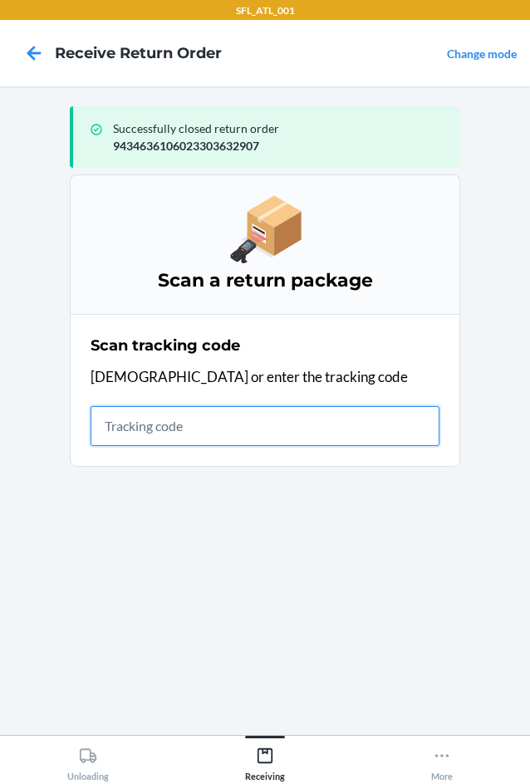
click at [123, 427] on input "text" at bounding box center [265, 426] width 349 height 40
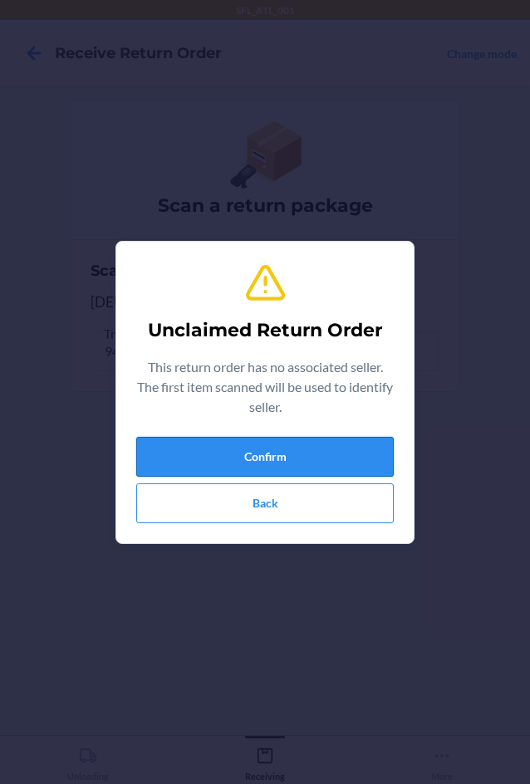
drag, startPoint x: 238, startPoint y: 460, endPoint x: 253, endPoint y: 449, distance: 17.8
click at [251, 450] on button "Confirm" at bounding box center [265, 457] width 258 height 40
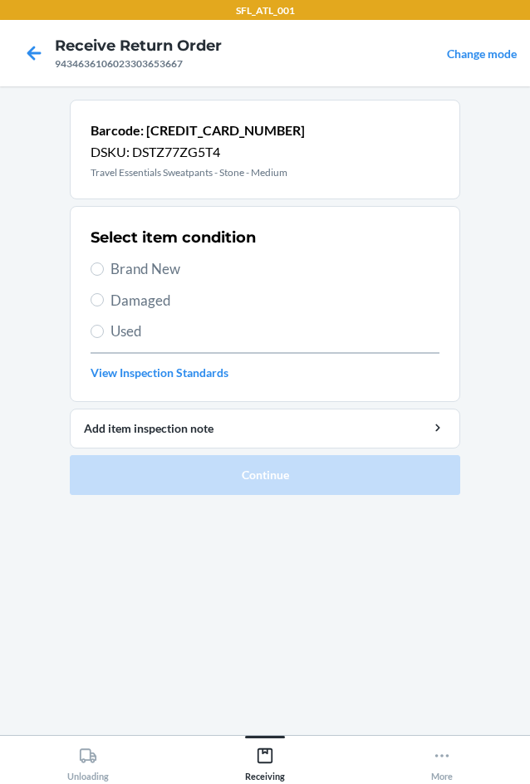
click at [112, 270] on span "Brand New" at bounding box center [275, 269] width 329 height 22
click at [104, 270] on input "Brand New" at bounding box center [97, 269] width 13 height 13
radio input "true"
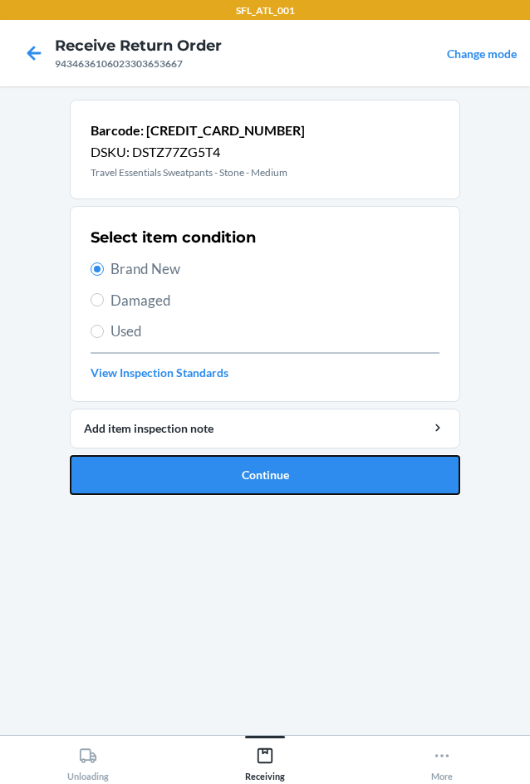
drag, startPoint x: 234, startPoint y: 492, endPoint x: 241, endPoint y: 468, distance: 25.0
click at [238, 489] on button "Continue" at bounding box center [265, 475] width 391 height 40
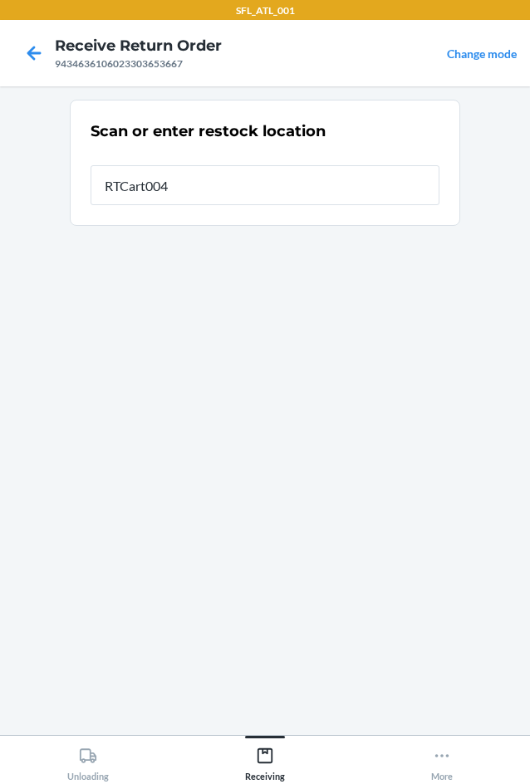
type input "RTCart004"
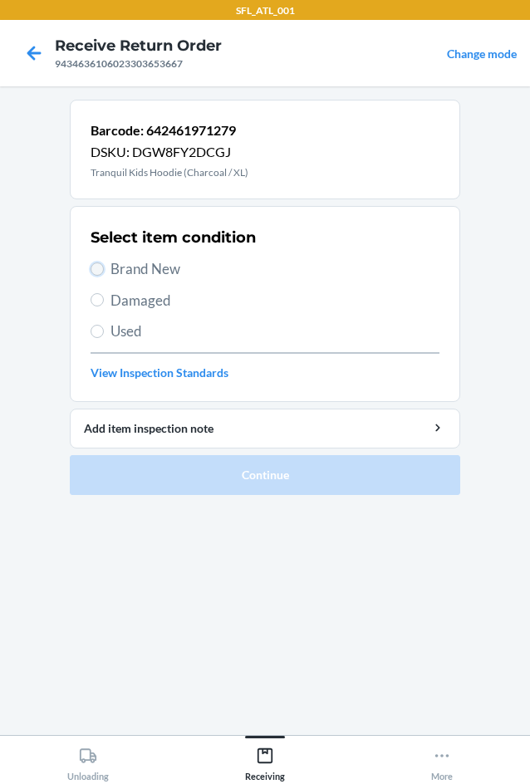
click at [101, 270] on input "Brand New" at bounding box center [97, 269] width 13 height 13
radio input "true"
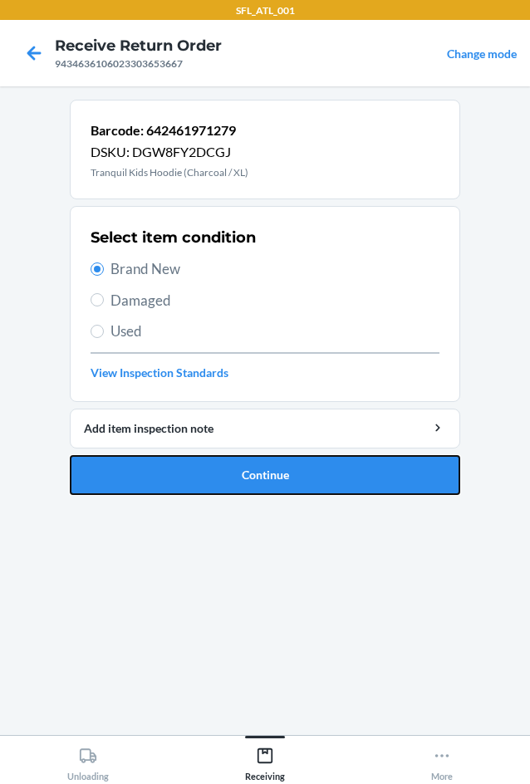
drag, startPoint x: 189, startPoint y: 482, endPoint x: 205, endPoint y: 467, distance: 21.7
click at [196, 480] on button "Continue" at bounding box center [265, 475] width 391 height 40
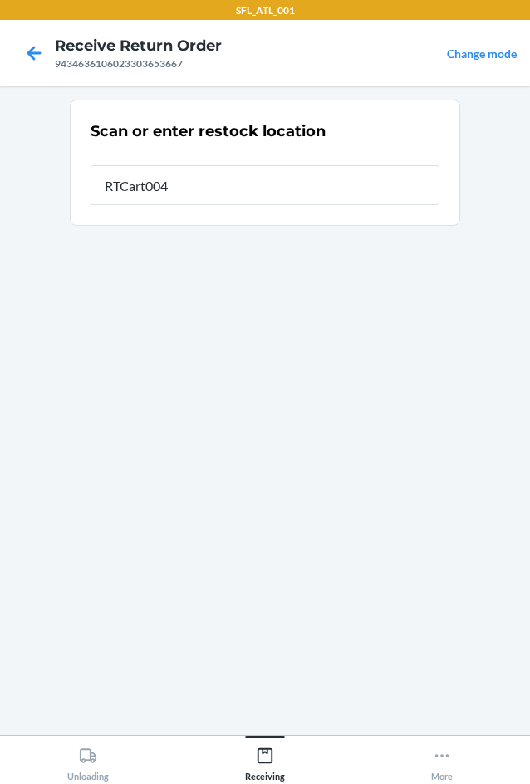
type input "RTCart004"
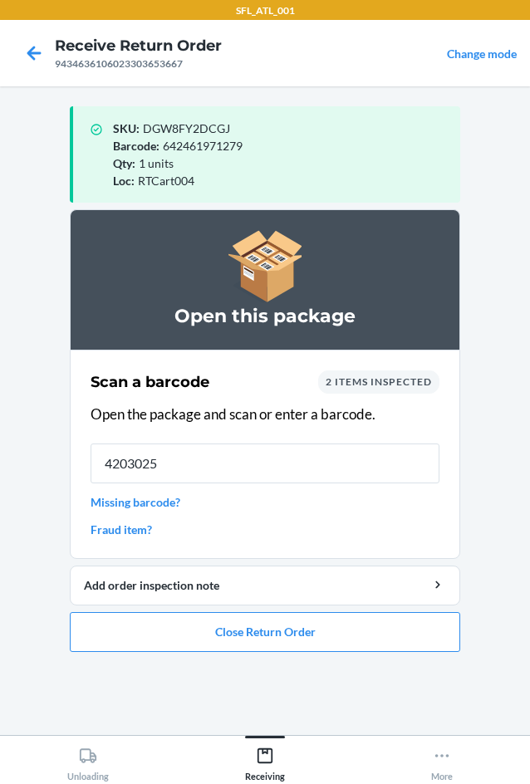
type input "42030259"
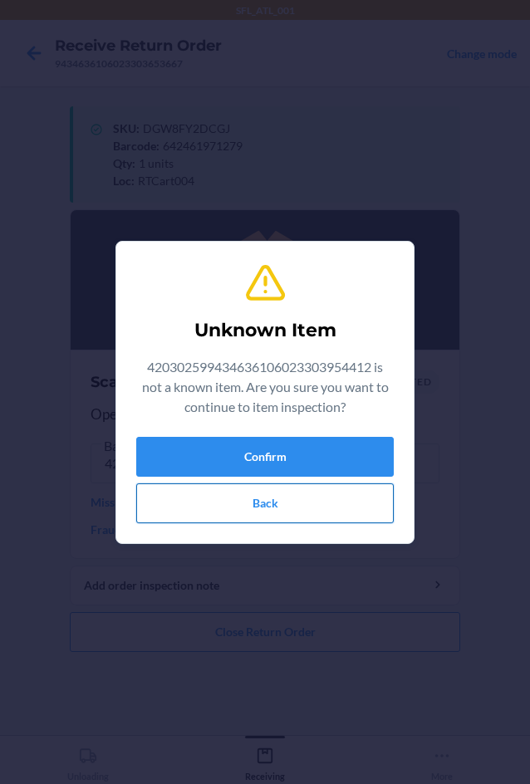
click at [229, 503] on button "Back" at bounding box center [265, 504] width 258 height 40
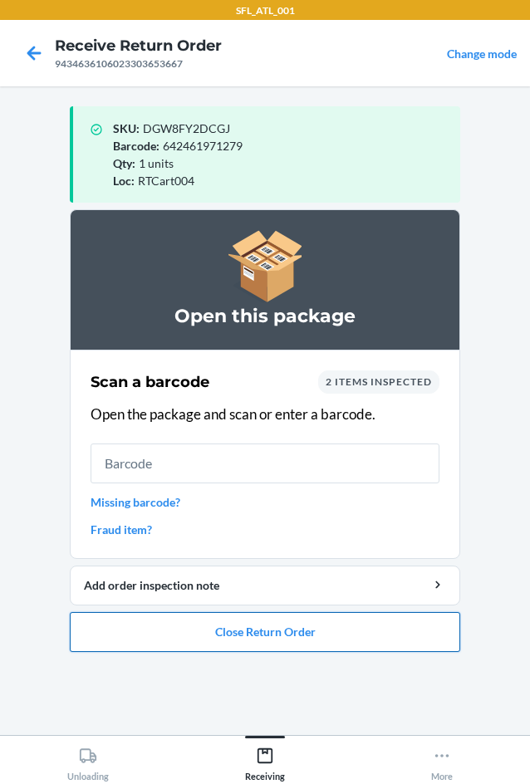
click at [292, 629] on button "Close Return Order" at bounding box center [265, 632] width 391 height 40
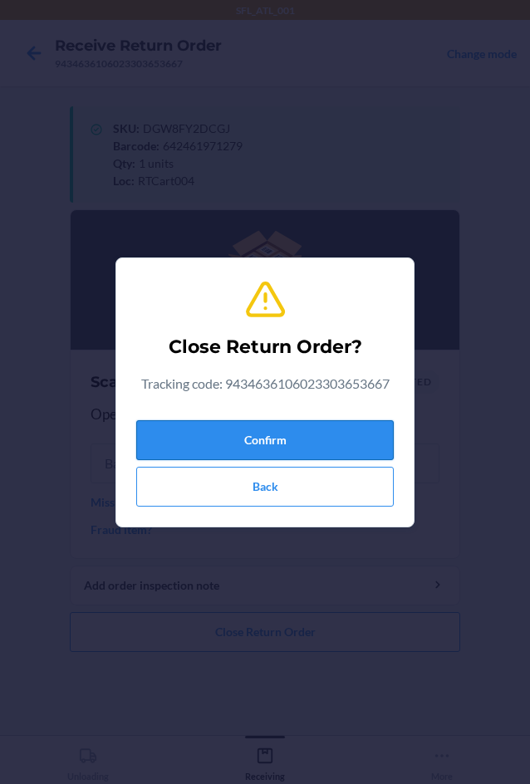
click at [293, 435] on button "Confirm" at bounding box center [265, 440] width 258 height 40
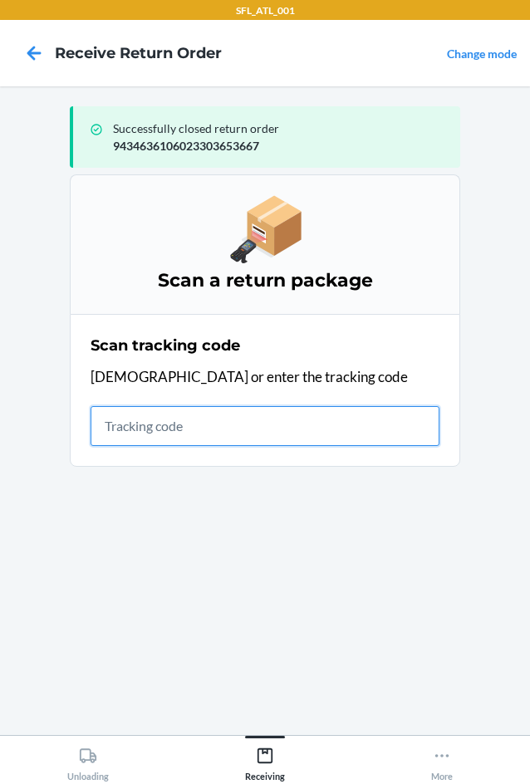
click at [120, 432] on input "text" at bounding box center [265, 426] width 349 height 40
type input "420302599434636106023303954"
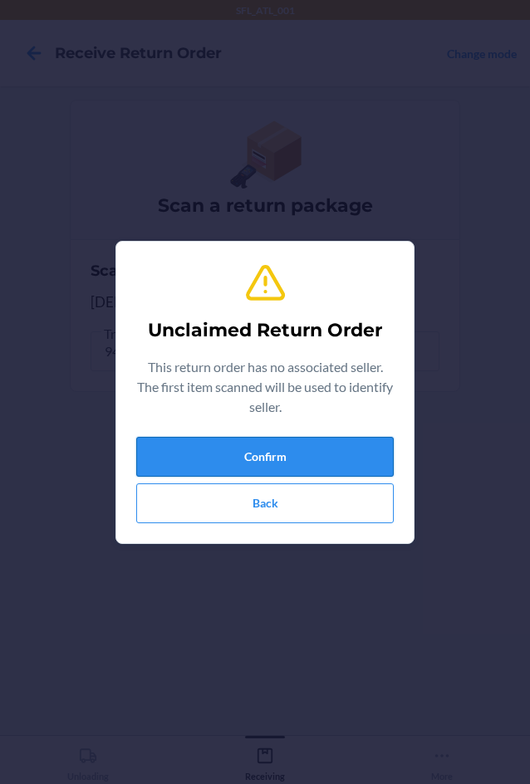
click at [175, 448] on button "Confirm" at bounding box center [265, 457] width 258 height 40
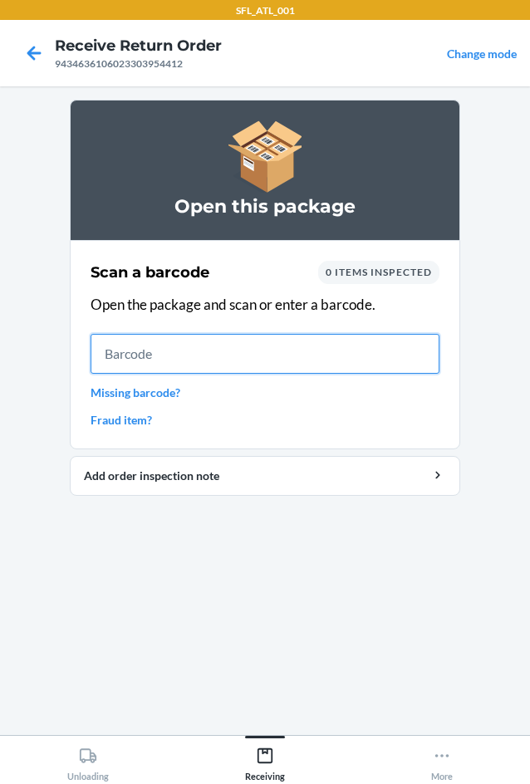
click at [262, 352] on input "text" at bounding box center [265, 354] width 349 height 40
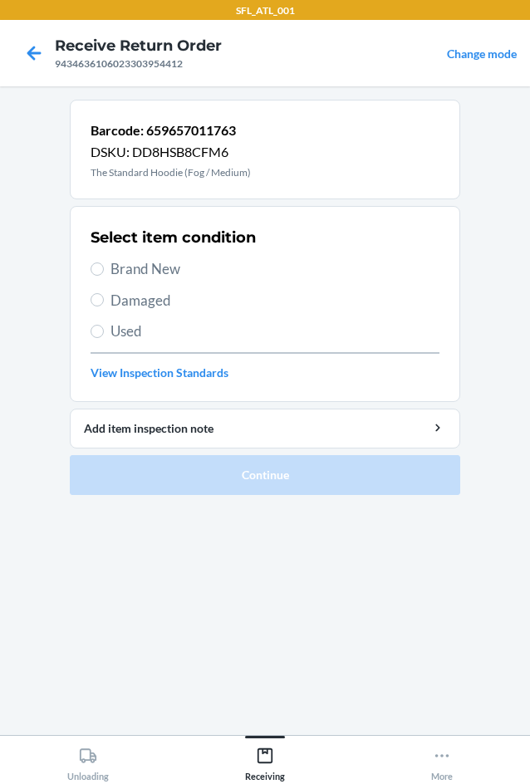
click at [118, 268] on span "Brand New" at bounding box center [275, 269] width 329 height 22
click at [104, 268] on input "Brand New" at bounding box center [97, 269] width 13 height 13
radio input "true"
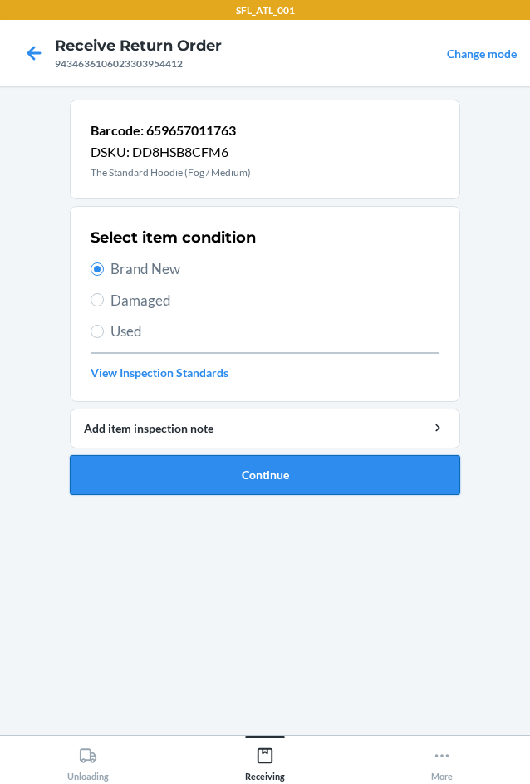
click at [232, 465] on button "Continue" at bounding box center [265, 475] width 391 height 40
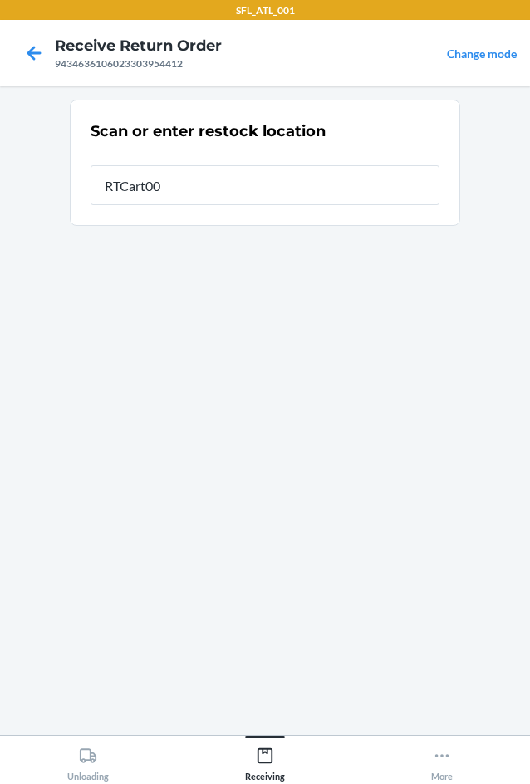
type input "RTCart004"
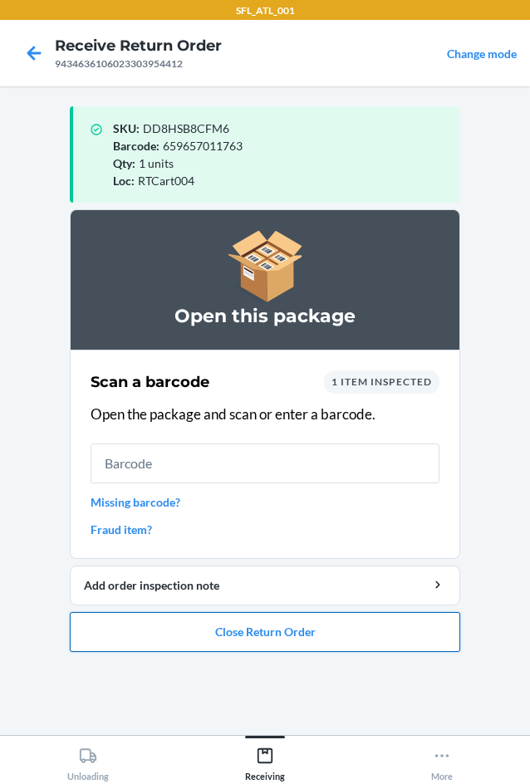
click at [248, 636] on button "Close Return Order" at bounding box center [265, 632] width 391 height 40
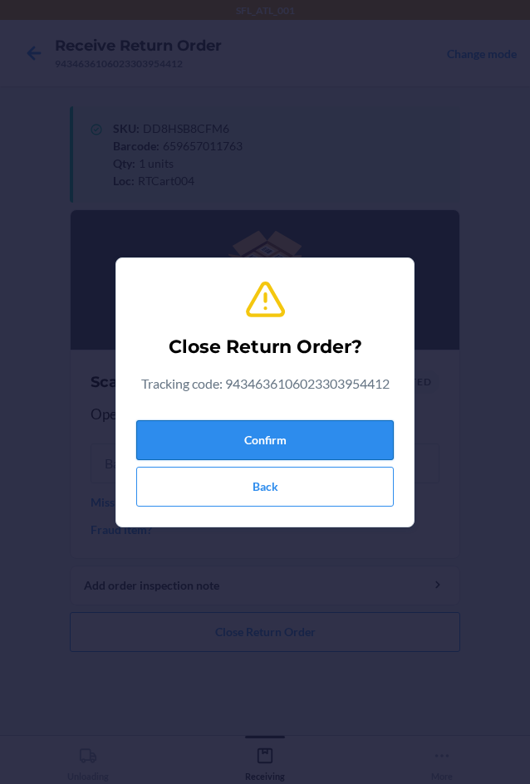
click at [208, 437] on button "Confirm" at bounding box center [265, 440] width 258 height 40
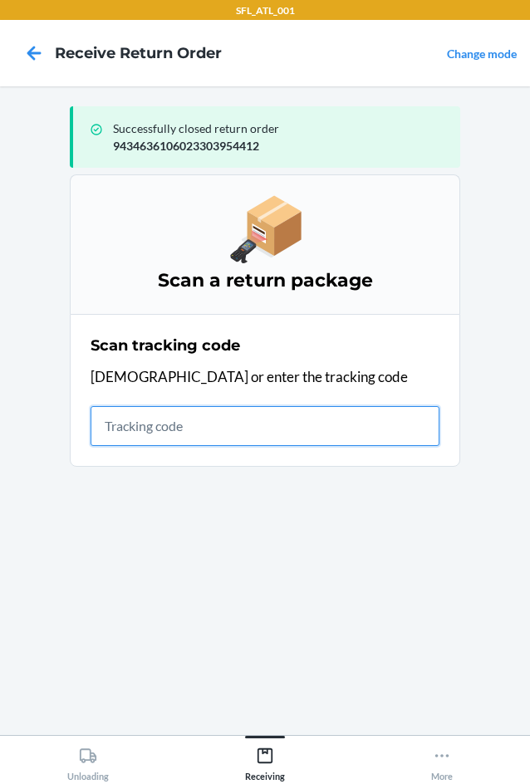
click at [113, 420] on input "text" at bounding box center [265, 426] width 349 height 40
type input "420463839261290310402"
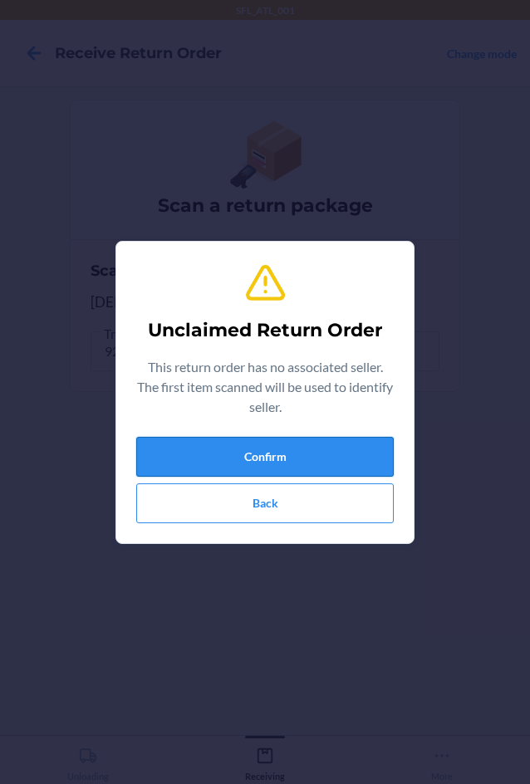
click at [150, 446] on button "Confirm" at bounding box center [265, 457] width 258 height 40
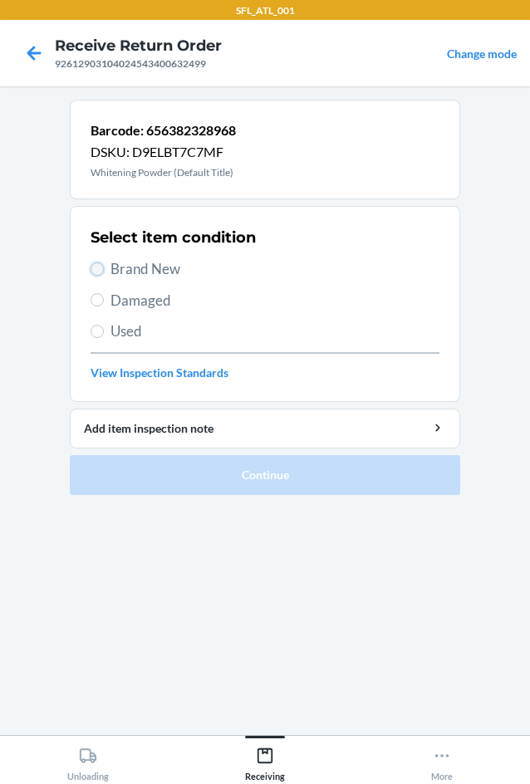
click at [101, 267] on input "Brand New" at bounding box center [97, 269] width 13 height 13
radio input "true"
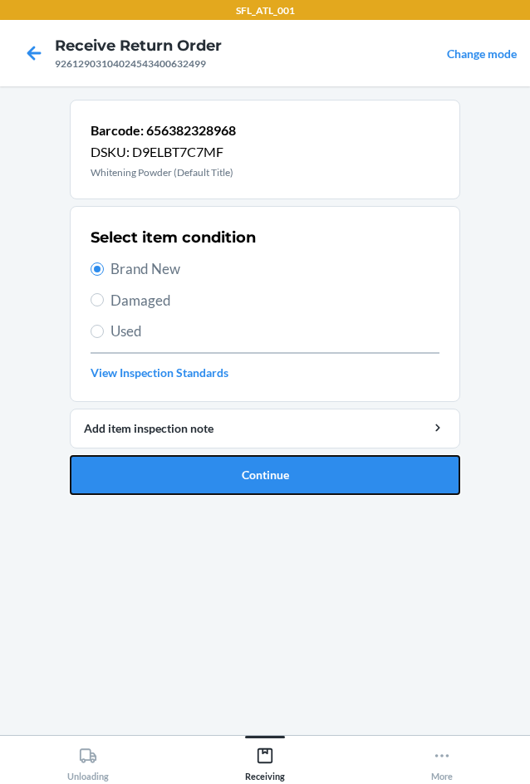
drag, startPoint x: 163, startPoint y: 481, endPoint x: 165, endPoint y: 408, distance: 73.1
click at [164, 479] on button "Continue" at bounding box center [265, 475] width 391 height 40
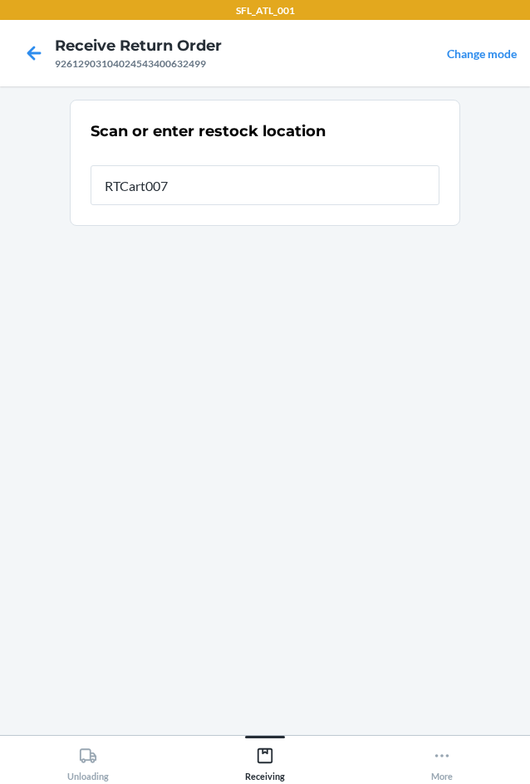
type input "RTCart007"
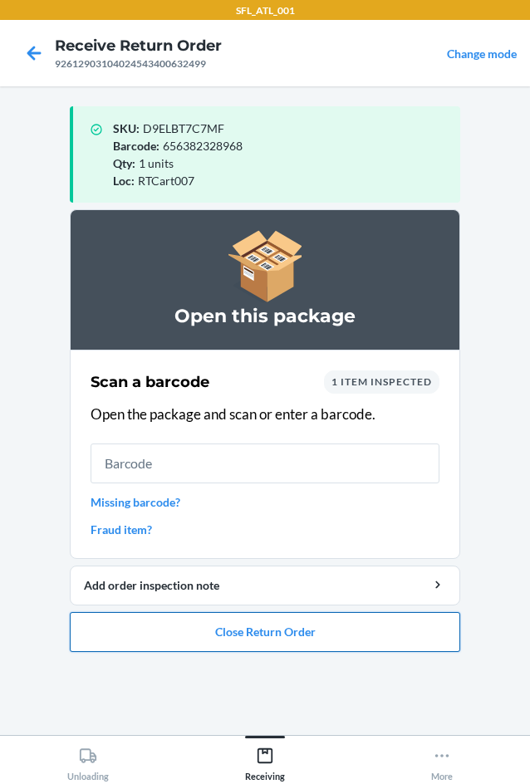
click at [334, 635] on button "Close Return Order" at bounding box center [265, 632] width 391 height 40
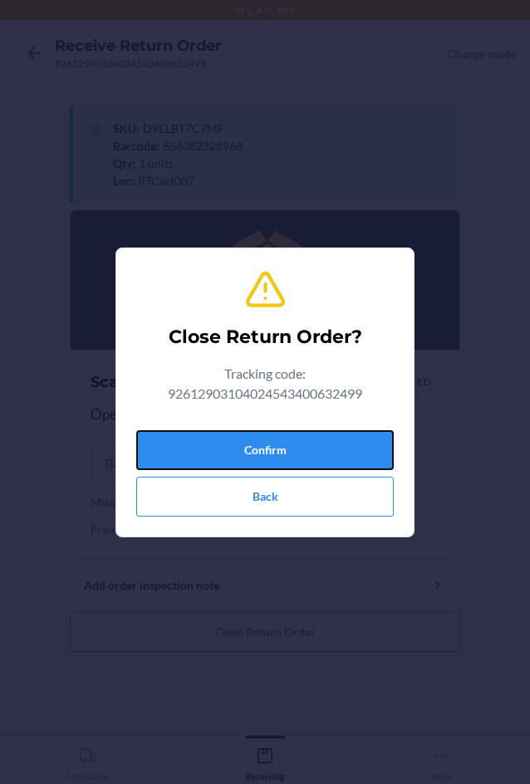
drag, startPoint x: 297, startPoint y: 440, endPoint x: 207, endPoint y: 419, distance: 93.1
click at [288, 435] on button "Confirm" at bounding box center [265, 450] width 258 height 40
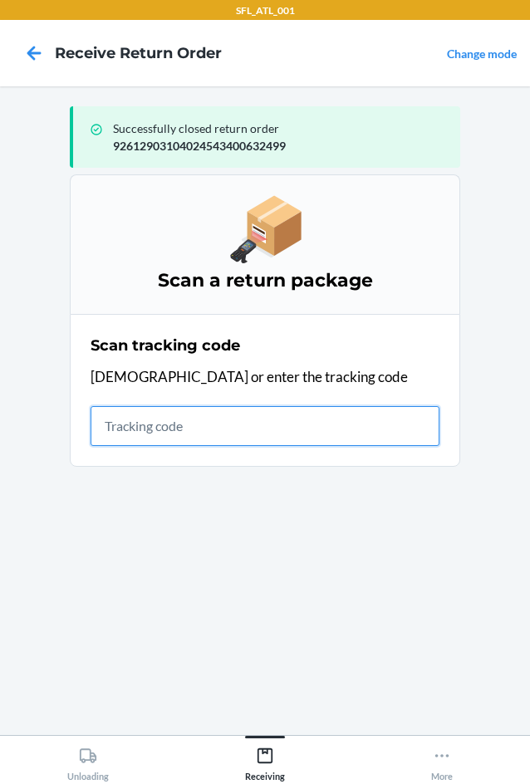
click at [120, 431] on input "text" at bounding box center [265, 426] width 349 height 40
type input "42030259943463610"
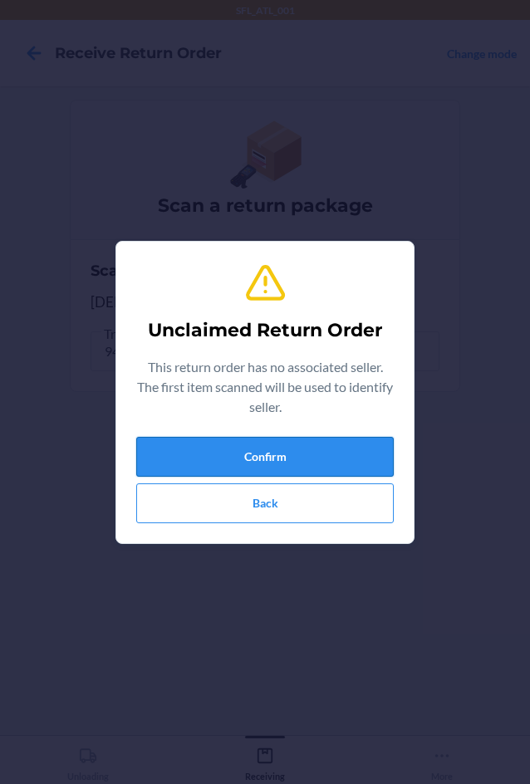
click at [151, 450] on button "Confirm" at bounding box center [265, 457] width 258 height 40
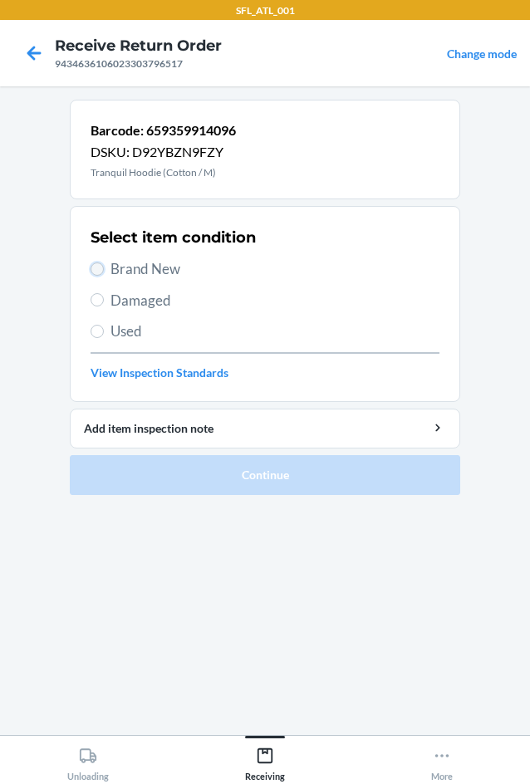
click at [102, 267] on input "Brand New" at bounding box center [97, 269] width 13 height 13
radio input "true"
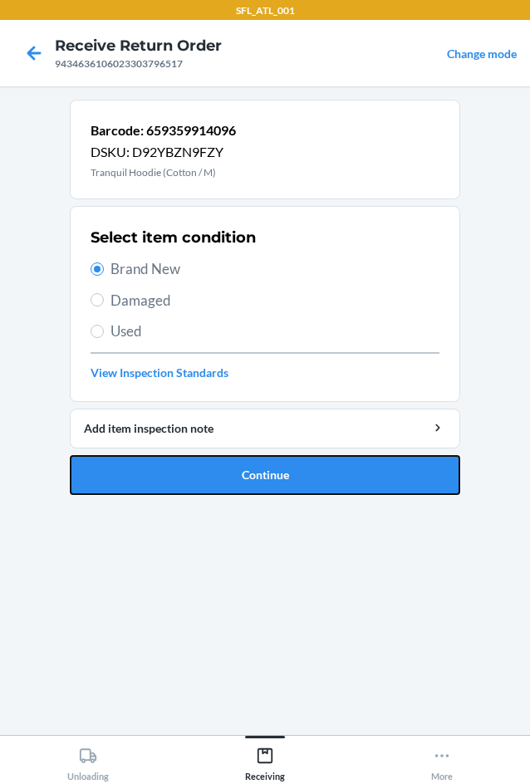
click at [231, 469] on button "Continue" at bounding box center [265, 475] width 391 height 40
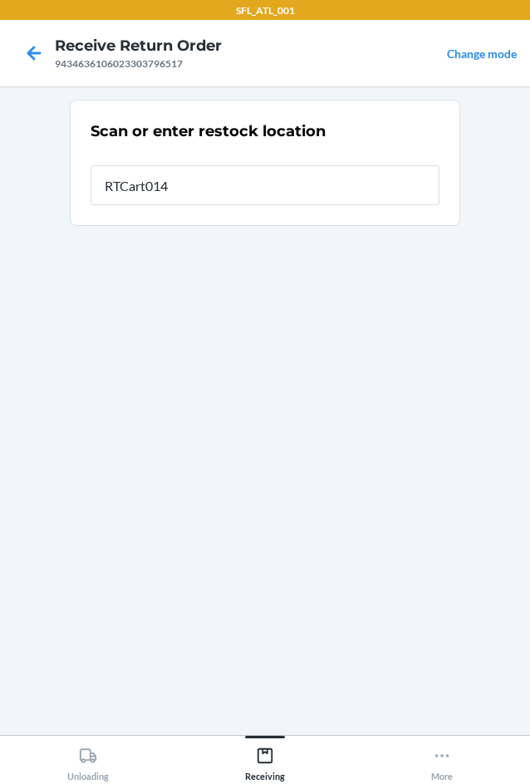
type input "RTCart014"
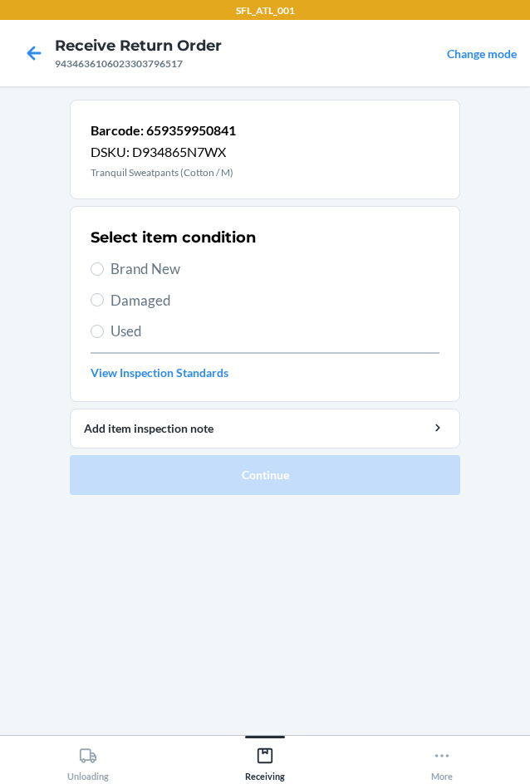
click at [106, 263] on label "Brand New" at bounding box center [265, 269] width 349 height 22
click at [104, 263] on input "Brand New" at bounding box center [97, 269] width 13 height 13
radio input "true"
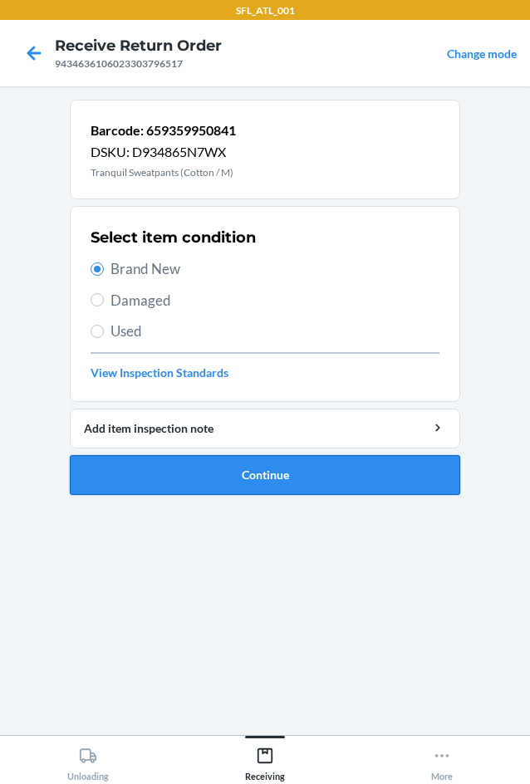
click at [254, 485] on button "Continue" at bounding box center [265, 475] width 391 height 40
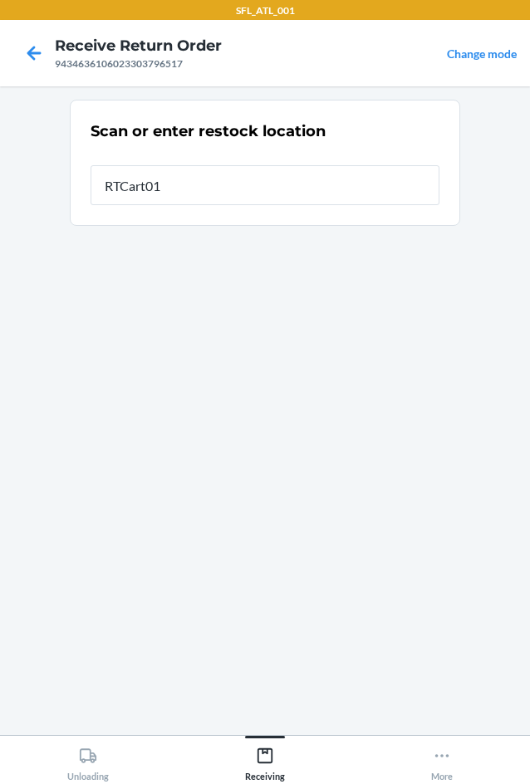
type input "RTCart014"
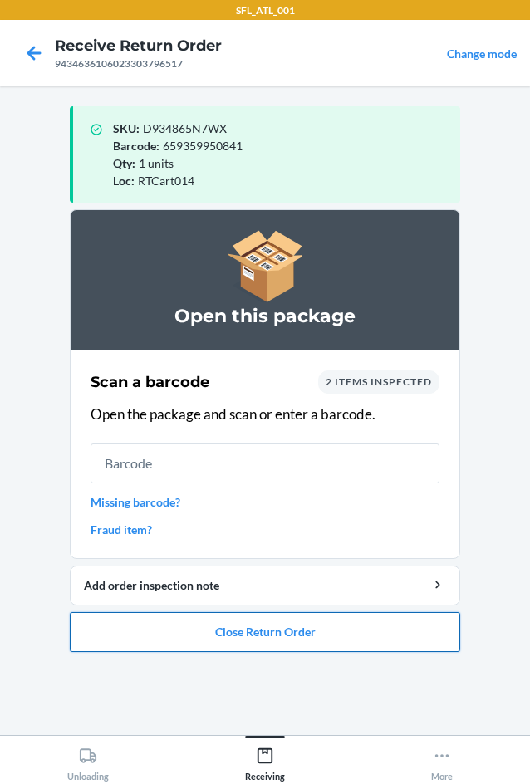
drag, startPoint x: 268, startPoint y: 645, endPoint x: 271, endPoint y: 634, distance: 11.1
click at [271, 634] on button "Close Return Order" at bounding box center [265, 632] width 391 height 40
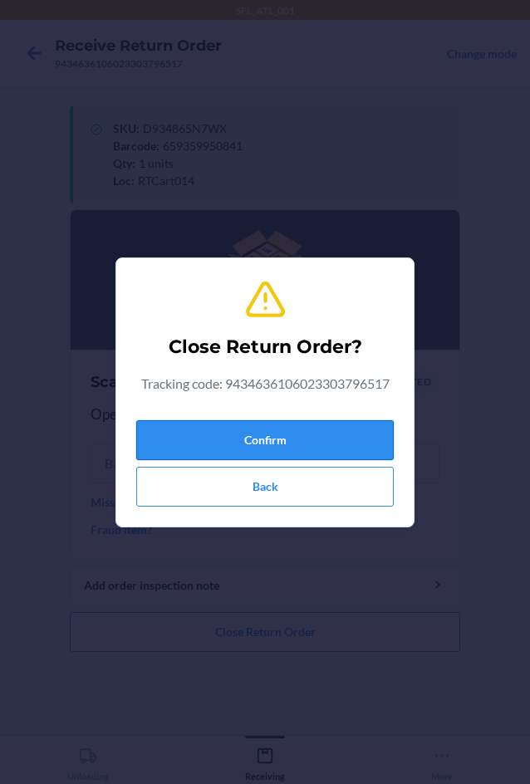
click at [347, 445] on button "Confirm" at bounding box center [265, 440] width 258 height 40
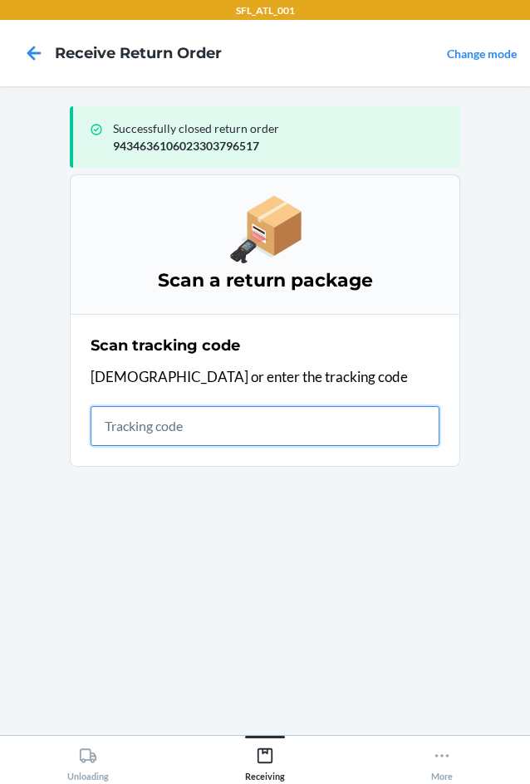
click at [125, 438] on input "text" at bounding box center [265, 426] width 349 height 40
type input "42030259"
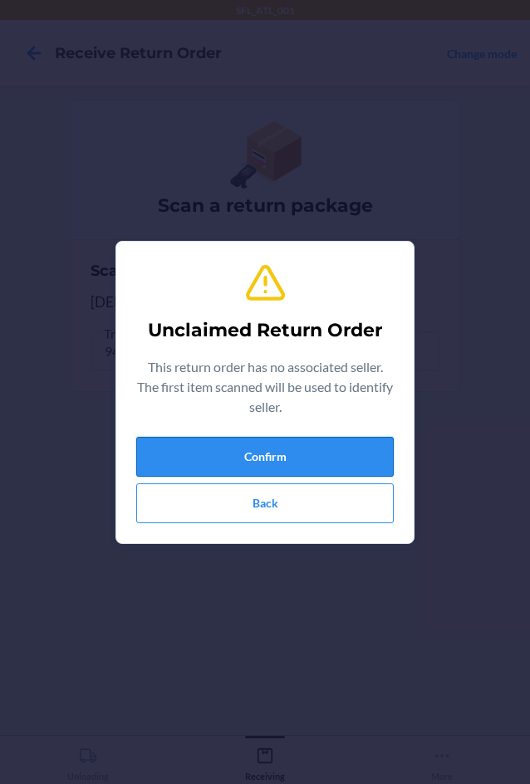
click at [182, 463] on button "Confirm" at bounding box center [265, 457] width 258 height 40
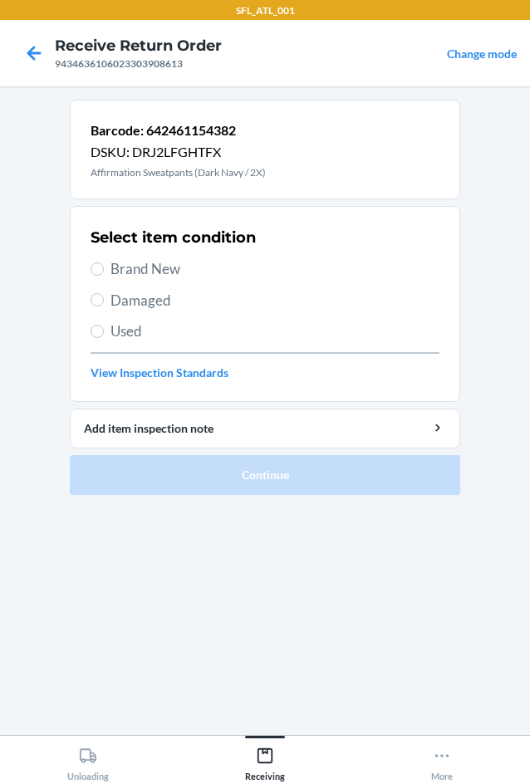
drag, startPoint x: 106, startPoint y: 261, endPoint x: 112, endPoint y: 299, distance: 38.8
click at [104, 261] on label "Brand New" at bounding box center [265, 269] width 349 height 22
click at [104, 263] on input "Brand New" at bounding box center [97, 269] width 13 height 13
radio input "true"
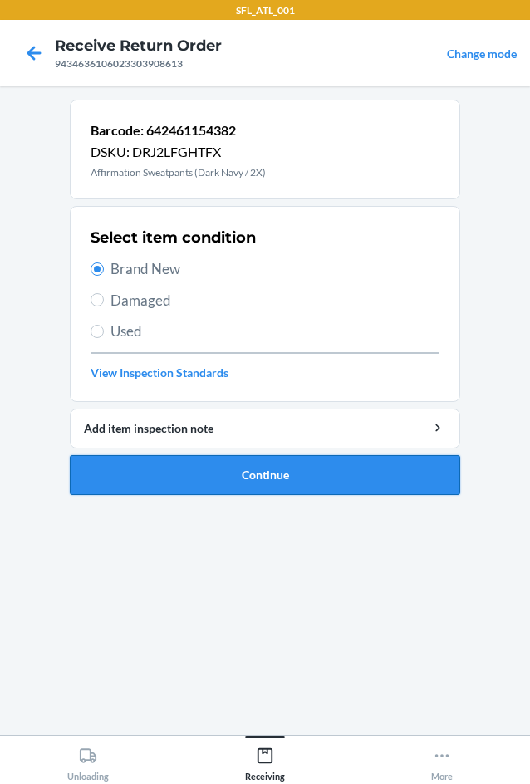
click at [294, 480] on button "Continue" at bounding box center [265, 475] width 391 height 40
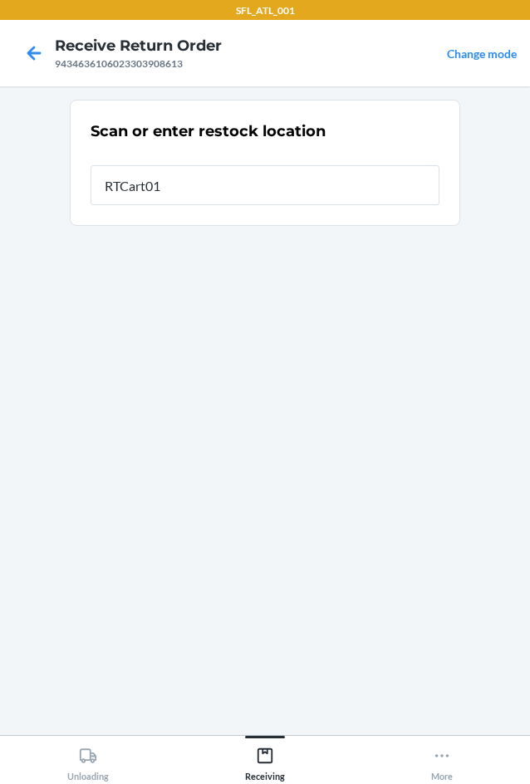
type input "RTCart014"
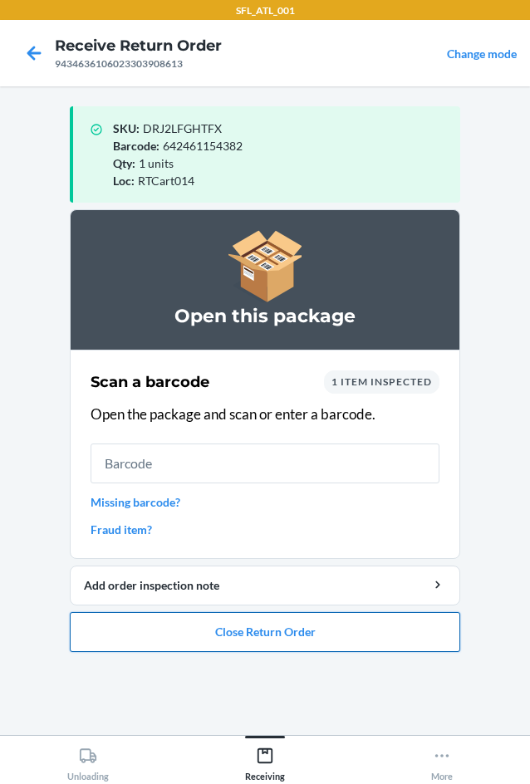
click at [337, 644] on button "Close Return Order" at bounding box center [265, 632] width 391 height 40
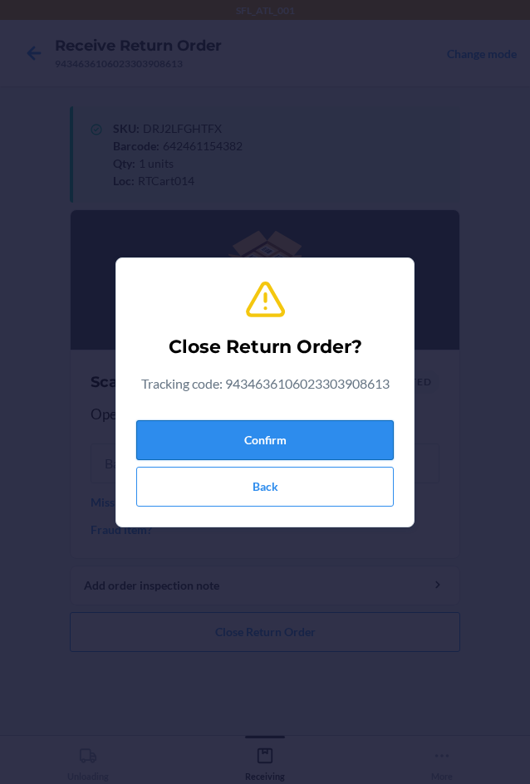
click at [284, 450] on button "Confirm" at bounding box center [265, 440] width 258 height 40
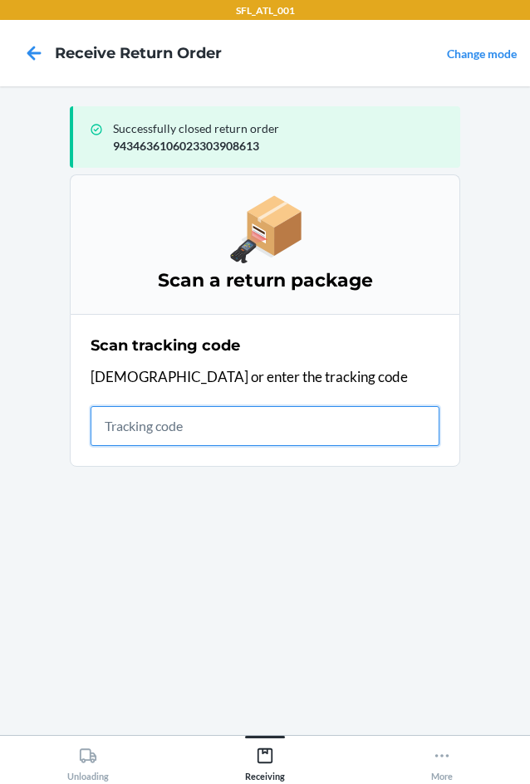
click at [257, 436] on input "text" at bounding box center [265, 426] width 349 height 40
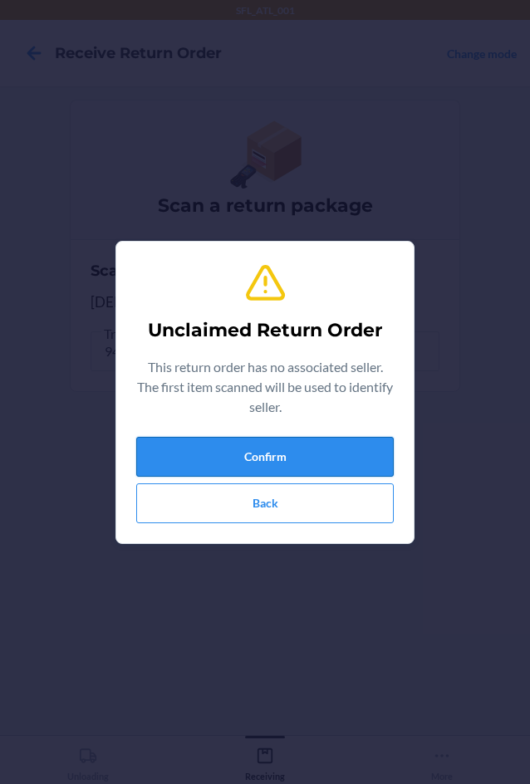
click at [175, 452] on button "Confirm" at bounding box center [265, 457] width 258 height 40
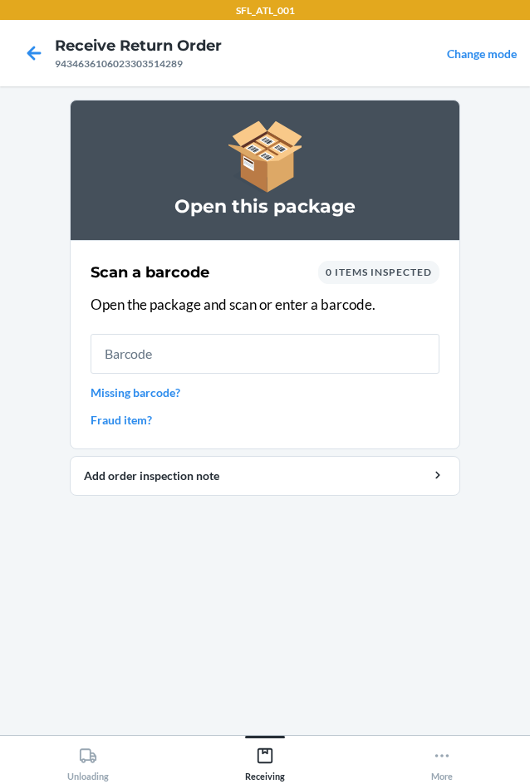
click at [157, 399] on link "Missing barcode?" at bounding box center [265, 392] width 349 height 17
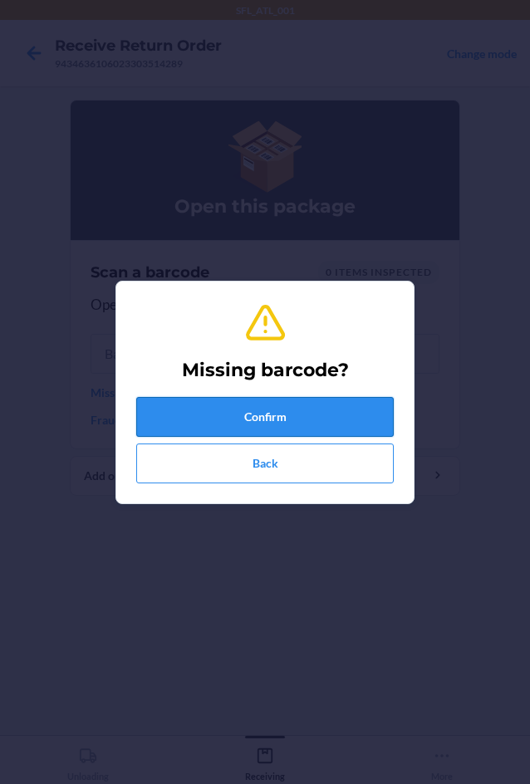
click at [197, 426] on button "Confirm" at bounding box center [265, 417] width 258 height 40
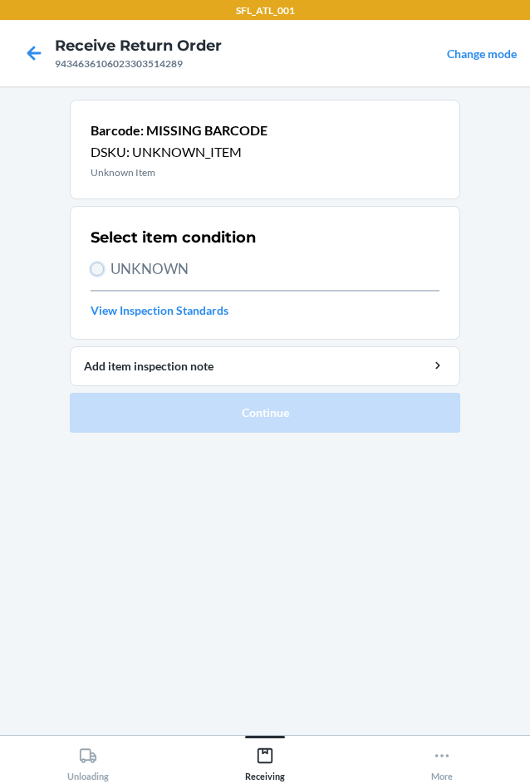
click at [102, 264] on input "UNKNOWN" at bounding box center [97, 269] width 13 height 13
radio input "true"
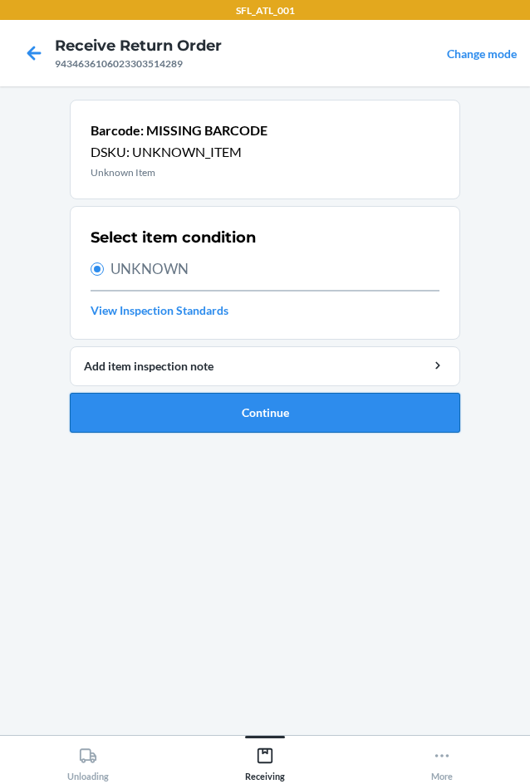
click at [193, 404] on button "Continue" at bounding box center [265, 413] width 391 height 40
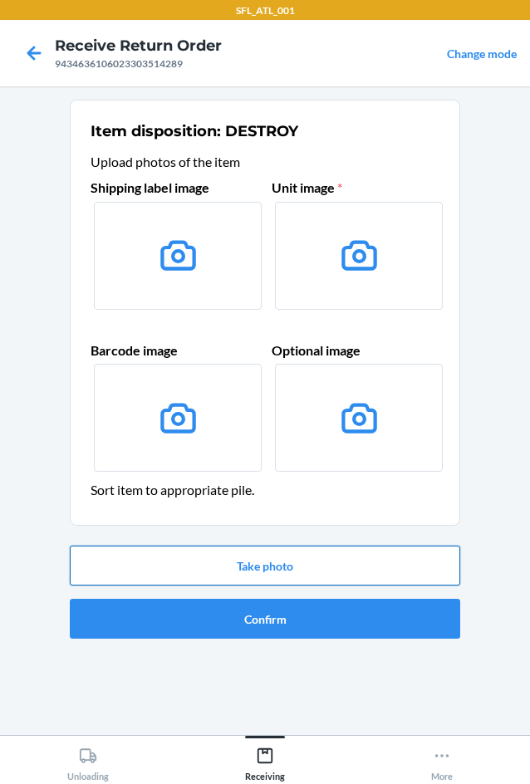
click at [256, 565] on button "Take photo" at bounding box center [265, 566] width 391 height 40
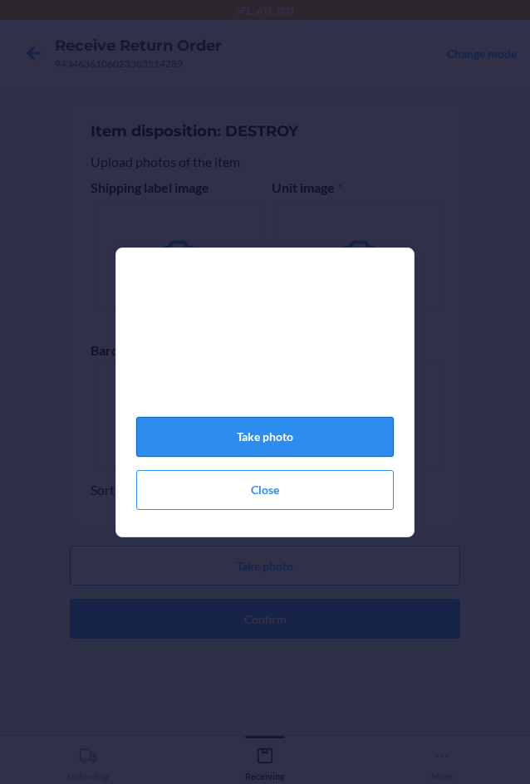
click at [296, 450] on button "Take photo" at bounding box center [265, 437] width 258 height 40
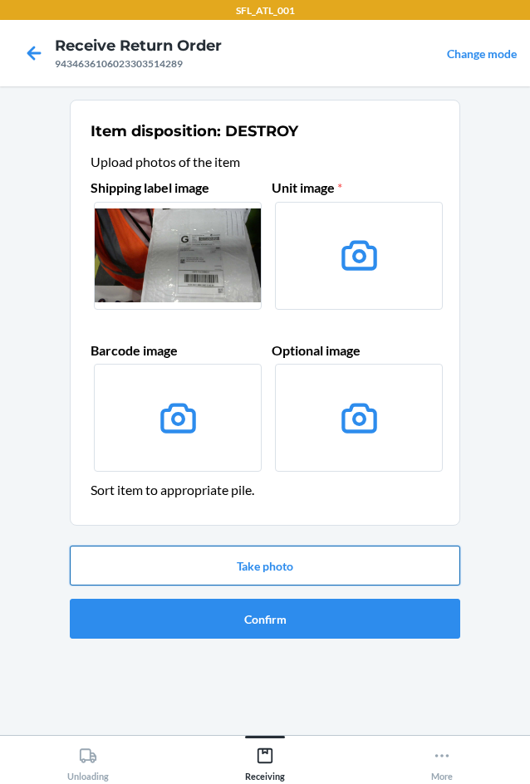
click at [273, 568] on button "Take photo" at bounding box center [265, 566] width 391 height 40
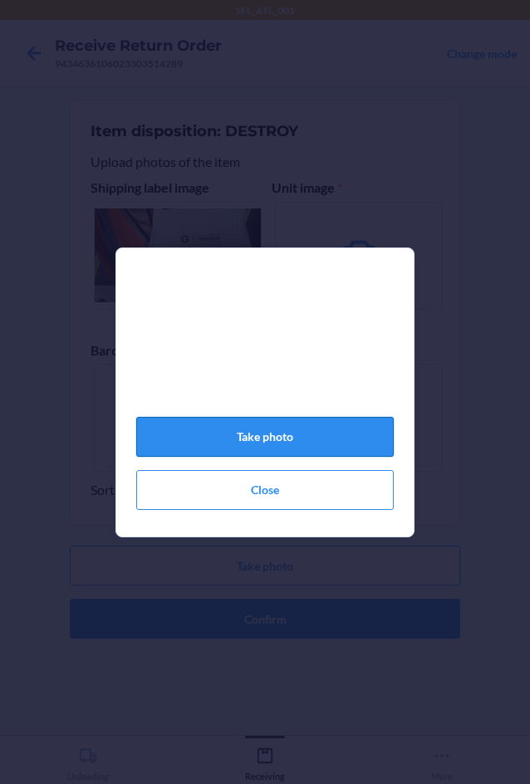
click at [294, 446] on button "Take photo" at bounding box center [265, 437] width 258 height 40
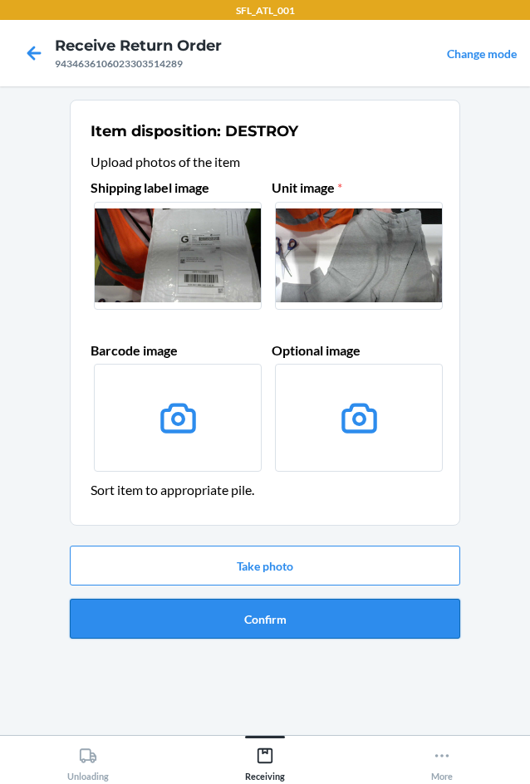
click at [326, 632] on button "Confirm" at bounding box center [265, 619] width 391 height 40
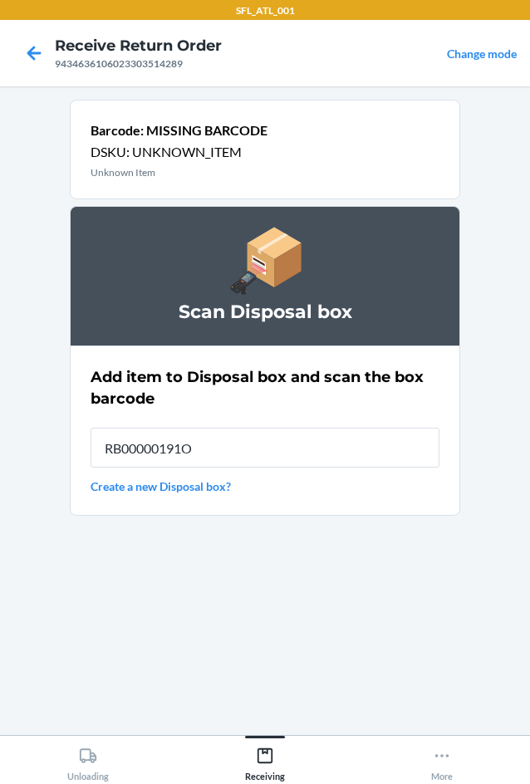
type input "RB00000191O"
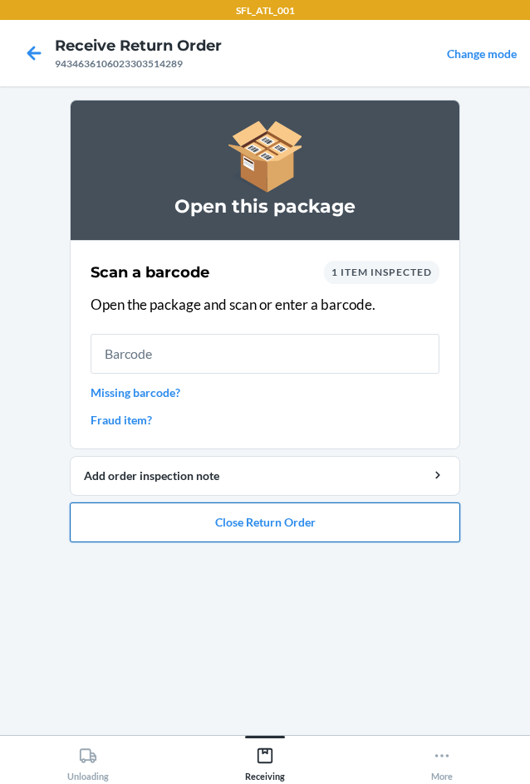
click at [286, 528] on button "Close Return Order" at bounding box center [265, 523] width 391 height 40
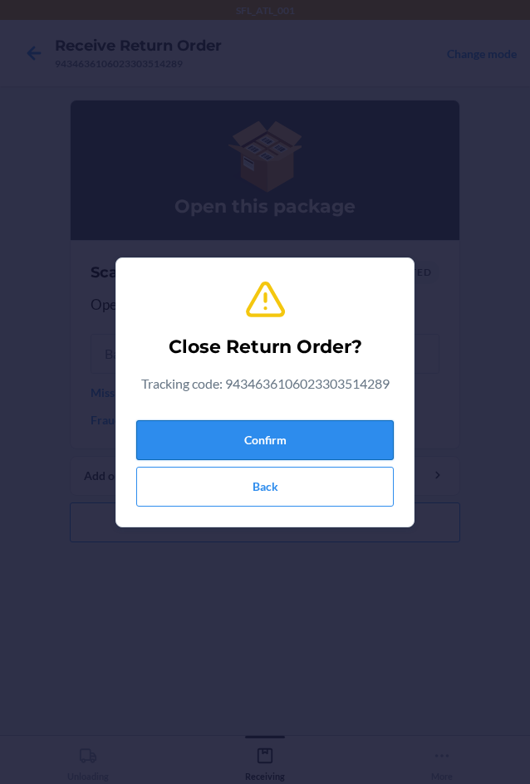
click at [218, 439] on button "Confirm" at bounding box center [265, 440] width 258 height 40
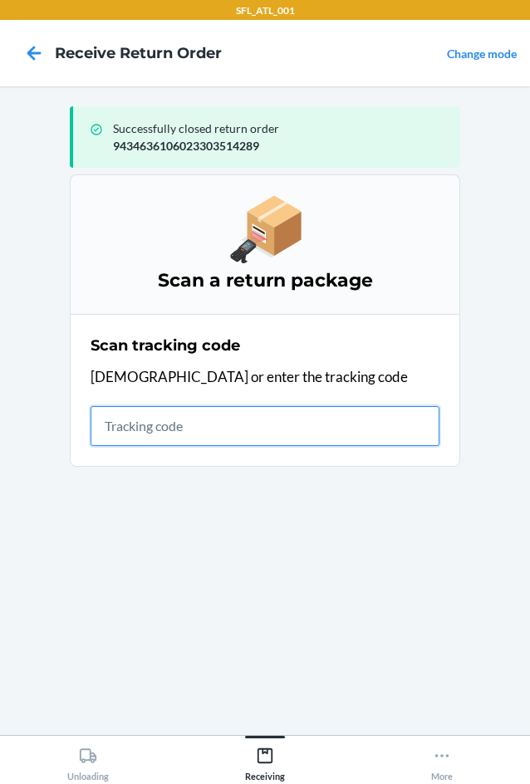
click at [175, 440] on input "text" at bounding box center [265, 426] width 349 height 40
type input "4203025994346361"
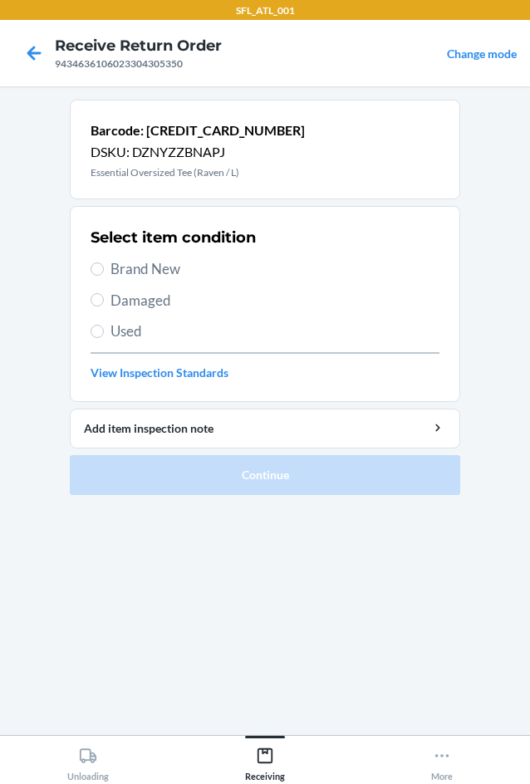
click at [113, 268] on span "Brand New" at bounding box center [275, 269] width 329 height 22
click at [104, 268] on input "Brand New" at bounding box center [97, 269] width 13 height 13
radio input "true"
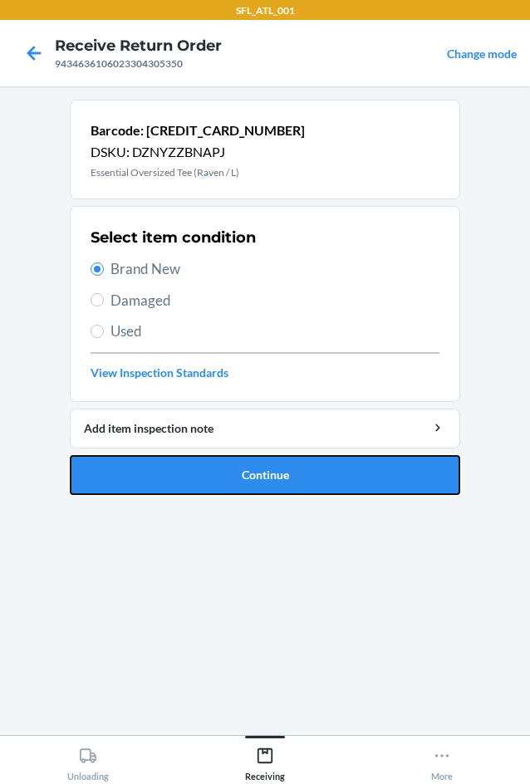
drag, startPoint x: 303, startPoint y: 474, endPoint x: 299, endPoint y: 465, distance: 10.0
click at [305, 471] on button "Continue" at bounding box center [265, 475] width 391 height 40
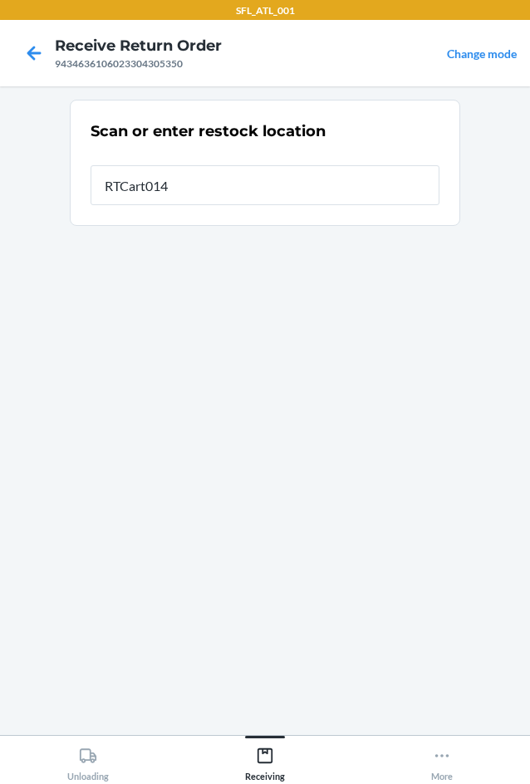
type input "RTCart014"
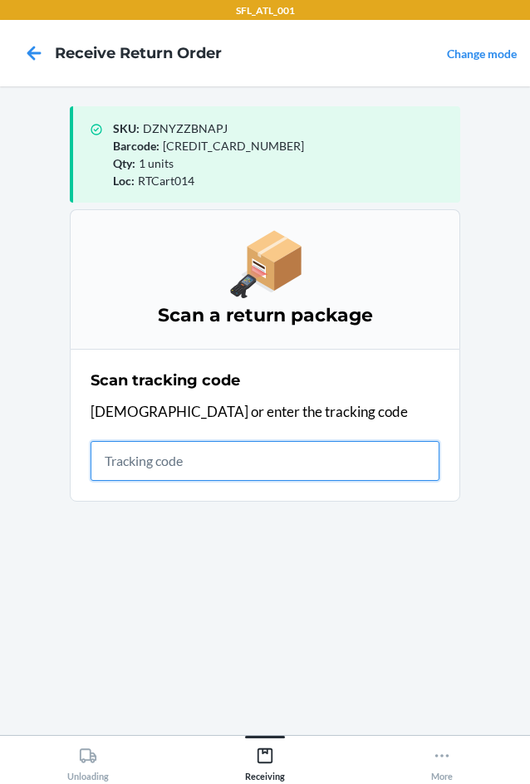
click at [138, 465] on input "text" at bounding box center [265, 461] width 349 height 40
type input "42030259943463610602330306"
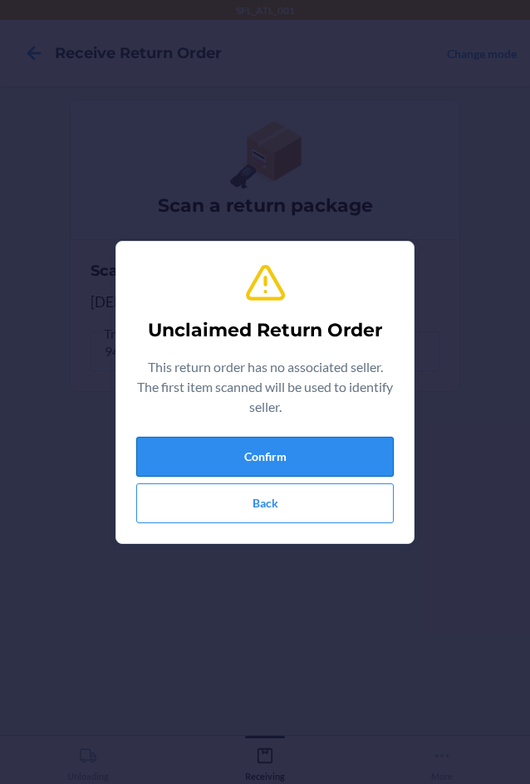
click at [155, 468] on button "Confirm" at bounding box center [265, 457] width 258 height 40
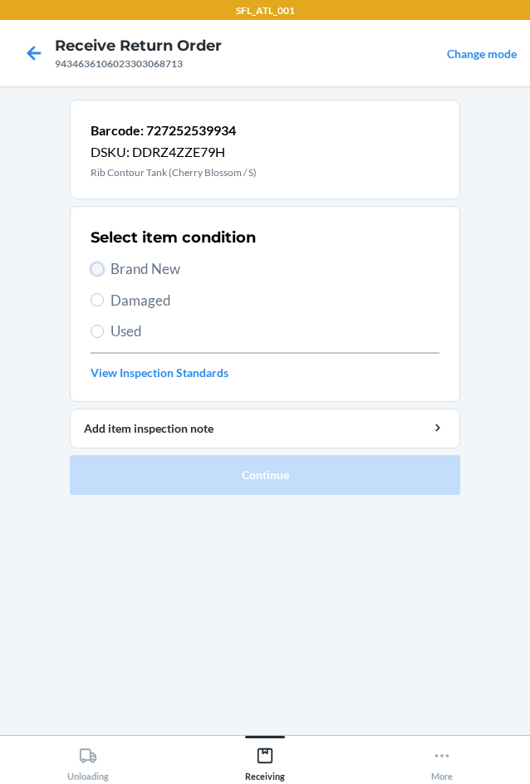
drag, startPoint x: 100, startPoint y: 266, endPoint x: 86, endPoint y: 290, distance: 27.9
click at [101, 271] on input "Brand New" at bounding box center [97, 269] width 13 height 13
radio input "true"
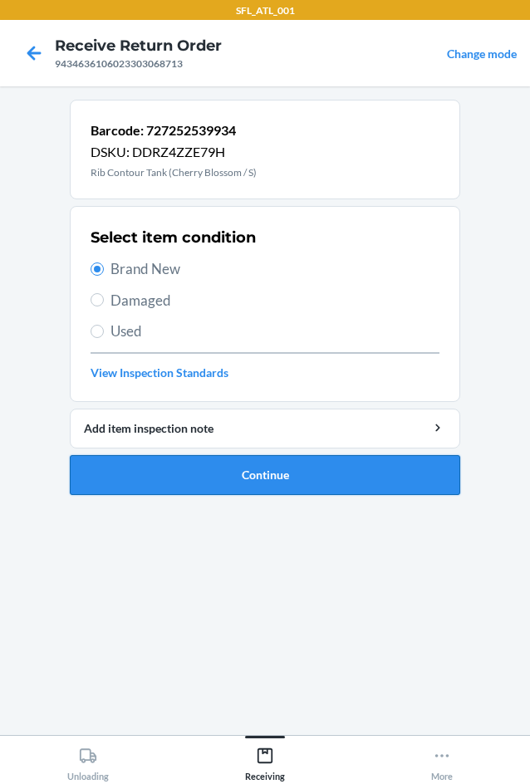
click at [188, 474] on button "Continue" at bounding box center [265, 475] width 391 height 40
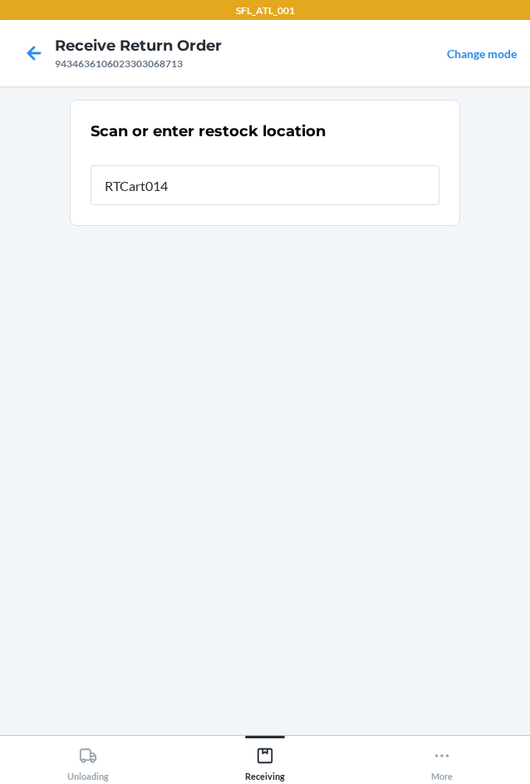
type input "RTCart014"
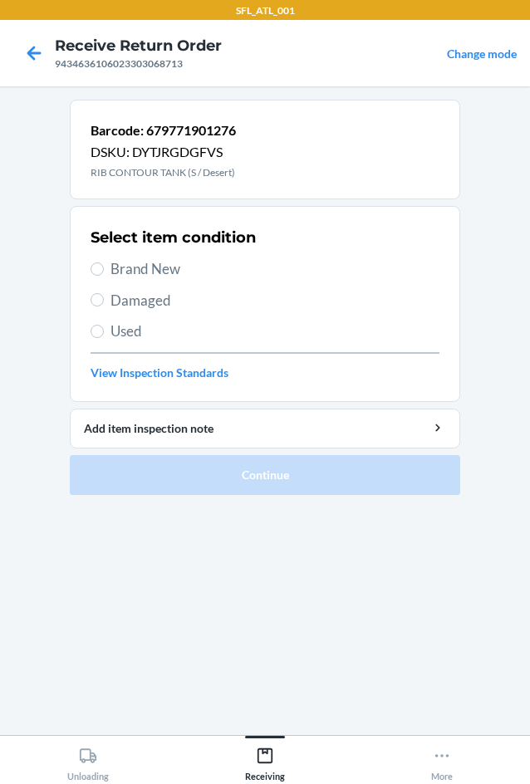
click at [127, 278] on div "Select item condition Brand New Damaged Used View Inspection Standards" at bounding box center [265, 304] width 349 height 165
click at [95, 264] on input "Brand New" at bounding box center [97, 269] width 13 height 13
radio input "true"
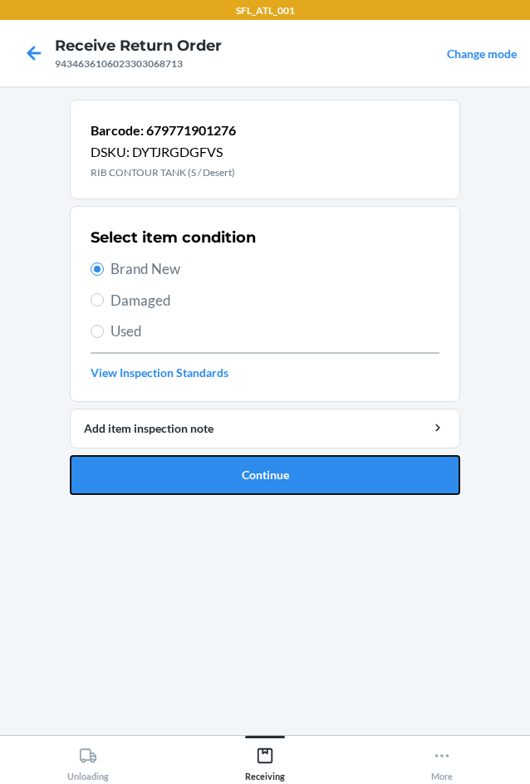
drag, startPoint x: 198, startPoint y: 477, endPoint x: 200, endPoint y: 424, distance: 53.2
click at [199, 474] on button "Continue" at bounding box center [265, 475] width 391 height 40
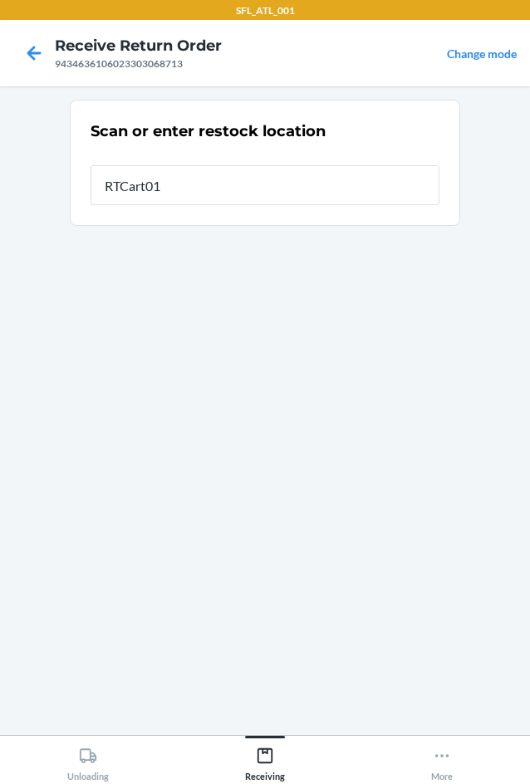
type input "RTCart014"
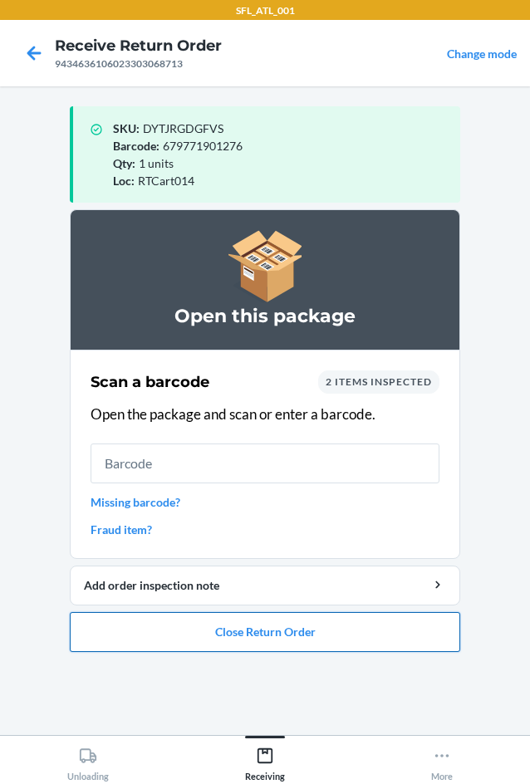
click at [238, 640] on button "Close Return Order" at bounding box center [265, 632] width 391 height 40
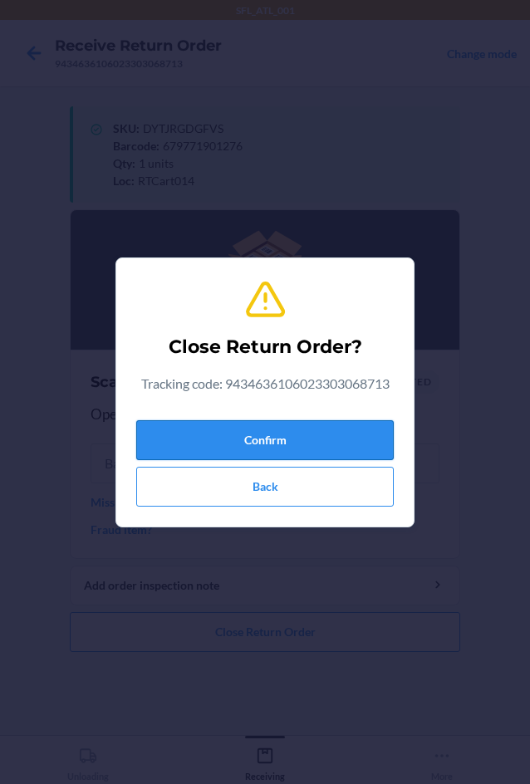
click at [283, 438] on button "Confirm" at bounding box center [265, 440] width 258 height 40
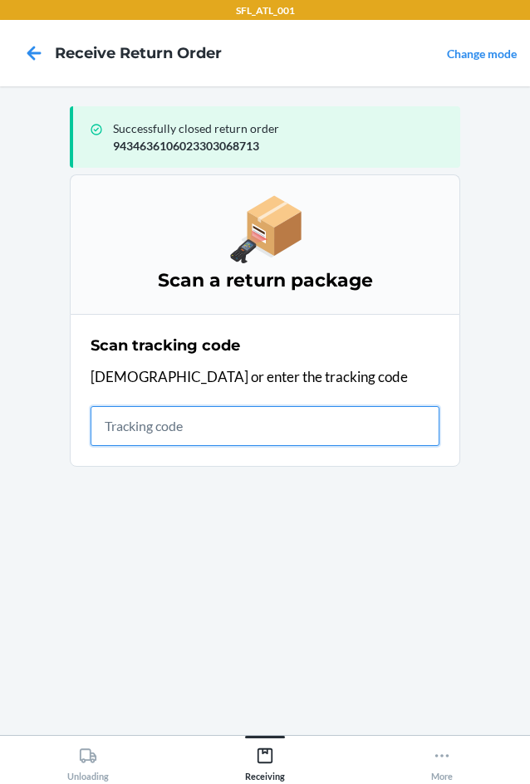
click at [158, 423] on input "text" at bounding box center [265, 426] width 349 height 40
type input "420302599434636106023"
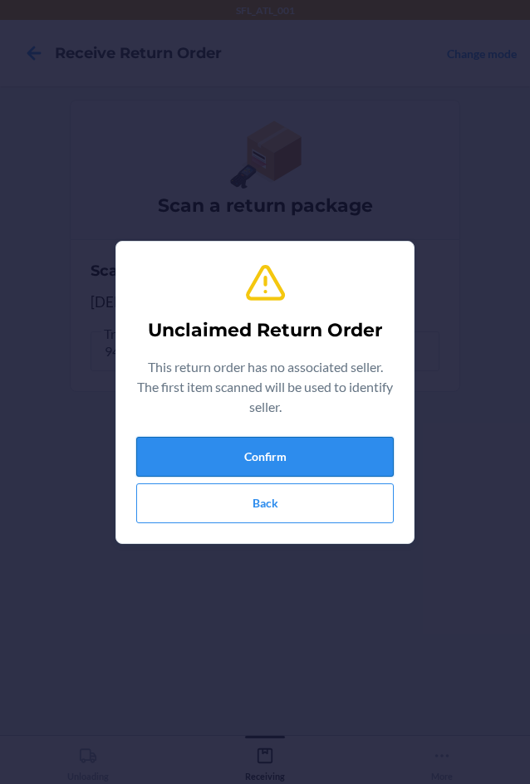
click at [166, 455] on button "Confirm" at bounding box center [265, 457] width 258 height 40
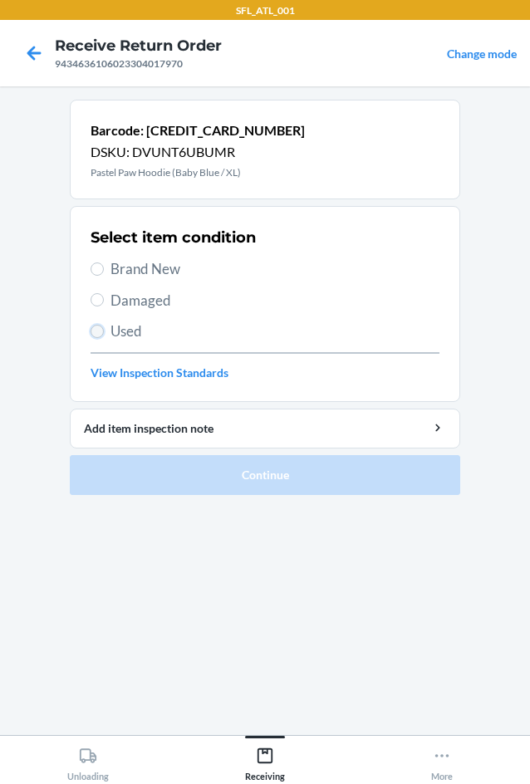
click at [96, 332] on input "Used" at bounding box center [97, 331] width 13 height 13
radio input "true"
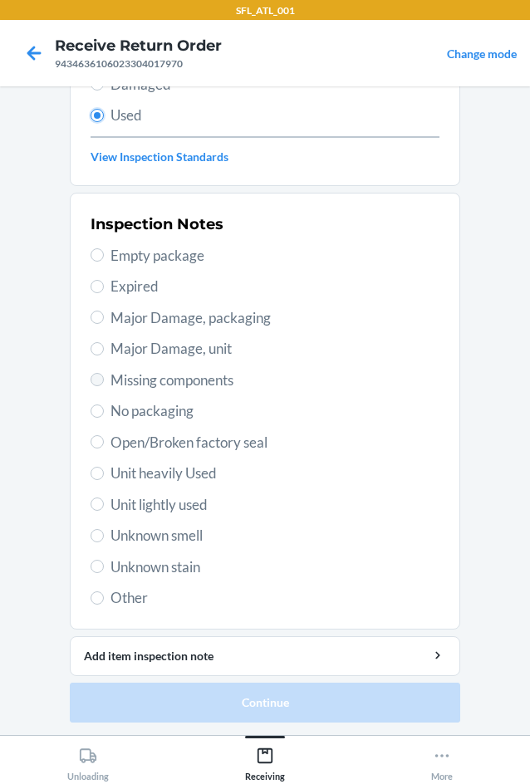
scroll to position [217, 0]
click at [122, 476] on span "Unit heavily Used" at bounding box center [275, 473] width 329 height 22
click at [104, 476] on input "Unit heavily Used" at bounding box center [97, 472] width 13 height 13
radio input "true"
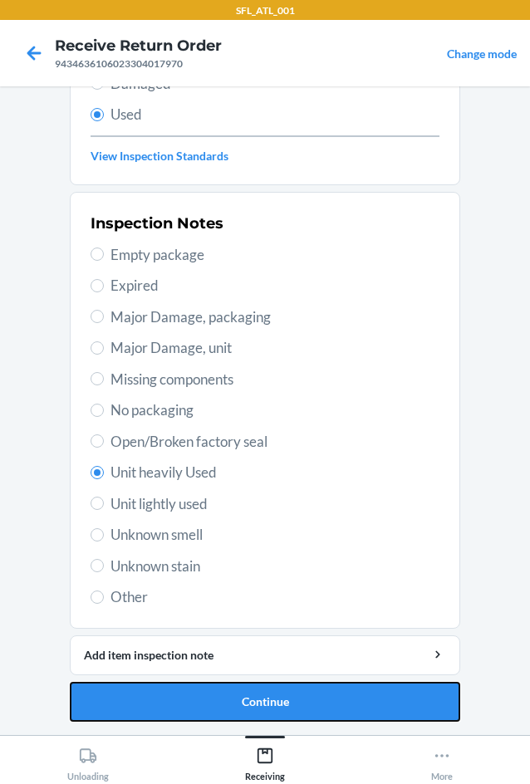
click at [229, 700] on button "Continue" at bounding box center [265, 702] width 391 height 40
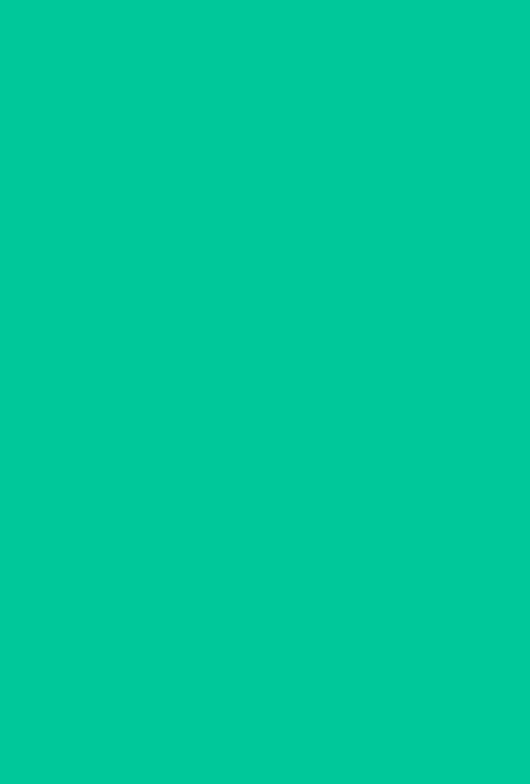
scroll to position [0, 0]
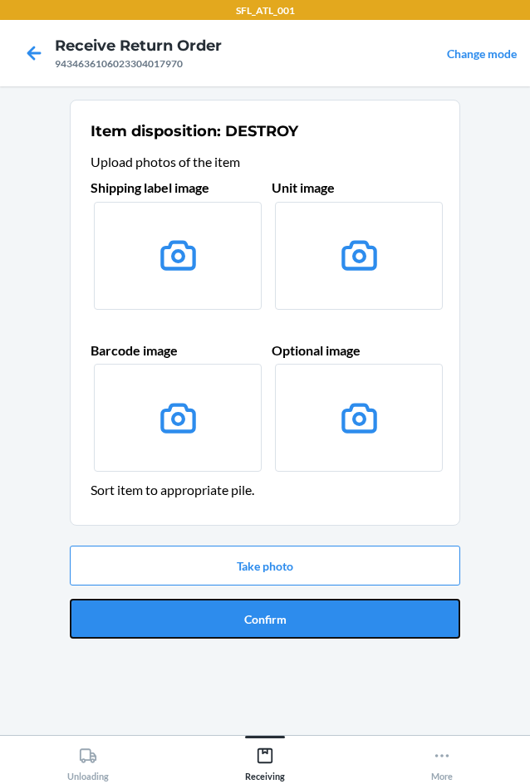
drag, startPoint x: 331, startPoint y: 628, endPoint x: 327, endPoint y: 612, distance: 16.1
click at [332, 628] on button "Confirm" at bounding box center [265, 619] width 391 height 40
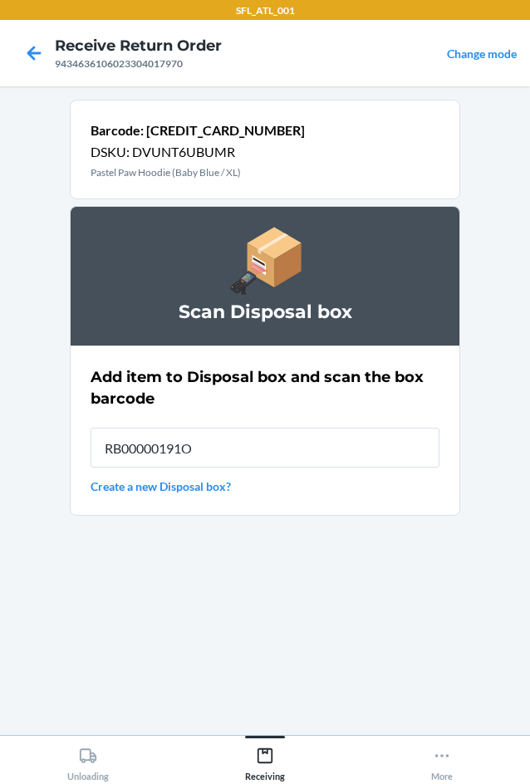
type input "RB00000191O"
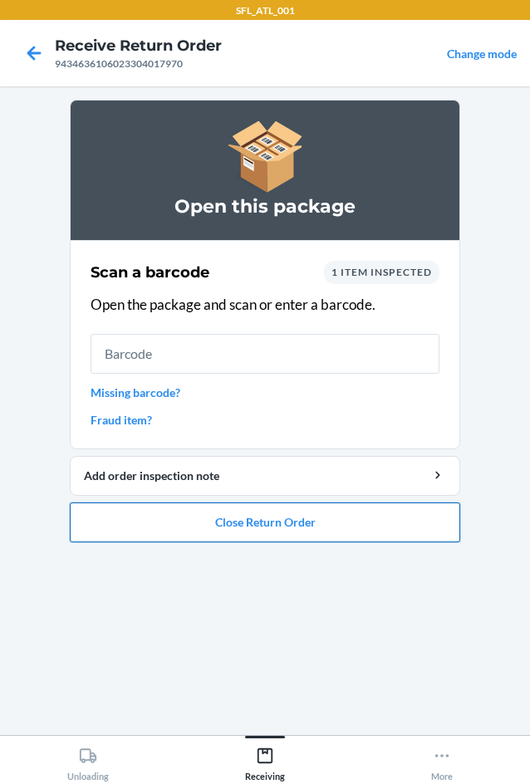
drag, startPoint x: 297, startPoint y: 530, endPoint x: 284, endPoint y: 532, distance: 13.4
click at [288, 532] on button "Close Return Order" at bounding box center [265, 523] width 391 height 40
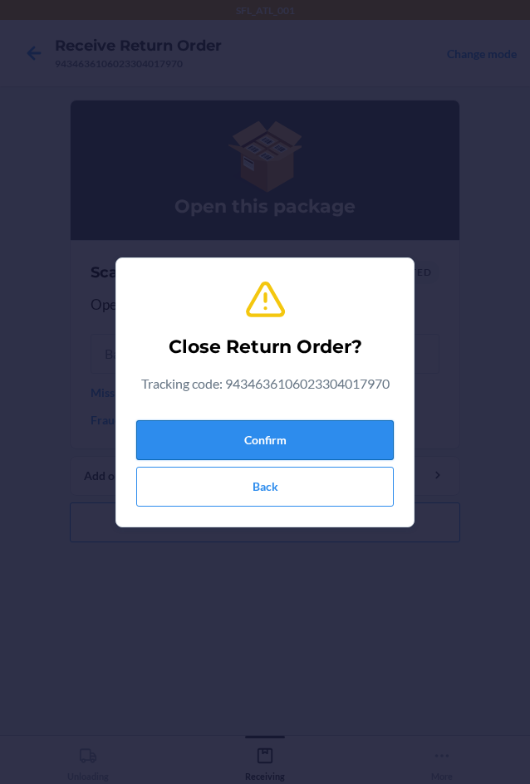
click at [273, 442] on button "Confirm" at bounding box center [265, 440] width 258 height 40
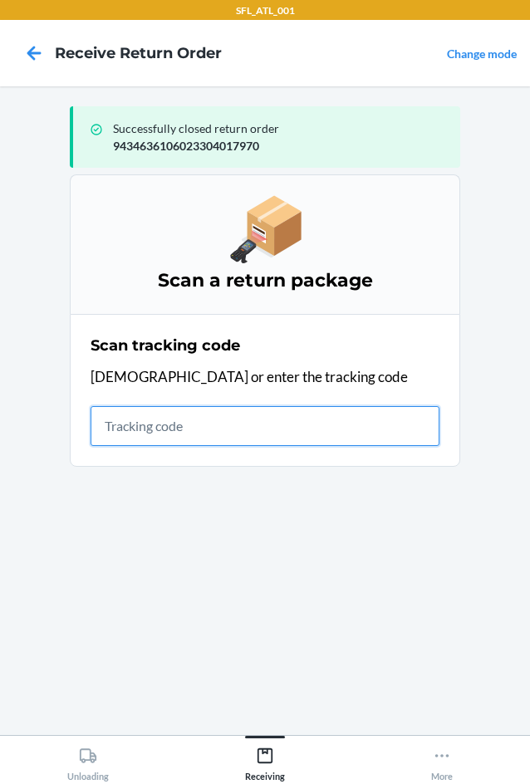
click at [207, 425] on input "text" at bounding box center [265, 426] width 349 height 40
type input "420302599434636106023302281"
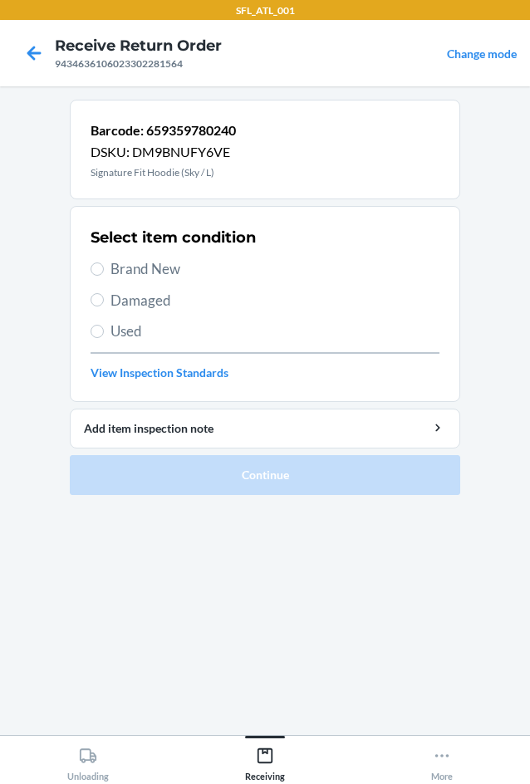
click at [117, 266] on span "Brand New" at bounding box center [275, 269] width 329 height 22
click at [104, 266] on input "Brand New" at bounding box center [97, 269] width 13 height 13
radio input "true"
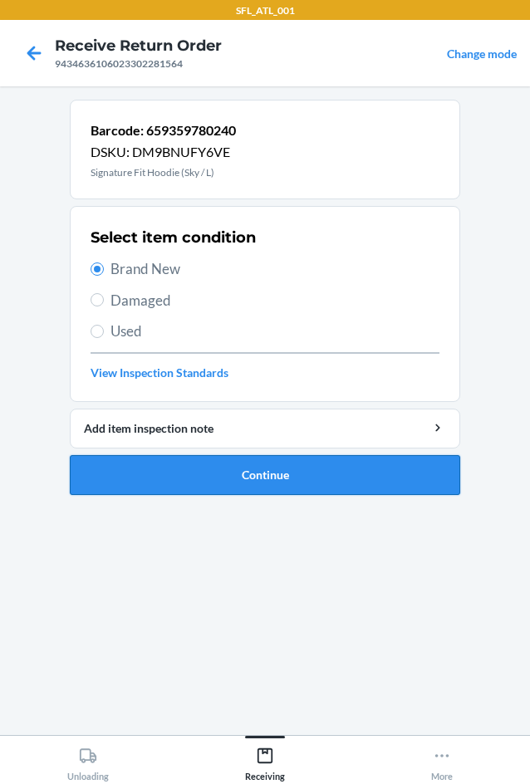
click at [232, 484] on button "Continue" at bounding box center [265, 475] width 391 height 40
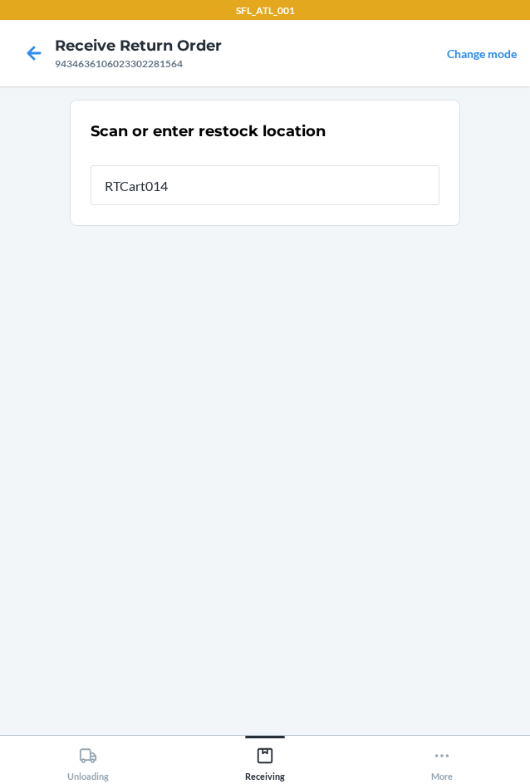
type input "RTCart014"
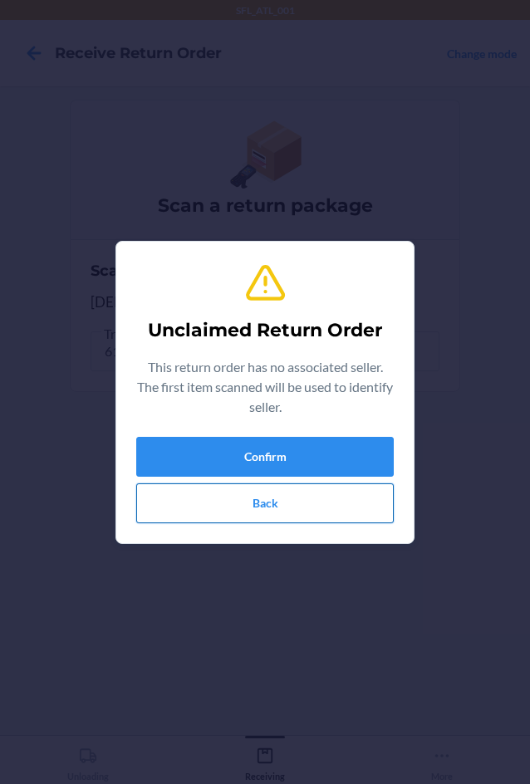
click at [199, 523] on div "Unclaimed Return Order This return order has no associated seller. The first it…" at bounding box center [265, 392] width 258 height 275
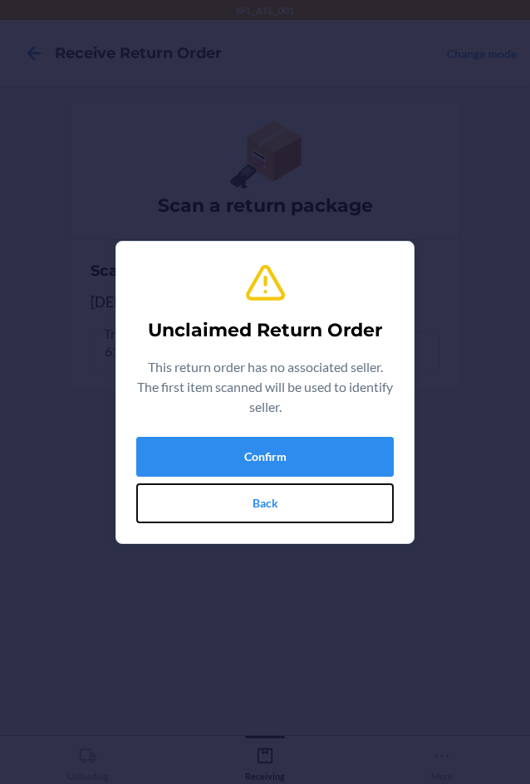
click at [204, 511] on button "Back" at bounding box center [265, 504] width 258 height 40
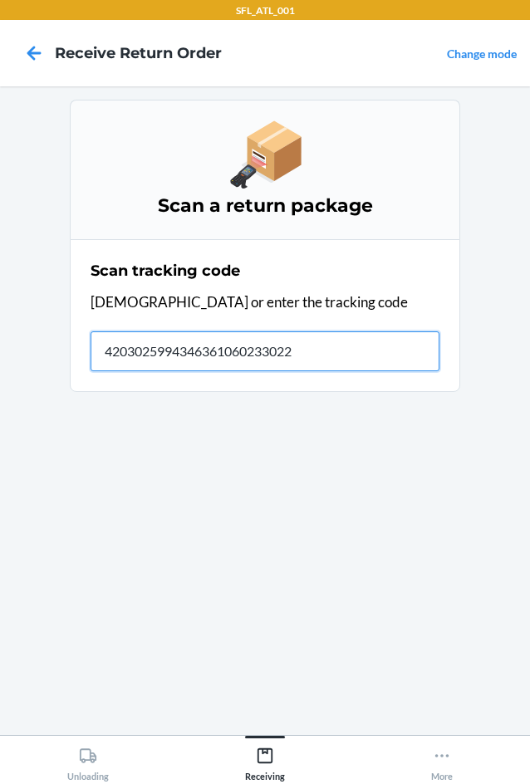
type input "42030259943463610602330228"
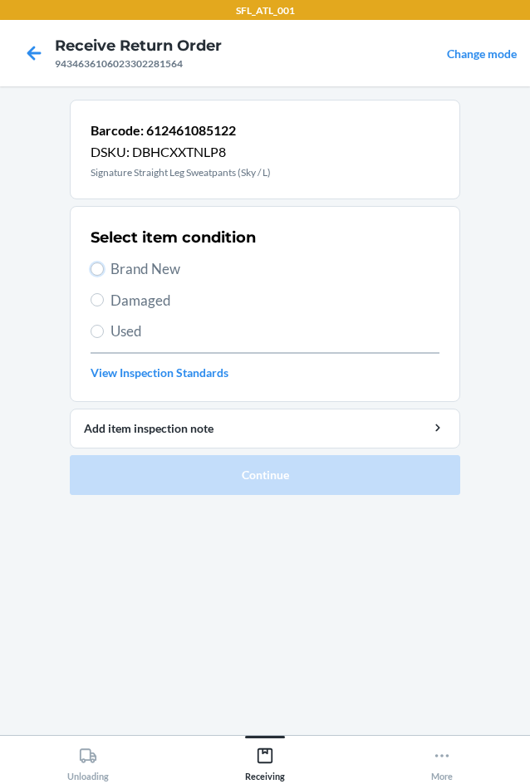
click at [102, 274] on label "Brand New" at bounding box center [265, 269] width 349 height 22
click at [102, 274] on input "Brand New" at bounding box center [97, 269] width 13 height 13
radio input "true"
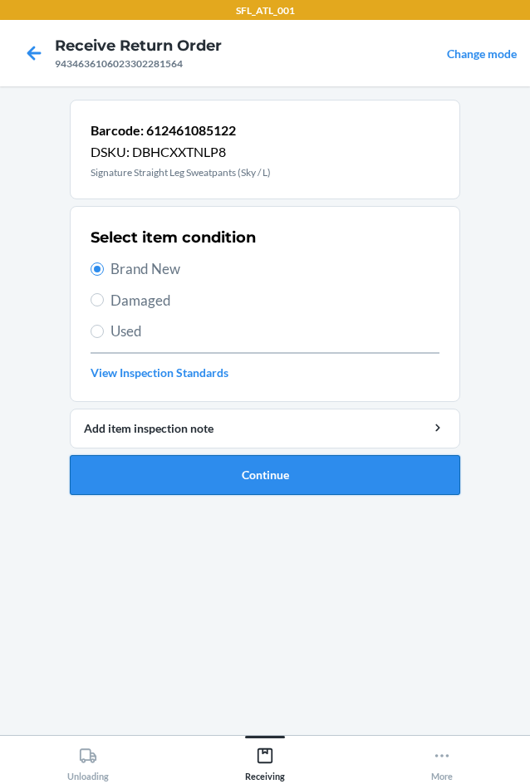
click at [220, 484] on button "Continue" at bounding box center [265, 475] width 391 height 40
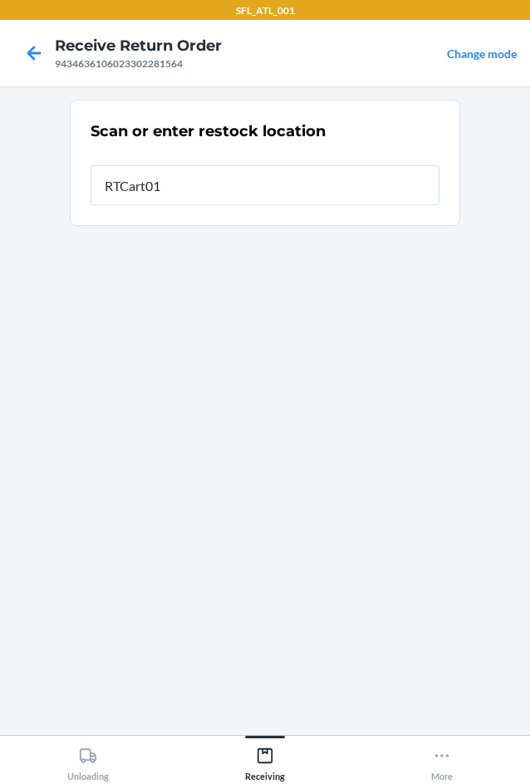
type input "RTCart014"
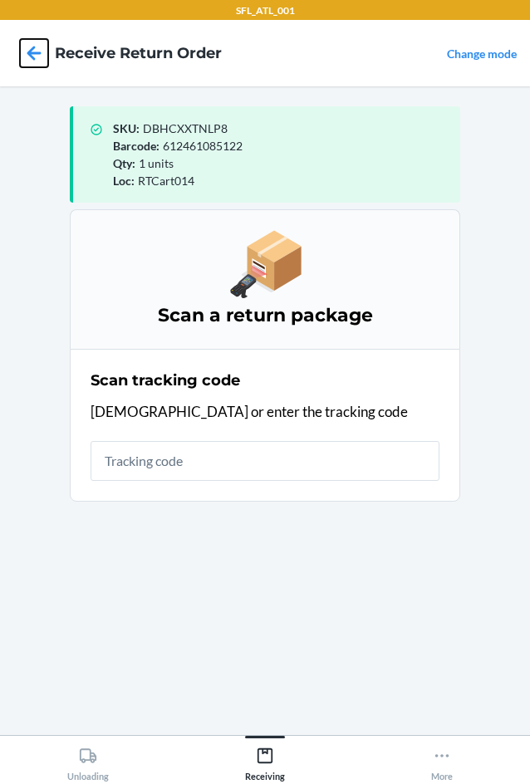
click at [36, 44] on icon at bounding box center [34, 53] width 28 height 28
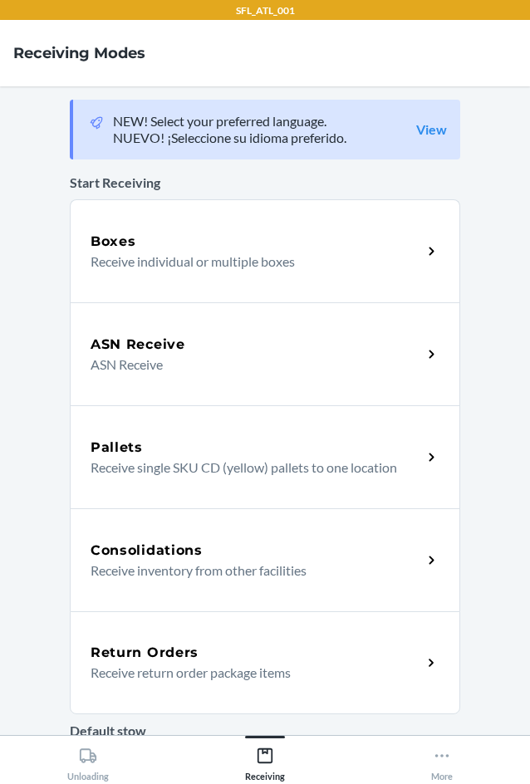
click at [203, 671] on p "Receive return order package items" at bounding box center [250, 673] width 318 height 20
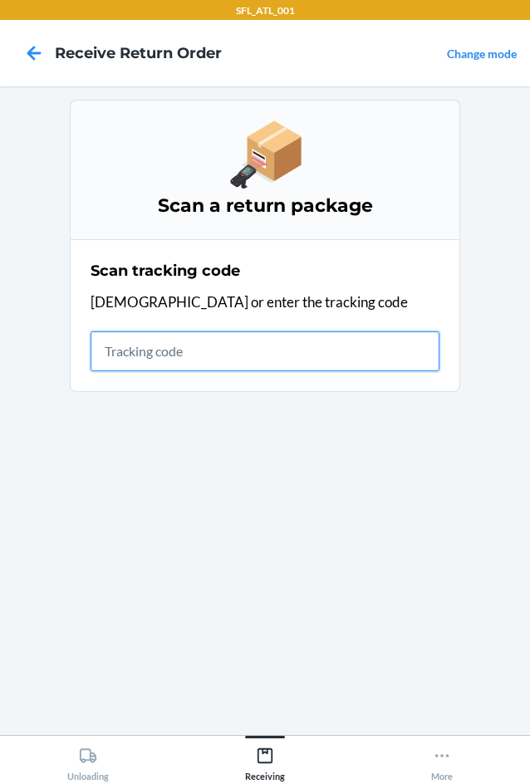
click at [200, 361] on input "text" at bounding box center [265, 352] width 349 height 40
type input "42030259943463610"
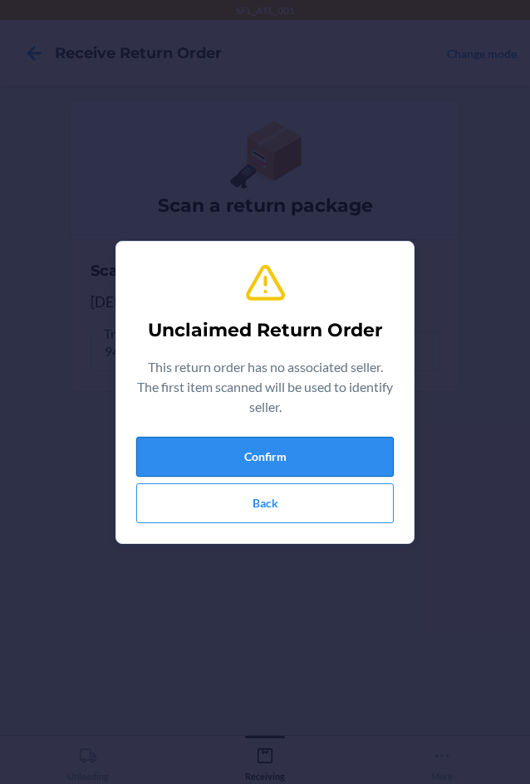
click at [243, 455] on button "Confirm" at bounding box center [265, 457] width 258 height 40
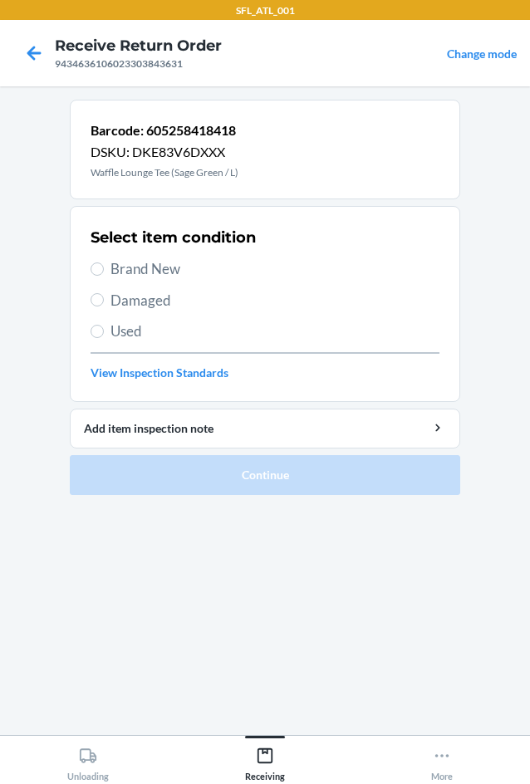
drag, startPoint x: 126, startPoint y: 274, endPoint x: 125, endPoint y: 296, distance: 21.7
click at [124, 277] on span "Brand New" at bounding box center [275, 269] width 329 height 22
click at [104, 276] on input "Brand New" at bounding box center [97, 269] width 13 height 13
radio input "true"
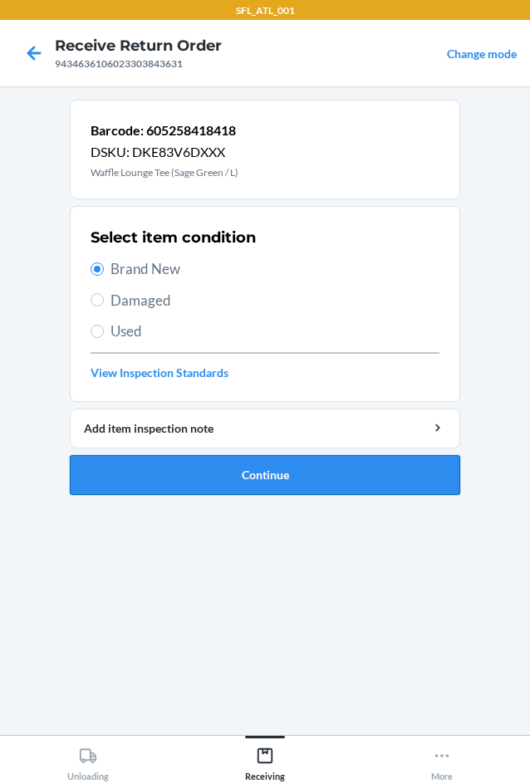
click at [271, 487] on button "Continue" at bounding box center [265, 475] width 391 height 40
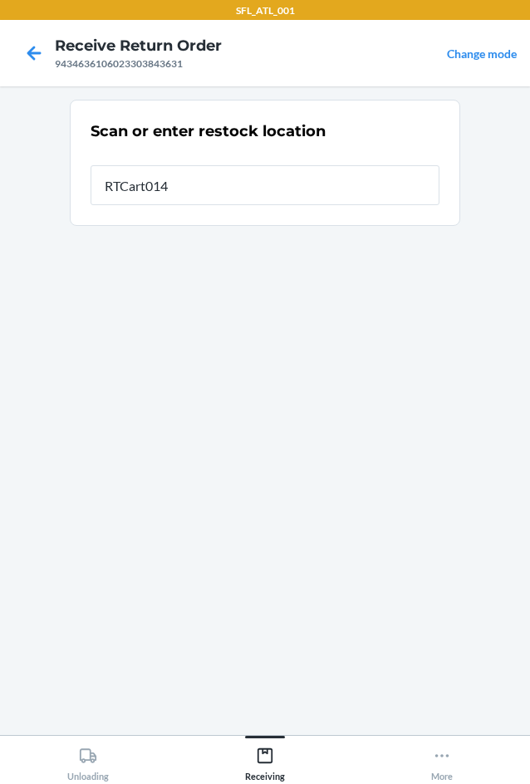
type input "RTCart014"
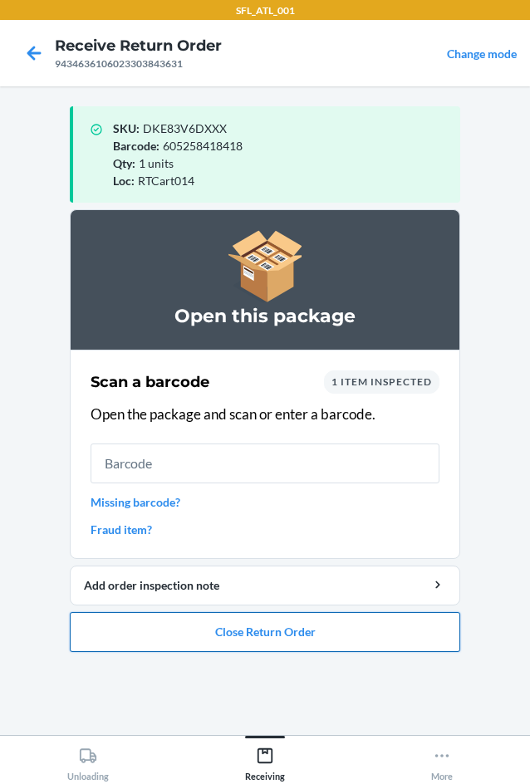
drag, startPoint x: 337, startPoint y: 626, endPoint x: 330, endPoint y: 619, distance: 10.0
click at [336, 625] on button "Close Return Order" at bounding box center [265, 632] width 391 height 40
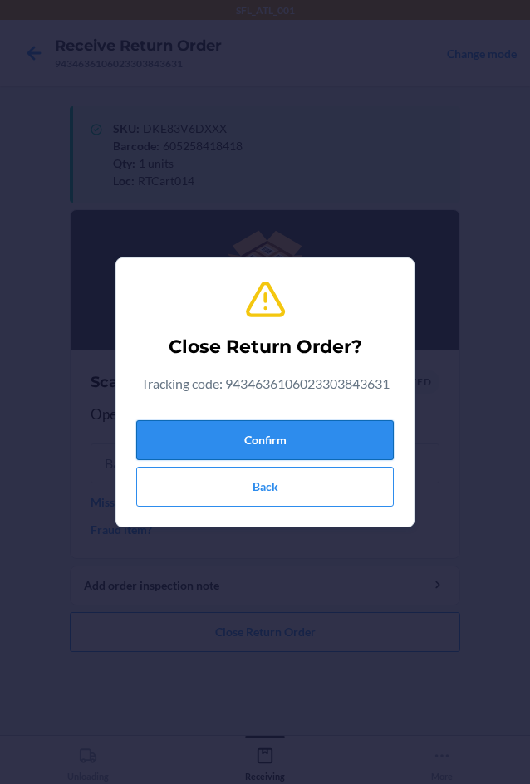
click at [302, 449] on button "Confirm" at bounding box center [265, 440] width 258 height 40
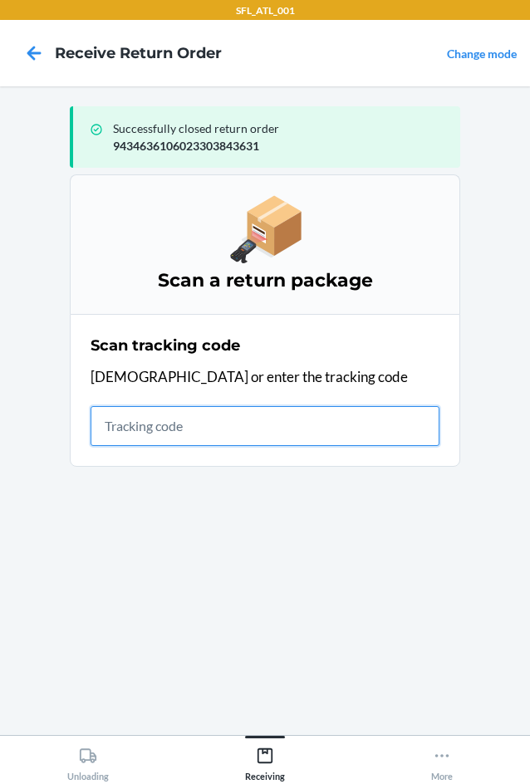
click at [160, 434] on input "text" at bounding box center [265, 426] width 349 height 40
type input "42030259943463610602330384"
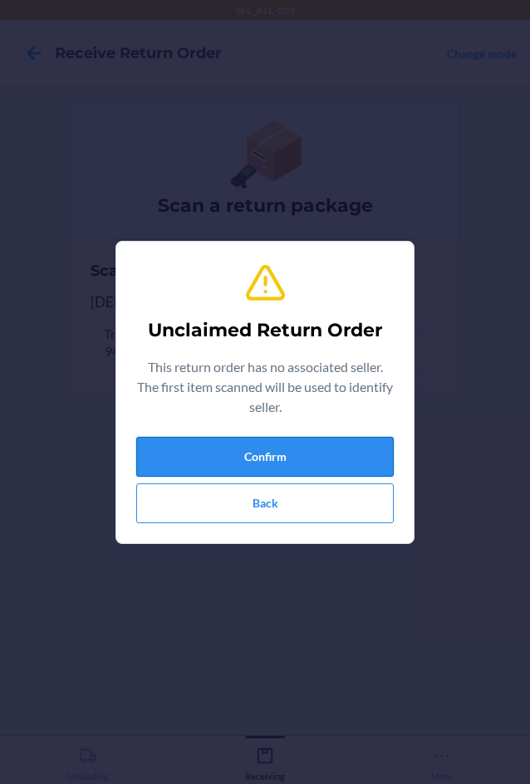
click at [253, 450] on button "Confirm" at bounding box center [265, 457] width 258 height 40
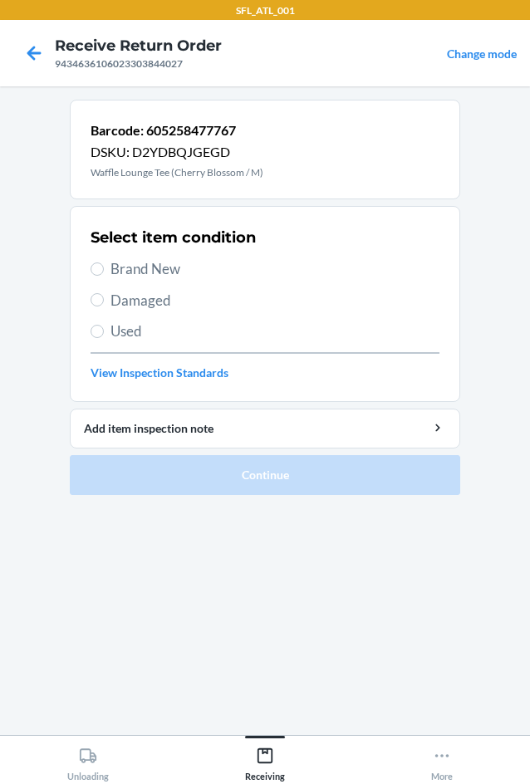
drag, startPoint x: 104, startPoint y: 265, endPoint x: 192, endPoint y: 365, distance: 133.0
click at [105, 266] on label "Brand New" at bounding box center [265, 269] width 349 height 22
click at [104, 266] on input "Brand New" at bounding box center [97, 269] width 13 height 13
radio input "true"
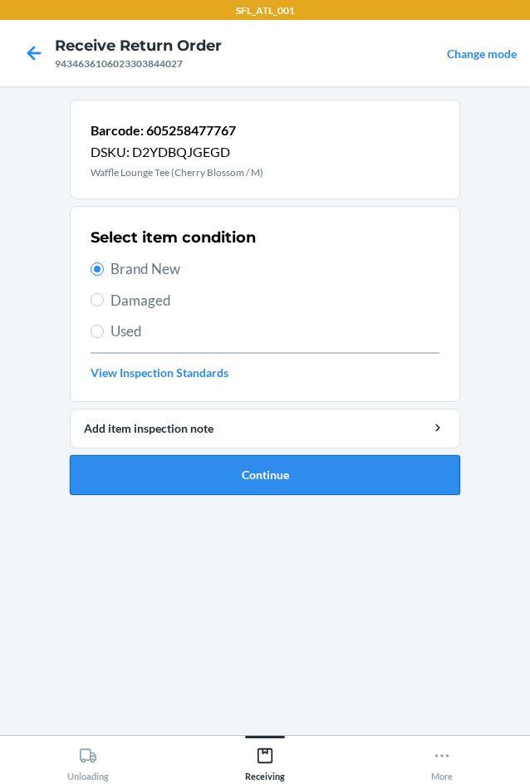
click at [249, 463] on button "Continue" at bounding box center [265, 475] width 391 height 40
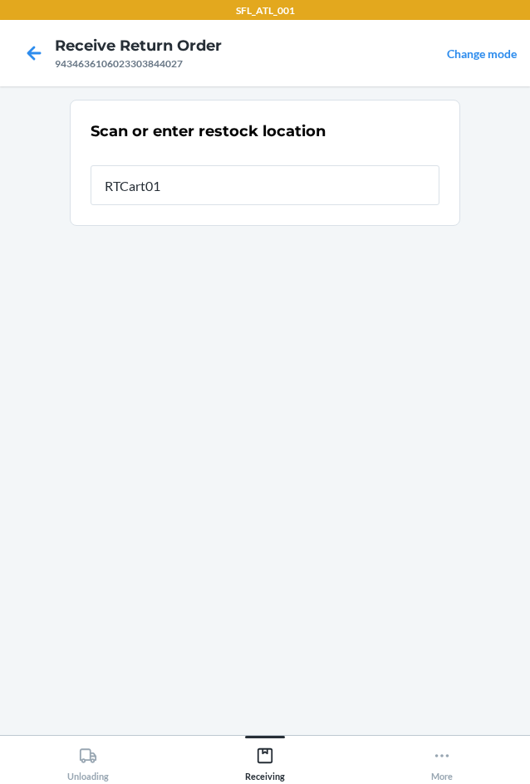
type input "RTCart014"
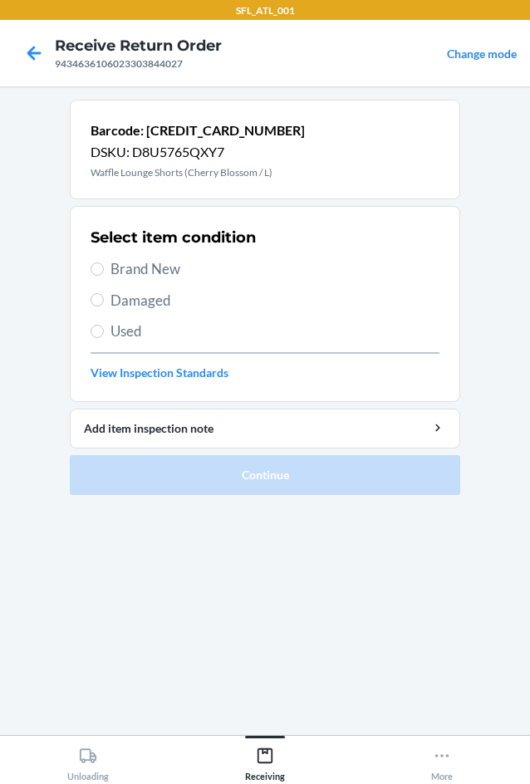
click at [105, 273] on label "Brand New" at bounding box center [265, 269] width 349 height 22
click at [106, 271] on label "Brand New" at bounding box center [265, 269] width 349 height 22
click at [104, 271] on input "Brand New" at bounding box center [97, 269] width 13 height 13
radio input "true"
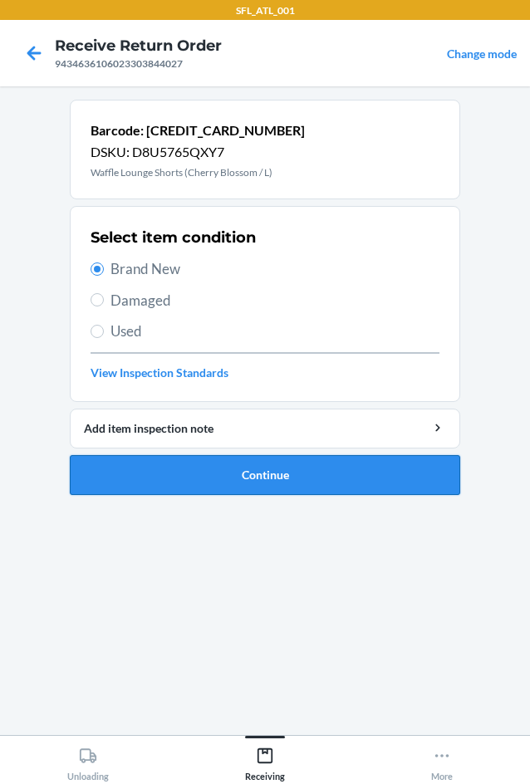
click at [302, 482] on button "Continue" at bounding box center [265, 475] width 391 height 40
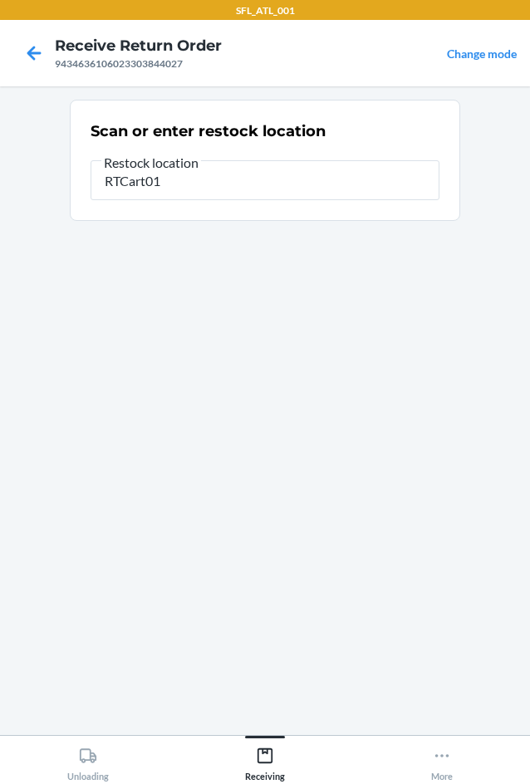
type input "RTCart014"
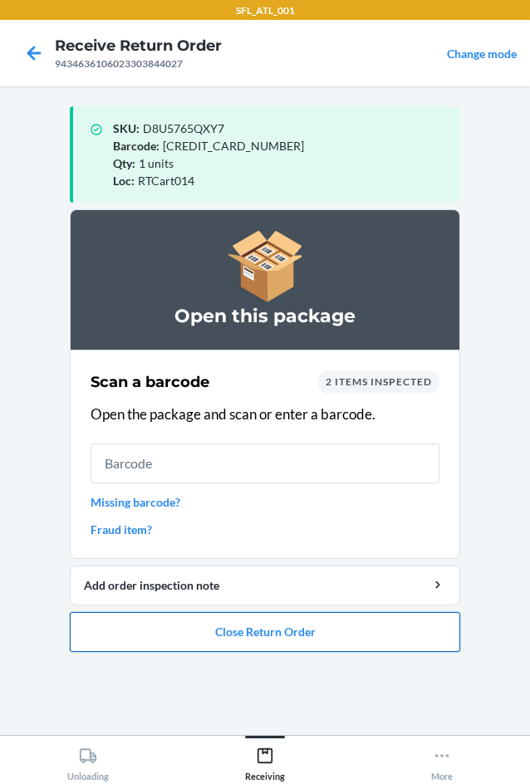
click at [233, 641] on button "Close Return Order" at bounding box center [265, 632] width 391 height 40
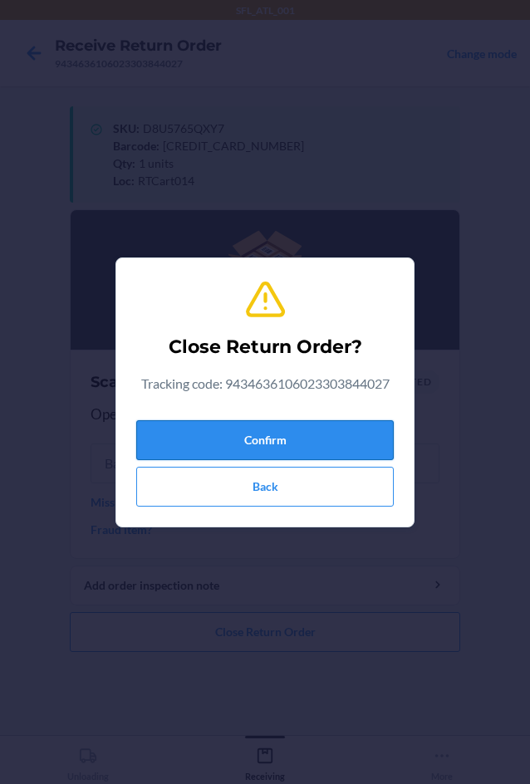
click at [291, 449] on button "Confirm" at bounding box center [265, 440] width 258 height 40
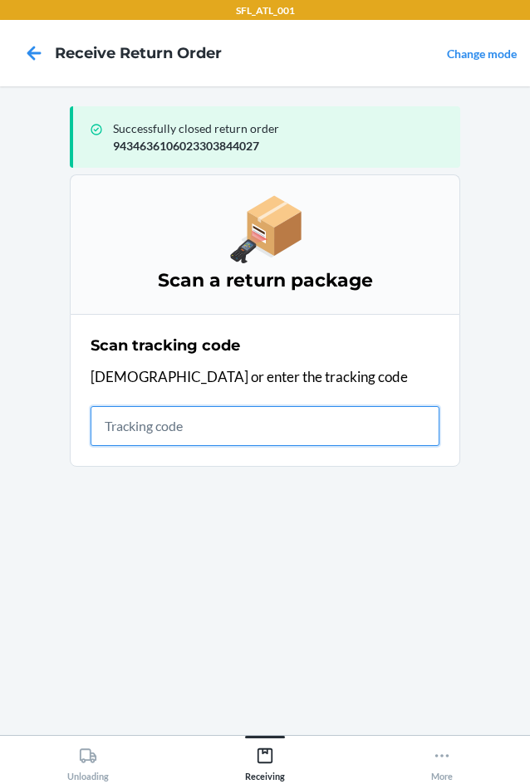
click at [130, 439] on input "text" at bounding box center [265, 426] width 349 height 40
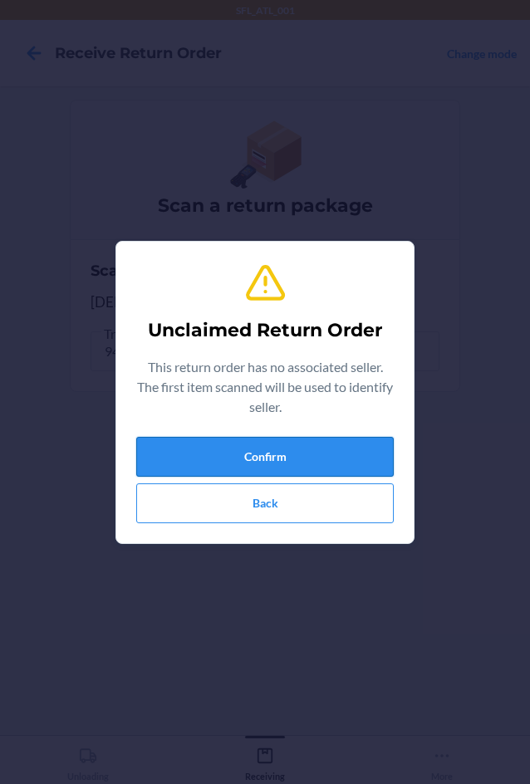
click at [235, 469] on button "Confirm" at bounding box center [265, 457] width 258 height 40
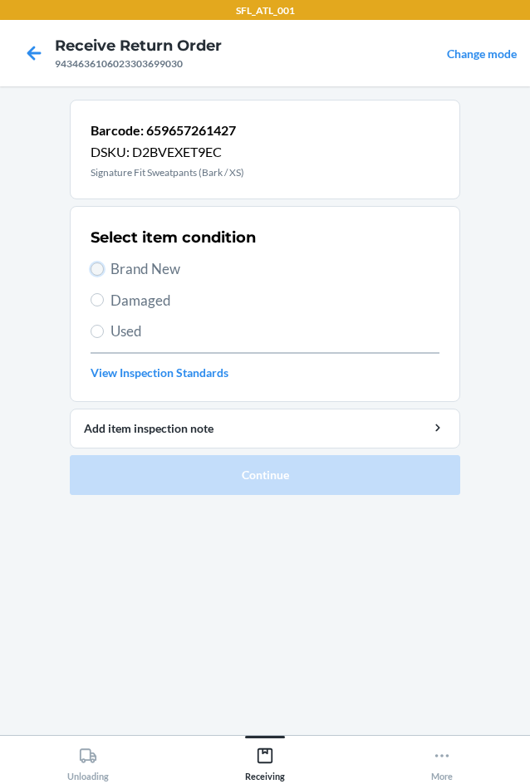
click at [101, 273] on input "Brand New" at bounding box center [97, 269] width 13 height 13
radio input "true"
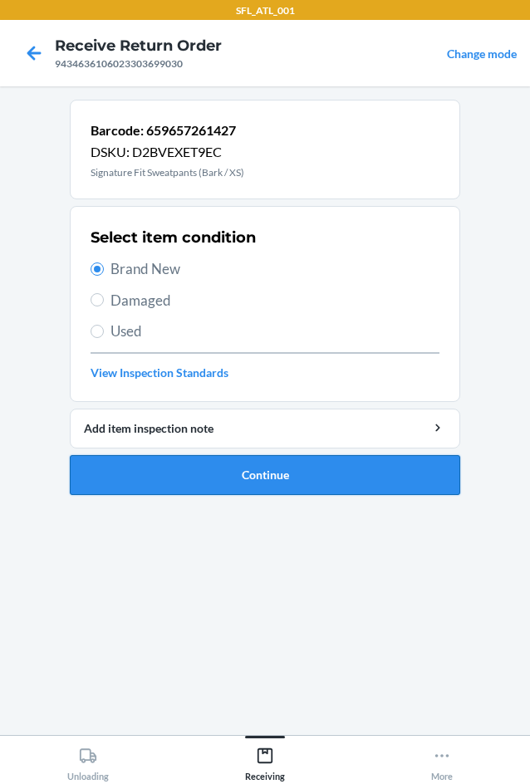
click at [314, 489] on button "Continue" at bounding box center [265, 475] width 391 height 40
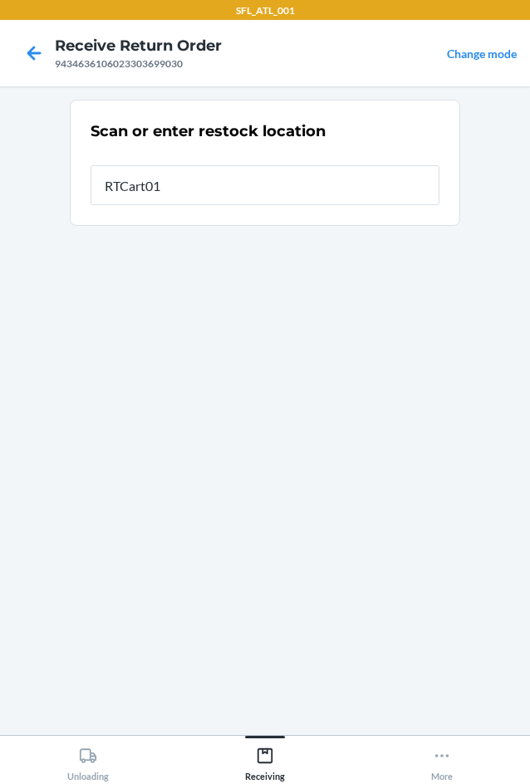
type input "RTCart014"
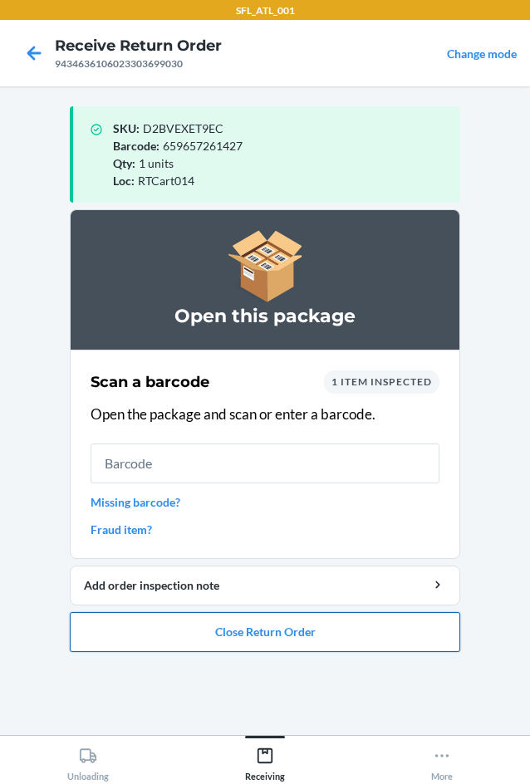
click at [258, 634] on button "Close Return Order" at bounding box center [265, 632] width 391 height 40
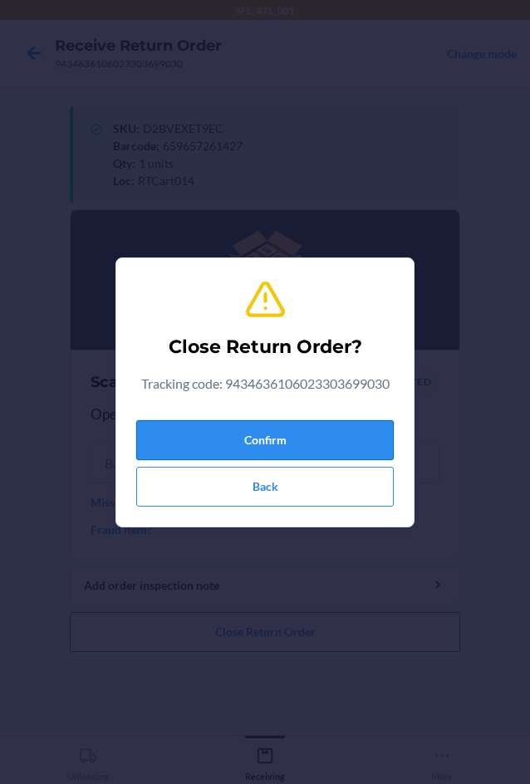
click at [292, 447] on button "Confirm" at bounding box center [265, 440] width 258 height 40
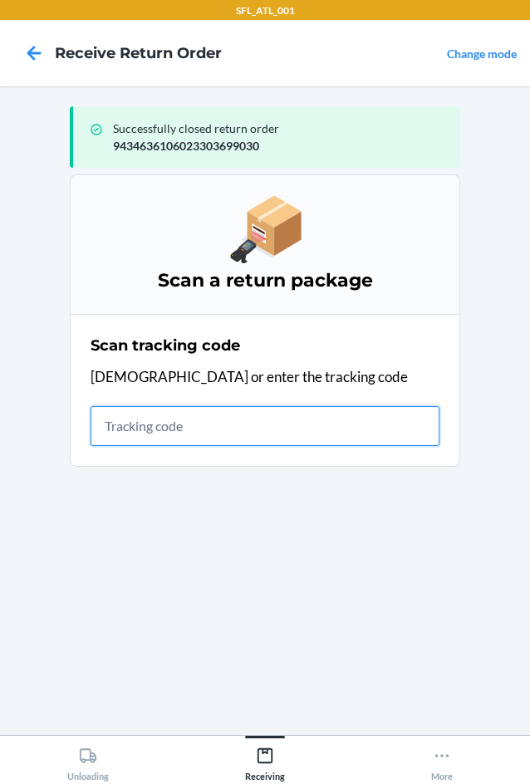
click at [147, 422] on input "text" at bounding box center [265, 426] width 349 height 40
type input "4203025994346361060233"
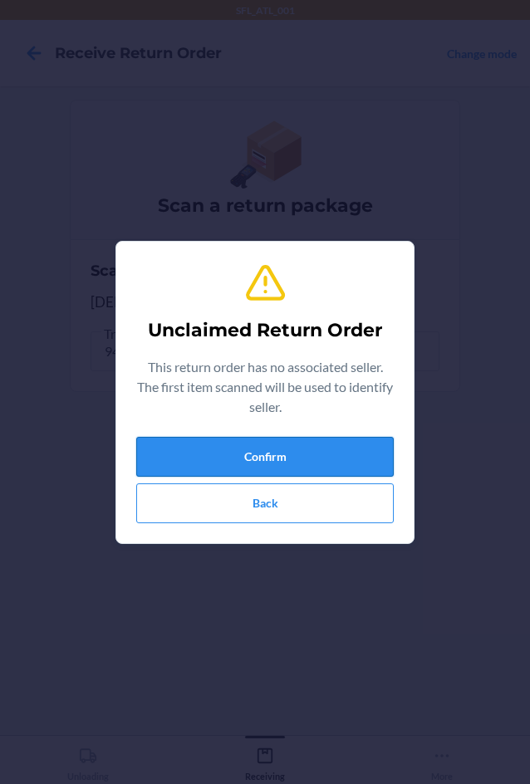
click at [197, 447] on button "Confirm" at bounding box center [265, 457] width 258 height 40
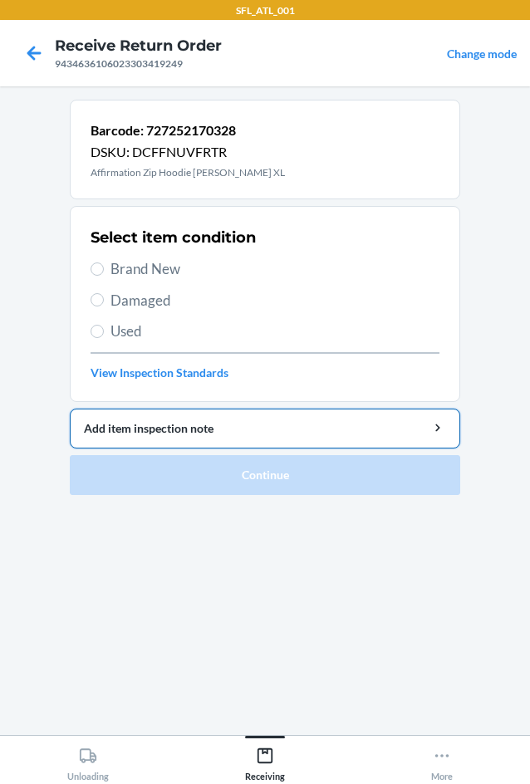
drag, startPoint x: 107, startPoint y: 332, endPoint x: 198, endPoint y: 409, distance: 119.1
click at [120, 333] on label "Used" at bounding box center [265, 332] width 349 height 22
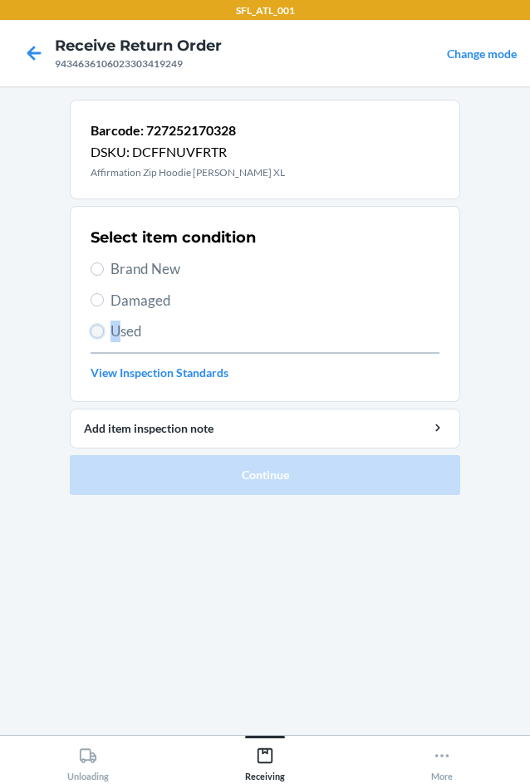
click at [97, 328] on input "Used" at bounding box center [97, 331] width 13 height 13
radio input "true"
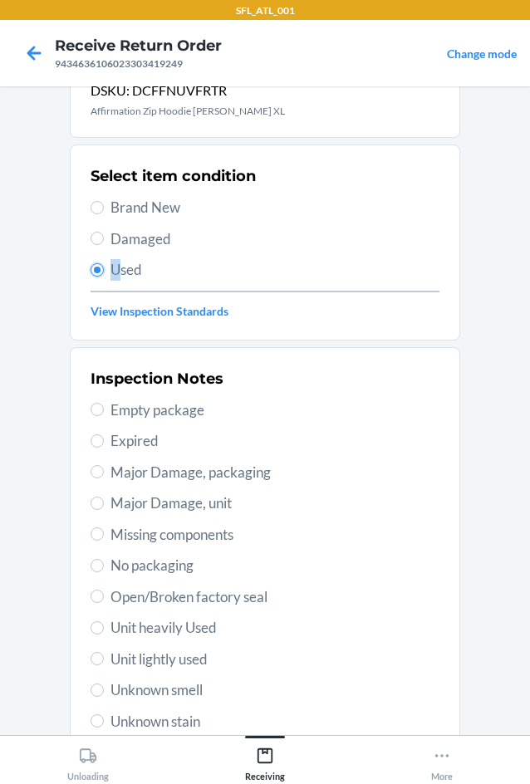
scroll to position [166, 0]
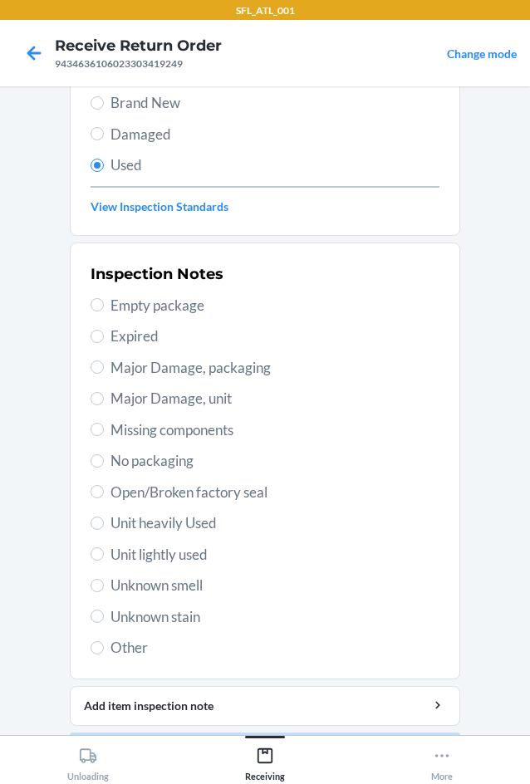
click at [111, 523] on span "Unit heavily Used" at bounding box center [275, 524] width 329 height 22
click at [104, 523] on input "Unit heavily Used" at bounding box center [97, 523] width 13 height 13
radio input "true"
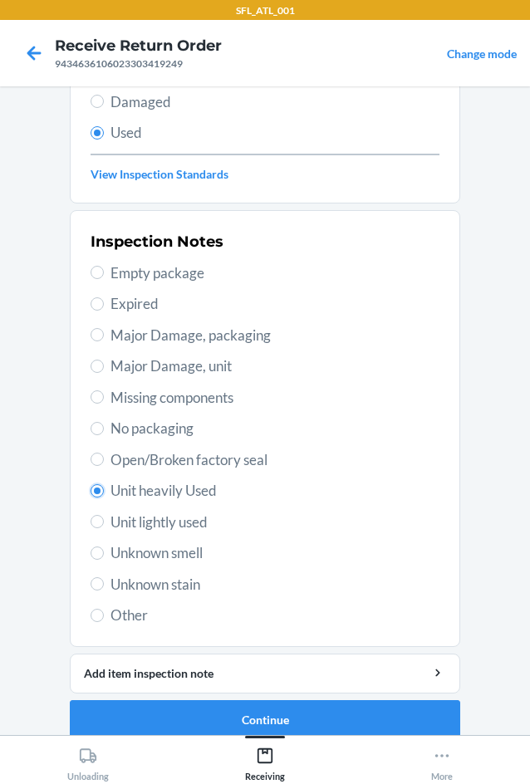
scroll to position [217, 0]
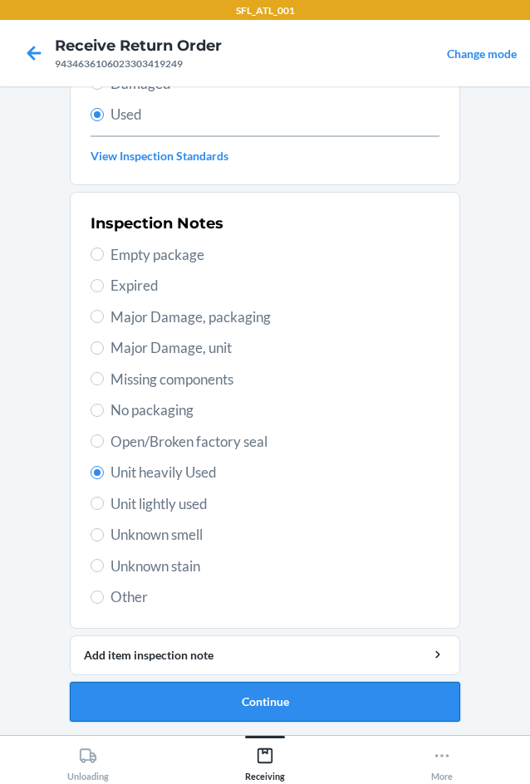
click at [236, 695] on button "Continue" at bounding box center [265, 702] width 391 height 40
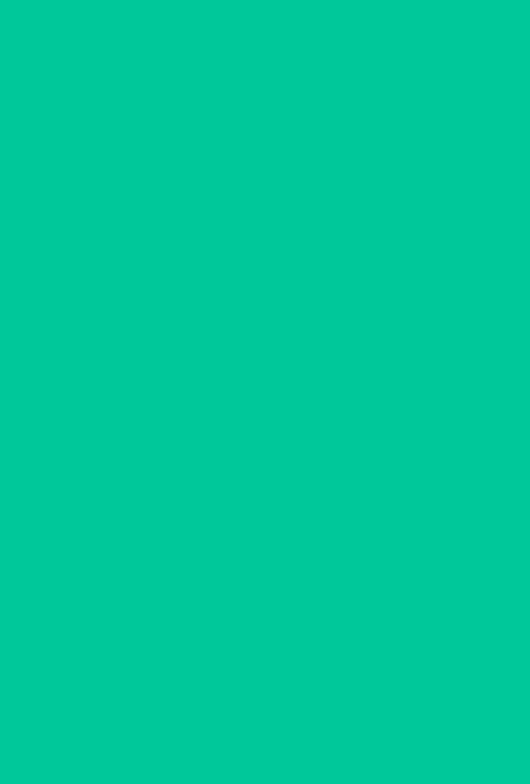
scroll to position [0, 0]
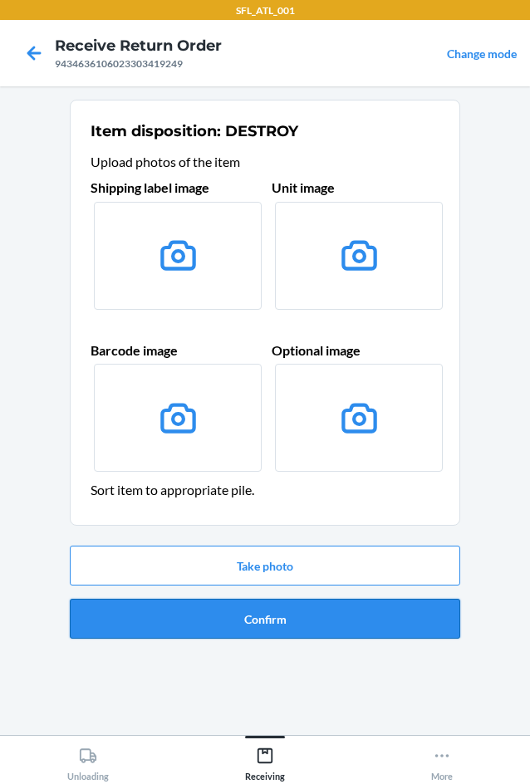
click at [272, 617] on button "Confirm" at bounding box center [265, 619] width 391 height 40
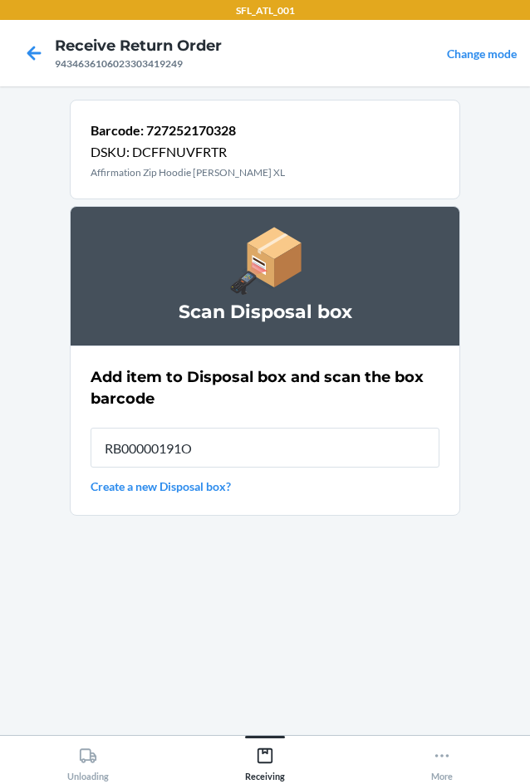
type input "RB00000191O"
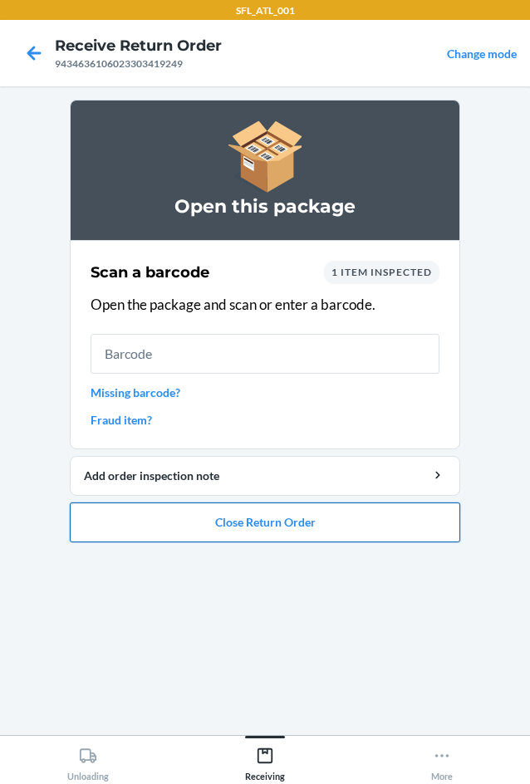
click at [281, 533] on button "Close Return Order" at bounding box center [265, 523] width 391 height 40
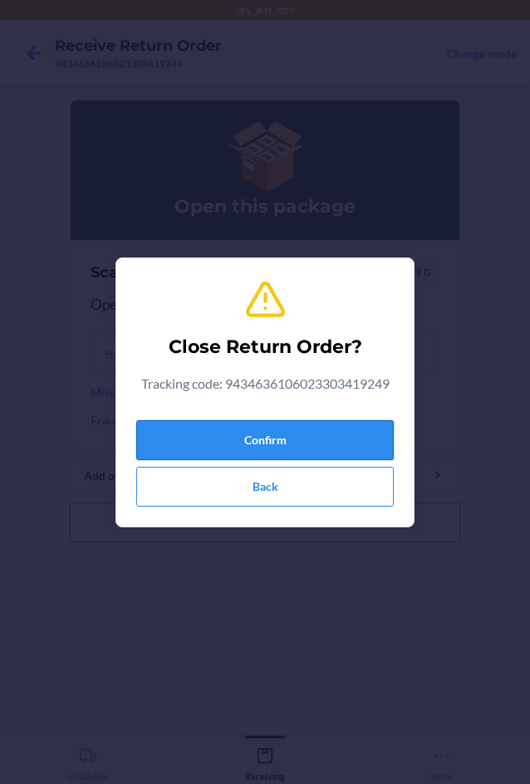
click at [258, 437] on button "Confirm" at bounding box center [265, 440] width 258 height 40
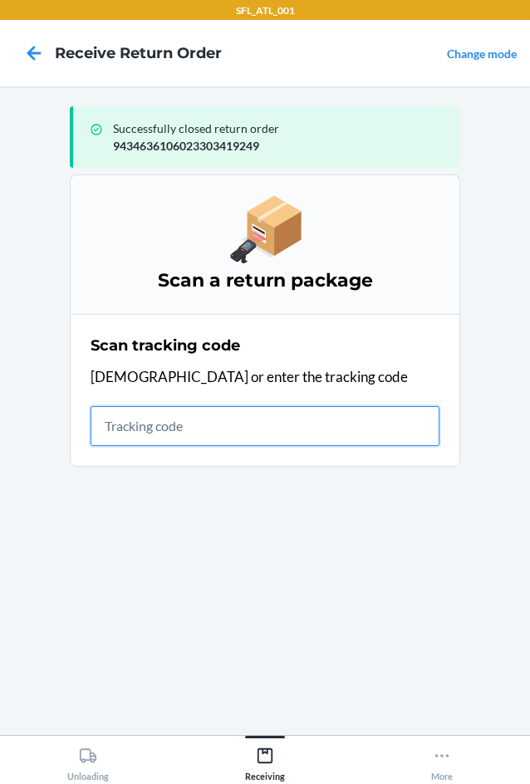
click at [151, 425] on input "text" at bounding box center [265, 426] width 349 height 40
type input "420302599434636106023303983"
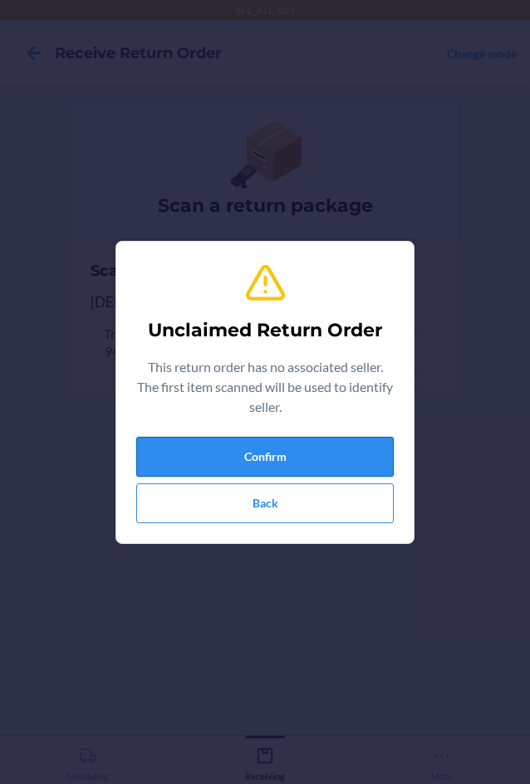
click at [212, 457] on button "Confirm" at bounding box center [265, 457] width 258 height 40
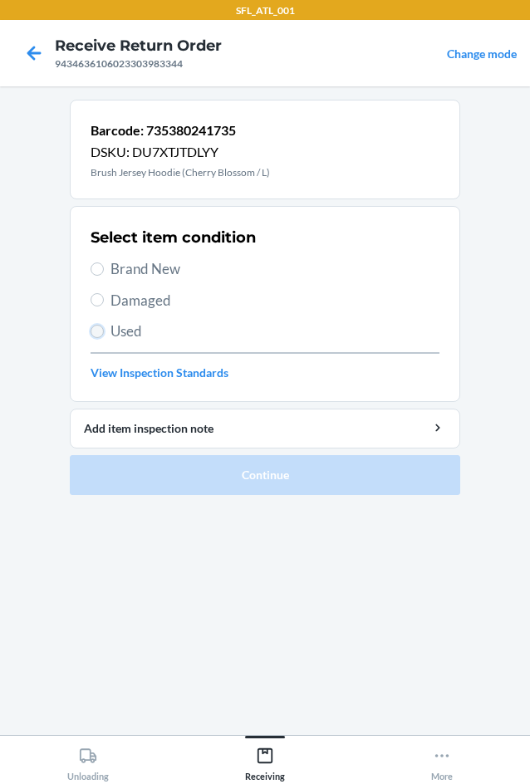
click at [98, 327] on input "Used" at bounding box center [97, 331] width 13 height 13
radio input "true"
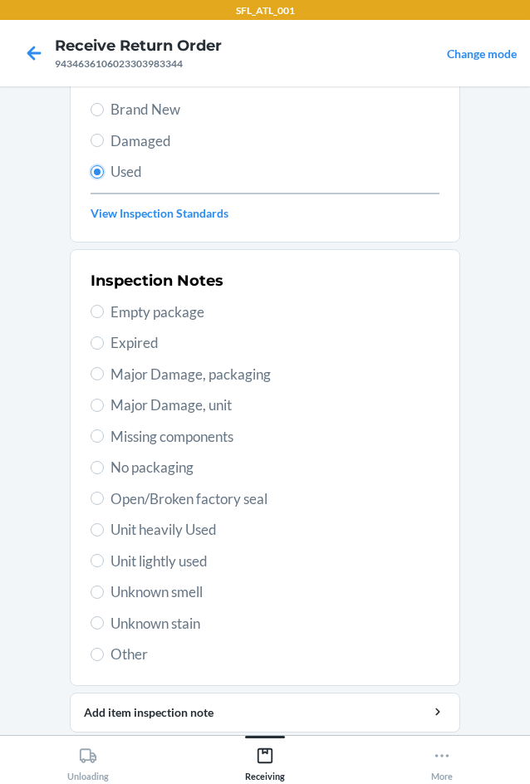
scroll to position [166, 0]
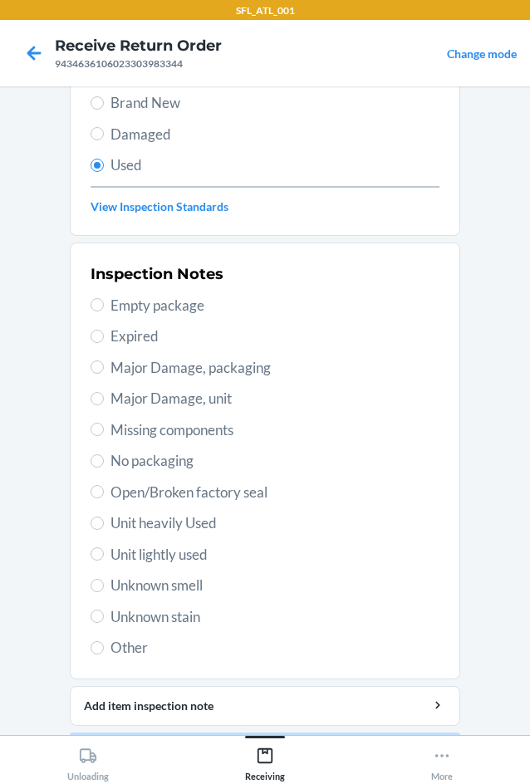
click at [99, 522] on label "Unit heavily Used" at bounding box center [265, 524] width 349 height 22
click at [99, 522] on input "Unit heavily Used" at bounding box center [97, 523] width 13 height 13
radio input "true"
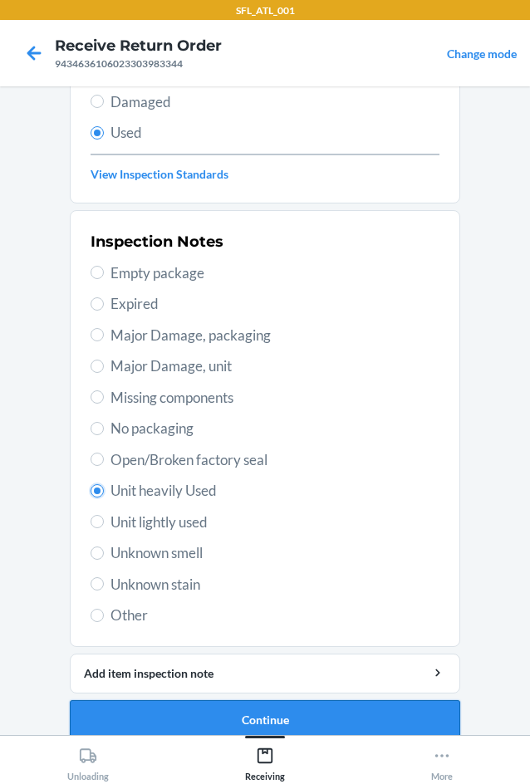
scroll to position [217, 0]
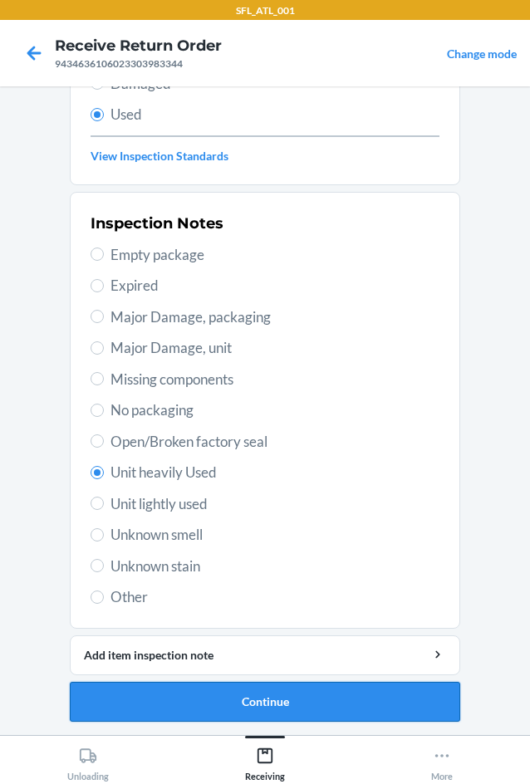
click at [229, 697] on button "Continue" at bounding box center [265, 702] width 391 height 40
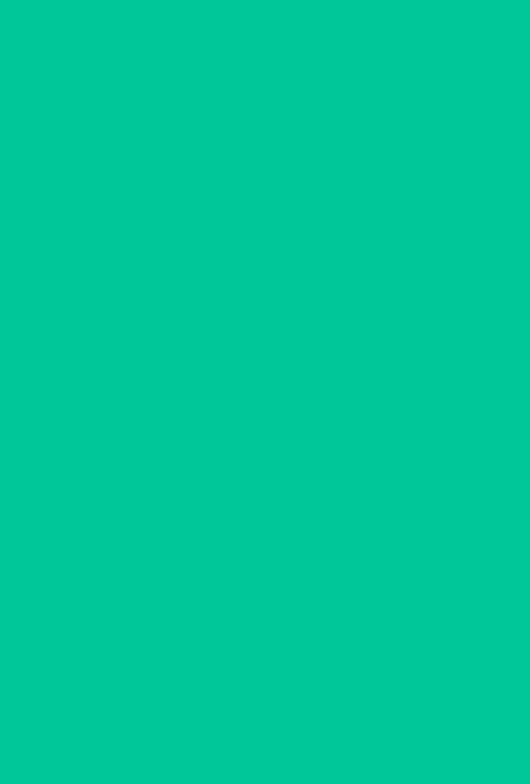
scroll to position [0, 0]
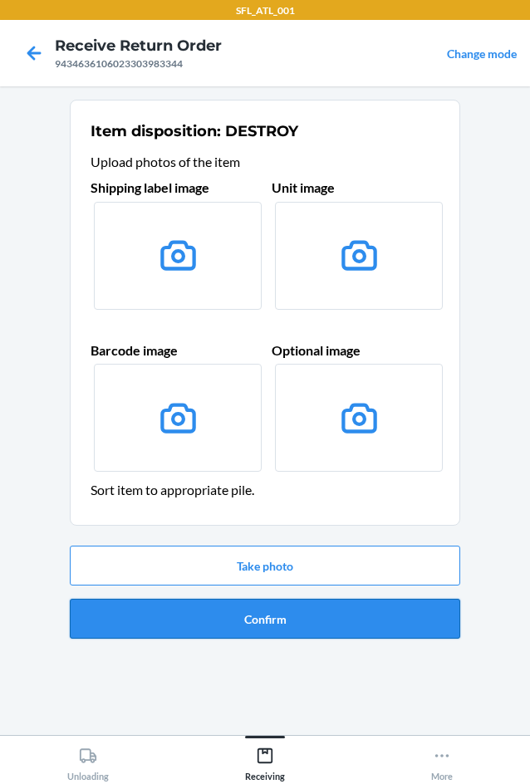
click at [216, 627] on button "Confirm" at bounding box center [265, 619] width 391 height 40
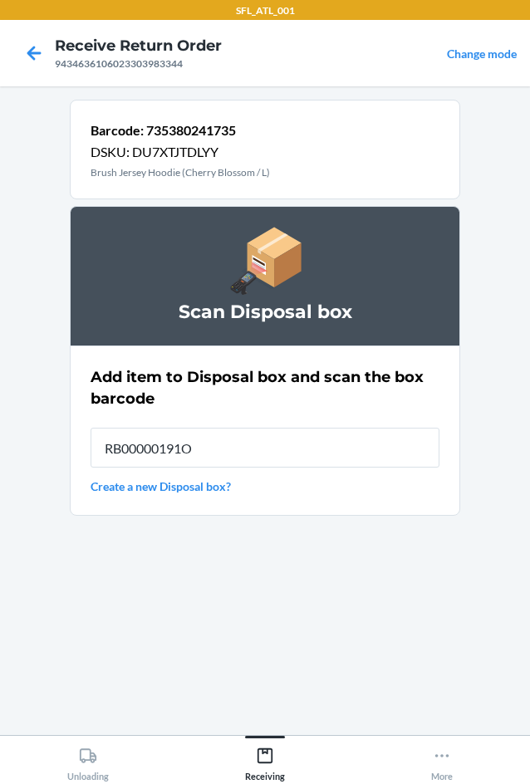
type input "RB00000191O"
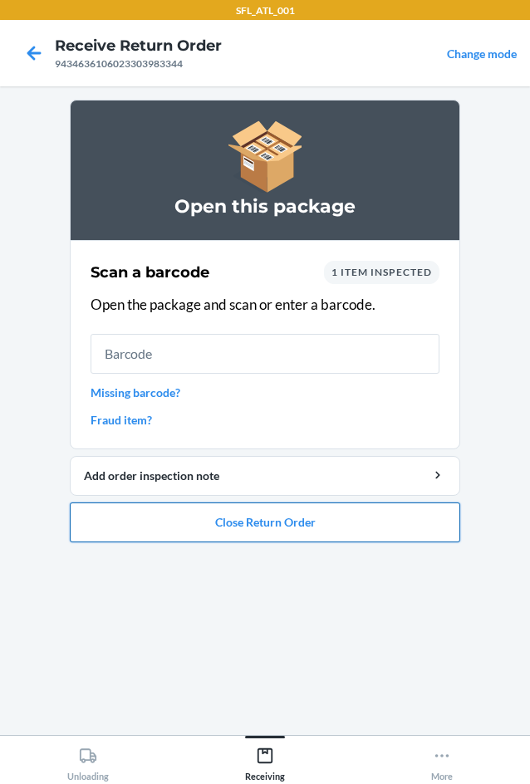
click at [302, 516] on button "Close Return Order" at bounding box center [265, 523] width 391 height 40
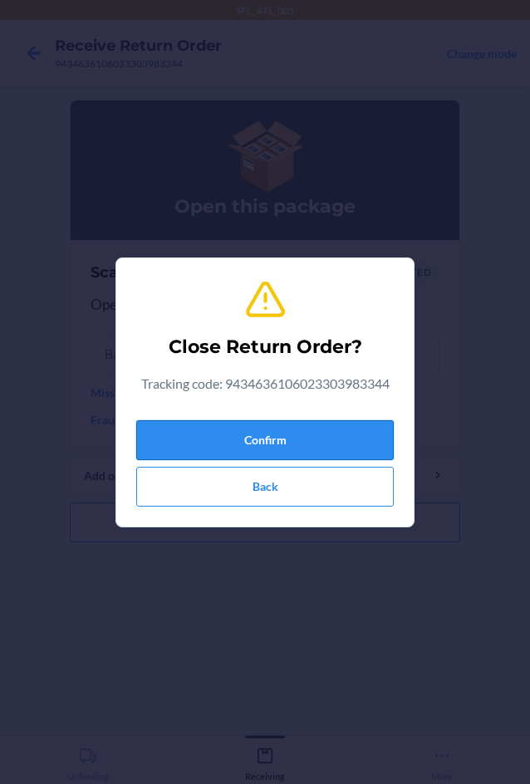
click at [301, 446] on button "Confirm" at bounding box center [265, 440] width 258 height 40
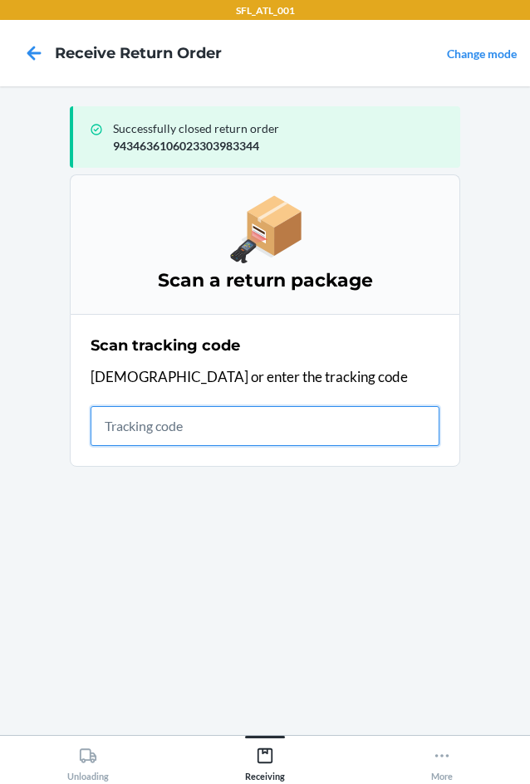
click at [121, 430] on input "text" at bounding box center [265, 426] width 349 height 40
type input "42030259943463610602"
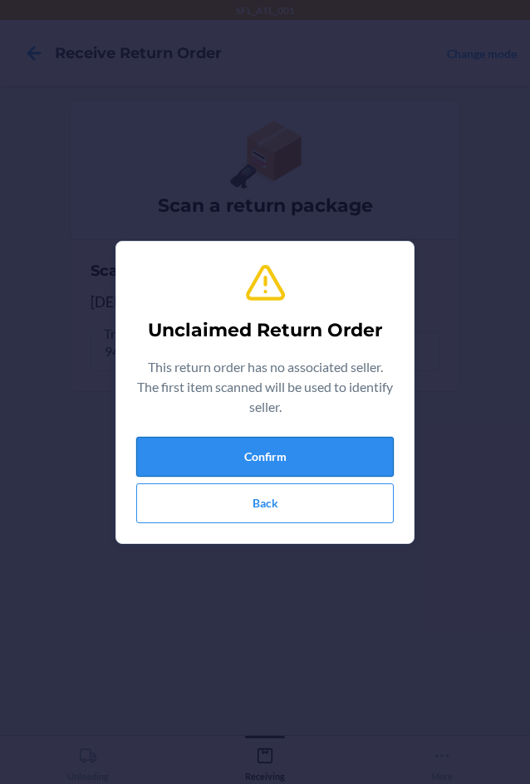
click at [188, 450] on button "Confirm" at bounding box center [265, 457] width 258 height 40
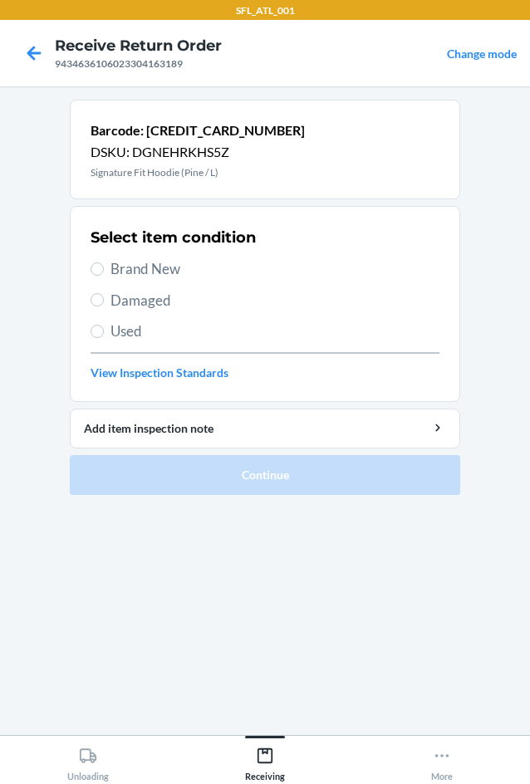
click at [104, 273] on label "Brand New" at bounding box center [265, 269] width 349 height 22
click at [104, 273] on input "Brand New" at bounding box center [97, 269] width 13 height 13
radio input "true"
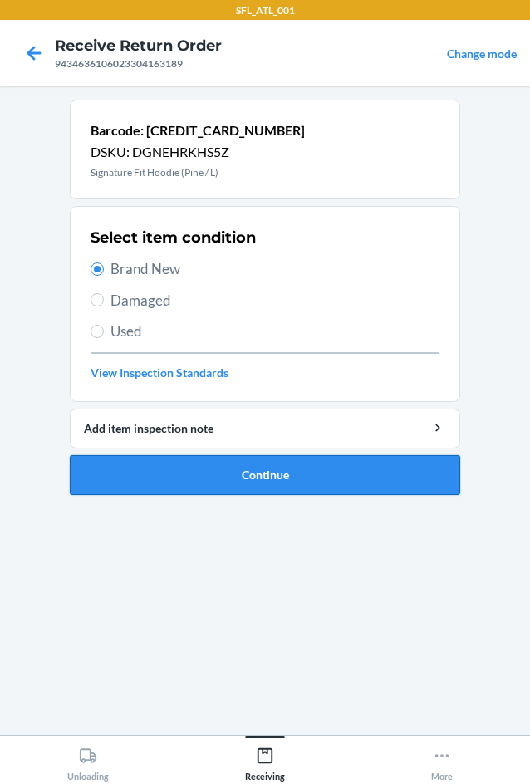
click at [205, 469] on button "Continue" at bounding box center [265, 475] width 391 height 40
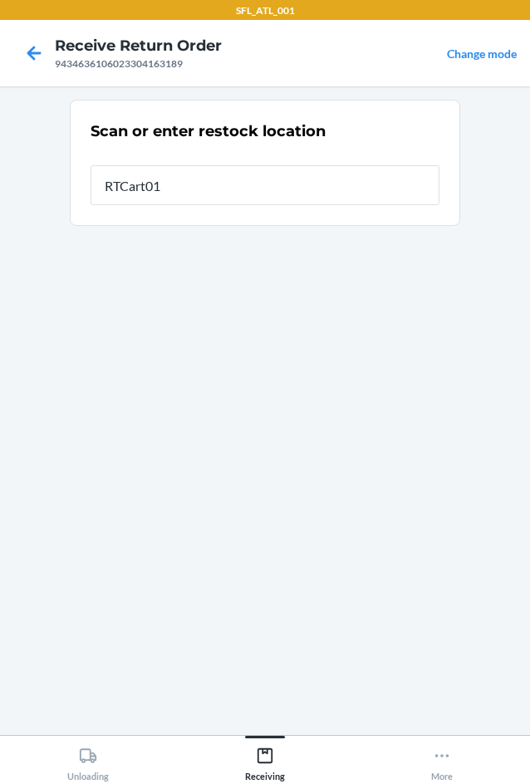
type input "RTCart014"
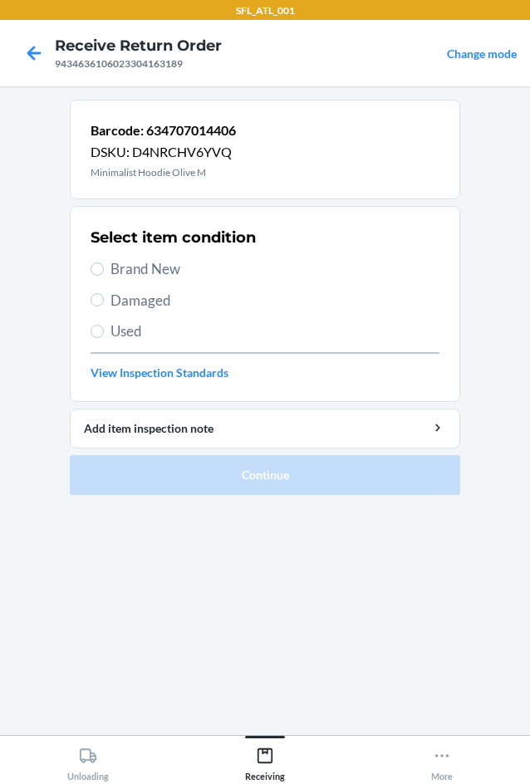
click at [114, 268] on span "Brand New" at bounding box center [275, 269] width 329 height 22
click at [104, 268] on input "Brand New" at bounding box center [97, 269] width 13 height 13
radio input "true"
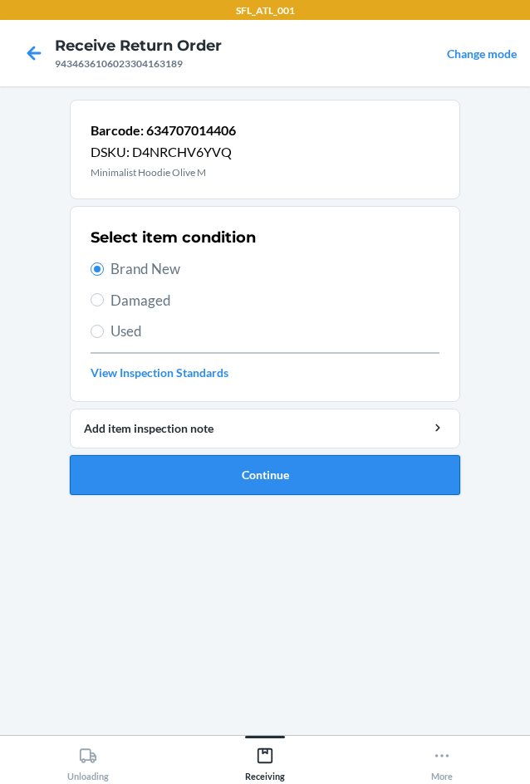
click at [243, 475] on button "Continue" at bounding box center [265, 475] width 391 height 40
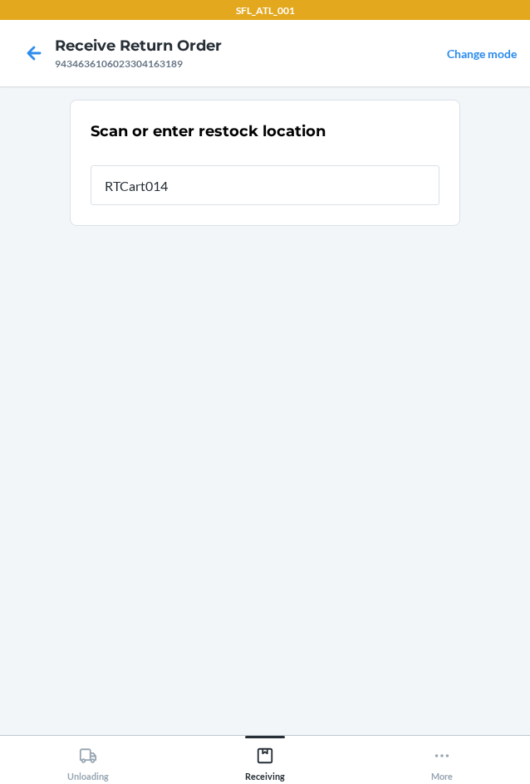
type input "RTCart014"
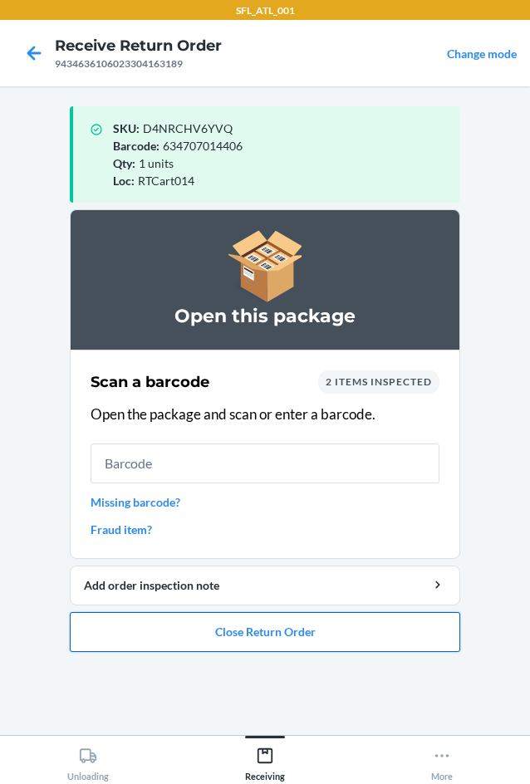
click at [260, 622] on button "Close Return Order" at bounding box center [265, 632] width 391 height 40
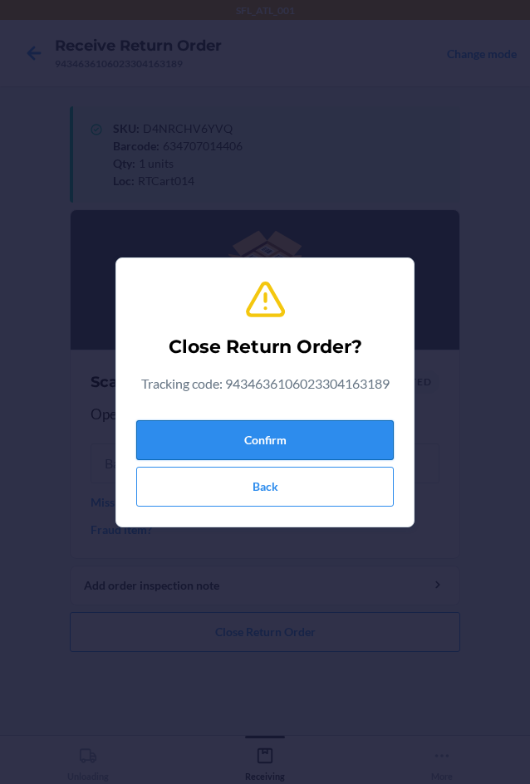
click at [320, 453] on button "Confirm" at bounding box center [265, 440] width 258 height 40
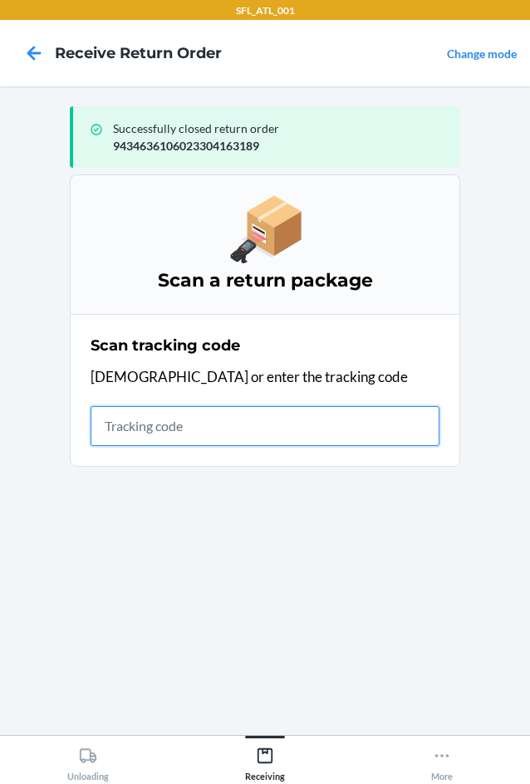
click at [158, 422] on input "text" at bounding box center [265, 426] width 349 height 40
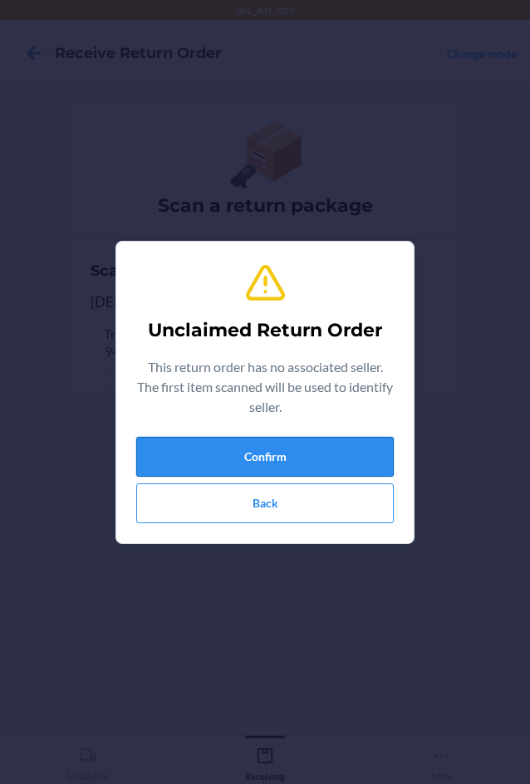
click at [311, 446] on button "Confirm" at bounding box center [265, 457] width 258 height 40
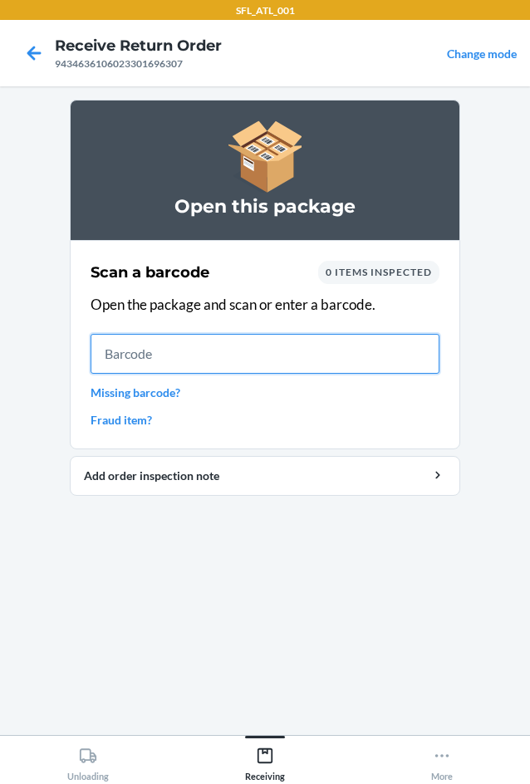
click at [332, 361] on input "text" at bounding box center [265, 354] width 349 height 40
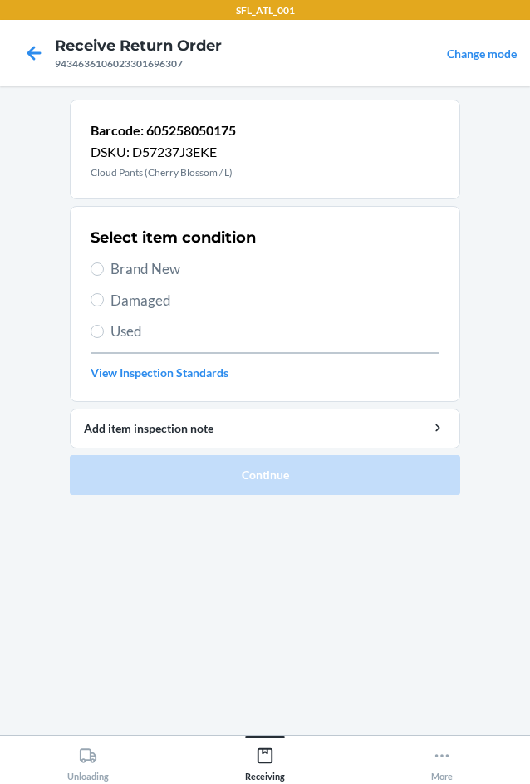
click at [120, 274] on span "Brand New" at bounding box center [275, 269] width 329 height 22
click at [104, 274] on input "Brand New" at bounding box center [97, 269] width 13 height 13
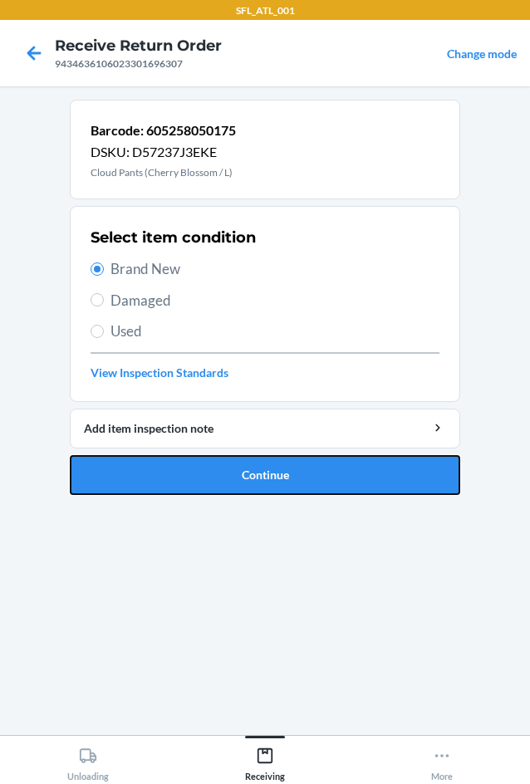
drag, startPoint x: 322, startPoint y: 486, endPoint x: 273, endPoint y: 248, distance: 243.5
click at [322, 485] on button "Continue" at bounding box center [265, 475] width 391 height 40
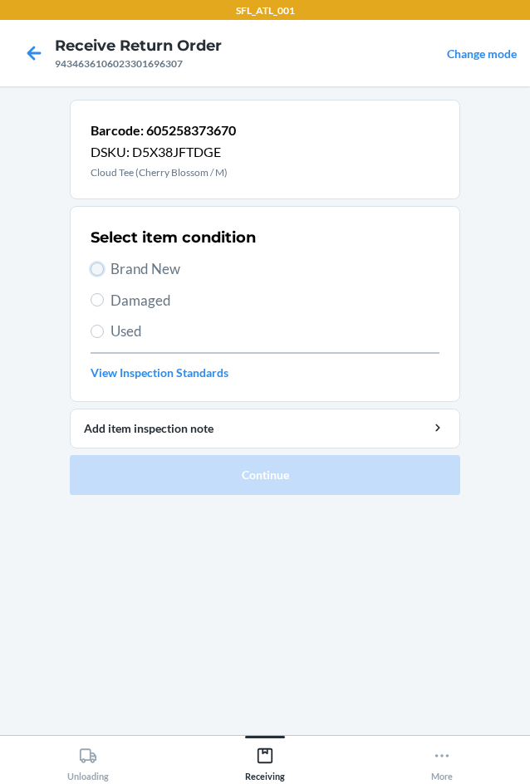
click at [101, 273] on input "Brand New" at bounding box center [97, 269] width 13 height 13
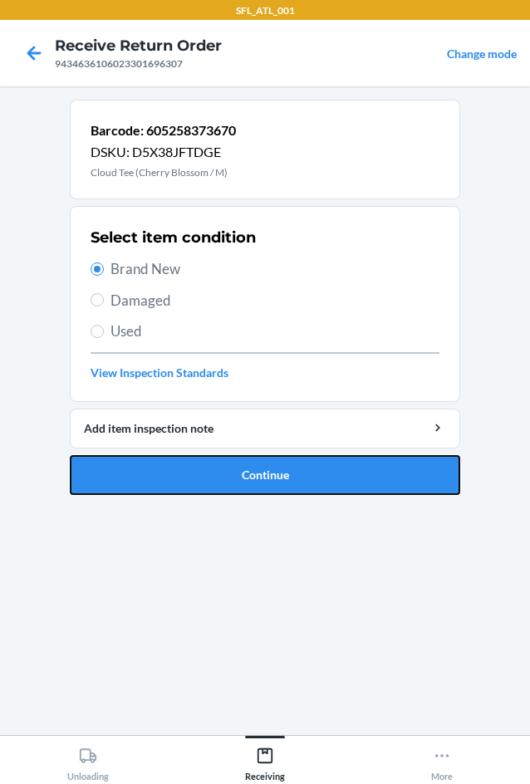
click at [296, 483] on button "Continue" at bounding box center [265, 475] width 391 height 40
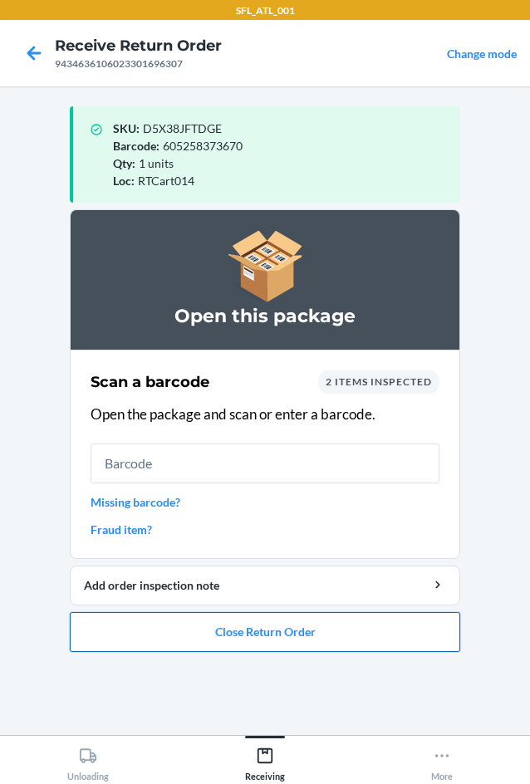
click at [266, 629] on button "Close Return Order" at bounding box center [265, 632] width 391 height 40
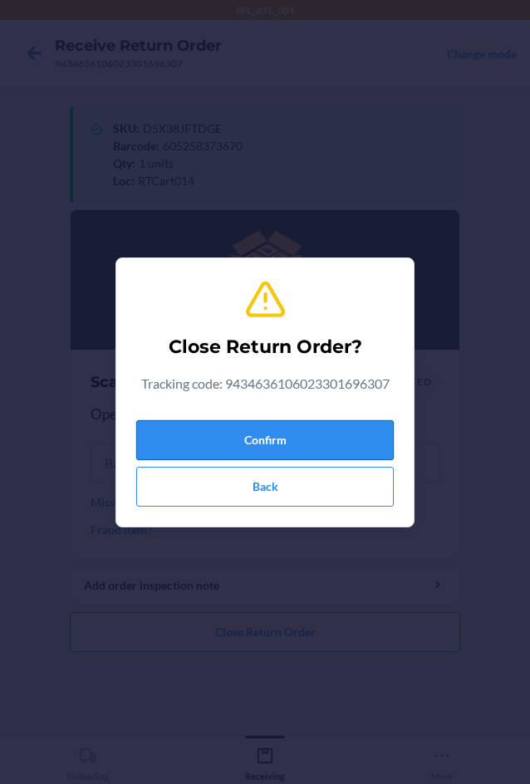
click at [251, 454] on button "Confirm" at bounding box center [265, 440] width 258 height 40
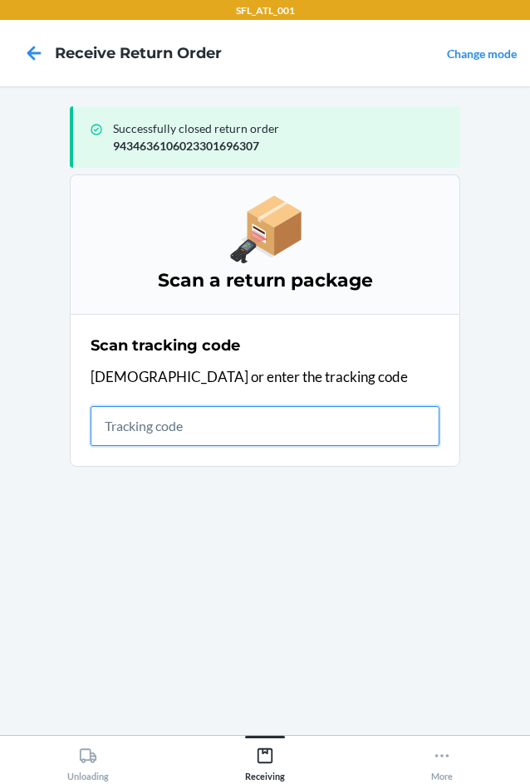
click at [154, 425] on input "text" at bounding box center [265, 426] width 349 height 40
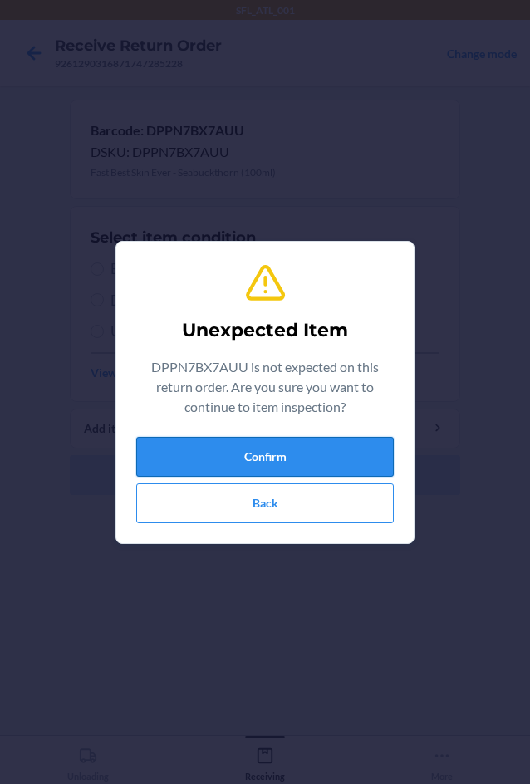
click at [232, 465] on button "Confirm" at bounding box center [265, 457] width 258 height 40
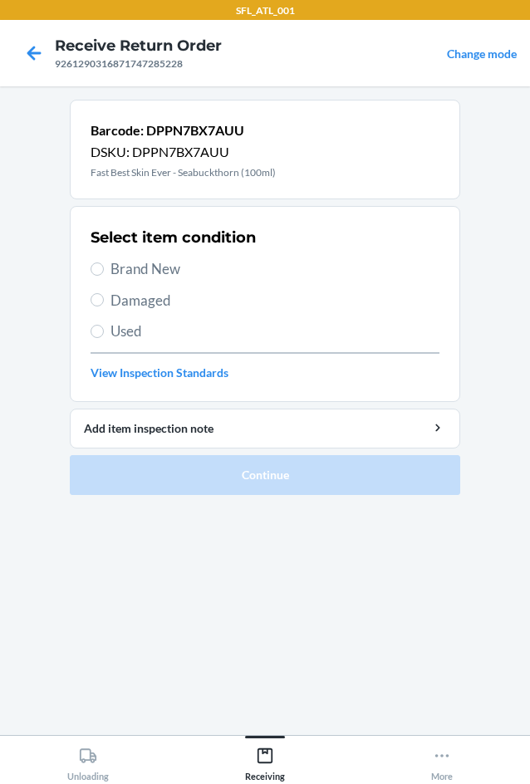
click at [104, 271] on label "Brand New" at bounding box center [265, 269] width 349 height 22
click at [104, 271] on input "Brand New" at bounding box center [97, 269] width 13 height 13
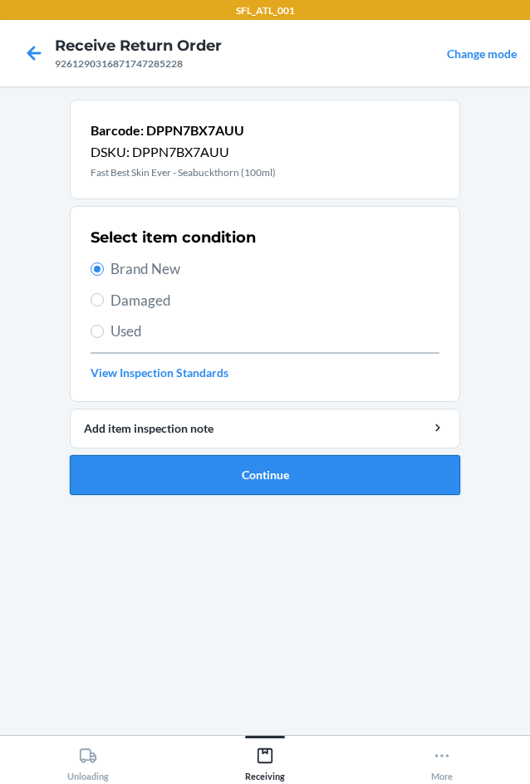
click at [244, 483] on button "Continue" at bounding box center [265, 475] width 391 height 40
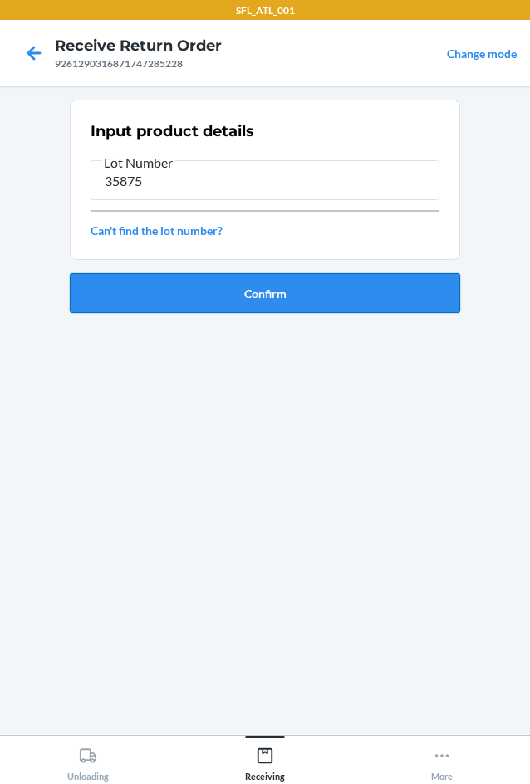
click at [302, 307] on button "Confirm" at bounding box center [265, 293] width 391 height 40
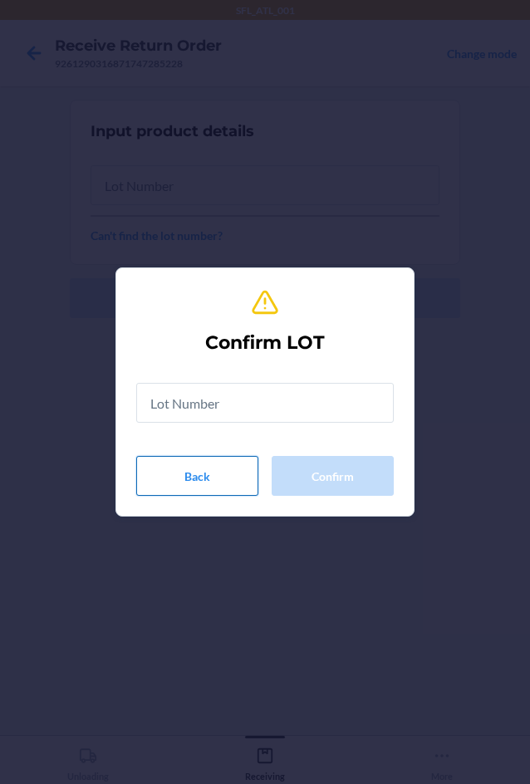
click at [218, 472] on button "Back" at bounding box center [197, 476] width 122 height 40
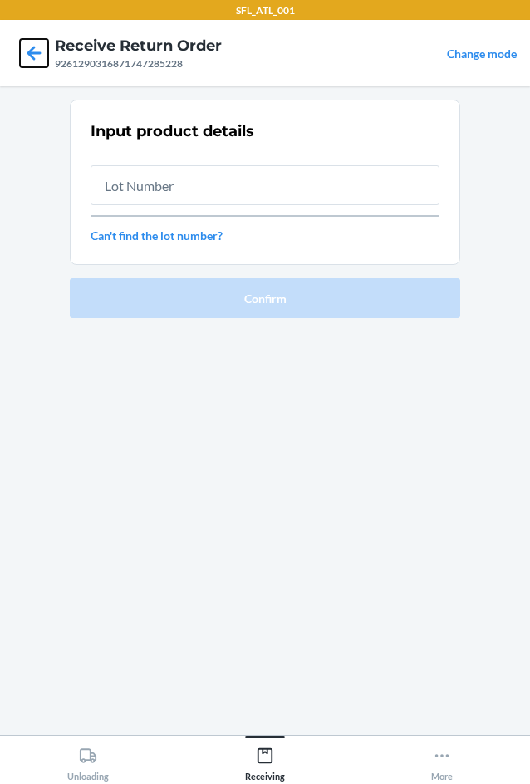
click at [23, 53] on icon at bounding box center [34, 53] width 28 height 28
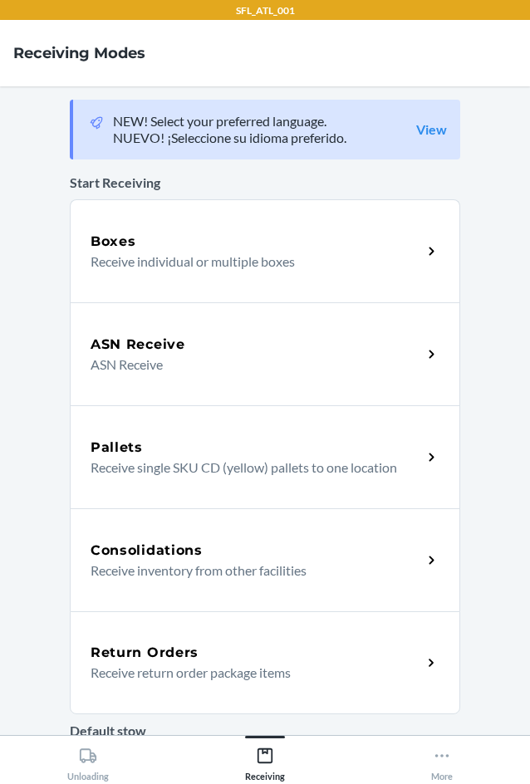
click at [165, 663] on p "Receive return order package items" at bounding box center [250, 673] width 318 height 20
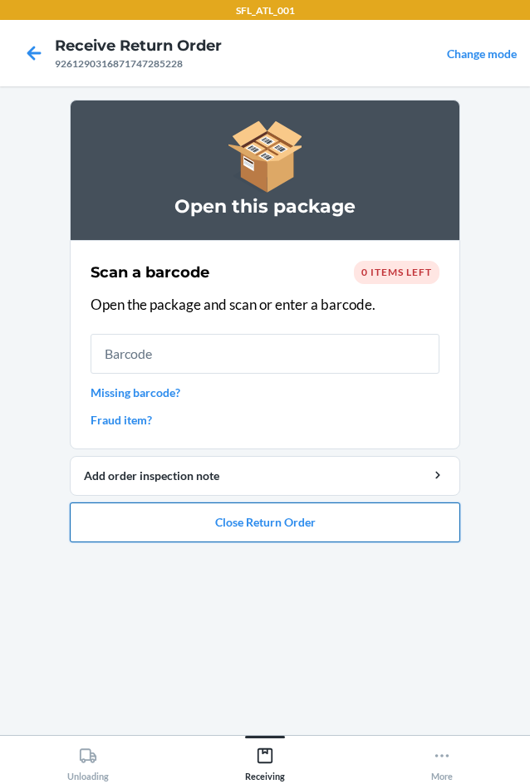
click at [274, 532] on button "Close Return Order" at bounding box center [265, 523] width 391 height 40
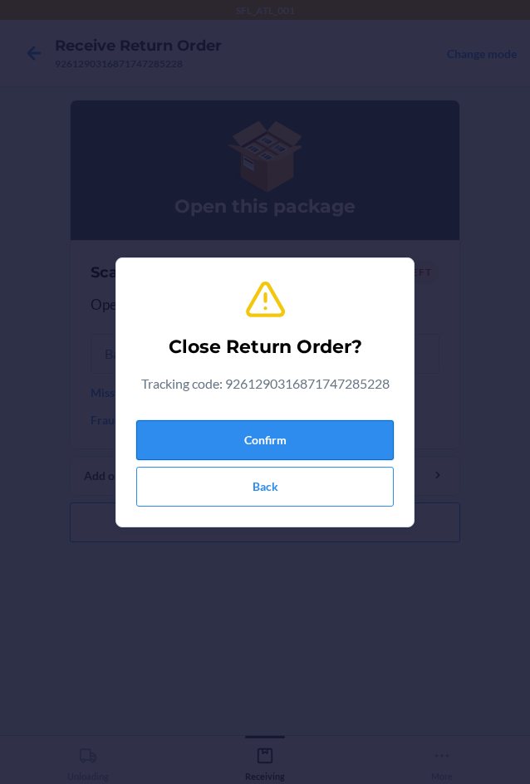
click at [309, 444] on button "Confirm" at bounding box center [265, 440] width 258 height 40
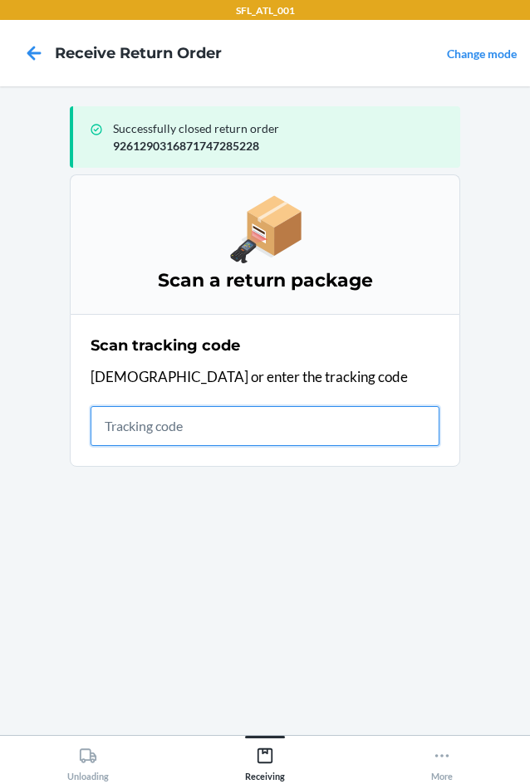
click at [200, 429] on input "text" at bounding box center [265, 426] width 349 height 40
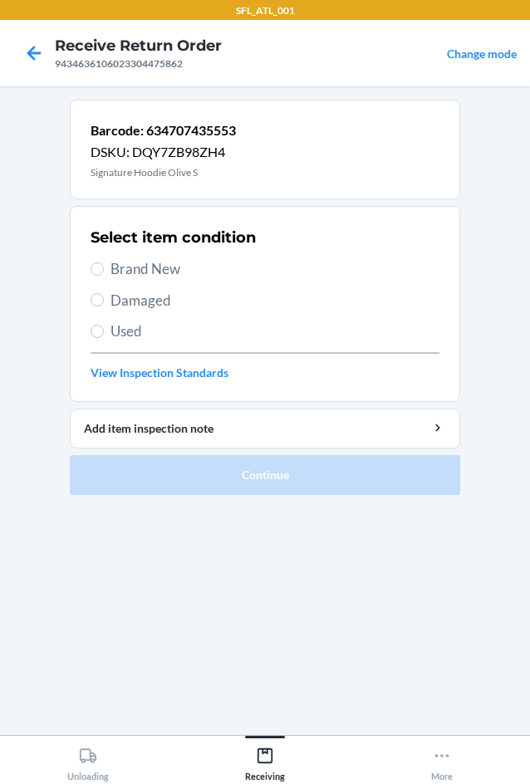
click at [111, 268] on span "Brand New" at bounding box center [275, 269] width 329 height 22
click at [104, 268] on input "Brand New" at bounding box center [97, 269] width 13 height 13
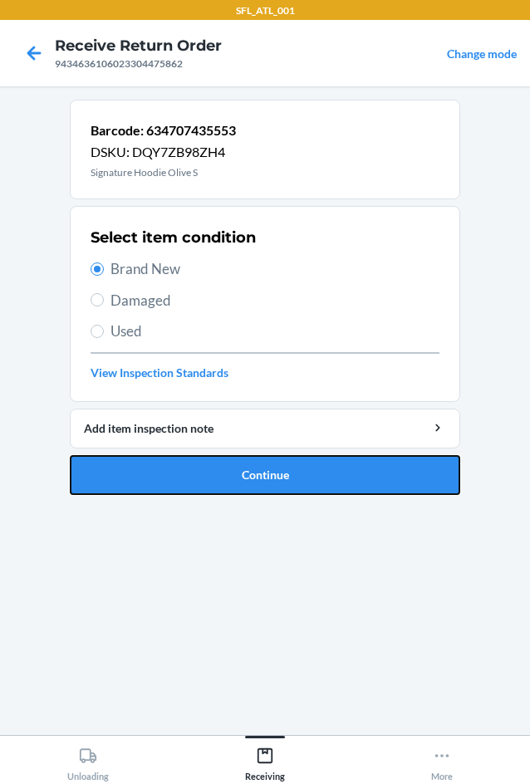
drag, startPoint x: 243, startPoint y: 481, endPoint x: 243, endPoint y: 406, distance: 75.6
click at [246, 479] on button "Continue" at bounding box center [265, 475] width 391 height 40
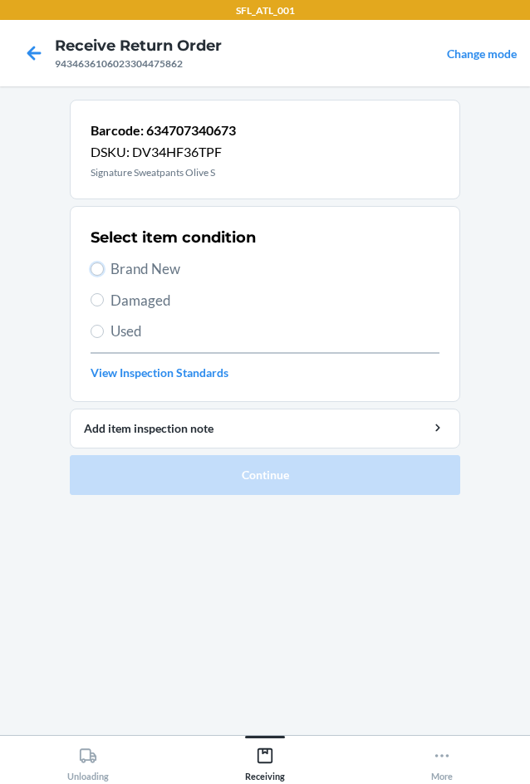
drag, startPoint x: 91, startPoint y: 271, endPoint x: 111, endPoint y: 274, distance: 19.4
click at [103, 274] on label "Brand New" at bounding box center [265, 269] width 349 height 22
click at [103, 274] on input "Brand New" at bounding box center [97, 269] width 13 height 13
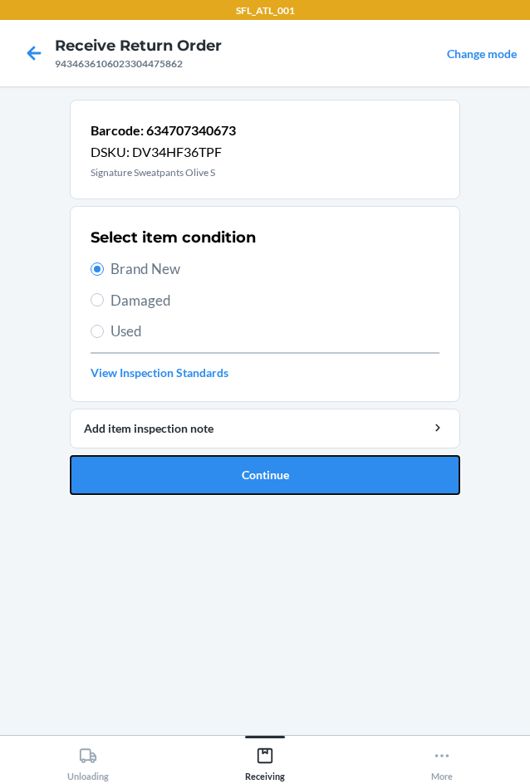
click at [228, 484] on button "Continue" at bounding box center [265, 475] width 391 height 40
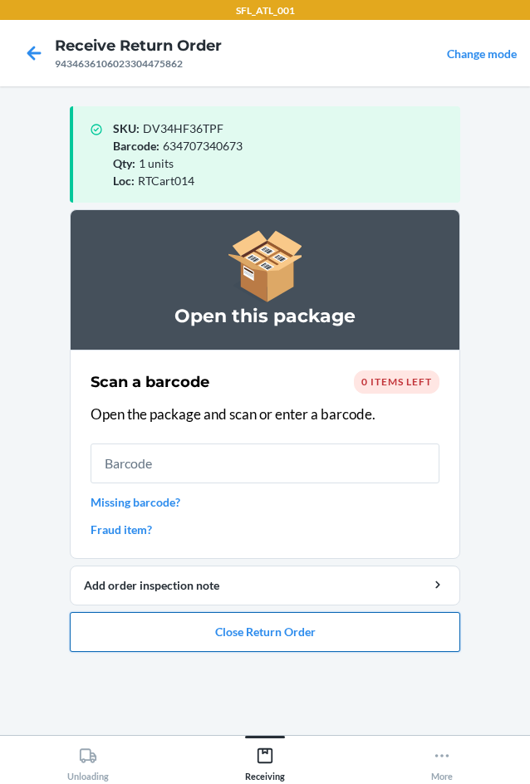
click at [293, 638] on button "Close Return Order" at bounding box center [265, 632] width 391 height 40
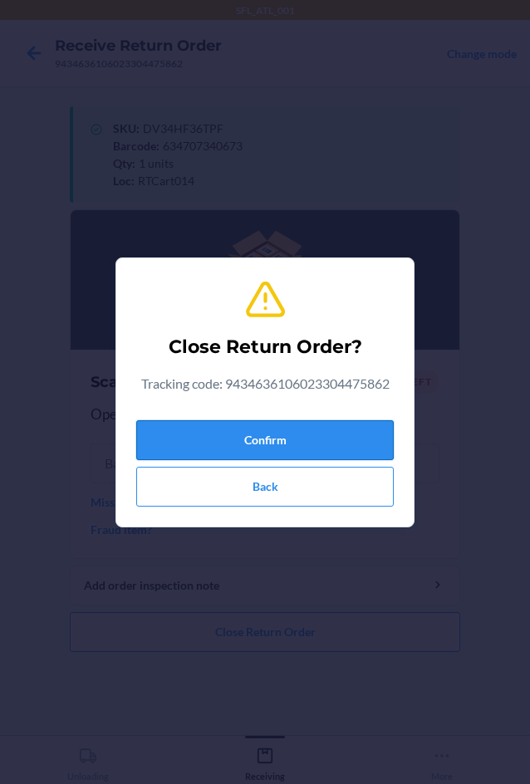
click at [292, 436] on button "Confirm" at bounding box center [265, 440] width 258 height 40
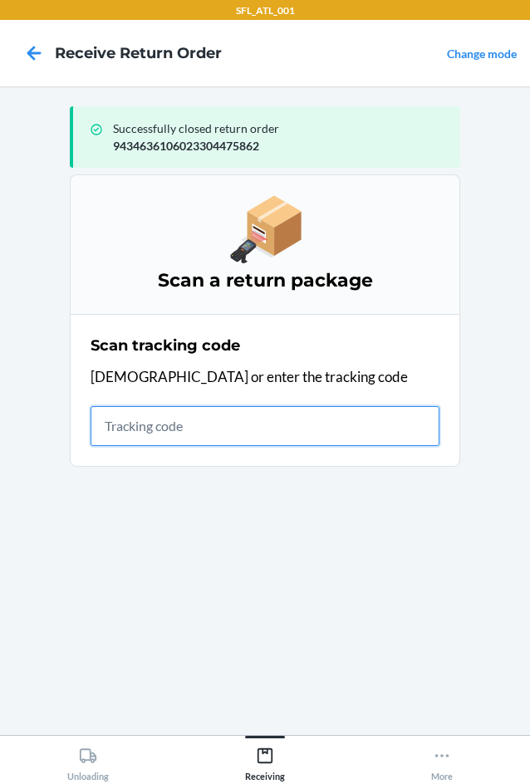
click at [209, 440] on input "text" at bounding box center [265, 426] width 349 height 40
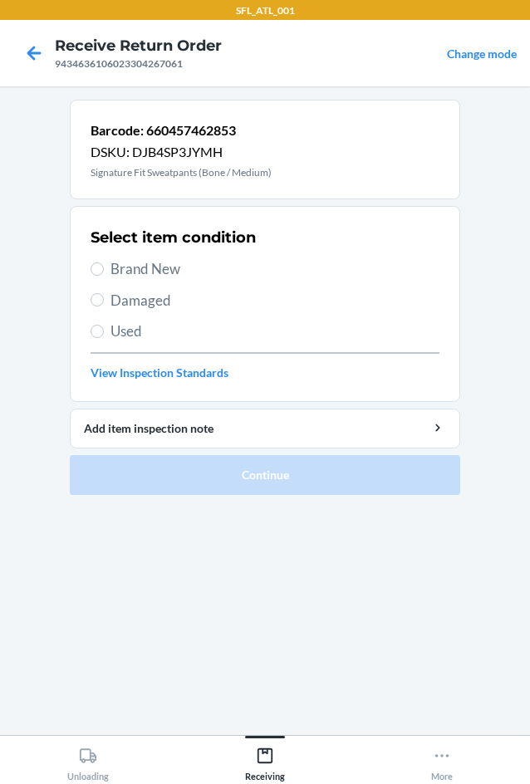
click at [106, 265] on label "Brand New" at bounding box center [265, 269] width 349 height 22
click at [104, 265] on input "Brand New" at bounding box center [97, 269] width 13 height 13
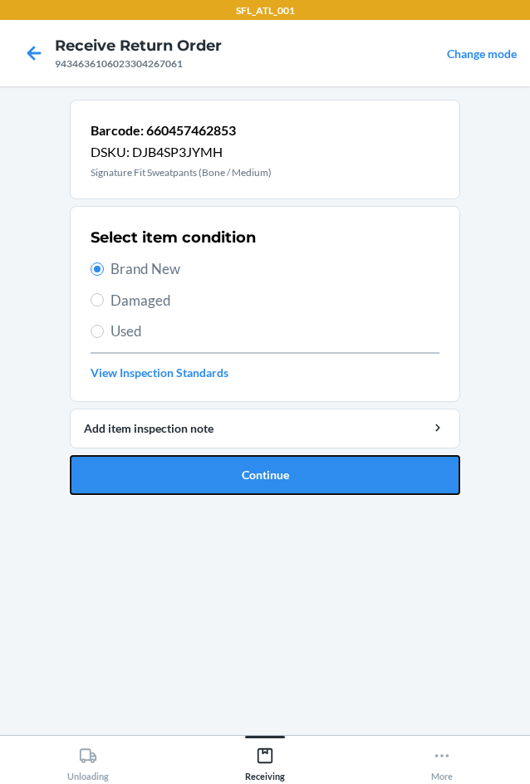
drag, startPoint x: 319, startPoint y: 487, endPoint x: 335, endPoint y: 387, distance: 101.0
click at [320, 486] on button "Continue" at bounding box center [265, 475] width 391 height 40
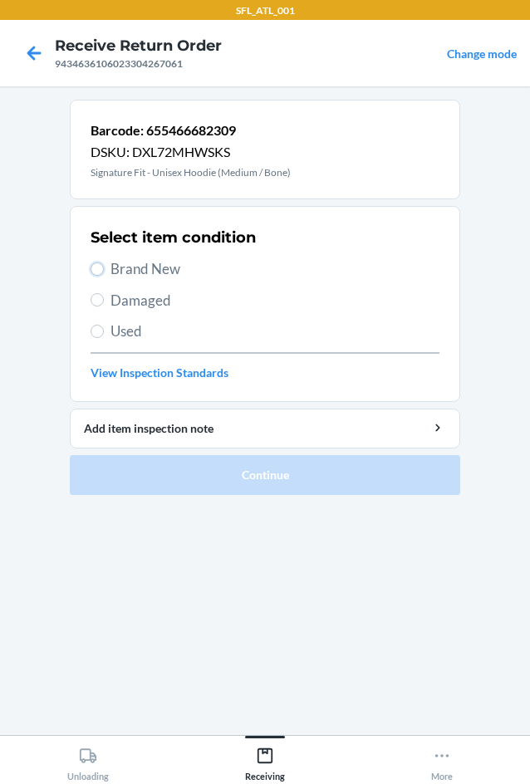
drag, startPoint x: 101, startPoint y: 272, endPoint x: 136, endPoint y: 298, distance: 43.9
click at [103, 267] on input "Brand New" at bounding box center [97, 269] width 13 height 13
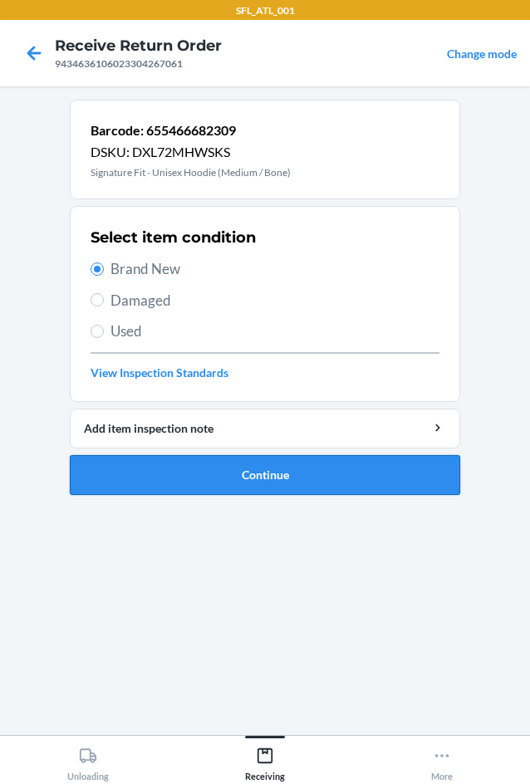
click at [241, 473] on button "Continue" at bounding box center [265, 475] width 391 height 40
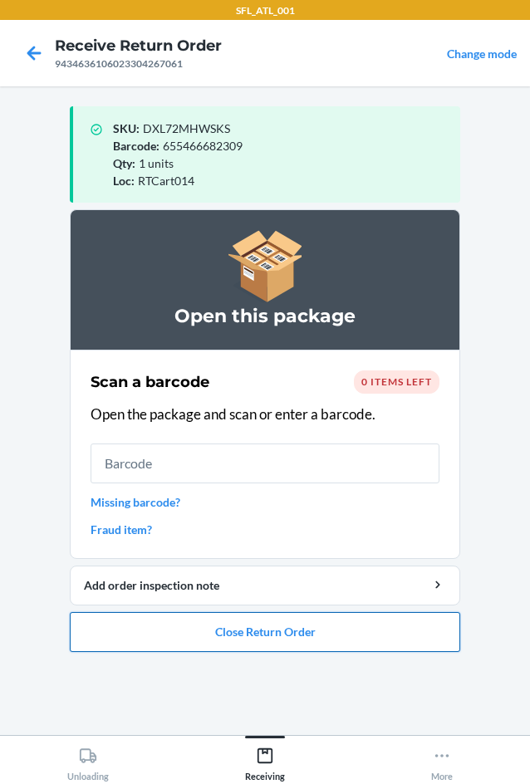
click at [332, 631] on button "Close Return Order" at bounding box center [265, 632] width 391 height 40
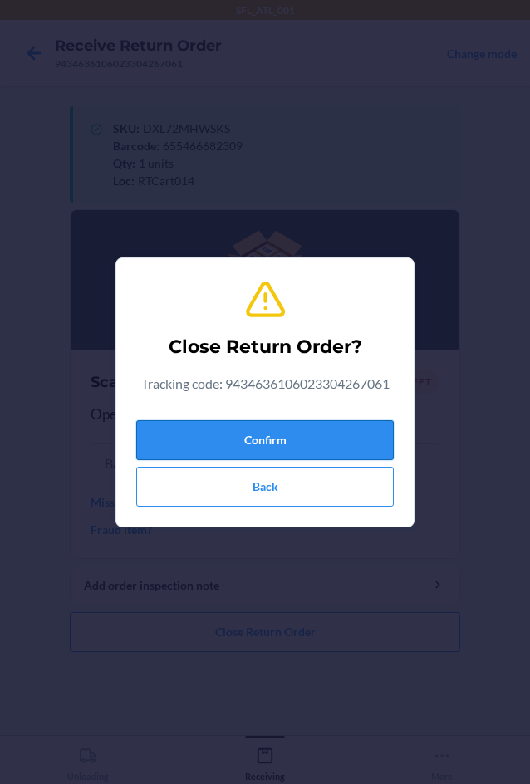
click at [338, 441] on button "Confirm" at bounding box center [265, 440] width 258 height 40
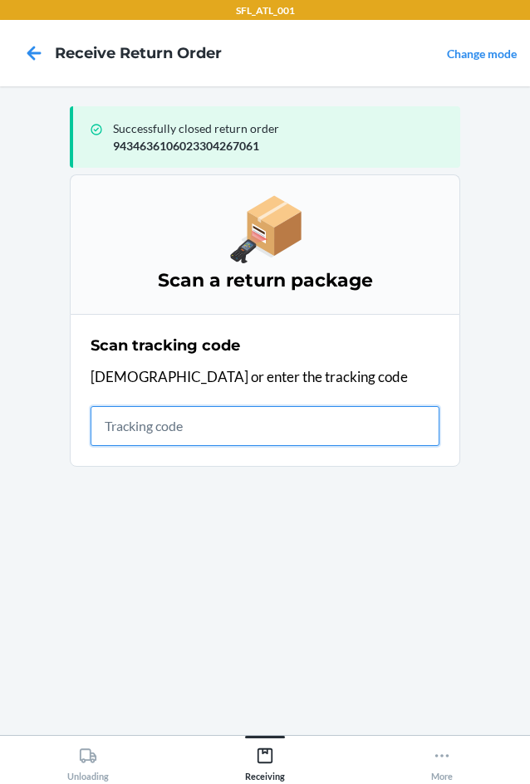
click at [139, 424] on input "text" at bounding box center [265, 426] width 349 height 40
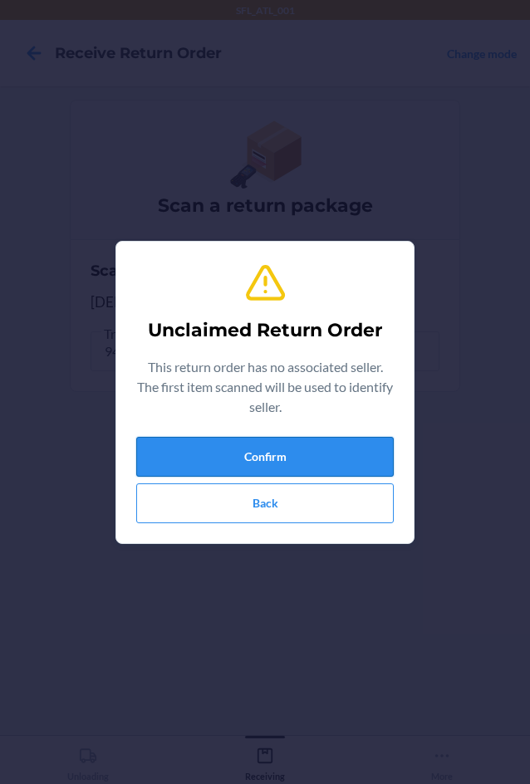
click at [171, 449] on button "Confirm" at bounding box center [265, 457] width 258 height 40
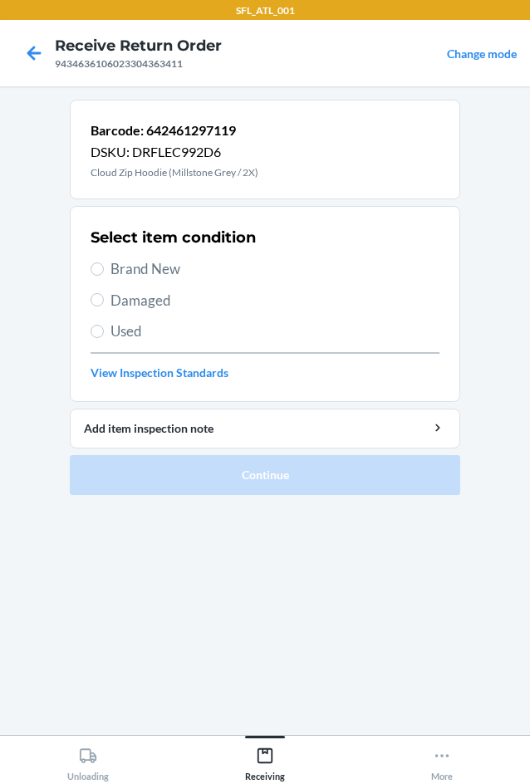
click at [114, 263] on span "Brand New" at bounding box center [275, 269] width 329 height 22
click at [104, 263] on input "Brand New" at bounding box center [97, 269] width 13 height 13
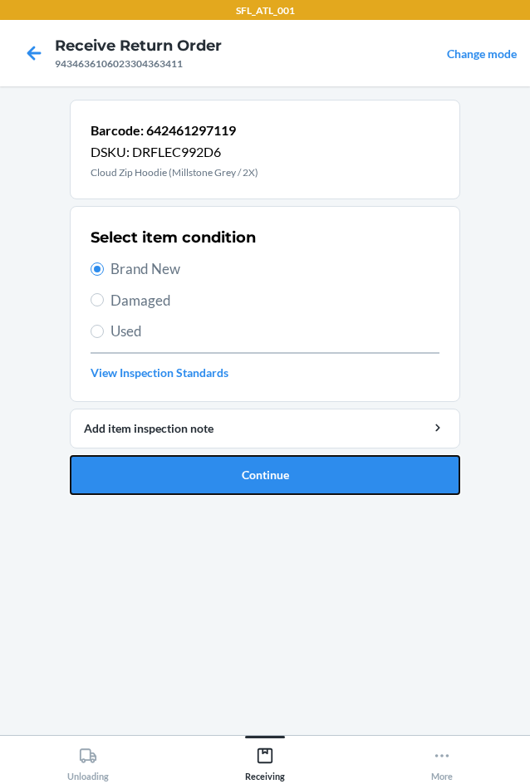
drag, startPoint x: 155, startPoint y: 479, endPoint x: 157, endPoint y: 468, distance: 11.1
click at [159, 469] on button "Continue" at bounding box center [265, 475] width 391 height 40
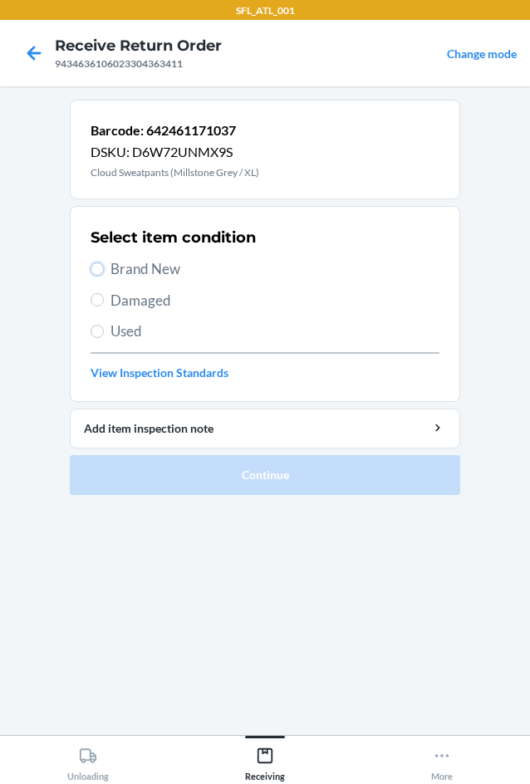
drag, startPoint x: 103, startPoint y: 268, endPoint x: 118, endPoint y: 284, distance: 21.7
click at [109, 273] on label "Brand New" at bounding box center [265, 269] width 349 height 22
click at [104, 273] on input "Brand New" at bounding box center [97, 269] width 13 height 13
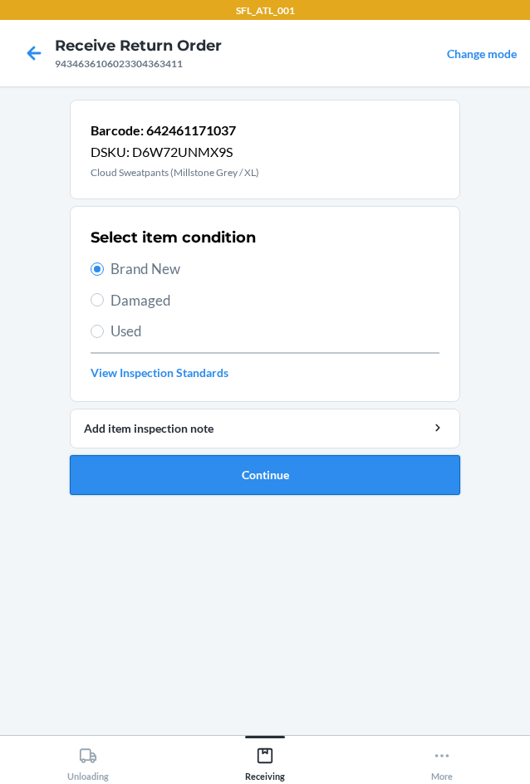
click at [189, 469] on button "Continue" at bounding box center [265, 475] width 391 height 40
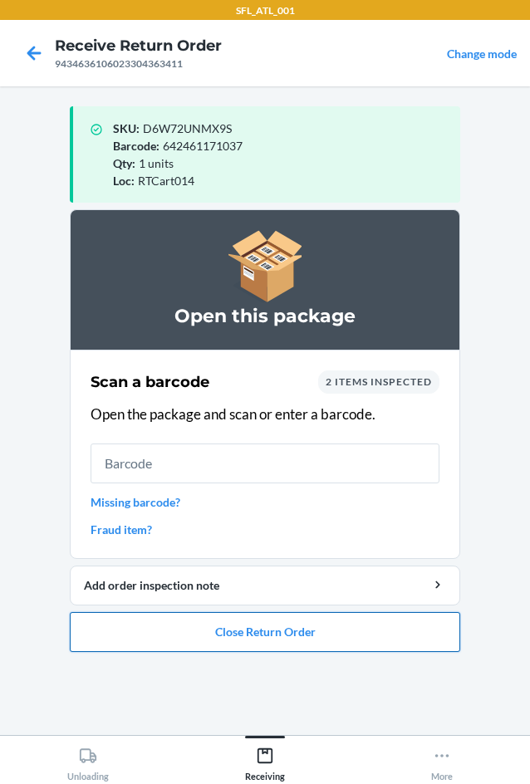
click at [275, 638] on button "Close Return Order" at bounding box center [265, 632] width 391 height 40
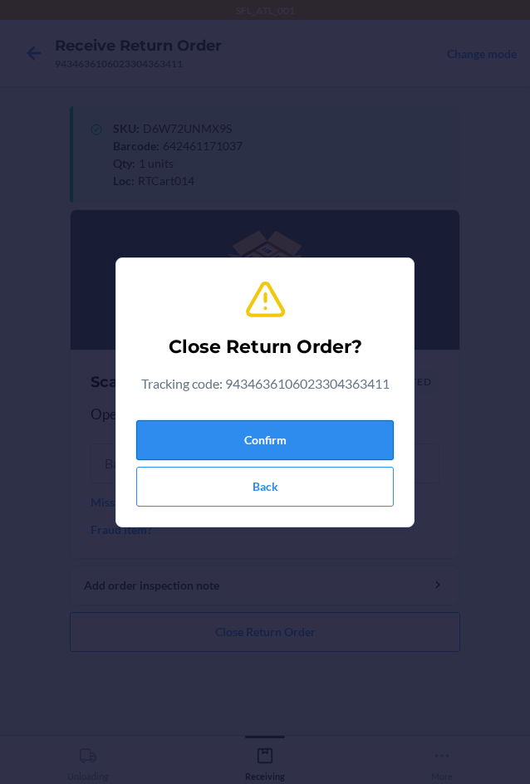
click at [341, 450] on button "Confirm" at bounding box center [265, 440] width 258 height 40
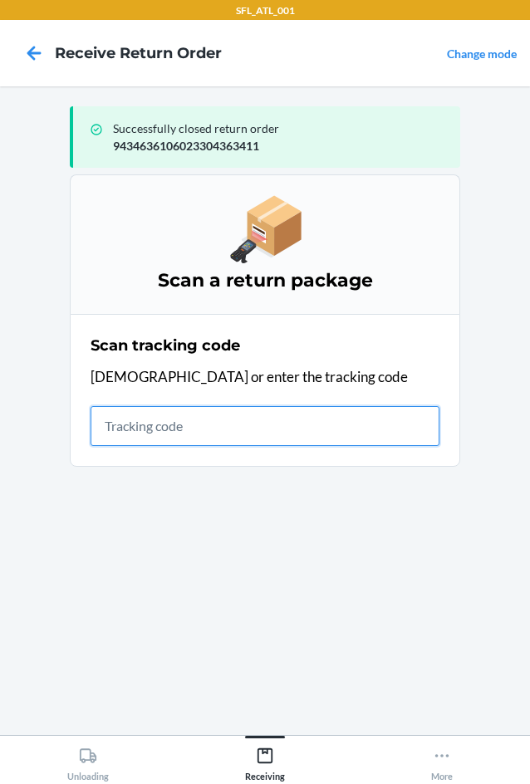
click at [250, 438] on input "text" at bounding box center [265, 426] width 349 height 40
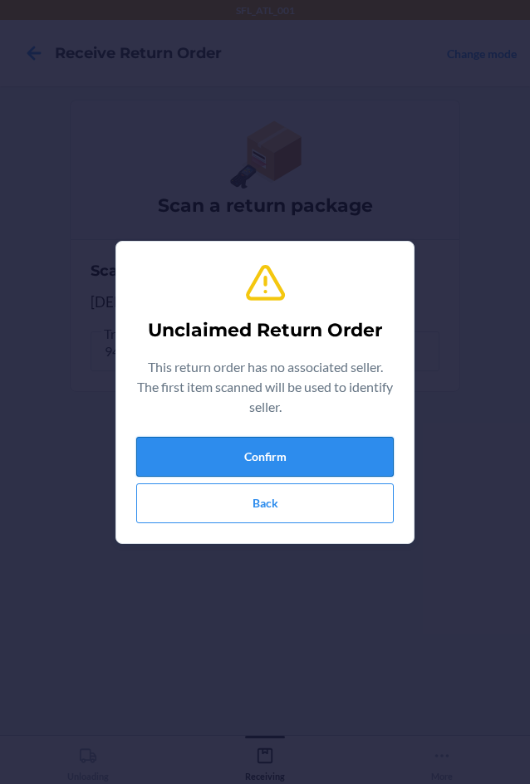
click at [247, 450] on button "Confirm" at bounding box center [265, 457] width 258 height 40
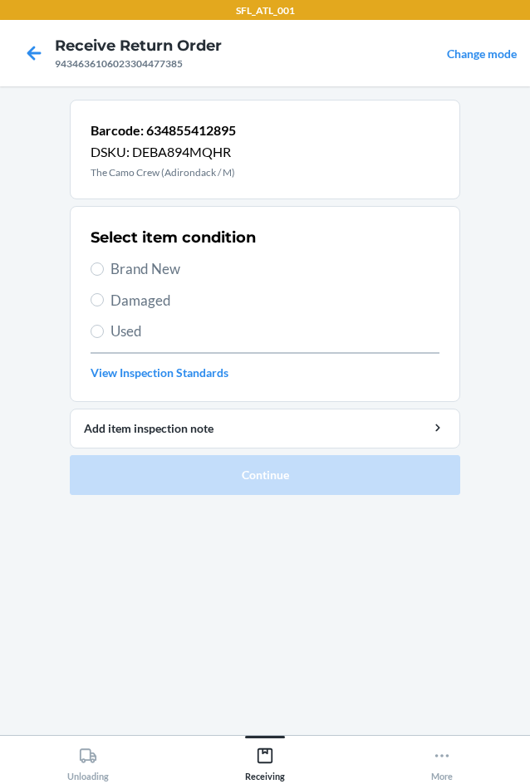
drag, startPoint x: 121, startPoint y: 272, endPoint x: 142, endPoint y: 322, distance: 54.0
click at [136, 290] on div "Select item condition Brand New Damaged Used View Inspection Standards" at bounding box center [265, 304] width 349 height 165
click at [104, 272] on label "Brand New" at bounding box center [265, 269] width 349 height 22
click at [104, 272] on input "Brand New" at bounding box center [97, 269] width 13 height 13
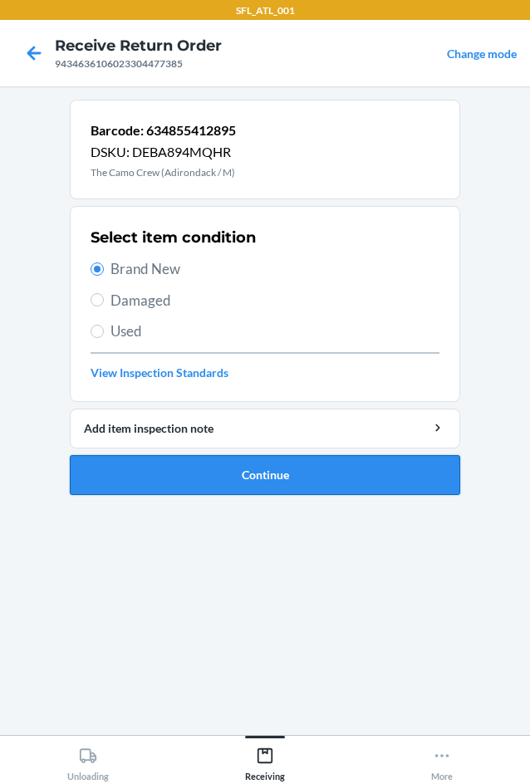
click at [219, 470] on button "Continue" at bounding box center [265, 475] width 391 height 40
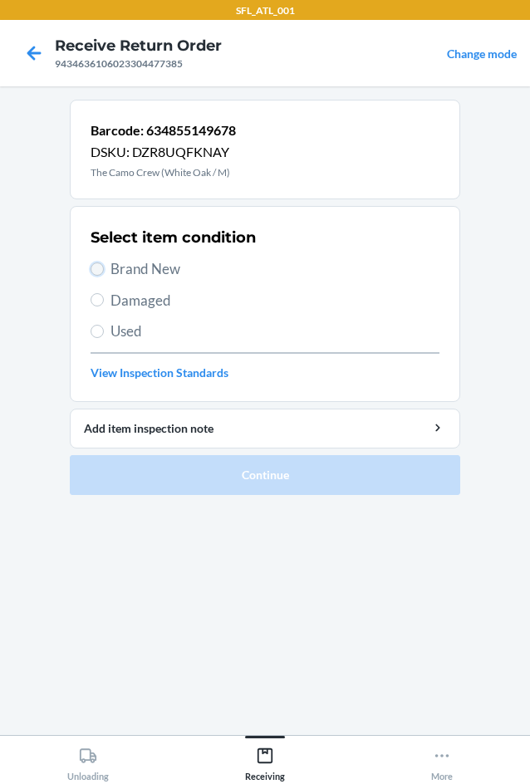
click at [102, 272] on input "Brand New" at bounding box center [97, 269] width 13 height 13
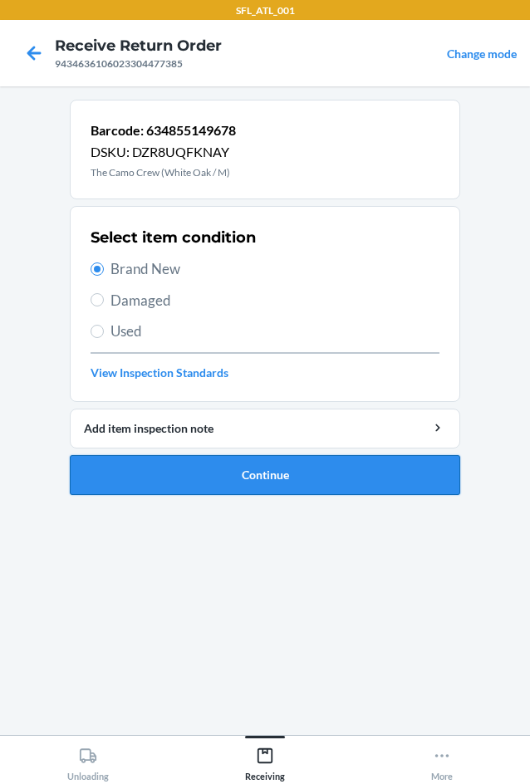
click at [220, 486] on button "Continue" at bounding box center [265, 475] width 391 height 40
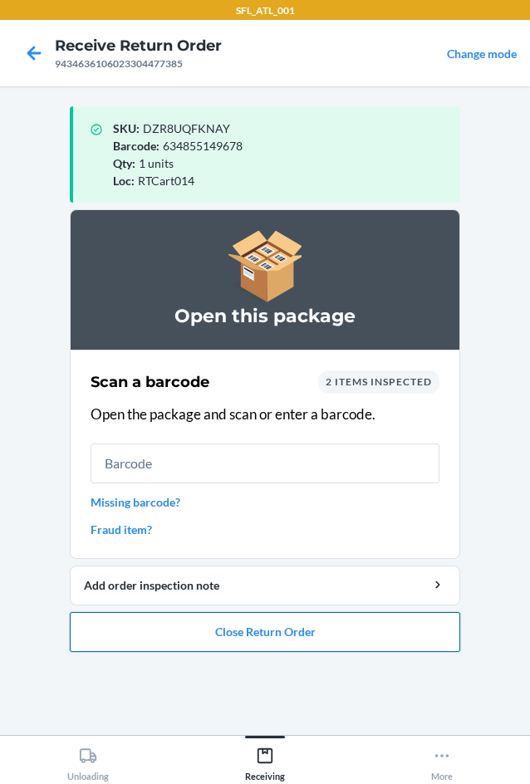
click at [292, 624] on button "Close Return Order" at bounding box center [265, 632] width 391 height 40
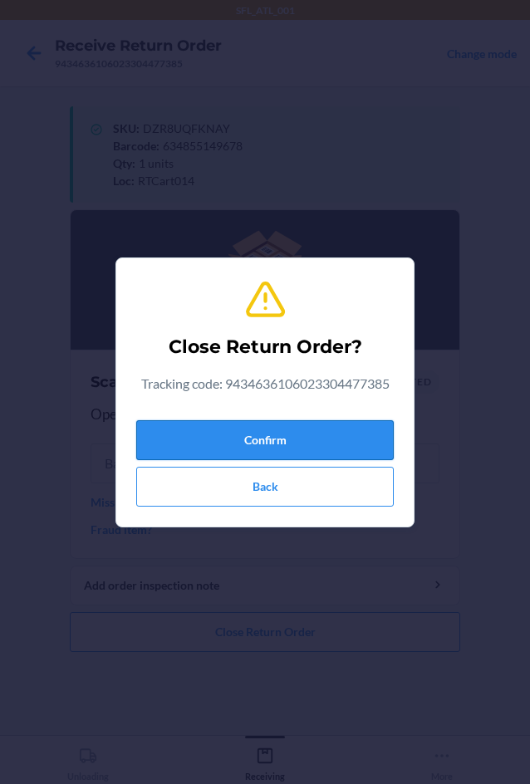
click at [262, 438] on button "Confirm" at bounding box center [265, 440] width 258 height 40
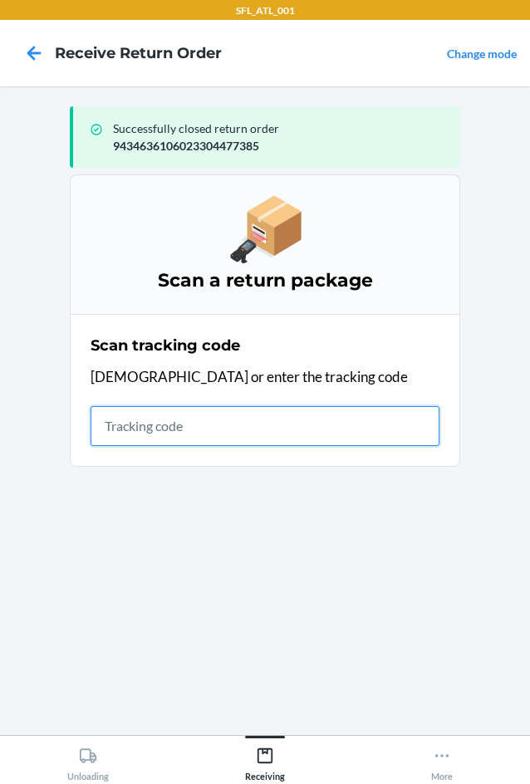
drag, startPoint x: 142, startPoint y: 424, endPoint x: 149, endPoint y: 416, distance: 10.0
click at [146, 424] on input "text" at bounding box center [265, 426] width 349 height 40
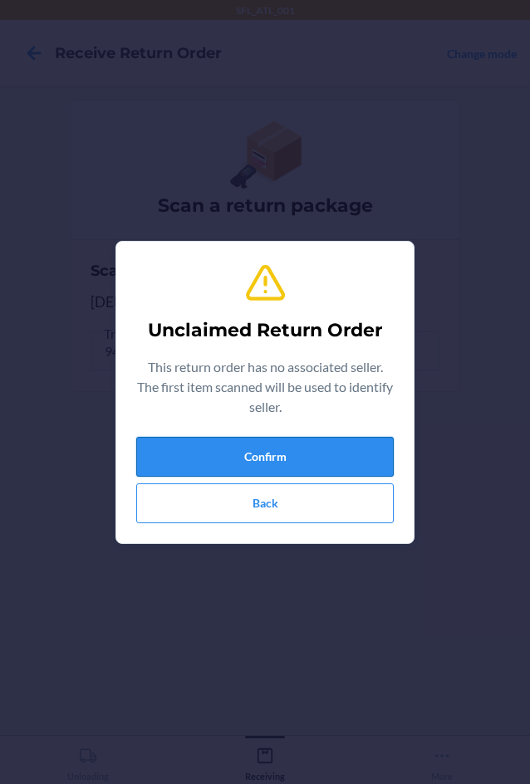
click at [276, 464] on button "Confirm" at bounding box center [265, 457] width 258 height 40
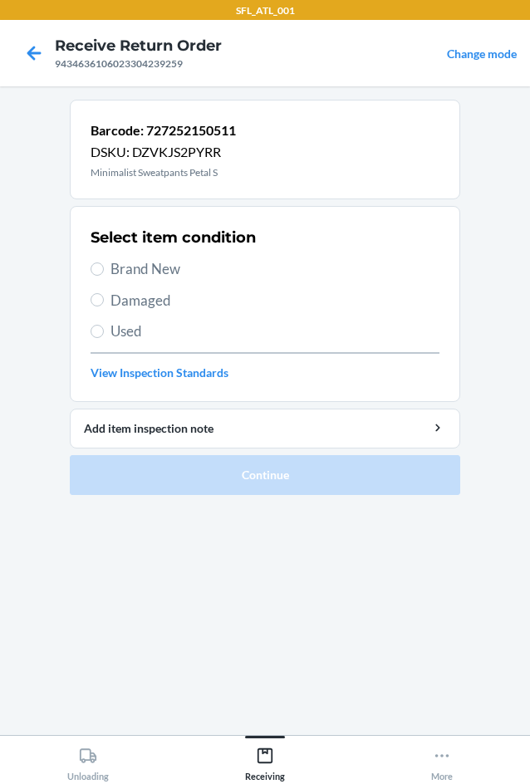
drag, startPoint x: 101, startPoint y: 262, endPoint x: 113, endPoint y: 294, distance: 34.7
click at [101, 264] on label "Brand New" at bounding box center [265, 269] width 349 height 22
click at [101, 264] on input "Brand New" at bounding box center [97, 269] width 13 height 13
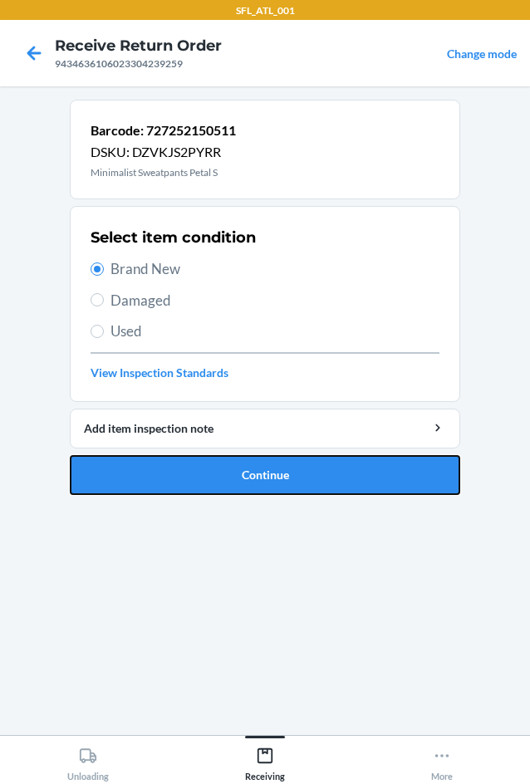
click at [193, 474] on button "Continue" at bounding box center [265, 475] width 391 height 40
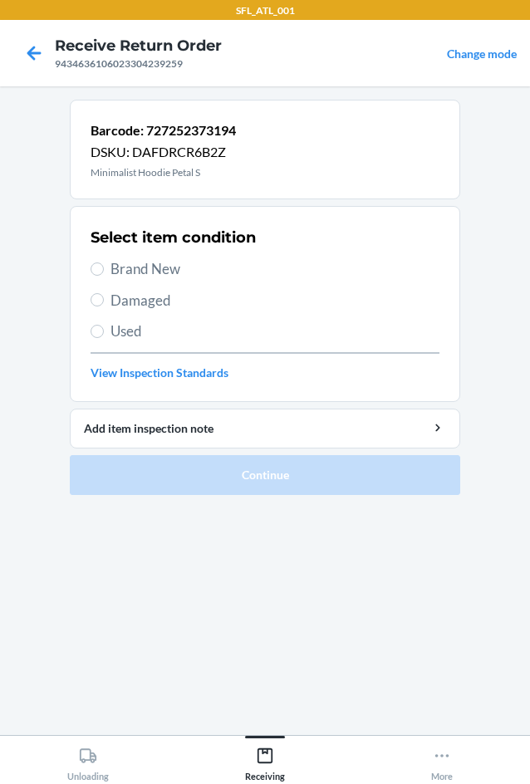
click at [104, 269] on label "Brand New" at bounding box center [265, 269] width 349 height 22
click at [104, 269] on input "Brand New" at bounding box center [97, 269] width 13 height 13
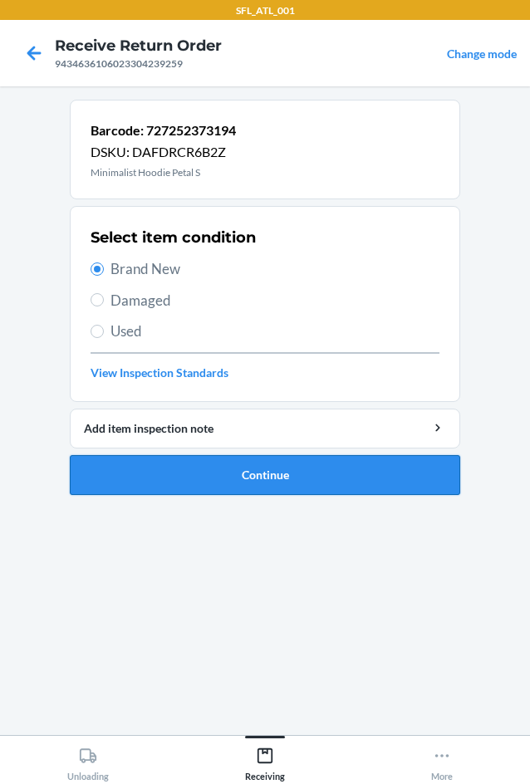
click at [326, 485] on button "Continue" at bounding box center [265, 475] width 391 height 40
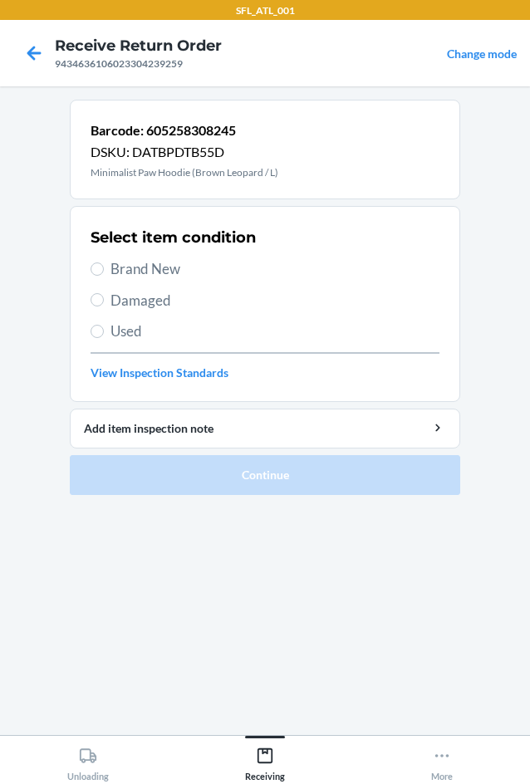
click at [106, 273] on label "Brand New" at bounding box center [265, 269] width 349 height 22
click at [104, 273] on input "Brand New" at bounding box center [97, 269] width 13 height 13
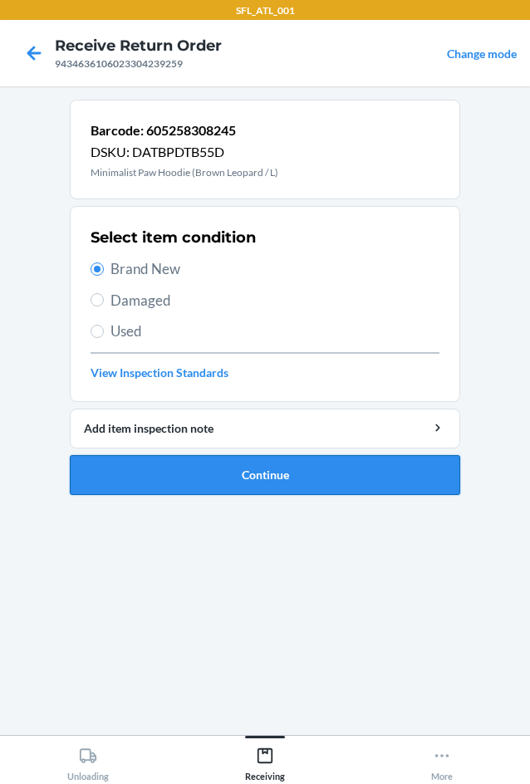
click at [274, 462] on button "Continue" at bounding box center [265, 475] width 391 height 40
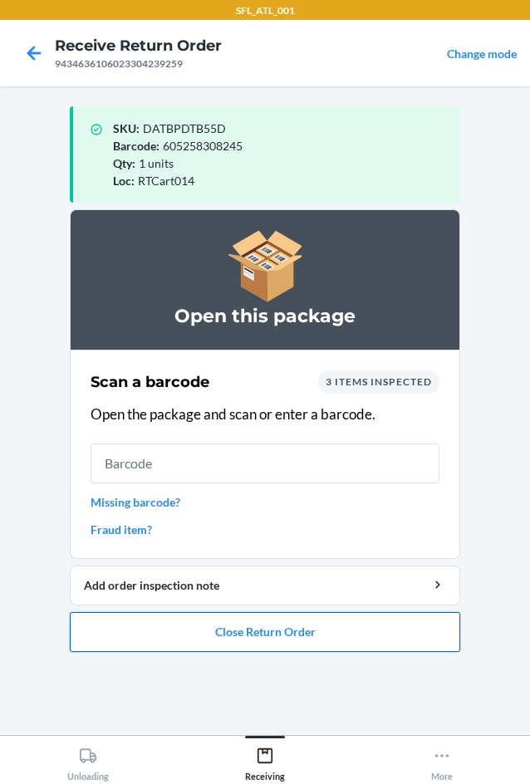
click at [298, 624] on button "Close Return Order" at bounding box center [265, 632] width 391 height 40
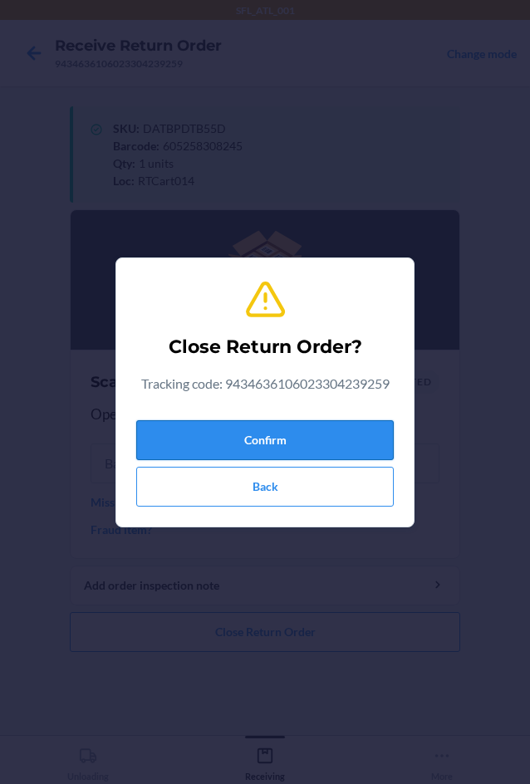
click at [306, 451] on button "Confirm" at bounding box center [265, 440] width 258 height 40
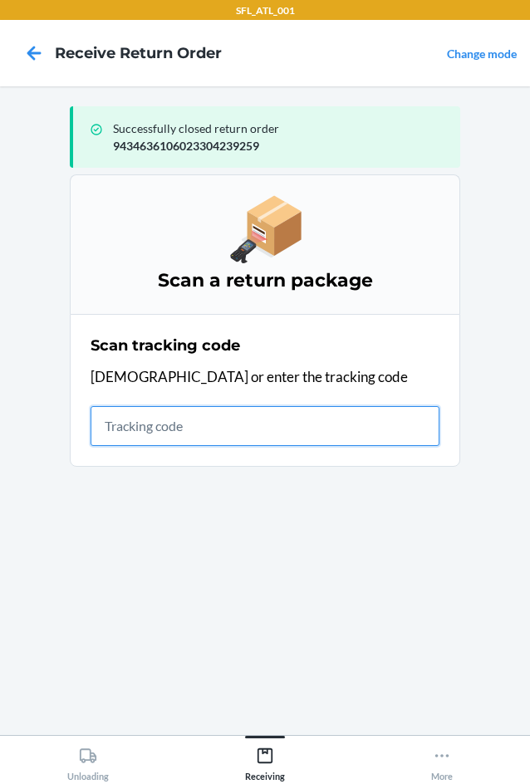
click at [113, 431] on input "text" at bounding box center [265, 426] width 349 height 40
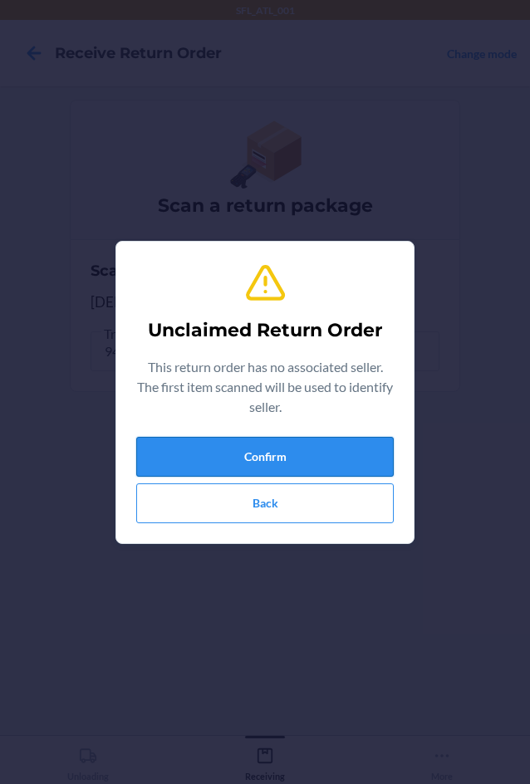
click at [296, 449] on button "Confirm" at bounding box center [265, 457] width 258 height 40
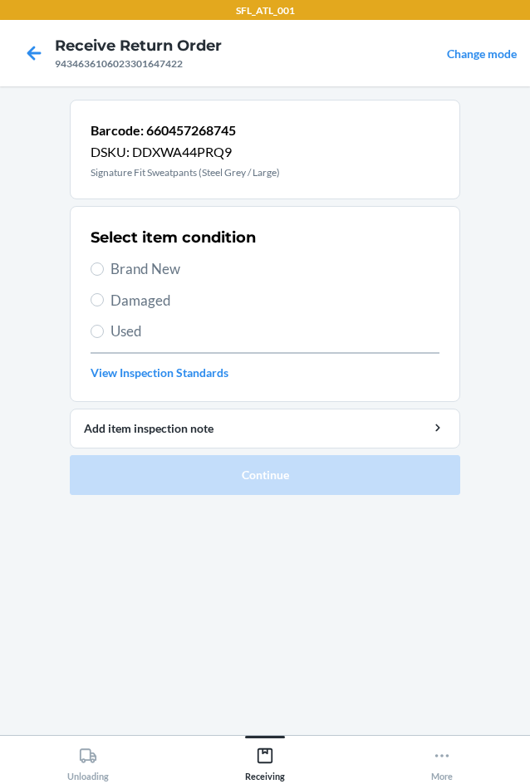
click at [120, 271] on span "Brand New" at bounding box center [275, 269] width 329 height 22
click at [104, 271] on input "Brand New" at bounding box center [97, 269] width 13 height 13
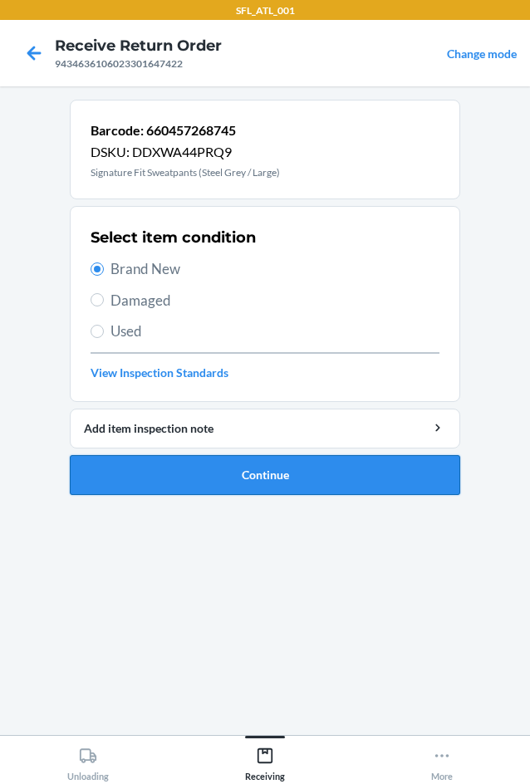
click at [317, 476] on button "Continue" at bounding box center [265, 475] width 391 height 40
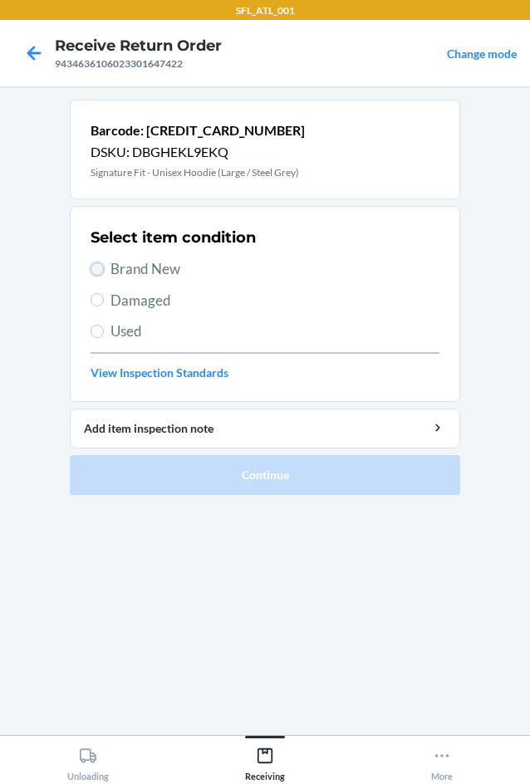
click at [95, 274] on input "Brand New" at bounding box center [97, 269] width 13 height 13
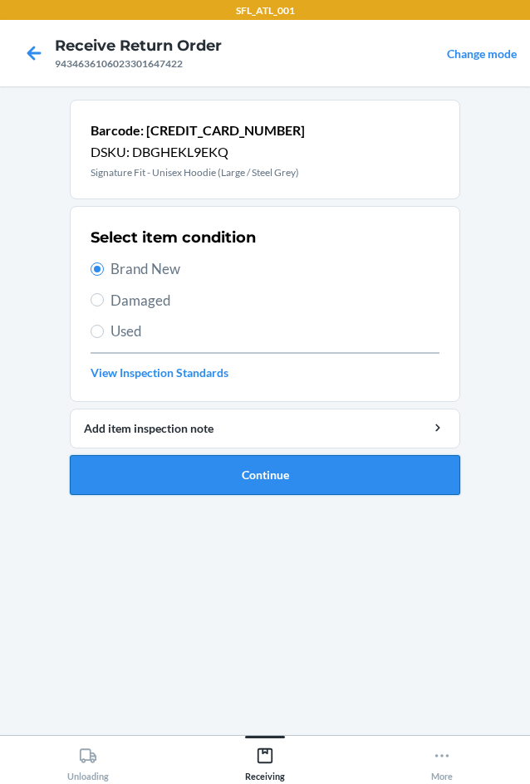
click at [336, 465] on button "Continue" at bounding box center [265, 475] width 391 height 40
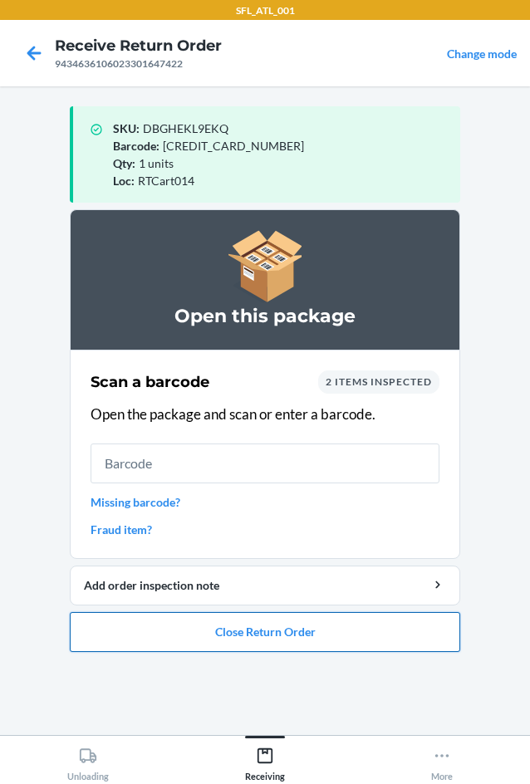
click at [333, 630] on button "Close Return Order" at bounding box center [265, 632] width 391 height 40
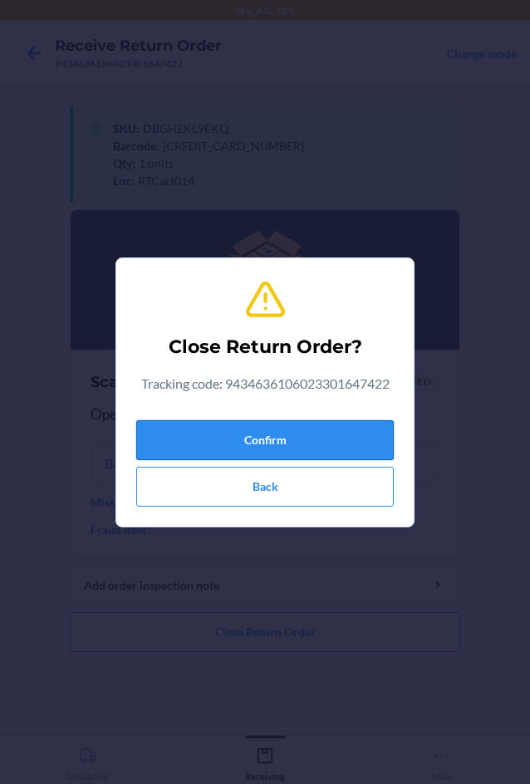
drag, startPoint x: 296, startPoint y: 431, endPoint x: 221, endPoint y: 439, distance: 75.2
click at [289, 435] on button "Confirm" at bounding box center [265, 440] width 258 height 40
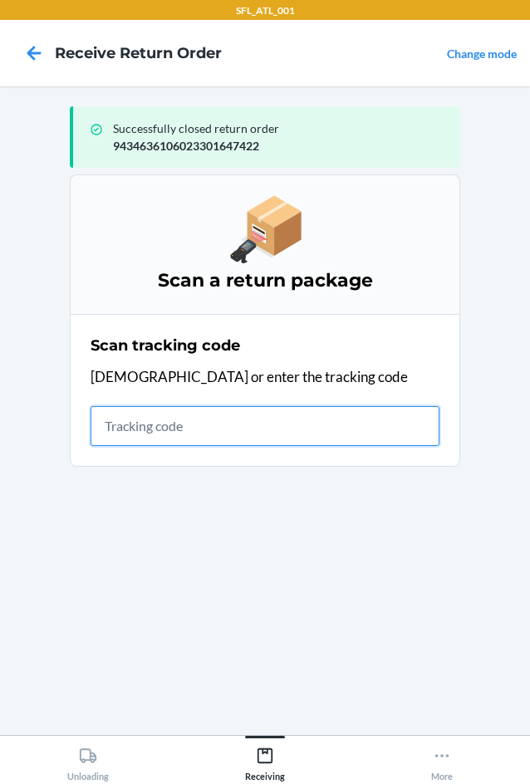
click at [174, 422] on input "text" at bounding box center [265, 426] width 349 height 40
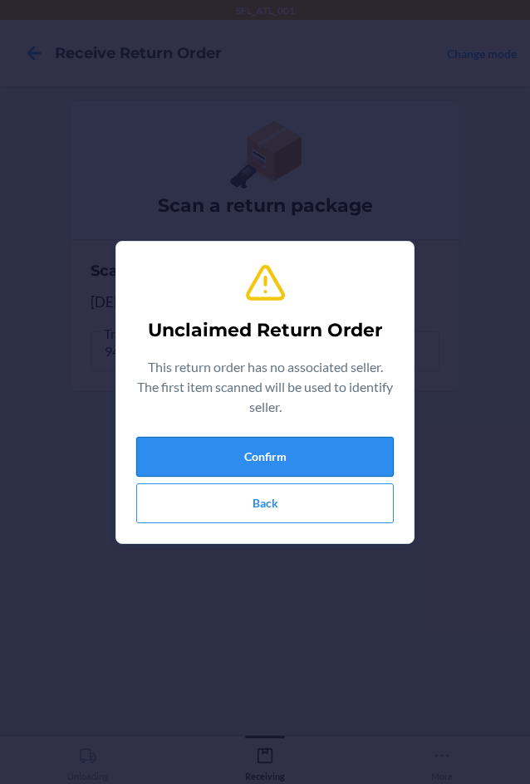
click at [258, 453] on button "Confirm" at bounding box center [265, 457] width 258 height 40
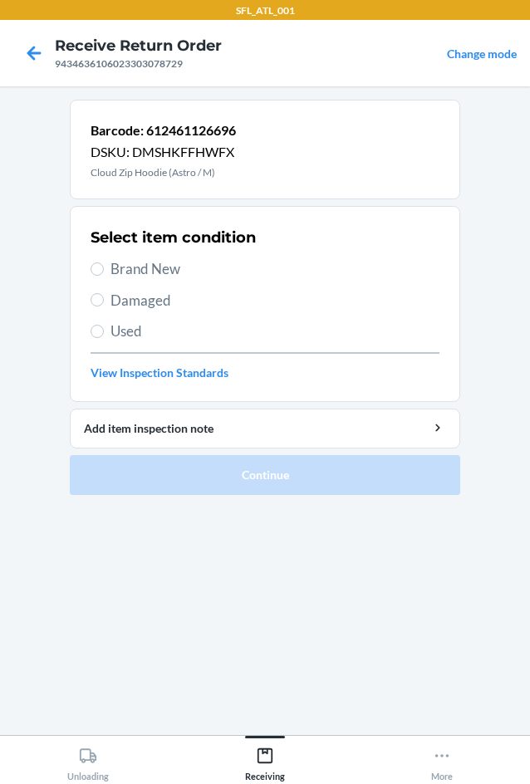
click at [104, 273] on label "Brand New" at bounding box center [265, 269] width 349 height 22
click at [104, 273] on input "Brand New" at bounding box center [97, 269] width 13 height 13
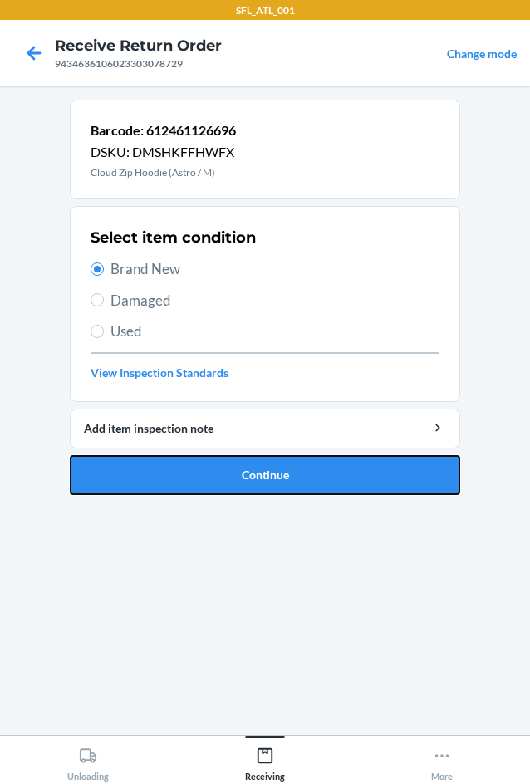
drag, startPoint x: 329, startPoint y: 469, endPoint x: 342, endPoint y: 424, distance: 46.8
click at [331, 469] on button "Continue" at bounding box center [265, 475] width 391 height 40
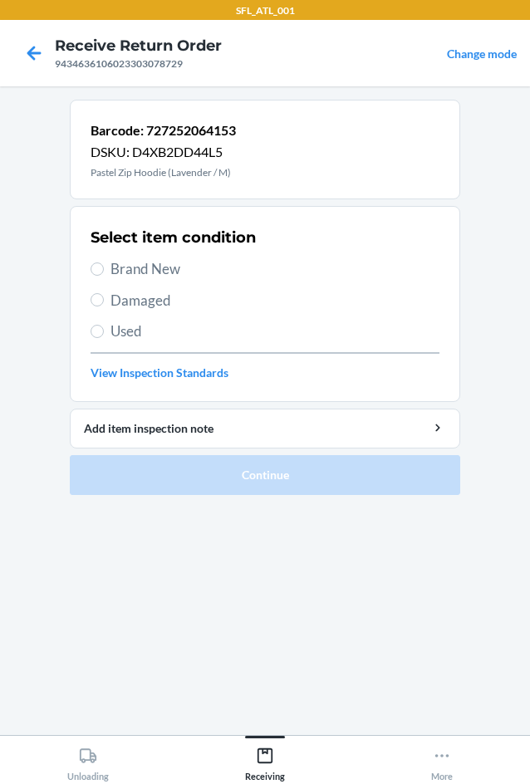
click at [110, 266] on label "Brand New" at bounding box center [265, 269] width 349 height 22
click at [104, 266] on input "Brand New" at bounding box center [97, 269] width 13 height 13
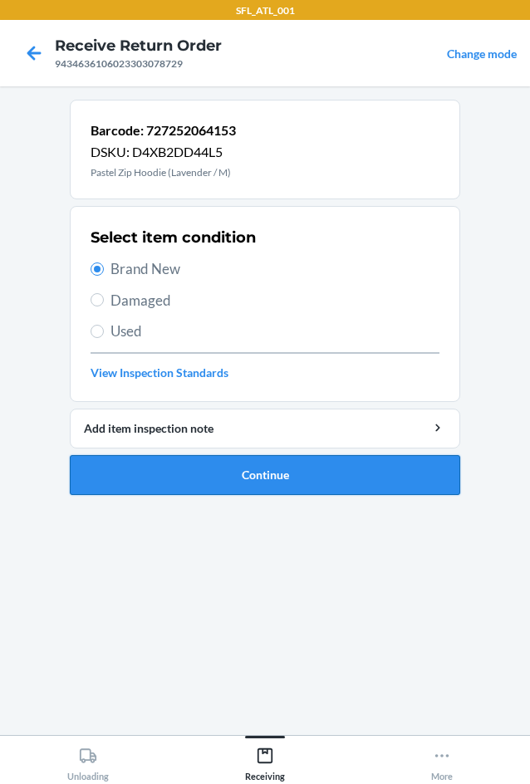
drag, startPoint x: 330, startPoint y: 475, endPoint x: 327, endPoint y: 437, distance: 38.4
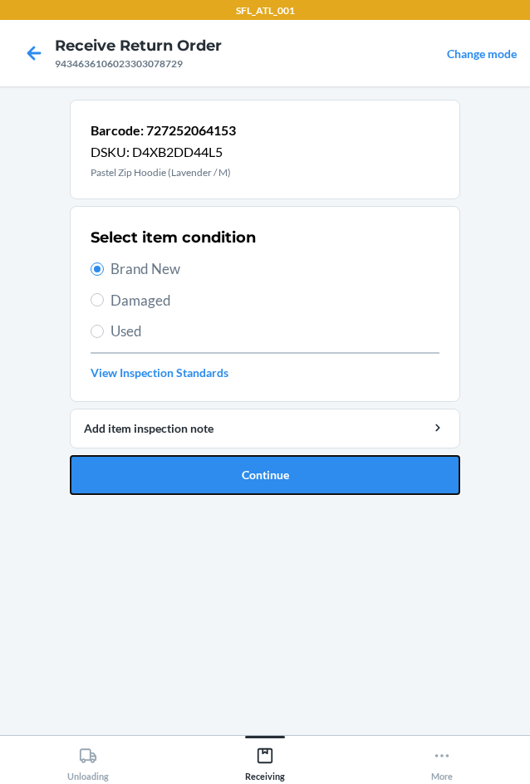
click at [335, 474] on button "Continue" at bounding box center [265, 475] width 391 height 40
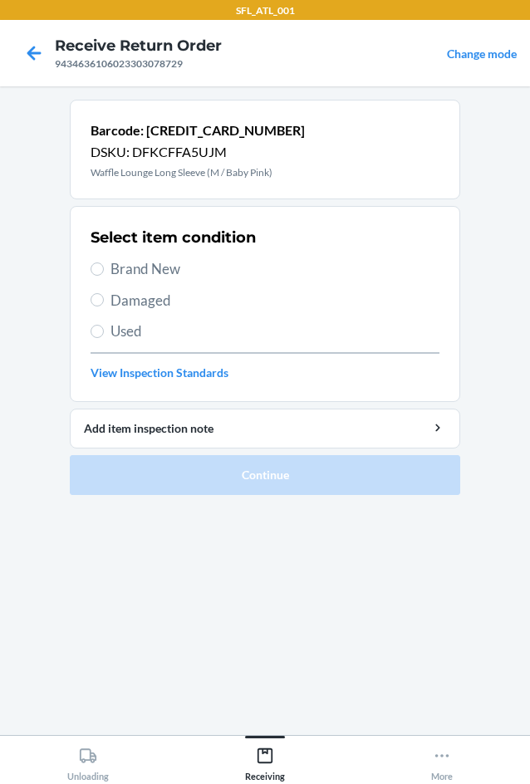
click at [114, 273] on span "Brand New" at bounding box center [275, 269] width 329 height 22
click at [104, 273] on input "Brand New" at bounding box center [97, 269] width 13 height 13
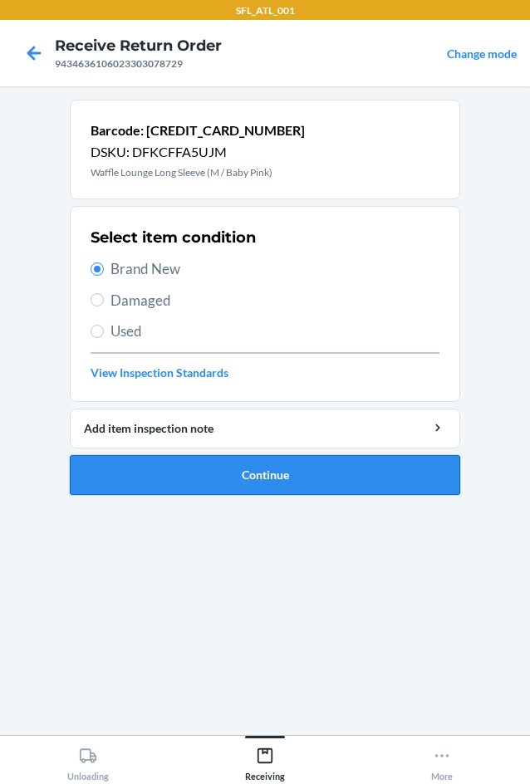
click at [320, 460] on button "Continue" at bounding box center [265, 475] width 391 height 40
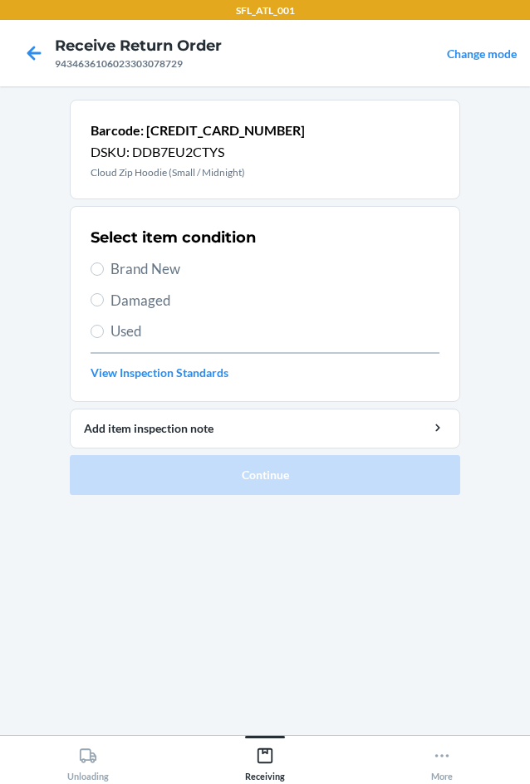
click at [131, 269] on span "Brand New" at bounding box center [275, 269] width 329 height 22
click at [104, 269] on input "Brand New" at bounding box center [97, 269] width 13 height 13
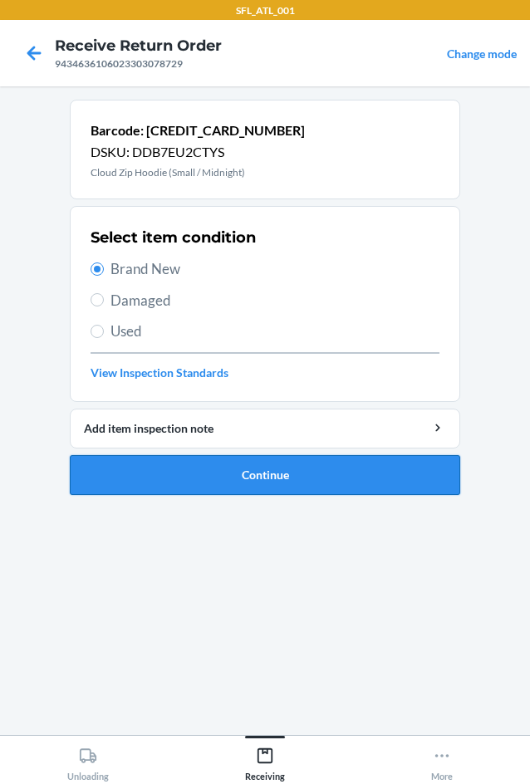
click at [309, 479] on button "Continue" at bounding box center [265, 475] width 391 height 40
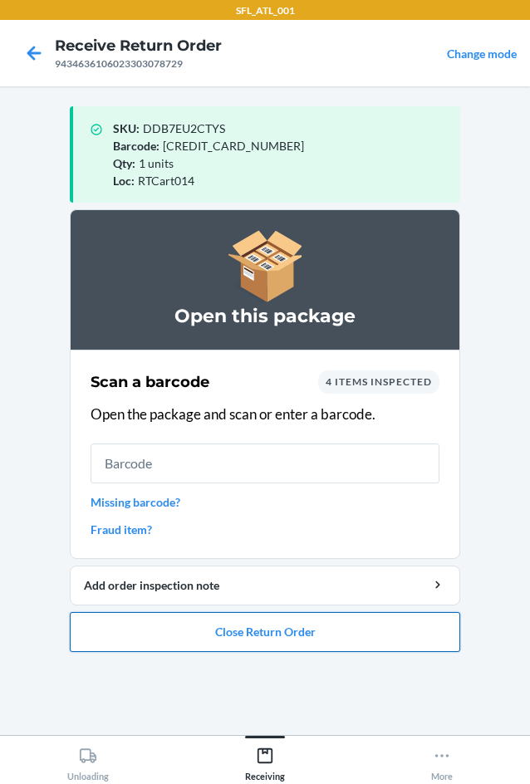
drag, startPoint x: 190, startPoint y: 638, endPoint x: 199, endPoint y: 627, distance: 14.3
click at [199, 627] on button "Close Return Order" at bounding box center [265, 632] width 391 height 40
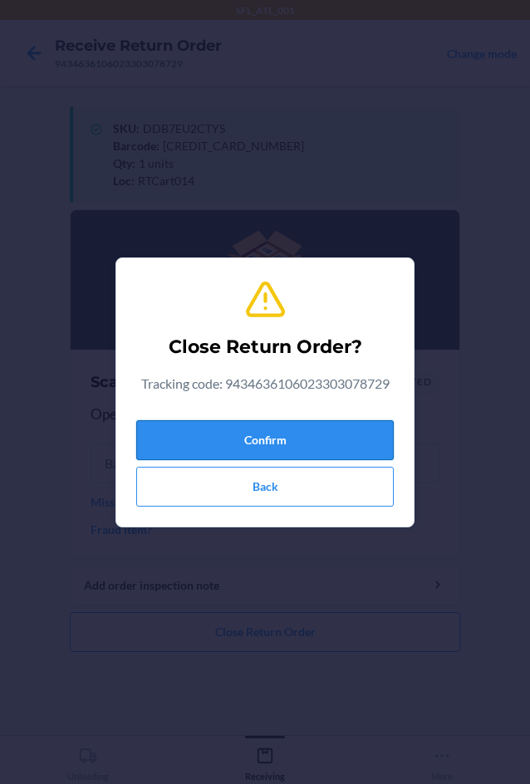
click at [328, 450] on button "Confirm" at bounding box center [265, 440] width 258 height 40
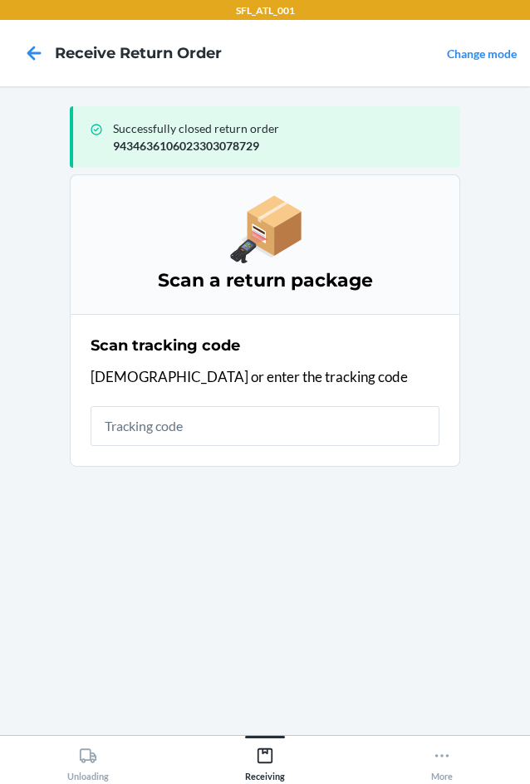
drag, startPoint x: 217, startPoint y: 451, endPoint x: 214, endPoint y: 443, distance: 8.7
click at [217, 448] on section "Scan tracking code Scan or enter the tracking code" at bounding box center [265, 390] width 391 height 153
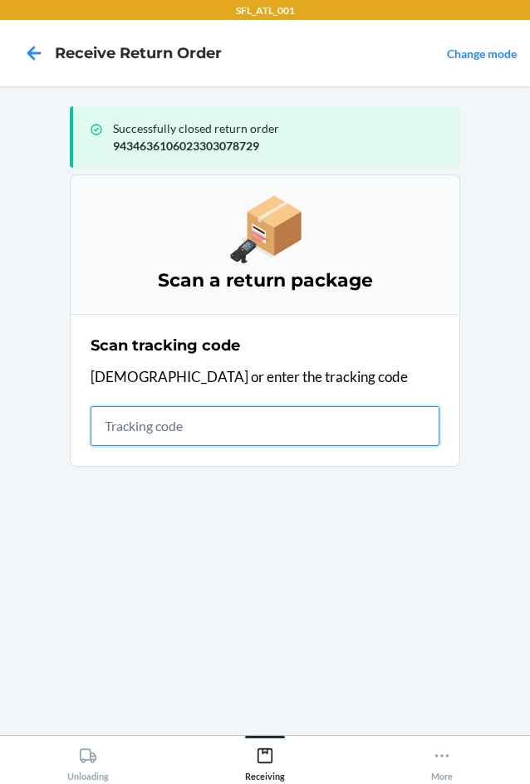
click at [229, 435] on input "text" at bounding box center [265, 426] width 349 height 40
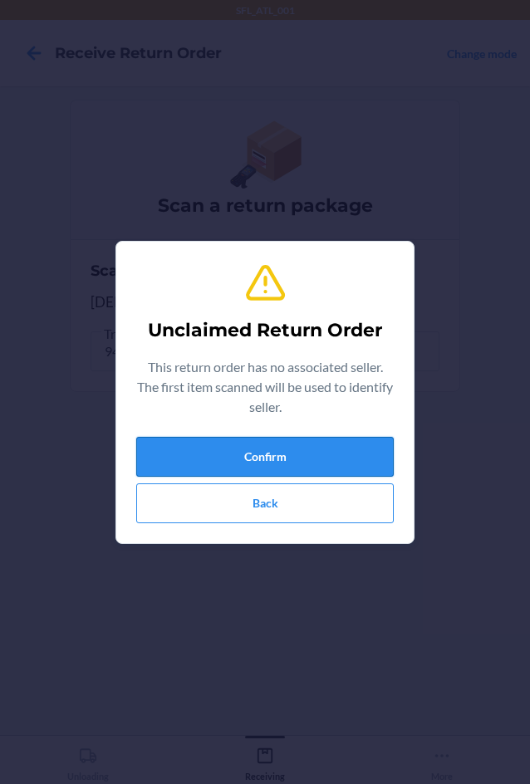
click at [254, 450] on button "Confirm" at bounding box center [265, 457] width 258 height 40
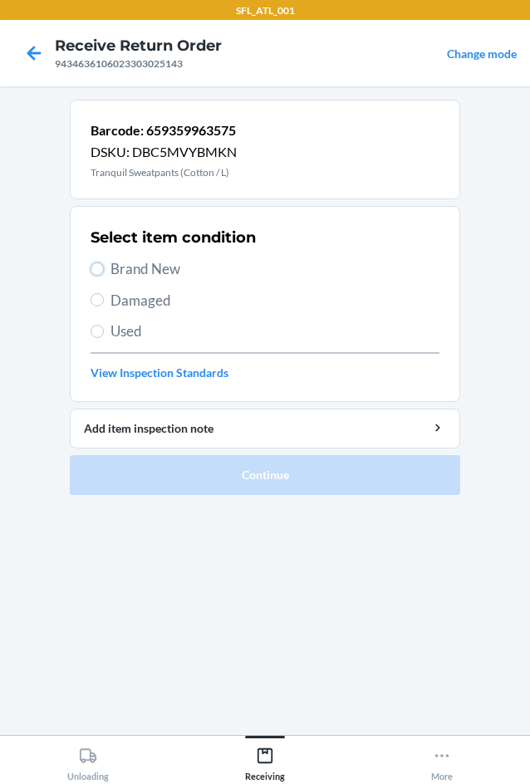
click at [101, 267] on input "Brand New" at bounding box center [97, 269] width 13 height 13
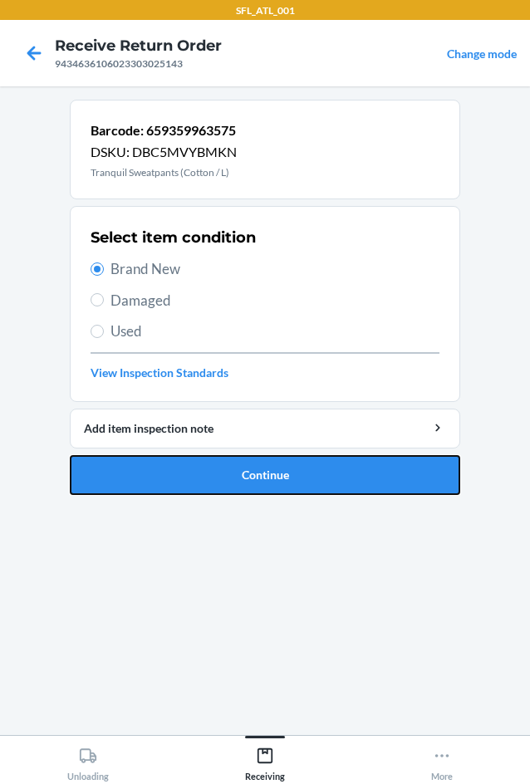
click at [258, 464] on button "Continue" at bounding box center [265, 475] width 391 height 40
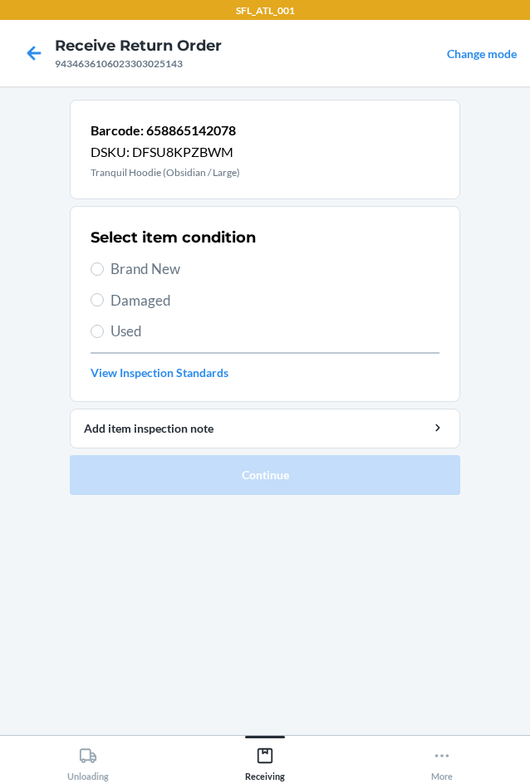
click at [133, 268] on span "Brand New" at bounding box center [275, 269] width 329 height 22
click at [104, 268] on input "Brand New" at bounding box center [97, 269] width 13 height 13
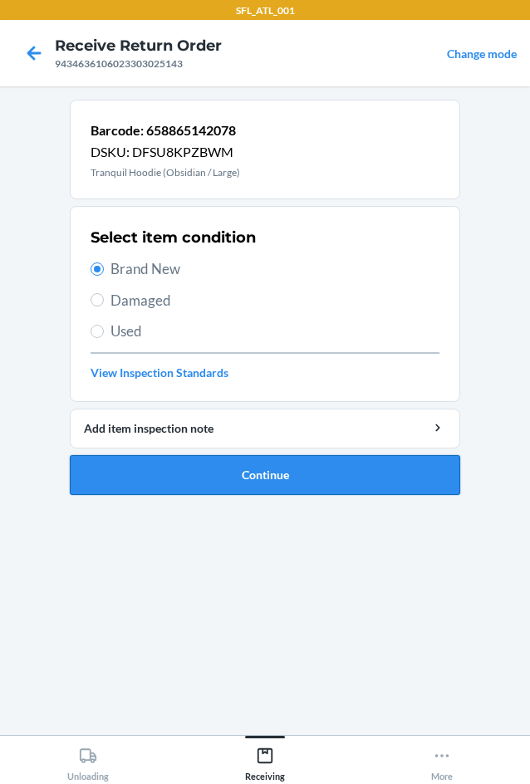
click at [229, 477] on button "Continue" at bounding box center [265, 475] width 391 height 40
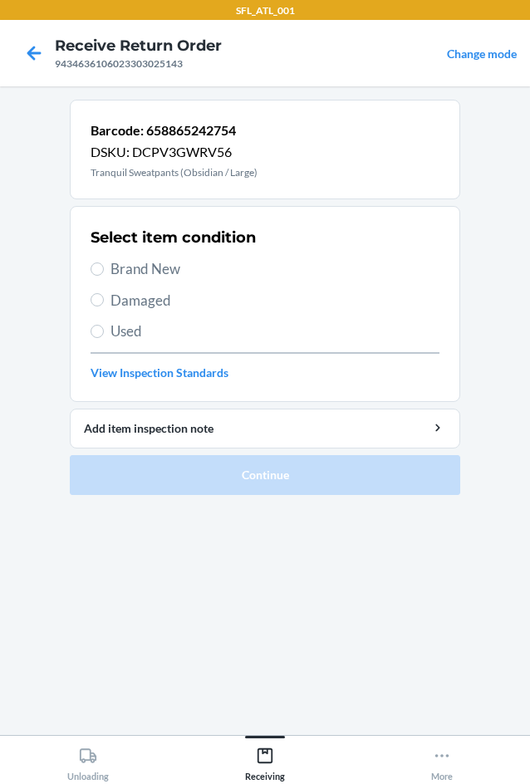
click at [140, 263] on span "Brand New" at bounding box center [275, 269] width 329 height 22
click at [104, 263] on input "Brand New" at bounding box center [97, 269] width 13 height 13
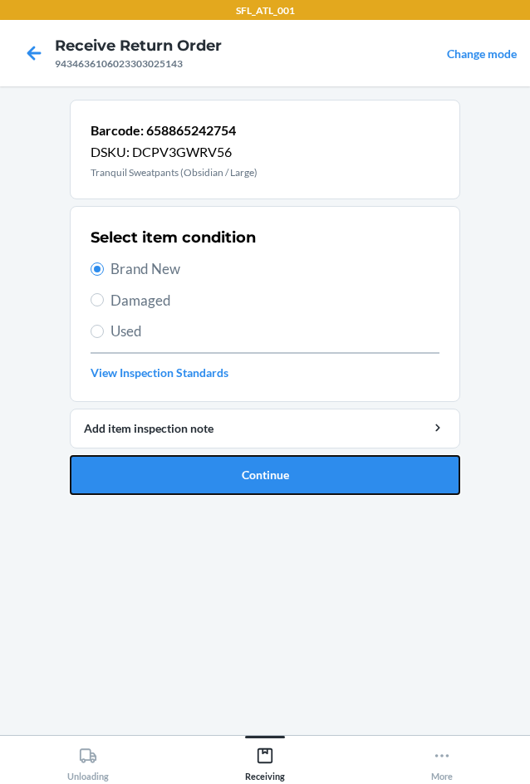
drag, startPoint x: 198, startPoint y: 469, endPoint x: 198, endPoint y: 460, distance: 10.0
click at [198, 469] on button "Continue" at bounding box center [265, 475] width 391 height 40
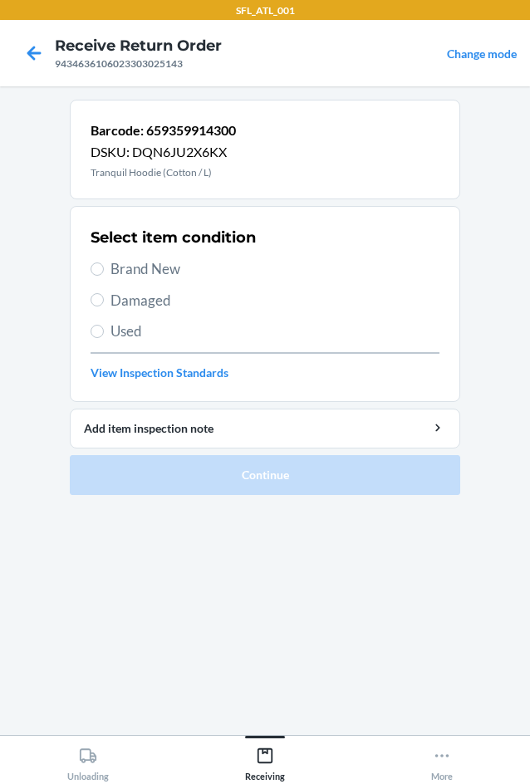
click at [162, 270] on span "Brand New" at bounding box center [275, 269] width 329 height 22
click at [104, 270] on input "Brand New" at bounding box center [97, 269] width 13 height 13
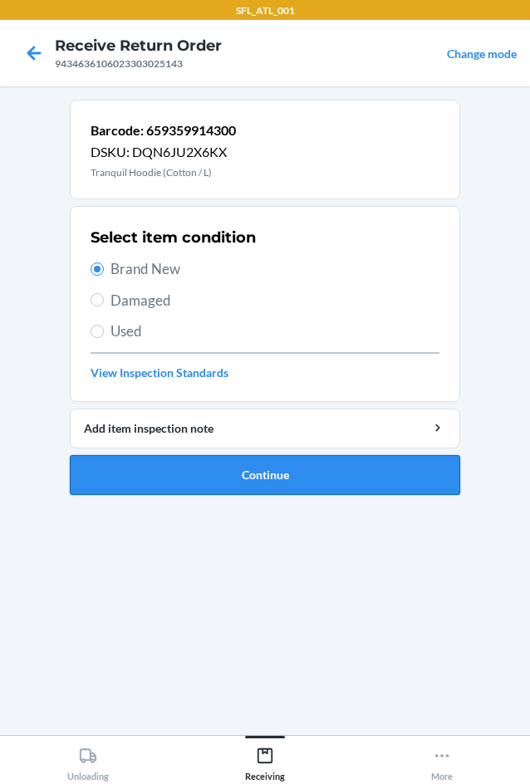
click at [260, 478] on button "Continue" at bounding box center [265, 475] width 391 height 40
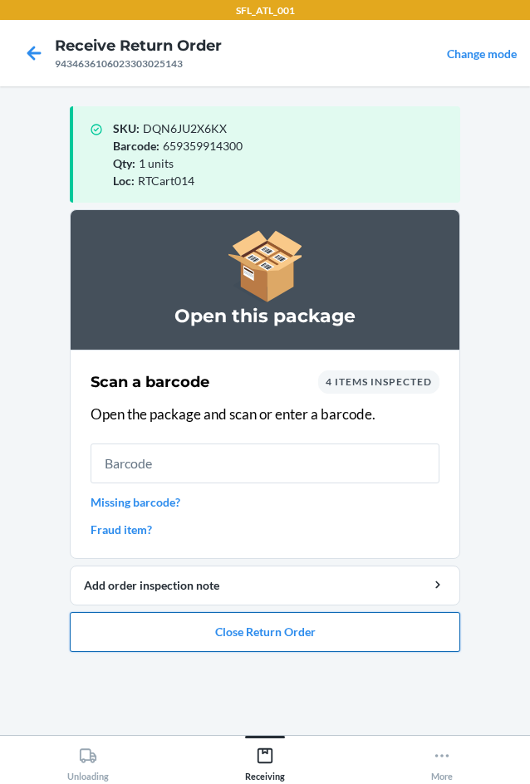
click at [234, 643] on button "Close Return Order" at bounding box center [265, 632] width 391 height 40
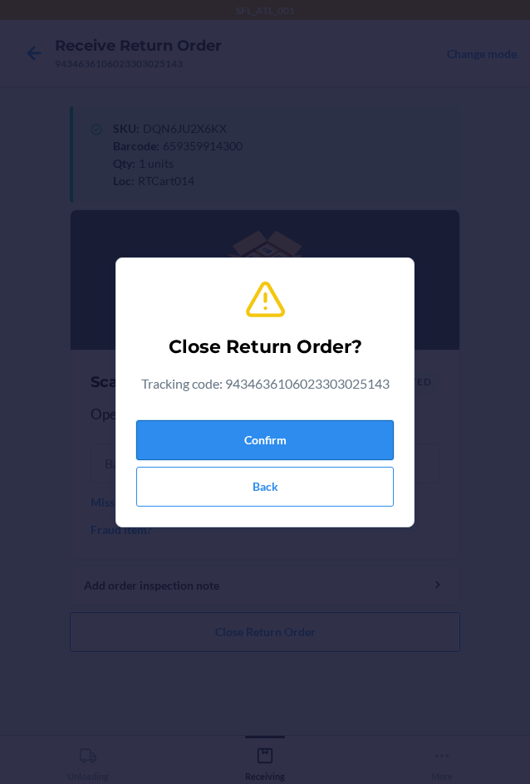
click at [299, 430] on button "Confirm" at bounding box center [265, 440] width 258 height 40
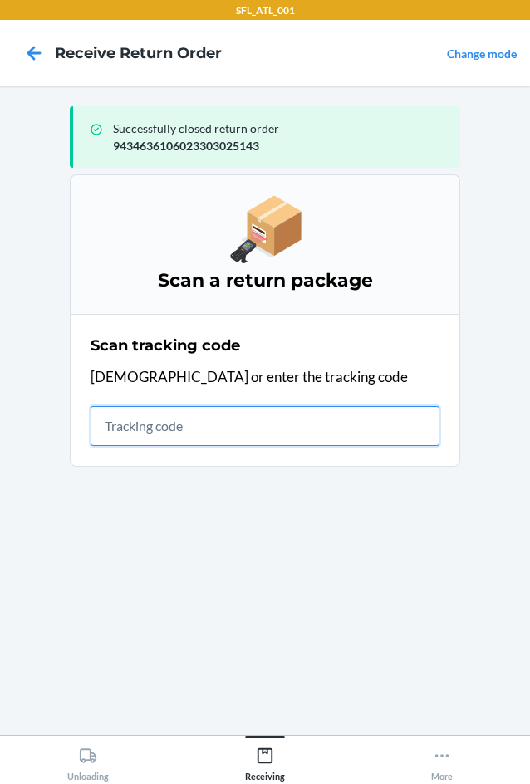
click at [249, 435] on input "text" at bounding box center [265, 426] width 349 height 40
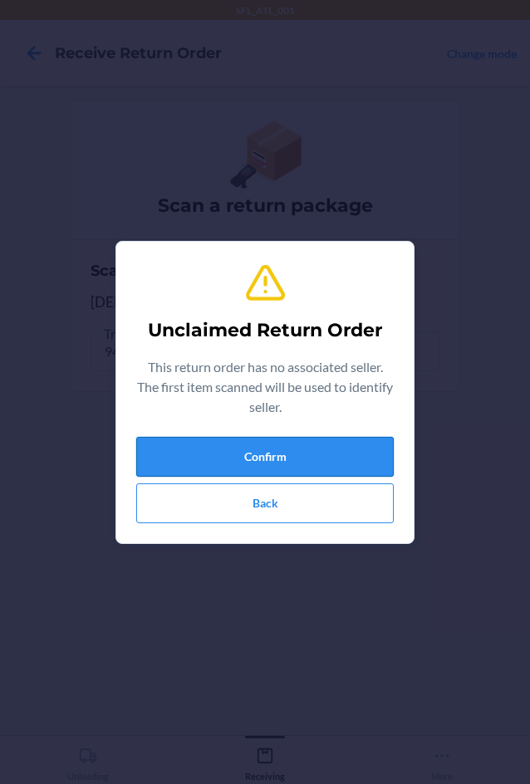
click at [248, 463] on button "Confirm" at bounding box center [265, 457] width 258 height 40
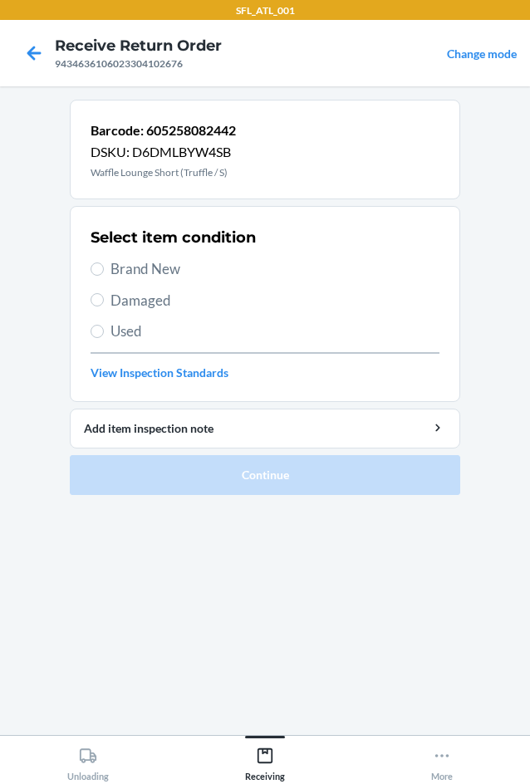
click at [120, 267] on span "Brand New" at bounding box center [275, 269] width 329 height 22
click at [104, 267] on input "Brand New" at bounding box center [97, 269] width 13 height 13
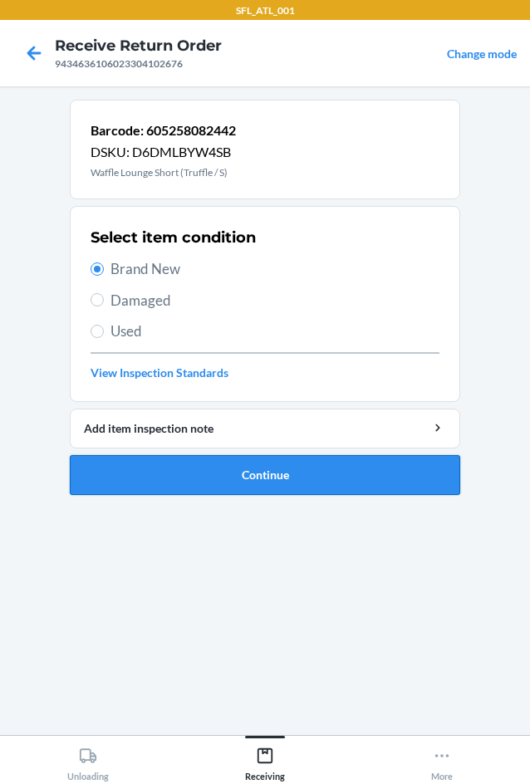
click at [265, 474] on button "Continue" at bounding box center [265, 475] width 391 height 40
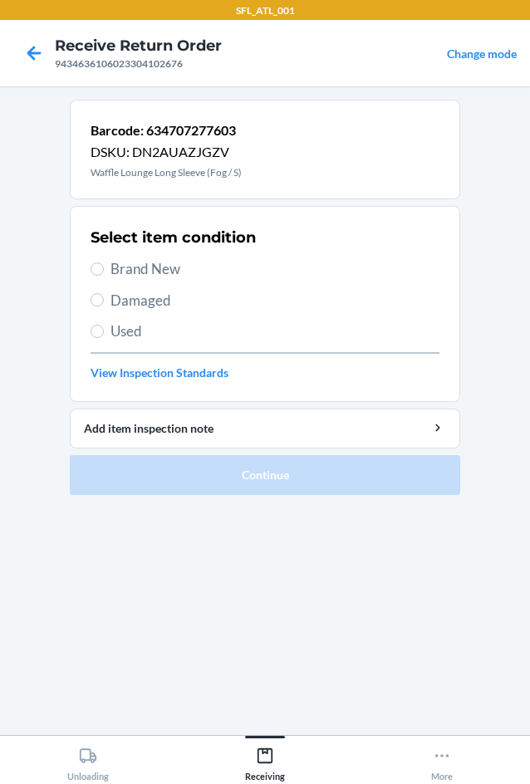
click at [98, 262] on label "Brand New" at bounding box center [265, 269] width 349 height 22
click at [98, 263] on input "Brand New" at bounding box center [97, 269] width 13 height 13
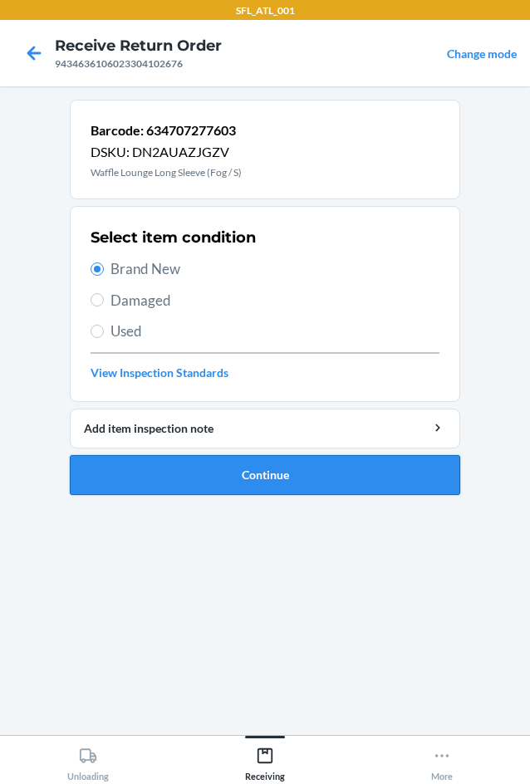
click at [266, 485] on button "Continue" at bounding box center [265, 475] width 391 height 40
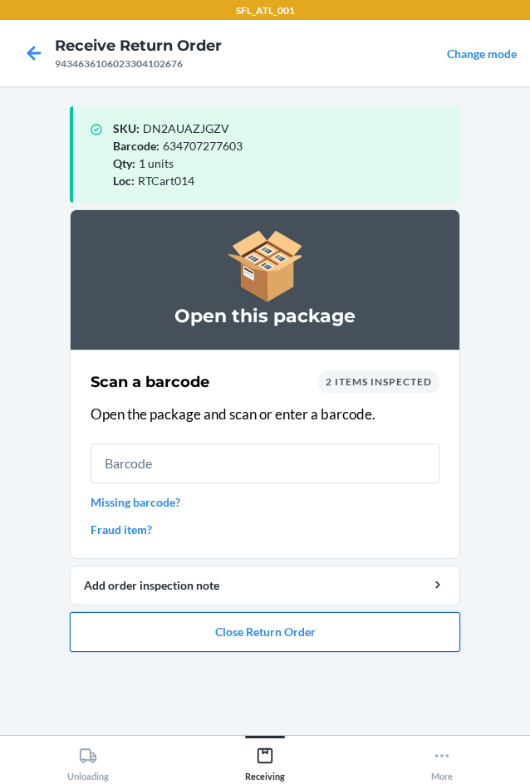
click at [271, 629] on button "Close Return Order" at bounding box center [265, 632] width 391 height 40
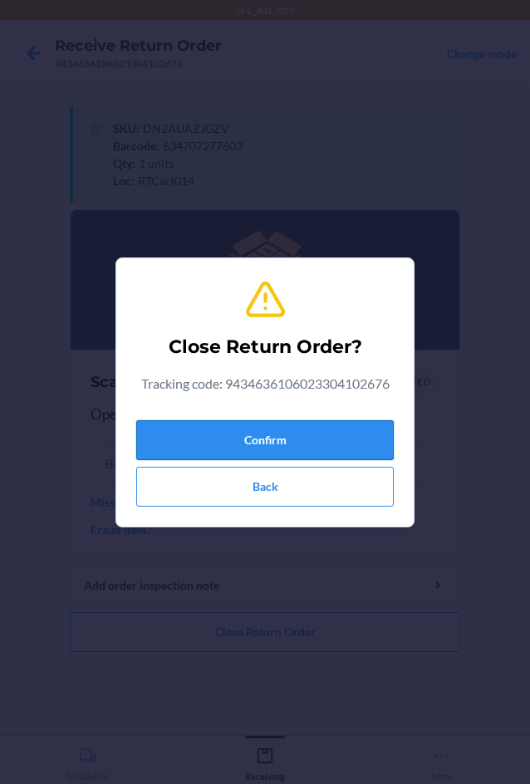
click at [255, 449] on button "Confirm" at bounding box center [265, 440] width 258 height 40
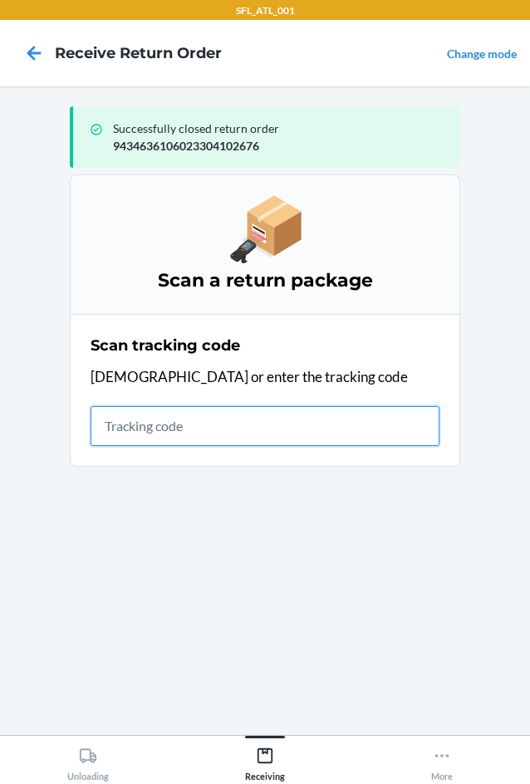
click at [191, 417] on input "text" at bounding box center [265, 426] width 349 height 40
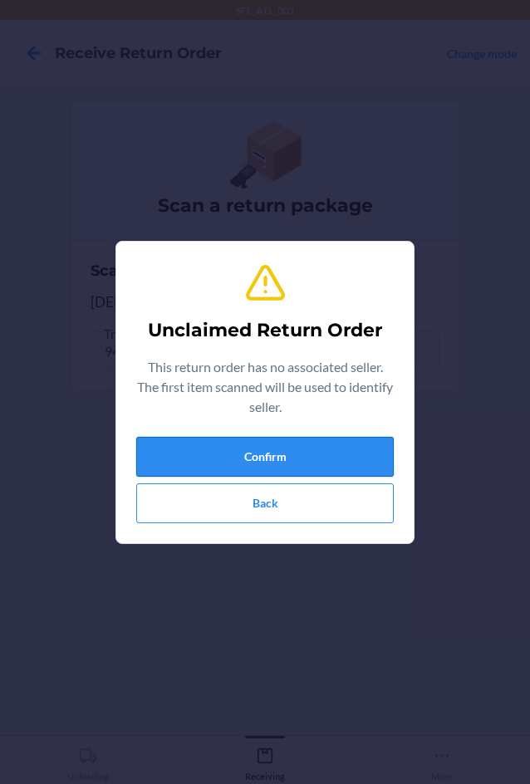
click at [285, 450] on button "Confirm" at bounding box center [265, 457] width 258 height 40
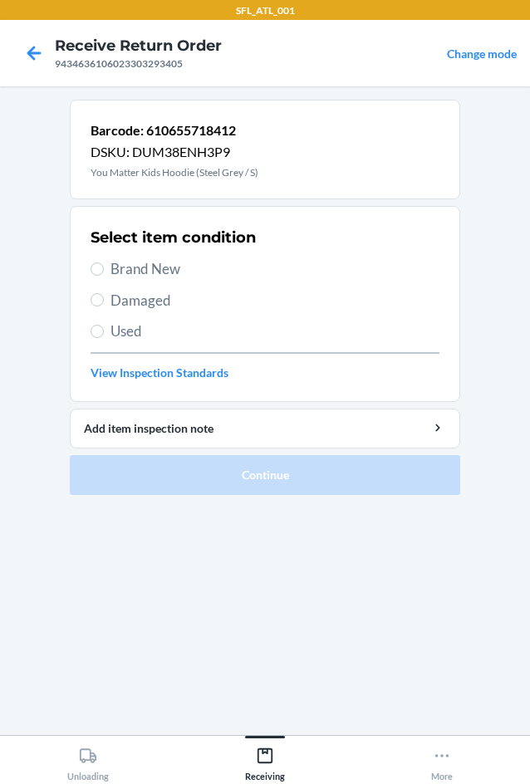
click at [109, 265] on label "Brand New" at bounding box center [265, 269] width 349 height 22
click at [104, 265] on input "Brand New" at bounding box center [97, 269] width 13 height 13
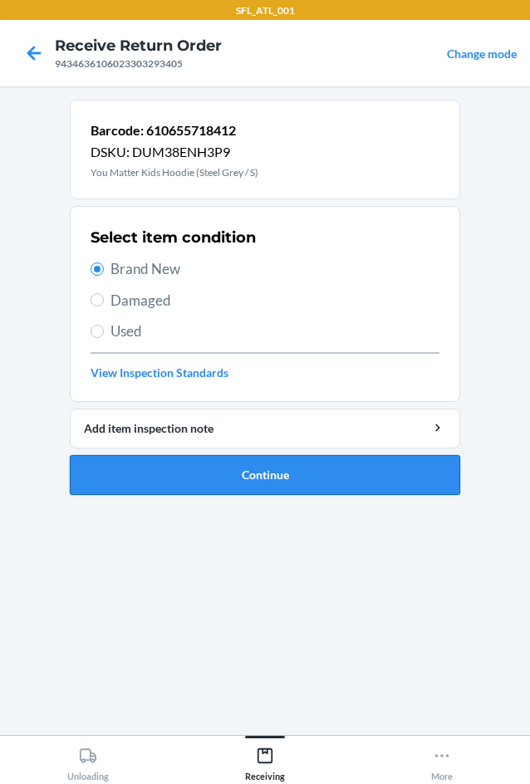
click at [339, 477] on button "Continue" at bounding box center [265, 475] width 391 height 40
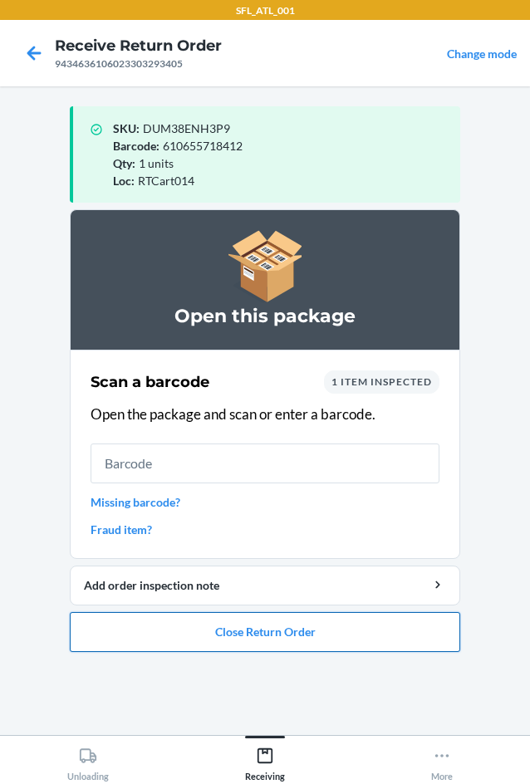
click at [288, 643] on button "Close Return Order" at bounding box center [265, 632] width 391 height 40
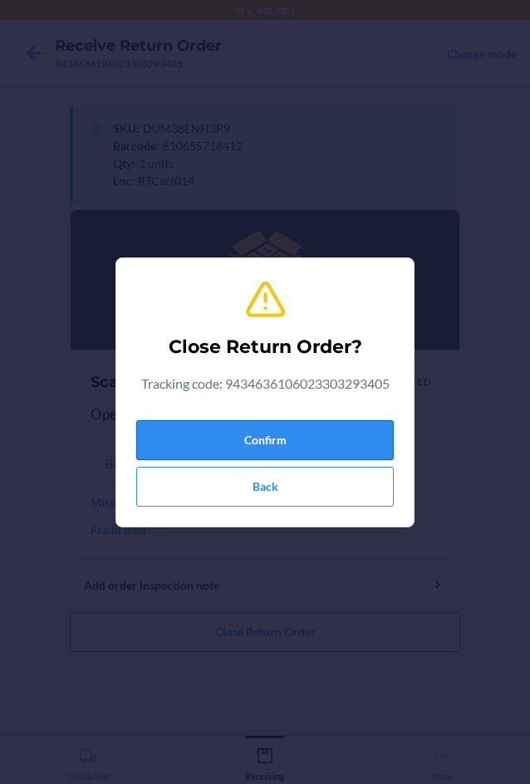
drag, startPoint x: 275, startPoint y: 451, endPoint x: 142, endPoint y: 451, distance: 133.0
click at [276, 451] on button "Confirm" at bounding box center [265, 440] width 258 height 40
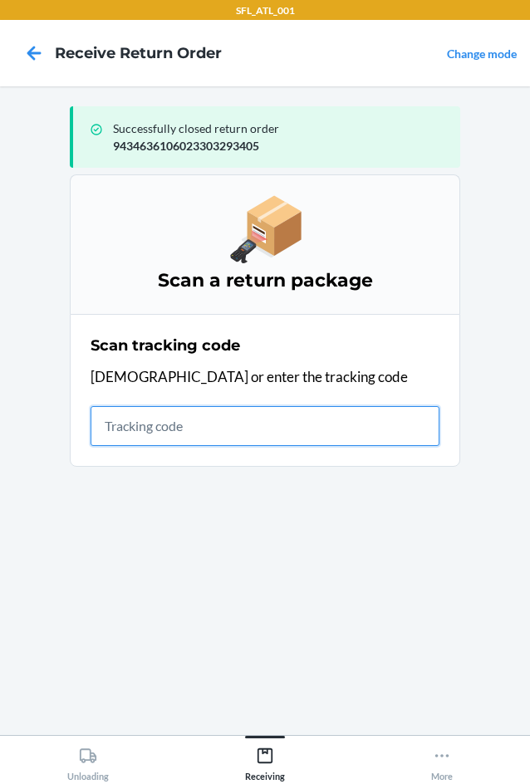
click at [151, 438] on input "text" at bounding box center [265, 426] width 349 height 40
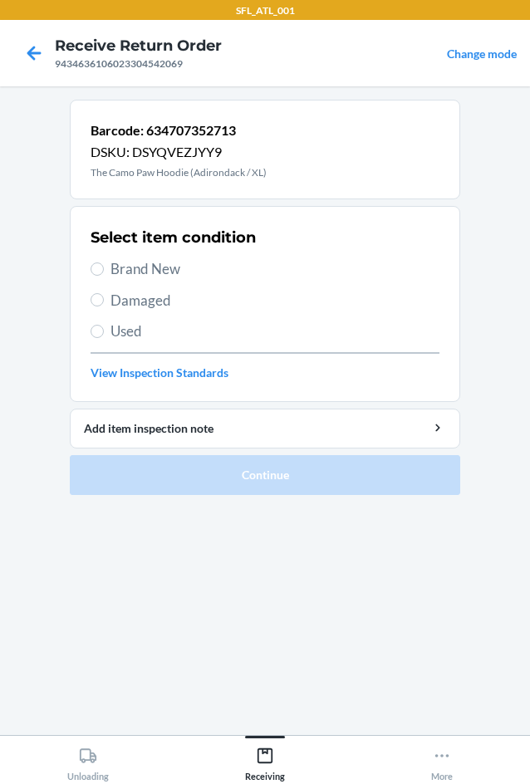
click at [111, 275] on span "Brand New" at bounding box center [275, 269] width 329 height 22
click at [104, 275] on input "Brand New" at bounding box center [97, 269] width 13 height 13
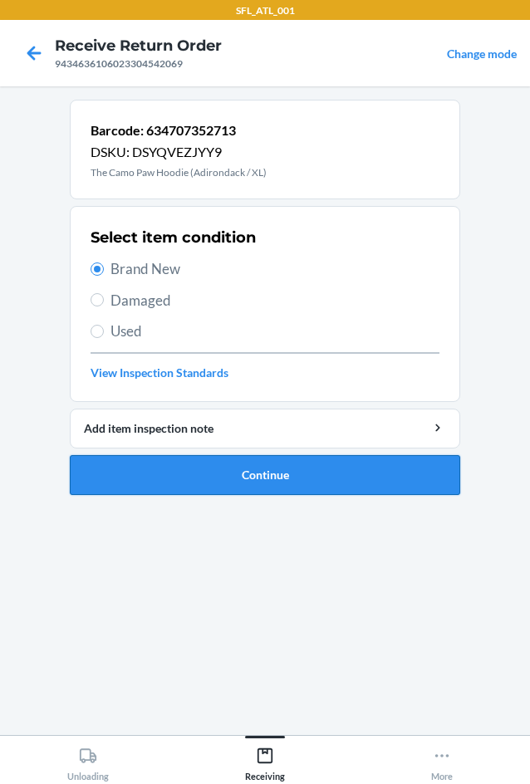
click at [319, 472] on button "Continue" at bounding box center [265, 475] width 391 height 40
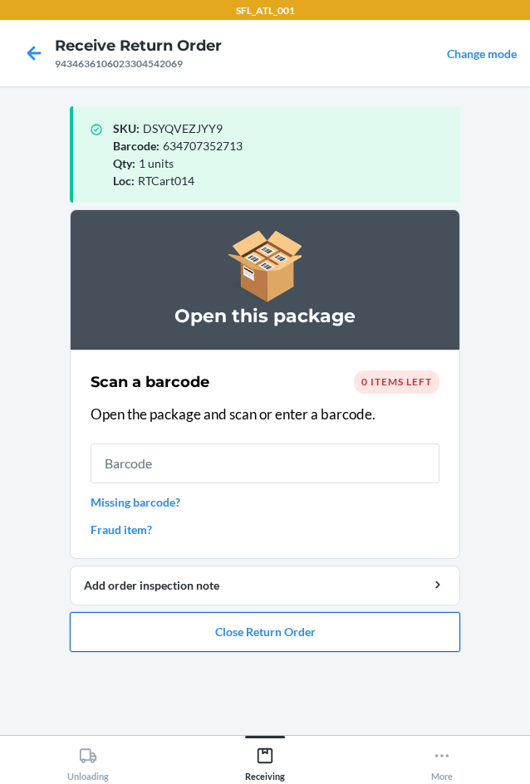
drag, startPoint x: 342, startPoint y: 630, endPoint x: 342, endPoint y: 619, distance: 10.8
click at [342, 623] on button "Close Return Order" at bounding box center [265, 632] width 391 height 40
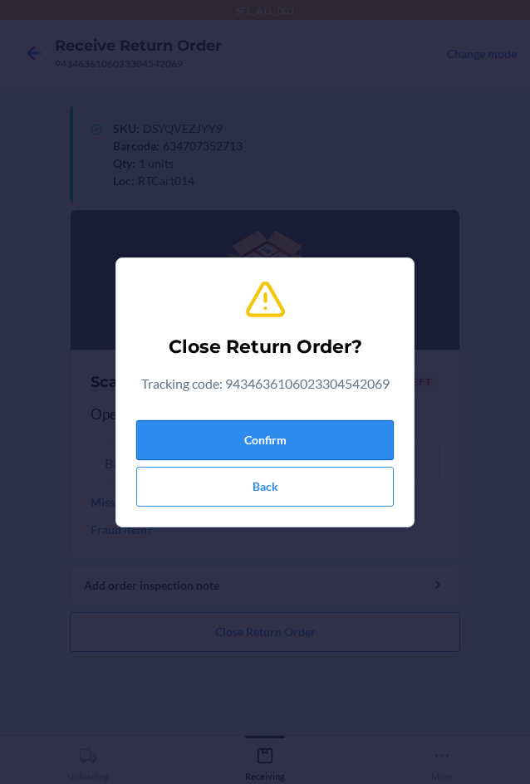
drag, startPoint x: 362, startPoint y: 452, endPoint x: 219, endPoint y: 416, distance: 147.3
click at [354, 450] on button "Confirm" at bounding box center [265, 440] width 258 height 40
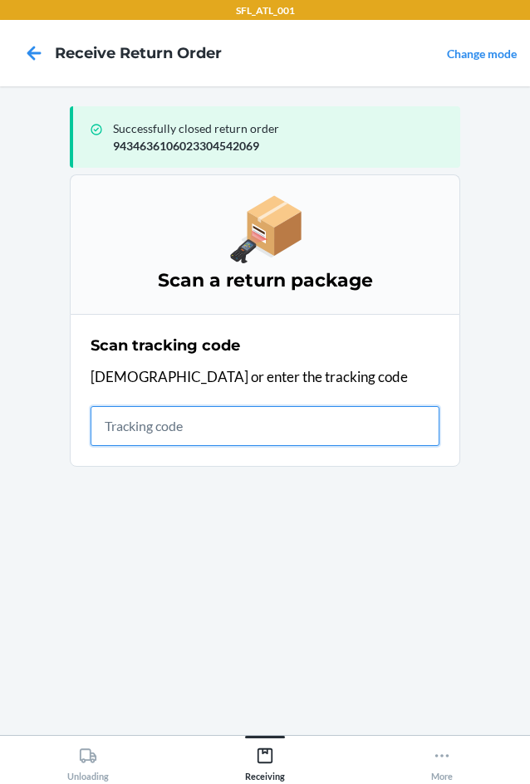
click at [176, 431] on input "text" at bounding box center [265, 426] width 349 height 40
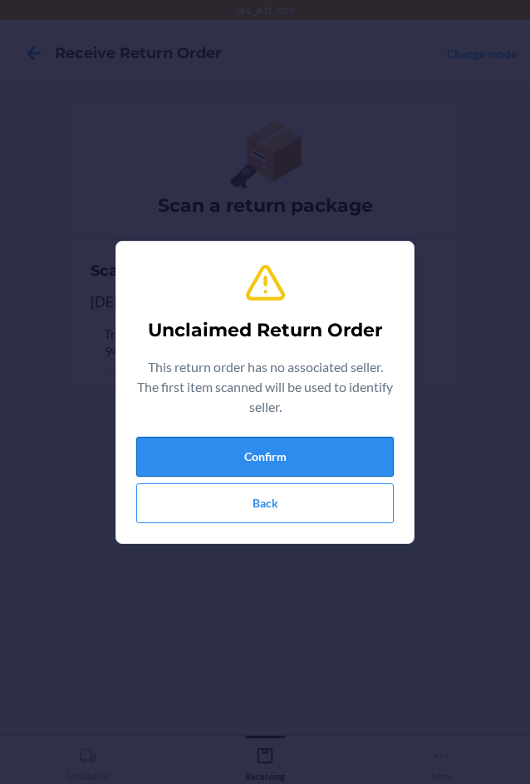
click at [189, 466] on button "Confirm" at bounding box center [265, 457] width 258 height 40
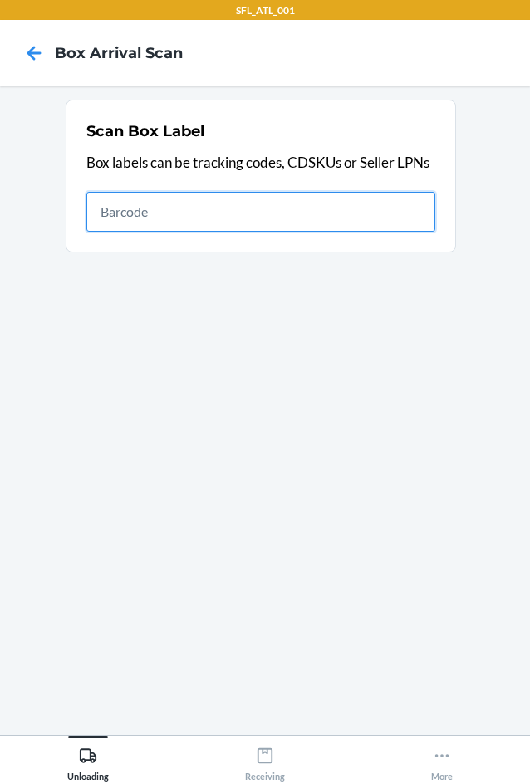
click at [178, 201] on input "text" at bounding box center [260, 212] width 349 height 40
type input "420302599434636106023303832239"
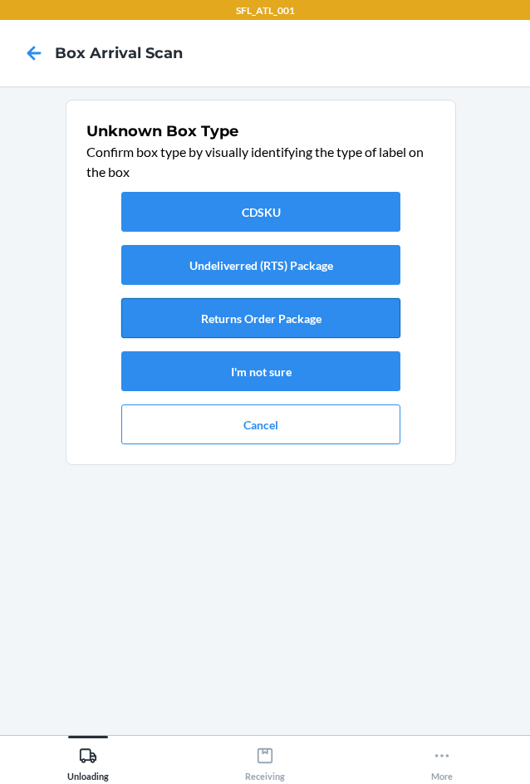
click at [240, 312] on button "Returns Order Package" at bounding box center [260, 318] width 279 height 40
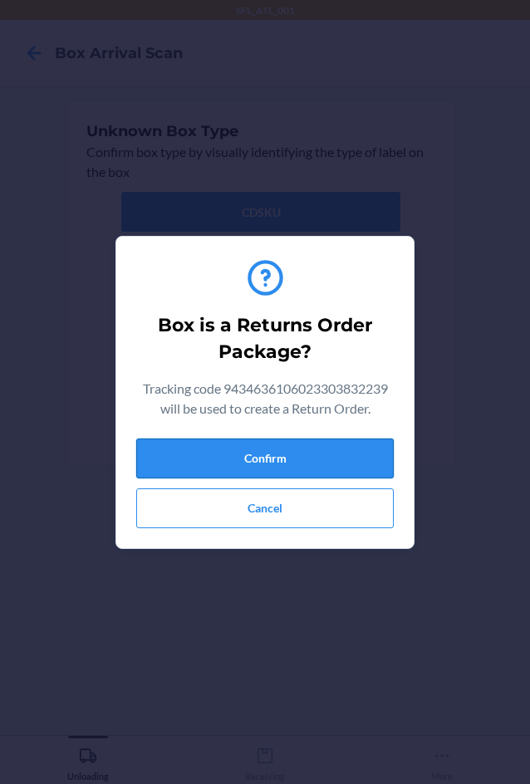
drag, startPoint x: 296, startPoint y: 477, endPoint x: 319, endPoint y: 455, distance: 31.8
click at [302, 479] on div "Confirm Cancel" at bounding box center [265, 484] width 258 height 90
click at [310, 461] on button "Confirm" at bounding box center [265, 459] width 258 height 40
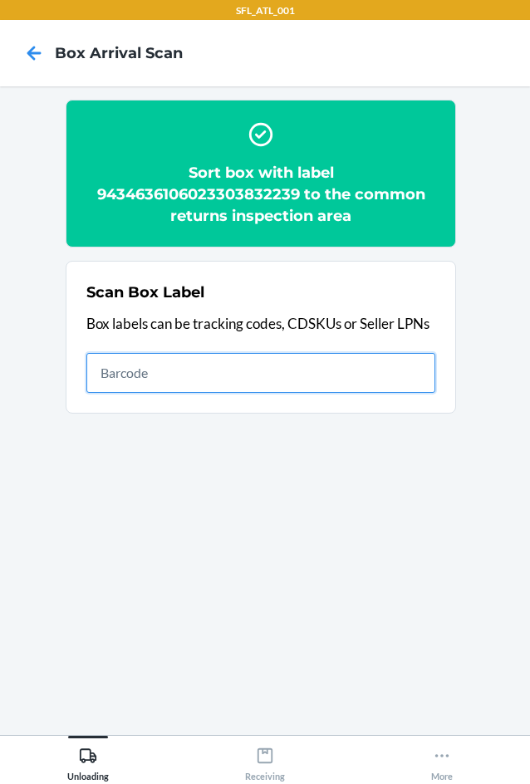
click at [344, 370] on input "text" at bounding box center [260, 373] width 349 height 40
type input "420302599434636106023303840913"
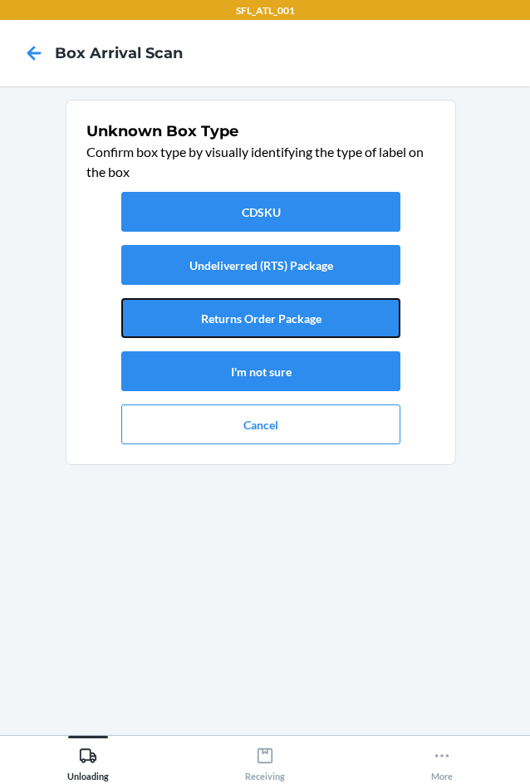
drag, startPoint x: 288, startPoint y: 332, endPoint x: 289, endPoint y: 394, distance: 61.5
click at [288, 340] on div "CDSKU Undeliverred (RTS) Package Returns Order Package I'm not sure Cancel" at bounding box center [260, 318] width 349 height 266
click at [306, 323] on button "Returns Order Package" at bounding box center [260, 318] width 279 height 40
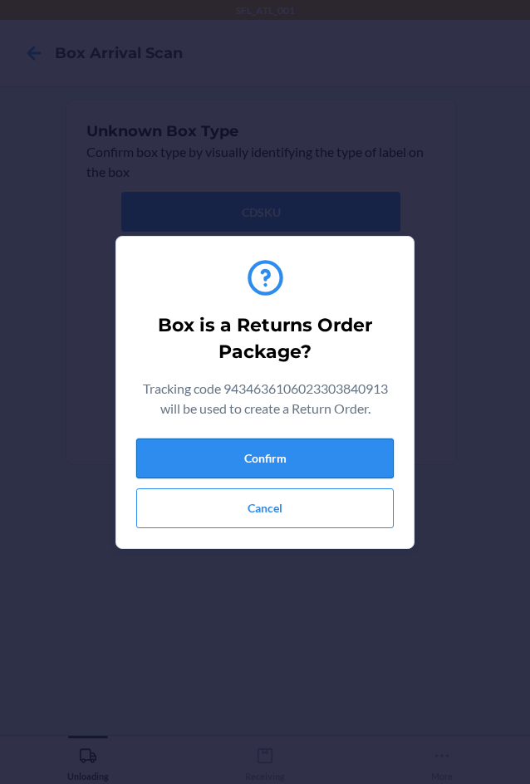
click at [332, 450] on button "Confirm" at bounding box center [265, 459] width 258 height 40
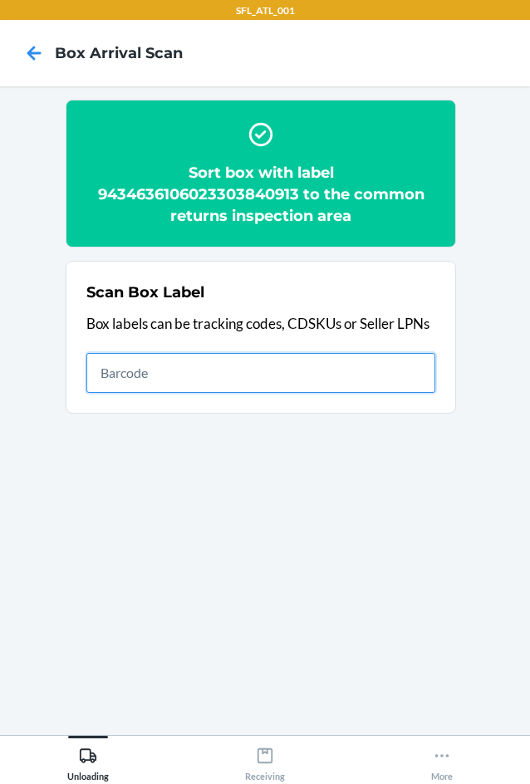
click at [344, 379] on input "text" at bounding box center [260, 373] width 349 height 40
type input "420302599434636106023303756092"
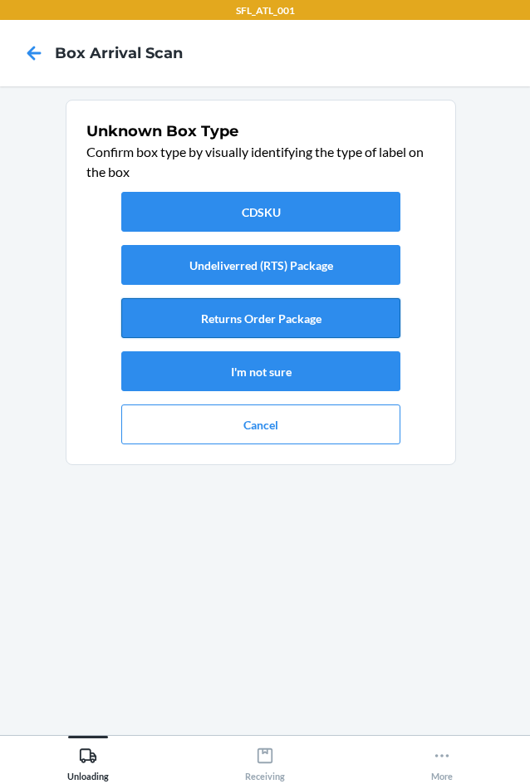
click at [296, 330] on button "Returns Order Package" at bounding box center [260, 318] width 279 height 40
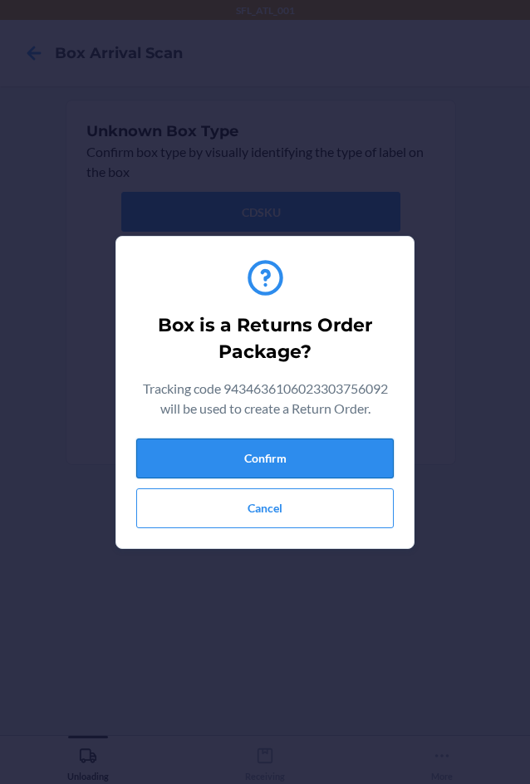
click at [335, 466] on button "Confirm" at bounding box center [265, 459] width 258 height 40
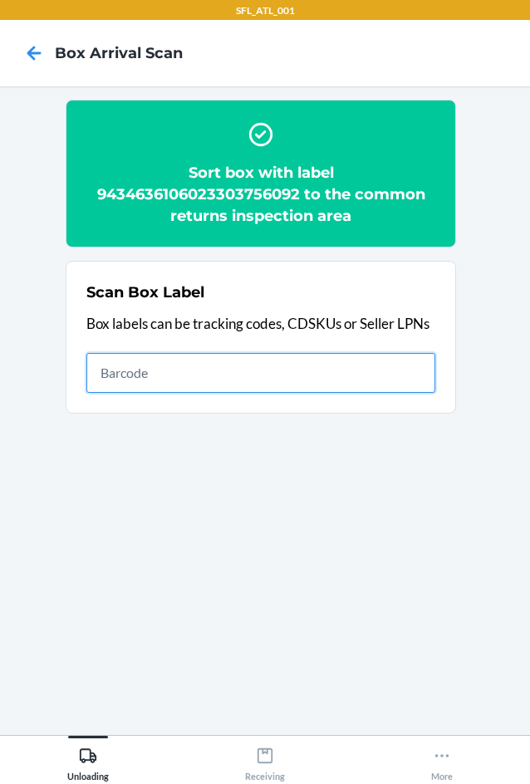
click at [248, 371] on input "text" at bounding box center [260, 373] width 349 height 40
type input "420302599434636106023303675522"
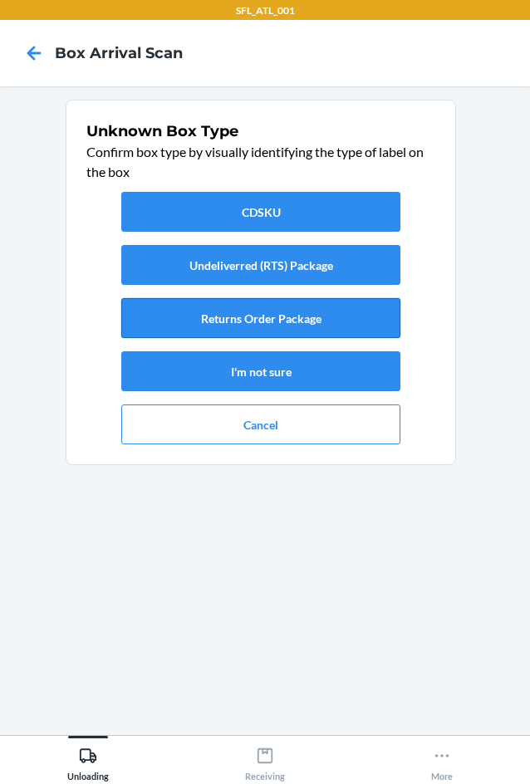
click at [298, 332] on button "Returns Order Package" at bounding box center [260, 318] width 279 height 40
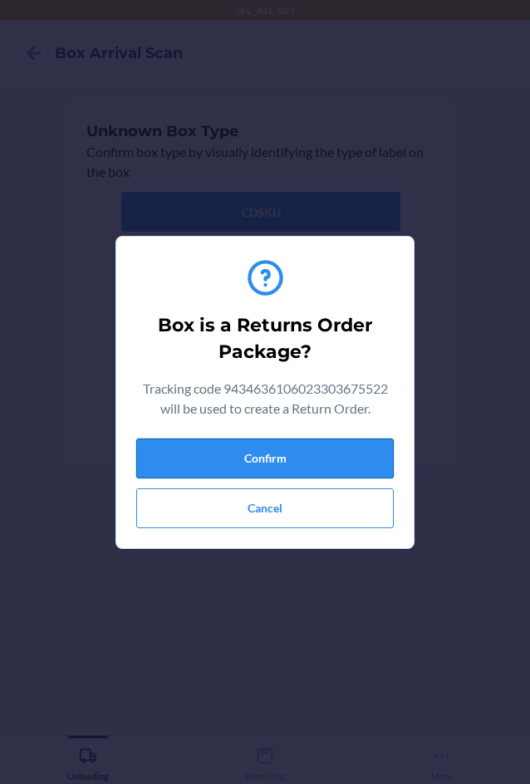
click at [320, 460] on button "Confirm" at bounding box center [265, 459] width 258 height 40
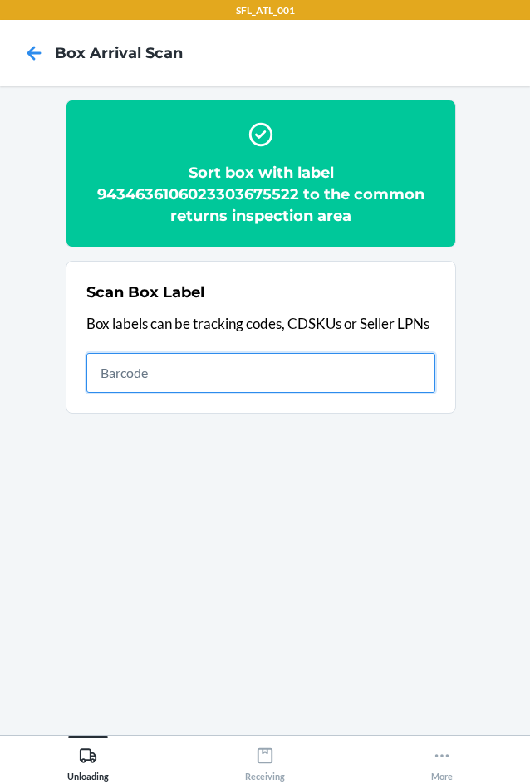
click at [335, 371] on input "text" at bounding box center [260, 373] width 349 height 40
type input "420302599434636106023303944796"
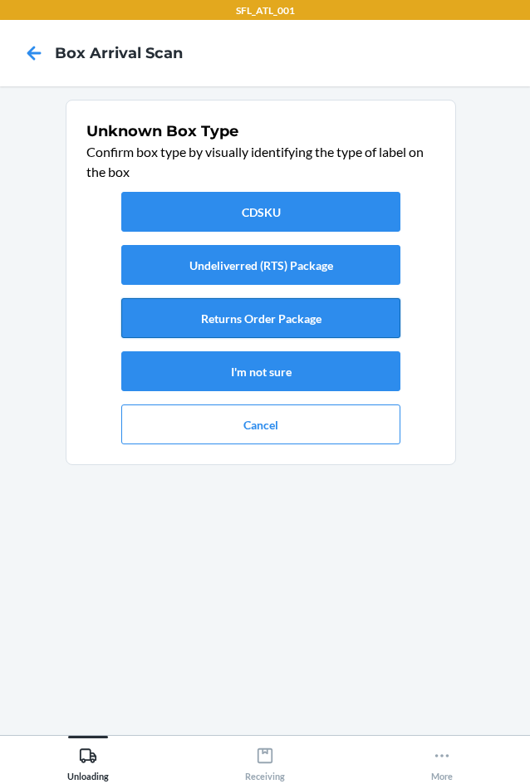
click at [260, 333] on button "Returns Order Package" at bounding box center [260, 318] width 279 height 40
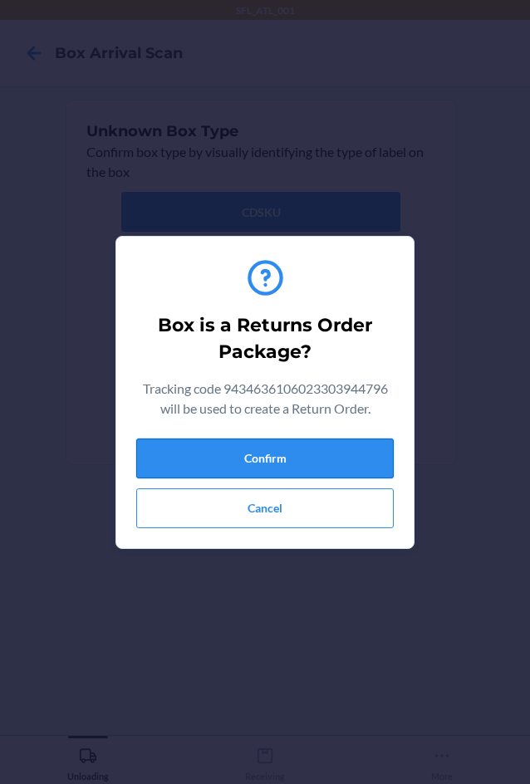
click at [273, 454] on button "Confirm" at bounding box center [265, 459] width 258 height 40
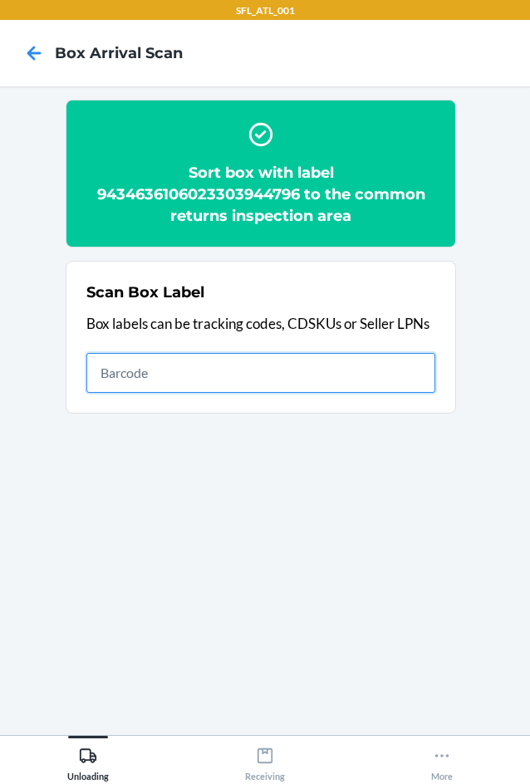
click at [218, 370] on input "text" at bounding box center [260, 373] width 349 height 40
type input "420302599434636106023304134295"
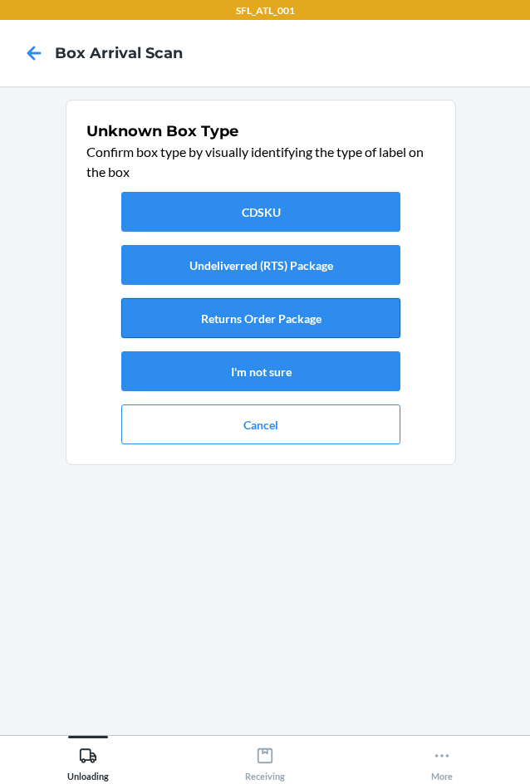
click at [264, 328] on button "Returns Order Package" at bounding box center [260, 318] width 279 height 40
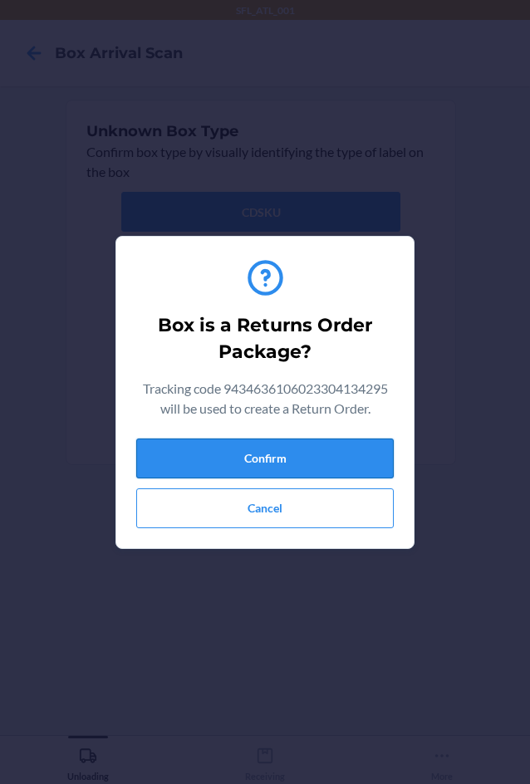
click at [224, 453] on button "Confirm" at bounding box center [265, 459] width 258 height 40
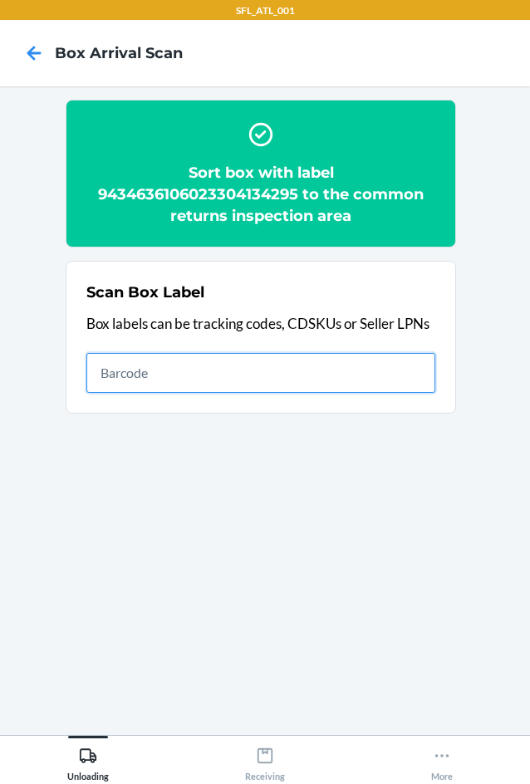
click at [421, 376] on input "text" at bounding box center [260, 373] width 349 height 40
type input "420302599434636106023303893384"
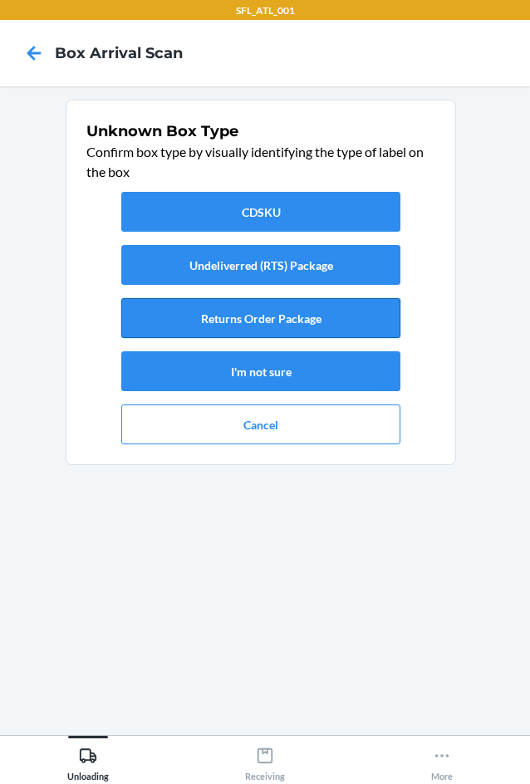
drag, startPoint x: 342, startPoint y: 314, endPoint x: 342, endPoint y: 325, distance: 10.8
click at [342, 321] on button "Returns Order Package" at bounding box center [260, 318] width 279 height 40
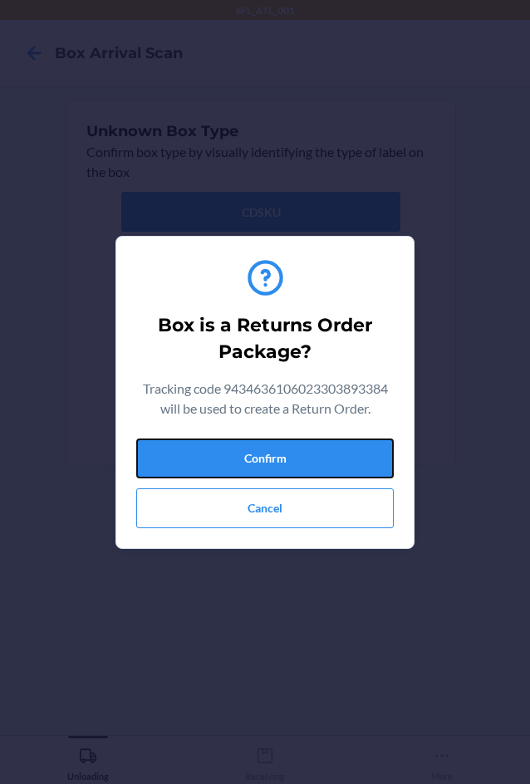
drag, startPoint x: 332, startPoint y: 460, endPoint x: 511, endPoint y: 451, distance: 178.8
click at [332, 459] on button "Confirm" at bounding box center [265, 459] width 258 height 40
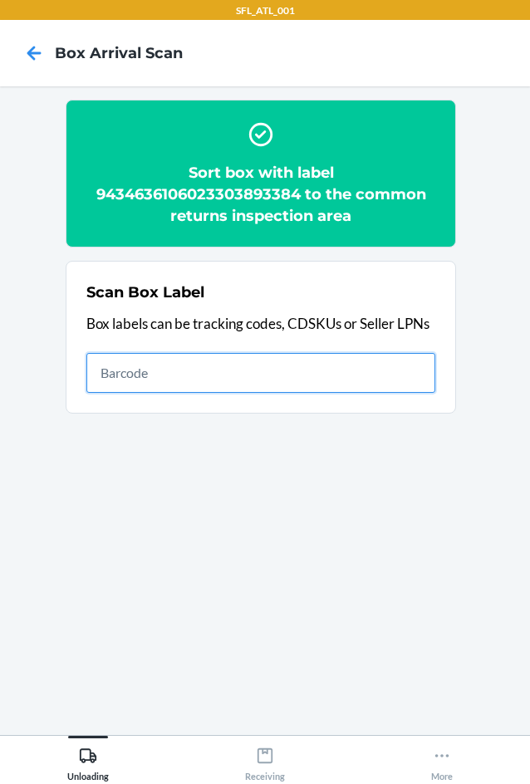
click at [410, 375] on input "text" at bounding box center [260, 373] width 349 height 40
type input "420302599434636106023303631764"
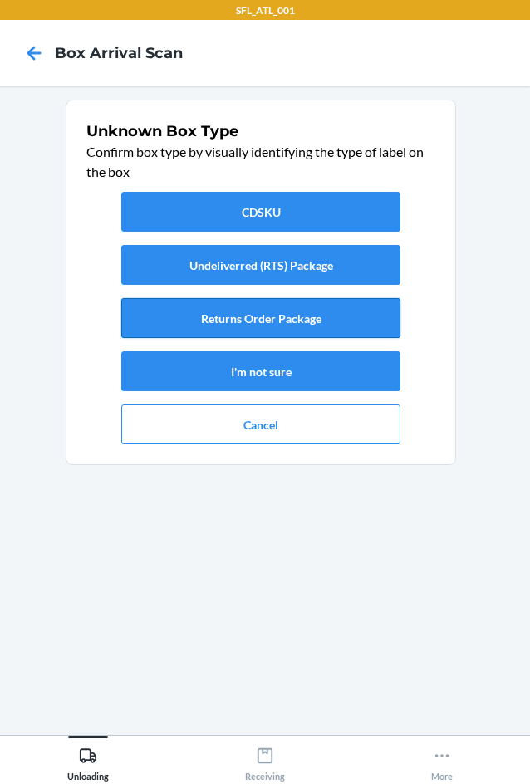
click at [305, 326] on button "Returns Order Package" at bounding box center [260, 318] width 279 height 40
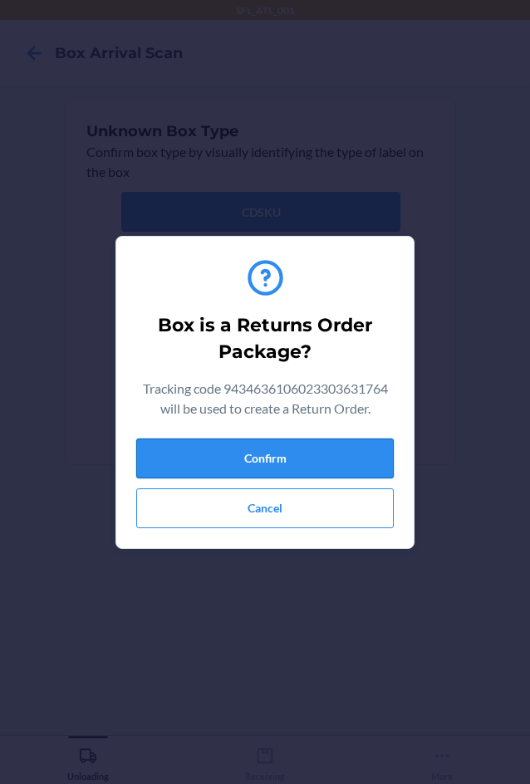
click at [280, 470] on button "Confirm" at bounding box center [265, 459] width 258 height 40
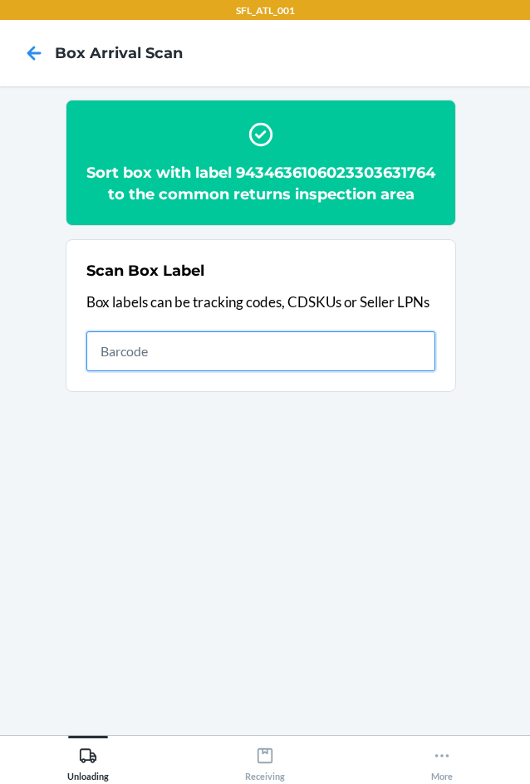
click at [195, 371] on input "text" at bounding box center [260, 352] width 349 height 40
type input "420302599434636106023303445194"
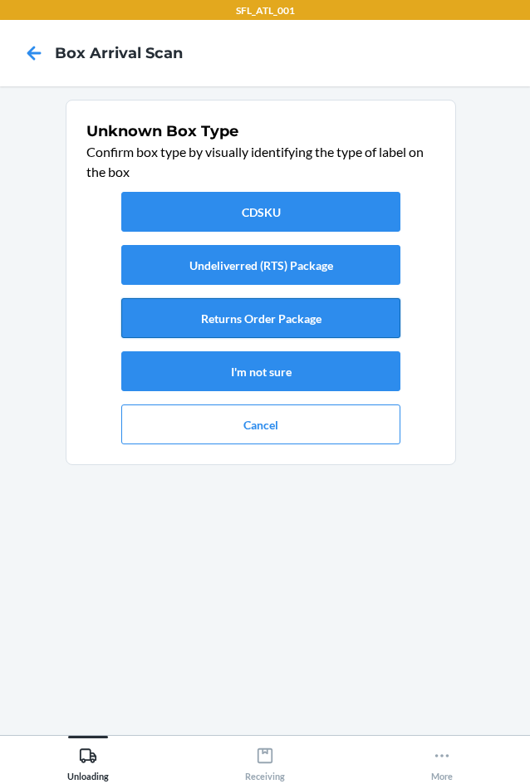
click at [267, 336] on button "Returns Order Package" at bounding box center [260, 318] width 279 height 40
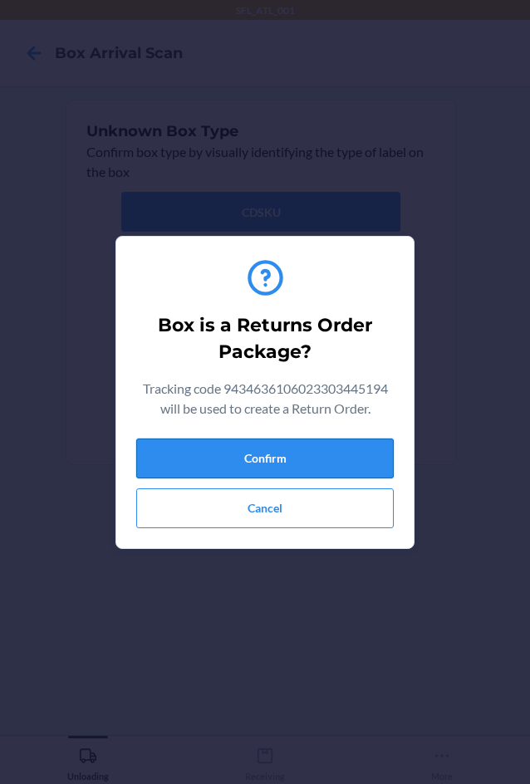
drag, startPoint x: 246, startPoint y: 469, endPoint x: 267, endPoint y: 460, distance: 22.4
click at [261, 463] on button "Confirm" at bounding box center [265, 459] width 258 height 40
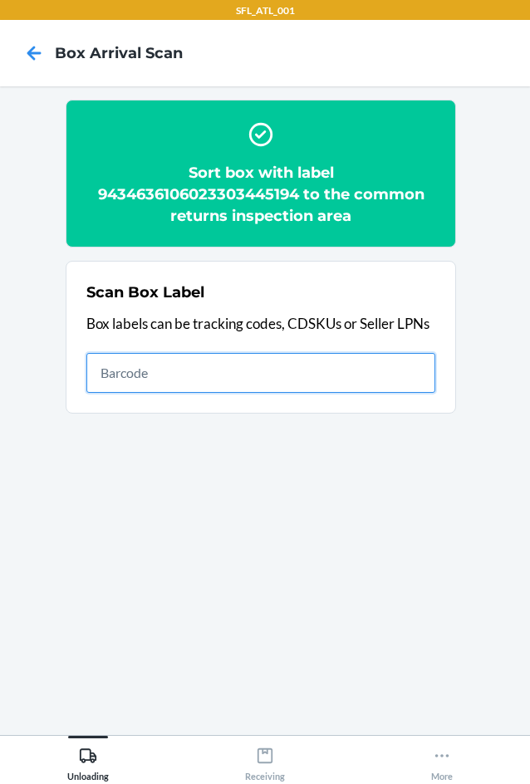
click at [378, 367] on input "text" at bounding box center [260, 373] width 349 height 40
type input "420302599434636106023301762682"
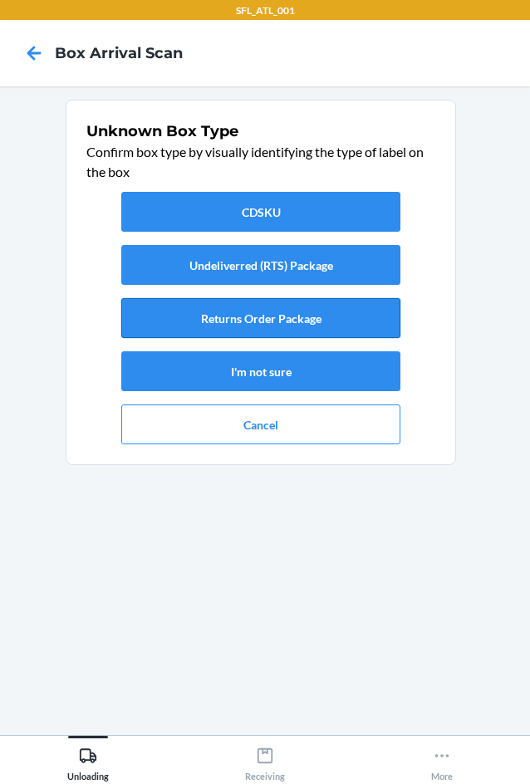
click at [283, 318] on button "Returns Order Package" at bounding box center [260, 318] width 279 height 40
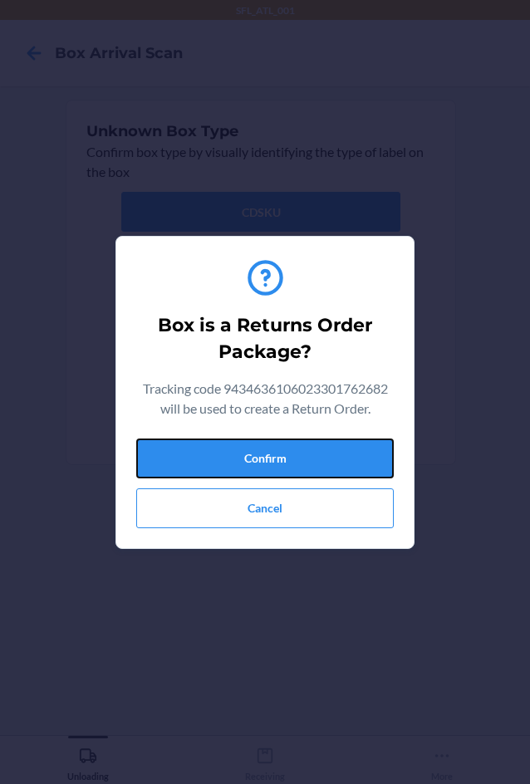
drag, startPoint x: 317, startPoint y: 466, endPoint x: 473, endPoint y: 410, distance: 166.1
click at [324, 465] on button "Confirm" at bounding box center [265, 459] width 258 height 40
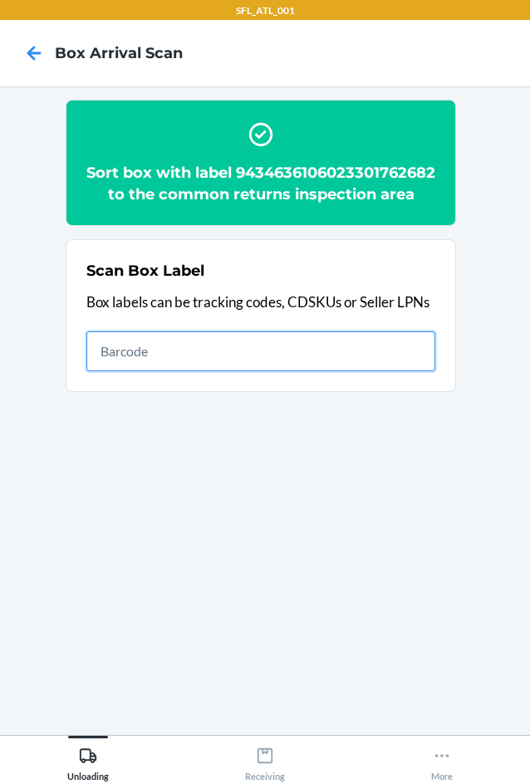
click at [425, 371] on input "text" at bounding box center [260, 352] width 349 height 40
type input "420302599434636106023304056276"
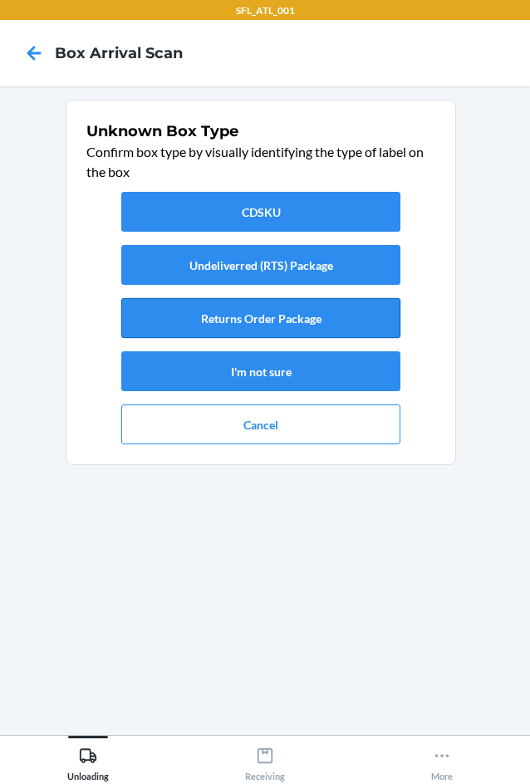
click at [242, 320] on button "Returns Order Package" at bounding box center [260, 318] width 279 height 40
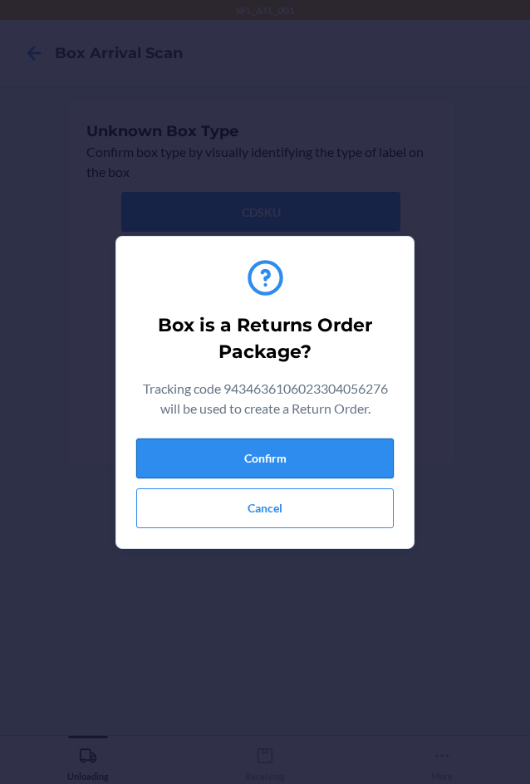
click at [285, 473] on button "Confirm" at bounding box center [265, 459] width 258 height 40
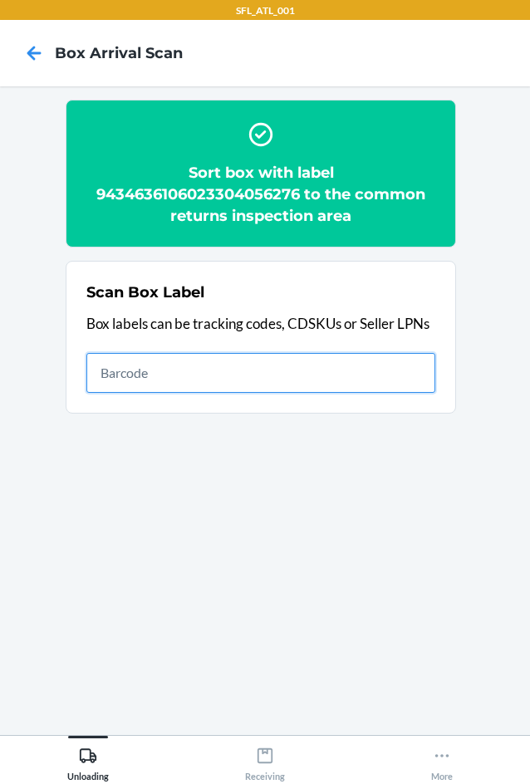
click at [350, 383] on input "text" at bounding box center [260, 373] width 349 height 40
type input "420302599434636106023304072672"
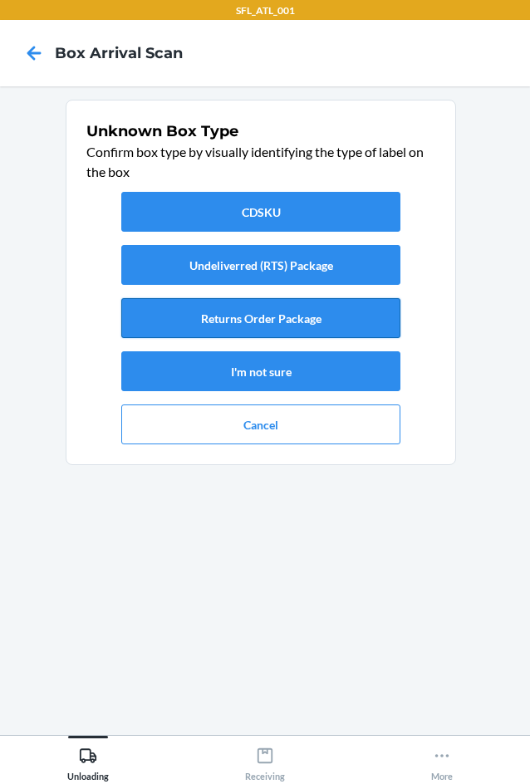
click at [293, 332] on button "Returns Order Package" at bounding box center [260, 318] width 279 height 40
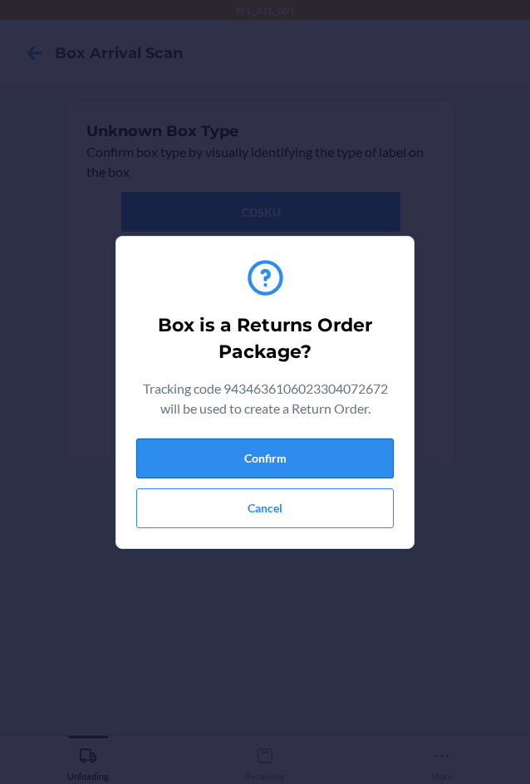
click at [299, 473] on button "Confirm" at bounding box center [265, 459] width 258 height 40
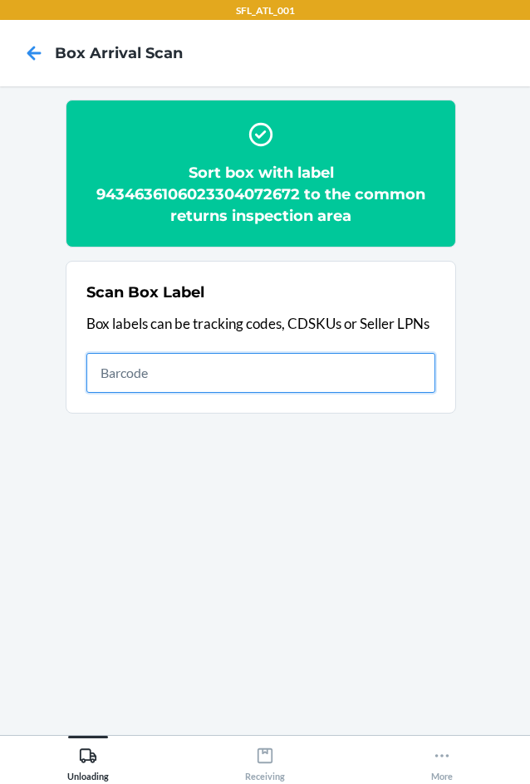
click at [359, 361] on input "text" at bounding box center [260, 373] width 349 height 40
type input "420302599434636106023304195920"
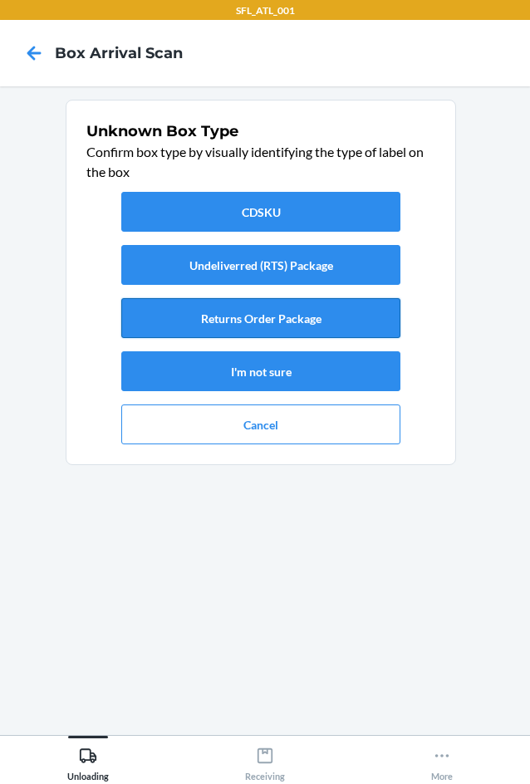
click at [349, 322] on button "Returns Order Package" at bounding box center [260, 318] width 279 height 40
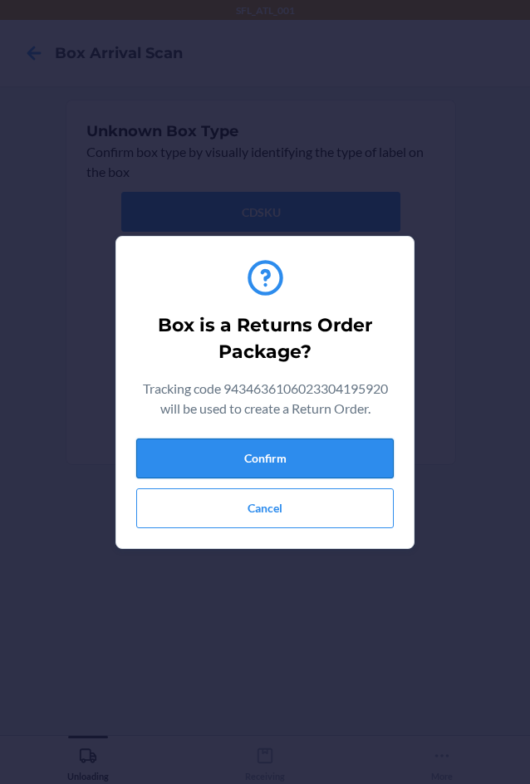
drag, startPoint x: 292, startPoint y: 461, endPoint x: 362, endPoint y: 460, distance: 69.8
click at [297, 461] on button "Confirm" at bounding box center [265, 459] width 258 height 40
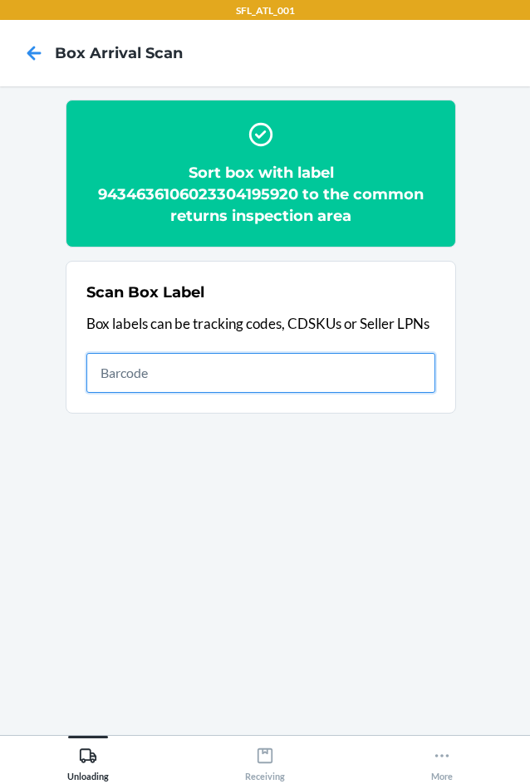
click at [323, 371] on input "text" at bounding box center [260, 373] width 349 height 40
type input "420302599434636106023303686832"
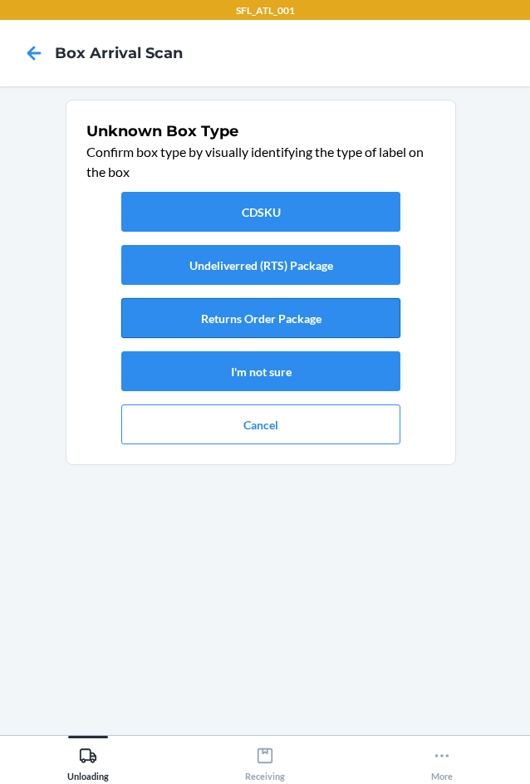
click at [320, 317] on button "Returns Order Package" at bounding box center [260, 318] width 279 height 40
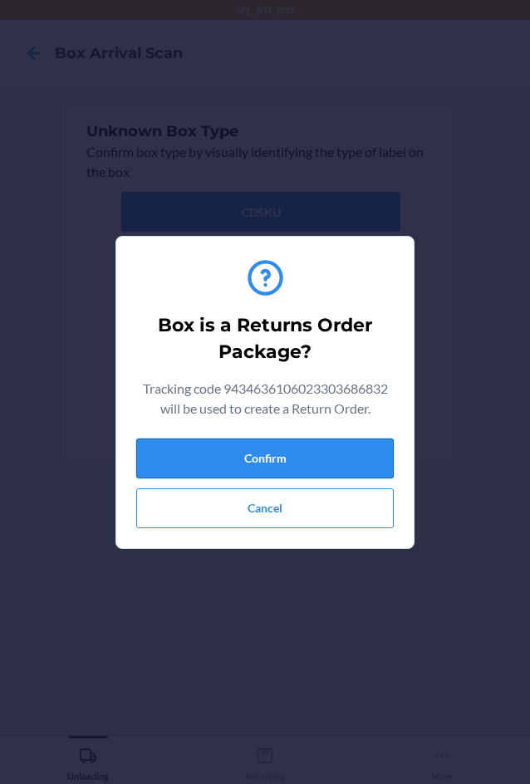
drag, startPoint x: 255, startPoint y: 467, endPoint x: 351, endPoint y: 463, distance: 95.7
click at [256, 465] on button "Confirm" at bounding box center [265, 459] width 258 height 40
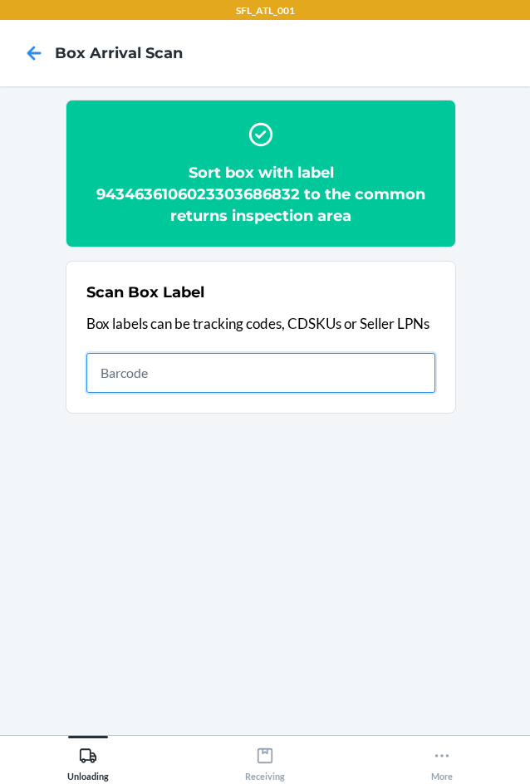
click at [386, 367] on input "text" at bounding box center [260, 373] width 349 height 40
type input "420302599434636106023304130433"
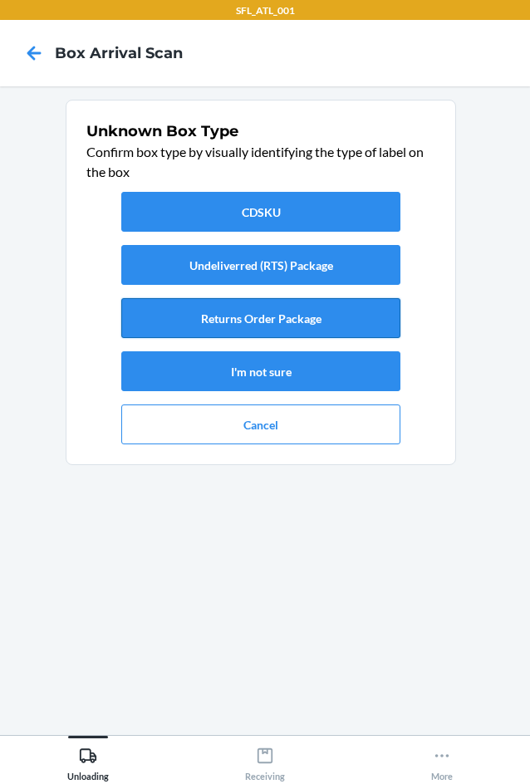
click at [211, 323] on button "Returns Order Package" at bounding box center [260, 318] width 279 height 40
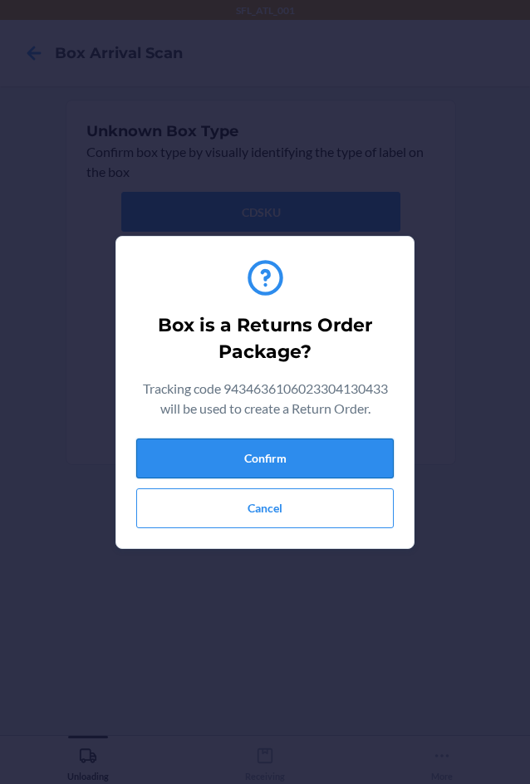
click at [325, 478] on button "Confirm" at bounding box center [265, 459] width 258 height 40
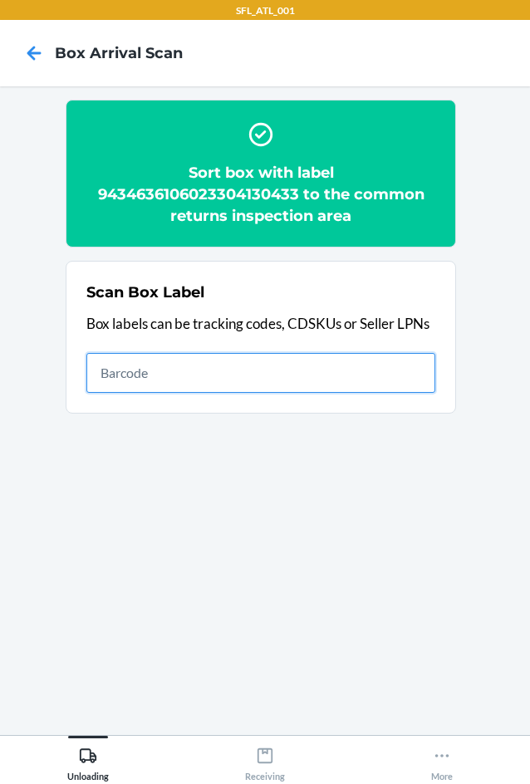
click at [350, 371] on input "text" at bounding box center [260, 373] width 349 height 40
type input "420302599434636106023302632960"
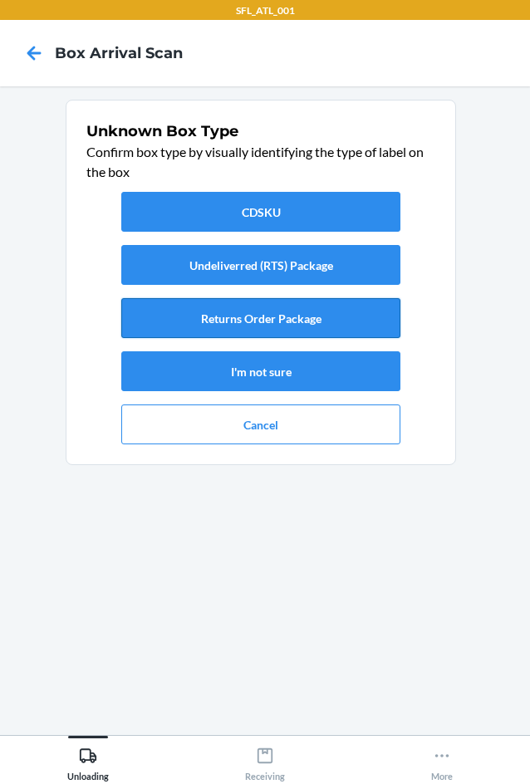
click at [224, 327] on button "Returns Order Package" at bounding box center [260, 318] width 279 height 40
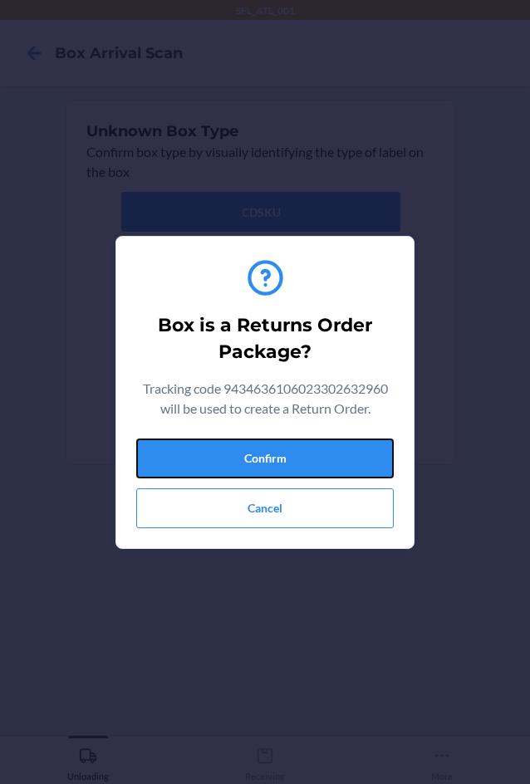
drag, startPoint x: 277, startPoint y: 452, endPoint x: 407, endPoint y: 445, distance: 130.6
click at [280, 451] on button "Confirm" at bounding box center [265, 459] width 258 height 40
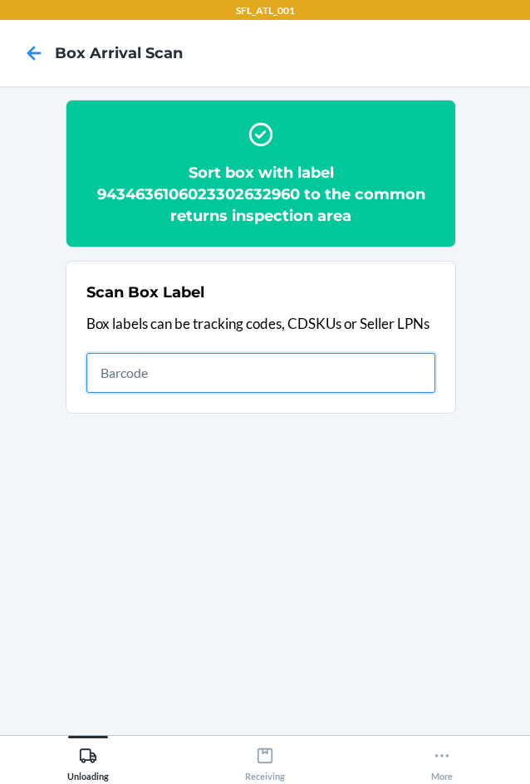
click at [327, 371] on input "text" at bounding box center [260, 373] width 349 height 40
type input "420302599434636106023303777417"
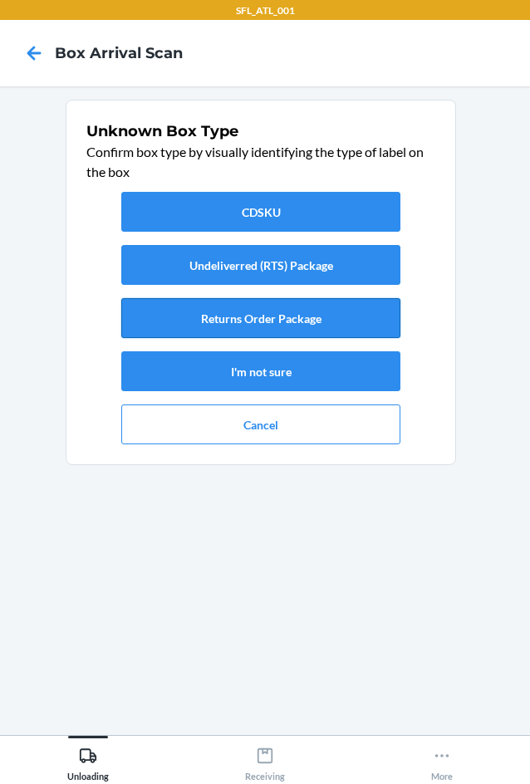
click at [288, 314] on button "Returns Order Package" at bounding box center [260, 318] width 279 height 40
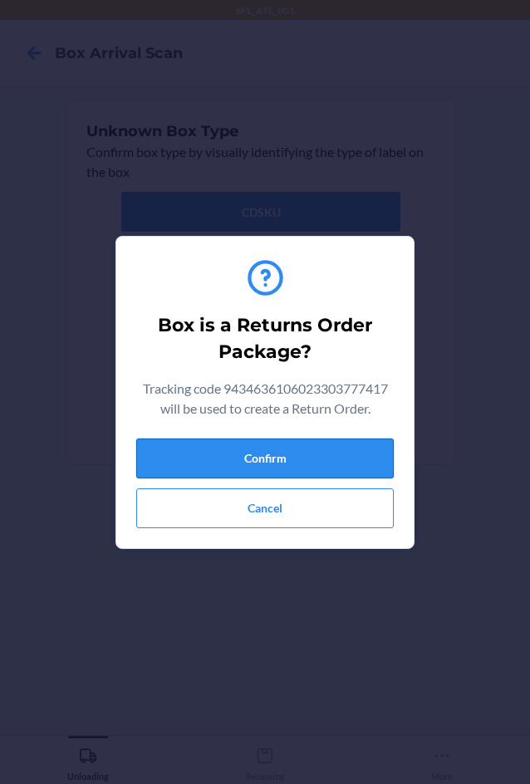
click at [342, 450] on button "Confirm" at bounding box center [265, 459] width 258 height 40
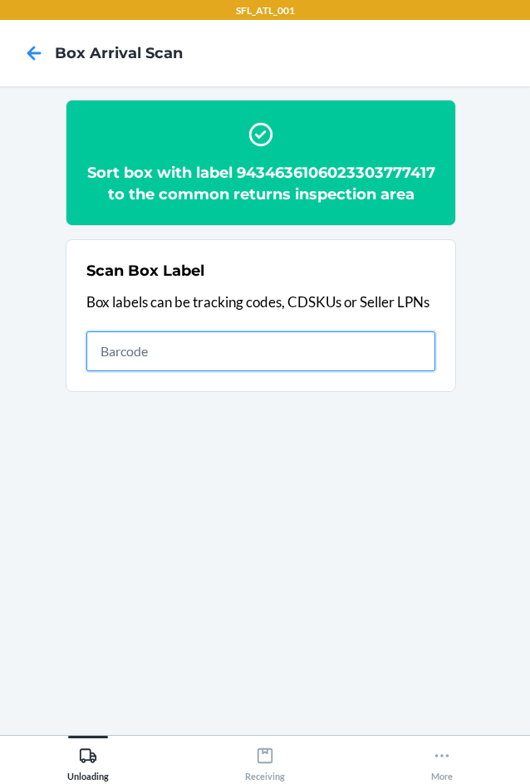
click at [368, 367] on input "text" at bounding box center [260, 352] width 349 height 40
type input "420302599434636106023301894604"
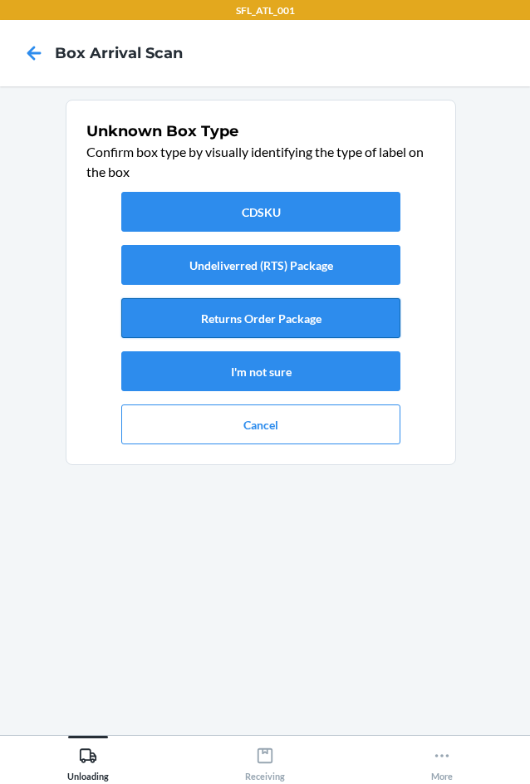
click at [268, 324] on button "Returns Order Package" at bounding box center [260, 318] width 279 height 40
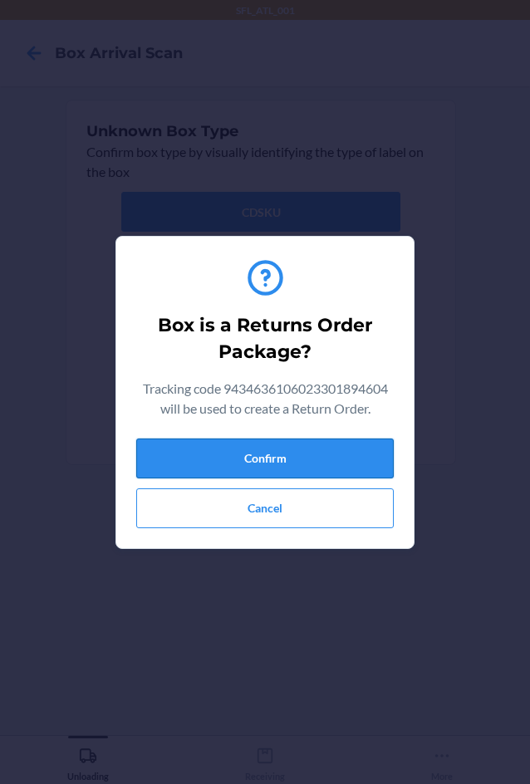
click at [259, 465] on button "Confirm" at bounding box center [265, 459] width 258 height 40
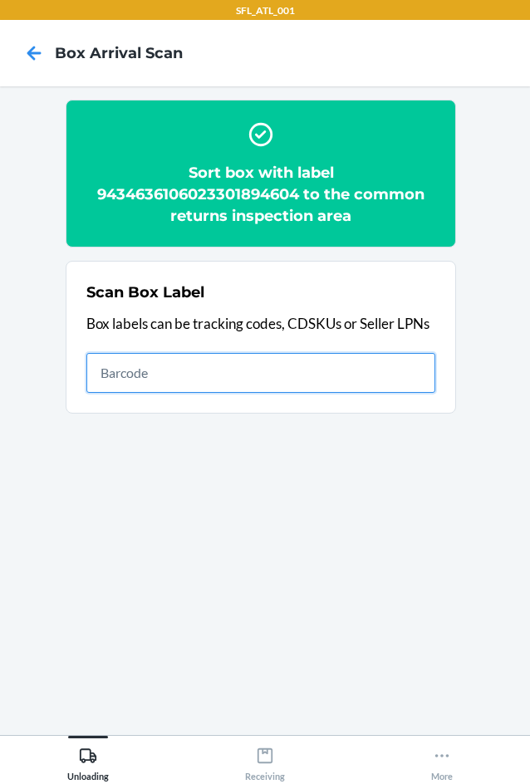
click at [343, 385] on input "text" at bounding box center [260, 373] width 349 height 40
type input "420302599434636106023304112002"
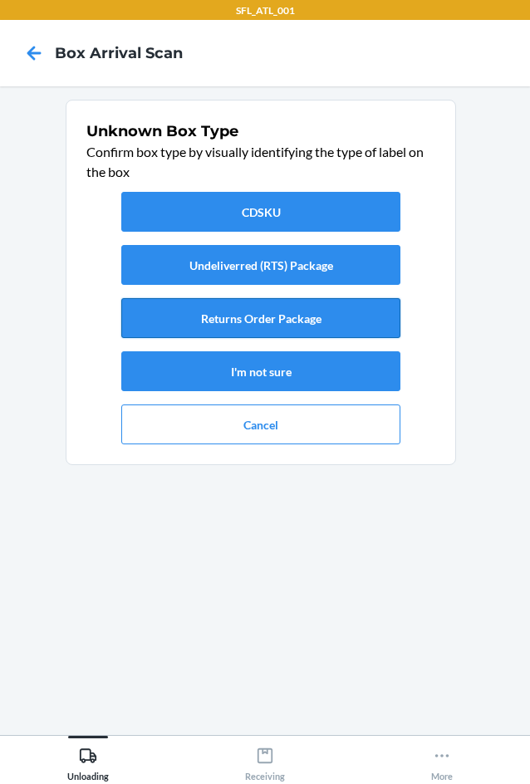
click at [180, 327] on button "Returns Order Package" at bounding box center [260, 318] width 279 height 40
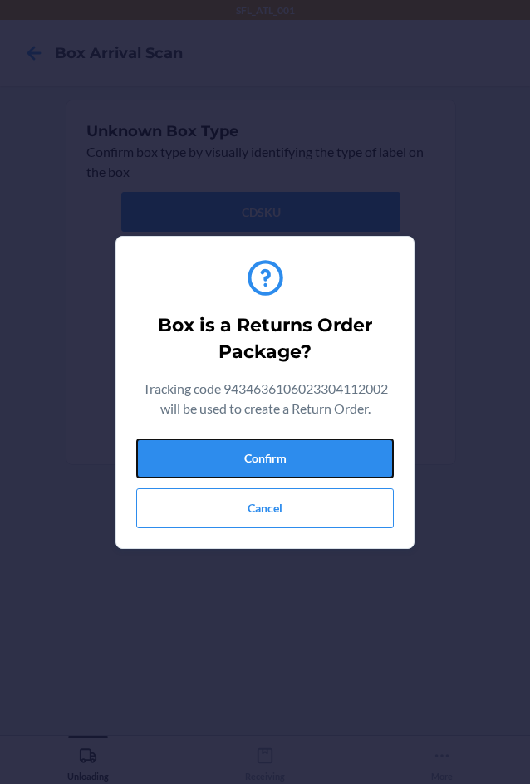
drag, startPoint x: 209, startPoint y: 460, endPoint x: 120, endPoint y: 497, distance: 96.5
click at [205, 459] on button "Confirm" at bounding box center [265, 459] width 258 height 40
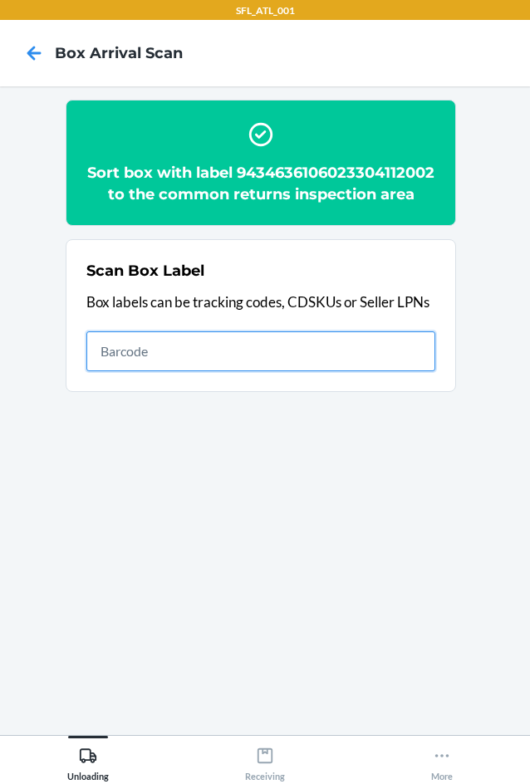
click at [338, 371] on input "text" at bounding box center [260, 352] width 349 height 40
type input "420302599434636106023303656774"
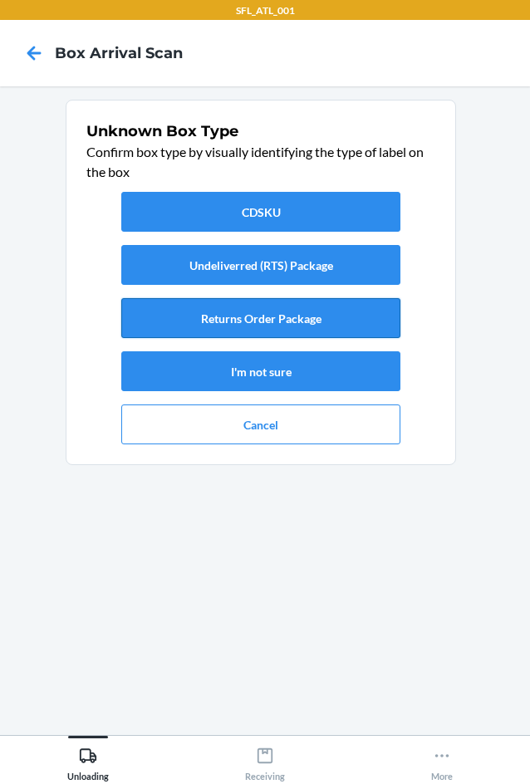
click at [301, 332] on button "Returns Order Package" at bounding box center [260, 318] width 279 height 40
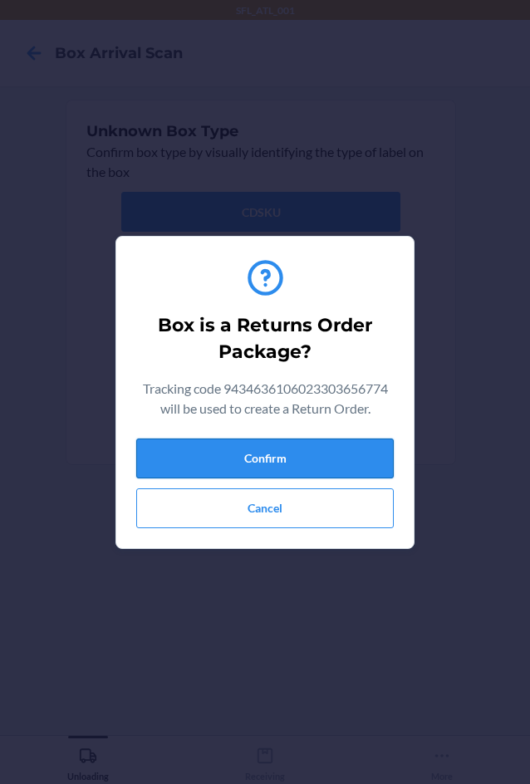
click at [320, 460] on button "Confirm" at bounding box center [265, 459] width 258 height 40
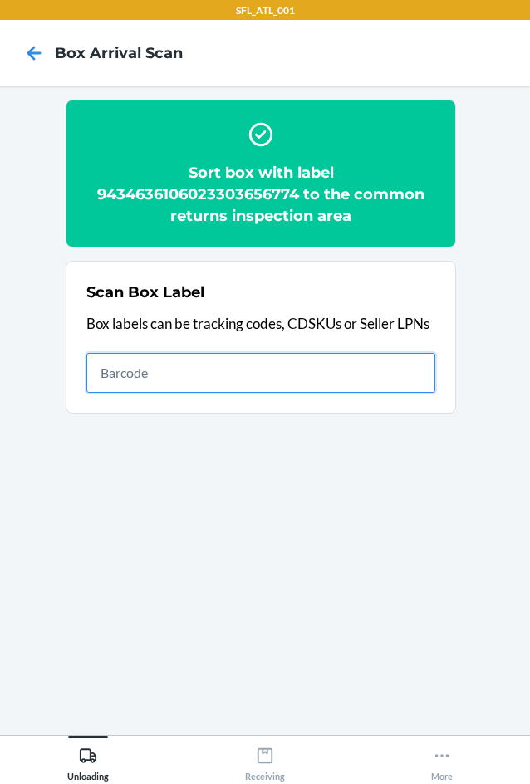
click at [420, 383] on input "text" at bounding box center [260, 373] width 349 height 40
type input "420302599434636106023303171598"
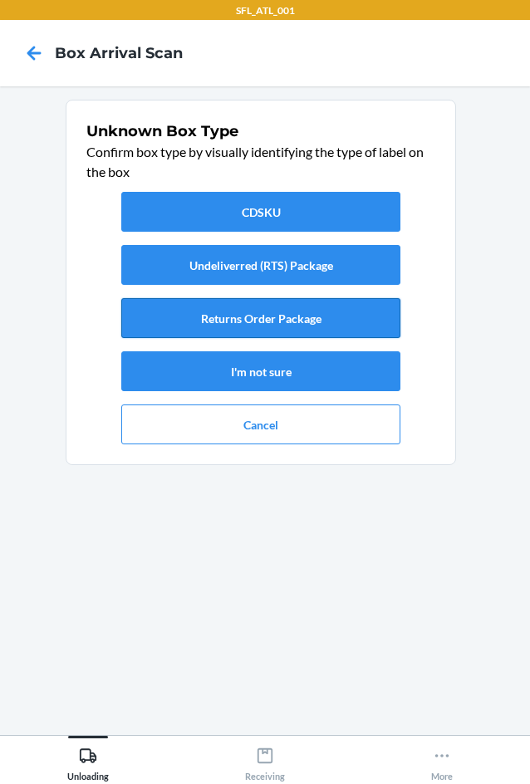
click at [258, 329] on button "Returns Order Package" at bounding box center [260, 318] width 279 height 40
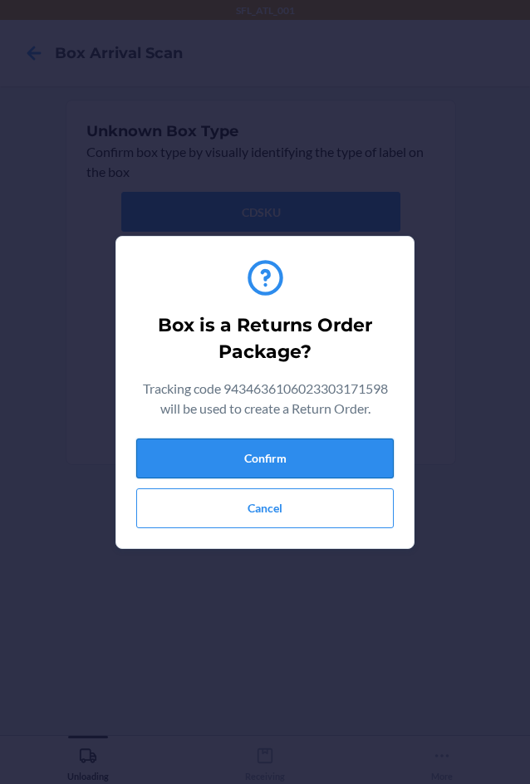
click at [328, 445] on button "Confirm" at bounding box center [265, 459] width 258 height 40
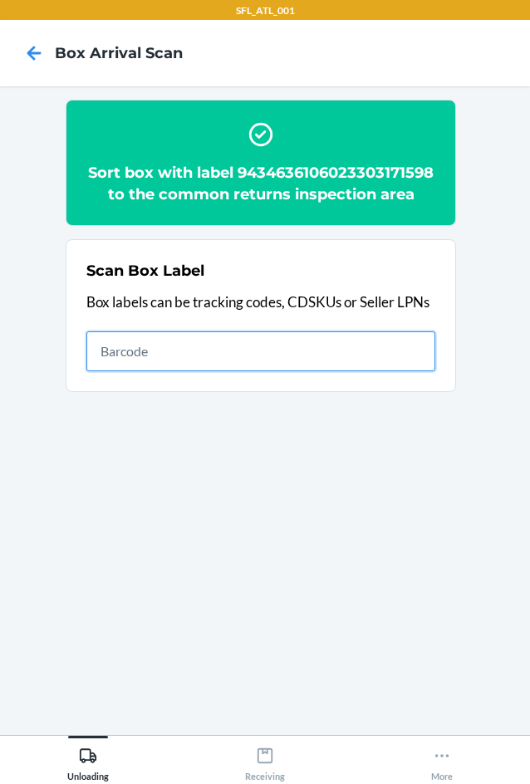
click at [208, 333] on input "text" at bounding box center [260, 352] width 349 height 40
type input "420302599434636106023304144799"
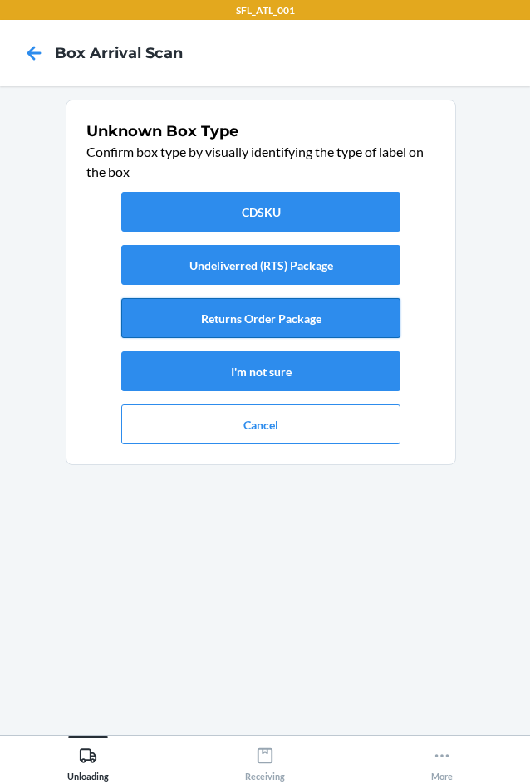
click at [314, 332] on button "Returns Order Package" at bounding box center [260, 318] width 279 height 40
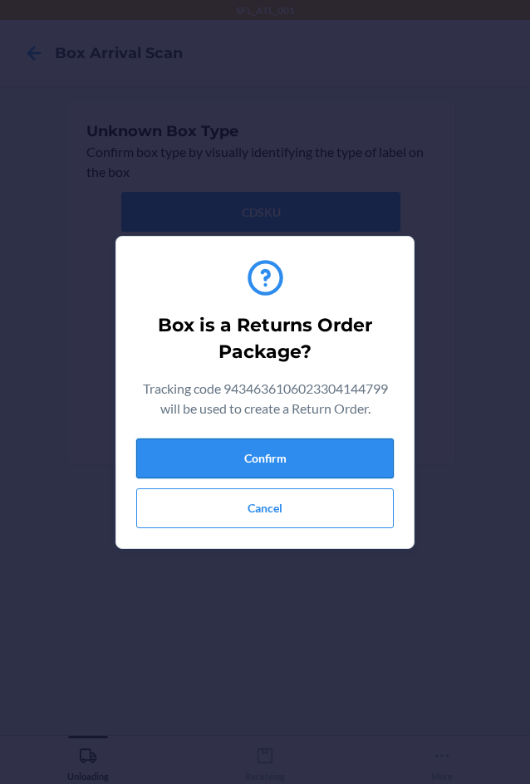
click at [308, 470] on button "Confirm" at bounding box center [265, 459] width 258 height 40
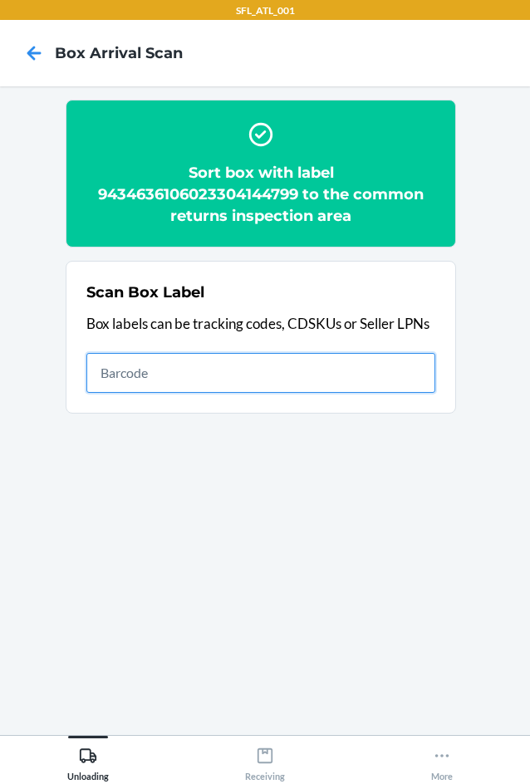
click at [409, 370] on input "text" at bounding box center [260, 373] width 349 height 40
type input "420302599434636106023304062130"
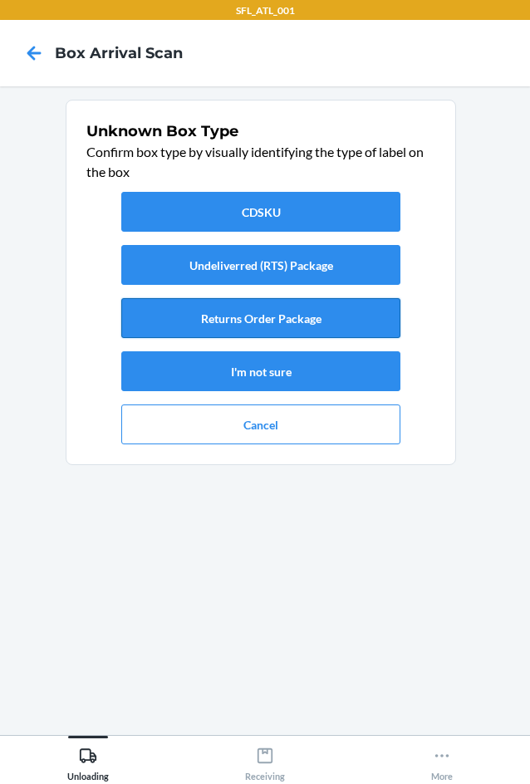
click at [307, 330] on button "Returns Order Package" at bounding box center [260, 318] width 279 height 40
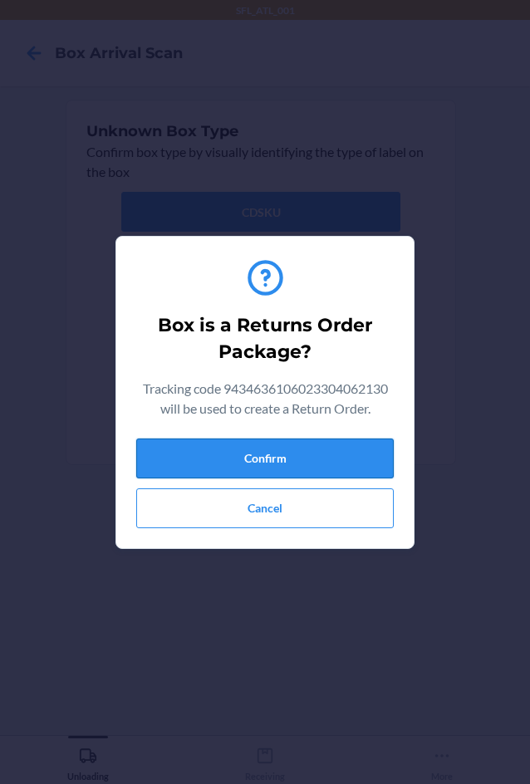
click at [304, 469] on button "Confirm" at bounding box center [265, 459] width 258 height 40
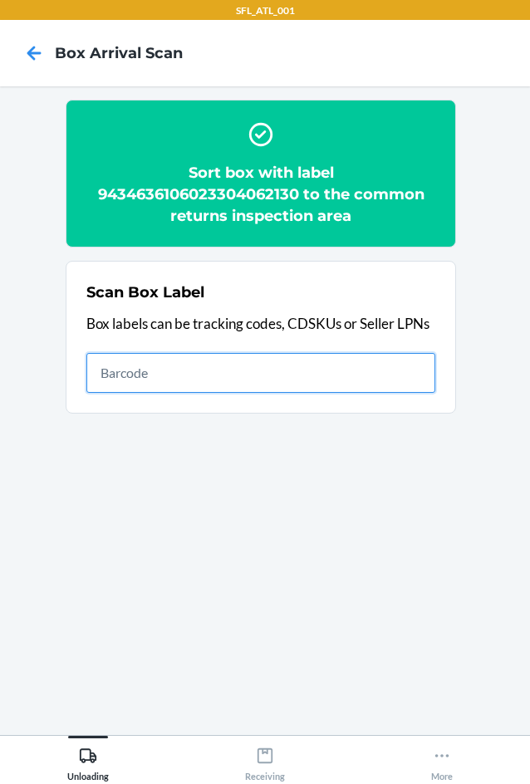
click at [385, 384] on input "text" at bounding box center [260, 373] width 349 height 40
type input "420302599434636106023304229632"
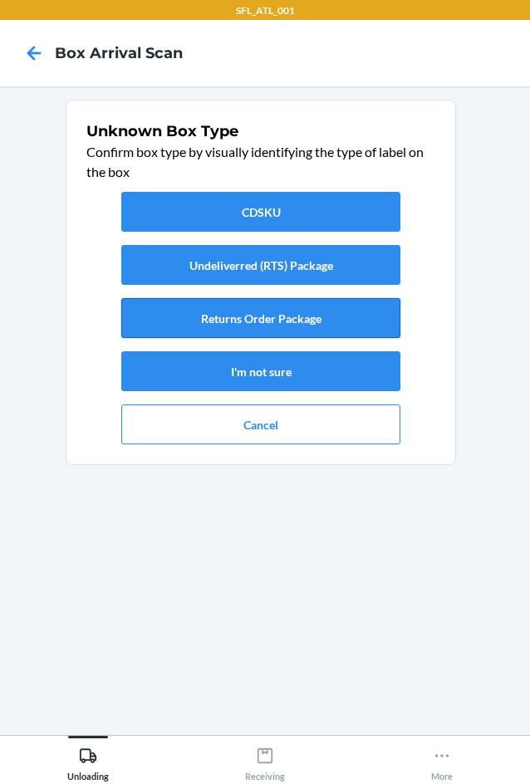
click at [241, 317] on button "Returns Order Package" at bounding box center [260, 318] width 279 height 40
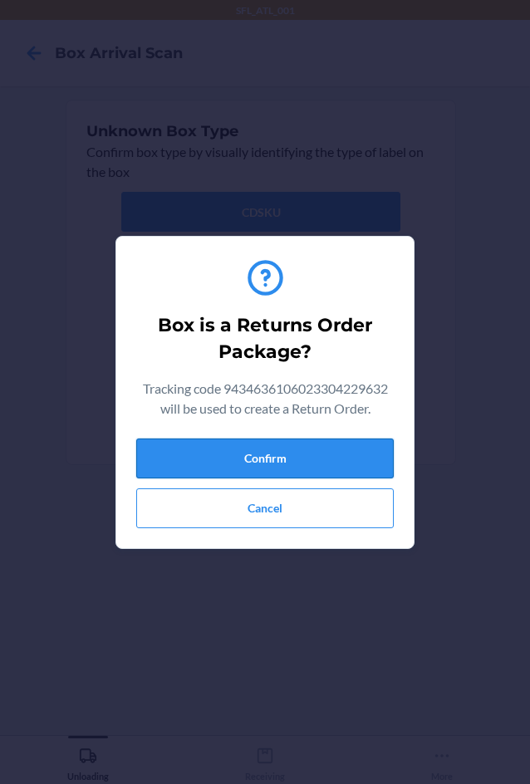
click at [312, 454] on button "Confirm" at bounding box center [265, 459] width 258 height 40
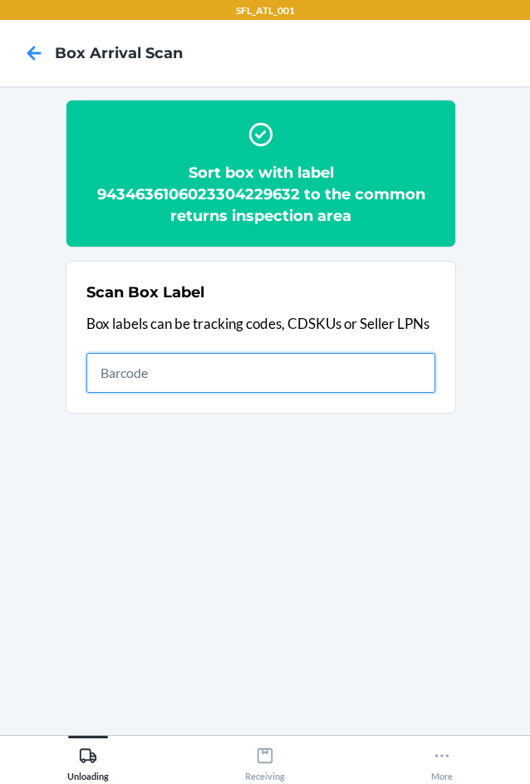
click at [386, 369] on input "text" at bounding box center [260, 373] width 349 height 40
type input "420302599434636106023304151513"
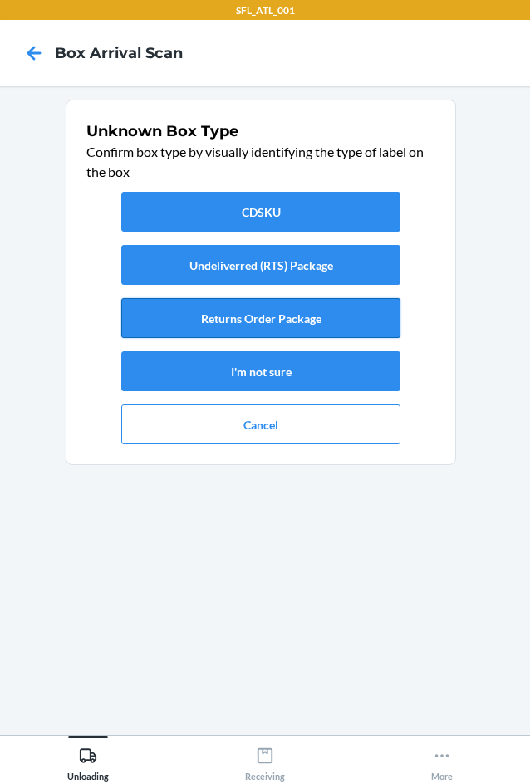
click at [332, 320] on button "Returns Order Package" at bounding box center [260, 318] width 279 height 40
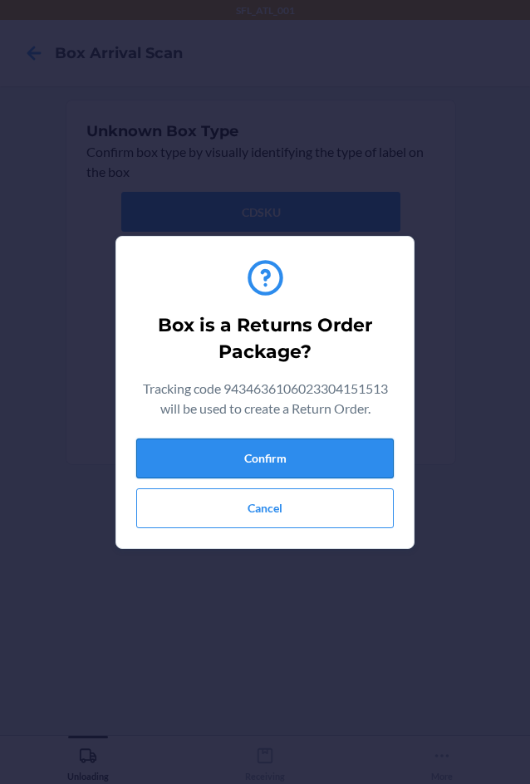
drag, startPoint x: 350, startPoint y: 451, endPoint x: 366, endPoint y: 452, distance: 15.8
click at [350, 451] on button "Confirm" at bounding box center [265, 459] width 258 height 40
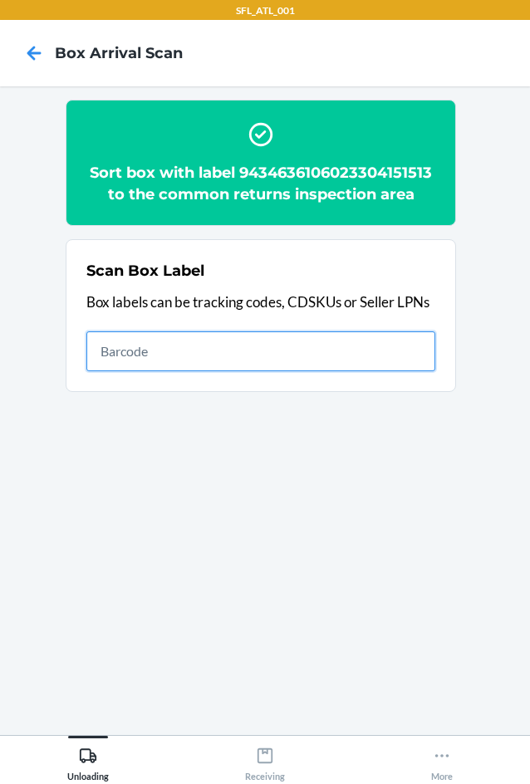
click at [422, 365] on input "text" at bounding box center [260, 352] width 349 height 40
type input "420302599434636106023303807367"
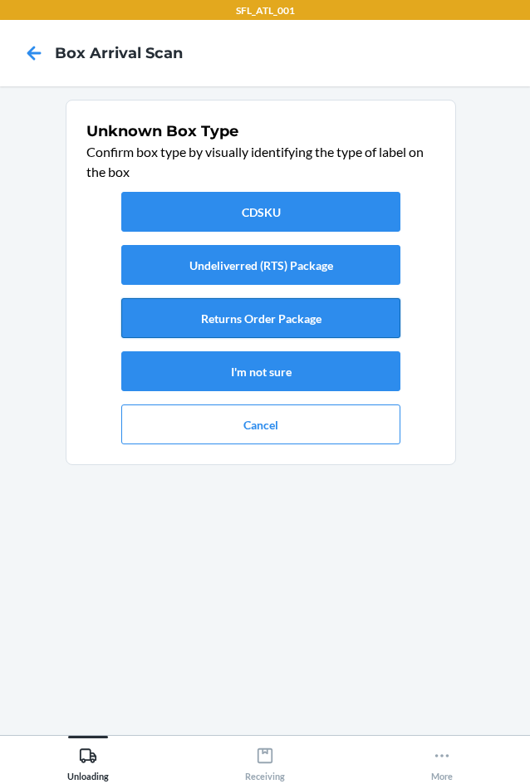
click at [379, 337] on button "Returns Order Package" at bounding box center [260, 318] width 279 height 40
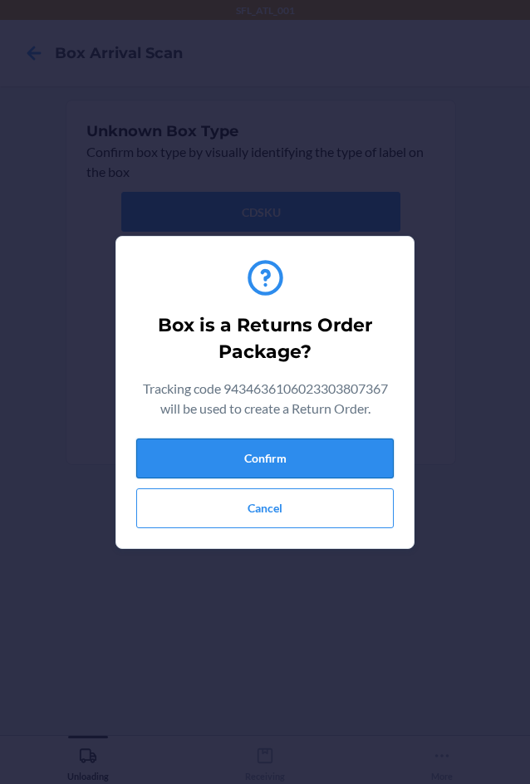
click at [342, 435] on div "Box is a Returns Order Package? Tracking code 9434636106023303807367 will be us…" at bounding box center [265, 392] width 258 height 285
click at [338, 471] on button "Confirm" at bounding box center [265, 459] width 258 height 40
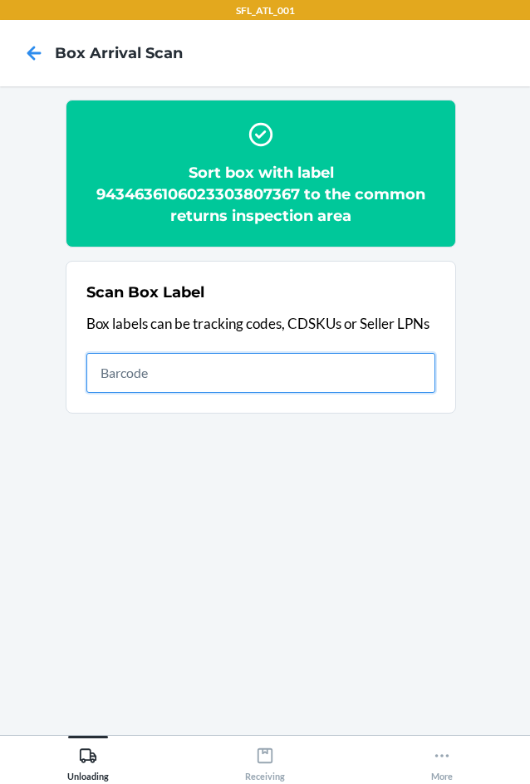
click at [372, 368] on input "text" at bounding box center [260, 373] width 349 height 40
type input "420302599434636106023304109774"
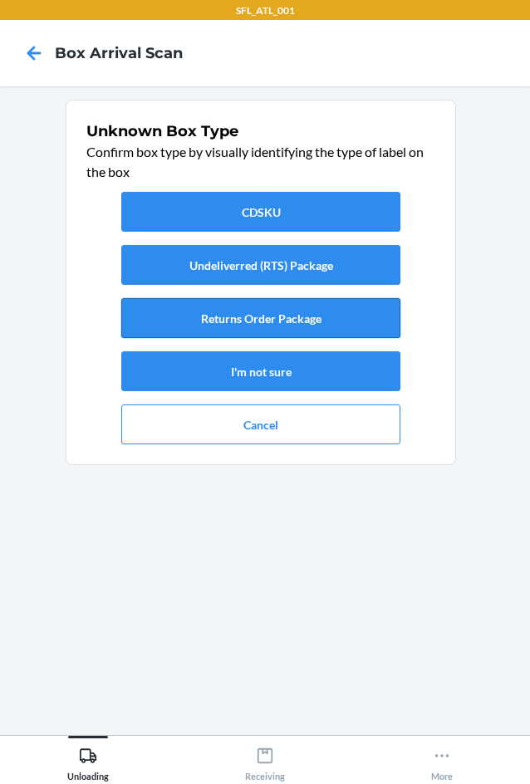
click at [281, 335] on button "Returns Order Package" at bounding box center [260, 318] width 279 height 40
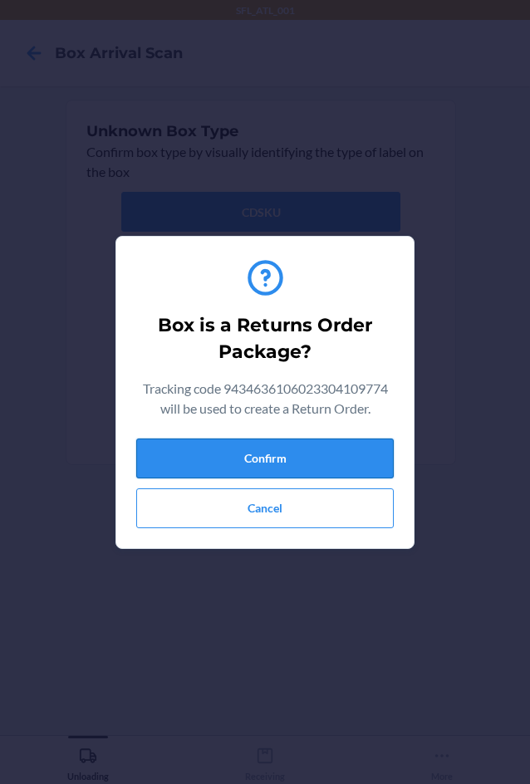
click at [291, 449] on button "Confirm" at bounding box center [265, 459] width 258 height 40
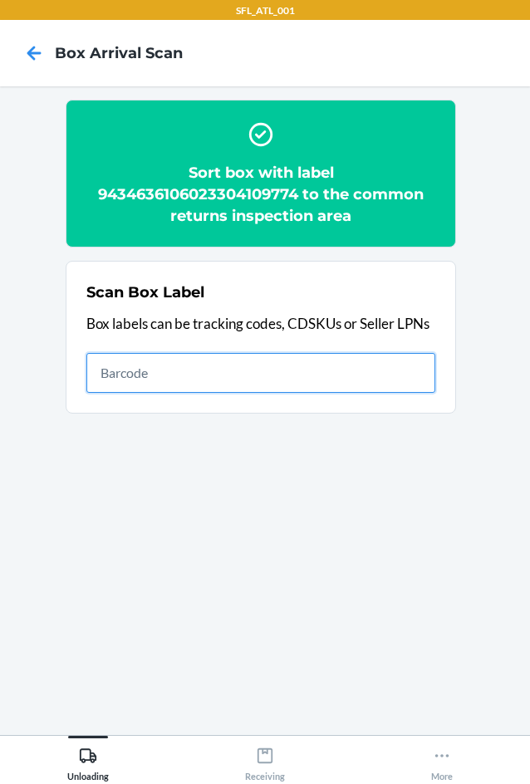
click at [391, 380] on input "text" at bounding box center [260, 373] width 349 height 40
type input "420302599434636106023304077127"
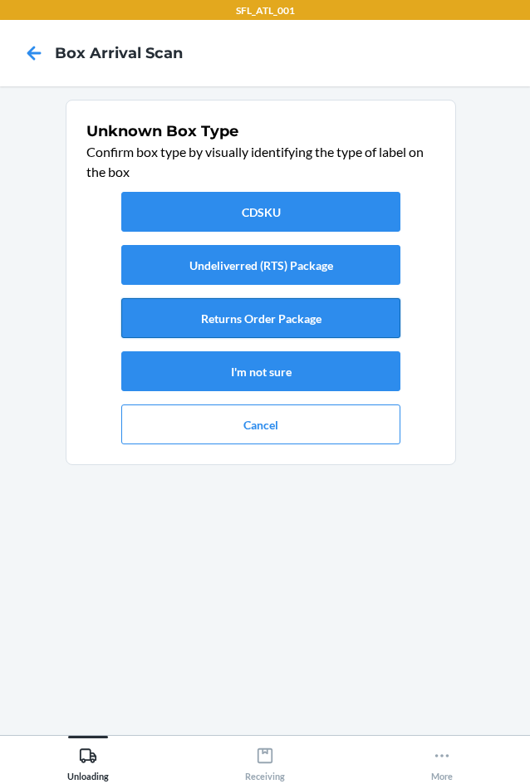
click at [308, 326] on button "Returns Order Package" at bounding box center [260, 318] width 279 height 40
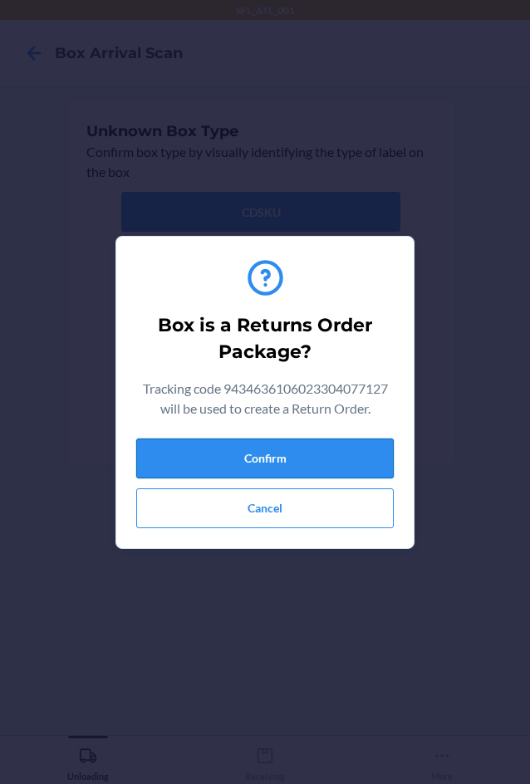
click at [296, 455] on button "Confirm" at bounding box center [265, 459] width 258 height 40
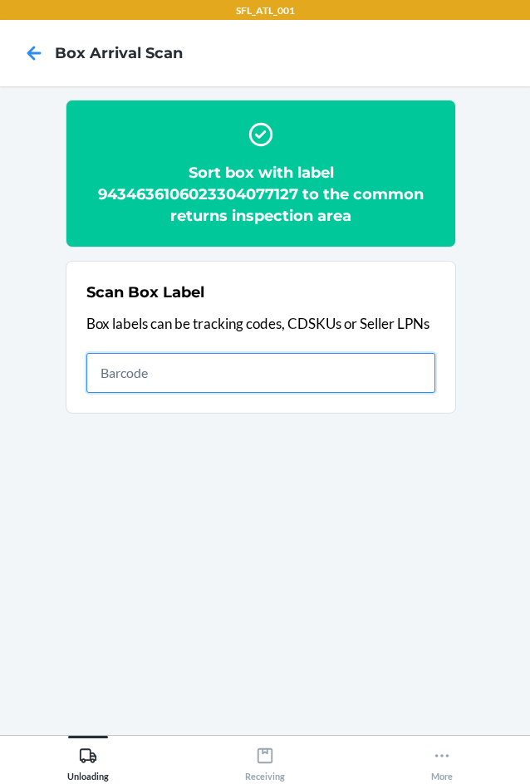
click at [304, 371] on input "text" at bounding box center [260, 373] width 349 height 40
type input "420302599434636106023304181046"
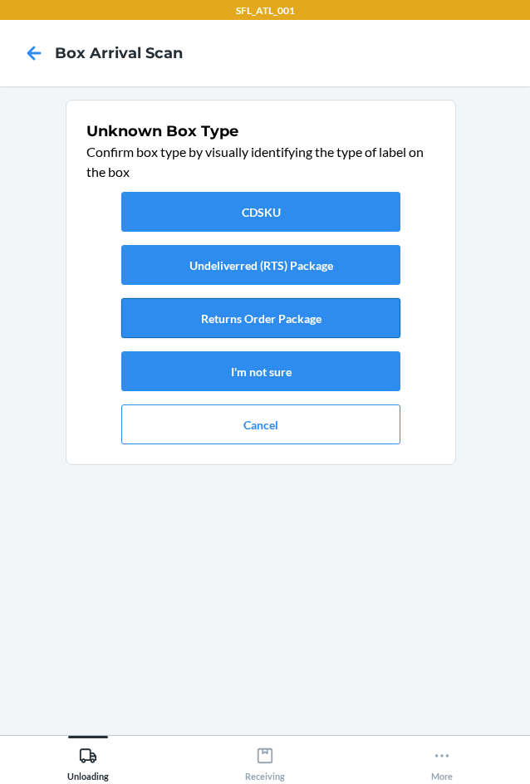
click at [299, 333] on button "Returns Order Package" at bounding box center [260, 318] width 279 height 40
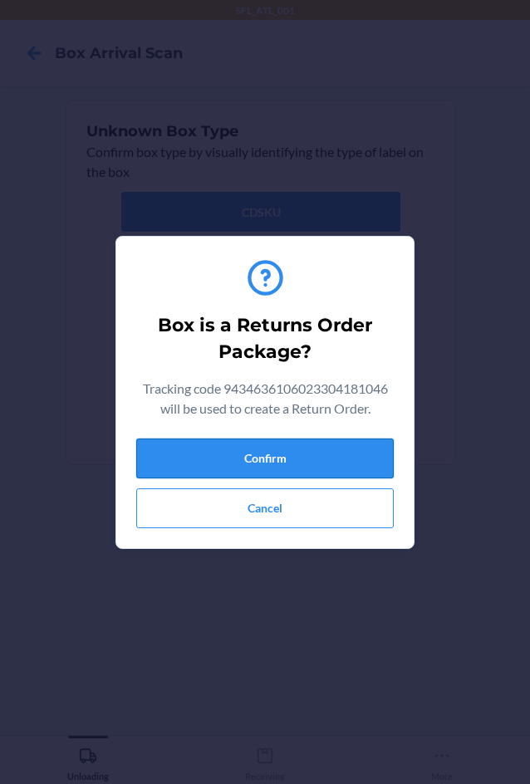
click at [317, 450] on button "Confirm" at bounding box center [265, 459] width 258 height 40
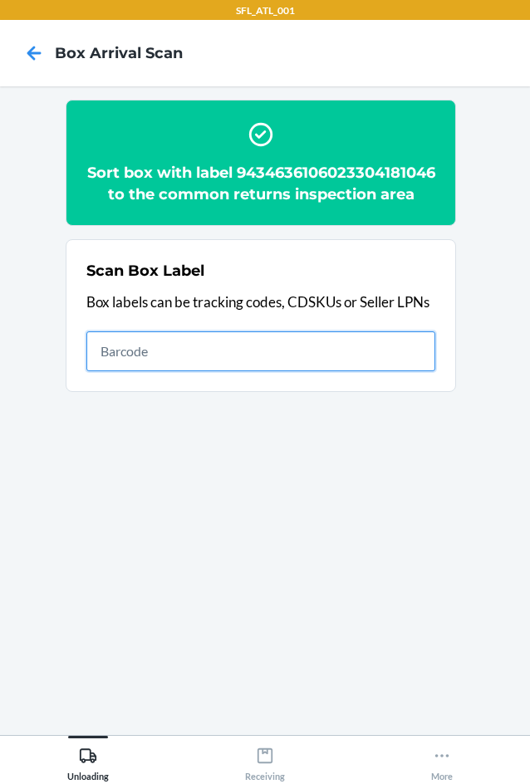
click at [310, 362] on input "text" at bounding box center [260, 352] width 349 height 40
type input "420302599434636106023303632907"
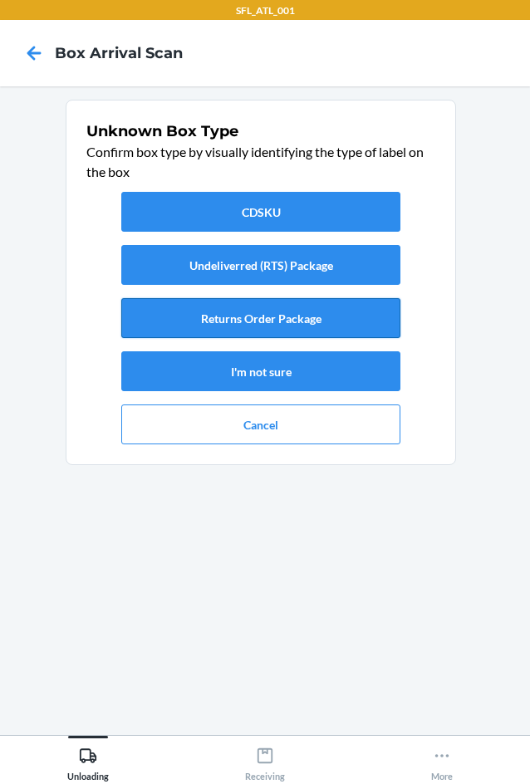
click at [263, 319] on button "Returns Order Package" at bounding box center [260, 318] width 279 height 40
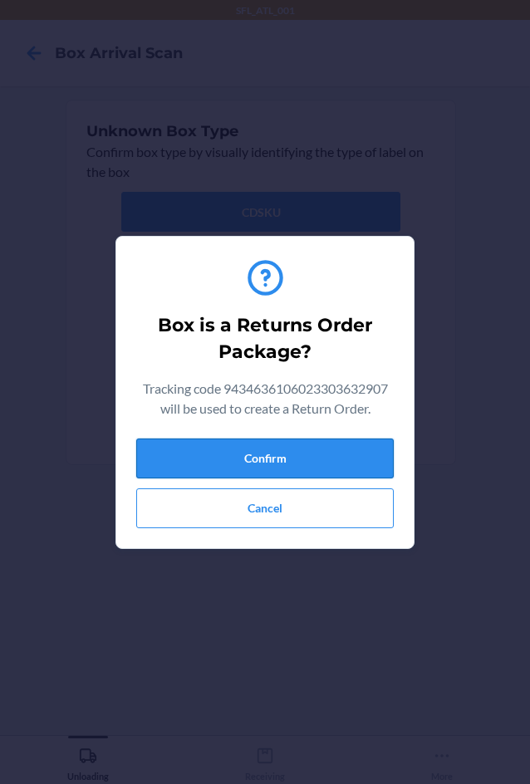
click at [334, 464] on button "Confirm" at bounding box center [265, 459] width 258 height 40
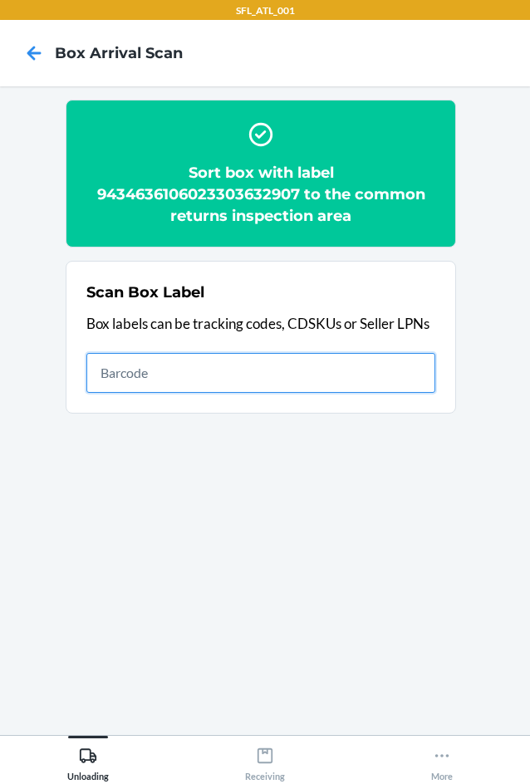
click at [345, 369] on input "text" at bounding box center [260, 373] width 349 height 40
type input "420302599434636106023303653667"
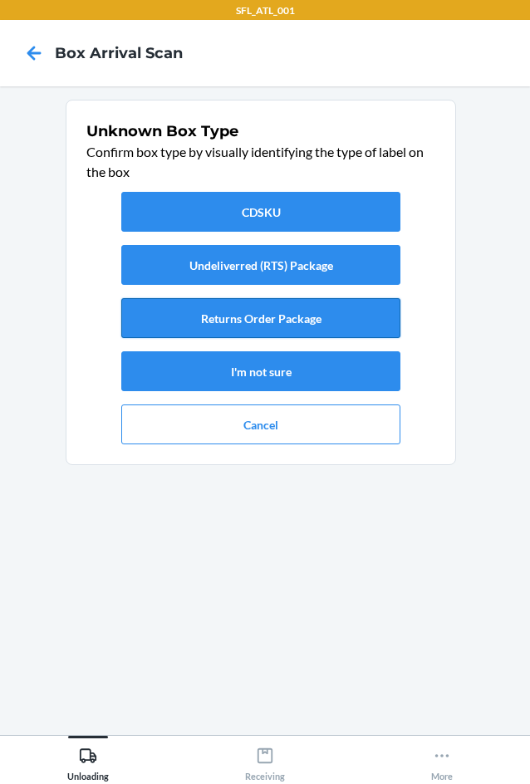
click at [290, 320] on button "Returns Order Package" at bounding box center [260, 318] width 279 height 40
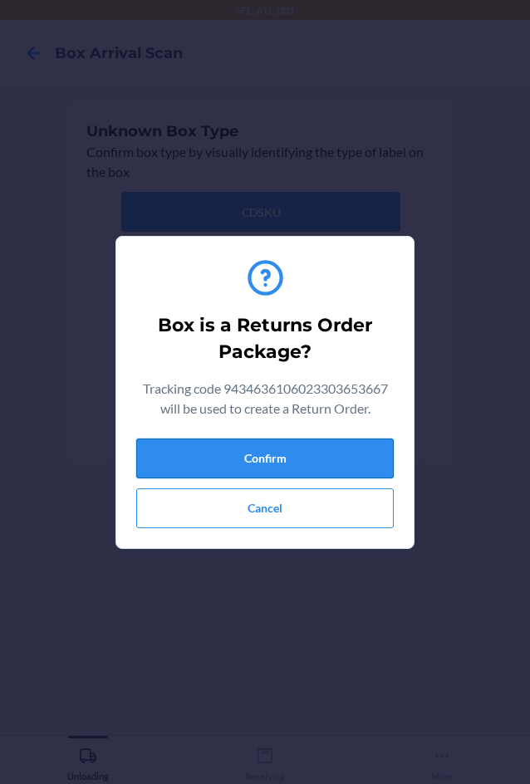
click at [318, 474] on button "Confirm" at bounding box center [265, 459] width 258 height 40
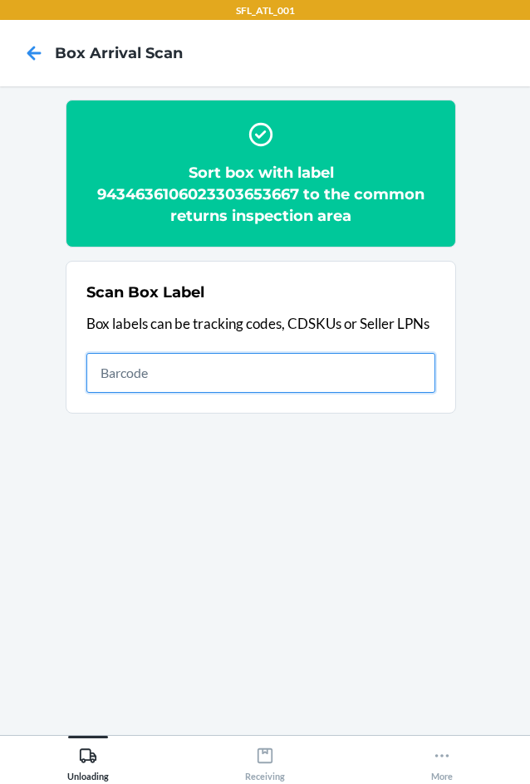
click at [415, 382] on input "text" at bounding box center [260, 373] width 349 height 40
type input "420302599434636106023303954412"
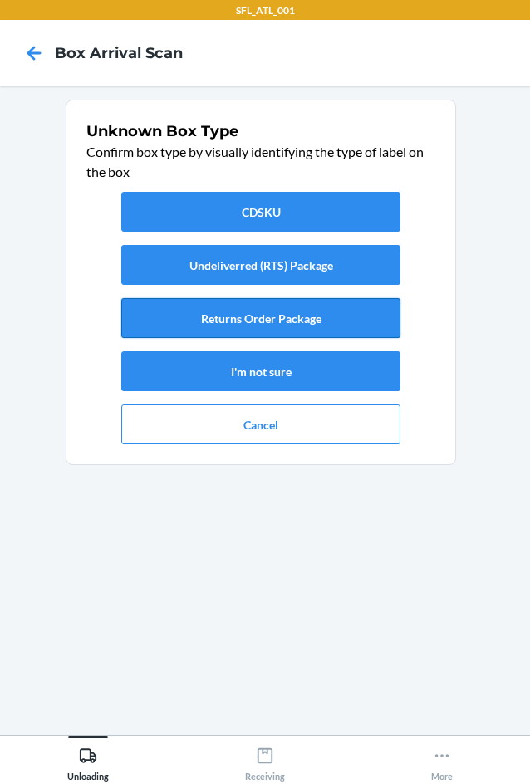
click at [371, 327] on button "Returns Order Package" at bounding box center [260, 318] width 279 height 40
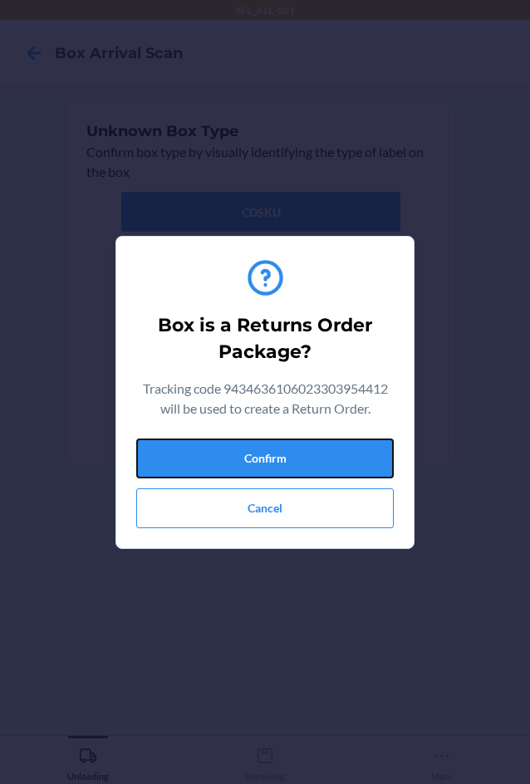
click at [299, 455] on button "Confirm" at bounding box center [265, 459] width 258 height 40
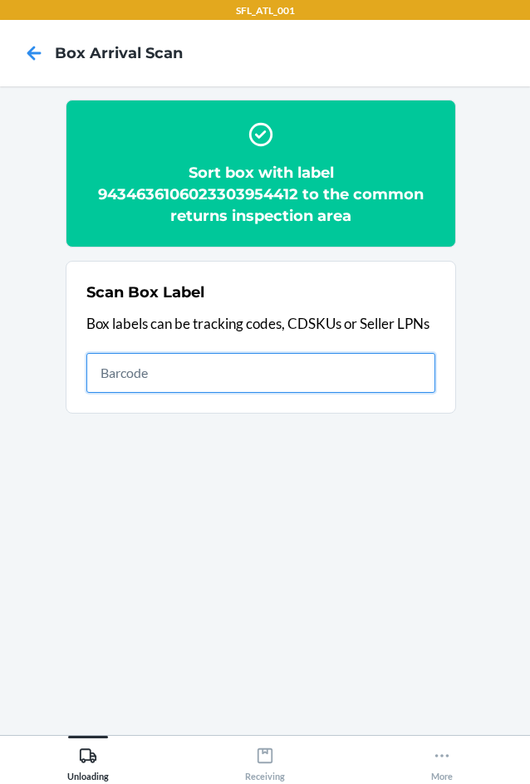
click at [383, 371] on input "text" at bounding box center [260, 373] width 349 height 40
type input "4204638392612903104024543400632499"
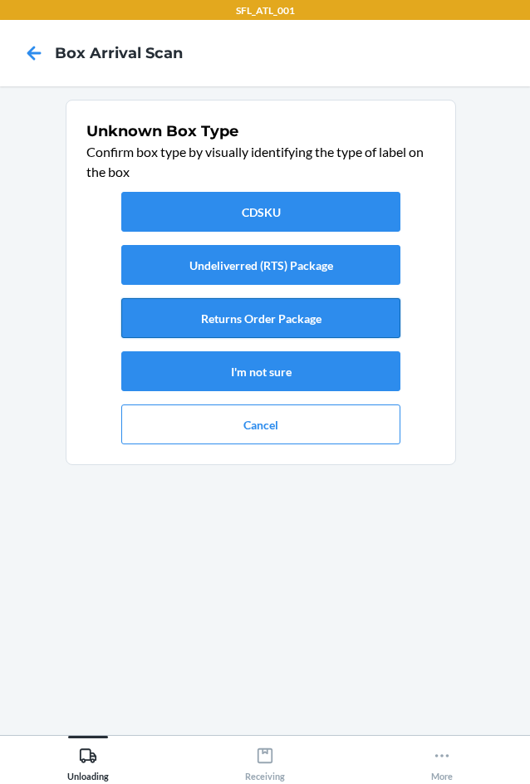
click at [313, 330] on button "Returns Order Package" at bounding box center [260, 318] width 279 height 40
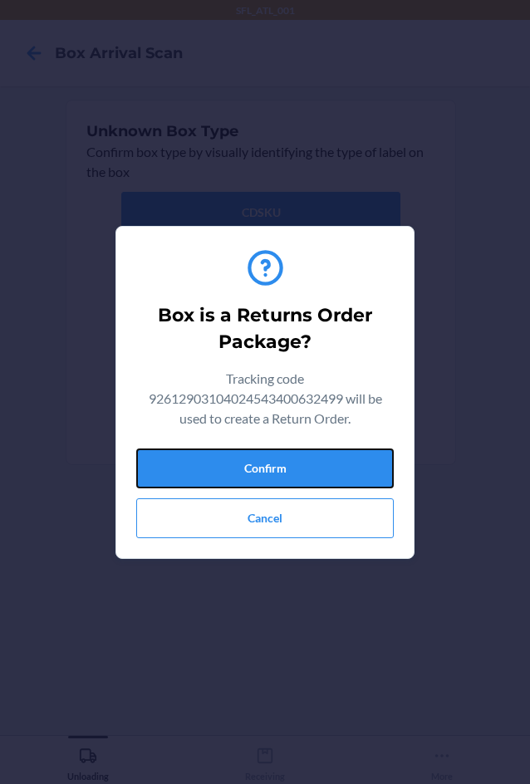
drag, startPoint x: 288, startPoint y: 460, endPoint x: 525, endPoint y: 455, distance: 237.7
click at [288, 460] on button "Confirm" at bounding box center [265, 469] width 258 height 40
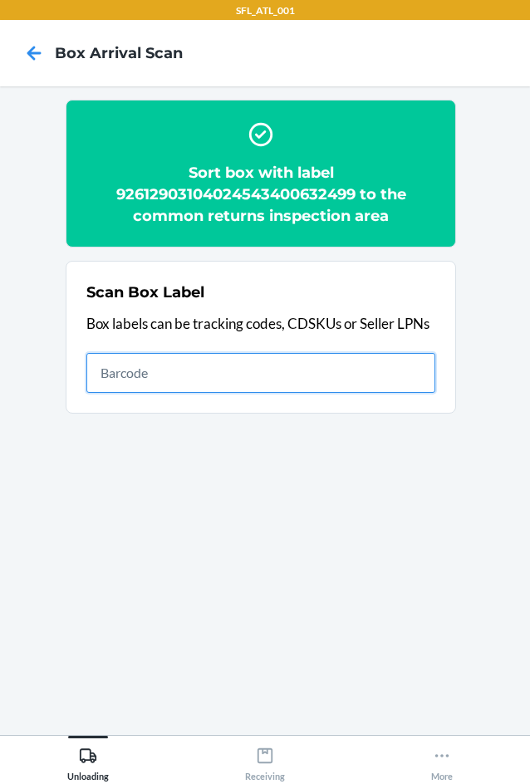
click at [381, 369] on input "text" at bounding box center [260, 373] width 349 height 40
type input "420302599434636106023303796517"
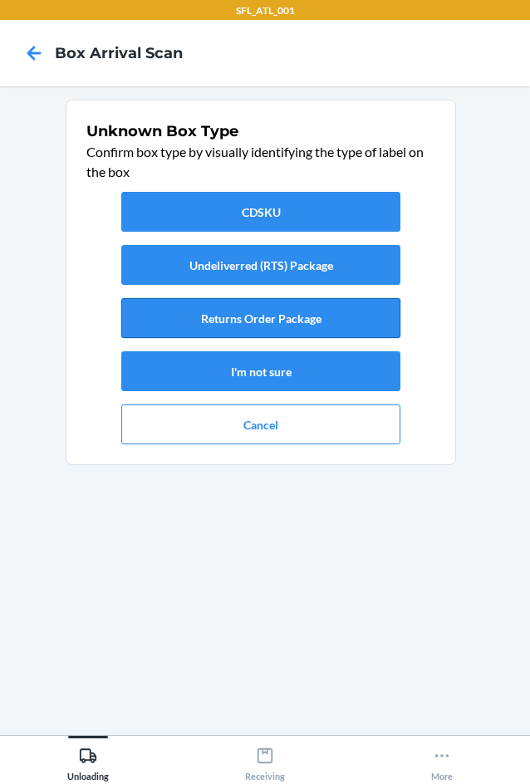
click at [312, 320] on button "Returns Order Package" at bounding box center [260, 318] width 279 height 40
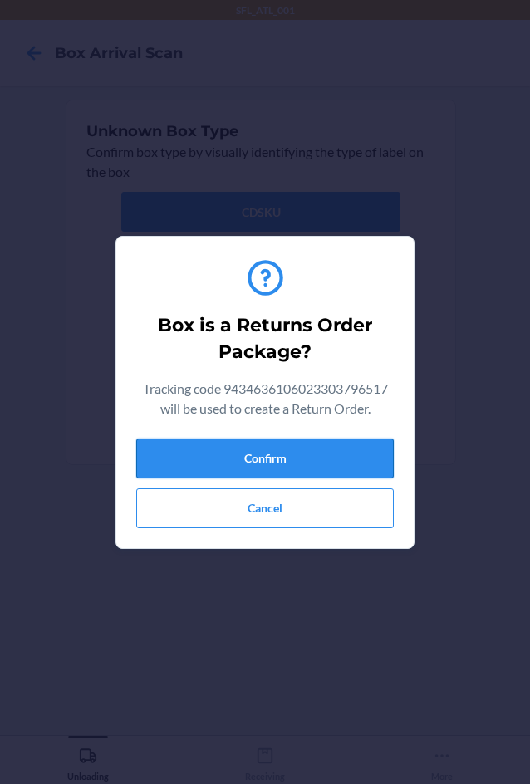
click at [358, 464] on button "Confirm" at bounding box center [265, 459] width 258 height 40
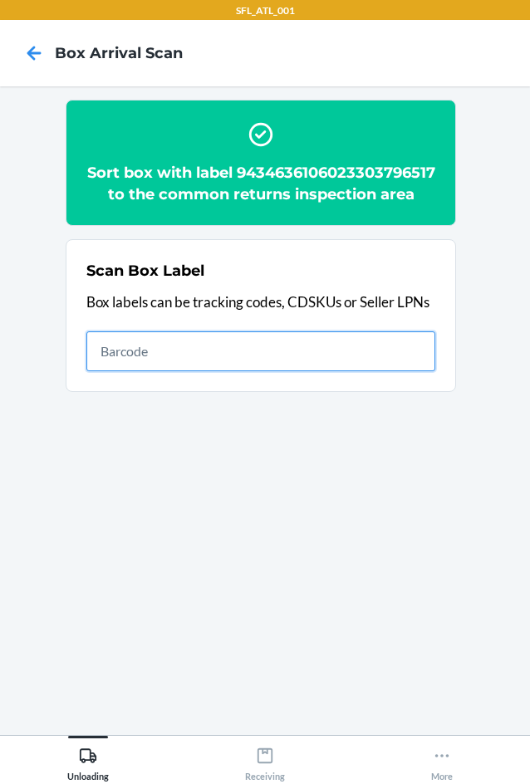
click at [400, 371] on input "text" at bounding box center [260, 352] width 349 height 40
type input "420302599434636106023303908613"
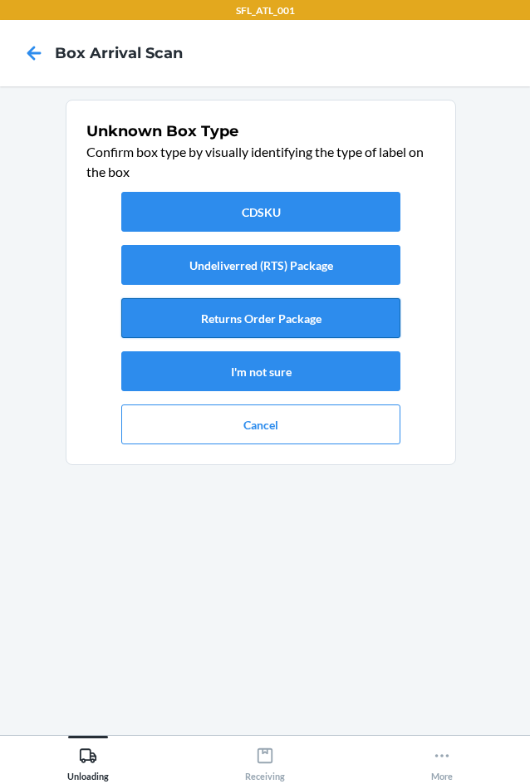
click at [337, 324] on button "Returns Order Package" at bounding box center [260, 318] width 279 height 40
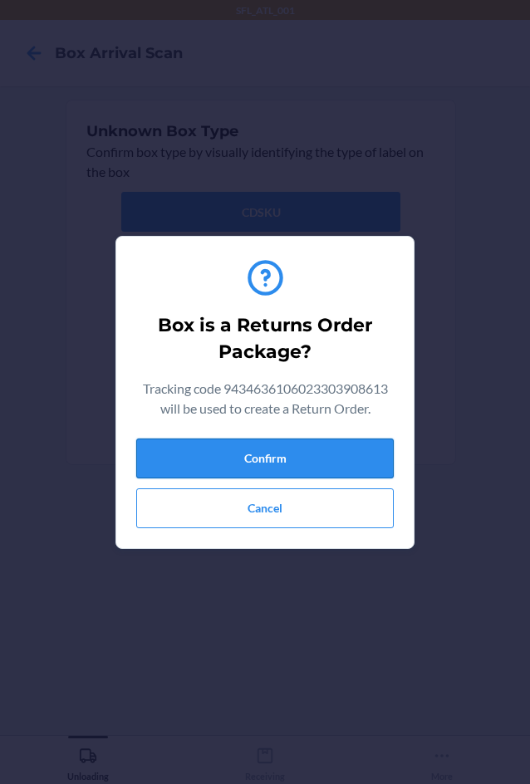
click at [364, 451] on button "Confirm" at bounding box center [265, 459] width 258 height 40
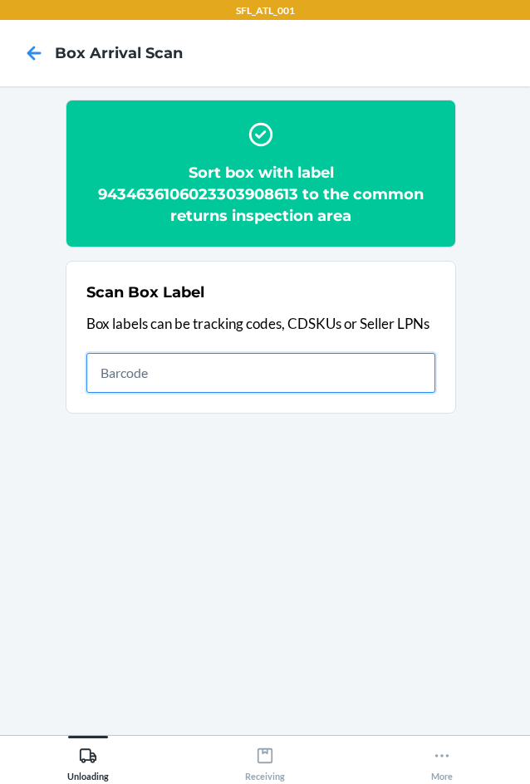
click at [292, 367] on input "text" at bounding box center [260, 373] width 349 height 40
type input "420302599434636106023303514289"
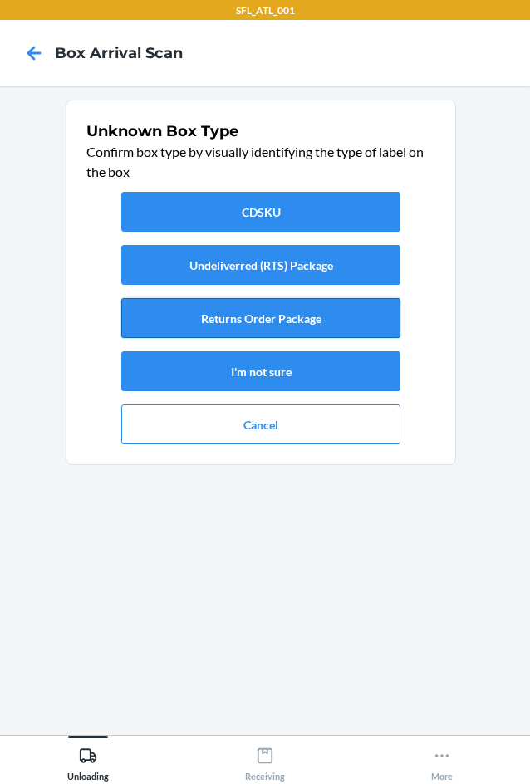
click at [273, 323] on button "Returns Order Package" at bounding box center [260, 318] width 279 height 40
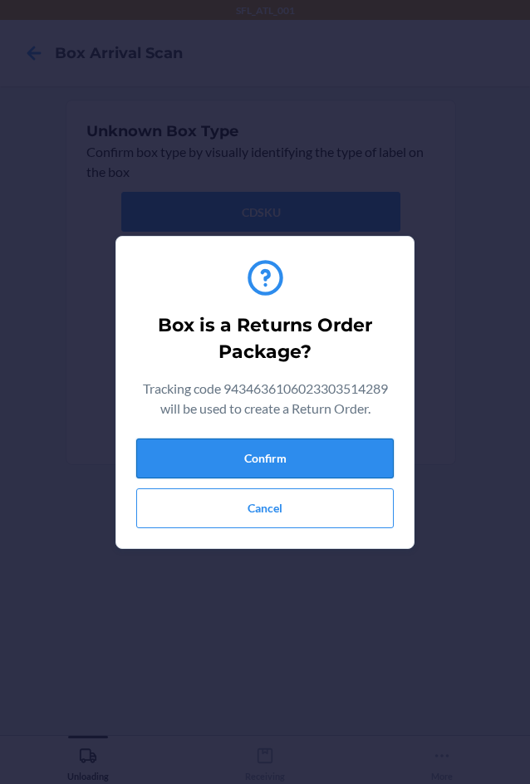
drag, startPoint x: 324, startPoint y: 471, endPoint x: 338, endPoint y: 462, distance: 16.8
click at [328, 467] on button "Confirm" at bounding box center [265, 459] width 258 height 40
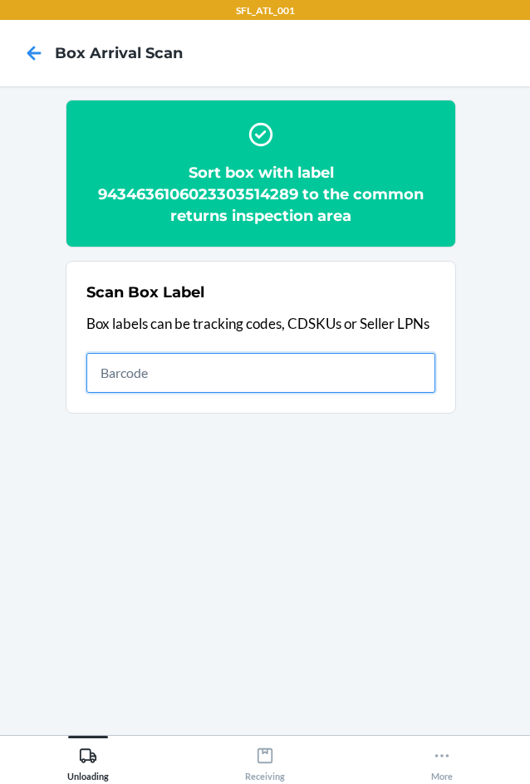
click at [317, 376] on input "text" at bounding box center [260, 373] width 349 height 40
type input "420302599434636106023304305350"
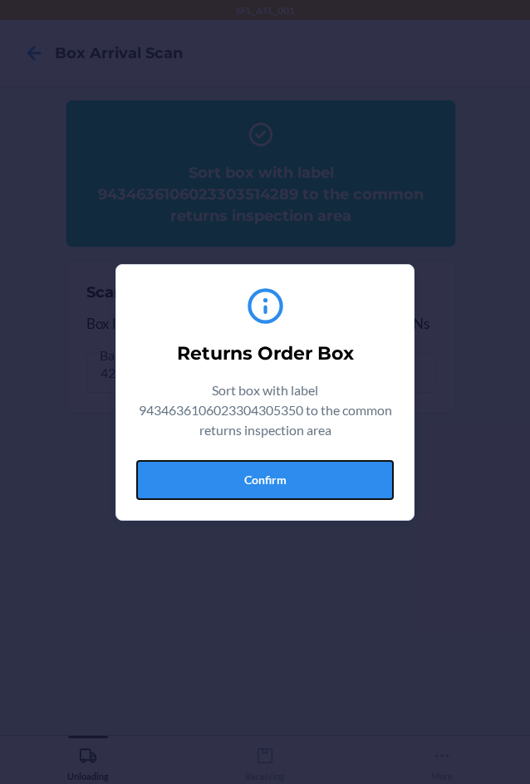
click at [330, 487] on button "Confirm" at bounding box center [265, 480] width 258 height 40
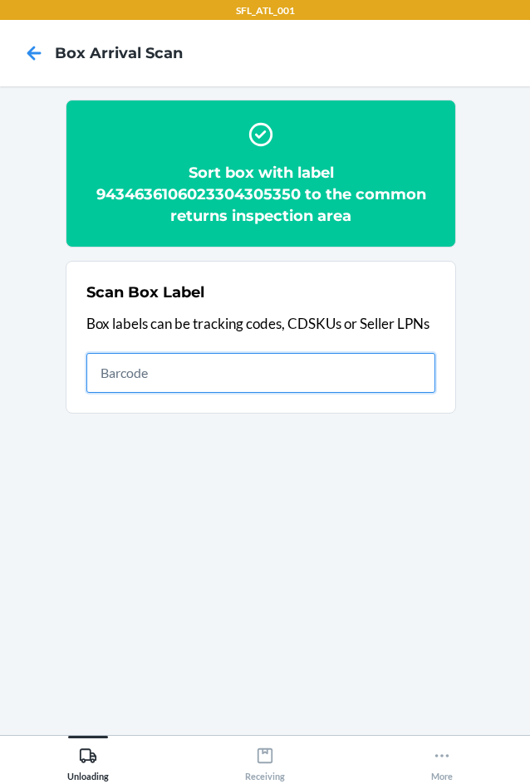
click at [329, 373] on input "text" at bounding box center [260, 373] width 349 height 40
type input "420302599434636106023303068713"
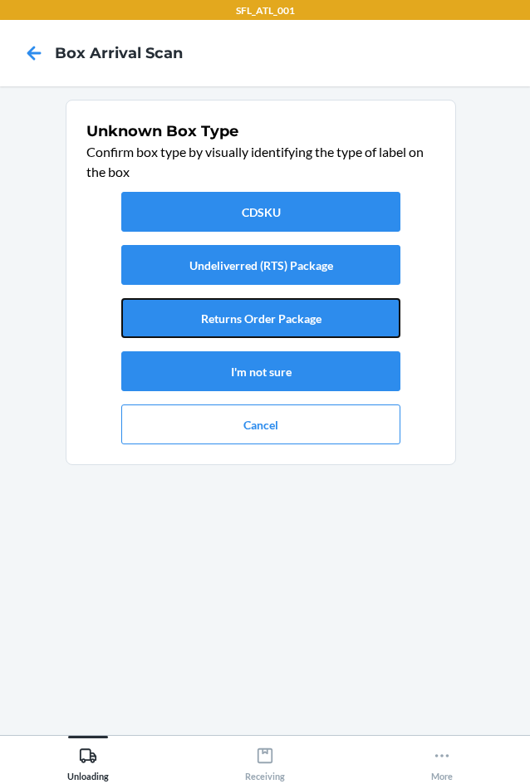
click at [289, 321] on button "Returns Order Package" at bounding box center [260, 318] width 279 height 40
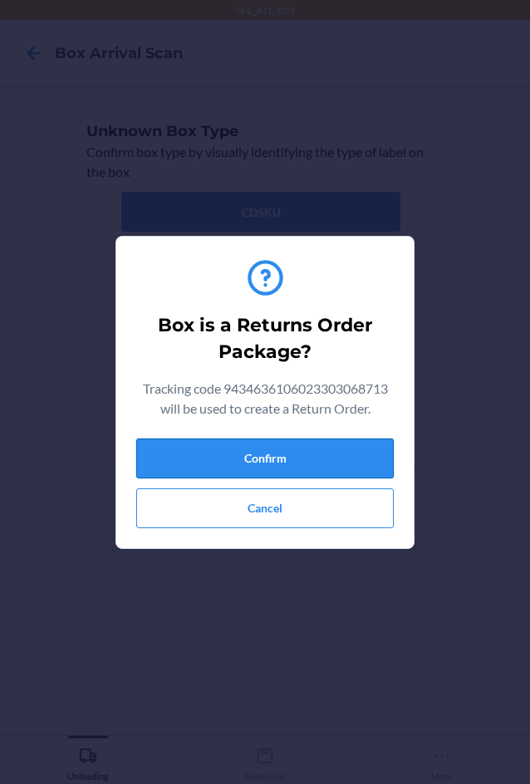
click at [313, 457] on button "Confirm" at bounding box center [265, 459] width 258 height 40
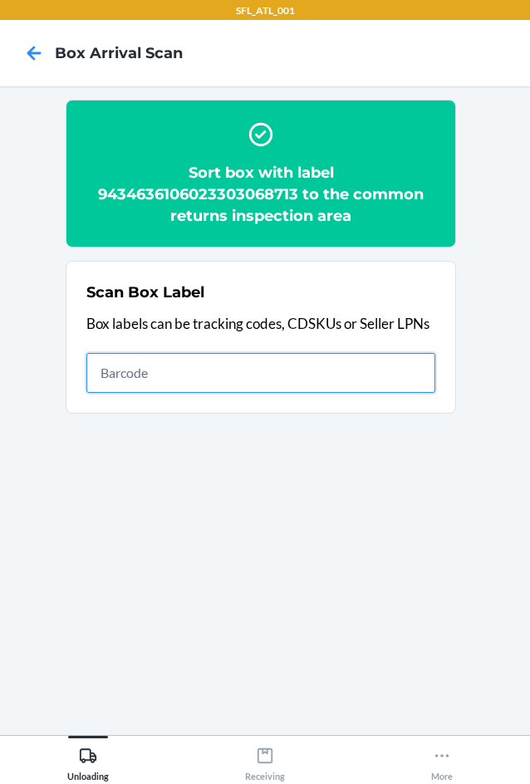
click at [374, 373] on input "text" at bounding box center [260, 373] width 349 height 40
type input "420302599434636106023304017970"
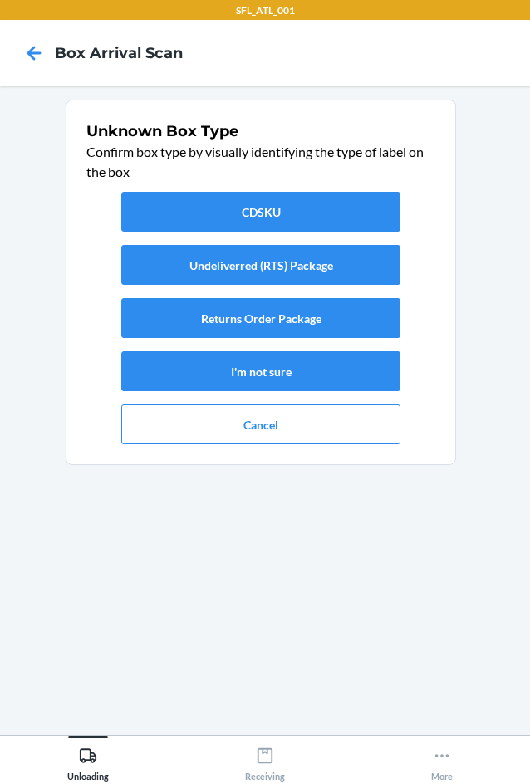
click at [254, 340] on div "CDSKU Undeliverred (RTS) Package Returns Order Package I'm not sure Cancel" at bounding box center [260, 318] width 349 height 266
click at [247, 308] on button "Returns Order Package" at bounding box center [260, 318] width 279 height 40
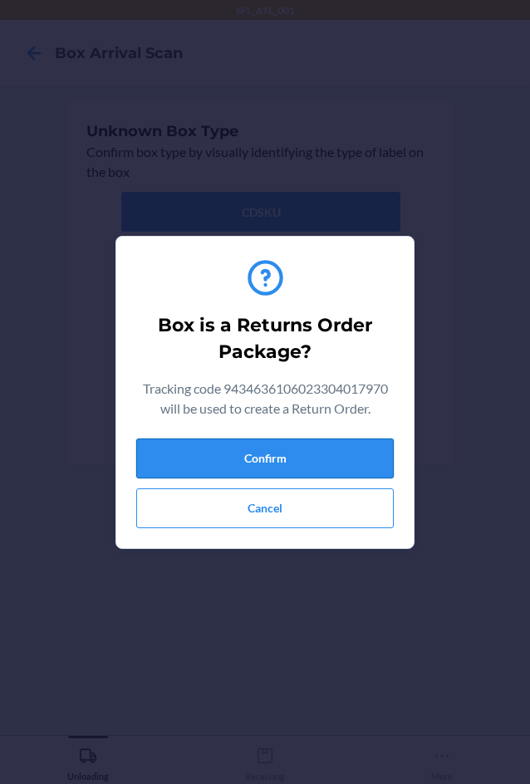
click at [282, 472] on button "Confirm" at bounding box center [265, 459] width 258 height 40
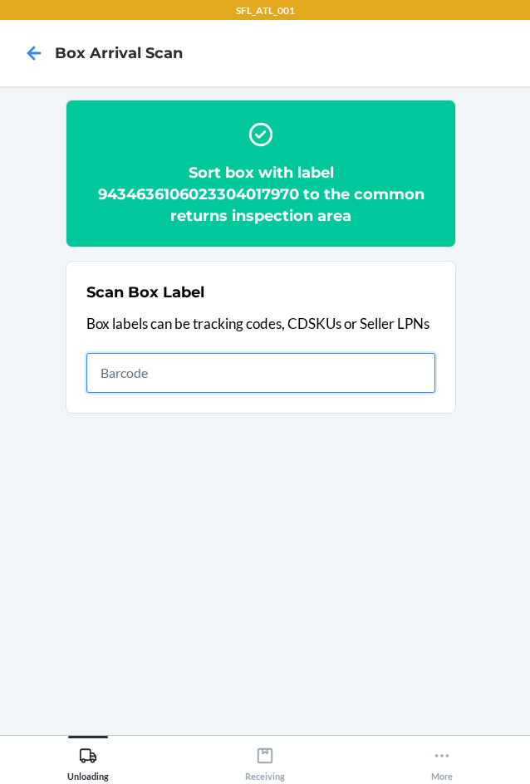
click at [292, 376] on input "text" at bounding box center [260, 373] width 349 height 40
type input "420302599434636106023302281564"
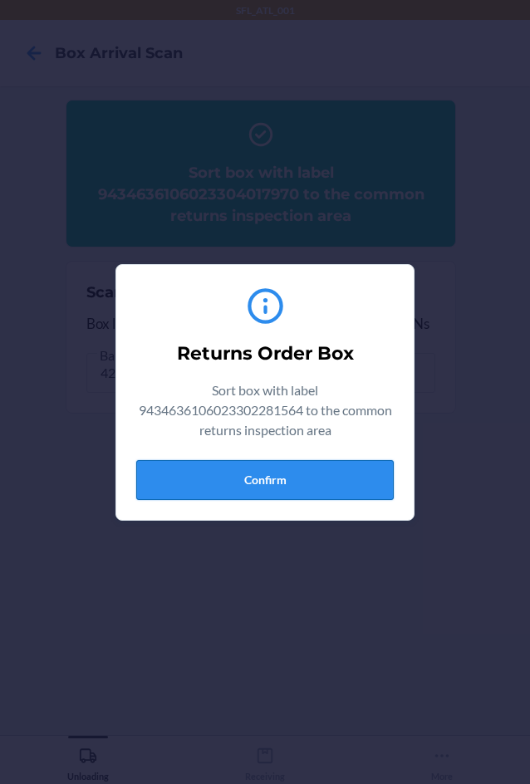
click at [219, 490] on button "Confirm" at bounding box center [265, 480] width 258 height 40
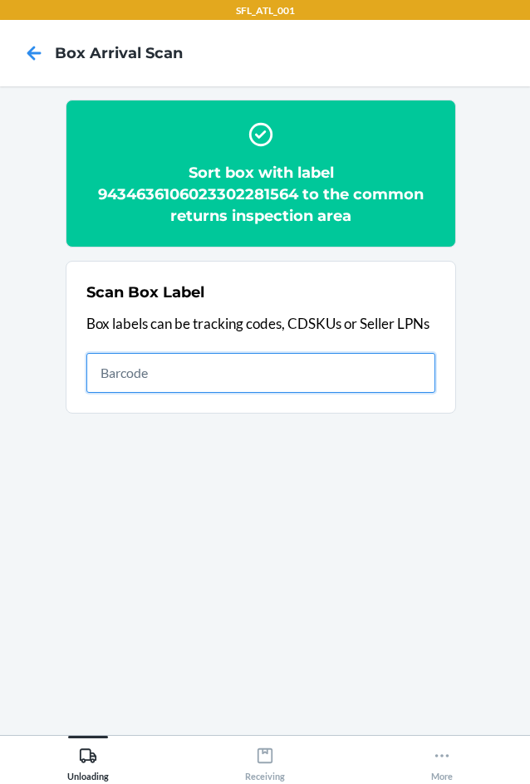
click at [333, 370] on input "text" at bounding box center [260, 373] width 349 height 40
type input "420302599434636106023303843631"
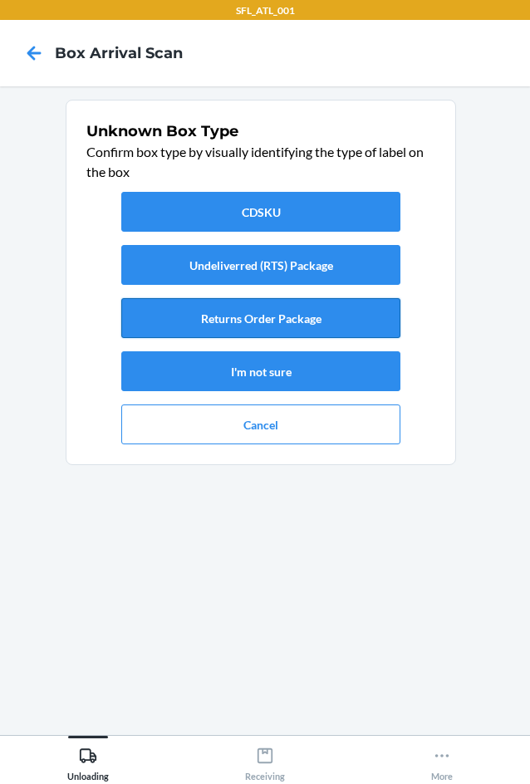
click at [353, 321] on button "Returns Order Package" at bounding box center [260, 318] width 279 height 40
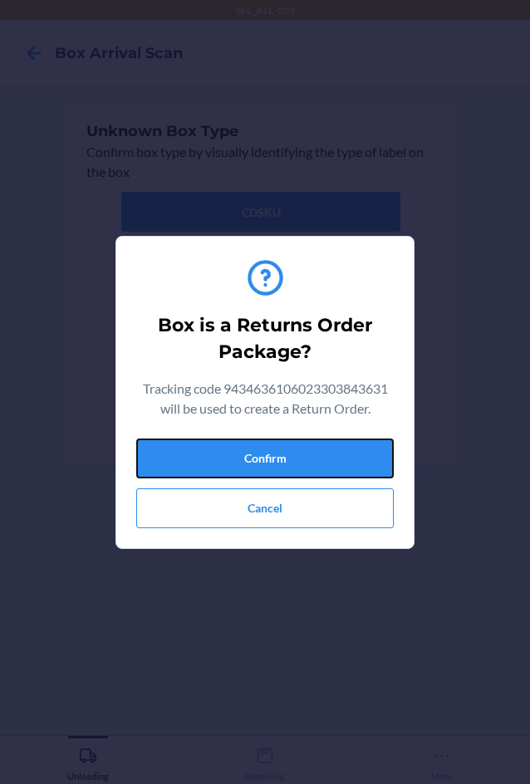
drag, startPoint x: 313, startPoint y: 473, endPoint x: 494, endPoint y: 436, distance: 184.8
click at [327, 467] on button "Confirm" at bounding box center [265, 459] width 258 height 40
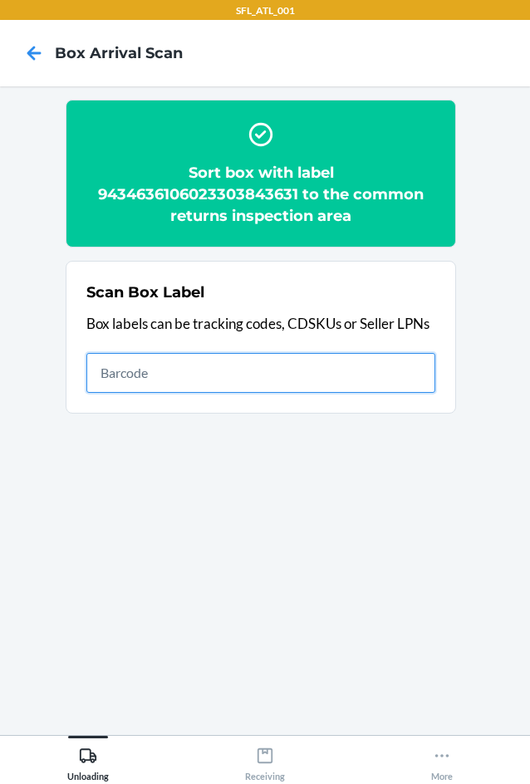
click at [352, 376] on input "text" at bounding box center [260, 373] width 349 height 40
type input "420302599434636106023303844027"
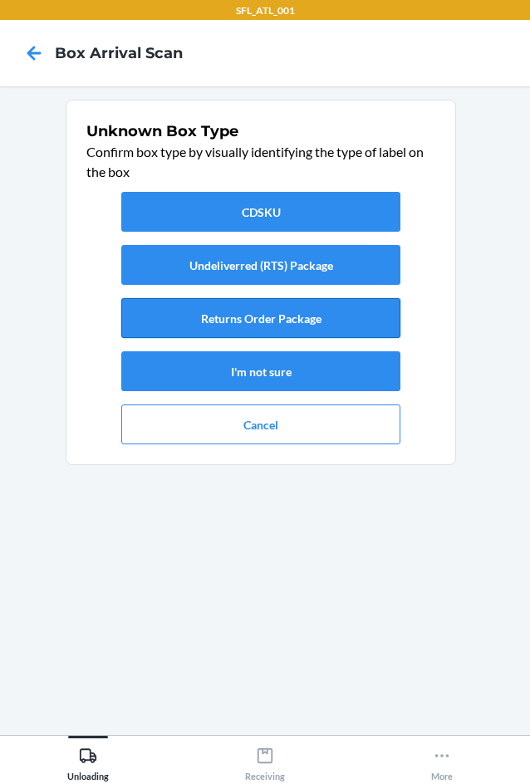
click at [323, 317] on button "Returns Order Package" at bounding box center [260, 318] width 279 height 40
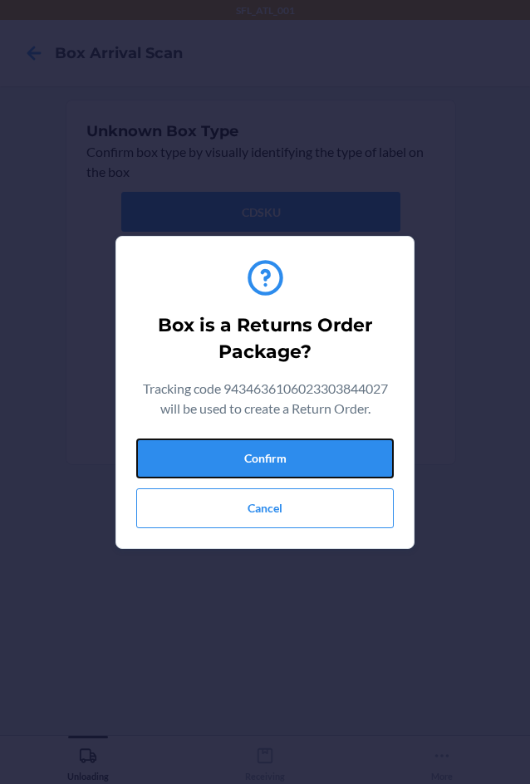
drag, startPoint x: 349, startPoint y: 455, endPoint x: 522, endPoint y: 455, distance: 172.8
click at [355, 449] on button "Confirm" at bounding box center [265, 459] width 258 height 40
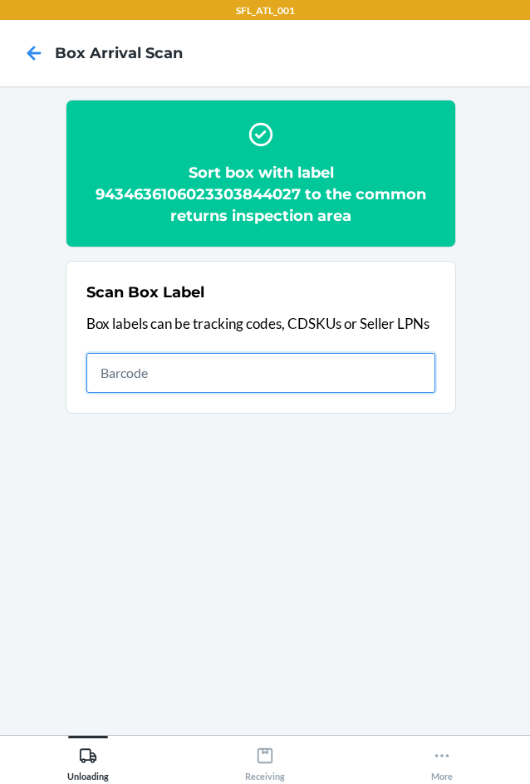
click at [315, 382] on input "text" at bounding box center [260, 373] width 349 height 40
type input "420302599434636106023303699030"
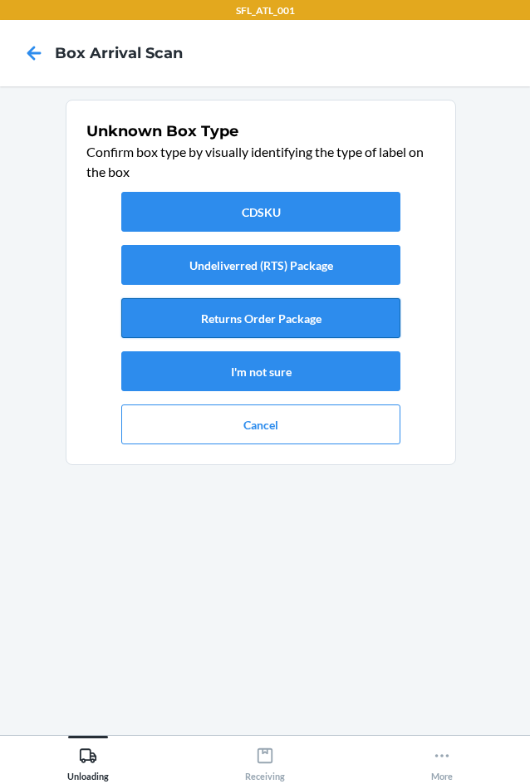
click at [253, 321] on button "Returns Order Package" at bounding box center [260, 318] width 279 height 40
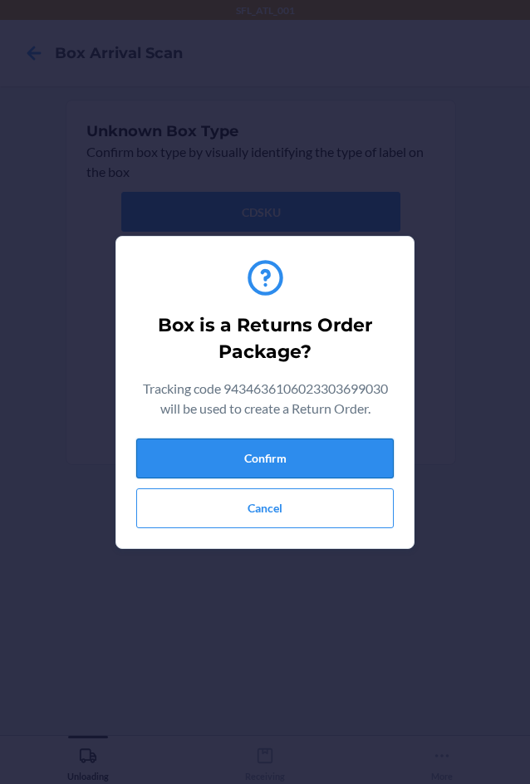
click at [264, 469] on button "Confirm" at bounding box center [265, 459] width 258 height 40
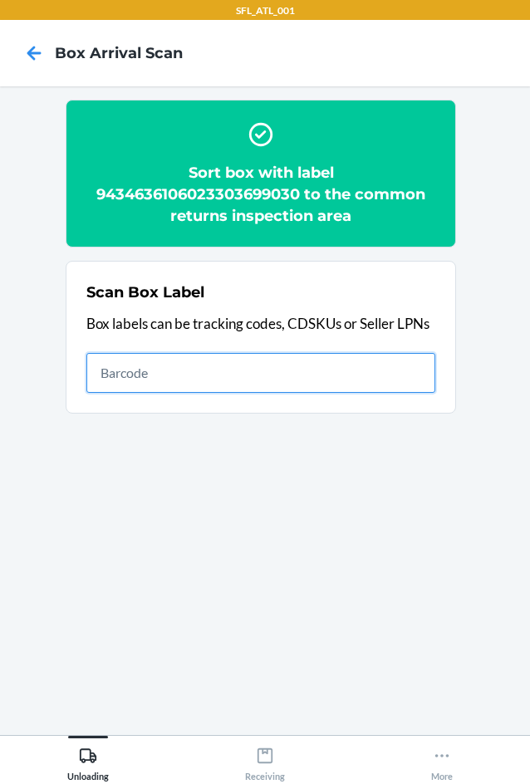
click at [282, 380] on input "text" at bounding box center [260, 373] width 349 height 40
type input "420302599434636106023303419249"
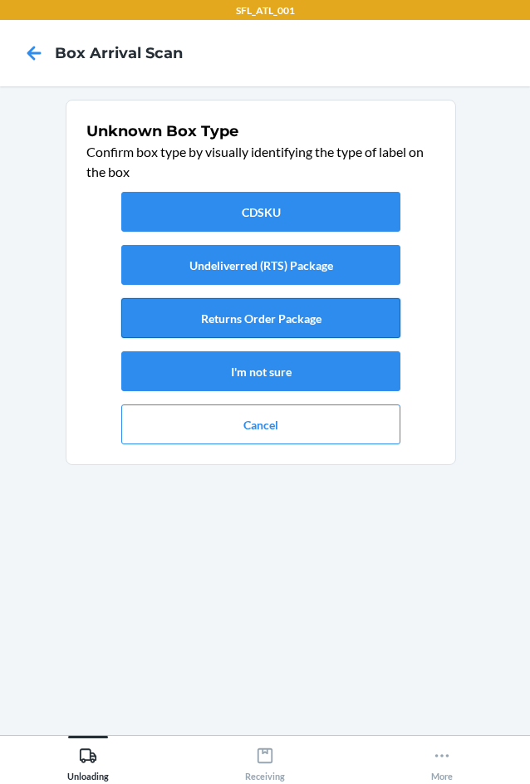
click at [259, 336] on button "Returns Order Package" at bounding box center [260, 318] width 279 height 40
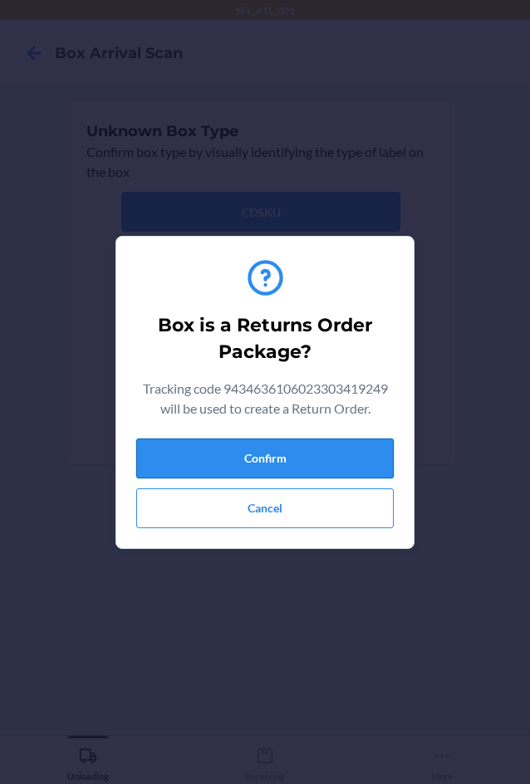
click at [302, 469] on button "Confirm" at bounding box center [265, 459] width 258 height 40
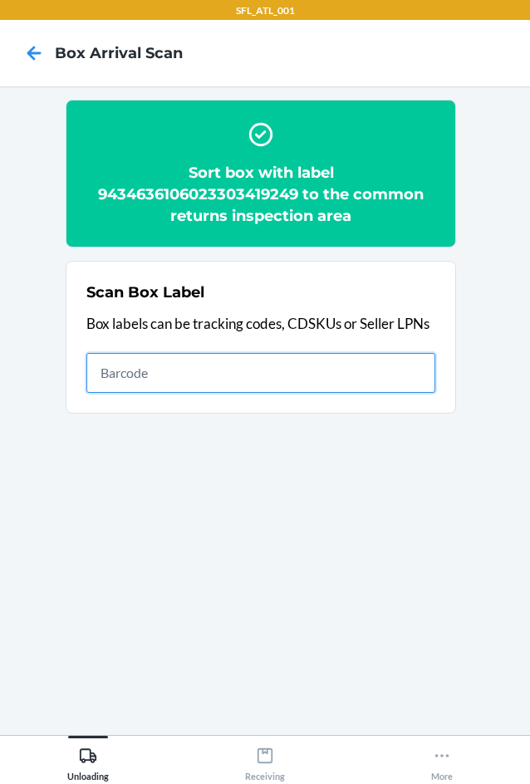
click at [300, 376] on input "text" at bounding box center [260, 373] width 349 height 40
type input "420302599434636106023303983344"
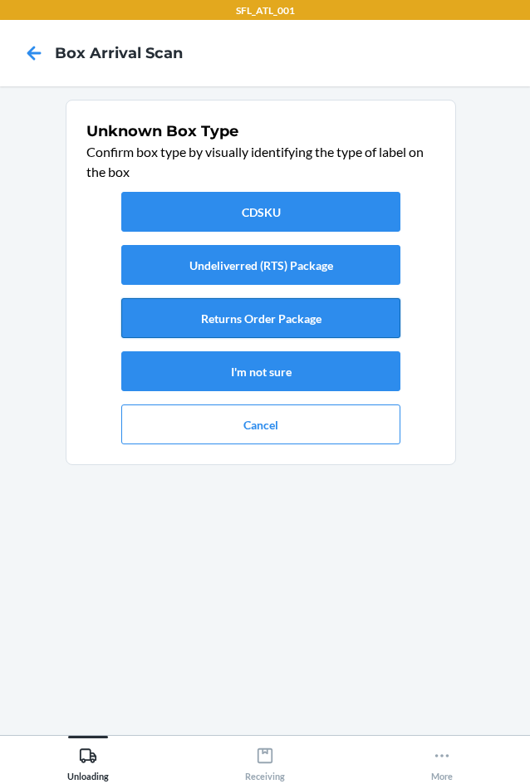
click at [281, 331] on button "Returns Order Package" at bounding box center [260, 318] width 279 height 40
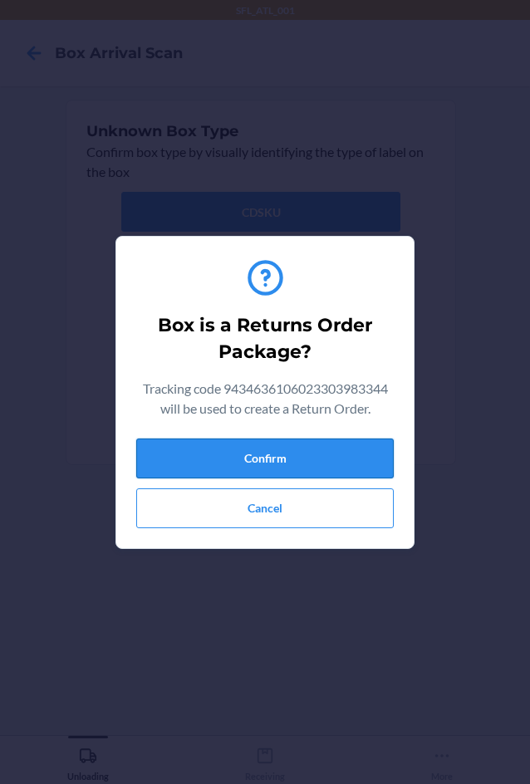
click at [342, 453] on button "Confirm" at bounding box center [265, 459] width 258 height 40
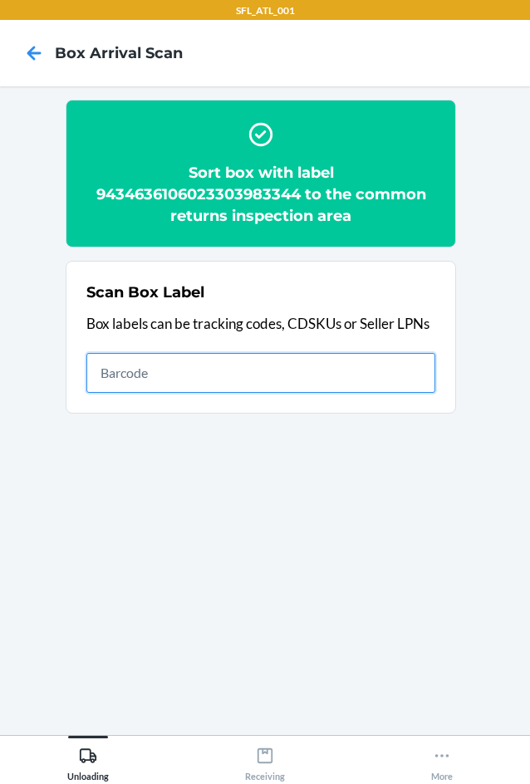
click at [376, 386] on input "text" at bounding box center [260, 373] width 349 height 40
type input "420302599434636106023304163189"
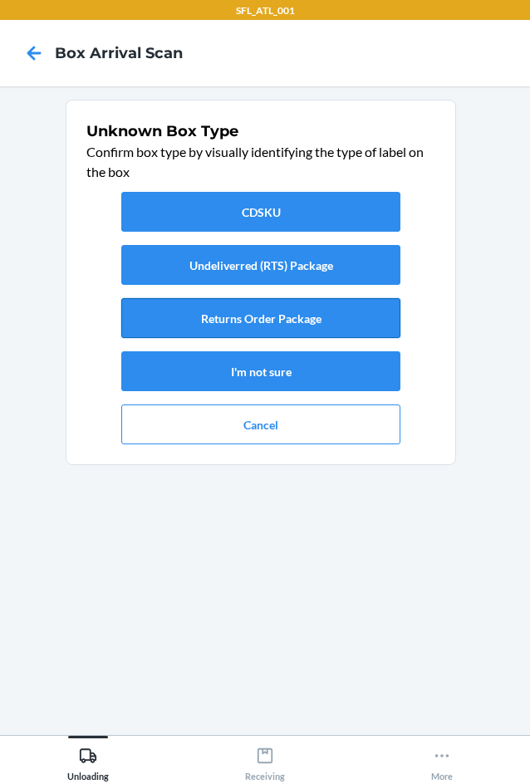
click at [246, 328] on button "Returns Order Package" at bounding box center [260, 318] width 279 height 40
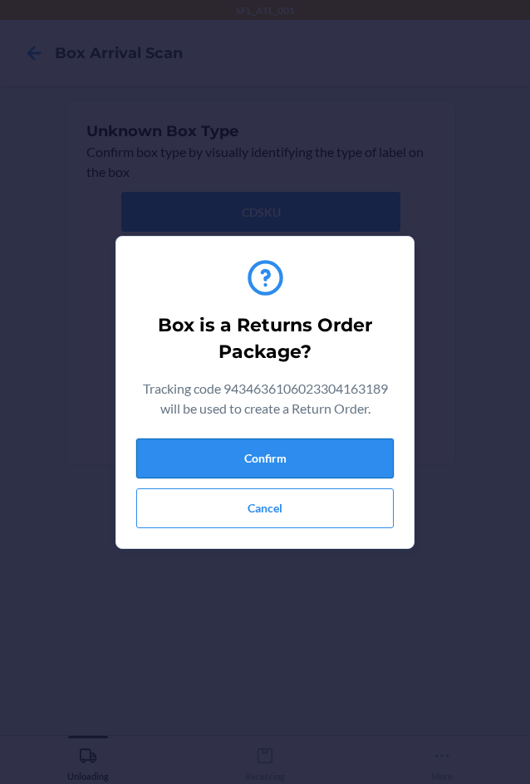
click at [251, 459] on button "Confirm" at bounding box center [265, 459] width 258 height 40
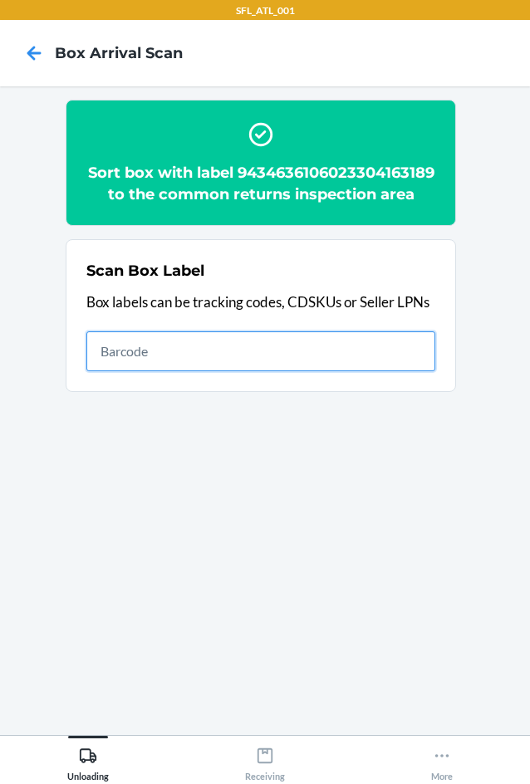
click at [411, 371] on input "text" at bounding box center [260, 352] width 349 height 40
type input "420302599434636106023301696307"
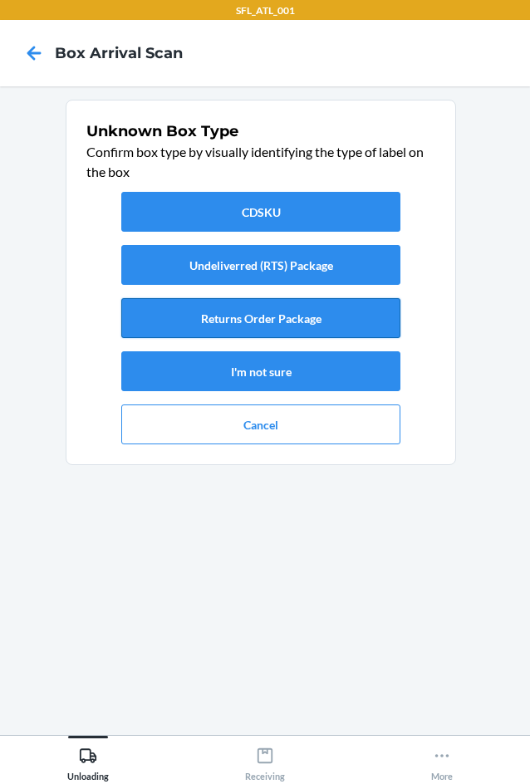
click at [261, 332] on button "Returns Order Package" at bounding box center [260, 318] width 279 height 40
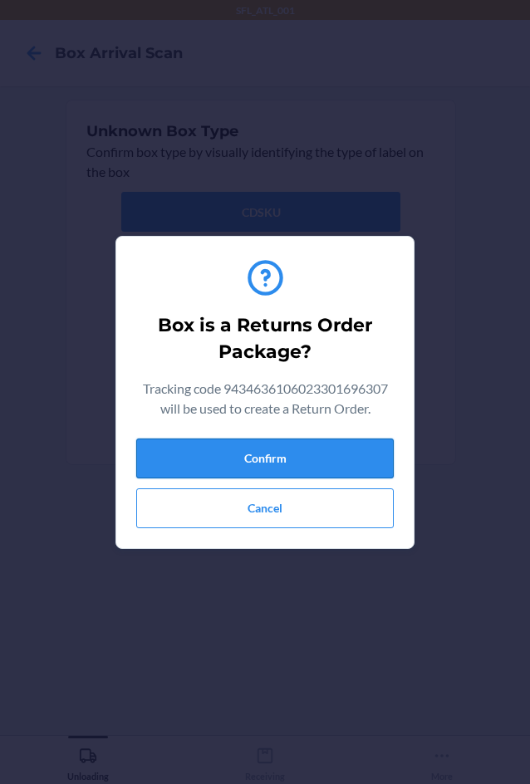
click at [283, 470] on button "Confirm" at bounding box center [265, 459] width 258 height 40
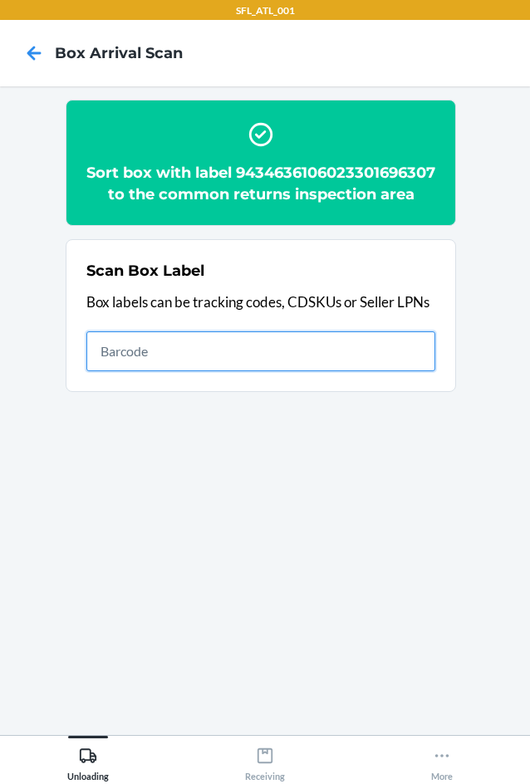
click at [326, 369] on input "text" at bounding box center [260, 352] width 349 height 40
type input "420046819261290316871747285228"
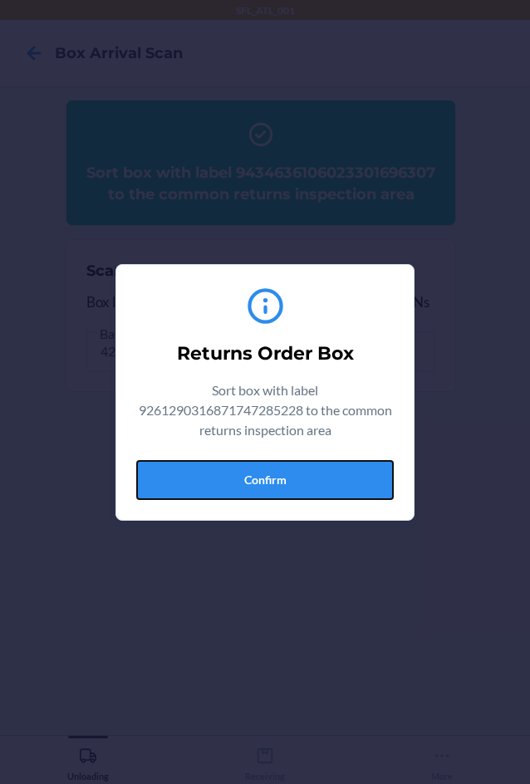
drag, startPoint x: 297, startPoint y: 482, endPoint x: 357, endPoint y: 450, distance: 67.7
click at [298, 484] on button "Confirm" at bounding box center [265, 480] width 258 height 40
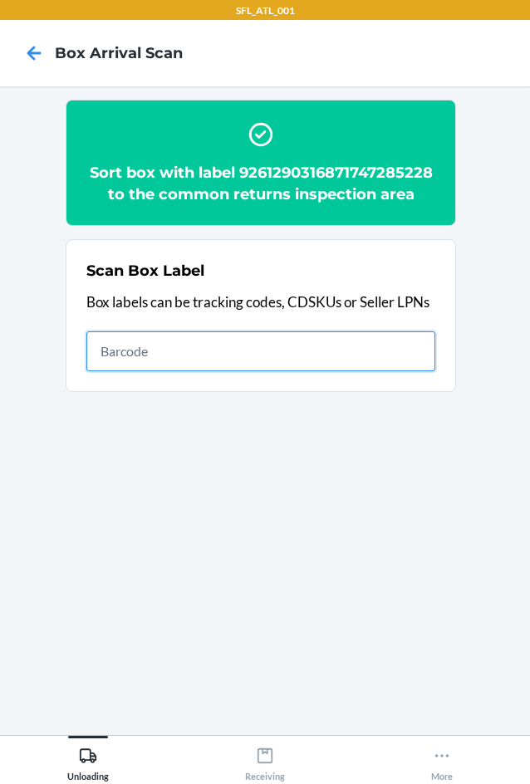
click at [397, 352] on input "text" at bounding box center [260, 352] width 349 height 40
type input "420302599434636106023304475862"
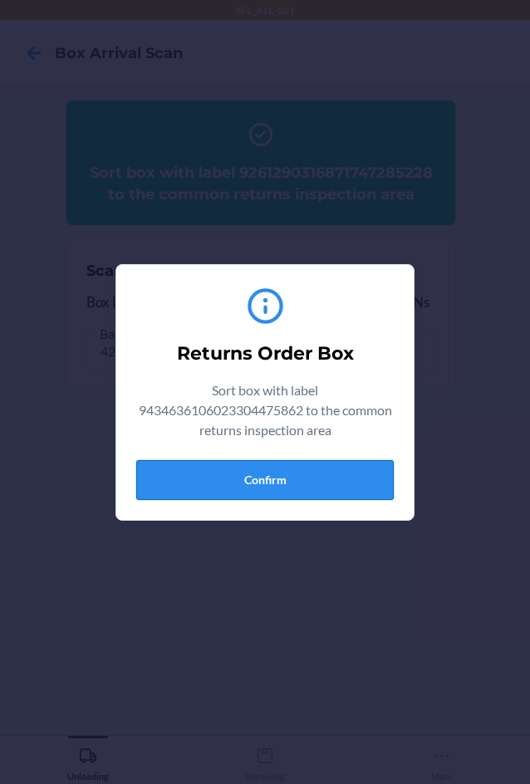
click at [308, 474] on button "Confirm" at bounding box center [265, 480] width 258 height 40
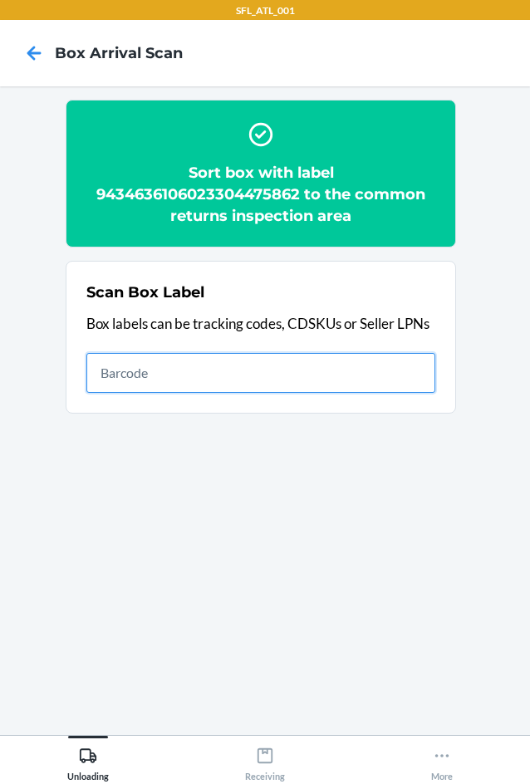
click at [283, 381] on input "text" at bounding box center [260, 373] width 349 height 40
type input "420302599434636106023304267061"
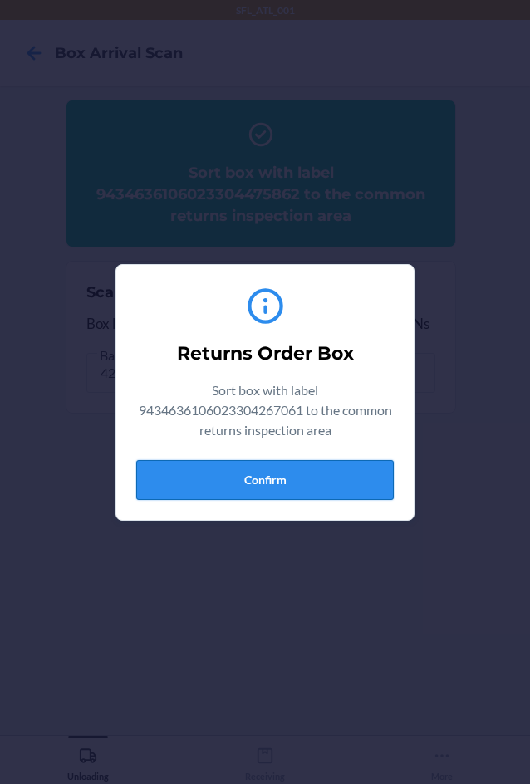
click at [297, 499] on div "Returns Order Box Sort box with label 9434636106023304267061 to the common retu…" at bounding box center [265, 392] width 258 height 229
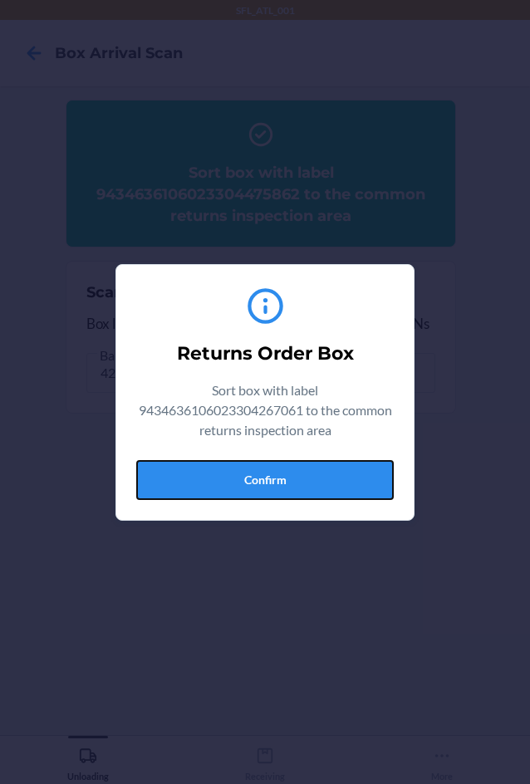
click at [302, 491] on button "Confirm" at bounding box center [265, 480] width 258 height 40
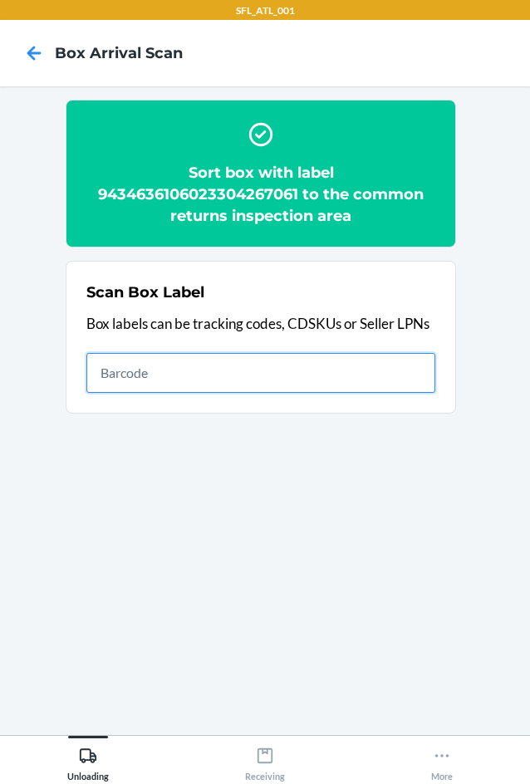
drag, startPoint x: 241, startPoint y: 371, endPoint x: 236, endPoint y: 378, distance: 9.0
click at [241, 371] on input "text" at bounding box center [260, 373] width 349 height 40
type input "420302599434636106023304363411"
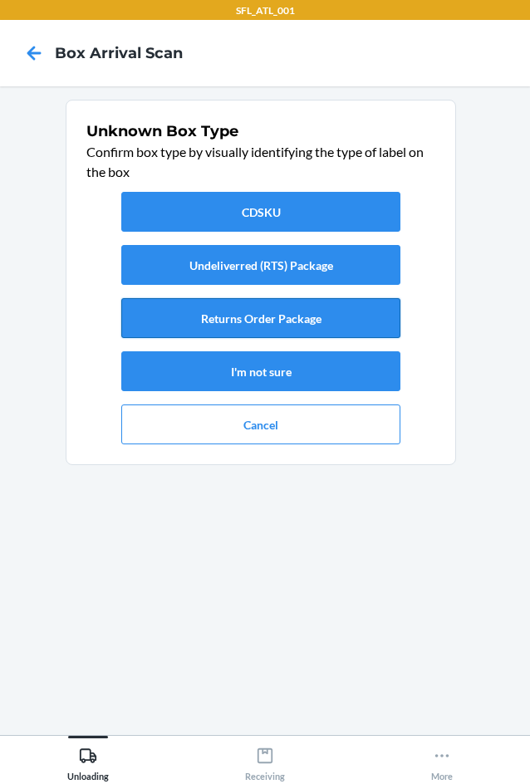
click at [288, 314] on button "Returns Order Package" at bounding box center [260, 318] width 279 height 40
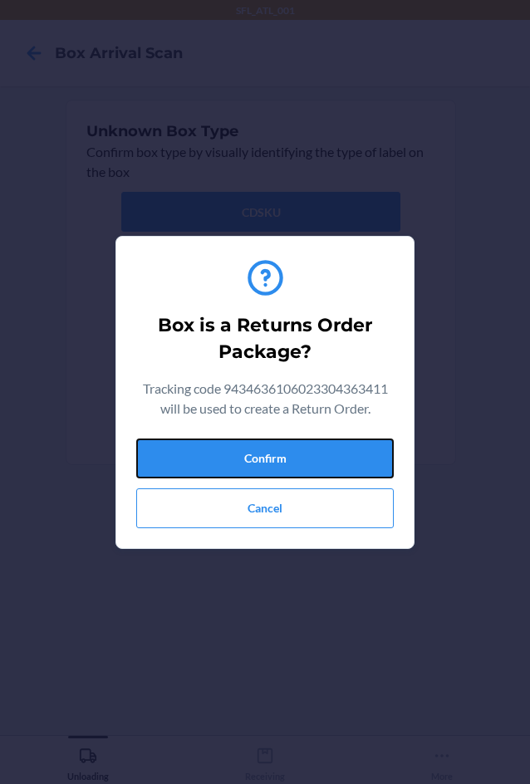
drag, startPoint x: 303, startPoint y: 466, endPoint x: 463, endPoint y: 454, distance: 160.0
click at [306, 464] on button "Confirm" at bounding box center [265, 459] width 258 height 40
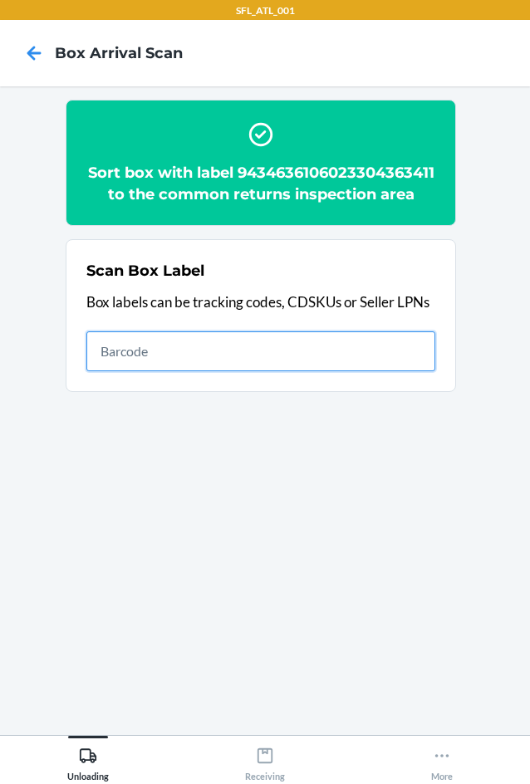
click at [380, 371] on input "text" at bounding box center [260, 352] width 349 height 40
type input "420302599434636106023304477385"
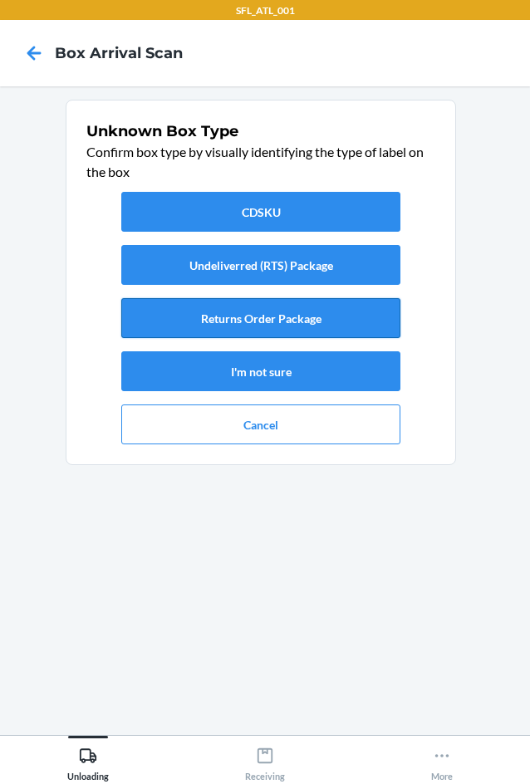
click at [294, 317] on button "Returns Order Package" at bounding box center [260, 318] width 279 height 40
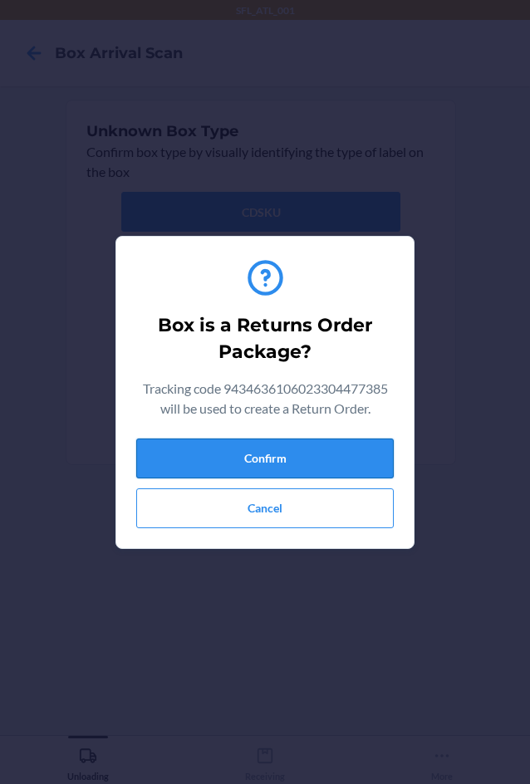
click at [288, 456] on button "Confirm" at bounding box center [265, 459] width 258 height 40
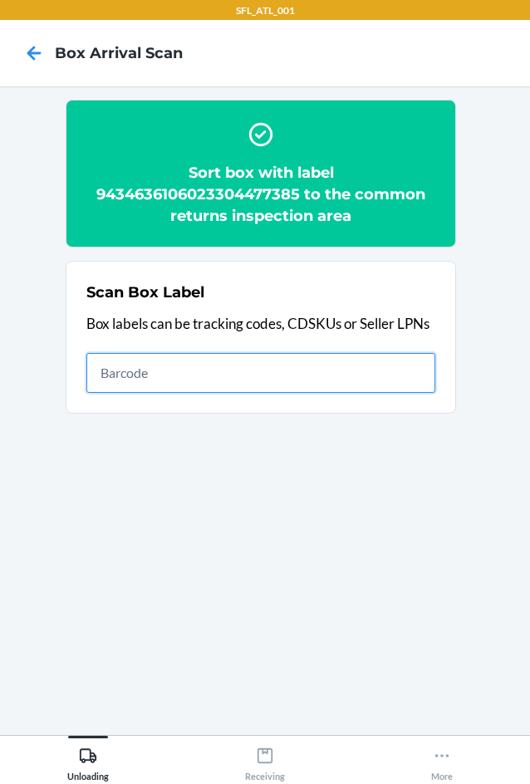
drag, startPoint x: 398, startPoint y: 382, endPoint x: 407, endPoint y: 377, distance: 10.4
click at [404, 381] on input "text" at bounding box center [260, 373] width 349 height 40
type input "420302599434636106023304239259"
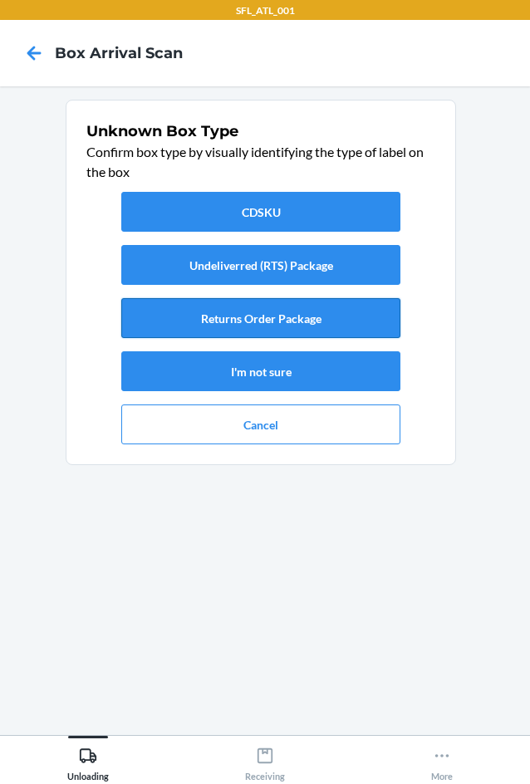
click at [323, 322] on button "Returns Order Package" at bounding box center [260, 318] width 279 height 40
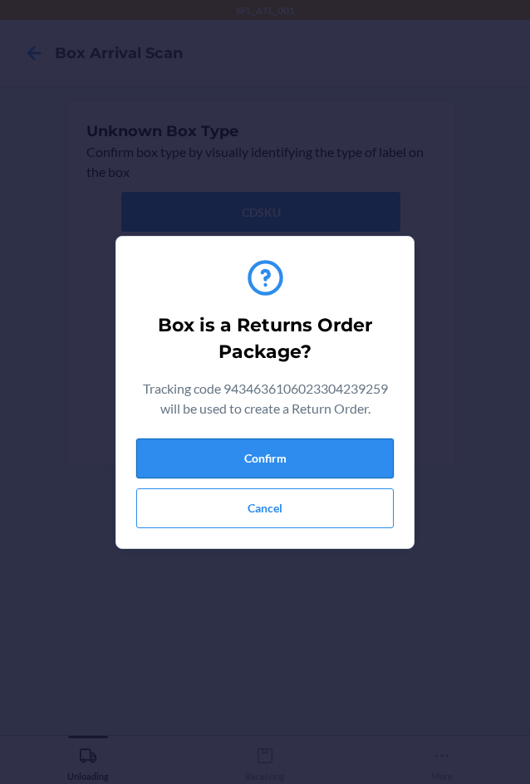
click at [357, 465] on button "Confirm" at bounding box center [265, 459] width 258 height 40
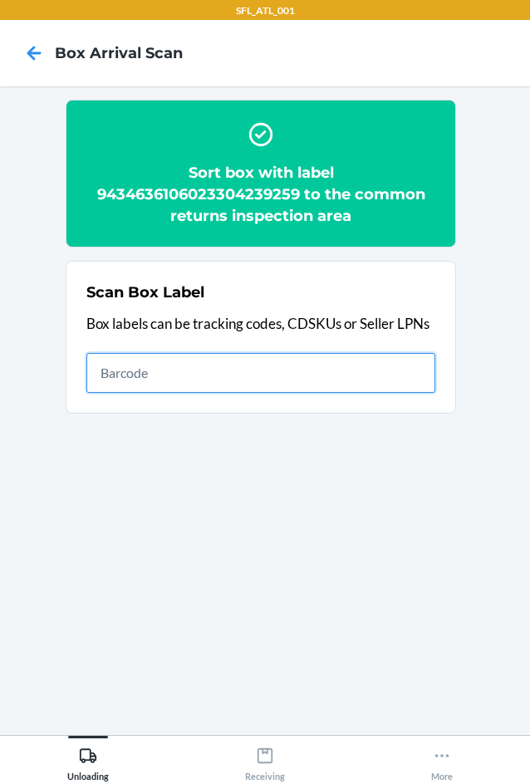
click at [415, 373] on input "text" at bounding box center [260, 373] width 349 height 40
type input "420302599434636106023301647422"
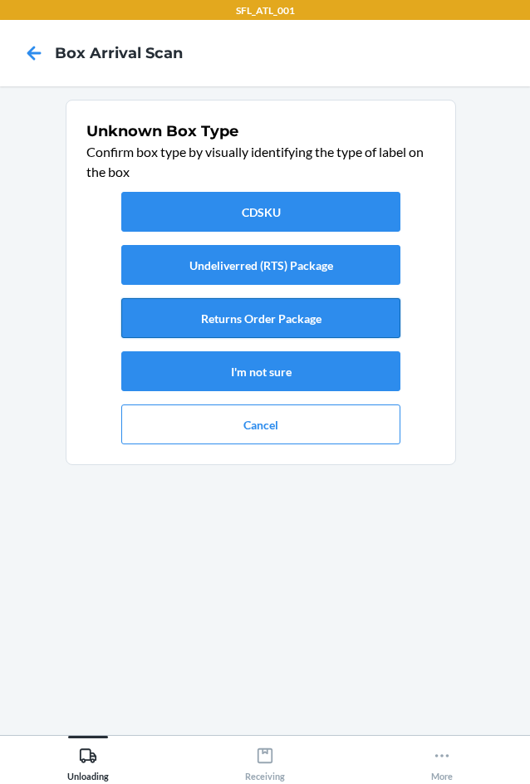
click at [365, 337] on button "Returns Order Package" at bounding box center [260, 318] width 279 height 40
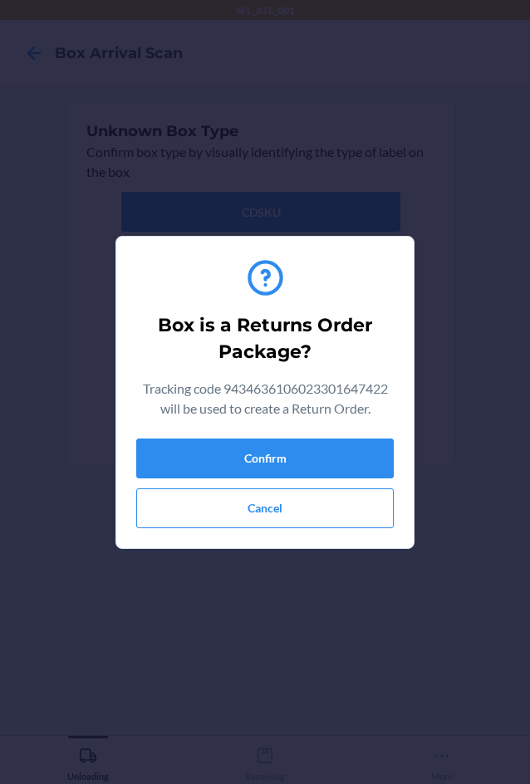
click at [352, 484] on div "Confirm Cancel" at bounding box center [265, 484] width 258 height 90
click at [356, 458] on button "Confirm" at bounding box center [265, 459] width 258 height 40
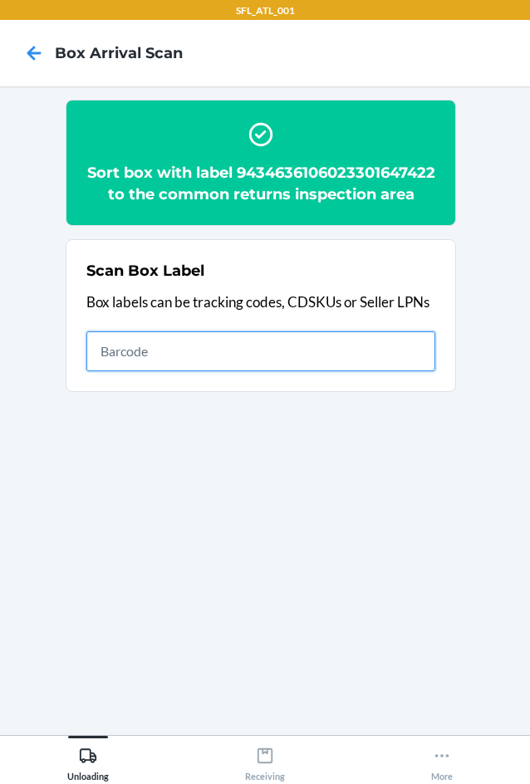
click at [384, 367] on input "text" at bounding box center [260, 352] width 349 height 40
type input "420302599434636106023303078729"
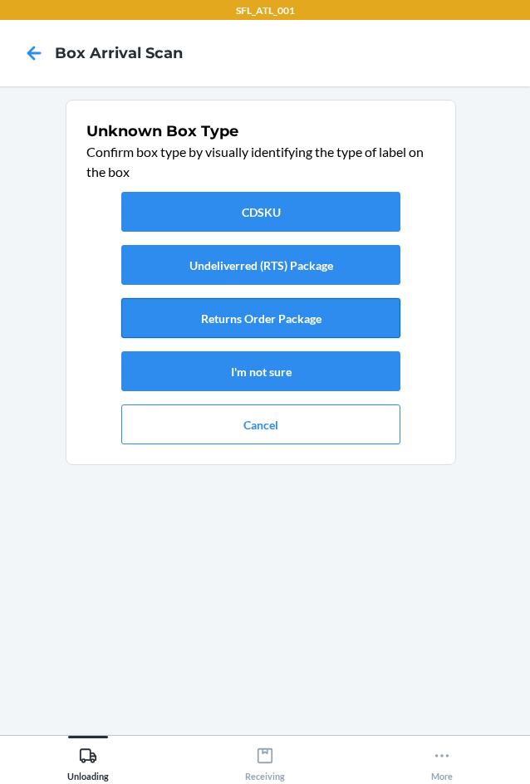
click at [347, 319] on button "Returns Order Package" at bounding box center [260, 318] width 279 height 40
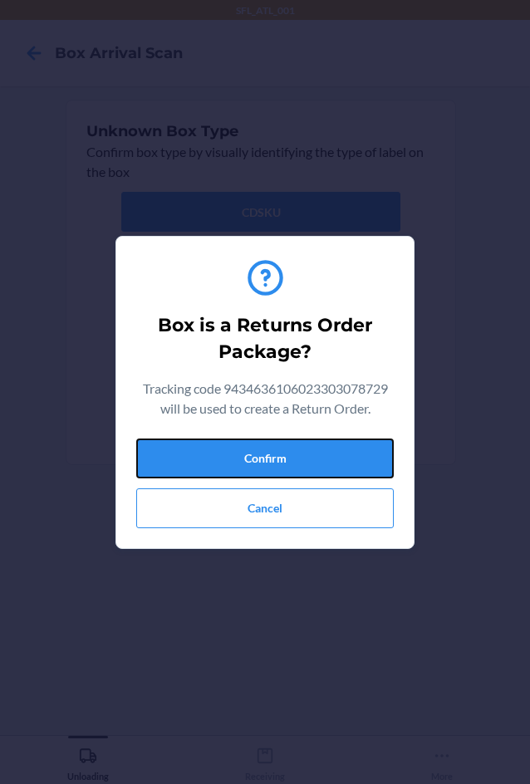
drag, startPoint x: 360, startPoint y: 451, endPoint x: 514, endPoint y: 420, distance: 157.8
click at [363, 449] on button "Confirm" at bounding box center [265, 459] width 258 height 40
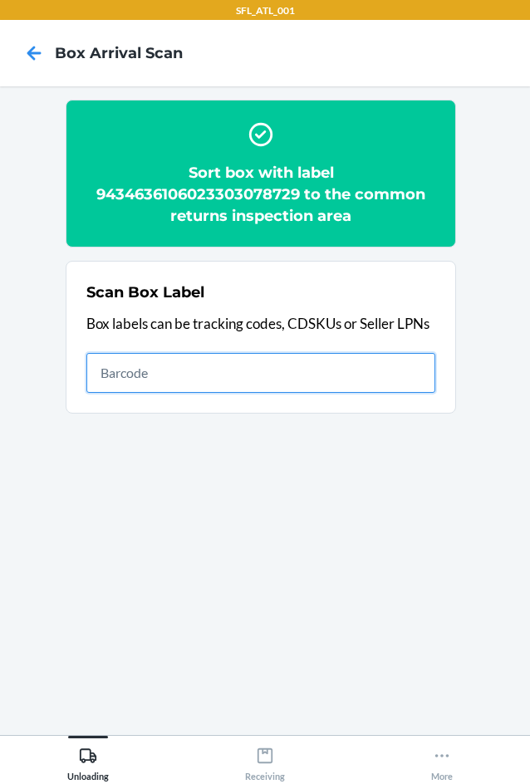
click at [296, 386] on input "text" at bounding box center [260, 373] width 349 height 40
type input "420302599434636106023303025143"
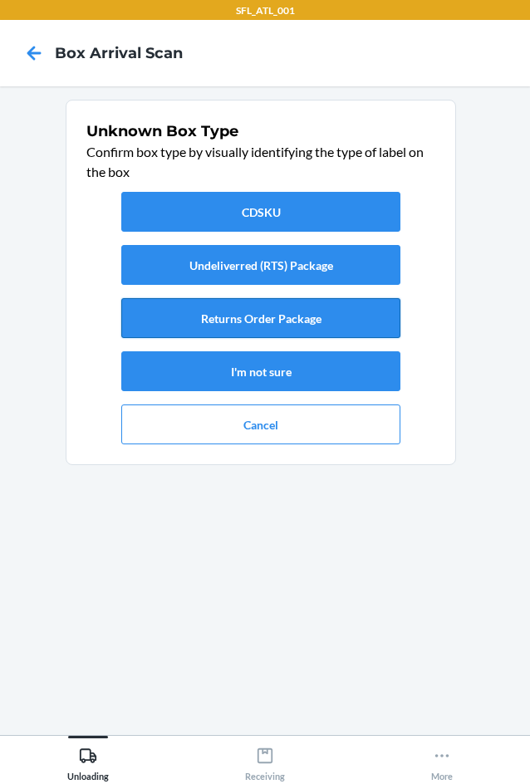
click at [295, 317] on button "Returns Order Package" at bounding box center [260, 318] width 279 height 40
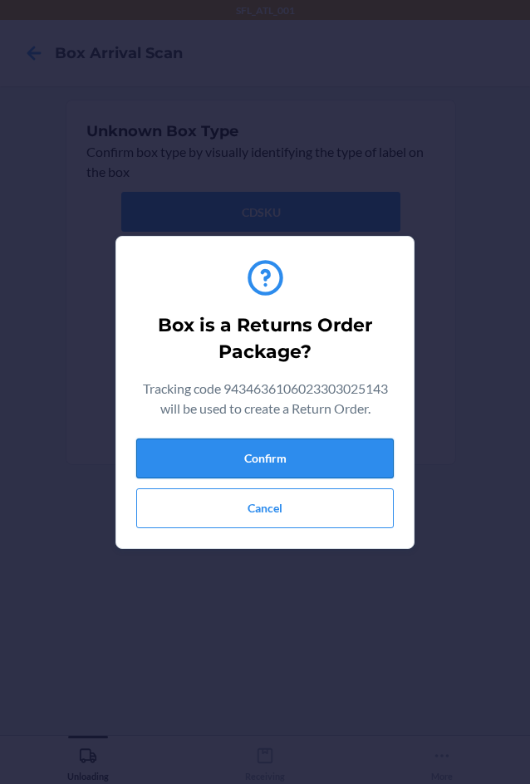
click at [344, 470] on button "Confirm" at bounding box center [265, 459] width 258 height 40
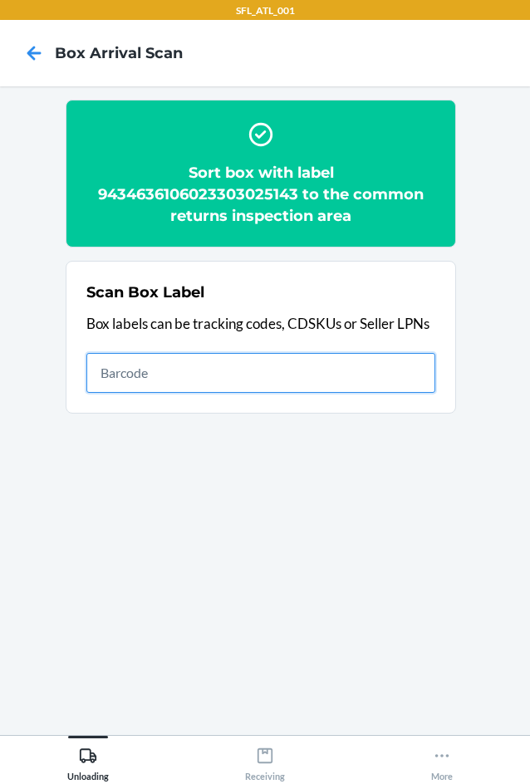
drag, startPoint x: 381, startPoint y: 371, endPoint x: 395, endPoint y: 366, distance: 13.9
click at [381, 371] on input "text" at bounding box center [260, 373] width 349 height 40
type input "420302599434636106023304102676"
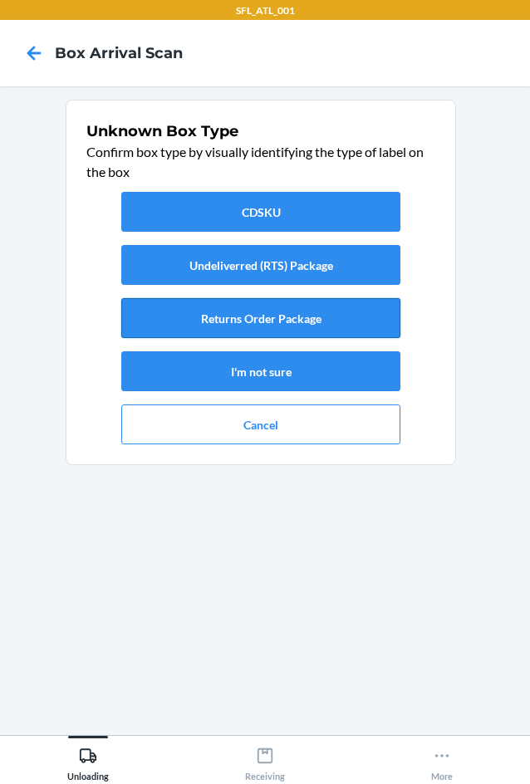
click at [371, 327] on button "Returns Order Package" at bounding box center [260, 318] width 279 height 40
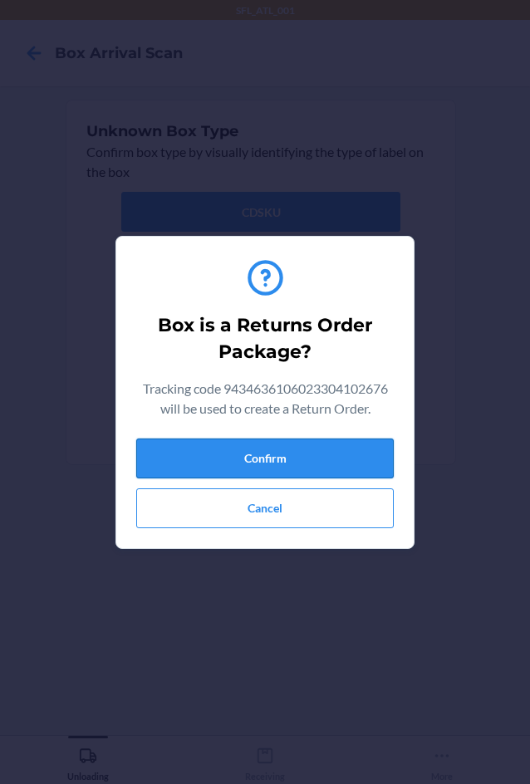
click at [346, 446] on button "Confirm" at bounding box center [265, 459] width 258 height 40
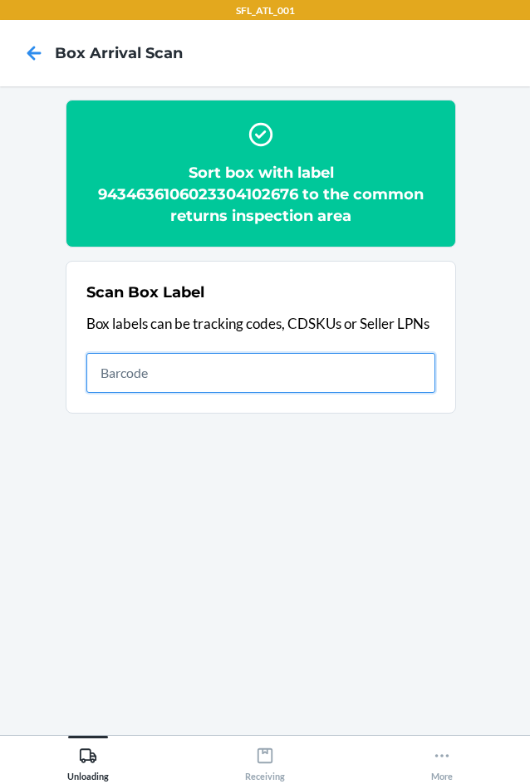
click at [340, 378] on input "text" at bounding box center [260, 373] width 349 height 40
type input "420302599434636106023303293405"
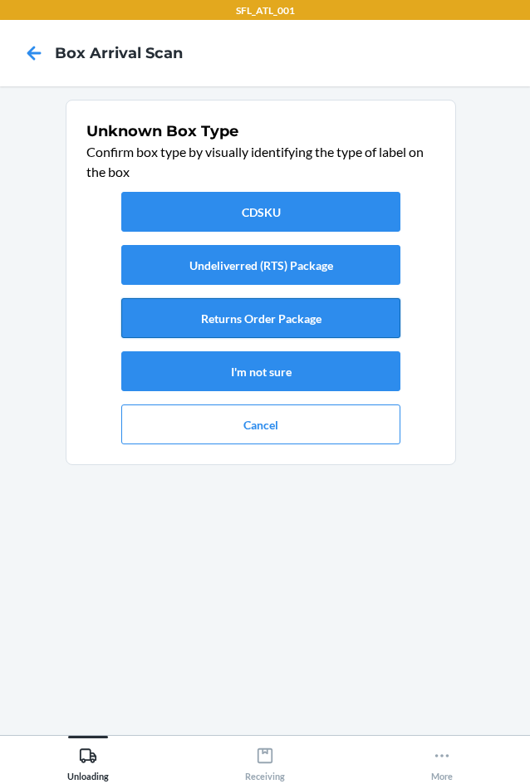
click at [257, 332] on button "Returns Order Package" at bounding box center [260, 318] width 279 height 40
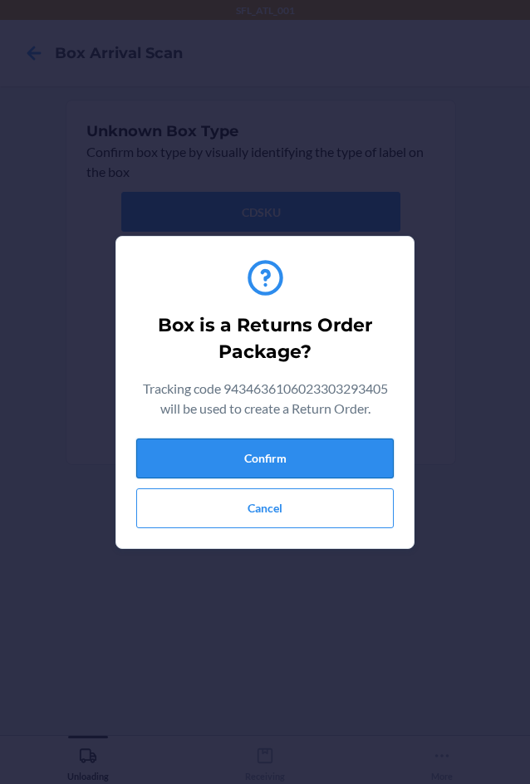
click at [315, 460] on button "Confirm" at bounding box center [265, 459] width 258 height 40
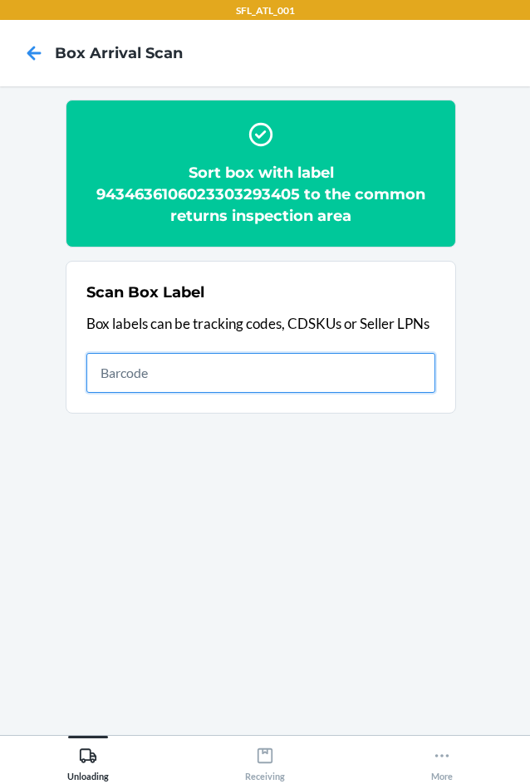
click at [320, 380] on input "text" at bounding box center [260, 373] width 349 height 40
type input "420302599434636106023304542069"
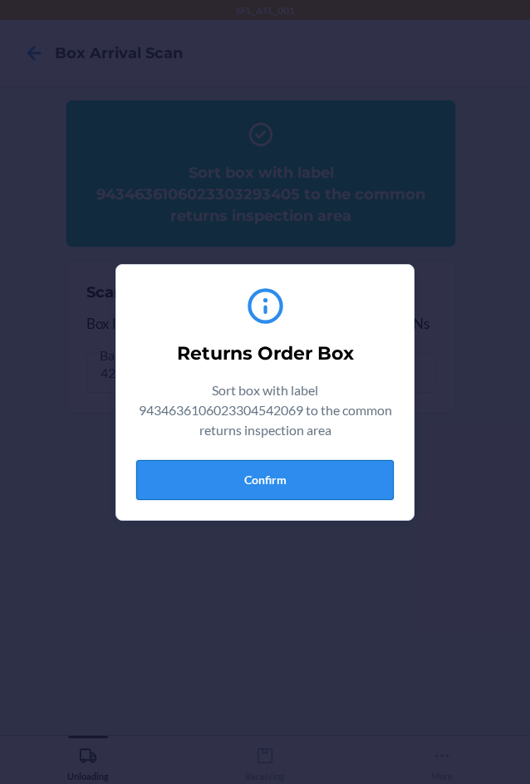
click at [283, 484] on button "Confirm" at bounding box center [265, 480] width 258 height 40
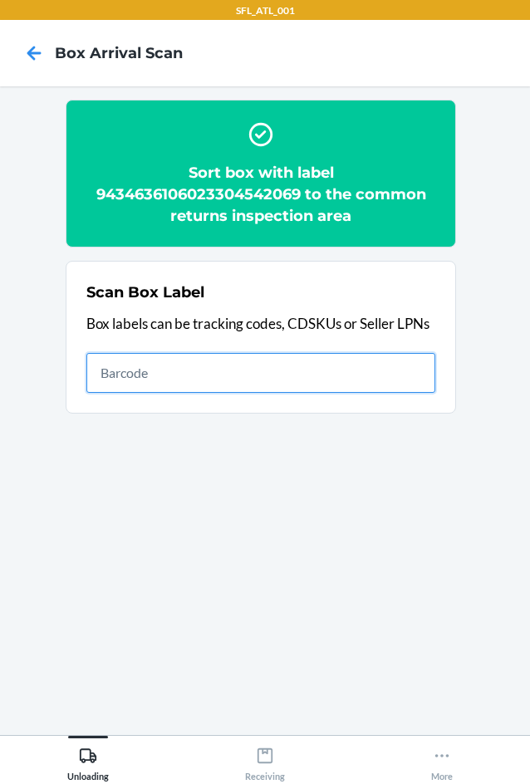
drag, startPoint x: 362, startPoint y: 372, endPoint x: 368, endPoint y: 358, distance: 15.3
click at [365, 370] on input "text" at bounding box center [260, 373] width 349 height 40
type input "420302599434636106023304120977"
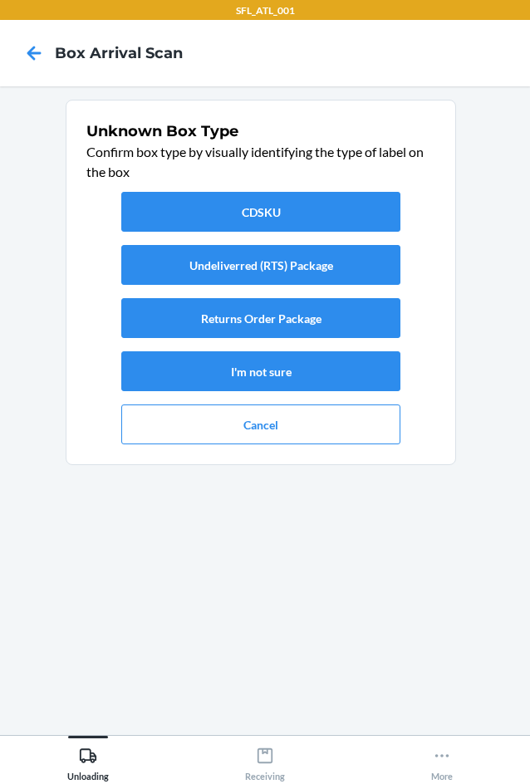
click at [345, 338] on div "CDSKU Undeliverred (RTS) Package Returns Order Package I'm not sure Cancel" at bounding box center [260, 318] width 349 height 266
click at [345, 336] on button "Returns Order Package" at bounding box center [260, 318] width 279 height 40
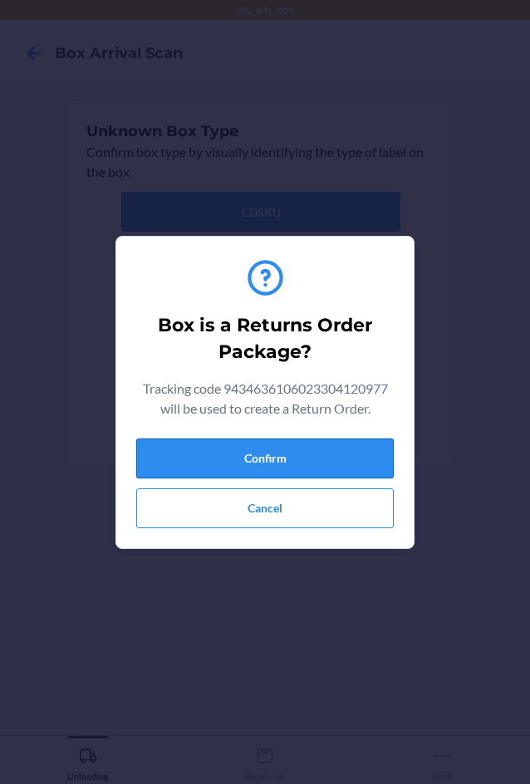
click at [360, 474] on button "Confirm" at bounding box center [265, 459] width 258 height 40
